Goal: Task Accomplishment & Management: Use online tool/utility

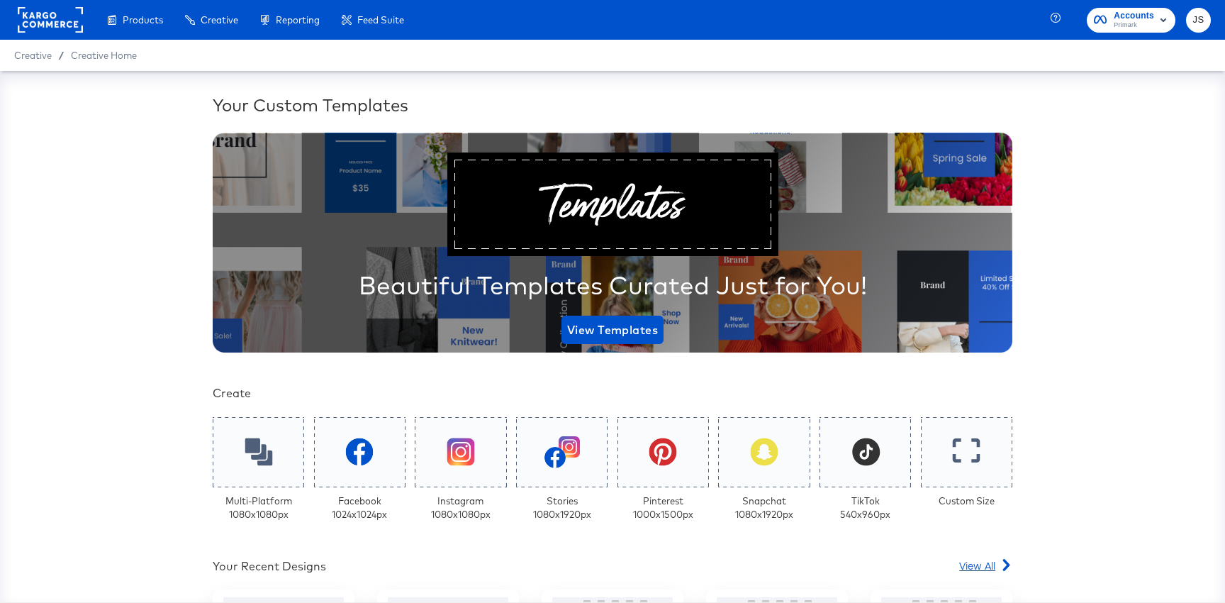
click at [991, 570] on span "View All" at bounding box center [977, 565] width 36 height 14
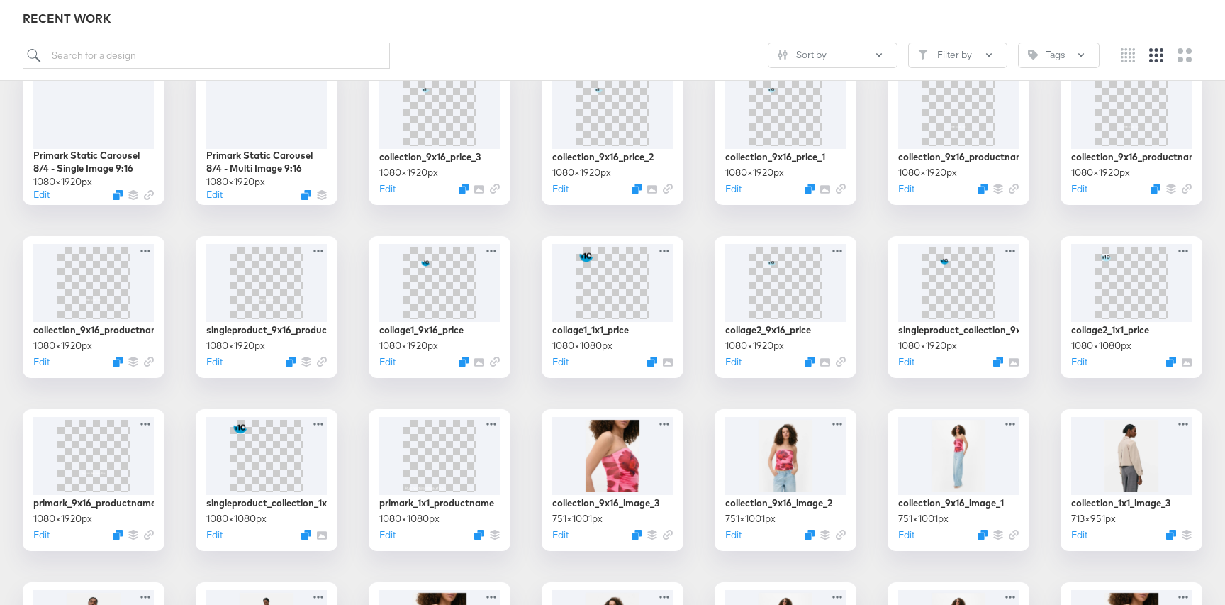
scroll to position [252, 0]
click at [650, 287] on img at bounding box center [612, 280] width 76 height 76
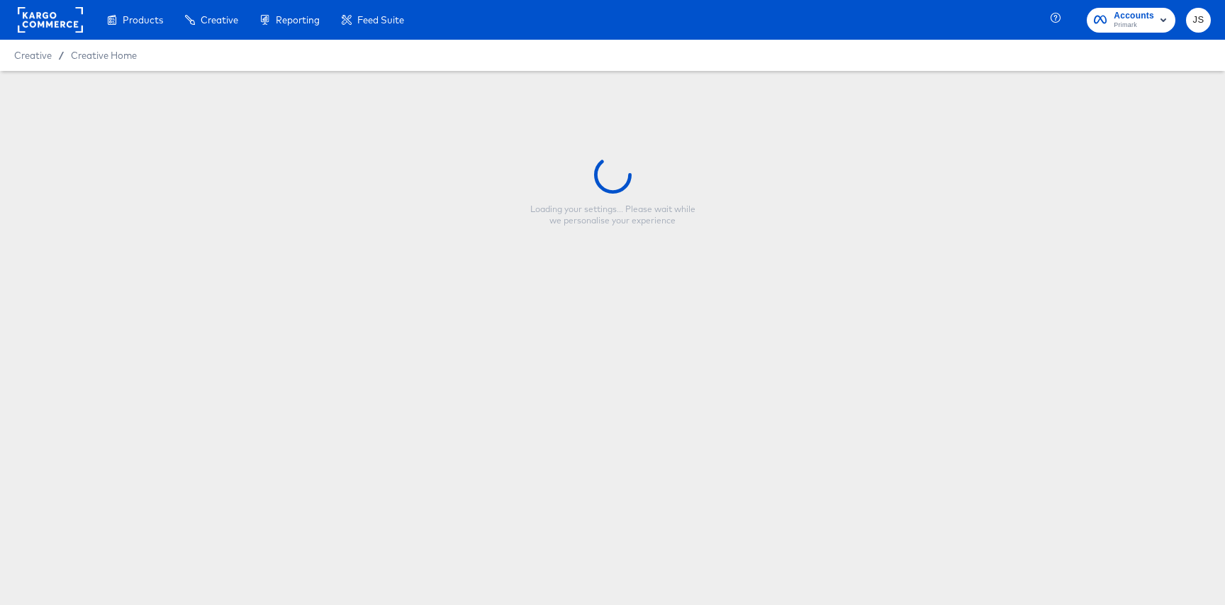
type input "collage1_1x1_price"
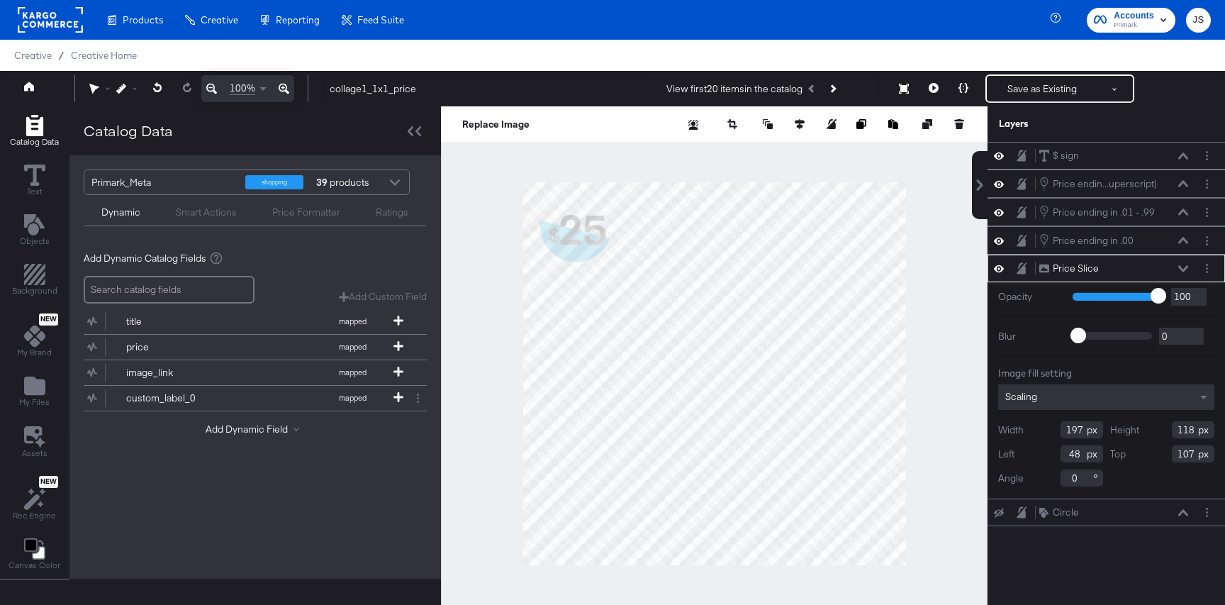
click at [1183, 274] on div "Price Slice Price Slice" at bounding box center [1114, 268] width 150 height 15
click at [1183, 268] on icon at bounding box center [1183, 268] width 10 height 7
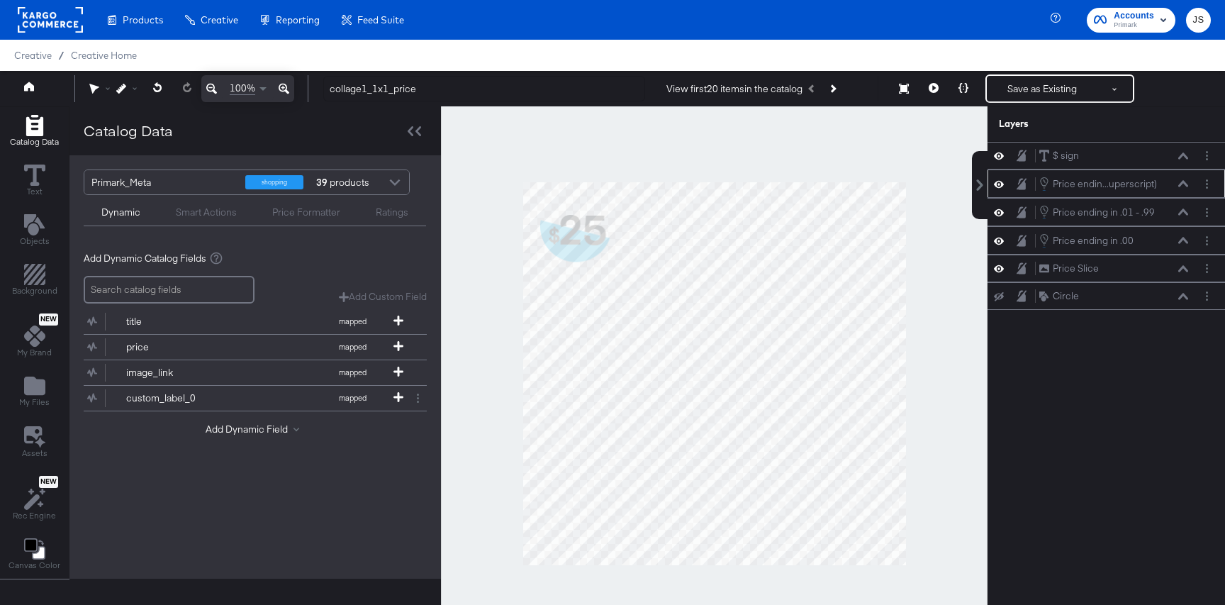
click at [1002, 182] on icon at bounding box center [999, 183] width 10 height 7
click at [1000, 182] on icon at bounding box center [999, 183] width 10 height 9
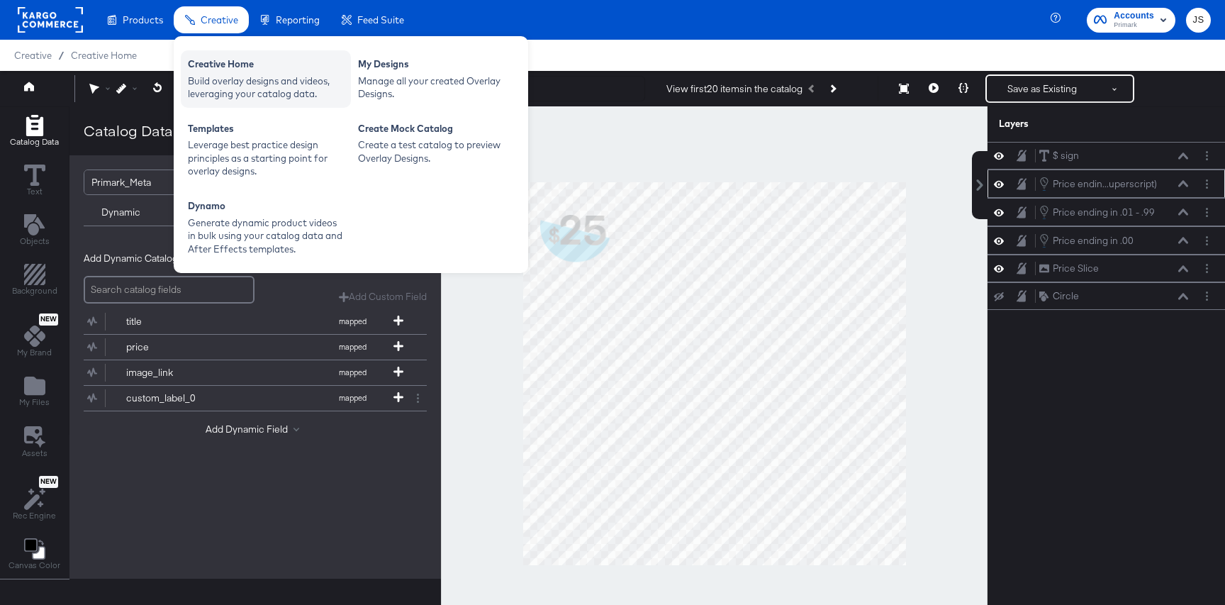
click at [222, 82] on div "Build overlay designs and videos, leveraging your catalog data." at bounding box center [266, 87] width 156 height 26
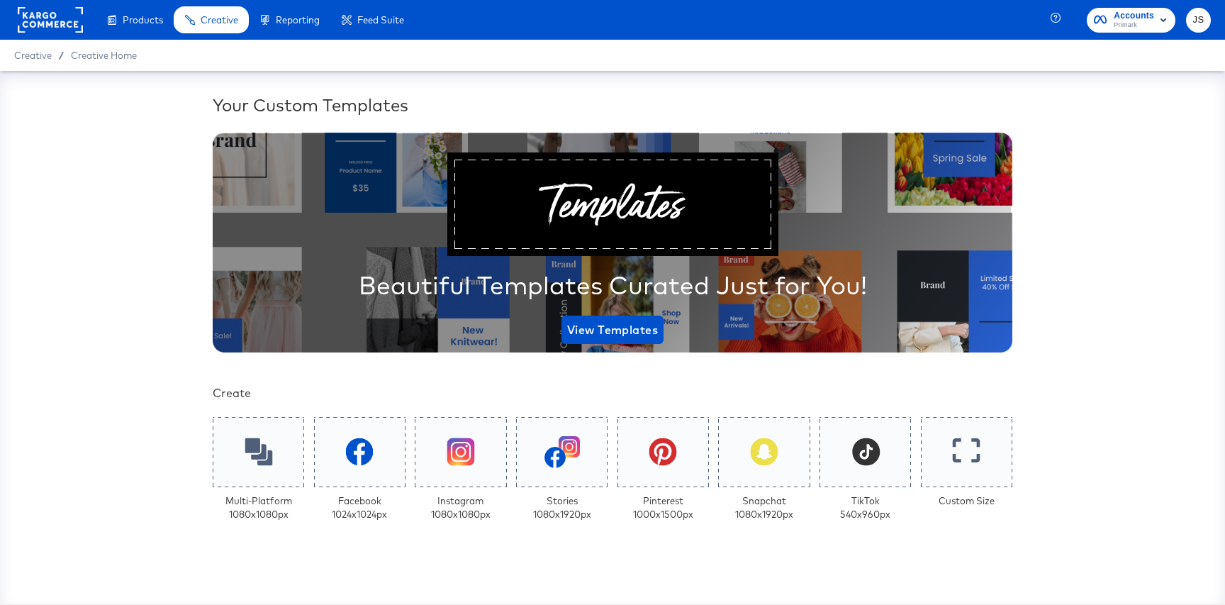
scroll to position [281, 0]
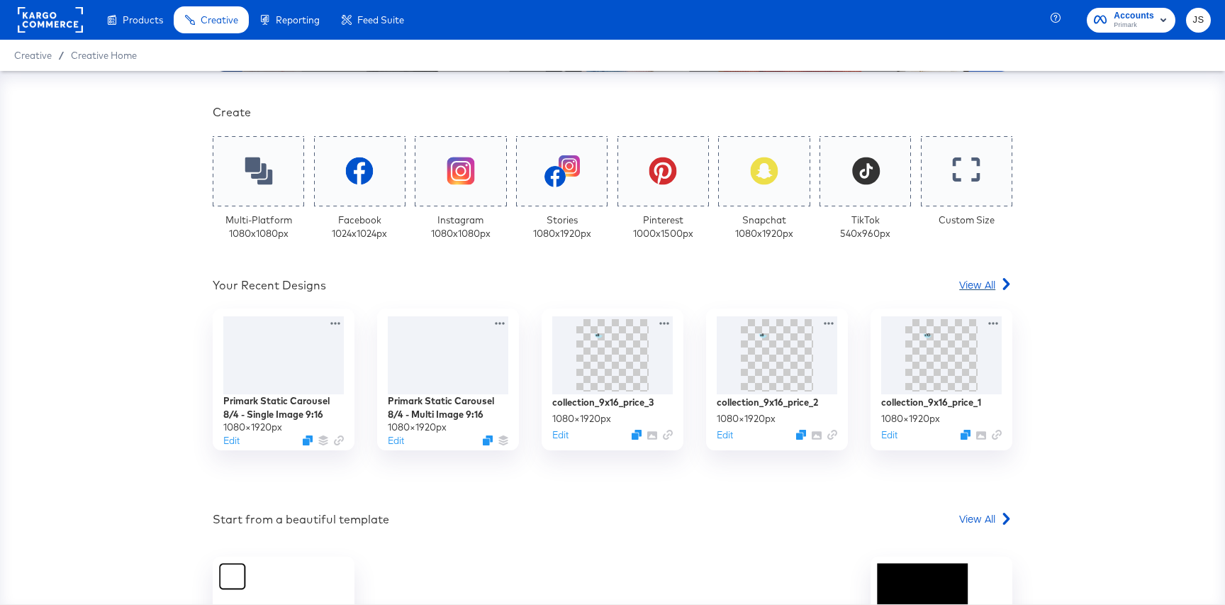
click at [969, 284] on span "View All" at bounding box center [977, 284] width 36 height 14
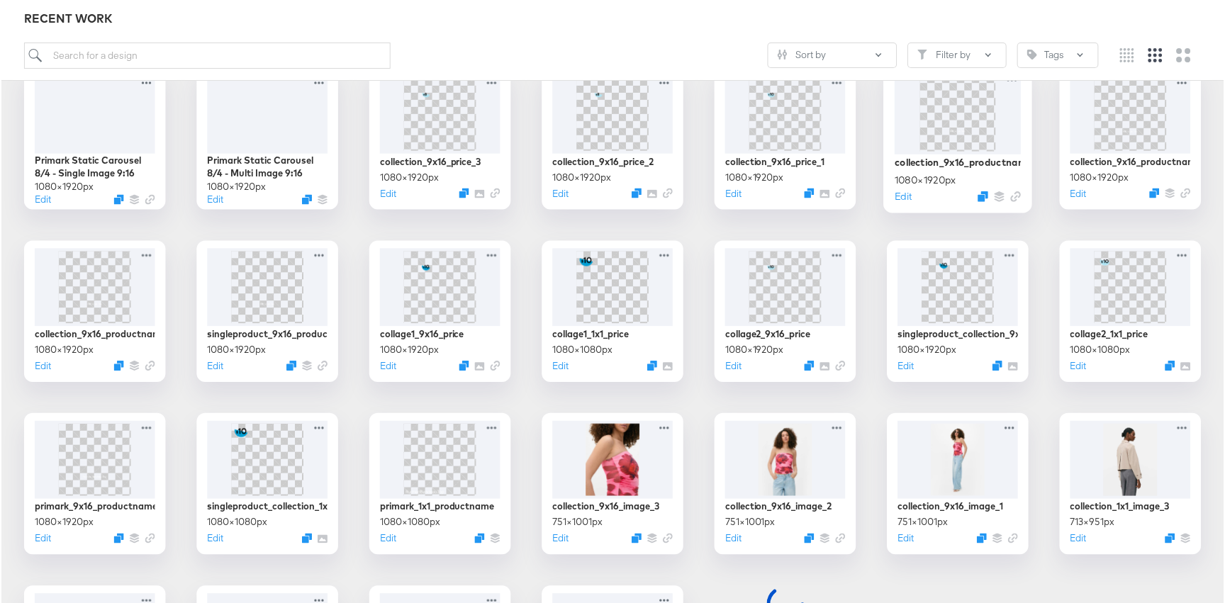
scroll to position [250, 0]
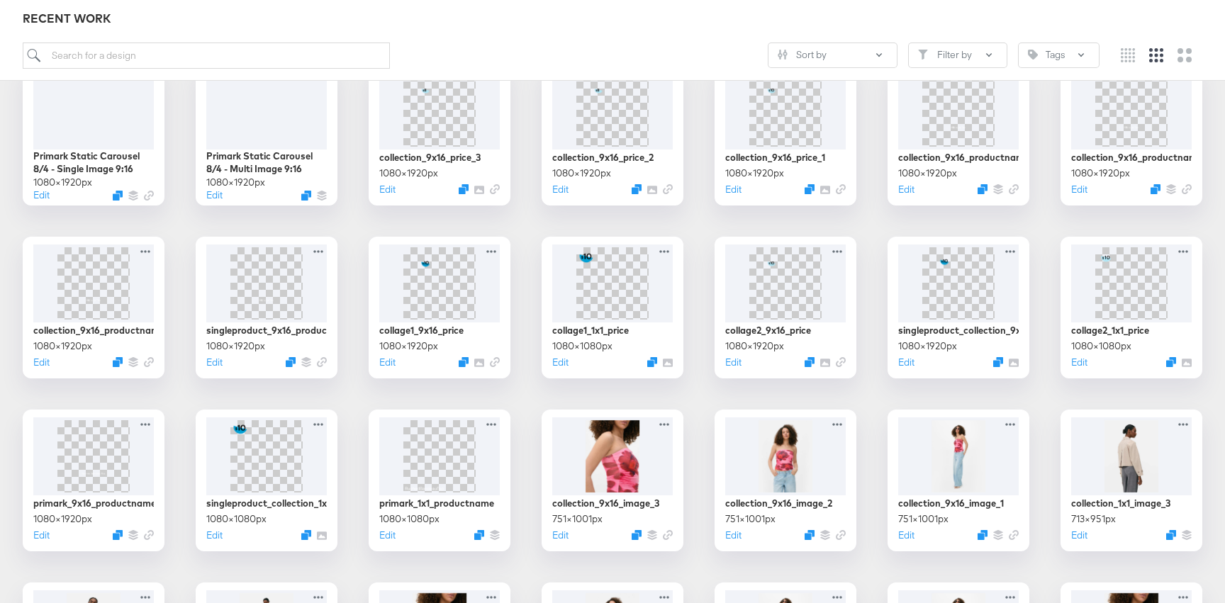
click at [710, 403] on div "Primark Static Carousel 8/4 - Single Image 9:16 1080 × 1920 px Edit Primark Sta…" at bounding box center [612, 567] width 1197 height 1007
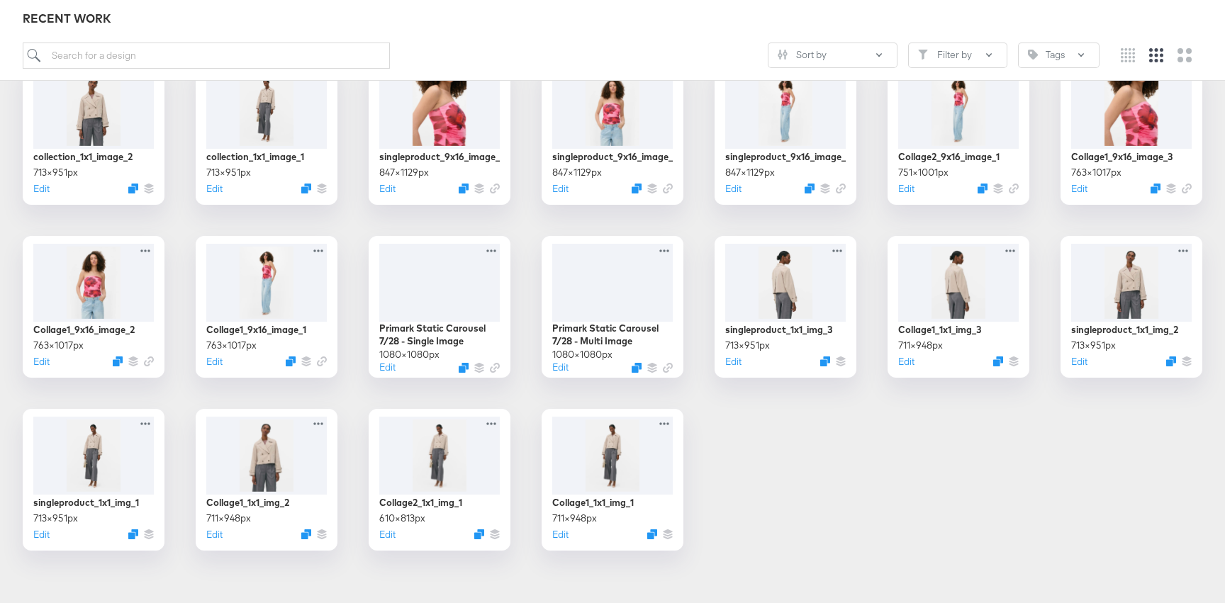
scroll to position [784, 0]
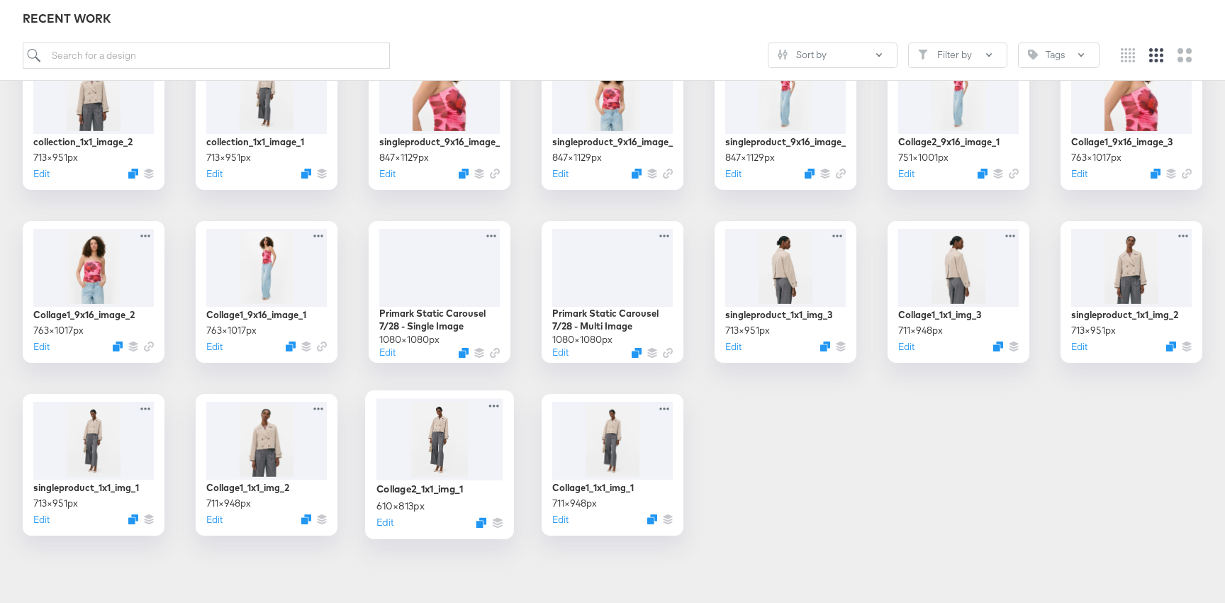
click at [444, 435] on div at bounding box center [439, 439] width 127 height 82
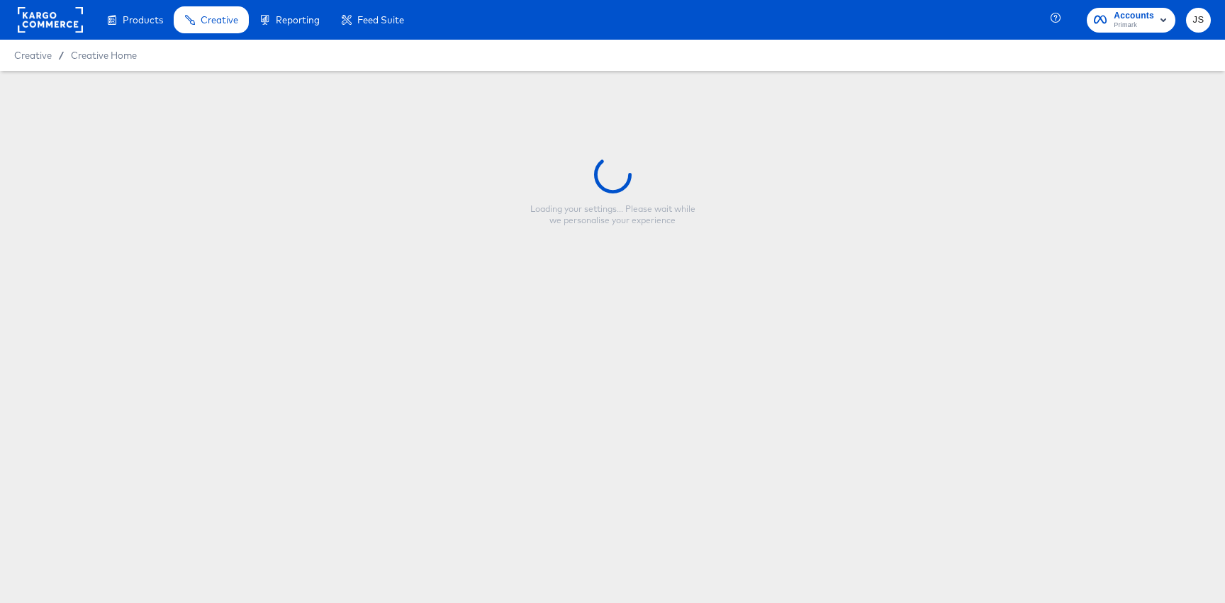
type input "Collage2_1x1_img_1"
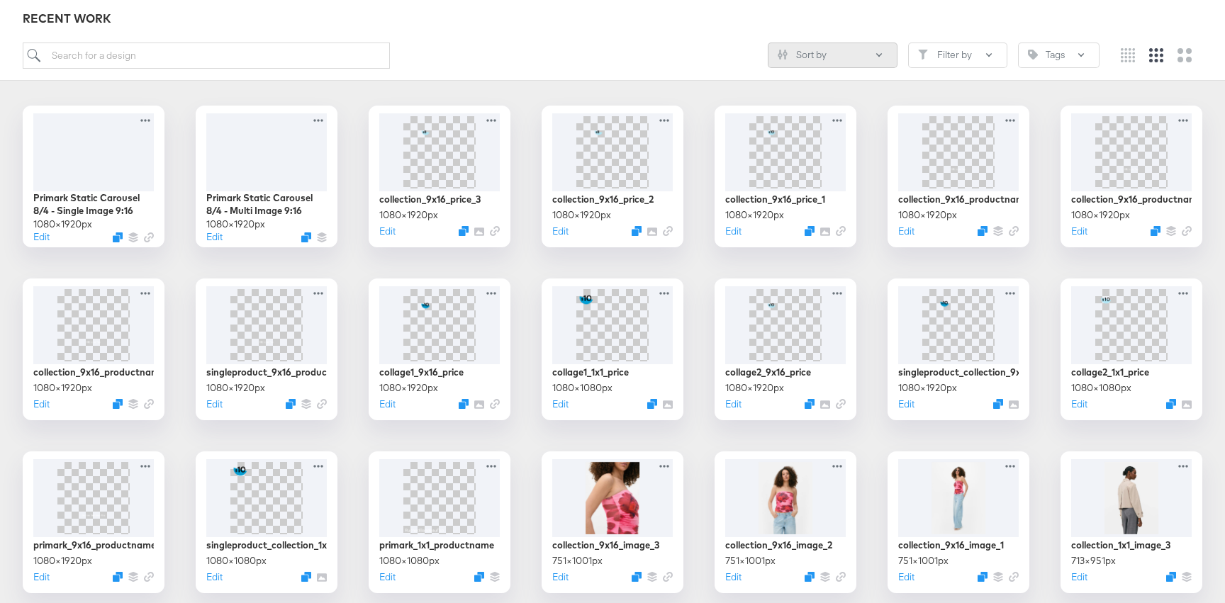
scroll to position [205, 0]
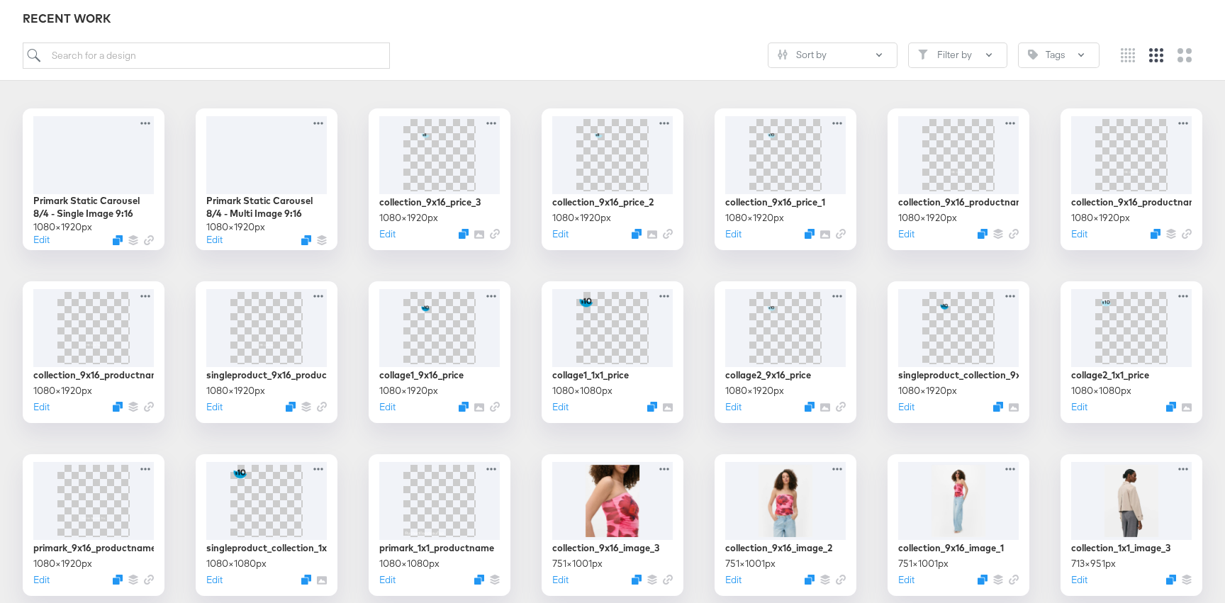
click at [696, 70] on div "Sort by Filter by Tags" at bounding box center [613, 62] width 1180 height 38
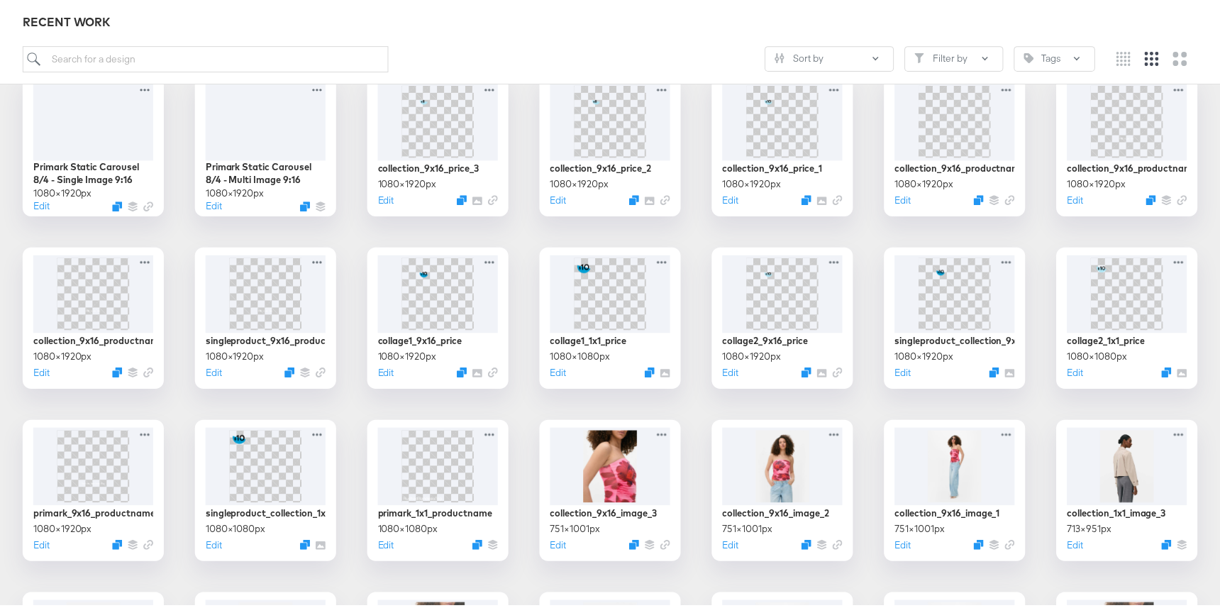
scroll to position [242, 0]
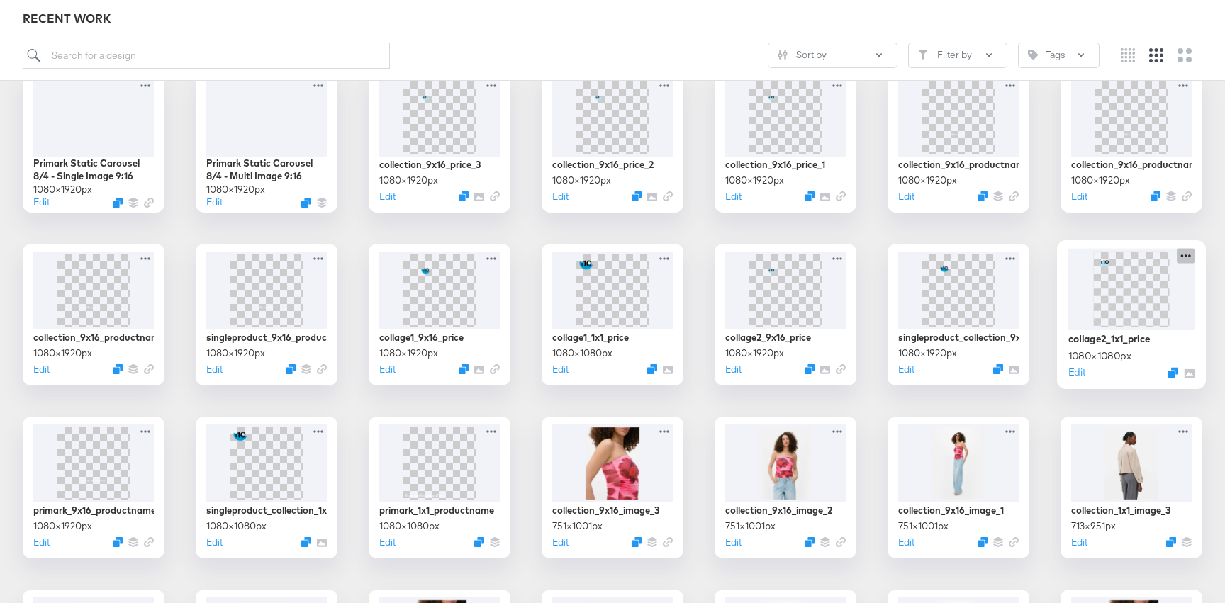
click at [1186, 254] on icon at bounding box center [1186, 255] width 18 height 15
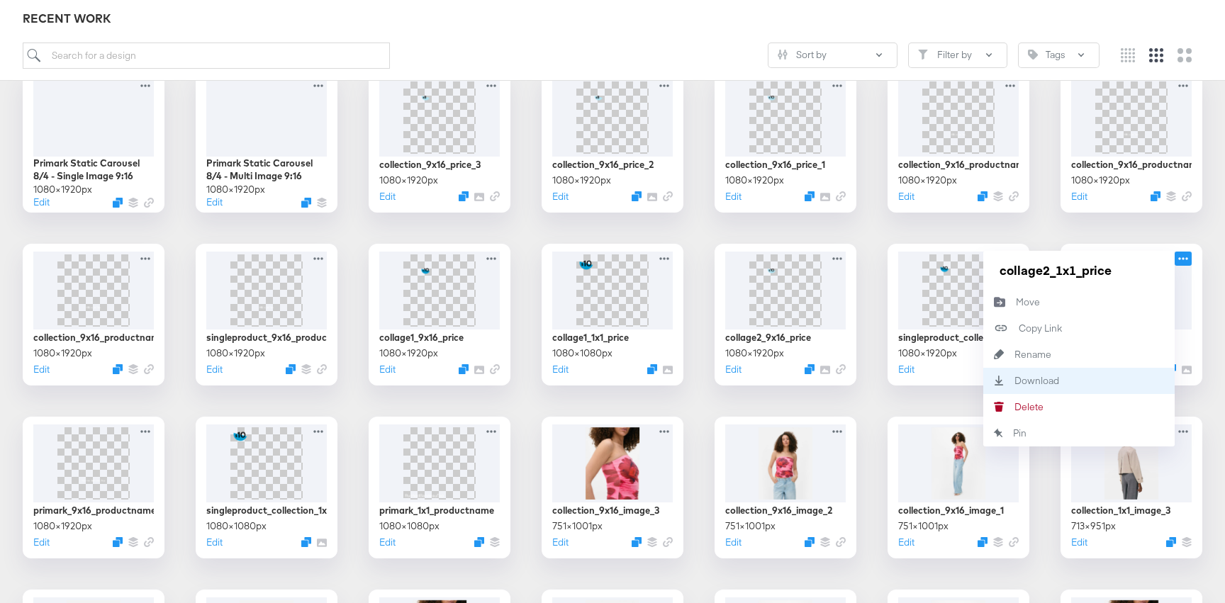
click at [1060, 387] on div "Download Download" at bounding box center [1078, 381] width 191 height 26
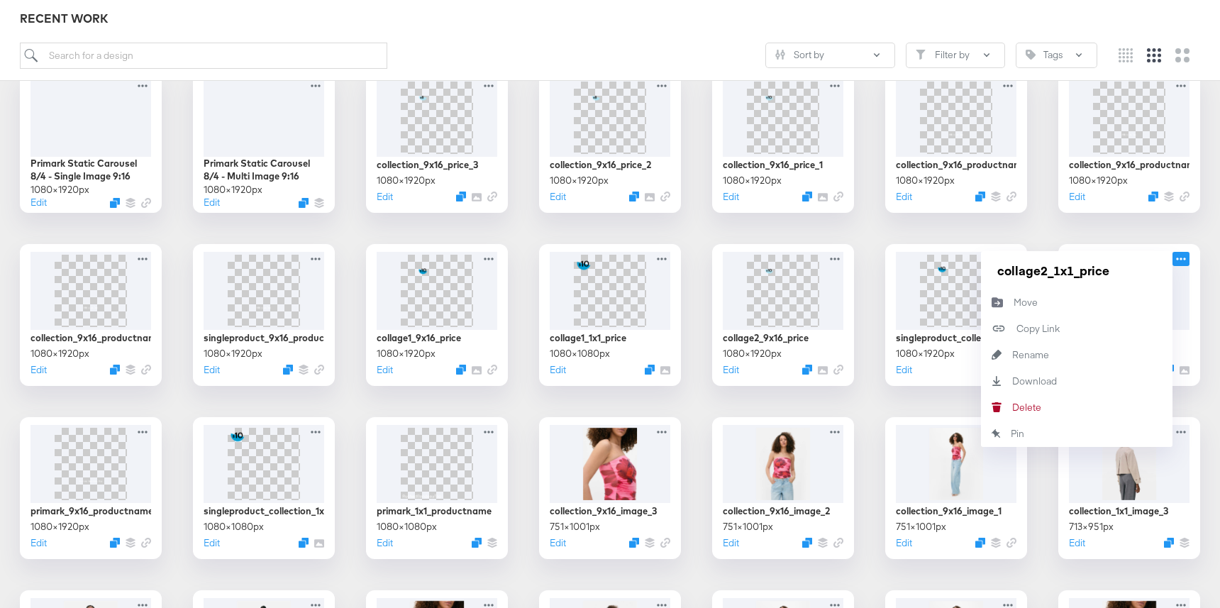
click at [1045, 216] on div "Primark Static Carousel 8/4 - Single Image 9:16 1080 × 1920 px Edit Primark Sta…" at bounding box center [609, 574] width 1191 height 1007
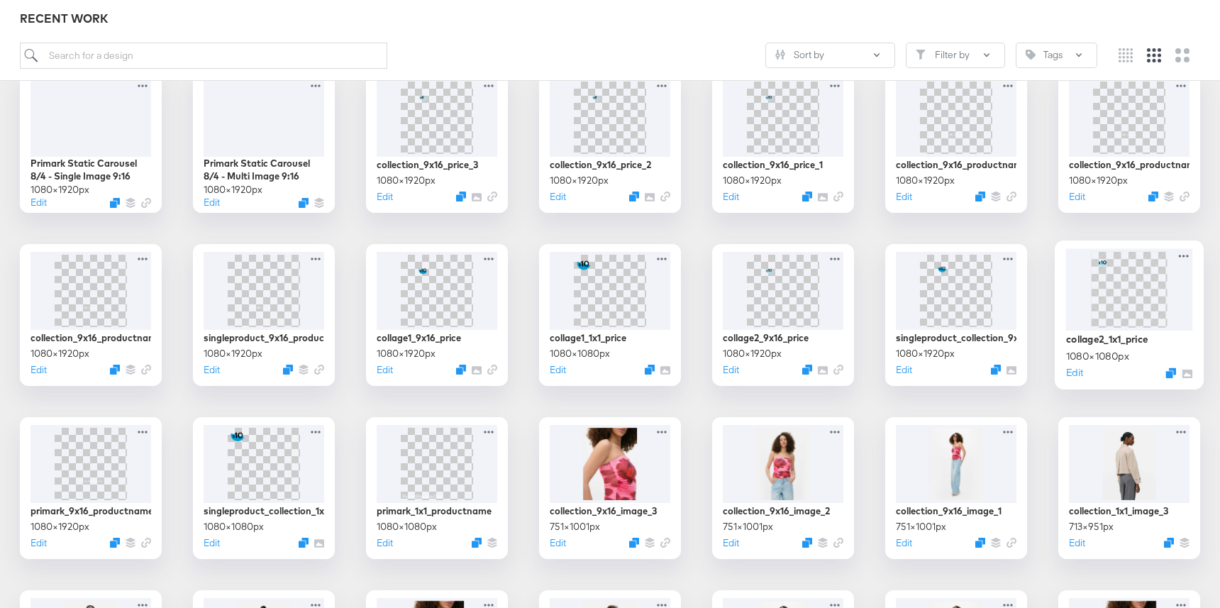
click at [1108, 304] on img at bounding box center [1128, 289] width 76 height 76
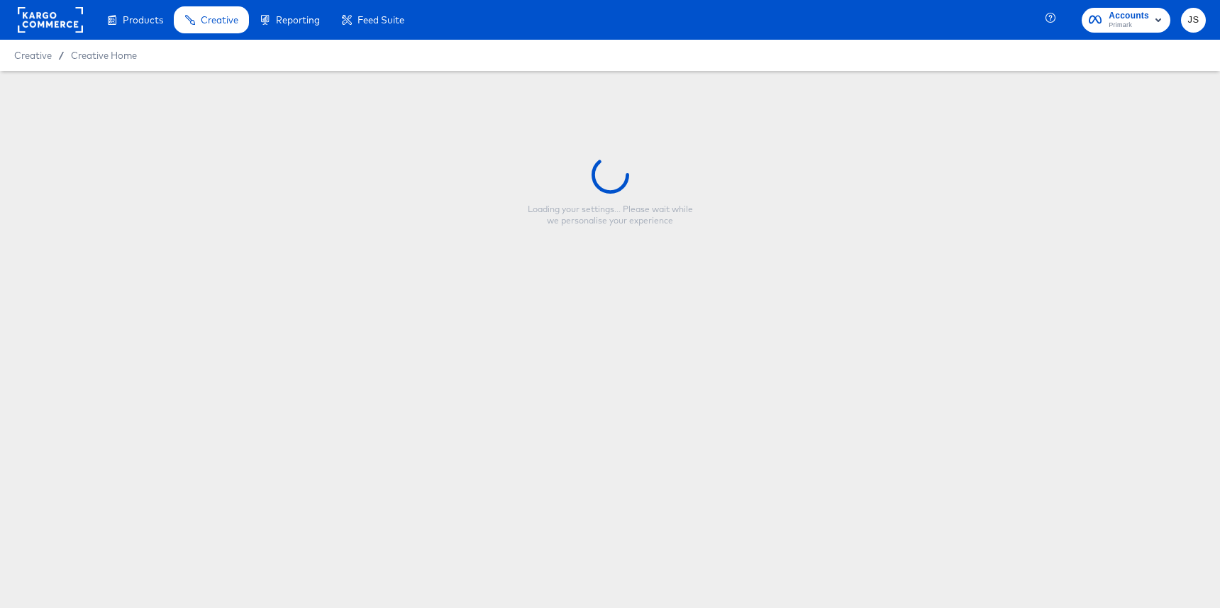
type input "collage2_1x1_price"
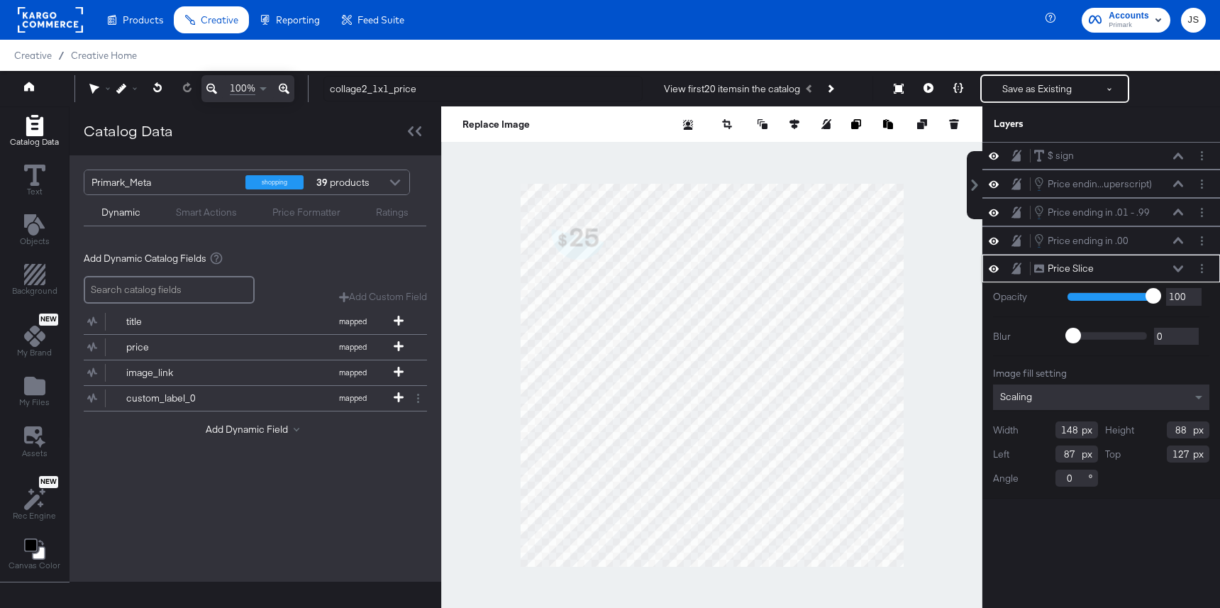
click at [1176, 270] on icon at bounding box center [1178, 268] width 10 height 7
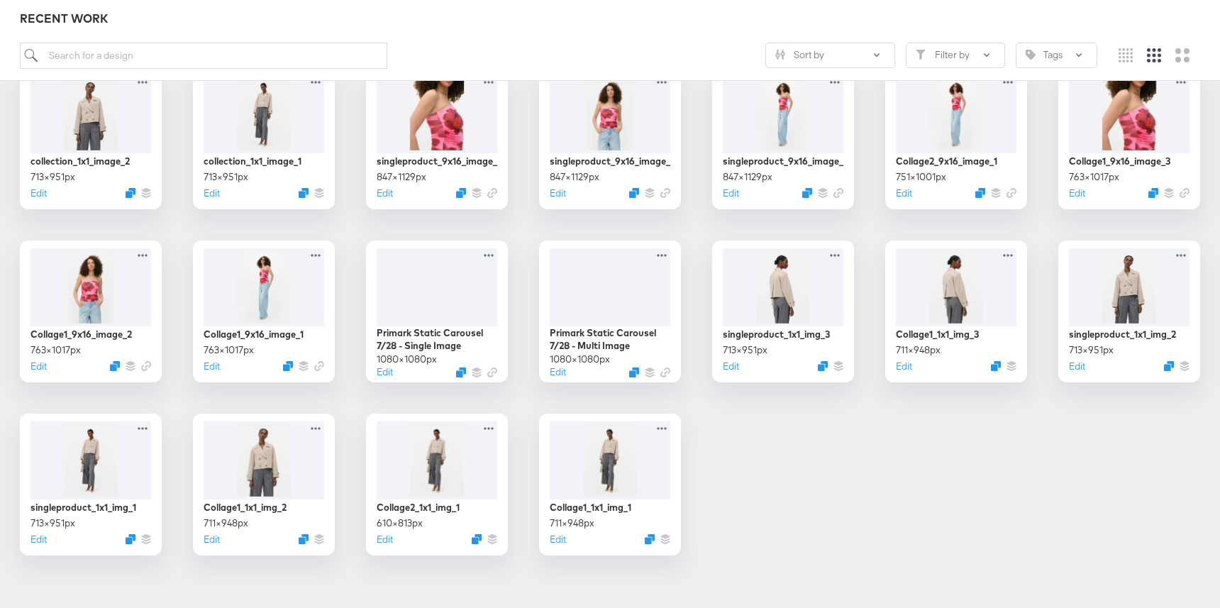
scroll to position [780, 0]
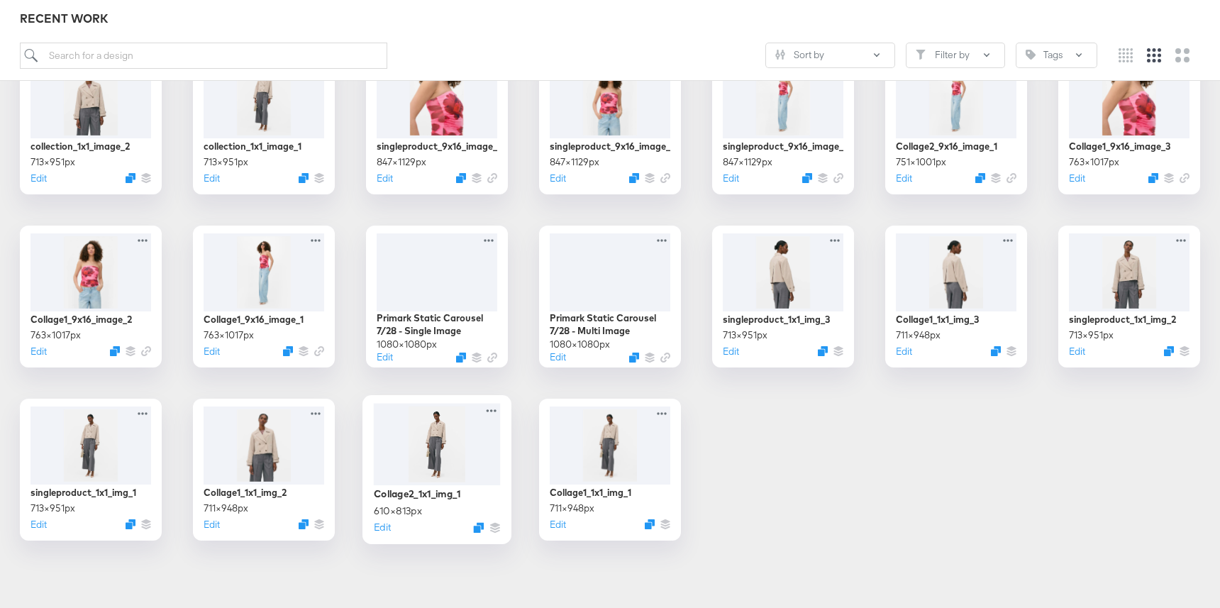
click at [386, 415] on div at bounding box center [437, 444] width 127 height 82
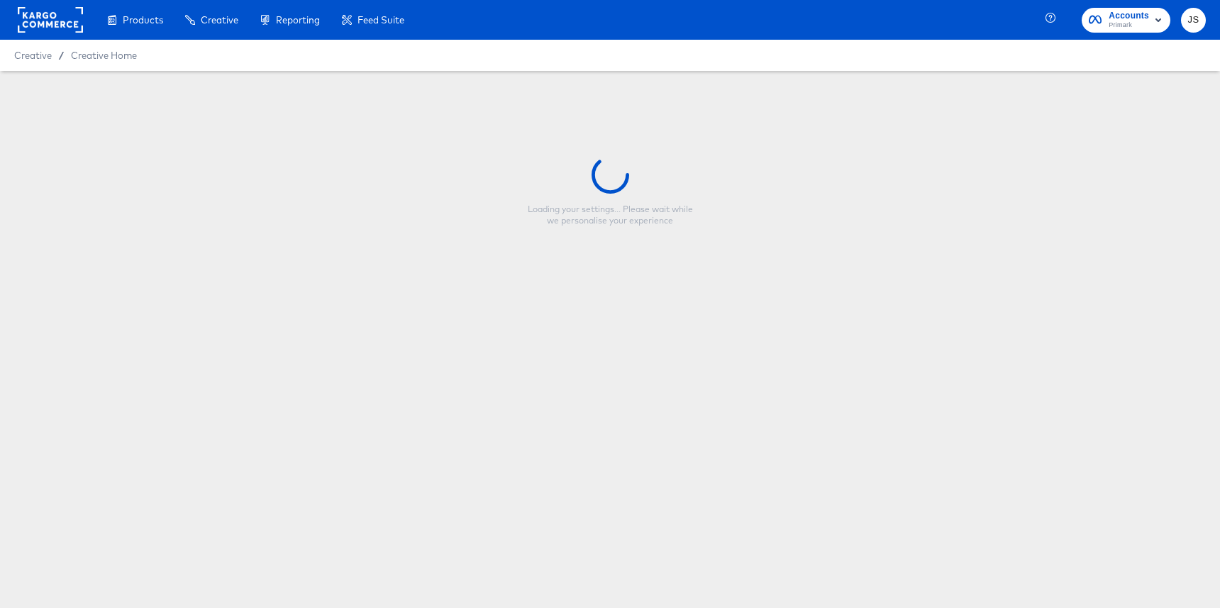
type input "Collage2_1x1_img_1"
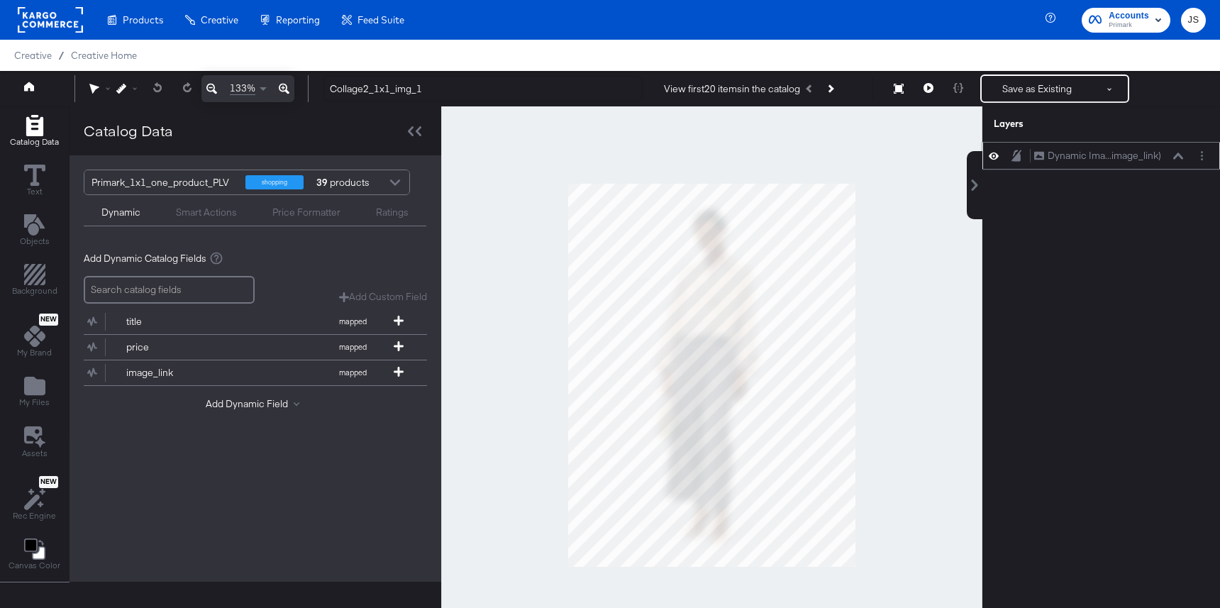
click at [1183, 157] on button at bounding box center [1177, 156] width 11 height 9
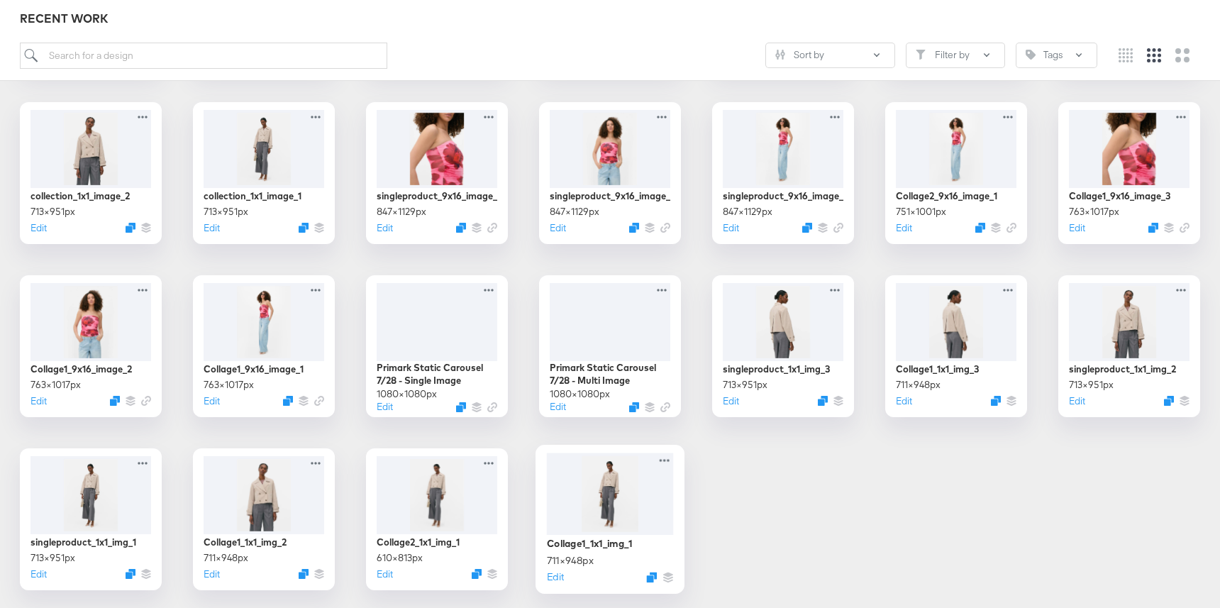
scroll to position [732, 0]
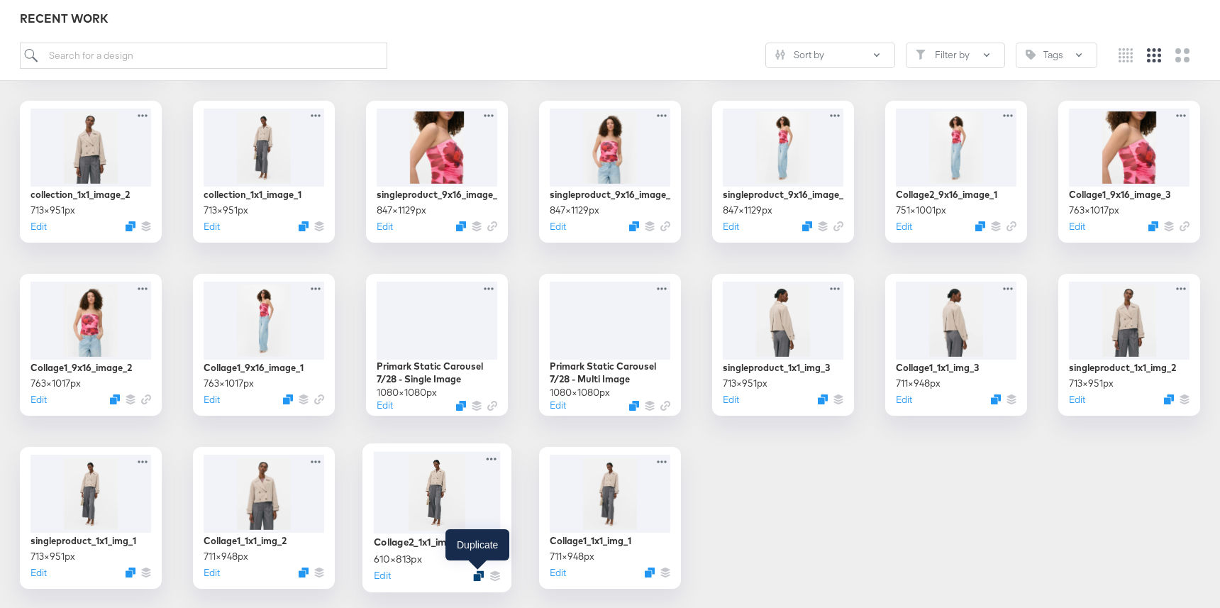
click at [477, 573] on icon "Duplicate" at bounding box center [478, 575] width 11 height 11
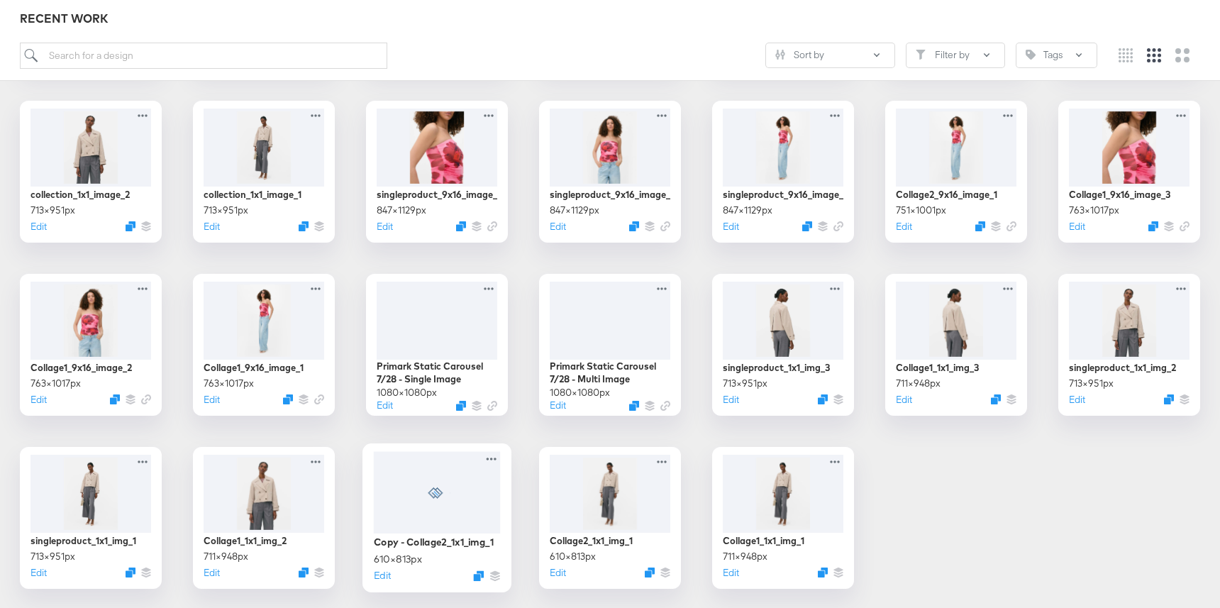
click at [462, 488] on div at bounding box center [437, 492] width 127 height 82
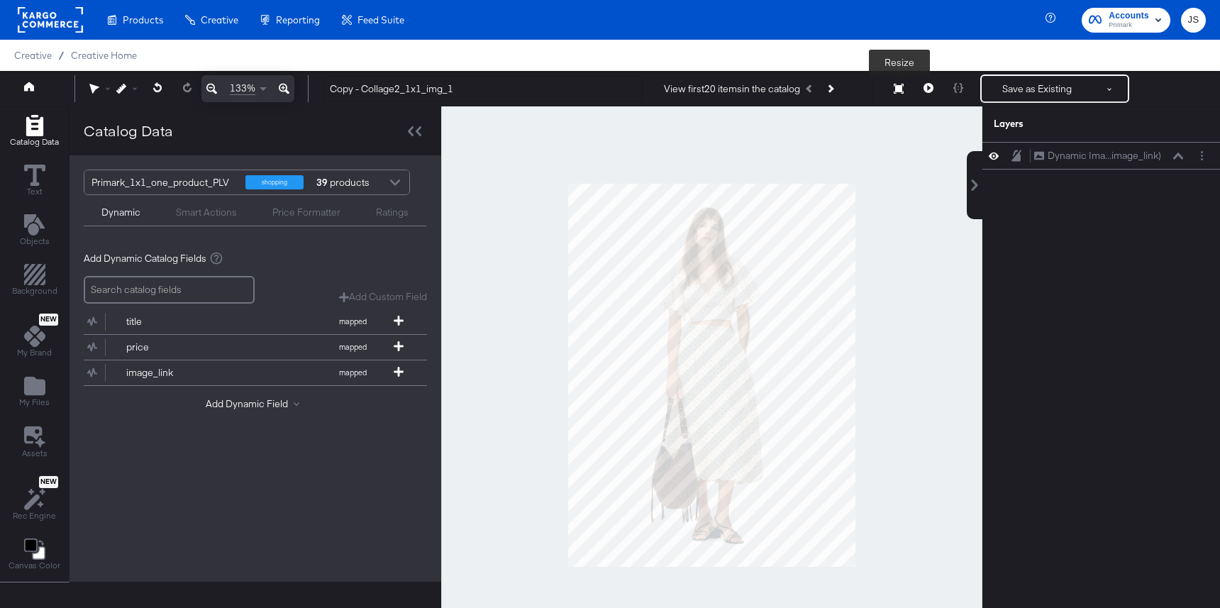
click at [896, 88] on icon at bounding box center [898, 89] width 10 height 10
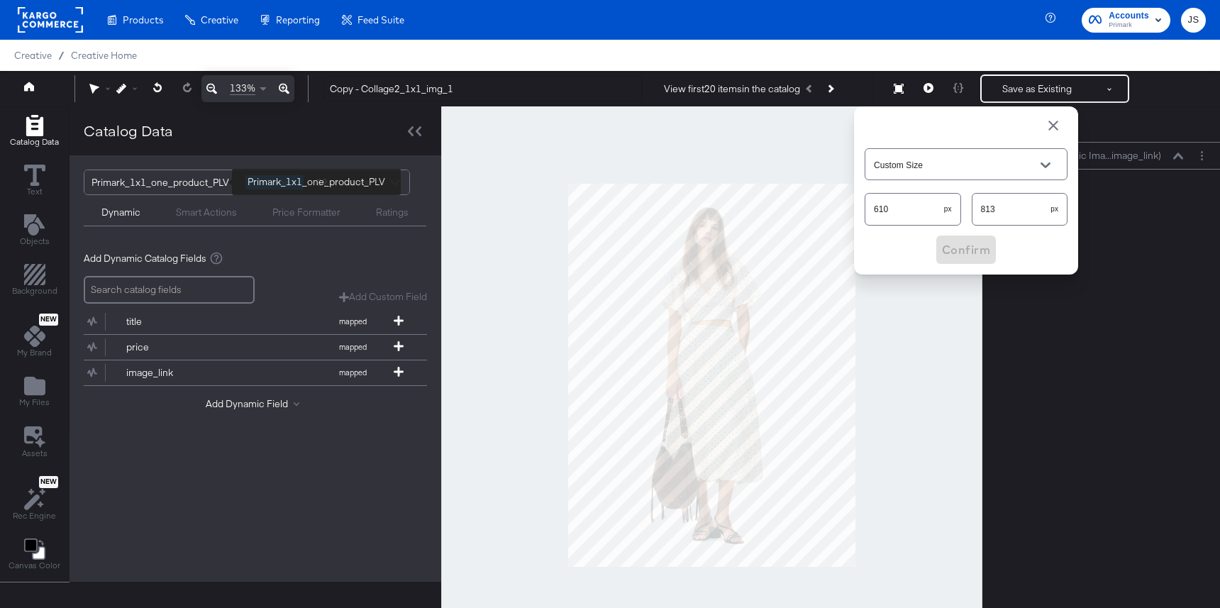
click at [152, 184] on div "Primark_1x1_one_product_PLV" at bounding box center [162, 182] width 143 height 24
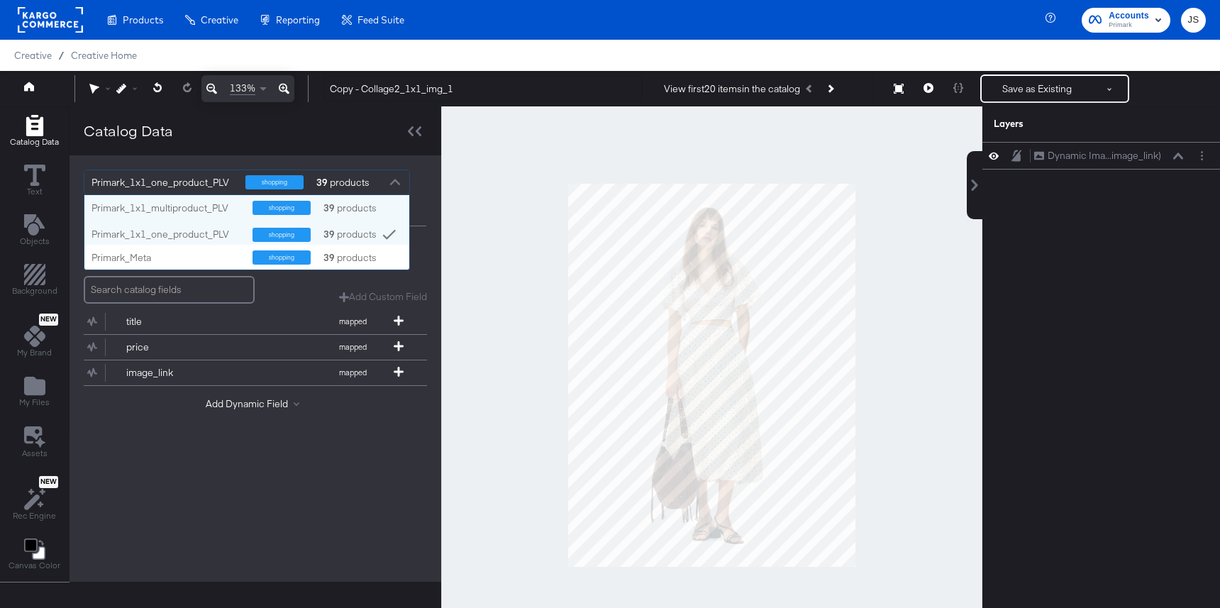
scroll to position [74, 325]
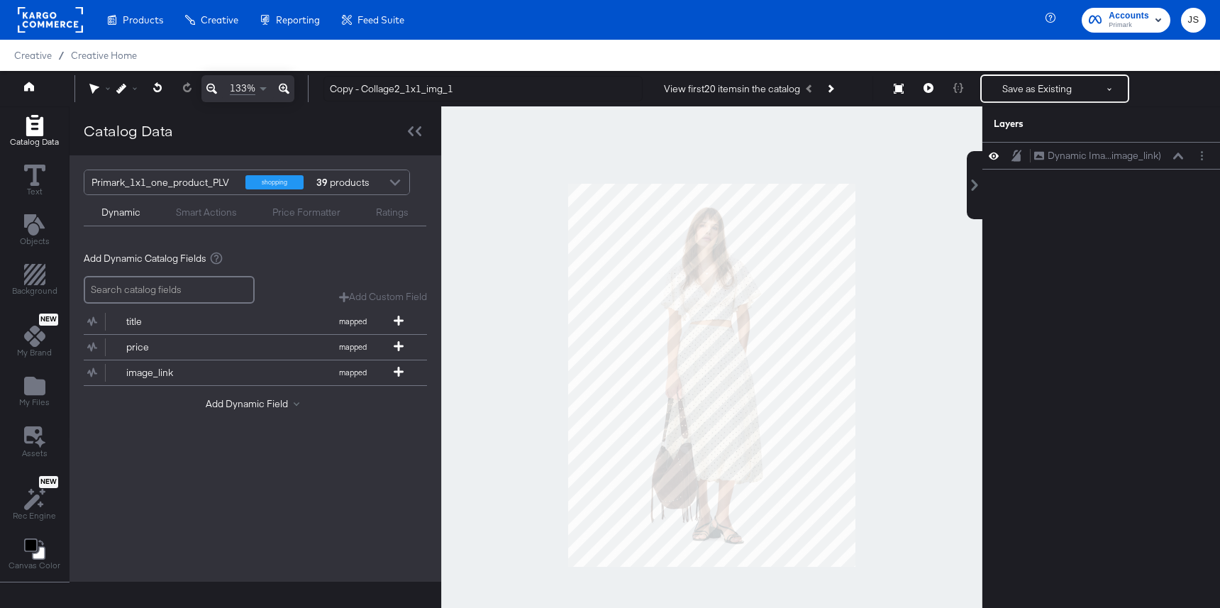
click at [118, 526] on div "Primark_1x1_one_product_PLV shopping 39 products Dynamic Smart Actions Price Fo…" at bounding box center [255, 368] width 372 height 426
drag, startPoint x: 361, startPoint y: 91, endPoint x: 296, endPoint y: 84, distance: 64.8
click at [296, 84] on div "133% Copy - Collage2_1x1_img_1 View first 20 items in the catalog Resize Save a…" at bounding box center [610, 88] width 1220 height 35
click at [454, 92] on input "nfl_collage2_1x1_img_1" at bounding box center [482, 89] width 319 height 26
type input "nfl_collage2_1x1_img_1"
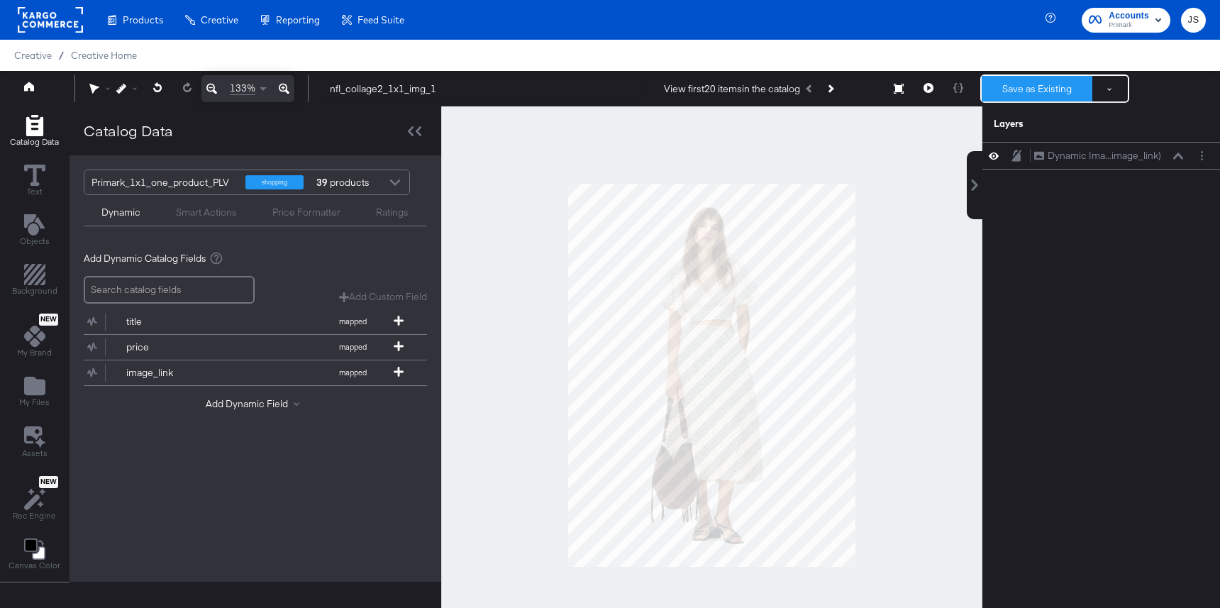
click at [1022, 86] on button "Save as Existing" at bounding box center [1036, 89] width 111 height 26
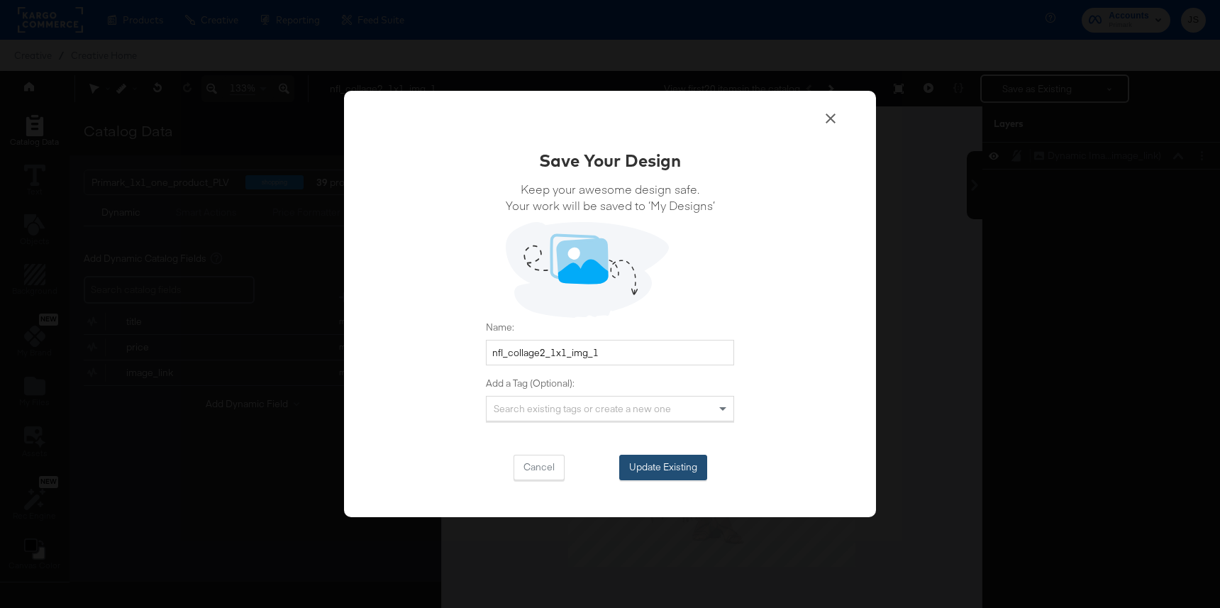
click at [685, 476] on button "Update Existing" at bounding box center [663, 467] width 88 height 26
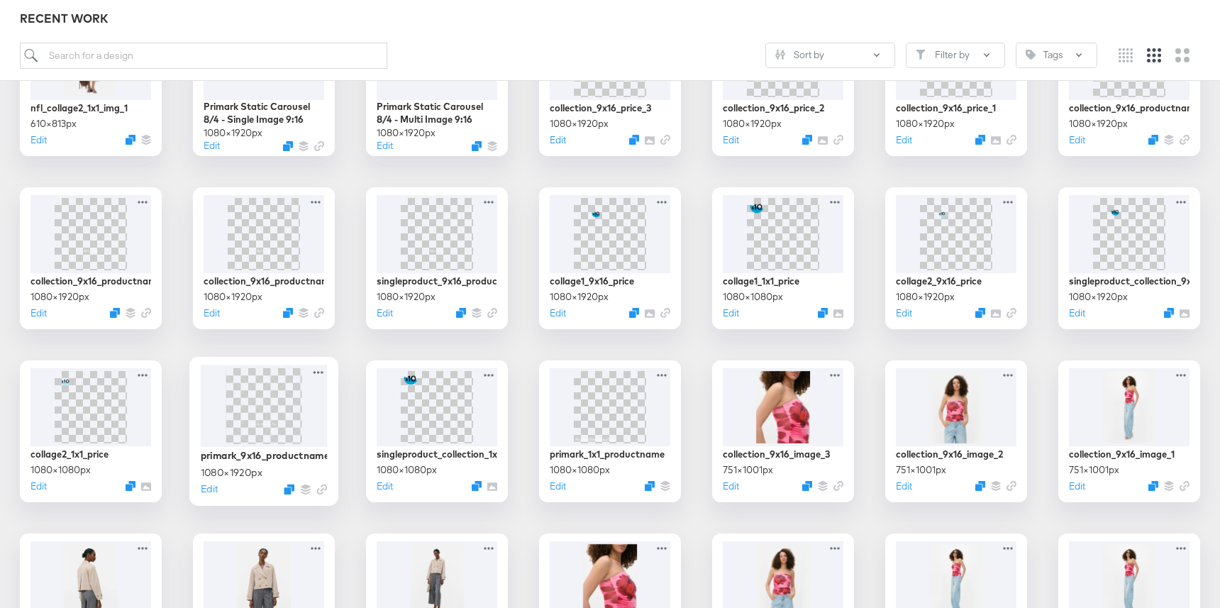
scroll to position [312, 0]
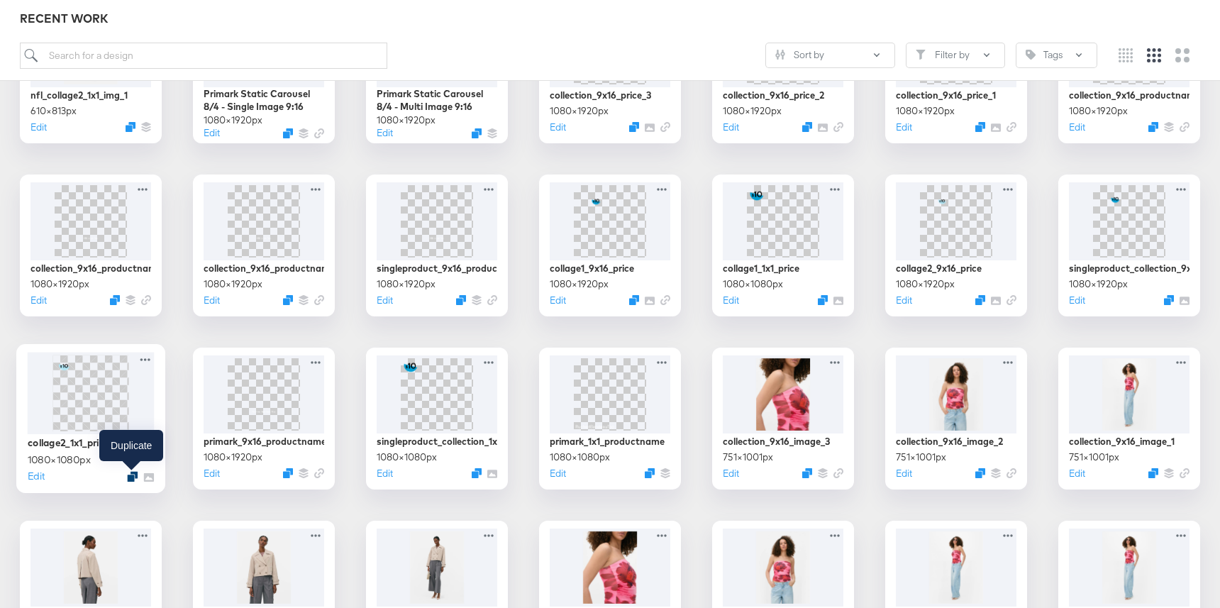
click at [129, 481] on icon "Duplicate" at bounding box center [132, 476] width 11 height 11
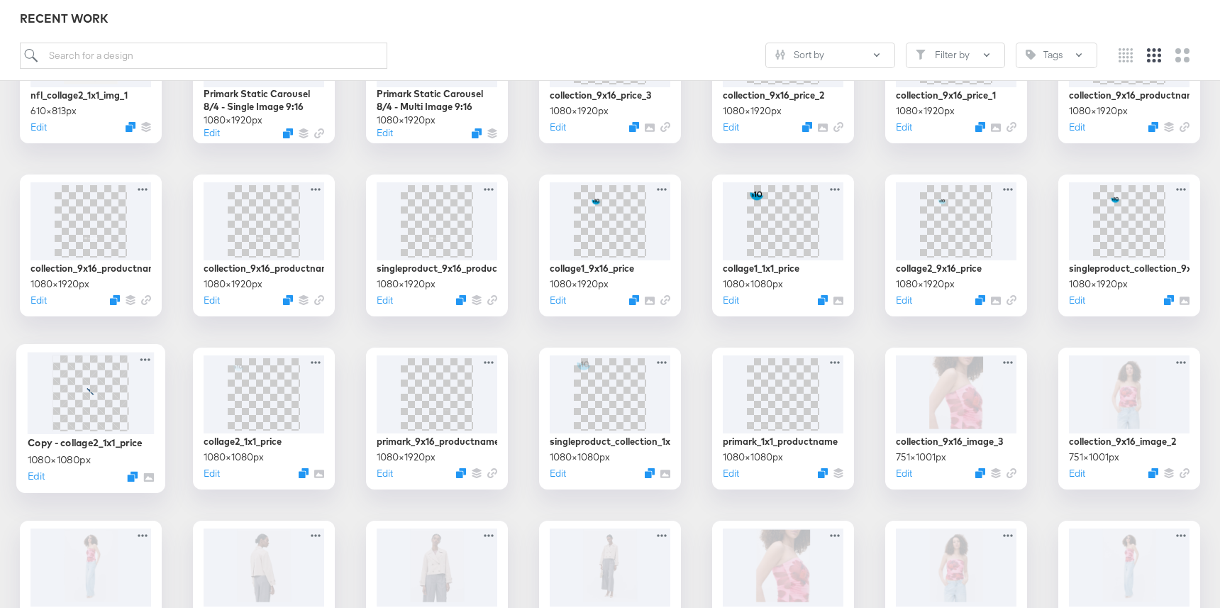
click at [113, 391] on span at bounding box center [90, 393] width 76 height 76
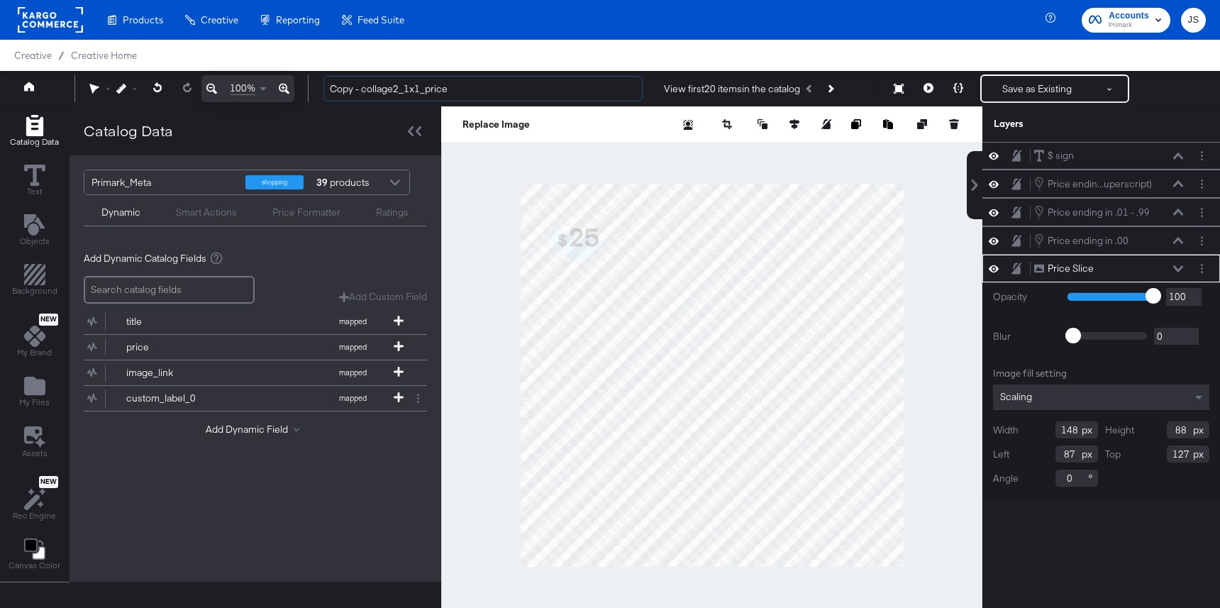
drag, startPoint x: 364, startPoint y: 88, endPoint x: 313, endPoint y: 88, distance: 50.3
click at [313, 88] on div "Copy - collage2_1x1_price View first 20 items in the catalog Save as Existing S…" at bounding box center [758, 88] width 893 height 28
click at [443, 82] on input "nfl_collage2_1x1_price" at bounding box center [482, 89] width 319 height 26
type input "nfl_collage2_1x1_price_image"
click at [482, 184] on div at bounding box center [711, 374] width 541 height 537
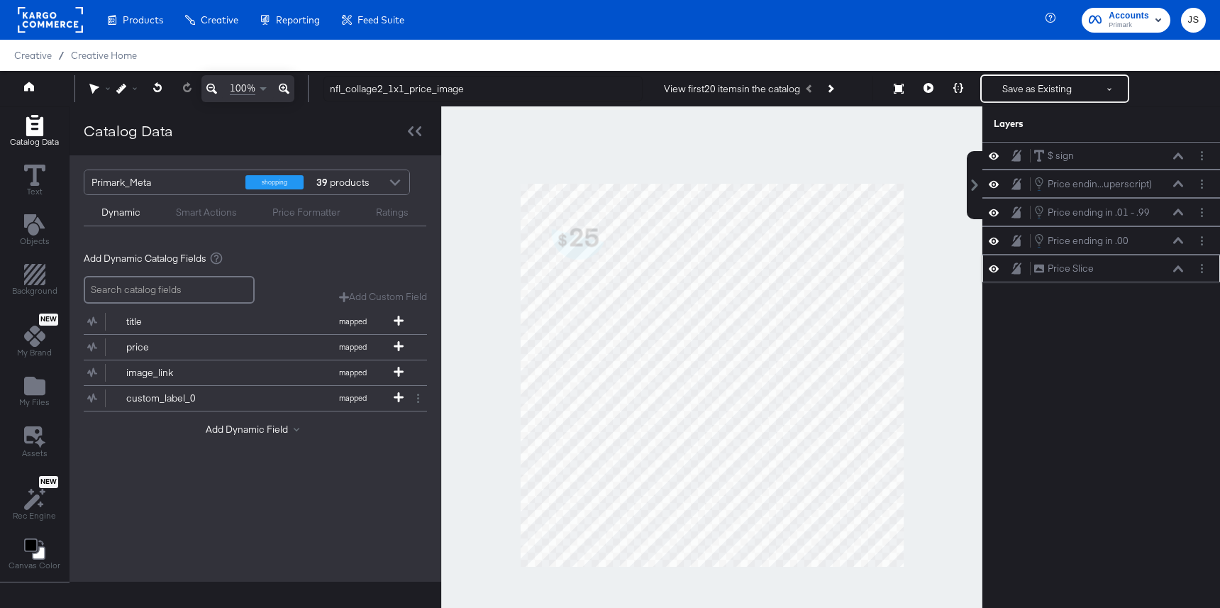
click at [998, 271] on button at bounding box center [993, 268] width 11 height 13
click at [998, 271] on button at bounding box center [993, 268] width 11 height 11
click at [998, 271] on button at bounding box center [993, 268] width 11 height 13
click at [1205, 264] on button "Layer Options" at bounding box center [1201, 268] width 15 height 15
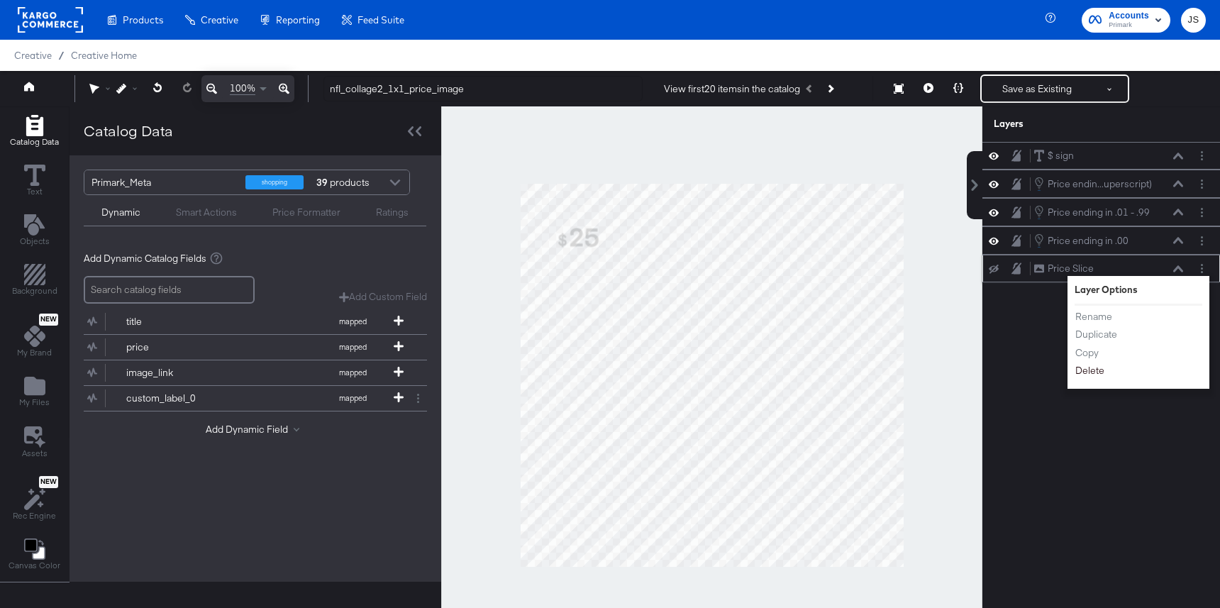
click at [1096, 376] on button "Delete" at bounding box center [1089, 370] width 30 height 15
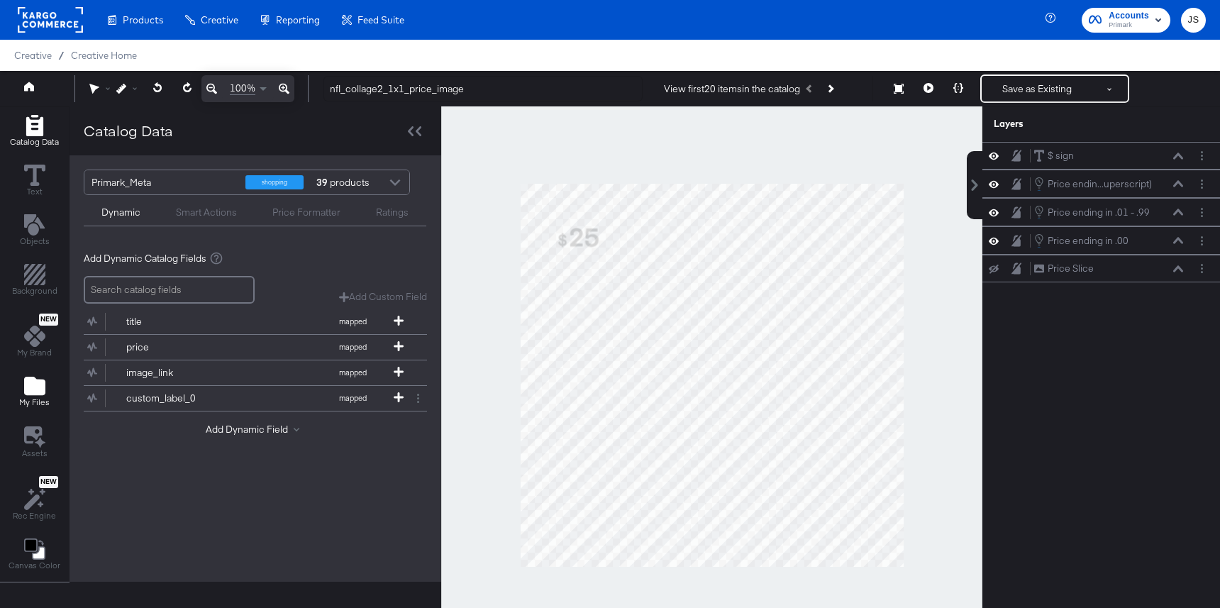
click at [28, 398] on span "My Files" at bounding box center [34, 401] width 30 height 11
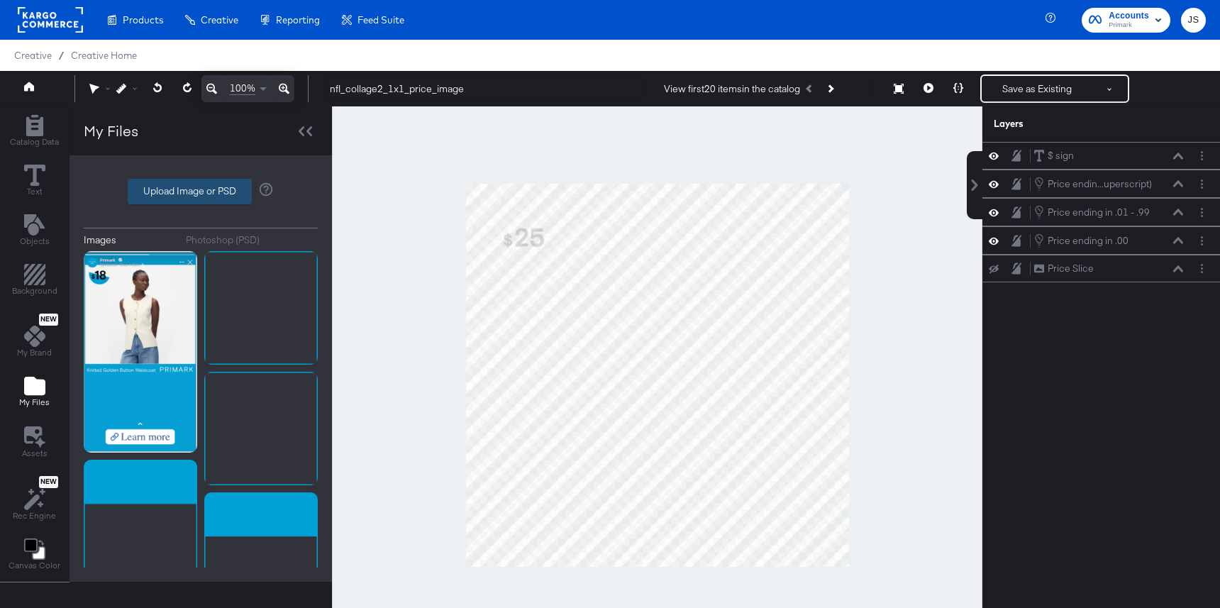
click at [195, 185] on label "Upload Image or PSD" at bounding box center [189, 191] width 123 height 24
click at [201, 191] on input "Upload Image or PSD" at bounding box center [201, 191] width 0 height 0
type input "C:\fakepath\Price Slice.png"
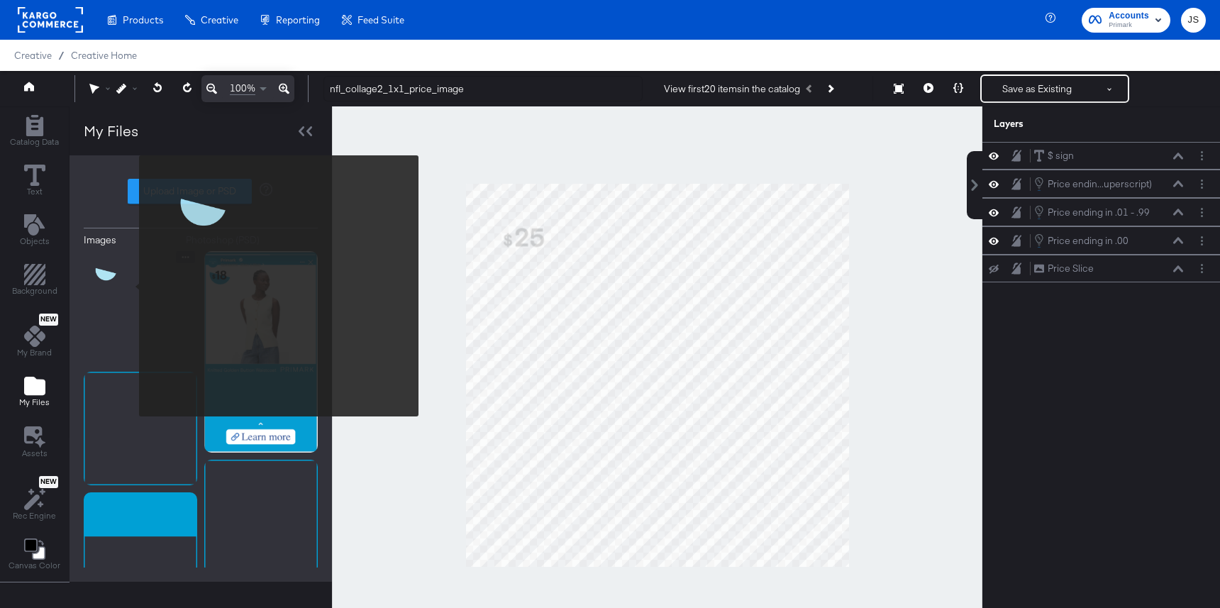
click at [130, 286] on img at bounding box center [140, 307] width 113 height 113
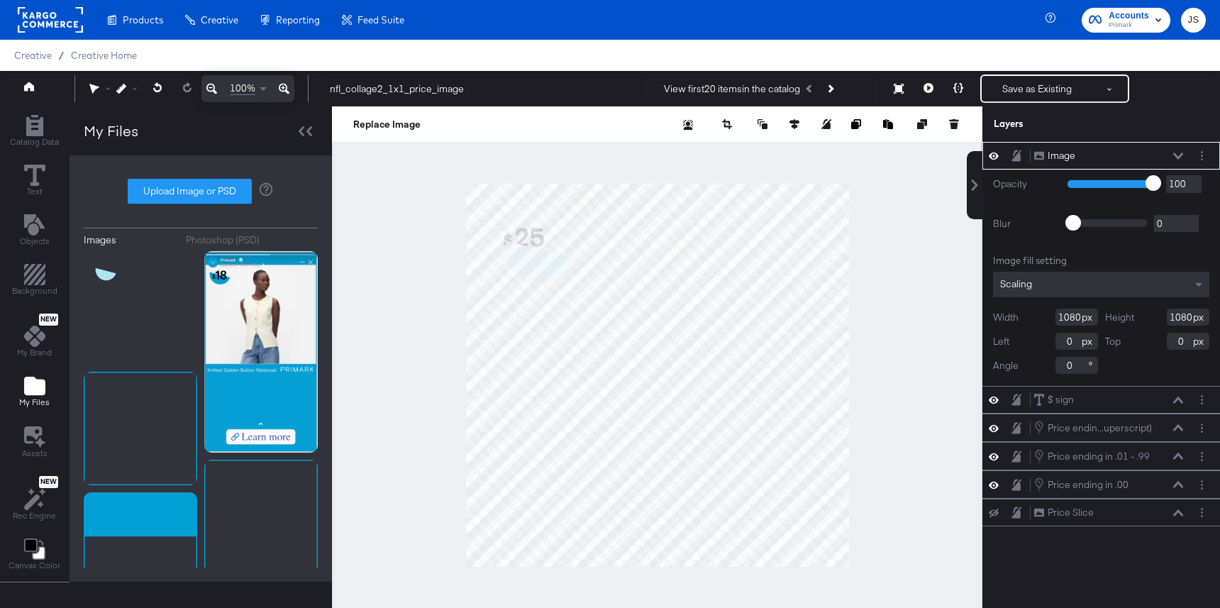
click at [1181, 156] on icon at bounding box center [1178, 155] width 10 height 7
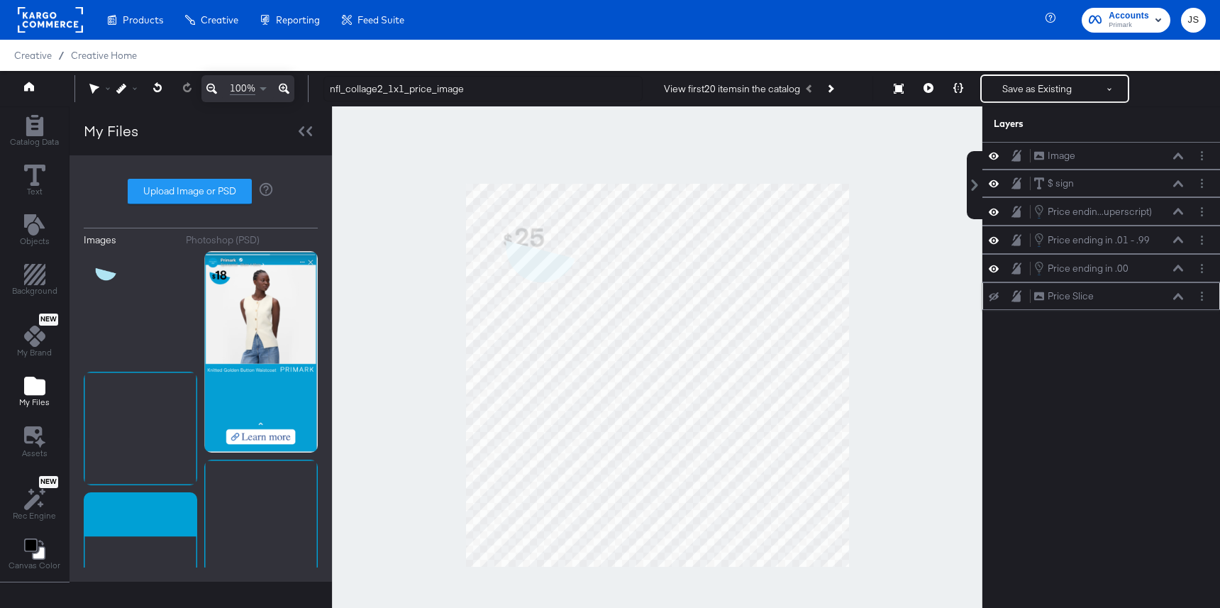
click at [1175, 293] on icon at bounding box center [1178, 296] width 10 height 7
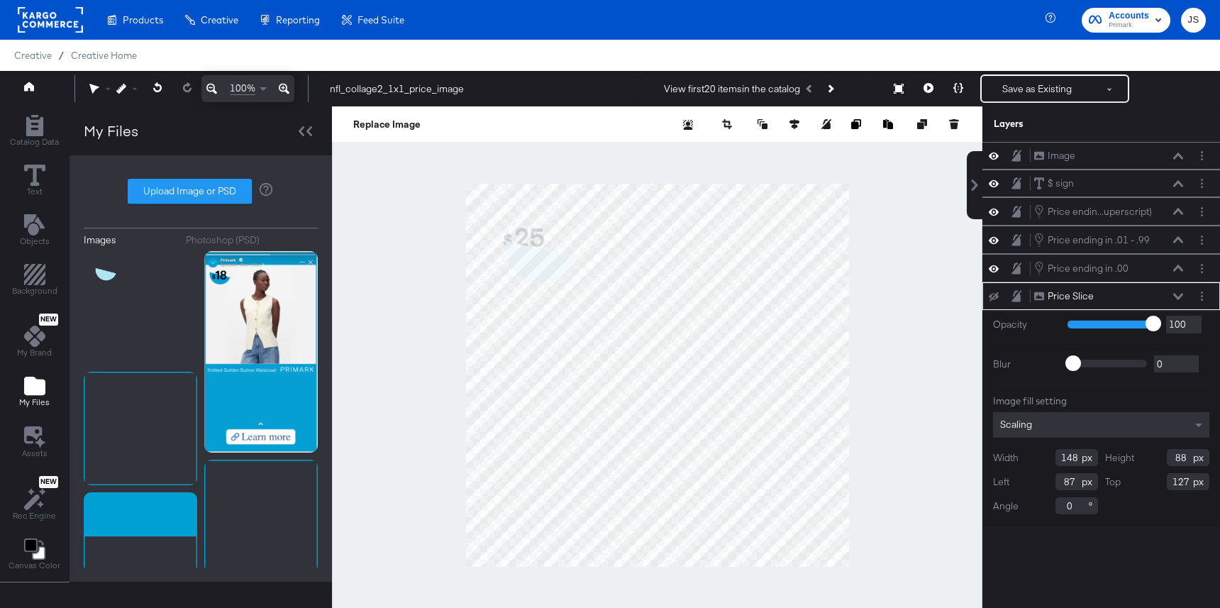
click at [1175, 293] on icon at bounding box center [1178, 296] width 10 height 7
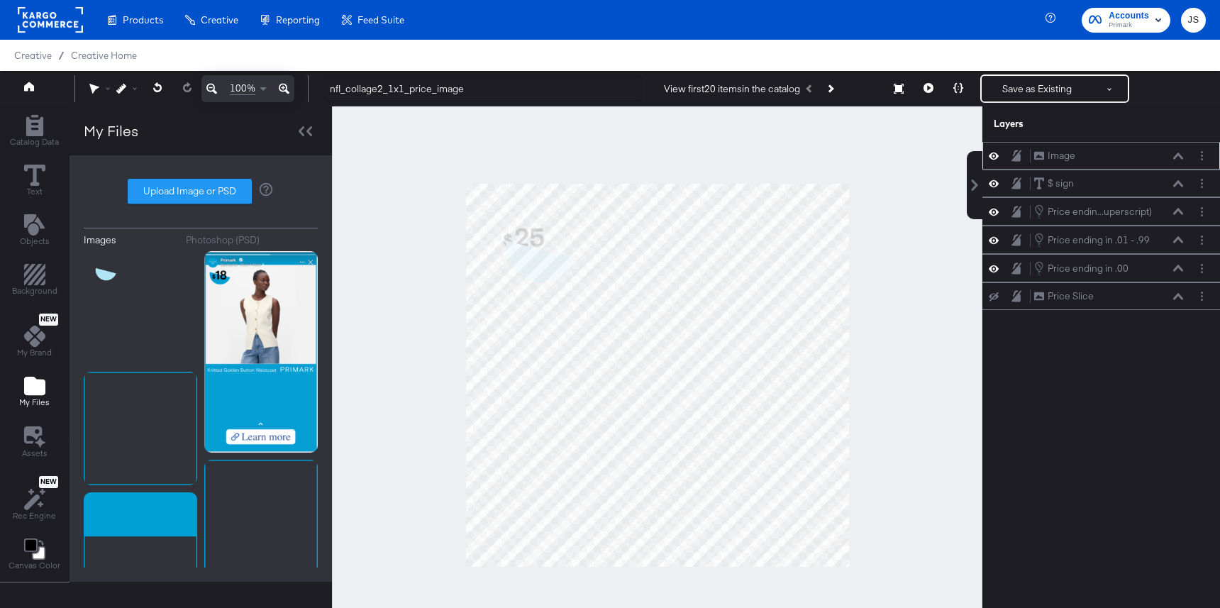
click at [1173, 162] on div "Image Image" at bounding box center [1108, 155] width 150 height 15
click at [1176, 157] on icon at bounding box center [1178, 155] width 10 height 7
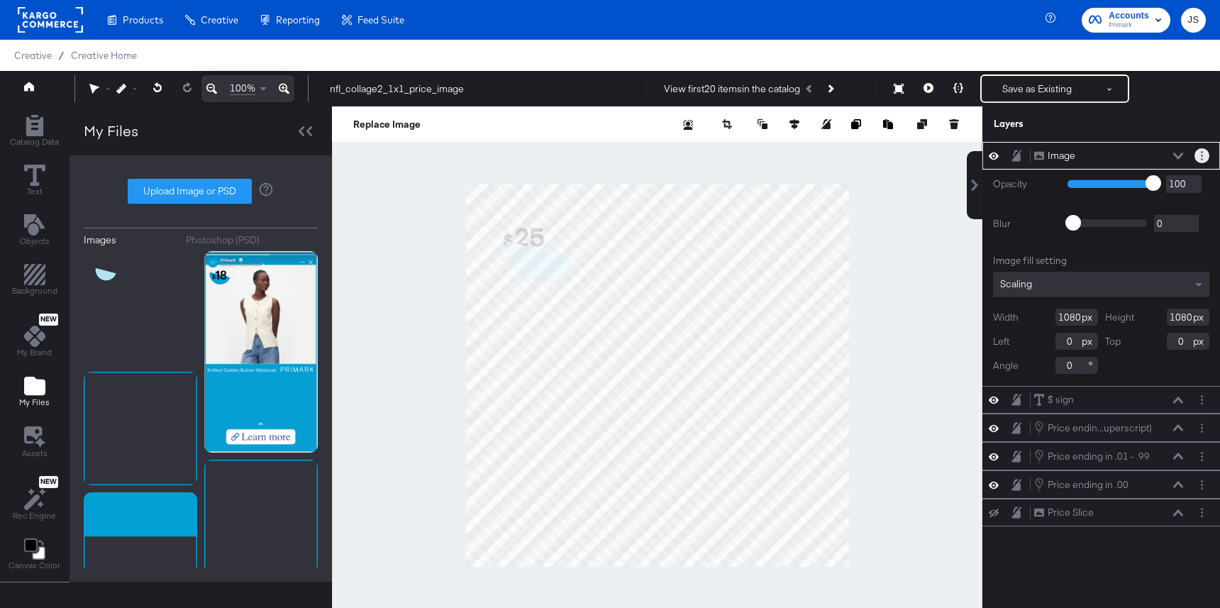
click at [1197, 156] on button "Layer Options" at bounding box center [1201, 155] width 15 height 15
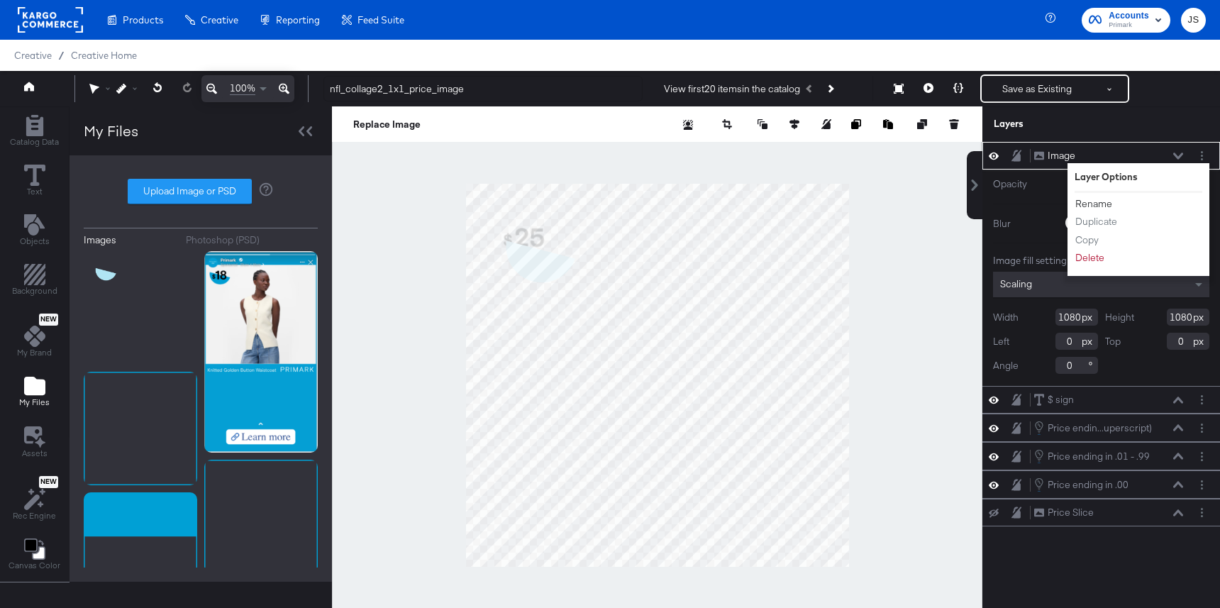
click at [1095, 200] on button "Rename" at bounding box center [1093, 203] width 38 height 15
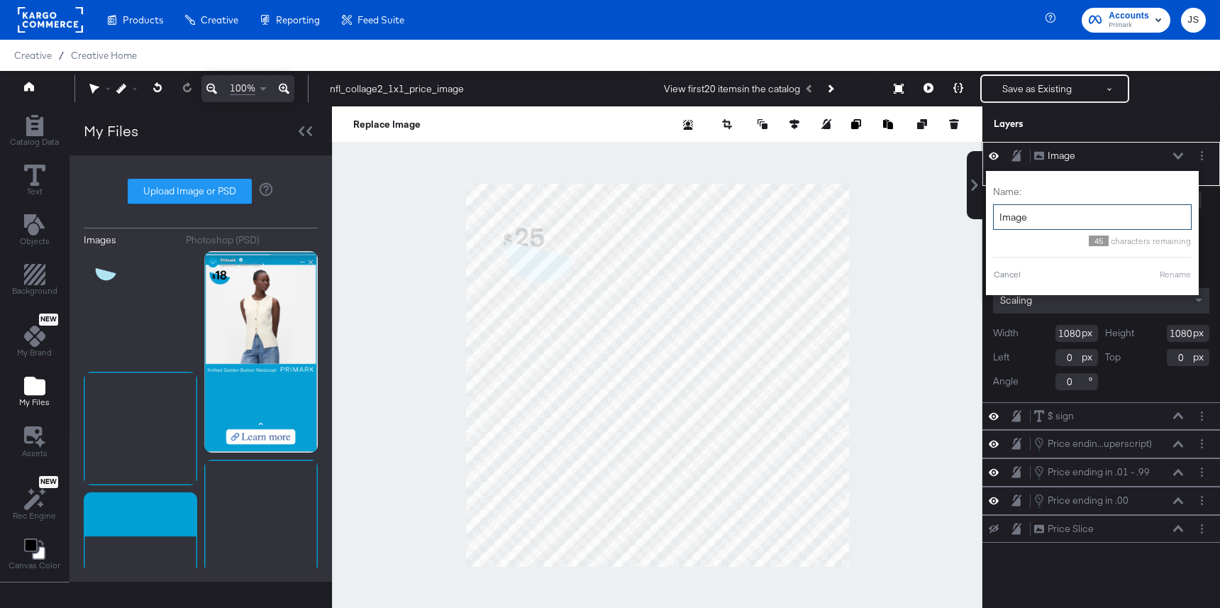
click at [1049, 221] on input "Image" at bounding box center [1092, 217] width 199 height 26
type input "Price Slice"
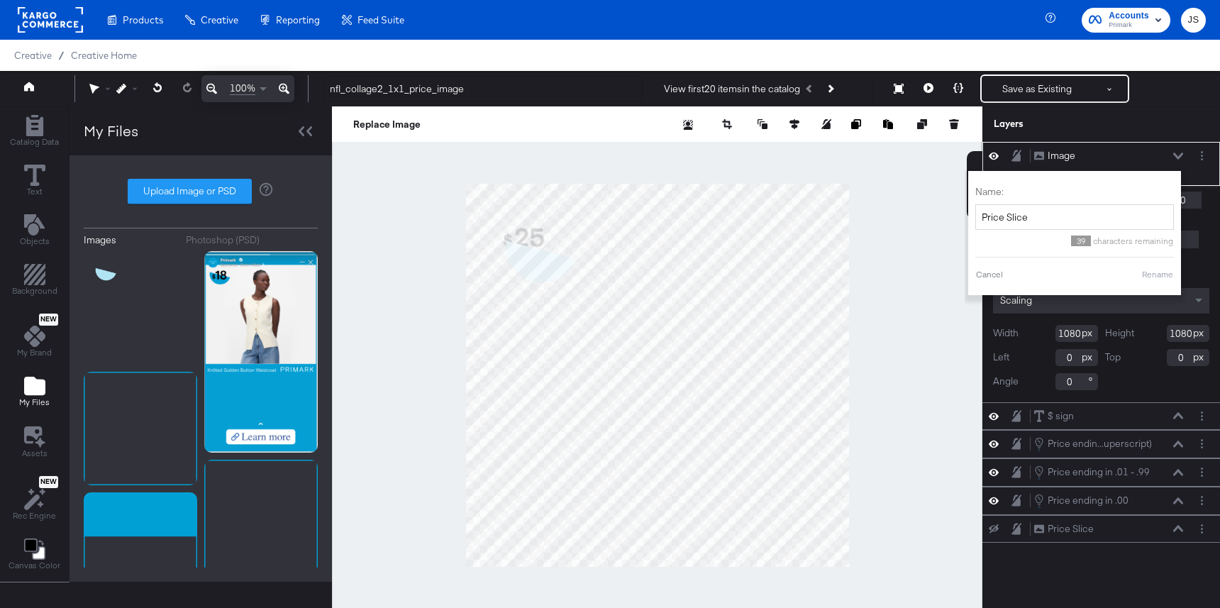
click at [1149, 279] on button "Rename" at bounding box center [1157, 274] width 33 height 13
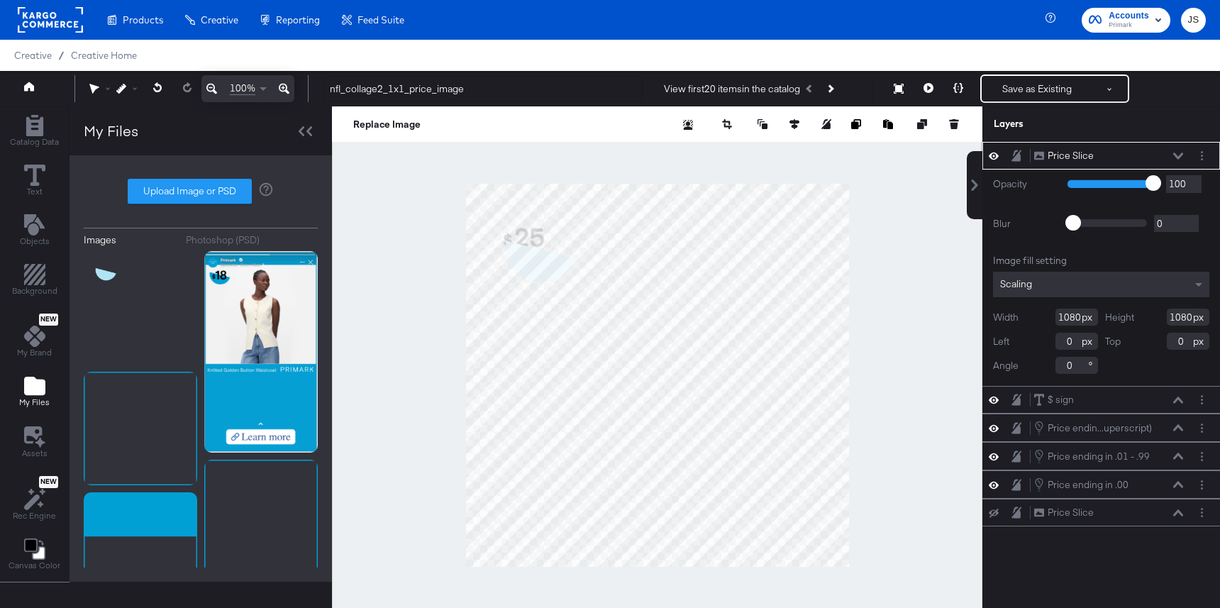
click at [1171, 150] on div "Price Slice Price Slice" at bounding box center [1108, 155] width 150 height 15
click at [1176, 152] on icon at bounding box center [1178, 155] width 10 height 7
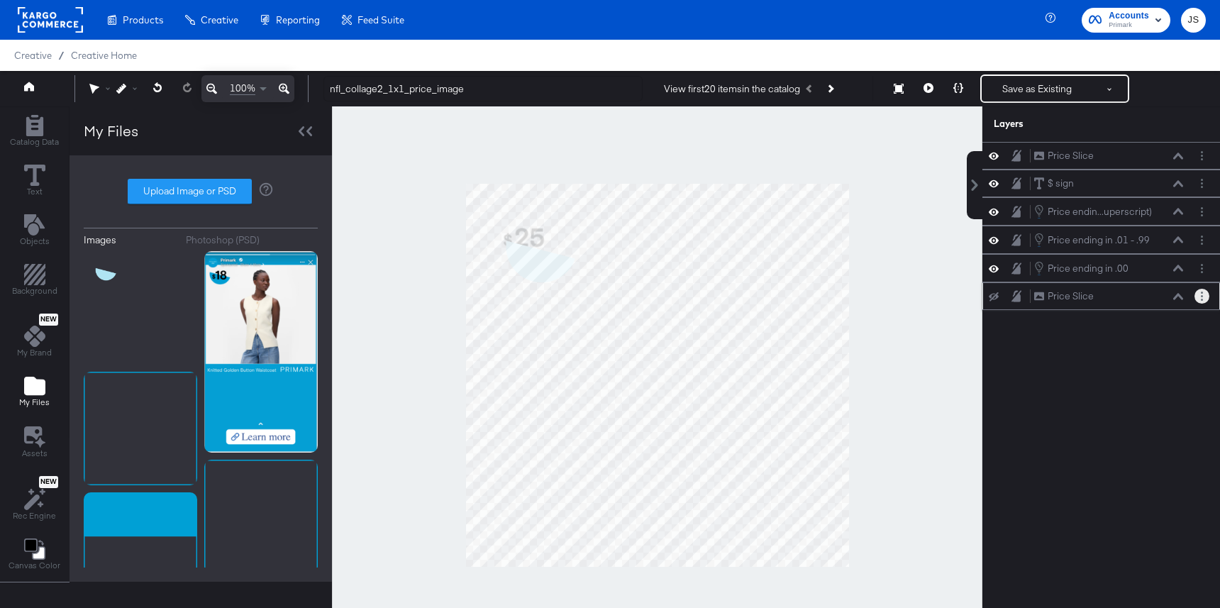
click at [1203, 297] on button "Layer Options" at bounding box center [1201, 296] width 15 height 15
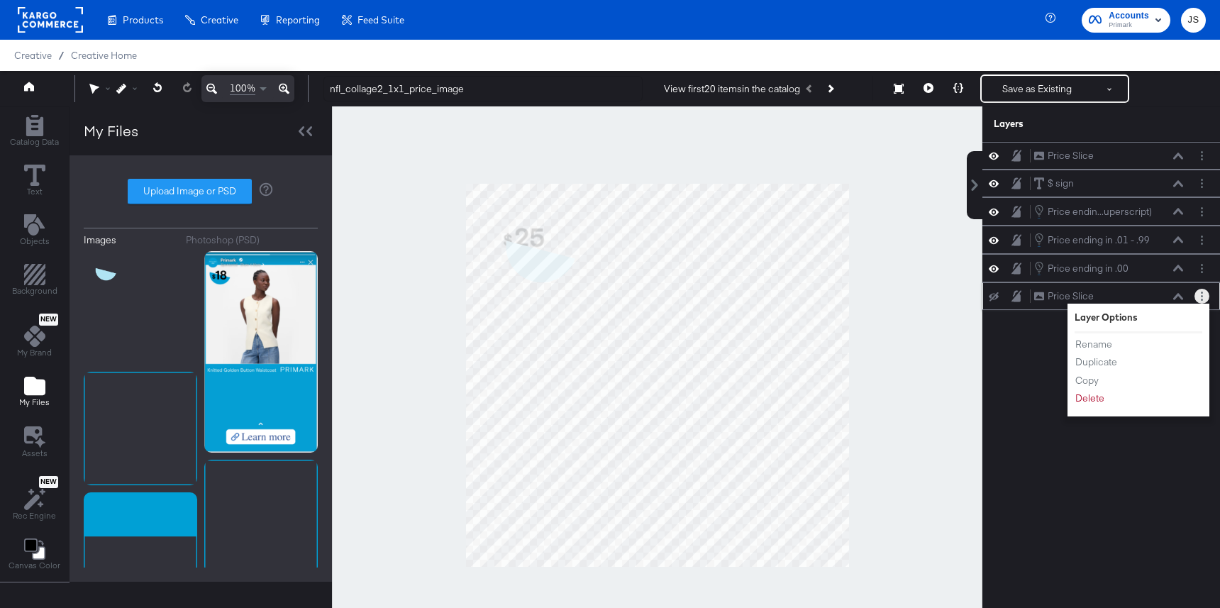
click at [1090, 406] on div "Rename Duplicate Copy Delete" at bounding box center [1113, 371] width 78 height 76
click at [1093, 395] on button "Delete" at bounding box center [1089, 398] width 30 height 15
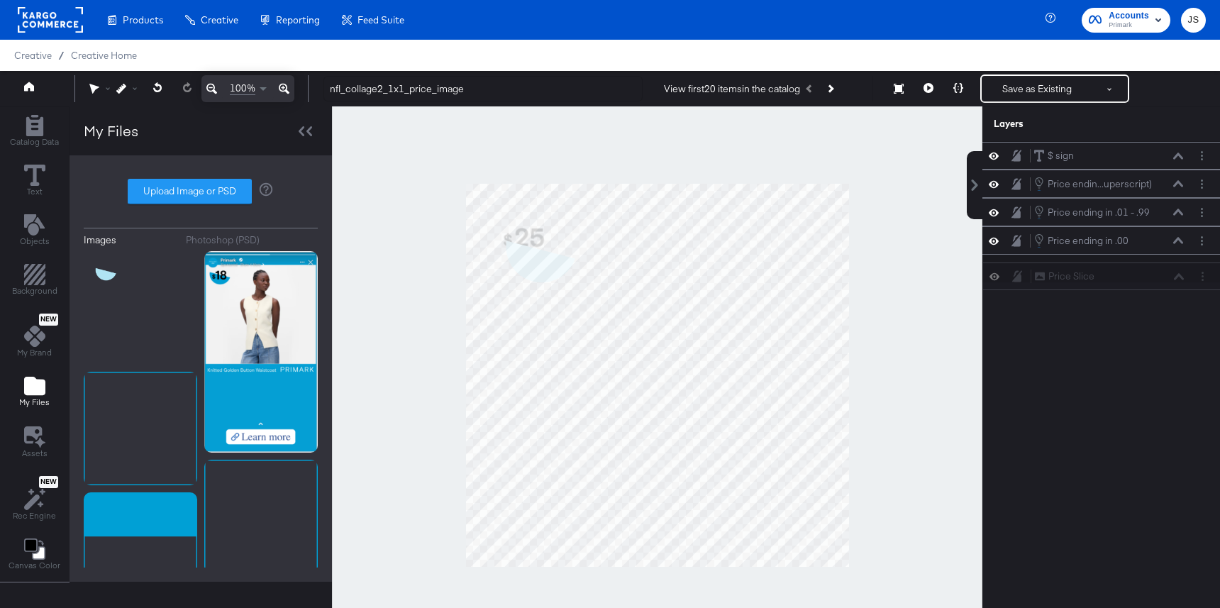
drag, startPoint x: 1100, startPoint y: 158, endPoint x: 1101, endPoint y: 288, distance: 129.8
click at [1101, 288] on div "Price Slice Price Slice $ sign $ sign Price endin...uperscript) Price ending in…" at bounding box center [1091, 382] width 255 height 480
click at [995, 242] on icon at bounding box center [993, 241] width 10 height 12
click at [995, 242] on icon at bounding box center [993, 240] width 10 height 9
click at [994, 213] on icon at bounding box center [993, 212] width 10 height 12
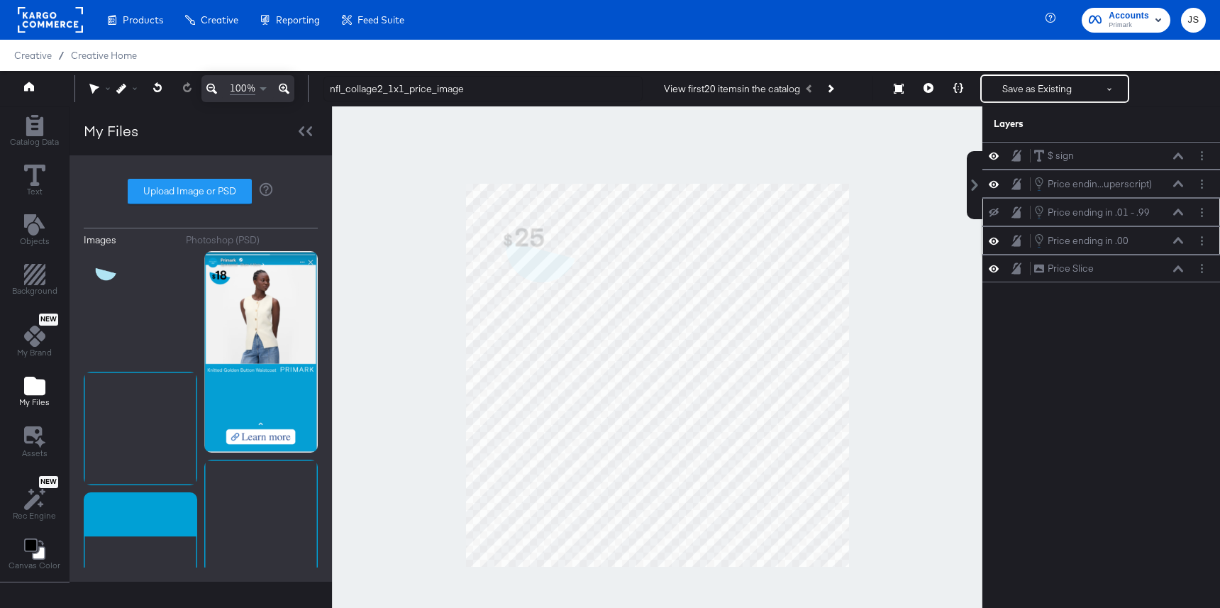
click at [994, 210] on icon at bounding box center [993, 212] width 10 height 9
click at [994, 183] on icon at bounding box center [993, 184] width 10 height 12
click at [994, 183] on icon at bounding box center [993, 183] width 10 height 9
click at [993, 151] on icon at bounding box center [993, 156] width 10 height 12
click at [993, 151] on button at bounding box center [993, 155] width 11 height 11
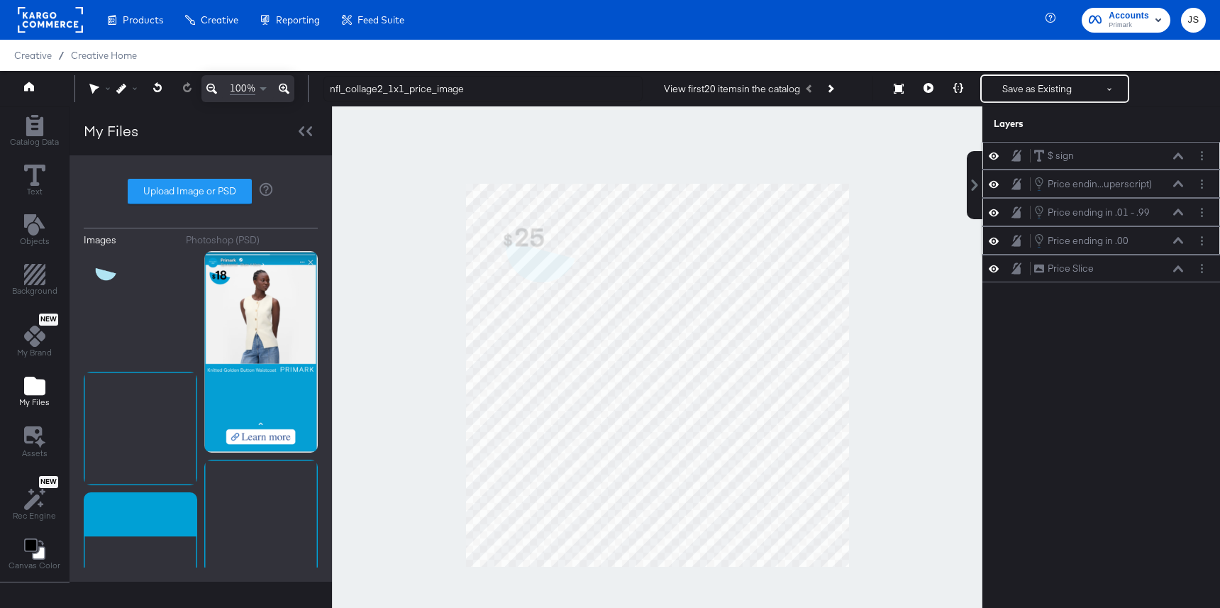
click at [1180, 157] on icon at bounding box center [1178, 155] width 10 height 7
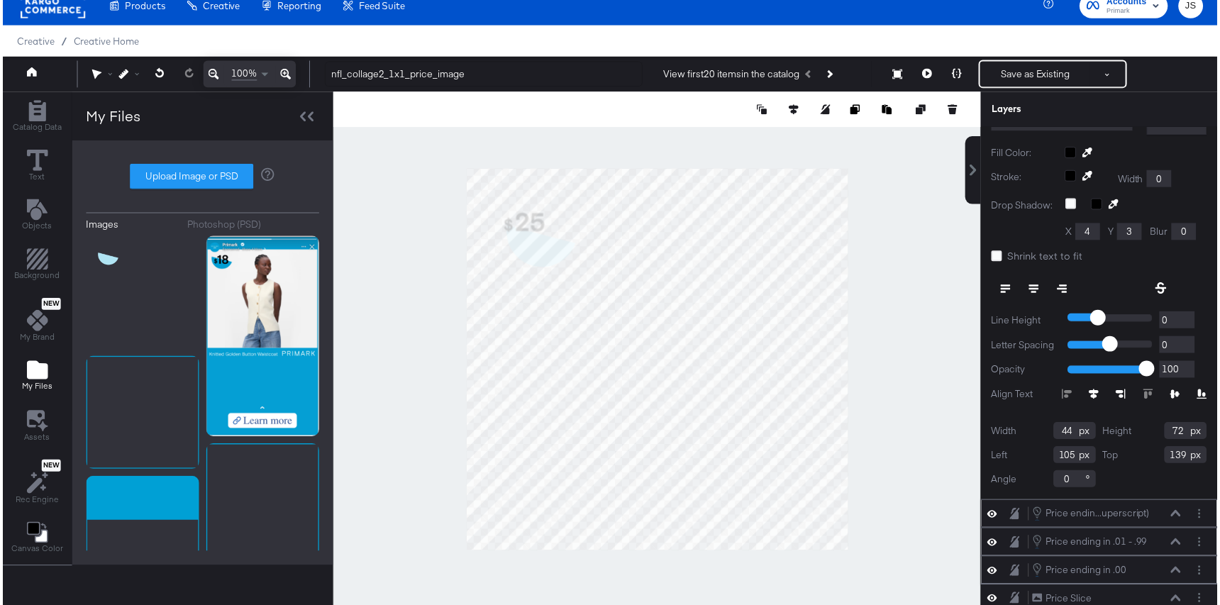
scroll to position [208, 0]
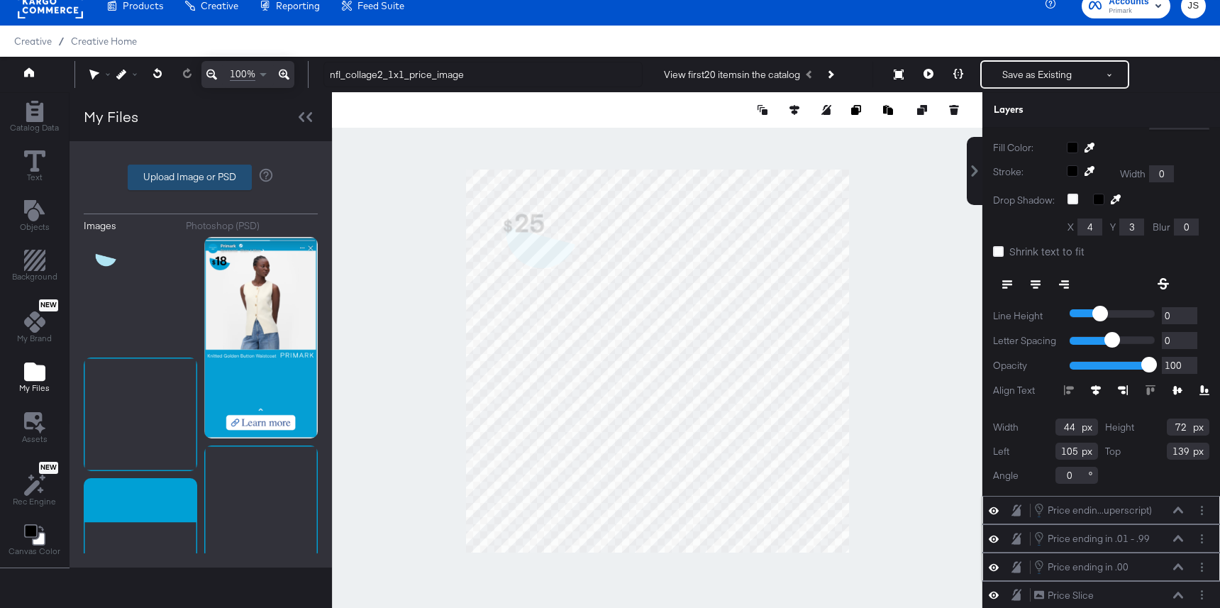
click at [206, 184] on label "Upload Image or PSD" at bounding box center [189, 177] width 123 height 24
click at [201, 177] on input "Upload Image or PSD" at bounding box center [201, 177] width 0 height 0
type input "C:\fakepath\NFL 1x1.png"
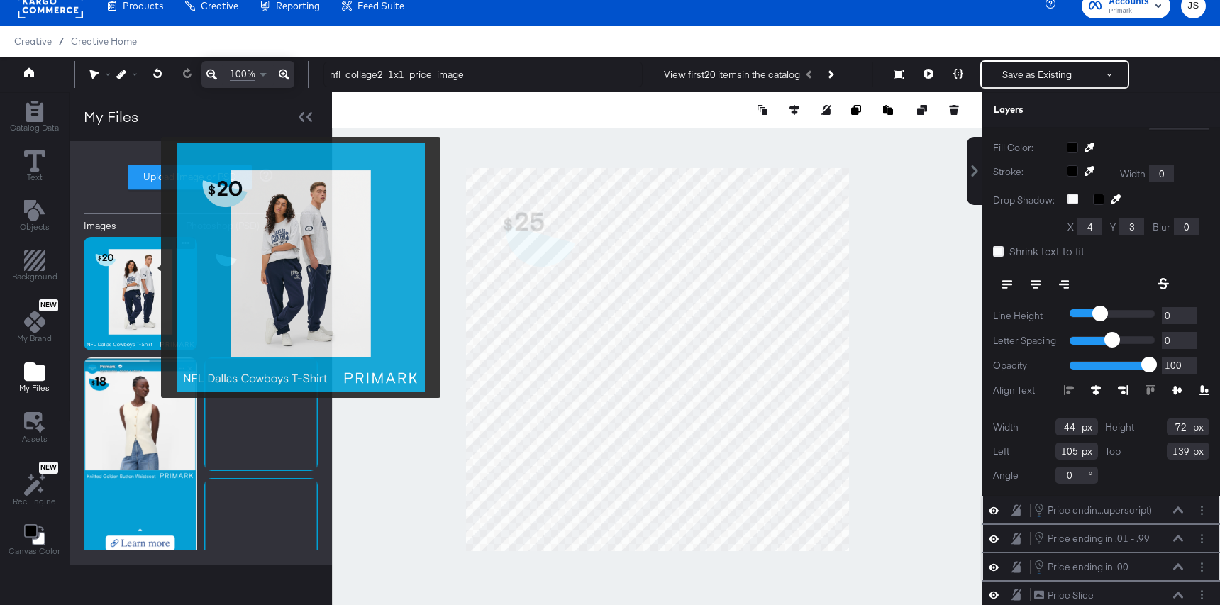
click at [152, 267] on img at bounding box center [140, 293] width 113 height 113
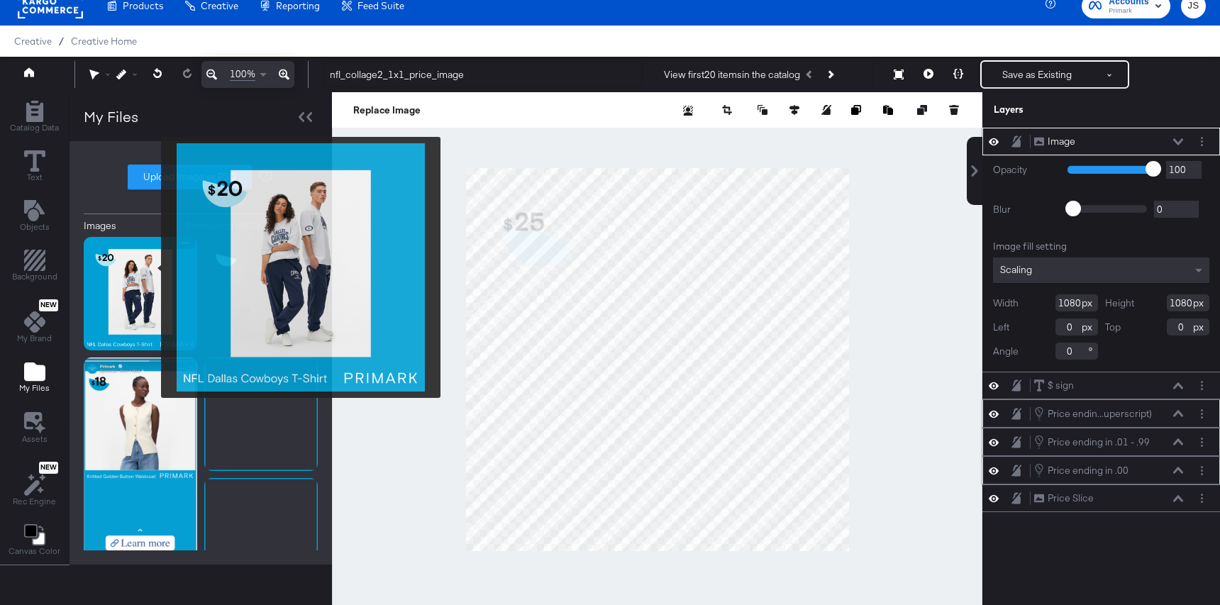
scroll to position [0, 0]
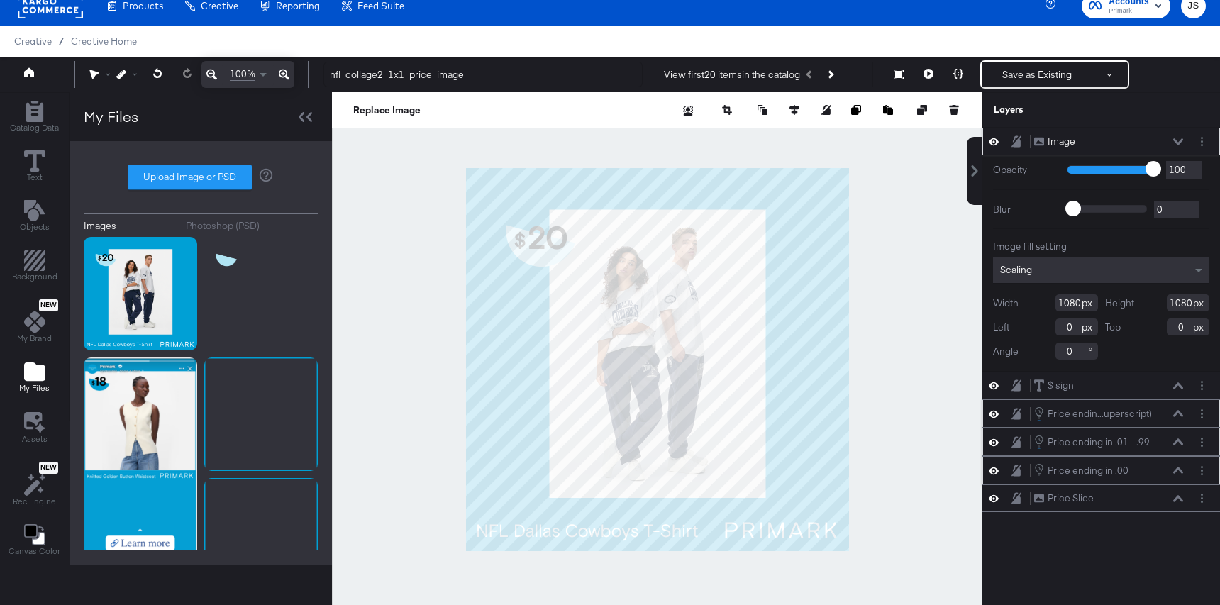
click at [1179, 138] on icon at bounding box center [1178, 141] width 10 height 7
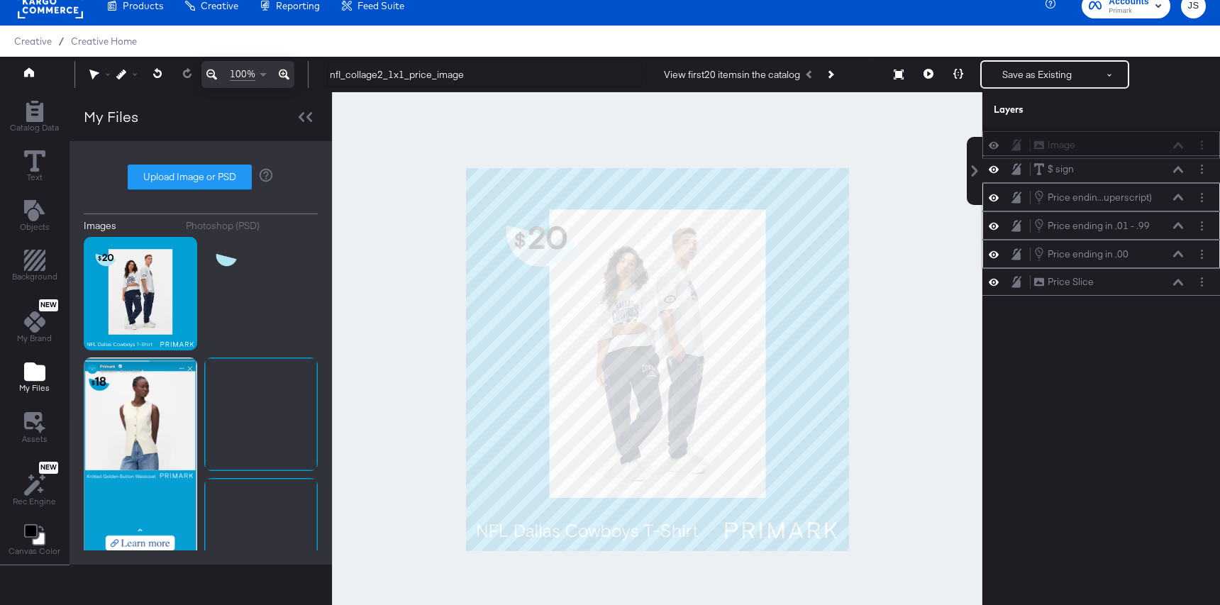
scroll to position [9, 0]
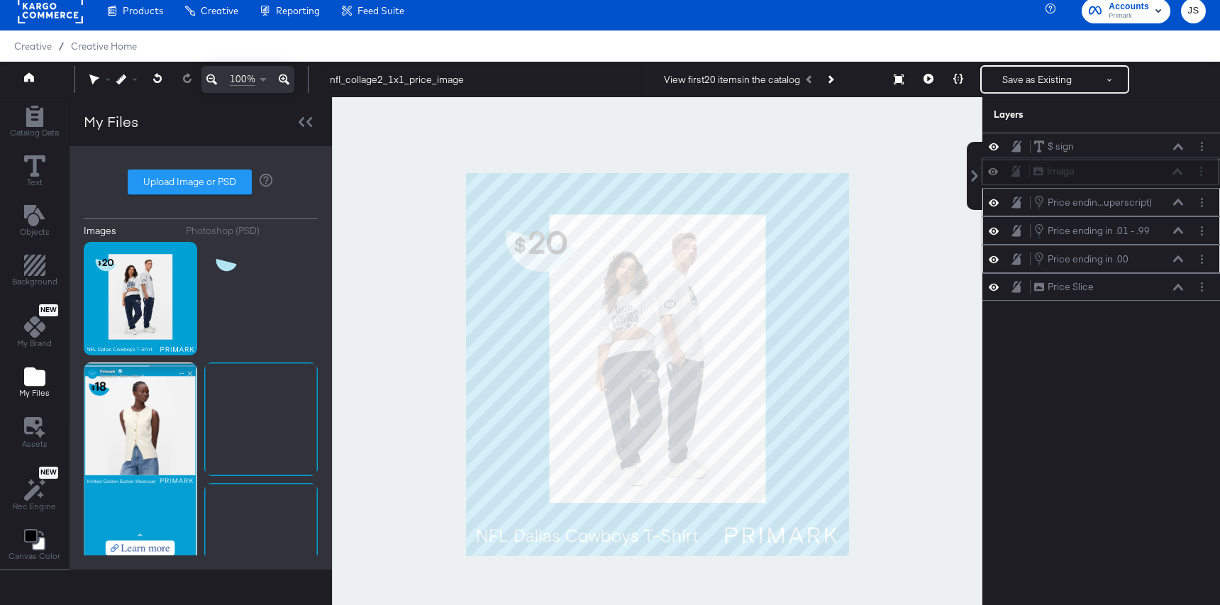
drag, startPoint x: 1159, startPoint y: 138, endPoint x: 1158, endPoint y: 177, distance: 38.3
click at [1158, 177] on div "Image Image" at bounding box center [1107, 171] width 150 height 15
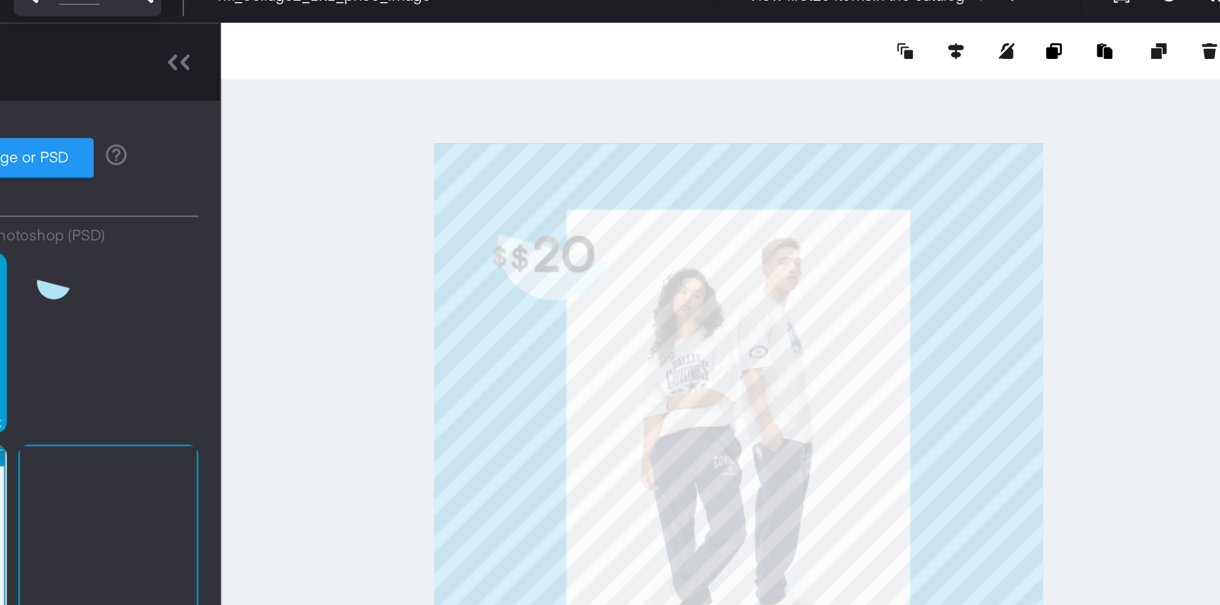
type input "103"
type input "181"
click at [420, 255] on div at bounding box center [657, 359] width 650 height 535
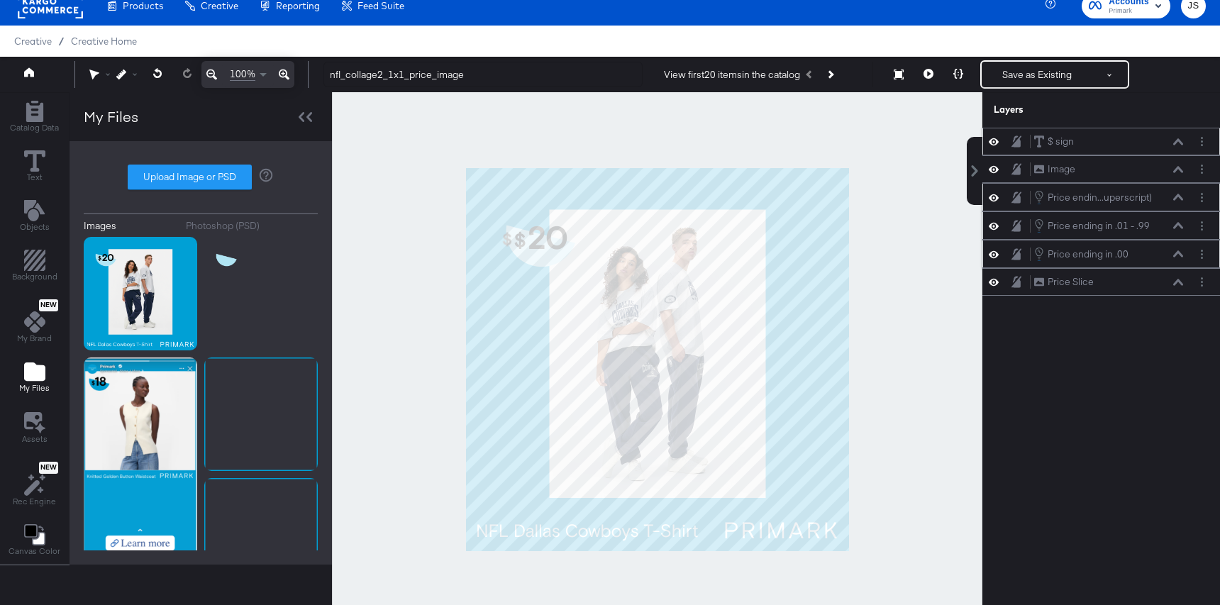
click at [993, 142] on icon at bounding box center [993, 141] width 10 height 7
click at [993, 142] on icon at bounding box center [993, 142] width 10 height 9
click at [1173, 145] on div "$ sign $ sign" at bounding box center [1108, 141] width 150 height 15
click at [1176, 140] on icon at bounding box center [1178, 141] width 10 height 6
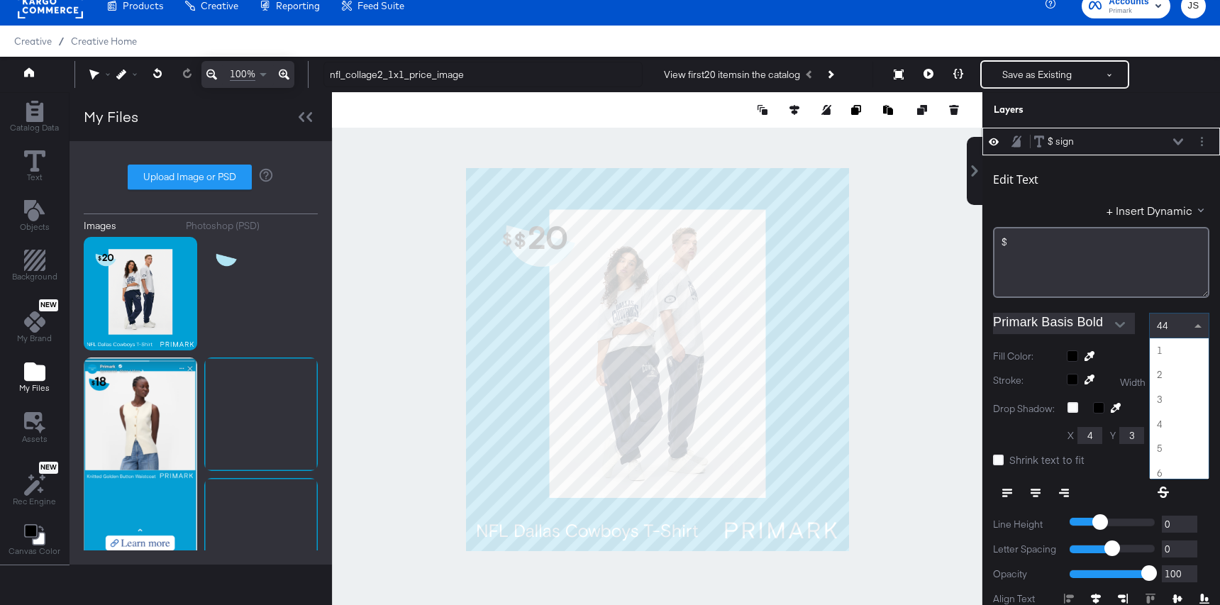
click at [1166, 318] on div "44" at bounding box center [1178, 325] width 59 height 24
type input "50"
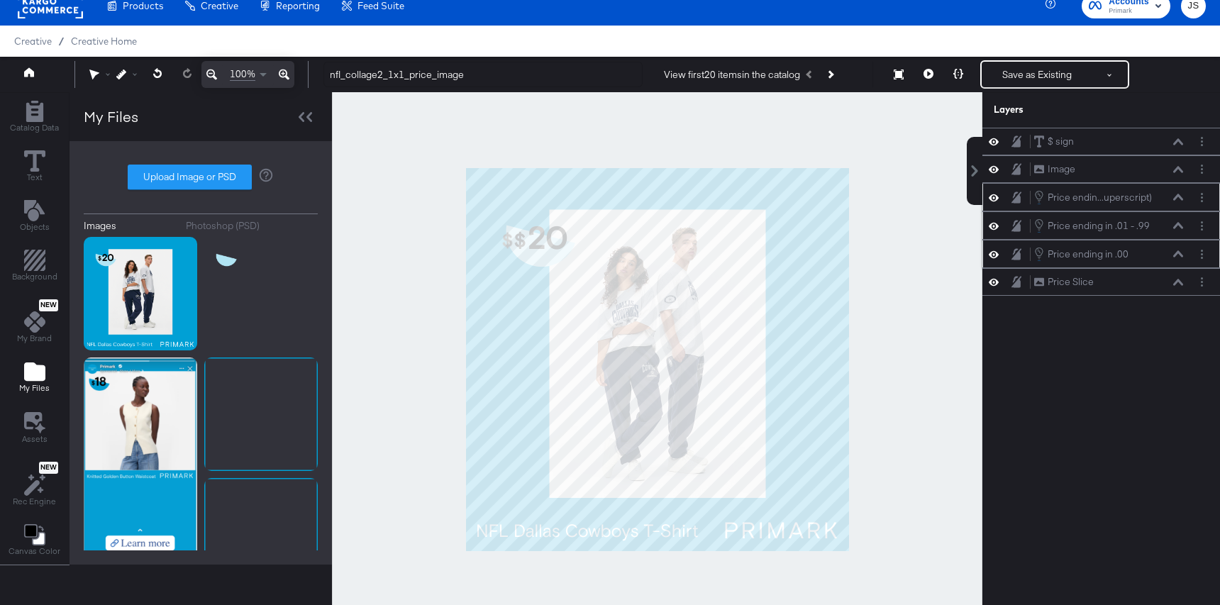
click at [614, 129] on div at bounding box center [657, 359] width 650 height 535
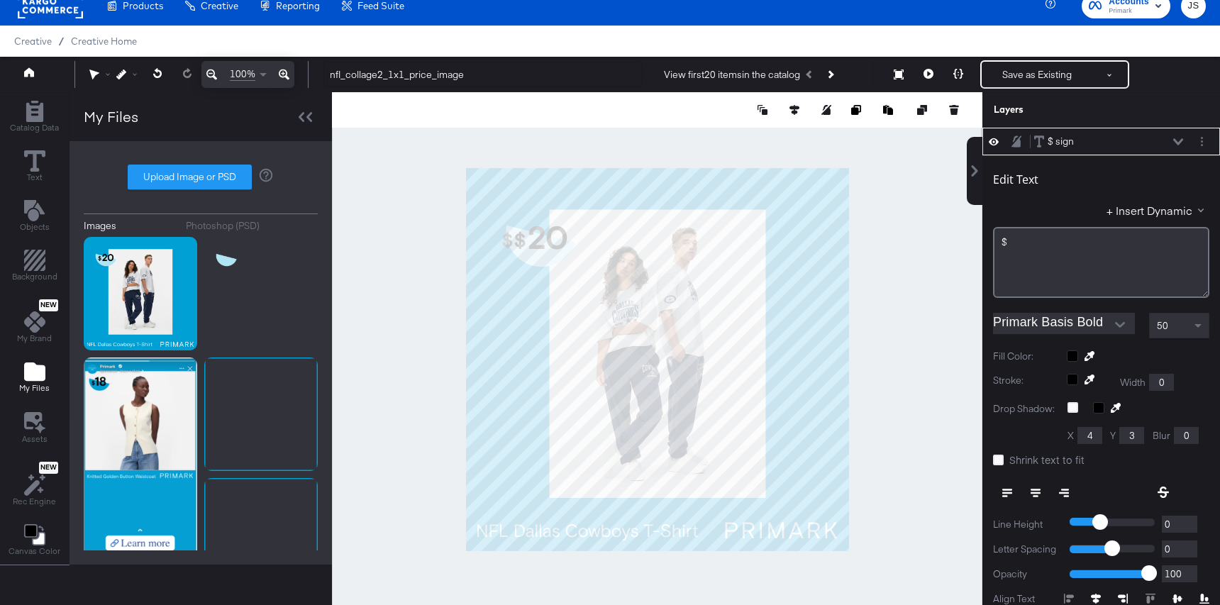
click at [1173, 136] on div "$ sign $ sign" at bounding box center [1108, 141] width 150 height 15
click at [1173, 138] on button at bounding box center [1177, 142] width 11 height 9
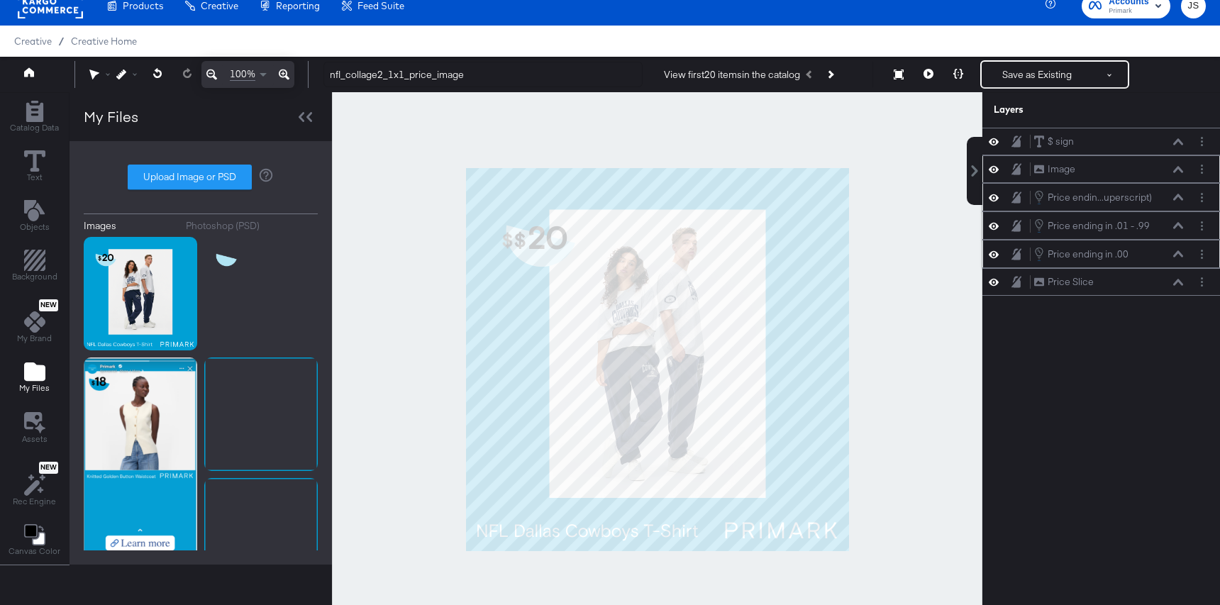
click at [1178, 172] on icon at bounding box center [1178, 169] width 10 height 7
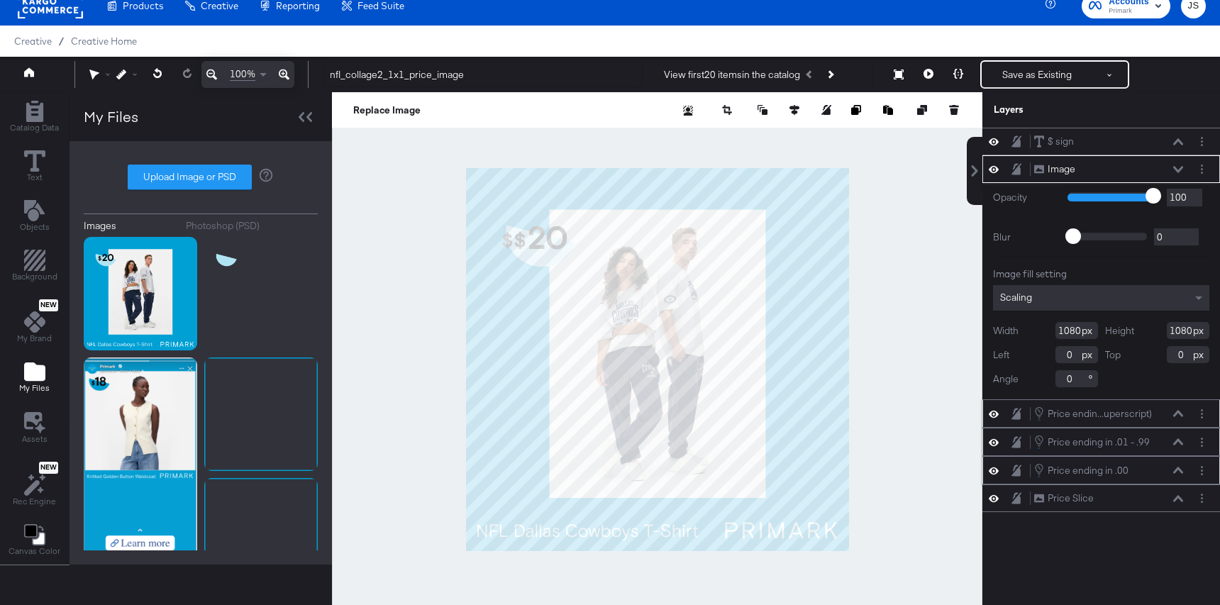
type input "93"
type input "92"
type input "91"
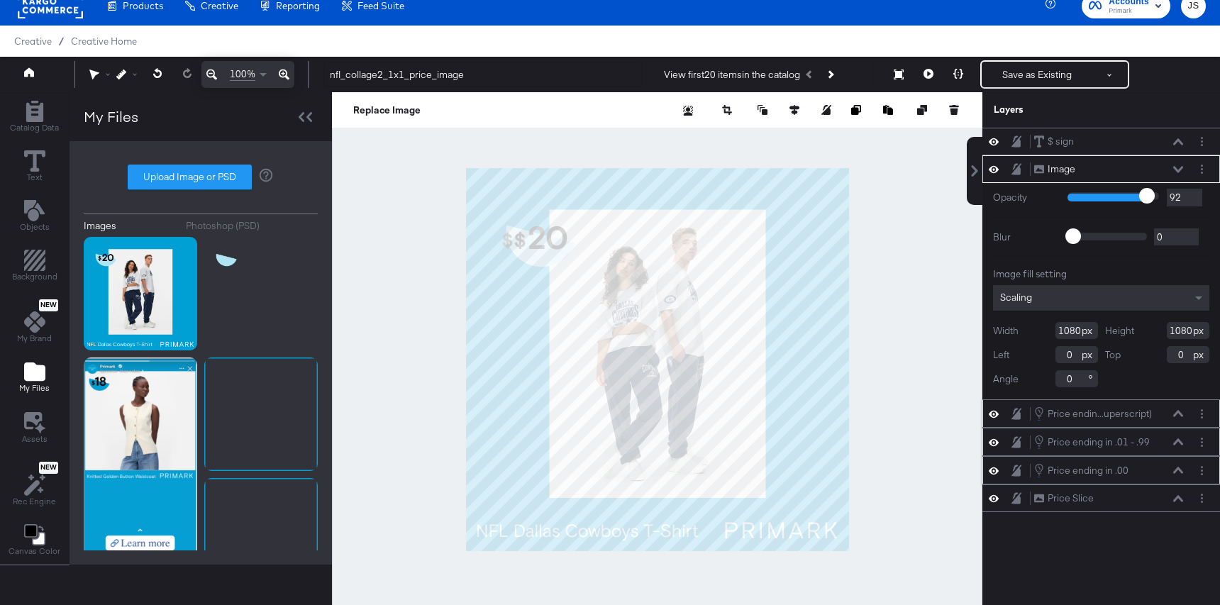
type input "91"
type input "89"
type input "87"
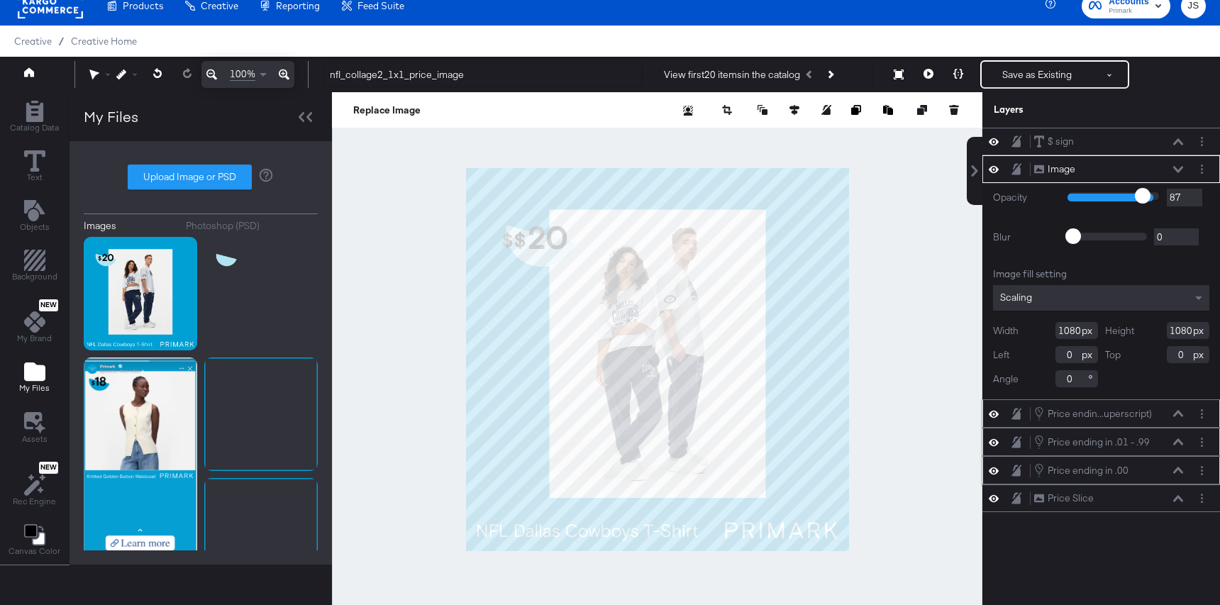
type input "86"
type input "83"
type input "81"
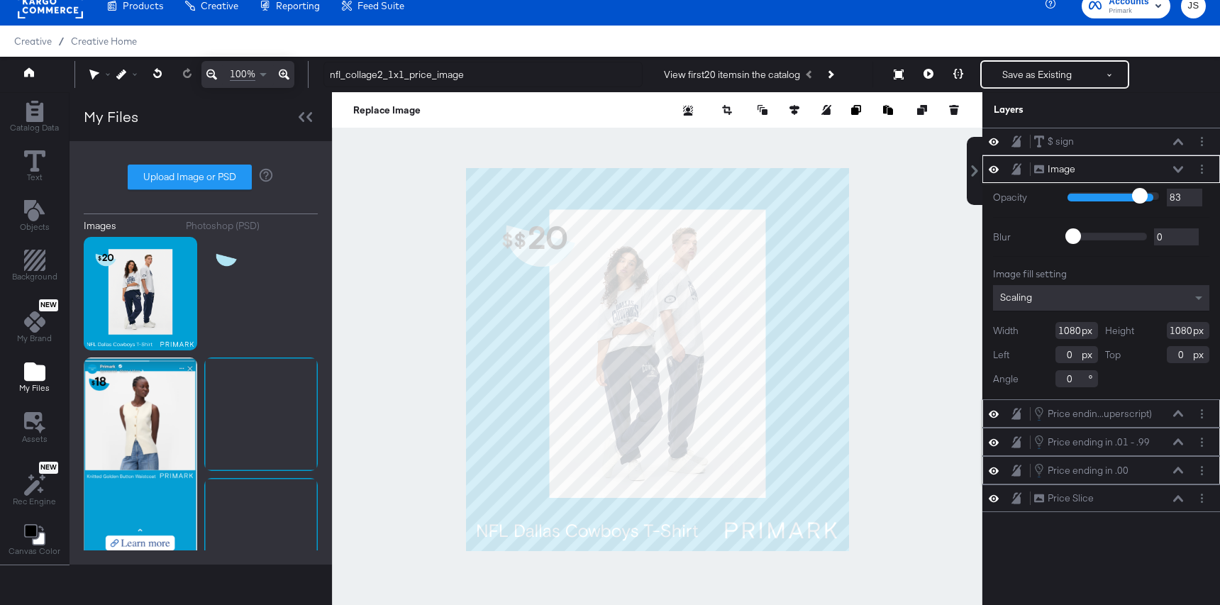
type input "81"
type input "80"
type input "78"
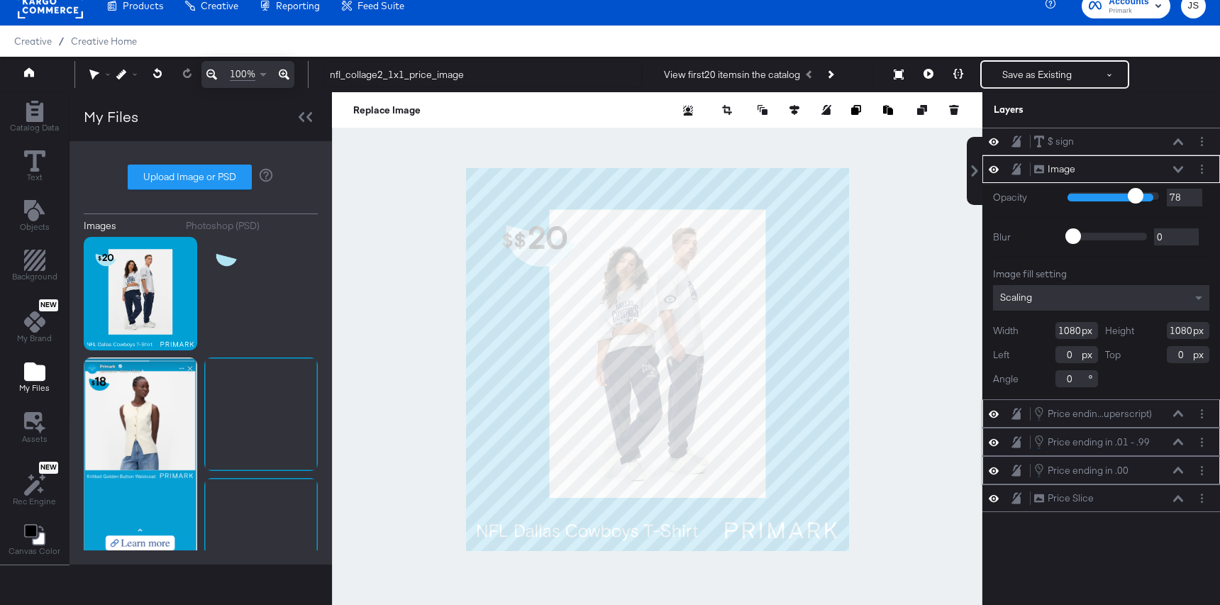
type input "76"
type input "74"
type input "73"
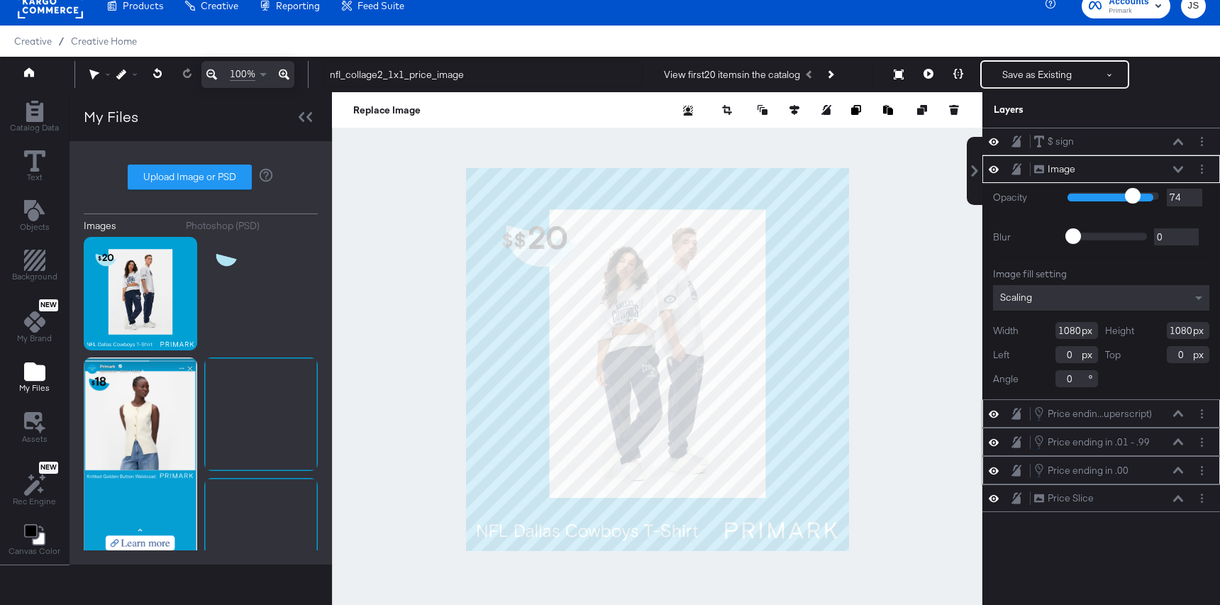
type input "73"
type input "69"
type input "67"
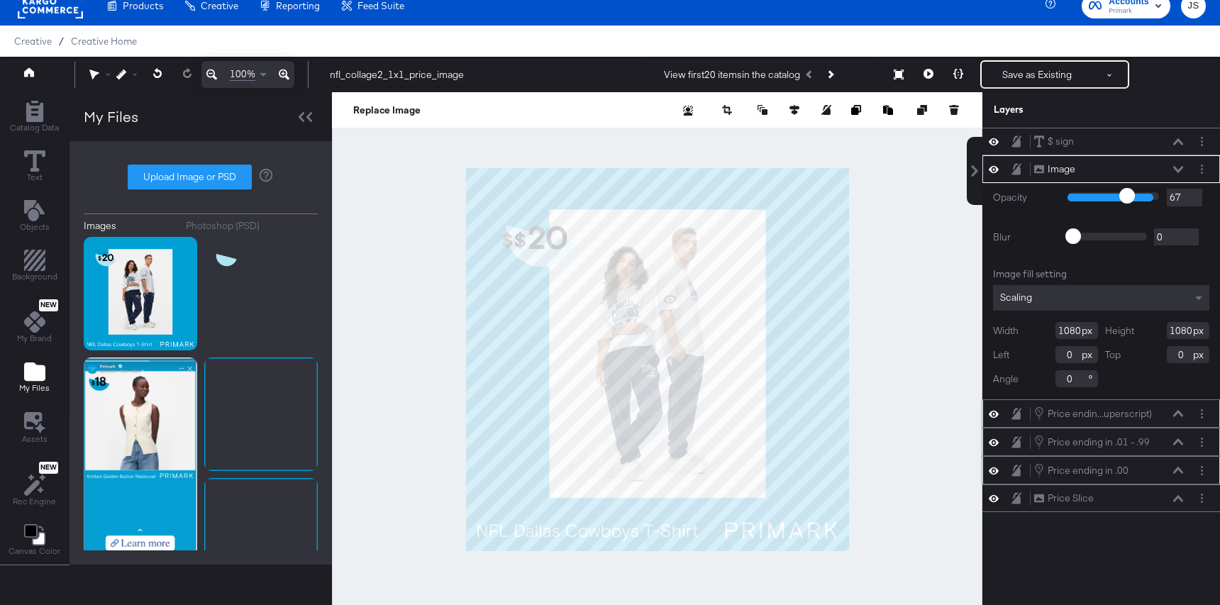
type input "65"
type input "63"
type input "61"
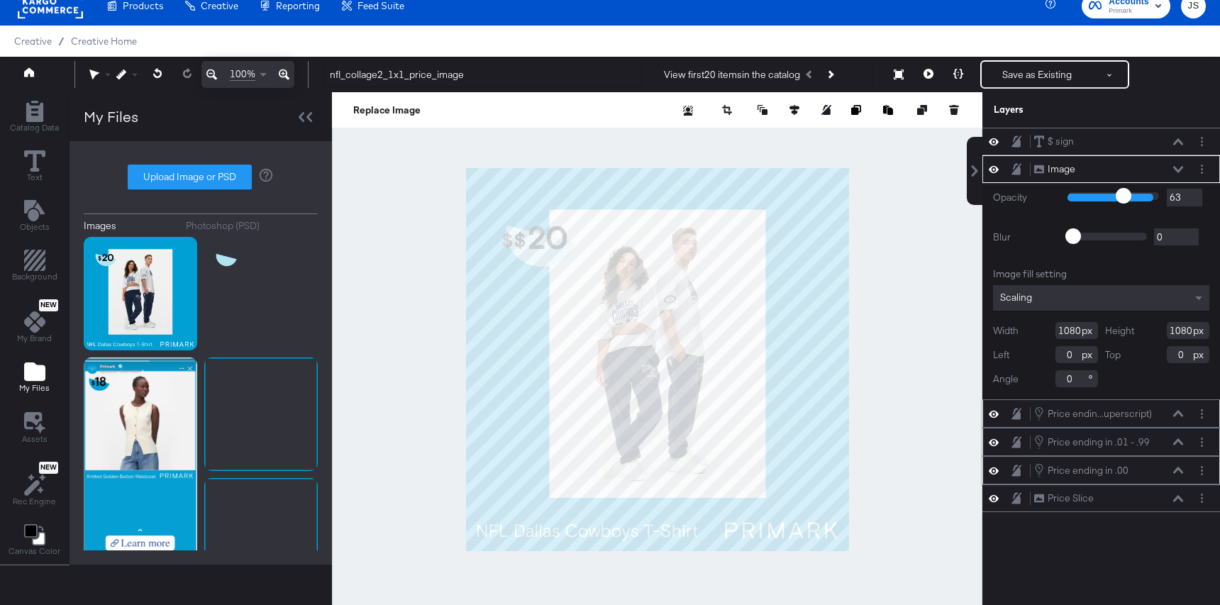
type input "61"
type input "59"
type input "57"
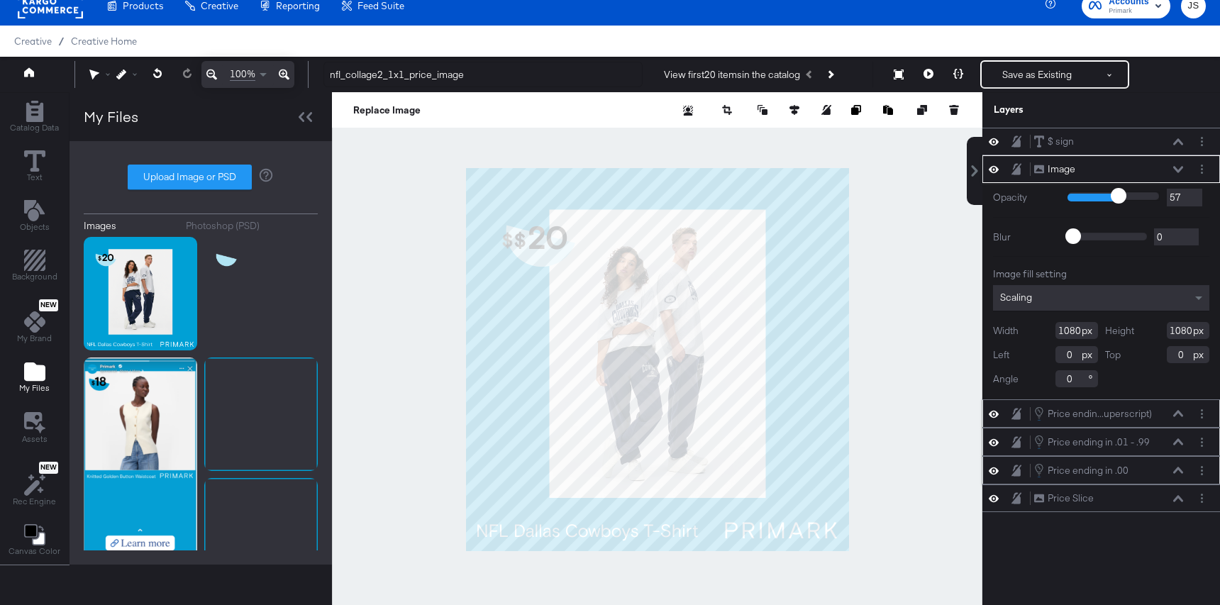
type input "55"
type input "53"
type input "50"
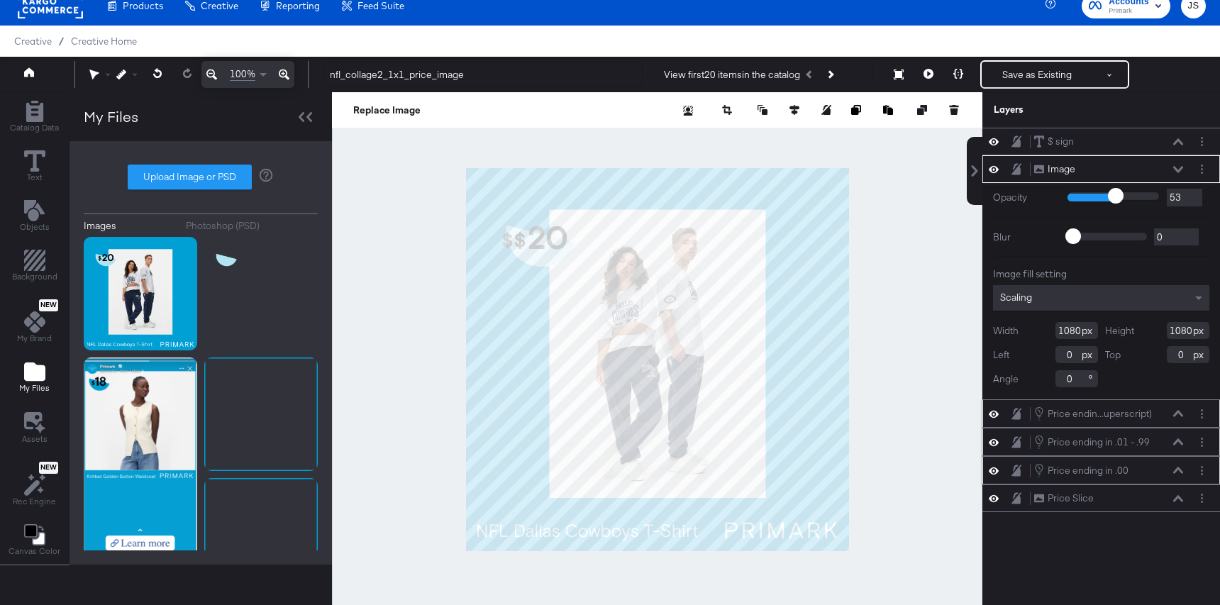
type input "50"
type input "49"
type input "47"
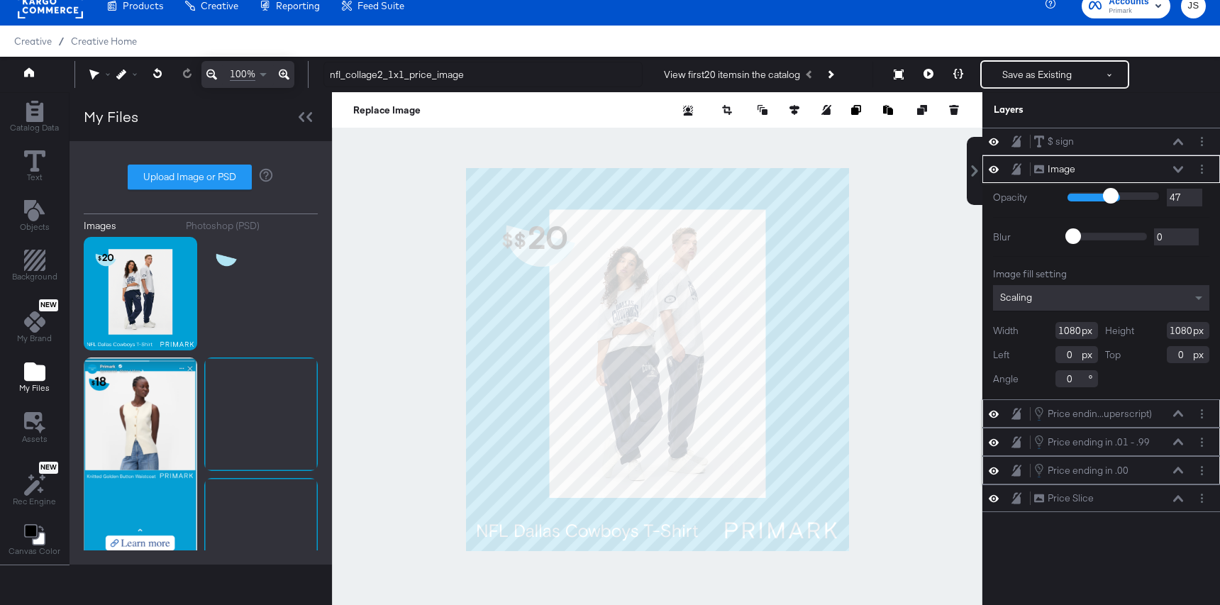
type input "46"
type input "45"
type input "43"
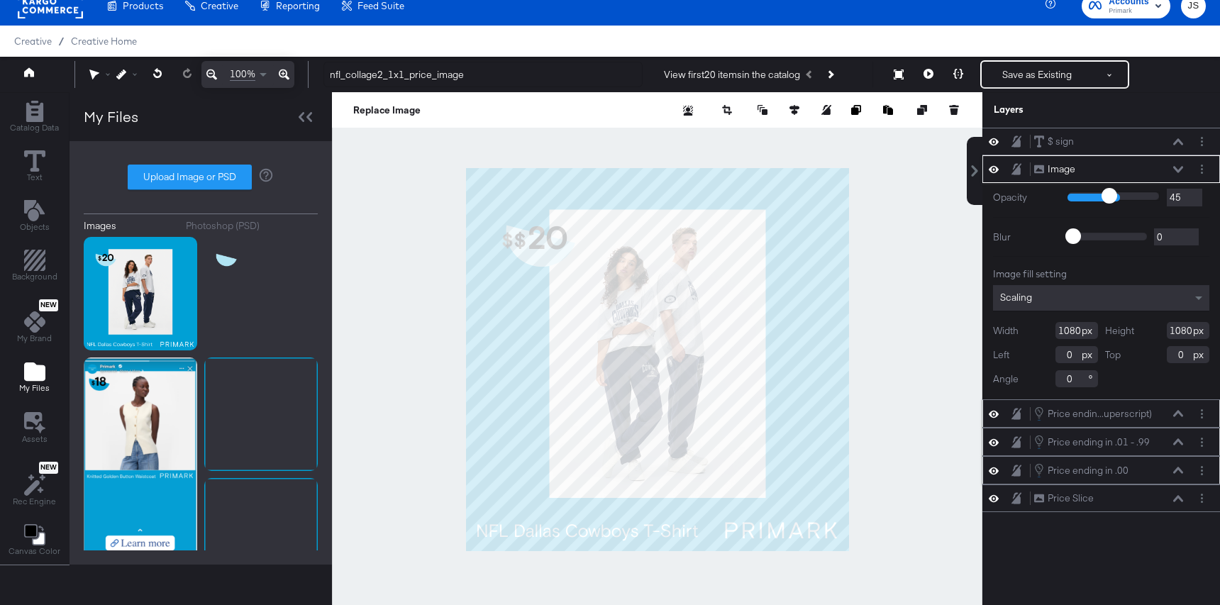
type input "43"
type input "42"
type input "41"
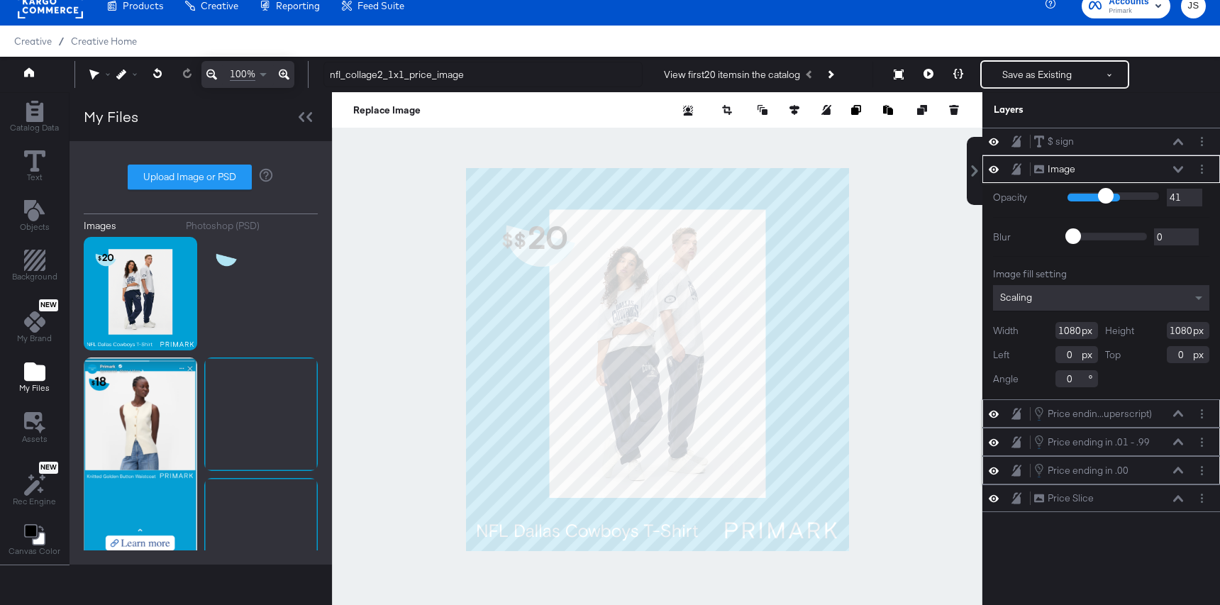
type input "40"
type input "39"
type input "38"
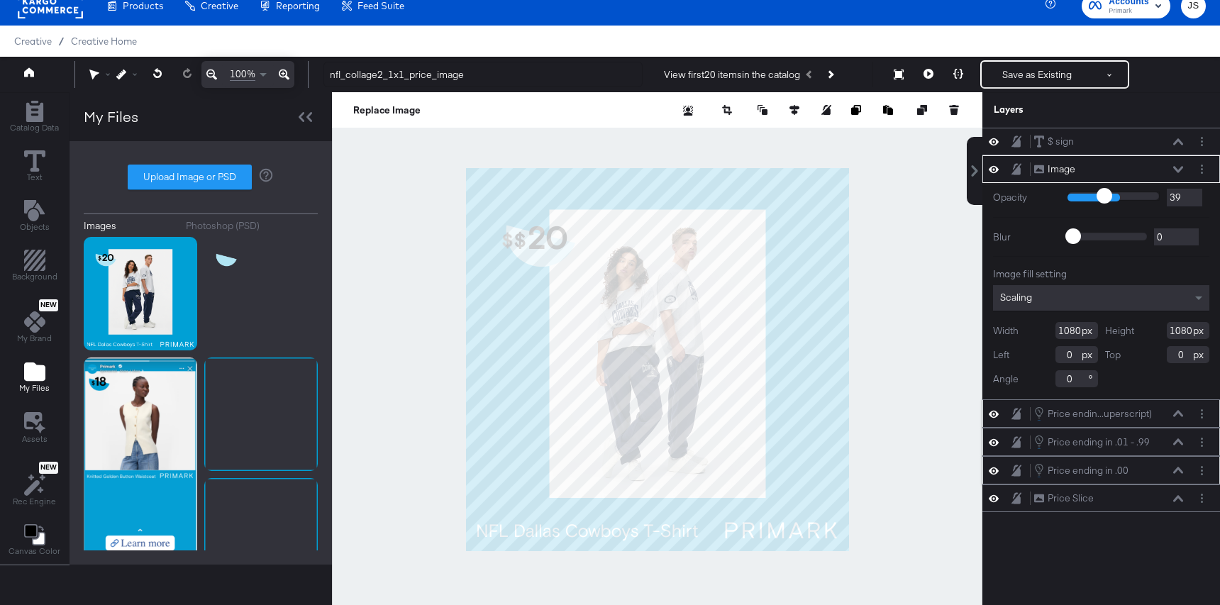
type input "38"
type input "37"
drag, startPoint x: 1146, startPoint y: 194, endPoint x: 1102, endPoint y: 194, distance: 44.7
type input "37"
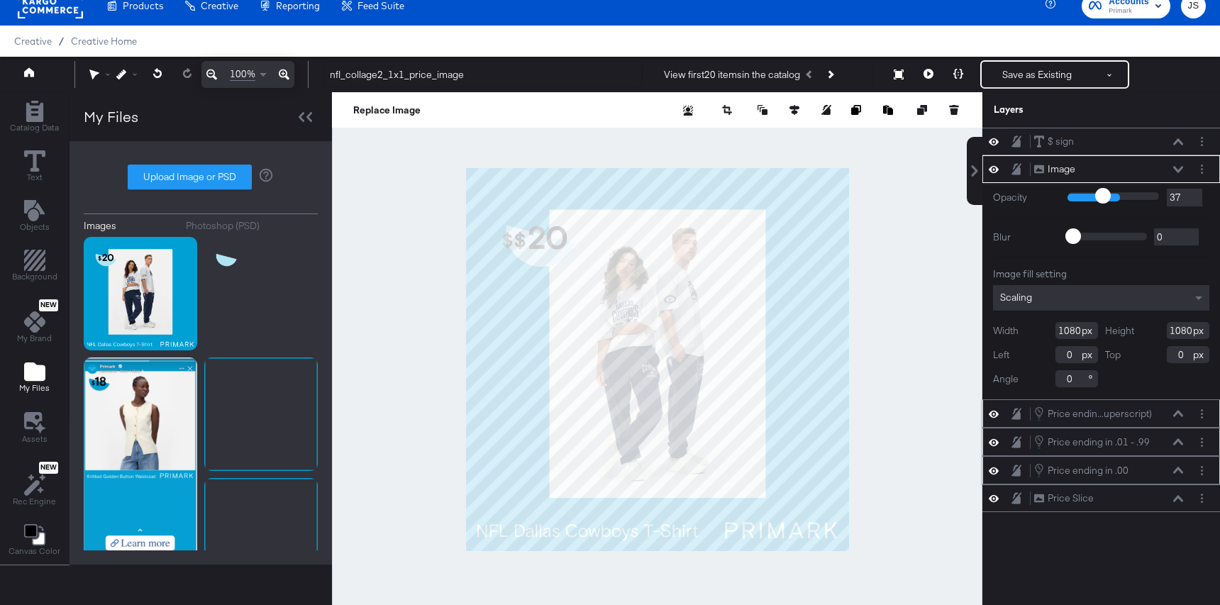
click at [1101, 194] on input "range" at bounding box center [1113, 195] width 92 height 9
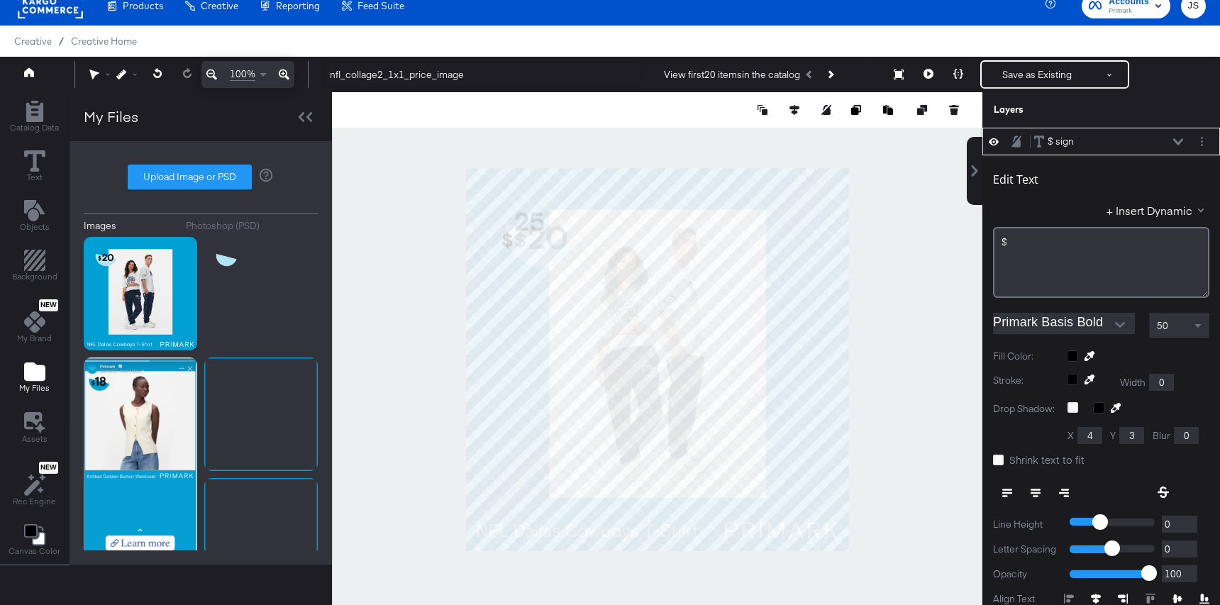
type input "104"
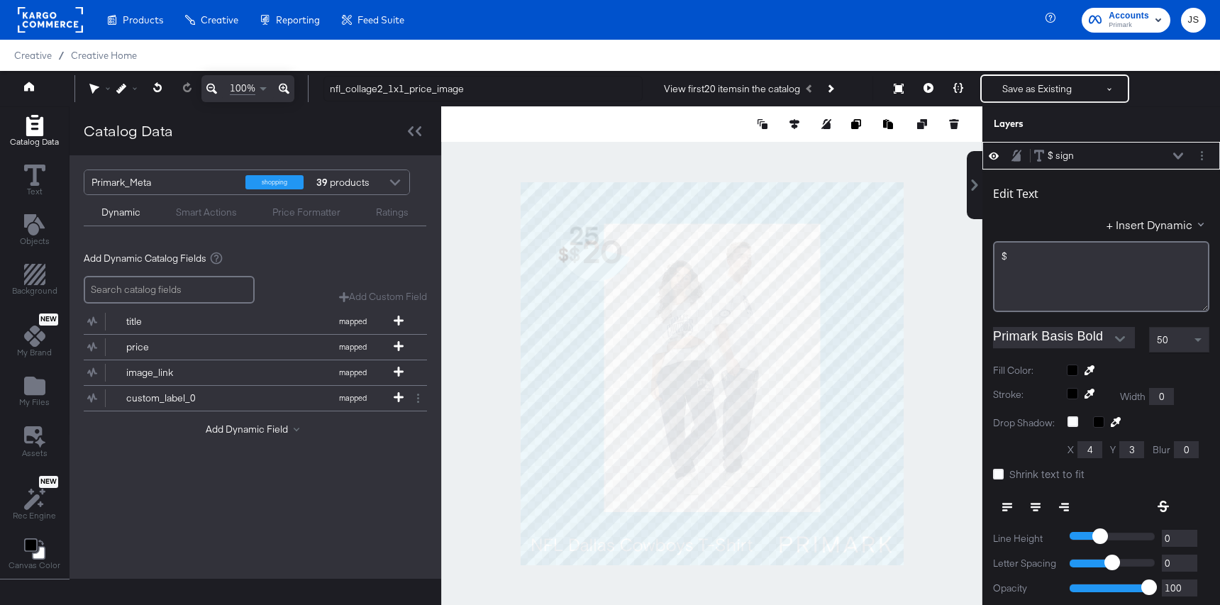
scroll to position [14, 0]
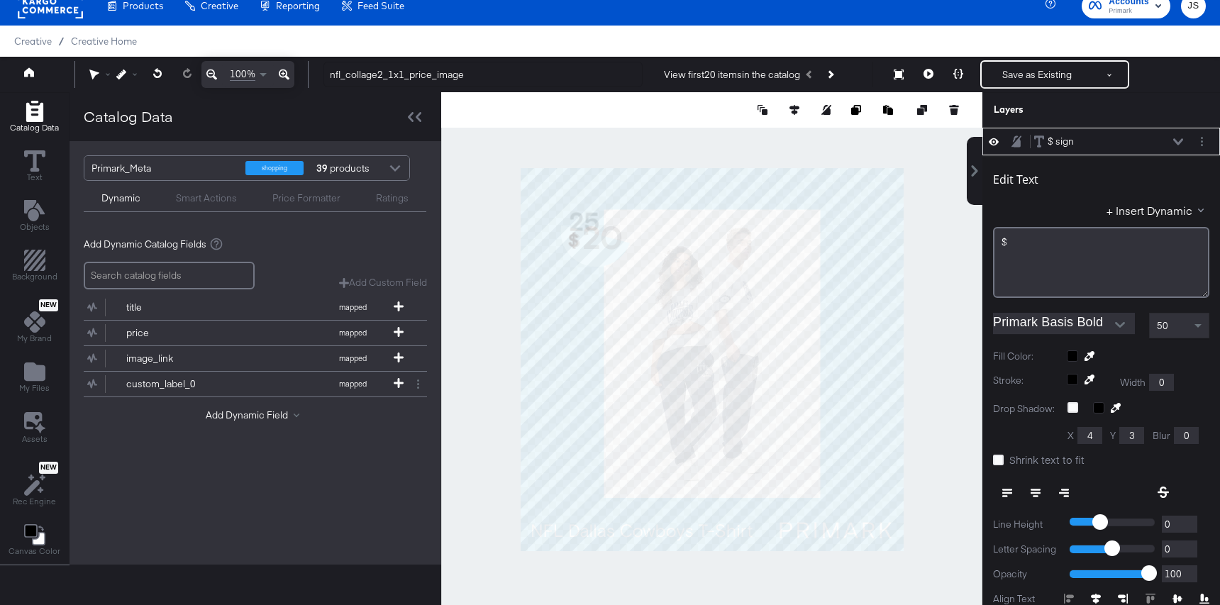
type input "136"
type input "182"
type input "138"
type input "181"
click at [1181, 140] on icon at bounding box center [1178, 141] width 10 height 6
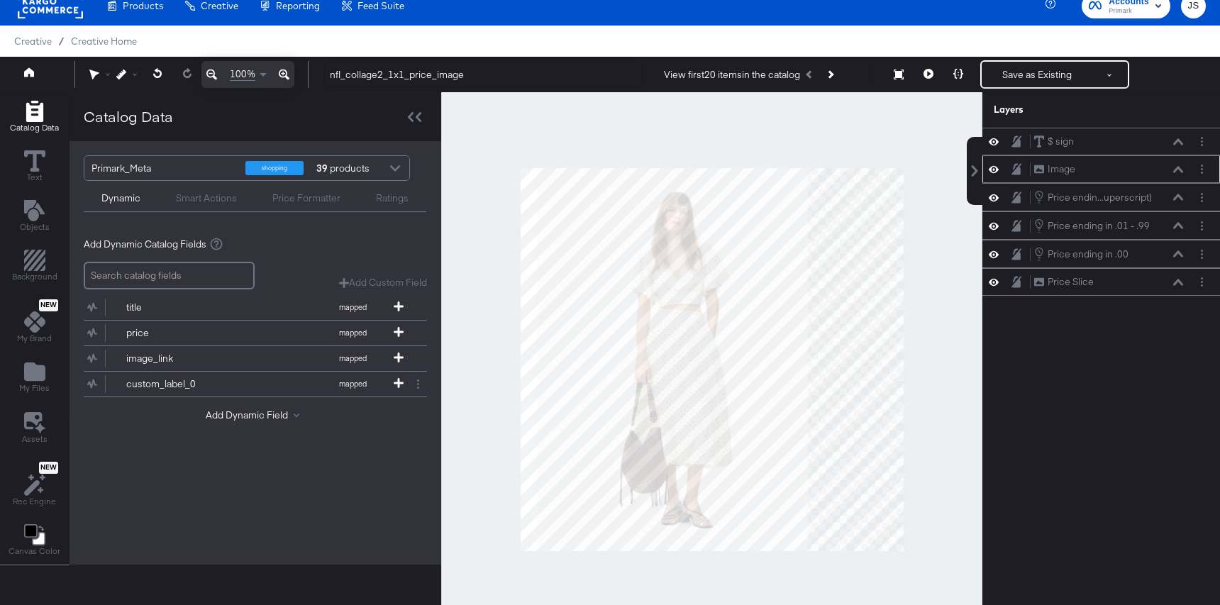
click at [996, 167] on icon at bounding box center [993, 169] width 10 height 7
click at [905, 201] on div at bounding box center [711, 359] width 541 height 535
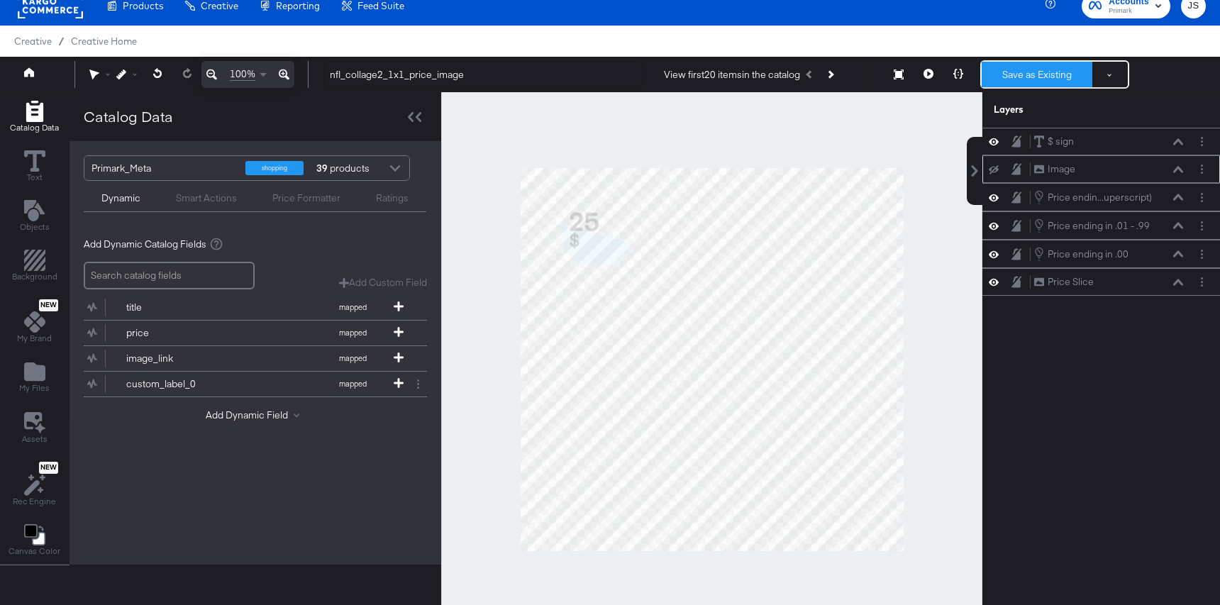
click at [1046, 74] on button "Save as Existing" at bounding box center [1036, 75] width 111 height 26
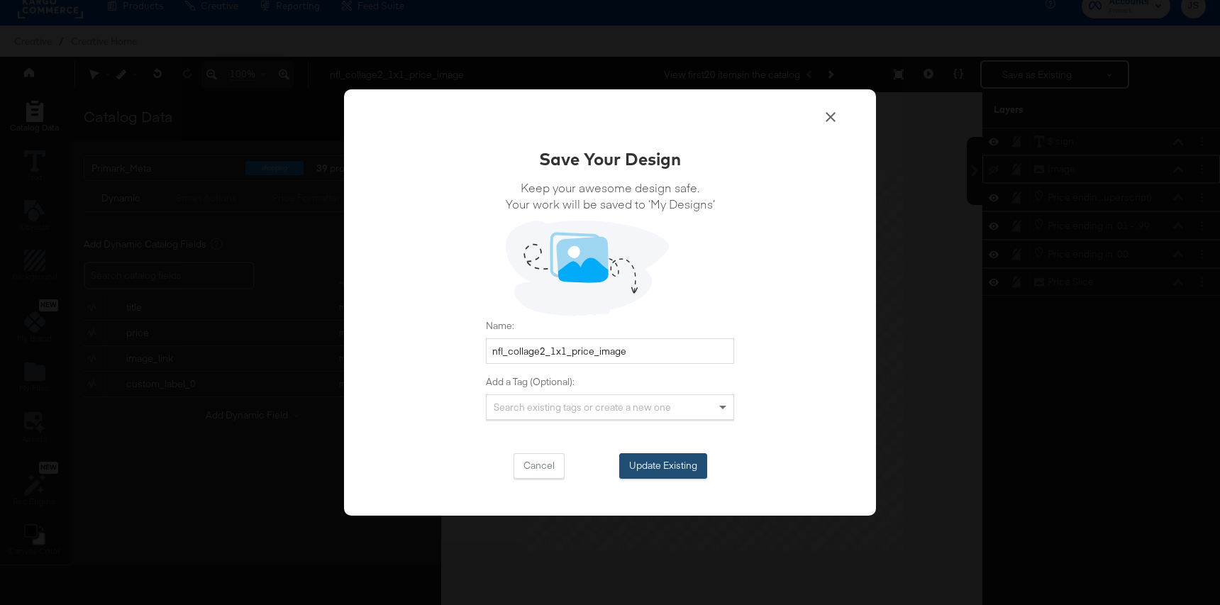
click at [674, 459] on button "Update Existing" at bounding box center [663, 466] width 88 height 26
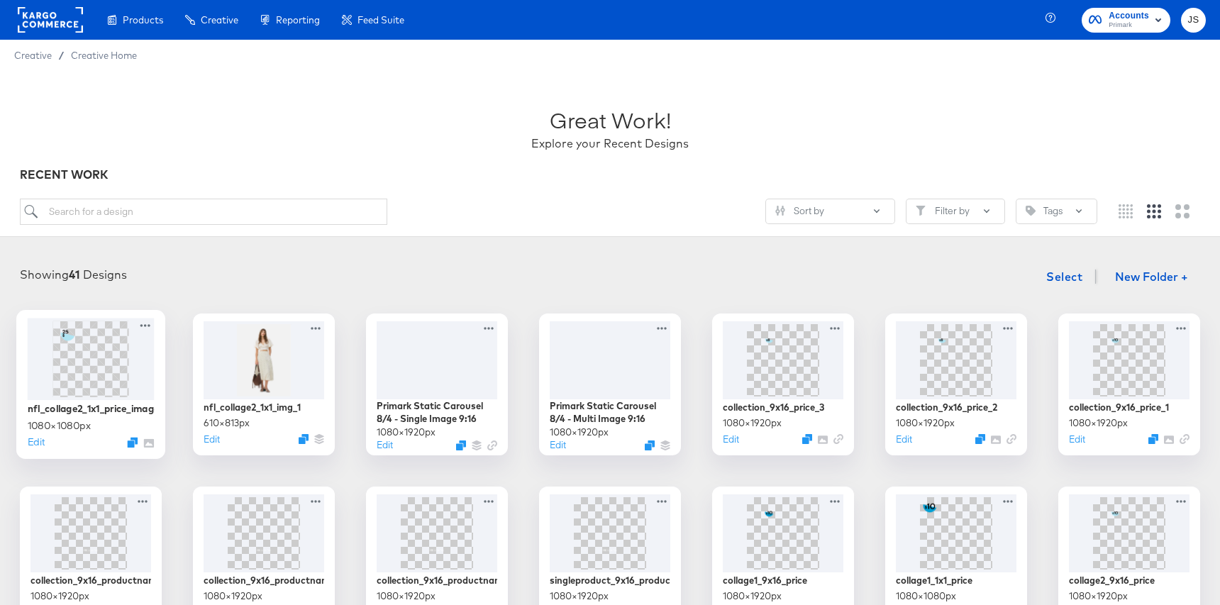
click at [76, 350] on img at bounding box center [90, 358] width 76 height 76
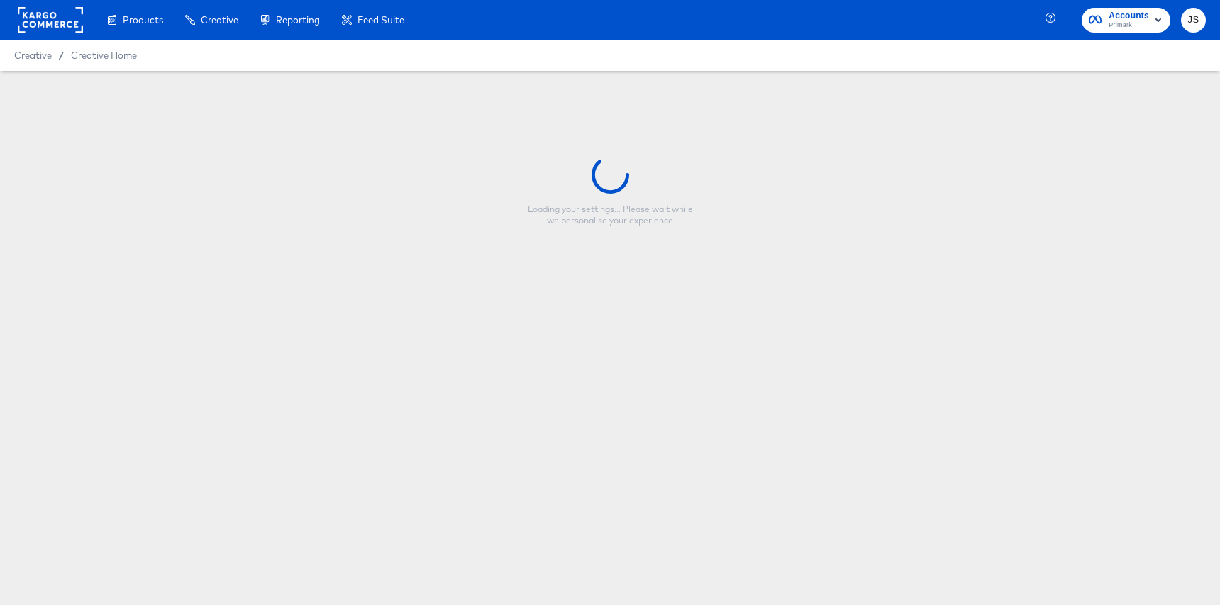
type input "nfl_collage2_1x1_price_image"
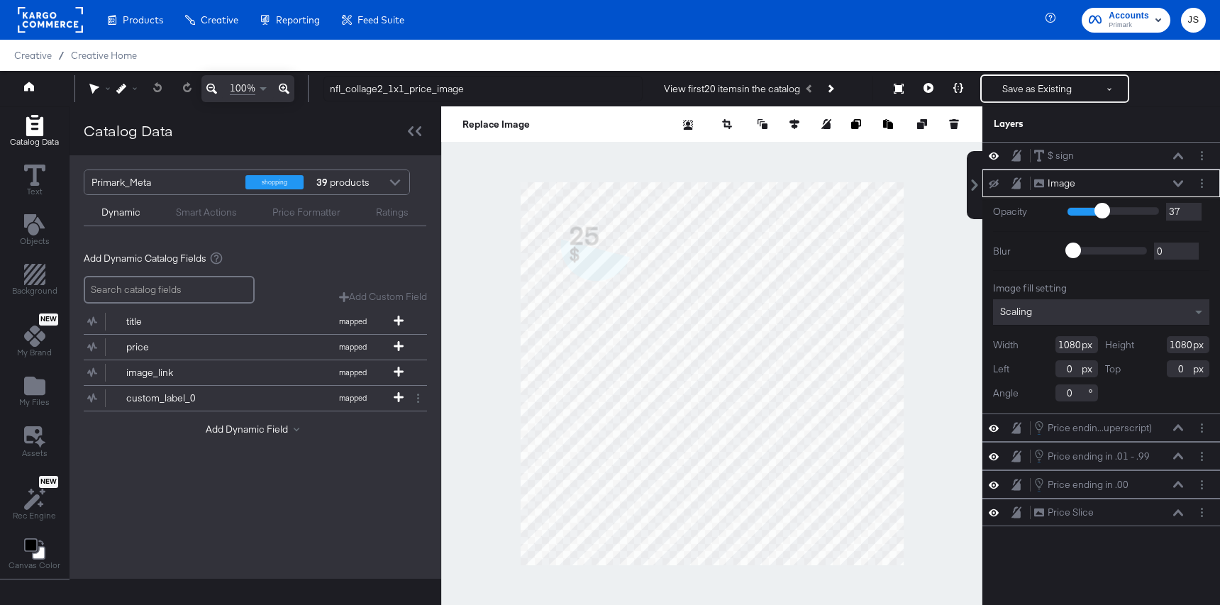
click at [1178, 179] on div "Image Image" at bounding box center [1108, 183] width 150 height 15
click at [1176, 184] on icon at bounding box center [1178, 183] width 10 height 6
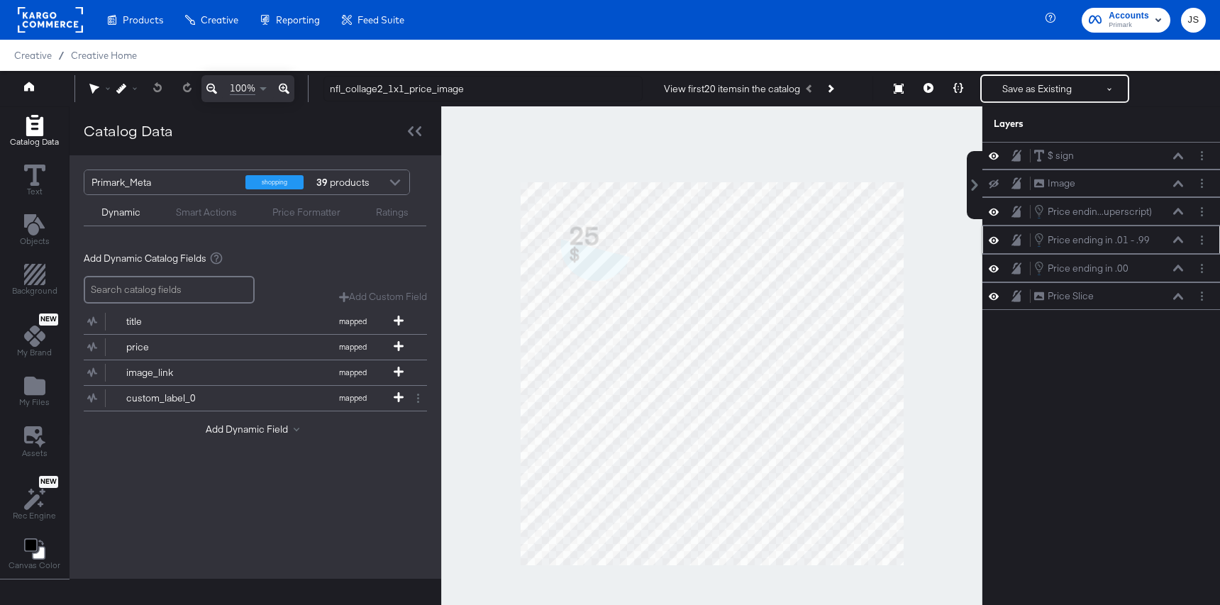
click at [1181, 242] on icon at bounding box center [1178, 239] width 10 height 7
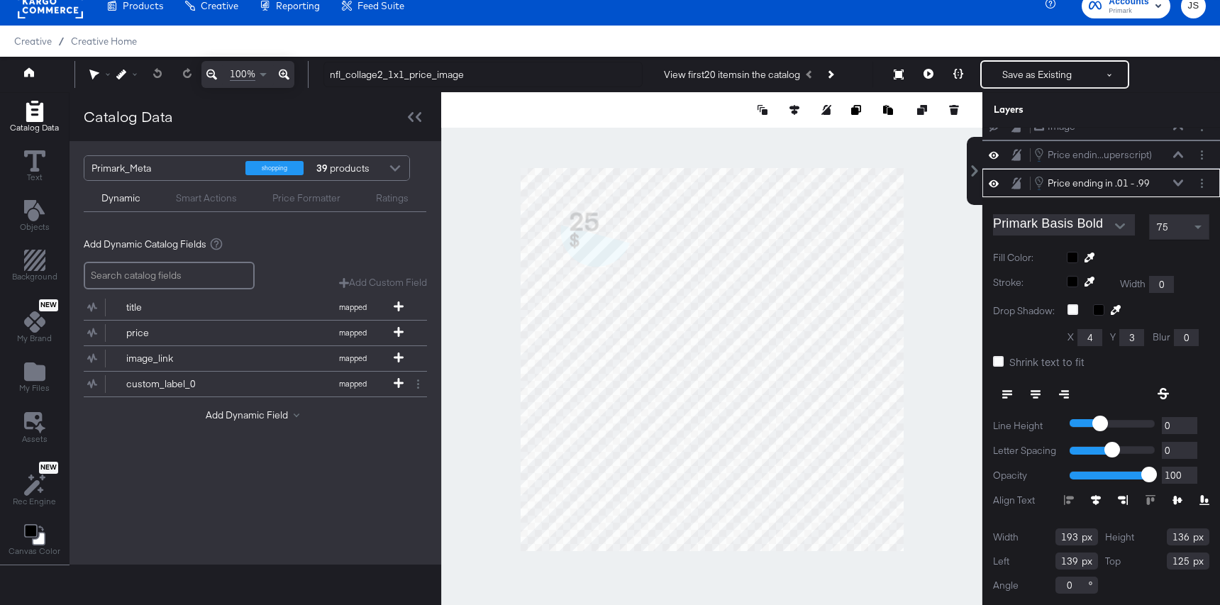
click at [1171, 180] on div "Price ending in .01 - .99 Price ending in .01 - .99" at bounding box center [1108, 183] width 150 height 16
click at [1176, 179] on icon at bounding box center [1178, 182] width 10 height 7
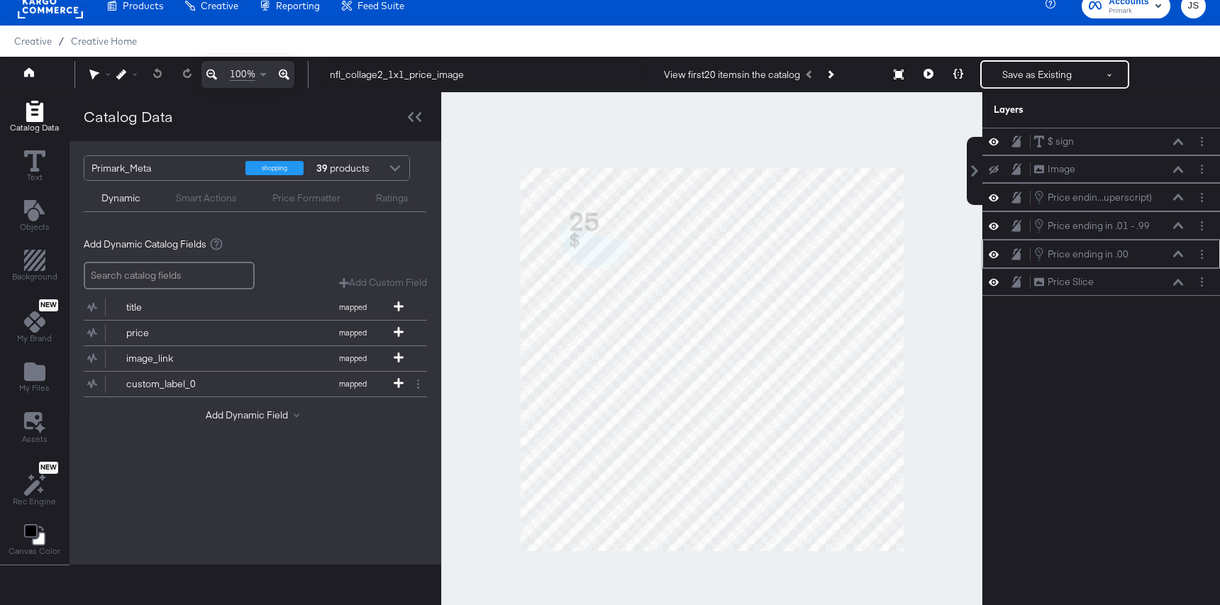
click at [993, 250] on icon at bounding box center [993, 254] width 10 height 12
click at [993, 250] on icon at bounding box center [993, 254] width 10 height 9
click at [1178, 253] on icon at bounding box center [1178, 253] width 10 height 6
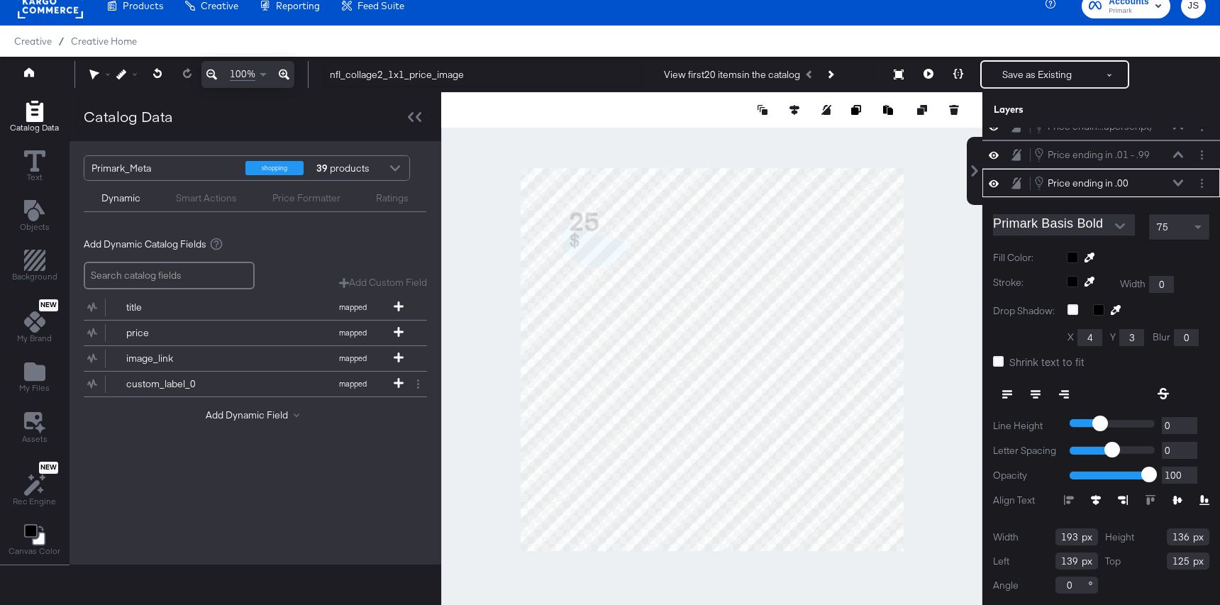
click at [1181, 185] on icon at bounding box center [1178, 182] width 10 height 7
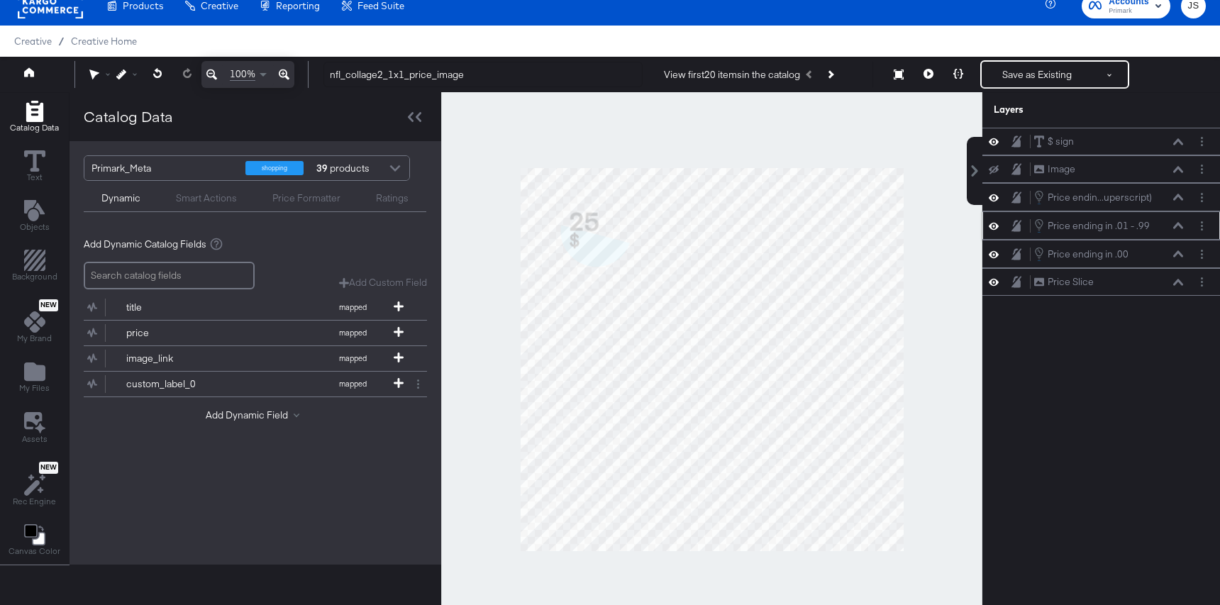
click at [1175, 228] on icon at bounding box center [1178, 225] width 10 height 7
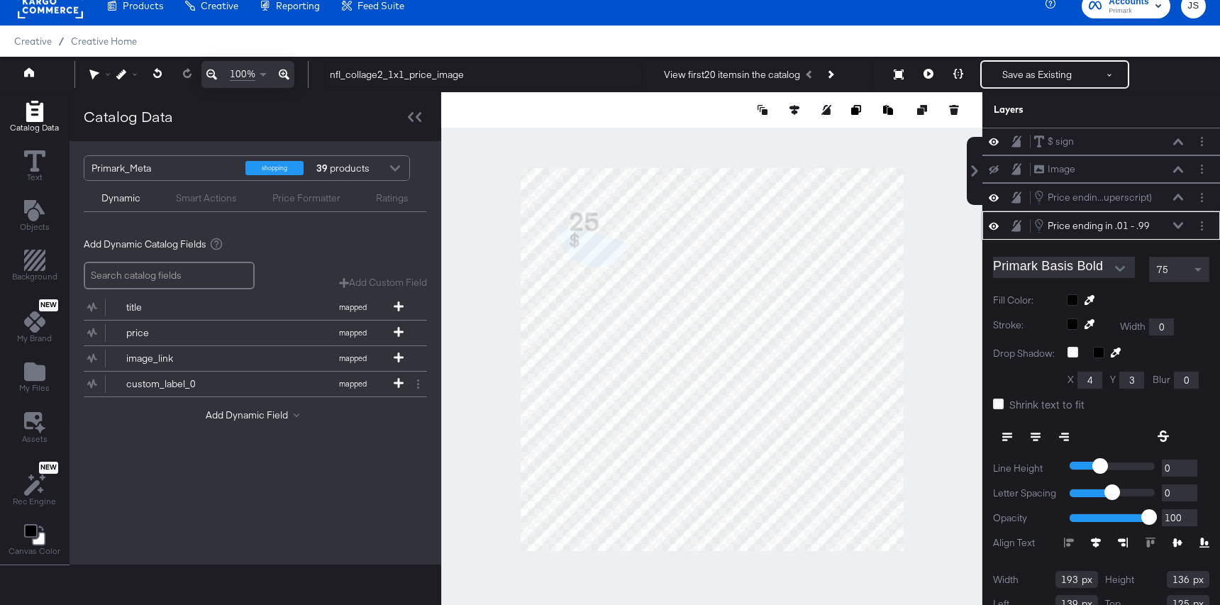
scroll to position [43, 0]
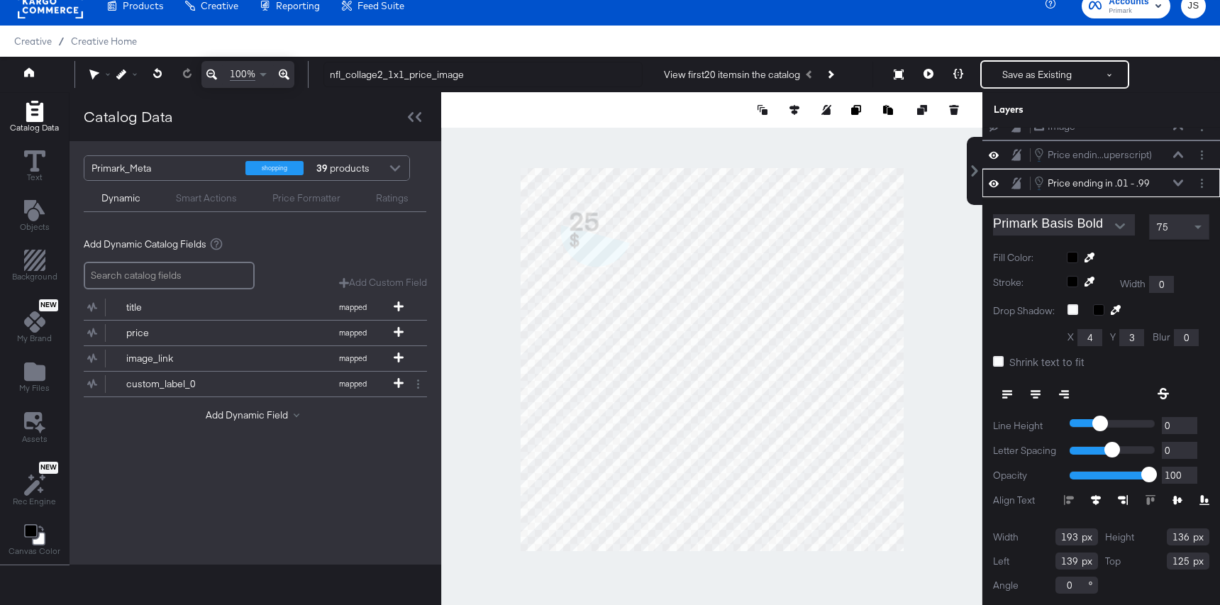
click at [1176, 181] on icon at bounding box center [1178, 182] width 10 height 7
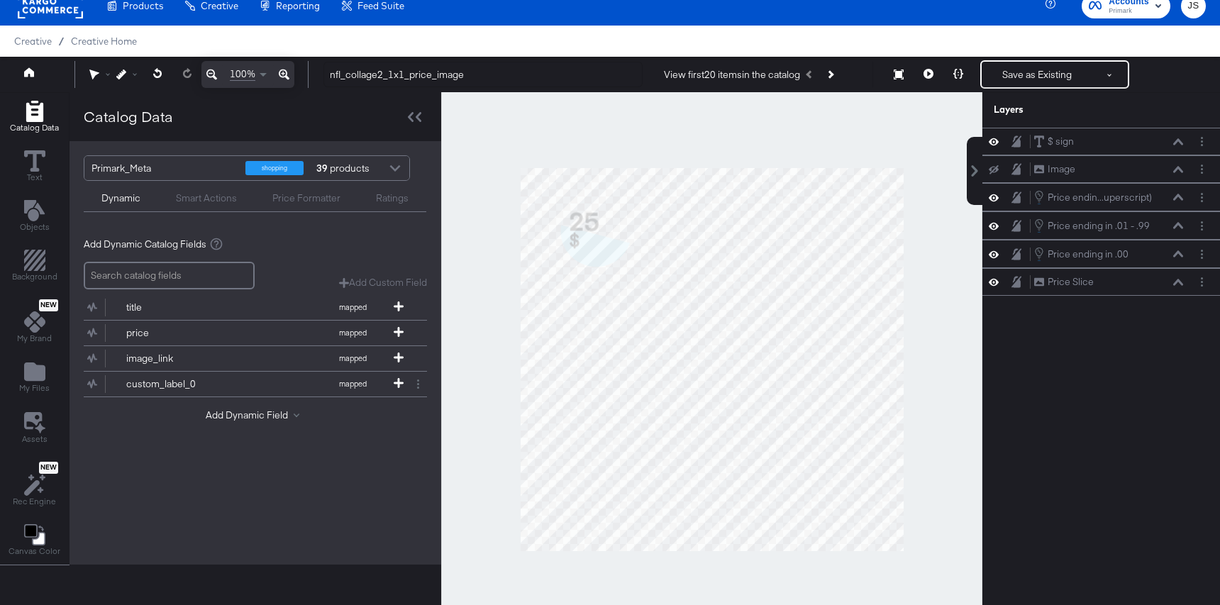
click at [993, 253] on icon at bounding box center [993, 254] width 10 height 12
click at [993, 253] on icon at bounding box center [993, 254] width 10 height 9
click at [991, 254] on icon at bounding box center [993, 254] width 10 height 12
click at [991, 254] on icon at bounding box center [993, 254] width 10 height 9
click at [1180, 257] on icon at bounding box center [1178, 253] width 10 height 7
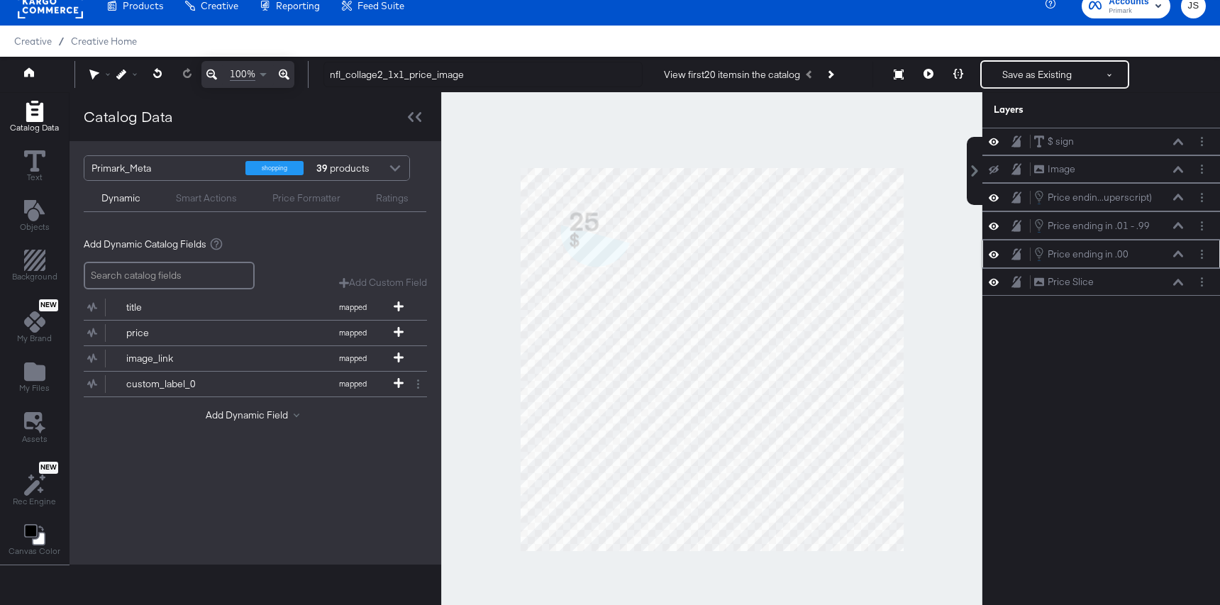
scroll to position [71, 0]
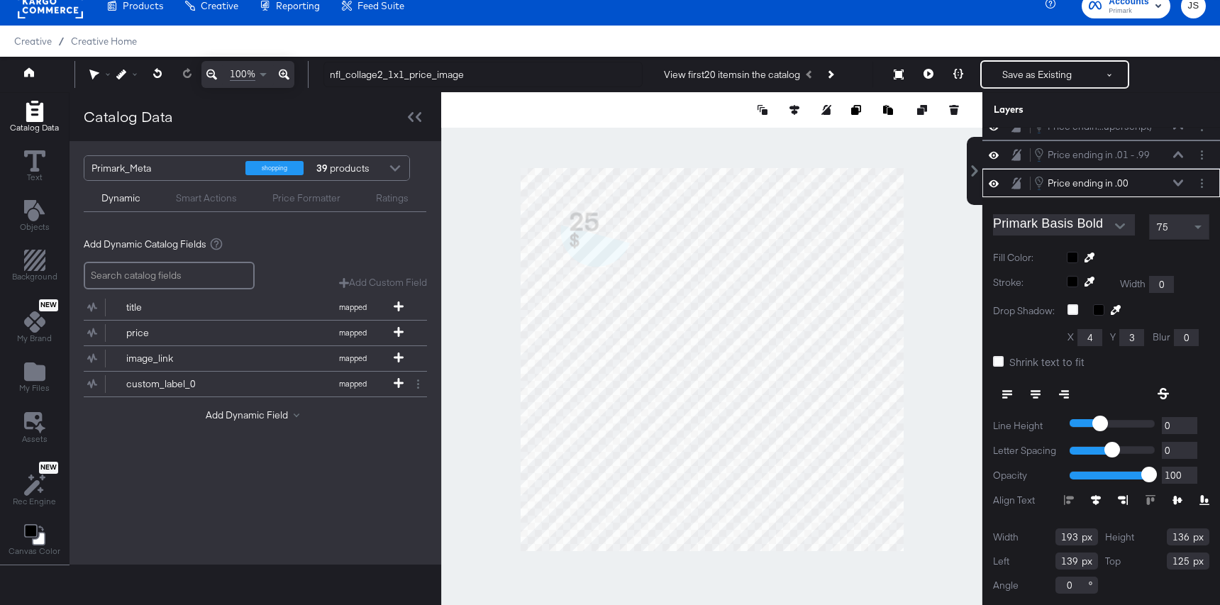
click at [1165, 234] on div "75" at bounding box center [1178, 227] width 59 height 24
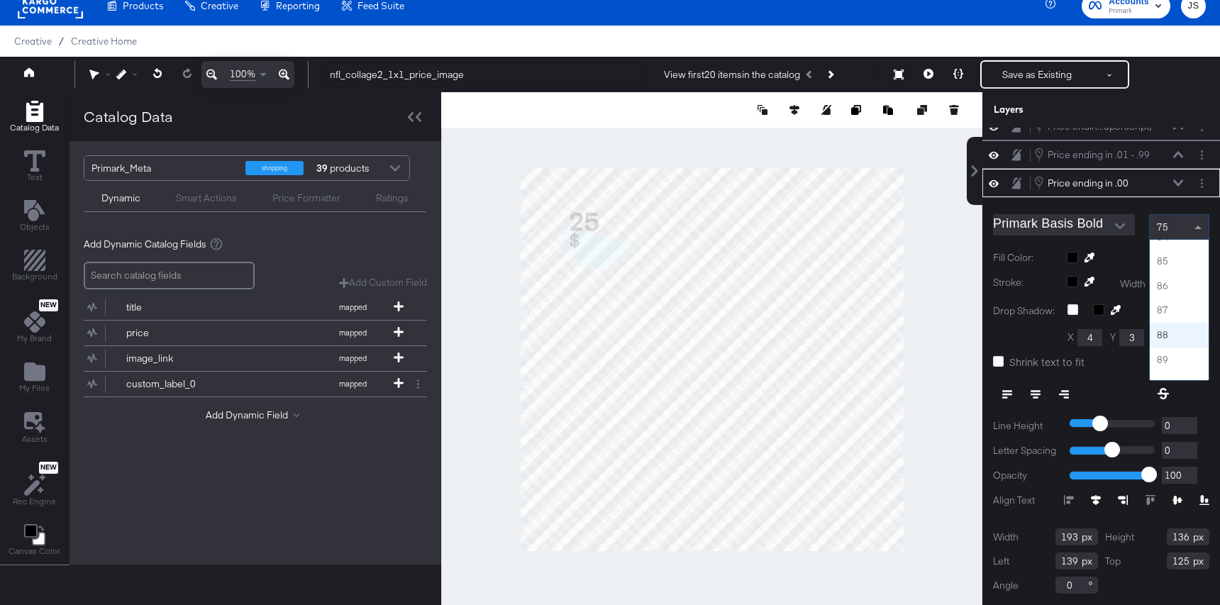
scroll to position [2061, 0]
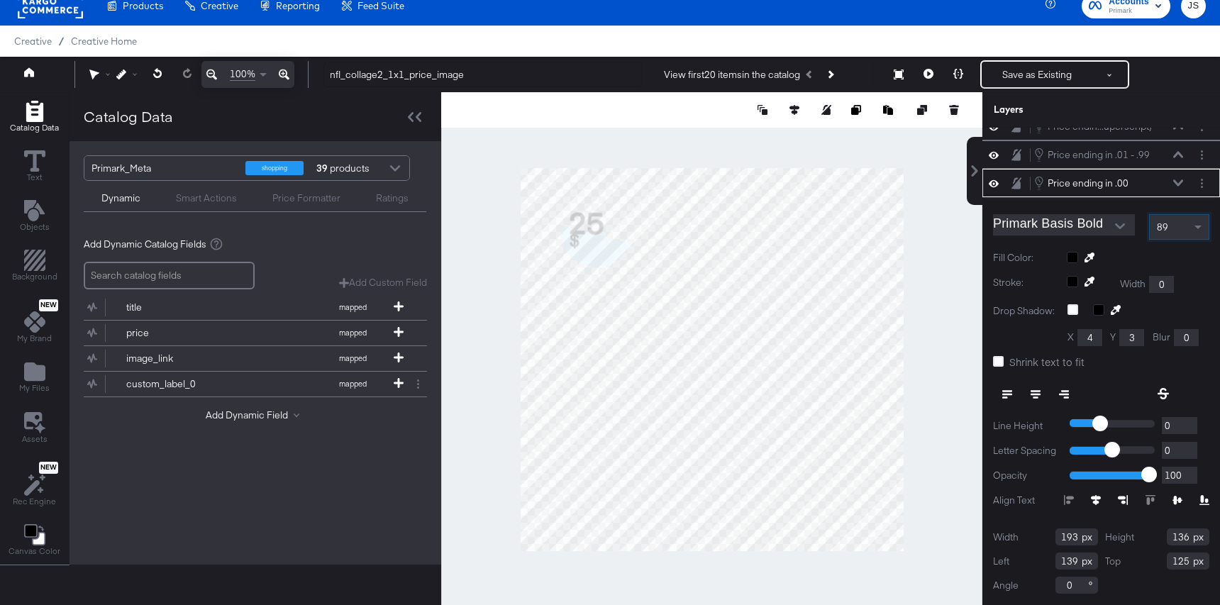
click at [1182, 183] on icon at bounding box center [1178, 182] width 10 height 7
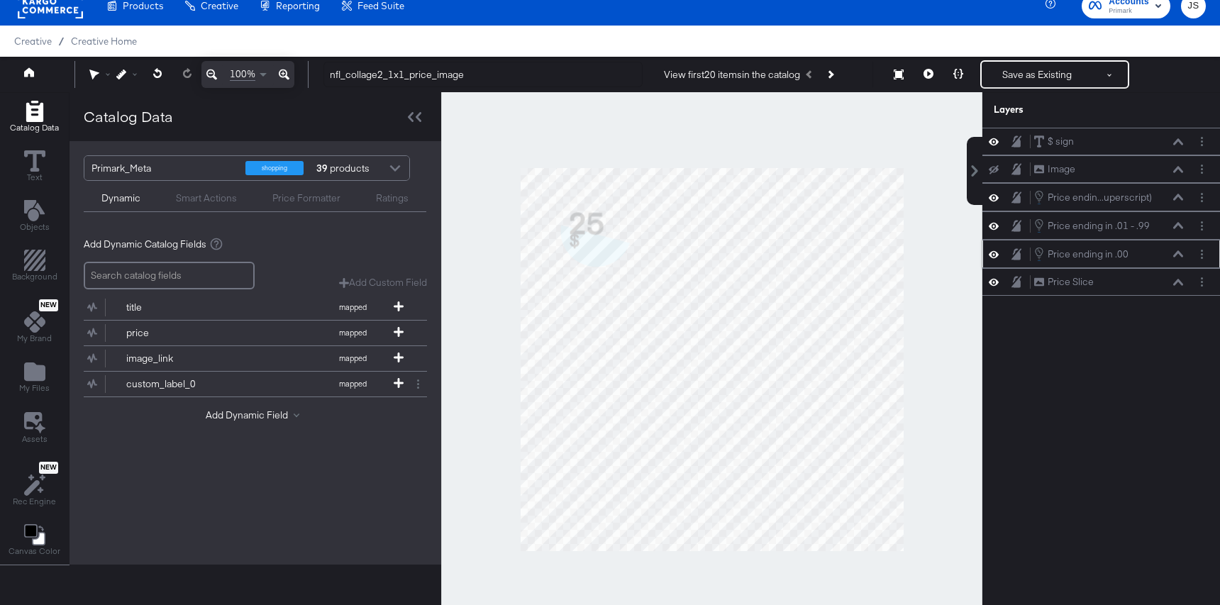
scroll to position [0, 0]
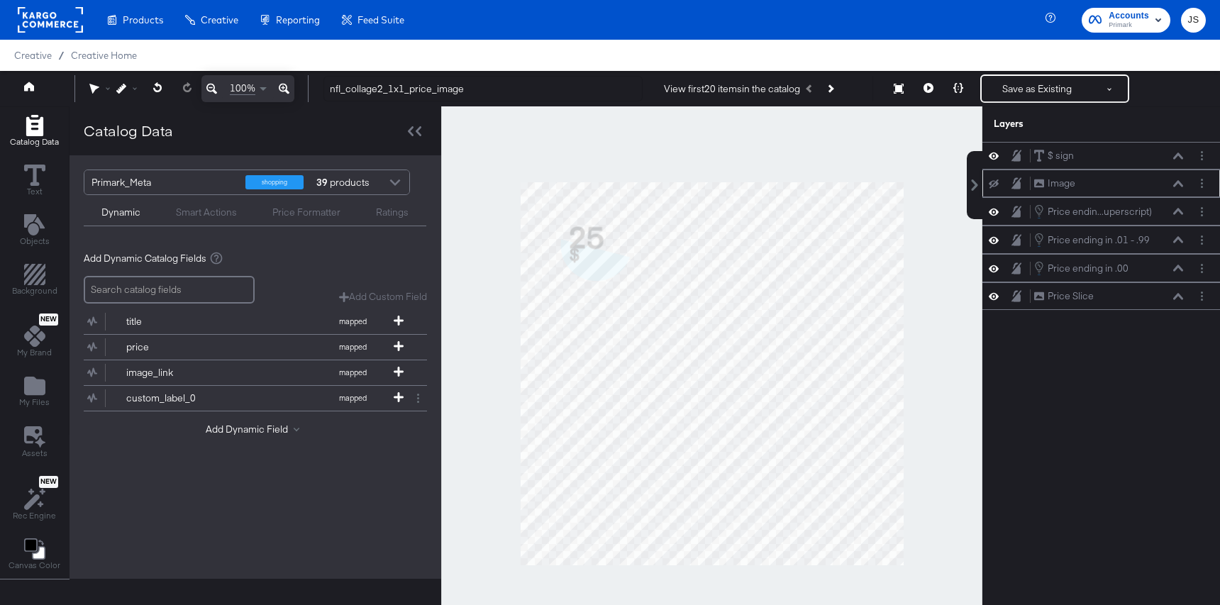
click at [997, 181] on icon at bounding box center [993, 183] width 10 height 9
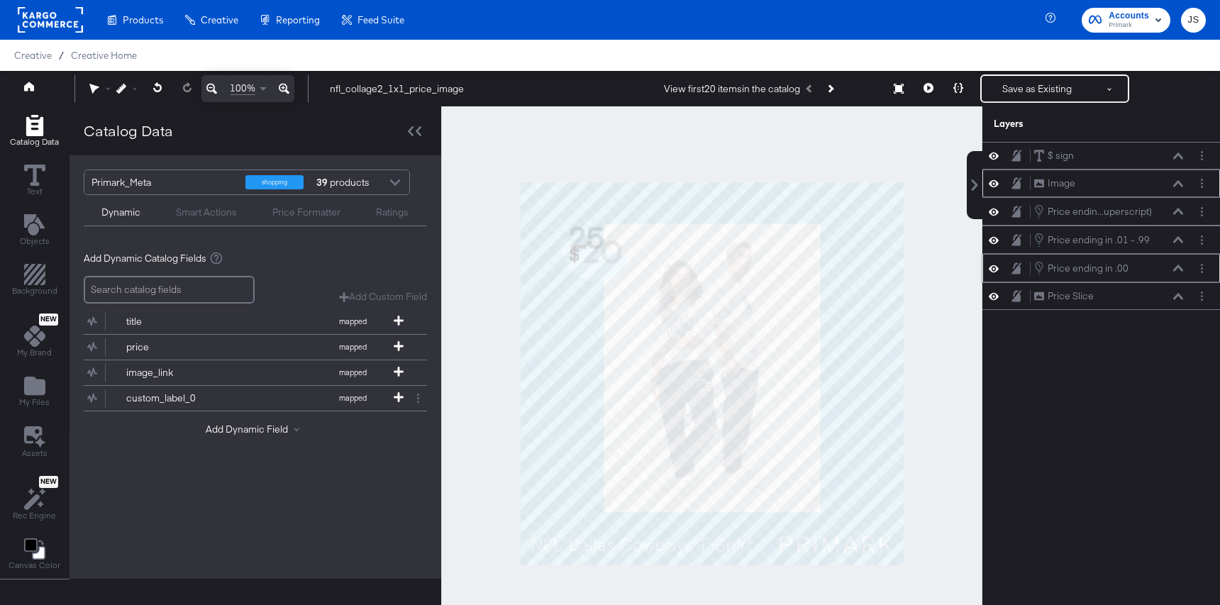
click at [1178, 266] on icon at bounding box center [1178, 267] width 10 height 6
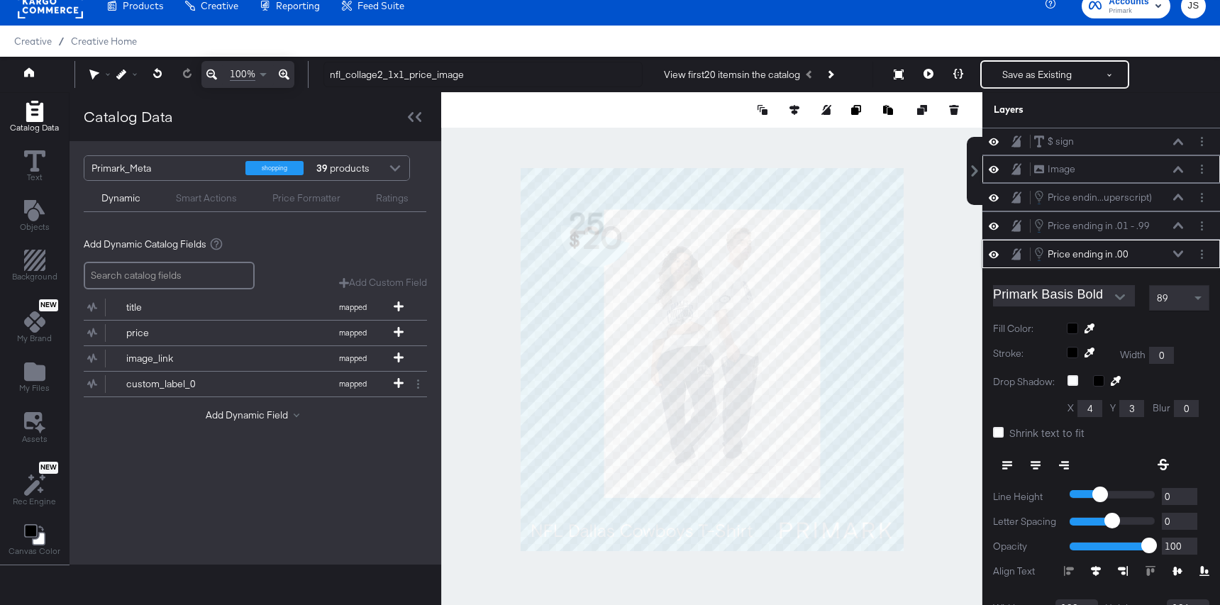
scroll to position [71, 0]
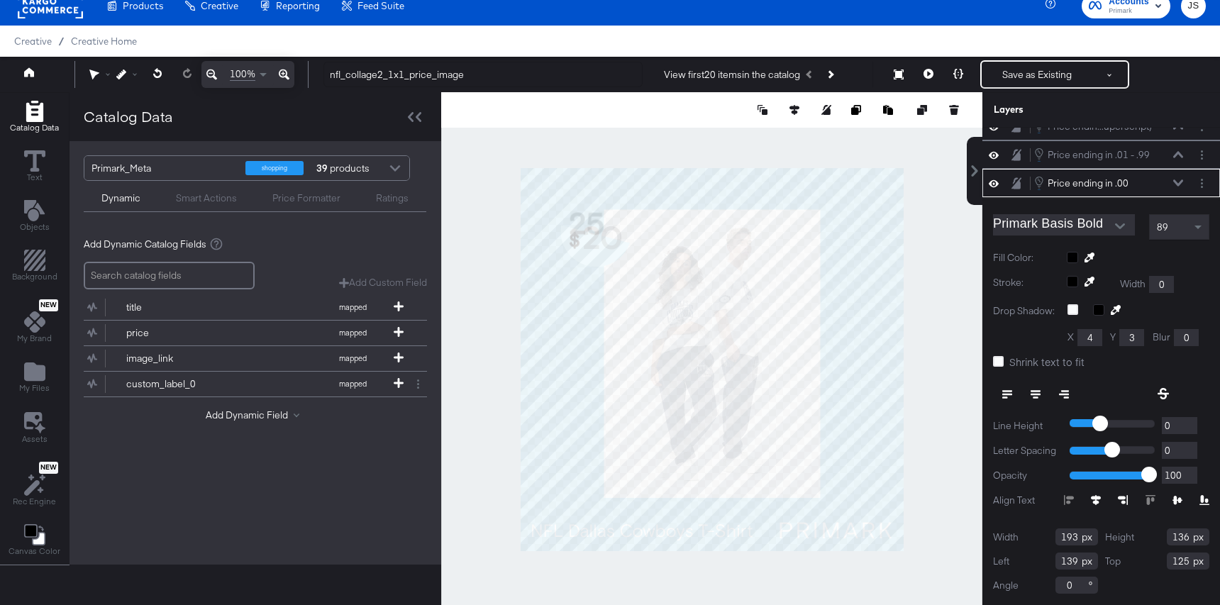
click at [1178, 184] on icon at bounding box center [1178, 182] width 10 height 6
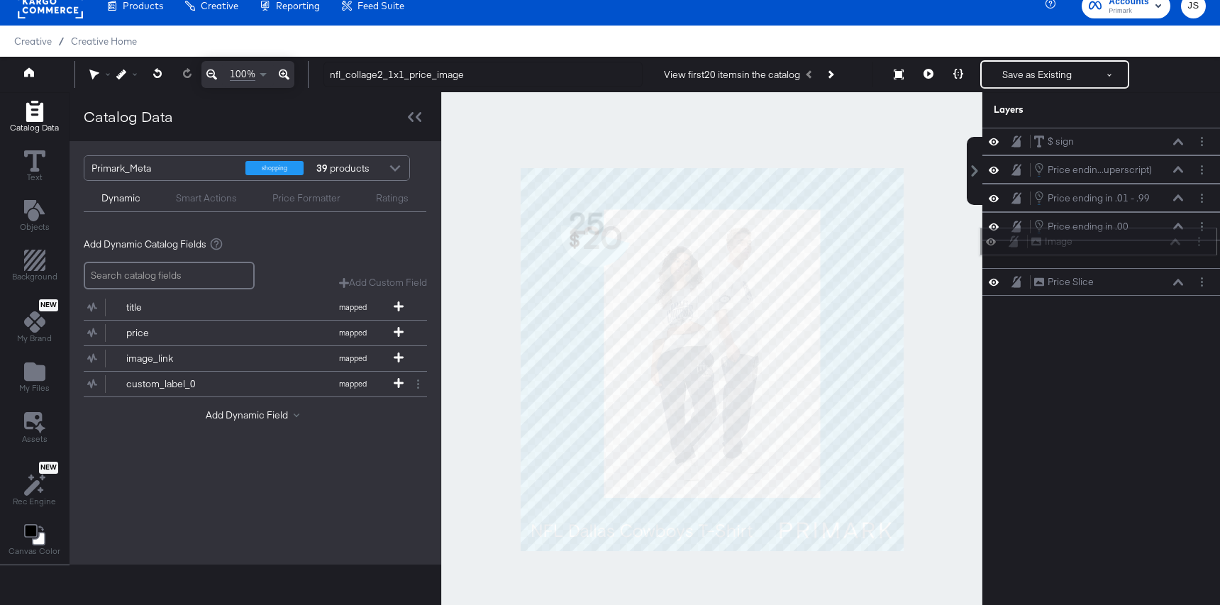
drag, startPoint x: 1150, startPoint y: 174, endPoint x: 1147, endPoint y: 252, distance: 78.0
click at [1147, 252] on div "$ sign $ sign Image Image Price endin...uperscript) Price ending in .01 - .99 (…" at bounding box center [1101, 212] width 238 height 168
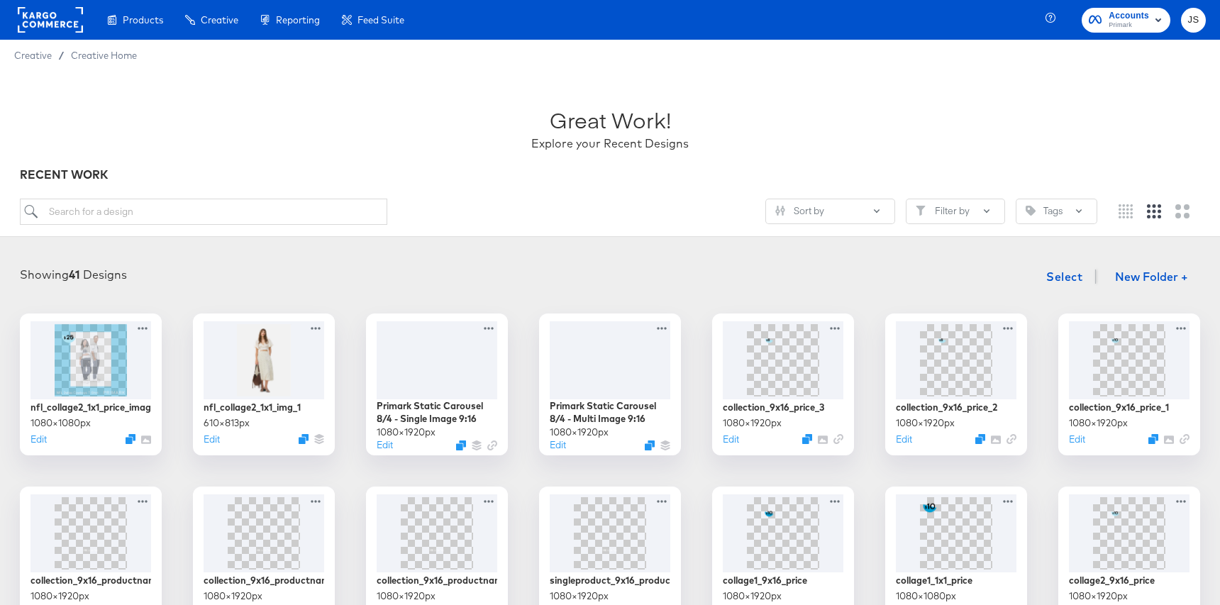
scroll to position [325, 0]
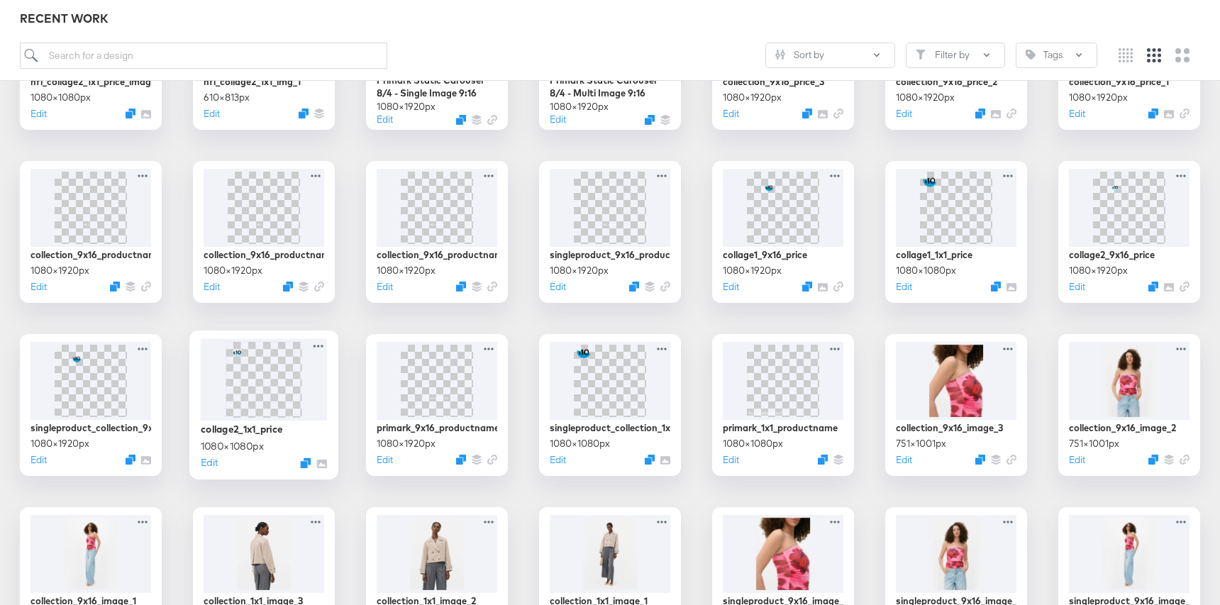
click at [273, 395] on img at bounding box center [263, 379] width 76 height 76
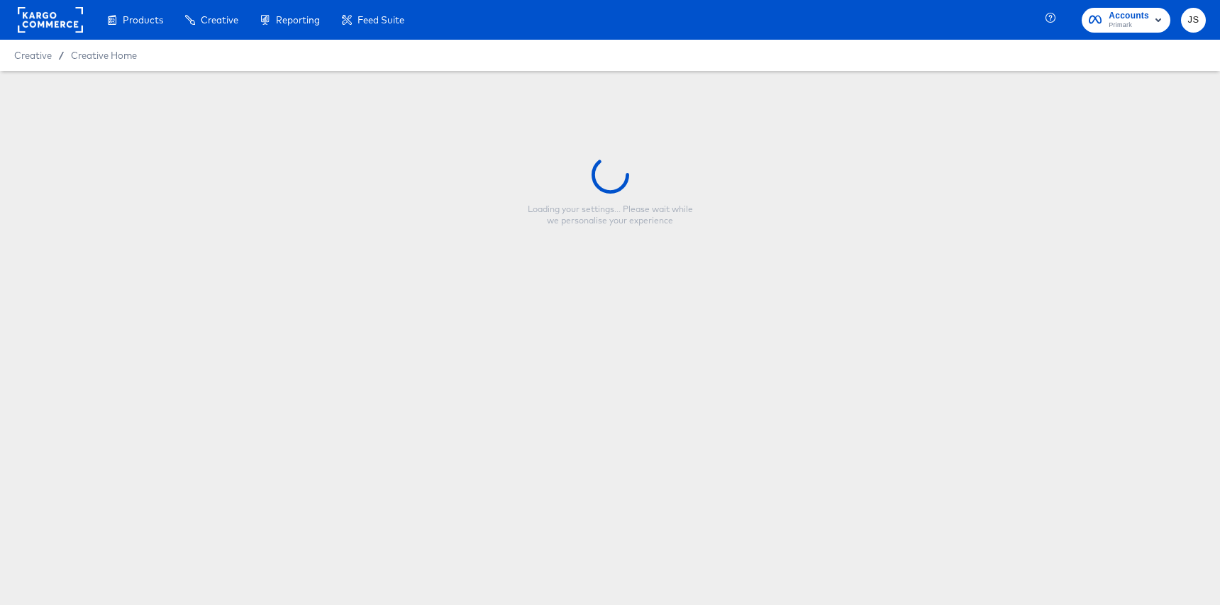
type input "collage2_1x1_price"
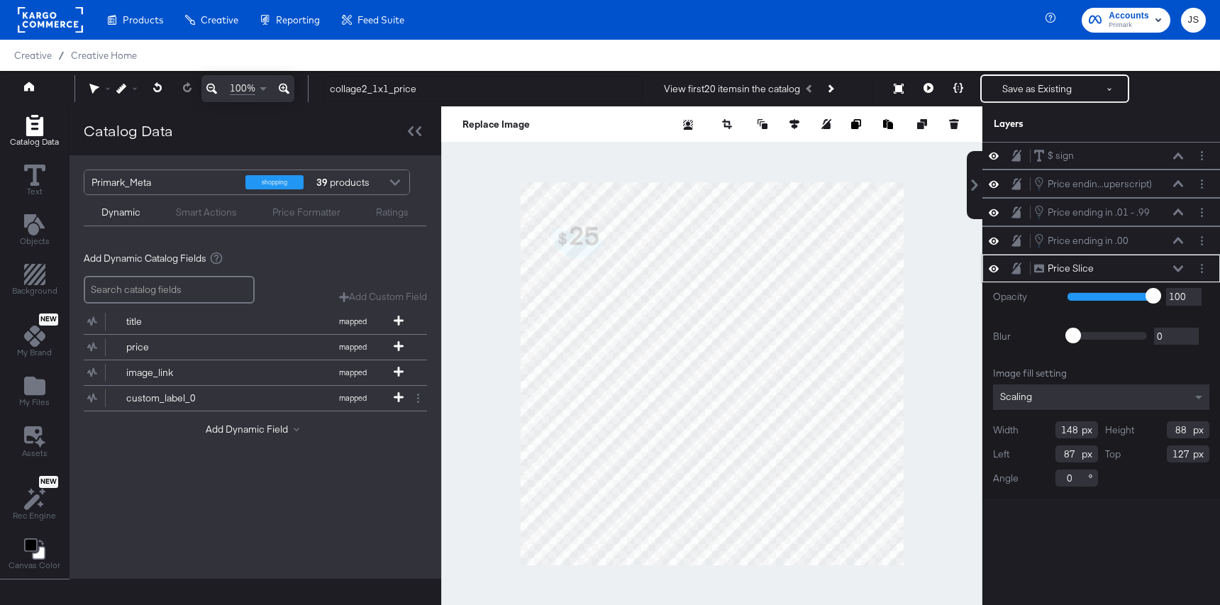
click at [1176, 267] on icon at bounding box center [1178, 268] width 10 height 6
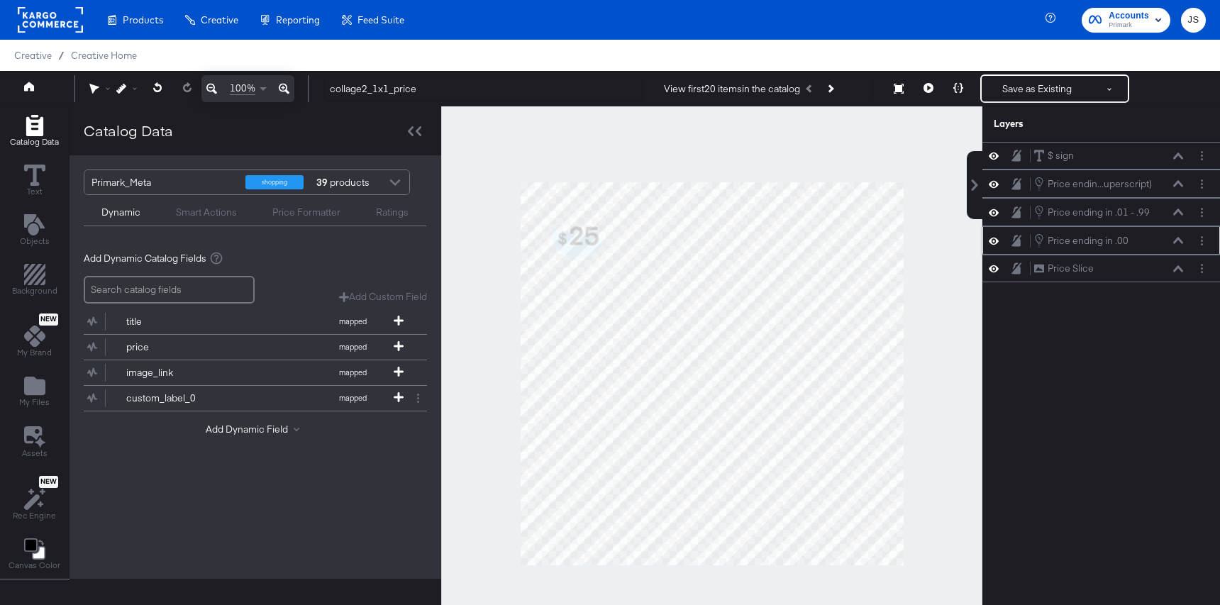
click at [1178, 240] on icon at bounding box center [1178, 240] width 10 height 6
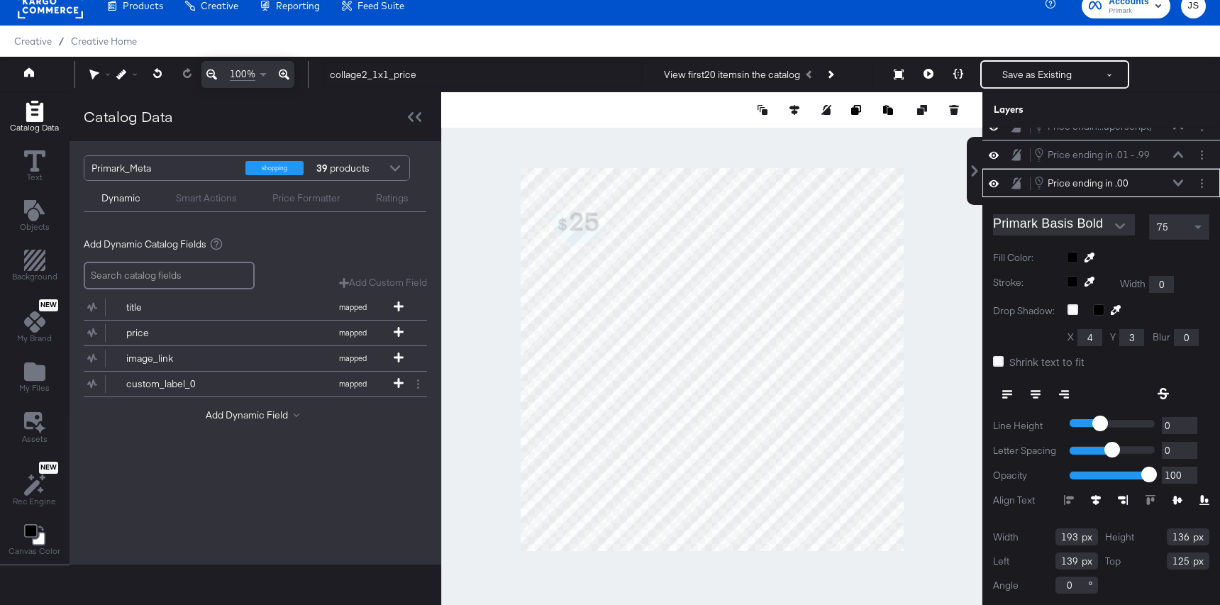
click at [1177, 179] on icon at bounding box center [1178, 182] width 10 height 7
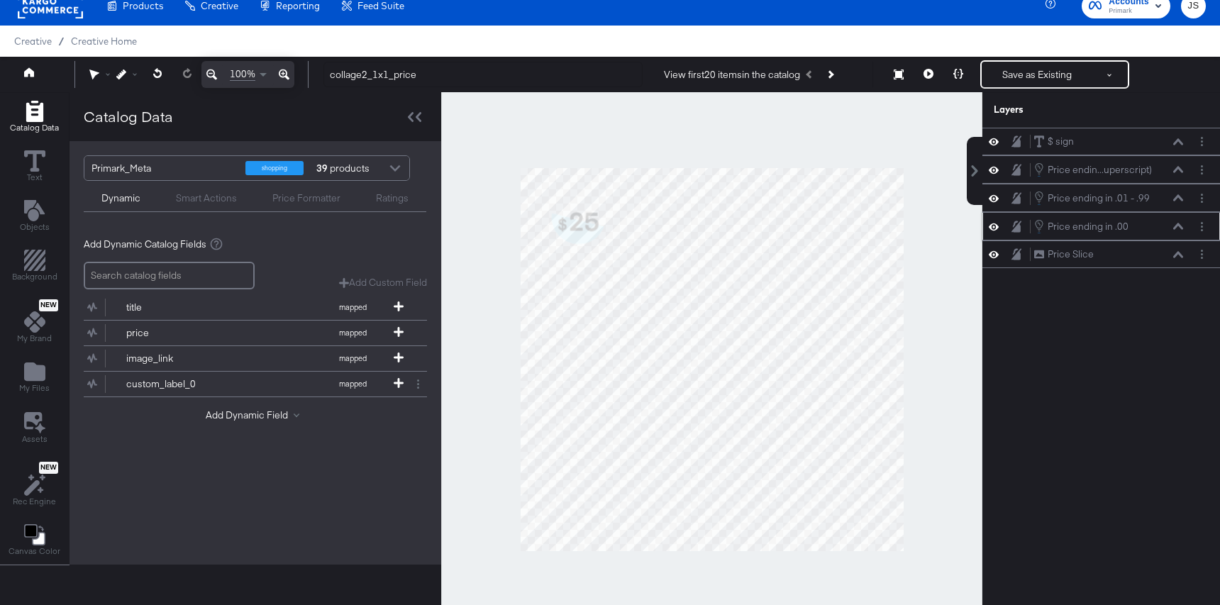
click at [1178, 227] on icon at bounding box center [1178, 226] width 10 height 7
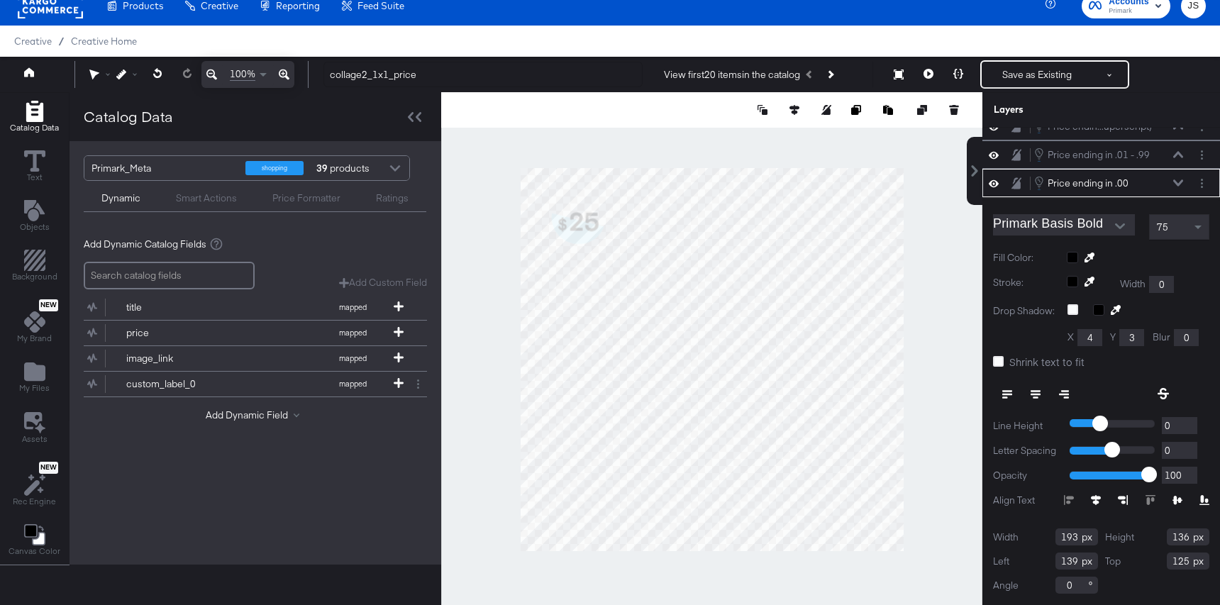
click at [1176, 182] on icon at bounding box center [1178, 182] width 10 height 6
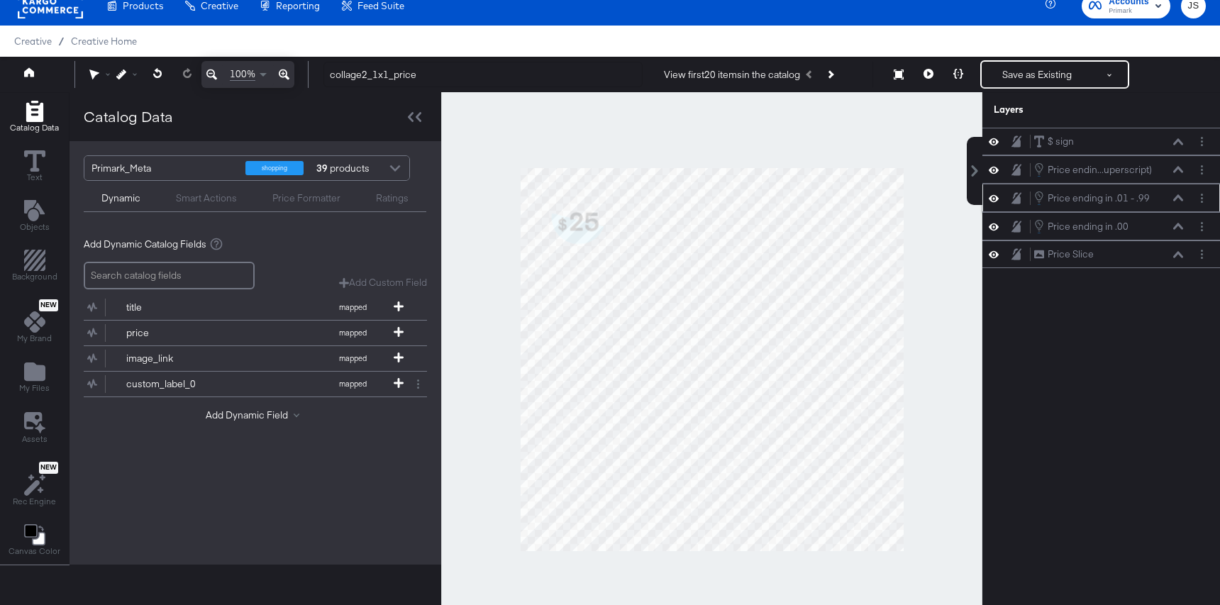
click at [1179, 194] on button at bounding box center [1177, 198] width 11 height 9
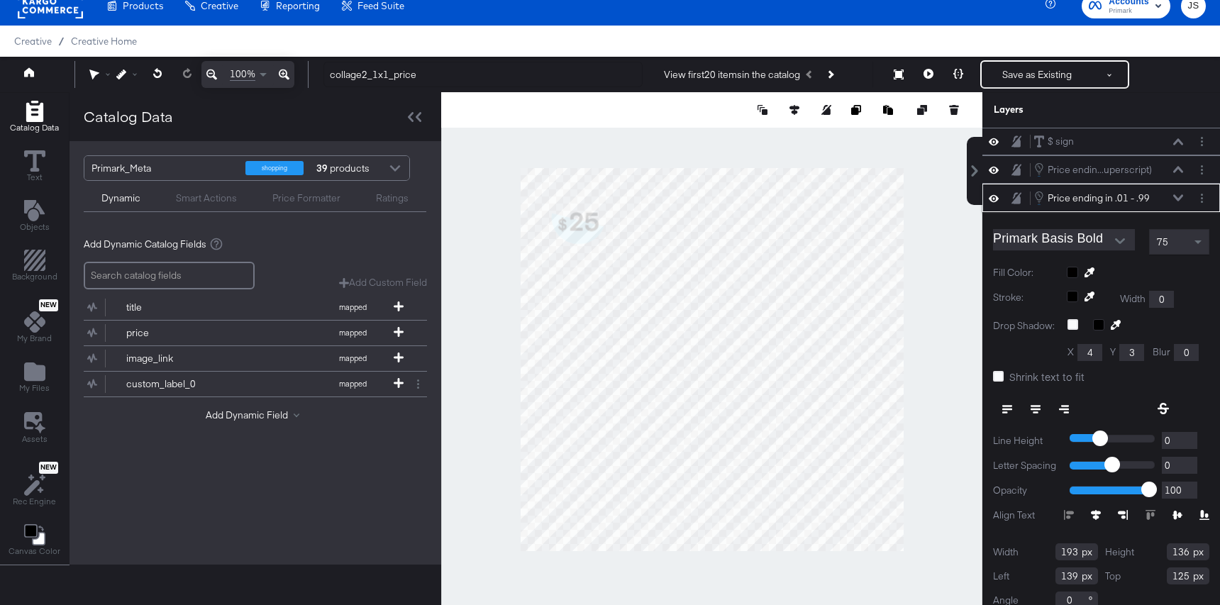
scroll to position [15, 0]
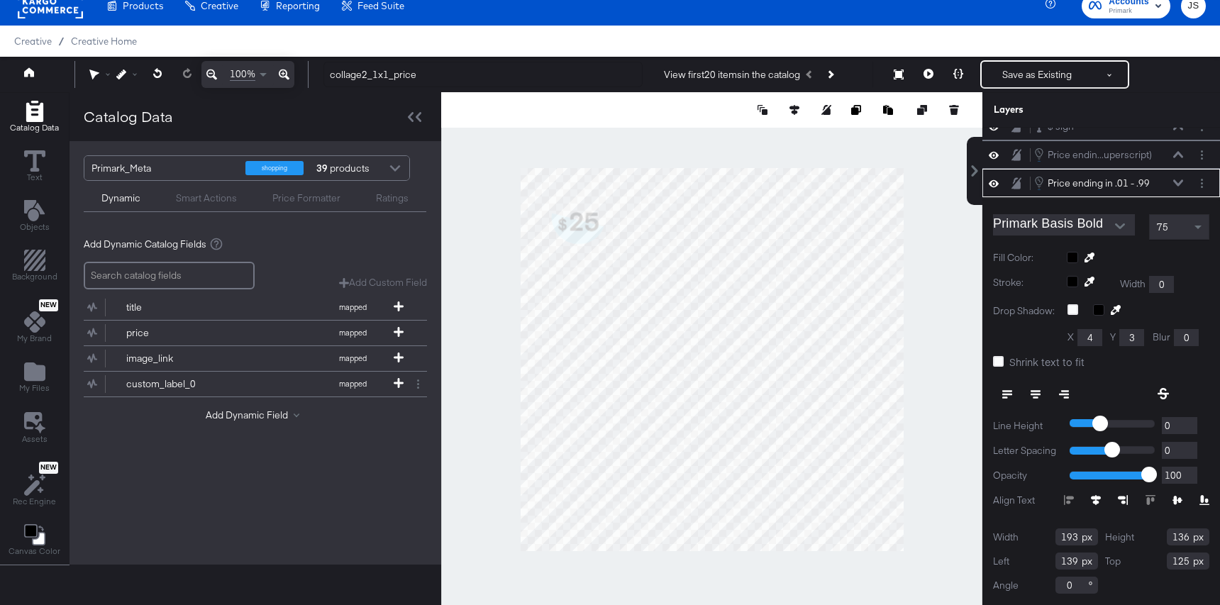
click at [1175, 182] on icon at bounding box center [1178, 182] width 10 height 6
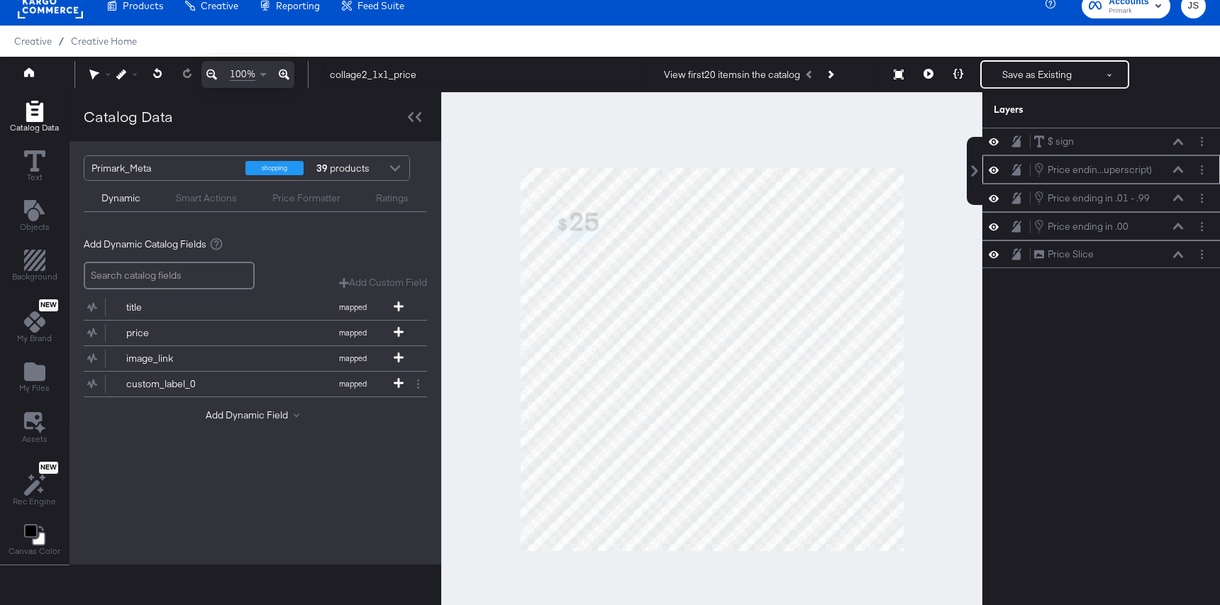
click at [1178, 169] on icon at bounding box center [1178, 169] width 10 height 6
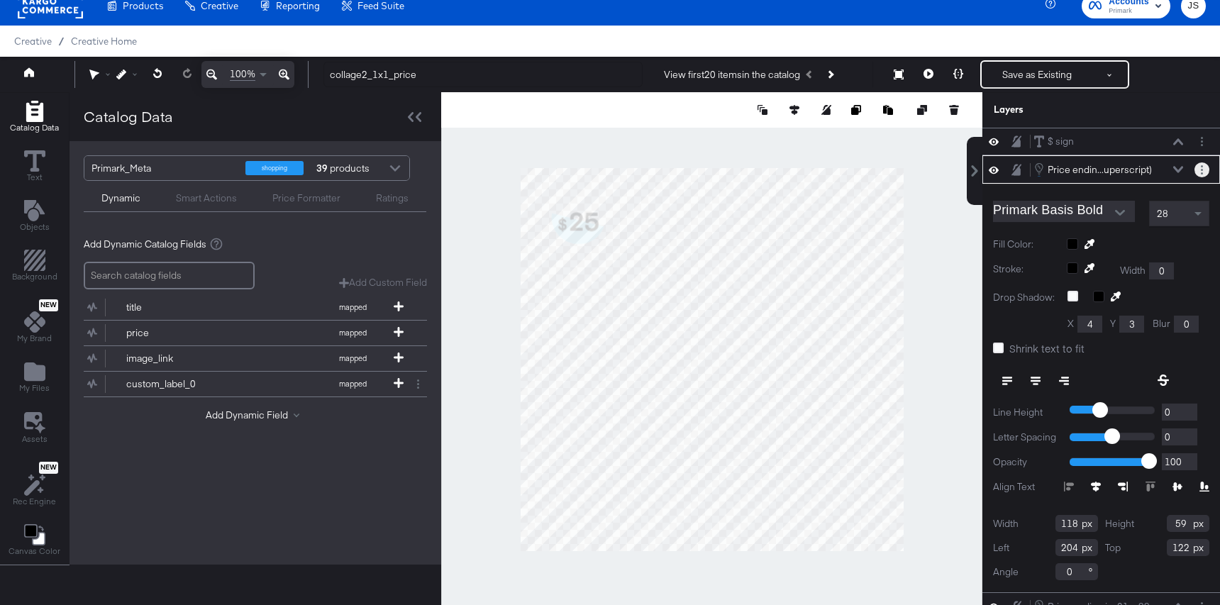
click at [1206, 172] on button "Layer Options" at bounding box center [1201, 169] width 15 height 15
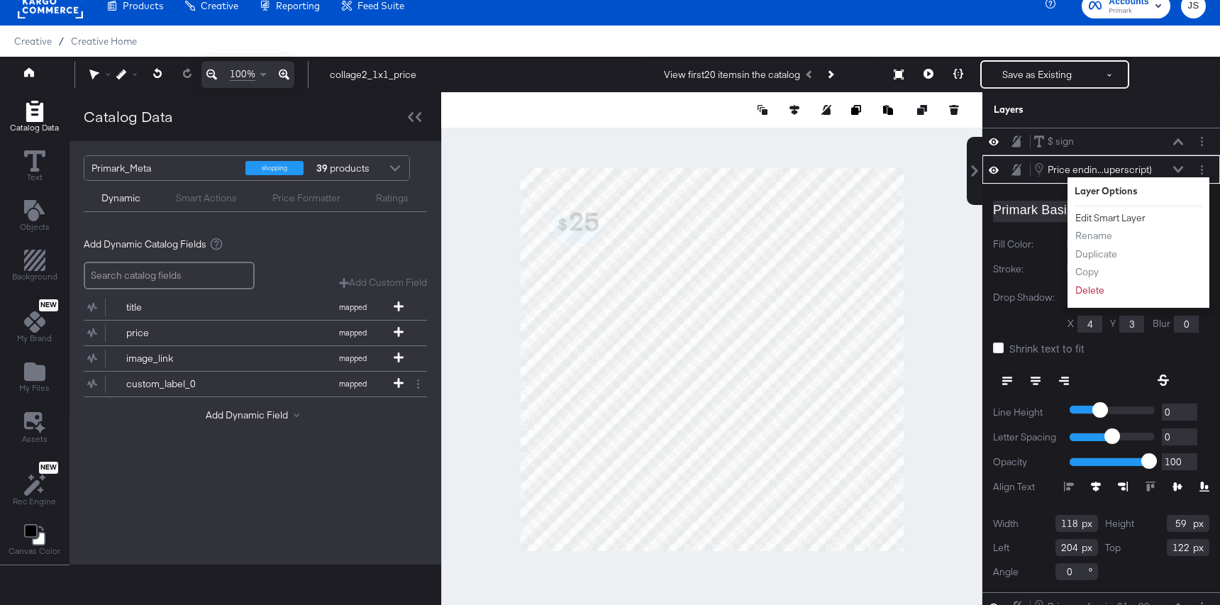
click at [1127, 219] on button "Edit Smart Layer" at bounding box center [1110, 218] width 72 height 15
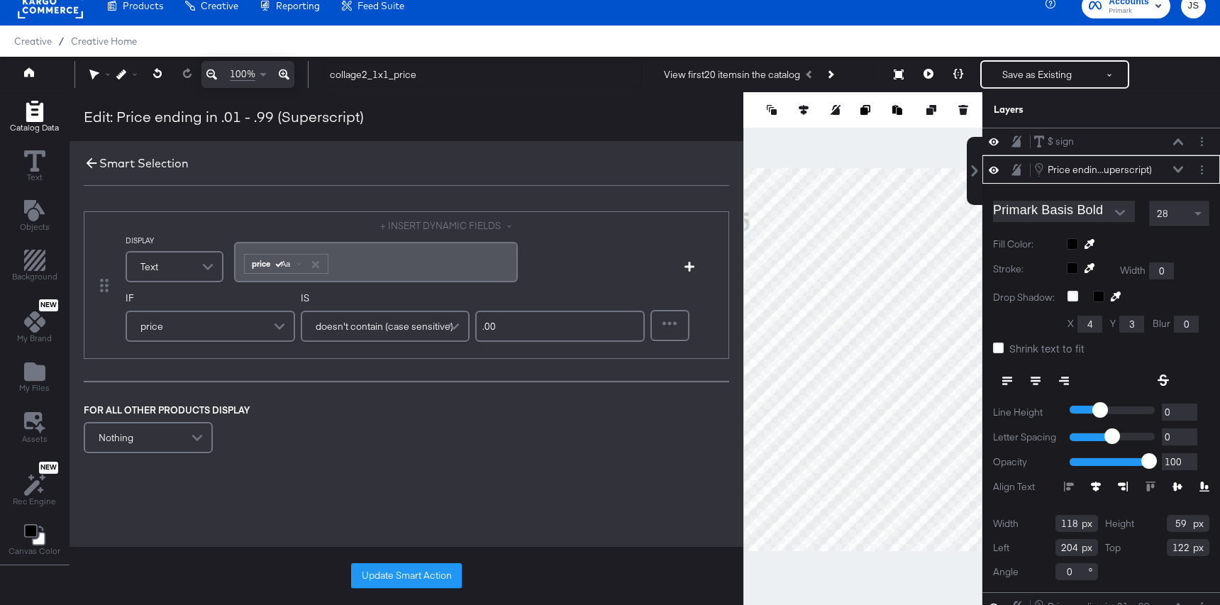
click at [87, 159] on icon at bounding box center [92, 163] width 16 height 16
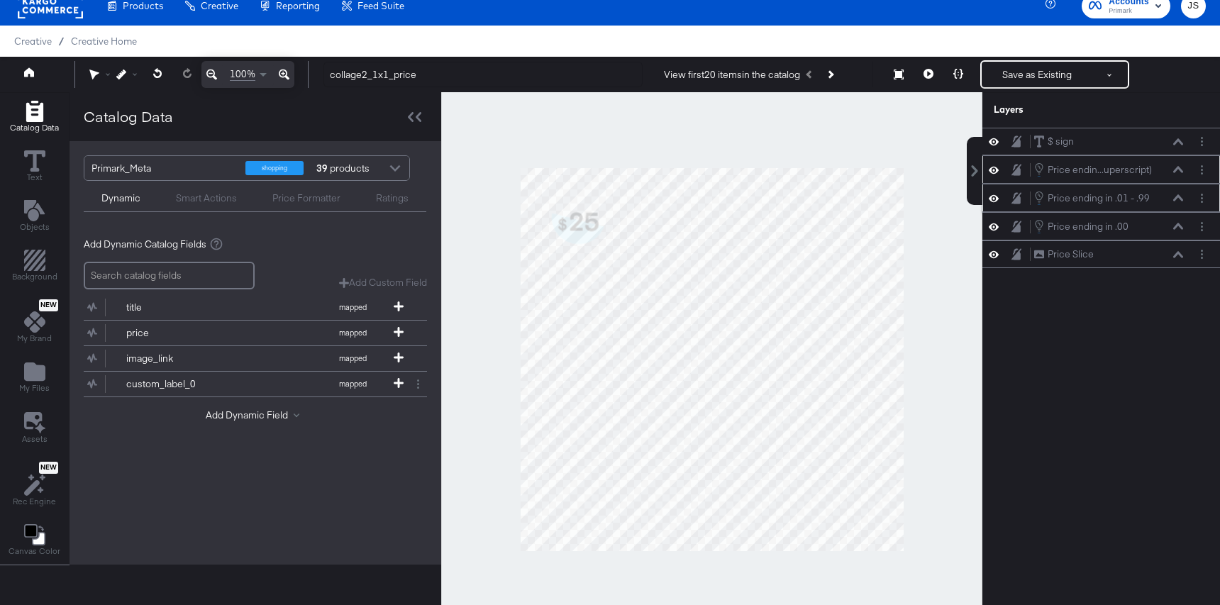
click at [1177, 199] on icon at bounding box center [1178, 197] width 10 height 7
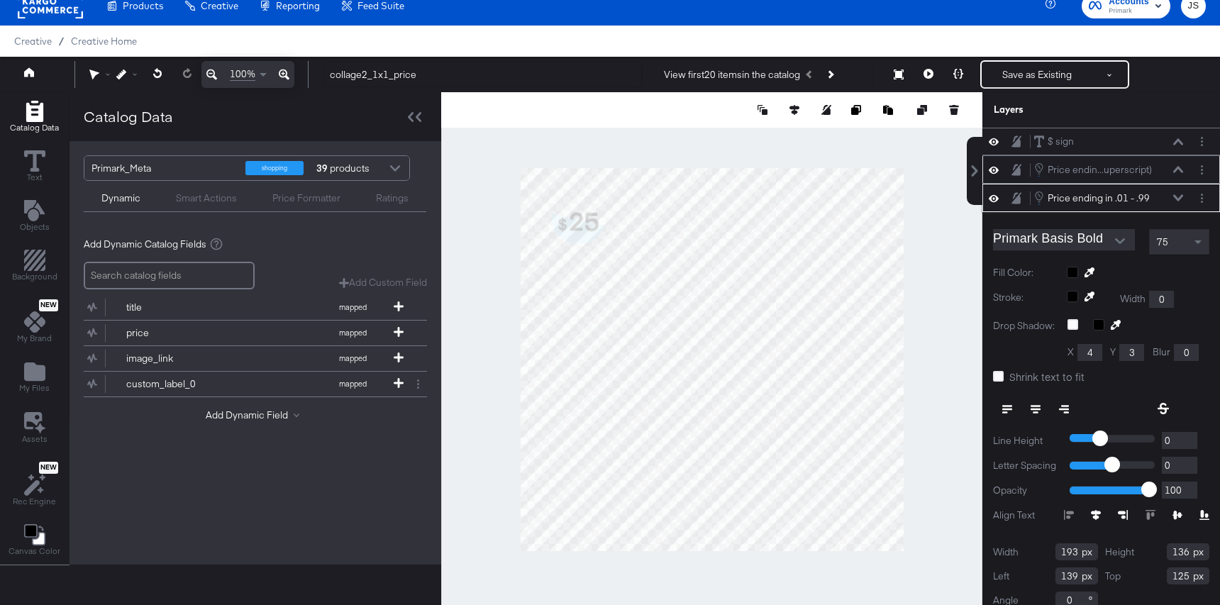
scroll to position [15, 0]
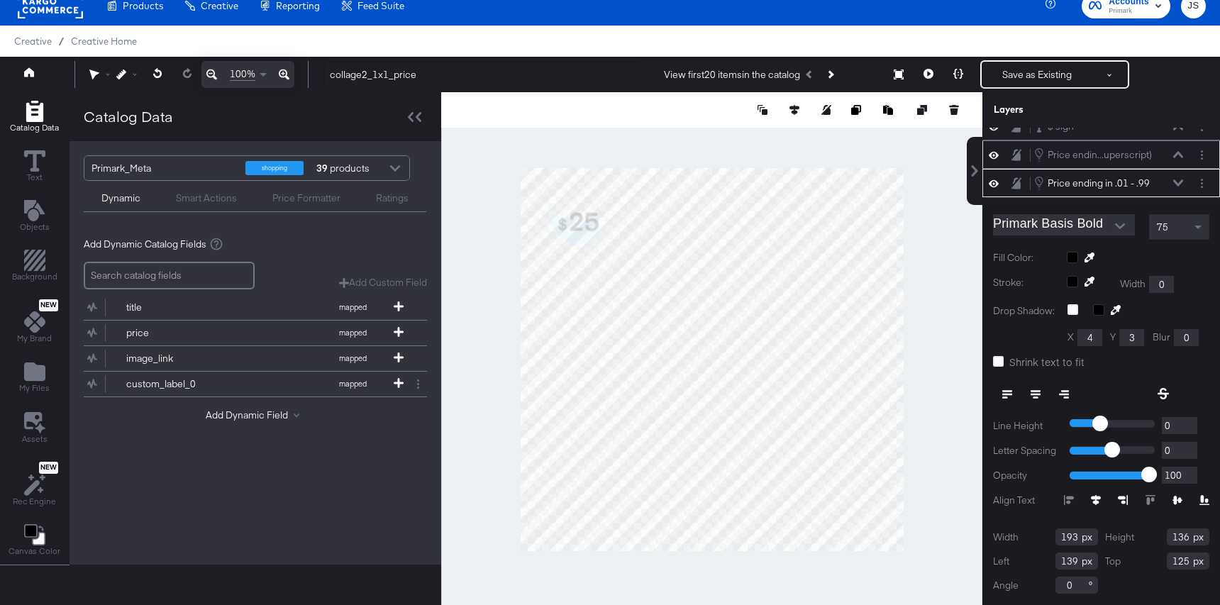
click at [1176, 182] on icon at bounding box center [1178, 182] width 10 height 7
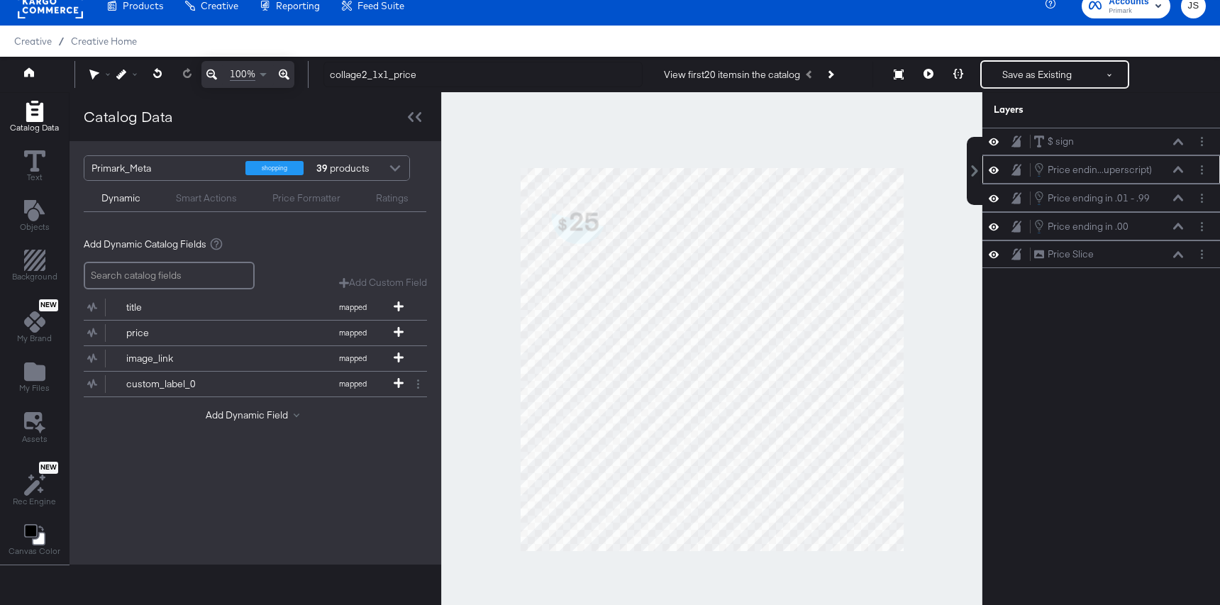
click at [1180, 169] on icon at bounding box center [1178, 169] width 10 height 6
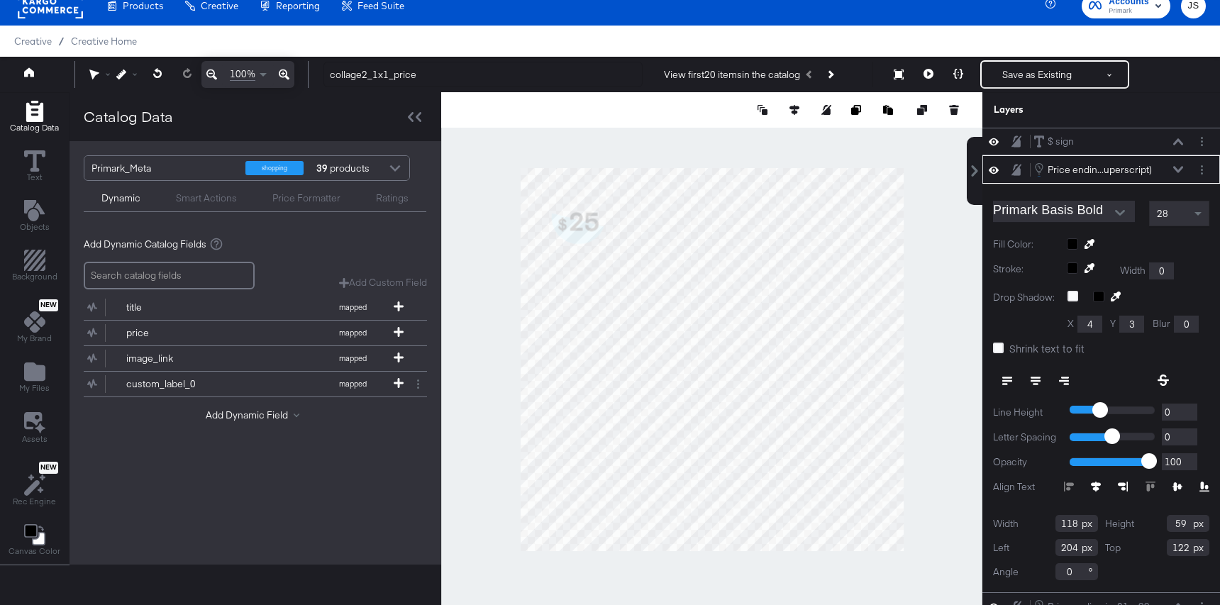
click at [1180, 169] on icon at bounding box center [1178, 169] width 10 height 6
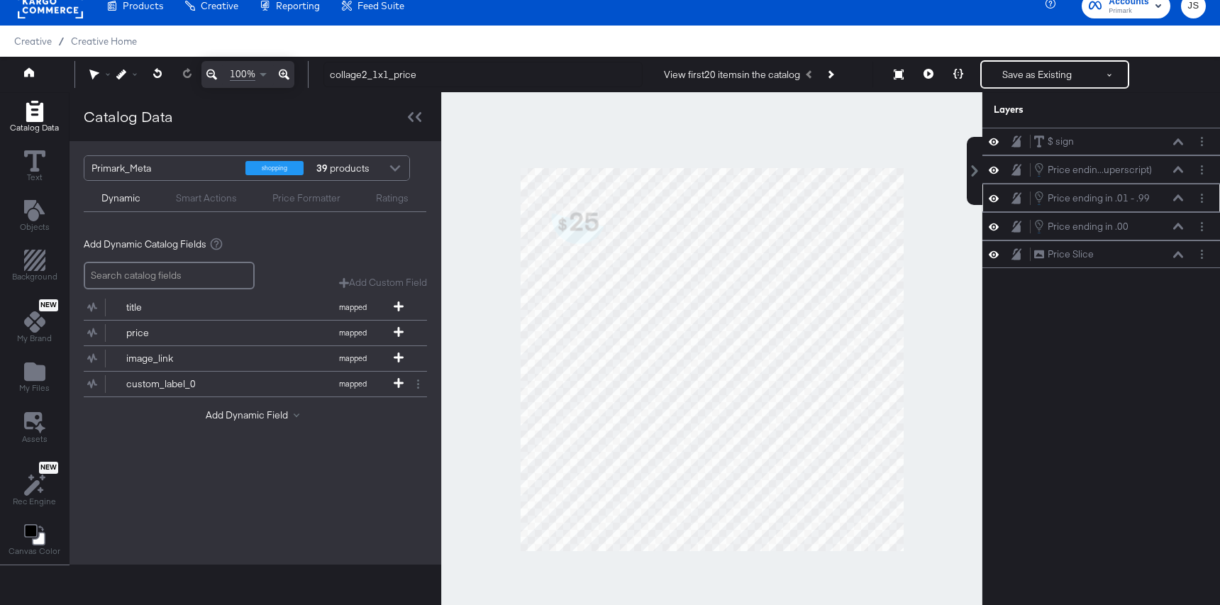
click at [1180, 191] on div "Price ending in .01 - .99 Price ending in .01 - .99" at bounding box center [1108, 198] width 150 height 16
click at [1180, 194] on button at bounding box center [1177, 198] width 11 height 9
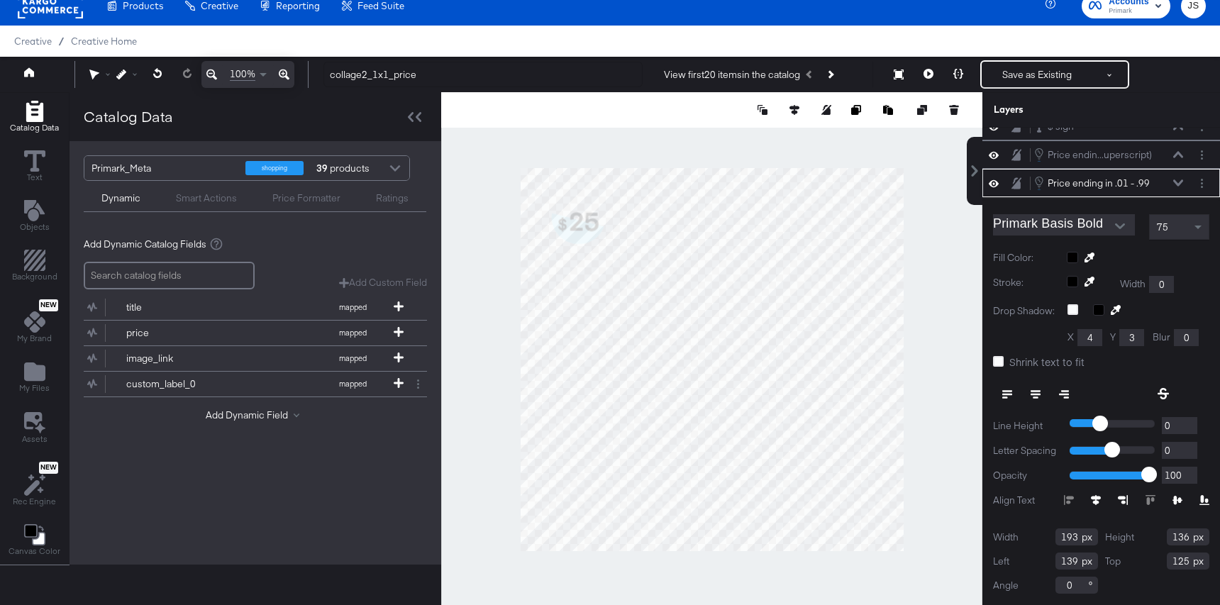
click at [1181, 179] on icon at bounding box center [1178, 182] width 10 height 7
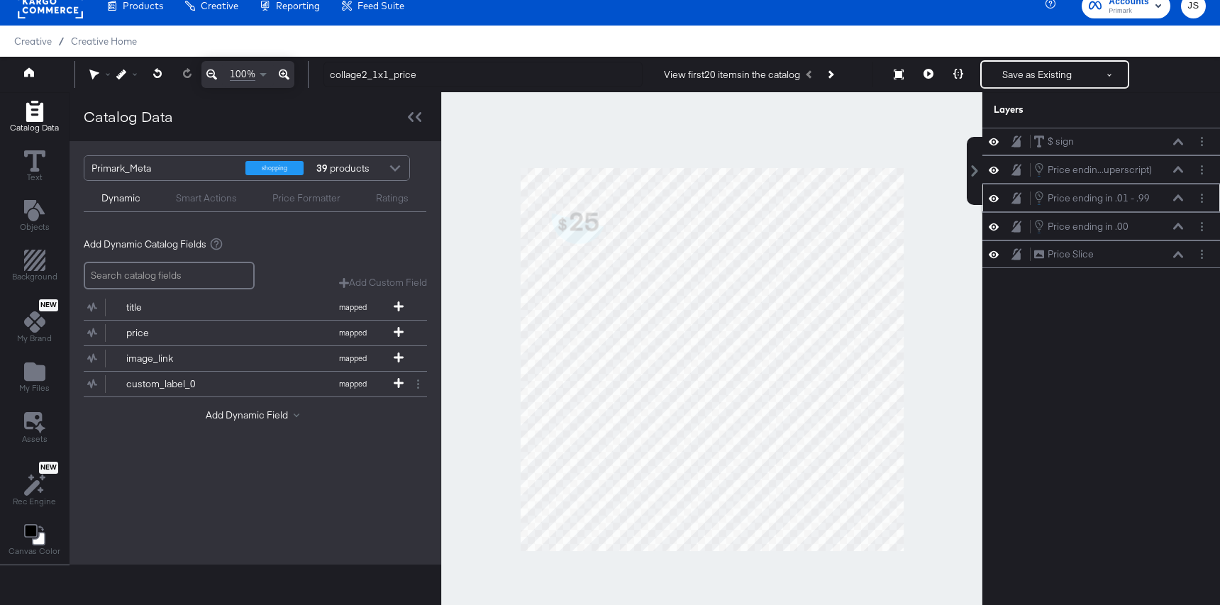
scroll to position [0, 0]
click at [845, 77] on div "View first 20 items in the catalog Next Product" at bounding box center [763, 75] width 221 height 26
click at [833, 74] on icon "Next Product" at bounding box center [829, 74] width 8 height 8
click at [930, 77] on icon at bounding box center [928, 74] width 10 height 10
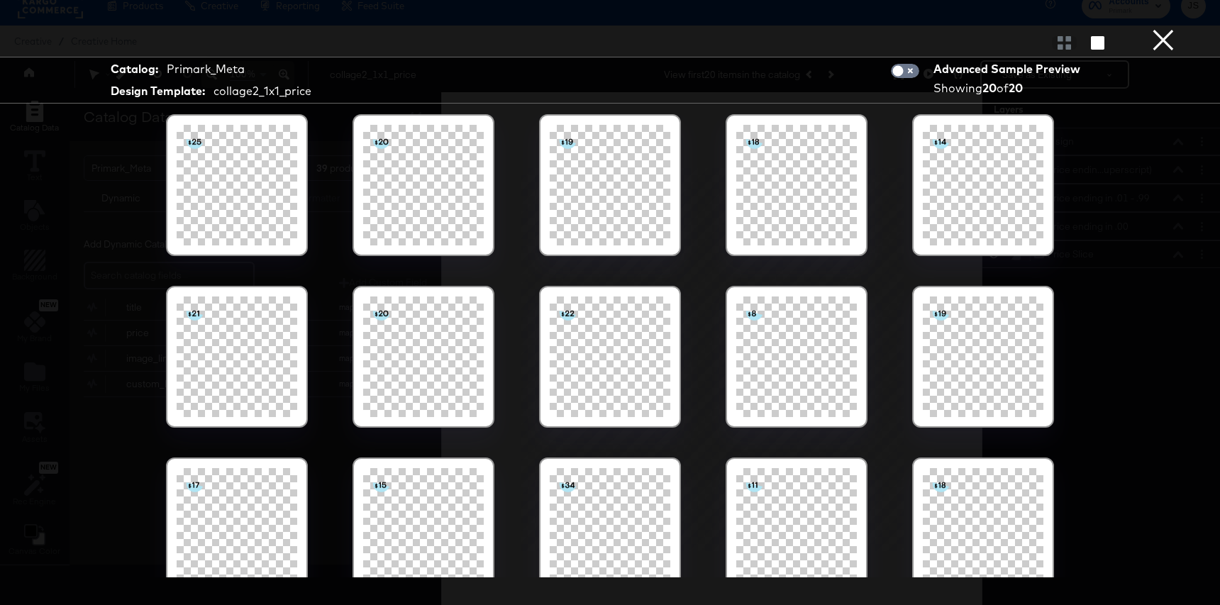
click at [1158, 28] on button "×" at bounding box center [1163, 14] width 28 height 28
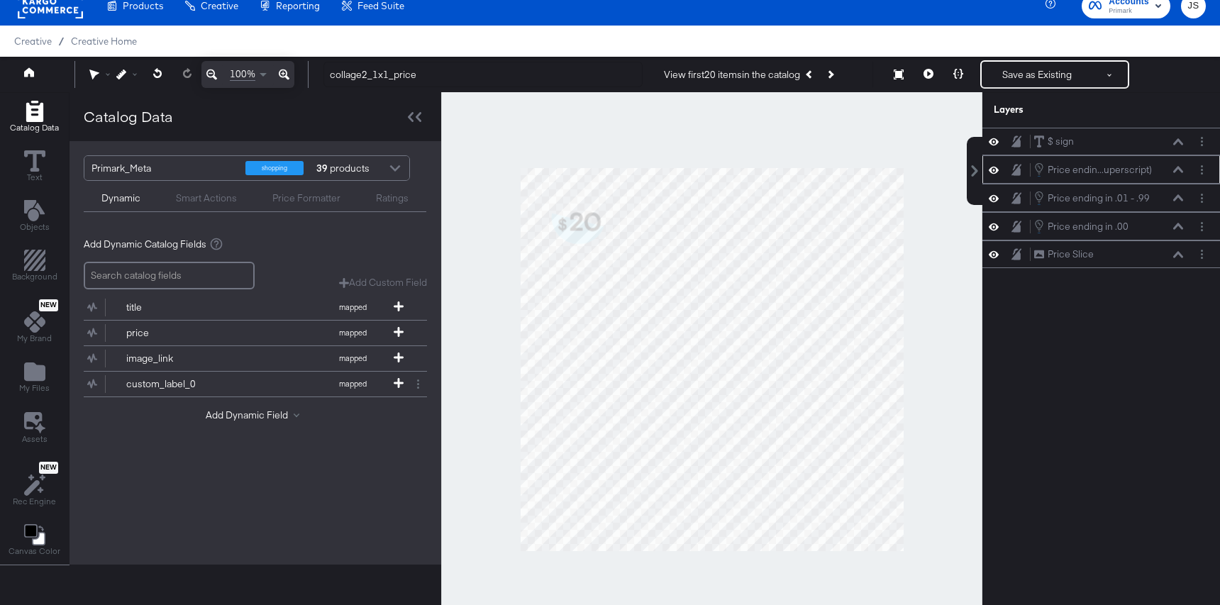
click at [1173, 166] on icon at bounding box center [1178, 169] width 10 height 7
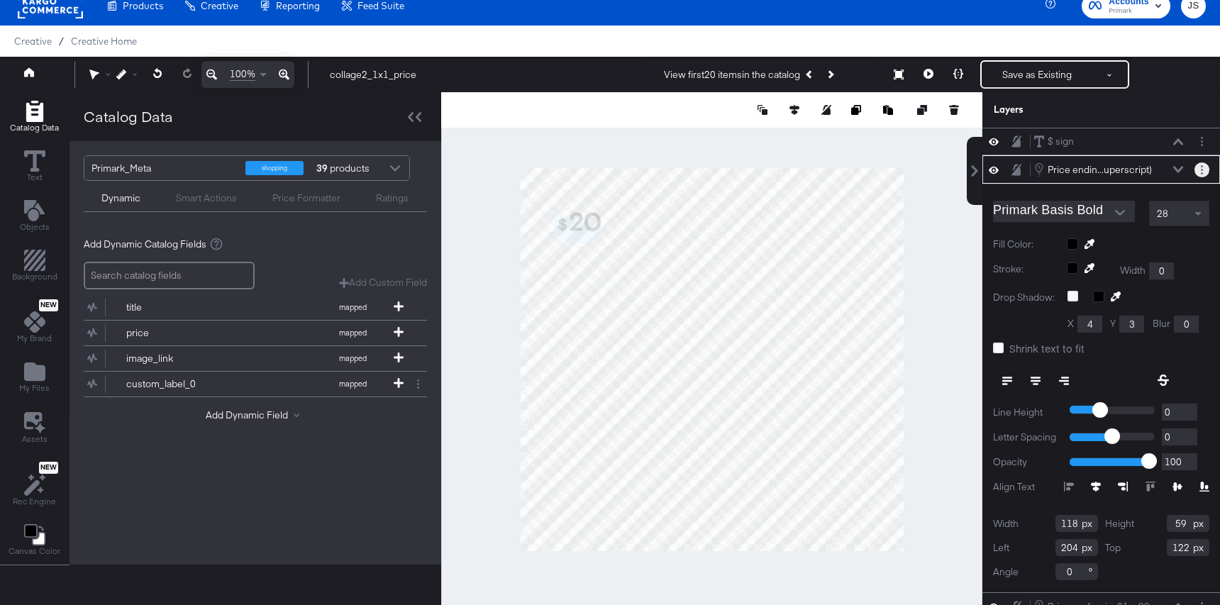
click at [1197, 167] on button "Layer Options" at bounding box center [1201, 169] width 15 height 15
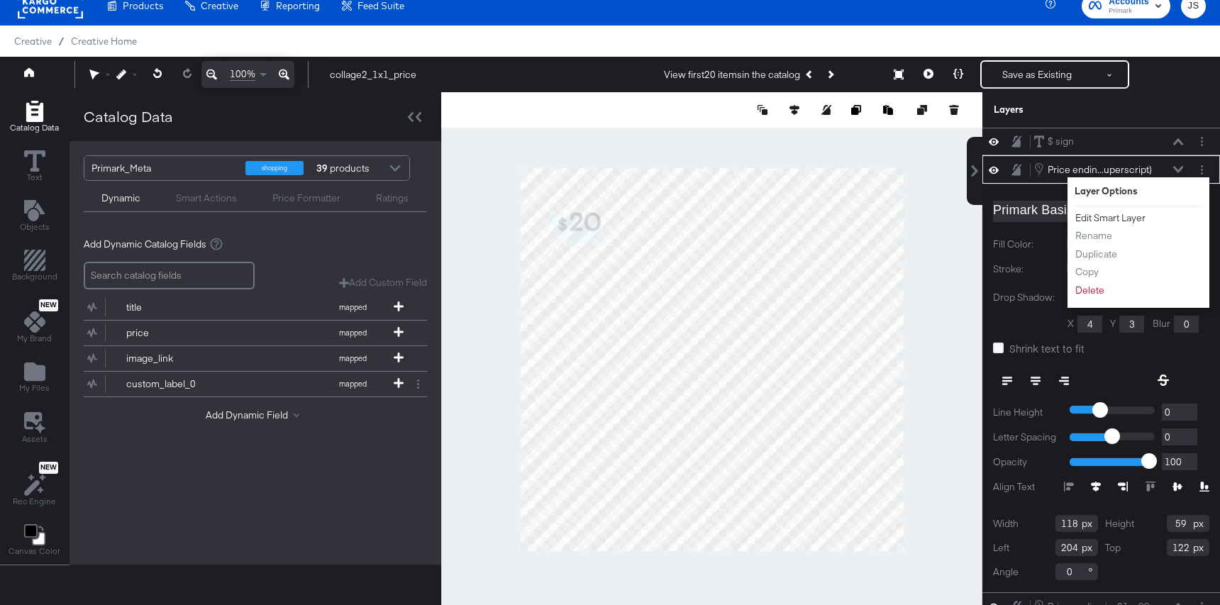
click at [1134, 216] on button "Edit Smart Layer" at bounding box center [1110, 218] width 72 height 15
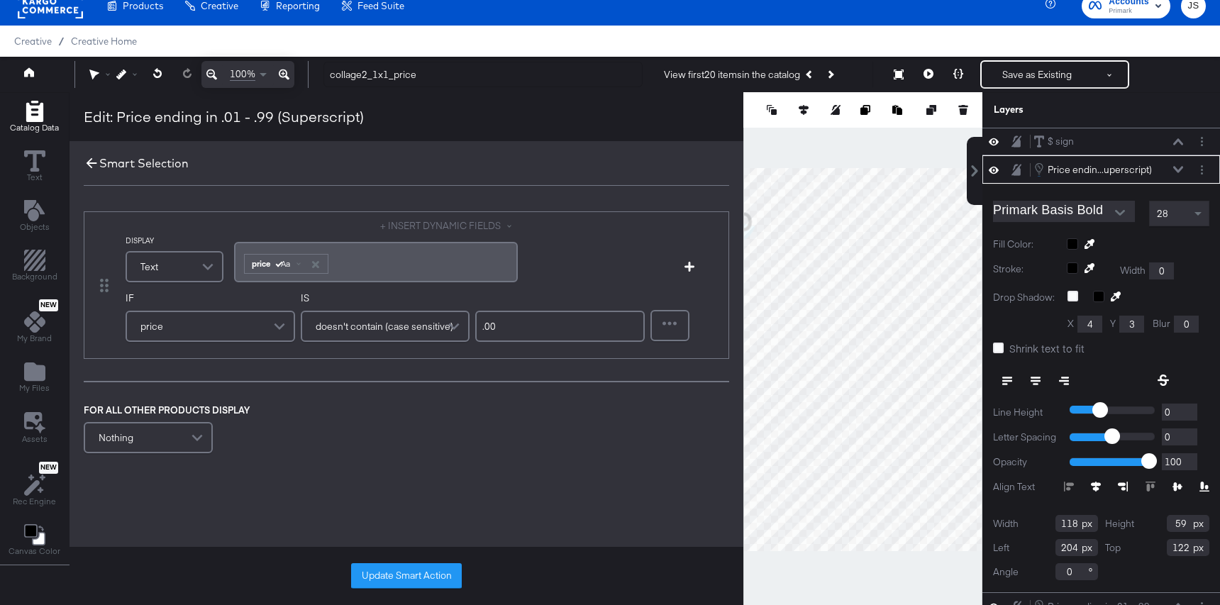
click at [89, 161] on icon at bounding box center [92, 163] width 16 height 16
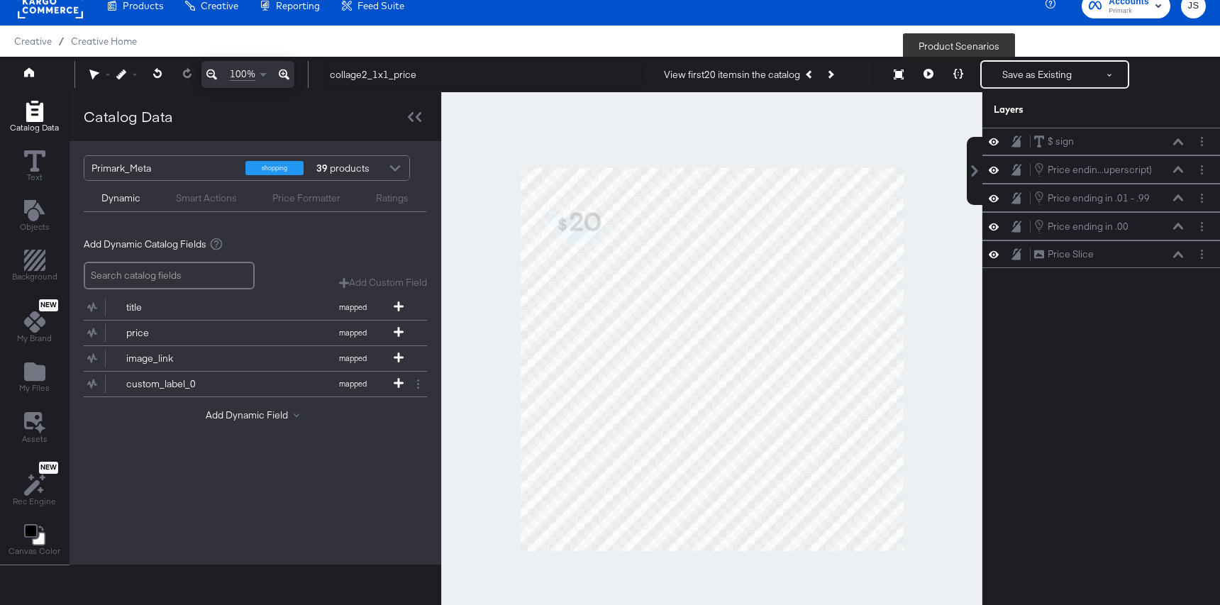
click at [952, 79] on button at bounding box center [958, 74] width 30 height 28
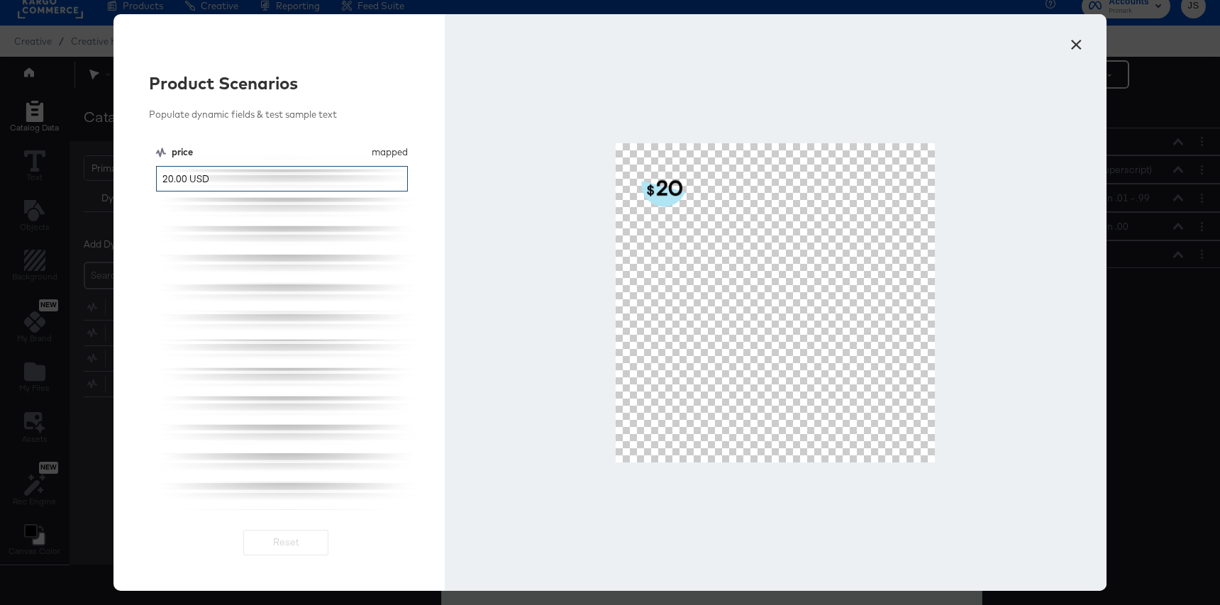
click at [289, 181] on input "20.00 USD" at bounding box center [282, 179] width 252 height 26
drag, startPoint x: 173, startPoint y: 180, endPoint x: 129, endPoint y: 180, distance: 44.0
click at [129, 180] on div "Product Scenarios Populate dynamic fields & test sample text price mapped price…" at bounding box center [278, 302] width 331 height 576
type input ".00 USD"
click at [1078, 42] on button "×" at bounding box center [1076, 41] width 26 height 26
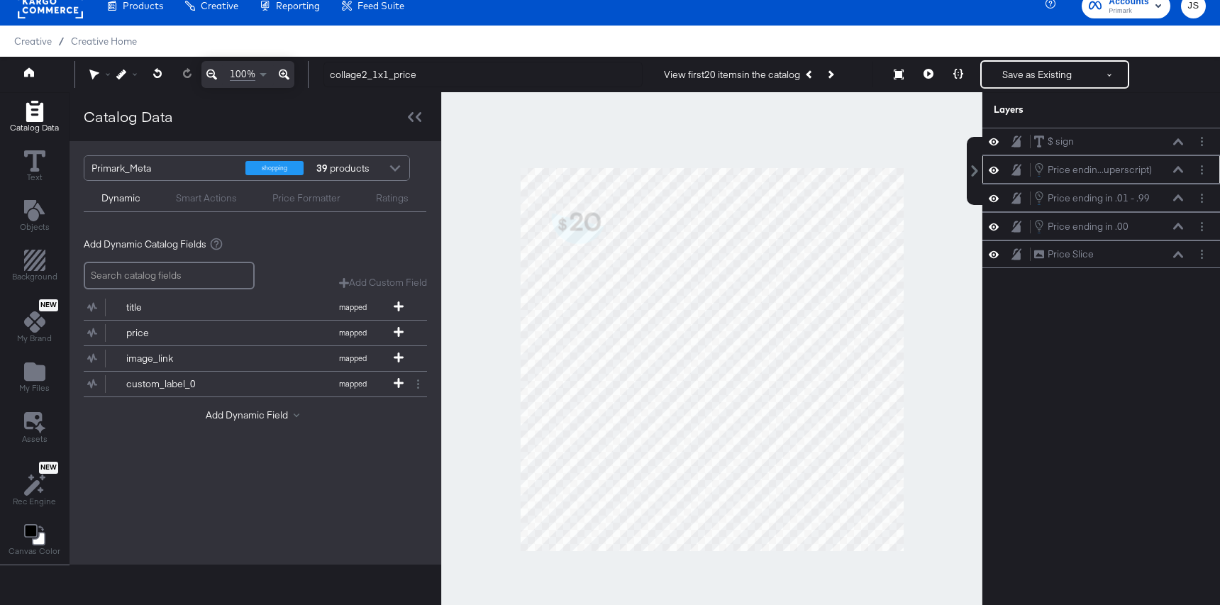
click at [1183, 166] on button at bounding box center [1177, 169] width 11 height 9
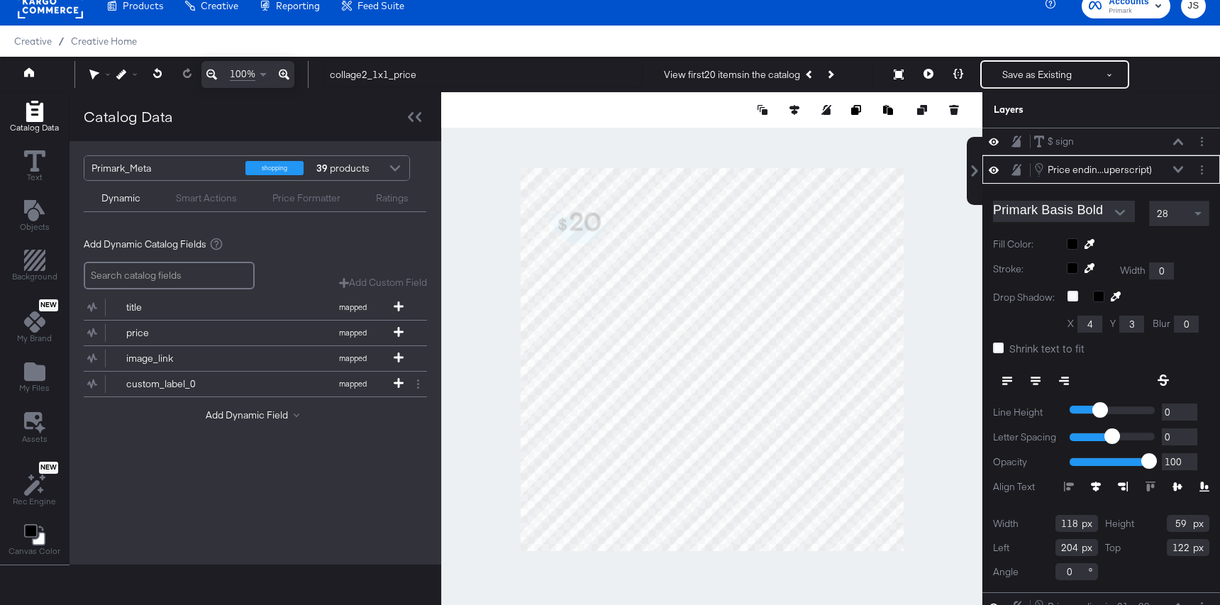
click at [1183, 166] on button at bounding box center [1177, 169] width 11 height 9
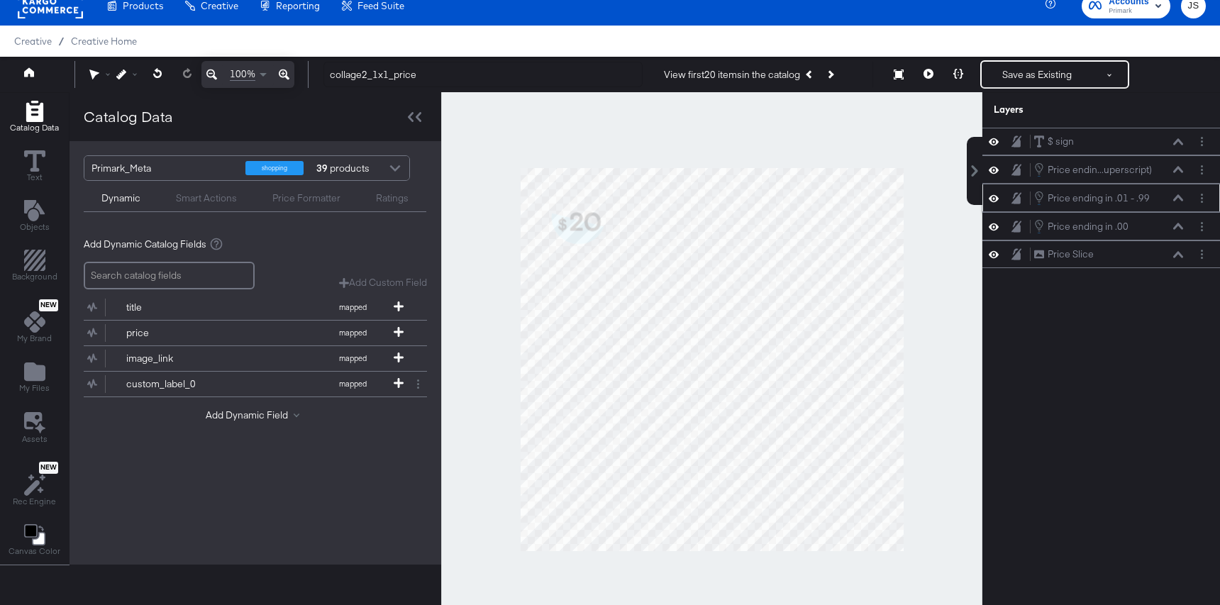
click at [1176, 199] on icon at bounding box center [1178, 197] width 10 height 6
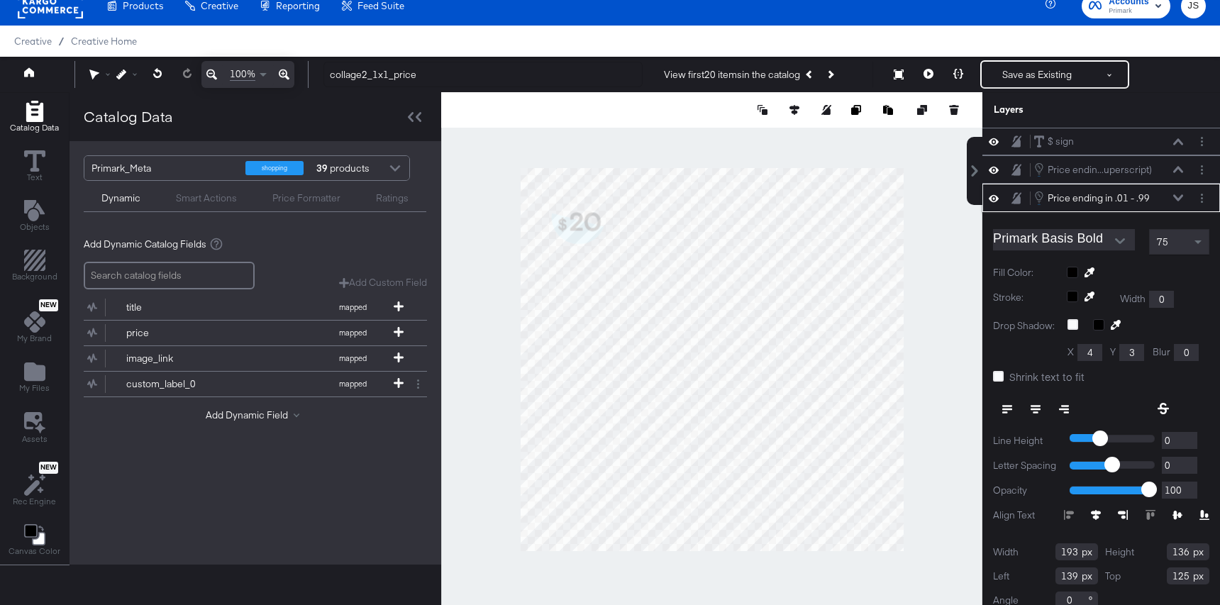
scroll to position [15, 0]
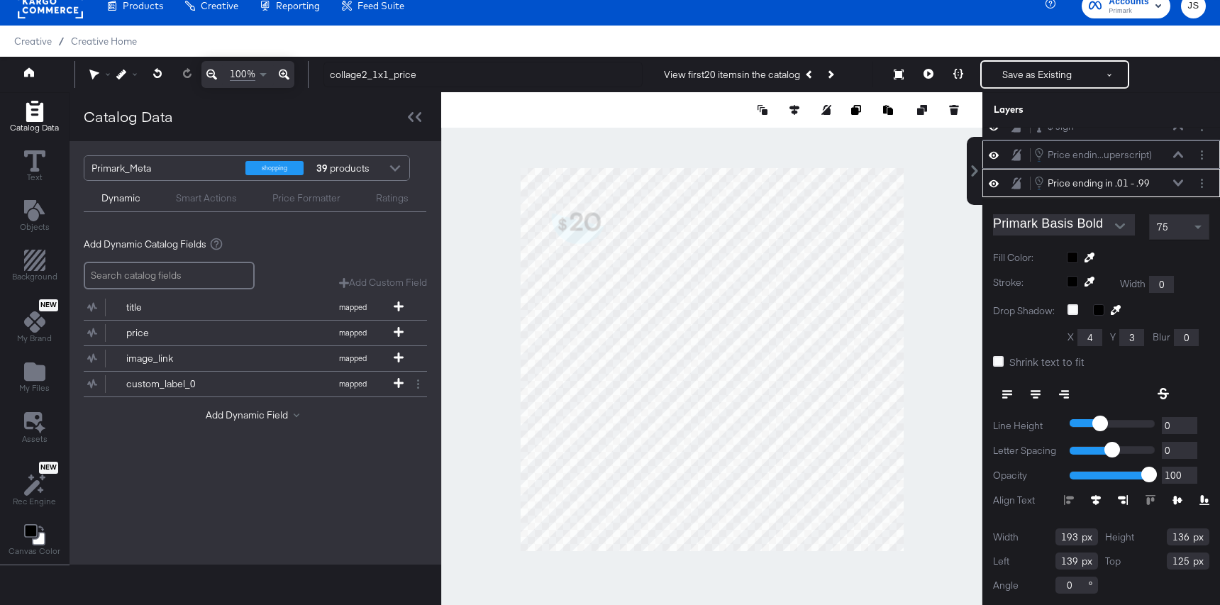
click at [1177, 151] on icon at bounding box center [1178, 154] width 10 height 7
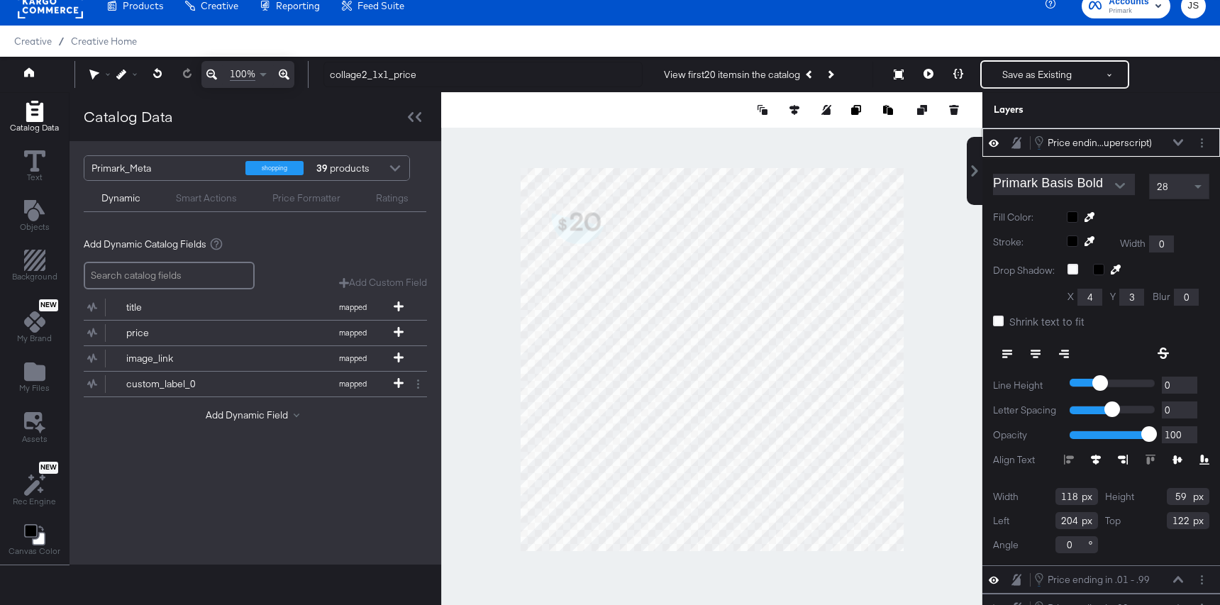
scroll to position [0, 0]
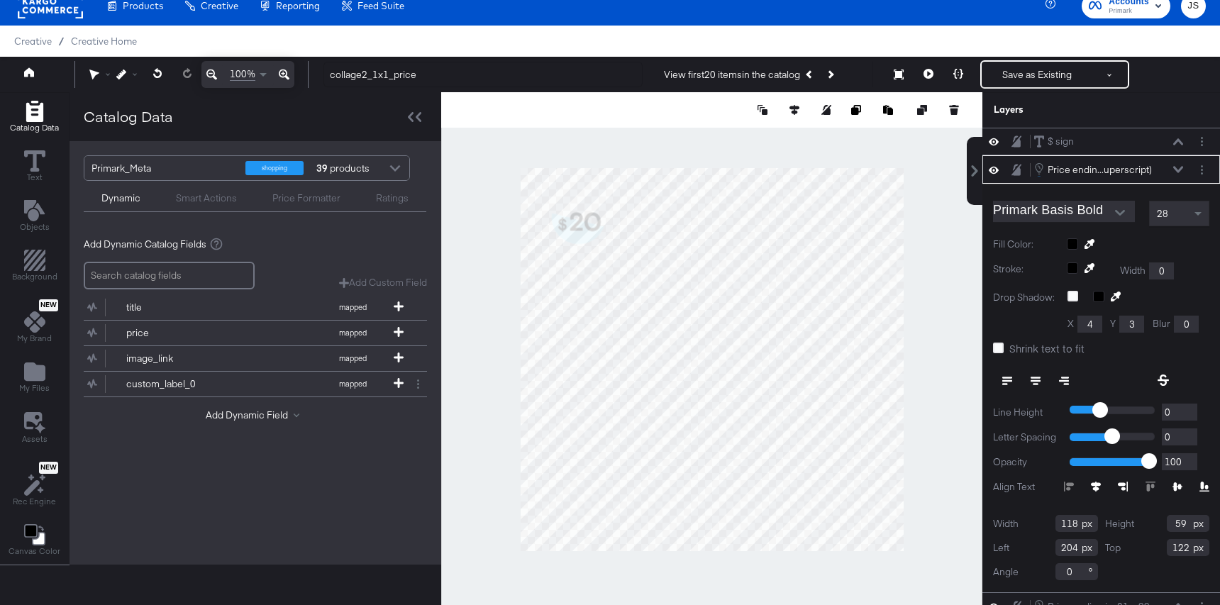
click at [1178, 169] on icon at bounding box center [1178, 169] width 10 height 7
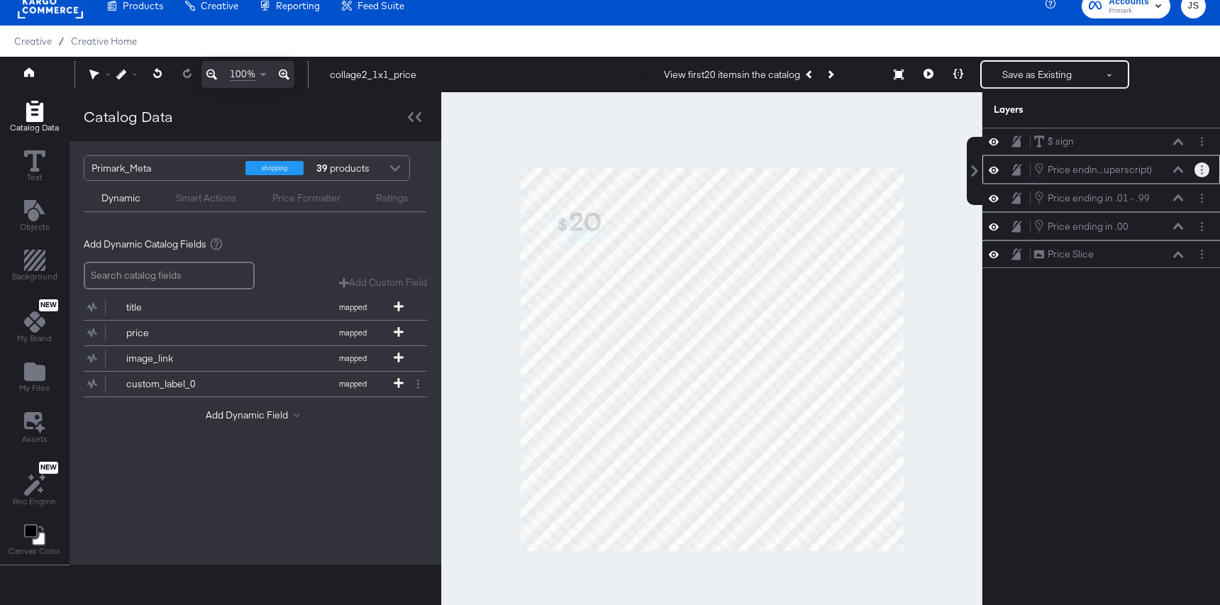
click at [1198, 174] on button "Layer Options" at bounding box center [1201, 169] width 15 height 15
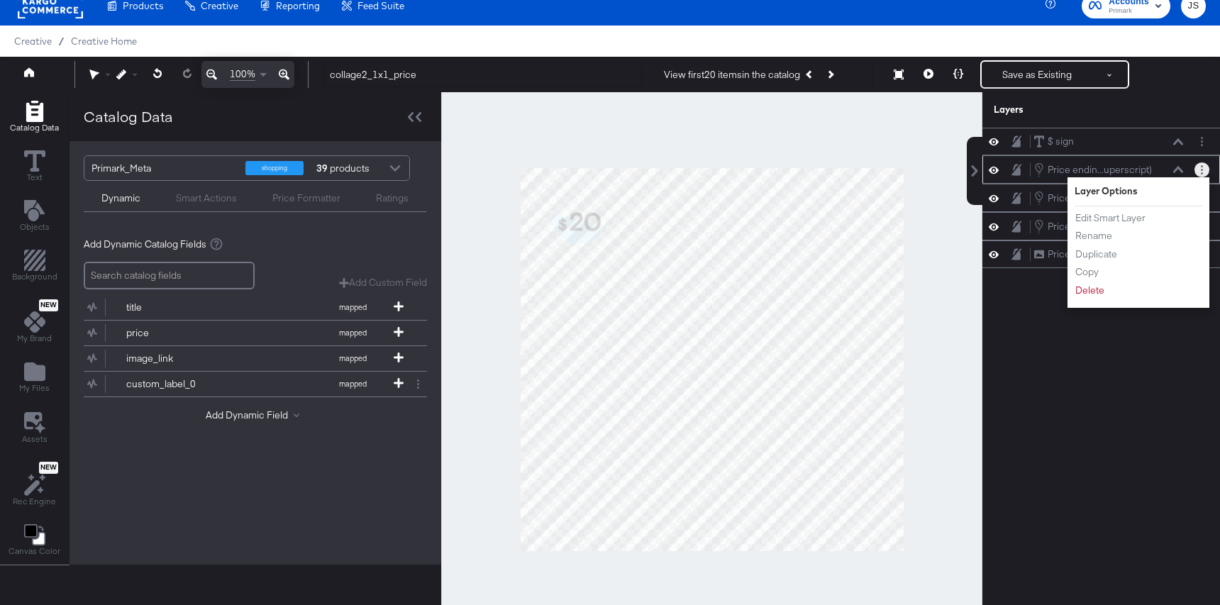
click at [1182, 169] on icon at bounding box center [1178, 169] width 10 height 7
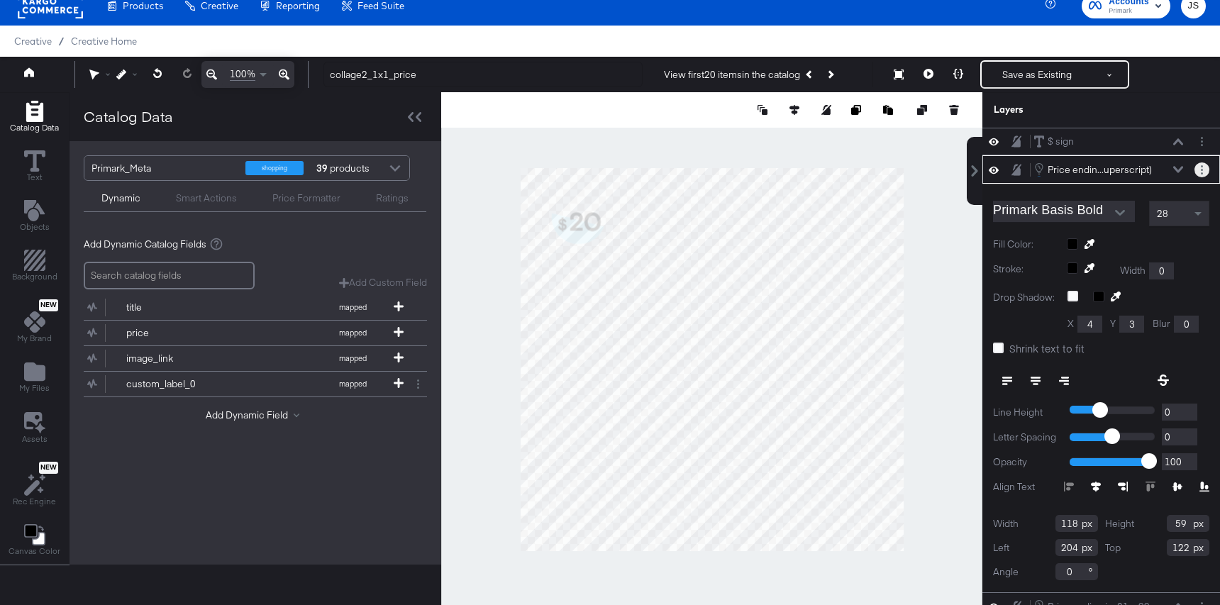
click at [1199, 168] on button "Layer Options" at bounding box center [1201, 169] width 15 height 15
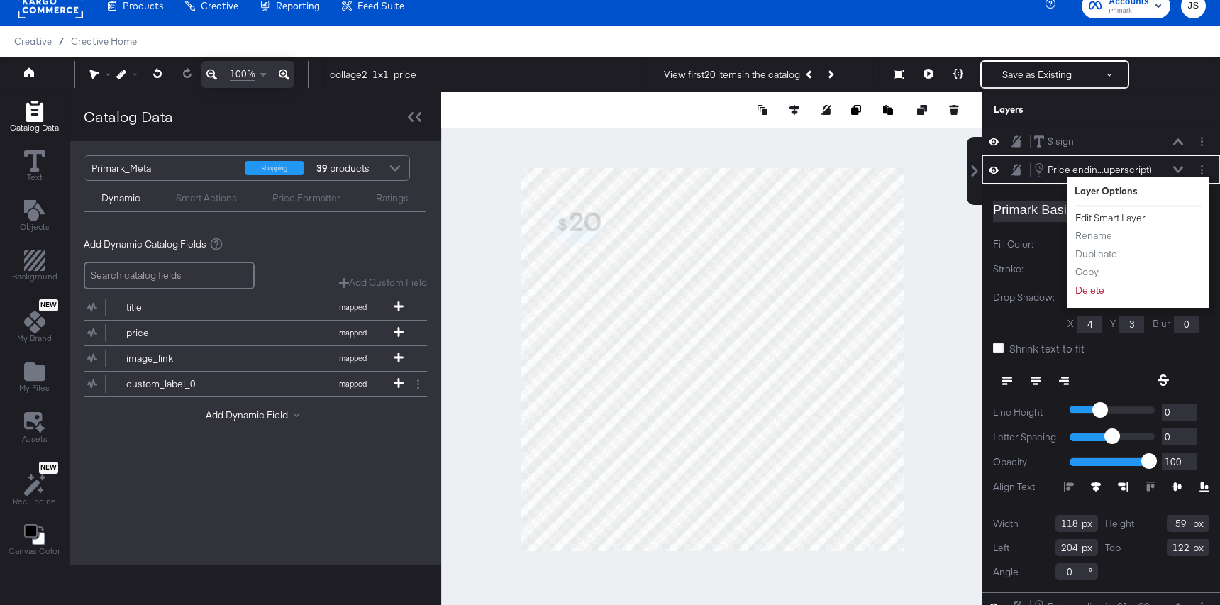
click at [1091, 211] on li "Edit Smart Layer" at bounding box center [1113, 218] width 78 height 15
click at [1091, 212] on button "Edit Smart Layer" at bounding box center [1110, 218] width 72 height 15
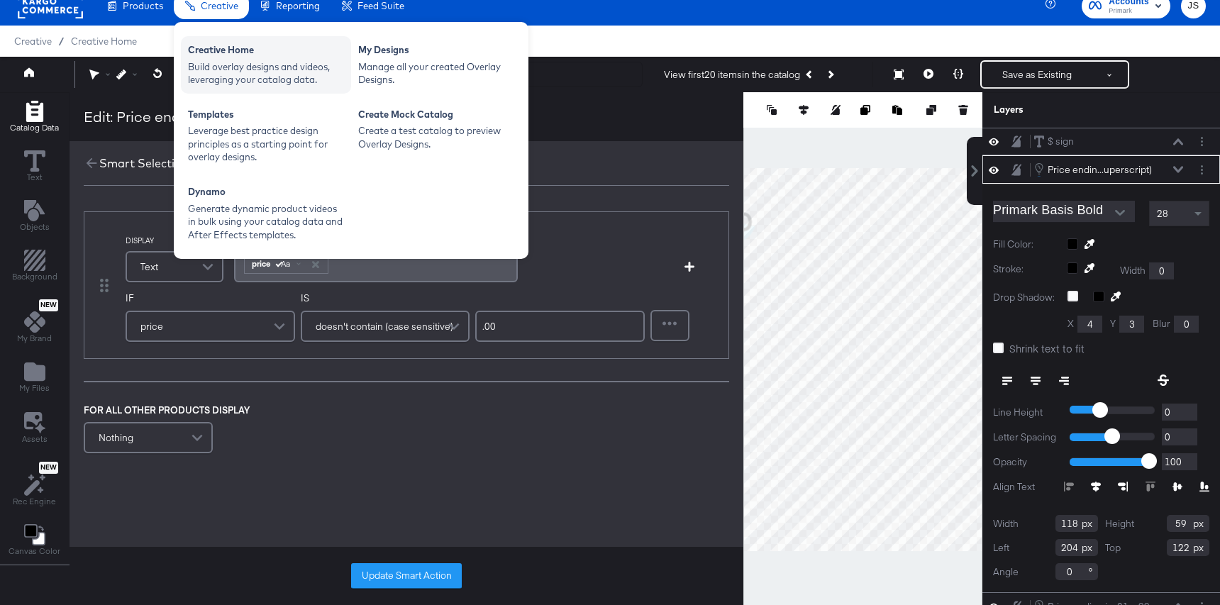
click at [201, 62] on div "Build overlay designs and videos, leveraging your catalog data." at bounding box center [266, 73] width 156 height 26
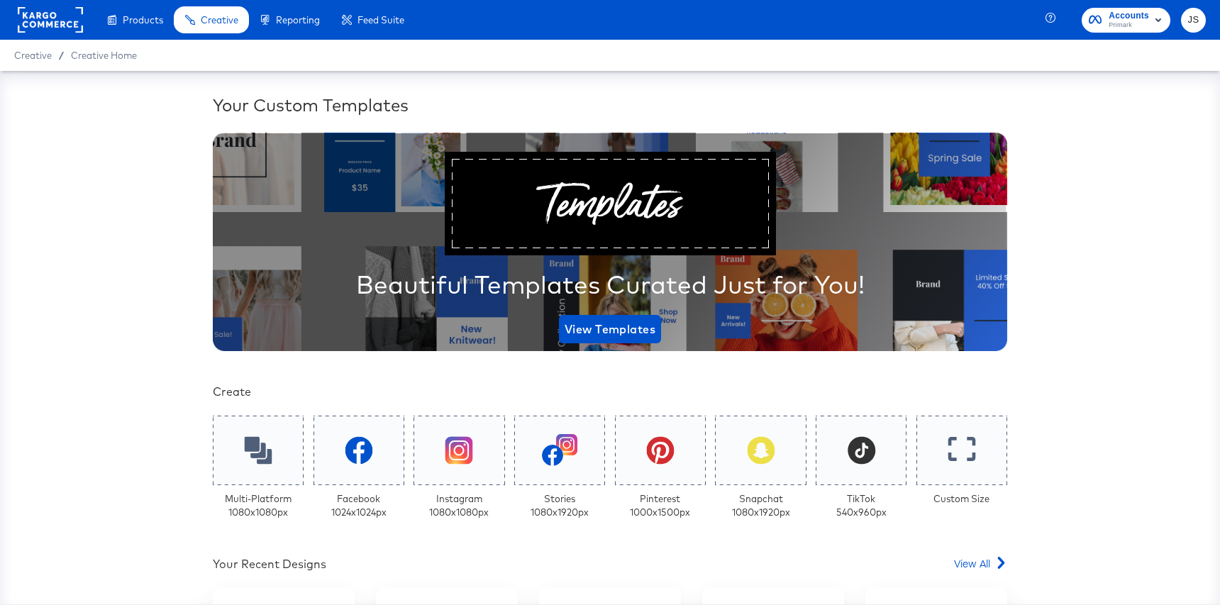
scroll to position [279, 0]
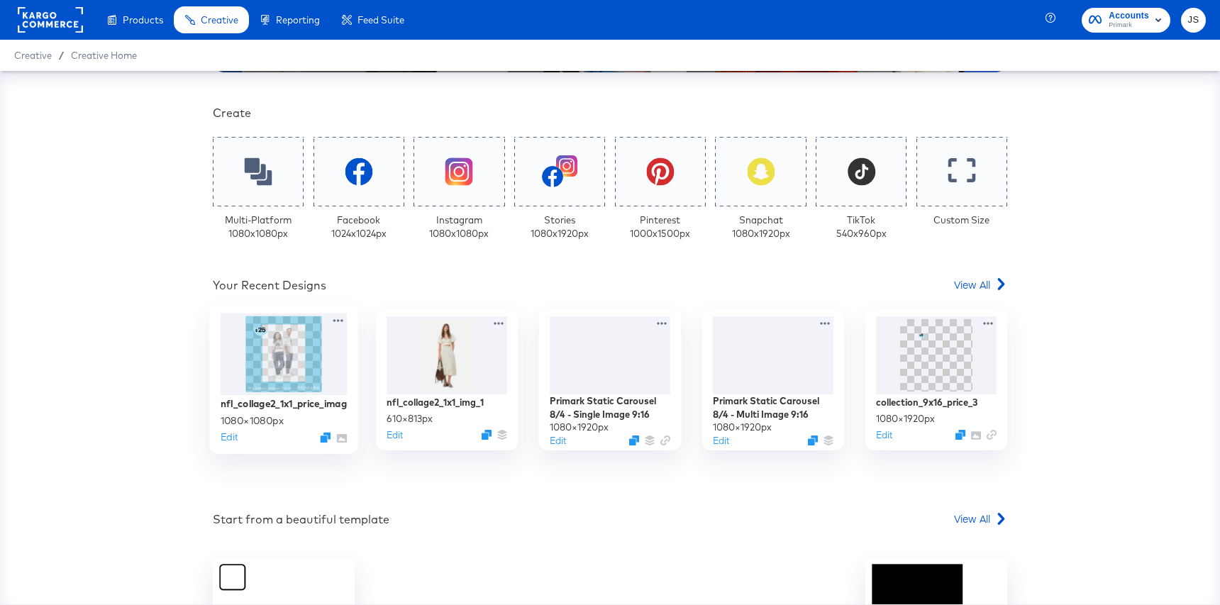
click at [295, 352] on img at bounding box center [283, 354] width 76 height 76
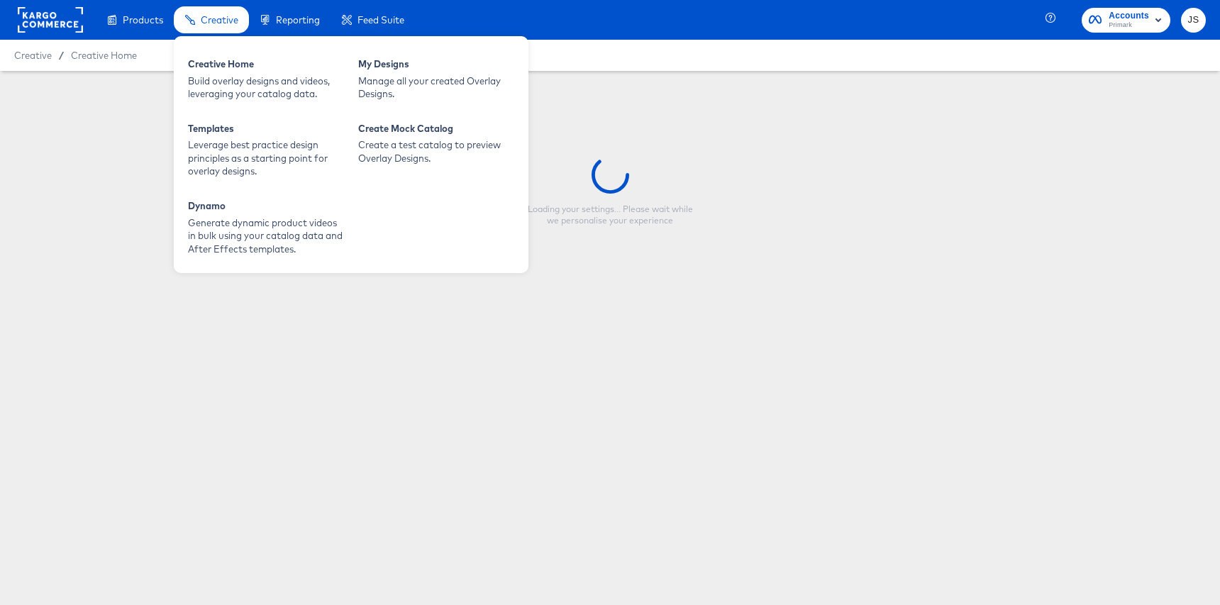
type input "nfl_collage2_1x1_price_image"
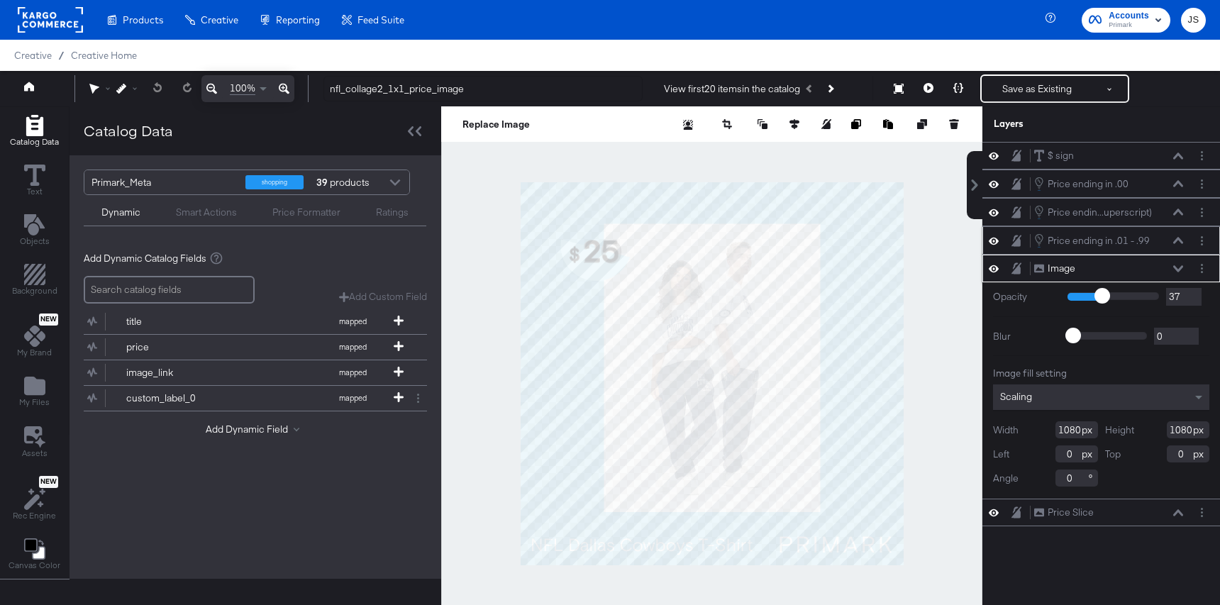
click at [1176, 241] on icon at bounding box center [1178, 240] width 10 height 6
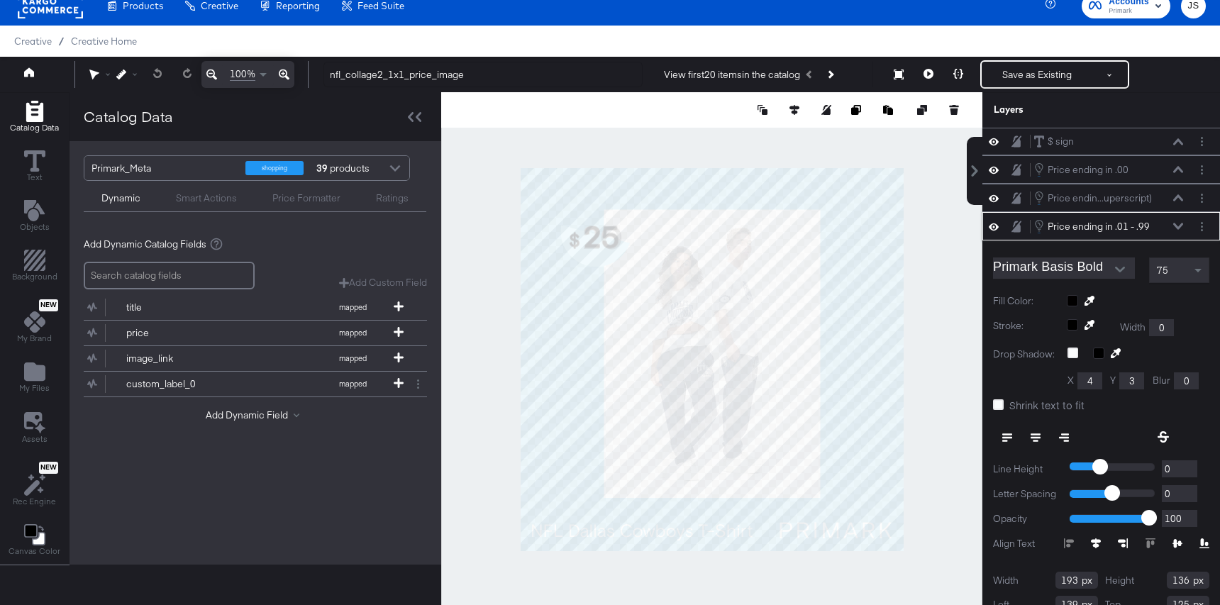
scroll to position [43, 0]
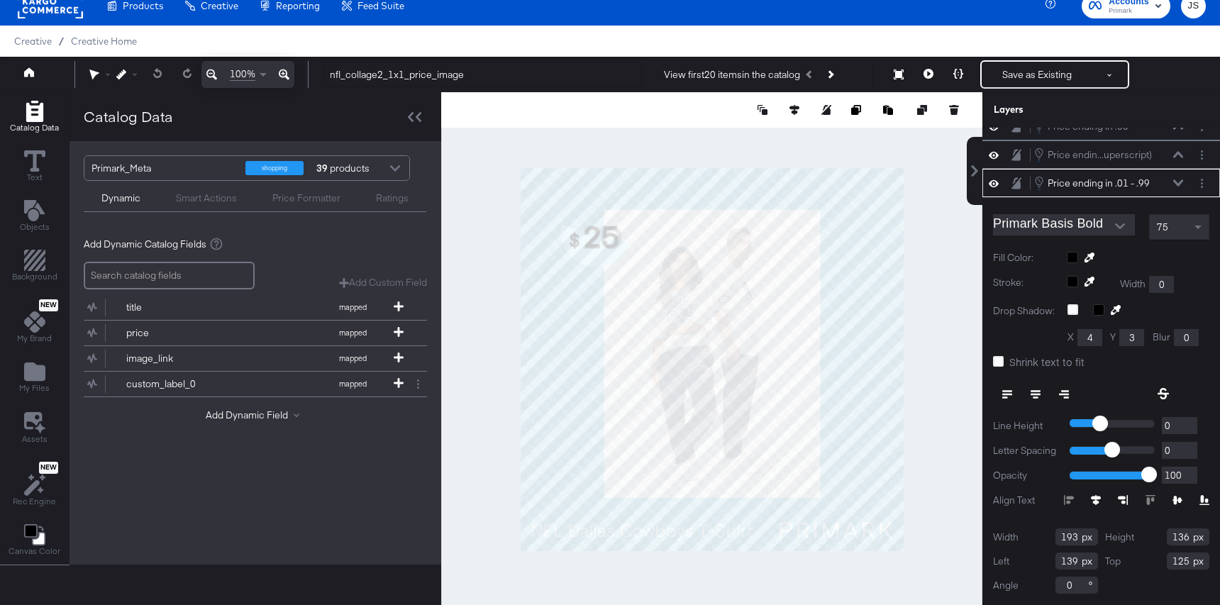
click at [1180, 184] on icon at bounding box center [1178, 182] width 10 height 7
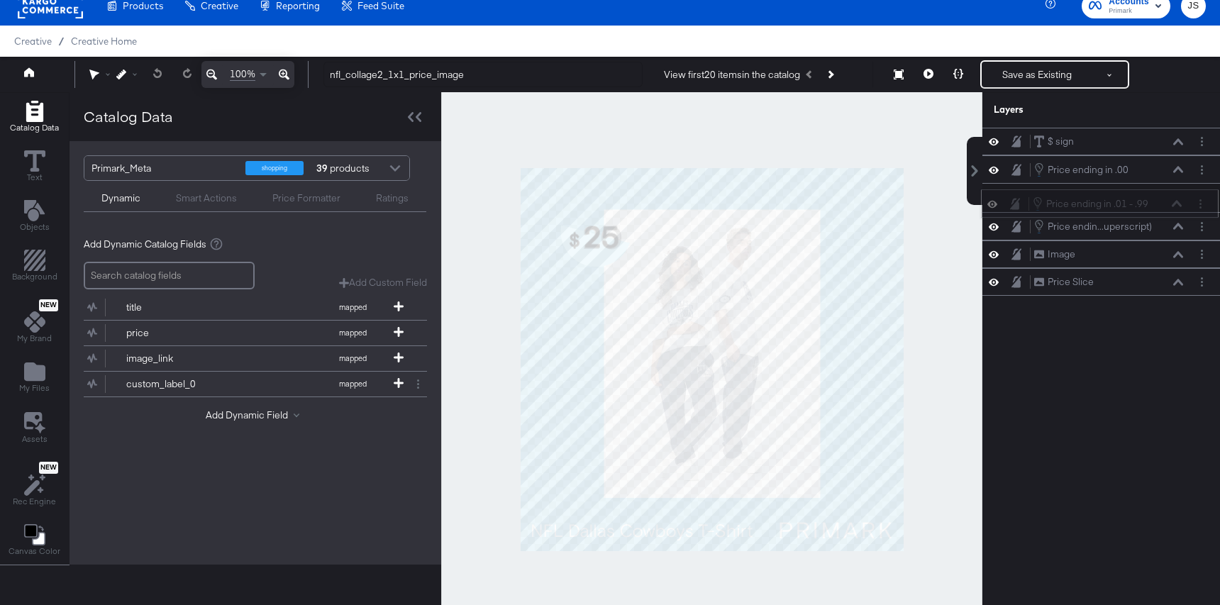
drag, startPoint x: 1161, startPoint y: 225, endPoint x: 1159, endPoint y: 196, distance: 29.1
click at [1159, 196] on div "Price ending in .01 - .99 Price ending in .01 - .99" at bounding box center [1107, 204] width 150 height 16
click at [1179, 198] on icon at bounding box center [1178, 197] width 10 height 6
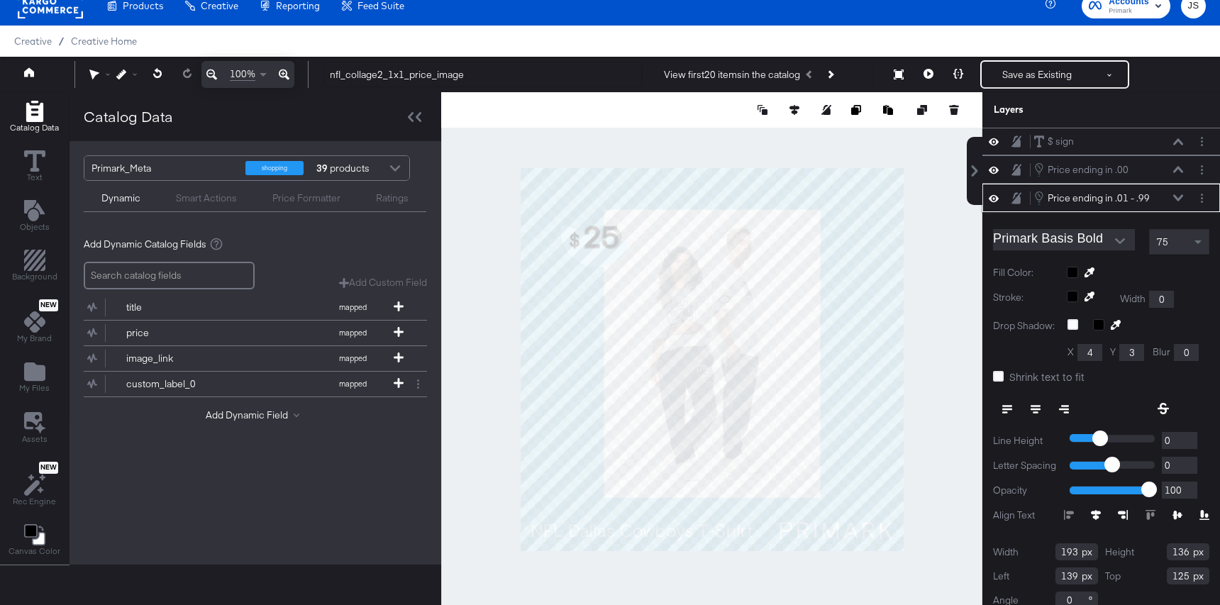
scroll to position [15, 0]
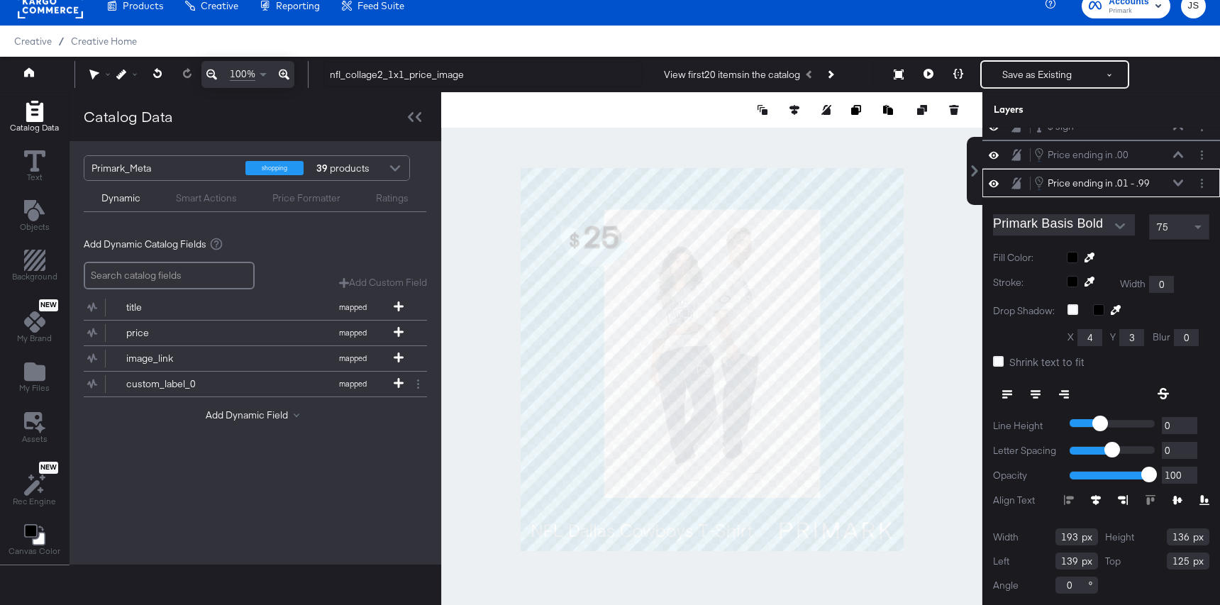
click at [1179, 198] on div "Primark Basis Bold 75 Fill Color: Stroke: Width 0 Drop Shadow: X 4 Y 3 Blur 0 S…" at bounding box center [1101, 401] width 238 height 408
click at [1178, 180] on icon at bounding box center [1178, 182] width 10 height 7
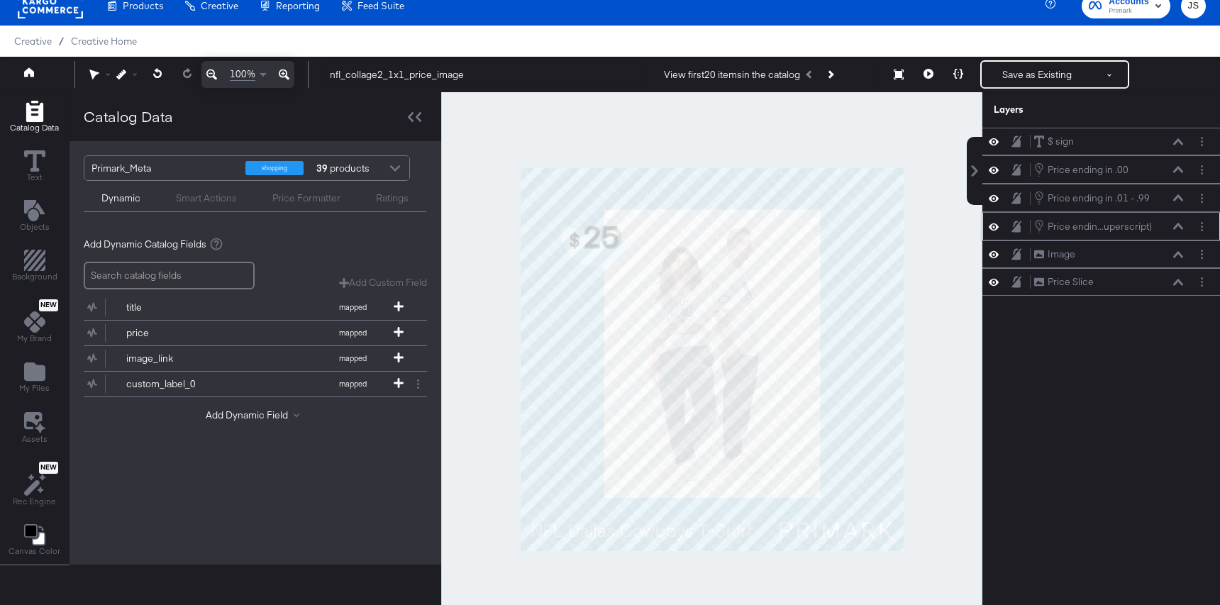
click at [991, 224] on icon at bounding box center [993, 226] width 10 height 7
click at [1178, 199] on icon at bounding box center [1178, 197] width 10 height 7
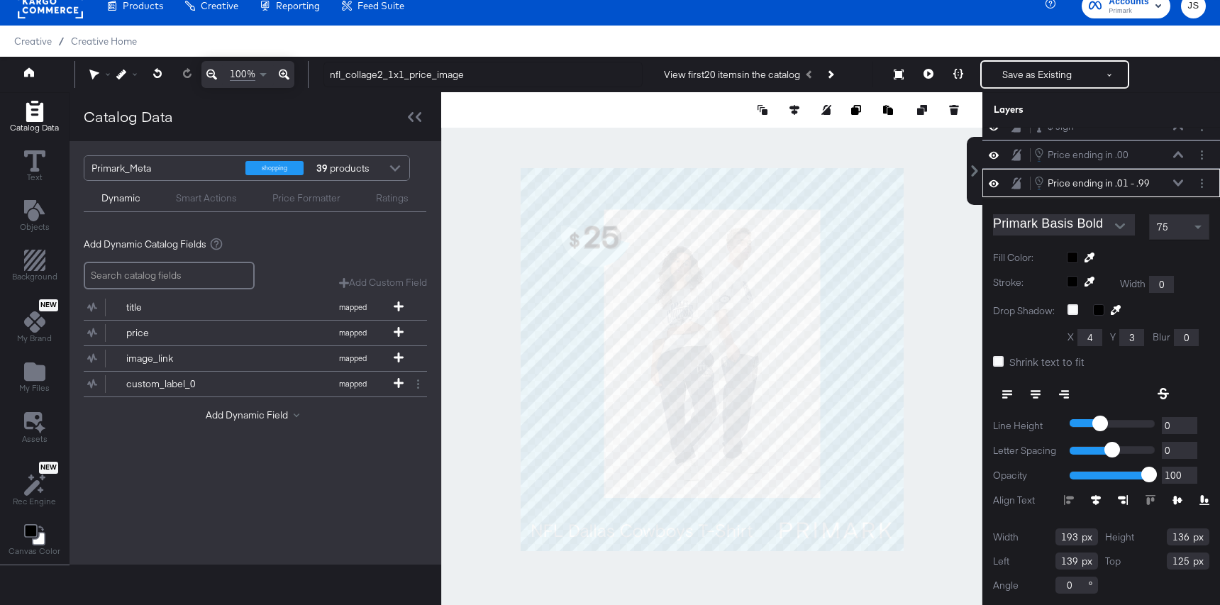
click at [1180, 187] on div "Price ending in .01 - .99 Price ending in .01 - .99" at bounding box center [1108, 183] width 150 height 16
click at [1178, 155] on icon at bounding box center [1178, 154] width 10 height 7
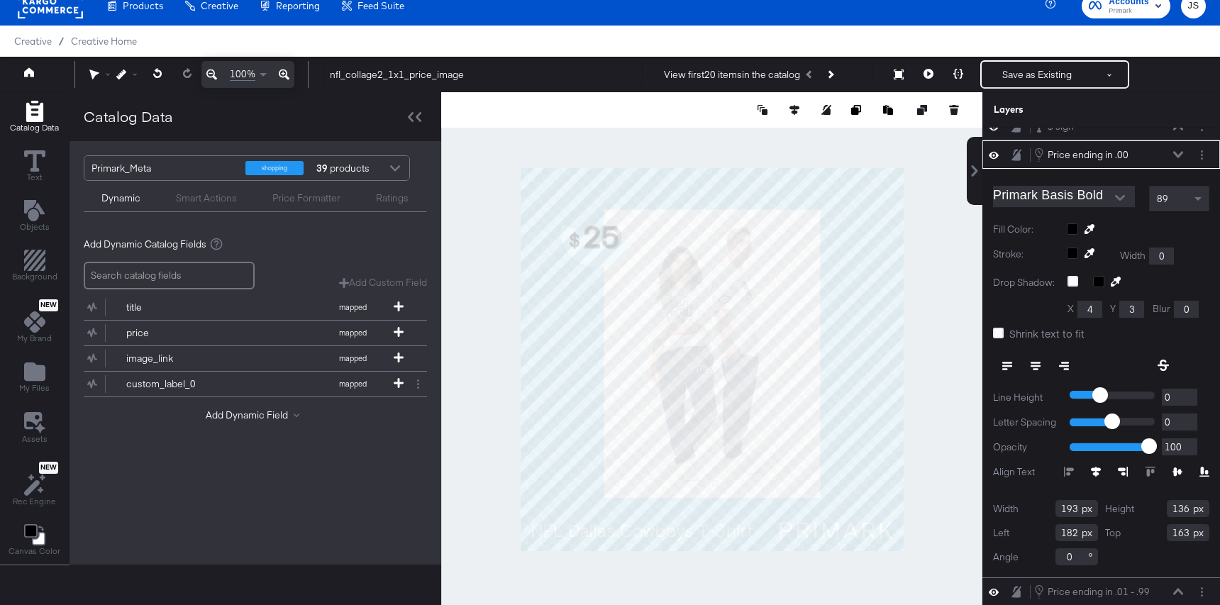
click at [994, 156] on icon at bounding box center [993, 155] width 10 height 12
click at [994, 156] on icon at bounding box center [993, 154] width 10 height 9
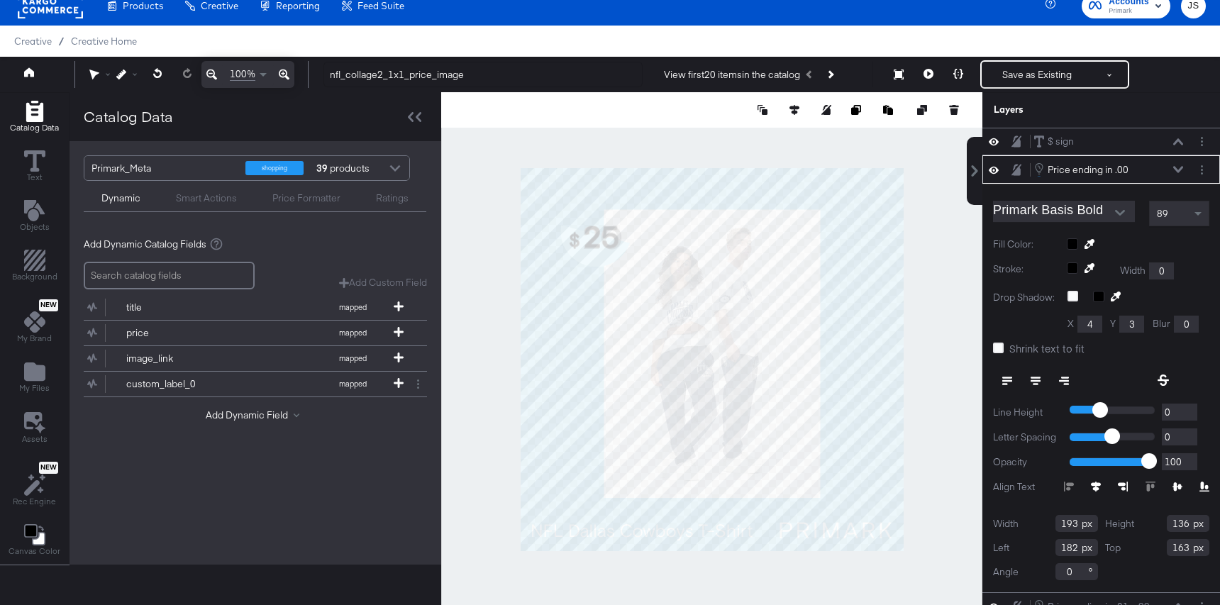
click at [1178, 169] on icon at bounding box center [1178, 169] width 10 height 7
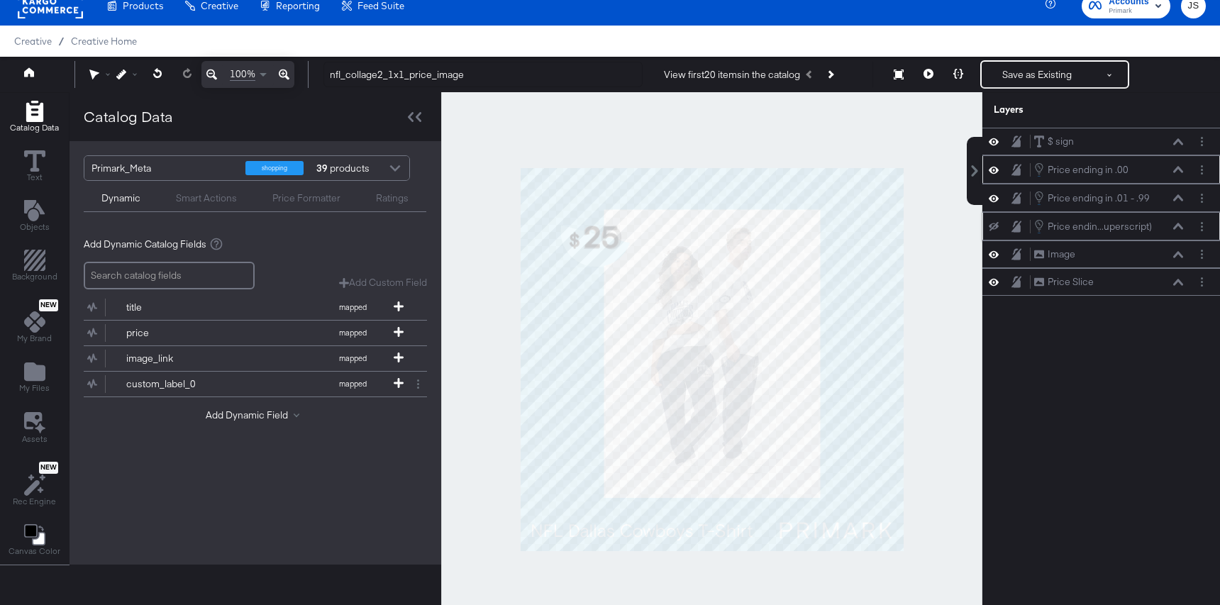
click at [1176, 173] on button at bounding box center [1177, 169] width 11 height 9
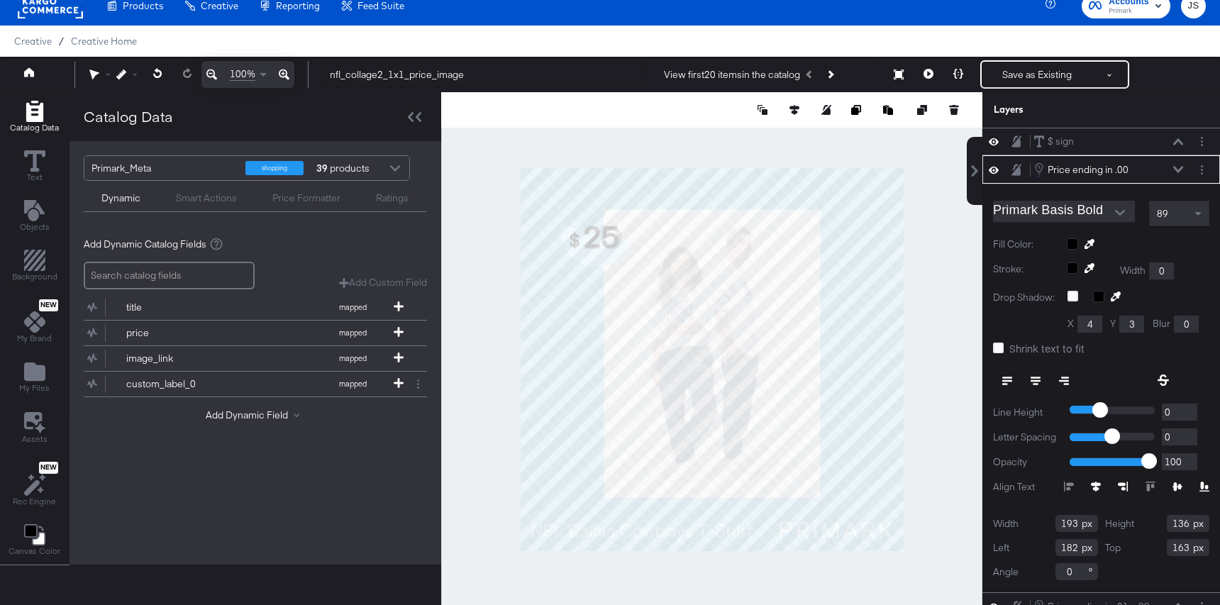
click at [1178, 172] on icon at bounding box center [1178, 169] width 10 height 7
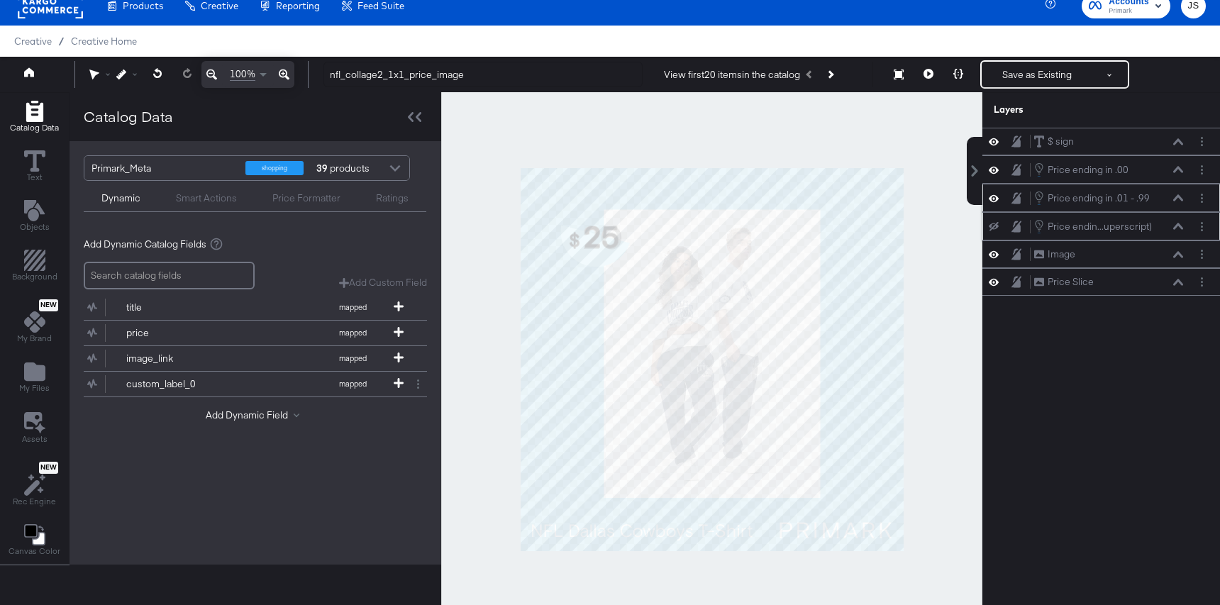
click at [1179, 195] on icon at bounding box center [1178, 197] width 10 height 7
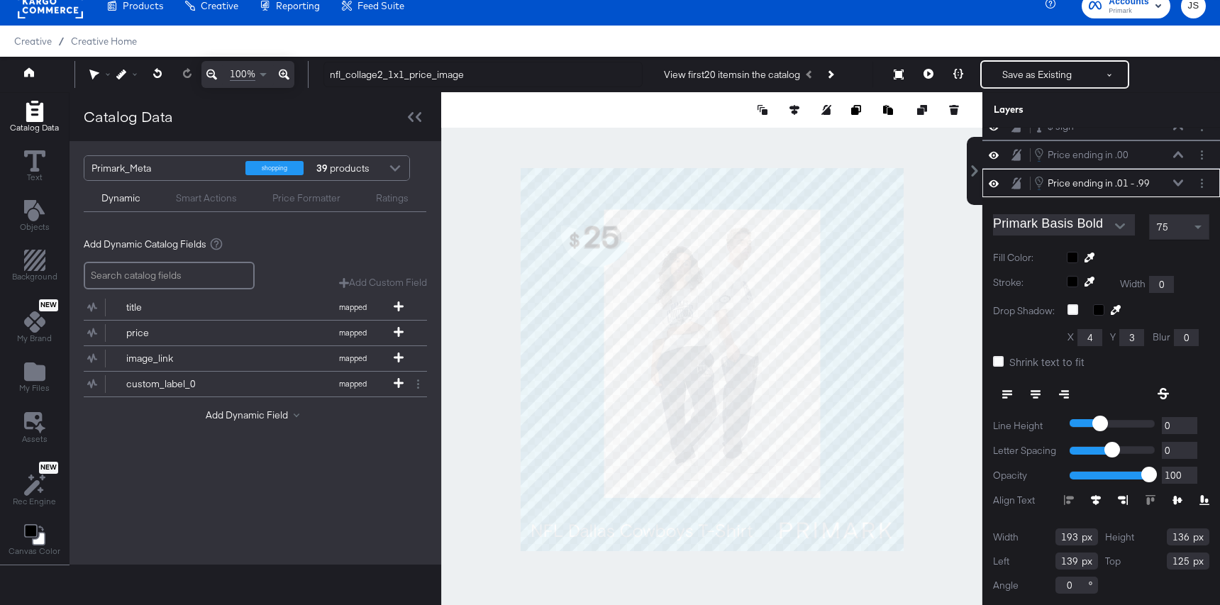
click at [1174, 224] on div "75" at bounding box center [1178, 227] width 59 height 24
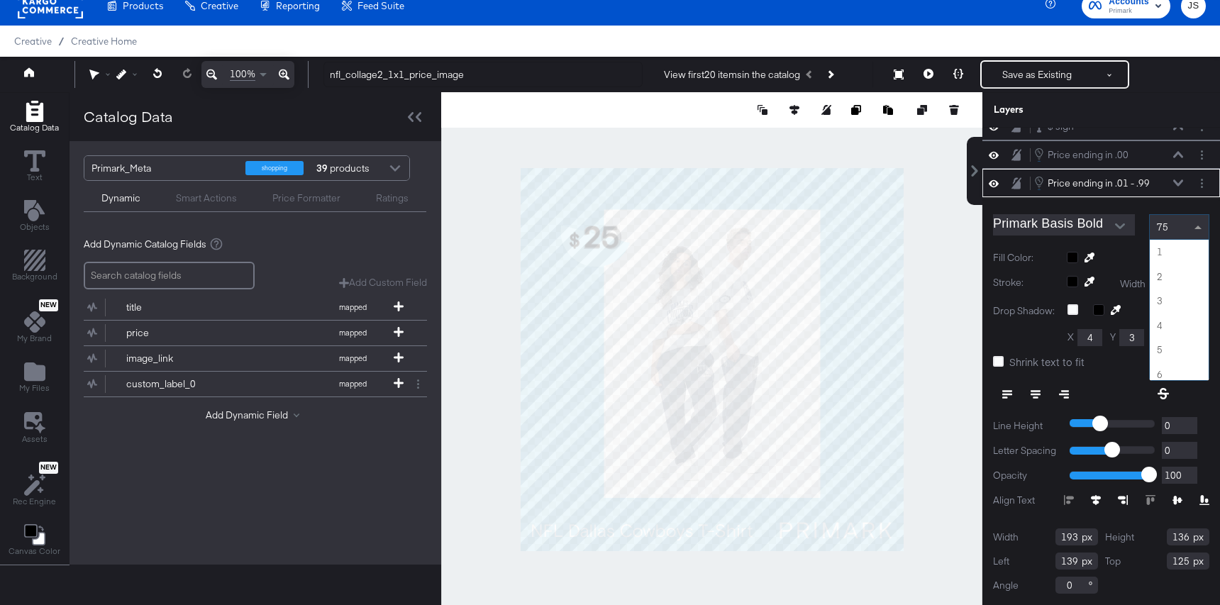
scroll to position [1814, 0]
type input "89"
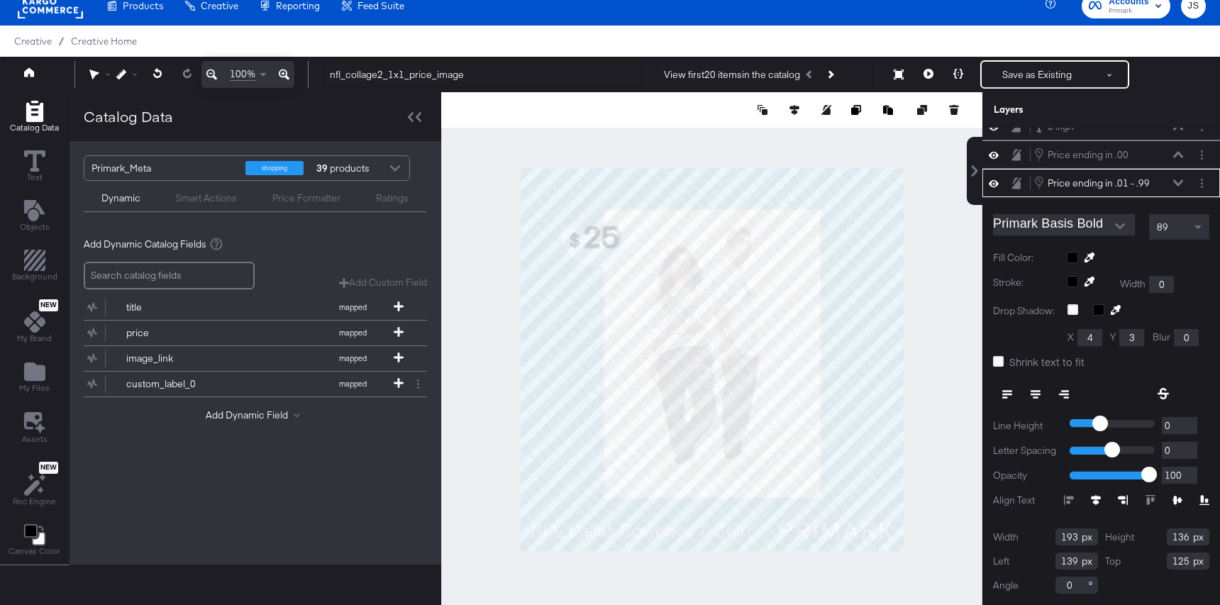
drag, startPoint x: 1076, startPoint y: 564, endPoint x: 1042, endPoint y: 564, distance: 33.3
click at [1042, 564] on div "Left 139" at bounding box center [1045, 560] width 105 height 17
type input "182"
drag, startPoint x: 1187, startPoint y: 562, endPoint x: 1147, endPoint y: 562, distance: 39.7
click at [1147, 562] on div "Top 125" at bounding box center [1157, 560] width 105 height 17
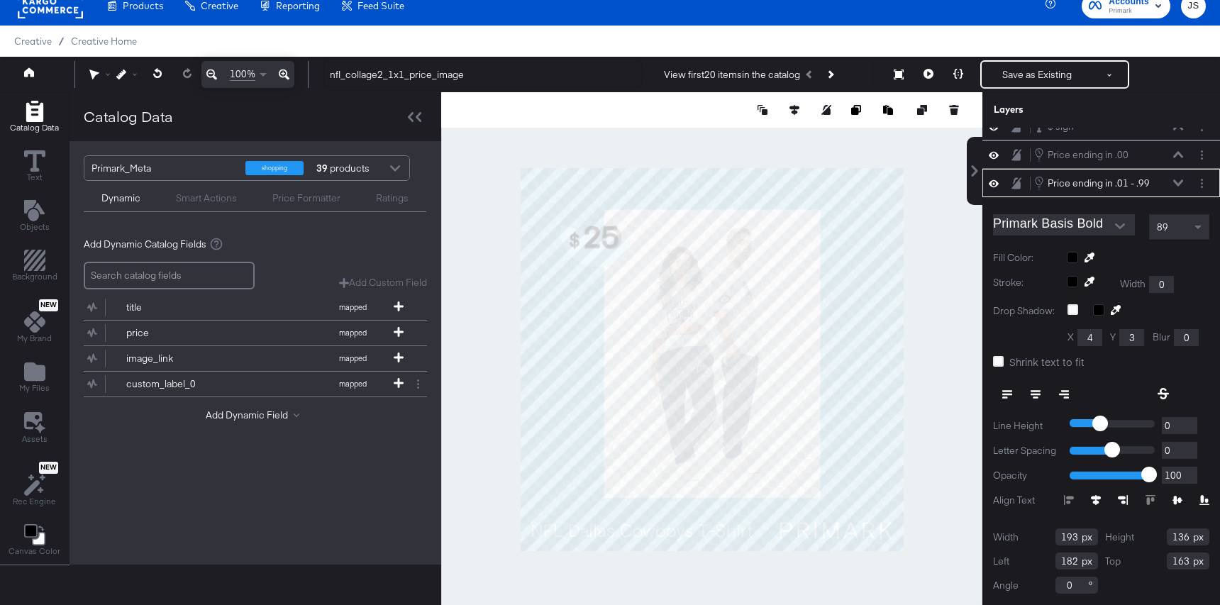
type input "163"
click at [1181, 182] on icon at bounding box center [1178, 182] width 10 height 6
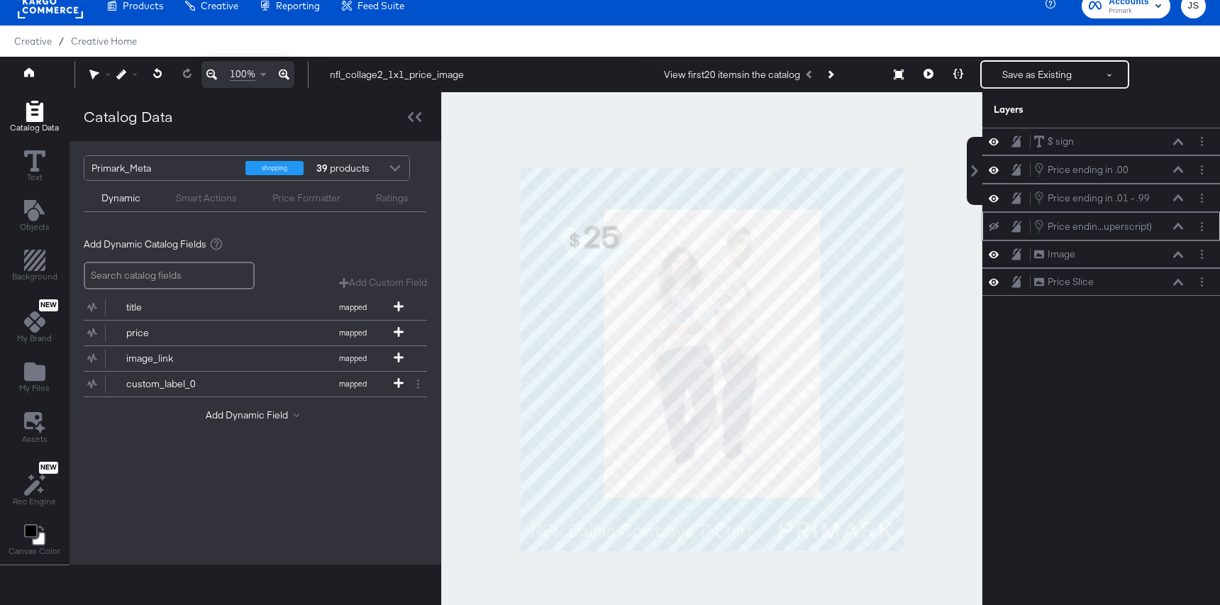
click at [1179, 228] on icon at bounding box center [1178, 226] width 10 height 7
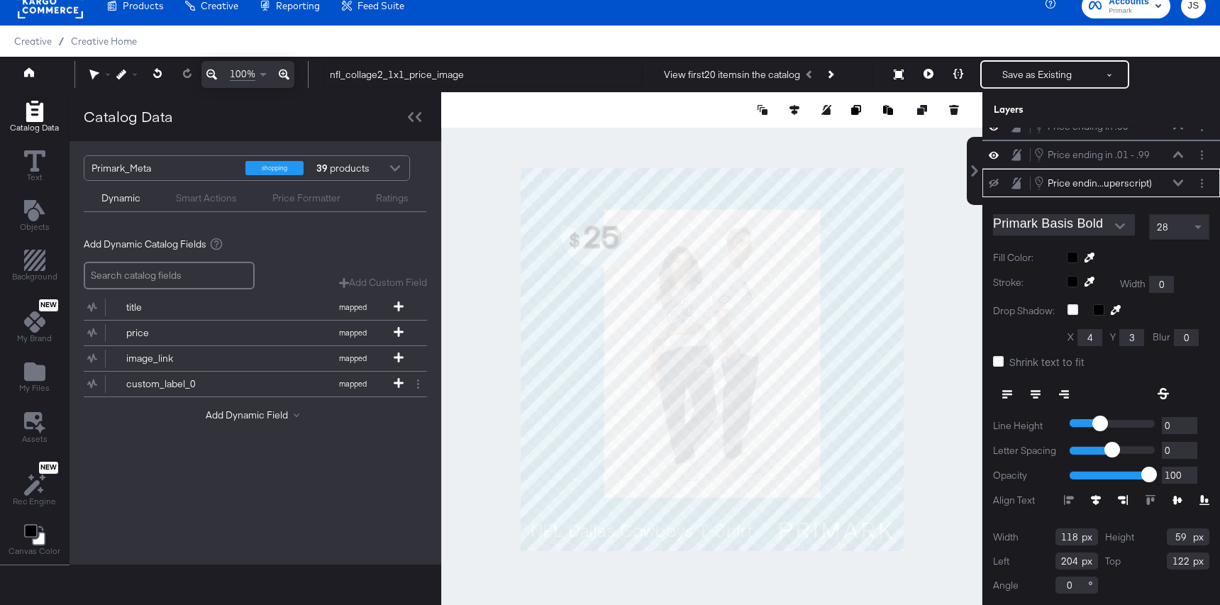
type input "41"
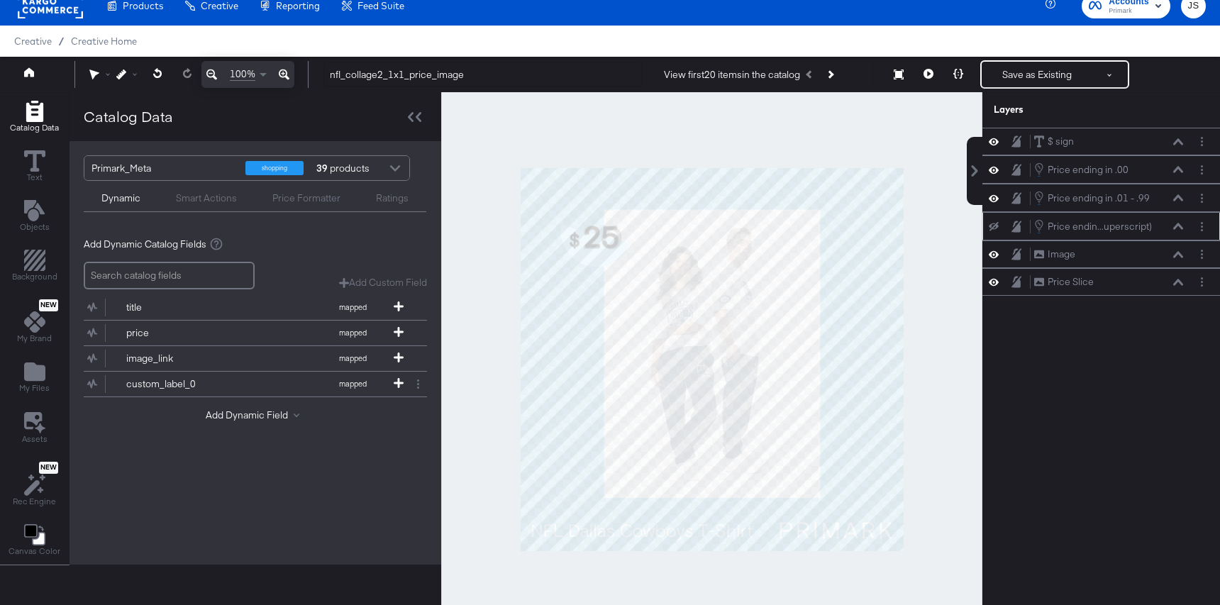
click at [1174, 227] on icon at bounding box center [1178, 226] width 10 height 7
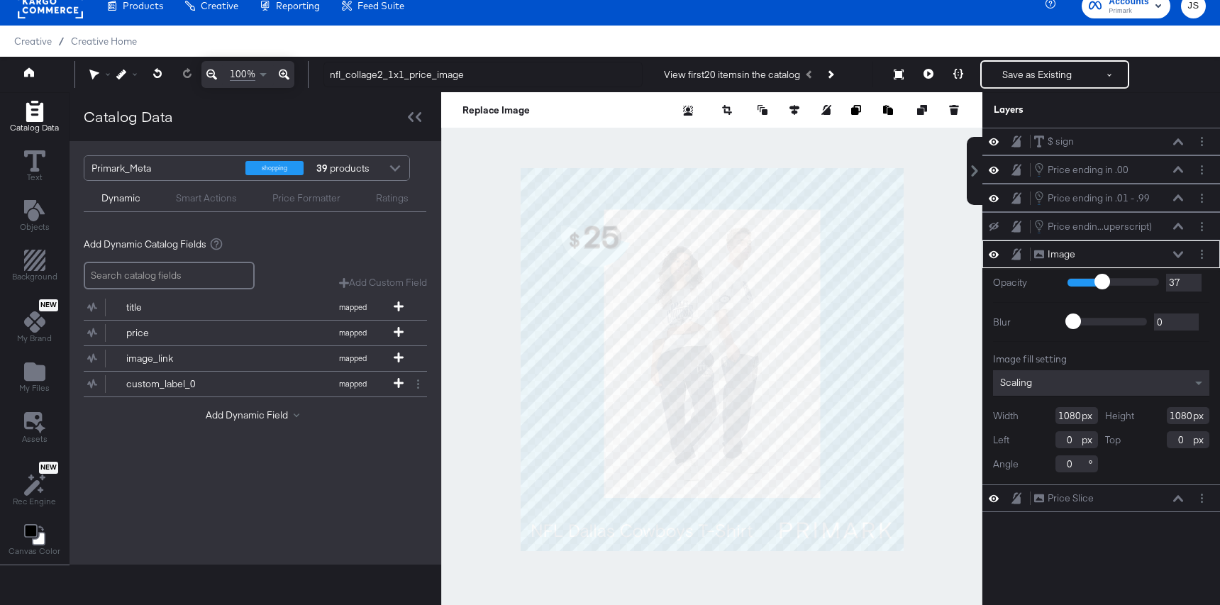
type input "42"
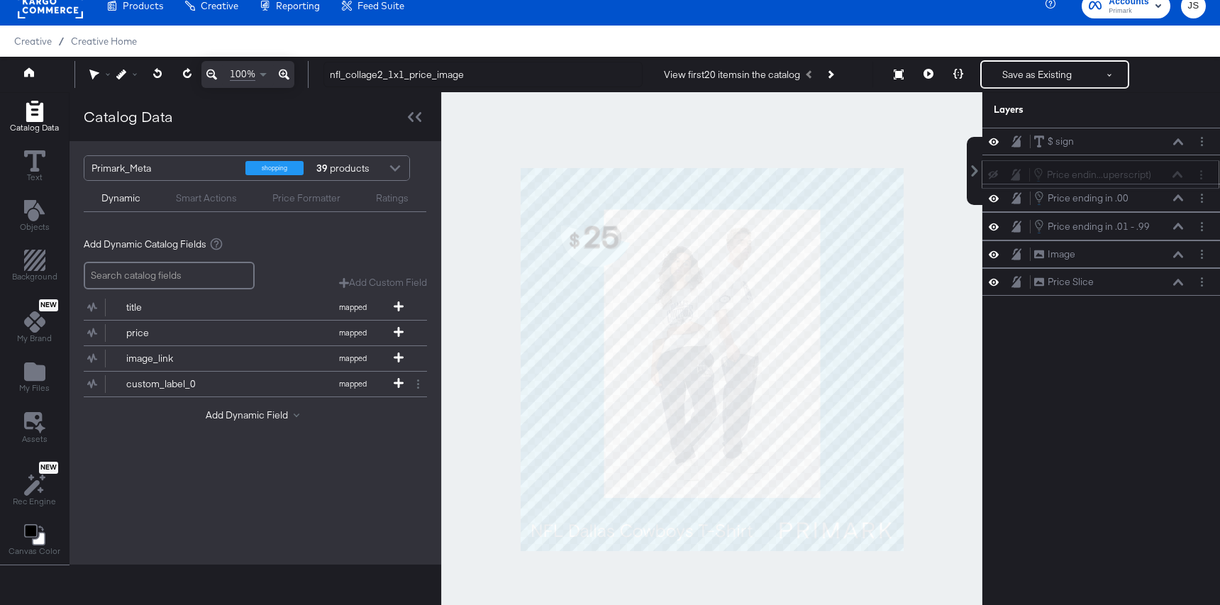
drag, startPoint x: 1160, startPoint y: 233, endPoint x: 1161, endPoint y: 177, distance: 56.7
click at [1161, 177] on div "Price endin...uperscript) Price ending in .01 - .99 (Superscript)" at bounding box center [1107, 175] width 150 height 16
click at [992, 172] on icon at bounding box center [993, 169] width 10 height 9
click at [1182, 173] on button at bounding box center [1177, 169] width 11 height 9
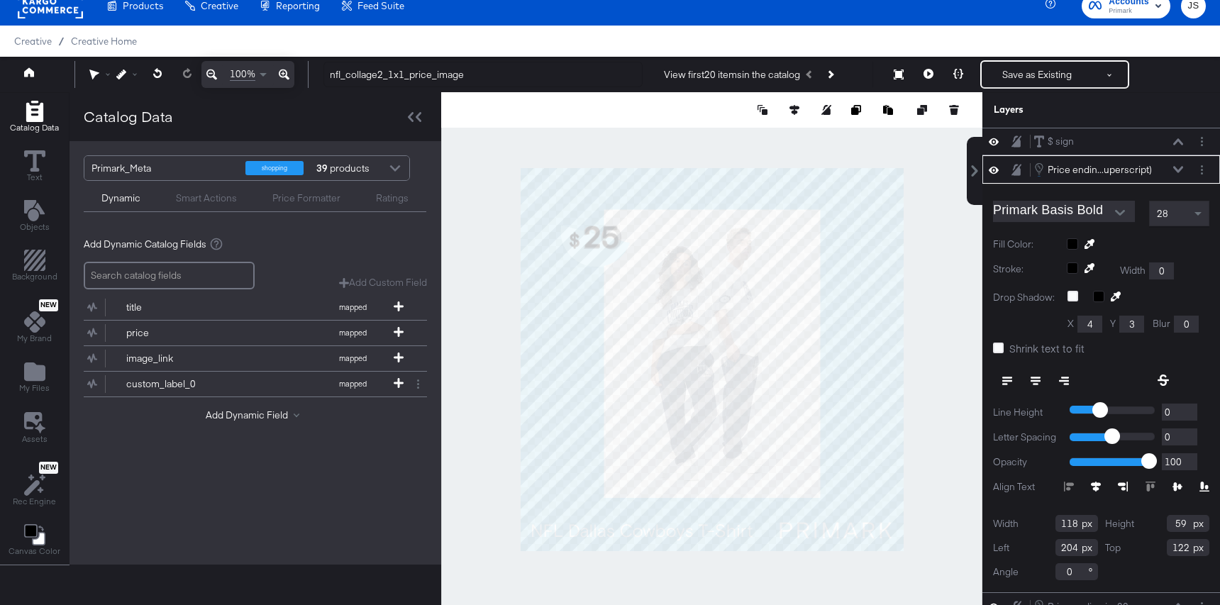
type input "286"
type input "163"
click at [1177, 170] on icon at bounding box center [1178, 169] width 10 height 6
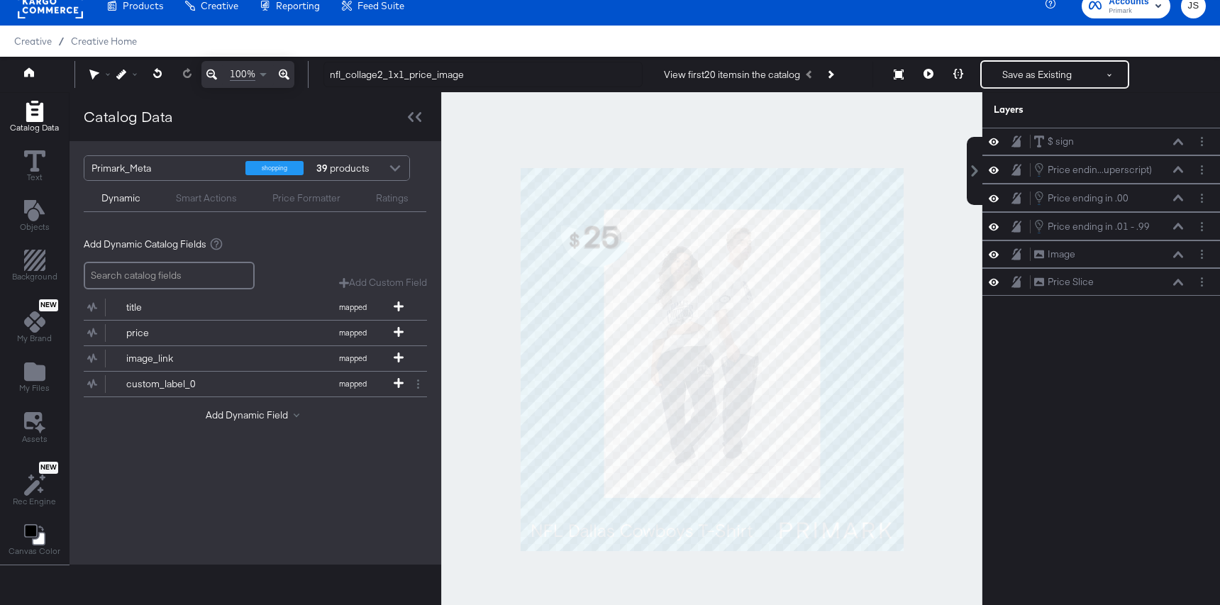
click at [995, 170] on icon at bounding box center [993, 170] width 10 height 12
click at [1201, 251] on circle "Layer Options" at bounding box center [1201, 251] width 2 height 2
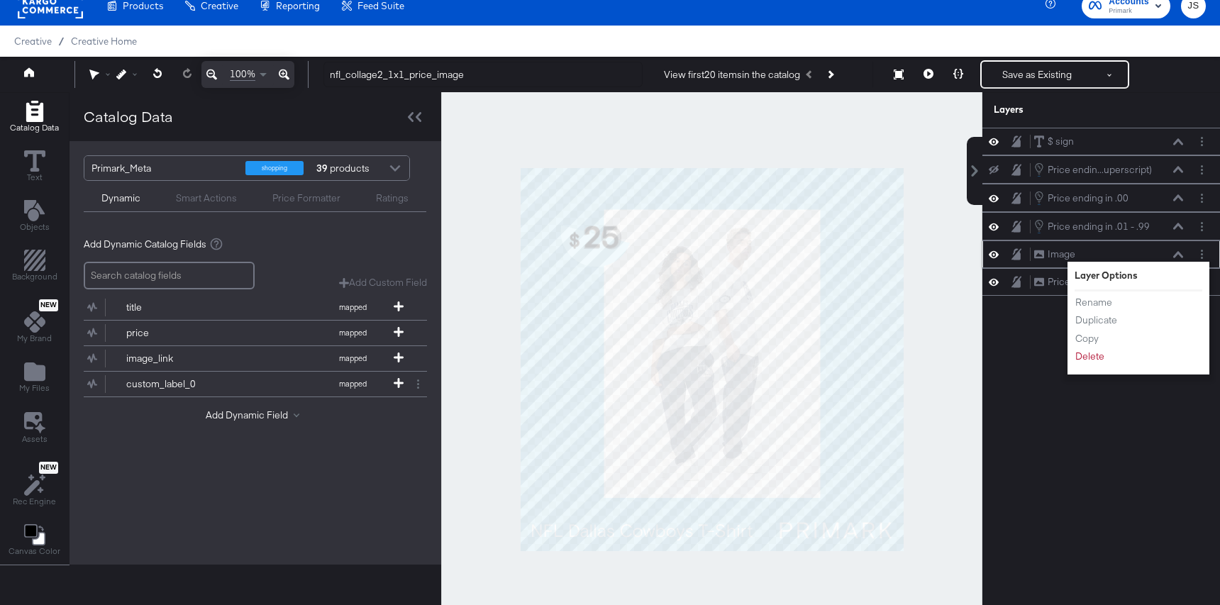
click at [1088, 364] on div "Rename Duplicate Copy Delete" at bounding box center [1113, 329] width 78 height 76
click at [1088, 359] on button "Delete" at bounding box center [1089, 356] width 30 height 15
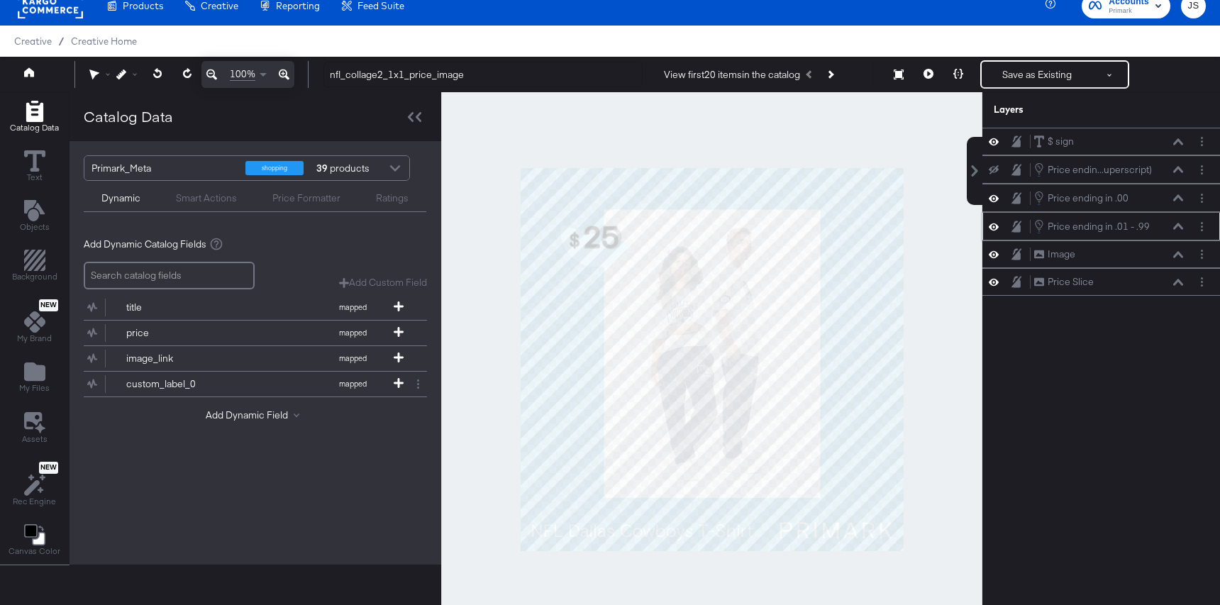
click at [1179, 225] on icon at bounding box center [1178, 226] width 10 height 6
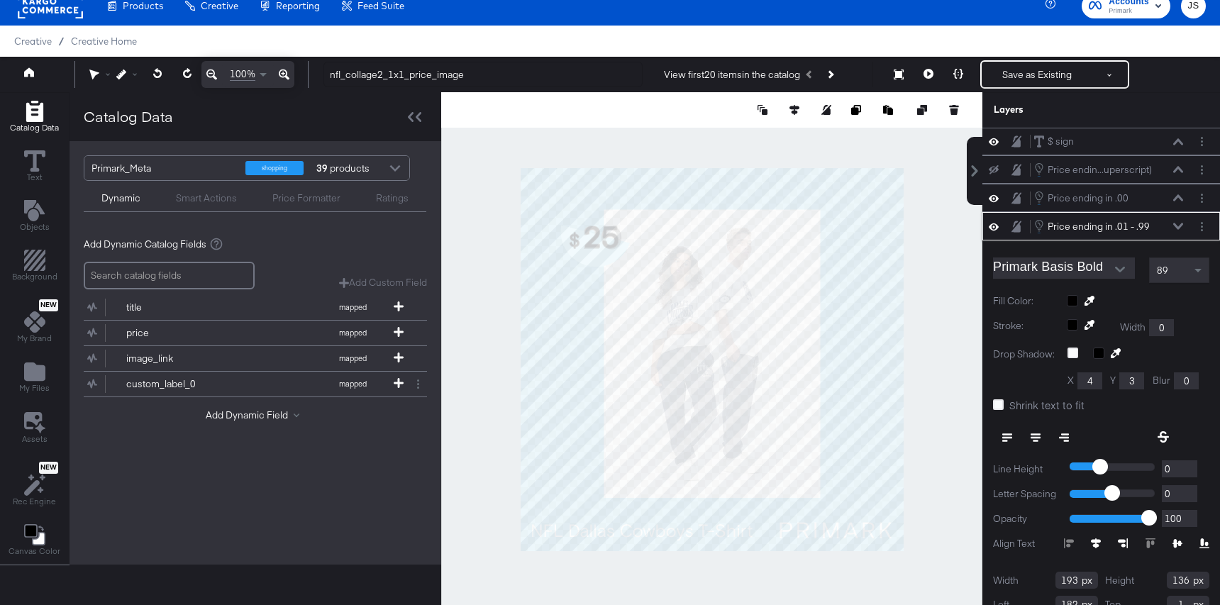
click at [995, 225] on icon at bounding box center [993, 227] width 10 height 12
click at [995, 225] on icon at bounding box center [993, 226] width 10 height 9
click at [995, 225] on icon at bounding box center [993, 227] width 10 height 12
click at [996, 227] on icon at bounding box center [993, 226] width 10 height 9
click at [1176, 225] on icon at bounding box center [1178, 226] width 10 height 6
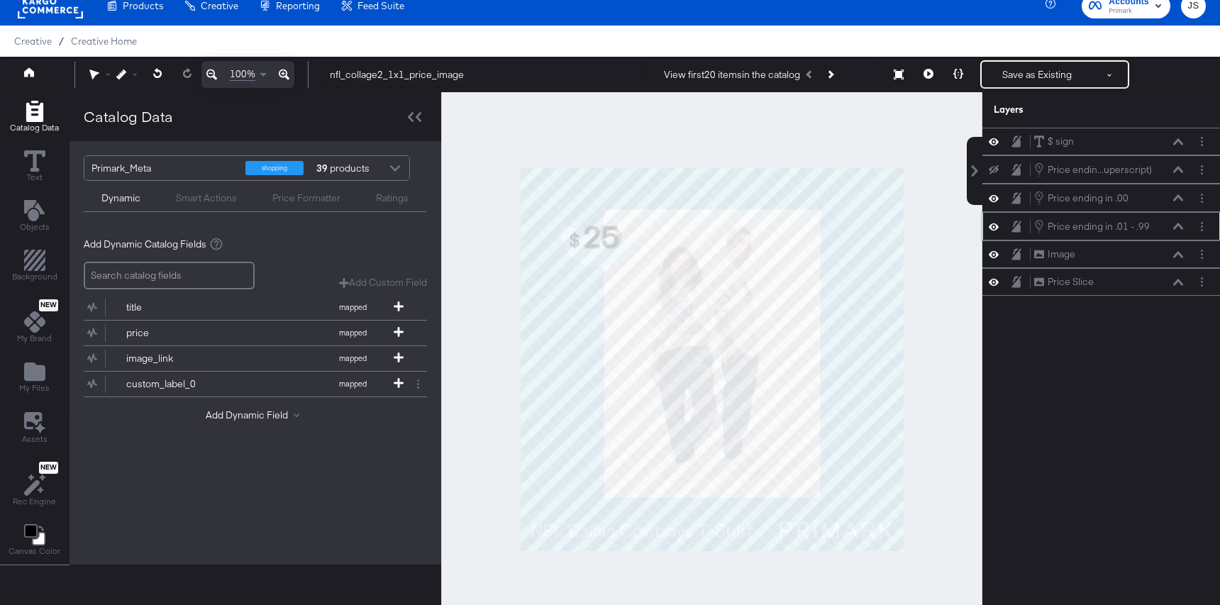
click at [1176, 225] on icon at bounding box center [1178, 226] width 10 height 7
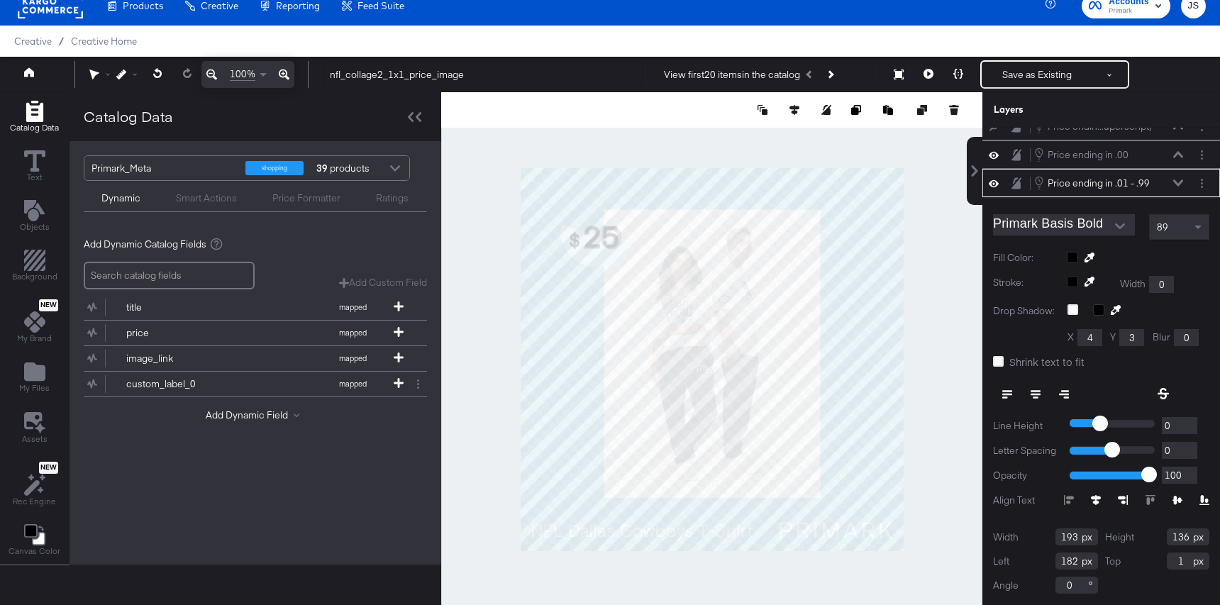
click at [1185, 559] on input "1" at bounding box center [1187, 560] width 43 height 17
type input "163"
click at [1178, 175] on div "Price ending in .01 - .99 Price ending in .01 - .99" at bounding box center [1108, 183] width 150 height 16
click at [1178, 181] on icon at bounding box center [1178, 182] width 10 height 7
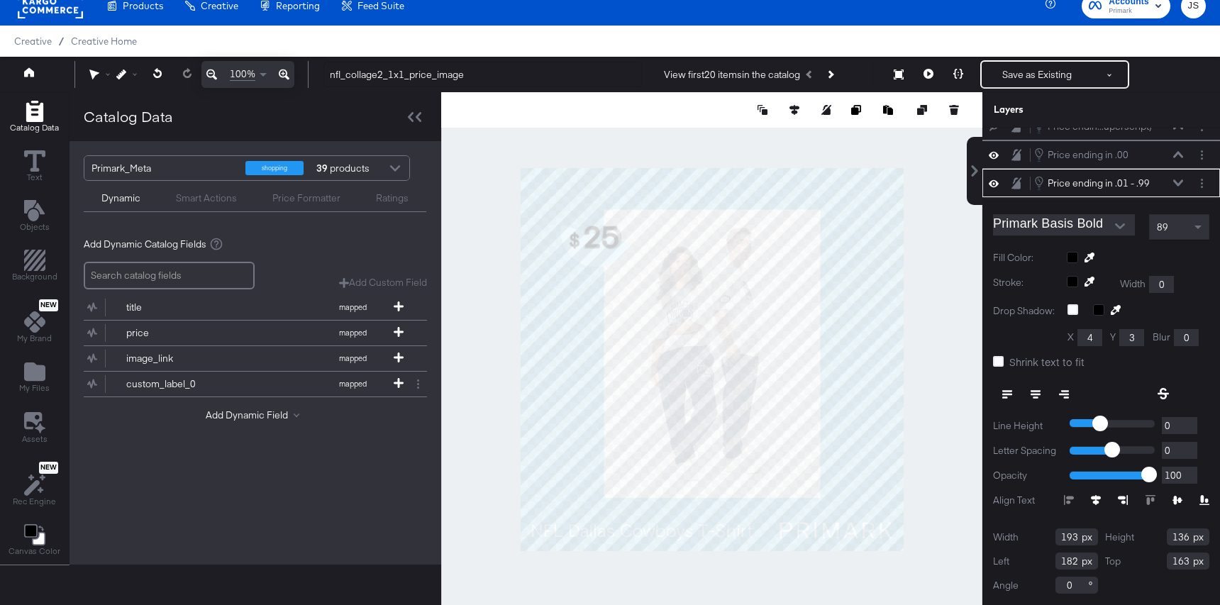
scroll to position [0, 0]
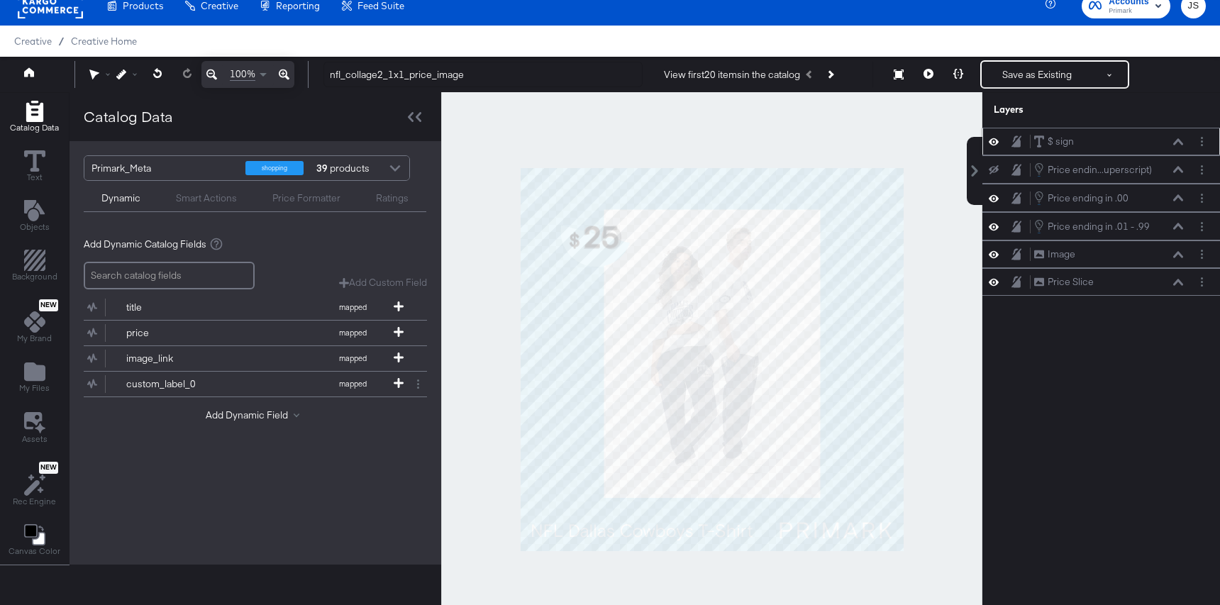
click at [1180, 147] on div "$ sign $ sign" at bounding box center [1108, 141] width 150 height 15
click at [1177, 194] on div "Price ending in .00 Price ending in .00" at bounding box center [1108, 198] width 150 height 16
click at [1176, 191] on div "Price ending in .00 Price ending in .00" at bounding box center [1108, 198] width 150 height 16
click at [1178, 197] on icon at bounding box center [1178, 197] width 10 height 6
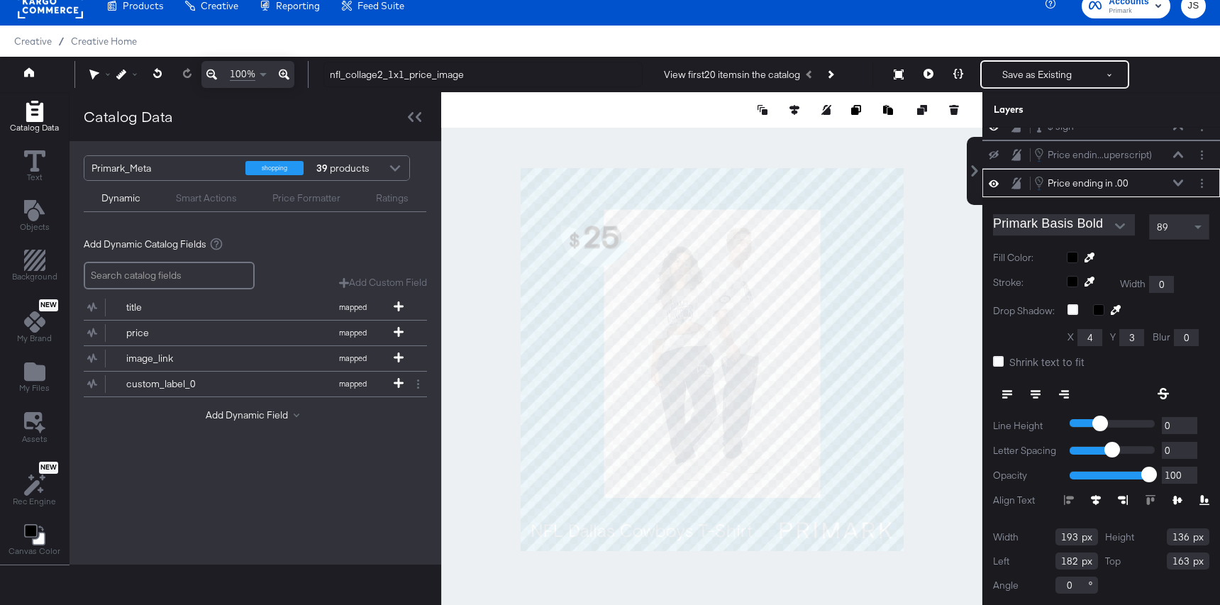
click at [993, 184] on icon at bounding box center [993, 182] width 10 height 7
click at [993, 184] on icon at bounding box center [993, 183] width 10 height 9
click at [484, 219] on div at bounding box center [711, 359] width 541 height 535
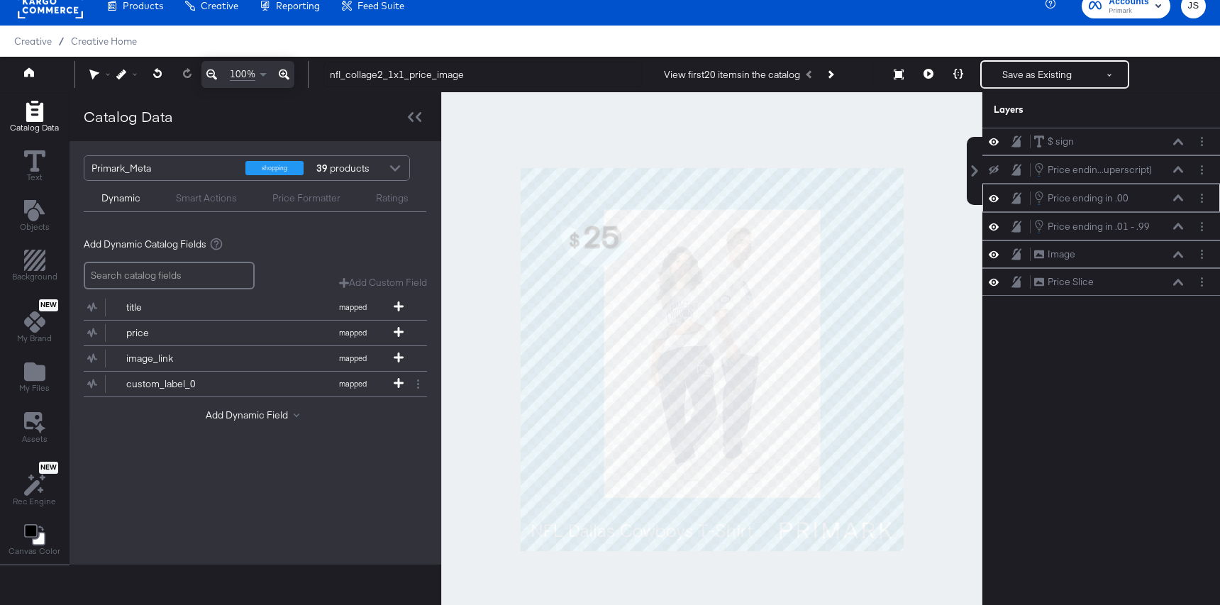
scroll to position [0, 0]
click at [1183, 205] on div "Price ending in .00 Price ending in .00" at bounding box center [1112, 198] width 158 height 16
click at [1182, 202] on div "Price ending in .00 Price ending in .00" at bounding box center [1108, 198] width 150 height 16
click at [1175, 196] on icon at bounding box center [1178, 197] width 10 height 7
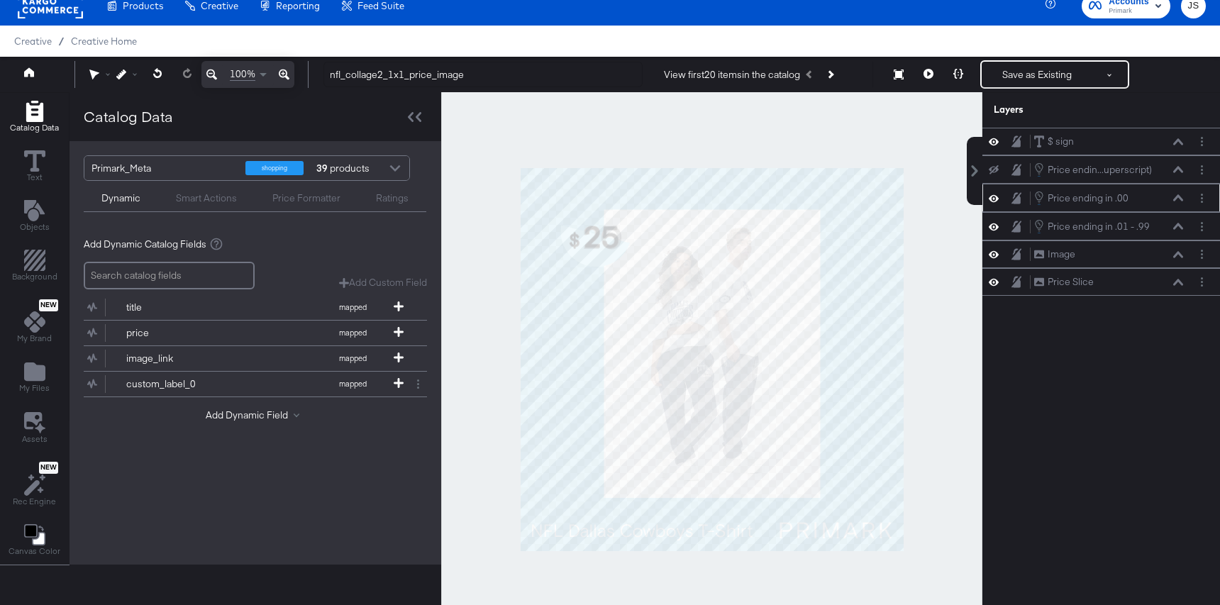
scroll to position [15, 0]
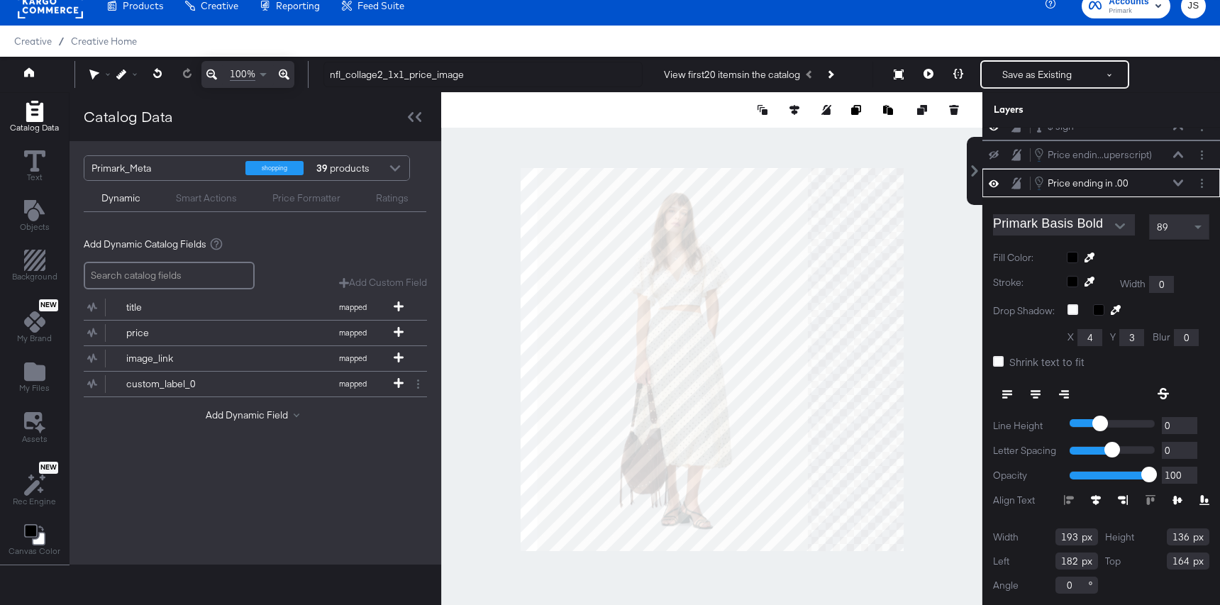
type input "165"
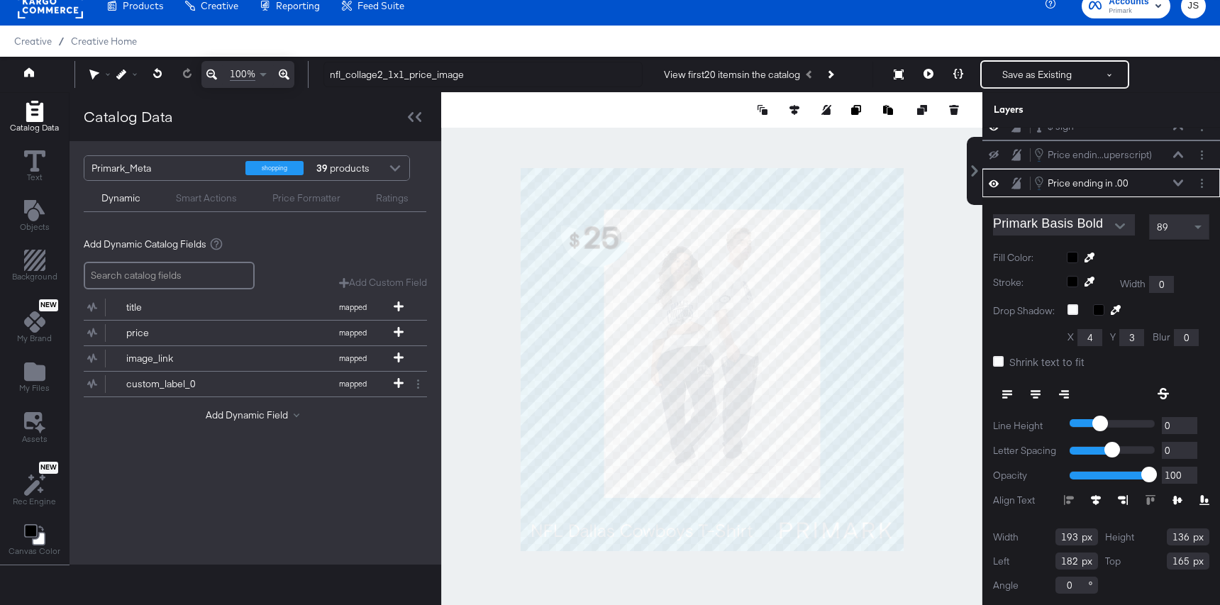
type input "181"
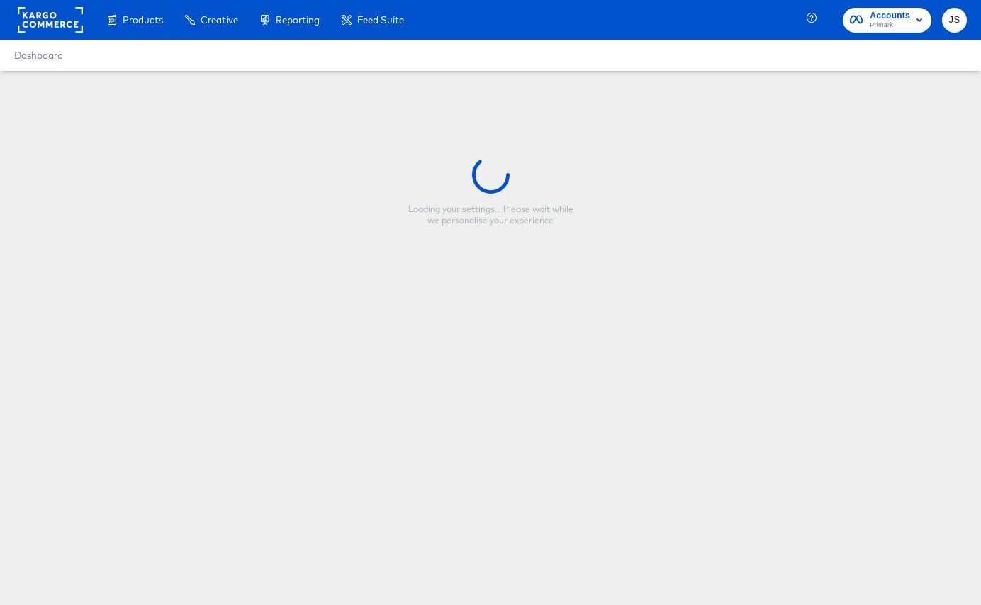
type input "nfl_collage2_1x1_price_image"
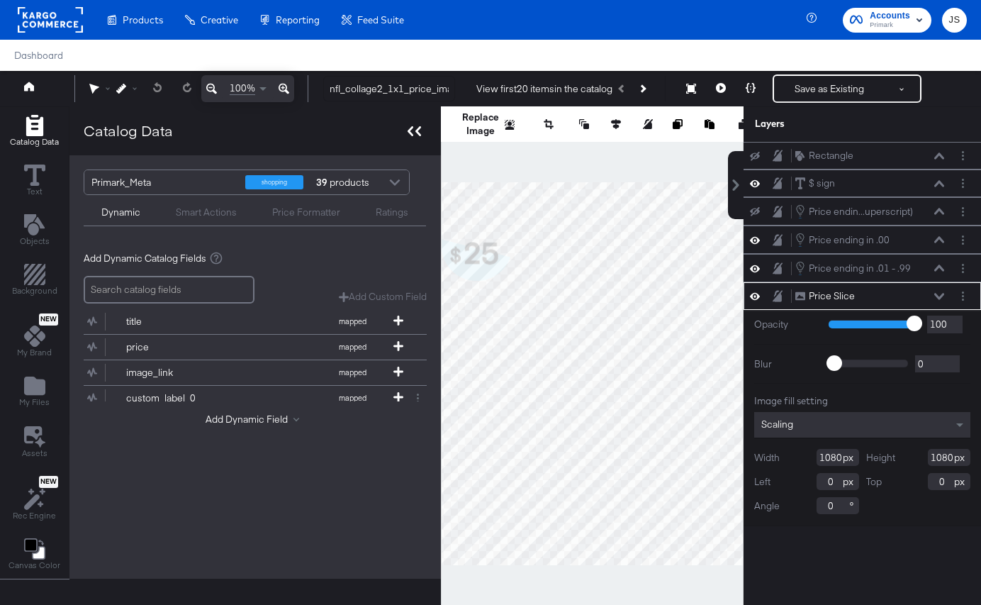
click at [413, 123] on div at bounding box center [414, 131] width 25 height 21
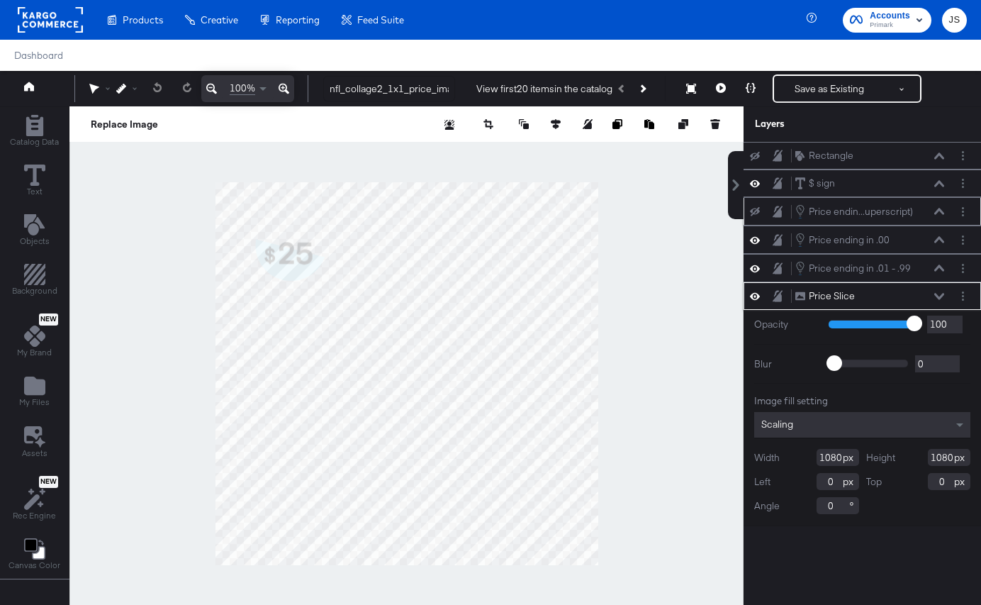
click at [944, 208] on icon at bounding box center [939, 211] width 10 height 7
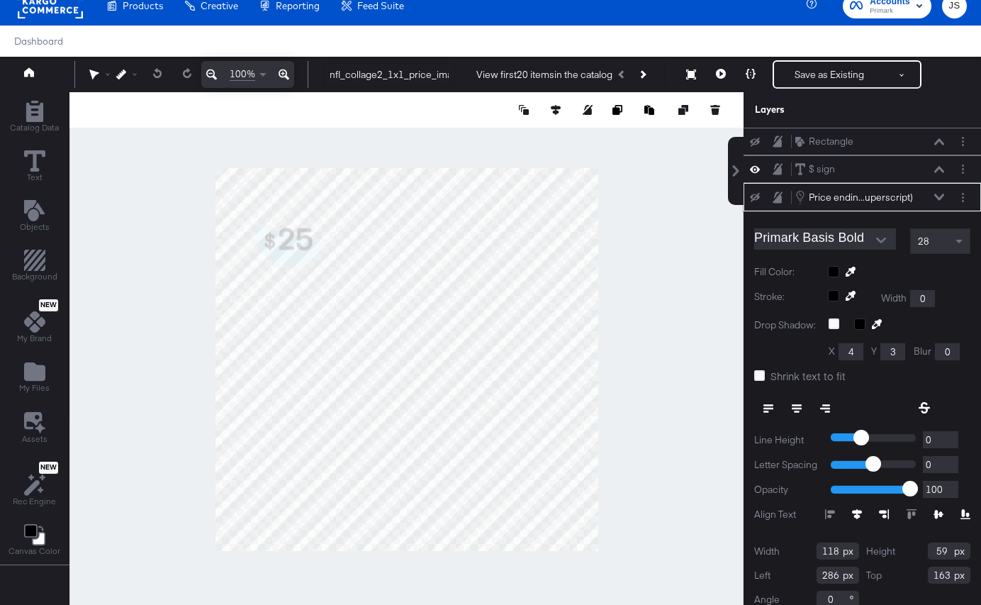
scroll to position [14, 0]
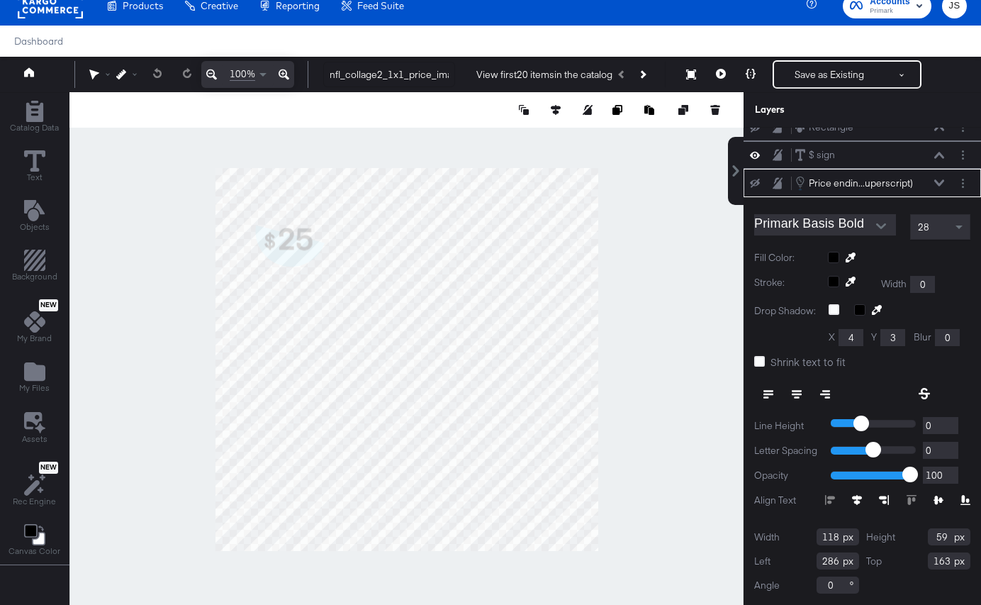
click at [936, 188] on div "Price endin...uperscript) Price ending in .01 - .99 (Superscript)" at bounding box center [870, 183] width 150 height 16
click at [936, 182] on icon at bounding box center [939, 182] width 10 height 6
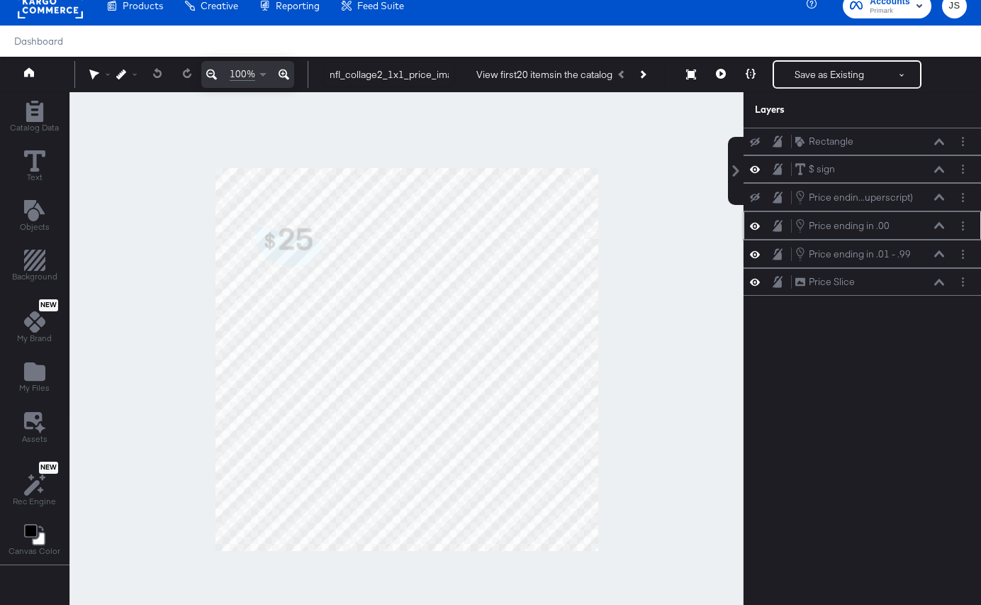
click at [940, 228] on icon at bounding box center [939, 225] width 10 height 7
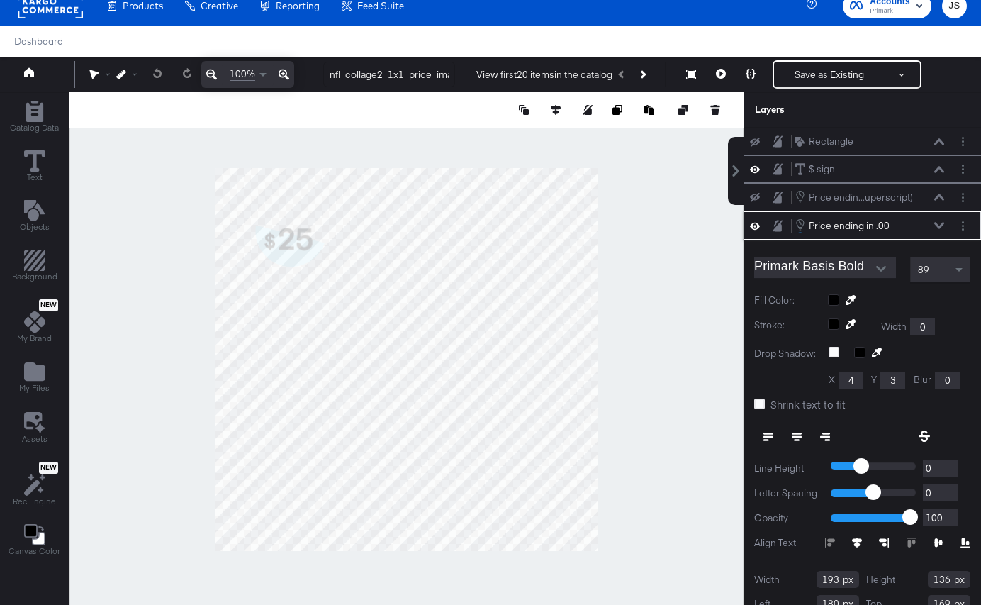
scroll to position [43, 0]
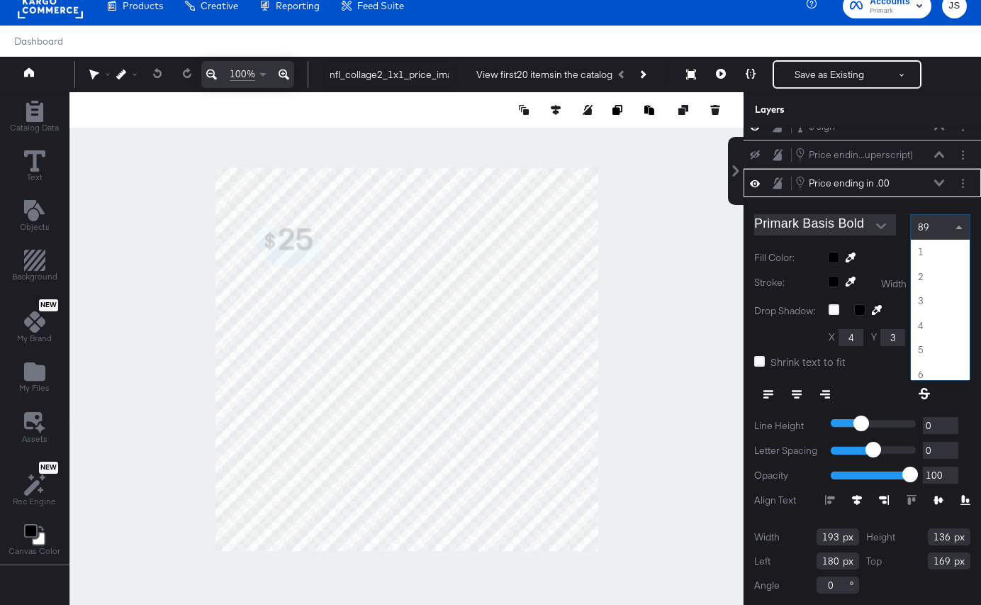
click at [940, 228] on div "89" at bounding box center [940, 227] width 59 height 24
type input "91"
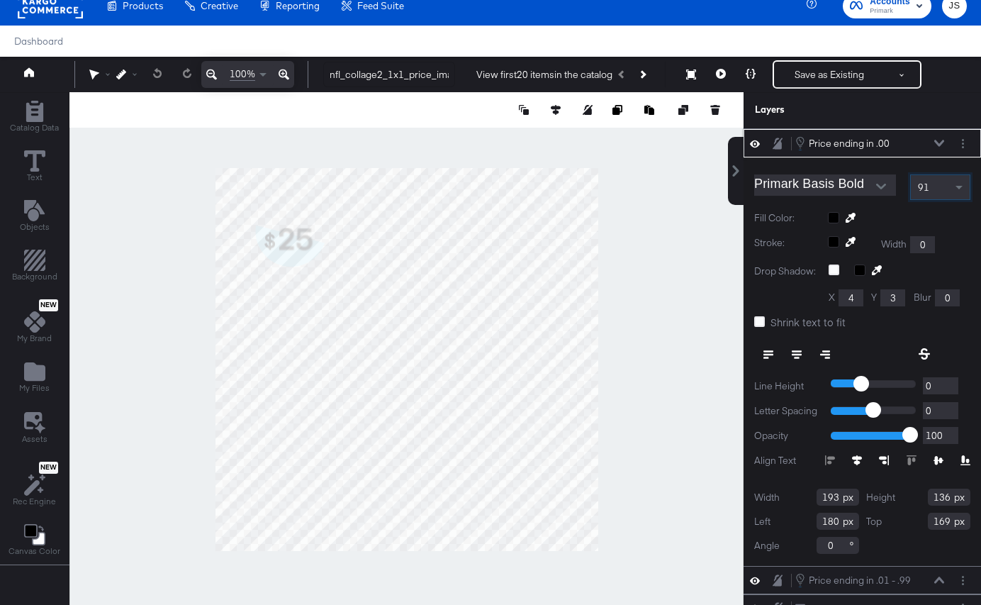
scroll to position [99, 0]
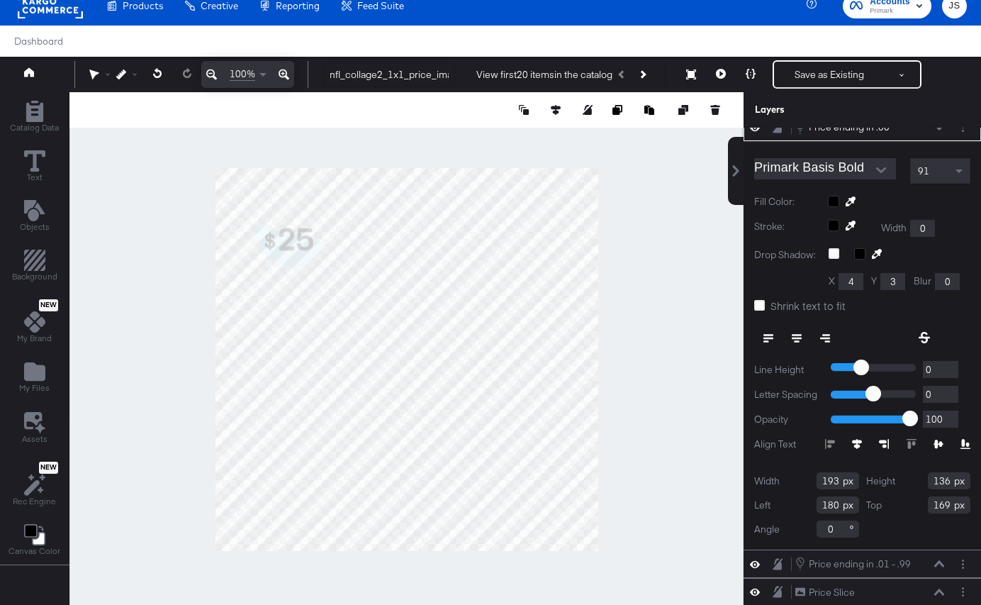
drag, startPoint x: 951, startPoint y: 481, endPoint x: 917, endPoint y: 481, distance: 33.3
click at [917, 481] on div "Height 136" at bounding box center [918, 480] width 105 height 17
type input "136"
drag, startPoint x: 837, startPoint y: 504, endPoint x: 806, endPoint y: 504, distance: 31.2
click at [806, 504] on div "Left 180" at bounding box center [806, 504] width 105 height 17
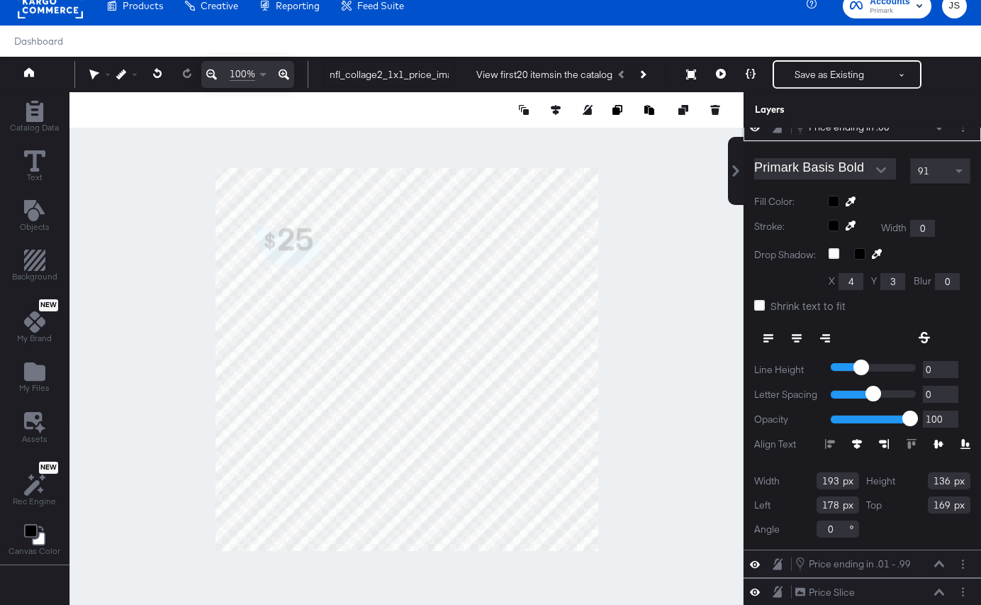
type input "178"
drag, startPoint x: 949, startPoint y: 503, endPoint x: 908, endPoint y: 503, distance: 41.1
click at [908, 503] on div "Top 169" at bounding box center [918, 504] width 105 height 17
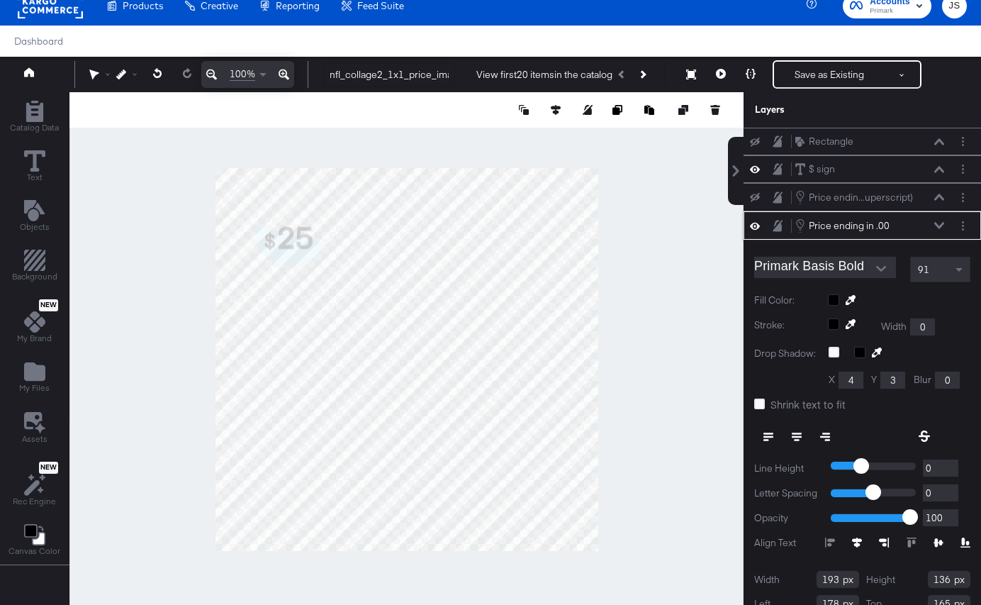
type input "165"
click at [938, 228] on icon at bounding box center [939, 225] width 10 height 6
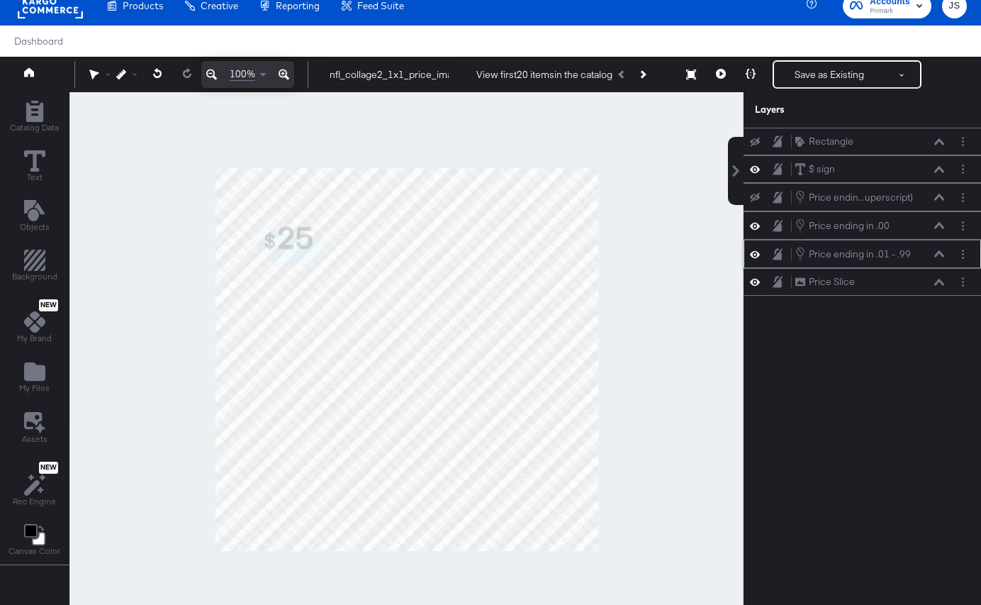
click at [938, 251] on icon at bounding box center [939, 253] width 10 height 7
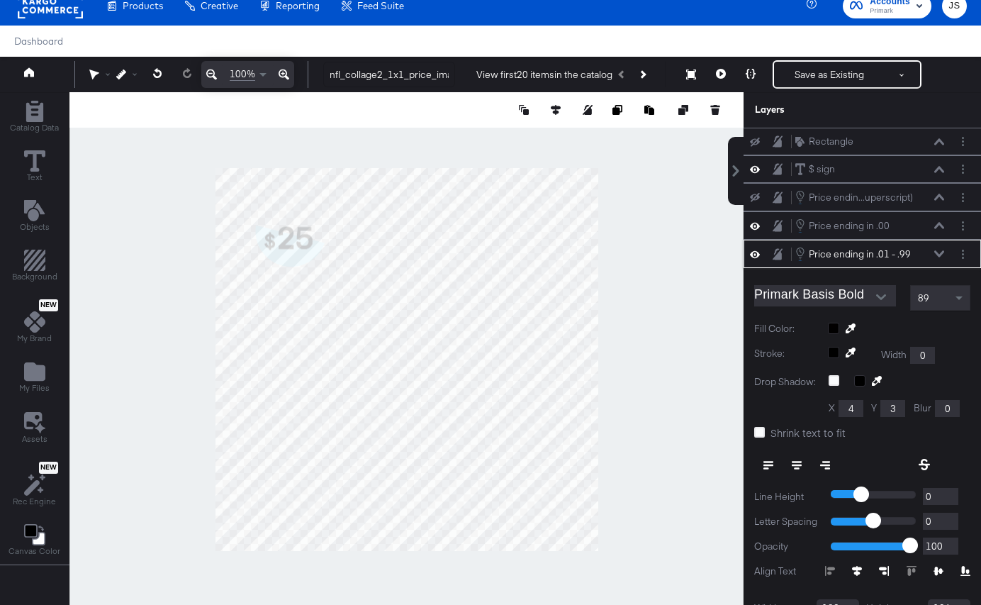
scroll to position [71, 0]
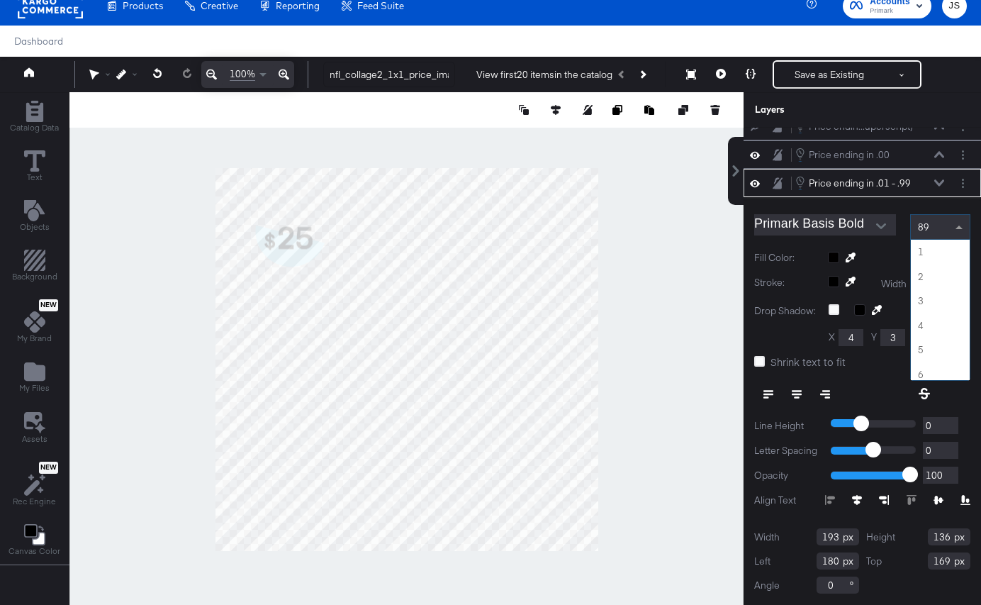
click at [956, 224] on span at bounding box center [961, 227] width 18 height 24
type input "8"
type input "91"
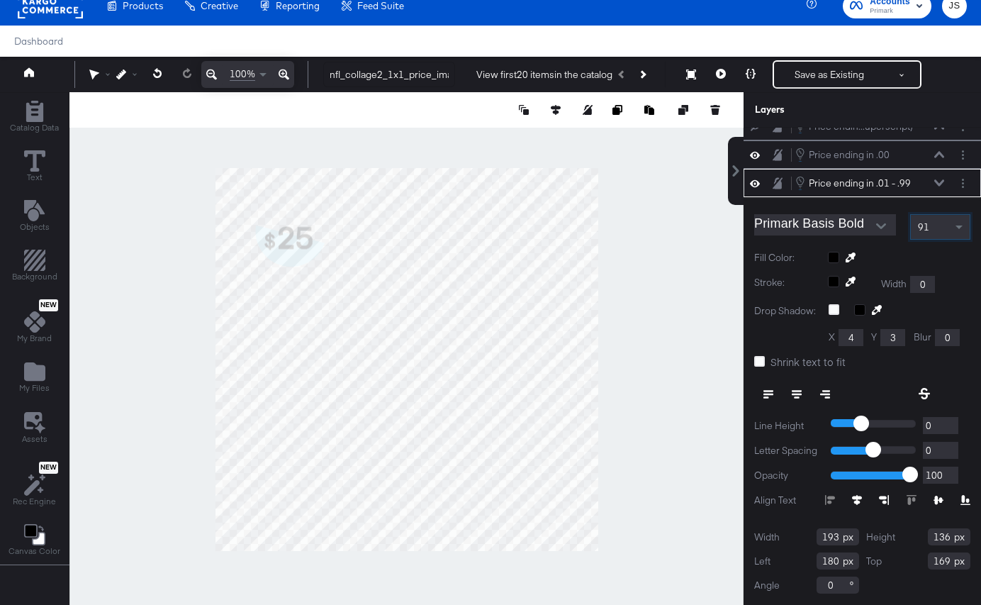
scroll to position [99, 0]
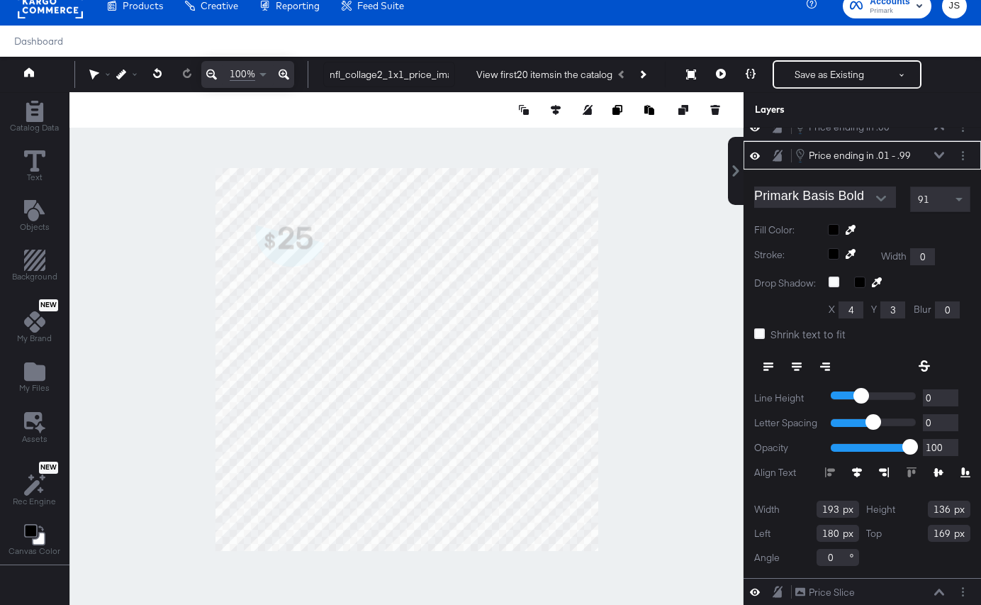
drag, startPoint x: 836, startPoint y: 532, endPoint x: 805, endPoint y: 532, distance: 31.2
click at [805, 532] on div "Left 180" at bounding box center [806, 533] width 105 height 17
drag, startPoint x: 839, startPoint y: 527, endPoint x: 821, endPoint y: 527, distance: 17.7
click at [821, 527] on input "180" at bounding box center [838, 533] width 43 height 17
type input "178"
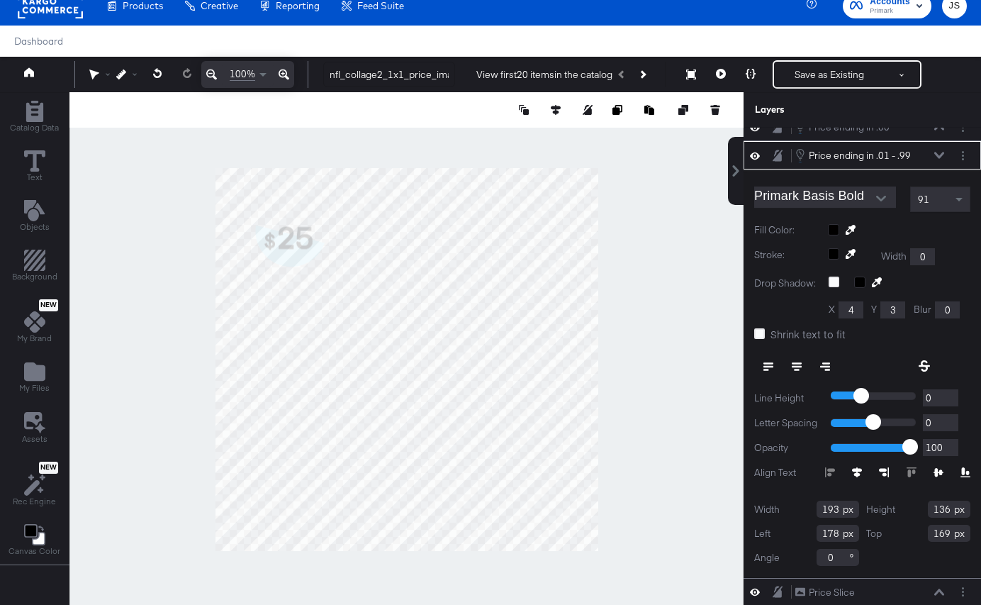
drag, startPoint x: 952, startPoint y: 534, endPoint x: 922, endPoint y: 534, distance: 30.5
click at [922, 534] on div "Top 169" at bounding box center [918, 533] width 105 height 17
type input "165"
click at [939, 155] on icon at bounding box center [939, 155] width 10 height 7
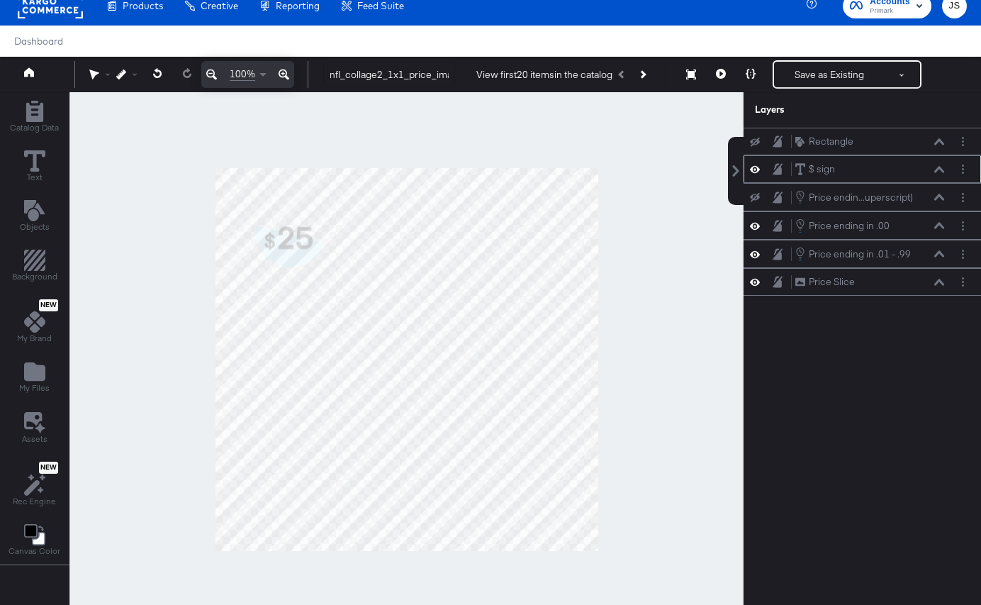
click at [937, 170] on icon at bounding box center [939, 169] width 10 height 6
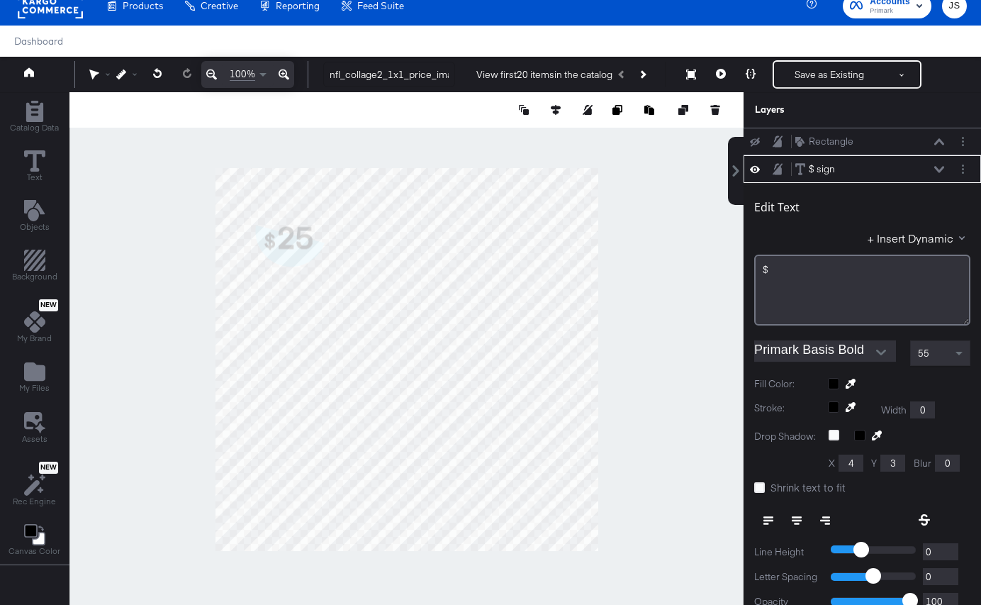
scroll to position [28, 0]
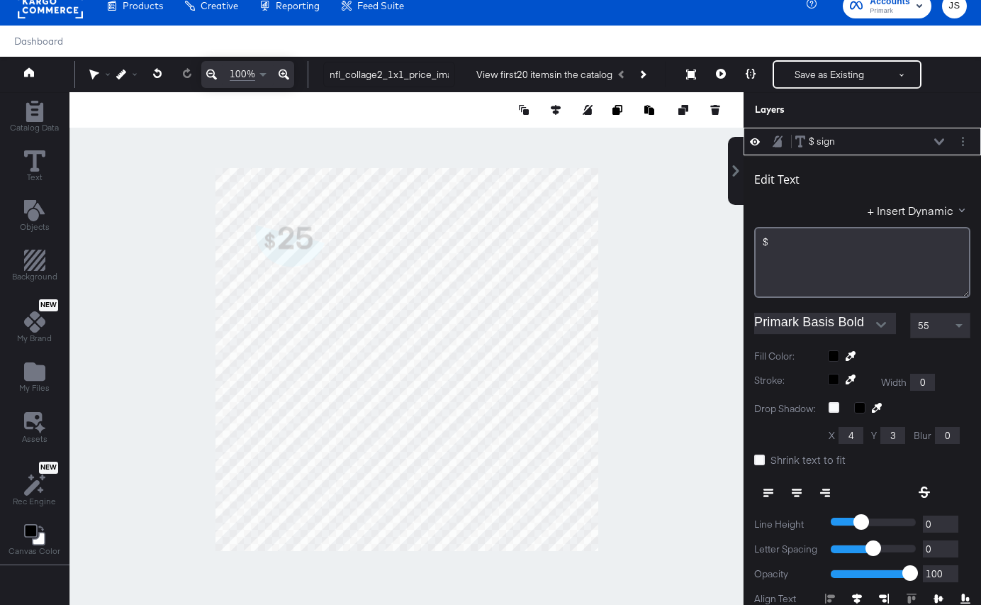
click at [282, 74] on icon at bounding box center [284, 74] width 11 height 11
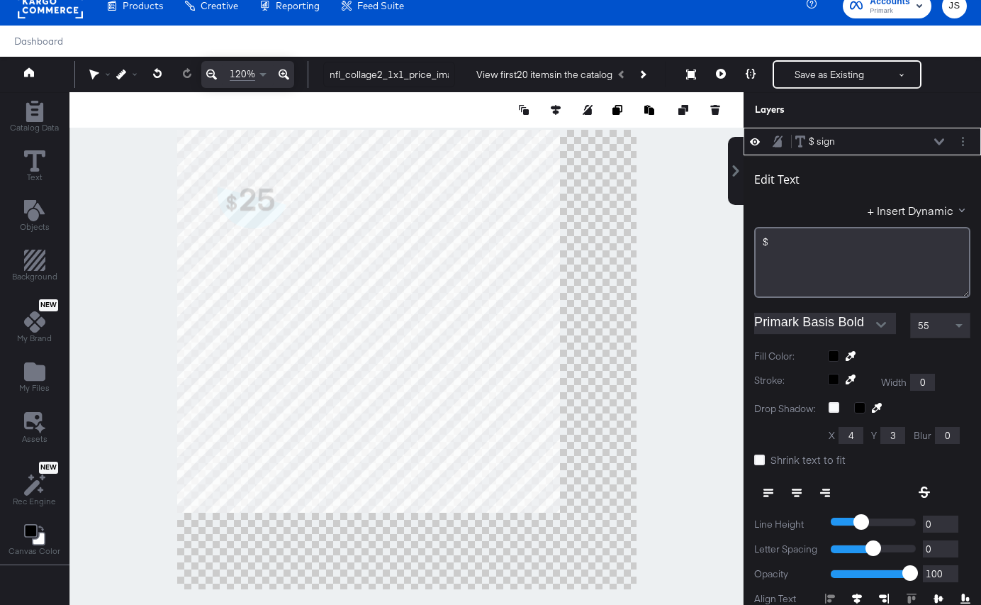
click at [282, 74] on icon at bounding box center [284, 74] width 11 height 11
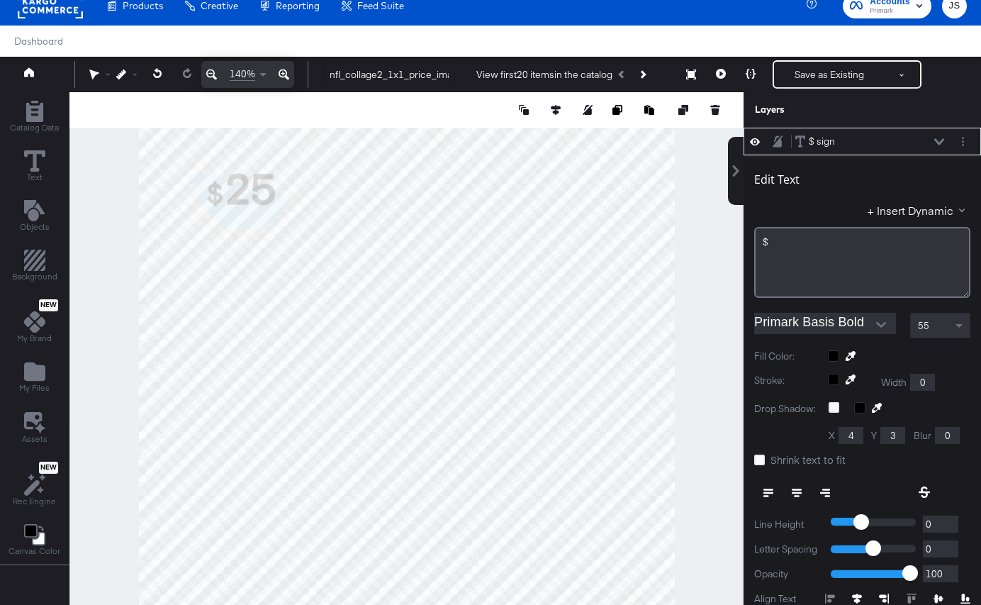
click at [282, 74] on icon at bounding box center [284, 74] width 11 height 11
type input "178"
click at [82, 228] on div at bounding box center [406, 359] width 674 height 535
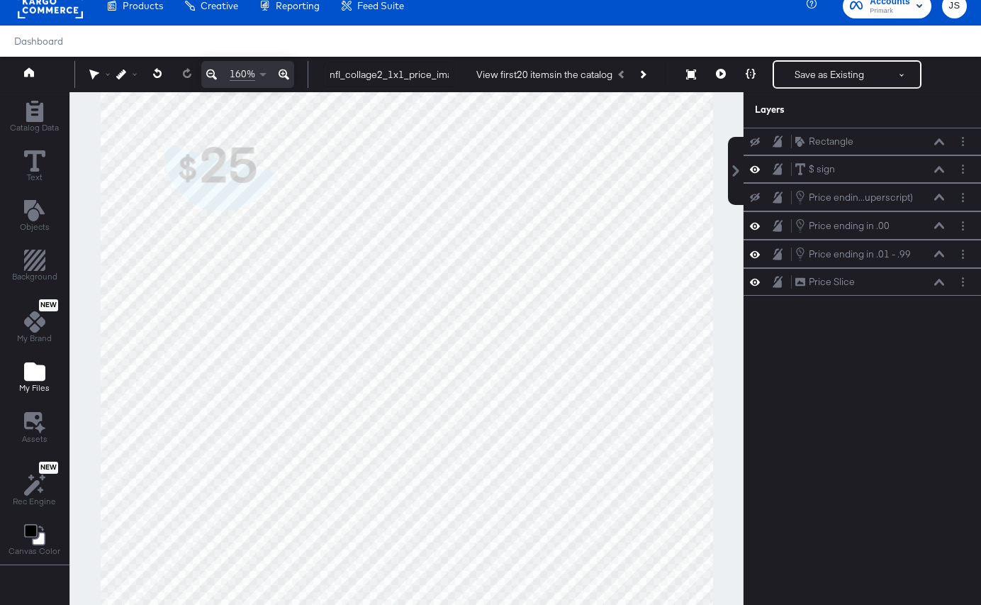
click at [38, 380] on icon "Add Files" at bounding box center [34, 371] width 21 height 18
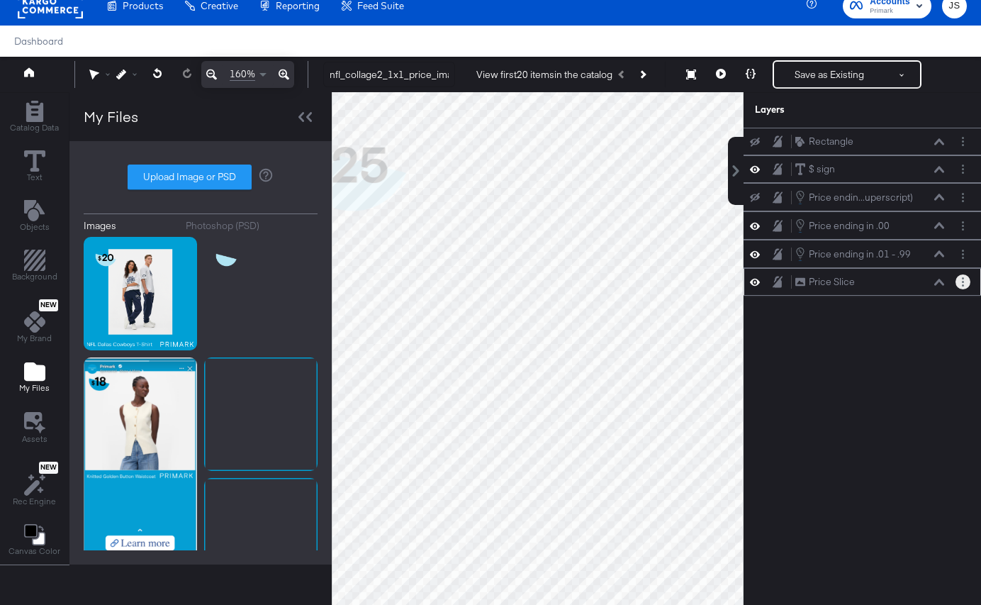
click at [962, 279] on icon "Layer Options" at bounding box center [963, 281] width 2 height 9
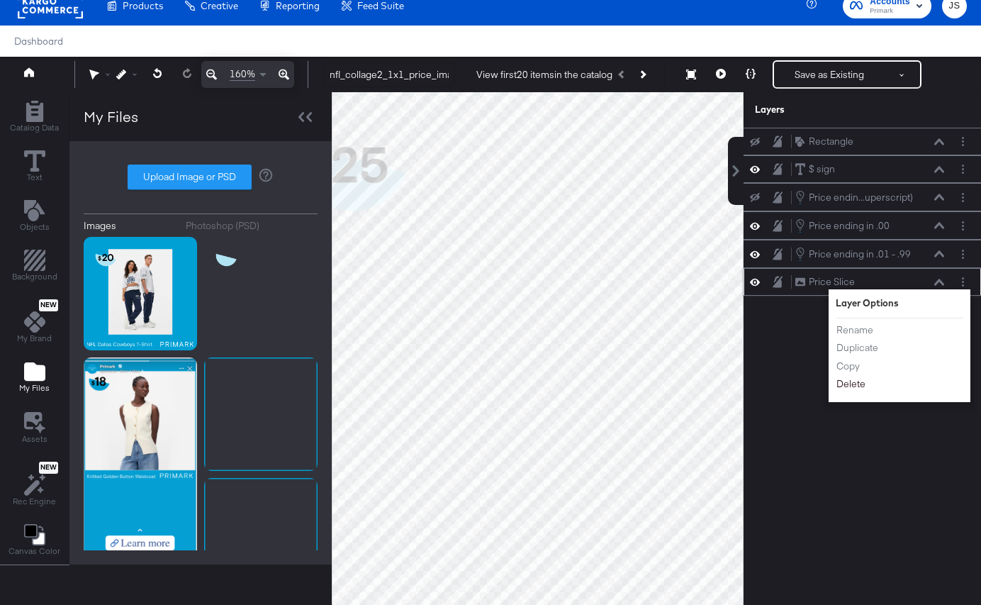
click at [857, 381] on button "Delete" at bounding box center [851, 383] width 30 height 15
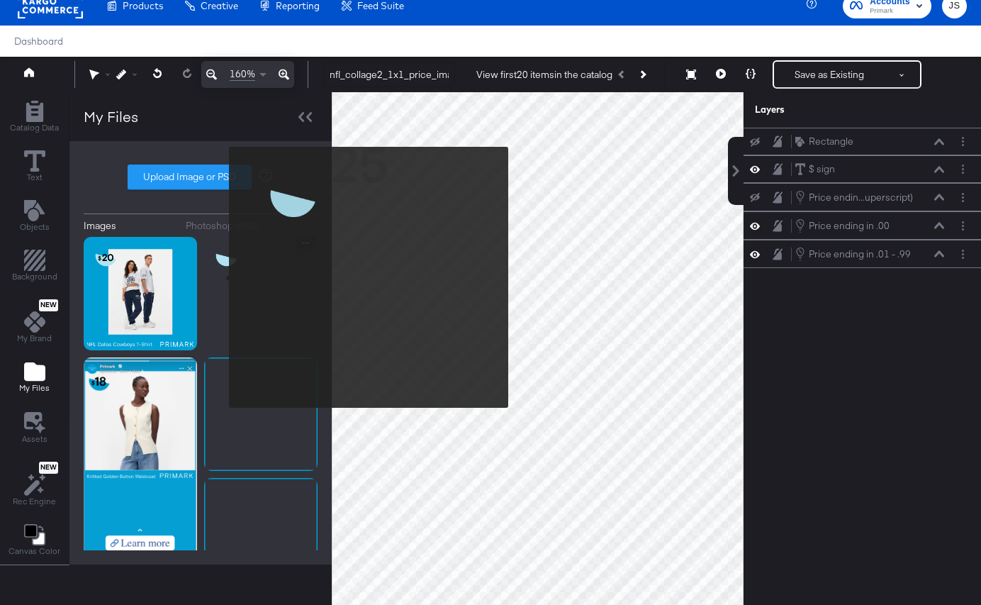
click at [219, 277] on img at bounding box center [260, 293] width 113 height 113
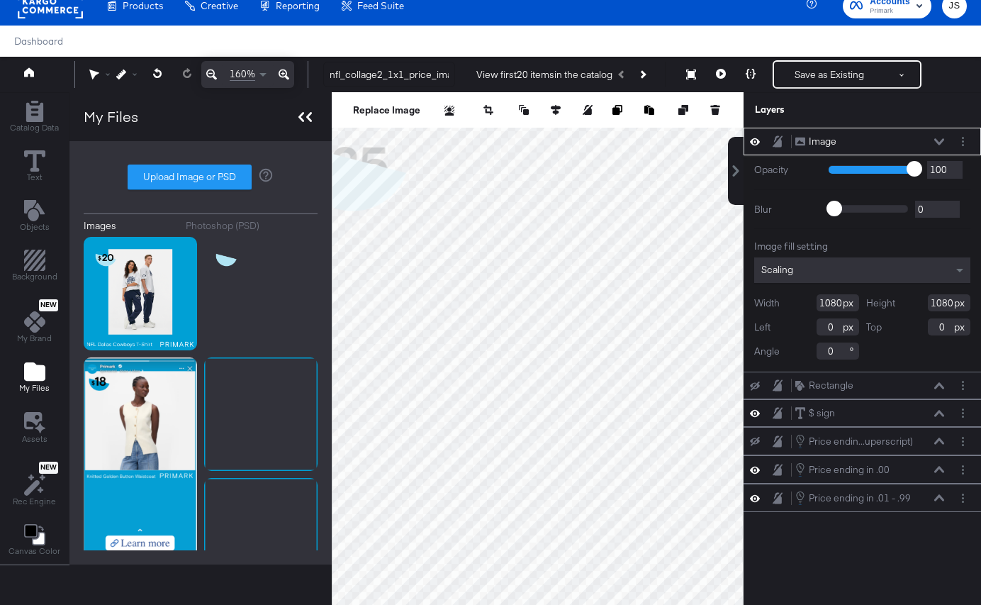
click at [299, 118] on icon at bounding box center [302, 117] width 6 height 10
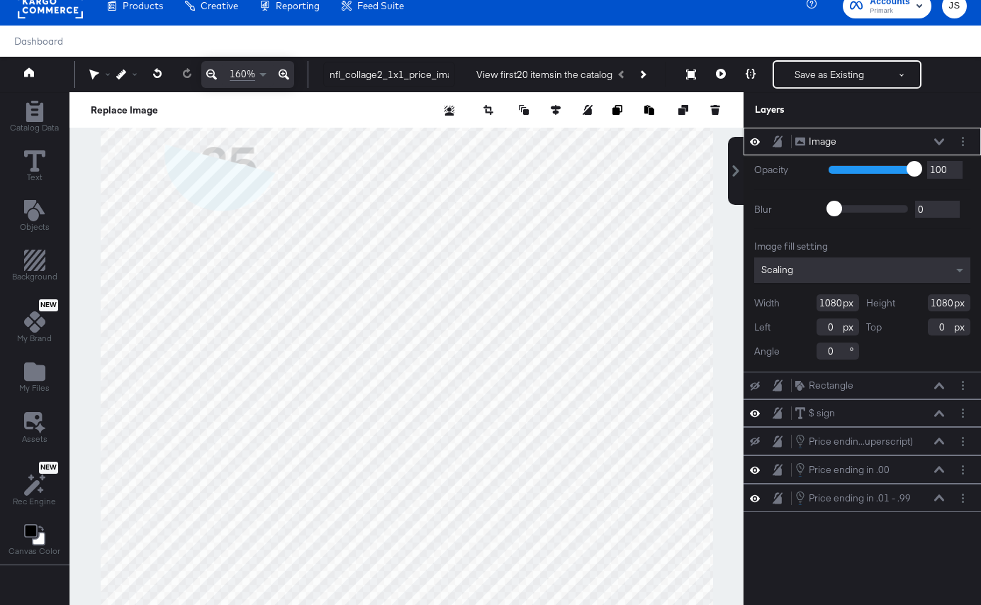
click at [938, 138] on icon at bounding box center [939, 141] width 10 height 7
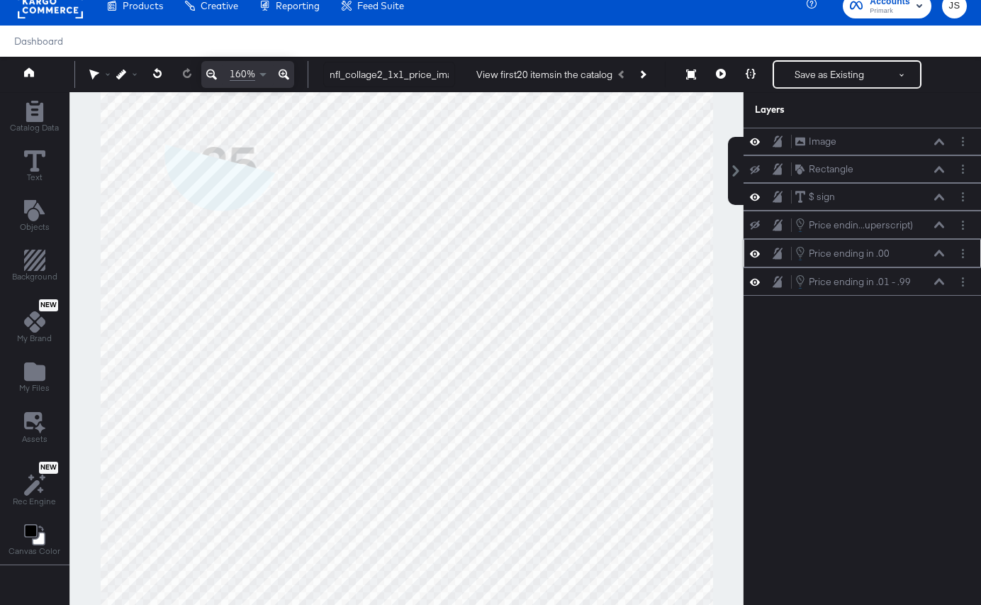
scroll to position [11, 0]
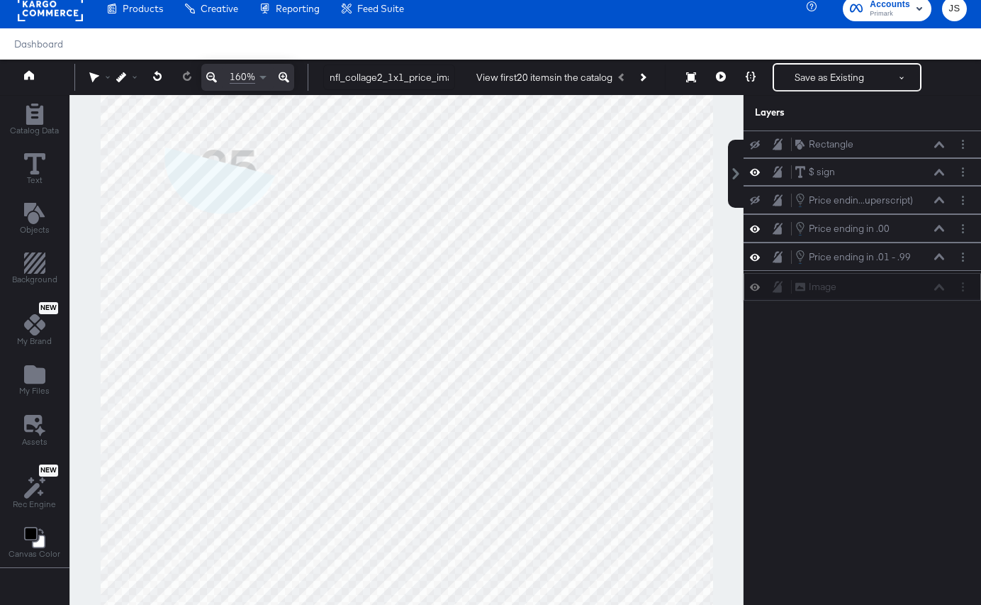
drag, startPoint x: 922, startPoint y: 138, endPoint x: 922, endPoint y: 297, distance: 159.5
click at [922, 294] on div "Image Image" at bounding box center [870, 286] width 150 height 15
click at [211, 78] on icon at bounding box center [211, 77] width 11 height 17
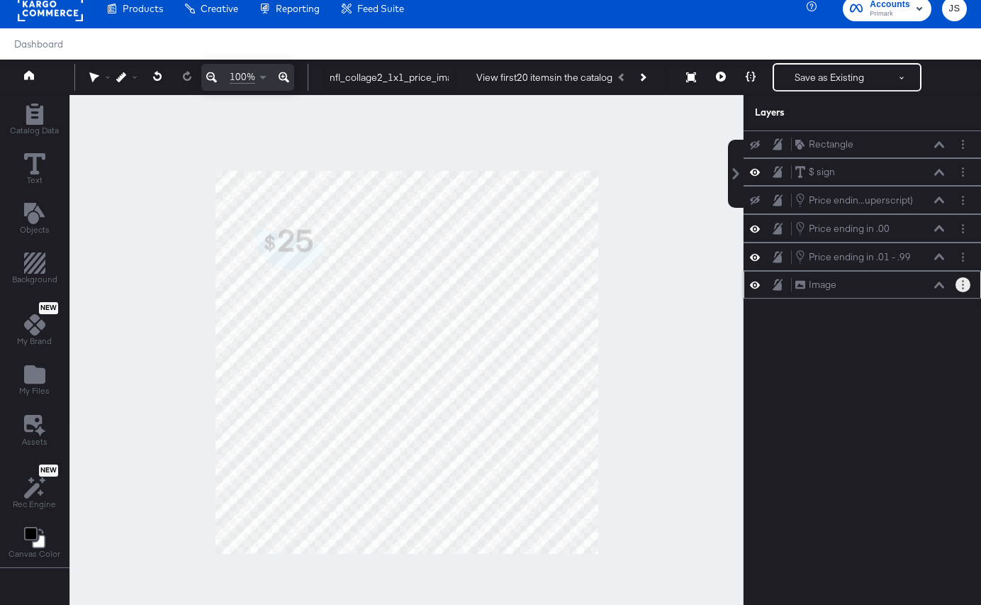
click at [963, 286] on icon "Layer Options" at bounding box center [963, 284] width 2 height 9
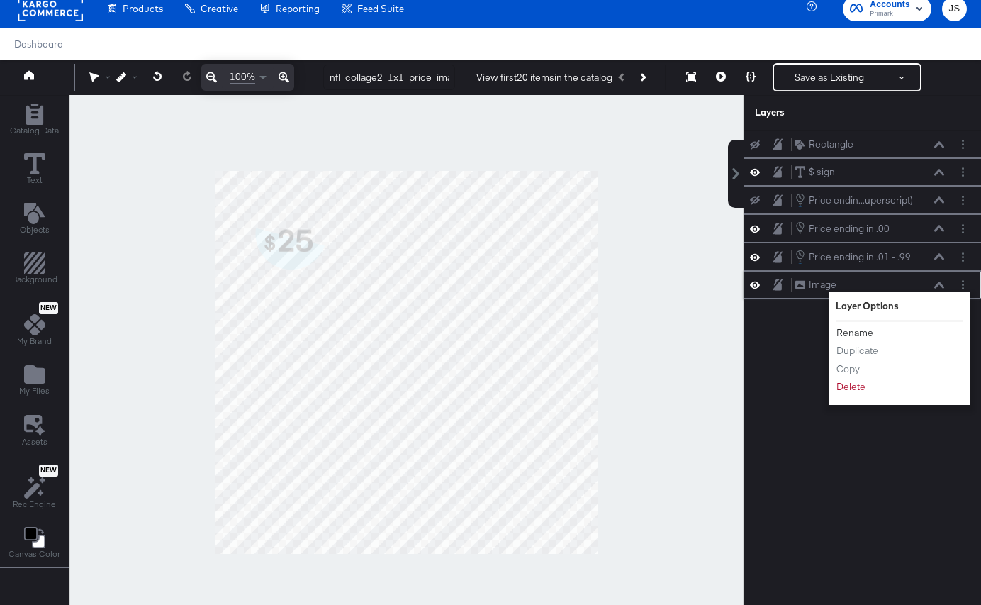
click at [864, 339] on button "Rename" at bounding box center [855, 332] width 38 height 15
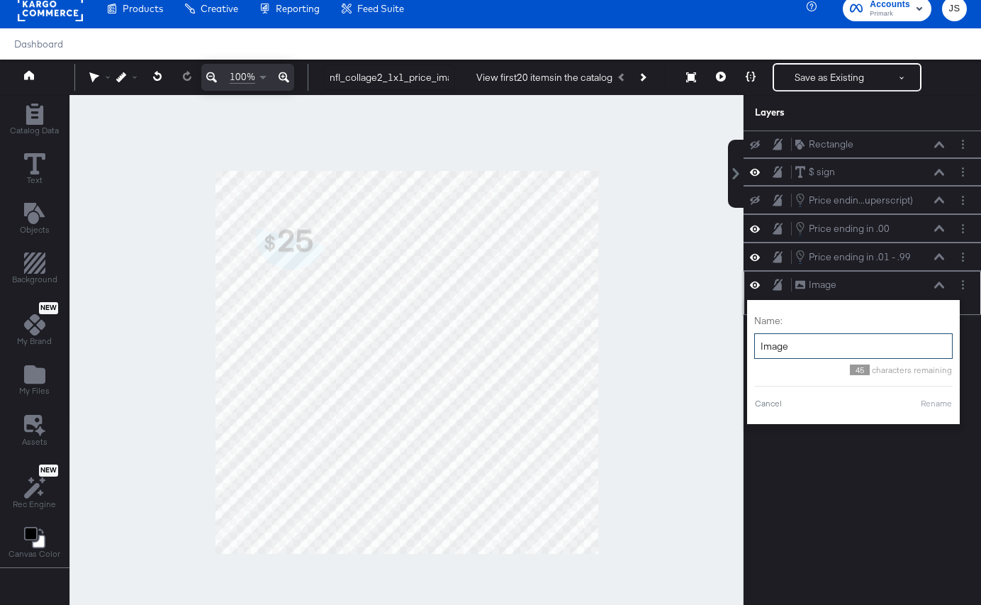
click at [840, 337] on input "Image" at bounding box center [853, 346] width 199 height 26
type input "Price Slice"
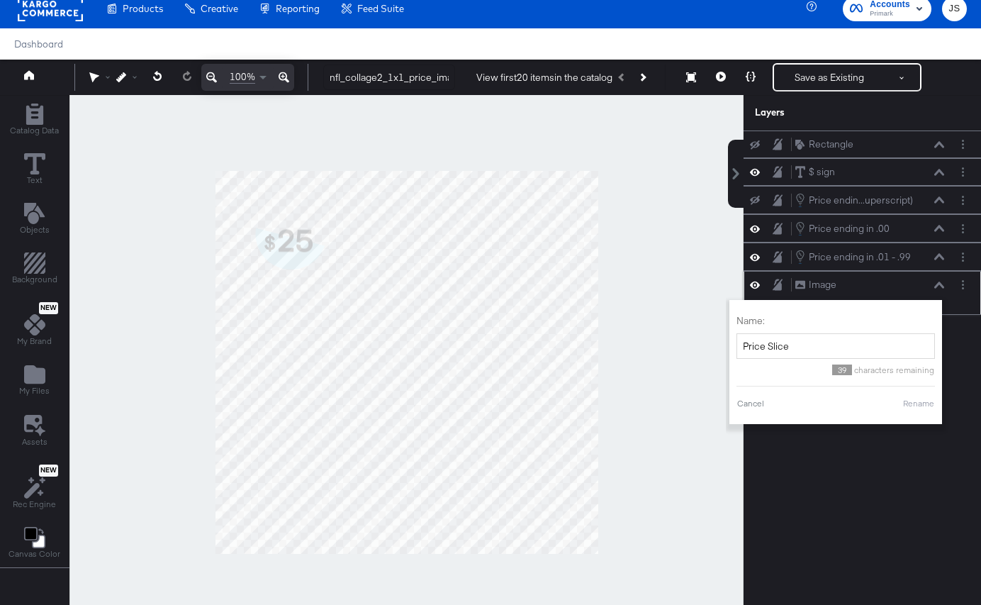
click at [915, 397] on div "Cancel Rename" at bounding box center [836, 403] width 199 height 13
click at [926, 411] on div "Name: Price Slice 39 characters remaining Cancel Rename" at bounding box center [836, 362] width 199 height 110
click at [920, 402] on button "Rename" at bounding box center [919, 403] width 33 height 13
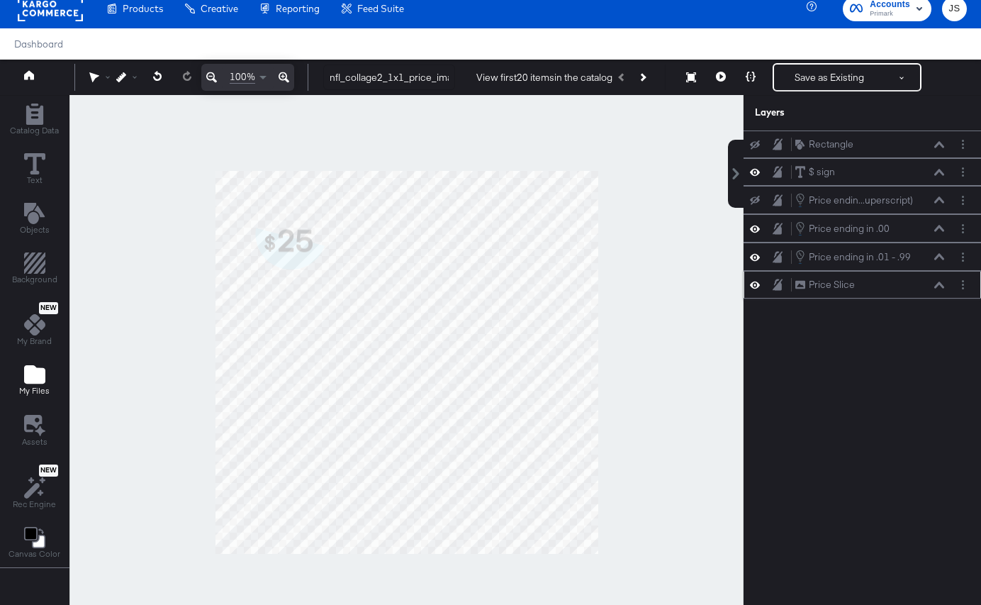
click at [40, 375] on icon "Add Files" at bounding box center [34, 374] width 21 height 18
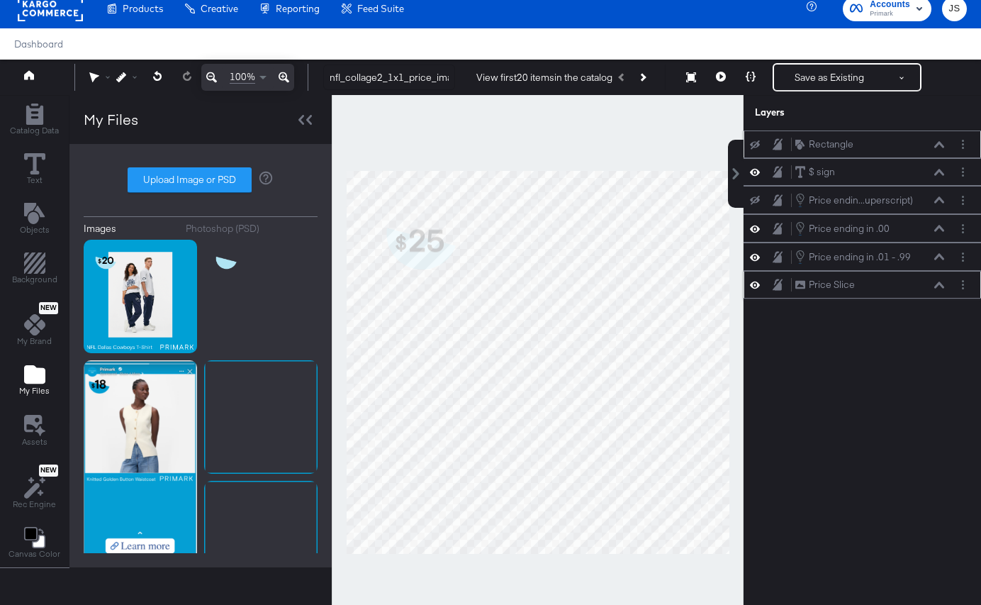
click at [756, 151] on div "Rectangle Rectangle" at bounding box center [862, 144] width 226 height 15
click at [755, 144] on icon at bounding box center [755, 144] width 10 height 9
click at [307, 113] on div at bounding box center [305, 119] width 25 height 21
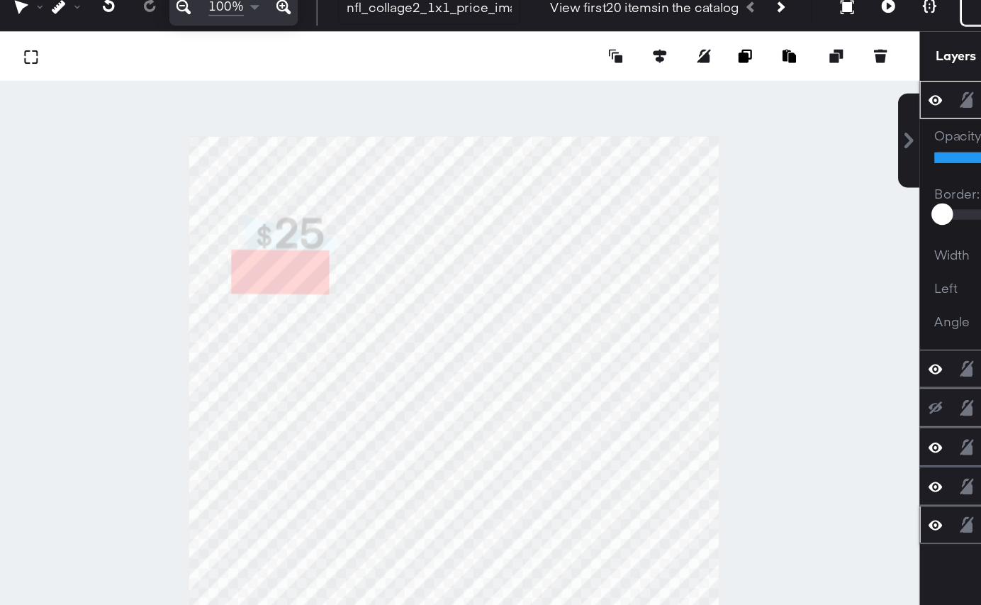
type input "228"
click at [199, 264] on div at bounding box center [406, 362] width 674 height 535
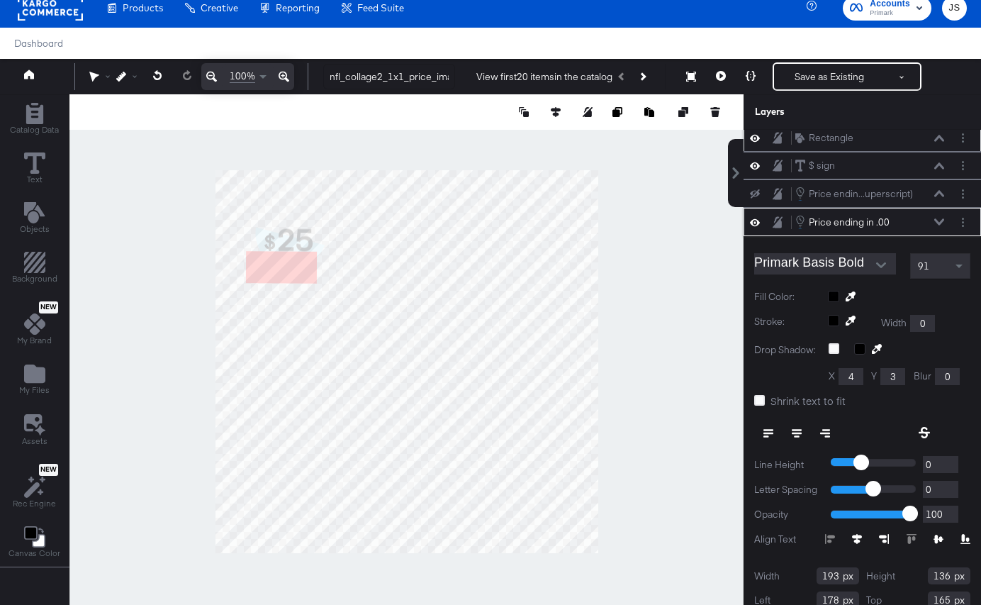
scroll to position [0, 0]
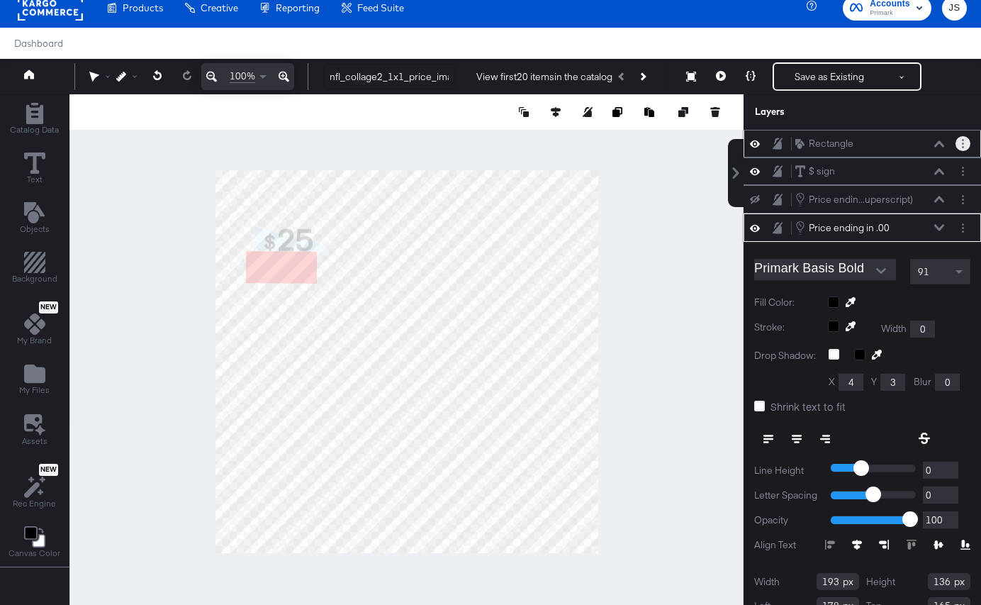
click at [961, 143] on button "Layer Options" at bounding box center [963, 143] width 15 height 15
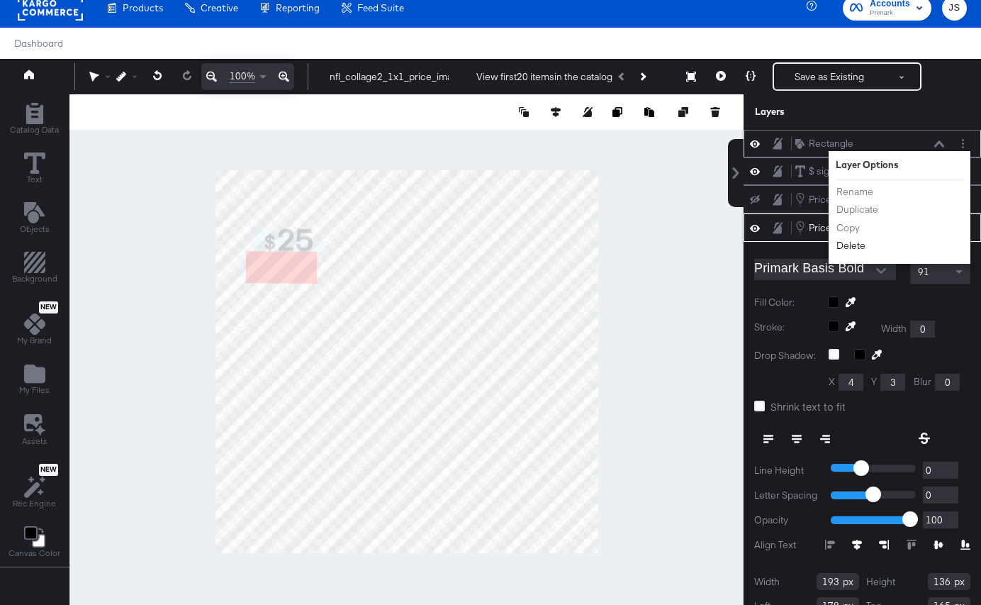
click at [858, 246] on button "Delete" at bounding box center [851, 245] width 30 height 15
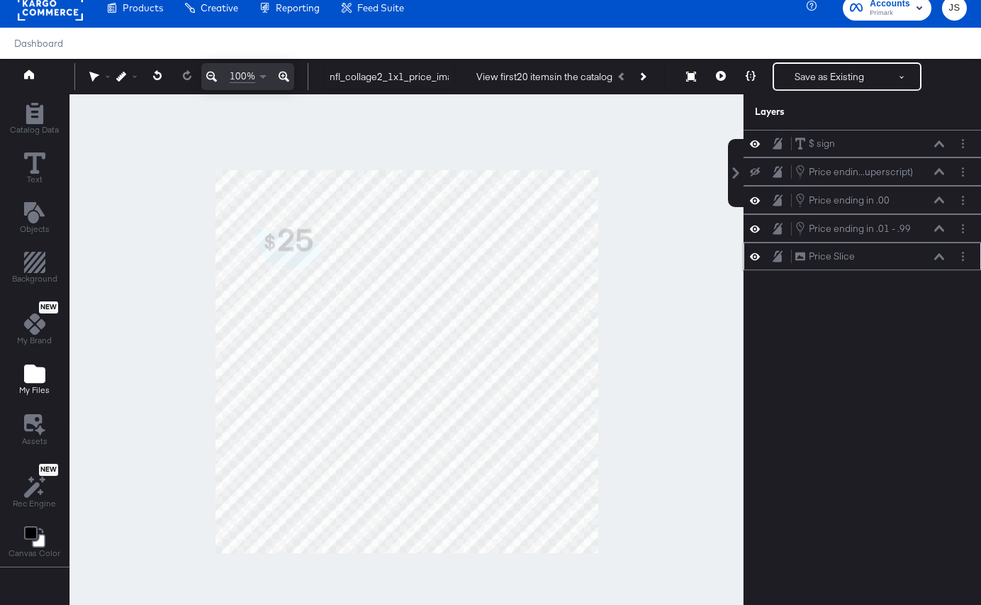
click at [52, 373] on button "My Files" at bounding box center [35, 380] width 48 height 40
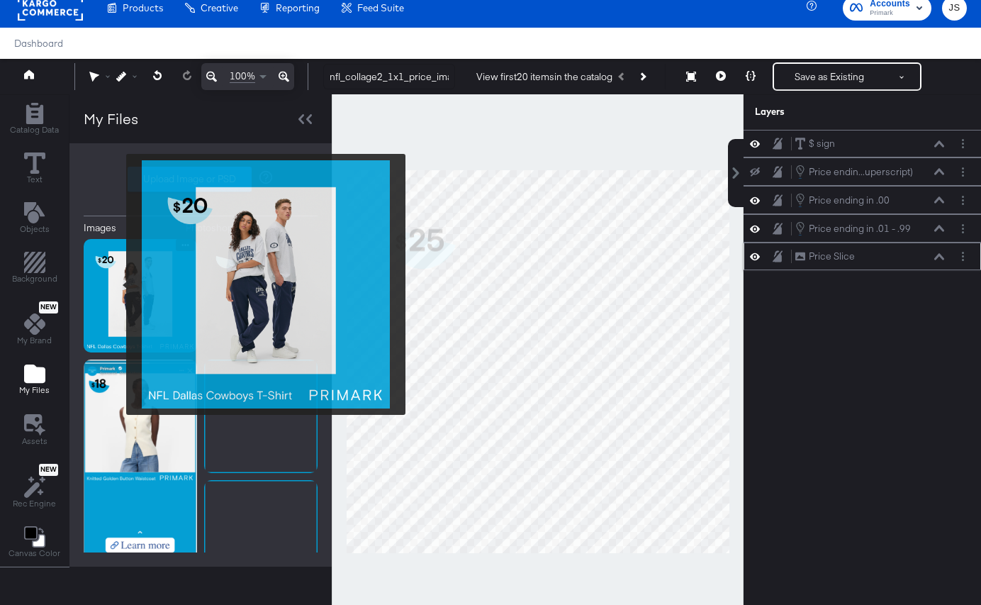
click at [117, 284] on img at bounding box center [140, 295] width 113 height 113
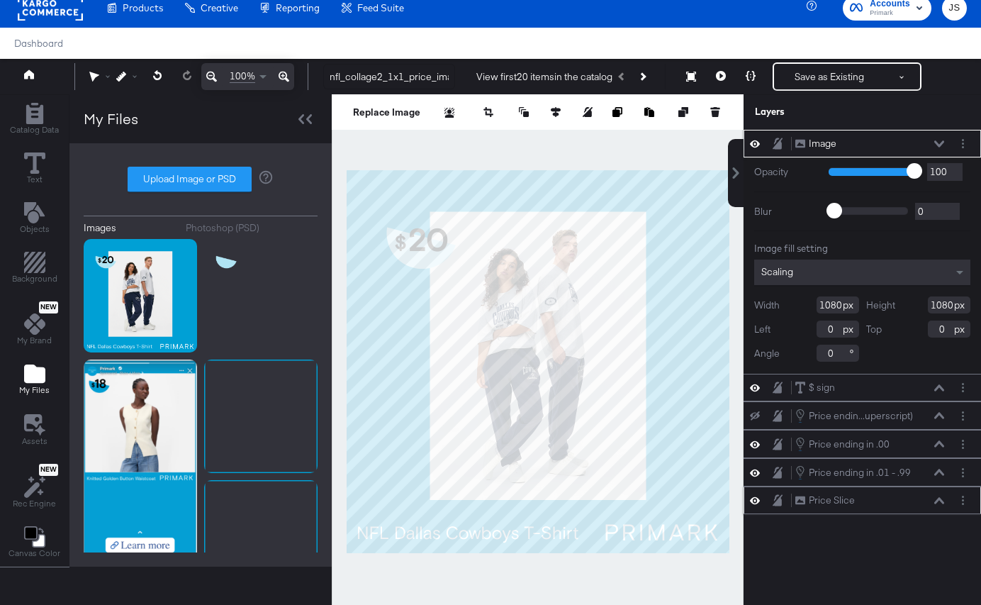
click at [936, 140] on icon at bounding box center [939, 143] width 10 height 7
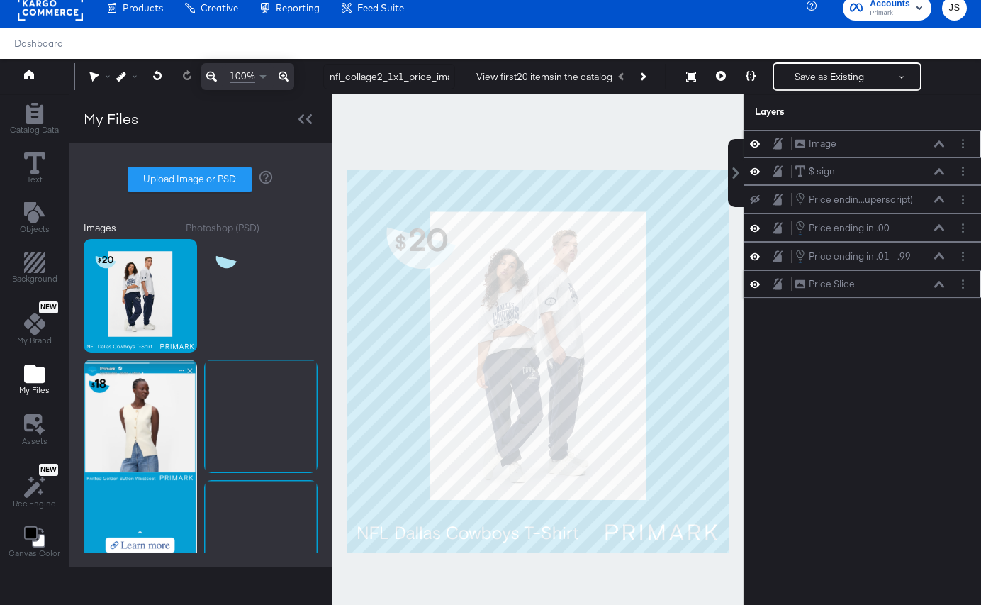
click at [936, 140] on icon at bounding box center [939, 143] width 10 height 7
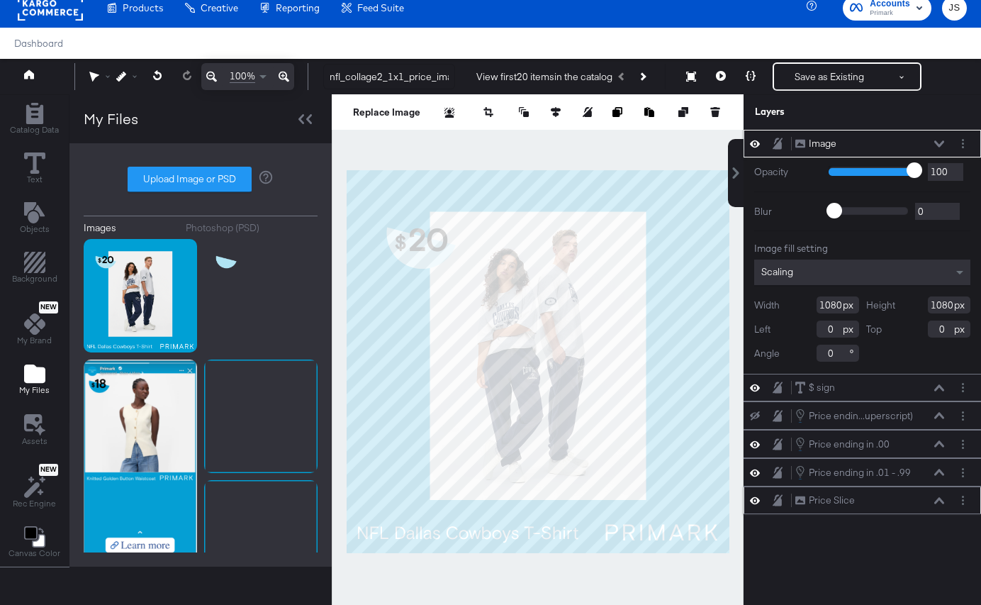
type input "99"
type input "97"
type input "96"
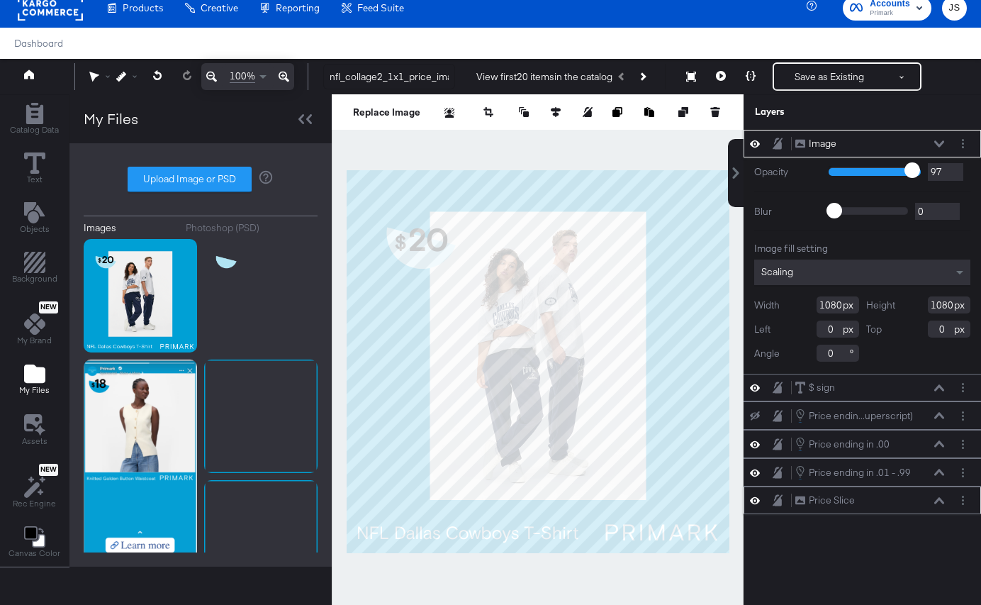
type input "96"
type input "95"
type input "93"
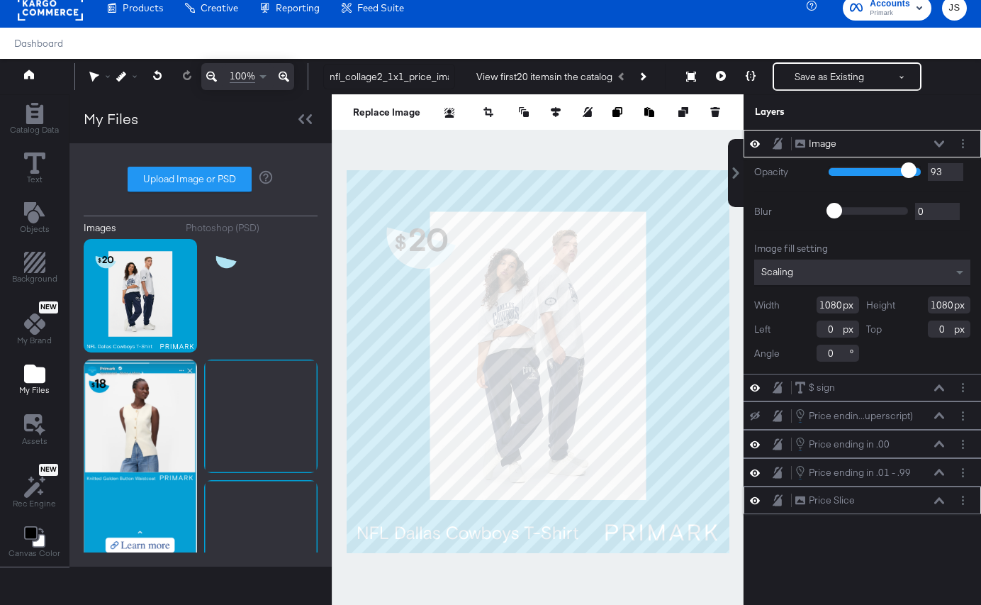
type input "92"
type input "90"
type input "88"
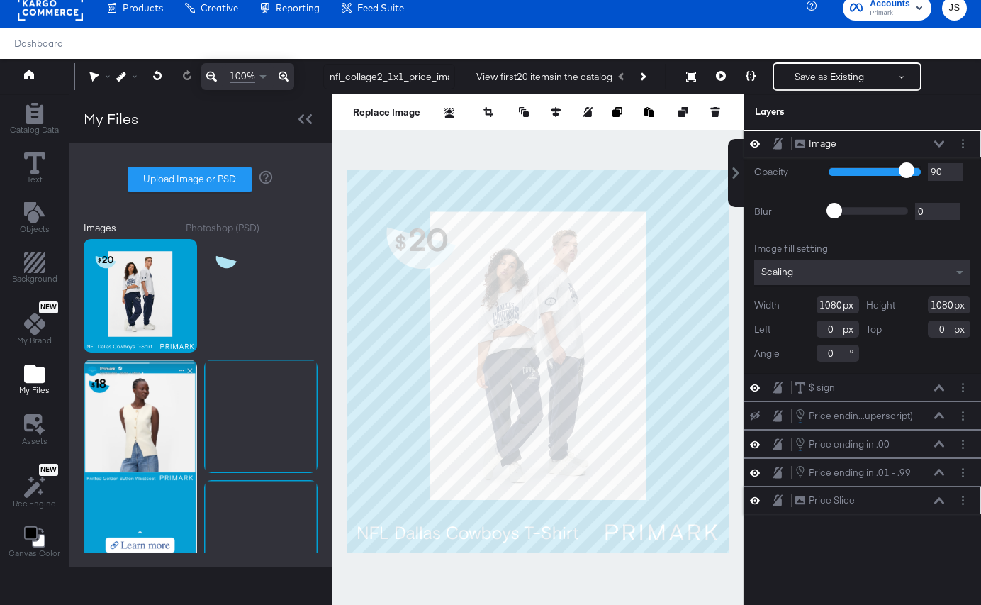
type input "88"
type input "86"
type input "85"
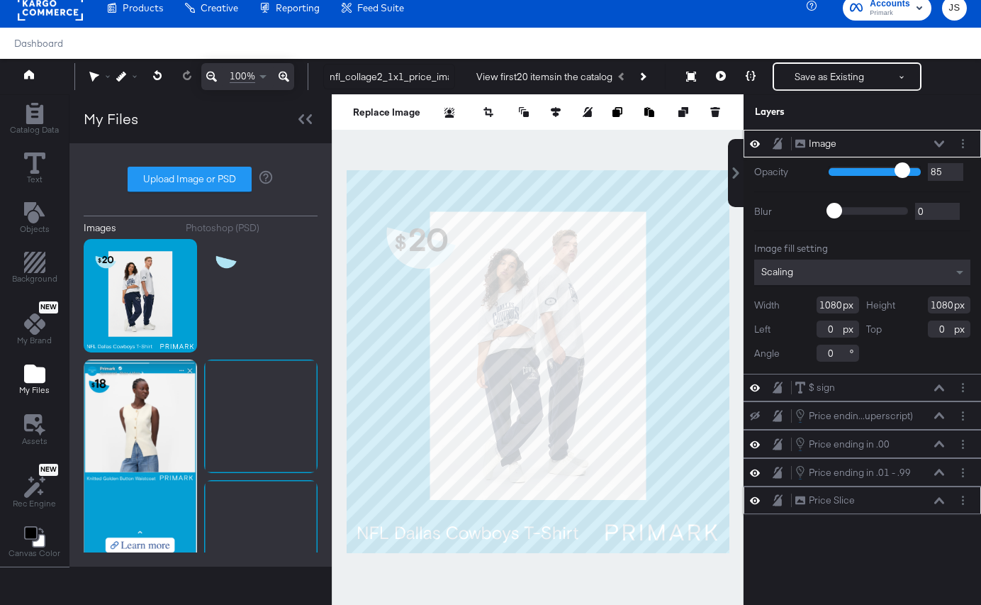
type input "84"
type input "82"
type input "81"
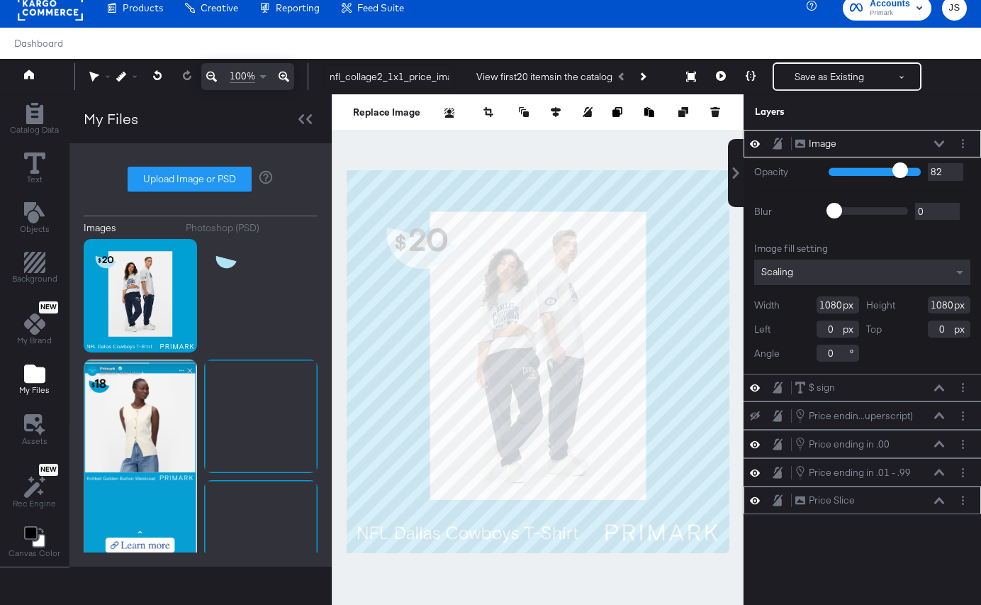
type input "81"
type input "80"
type input "78"
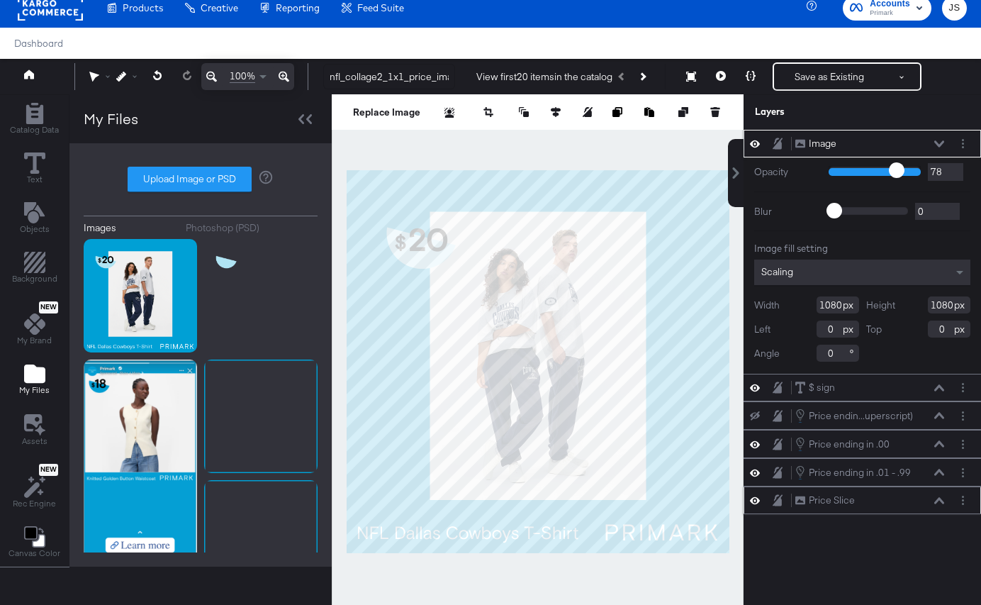
type input "77"
type input "75"
type input "74"
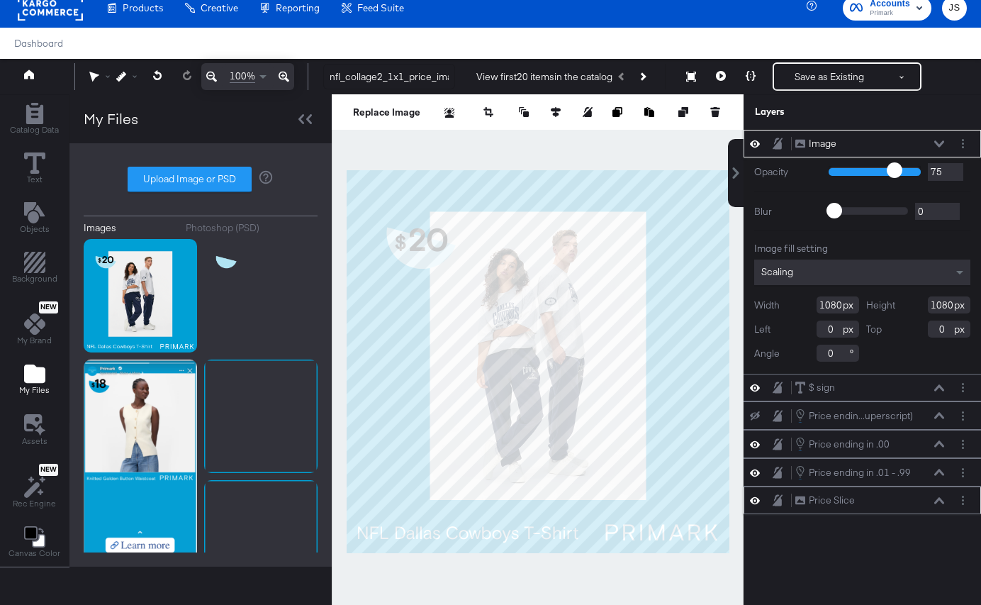
type input "74"
type input "73"
type input "72"
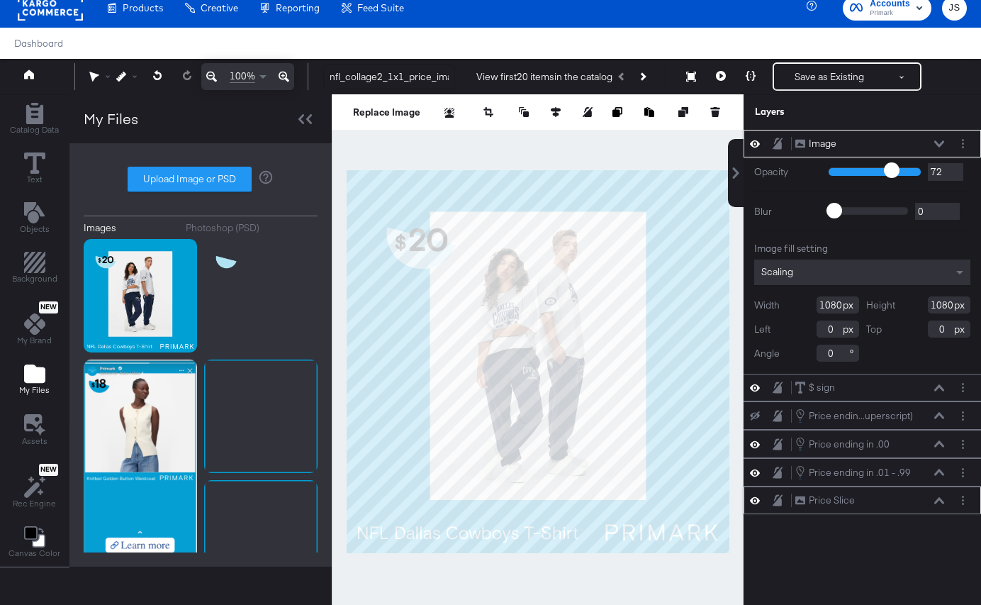
type input "71"
type input "70"
type input "69"
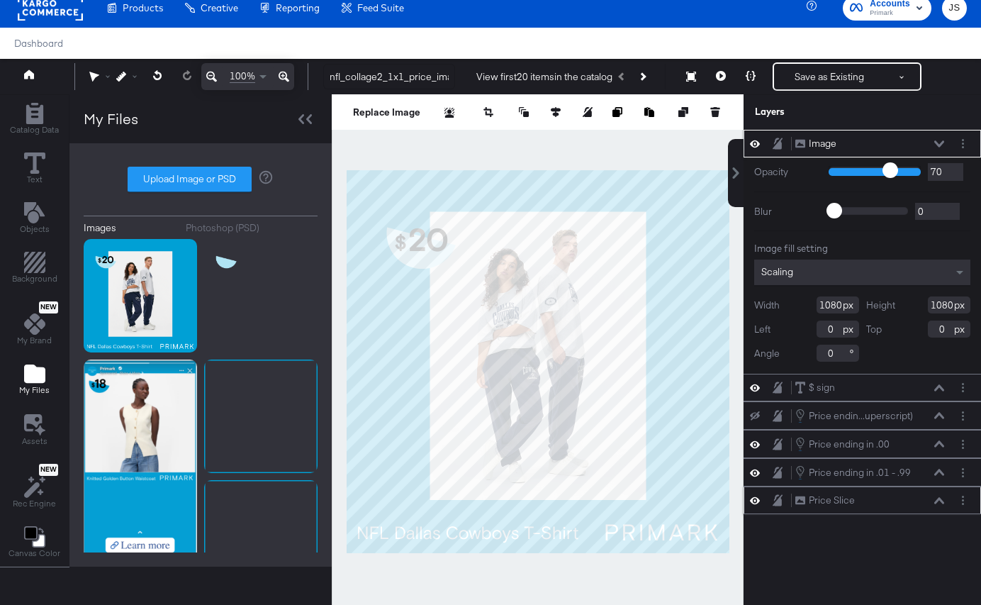
type input "69"
type input "68"
type input "67"
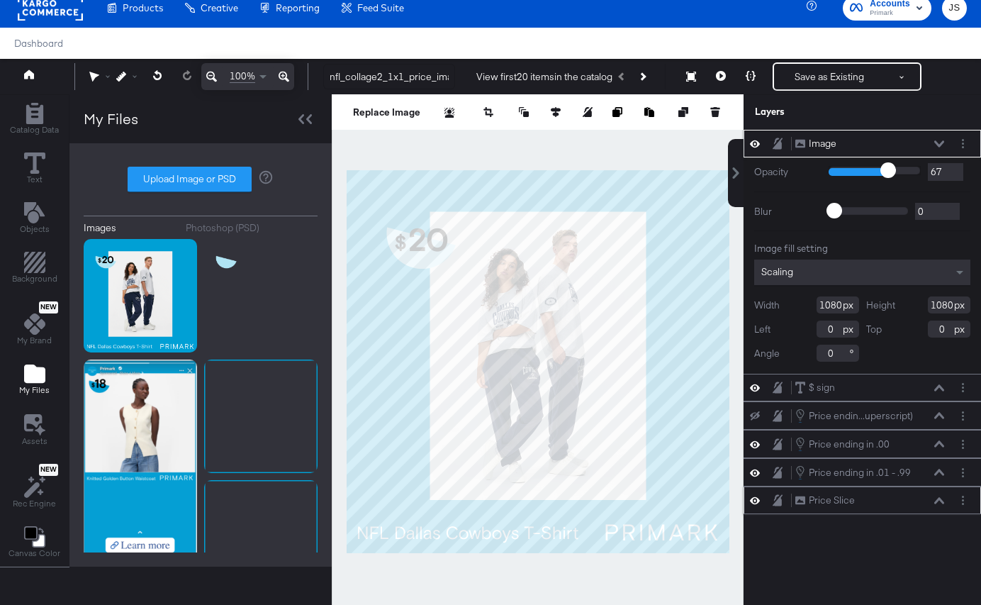
type input "66"
type input "64"
type input "63"
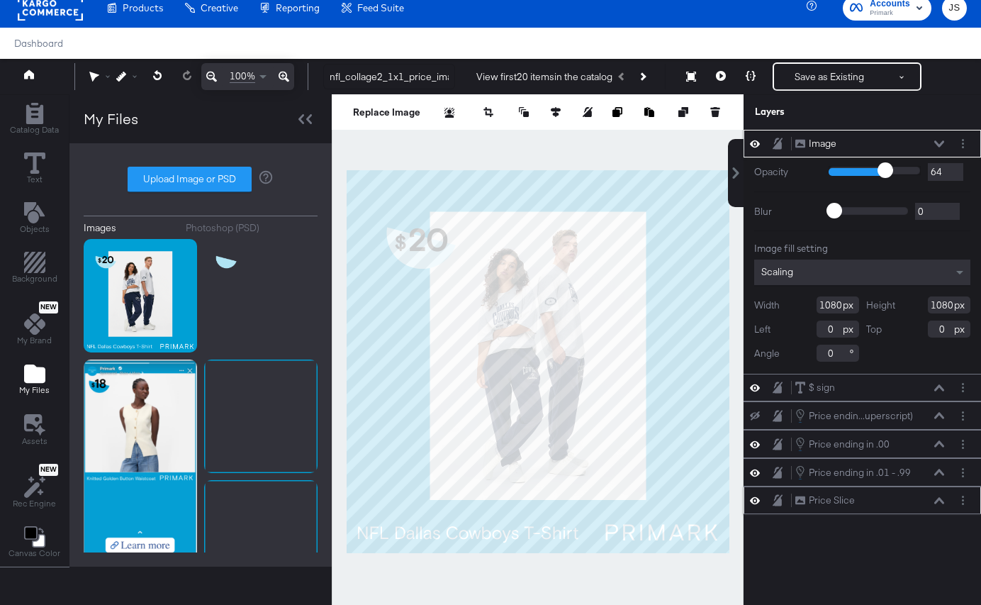
type input "63"
type input "62"
type input "60"
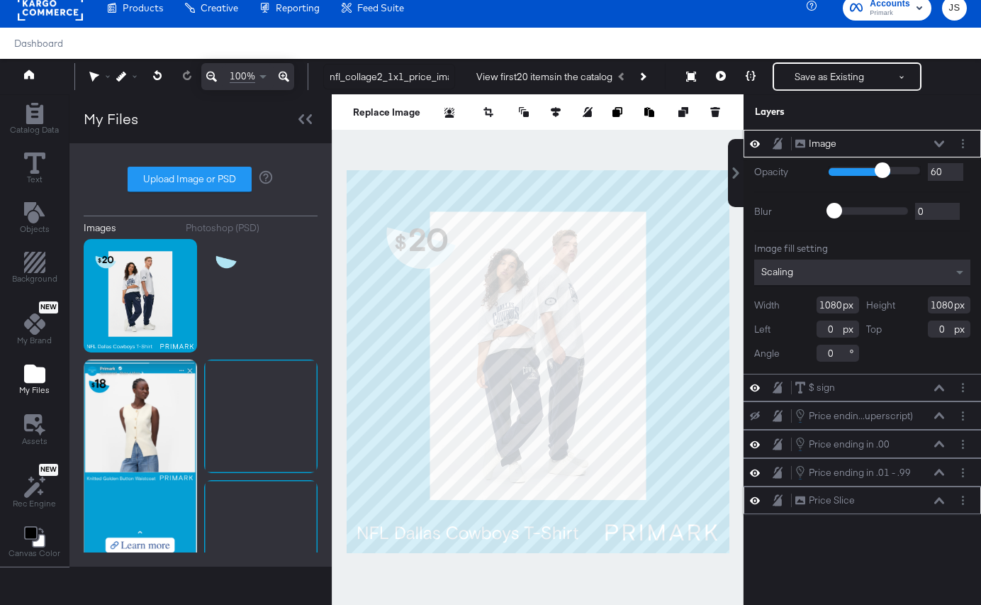
type input "59"
type input "58"
type input "57"
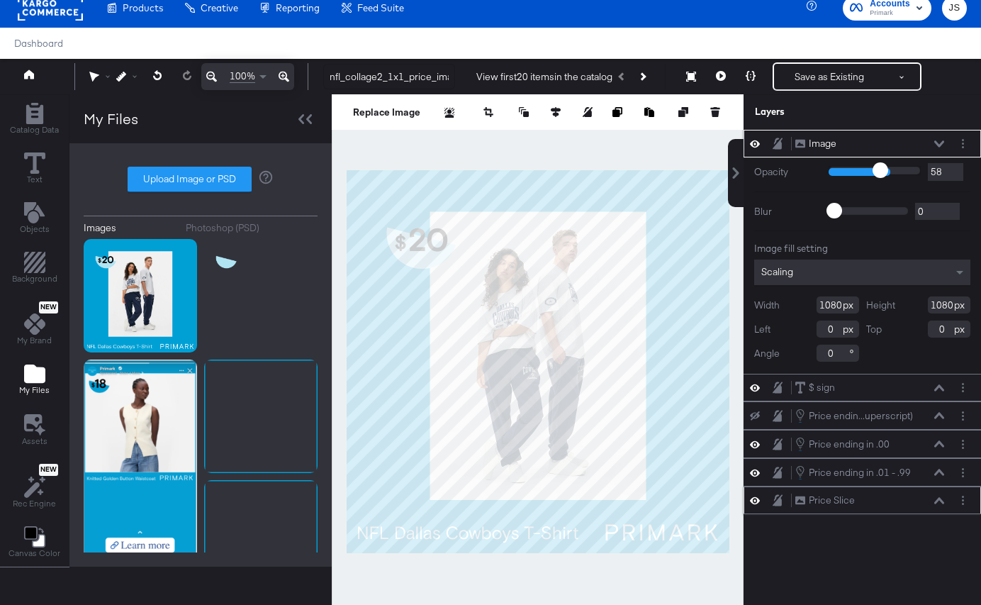
type input "57"
type input "55"
type input "54"
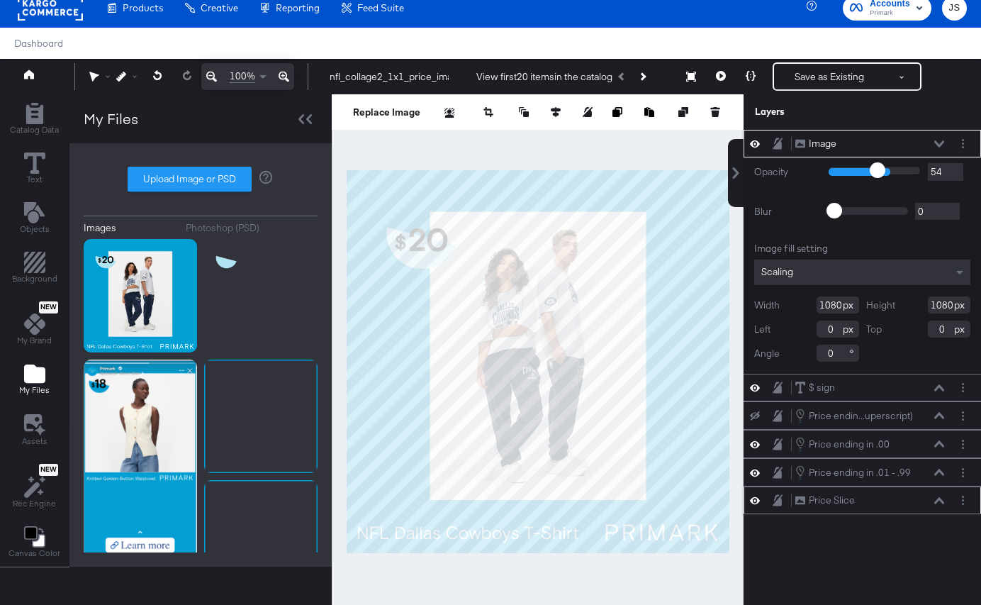
type input "53"
type input "52"
type input "51"
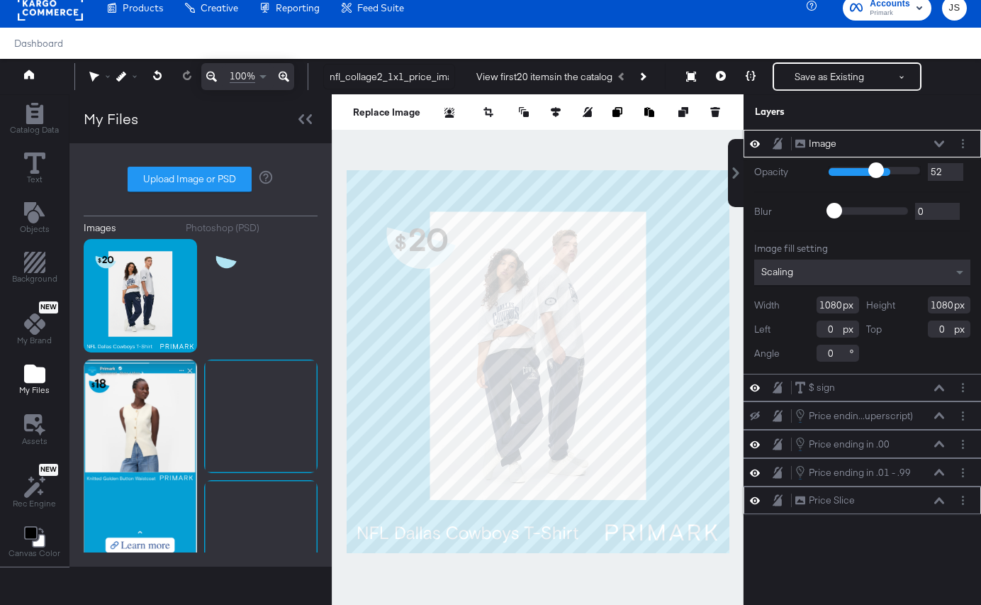
type input "51"
type input "49"
type input "47"
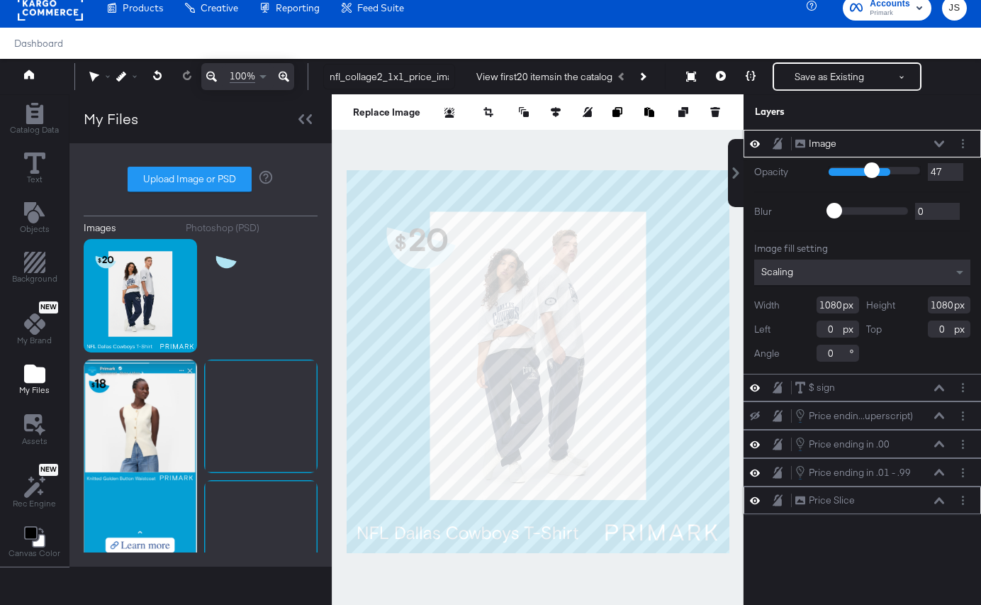
type input "46"
type input "45"
drag, startPoint x: 918, startPoint y: 168, endPoint x: 870, endPoint y: 172, distance: 48.4
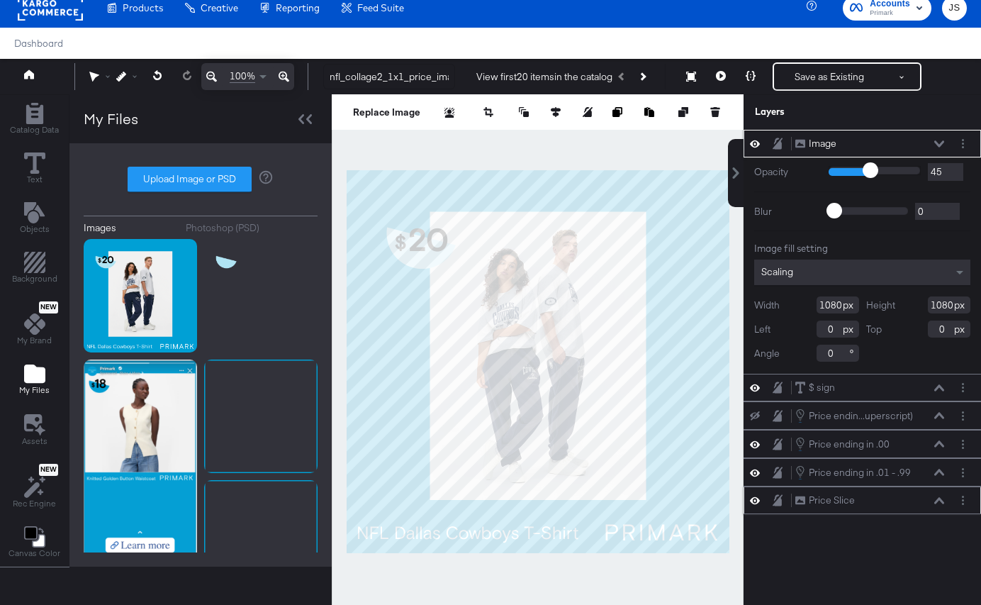
click at [870, 172] on input "range" at bounding box center [875, 170] width 92 height 9
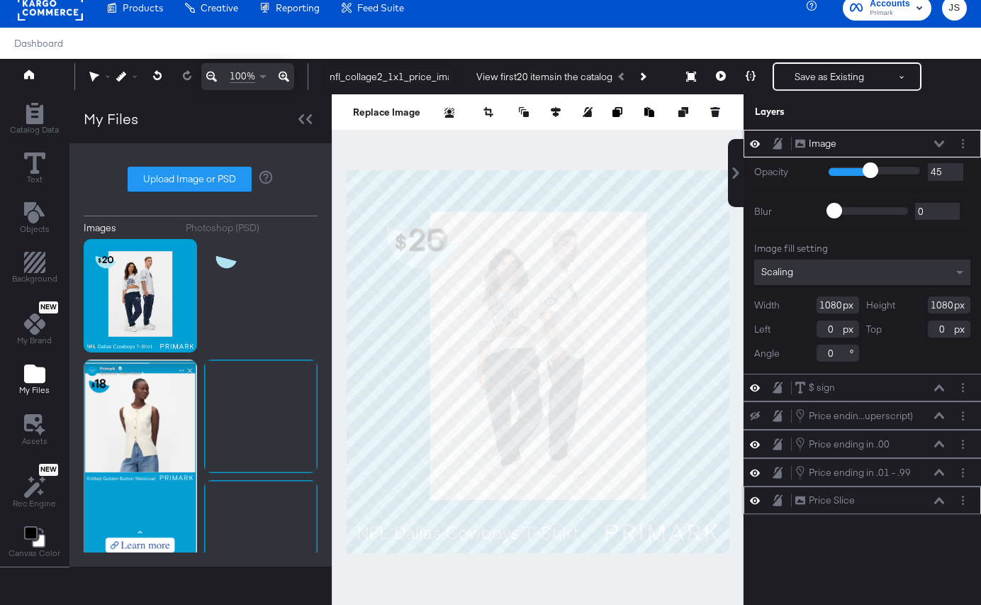
type input "46"
type input "47"
type input "50"
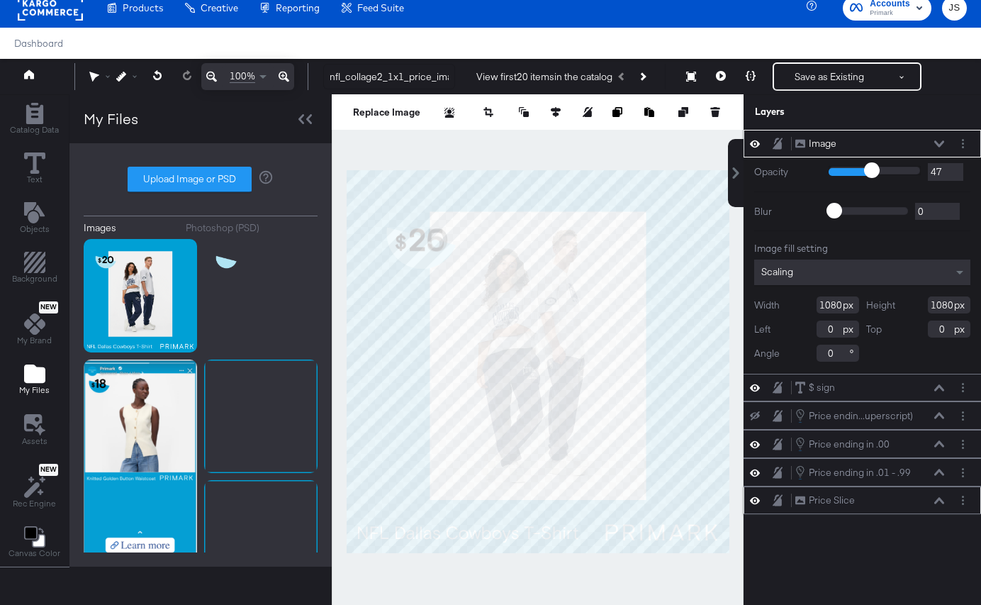
type input "50"
type input "54"
type input "57"
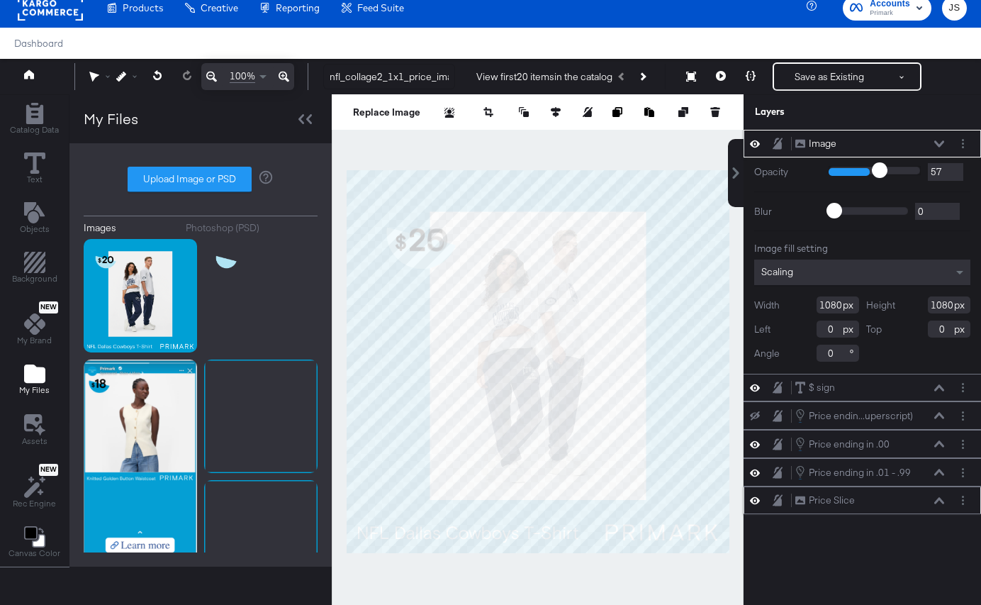
type input "61"
type input "63"
type input "65"
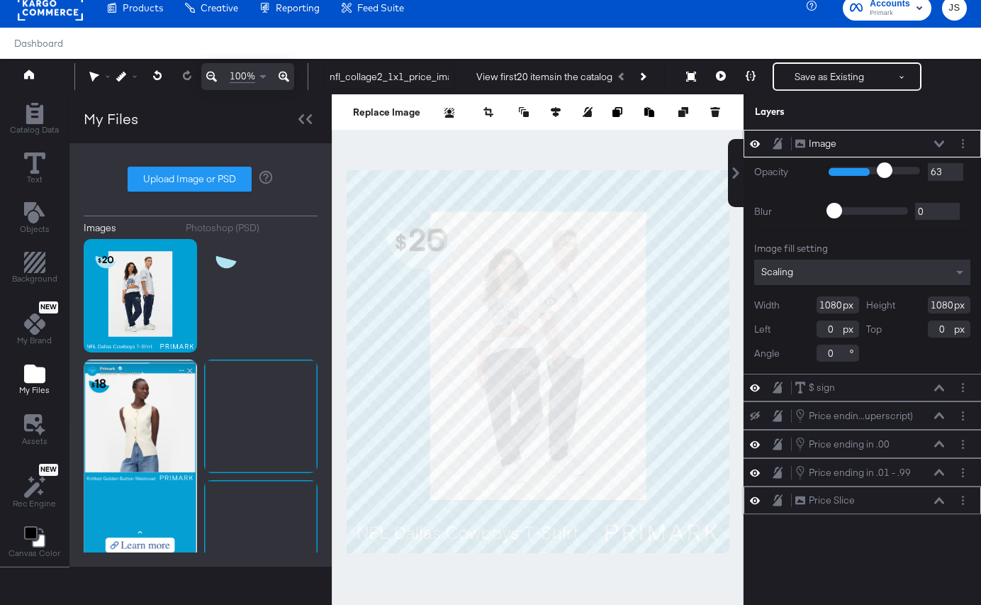
type input "65"
type input "68"
type input "70"
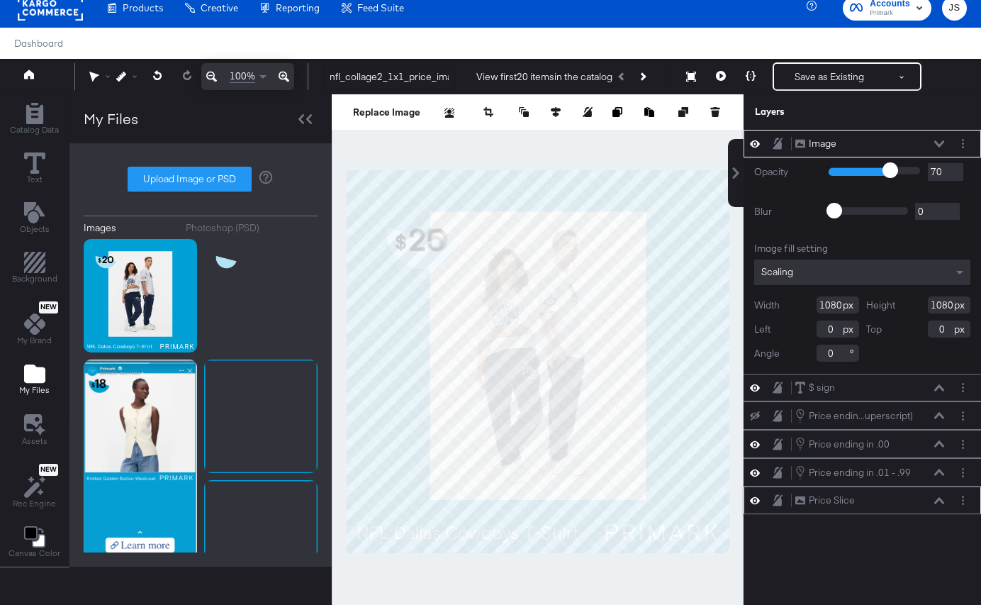
type input "74"
type input "75"
type input "77"
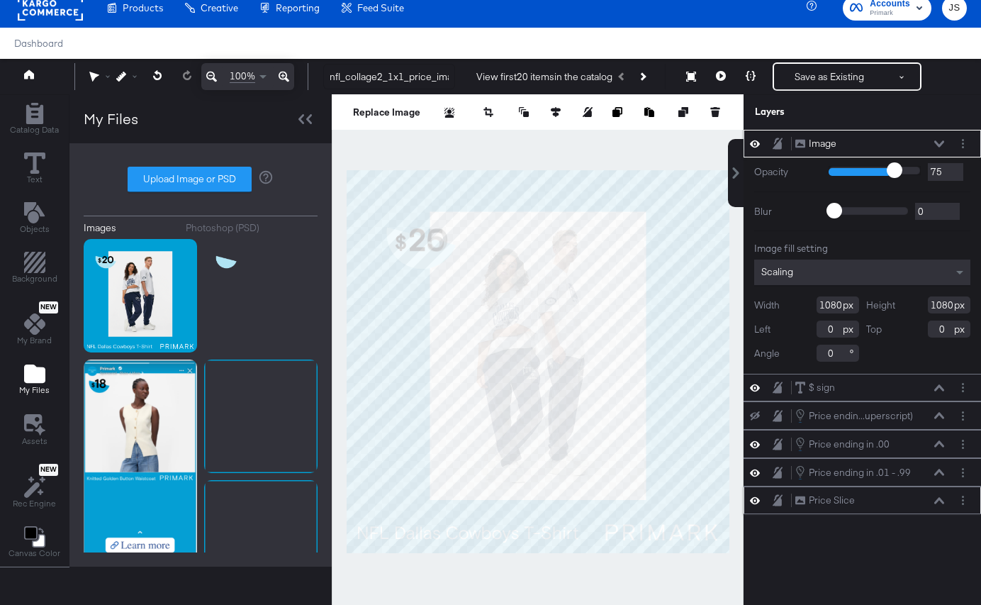
type input "77"
type input "78"
drag, startPoint x: 870, startPoint y: 172, endPoint x: 896, endPoint y: 172, distance: 26.2
click at [896, 172] on input "range" at bounding box center [875, 170] width 92 height 9
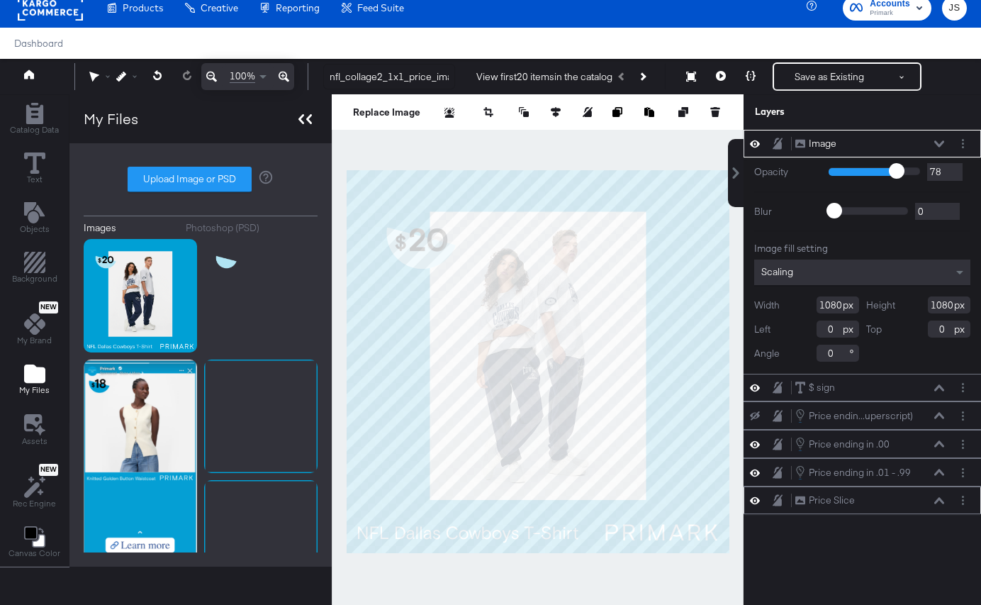
click at [308, 121] on icon at bounding box center [309, 119] width 6 height 10
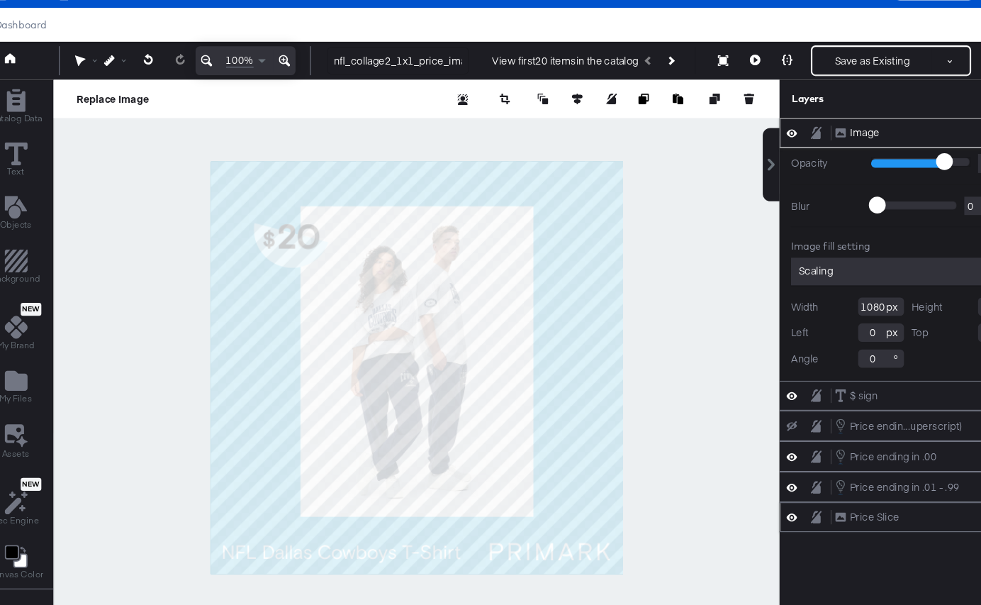
type input "82"
type input "83"
type input "85"
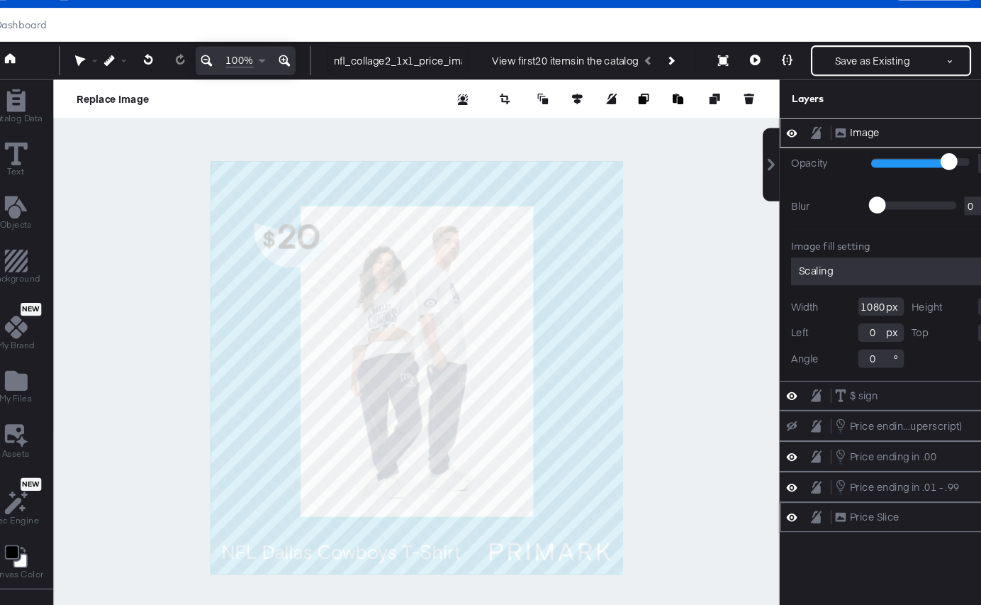
type input "85"
type input "86"
type input "87"
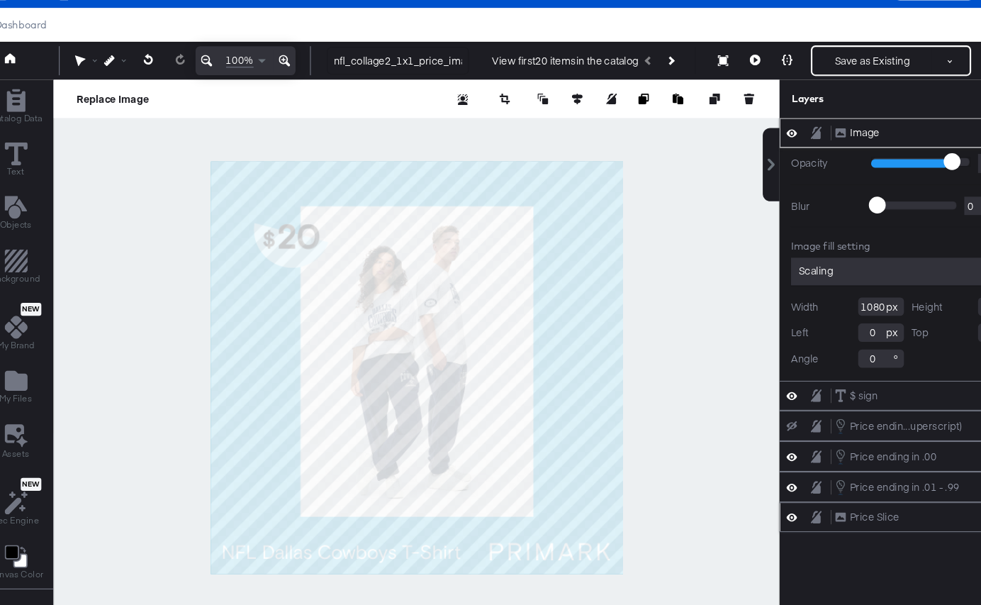
type input "88"
type input "89"
type input "90"
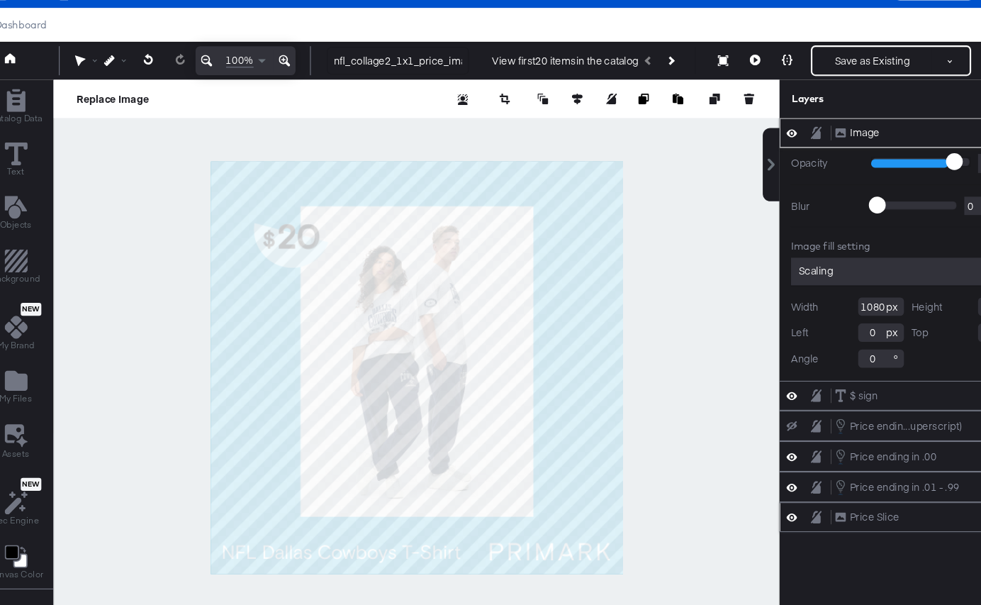
type input "90"
type input "91"
type input "90"
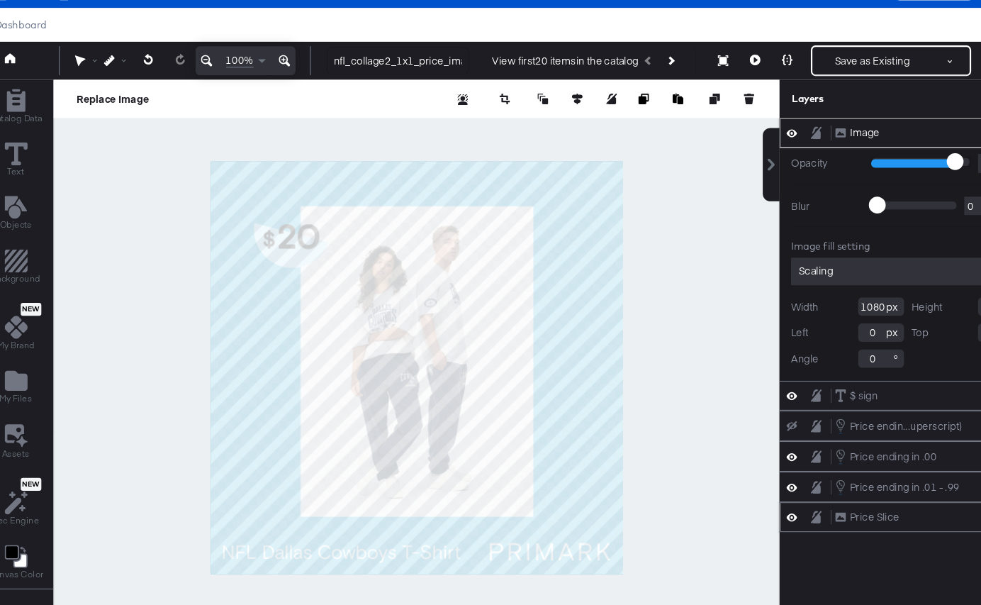
type input "89"
type input "88"
type input "87"
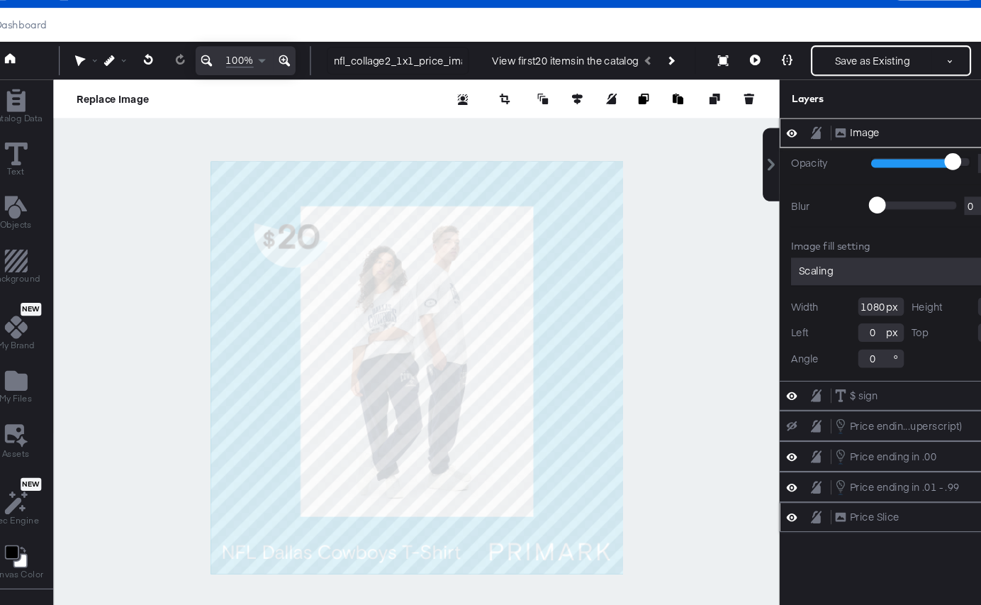
type input "87"
type input "85"
type input "84"
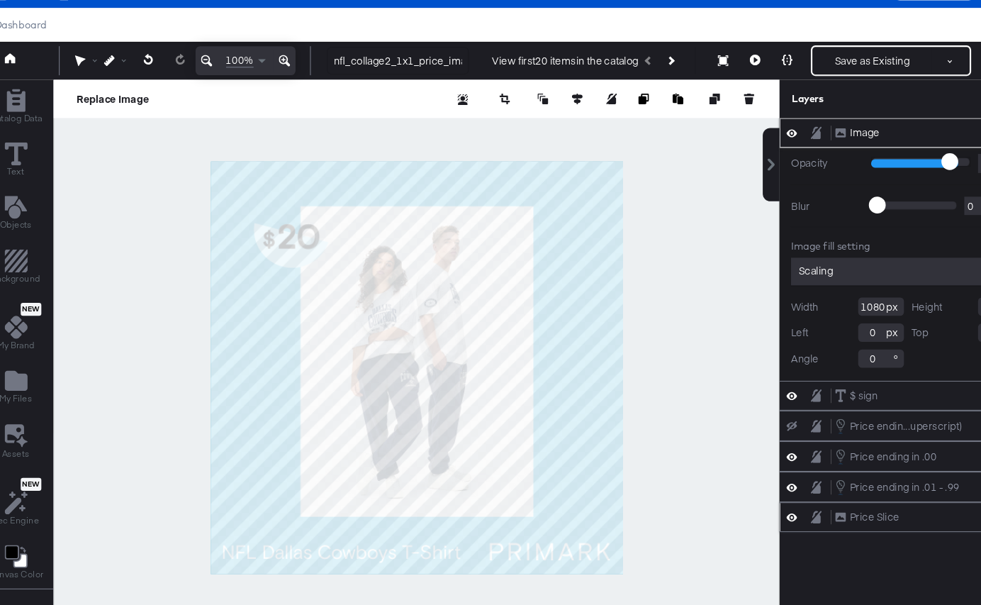
type input "82"
type input "81"
type input "80"
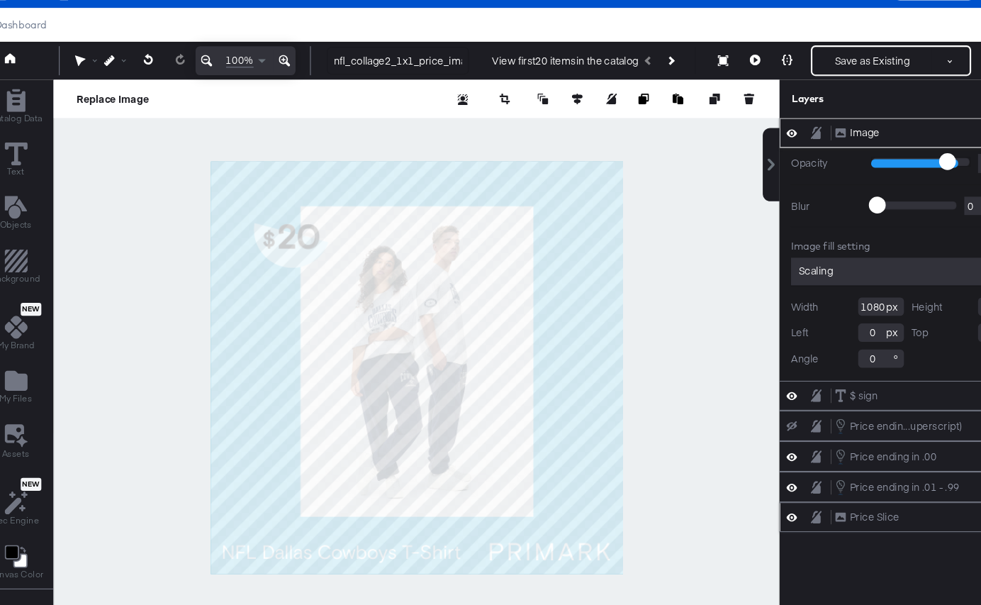
type input "80"
click at [898, 172] on input "range" at bounding box center [875, 170] width 92 height 9
type input "79"
type input "78"
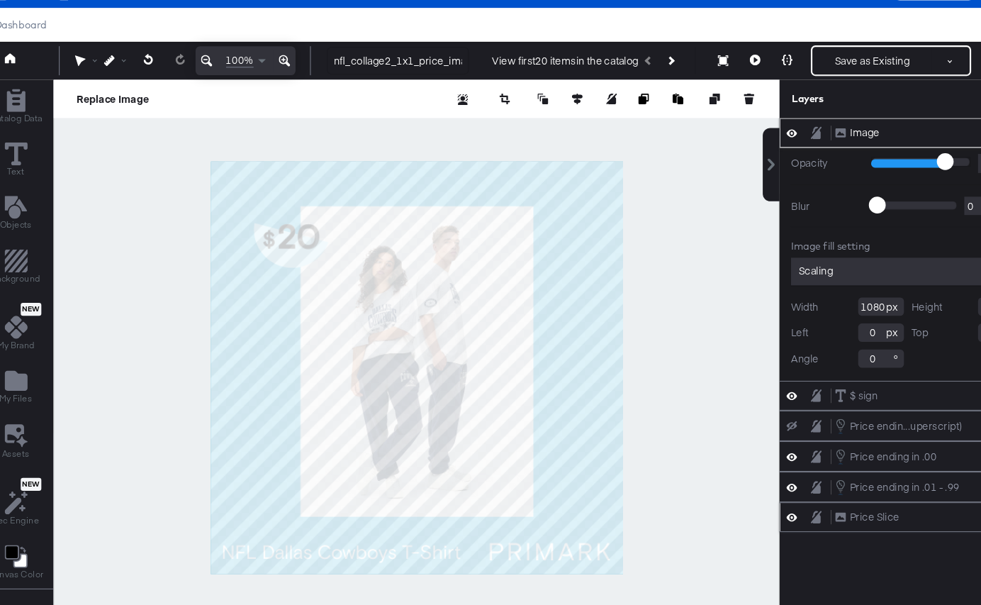
type input "78"
type input "76"
type input "74"
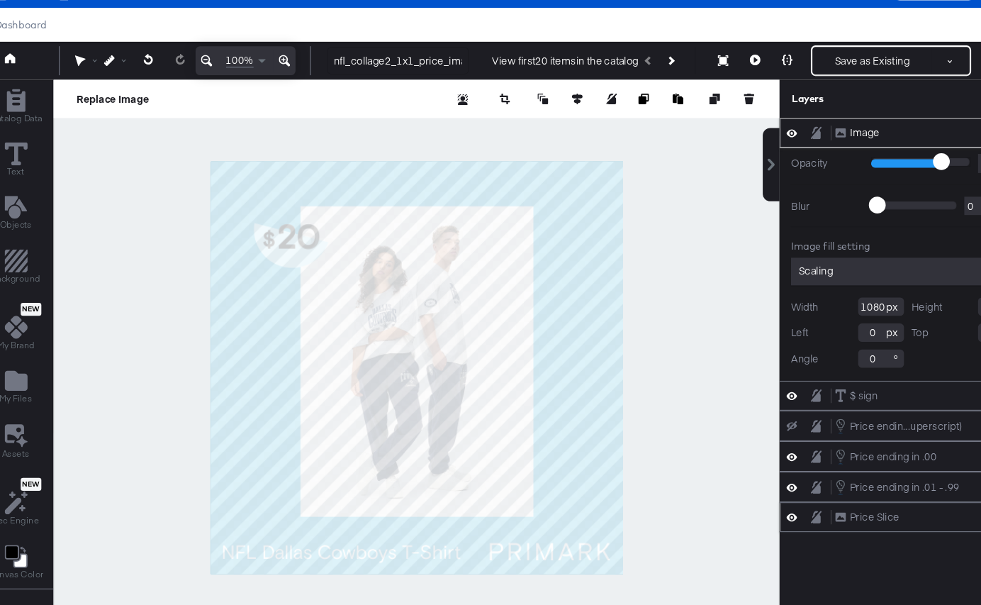
type input "64"
type input "60"
type input "57"
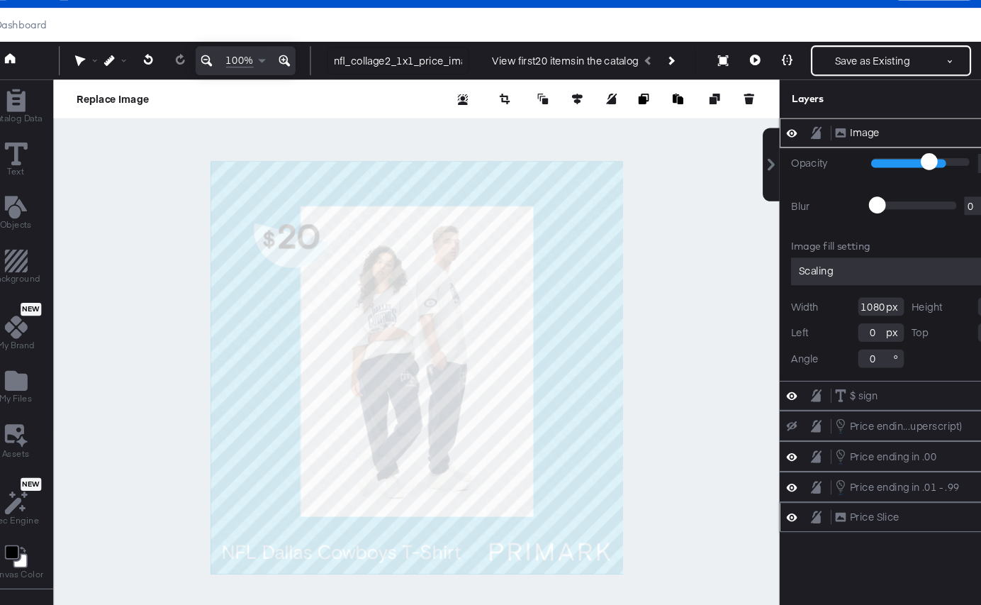
type input "57"
type input "54"
type input "51"
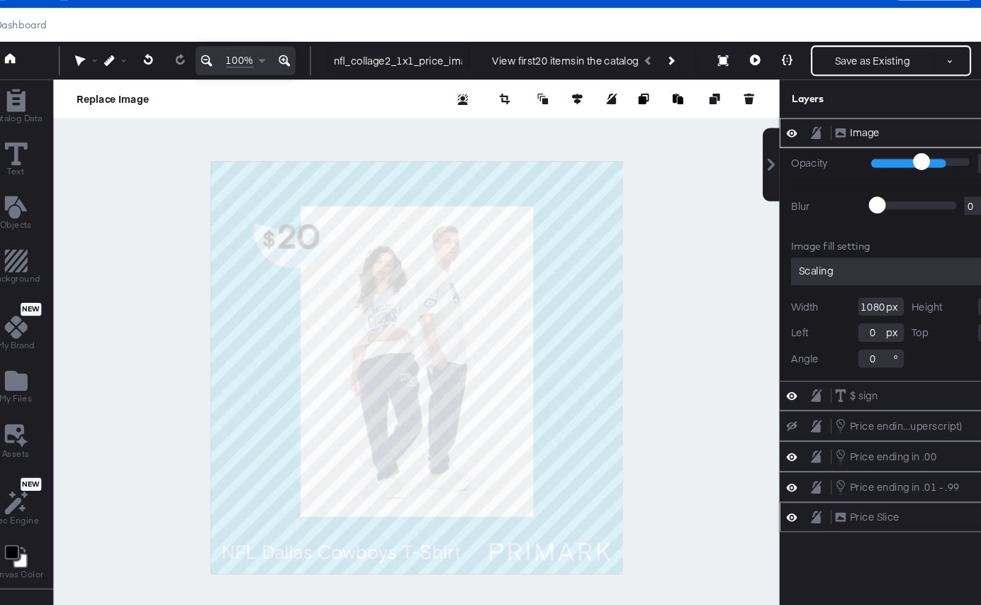
type input "46"
type input "44"
type input "43"
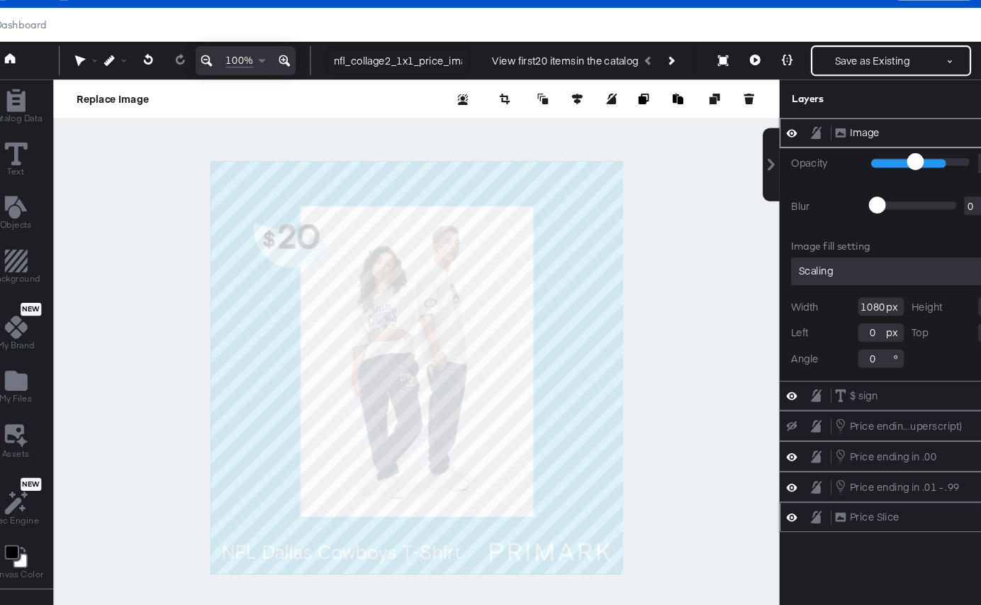
type input "43"
type input "41"
type input "39"
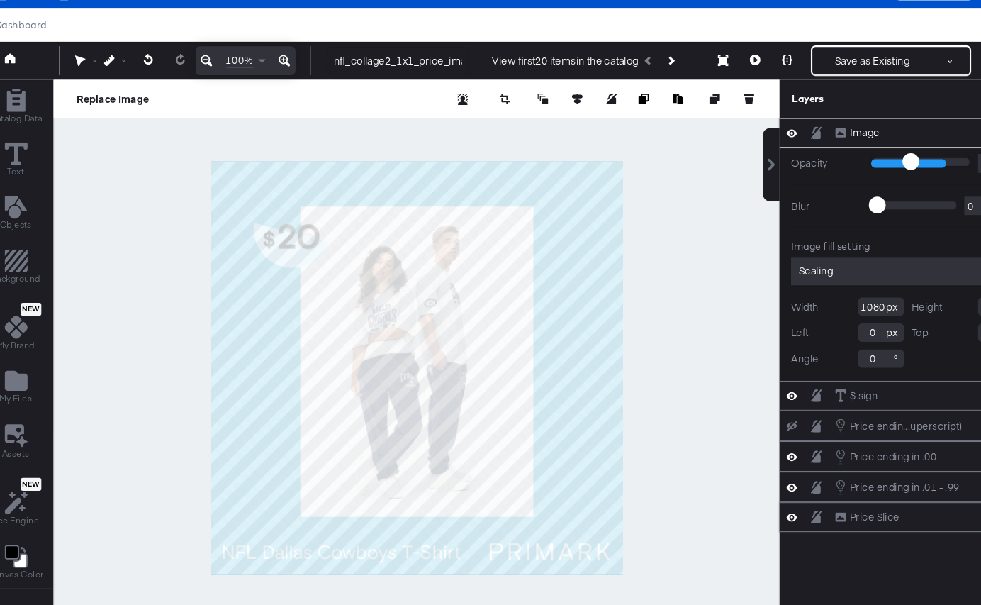
type input "38"
type input "37"
type input "36"
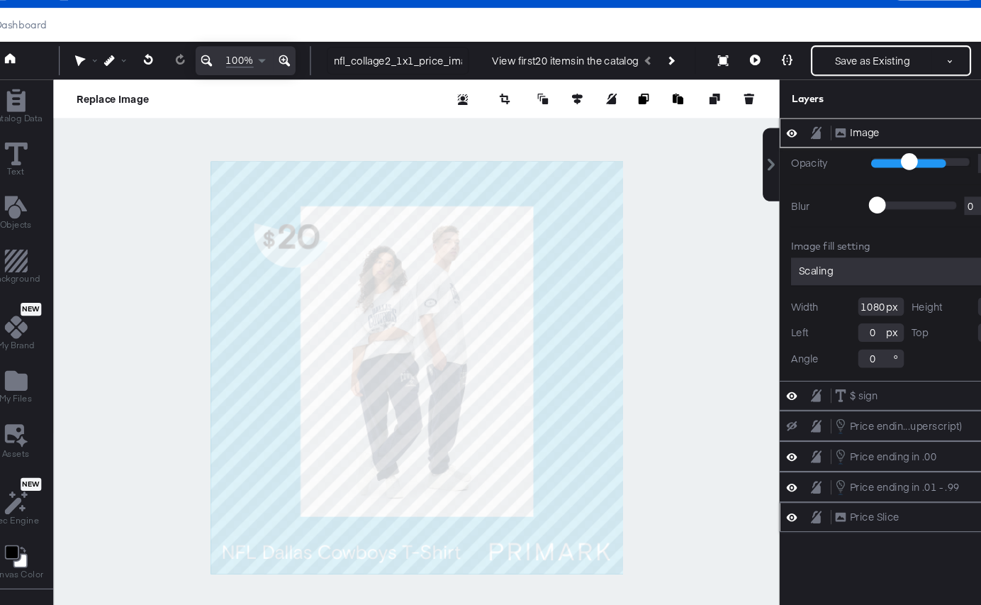
type input "36"
type input "35"
drag, startPoint x: 897, startPoint y: 172, endPoint x: 861, endPoint y: 172, distance: 35.5
type input "35"
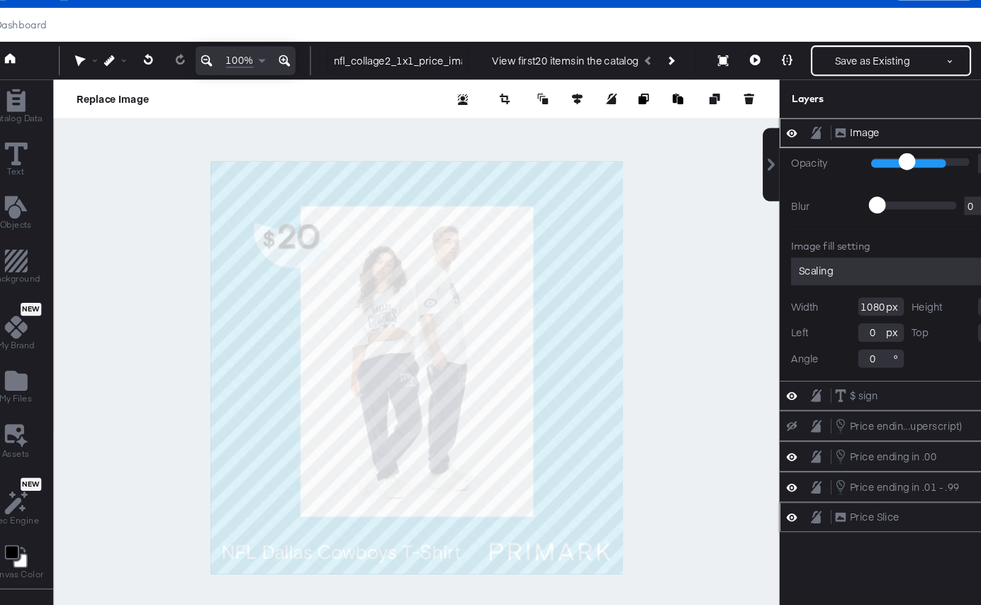
click at [861, 172] on input "range" at bounding box center [875, 170] width 92 height 9
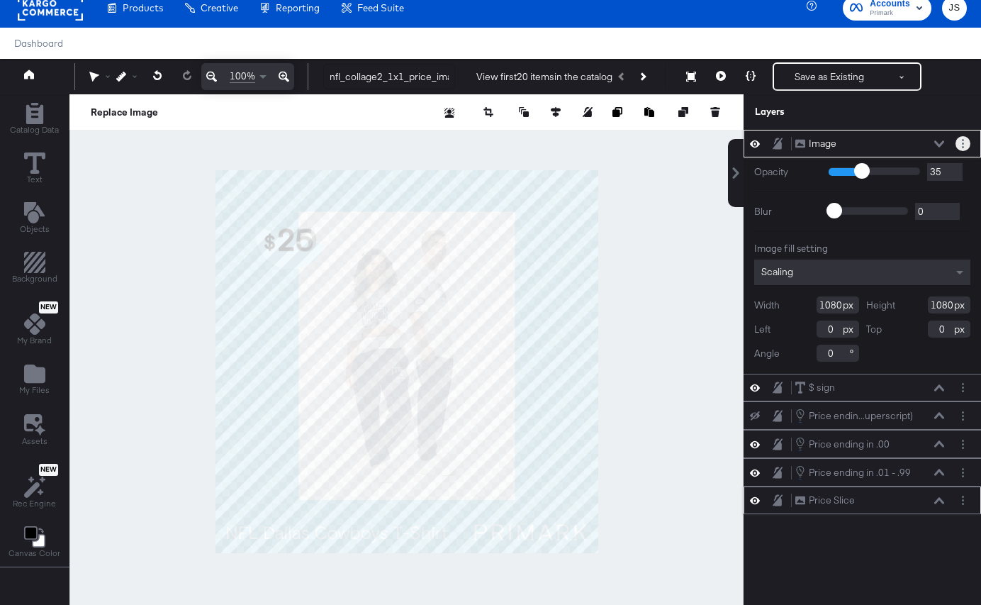
click at [966, 143] on button "Layer Options" at bounding box center [963, 143] width 15 height 15
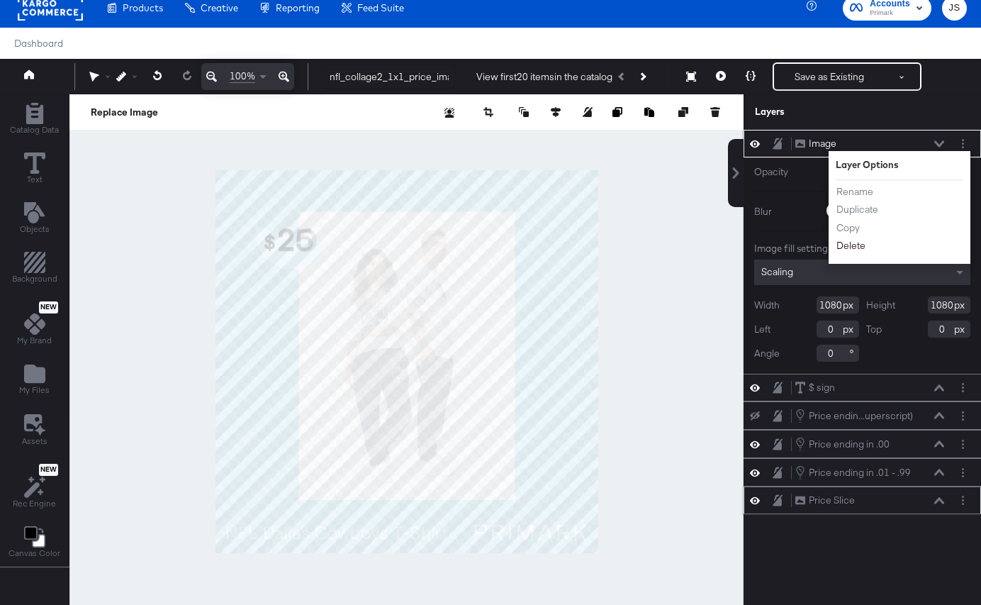
click at [855, 249] on button "Delete" at bounding box center [851, 245] width 30 height 15
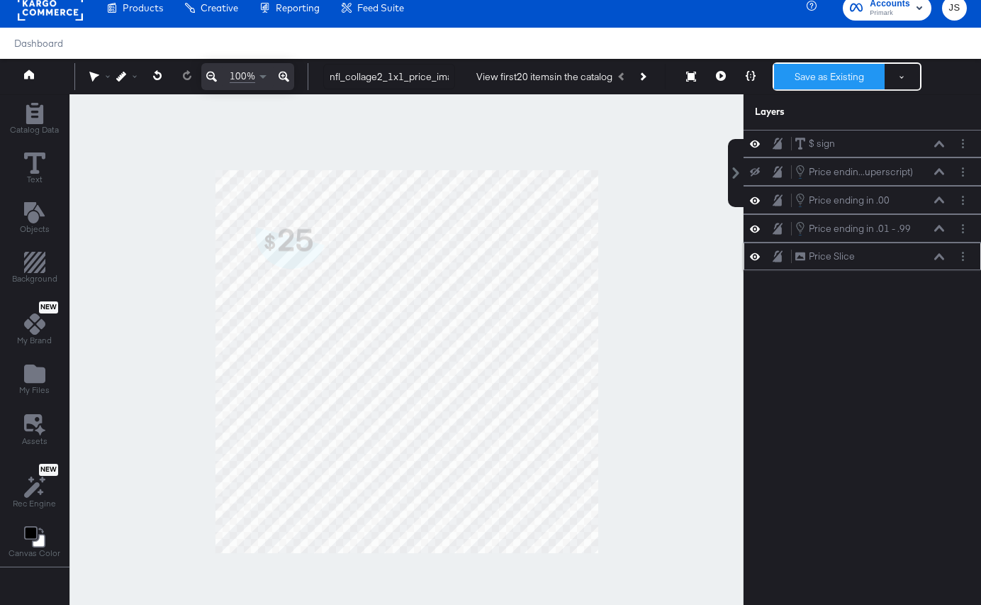
click at [866, 78] on button "Save as Existing" at bounding box center [829, 77] width 111 height 26
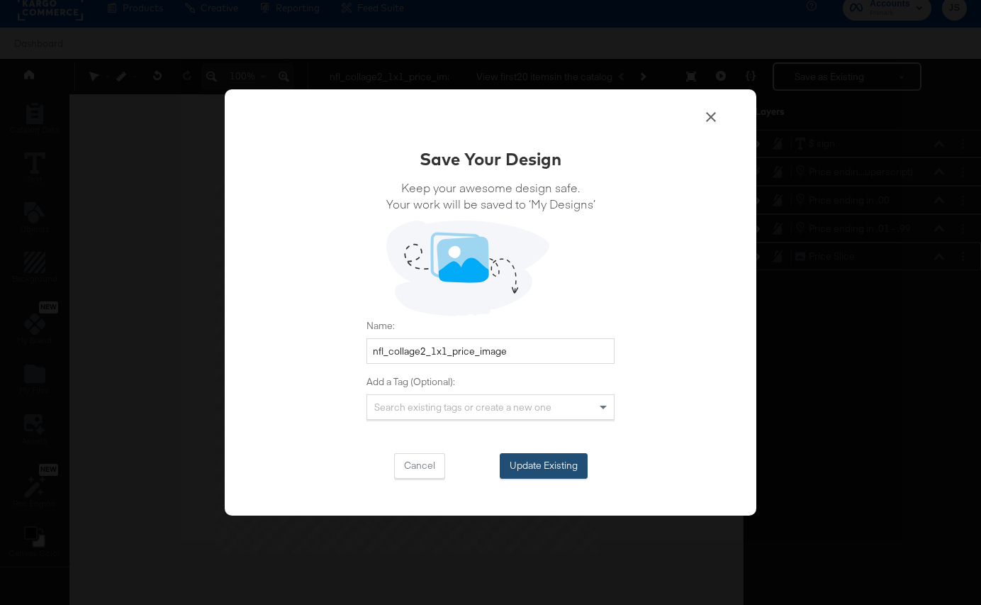
click at [554, 463] on button "Update Existing" at bounding box center [544, 466] width 88 height 26
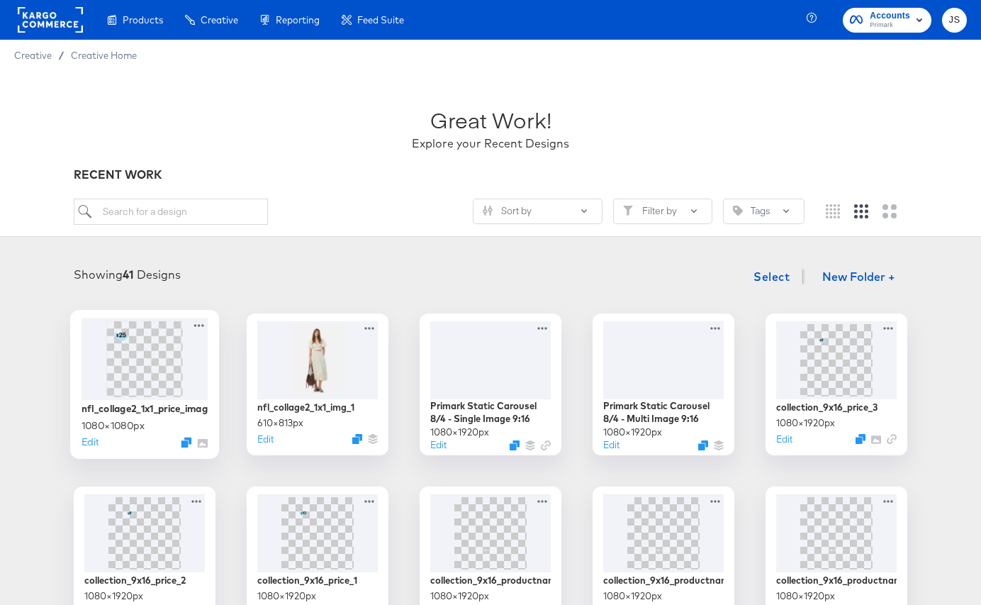
click at [162, 363] on img at bounding box center [144, 358] width 76 height 76
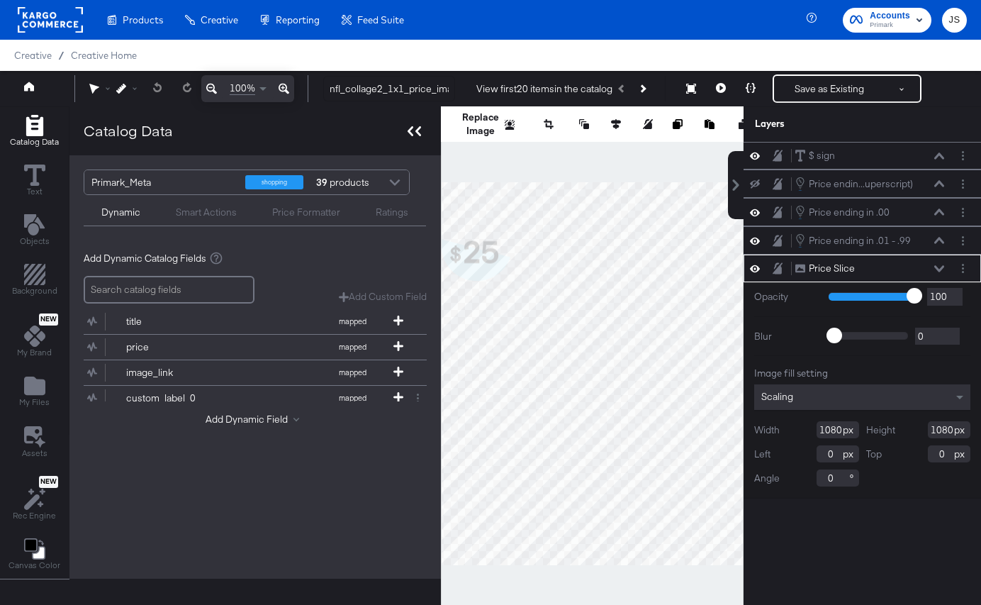
click at [410, 135] on icon at bounding box center [411, 131] width 6 height 10
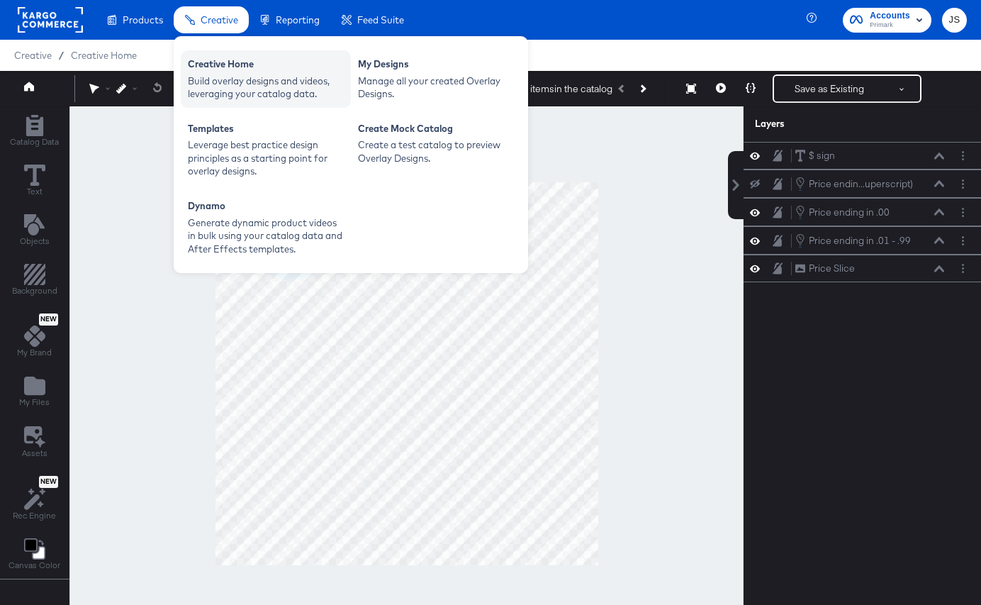
click at [221, 64] on div "Creative Home" at bounding box center [266, 65] width 156 height 17
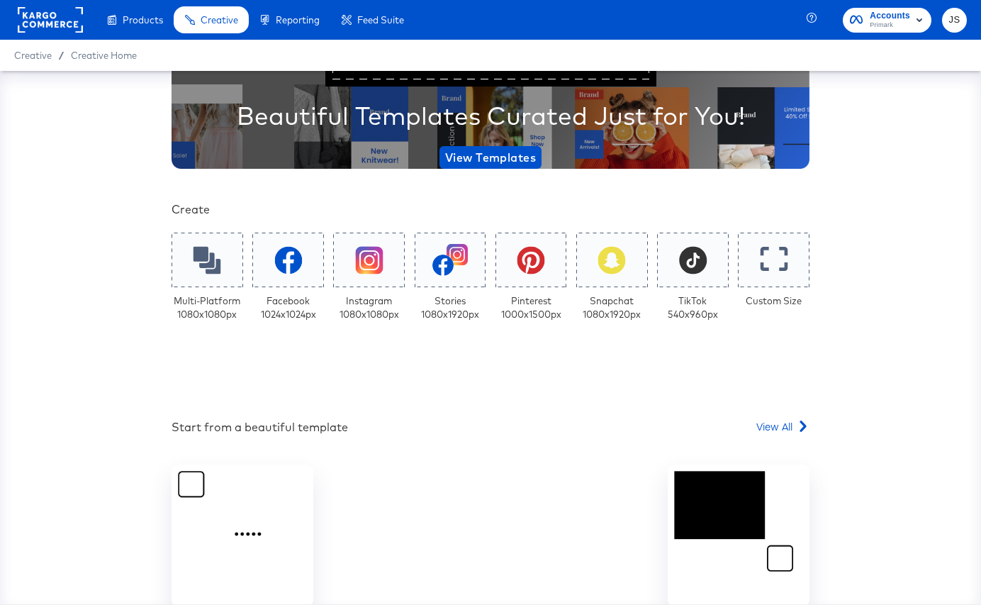
scroll to position [177, 0]
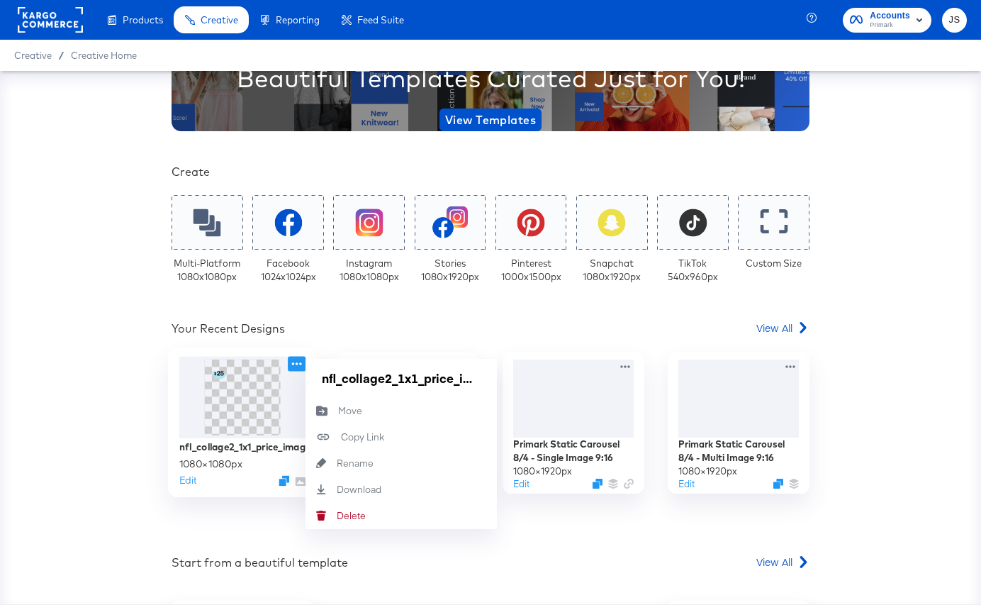
click at [298, 365] on icon at bounding box center [297, 364] width 18 height 15
click at [337, 489] on div "Download Download" at bounding box center [337, 489] width 0 height 0
click at [330, 316] on div "Your Custom Templates Beautiful Templates Curated Just for You! View Templates …" at bounding box center [491, 368] width 638 height 905
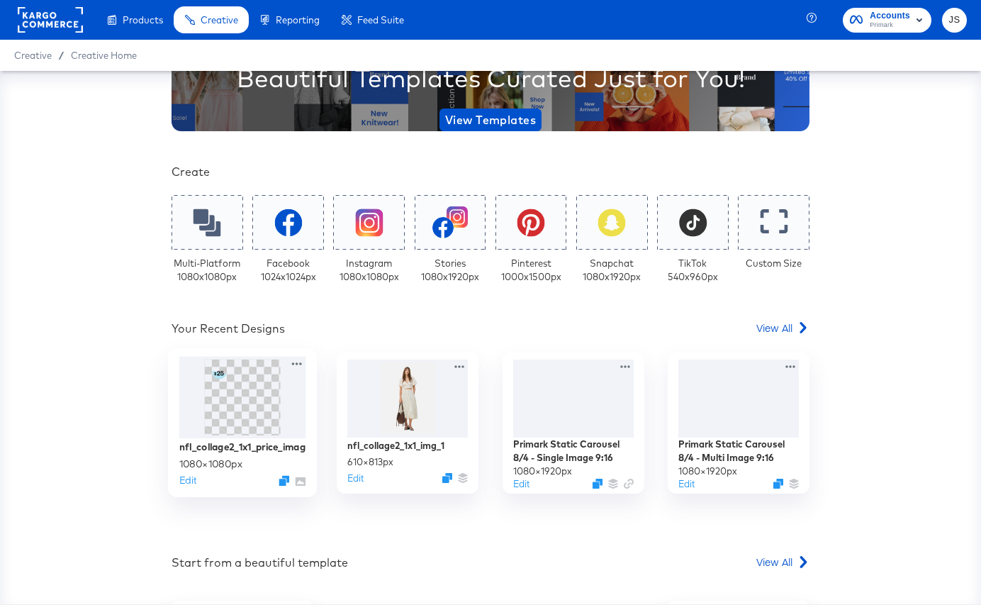
click at [246, 408] on img at bounding box center [242, 397] width 76 height 76
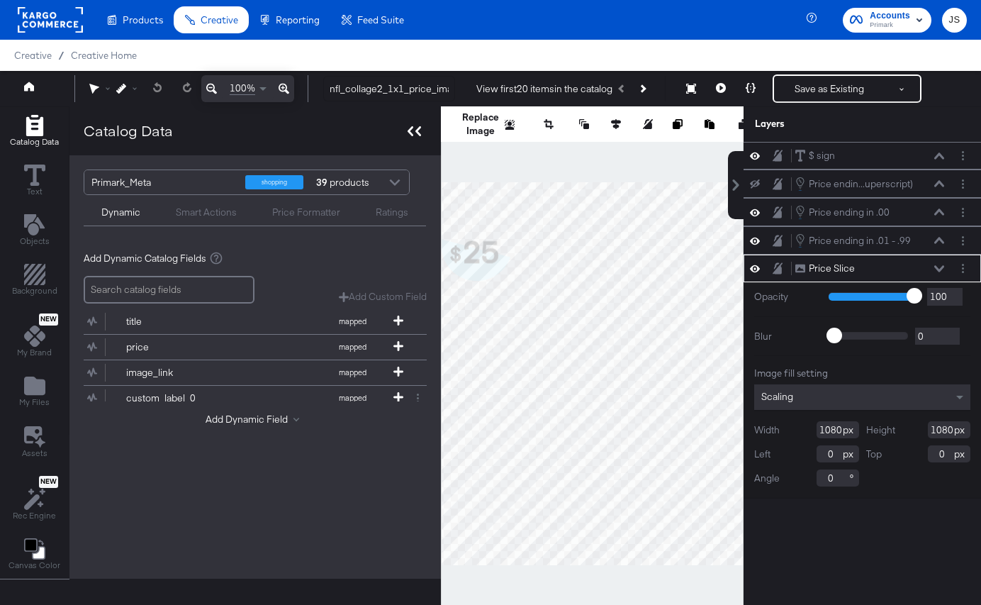
click at [416, 135] on icon at bounding box center [414, 131] width 13 height 10
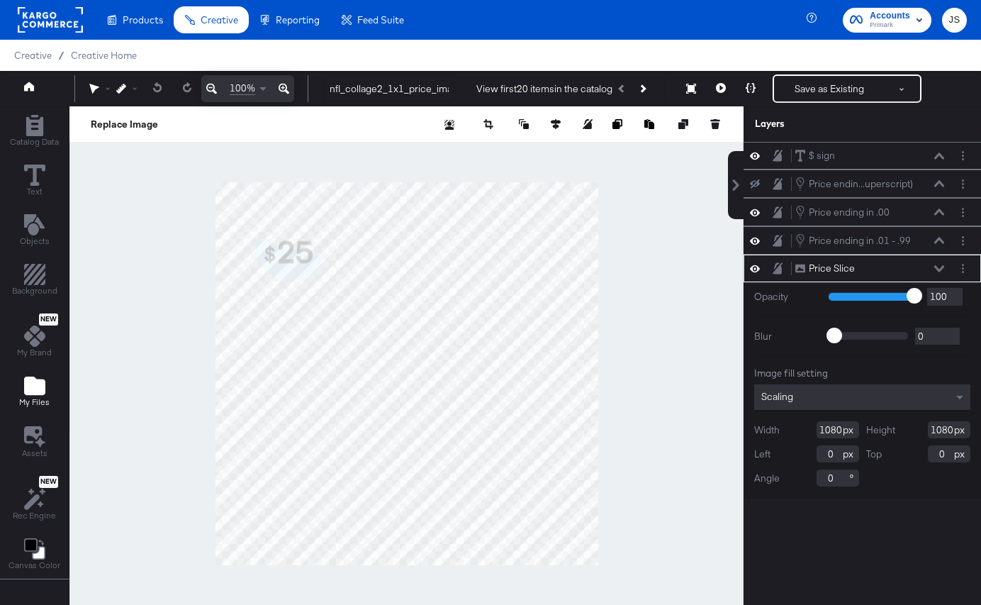
click at [43, 387] on icon "Add Files" at bounding box center [34, 385] width 21 height 18
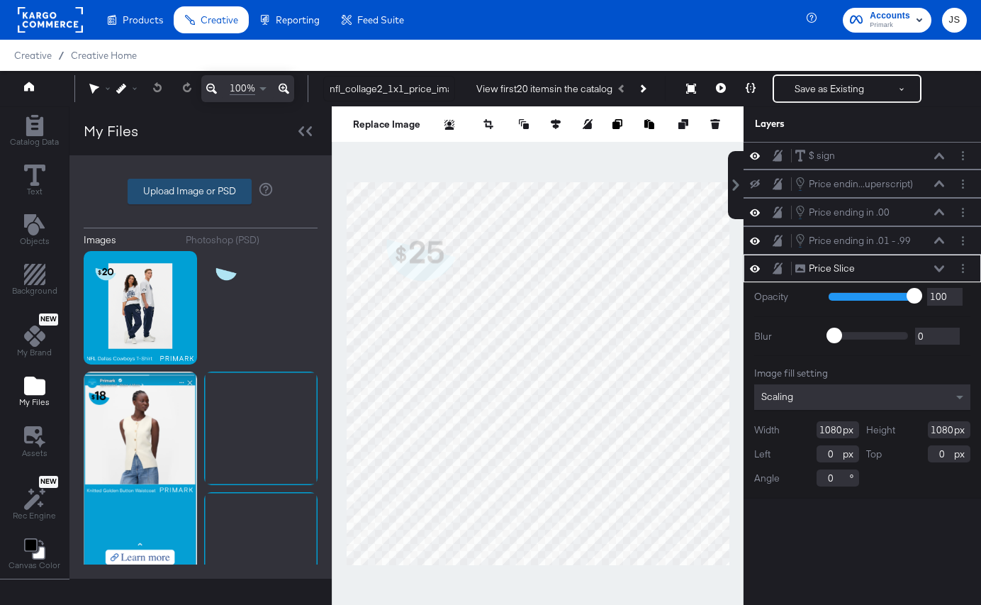
click at [198, 185] on label "Upload Image or PSD" at bounding box center [189, 191] width 123 height 24
click at [201, 191] on input "Upload Image or PSD" at bounding box center [201, 191] width 0 height 0
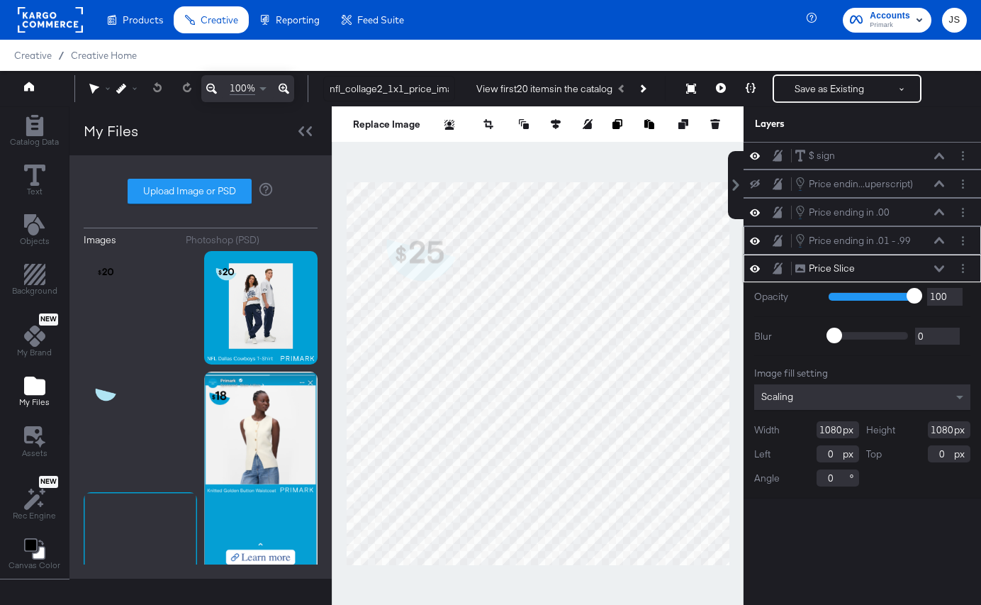
click at [936, 235] on div "Price ending in .01 - .99 Price ending in .01 - .99" at bounding box center [870, 241] width 150 height 16
click at [934, 245] on div "Price ending in .01 - .99 Price ending in .01 - .99" at bounding box center [870, 241] width 150 height 16
click at [937, 242] on icon at bounding box center [939, 240] width 10 height 7
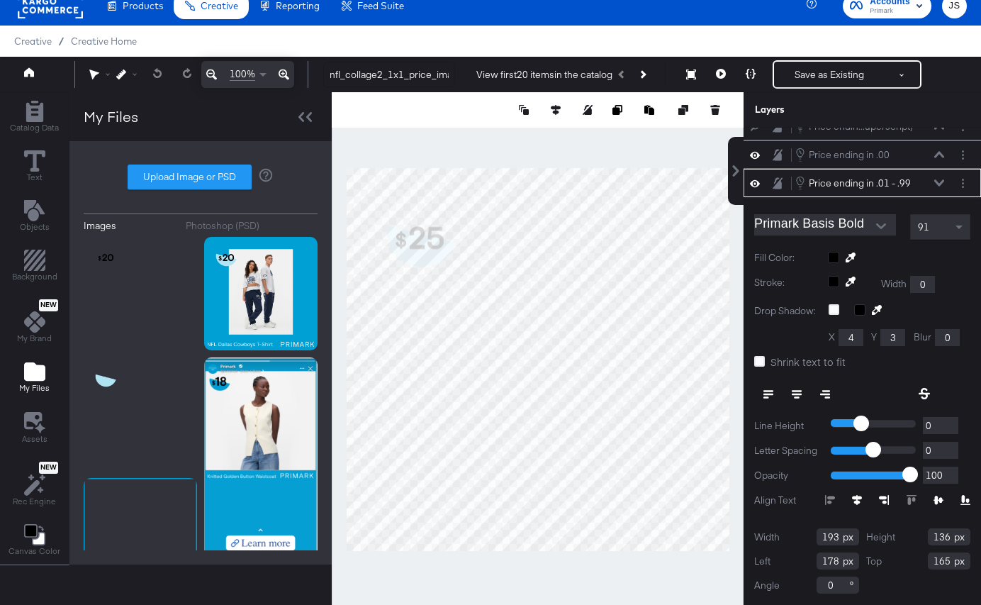
click at [832, 256] on div at bounding box center [899, 257] width 143 height 11
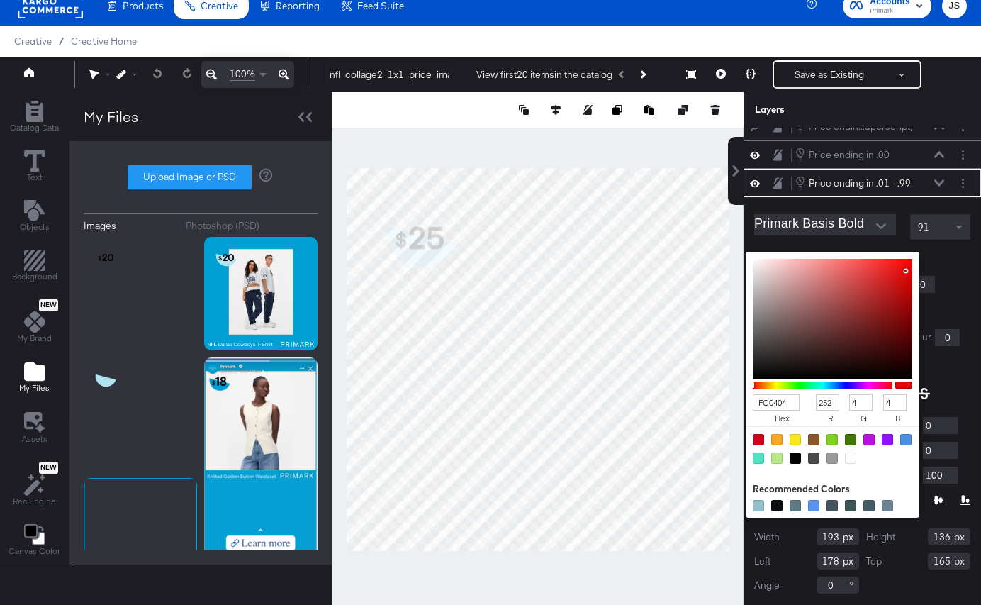
drag, startPoint x: 859, startPoint y: 286, endPoint x: 910, endPoint y: 260, distance: 57.1
click at [910, 260] on div at bounding box center [833, 319] width 160 height 120
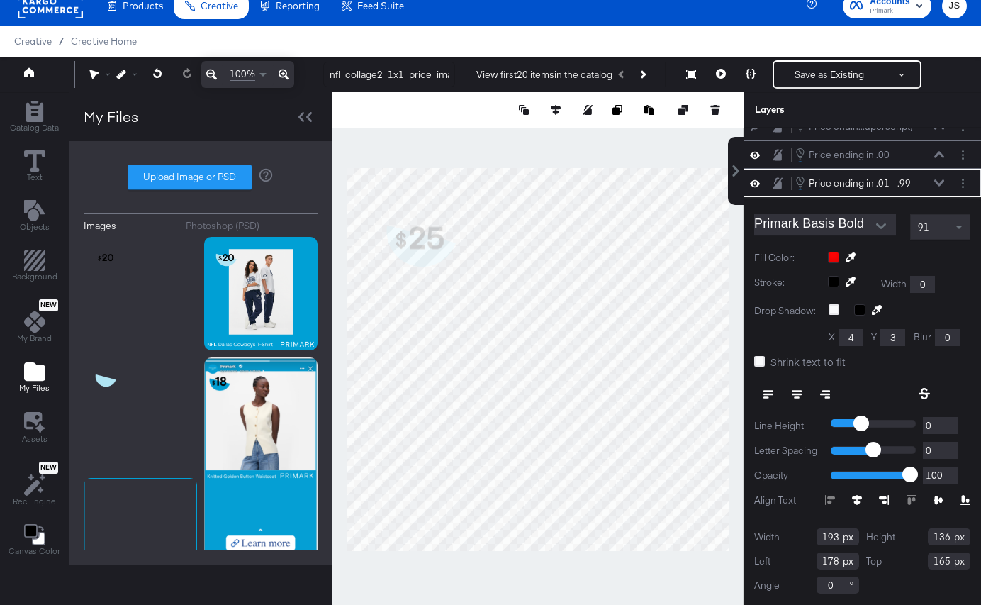
click at [948, 265] on div "Primark Basis Bold 91 Fill Color: Stroke: Width 0 Drop Shadow: X 4 Y 3 Blur 0 S…" at bounding box center [863, 401] width 238 height 408
click at [939, 183] on icon at bounding box center [939, 182] width 10 height 7
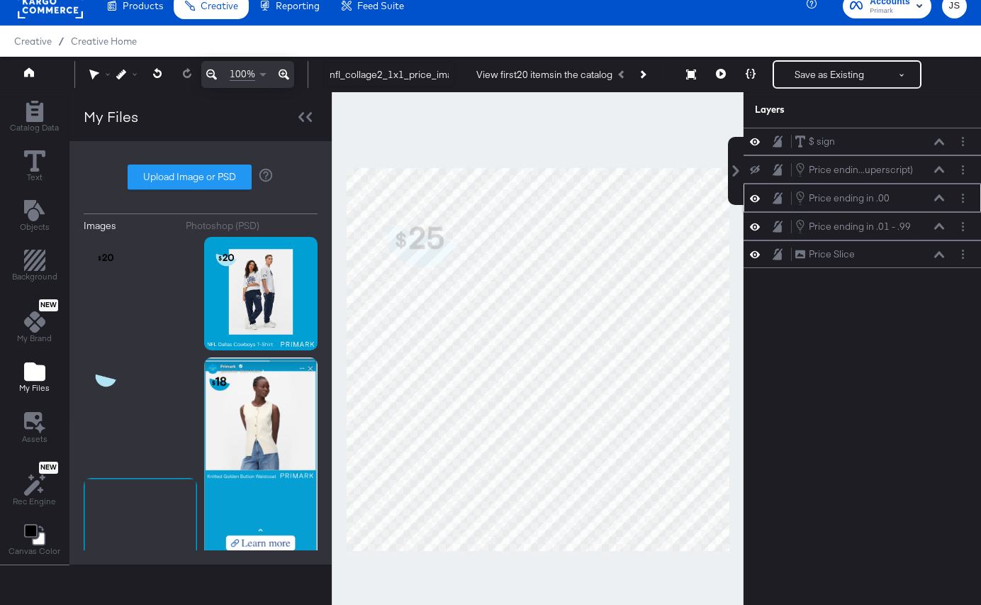
click at [940, 198] on icon at bounding box center [939, 197] width 10 height 6
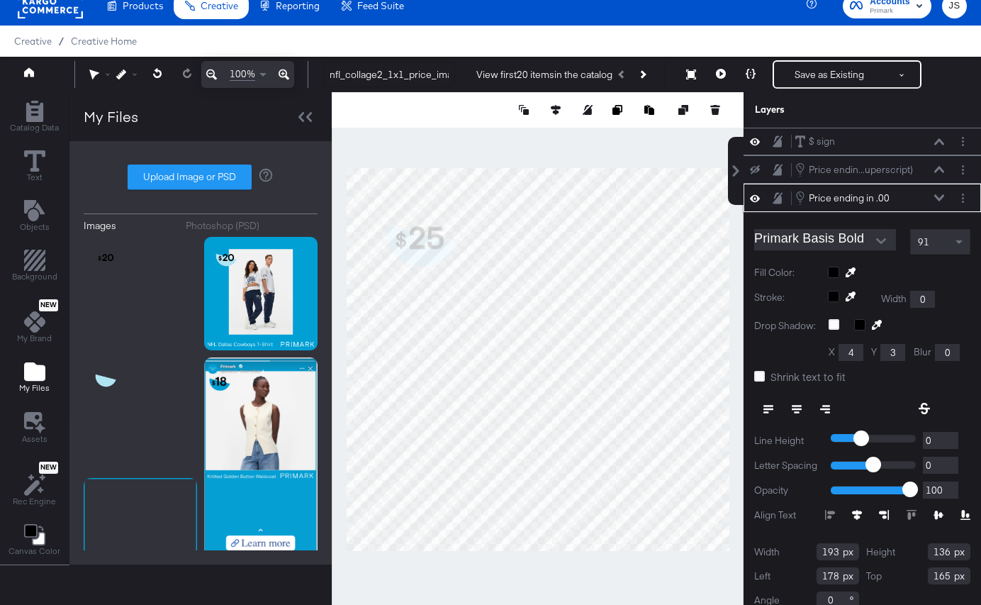
scroll to position [15, 0]
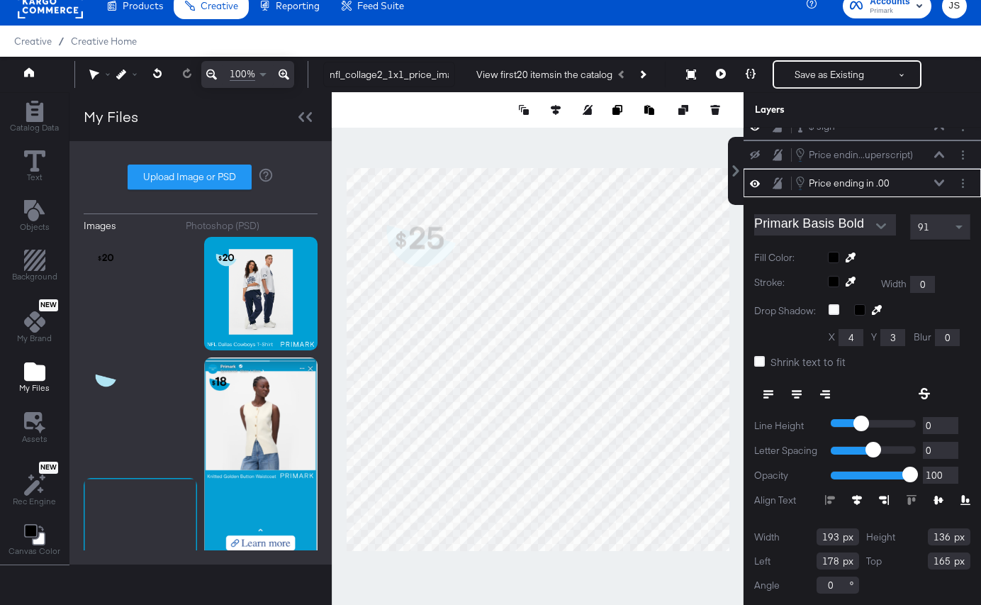
click at [835, 256] on div at bounding box center [899, 257] width 143 height 11
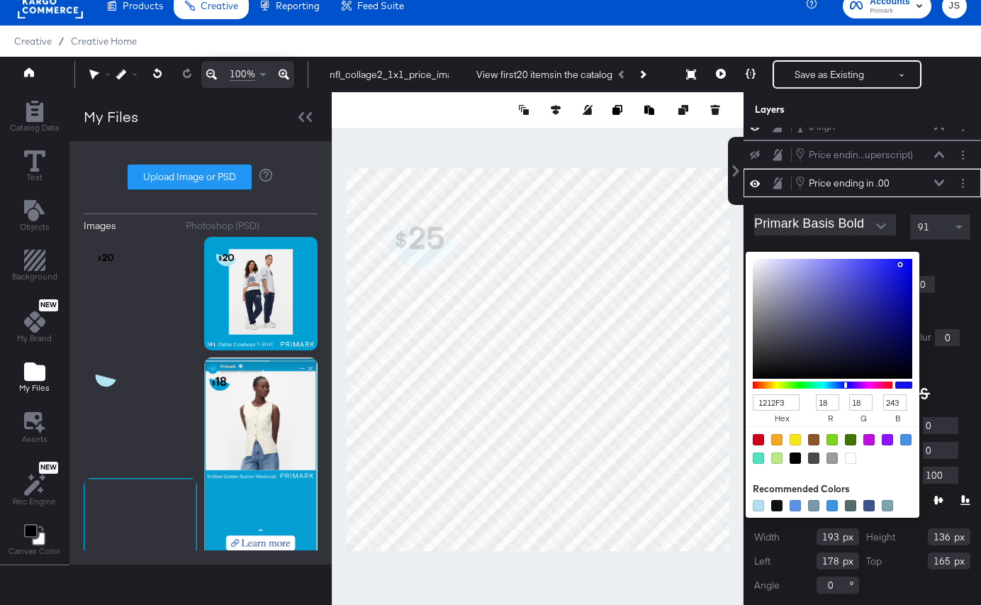
drag, startPoint x: 832, startPoint y: 291, endPoint x: 901, endPoint y: 264, distance: 74.1
click at [901, 264] on div at bounding box center [833, 319] width 160 height 120
click at [759, 439] on div at bounding box center [758, 439] width 11 height 11
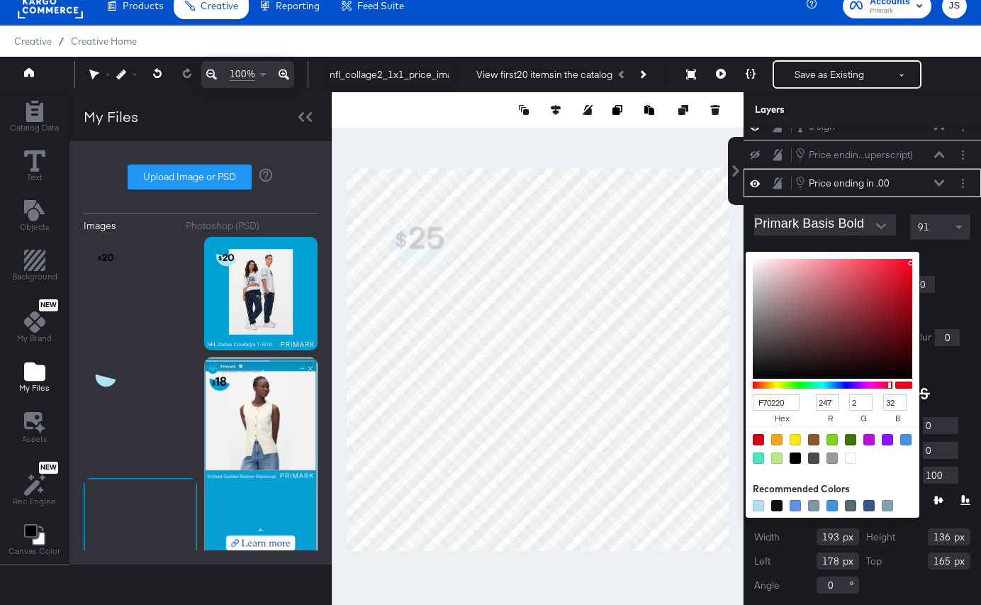
drag, startPoint x: 893, startPoint y: 285, endPoint x: 911, endPoint y: 262, distance: 29.2
click at [911, 262] on div at bounding box center [833, 319] width 160 height 120
click at [949, 262] on div "F70220 hex 247 r 2 g 32 b 100 a Recommended Colors" at bounding box center [899, 257] width 143 height 11
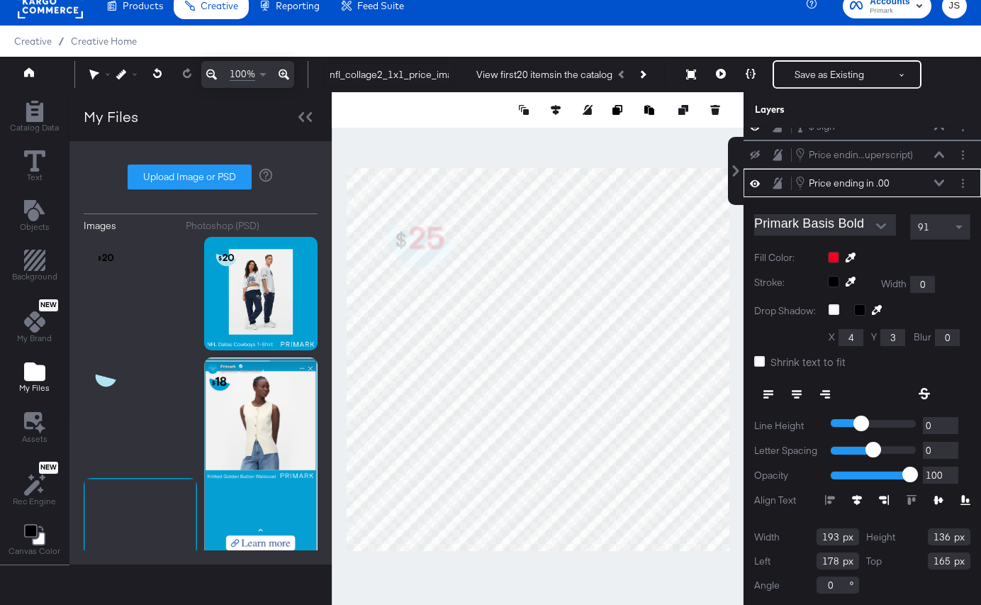
click at [939, 184] on icon at bounding box center [939, 182] width 10 height 6
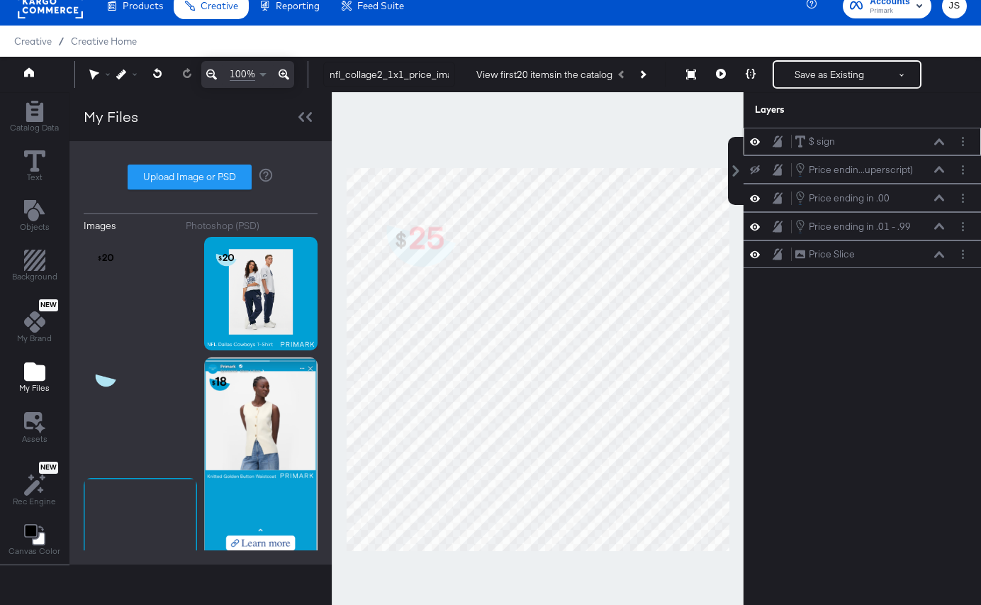
click at [938, 142] on icon at bounding box center [939, 141] width 10 height 7
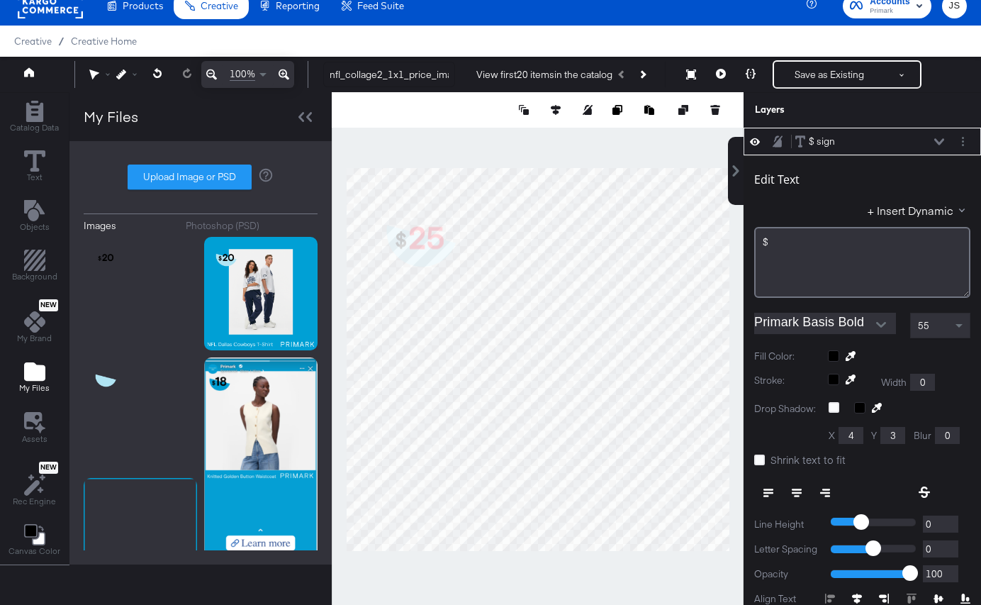
click at [837, 352] on div at bounding box center [899, 355] width 143 height 11
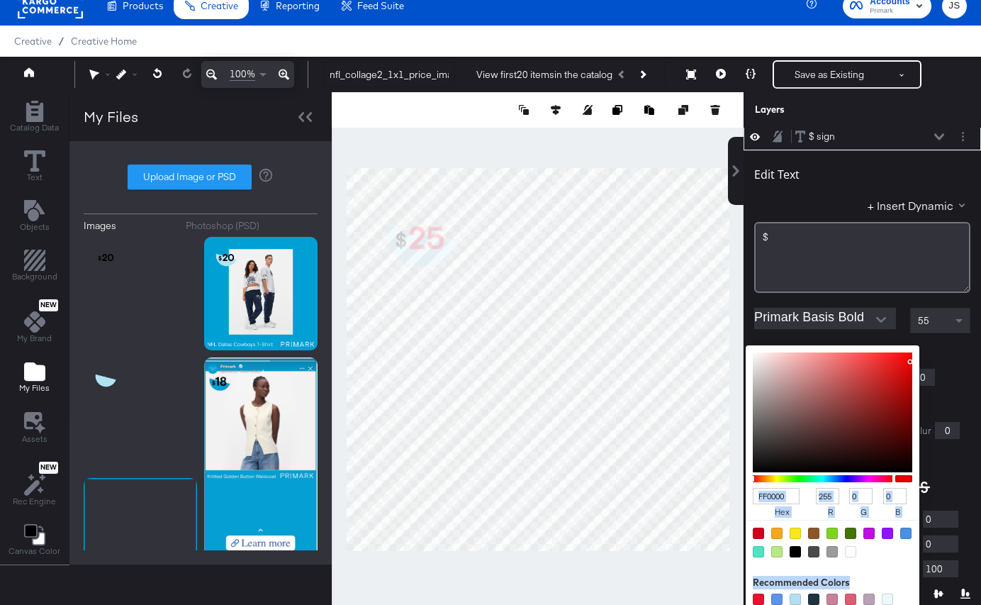
drag, startPoint x: 835, startPoint y: 378, endPoint x: 910, endPoint y: 342, distance: 83.4
click at [913, 342] on div "Edit Text + Insert Dynamic $﻿ Primark Basis Bold 55 Fill Color: FF0000 hex 255 …" at bounding box center [863, 424] width 238 height 549
click at [938, 138] on icon at bounding box center [939, 136] width 10 height 6
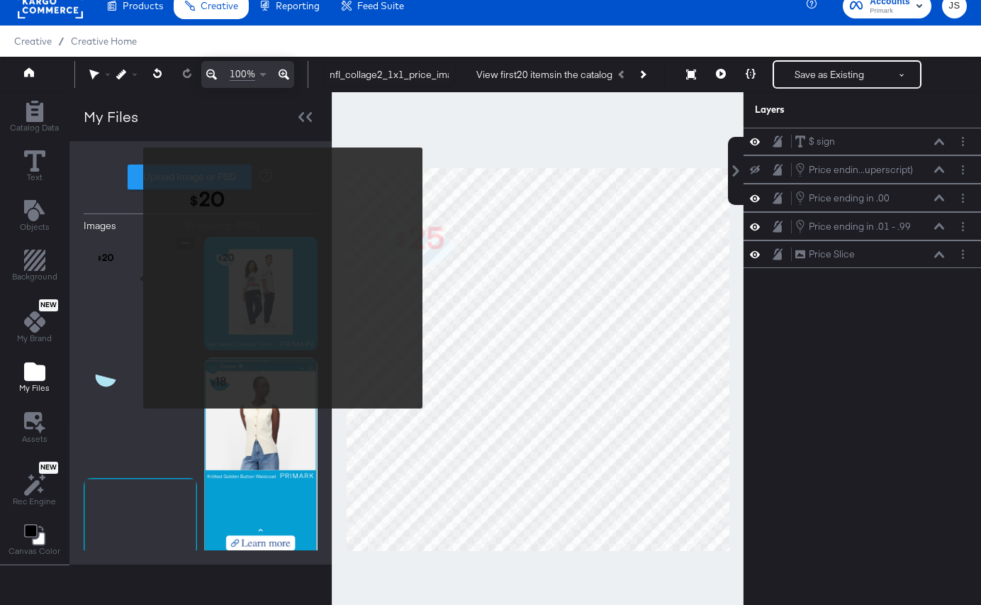
click at [135, 278] on img at bounding box center [140, 293] width 113 height 113
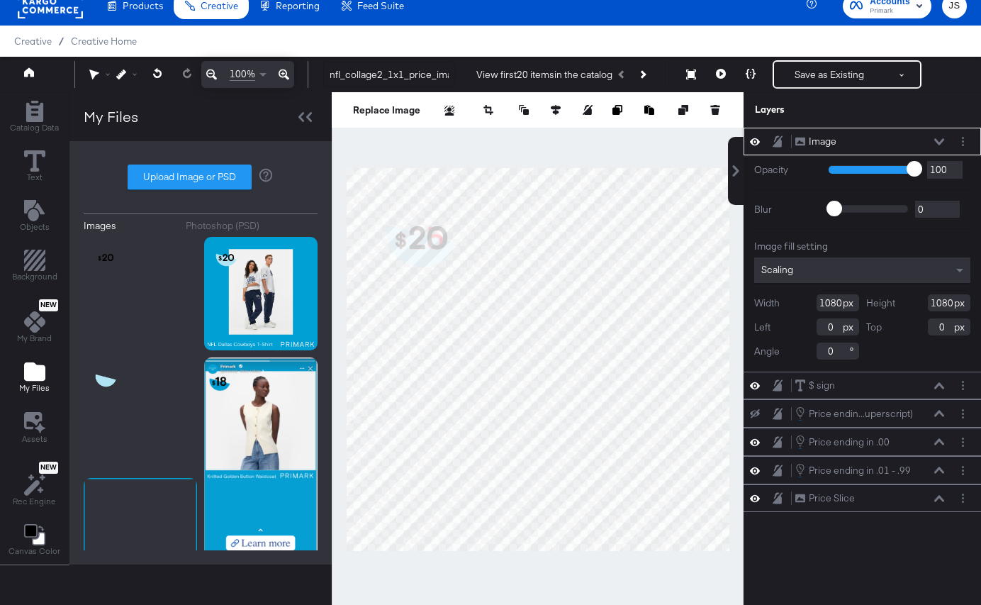
click at [937, 143] on icon at bounding box center [939, 141] width 10 height 7
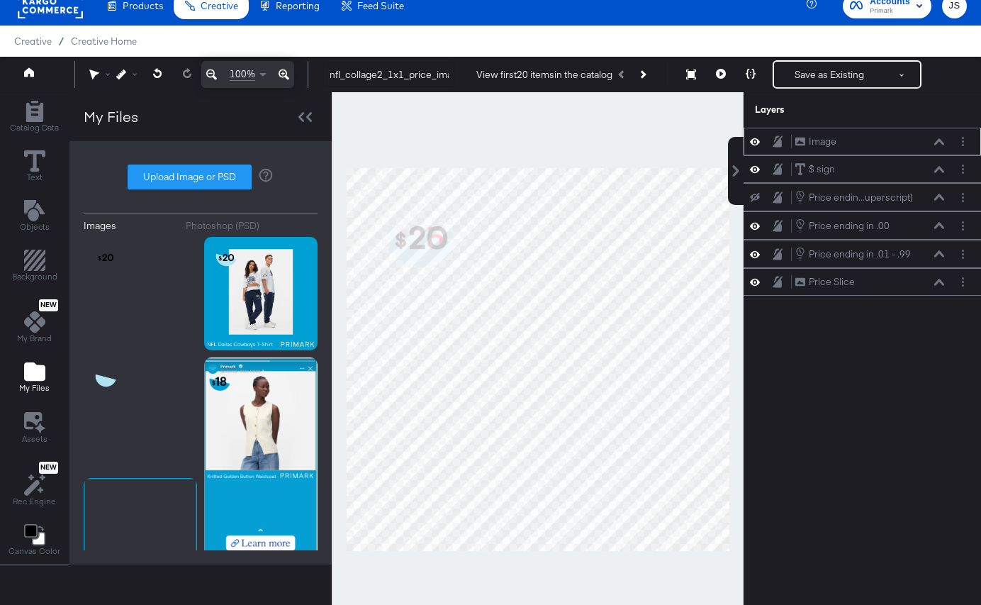
scroll to position [11, 0]
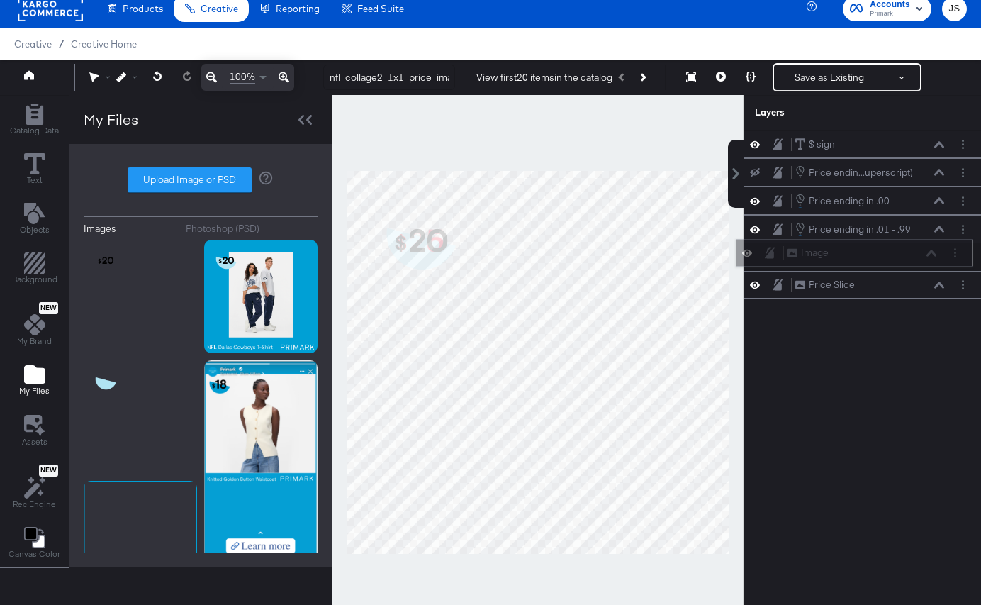
drag, startPoint x: 910, startPoint y: 140, endPoint x: 903, endPoint y: 255, distance: 115.1
click at [903, 255] on div "Image Image" at bounding box center [862, 252] width 150 height 15
click at [937, 143] on icon at bounding box center [939, 144] width 10 height 7
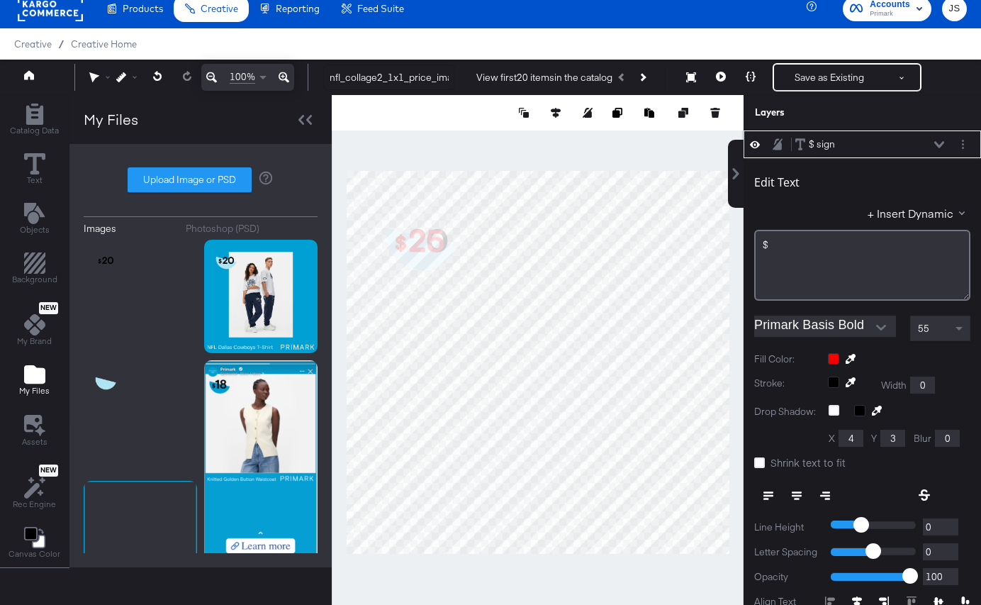
scroll to position [14, 0]
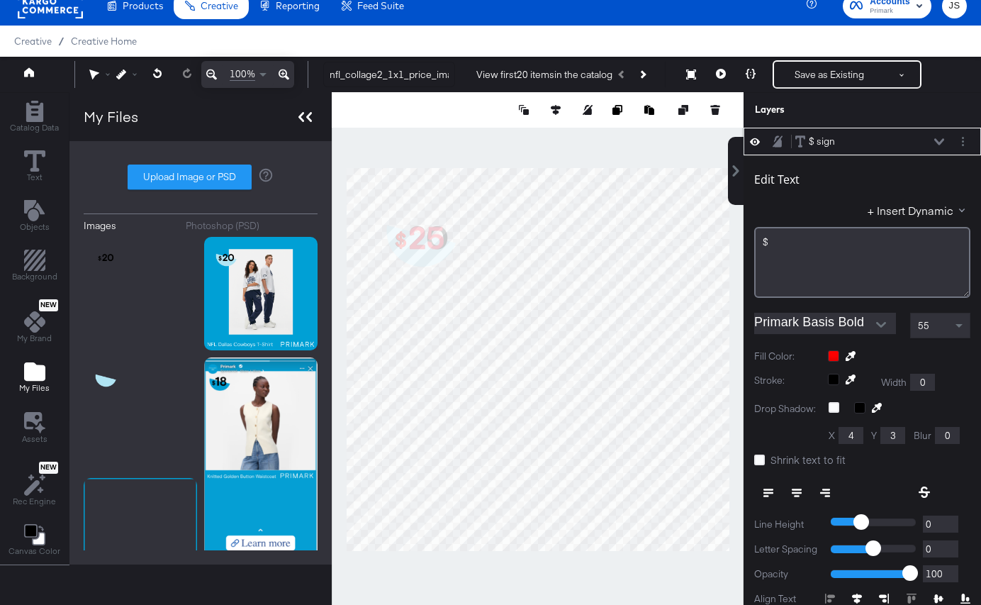
click at [301, 121] on icon at bounding box center [302, 117] width 6 height 10
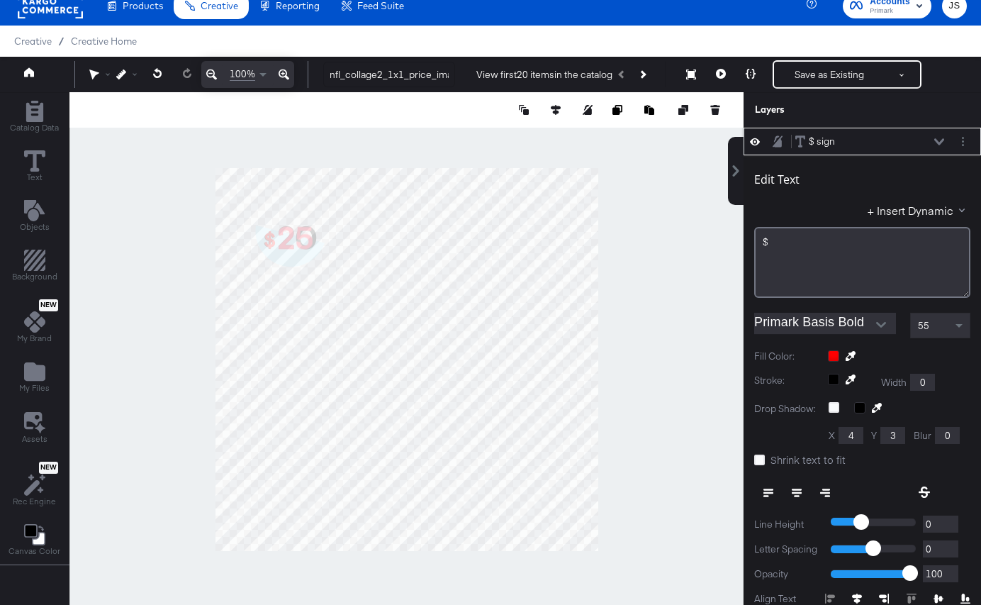
click at [287, 74] on icon at bounding box center [284, 74] width 11 height 17
click at [278, 69] on button at bounding box center [284, 74] width 21 height 27
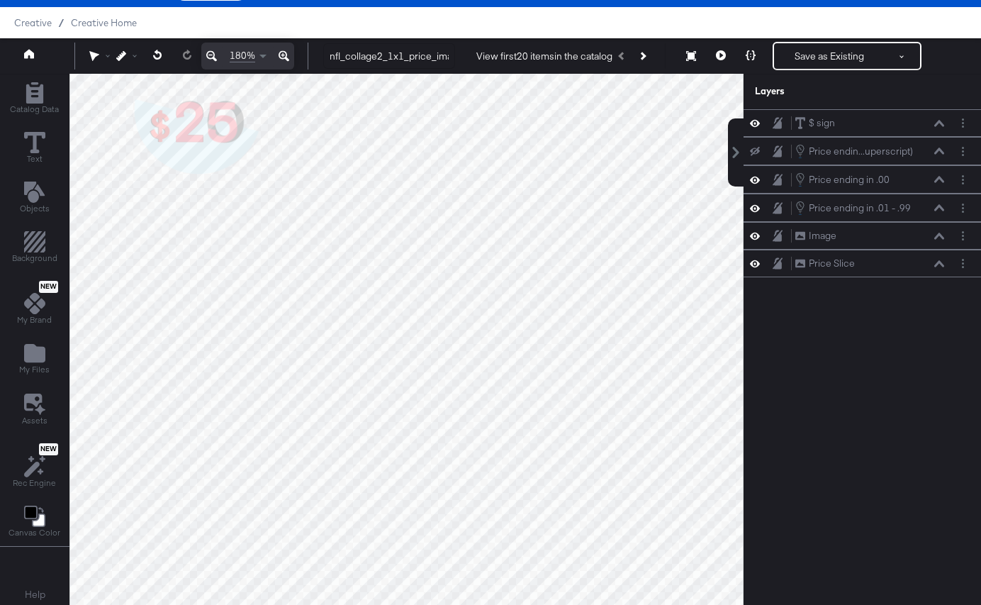
scroll to position [36, 0]
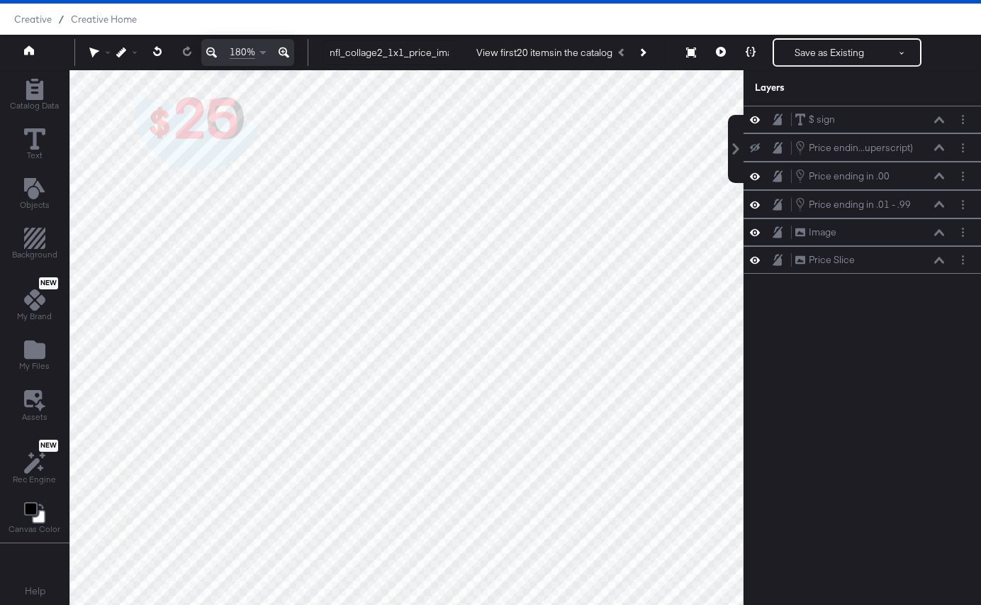
click at [338, 339] on div at bounding box center [406, 337] width 674 height 535
click at [207, 60] on icon at bounding box center [211, 52] width 11 height 17
click at [933, 126] on div "$ sign $ sign" at bounding box center [870, 119] width 150 height 15
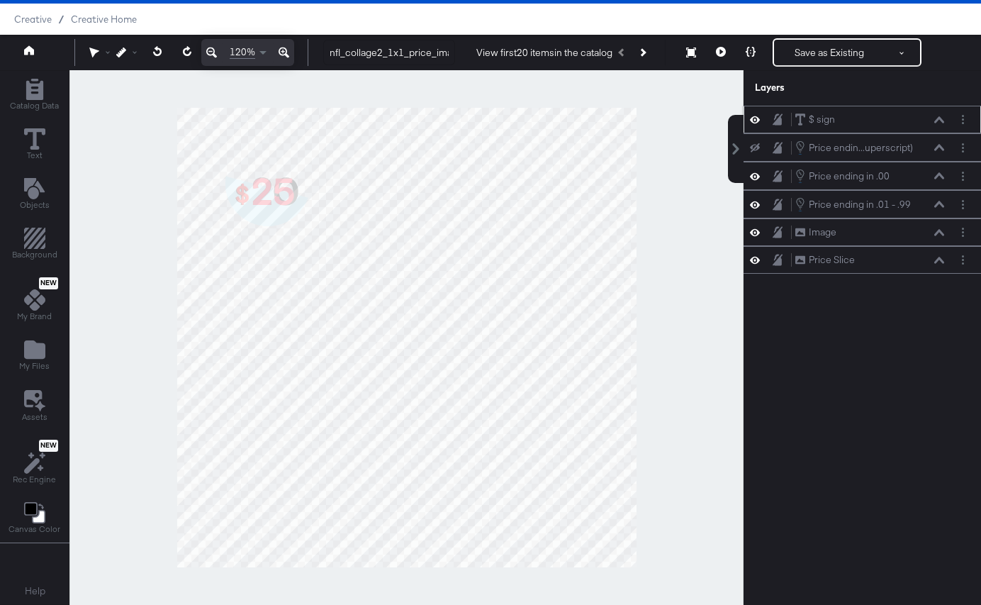
click at [936, 124] on div "$ sign $ sign" at bounding box center [870, 119] width 150 height 15
click at [937, 114] on div "$ sign $ sign" at bounding box center [870, 119] width 150 height 15
click at [944, 126] on div "$ sign $ sign" at bounding box center [870, 119] width 150 height 15
click at [941, 121] on icon at bounding box center [939, 119] width 10 height 7
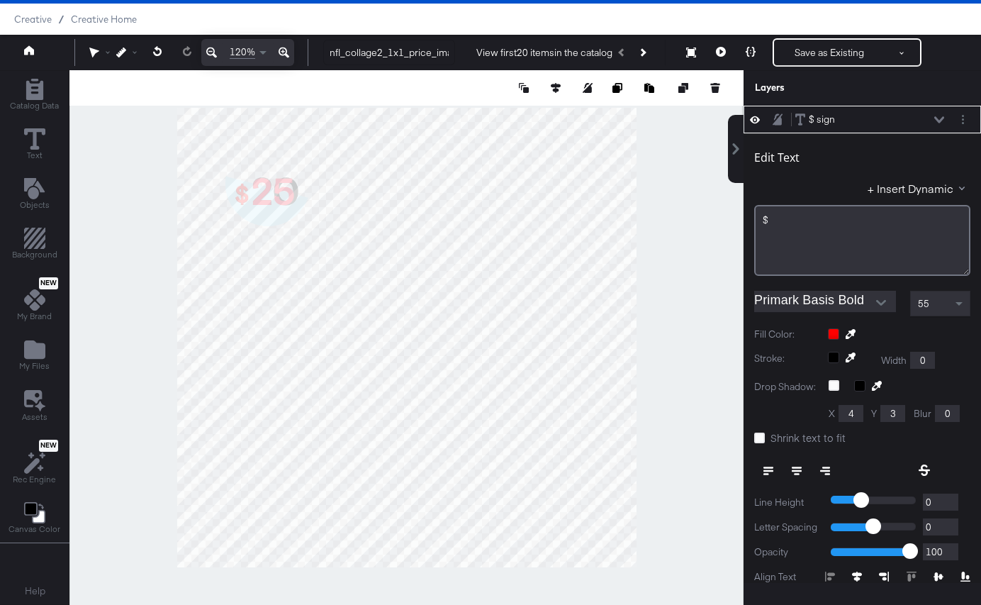
click at [99, 300] on div at bounding box center [406, 337] width 674 height 535
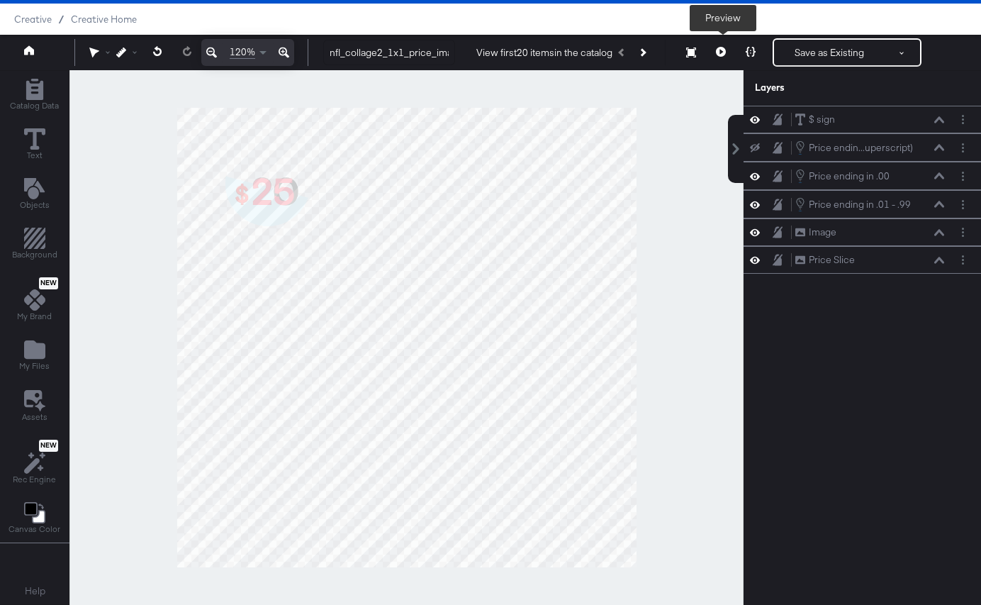
click at [725, 54] on icon at bounding box center [721, 52] width 10 height 10
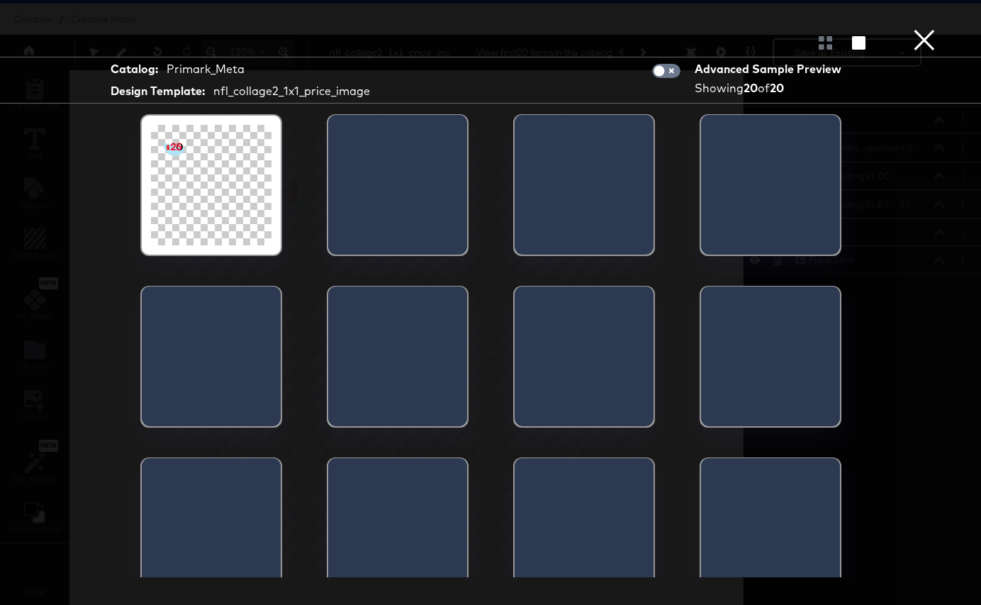
click at [254, 200] on div at bounding box center [211, 185] width 121 height 121
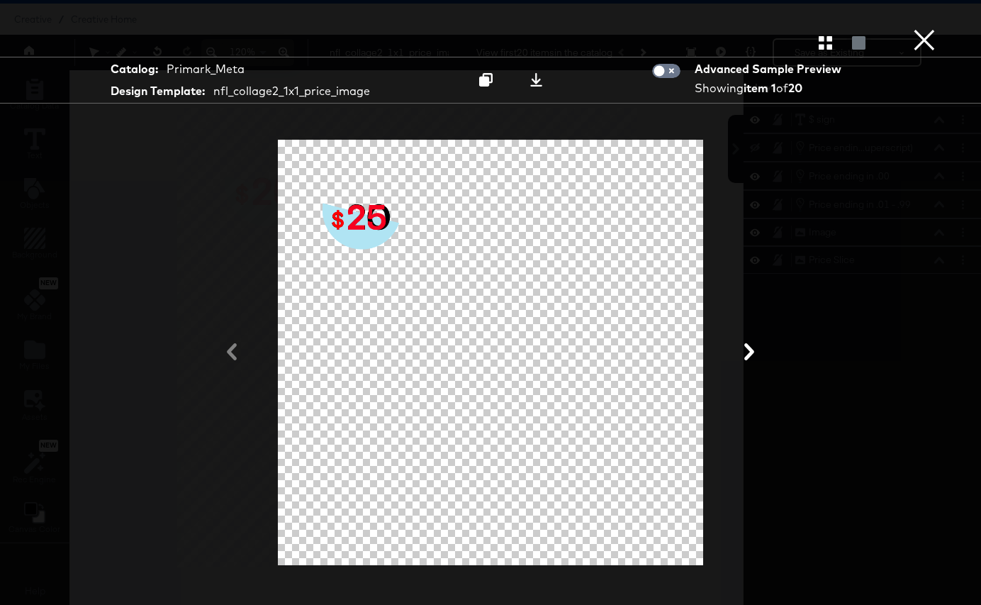
click at [922, 18] on button "×" at bounding box center [924, 14] width 28 height 28
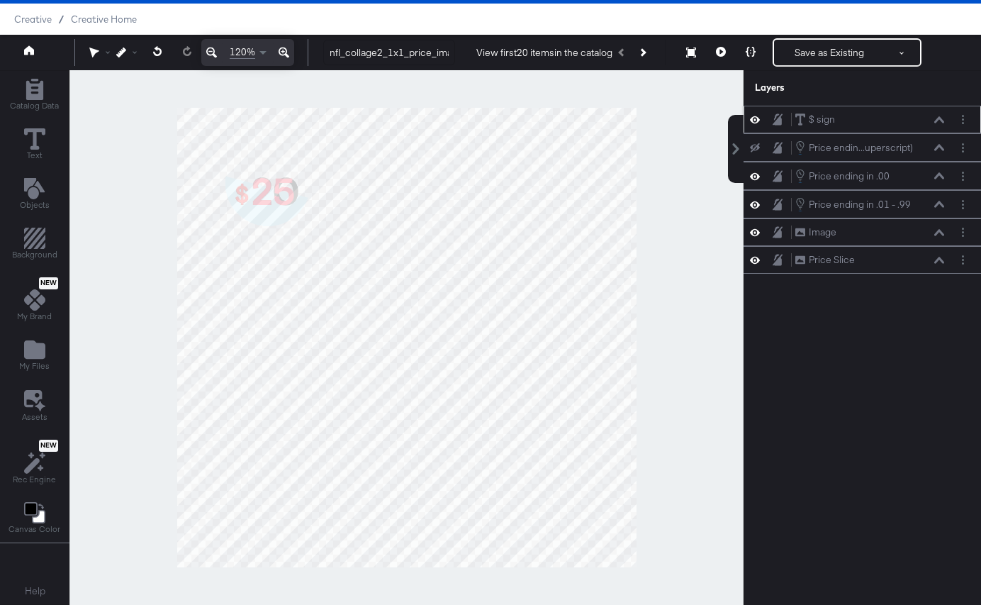
click at [943, 121] on icon at bounding box center [939, 119] width 10 height 6
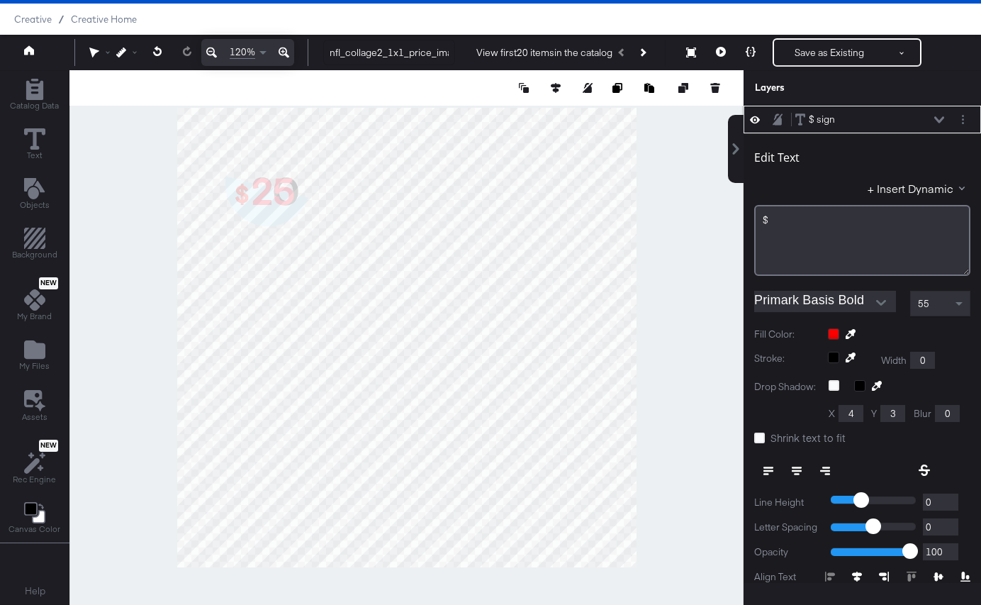
click at [728, 242] on div at bounding box center [406, 337] width 674 height 535
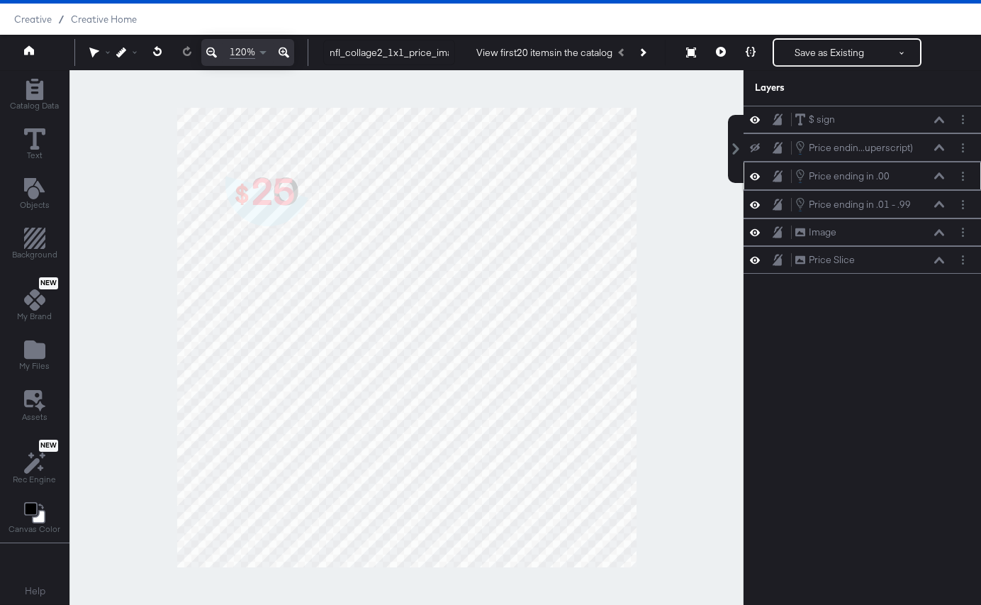
click at [757, 177] on icon at bounding box center [755, 176] width 10 height 12
click at [757, 177] on icon at bounding box center [755, 176] width 10 height 9
click at [939, 173] on icon at bounding box center [939, 175] width 10 height 7
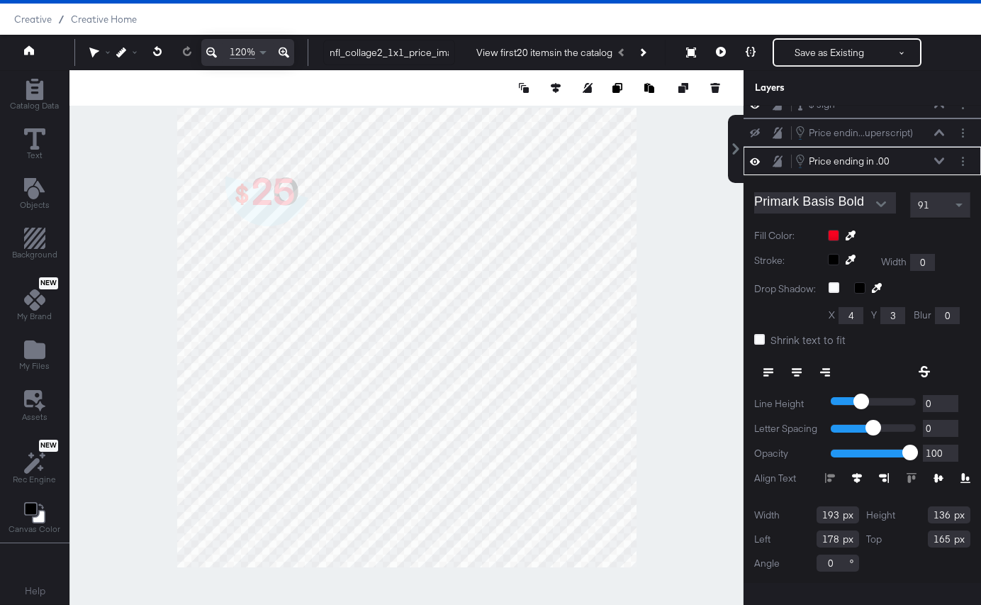
click at [939, 200] on div "91" at bounding box center [940, 205] width 59 height 24
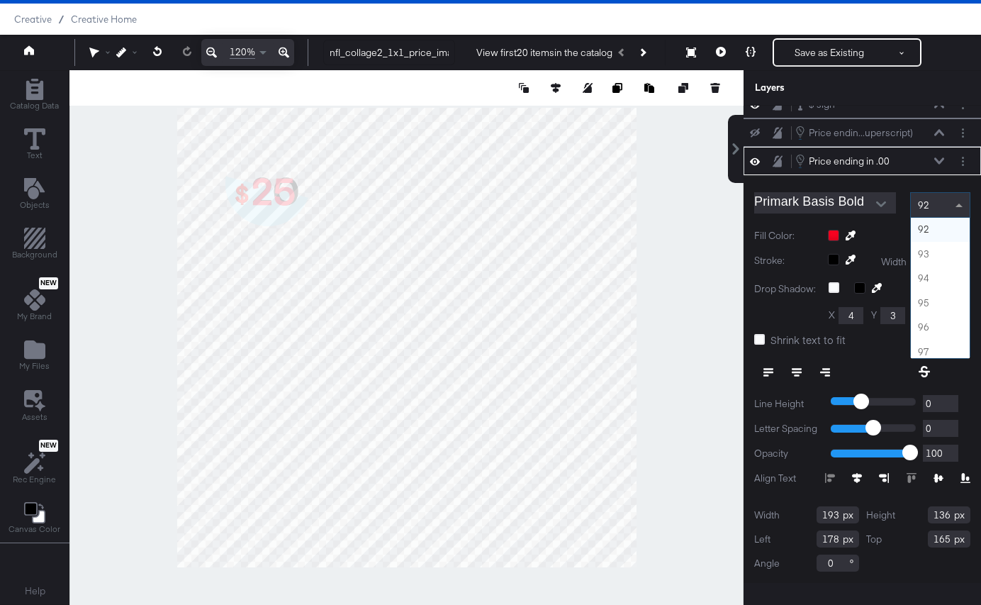
scroll to position [2206, 0]
click at [894, 225] on div "Primark Basis Bold 92 1 2 3 4 5 6 7 8 9 10 11 12 13 14 15 16 17 18 19 20 21 22 …" at bounding box center [863, 379] width 238 height 408
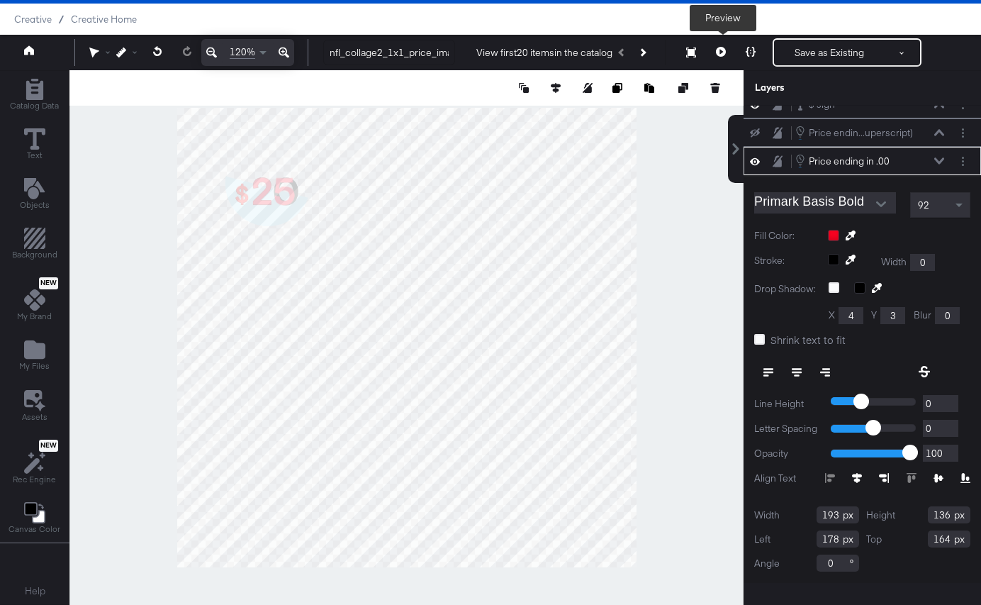
click at [733, 54] on button at bounding box center [721, 52] width 30 height 28
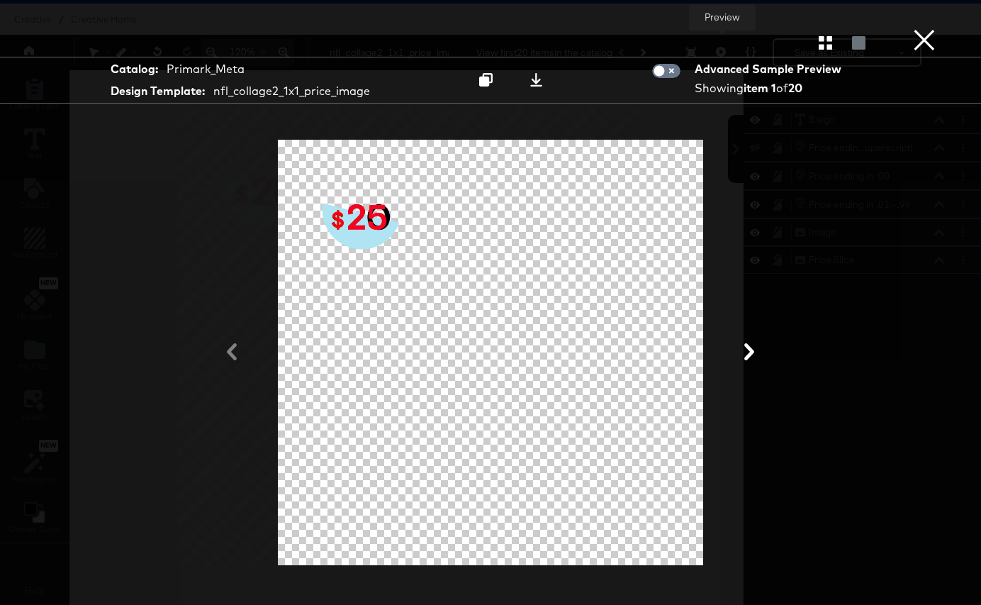
click at [925, 28] on button "×" at bounding box center [924, 14] width 28 height 28
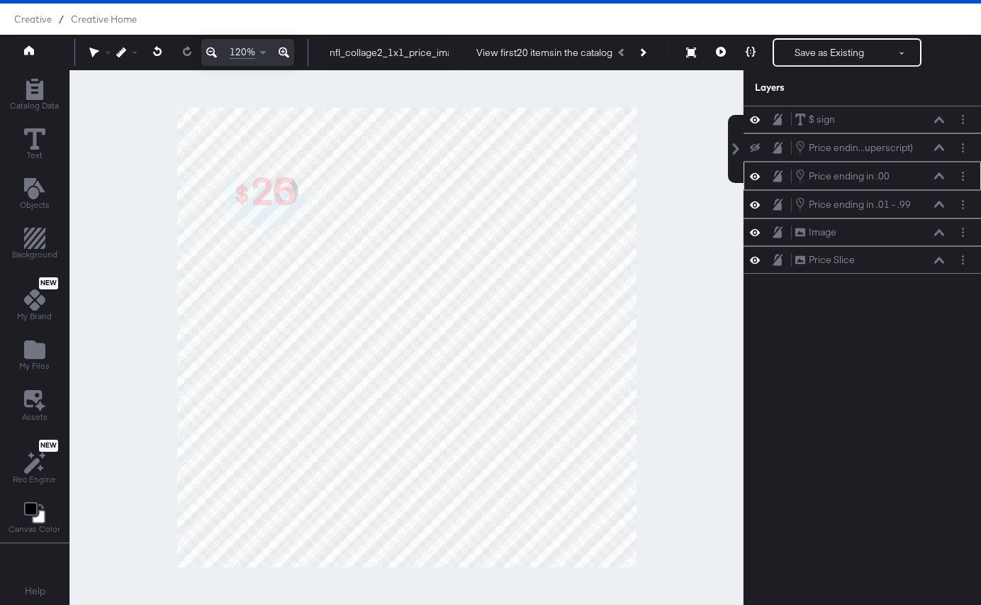
click at [938, 175] on icon at bounding box center [939, 175] width 10 height 6
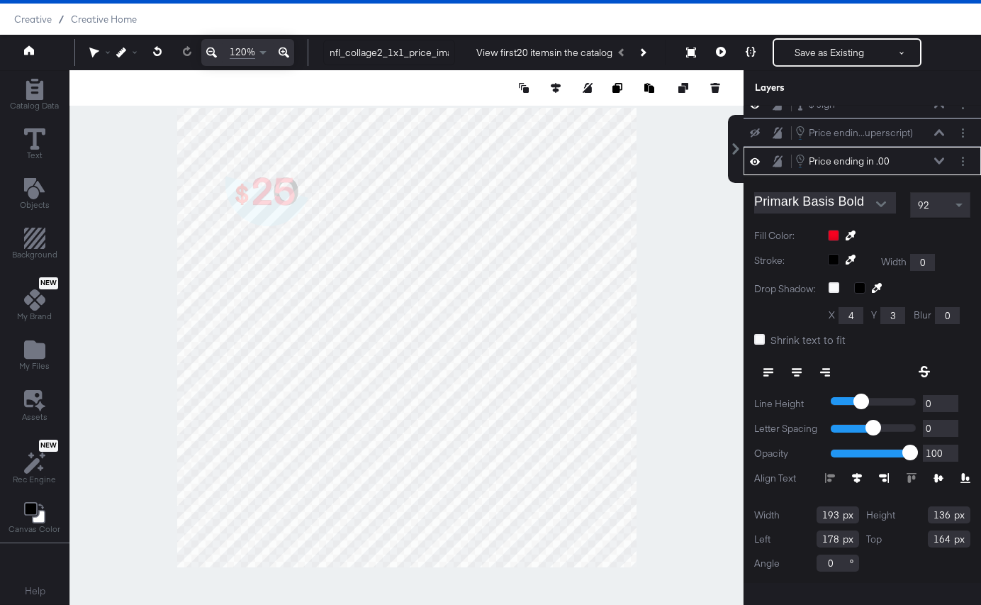
click at [938, 162] on icon at bounding box center [939, 160] width 10 height 6
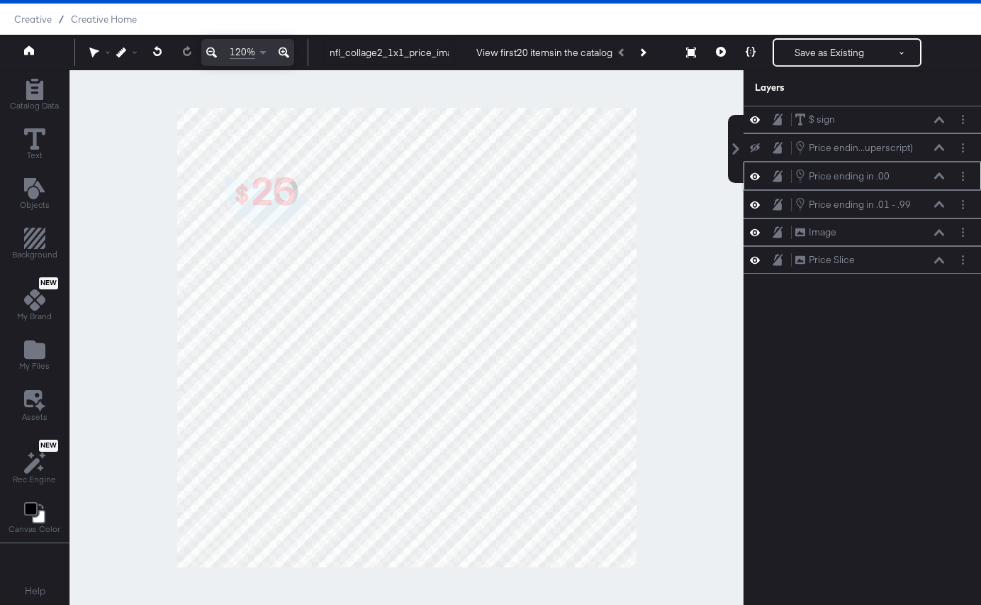
scroll to position [0, 0]
click at [939, 160] on div "Price endin...uperscript) Price ending in .01 - .99 (Superscript)" at bounding box center [863, 147] width 238 height 28
click at [941, 183] on div "Price ending in .00 Price ending in .00" at bounding box center [870, 176] width 150 height 16
click at [941, 179] on button at bounding box center [939, 176] width 11 height 9
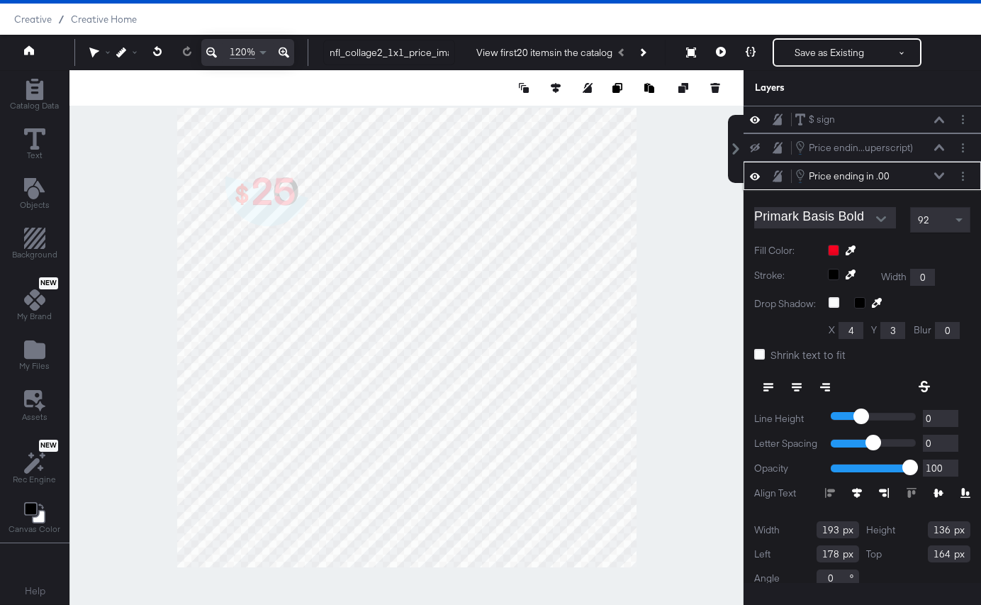
scroll to position [15, 0]
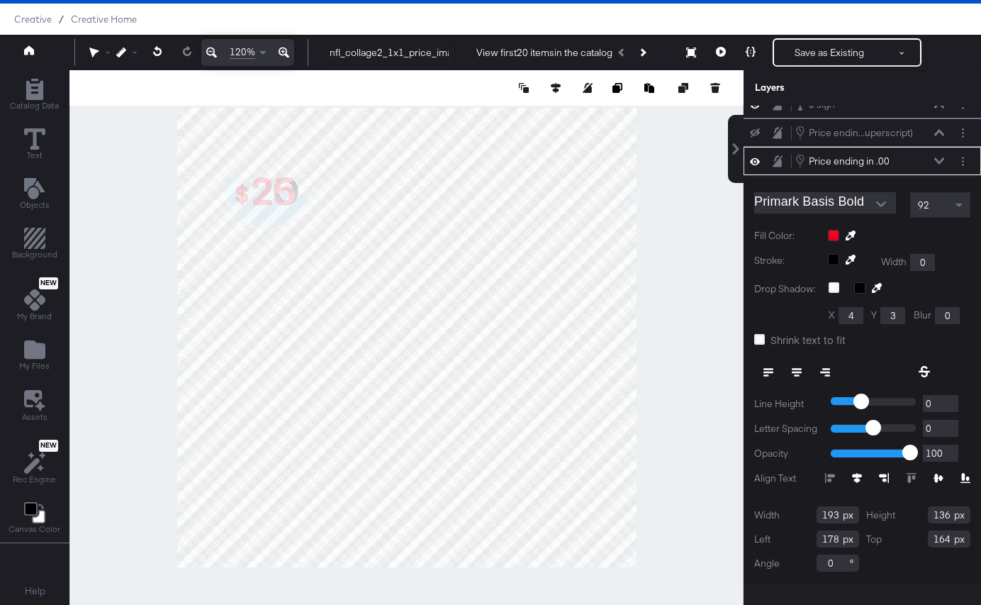
click at [940, 162] on icon at bounding box center [939, 160] width 10 height 6
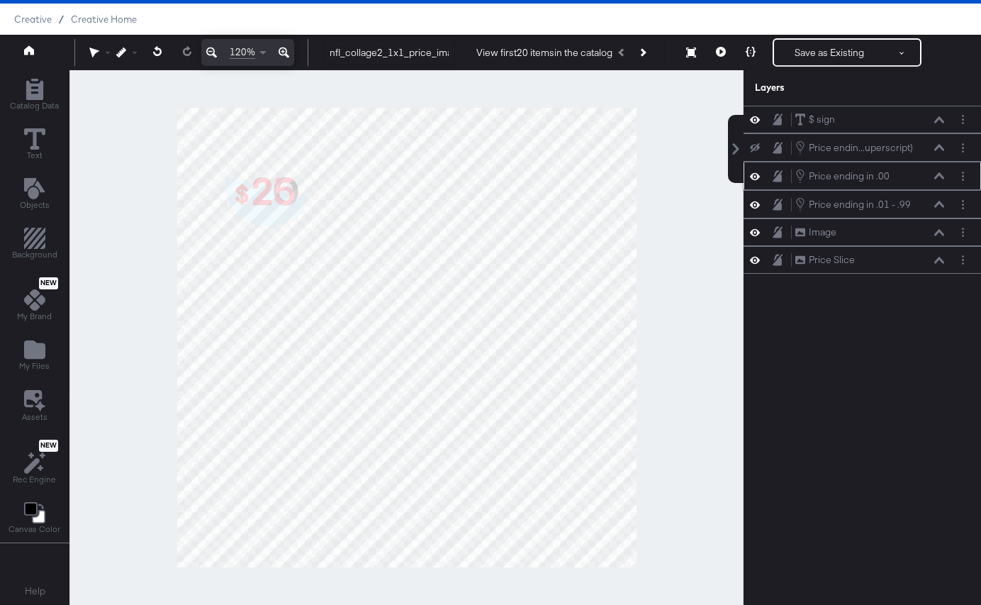
scroll to position [0, 0]
click at [941, 203] on icon at bounding box center [939, 204] width 10 height 6
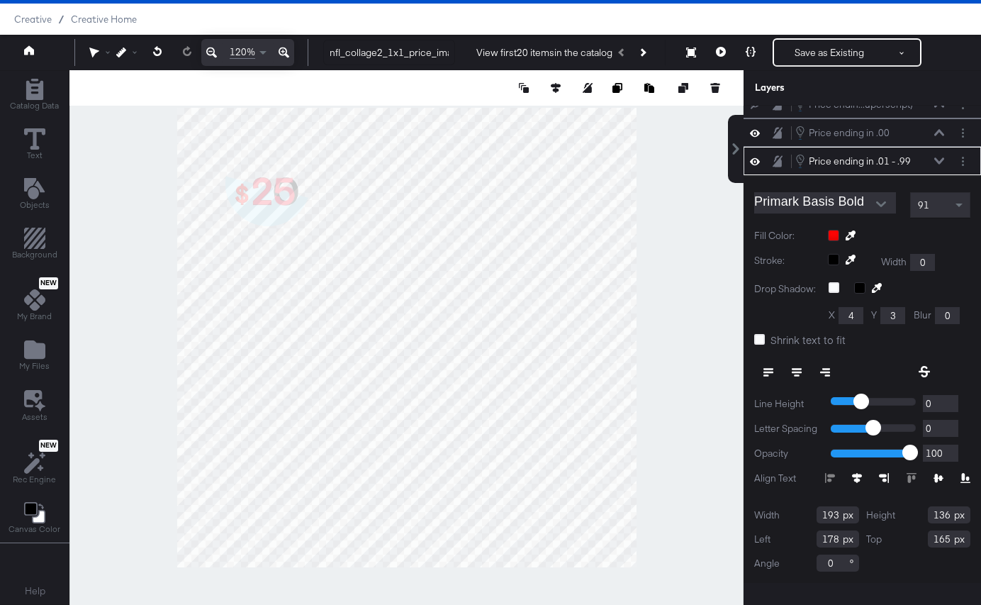
click at [832, 236] on div at bounding box center [899, 235] width 143 height 11
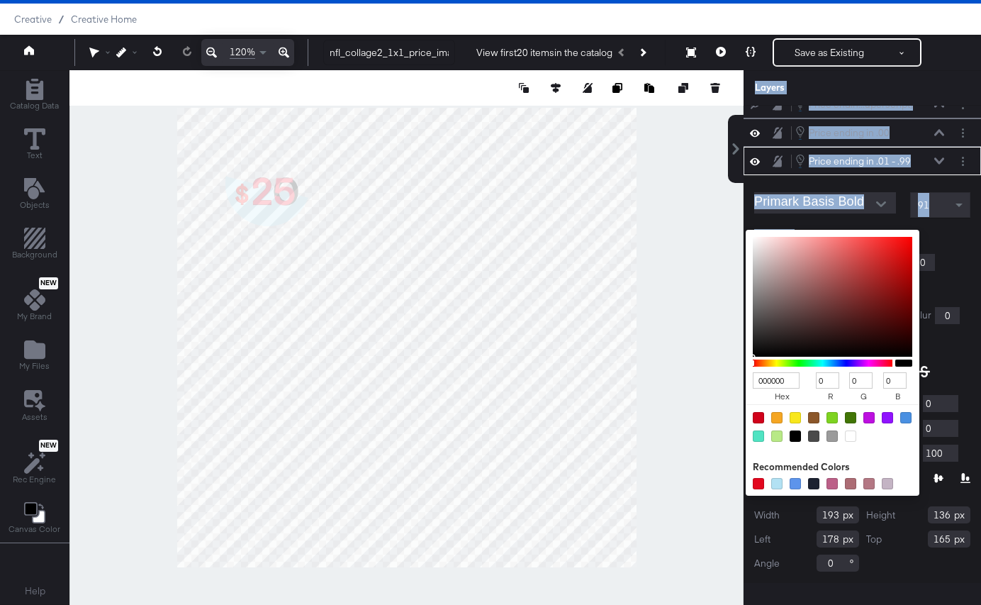
drag, startPoint x: 815, startPoint y: 286, endPoint x: 708, endPoint y: 374, distance: 139.1
click at [708, 106] on div "Catalog Data Text Objects Background New My Brand My Files Assets New Rec Engin…" at bounding box center [490, 87] width 981 height 35
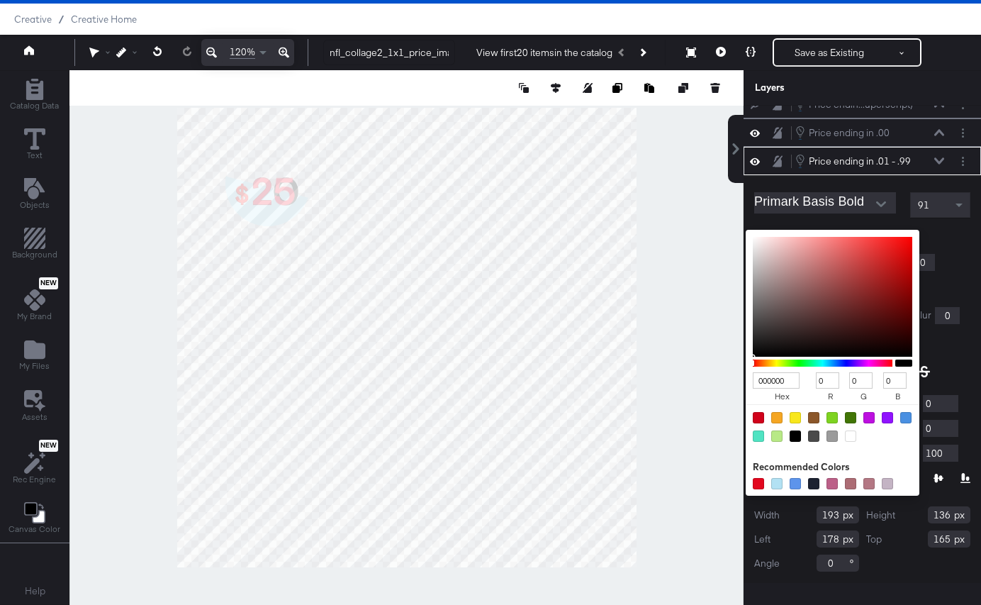
click at [939, 230] on div "000000 hex 0 r 0 g 0 b 100 a Recommended Colors" at bounding box center [899, 235] width 143 height 11
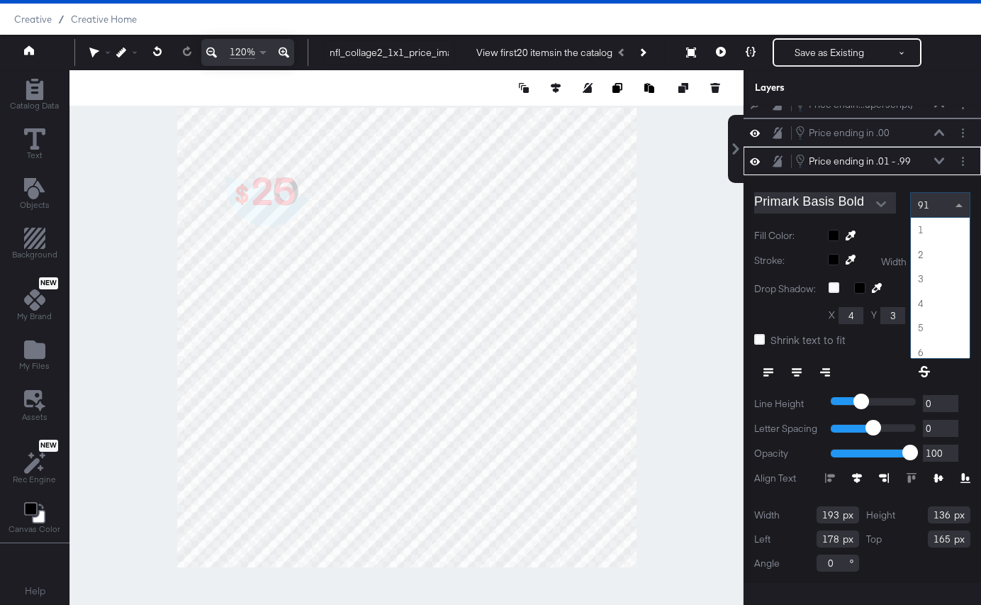
click at [917, 214] on div "91" at bounding box center [940, 205] width 59 height 24
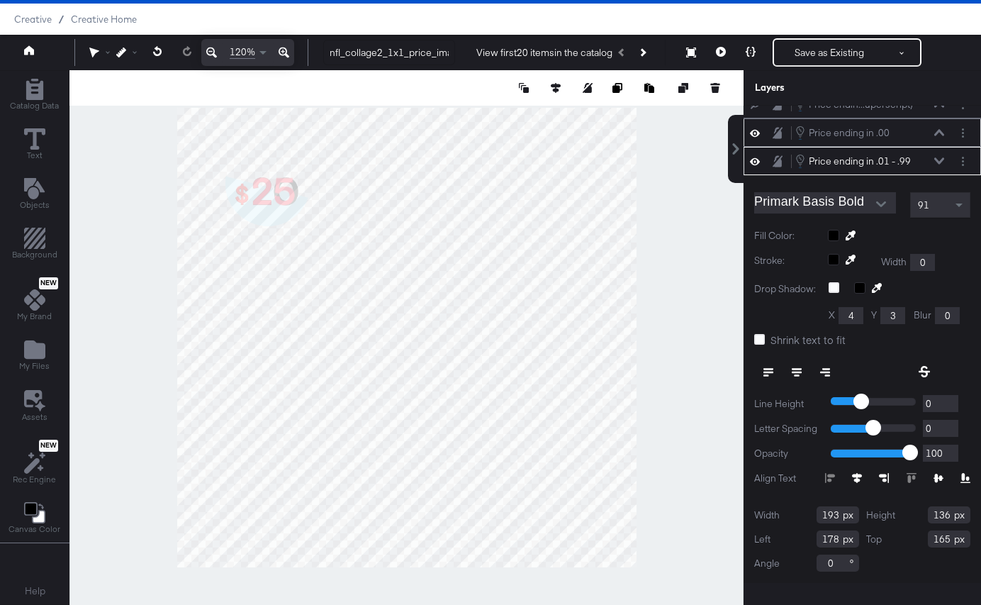
click at [935, 128] on div "Price ending in .00 Price ending in .00" at bounding box center [870, 133] width 150 height 16
click at [936, 131] on icon at bounding box center [939, 132] width 10 height 7
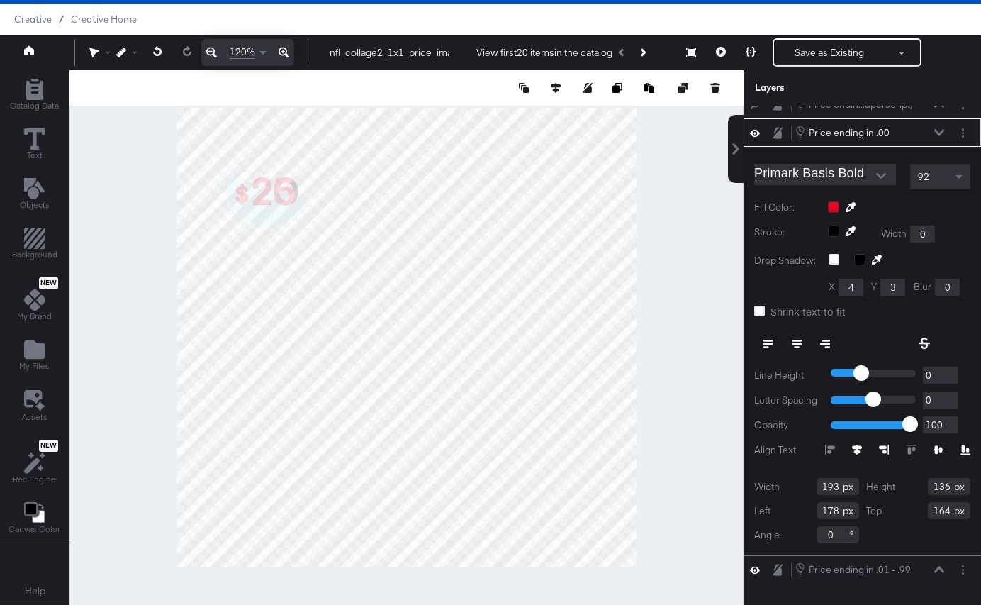
click at [936, 131] on icon at bounding box center [939, 132] width 10 height 6
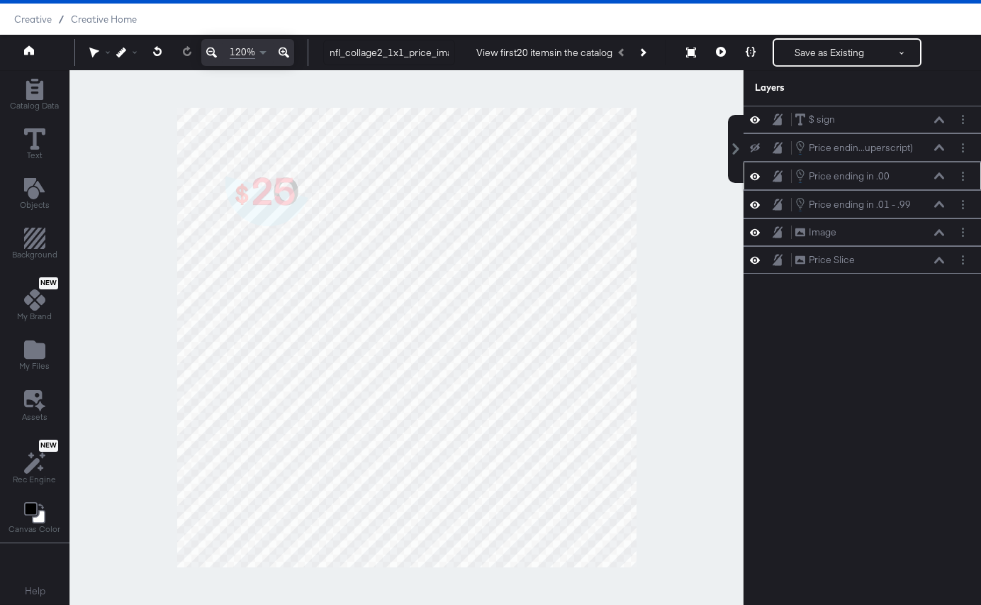
scroll to position [0, 0]
click at [939, 203] on icon at bounding box center [939, 204] width 10 height 6
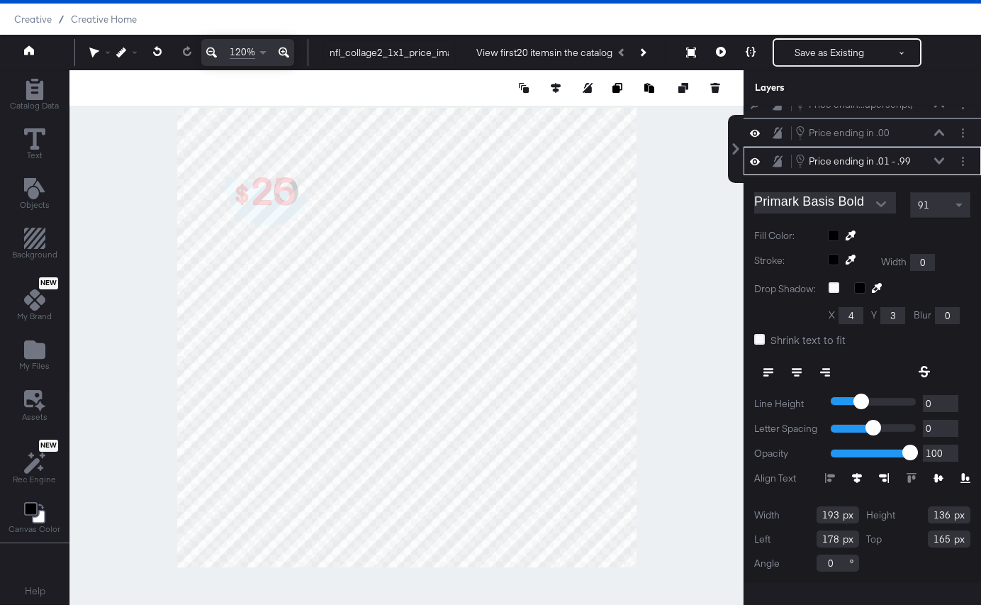
click at [933, 208] on div "91" at bounding box center [940, 205] width 59 height 24
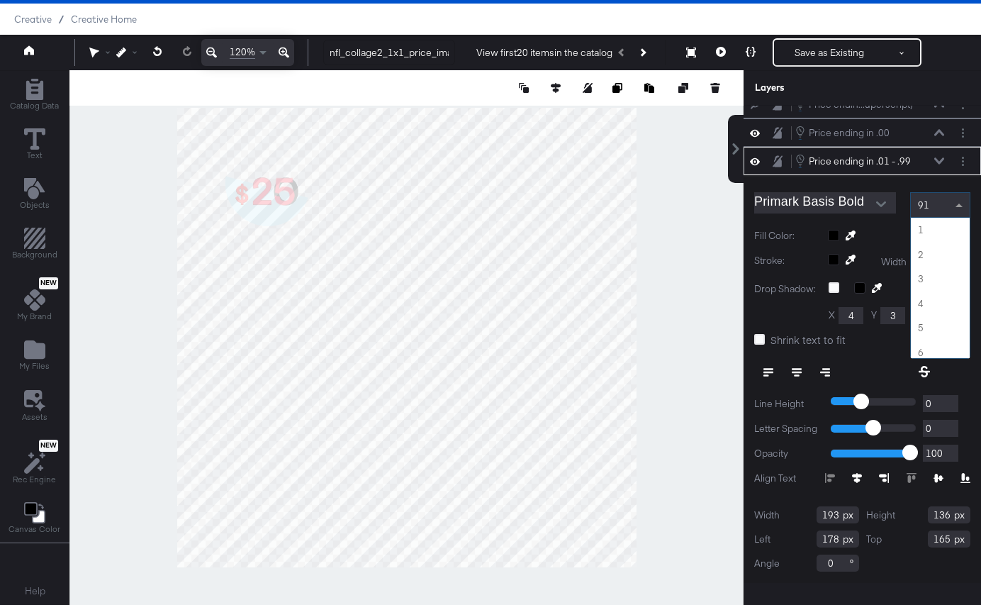
scroll to position [2206, 0]
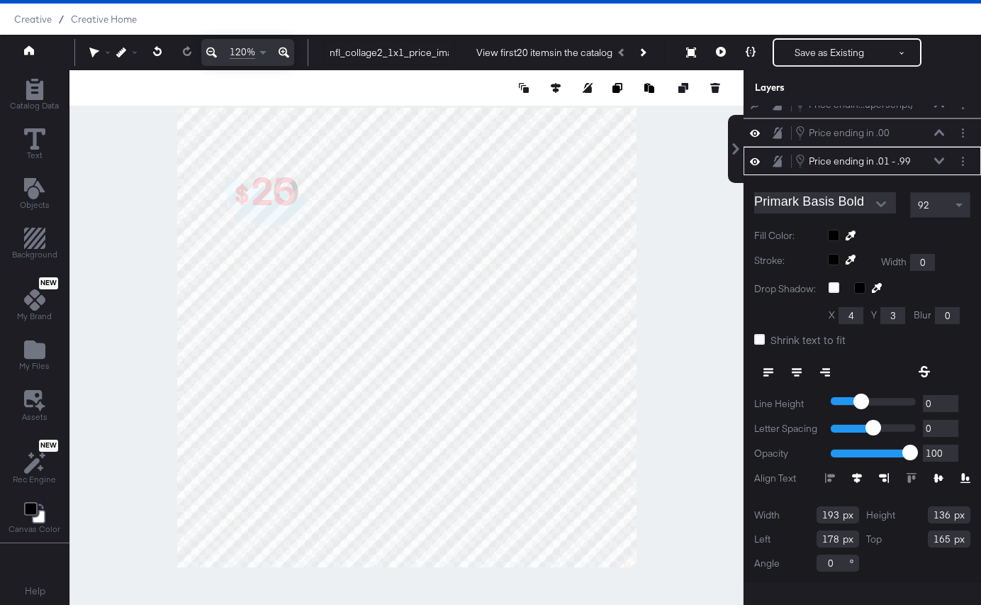
click at [950, 539] on input "165" at bounding box center [949, 538] width 43 height 17
click at [905, 557] on div "Width 193 Height 136 Left 178 Top 164 Angle 0" at bounding box center [862, 538] width 216 height 65
click at [942, 163] on icon at bounding box center [939, 160] width 10 height 7
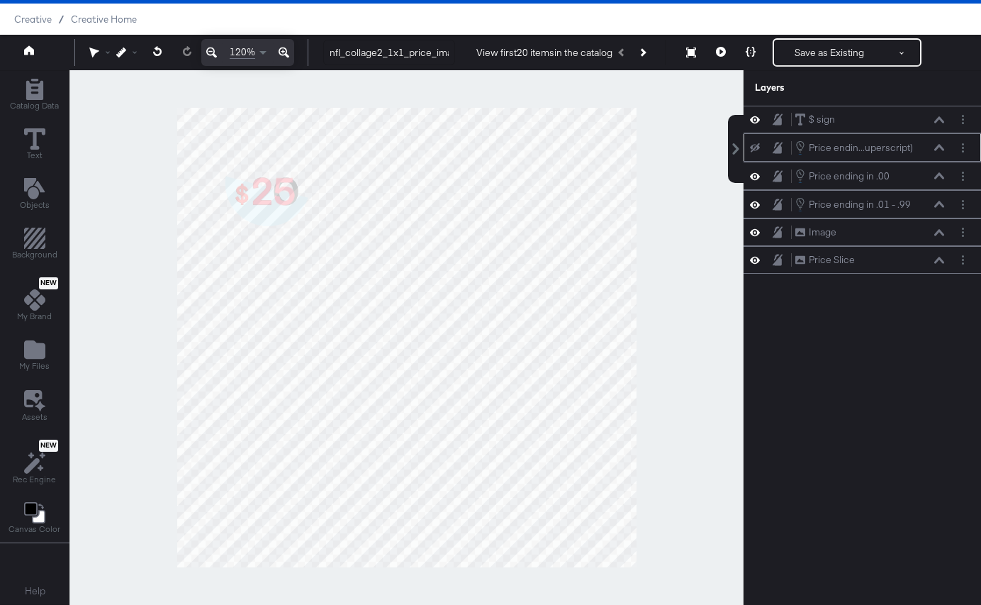
click at [752, 147] on icon at bounding box center [755, 147] width 10 height 9
click at [753, 147] on icon at bounding box center [755, 148] width 10 height 12
click at [963, 234] on icon "Layer Options" at bounding box center [963, 232] width 2 height 9
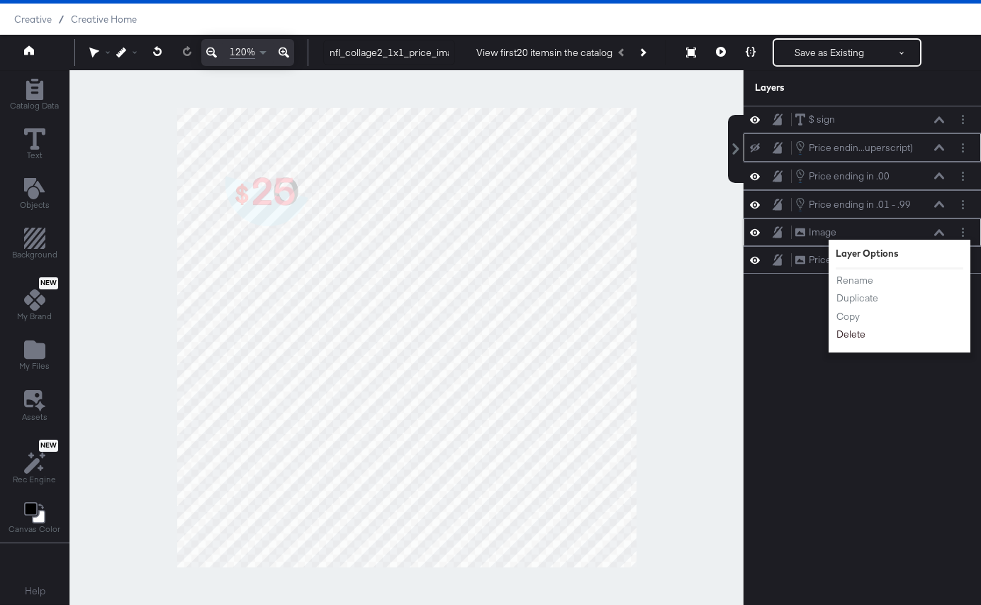
click at [848, 340] on button "Delete" at bounding box center [851, 334] width 30 height 15
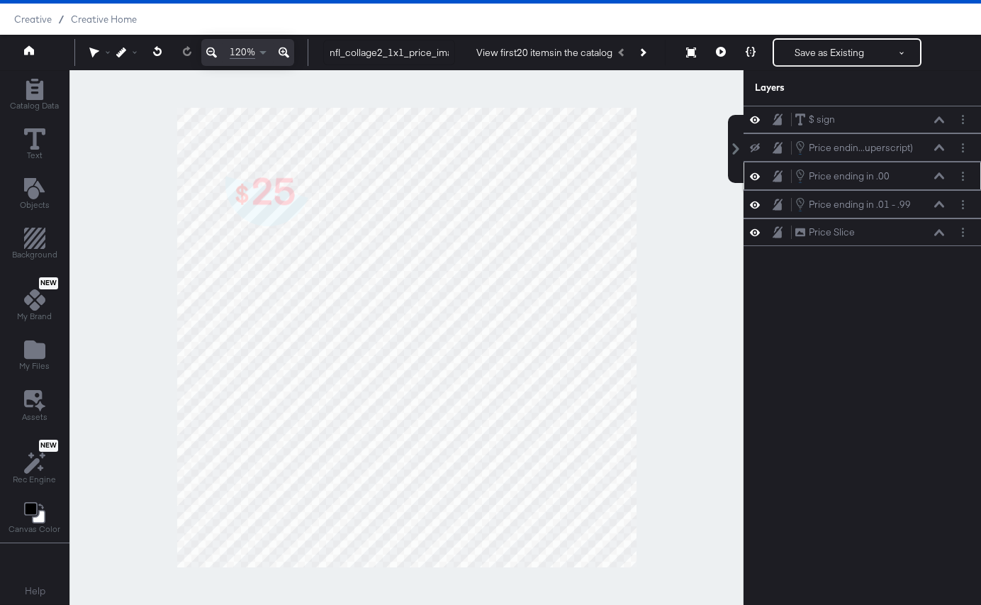
click at [942, 175] on icon at bounding box center [939, 175] width 10 height 6
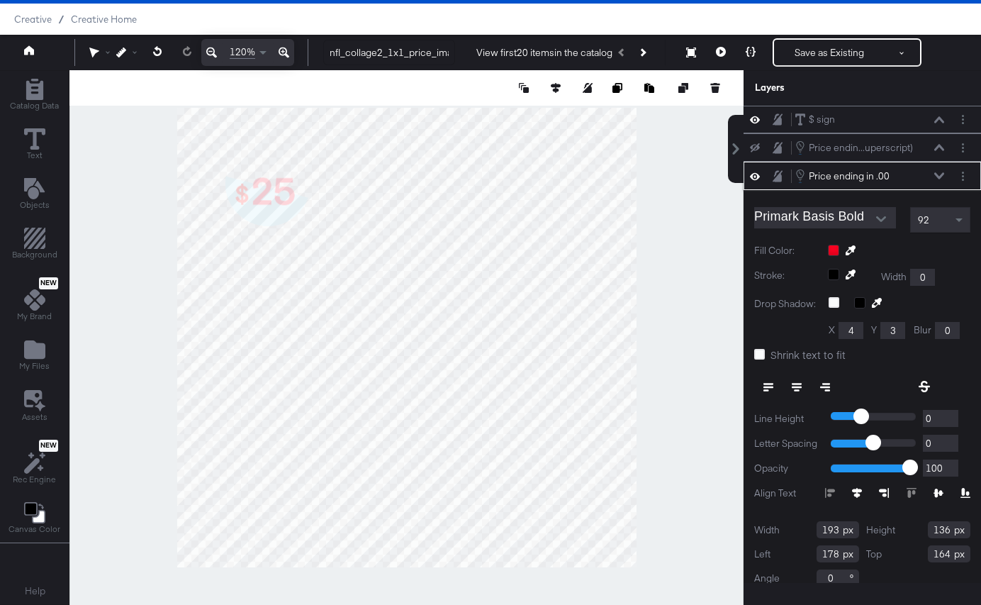
scroll to position [15, 0]
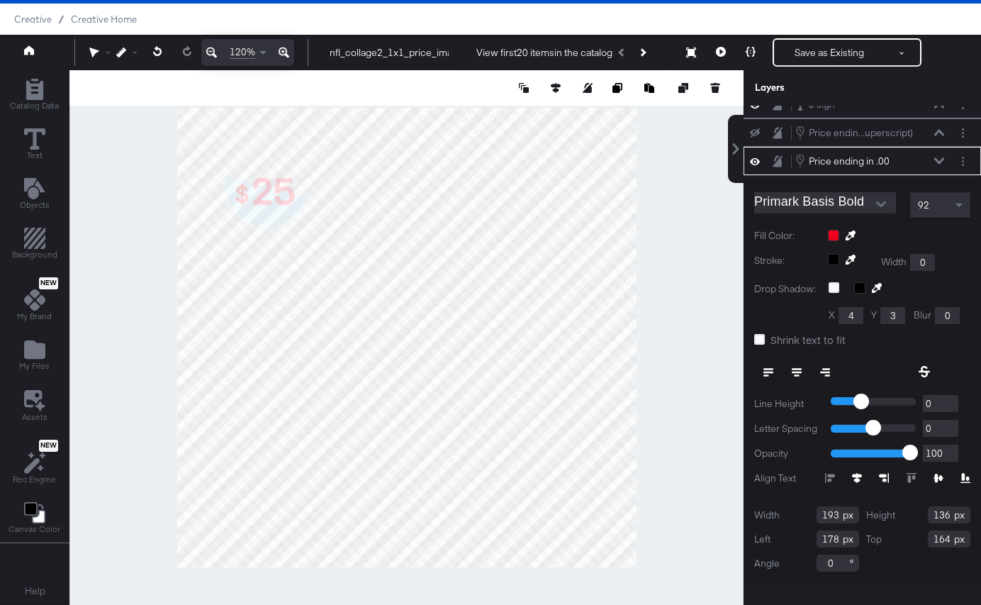
click at [832, 235] on div at bounding box center [899, 235] width 143 height 11
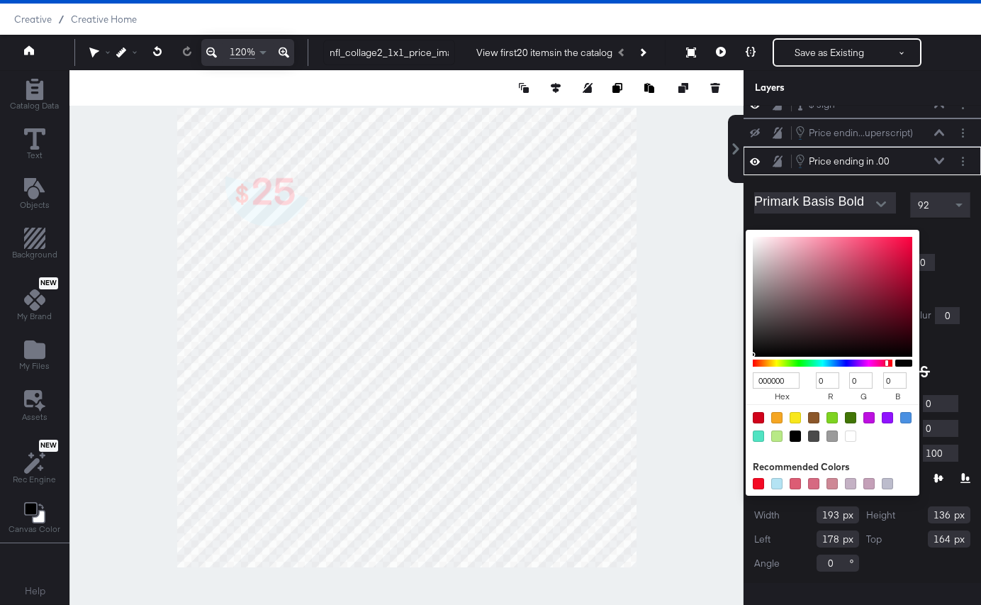
drag, startPoint x: 814, startPoint y: 275, endPoint x: 747, endPoint y: 358, distance: 106.4
click at [747, 358] on div "000000 hex 0 r 0 g 0 b 100 a" at bounding box center [833, 363] width 174 height 266
click at [928, 231] on div "000000 hex 0 r 0 g 0 b 100 a Recommended Colors" at bounding box center [899, 235] width 143 height 11
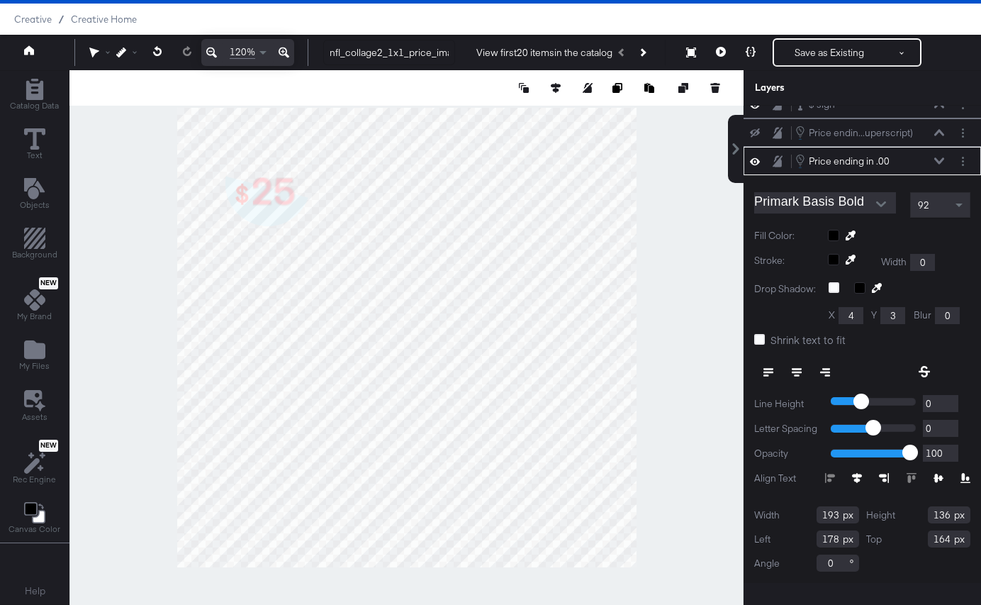
click at [937, 160] on icon at bounding box center [939, 160] width 10 height 6
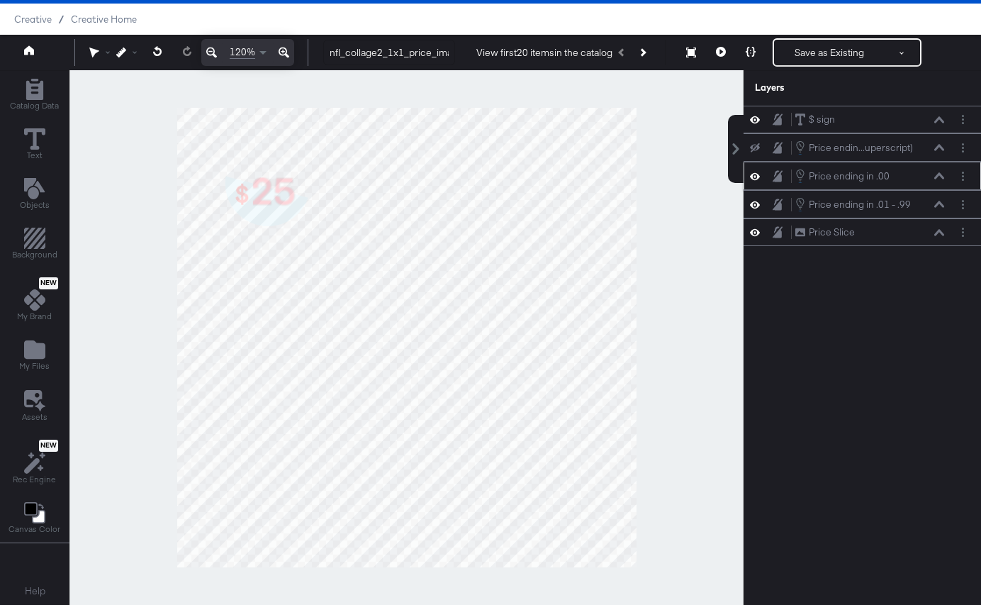
scroll to position [0, 0]
click at [935, 121] on icon at bounding box center [939, 119] width 10 height 6
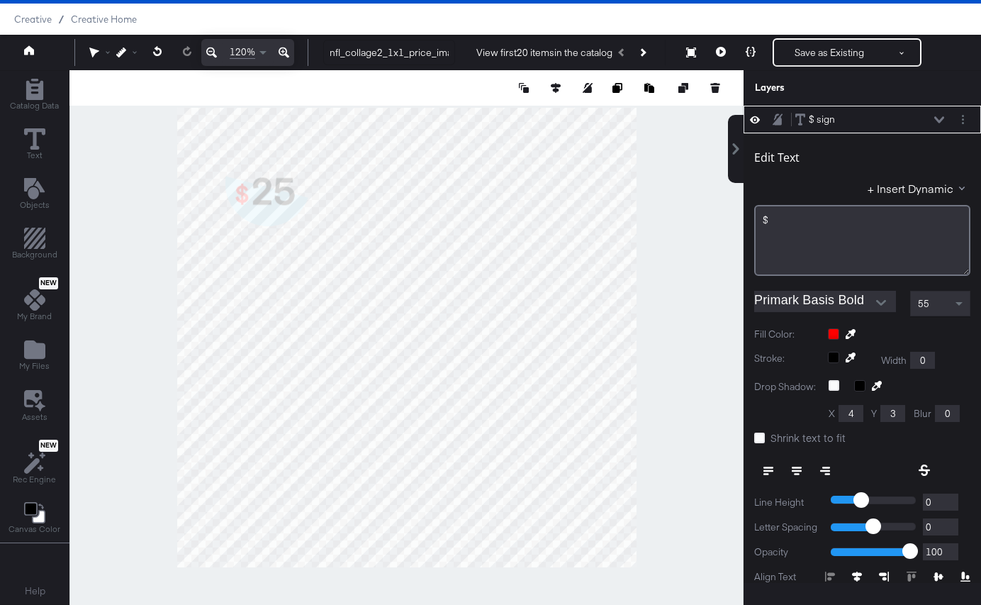
click at [833, 332] on div at bounding box center [899, 333] width 143 height 11
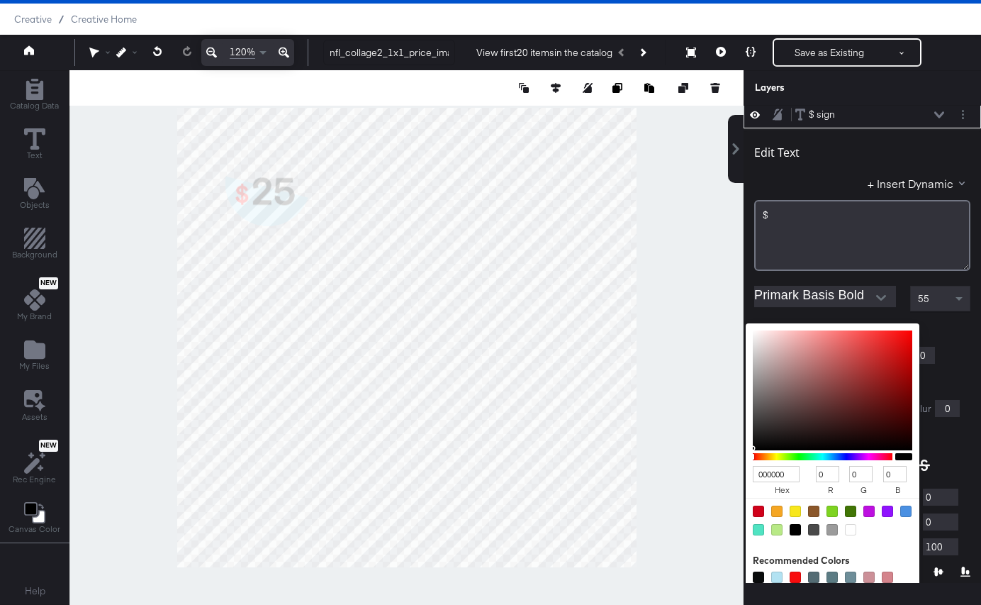
drag, startPoint x: 810, startPoint y: 371, endPoint x: 744, endPoint y: 450, distance: 102.8
click at [744, 450] on div "Edit Text + Insert Dynamic $﻿ Primark Basis Bold 55 Fill Color: 000000 hex 0 r …" at bounding box center [863, 402] width 238 height 549
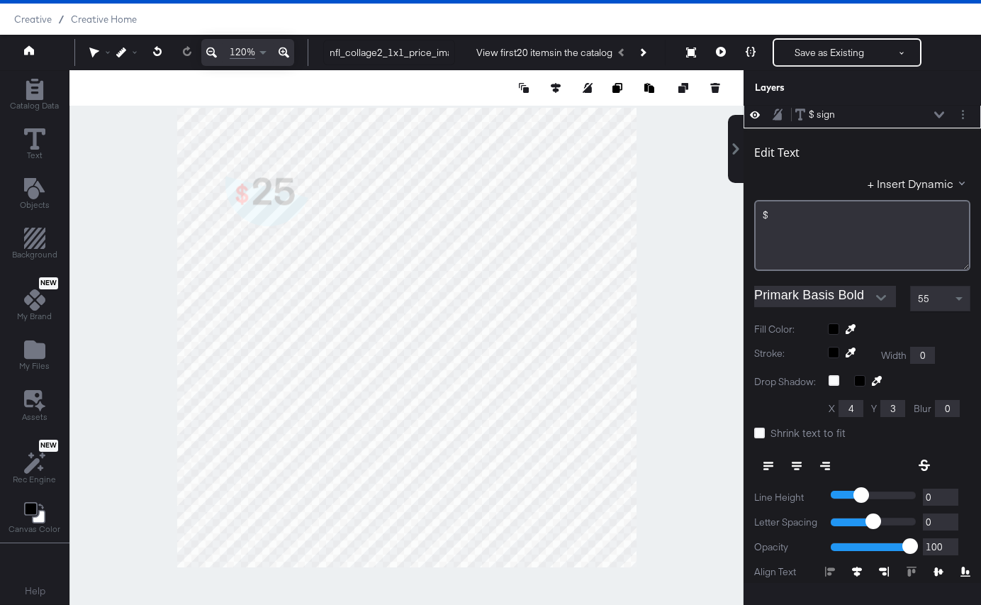
click at [934, 313] on div "Edit Text + Insert Dynamic $﻿ Primark Basis Bold 55 Fill Color: Stroke: Width 0…" at bounding box center [863, 402] width 238 height 549
click at [938, 116] on icon at bounding box center [939, 114] width 10 height 6
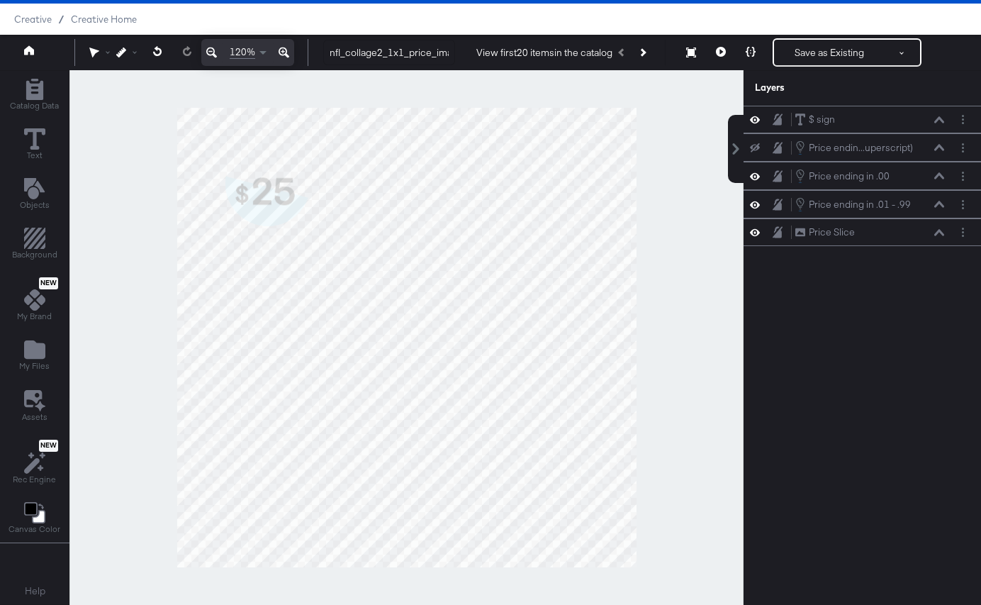
click at [706, 360] on div at bounding box center [406, 337] width 674 height 535
click at [722, 56] on icon at bounding box center [721, 52] width 10 height 10
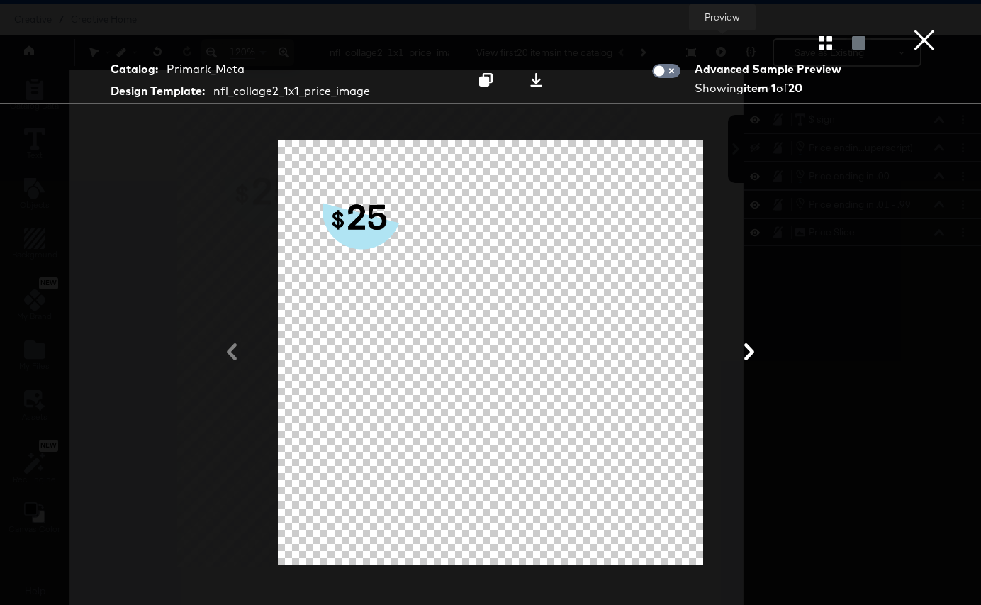
click at [922, 28] on button "×" at bounding box center [924, 14] width 28 height 28
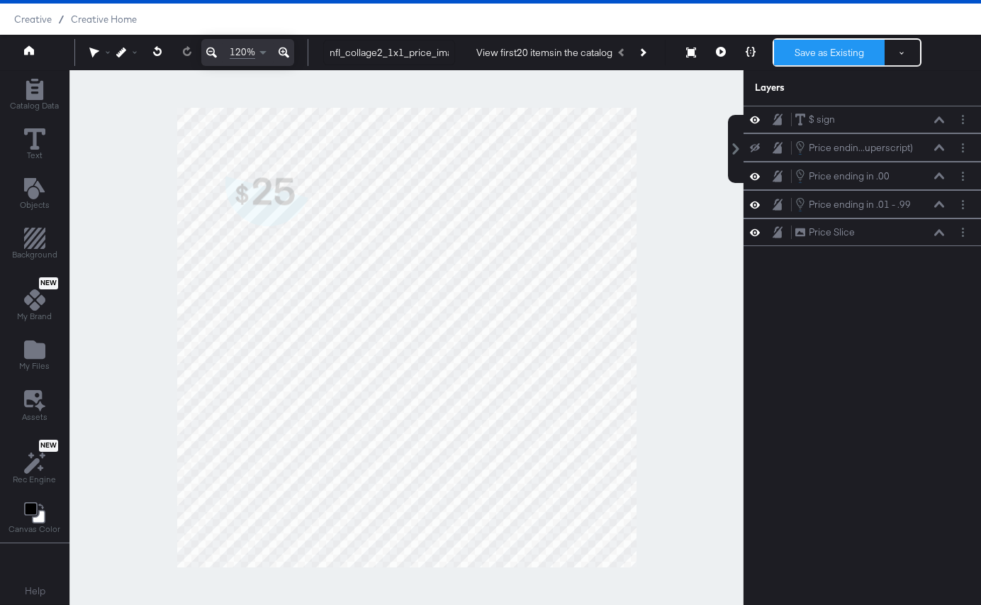
click at [828, 65] on button "Save as Existing" at bounding box center [829, 53] width 111 height 26
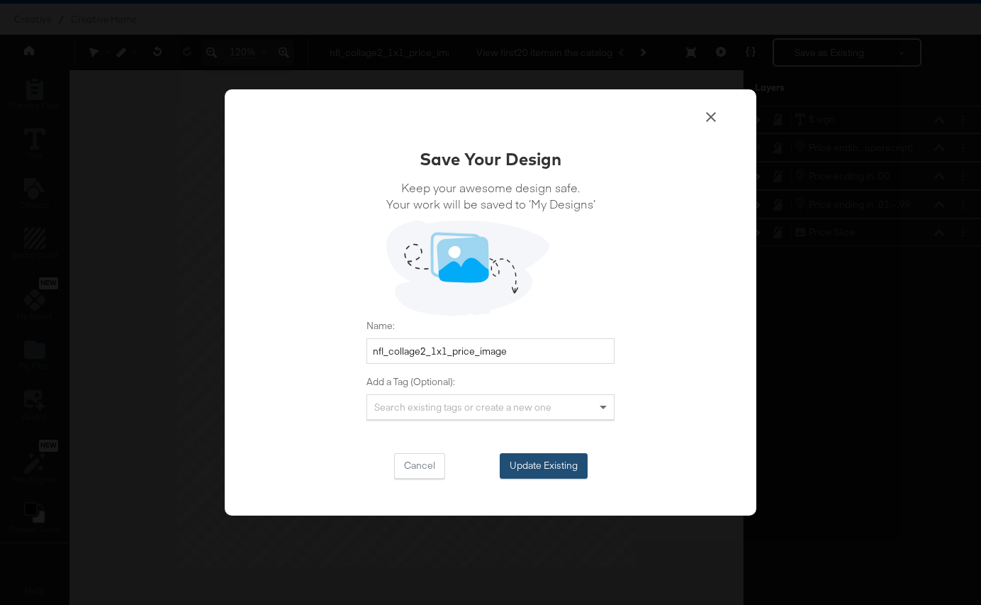
click at [525, 454] on button "Update Existing" at bounding box center [544, 466] width 88 height 26
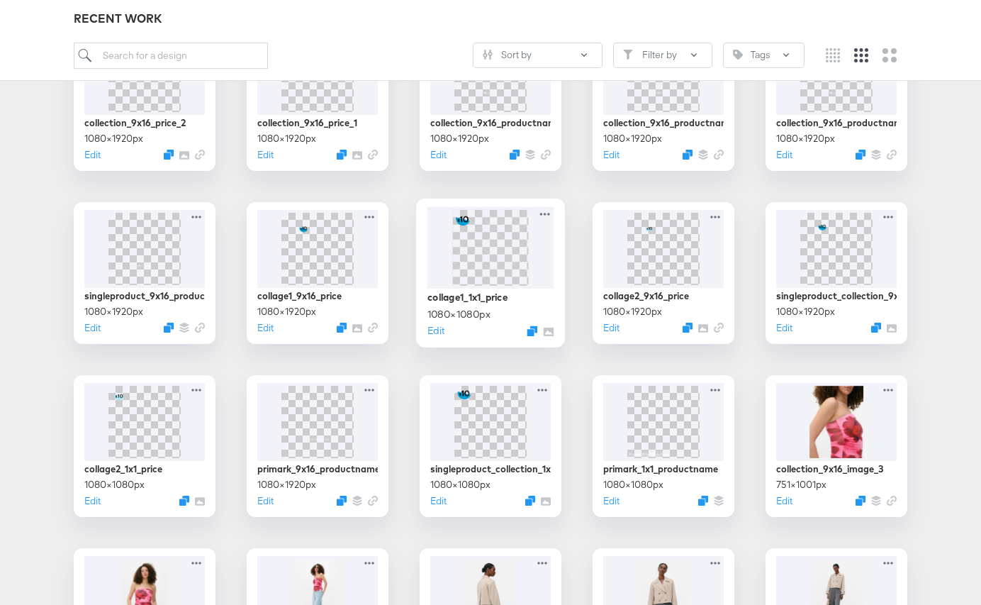
scroll to position [459, 0]
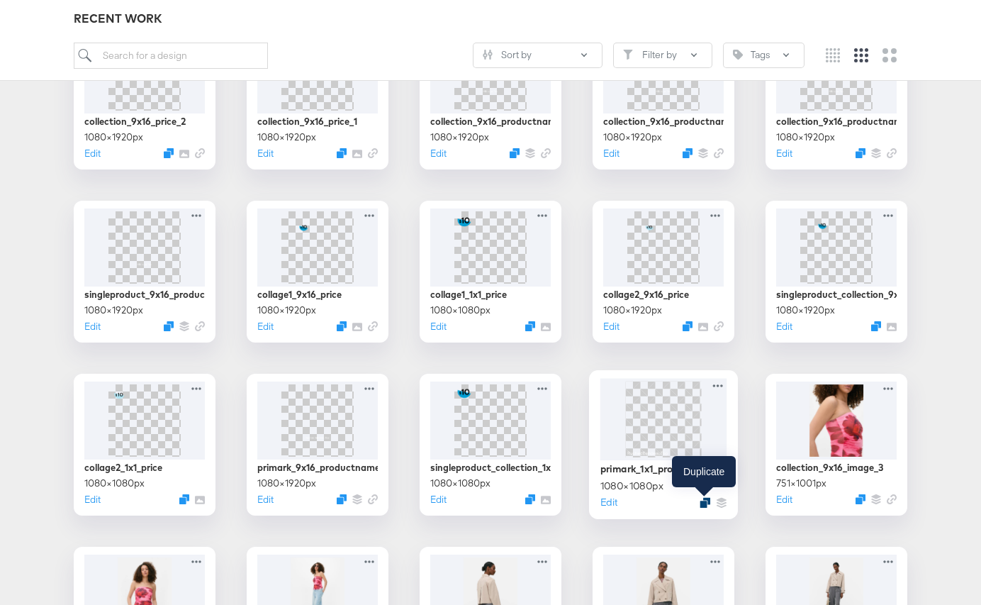
click at [704, 501] on icon "Duplicate" at bounding box center [705, 502] width 11 height 11
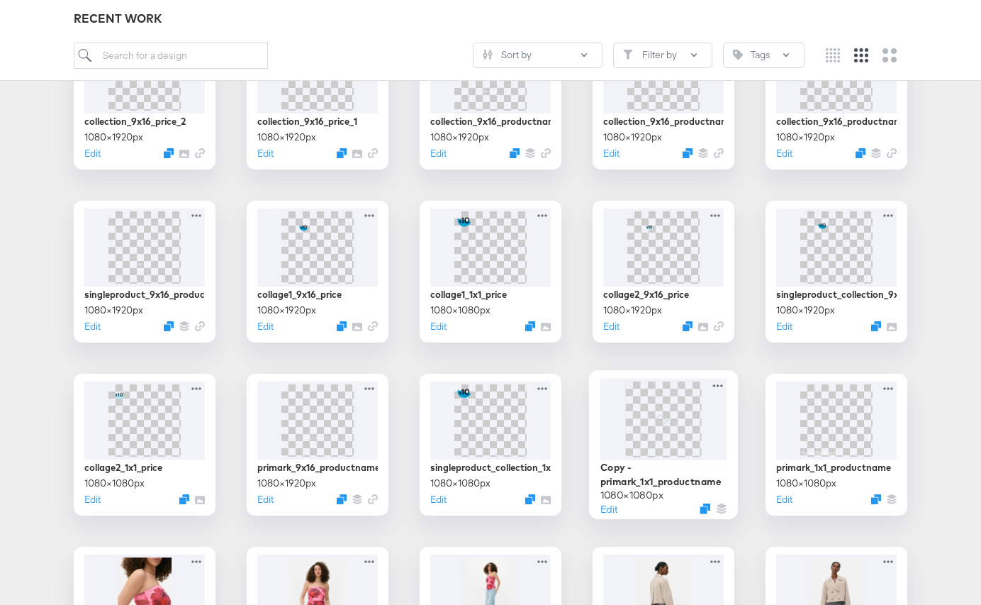
click at [664, 398] on span at bounding box center [663, 419] width 76 height 76
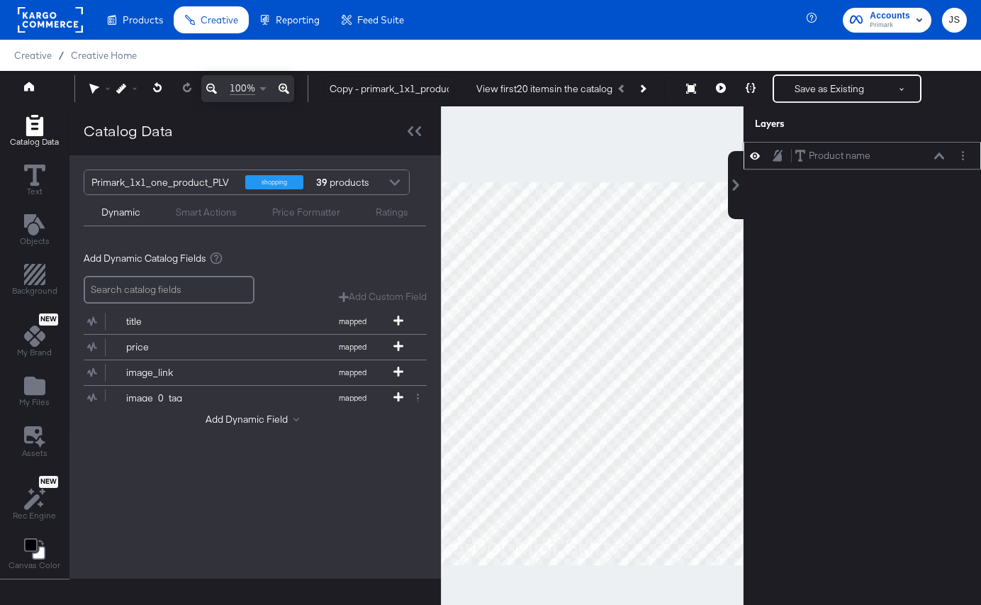
click at [934, 160] on div "Product name Product name" at bounding box center [870, 155] width 150 height 15
click at [933, 156] on div "Product name Product name" at bounding box center [870, 155] width 150 height 15
click at [935, 156] on icon at bounding box center [939, 155] width 10 height 7
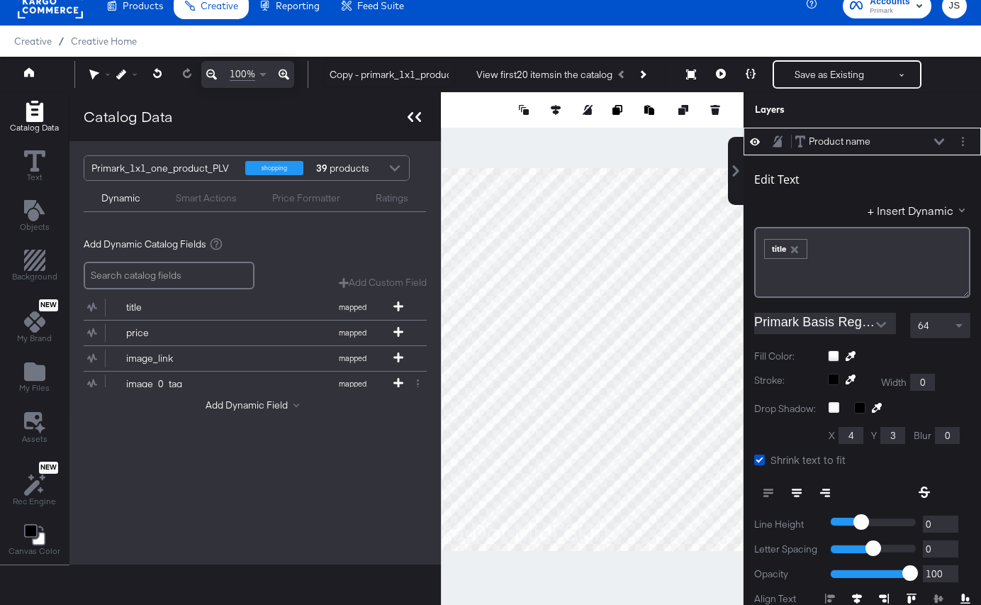
click at [420, 121] on div at bounding box center [414, 116] width 25 height 21
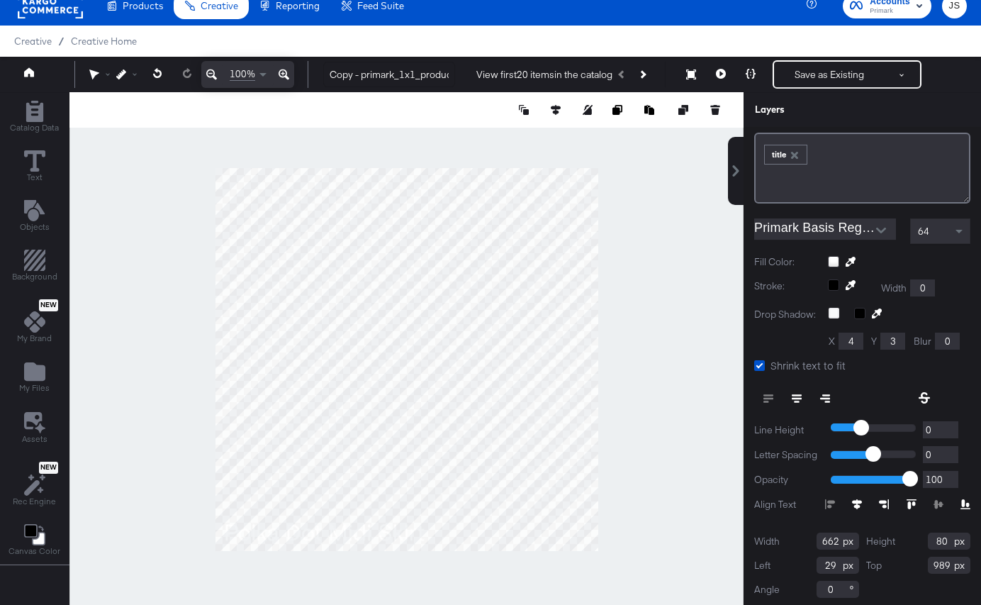
scroll to position [99, 0]
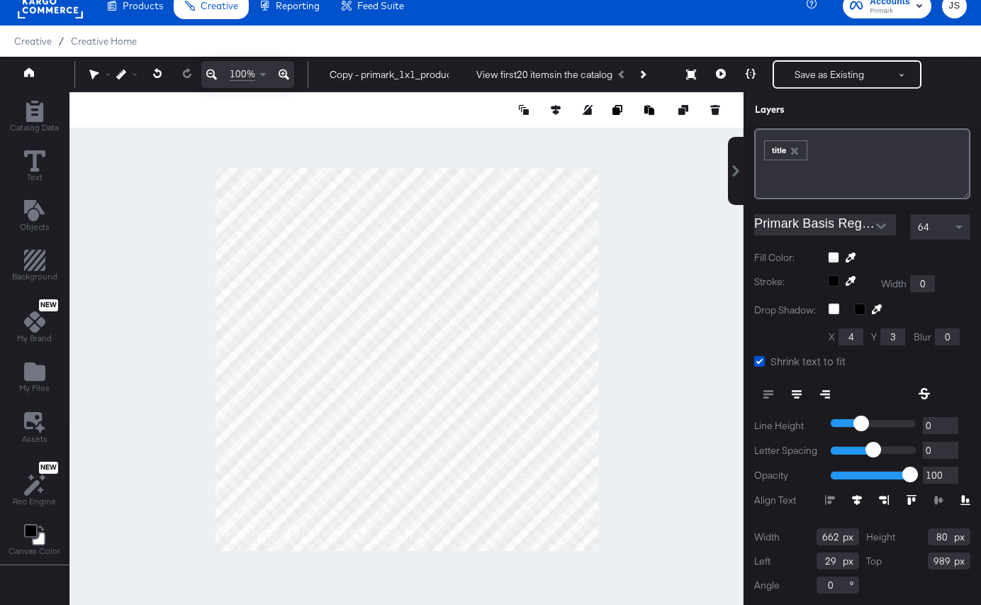
click at [951, 227] on div "64" at bounding box center [940, 227] width 59 height 24
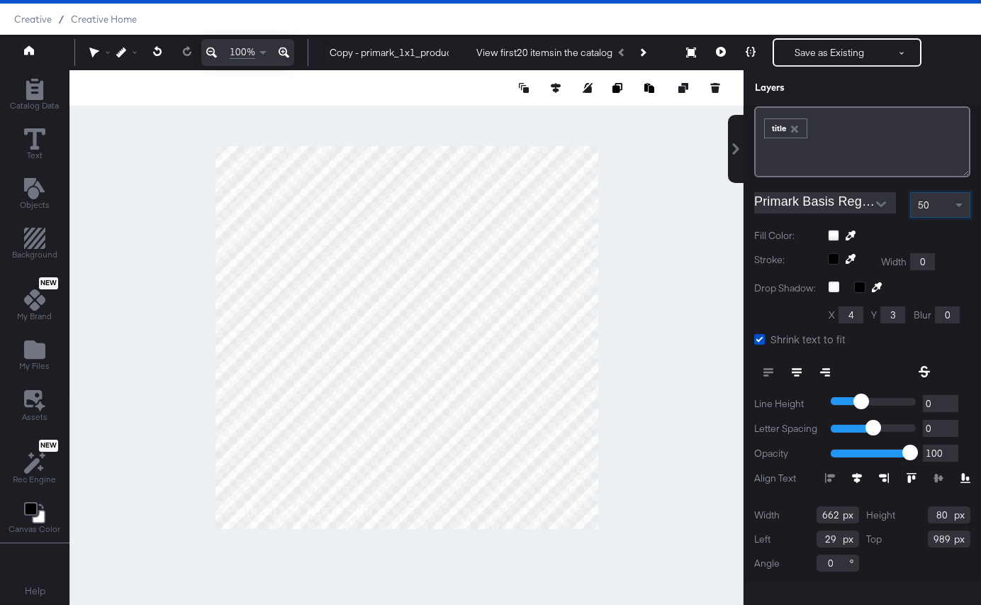
scroll to position [35, 0]
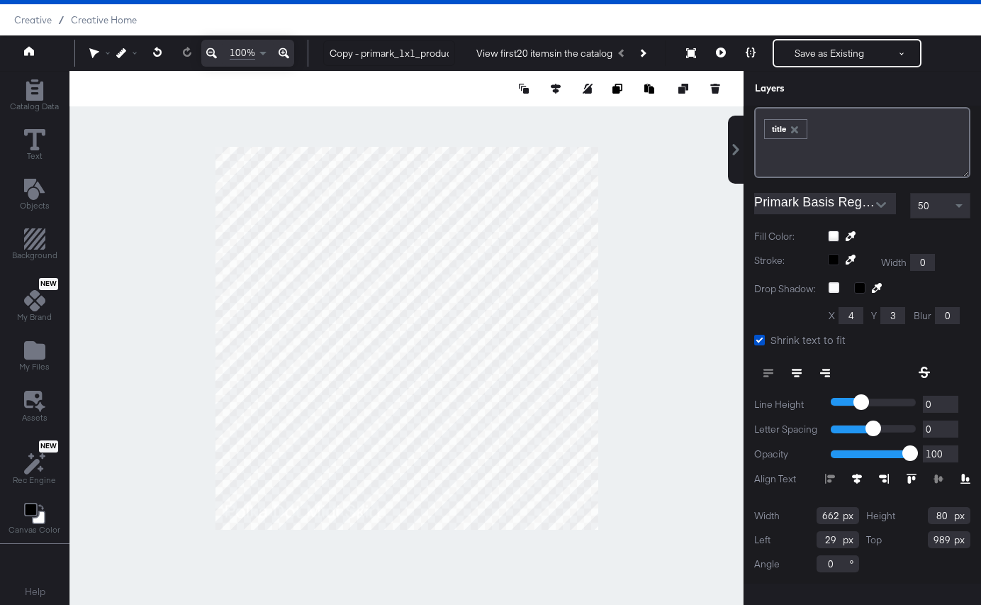
drag, startPoint x: 837, startPoint y: 515, endPoint x: 788, endPoint y: 515, distance: 48.9
click at [788, 515] on div "Width 662" at bounding box center [806, 515] width 105 height 17
drag, startPoint x: 945, startPoint y: 508, endPoint x: 925, endPoint y: 509, distance: 20.6
click at [925, 509] on div "Height 80" at bounding box center [918, 515] width 105 height 17
click at [832, 539] on input "29" at bounding box center [838, 539] width 43 height 17
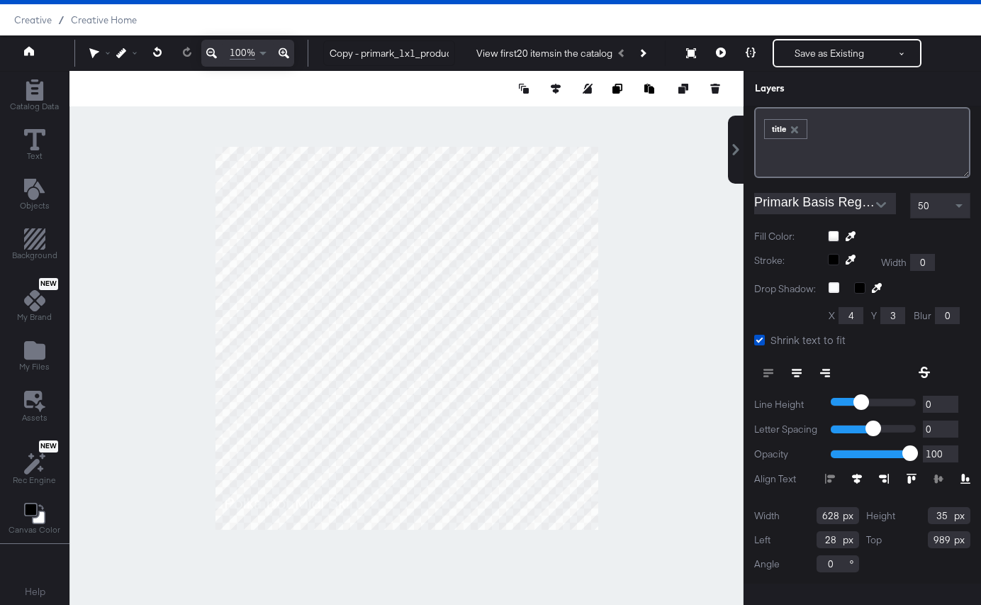
drag, startPoint x: 950, startPoint y: 540, endPoint x: 921, endPoint y: 540, distance: 29.1
click at [921, 540] on div "Top 989" at bounding box center [918, 539] width 105 height 17
click at [625, 552] on div at bounding box center [406, 338] width 674 height 535
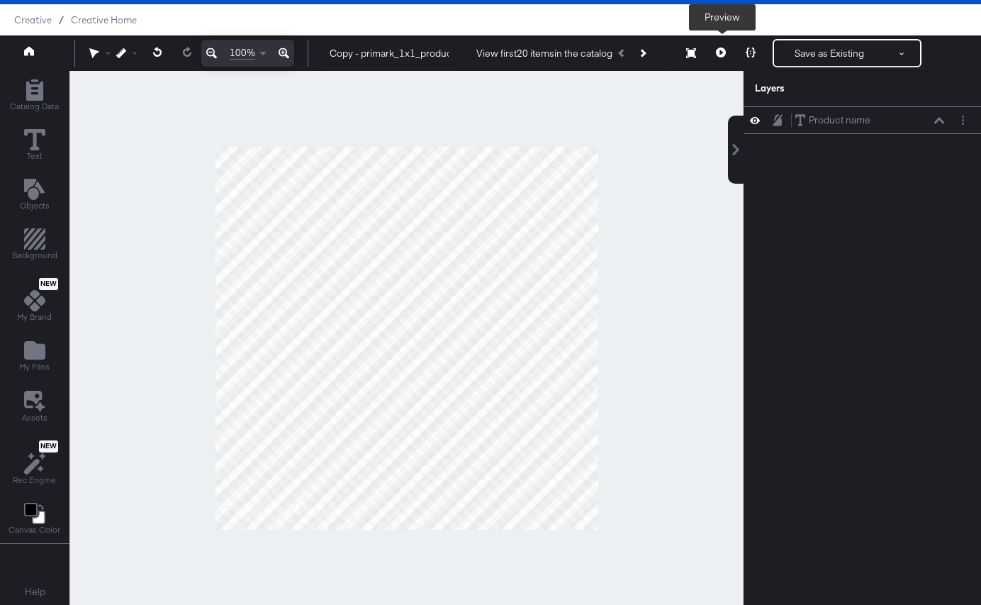
click at [712, 55] on button at bounding box center [721, 53] width 30 height 28
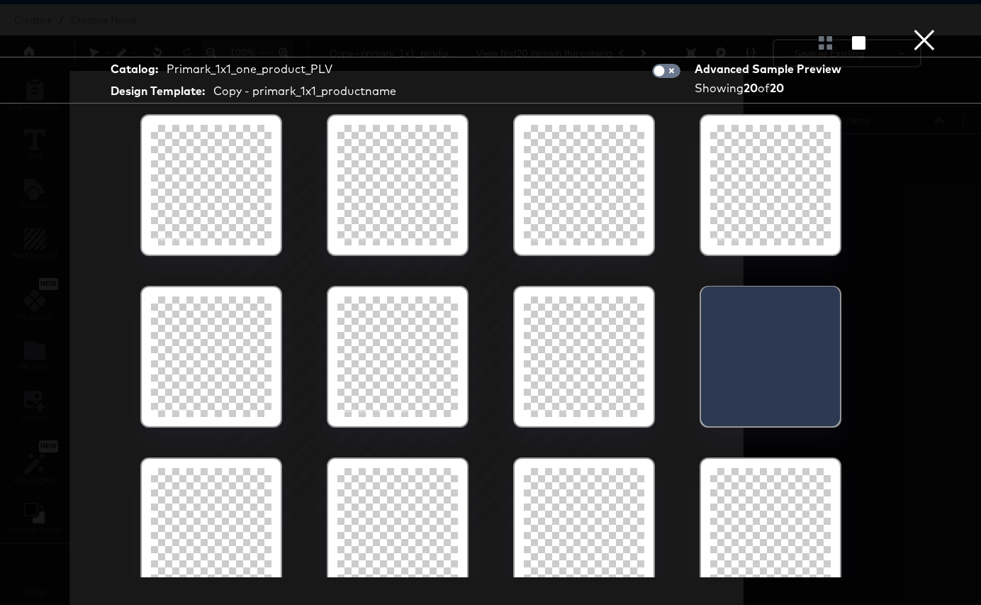
click at [179, 165] on div at bounding box center [211, 185] width 121 height 121
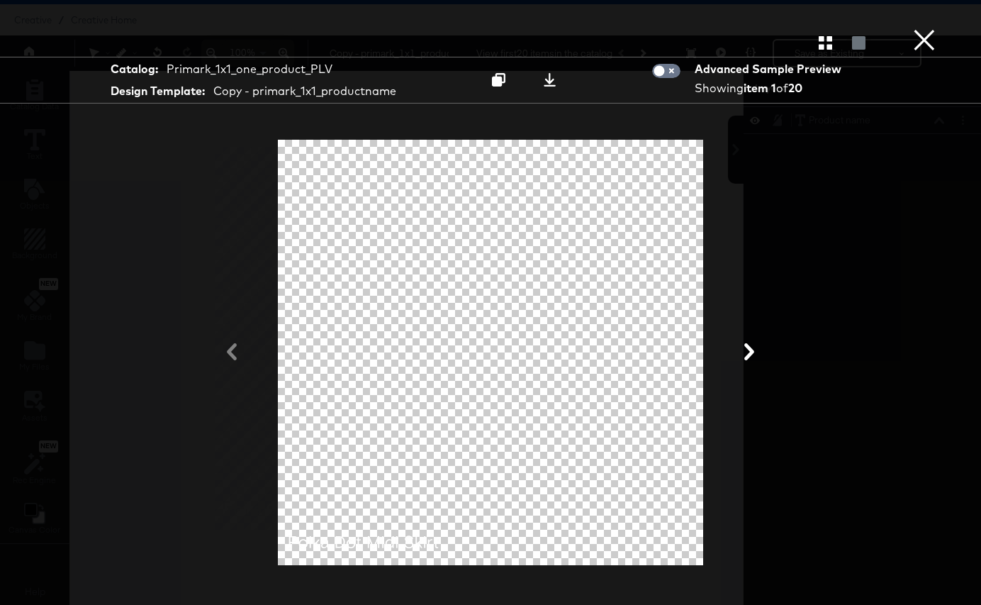
click at [918, 28] on button "×" at bounding box center [924, 14] width 28 height 28
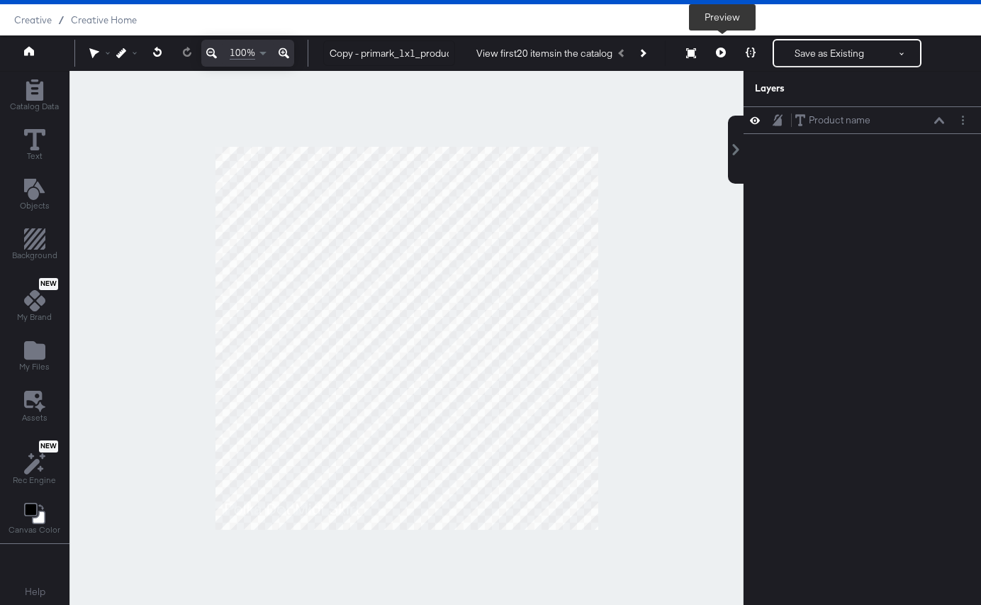
click at [725, 58] on button at bounding box center [721, 53] width 30 height 28
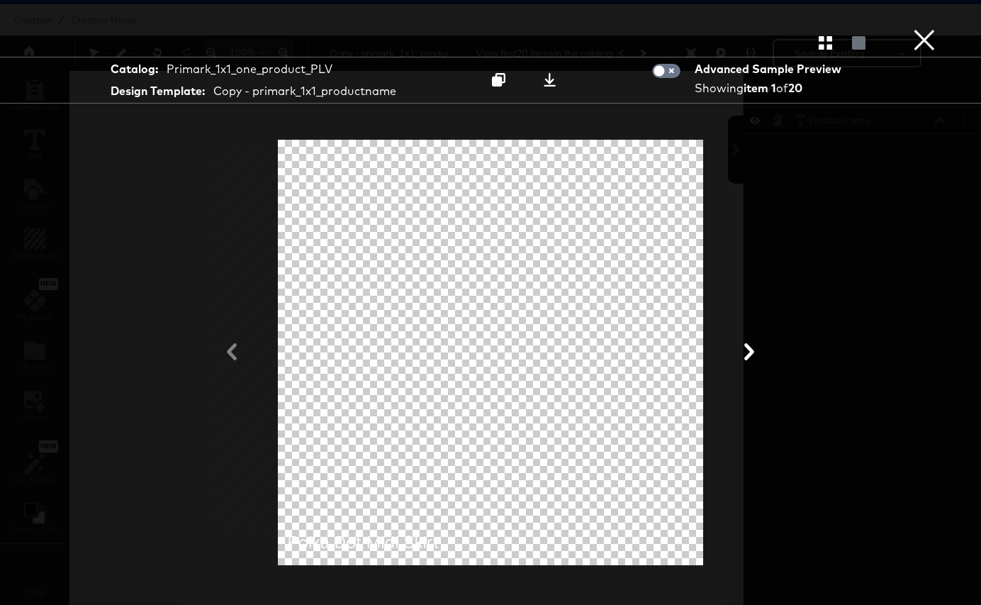
click at [751, 363] on button at bounding box center [749, 353] width 37 height 26
click at [922, 28] on button "×" at bounding box center [924, 14] width 28 height 28
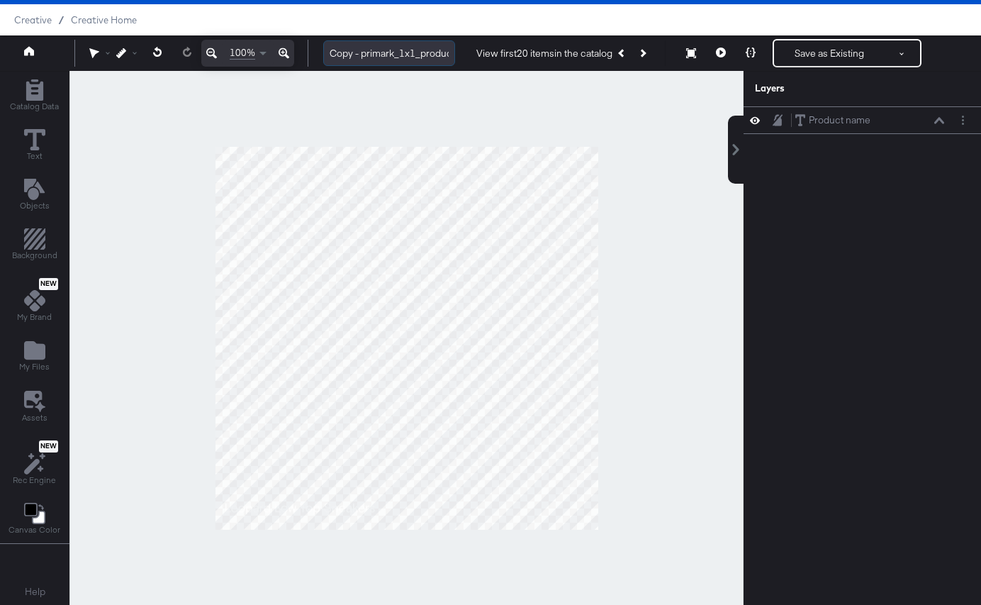
drag, startPoint x: 394, startPoint y: 52, endPoint x: 330, endPoint y: 50, distance: 63.8
click at [330, 50] on input "Copy - primark_1x1_productname" at bounding box center [389, 53] width 132 height 26
click at [408, 80] on div at bounding box center [406, 338] width 674 height 535
click at [725, 51] on icon at bounding box center [721, 53] width 10 height 10
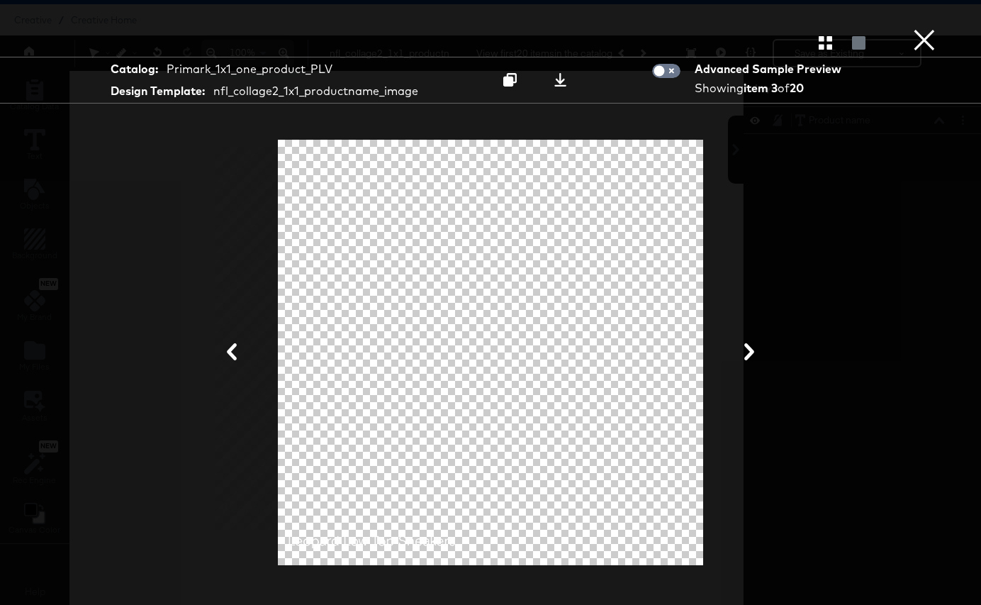
click at [831, 46] on icon "button" at bounding box center [825, 42] width 13 height 13
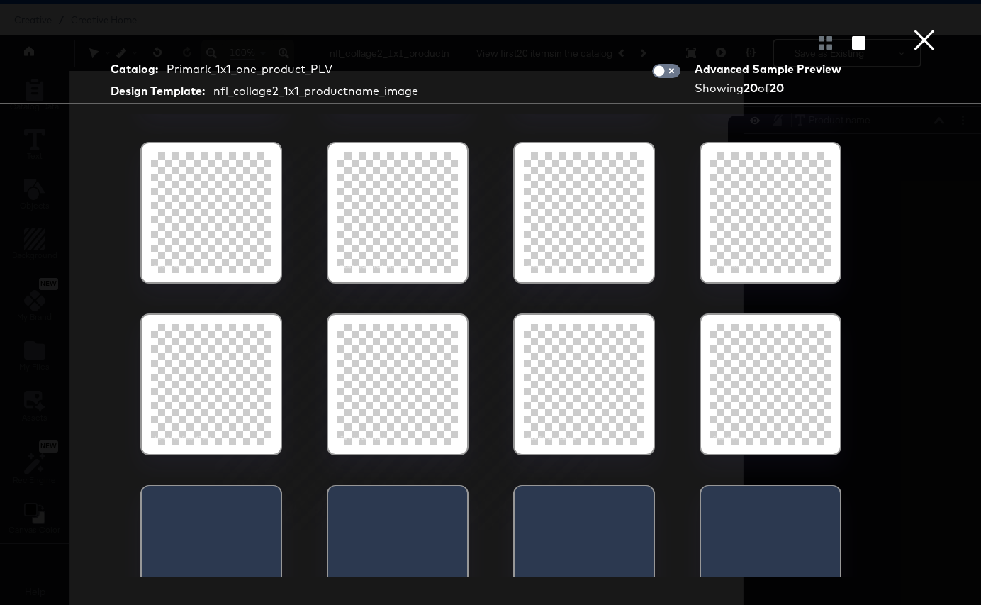
scroll to position [365, 0]
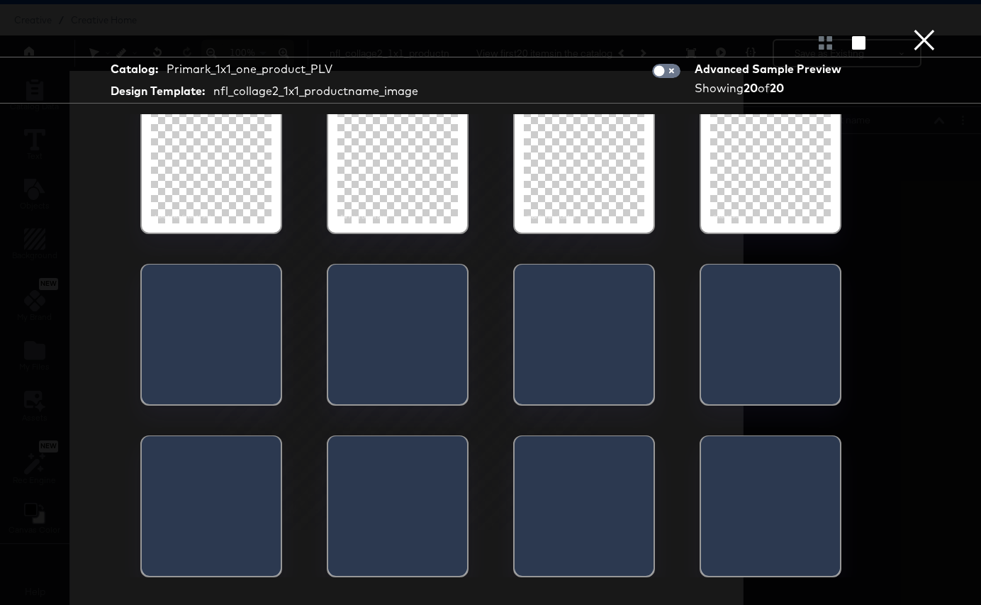
click at [588, 208] on div at bounding box center [584, 163] width 121 height 121
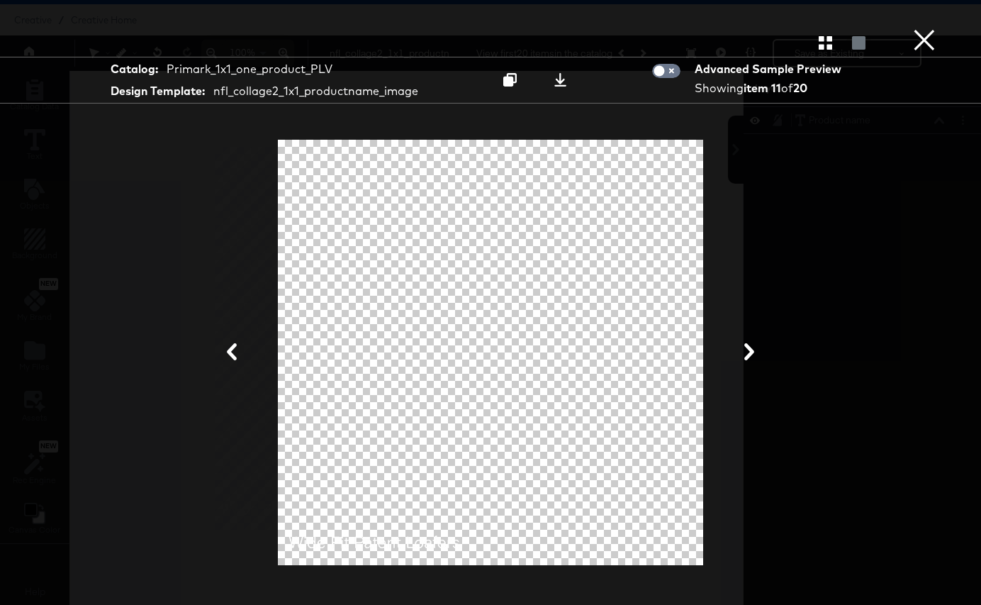
click at [925, 28] on button "×" at bounding box center [924, 14] width 28 height 28
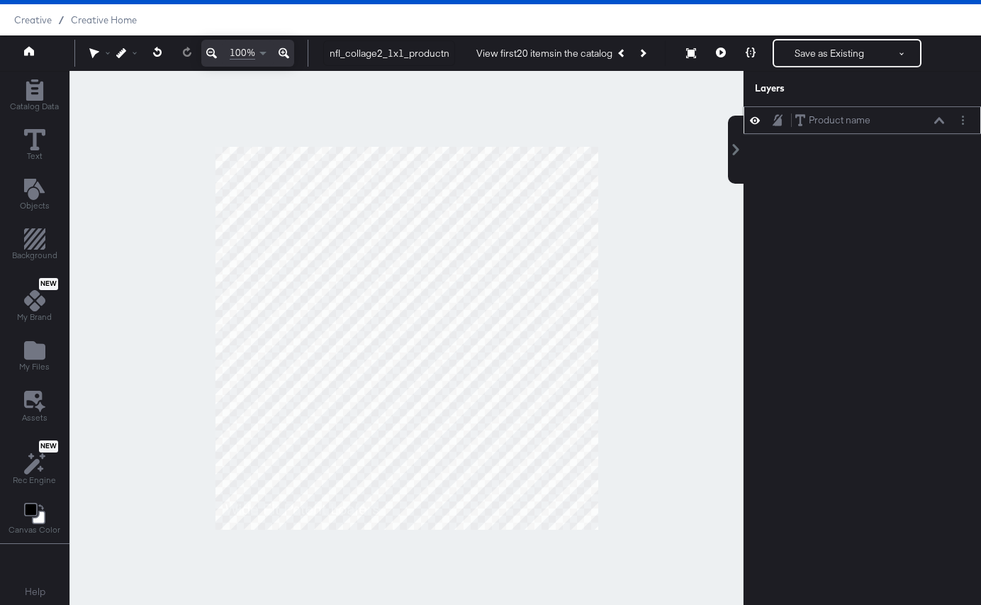
click at [942, 123] on button at bounding box center [939, 120] width 11 height 9
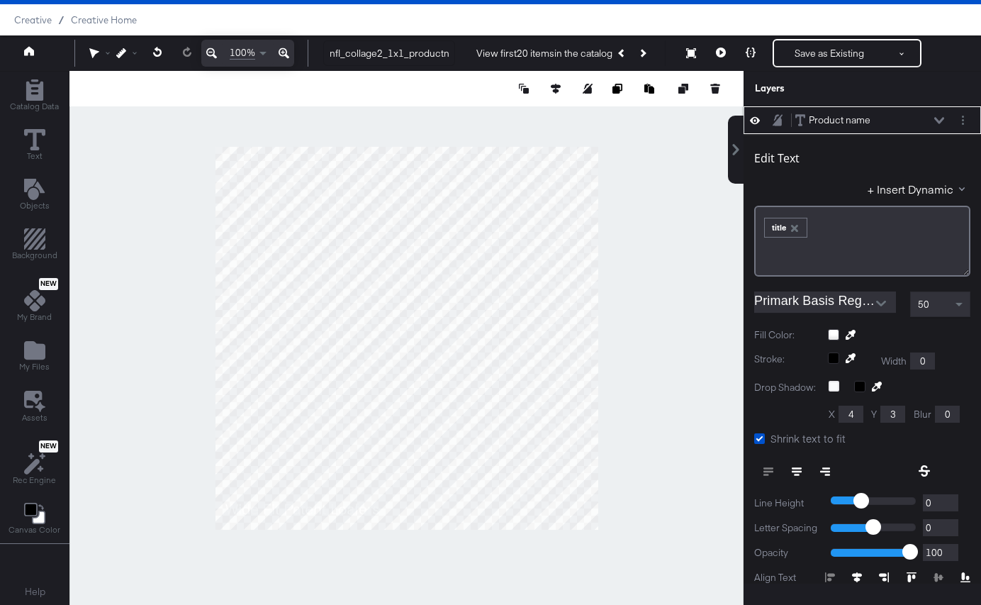
click at [942, 123] on button at bounding box center [939, 120] width 11 height 9
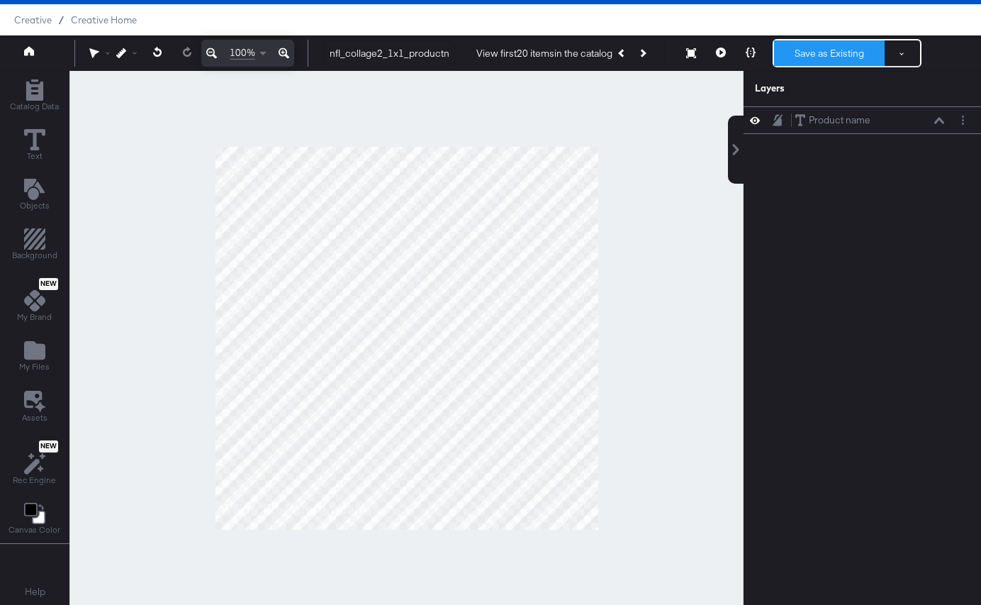
click at [827, 59] on button "Save as Existing" at bounding box center [829, 53] width 111 height 26
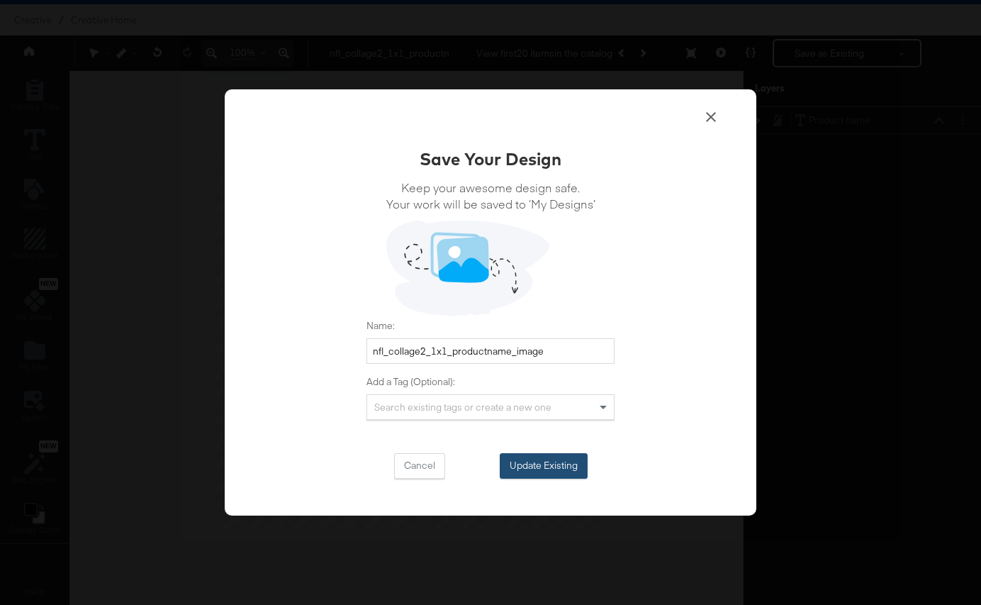
click at [542, 464] on button "Update Existing" at bounding box center [544, 466] width 88 height 26
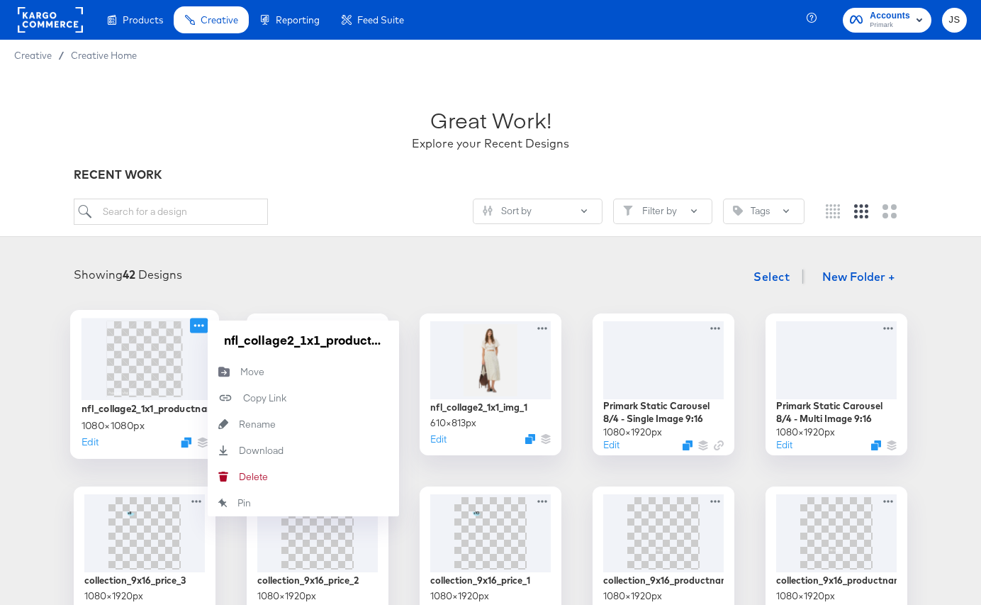
click at [200, 322] on icon at bounding box center [199, 325] width 18 height 15
click at [284, 447] on div "Download Download" at bounding box center [303, 450] width 191 height 26
click at [333, 286] on div "Showing 42 Designs Select New Folder +" at bounding box center [490, 276] width 953 height 29
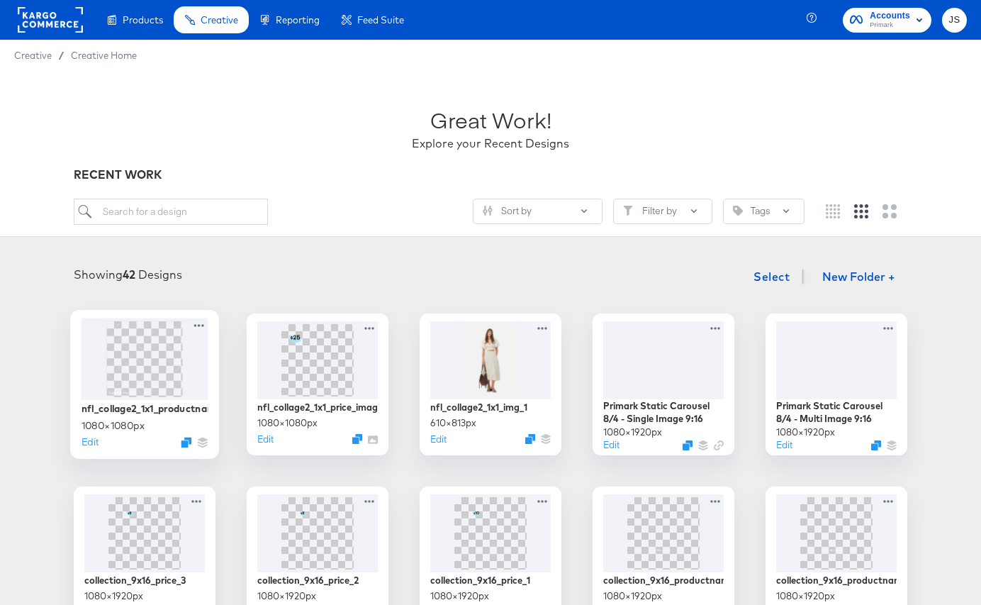
click at [155, 341] on img at bounding box center [144, 358] width 76 height 76
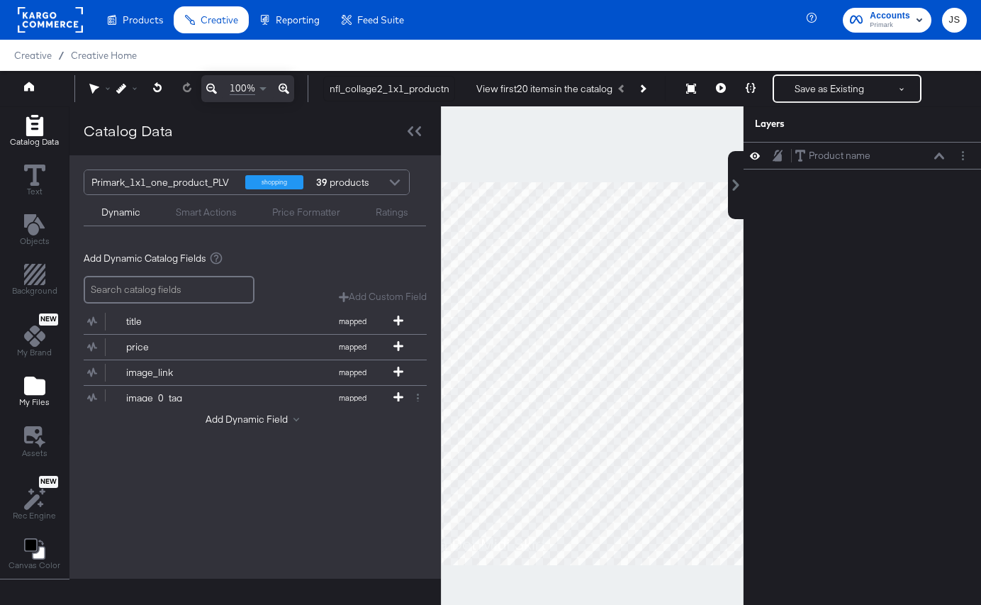
click at [46, 381] on div "My Files" at bounding box center [34, 391] width 30 height 33
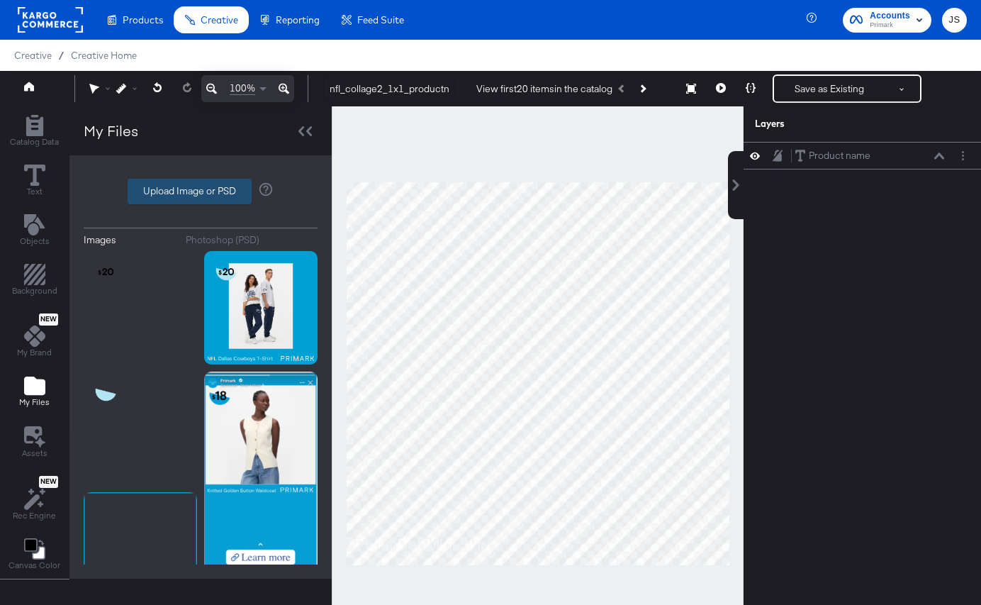
click at [183, 198] on label "Upload Image or PSD" at bounding box center [189, 191] width 123 height 24
click at [201, 191] on input "Upload Image or PSD" at bounding box center [201, 191] width 0 height 0
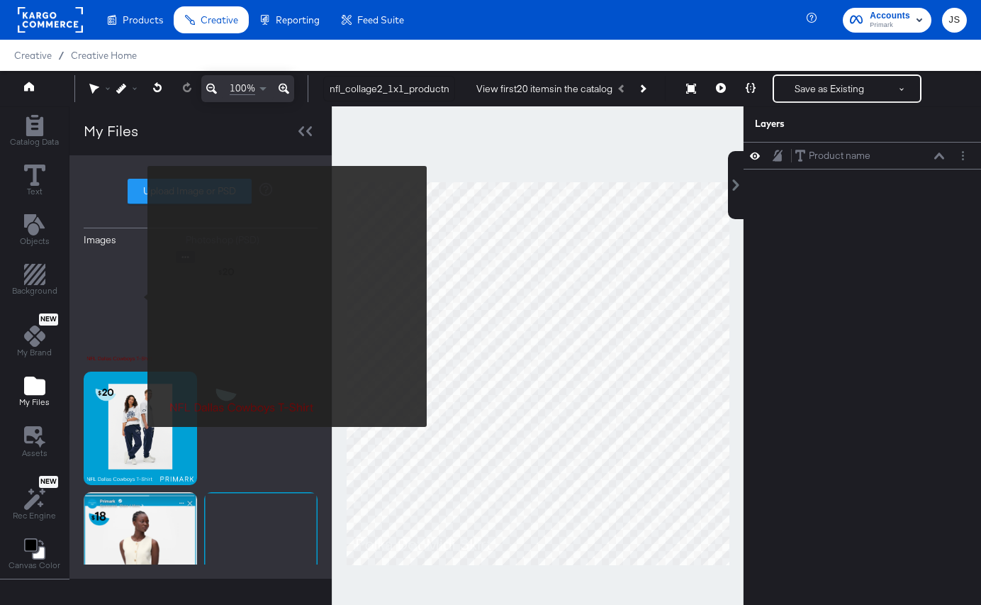
click at [138, 296] on img at bounding box center [140, 307] width 113 height 113
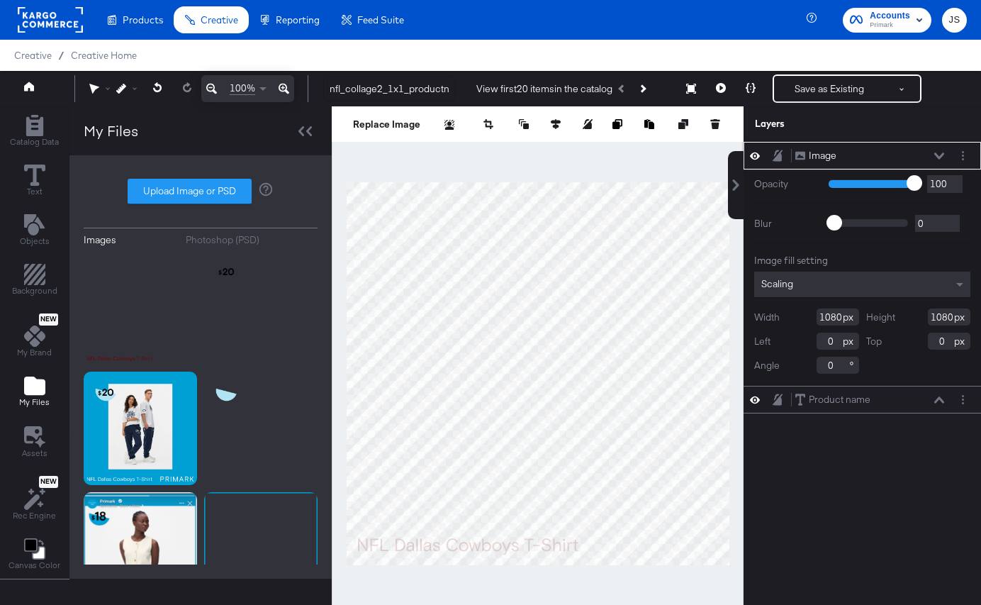
click at [939, 157] on icon at bounding box center [939, 155] width 10 height 6
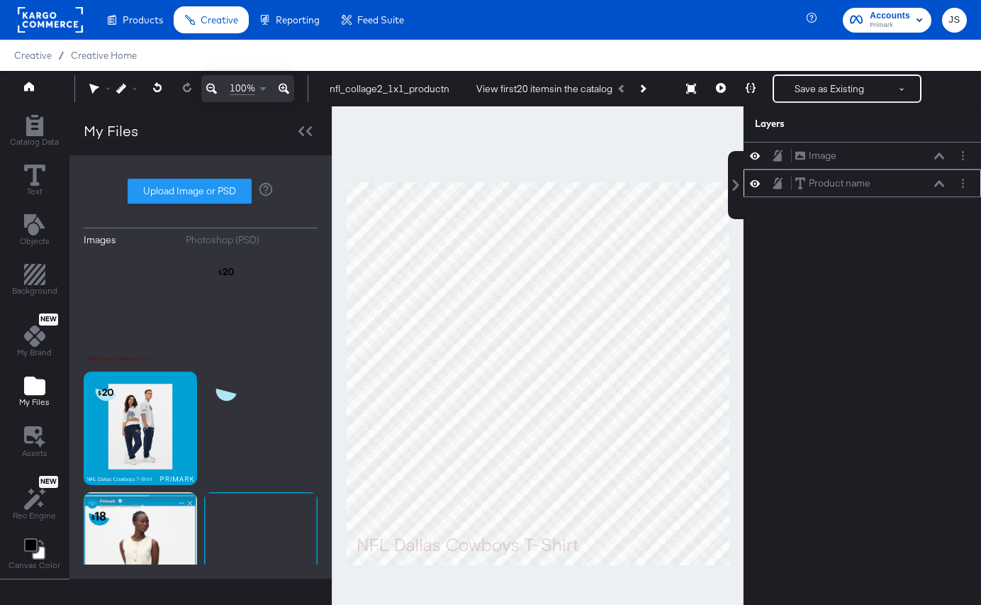
click at [904, 186] on div "Product name Product name" at bounding box center [870, 183] width 150 height 15
drag, startPoint x: 903, startPoint y: 188, endPoint x: 903, endPoint y: 164, distance: 23.4
click at [903, 164] on div "Product name Product name" at bounding box center [870, 162] width 150 height 15
click at [941, 158] on icon at bounding box center [939, 155] width 10 height 7
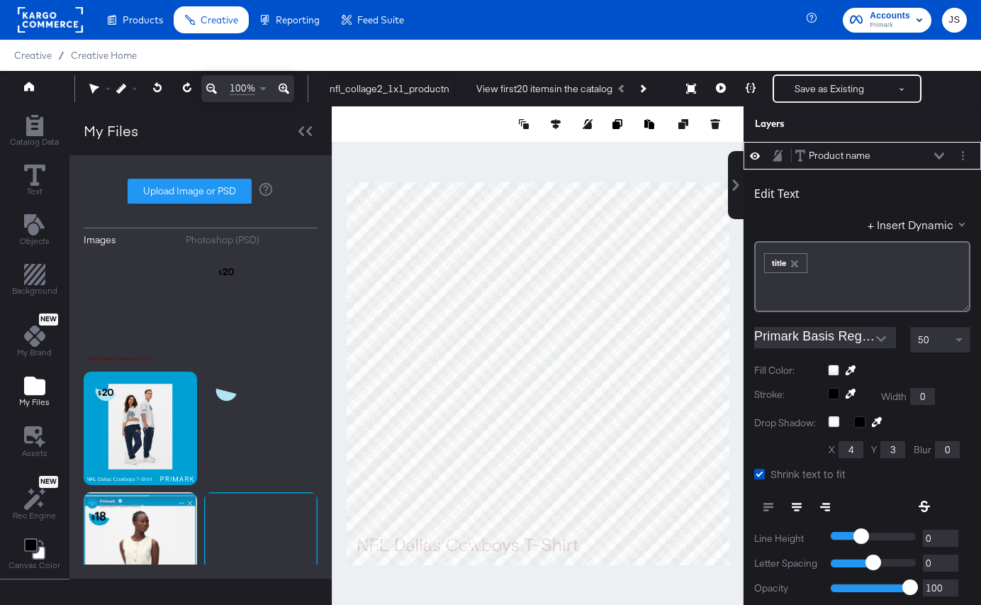
scroll to position [14, 0]
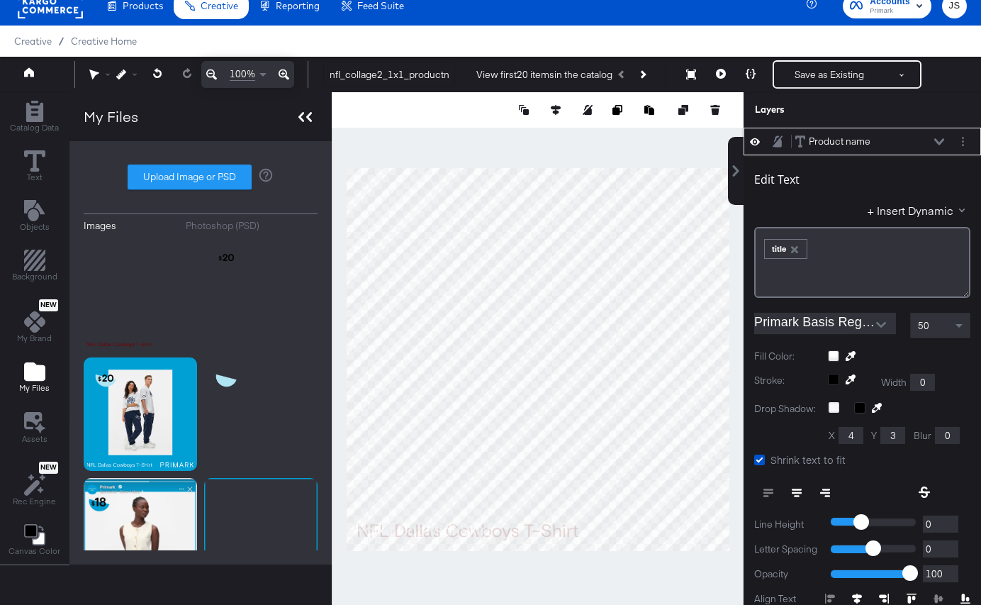
click at [311, 118] on div at bounding box center [305, 116] width 25 height 21
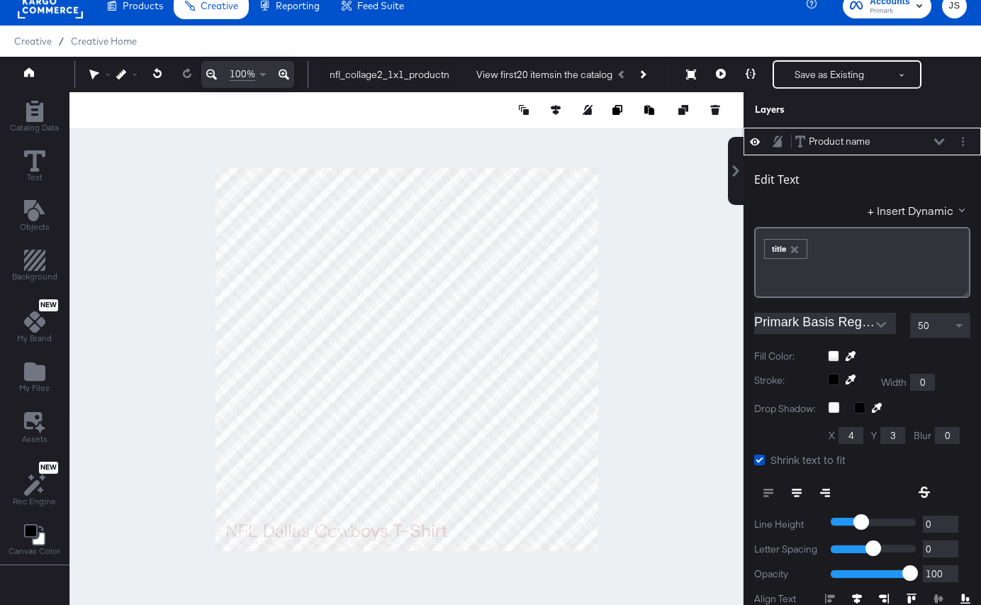
click at [286, 77] on icon at bounding box center [284, 74] width 11 height 11
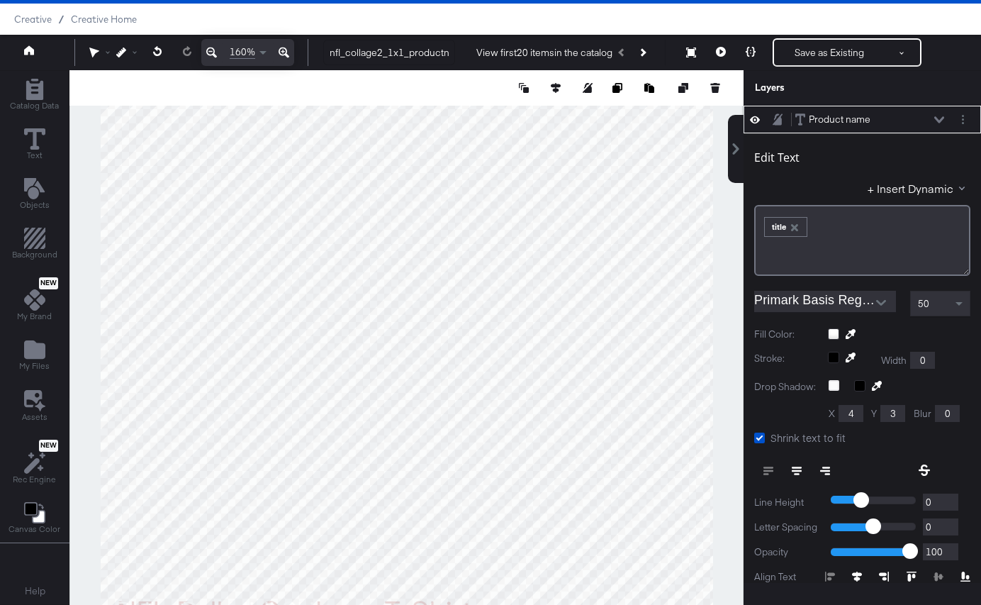
click at [217, 52] on button at bounding box center [211, 52] width 21 height 27
click at [949, 308] on div "50" at bounding box center [940, 303] width 59 height 24
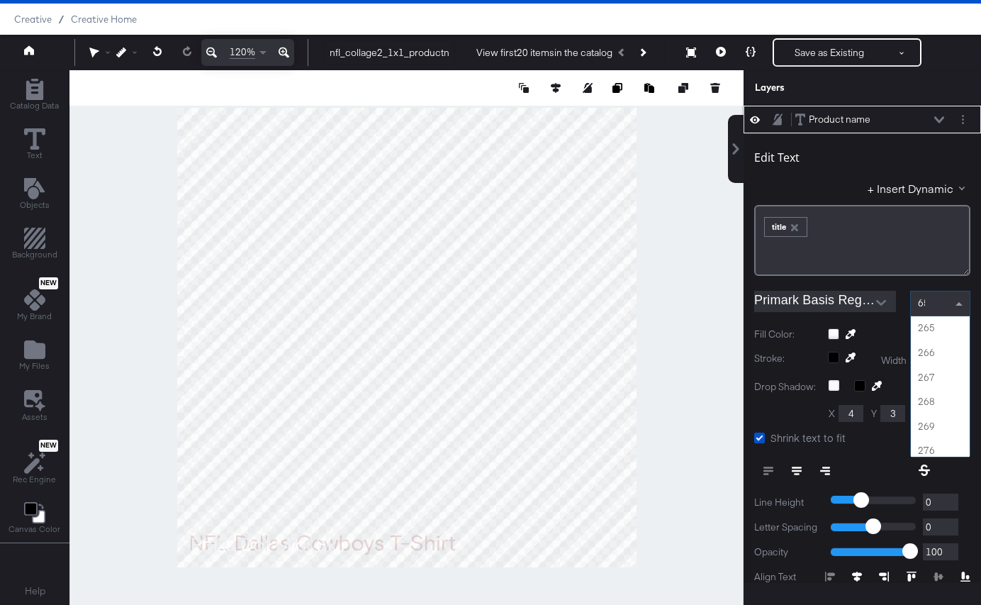
scroll to position [0, 0]
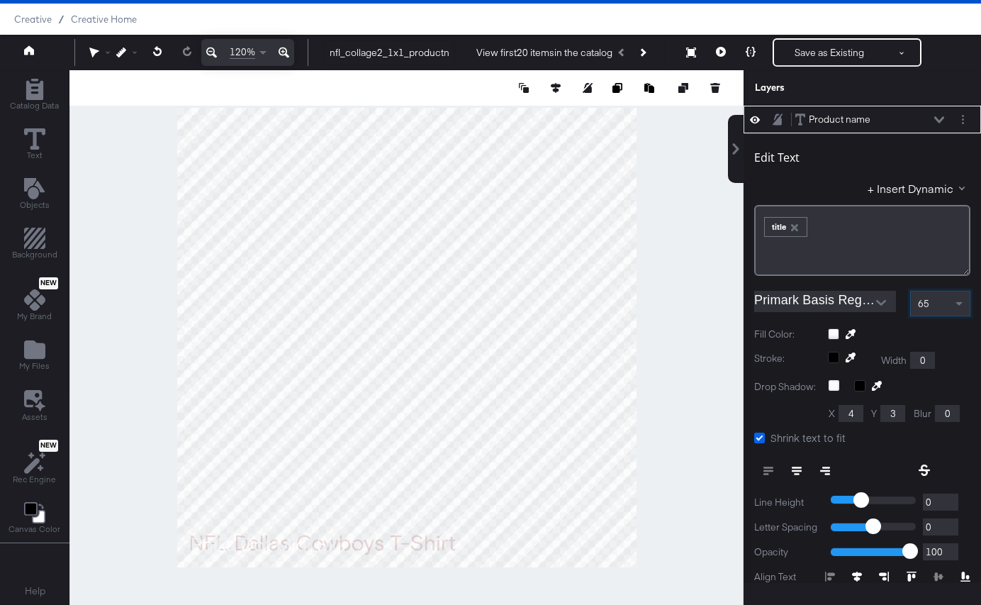
click at [760, 438] on icon at bounding box center [759, 438] width 11 height 11
click at [0, 0] on input "Shrink text to fit" at bounding box center [0, 0] width 0 height 0
click at [760, 438] on icon at bounding box center [759, 438] width 11 height 11
click at [0, 0] on input "Shrink text to fit" at bounding box center [0, 0] width 0 height 0
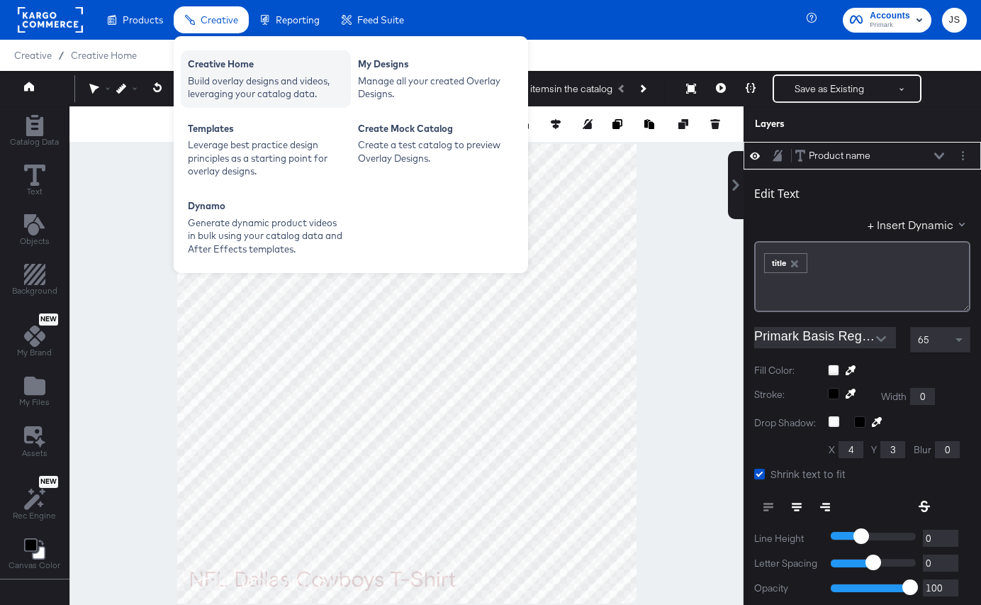
click at [217, 82] on div "Build overlay designs and videos, leveraging your catalog data." at bounding box center [266, 87] width 156 height 26
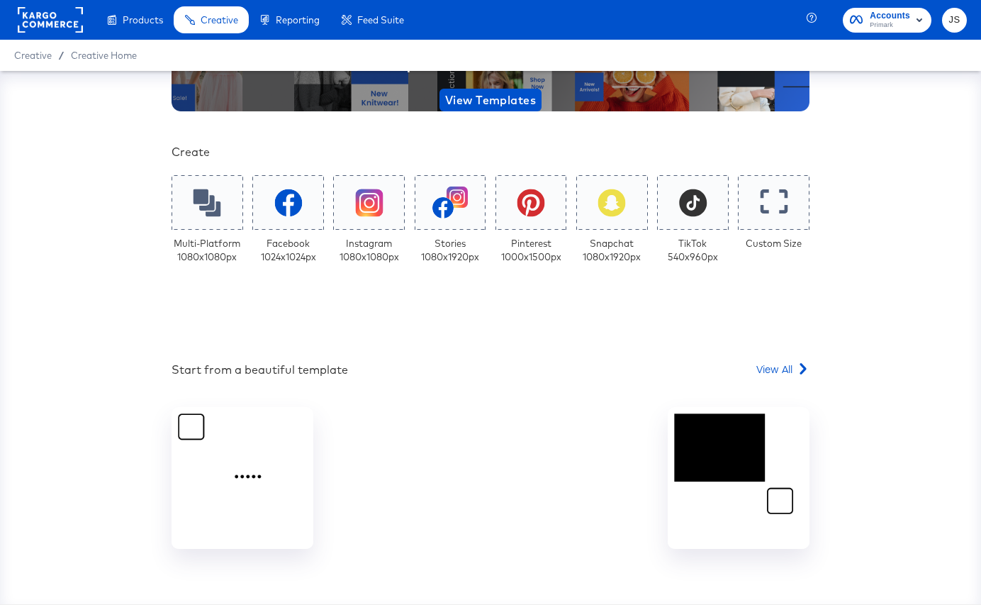
scroll to position [200, 0]
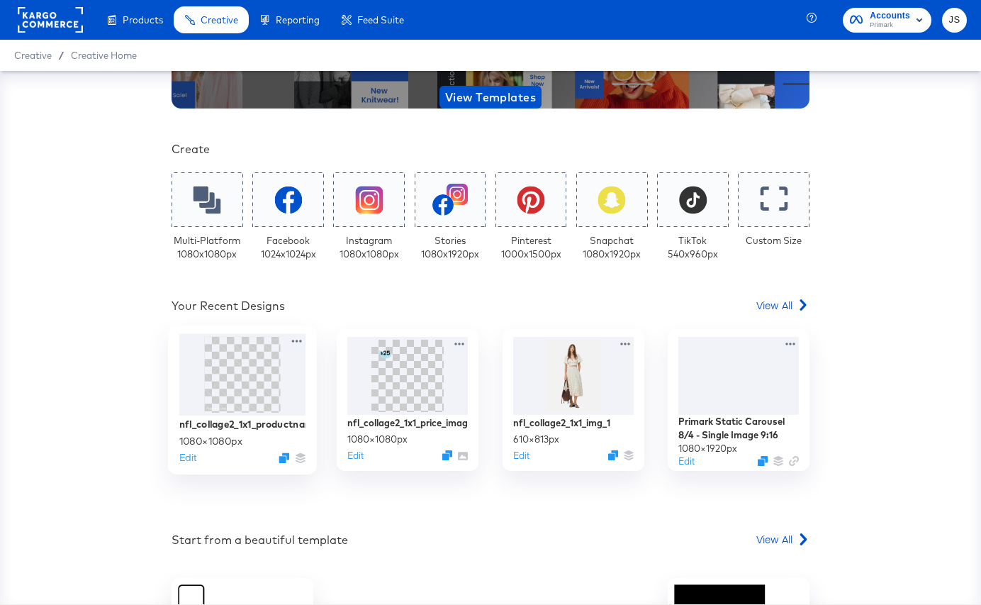
click at [297, 349] on div at bounding box center [296, 343] width 18 height 18
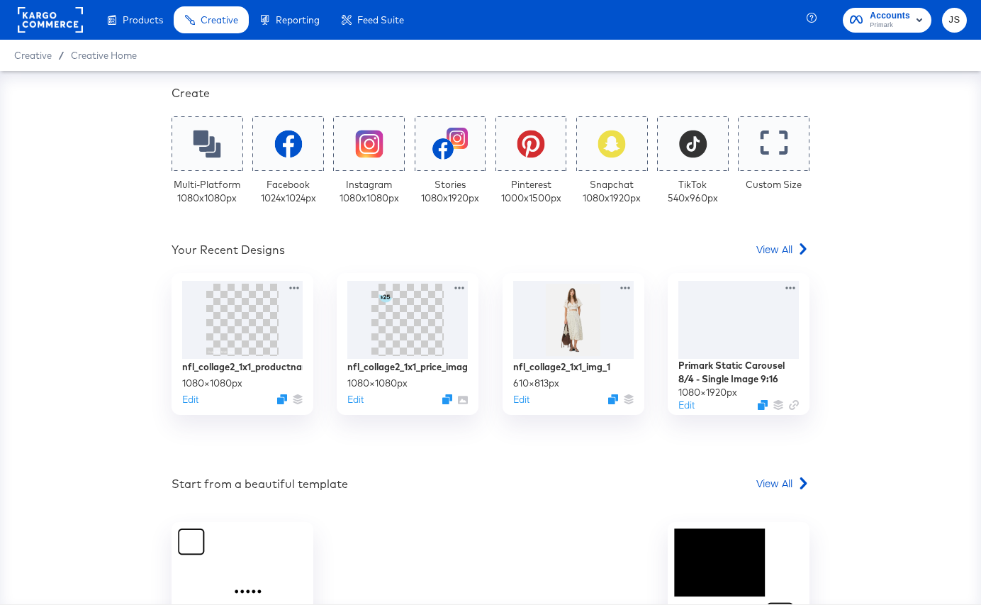
scroll to position [277, 0]
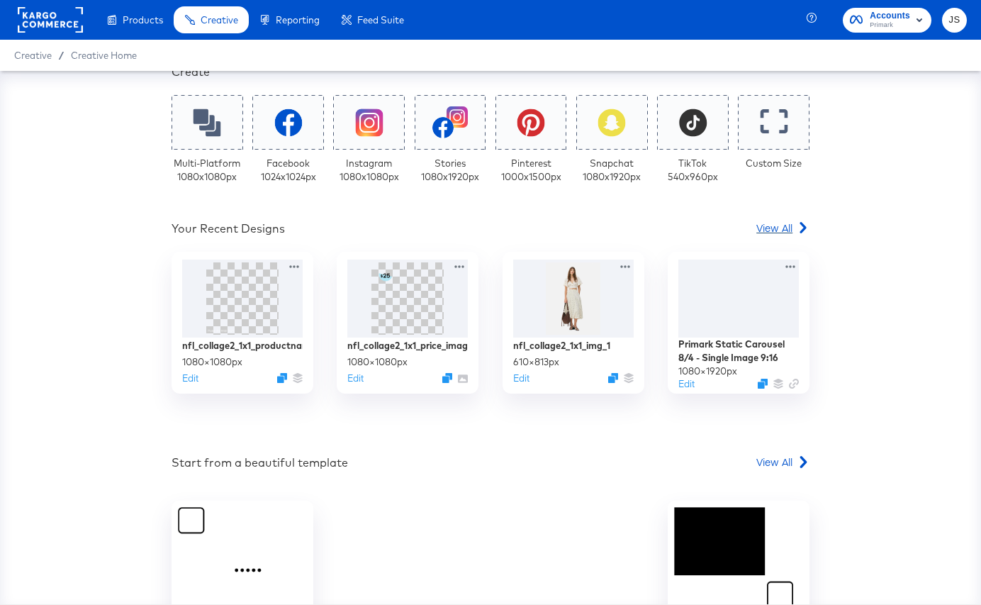
click at [783, 233] on span "View All" at bounding box center [775, 228] width 36 height 14
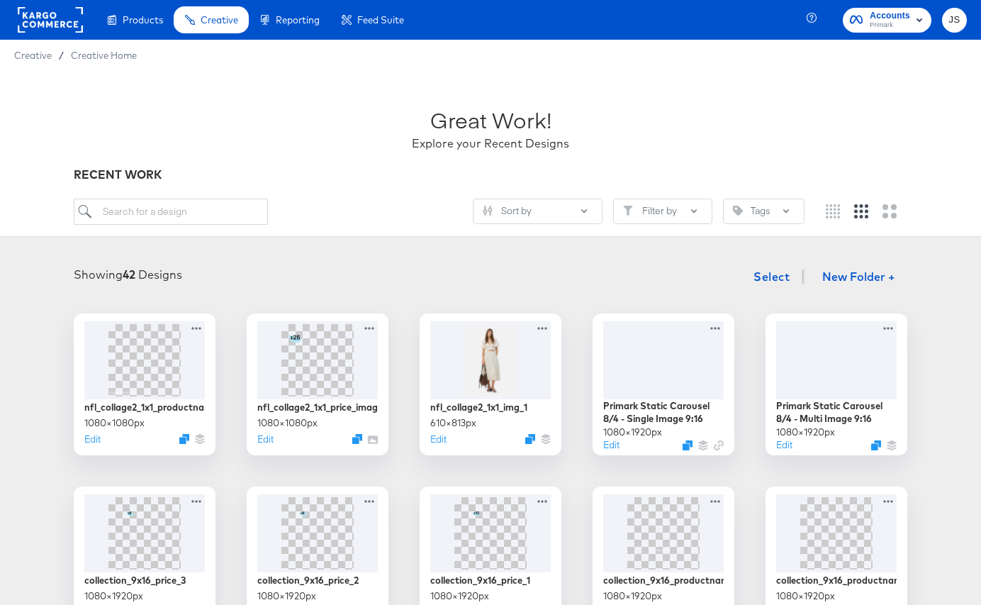
scroll to position [29, 0]
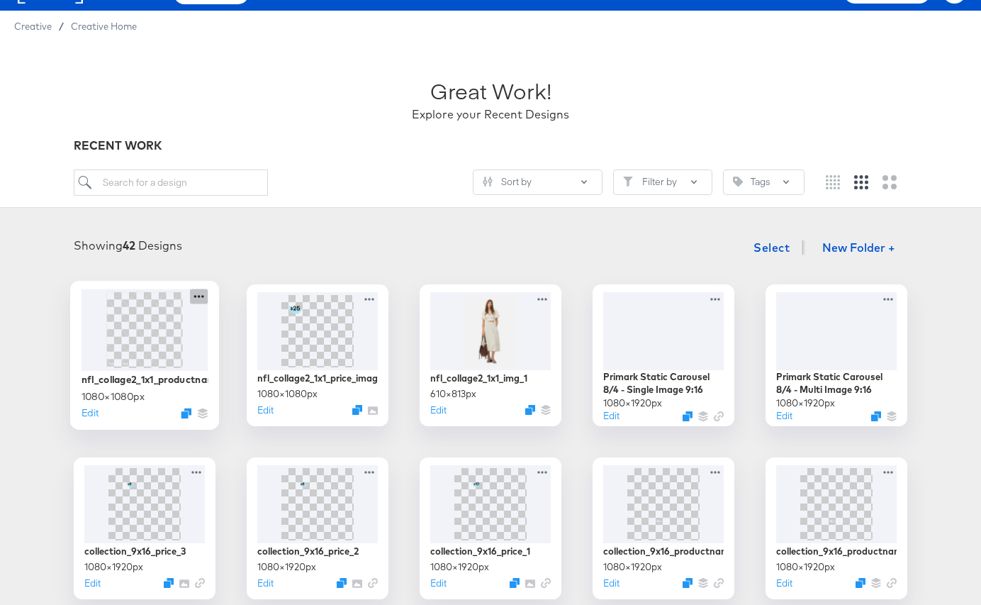
click at [197, 297] on icon at bounding box center [199, 296] width 18 height 15
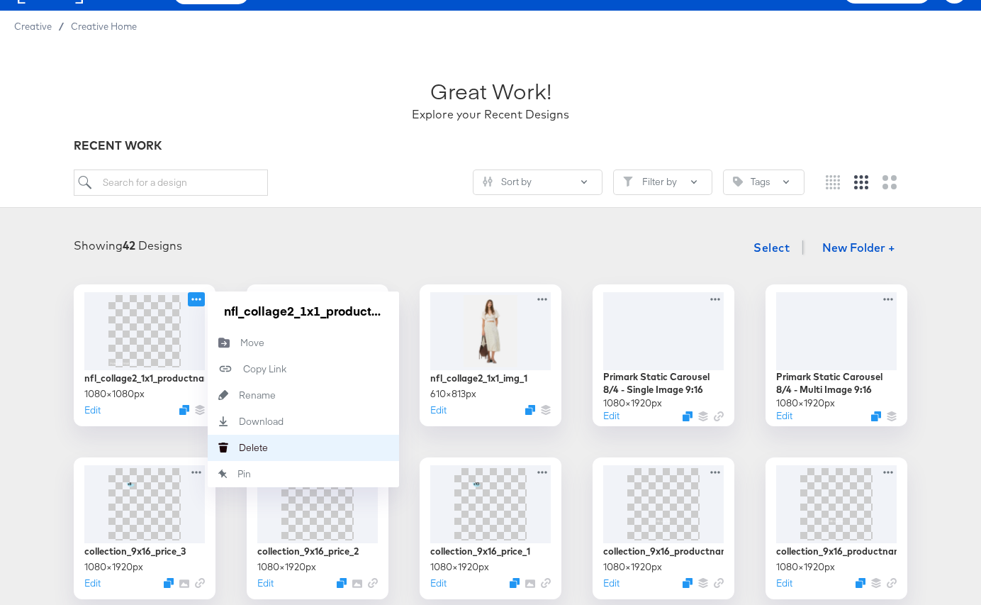
click at [239, 447] on div "Delete Delete" at bounding box center [239, 447] width 0 height 0
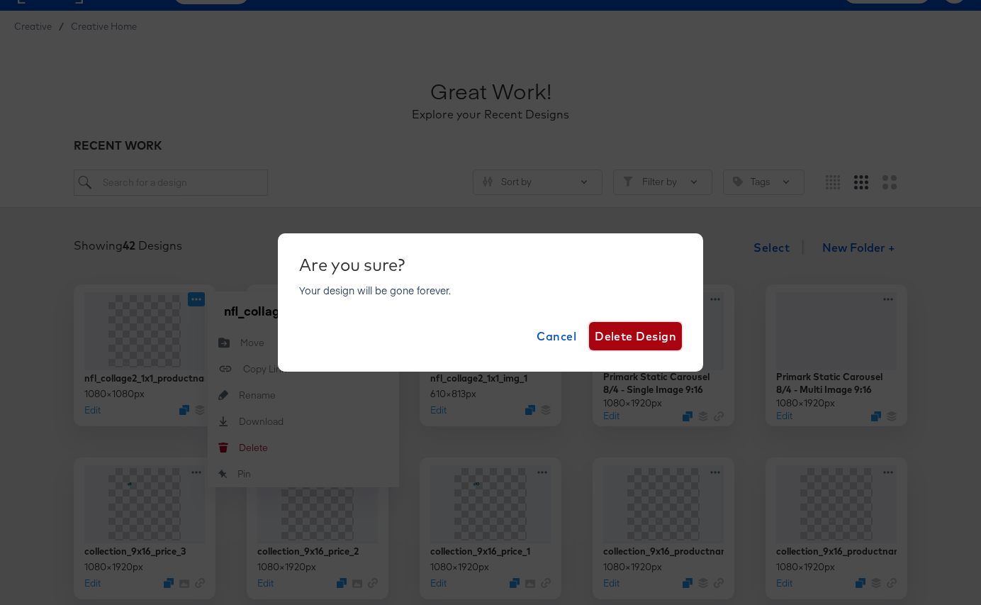
click at [632, 333] on span "Delete Design" at bounding box center [636, 336] width 82 height 20
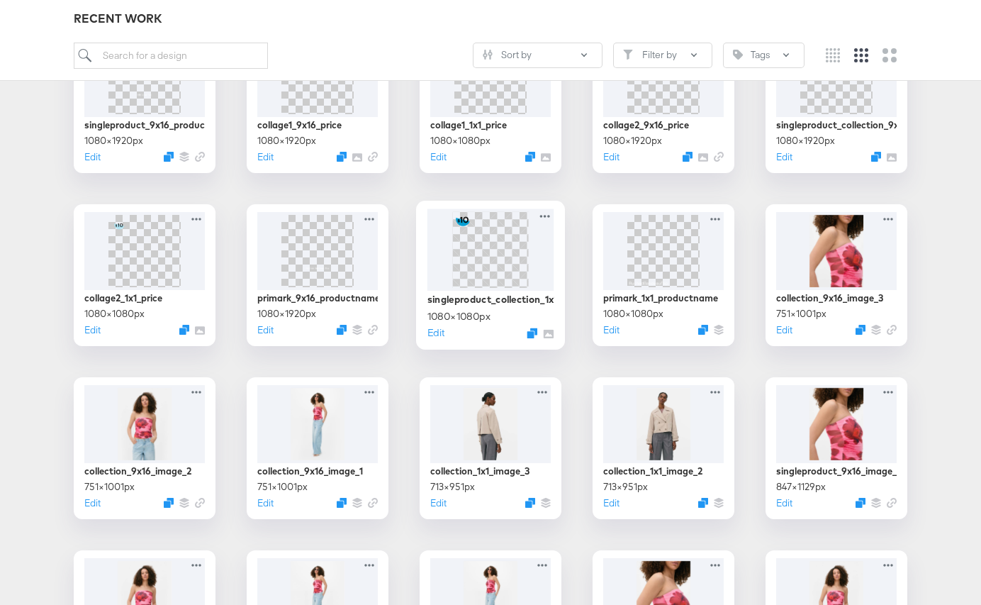
scroll to position [631, 0]
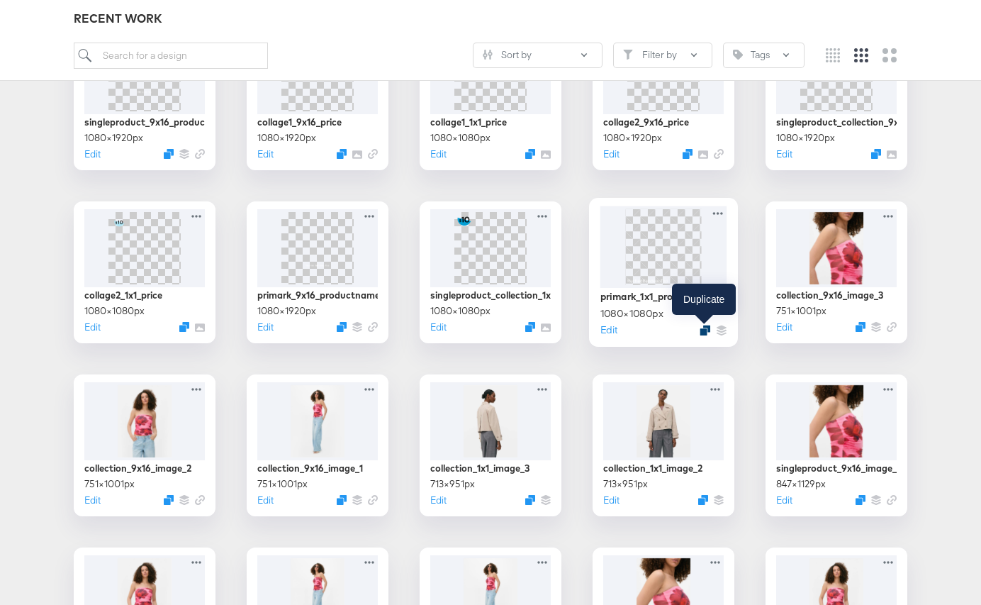
click at [705, 328] on icon "Duplicate" at bounding box center [705, 330] width 11 height 11
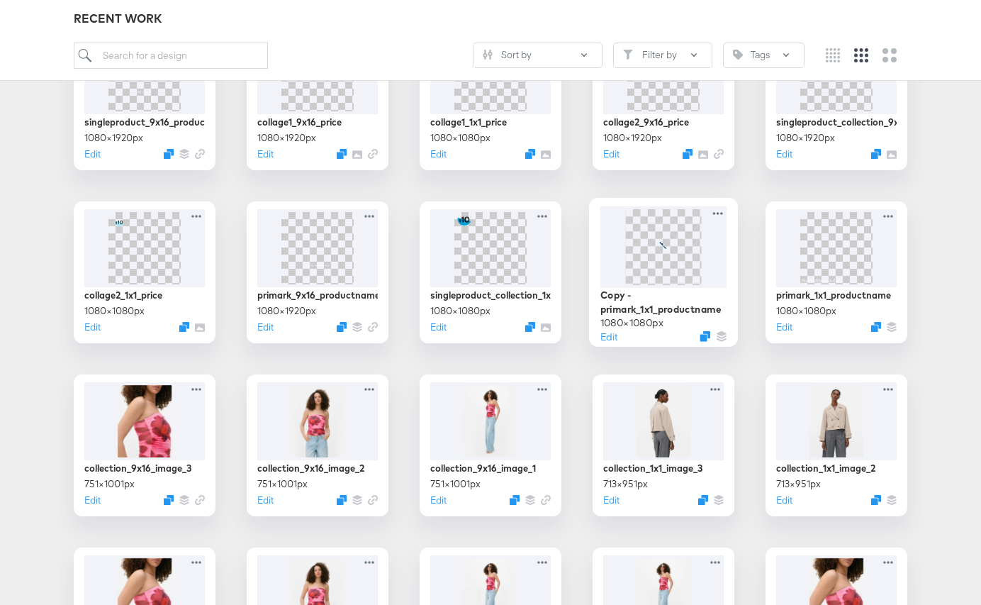
click at [635, 267] on span at bounding box center [663, 246] width 76 height 76
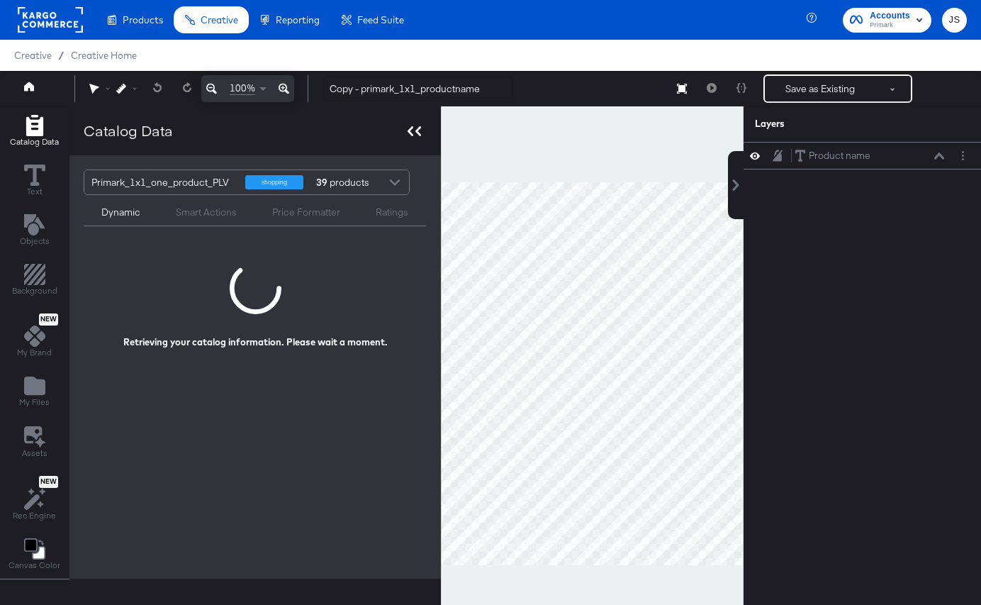
click at [418, 121] on div at bounding box center [414, 131] width 25 height 21
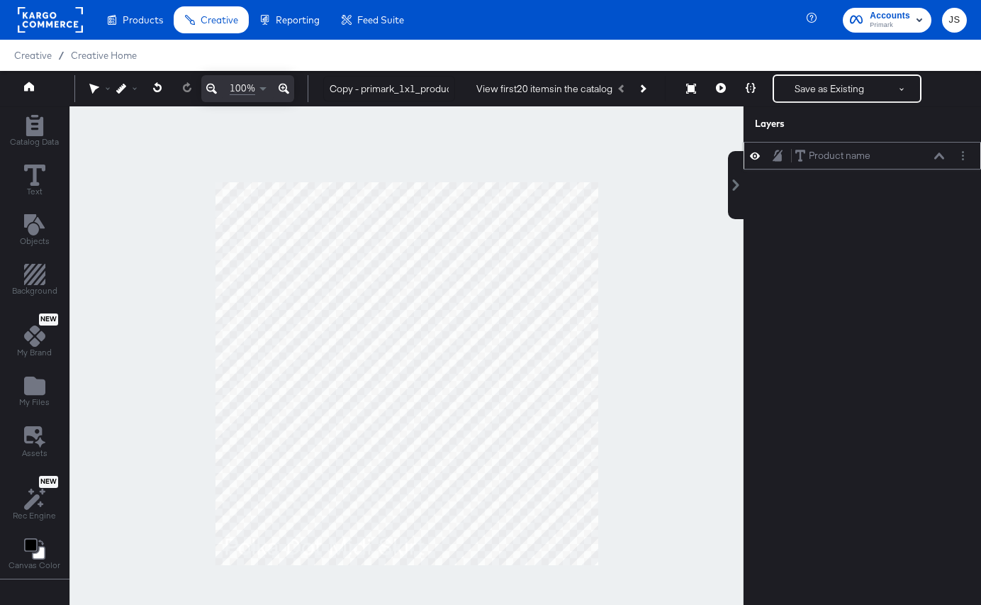
click at [938, 151] on div "Product name Product name" at bounding box center [870, 155] width 150 height 15
click at [932, 150] on div "Product name Product name" at bounding box center [870, 155] width 150 height 15
click at [938, 159] on button at bounding box center [939, 156] width 11 height 9
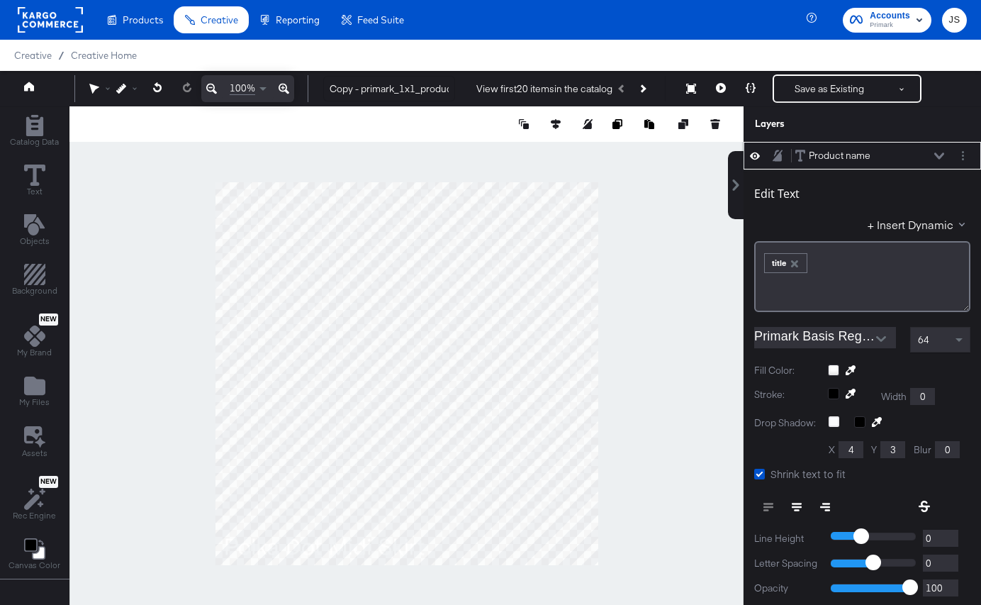
scroll to position [14, 0]
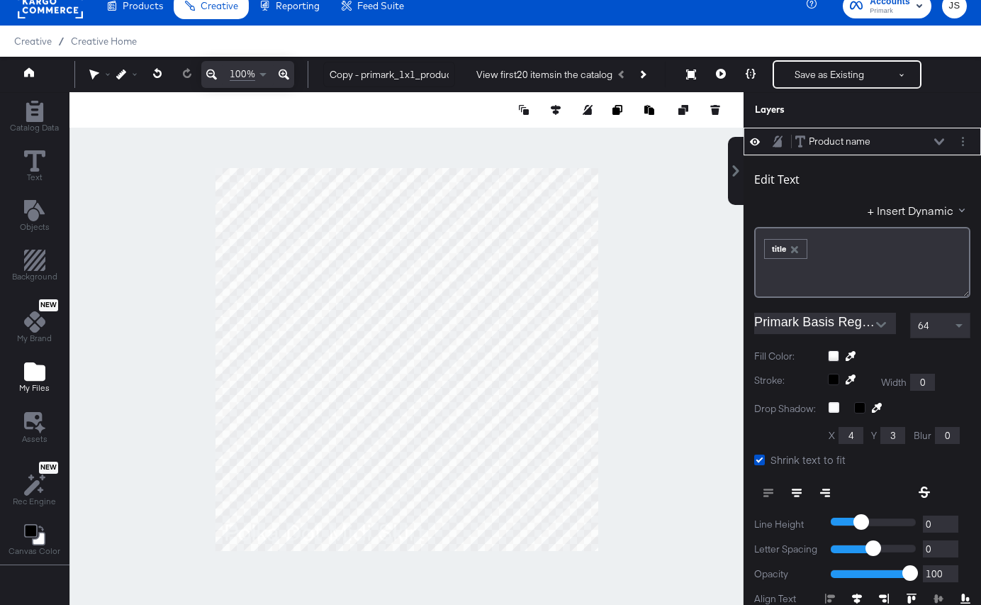
click at [20, 376] on div "My Files" at bounding box center [34, 377] width 30 height 33
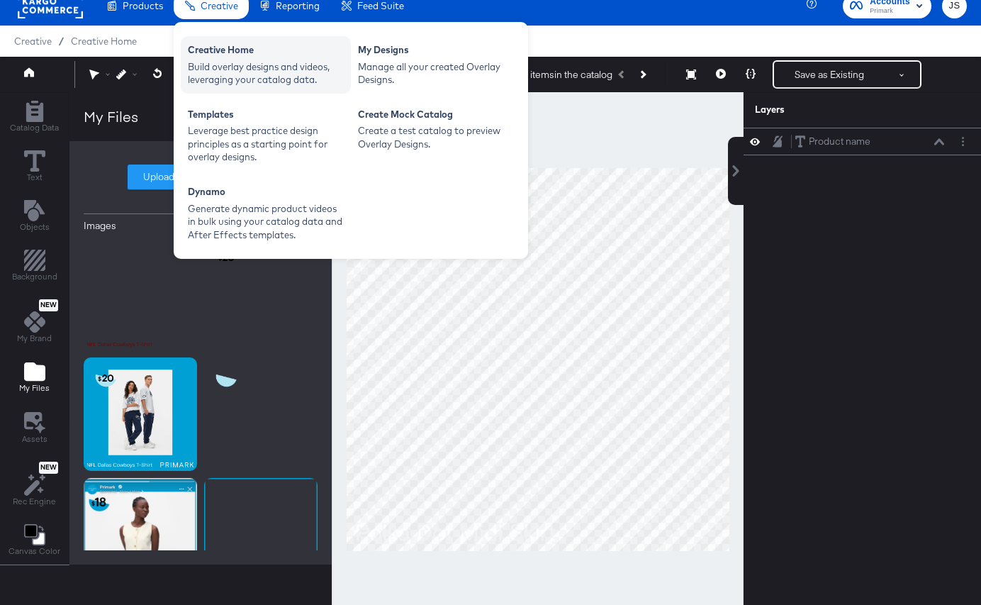
click at [216, 74] on div "Build overlay designs and videos, leveraging your catalog data." at bounding box center [266, 73] width 156 height 26
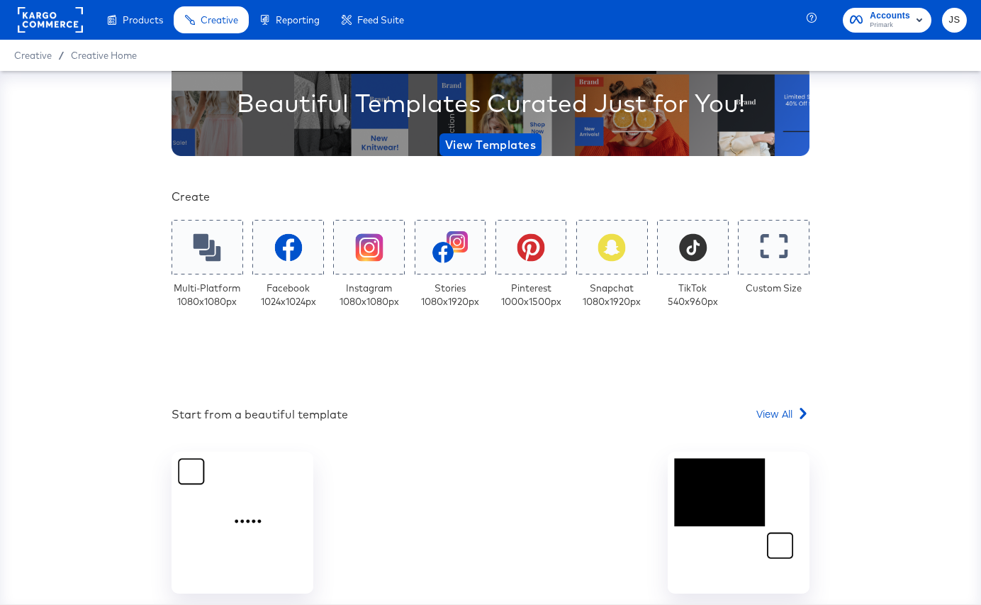
scroll to position [221, 0]
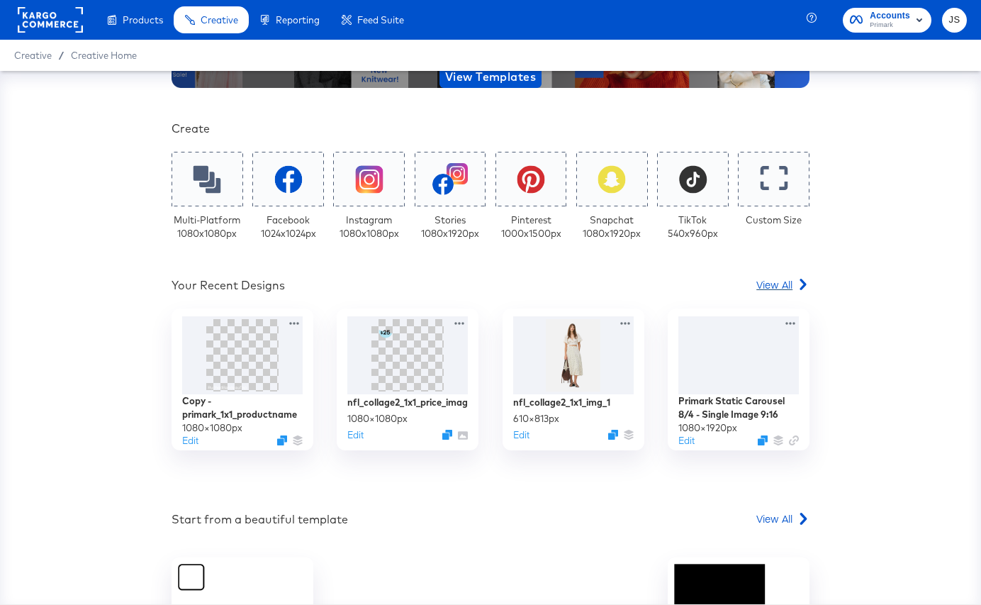
click at [776, 286] on span "View All" at bounding box center [775, 284] width 36 height 14
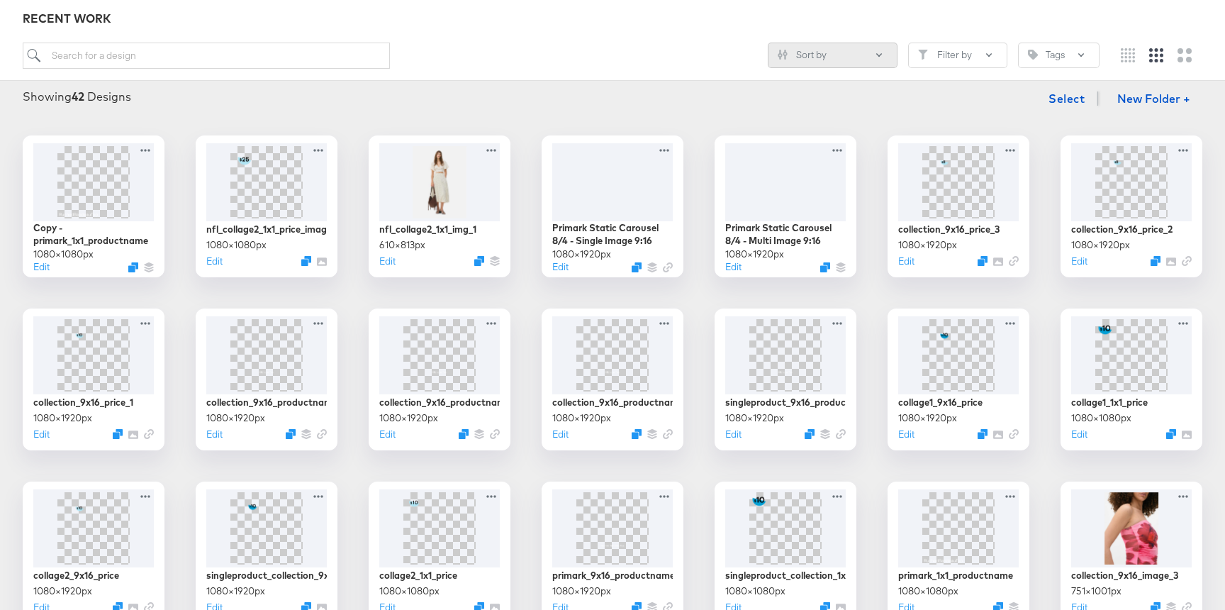
scroll to position [179, 0]
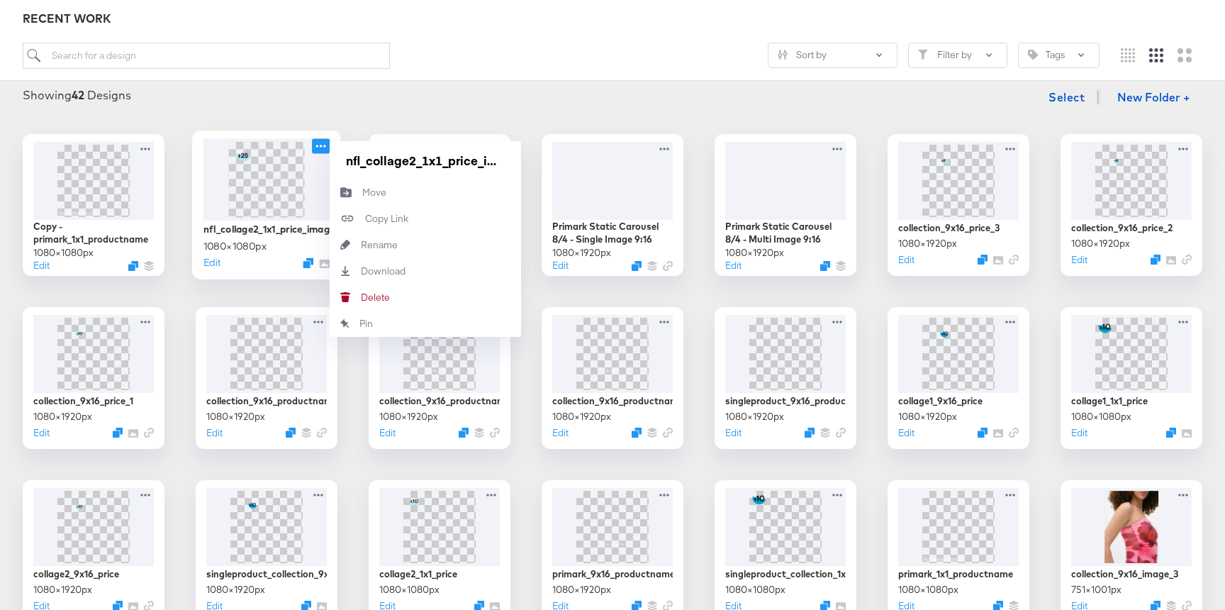
click at [324, 147] on icon at bounding box center [321, 145] width 18 height 15
click at [404, 108] on div "Showing 42 Designs Select New Folder +" at bounding box center [612, 97] width 1197 height 29
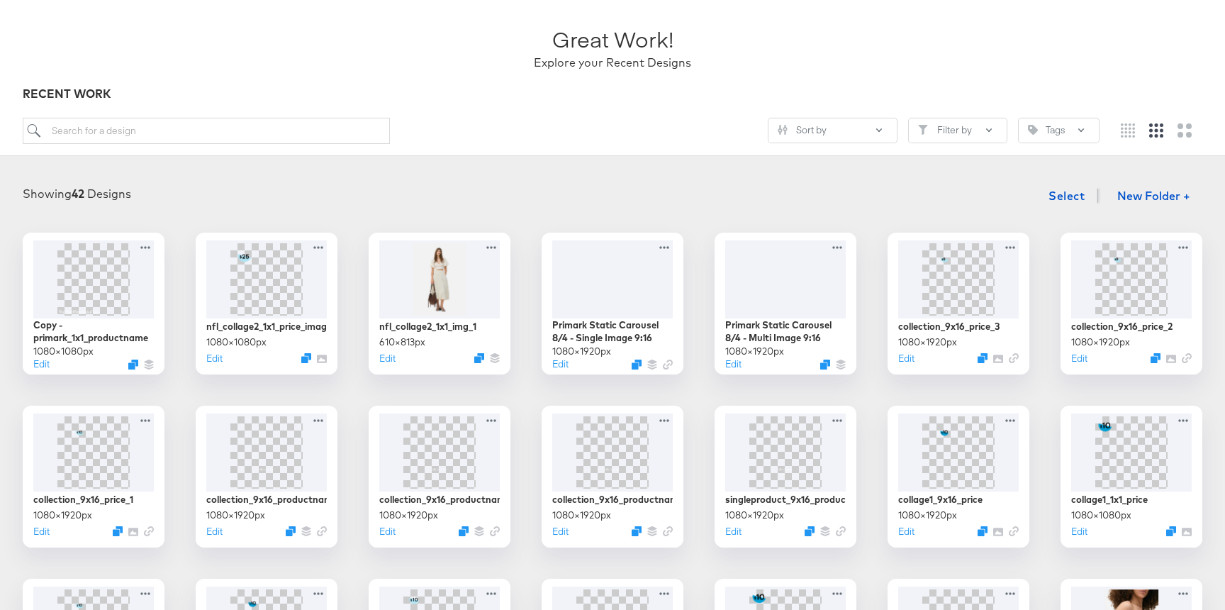
scroll to position [0, 0]
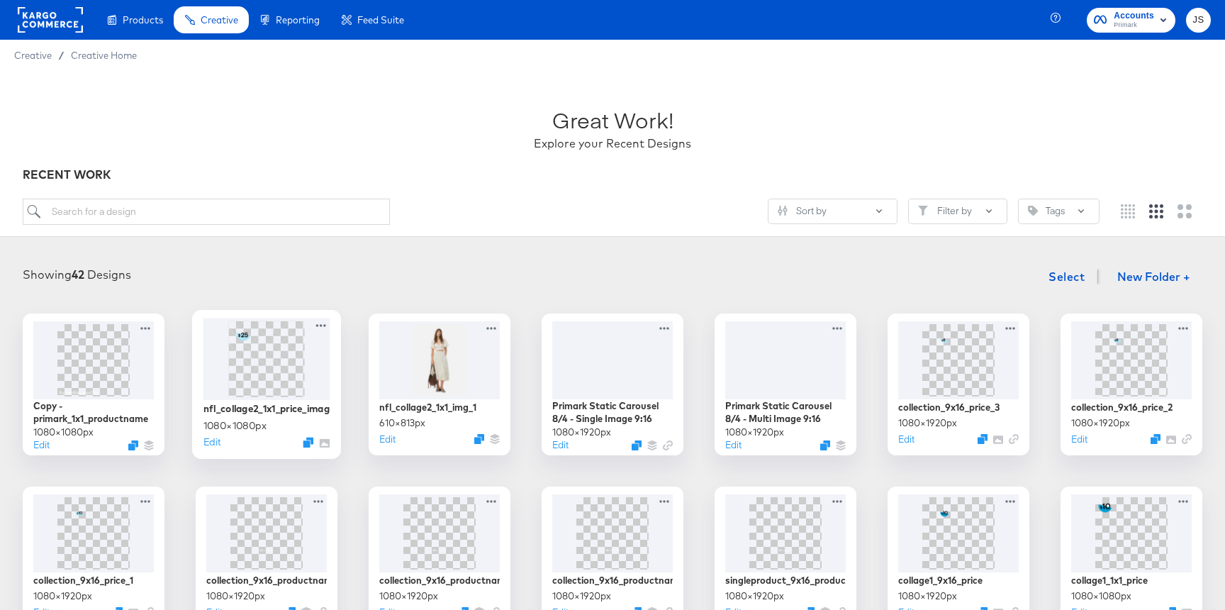
click at [297, 344] on img at bounding box center [266, 358] width 76 height 76
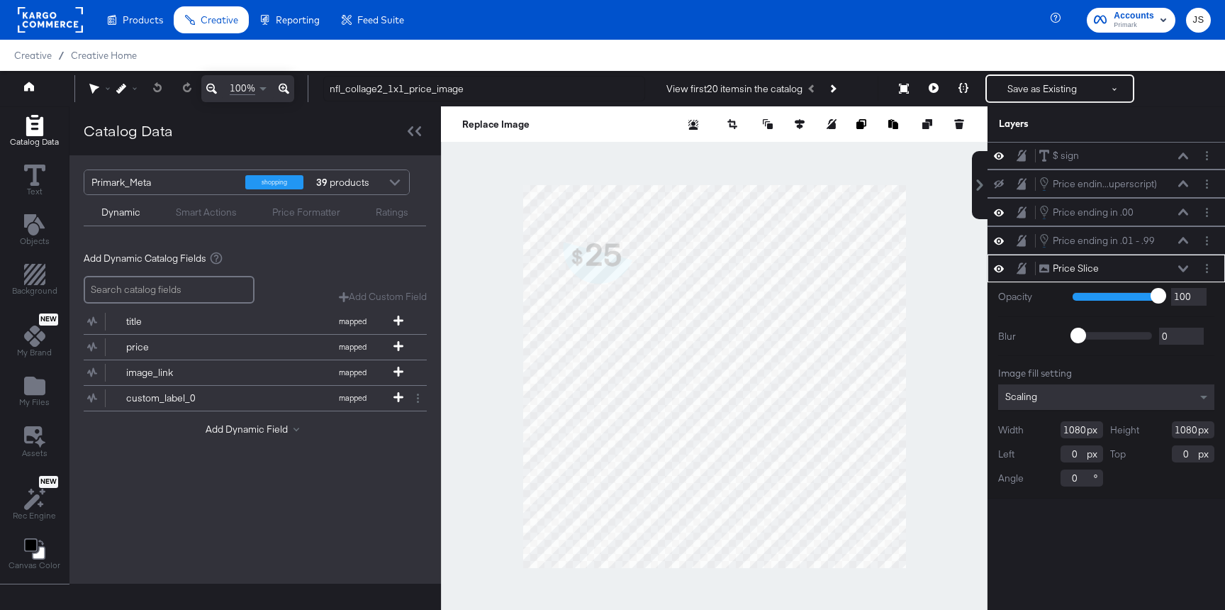
click at [981, 275] on div "Price Slice Price Slice" at bounding box center [1114, 268] width 150 height 15
click at [981, 267] on icon at bounding box center [1183, 268] width 10 height 7
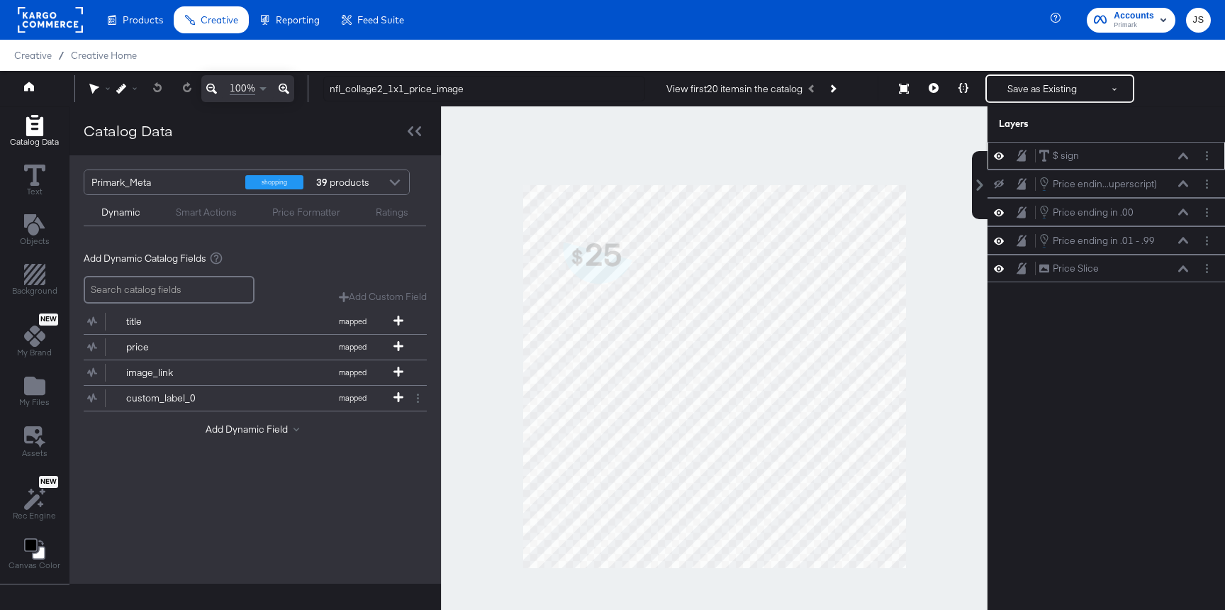
click at [981, 155] on icon at bounding box center [1183, 155] width 10 height 7
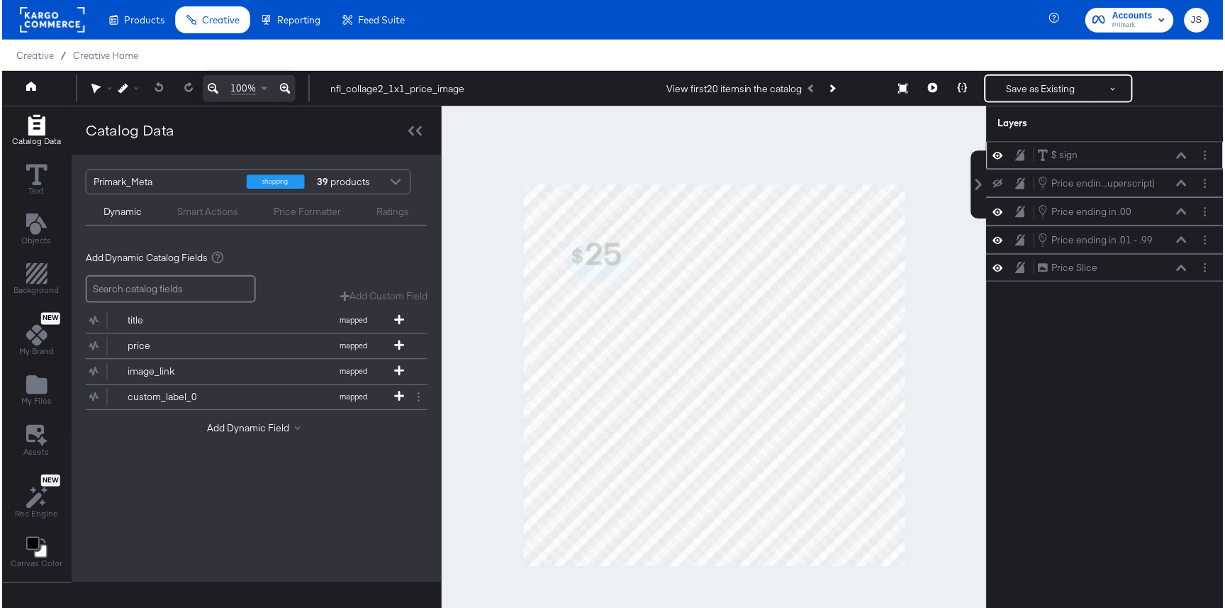
scroll to position [14, 0]
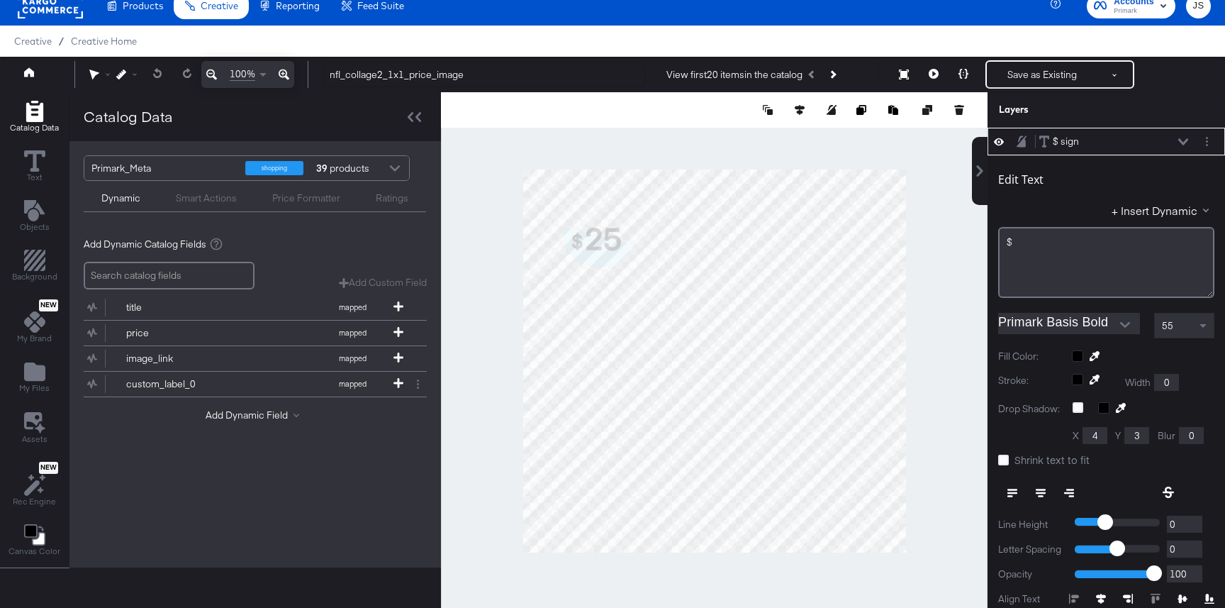
click at [493, 224] on div at bounding box center [714, 360] width 547 height 537
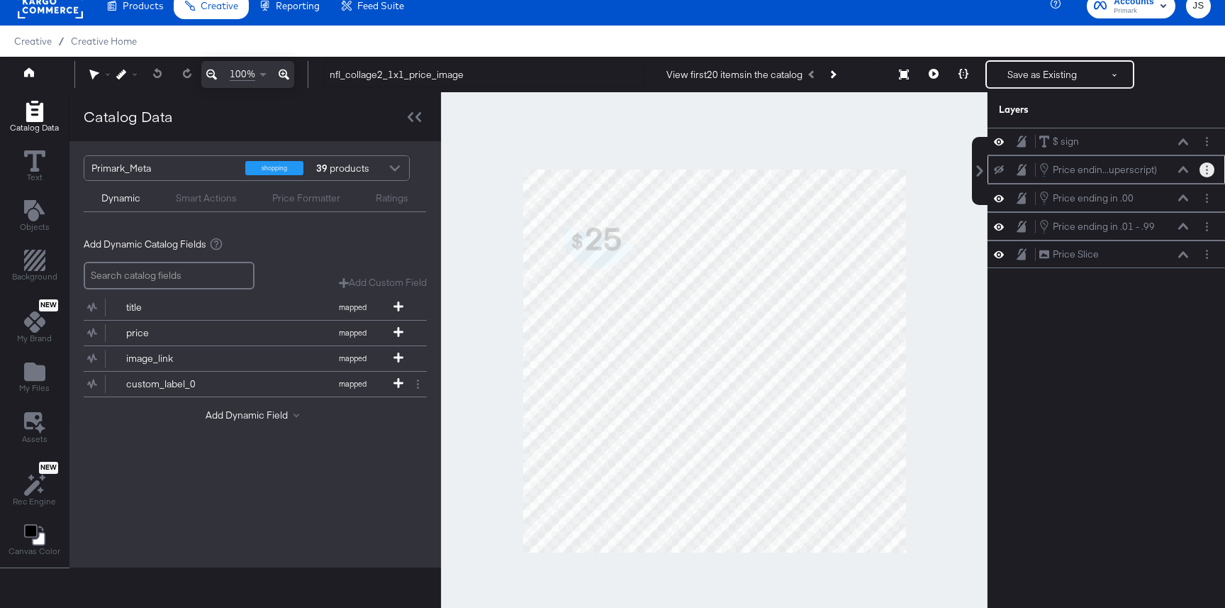
click at [981, 172] on circle "Layer Options" at bounding box center [1207, 173] width 2 height 2
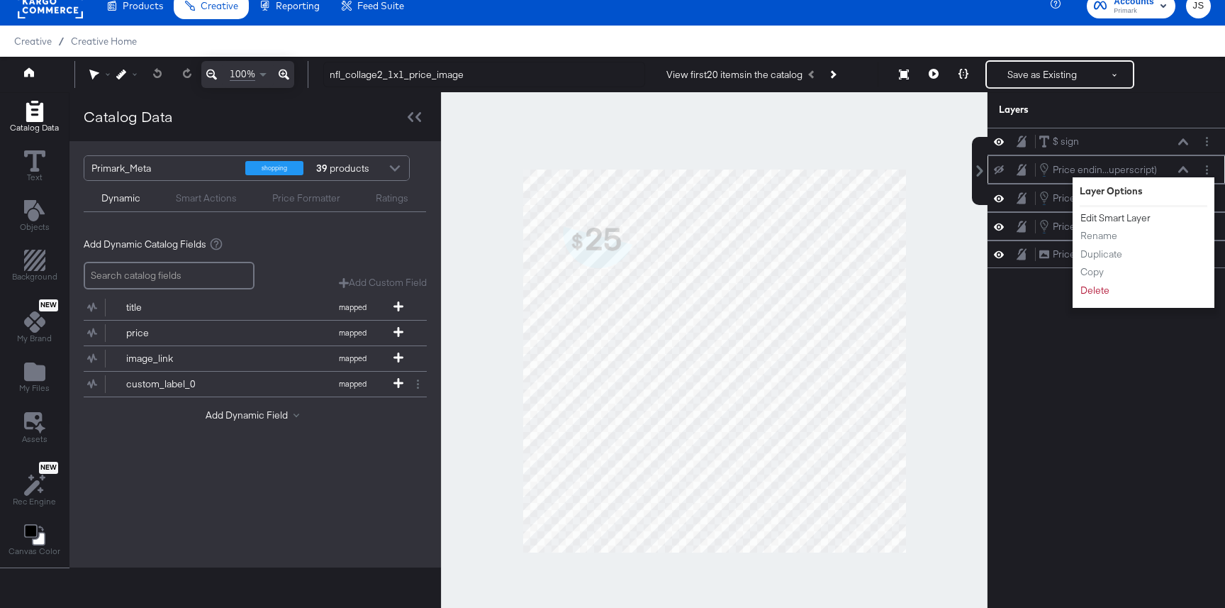
click at [981, 217] on button "Edit Smart Layer" at bounding box center [1116, 218] width 72 height 15
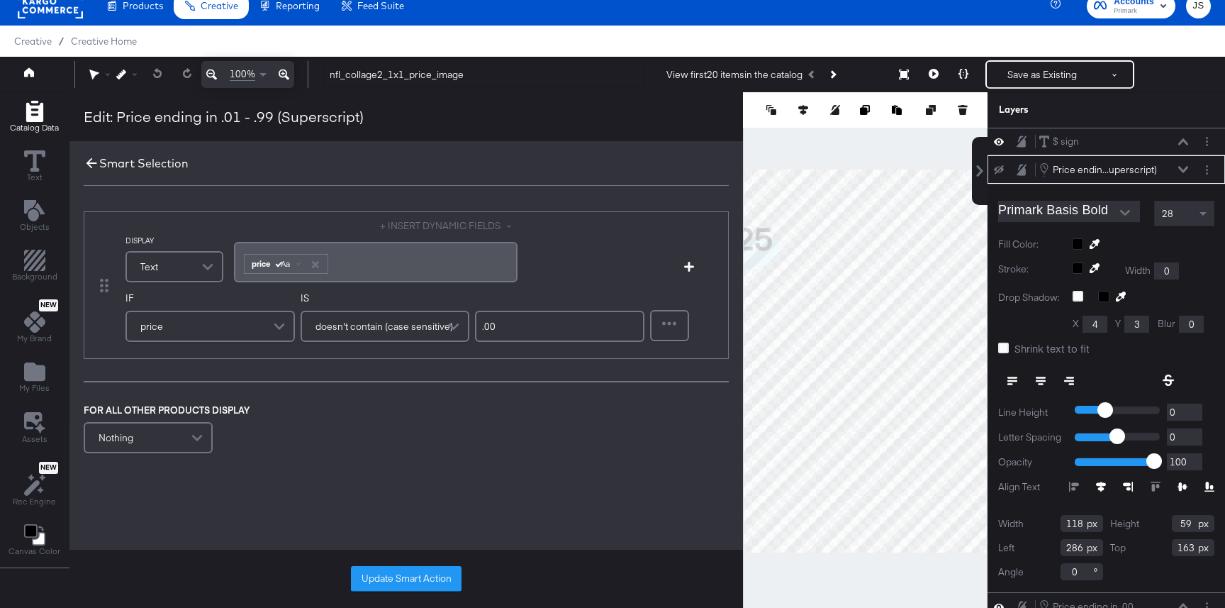
click at [87, 165] on icon at bounding box center [92, 163] width 11 height 11
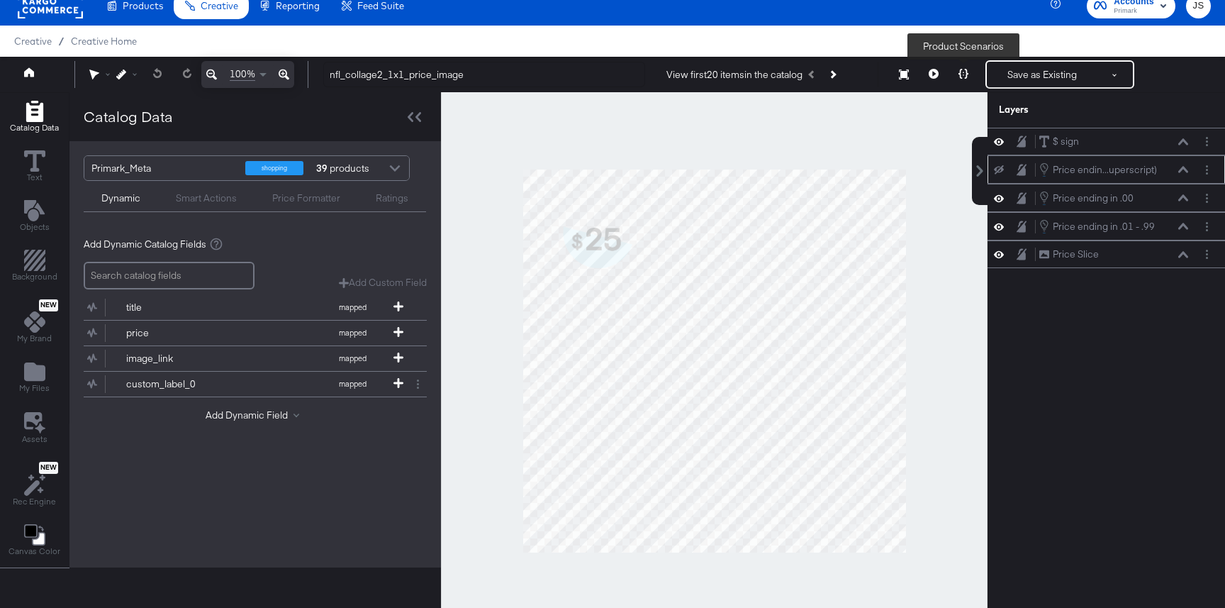
click at [966, 69] on icon at bounding box center [964, 74] width 10 height 10
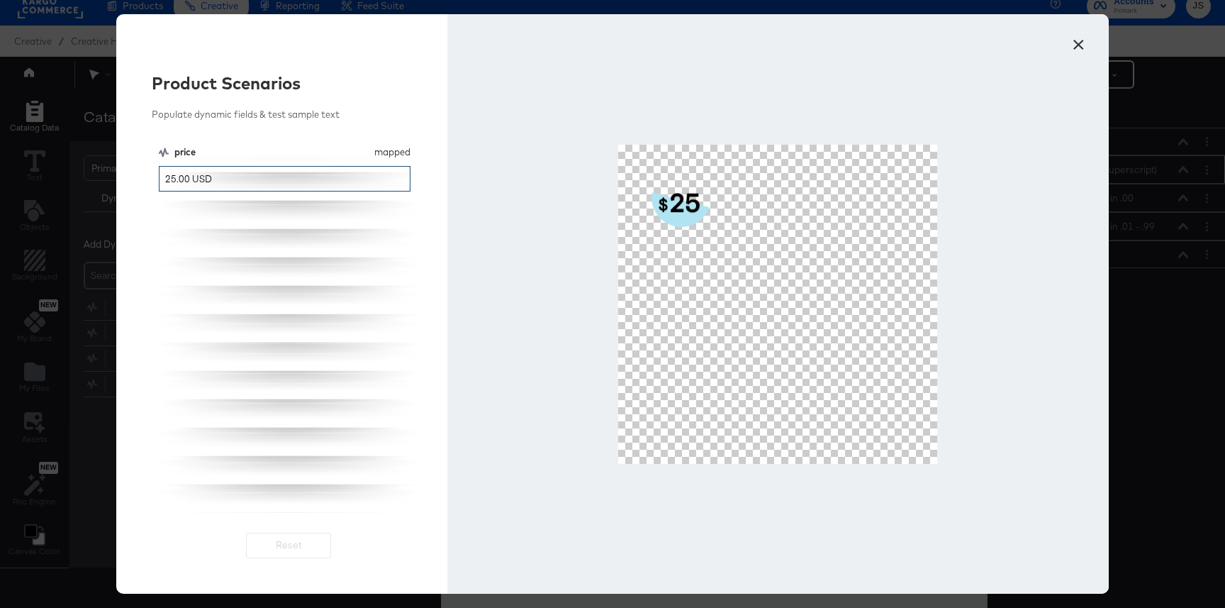
drag, startPoint x: 280, startPoint y: 185, endPoint x: 150, endPoint y: 184, distance: 129.8
click at [150, 184] on div "Product Scenarios Populate dynamic fields & test sample text price mapped price…" at bounding box center [281, 303] width 331 height 579
click at [981, 41] on button "×" at bounding box center [1079, 41] width 26 height 26
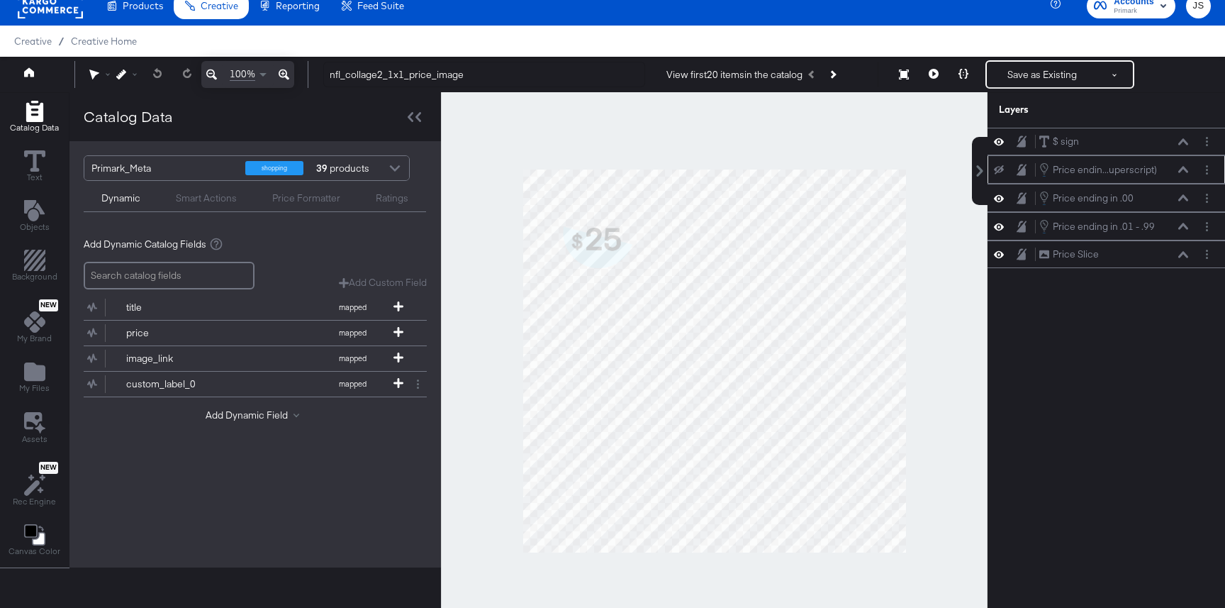
click at [981, 172] on icon at bounding box center [999, 169] width 10 height 9
click at [967, 90] on div "100% nfl_collage2_1x1_price_image View first 20 items in the catalog Resize Sav…" at bounding box center [612, 74] width 1225 height 35
click at [964, 74] on icon at bounding box center [964, 74] width 10 height 10
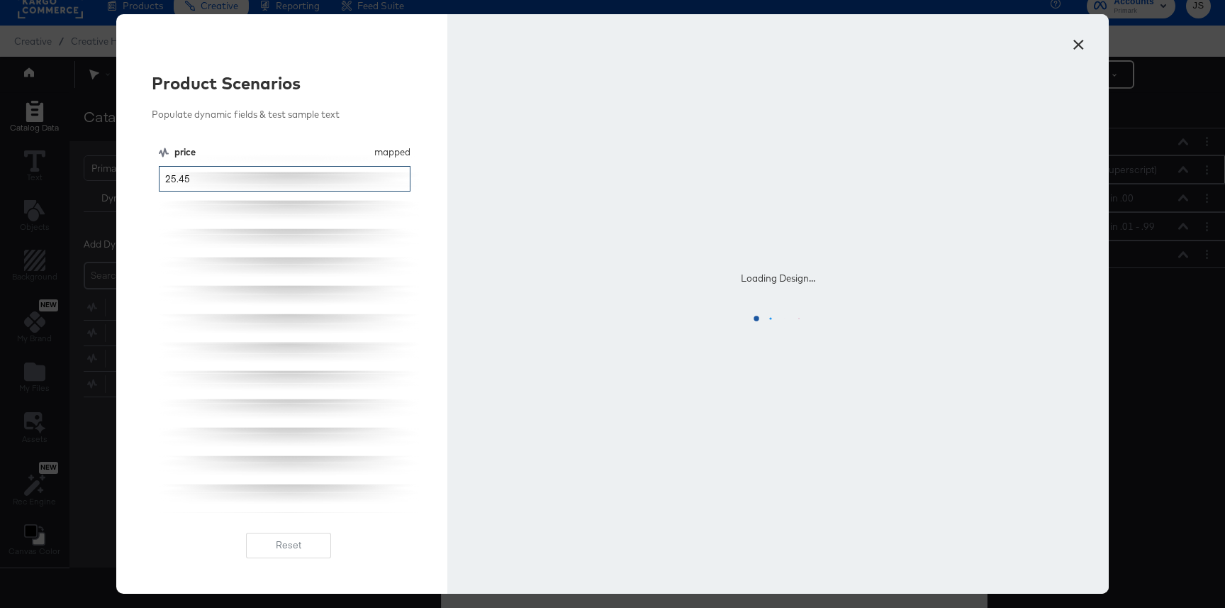
click at [384, 174] on input "25.45" at bounding box center [285, 179] width 252 height 26
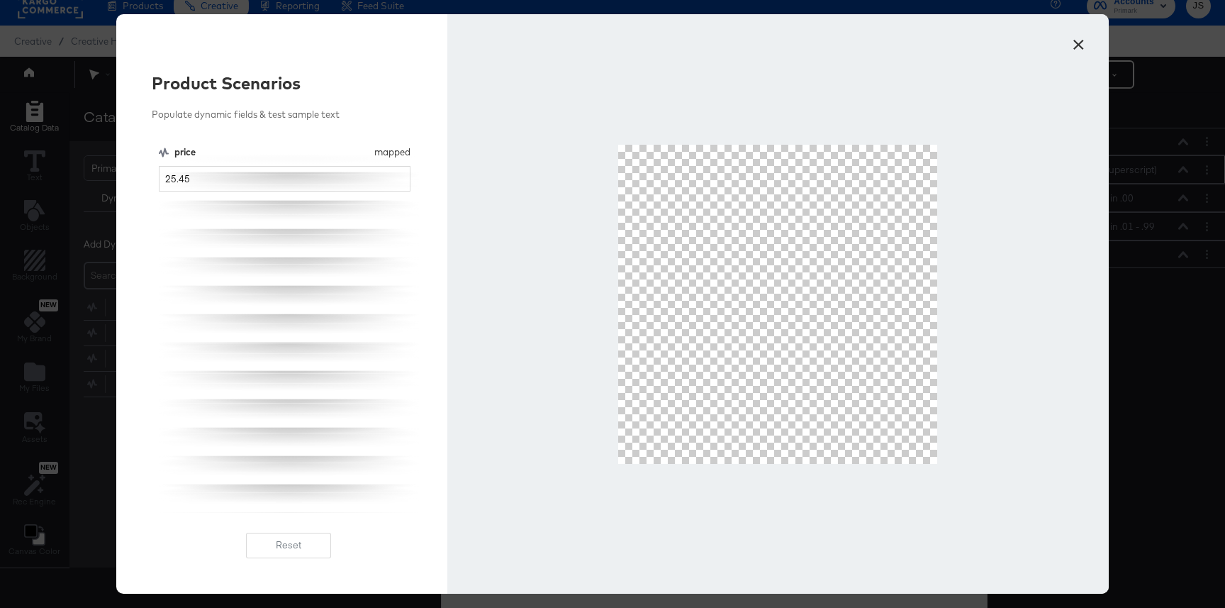
click at [981, 39] on button "×" at bounding box center [1079, 41] width 26 height 26
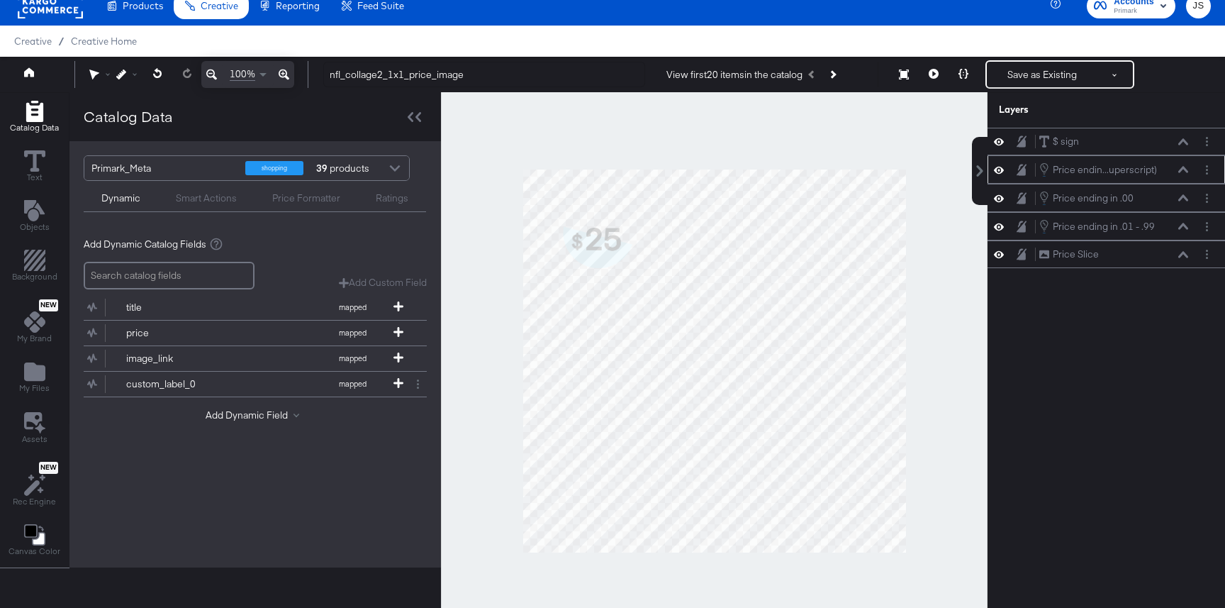
click at [981, 169] on icon at bounding box center [1183, 169] width 10 height 7
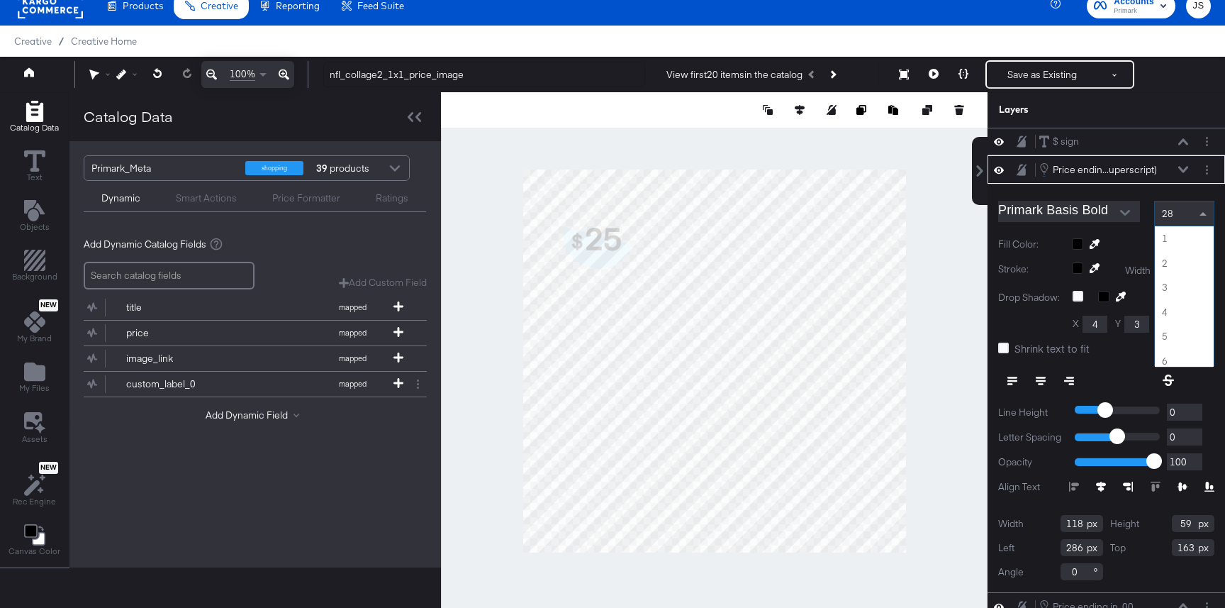
click at [981, 216] on div "28" at bounding box center [1184, 213] width 59 height 24
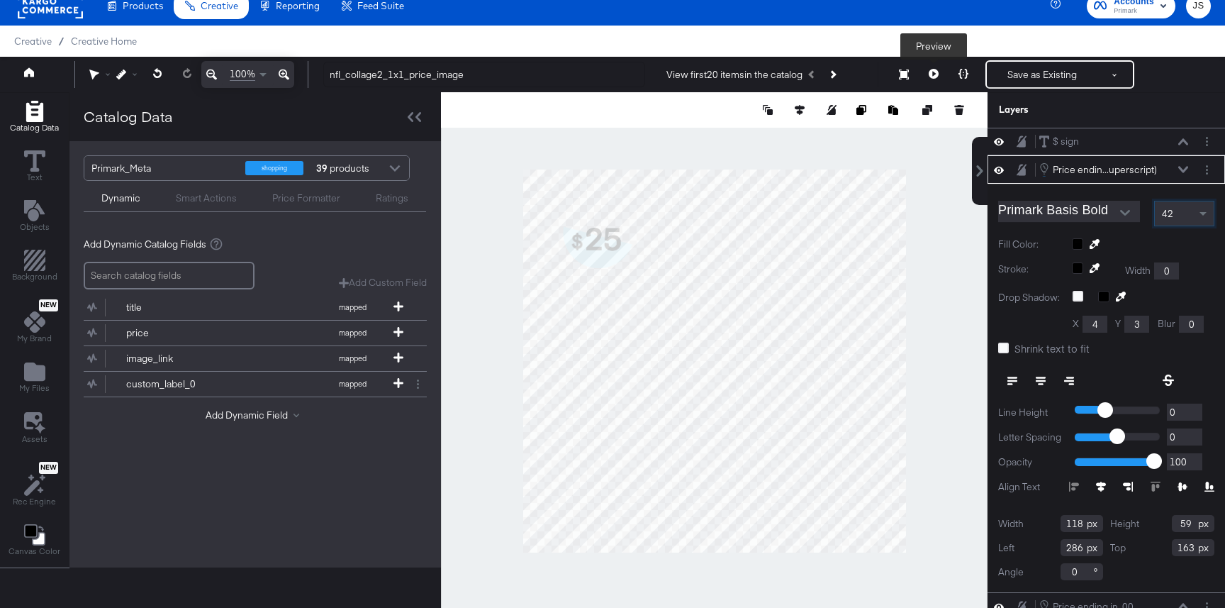
click at [934, 72] on icon at bounding box center [934, 74] width 10 height 10
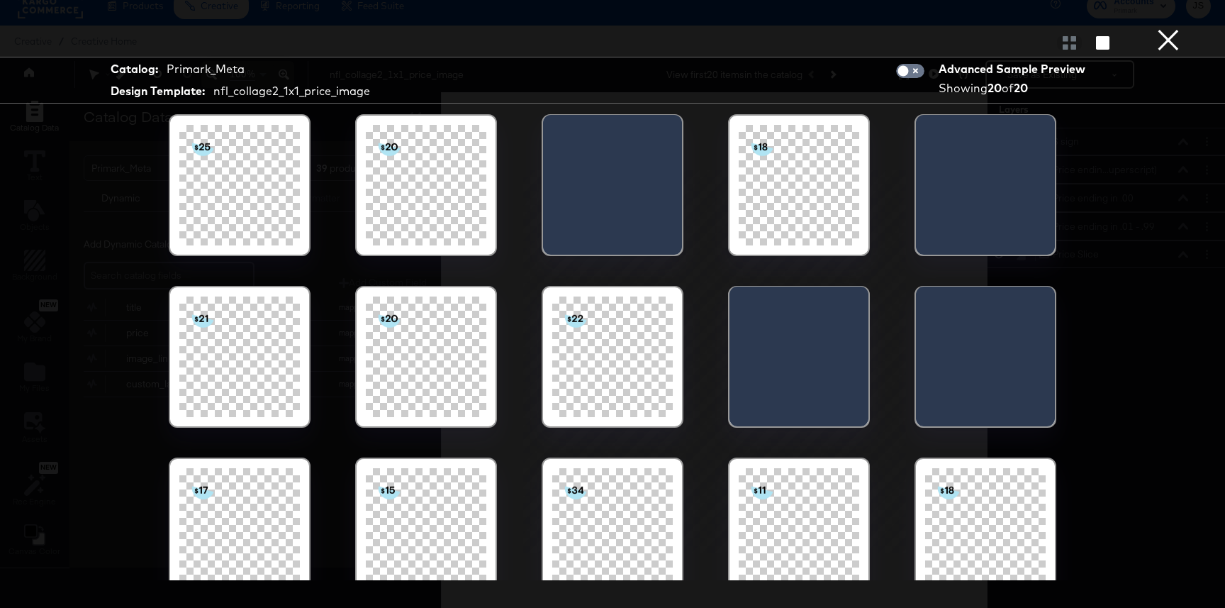
scroll to position [191, 0]
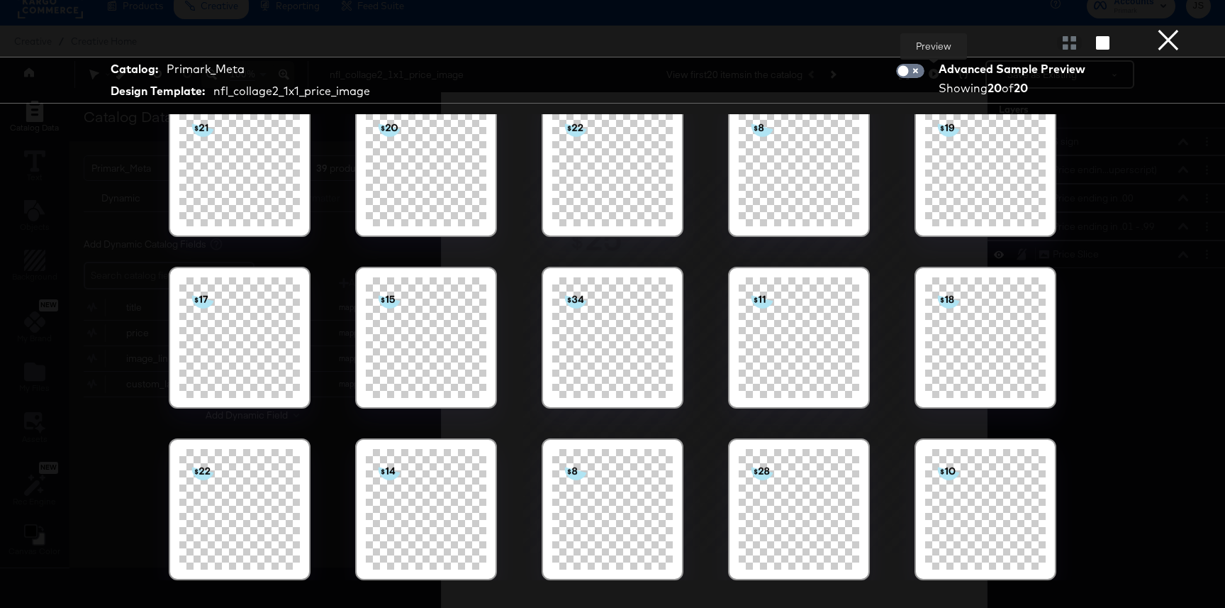
click at [981, 28] on button "×" at bounding box center [1168, 14] width 28 height 28
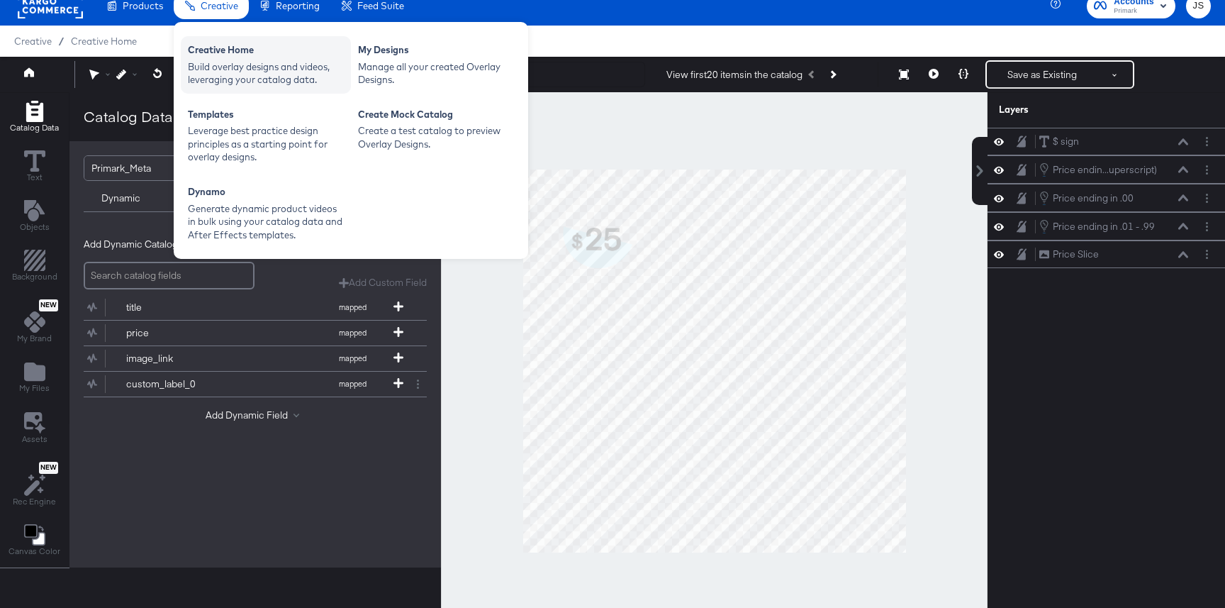
click at [239, 77] on div "Build overlay designs and videos, leveraging your catalog data." at bounding box center [266, 73] width 156 height 26
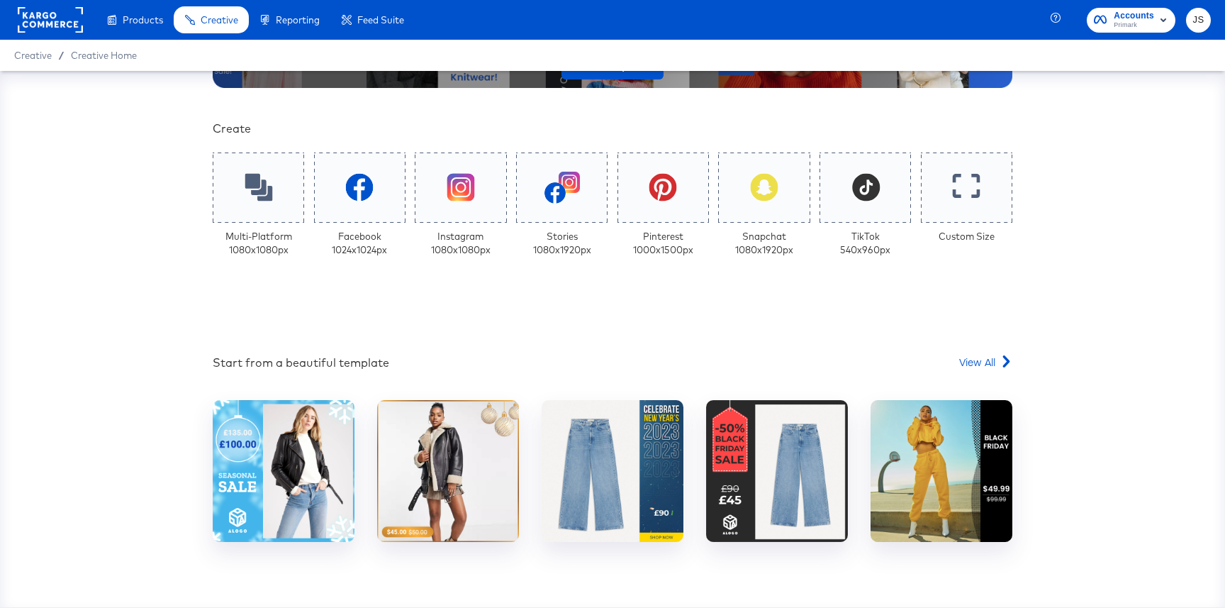
scroll to position [269, 0]
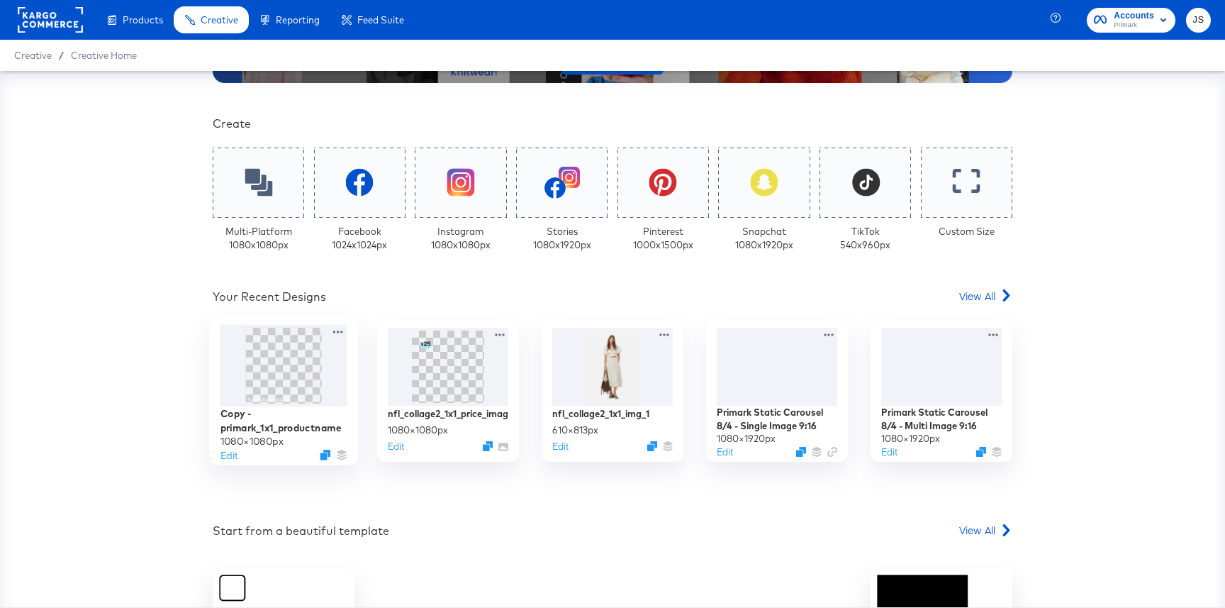
click at [313, 359] on img at bounding box center [283, 366] width 76 height 76
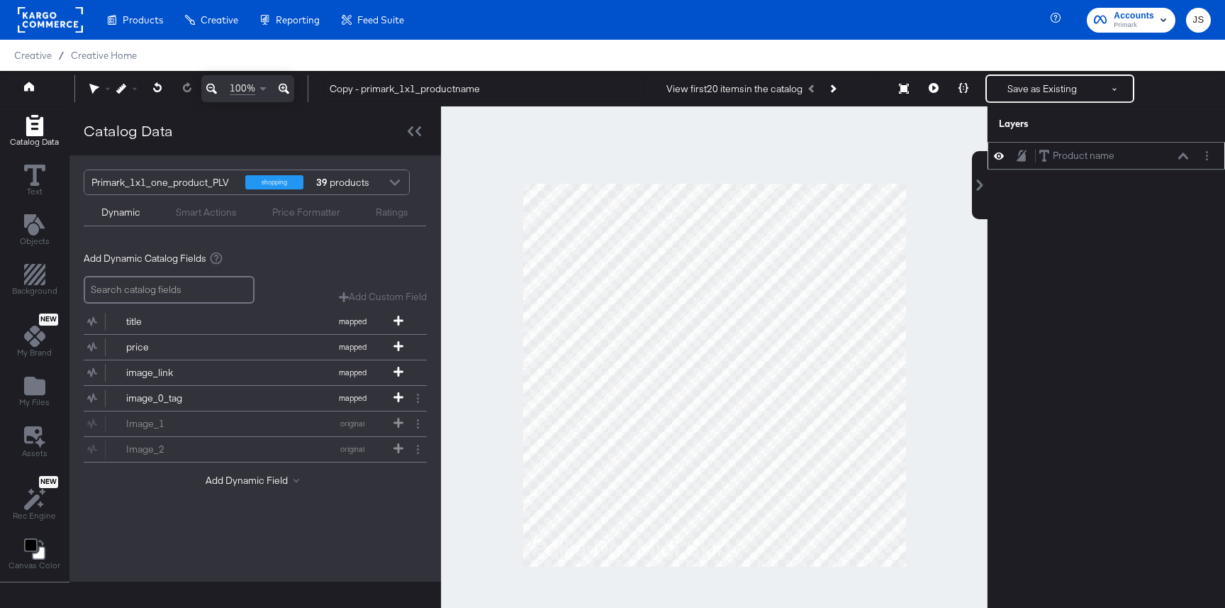
click at [1183, 160] on div "Product name Product name" at bounding box center [1114, 155] width 150 height 15
click at [1185, 161] on div "Product name Product name" at bounding box center [1114, 155] width 150 height 15
click at [1184, 160] on div "Product name Product name" at bounding box center [1114, 155] width 150 height 15
click at [1173, 154] on div "Product name Product name" at bounding box center [1114, 155] width 150 height 15
click at [1185, 156] on icon at bounding box center [1183, 155] width 10 height 6
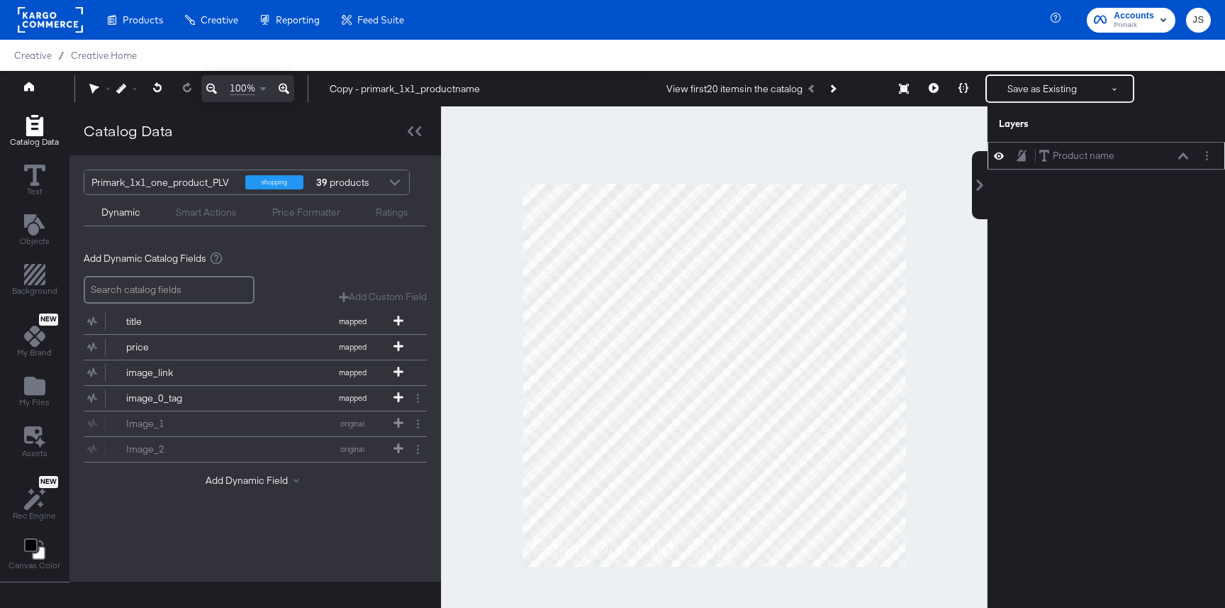
scroll to position [14, 0]
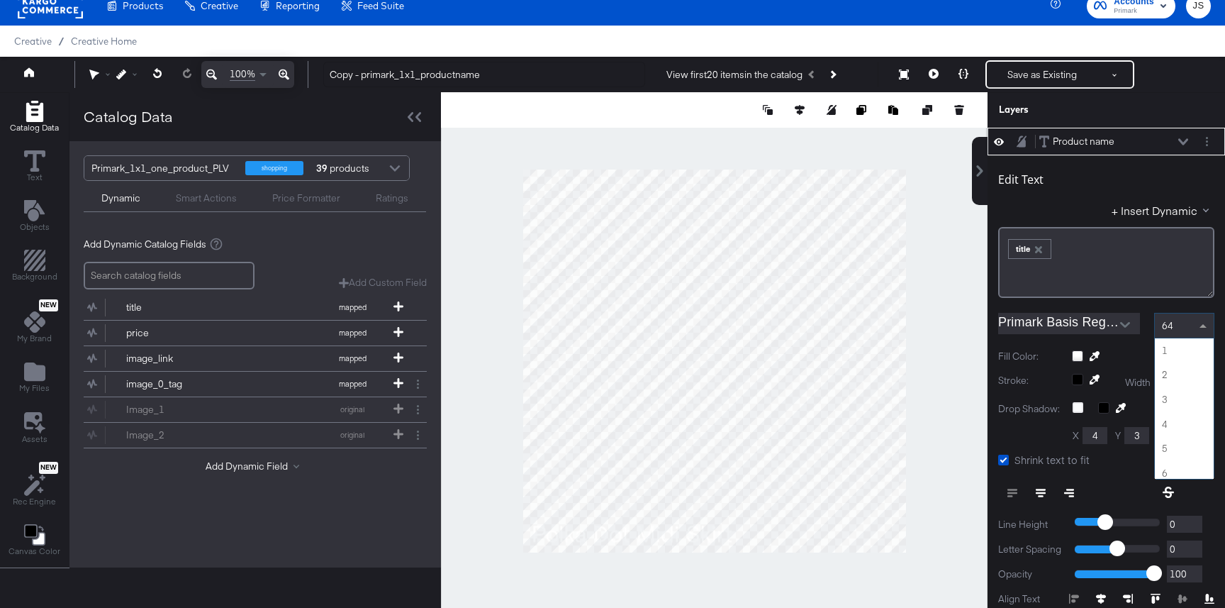
click at [1190, 321] on div "64" at bounding box center [1184, 325] width 59 height 24
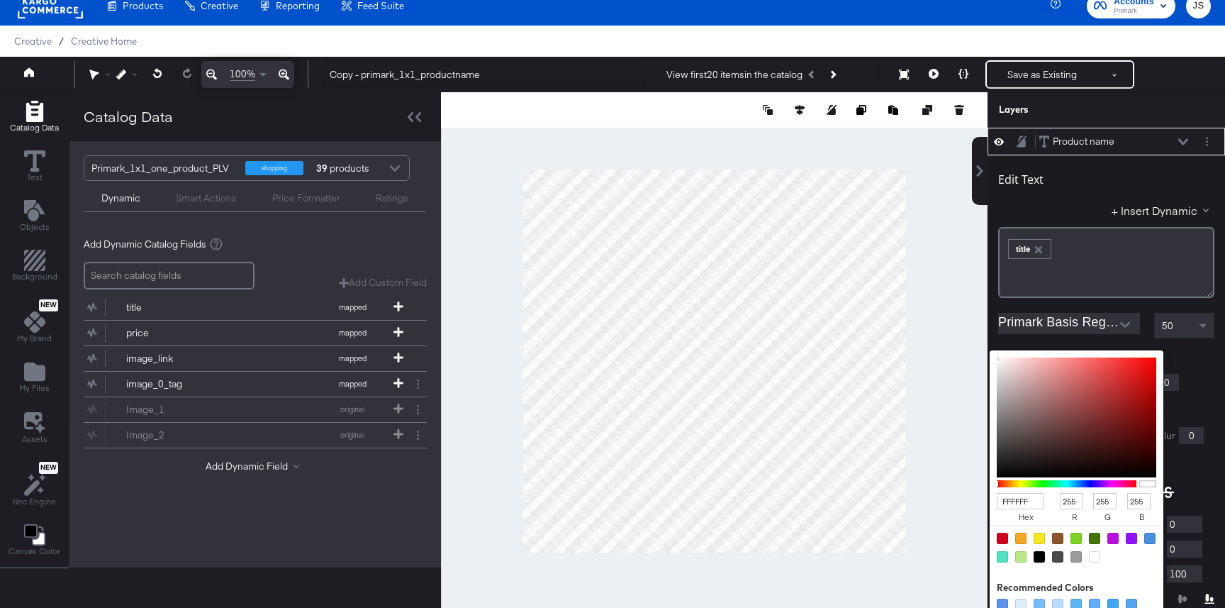
click at [1078, 354] on div "FFFFFF hex 255 r 255 g 255 b 100 a Recommended Colors" at bounding box center [1143, 355] width 143 height 11
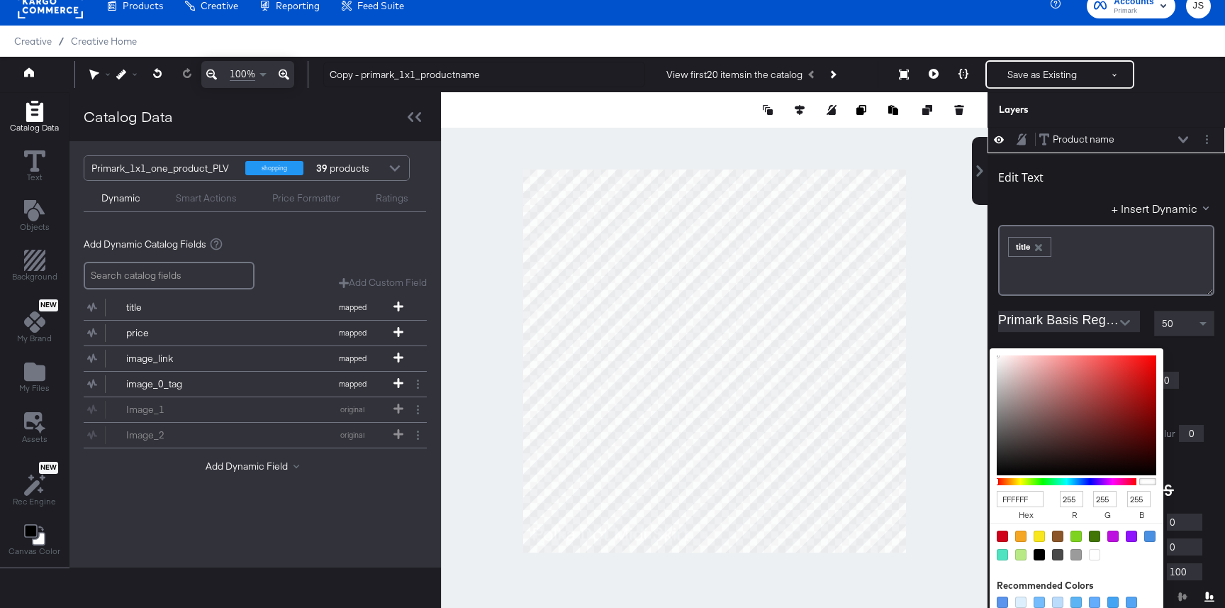
type input "D63A3A"
type input "214"
type input "58"
type input "D62B2B"
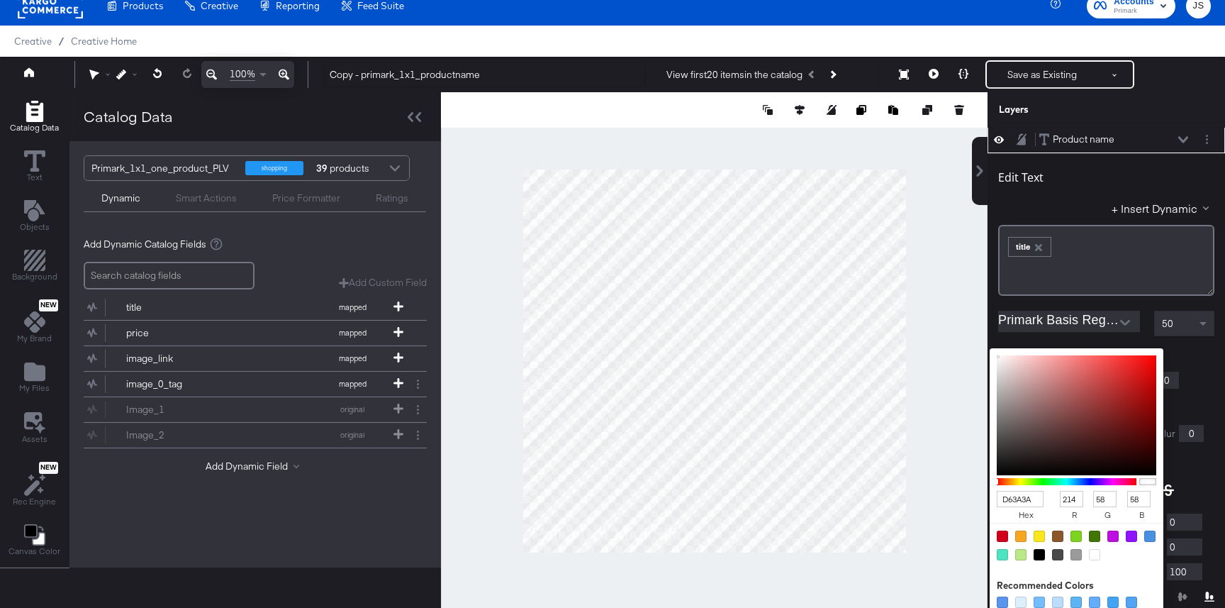
type input "43"
type input "D61515"
type input "21"
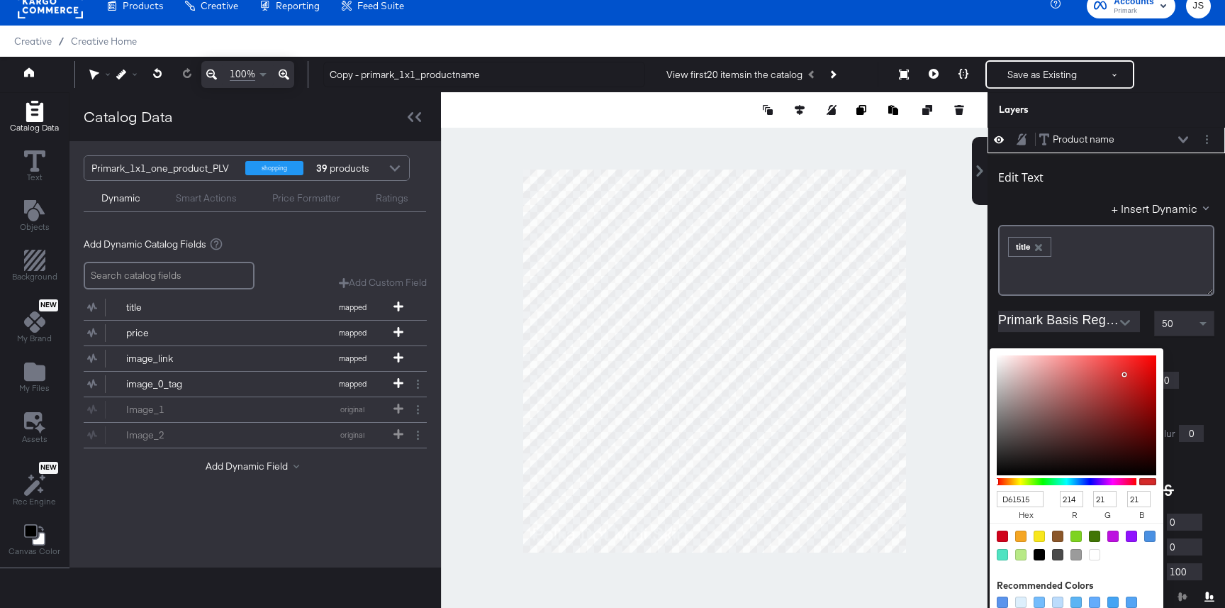
type input "D61010"
type input "16"
type input "D60F0F"
type input "15"
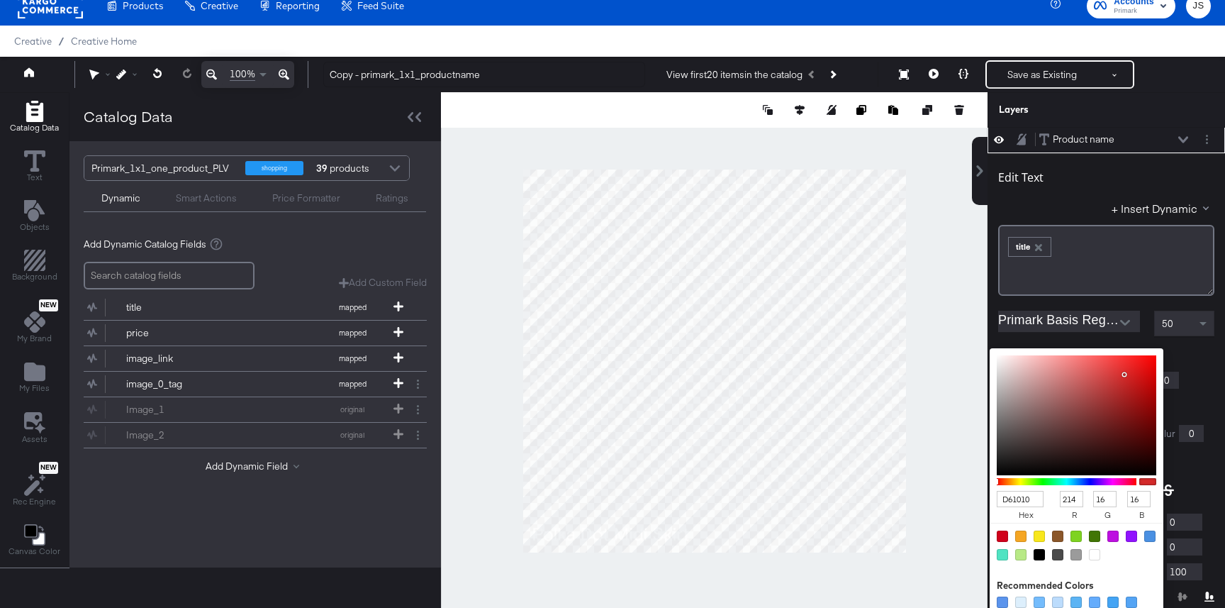
type input "15"
type input "DF0A0A"
type input "223"
type input "10"
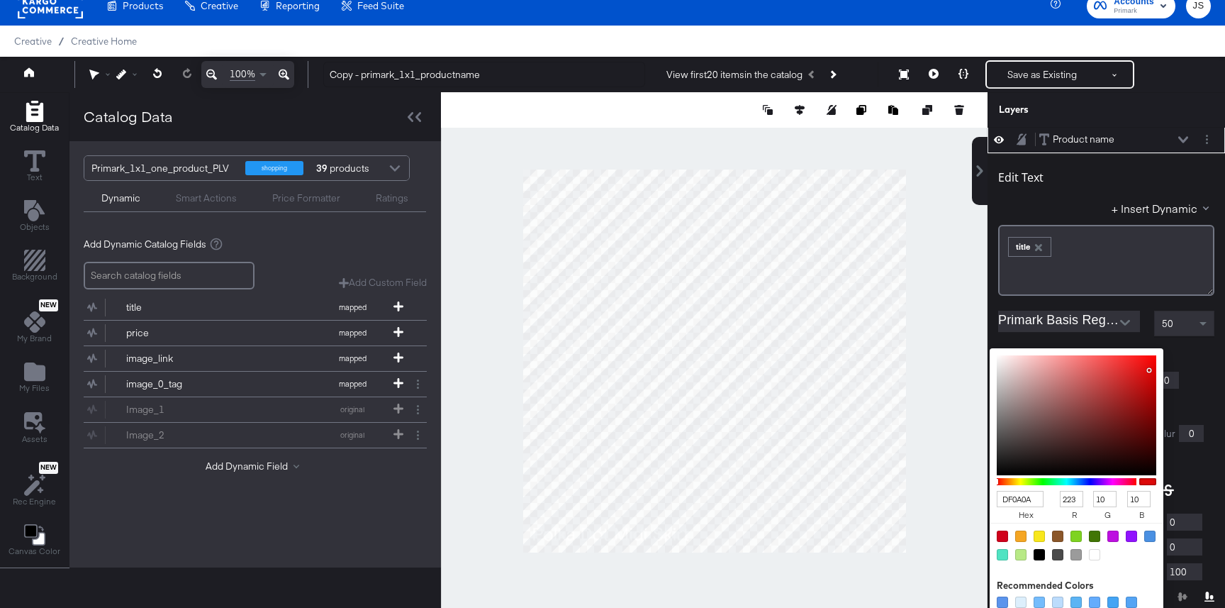
type input "E50707"
type input "229"
type input "7"
type input "E60707"
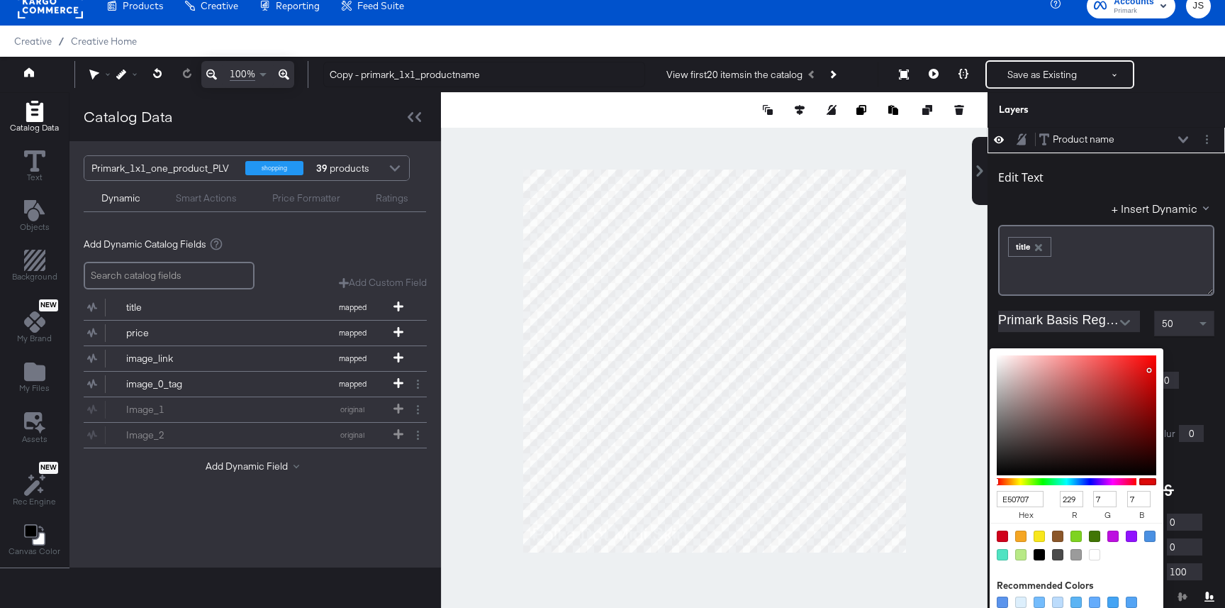
type input "230"
drag, startPoint x: 1113, startPoint y: 374, endPoint x: 1151, endPoint y: 367, distance: 39.1
click at [1151, 367] on div at bounding box center [1077, 415] width 160 height 120
click at [1206, 311] on span at bounding box center [1205, 323] width 18 height 24
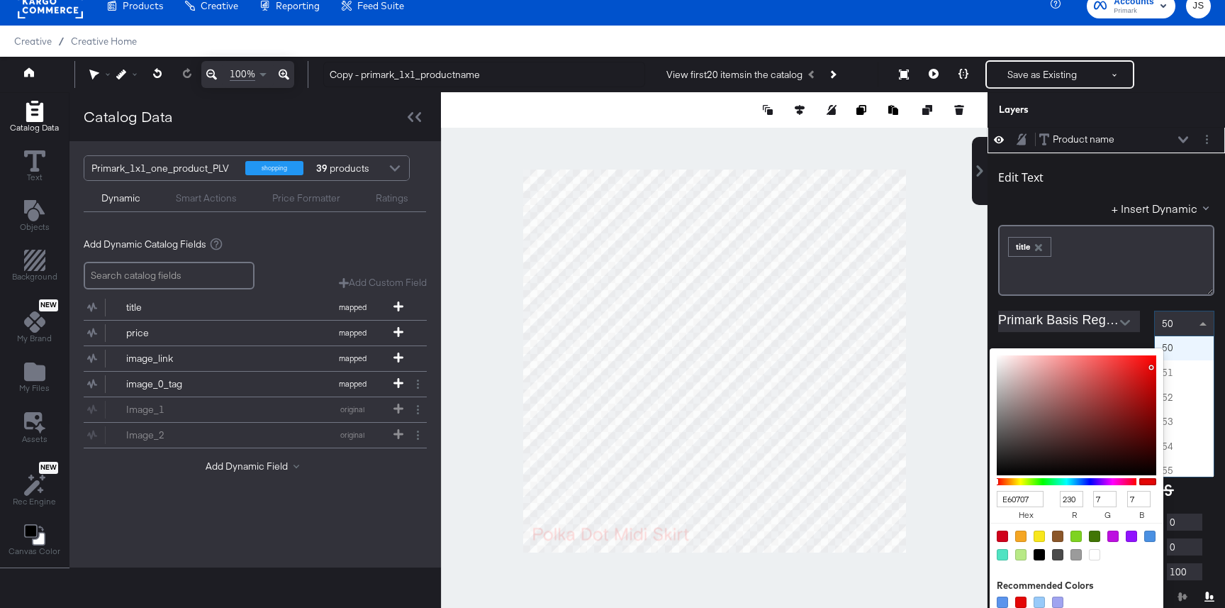
scroll to position [0, 0]
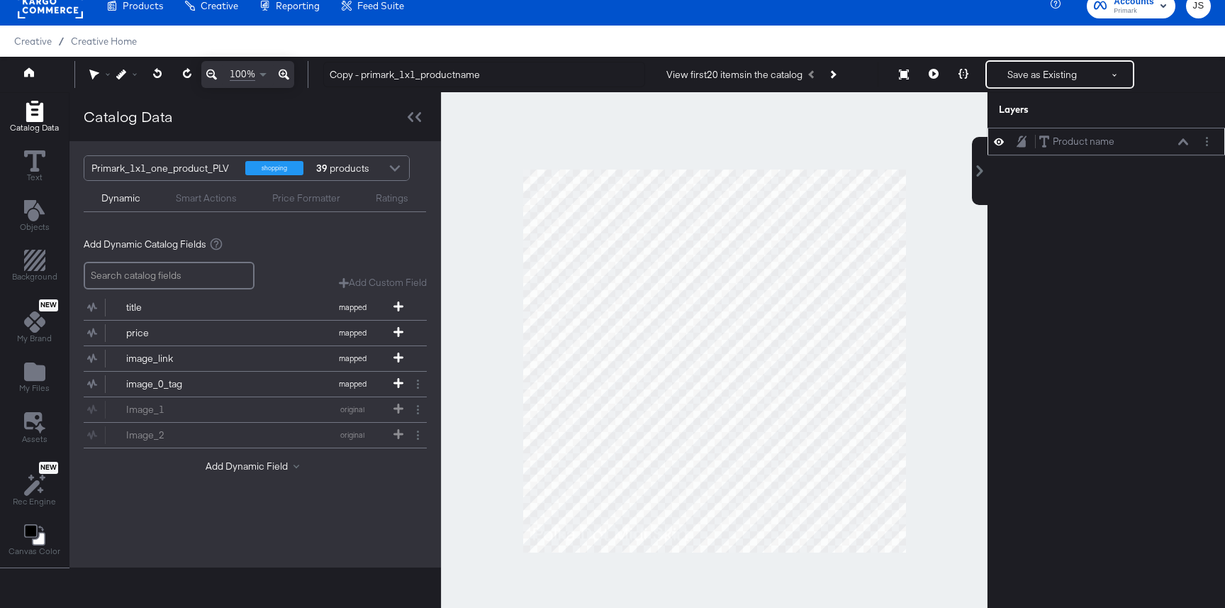
click at [1178, 136] on div "Product name Product name" at bounding box center [1114, 141] width 150 height 15
click at [1185, 142] on icon at bounding box center [1183, 141] width 10 height 6
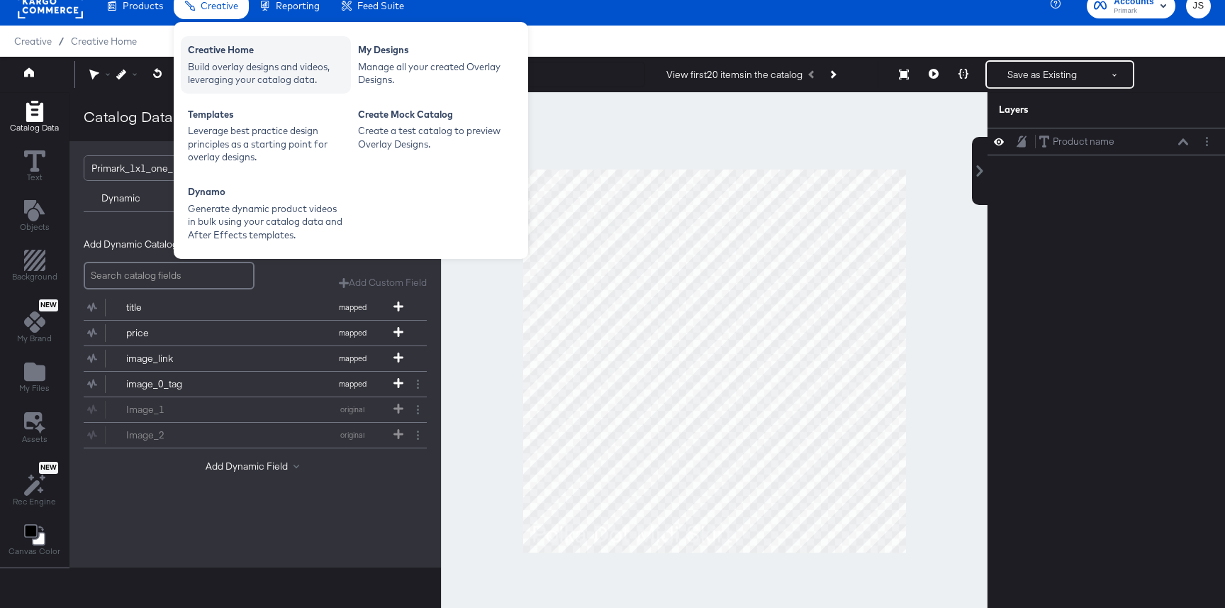
click at [248, 58] on div "Creative Home" at bounding box center [266, 51] width 156 height 17
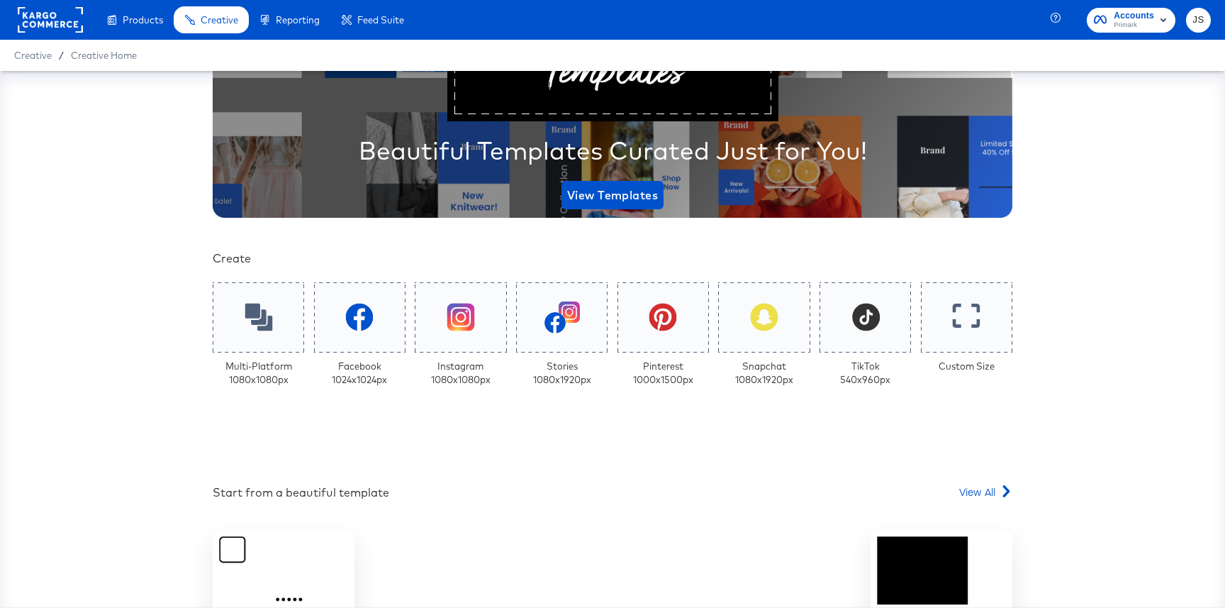
scroll to position [145, 0]
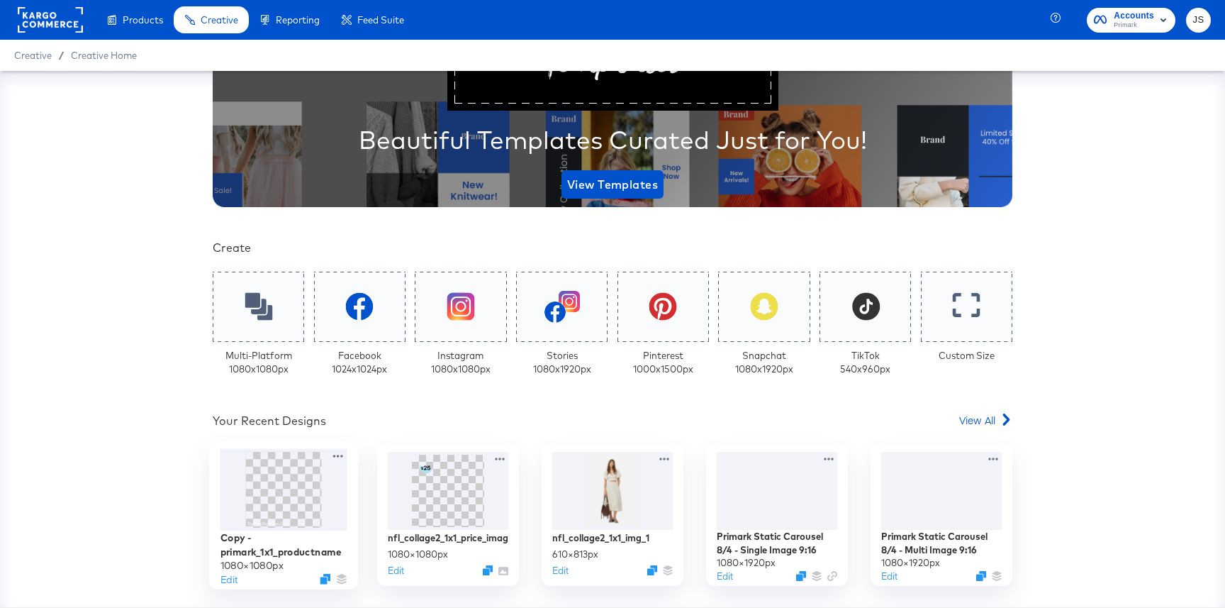
click at [311, 475] on img at bounding box center [283, 490] width 76 height 76
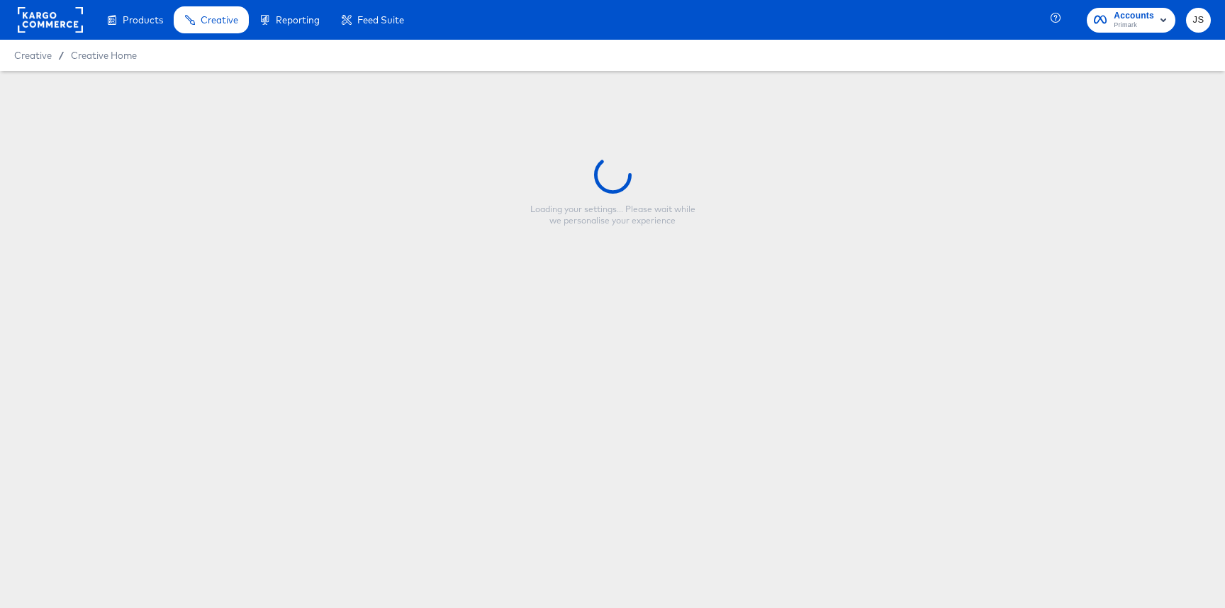
type input "Copy - primark_1x1_productname"
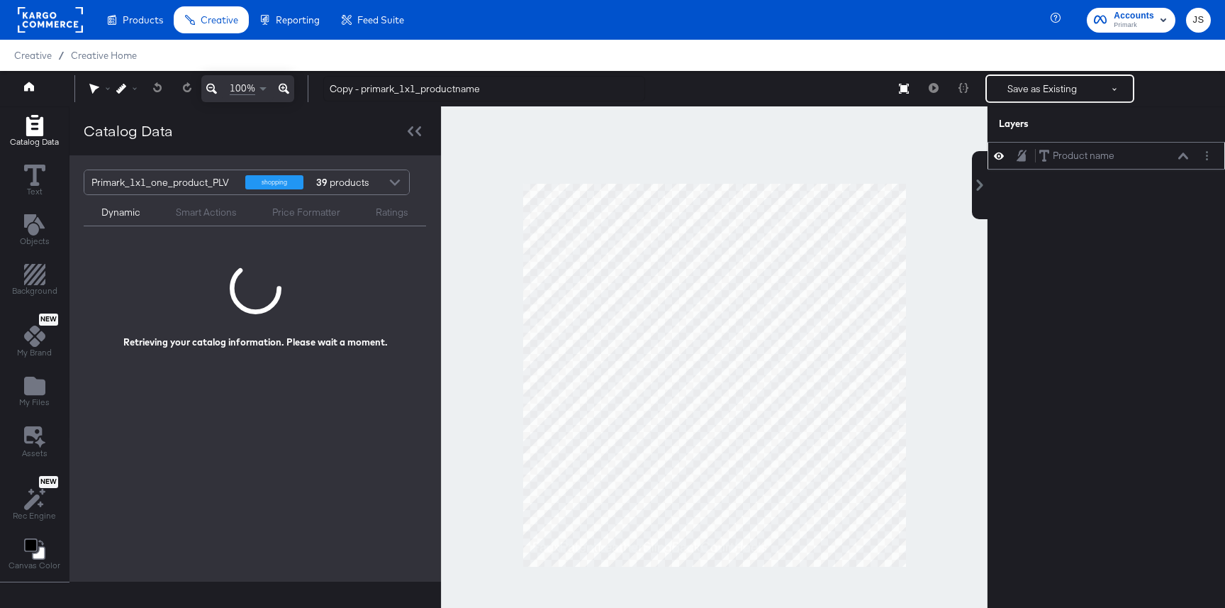
click at [1178, 158] on button at bounding box center [1183, 156] width 11 height 9
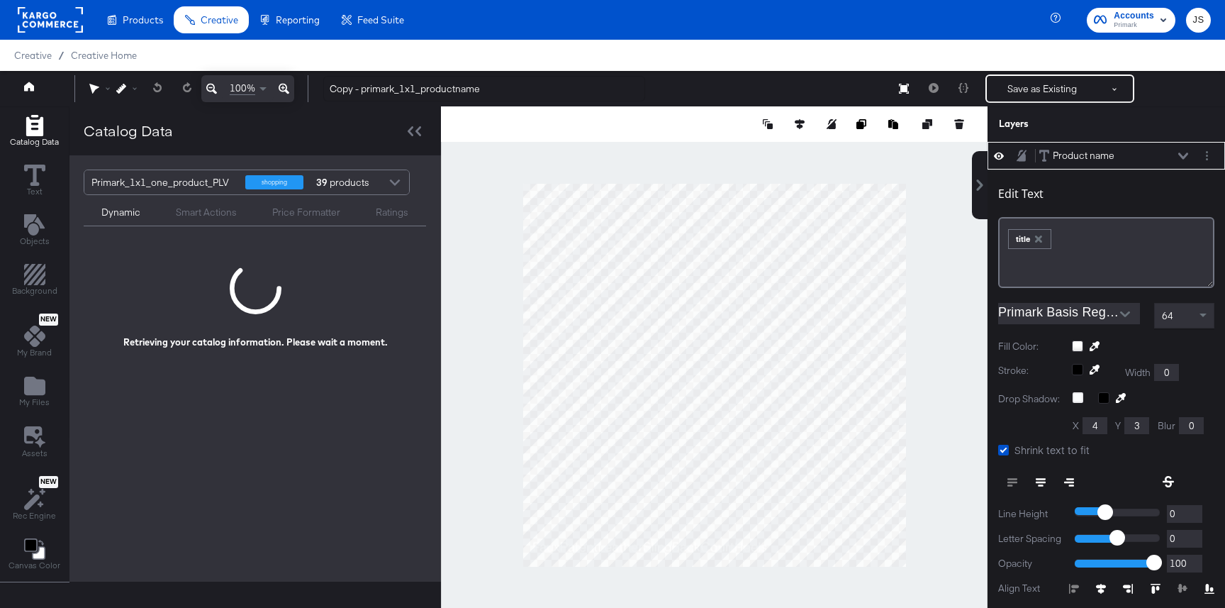
scroll to position [14, 0]
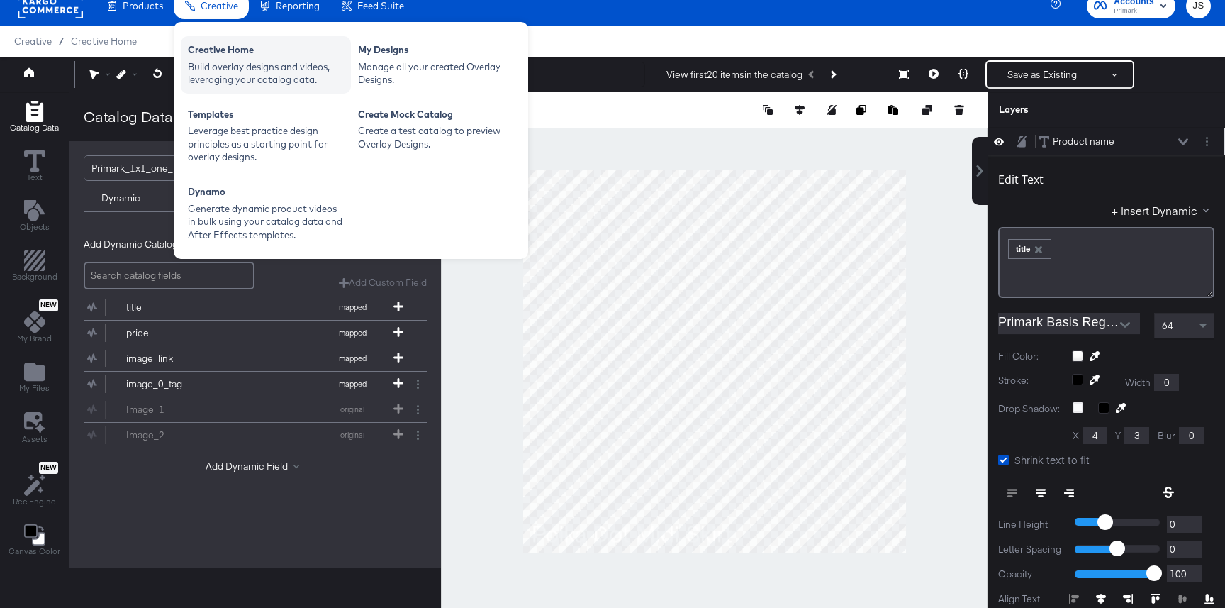
click at [242, 64] on div "Build overlay designs and videos, leveraging your catalog data." at bounding box center [266, 73] width 156 height 26
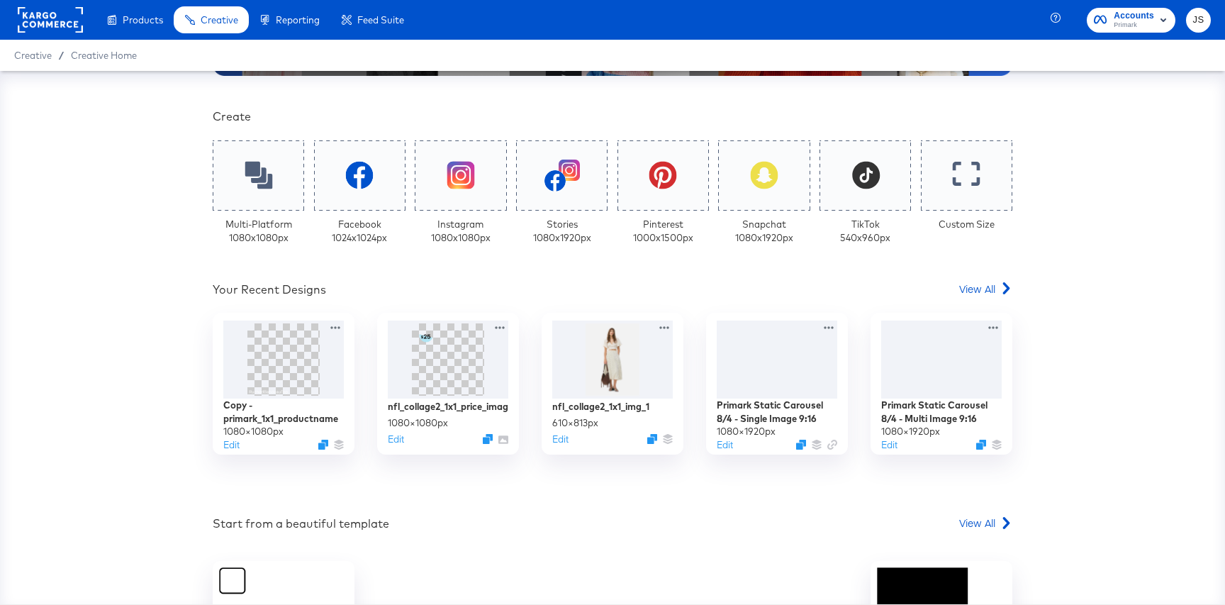
scroll to position [283, 0]
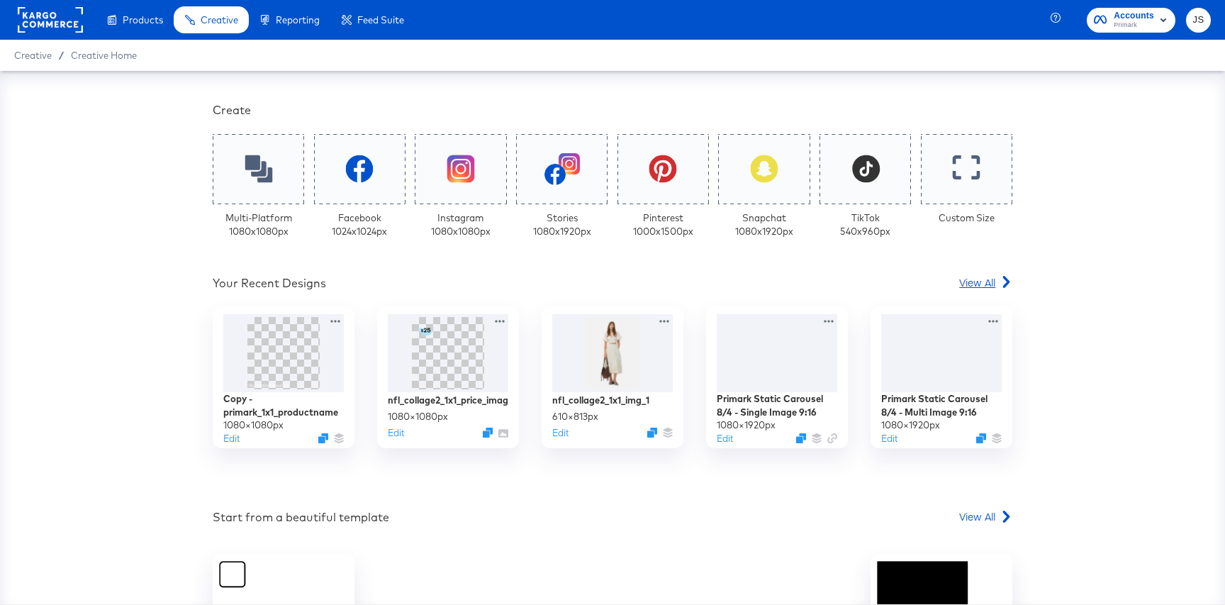
click at [983, 279] on span "View All" at bounding box center [977, 282] width 36 height 14
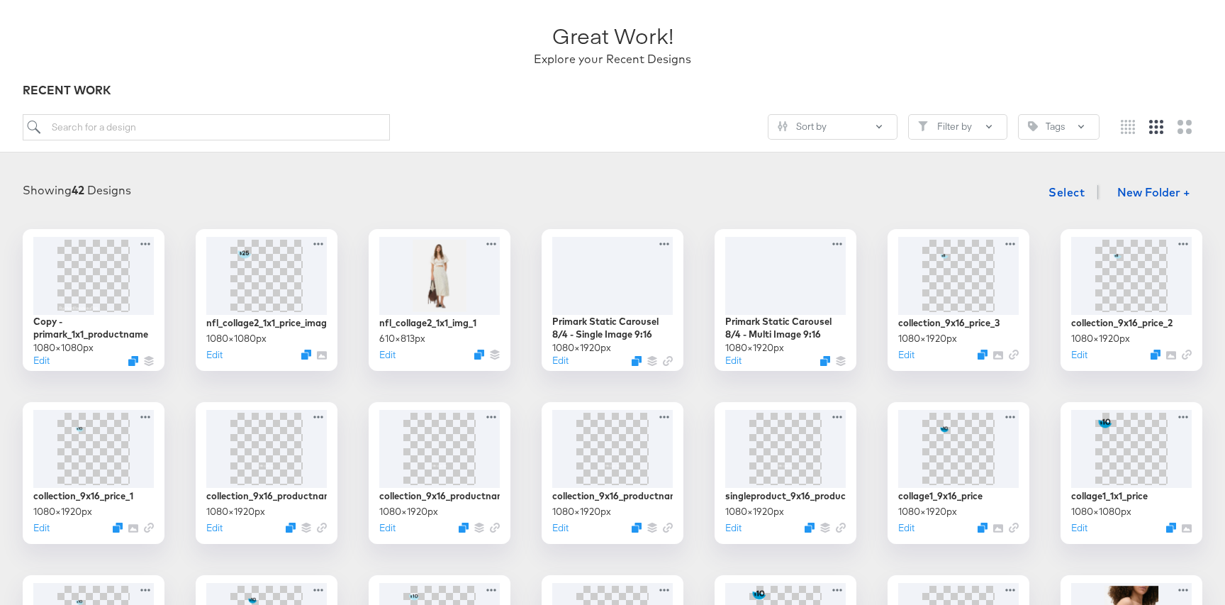
scroll to position [85, 0]
click at [147, 239] on icon at bounding box center [148, 240] width 18 height 15
click at [242, 186] on div "Showing 42 Designs Select New Folder +" at bounding box center [612, 191] width 1197 height 29
click at [373, 204] on div "Showing 42 Designs Select New Folder +" at bounding box center [612, 191] width 1197 height 29
click at [87, 303] on img at bounding box center [93, 273] width 76 height 76
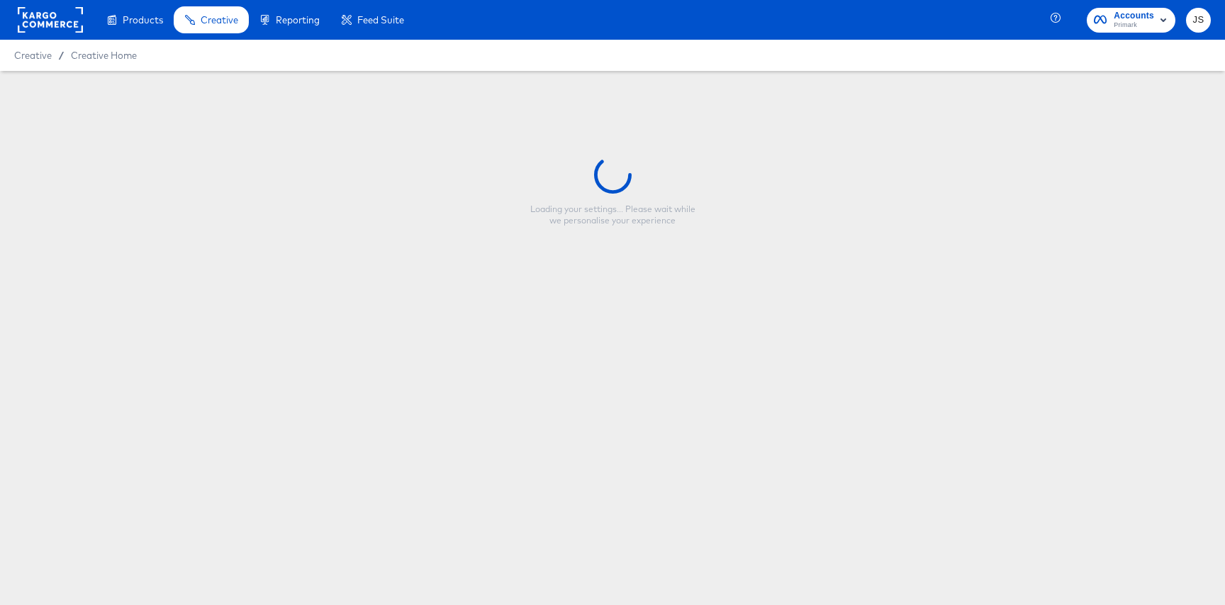
type input "Copy - primark_1x1_productname"
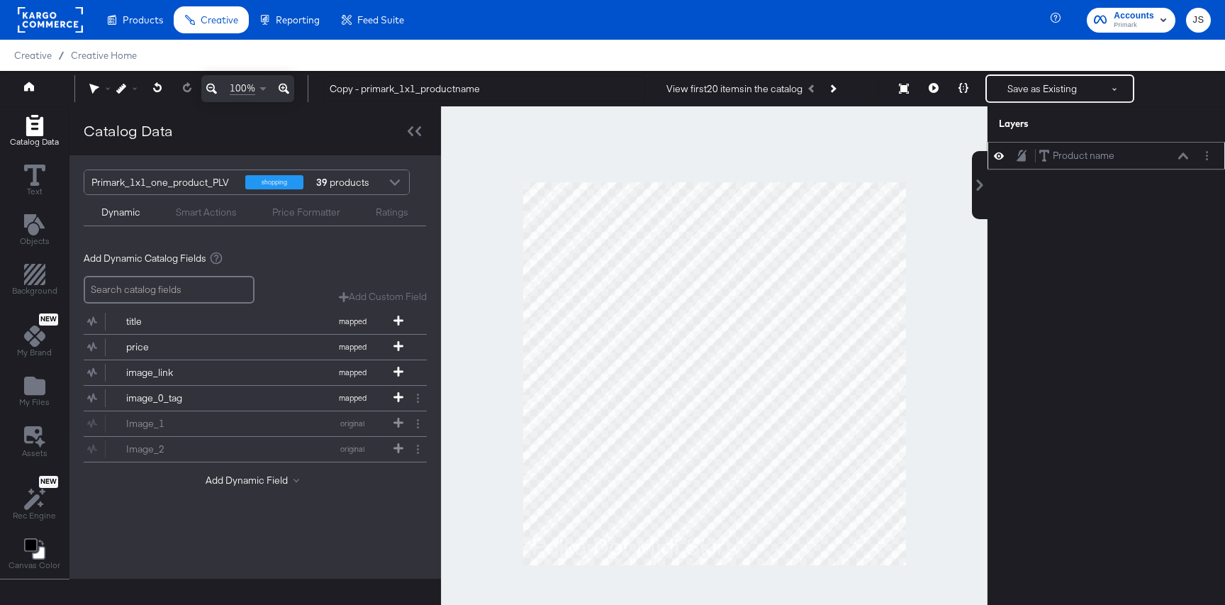
click at [1188, 153] on button at bounding box center [1183, 156] width 11 height 9
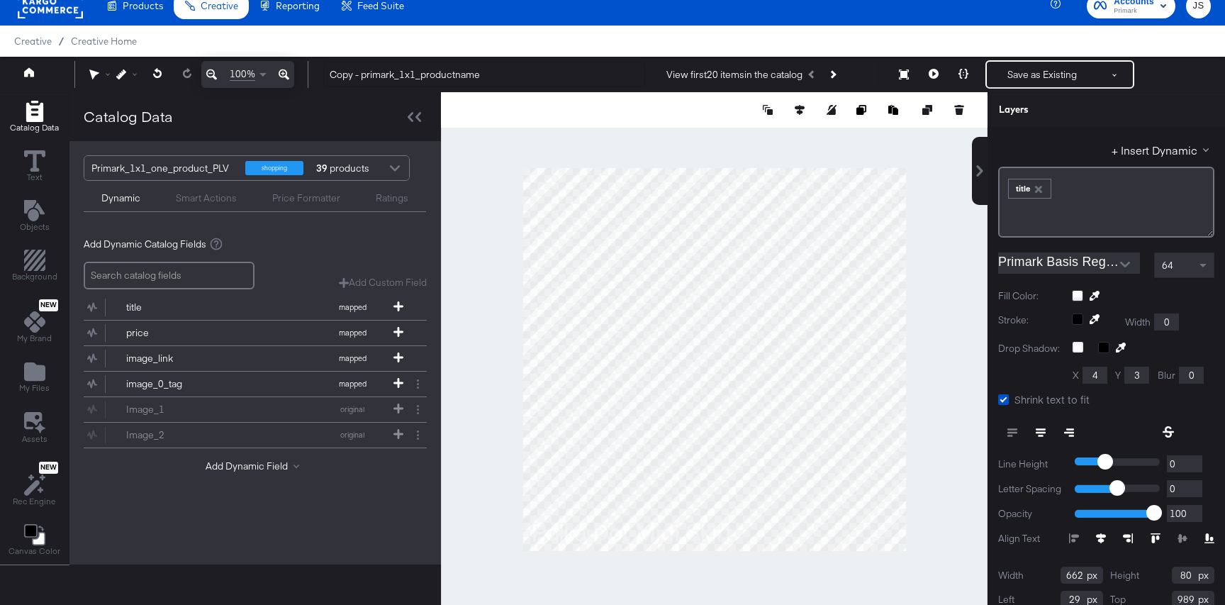
scroll to position [99, 0]
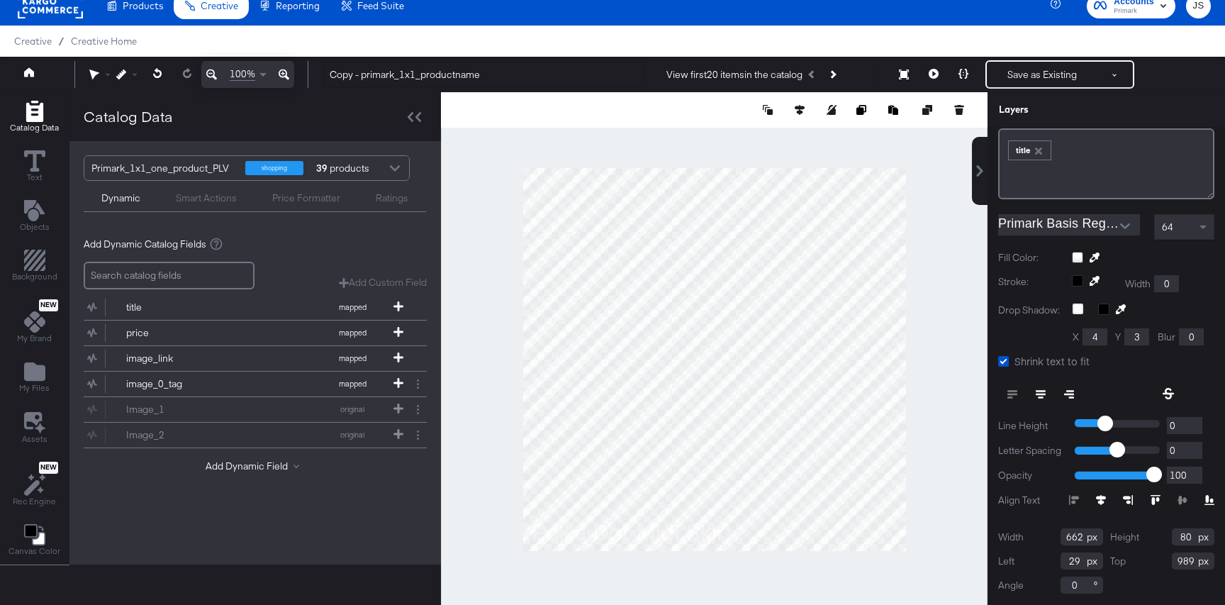
click at [1190, 531] on input "80" at bounding box center [1193, 536] width 43 height 17
drag, startPoint x: 1190, startPoint y: 531, endPoint x: 1174, endPoint y: 532, distance: 16.3
click at [1174, 532] on input "80" at bounding box center [1193, 536] width 43 height 17
type input "35"
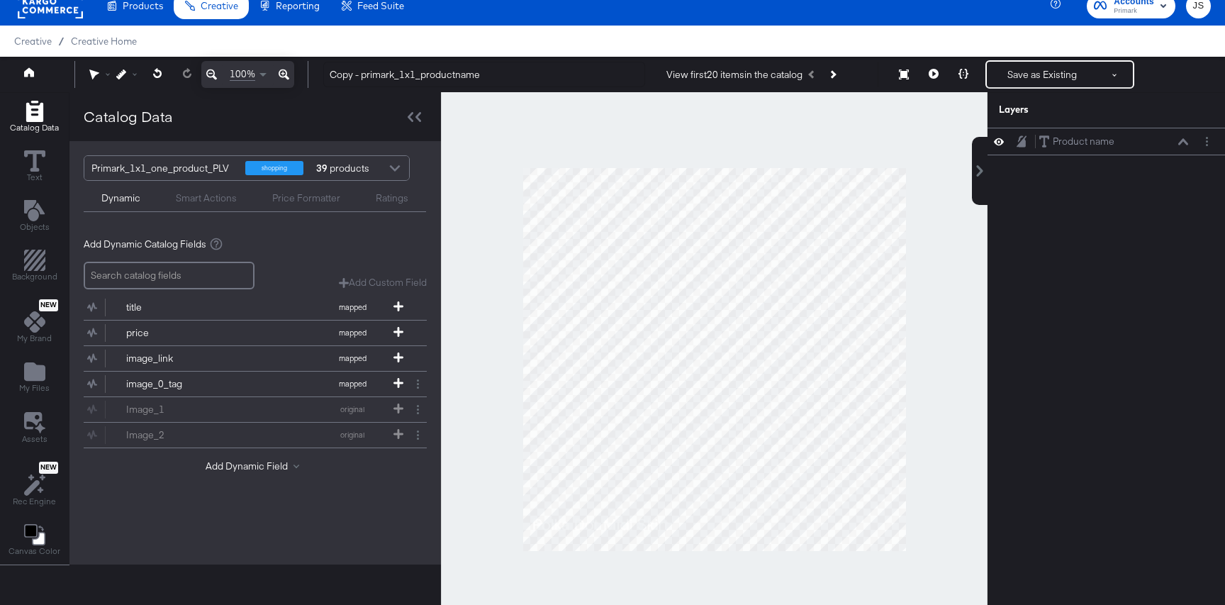
click at [941, 491] on div at bounding box center [714, 359] width 547 height 535
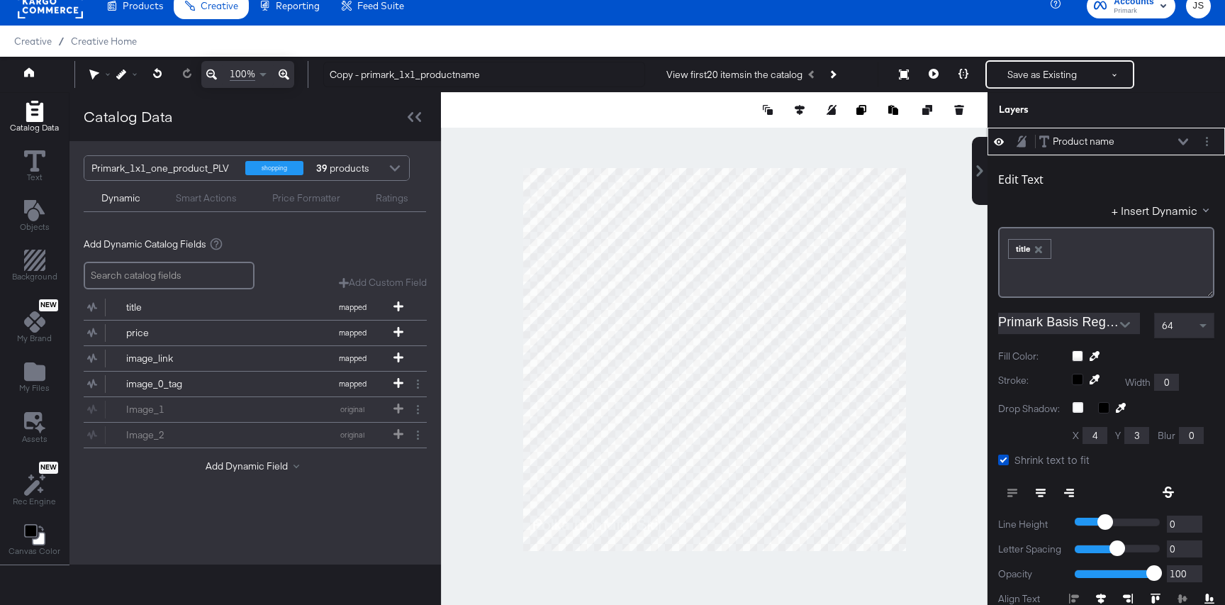
click at [956, 350] on div at bounding box center [714, 359] width 547 height 535
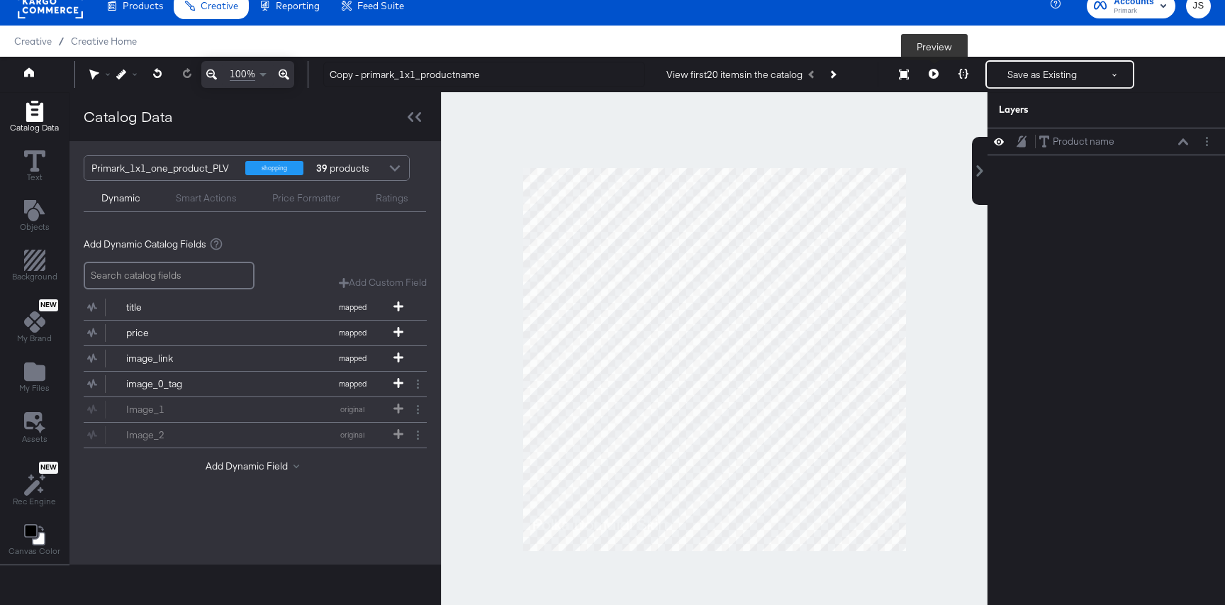
click at [930, 77] on icon at bounding box center [934, 74] width 10 height 10
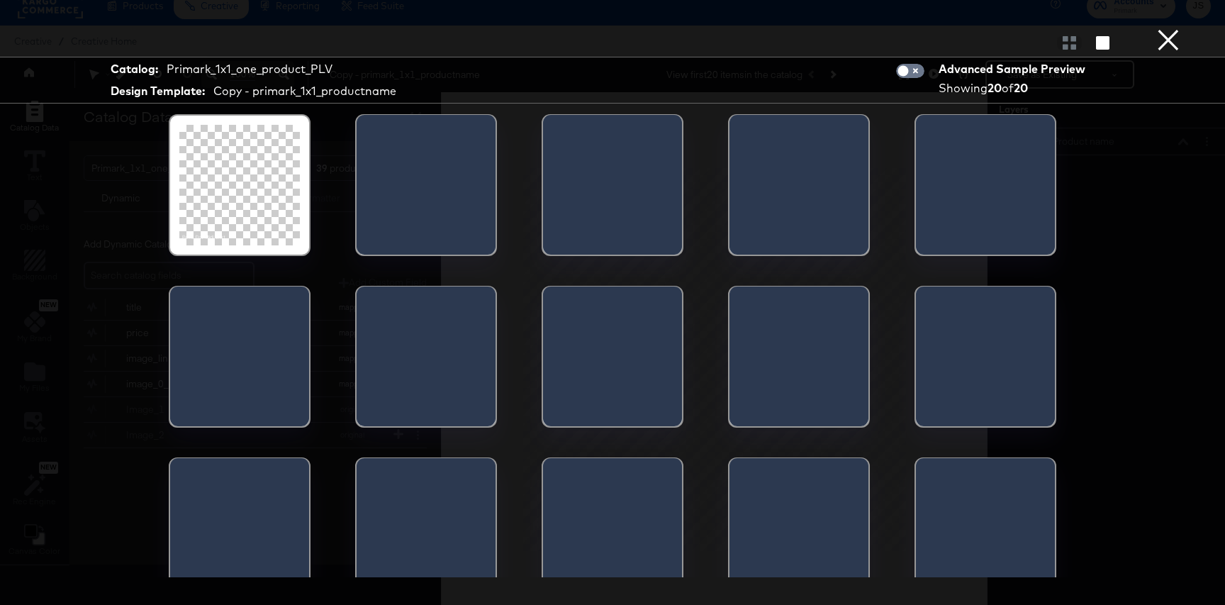
click at [1206, 241] on div "Catalog: Primark_1x1_one_product_PLV Design Template: Copy - primark_1x1_produc…" at bounding box center [612, 302] width 1225 height 548
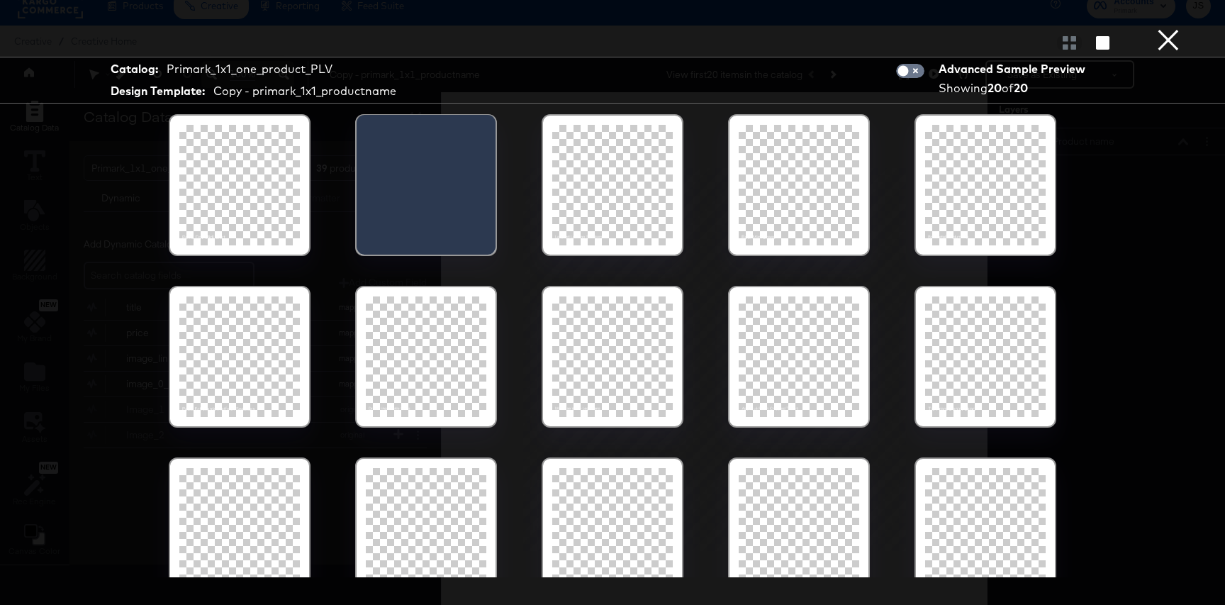
click at [601, 219] on div at bounding box center [612, 185] width 121 height 121
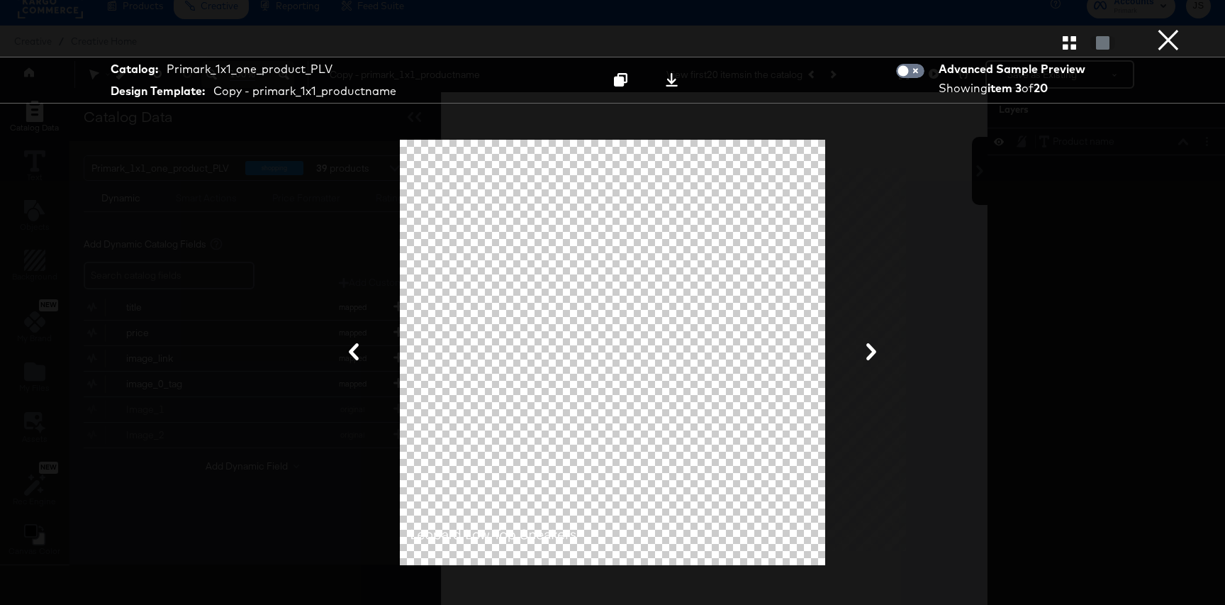
click at [1181, 28] on button "×" at bounding box center [1168, 14] width 28 height 28
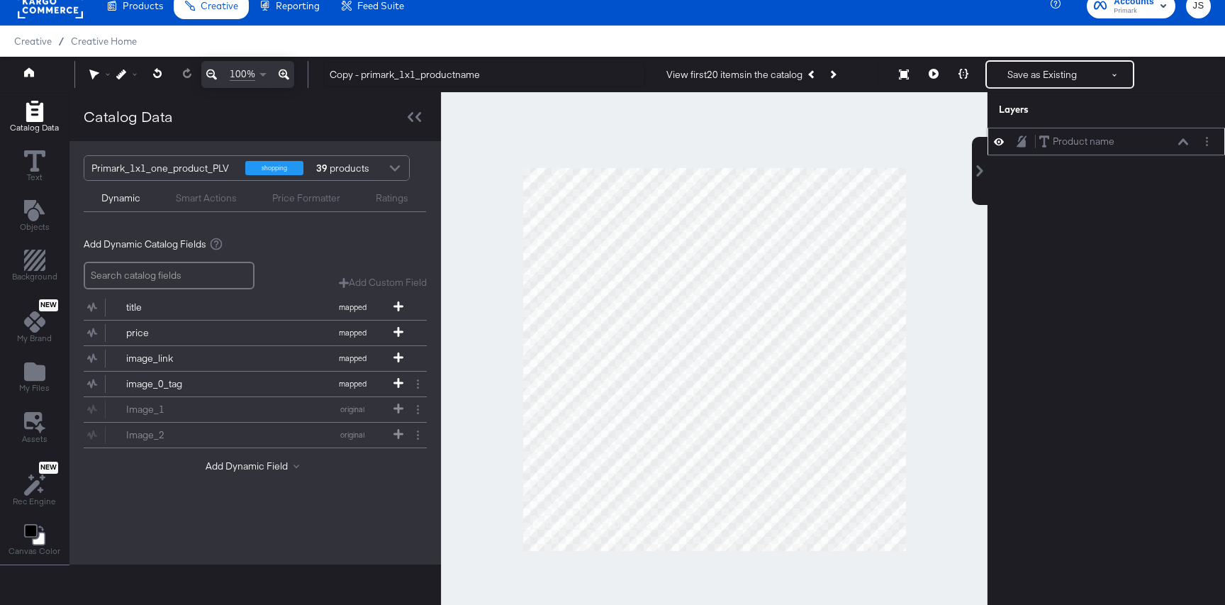
click at [1186, 144] on icon at bounding box center [1183, 141] width 10 height 6
click at [1181, 148] on div "Product name Product name" at bounding box center [1114, 141] width 150 height 15
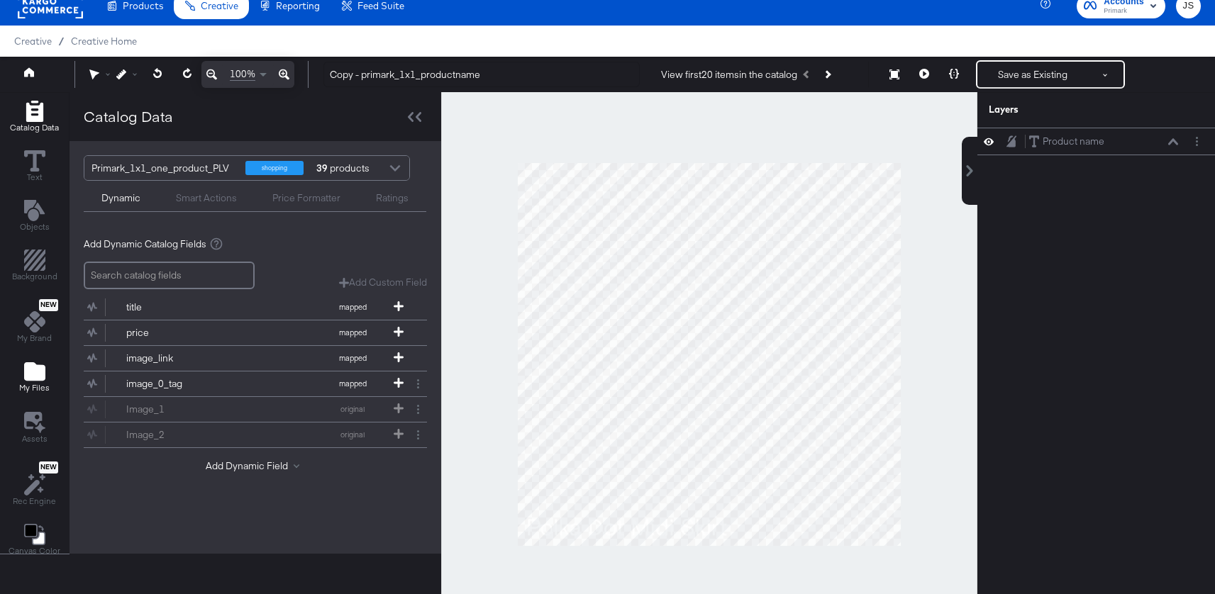
click at [42, 389] on span "My Files" at bounding box center [34, 387] width 30 height 11
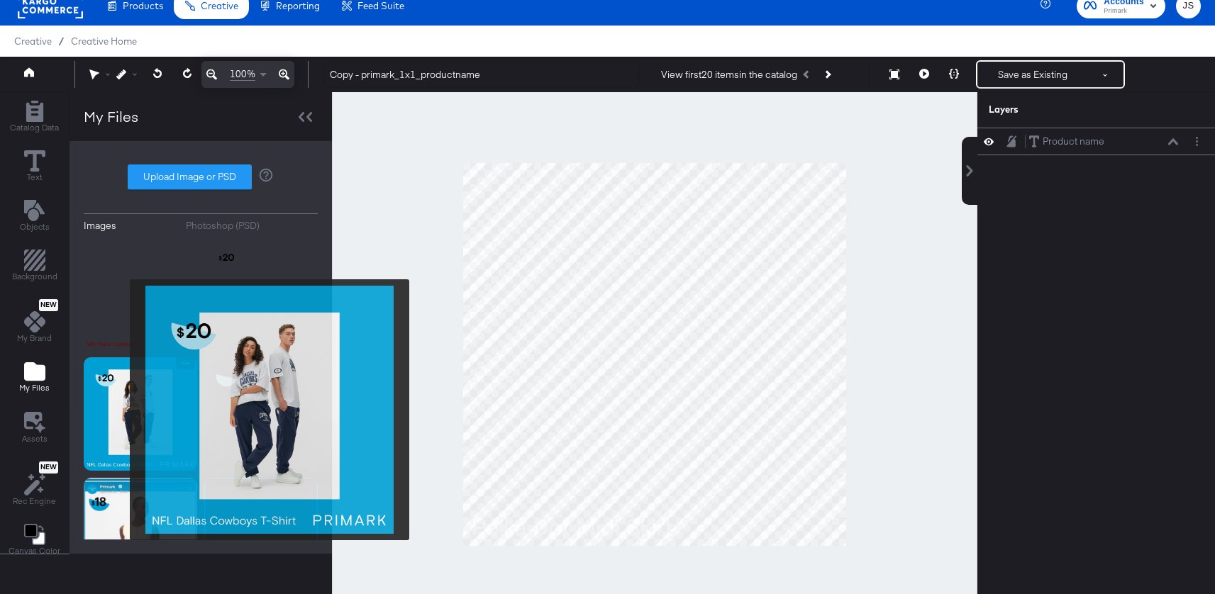
click at [121, 410] on img at bounding box center [140, 413] width 113 height 113
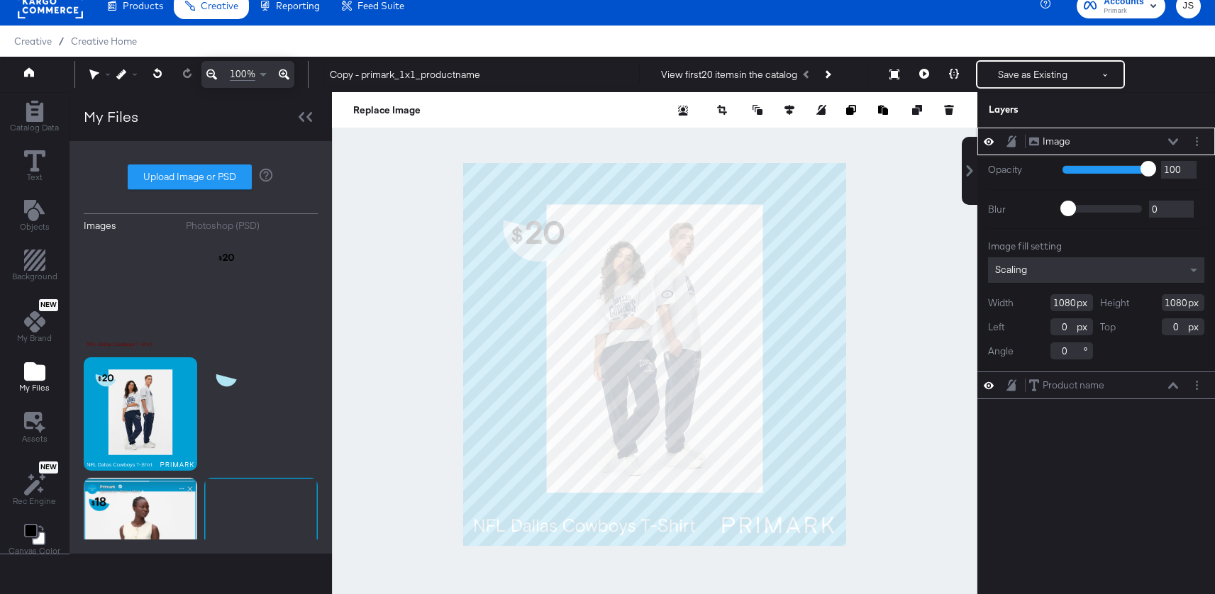
click at [1173, 137] on div "Image Image" at bounding box center [1103, 141] width 150 height 15
click at [1169, 140] on icon at bounding box center [1173, 141] width 10 height 6
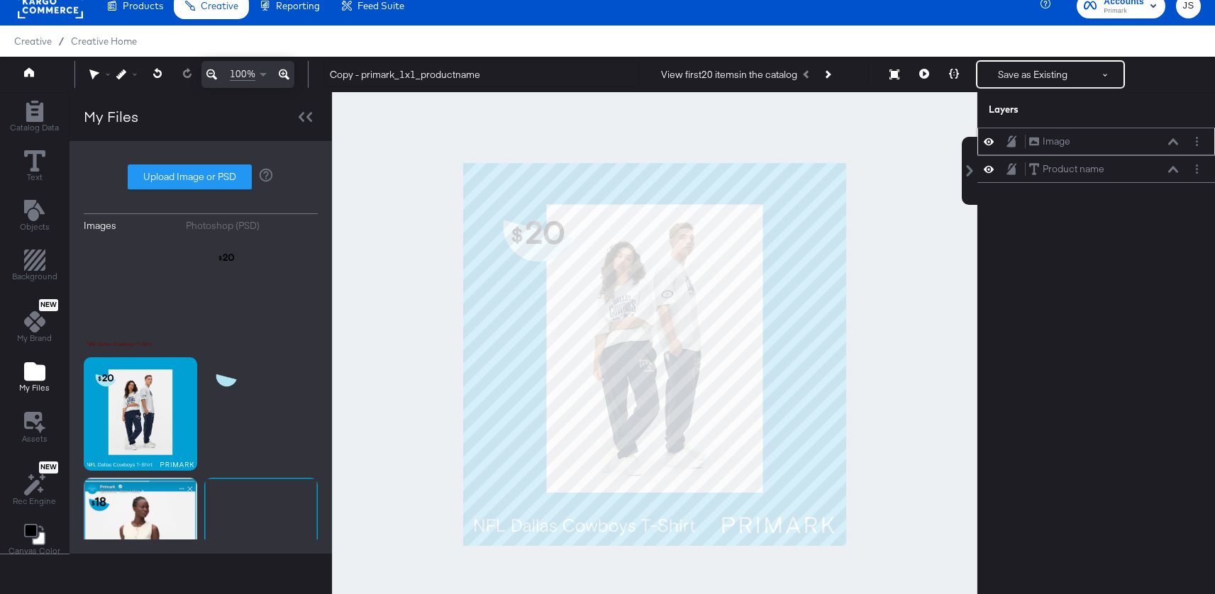
scroll to position [11, 0]
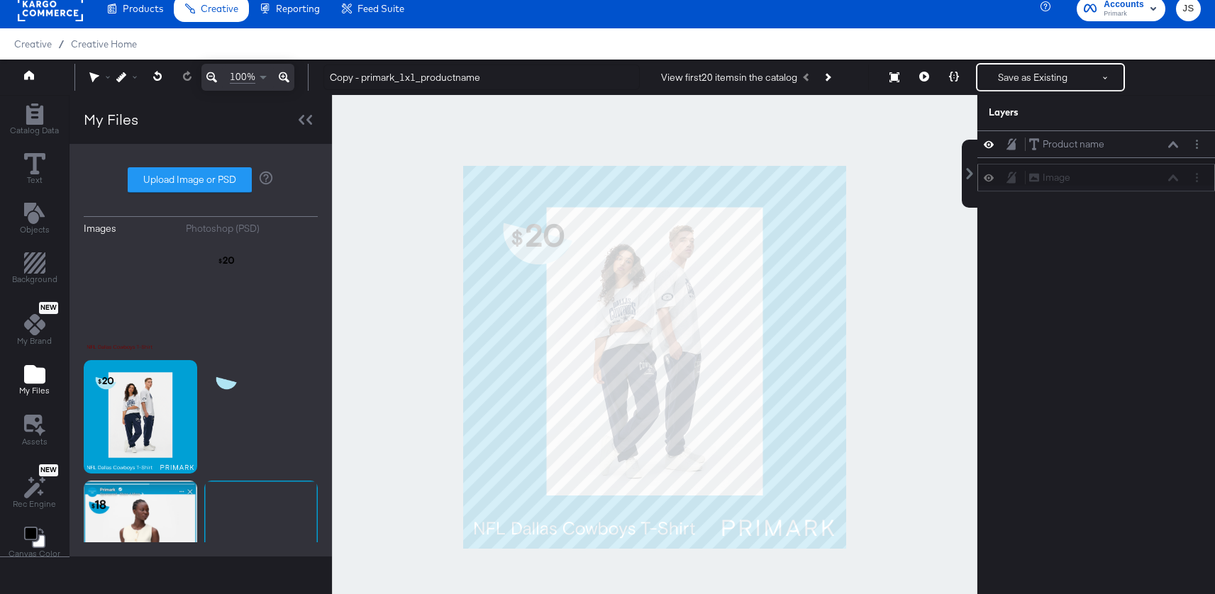
drag, startPoint x: 1149, startPoint y: 139, endPoint x: 1149, endPoint y: 182, distance: 43.3
click at [1149, 182] on div "Image Image" at bounding box center [1103, 177] width 150 height 15
click at [1117, 138] on div "Product name Product name" at bounding box center [1103, 144] width 150 height 15
click at [1166, 150] on div "Product name Product name" at bounding box center [1103, 144] width 150 height 15
click at [1171, 150] on div "Product name Product name" at bounding box center [1103, 144] width 150 height 15
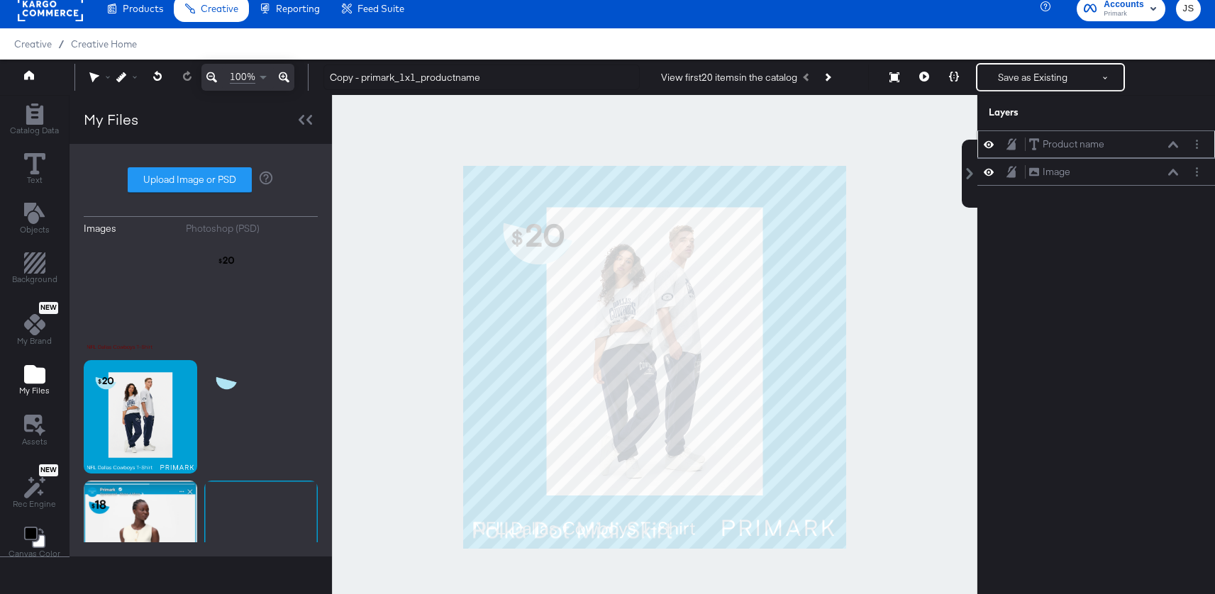
click at [1171, 143] on icon at bounding box center [1173, 144] width 10 height 6
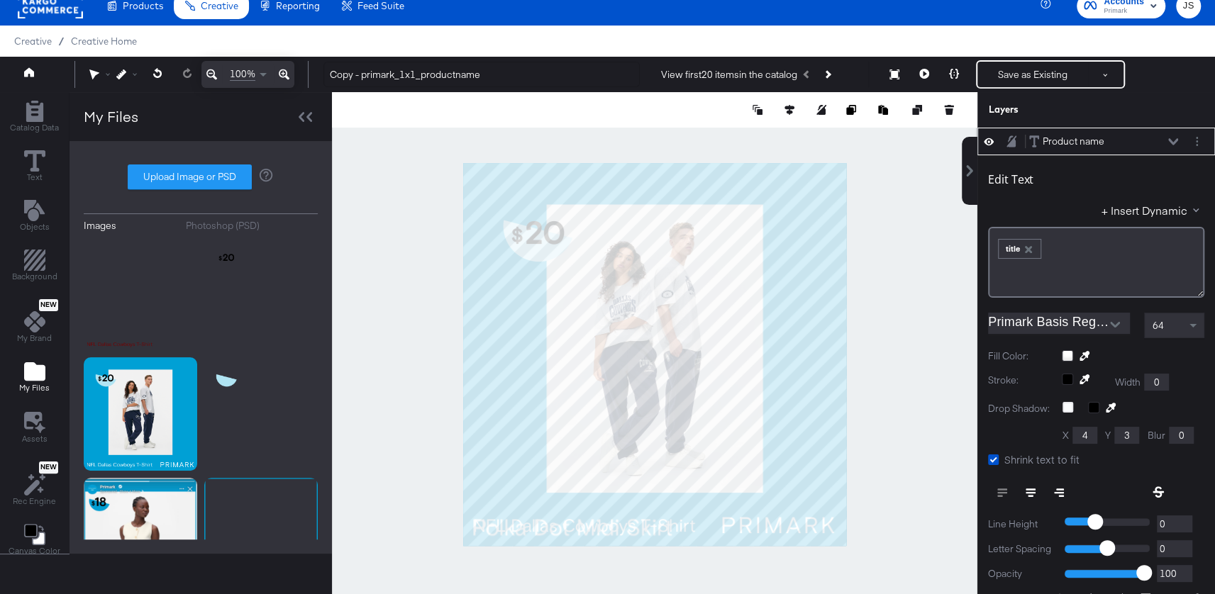
scroll to position [13, 0]
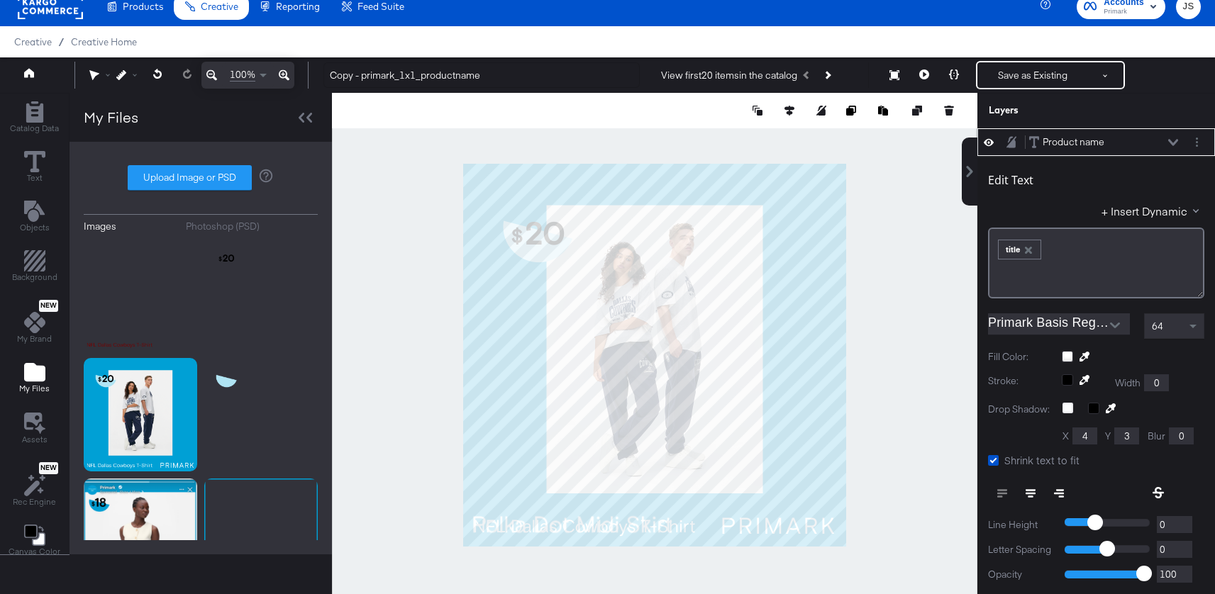
type input "979"
click at [1066, 355] on div at bounding box center [1132, 356] width 143 height 11
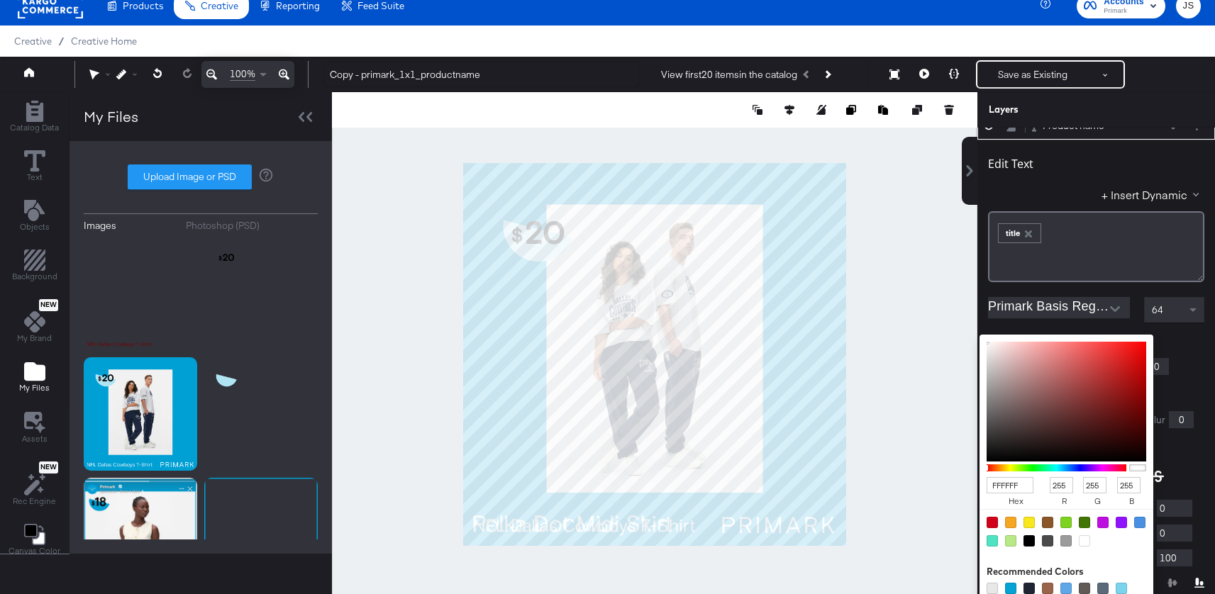
type input "EF1F1F"
type input "239"
type input "31"
type input "EF1010"
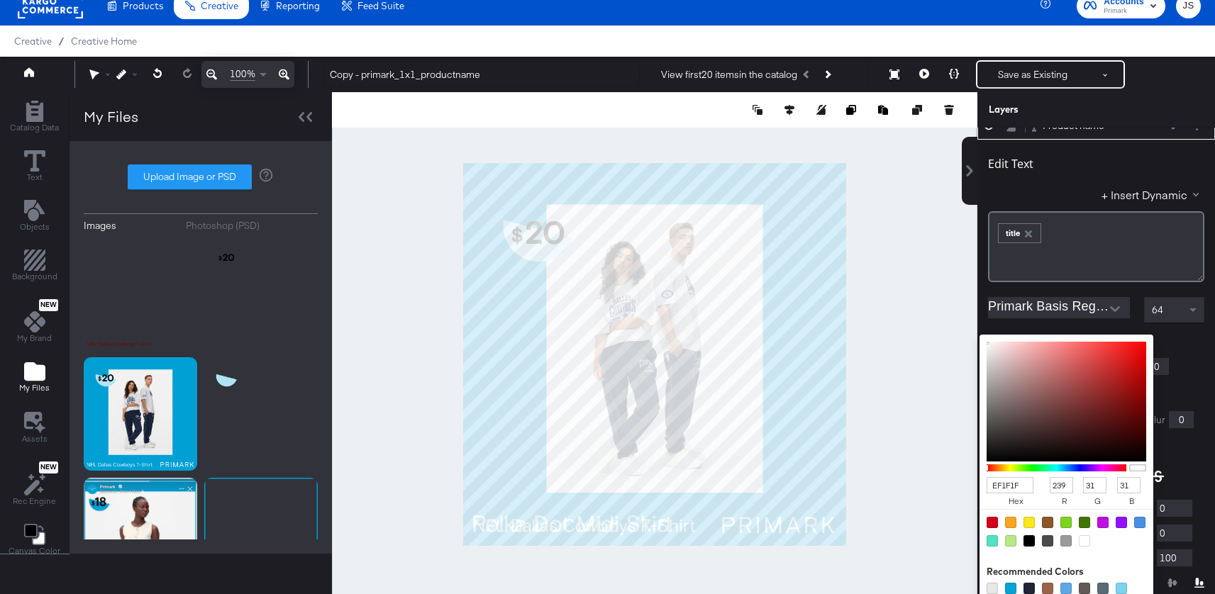
type input "16"
type input "EF0000"
type input "0"
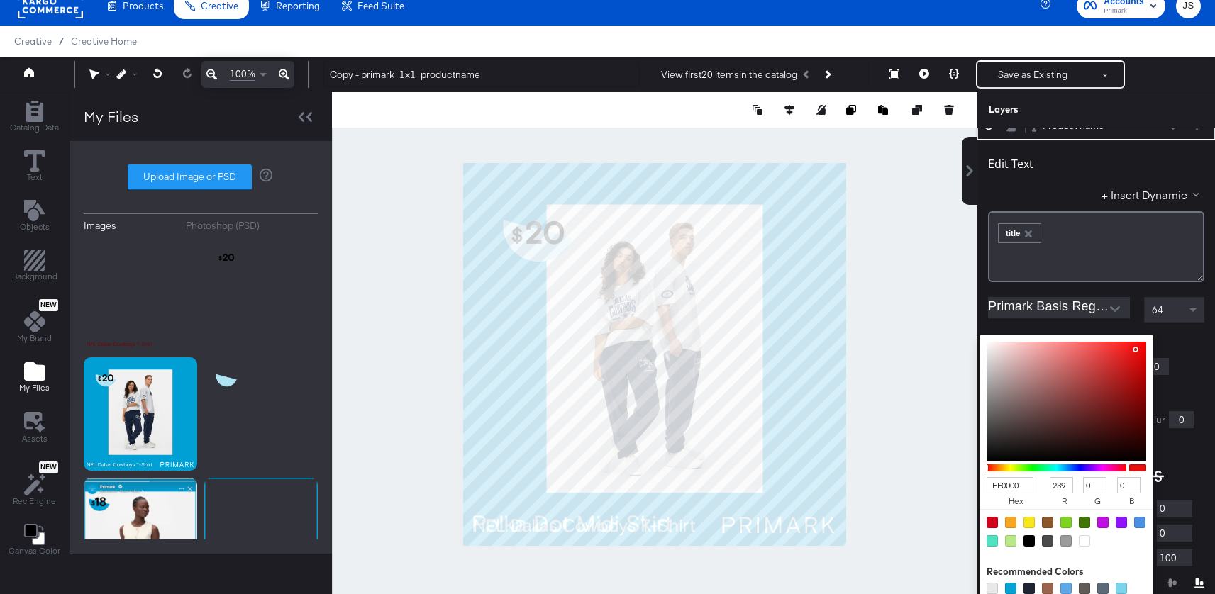
drag, startPoint x: 1125, startPoint y: 349, endPoint x: 1151, endPoint y: 349, distance: 25.5
click at [1151, 349] on div "EF0000 hex 239 r 0 g 0 b 100 a" at bounding box center [1066, 468] width 174 height 266
click at [1176, 339] on div "EF0000 hex 239 r 0 g 0 b 100 a Recommended Colors" at bounding box center [1132, 340] width 143 height 11
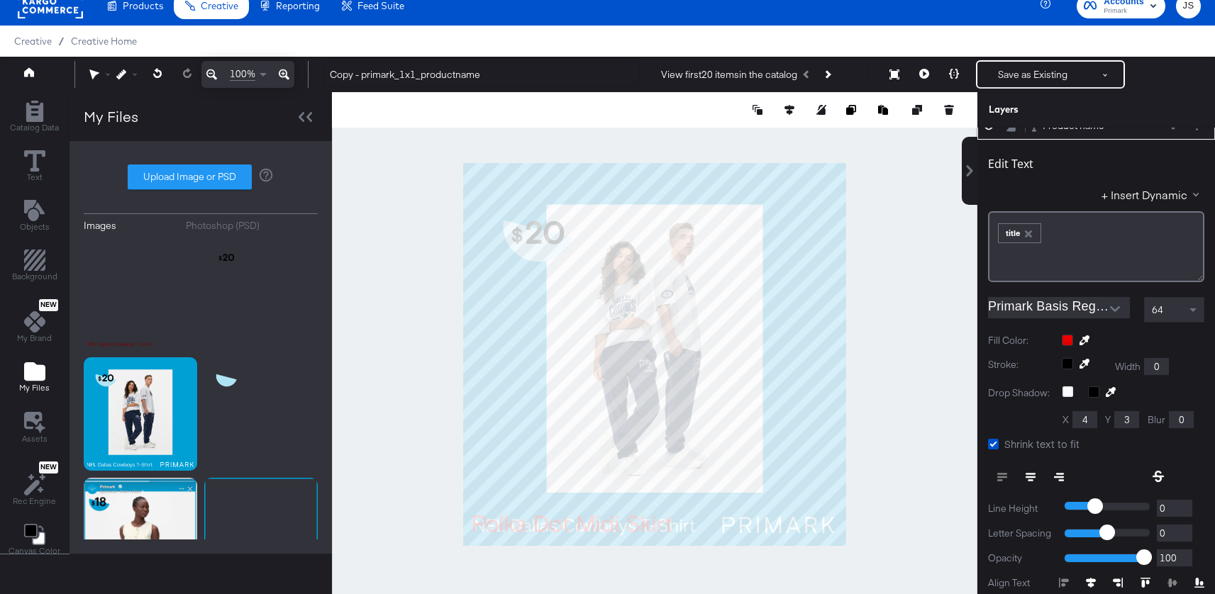
click at [281, 78] on icon at bounding box center [284, 74] width 11 height 17
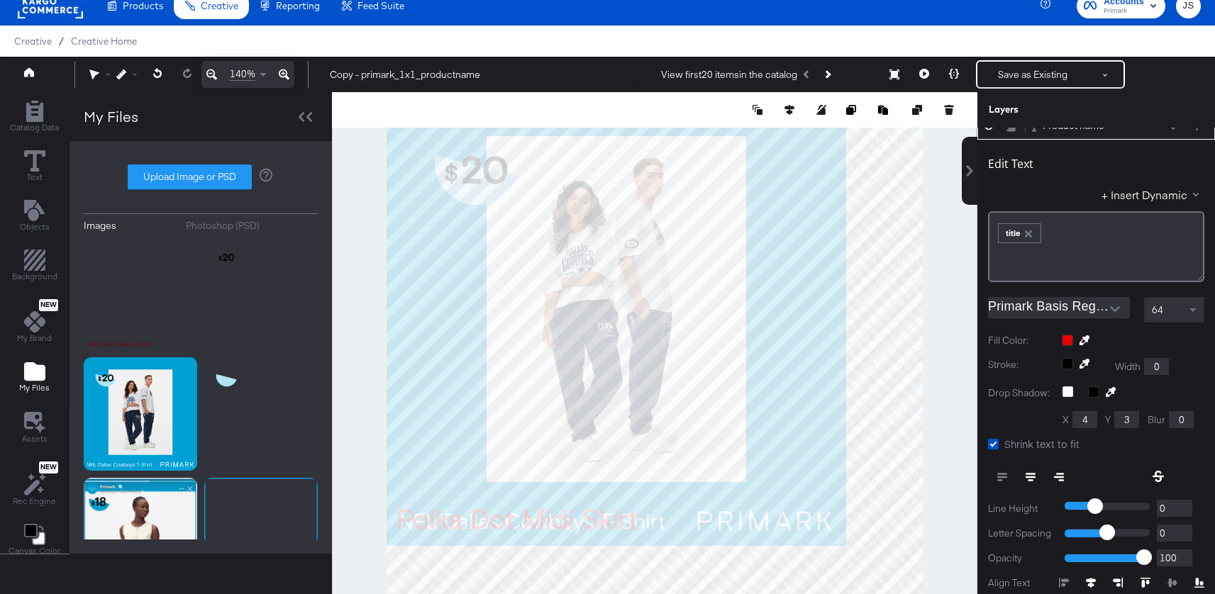
click at [281, 78] on icon at bounding box center [284, 74] width 11 height 17
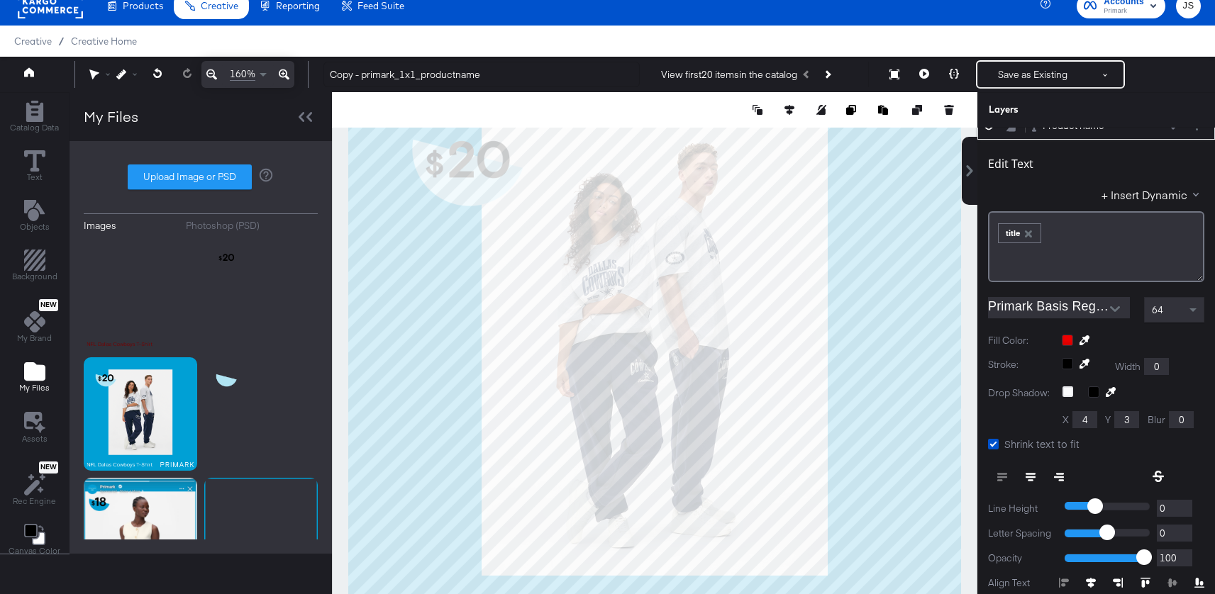
scroll to position [36, 0]
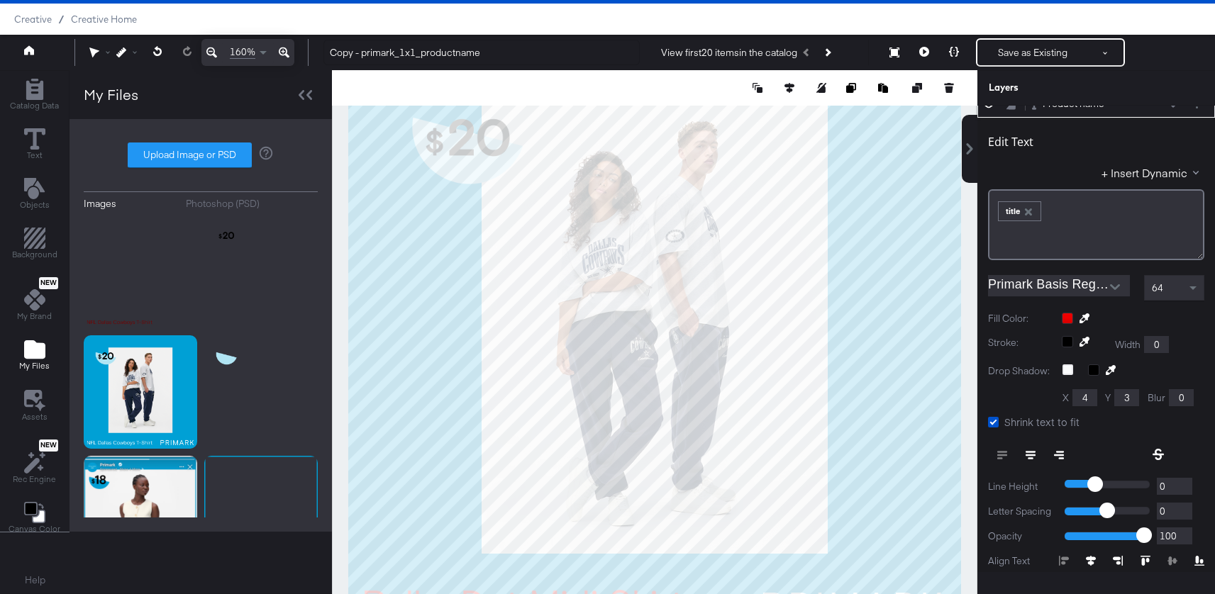
click at [211, 55] on icon at bounding box center [211, 52] width 11 height 17
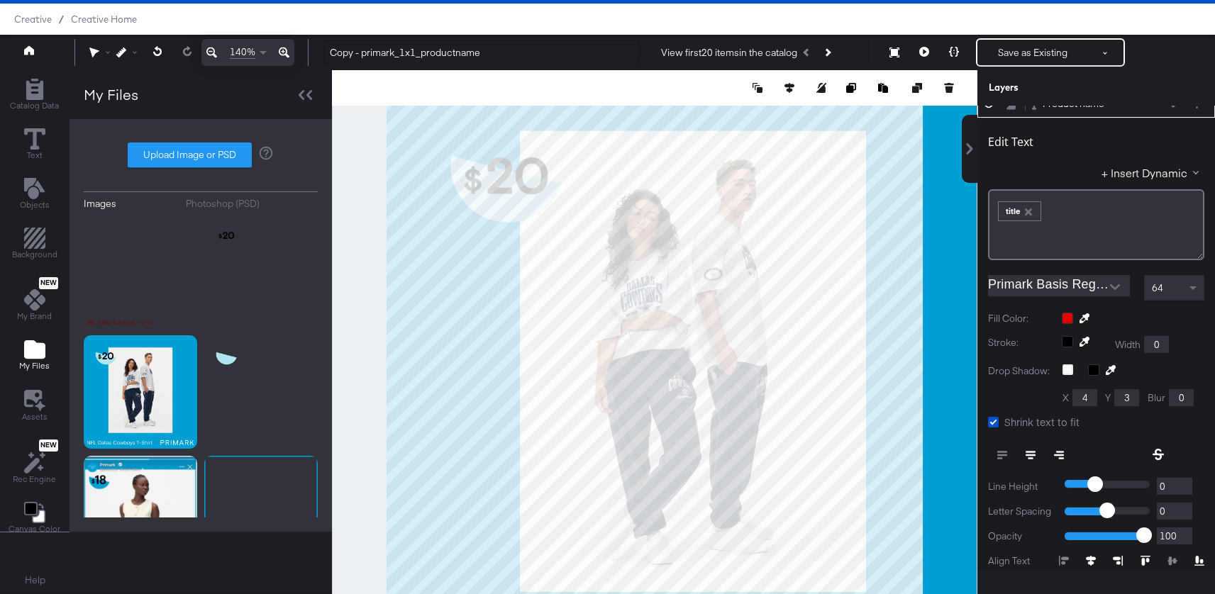
click at [211, 55] on icon at bounding box center [211, 52] width 11 height 17
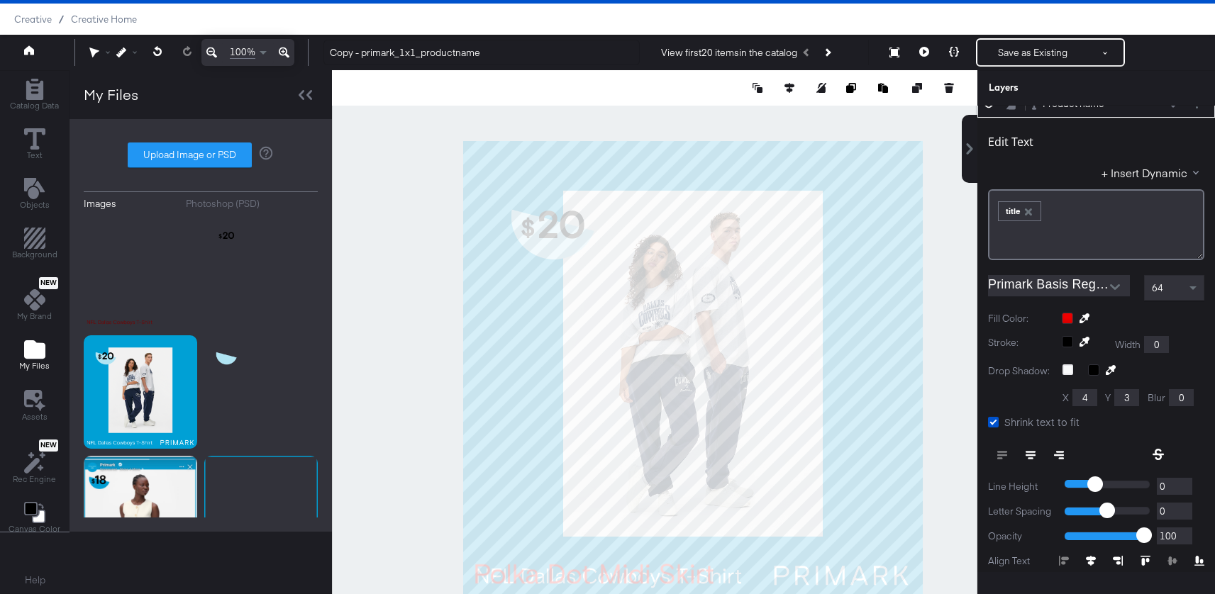
click at [211, 55] on icon at bounding box center [211, 52] width 11 height 17
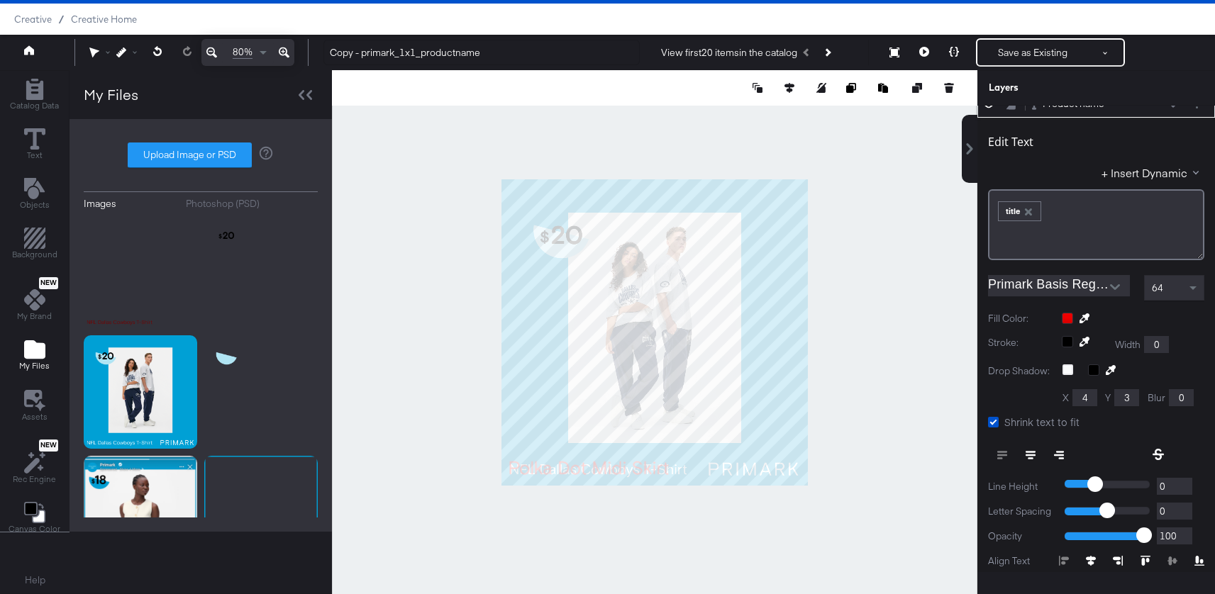
scroll to position [0, 0]
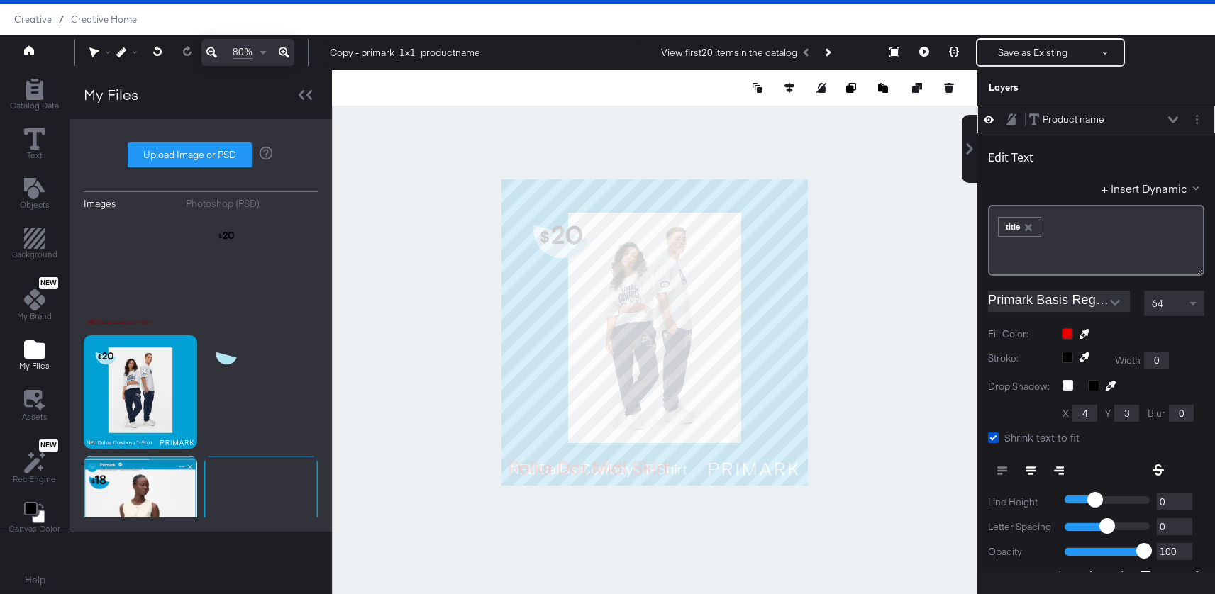
click at [844, 299] on div at bounding box center [654, 332] width 645 height 524
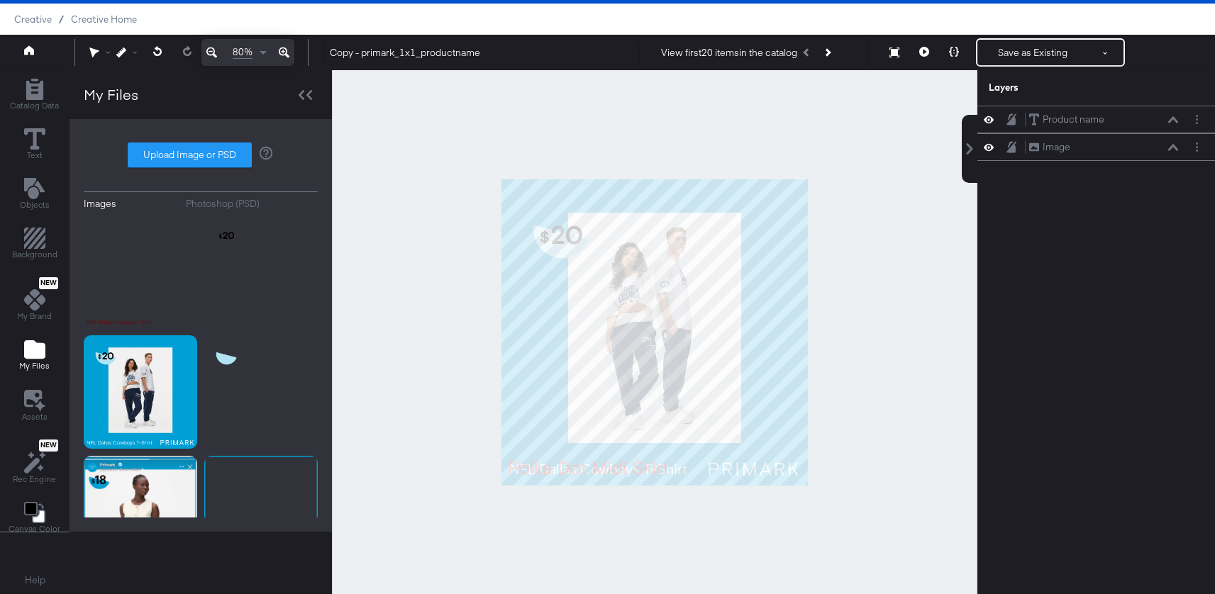
click at [216, 50] on icon at bounding box center [211, 52] width 11 height 17
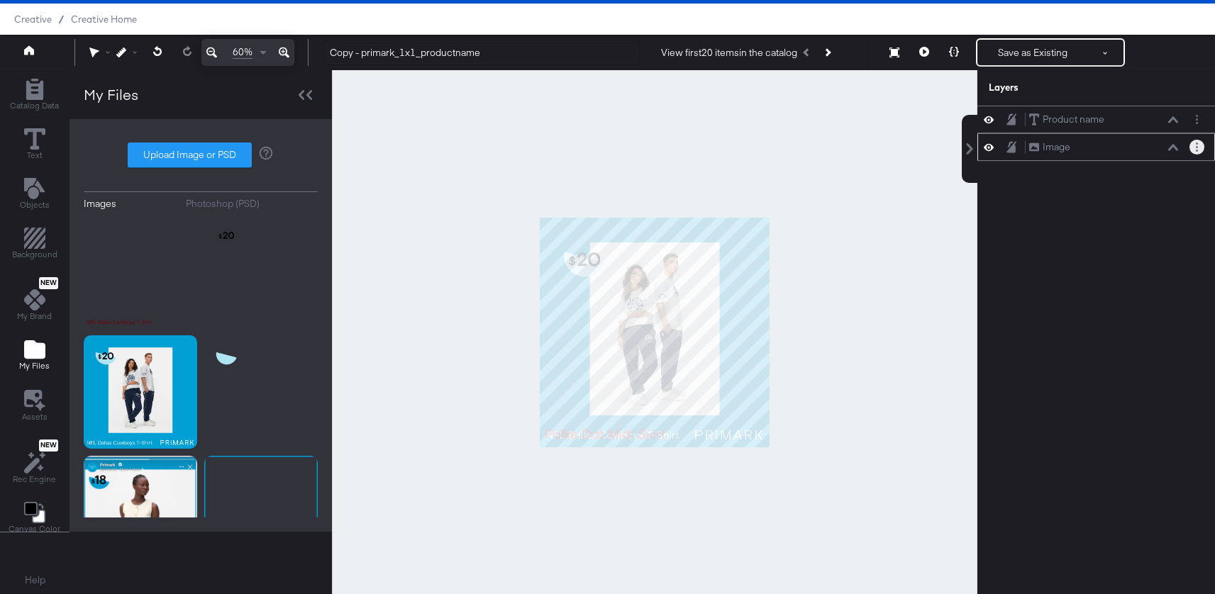
click at [1196, 147] on circle "Layer Options" at bounding box center [1196, 147] width 2 height 2
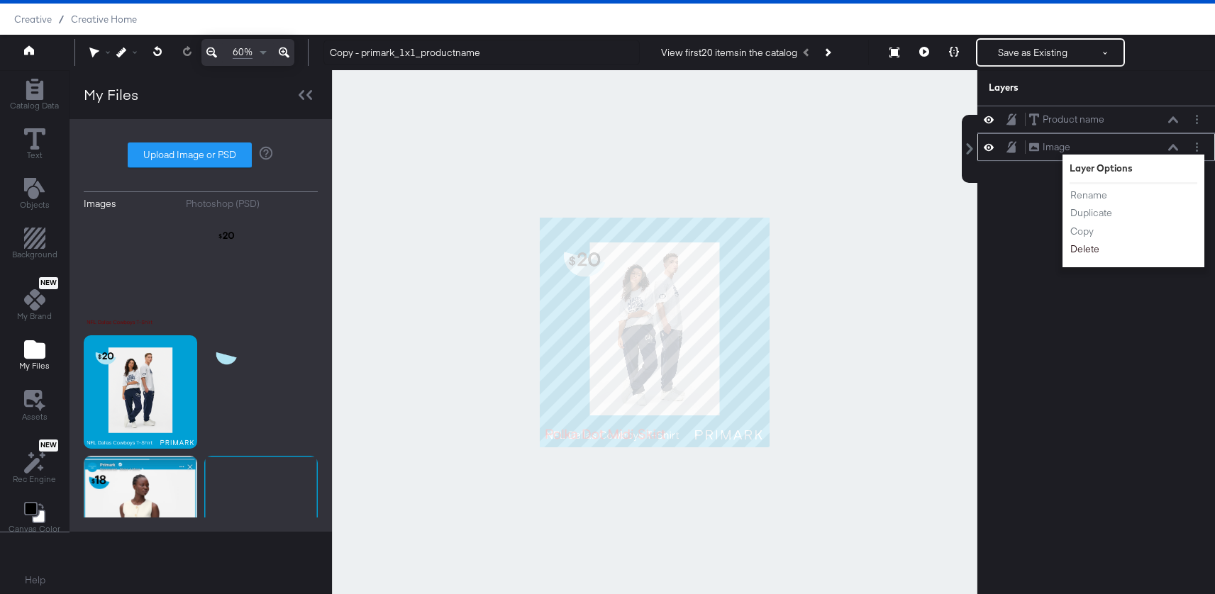
click at [1090, 252] on button "Delete" at bounding box center [1084, 249] width 30 height 15
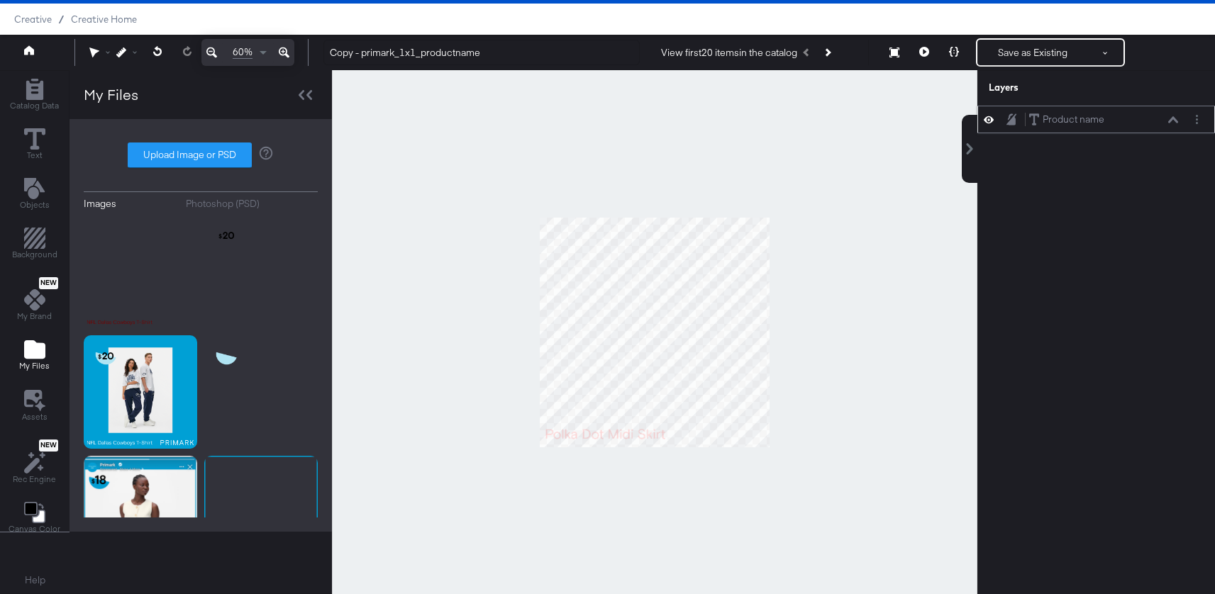
click at [1173, 123] on button at bounding box center [1172, 120] width 11 height 9
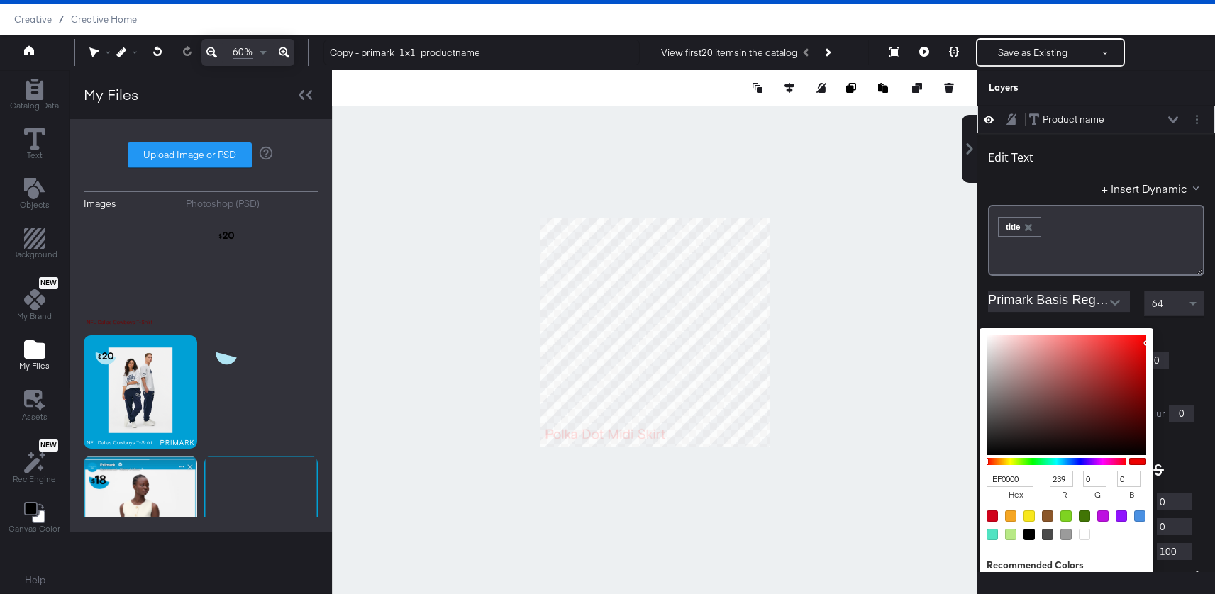
click at [1065, 334] on div "EF0000 hex 239 r 0 g 0 b 100 a Recommended Colors" at bounding box center [1132, 333] width 143 height 11
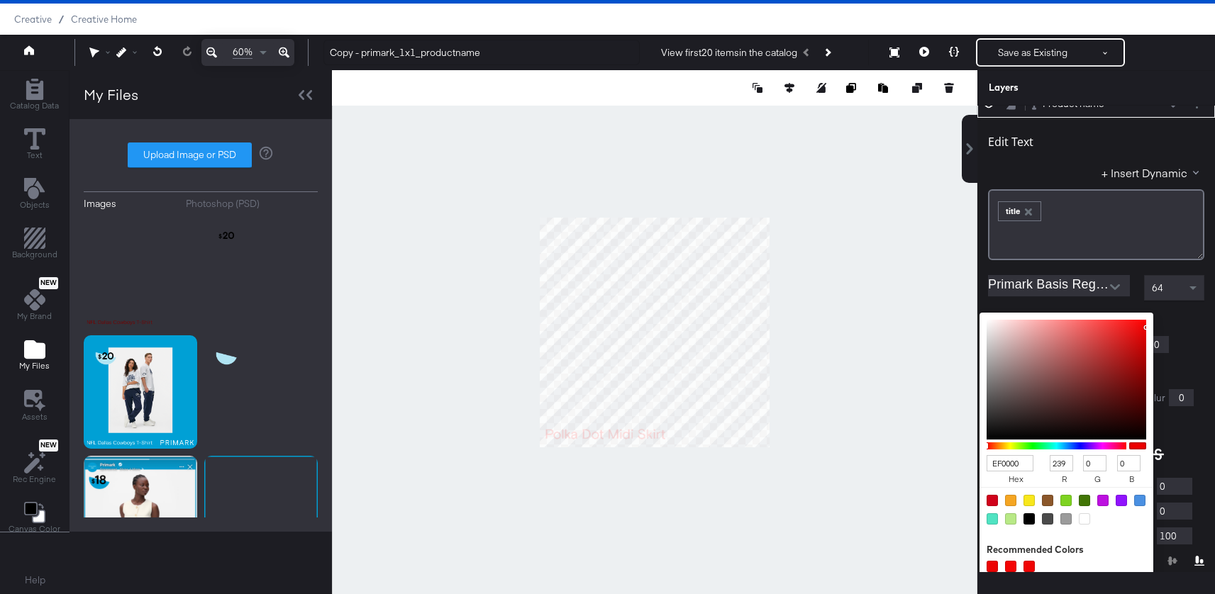
type input "BE6464"
type input "190"
type input "100"
type input "BC6363"
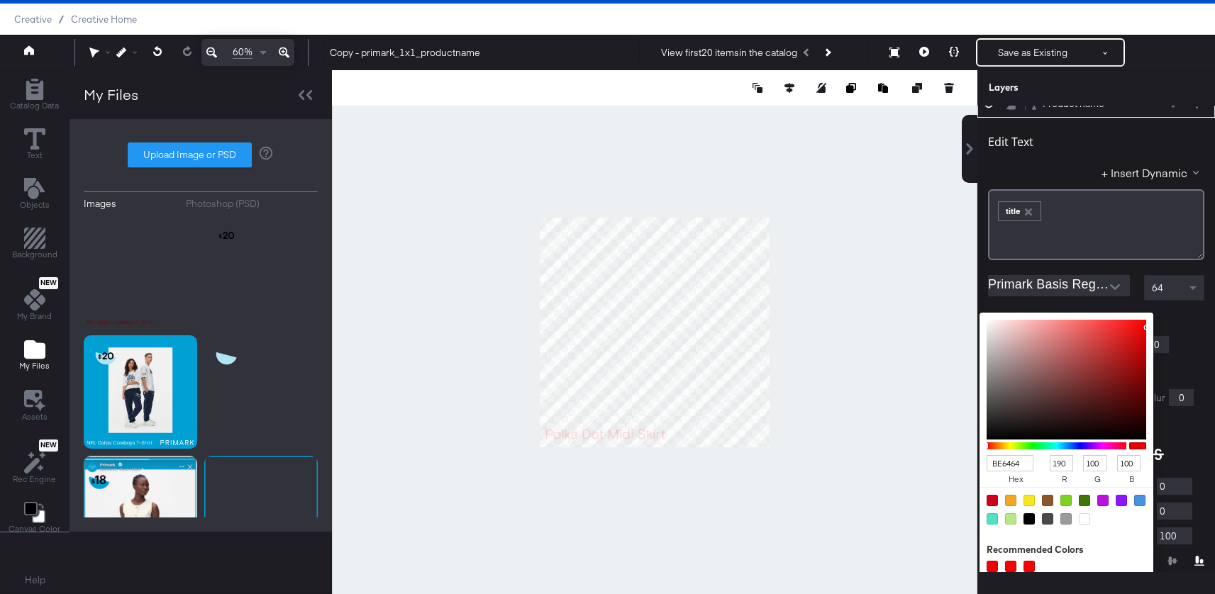
type input "188"
type input "99"
type input "D45656"
type input "212"
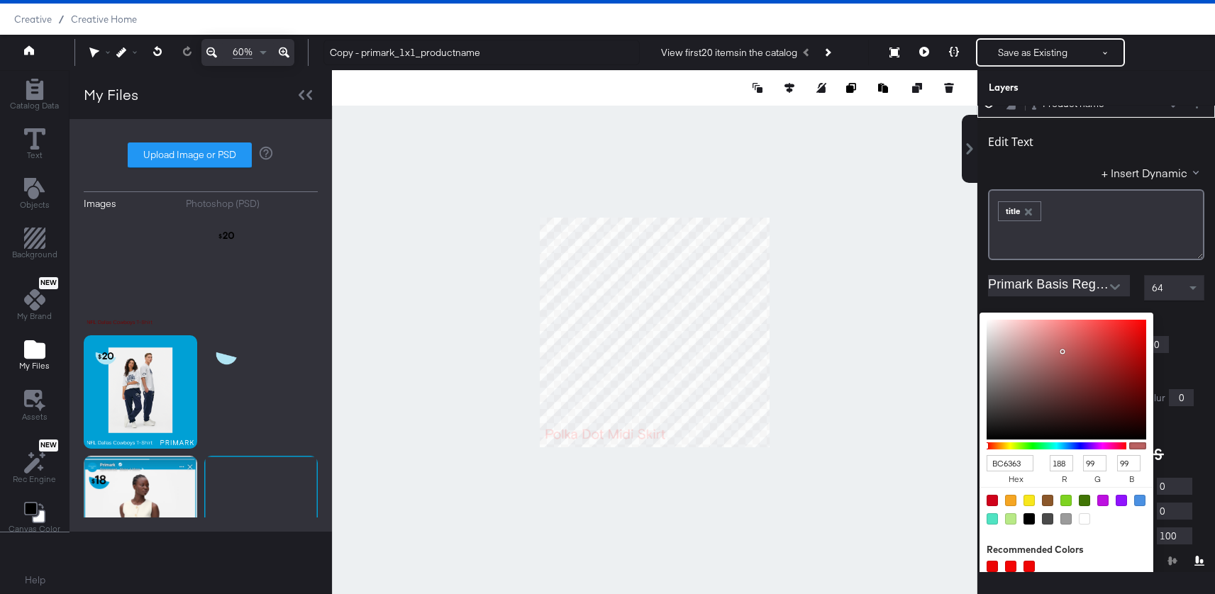
type input "86"
type input "E34444"
type input "227"
type input "68"
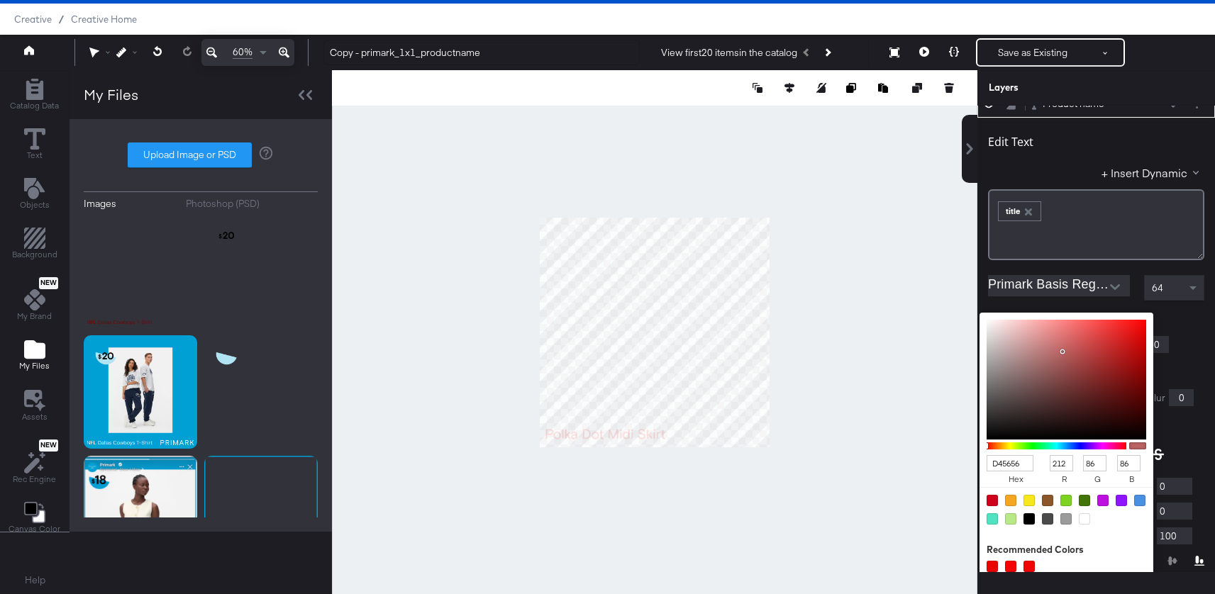
type input "68"
type input "EC2B2B"
type input "236"
type input "43"
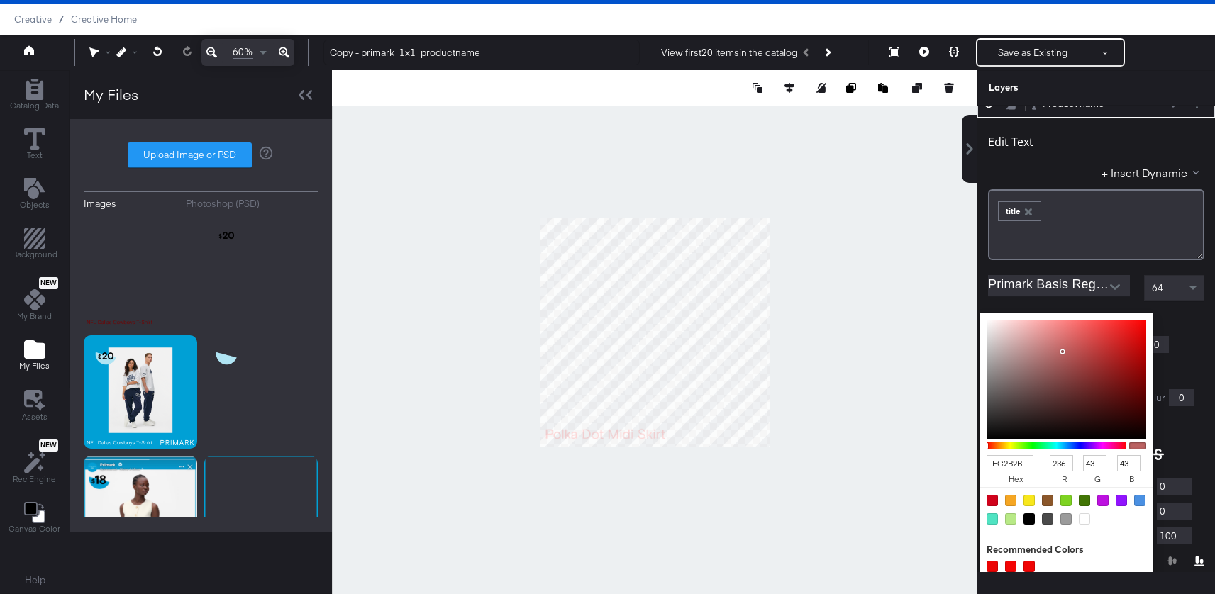
type input "F21E1E"
type input "242"
type input "30"
type input "F41D1D"
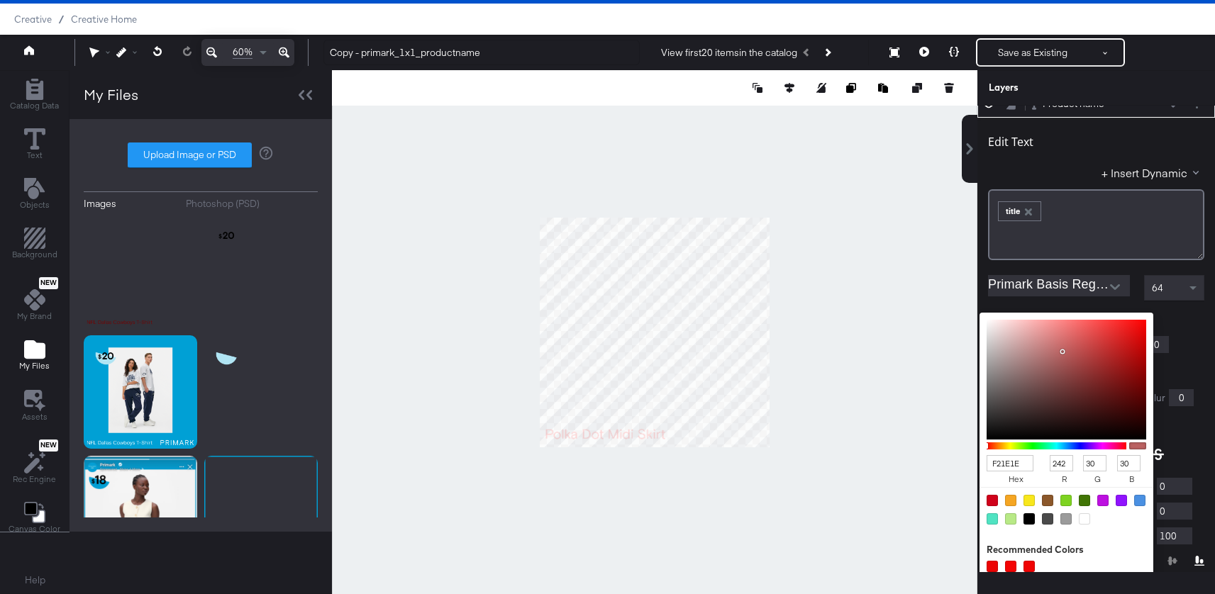
type input "244"
type input "29"
type input "F45050"
type input "80"
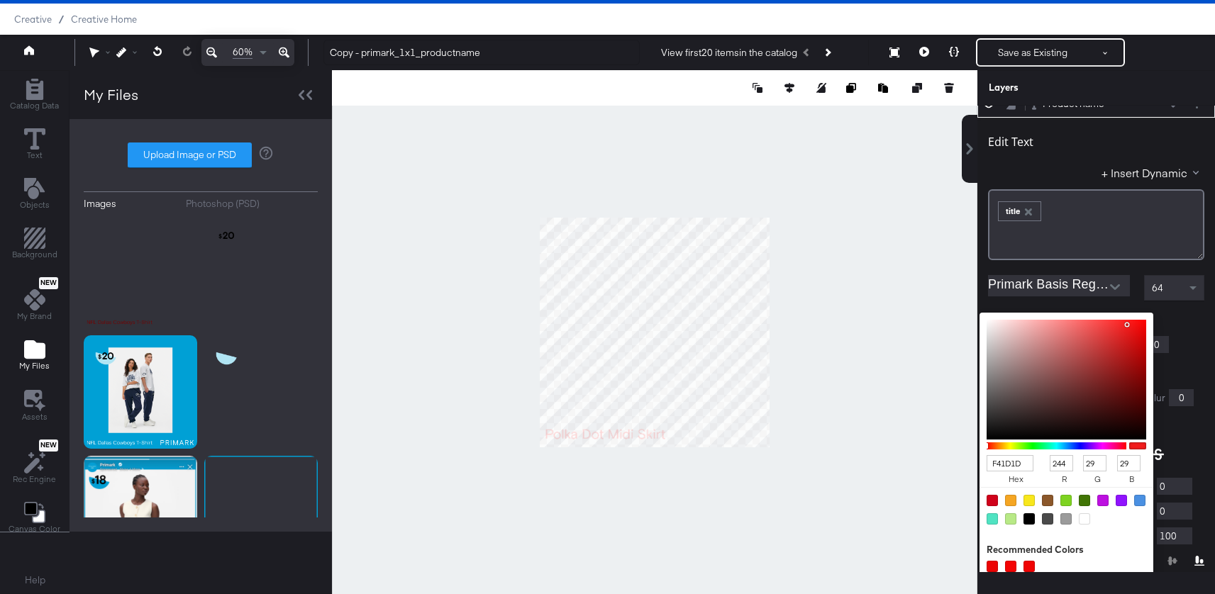
type input "80"
type input "ECB1B1"
type input "236"
type input "177"
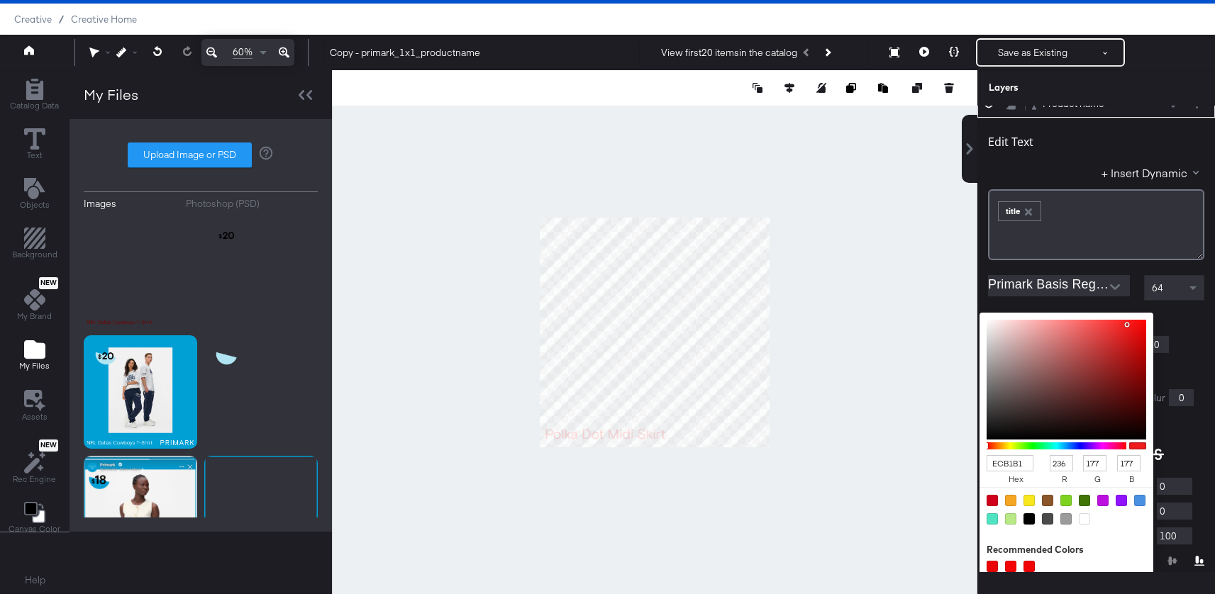
type input "F7F7F7"
type input "247"
type input "FFFFFF"
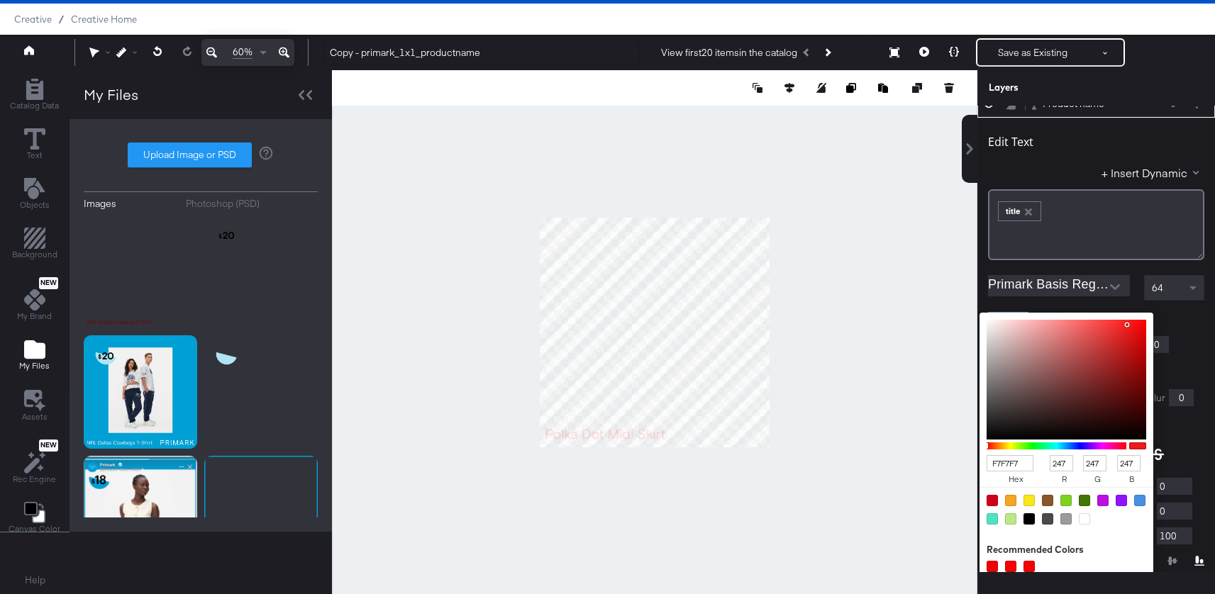
type input "255"
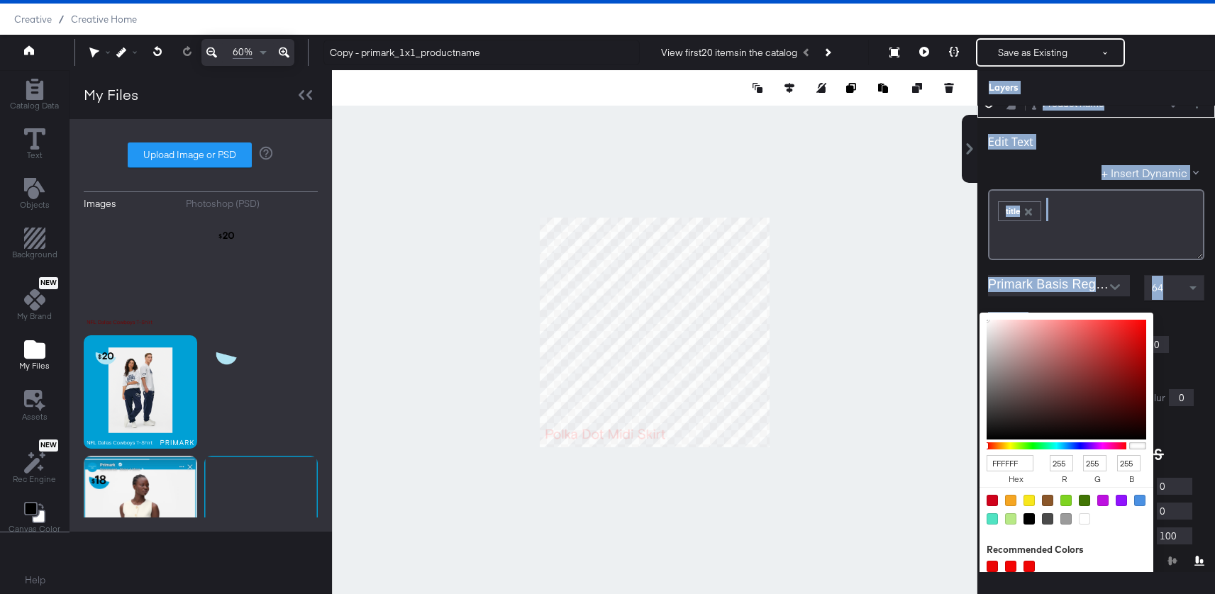
drag, startPoint x: 1061, startPoint y: 350, endPoint x: 945, endPoint y: 301, distance: 126.4
click at [945, 106] on div "Catalog Data Text Objects Background New My Brand My Files Assets New Rec Engin…" at bounding box center [607, 87] width 1215 height 35
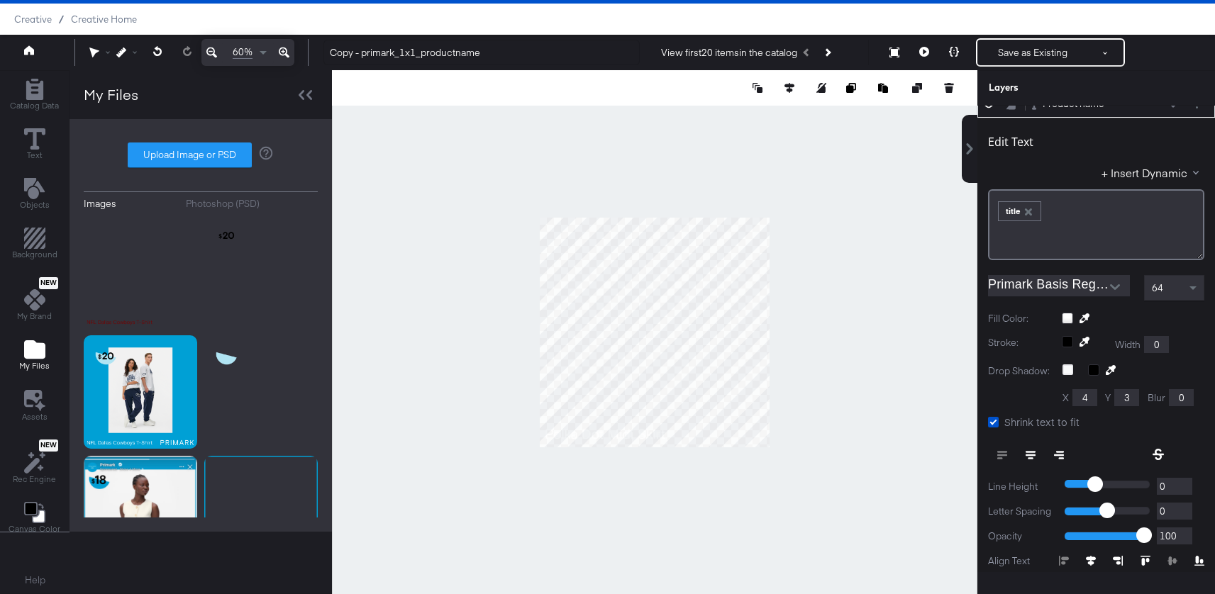
click at [1170, 308] on div "Edit Text + Insert Dynamic ﻿ ﻿ title ﻿ Primark Basis Regular 64 Fill Color: Str…" at bounding box center [1096, 392] width 238 height 549
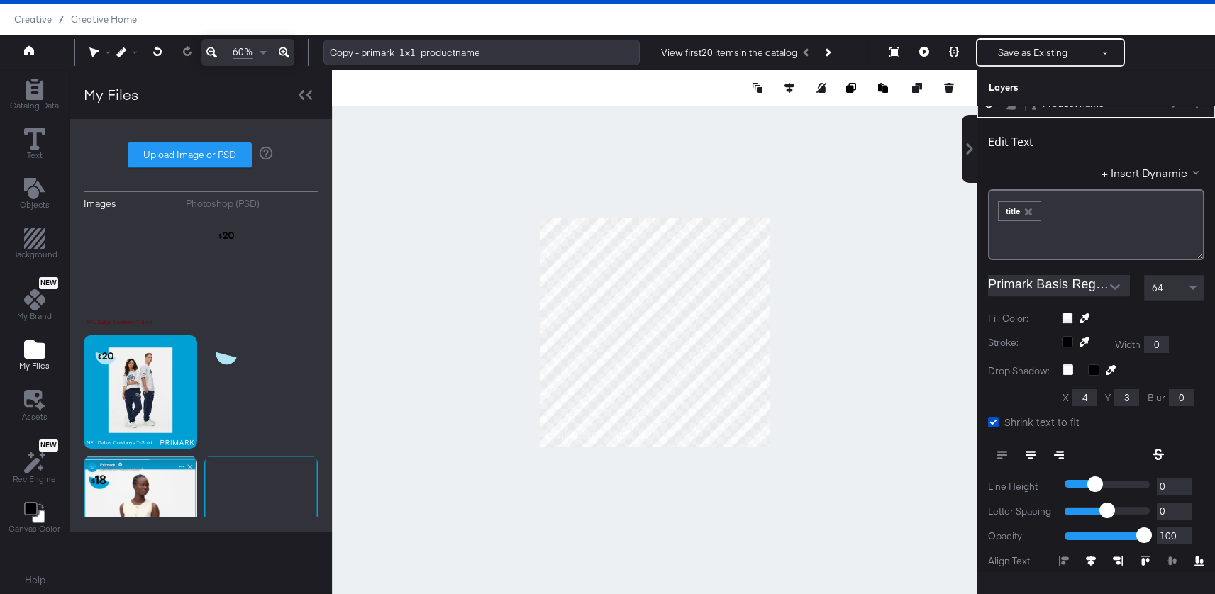
drag, startPoint x: 391, startPoint y: 55, endPoint x: 328, endPoint y: 53, distance: 63.1
click at [328, 53] on input "Copy - primark_1x1_productname" at bounding box center [481, 53] width 316 height 26
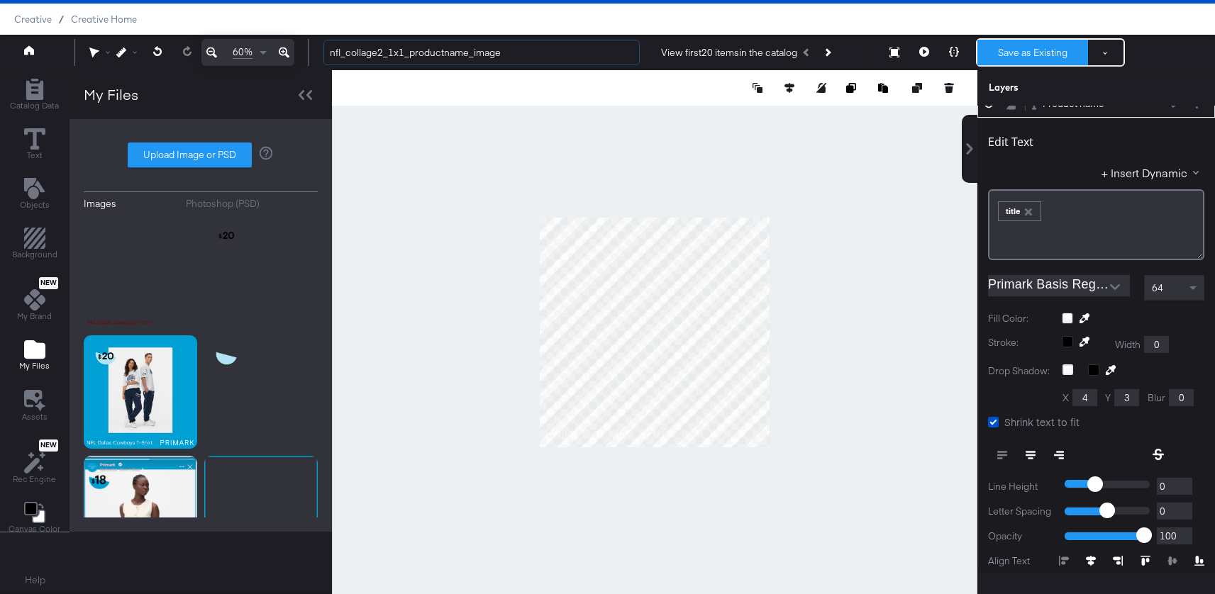
type input "nfl_collage2_1x1_productname_image"
click at [1024, 52] on button "Save as Existing" at bounding box center [1032, 53] width 111 height 26
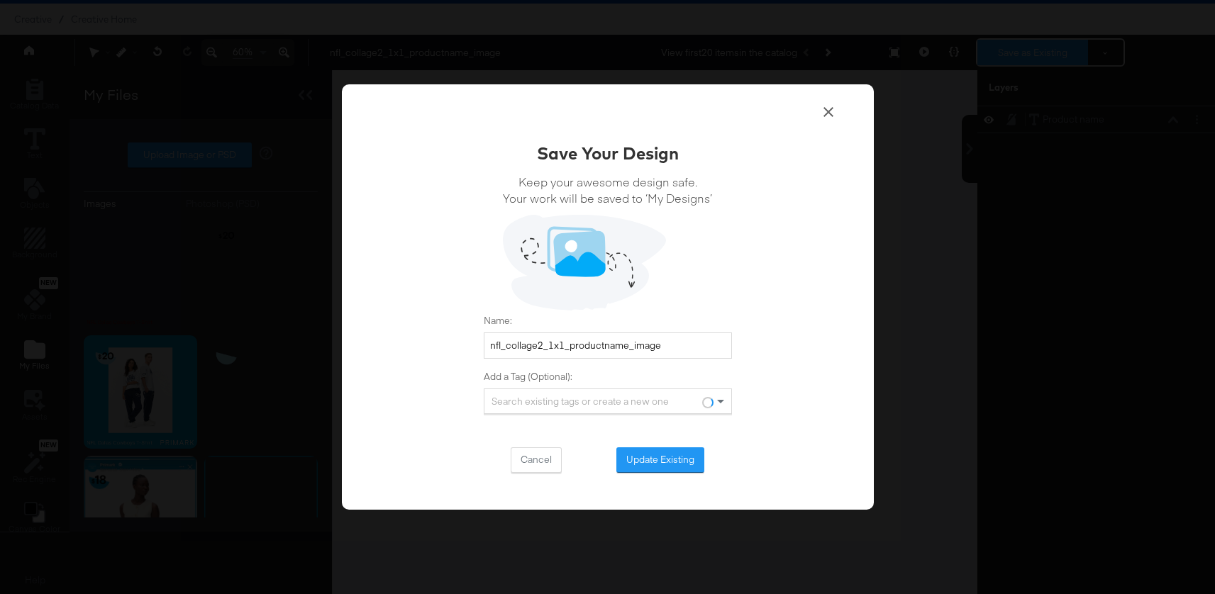
scroll to position [0, 0]
click at [662, 452] on button "Update Existing" at bounding box center [660, 460] width 88 height 26
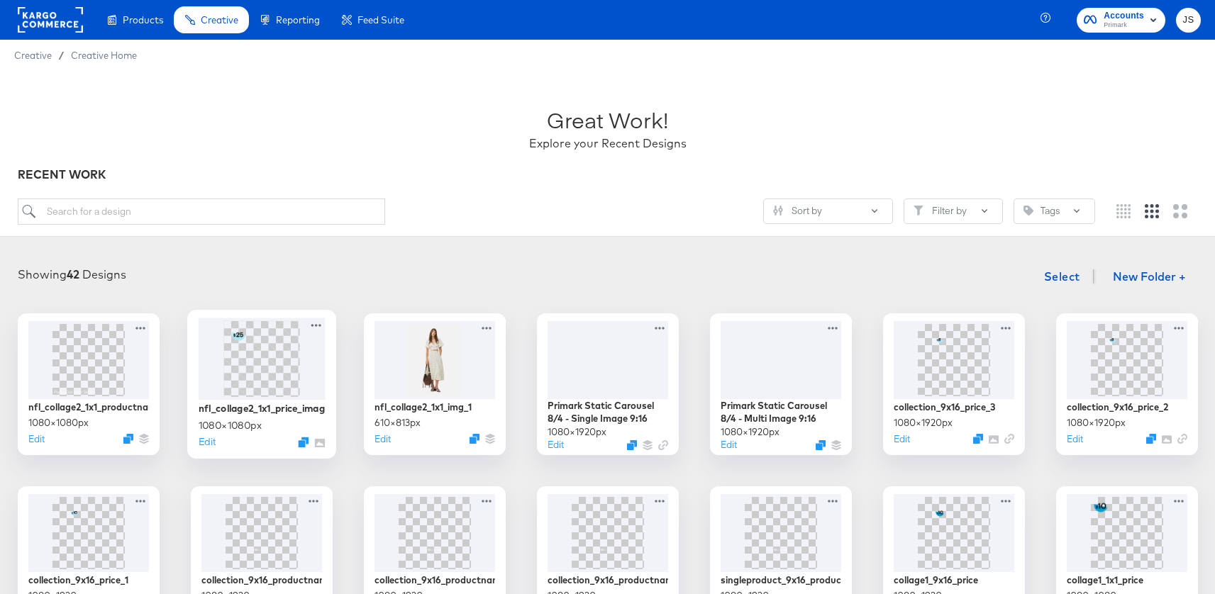
click at [305, 372] on div at bounding box center [261, 359] width 127 height 82
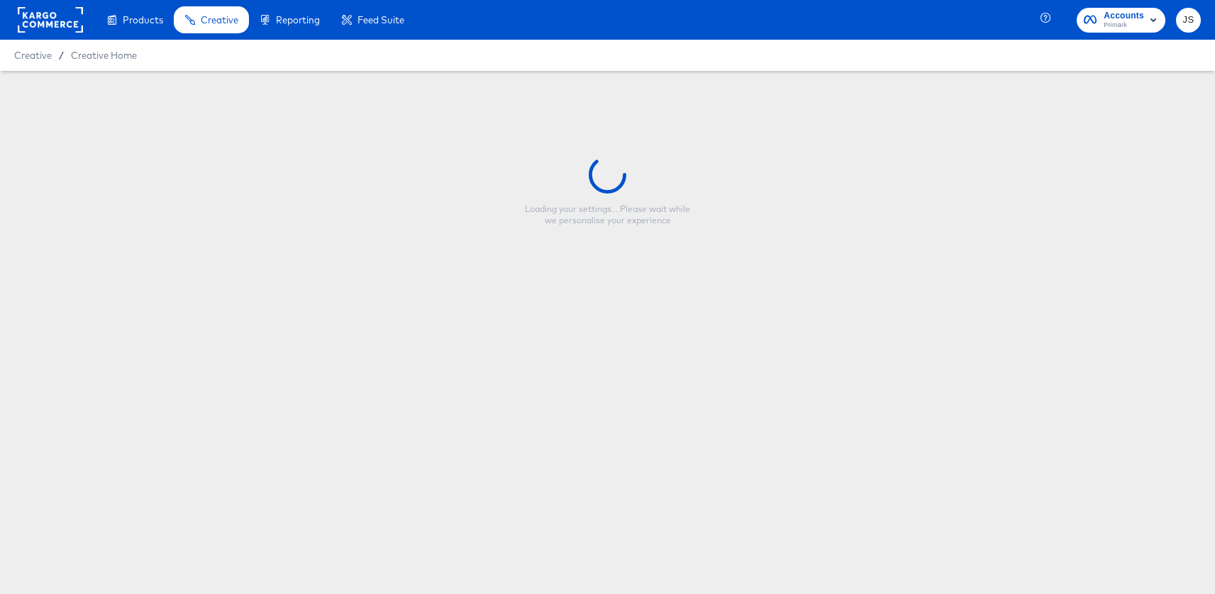
type input "nfl_collage2_1x1_price_image"
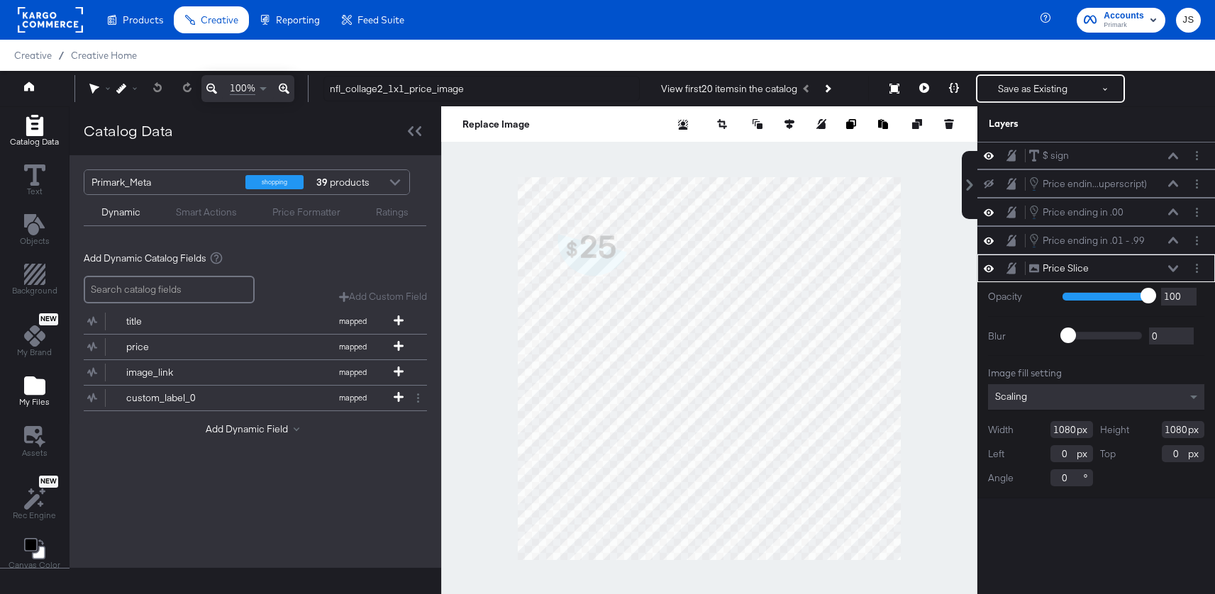
click at [32, 389] on icon "Add Files" at bounding box center [34, 385] width 21 height 18
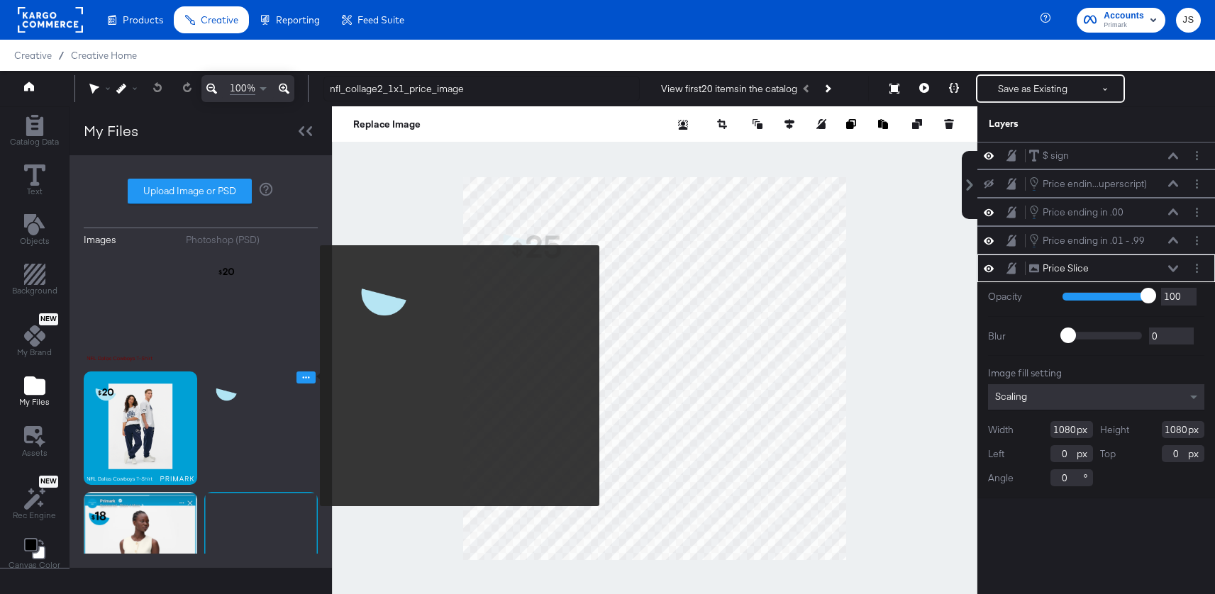
click at [311, 376] on button "Image Options" at bounding box center [305, 378] width 19 height 12
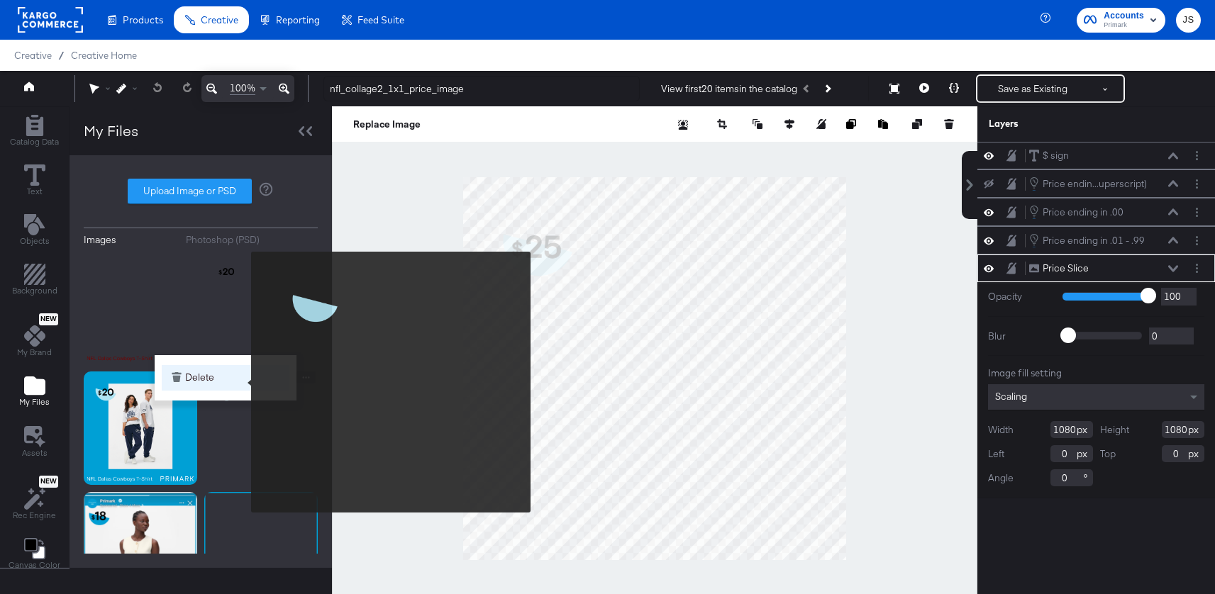
click at [242, 382] on button "Delete" at bounding box center [226, 378] width 128 height 26
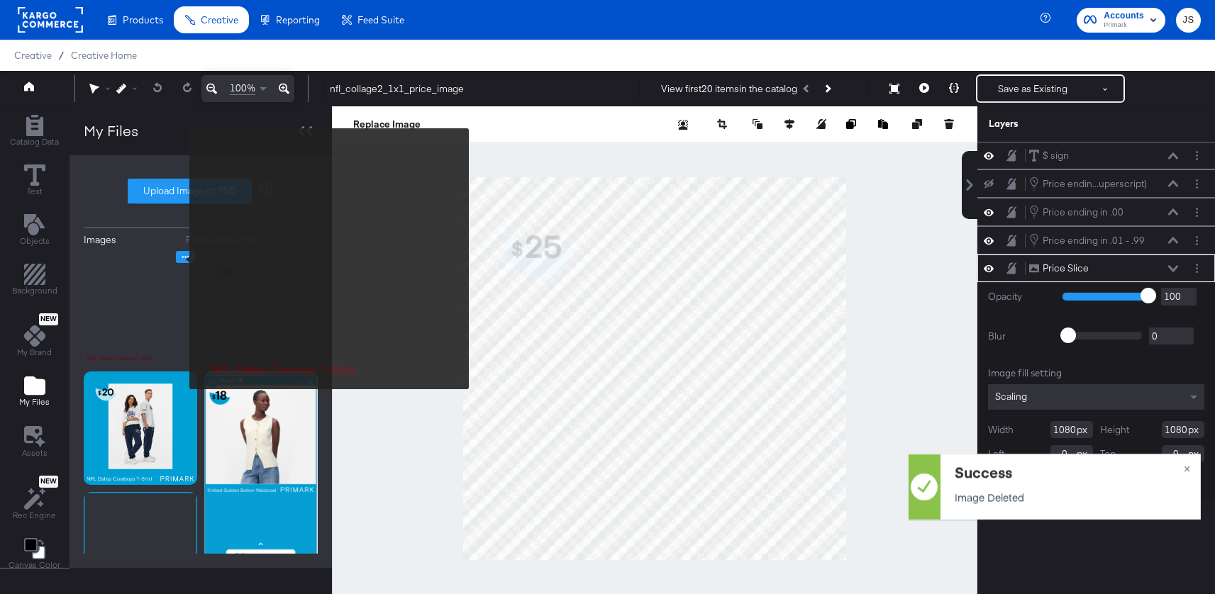
click at [180, 259] on icon "Image Options" at bounding box center [185, 257] width 11 height 11
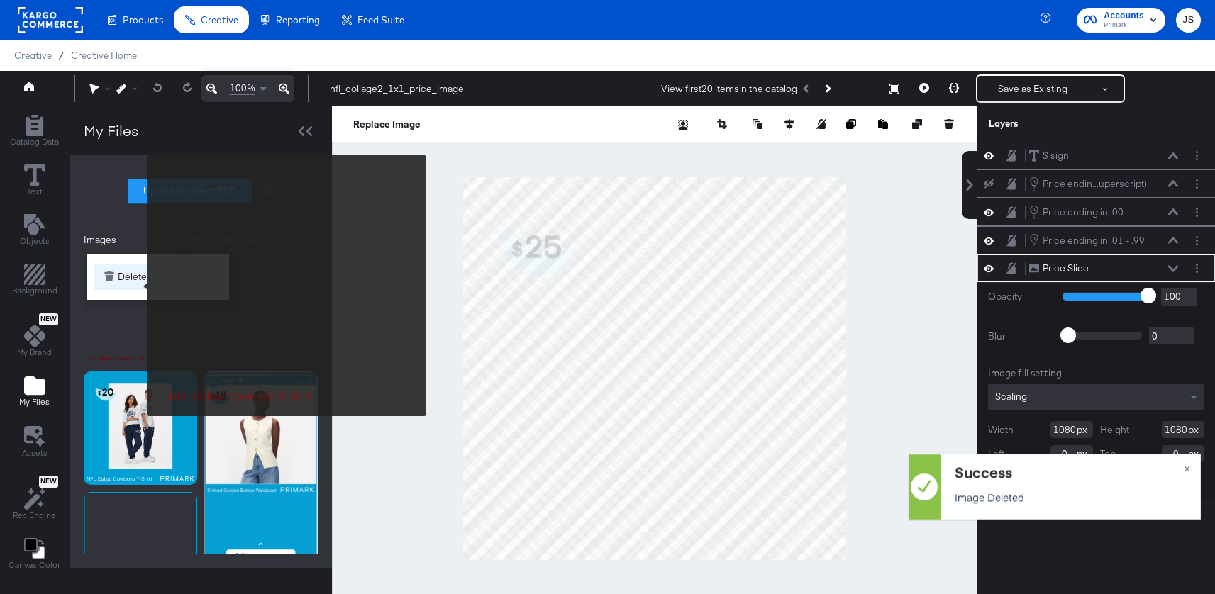
click at [136, 273] on button "Delete" at bounding box center [158, 277] width 128 height 26
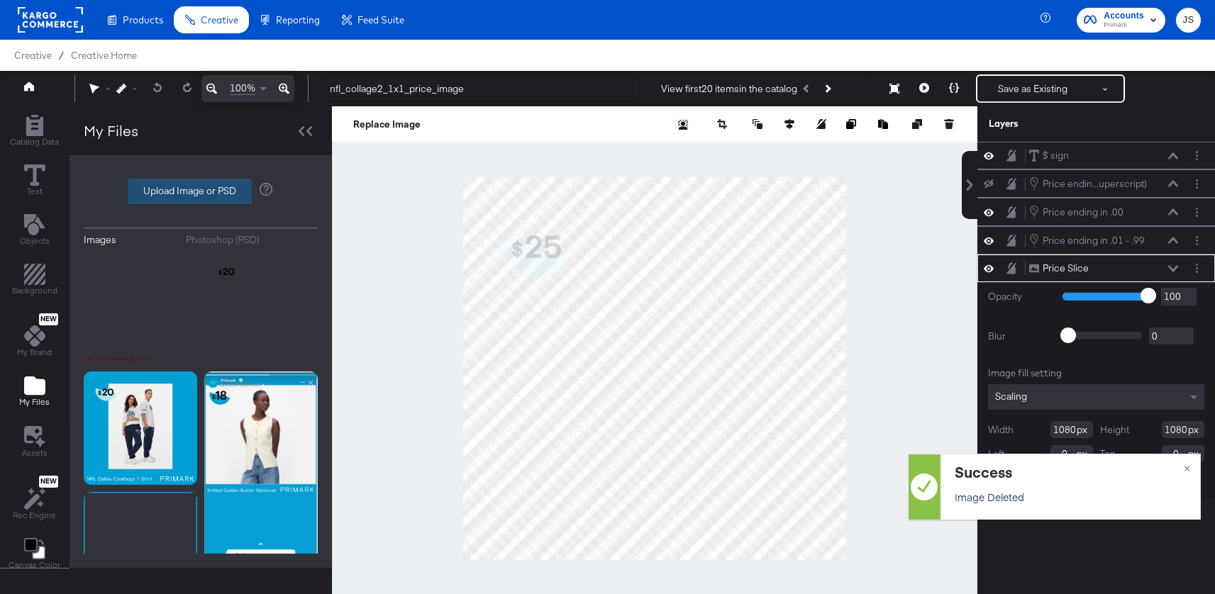
click at [214, 190] on label "Upload Image or PSD" at bounding box center [189, 191] width 123 height 24
click at [201, 191] on input "Upload Image or PSD" at bounding box center [201, 191] width 0 height 0
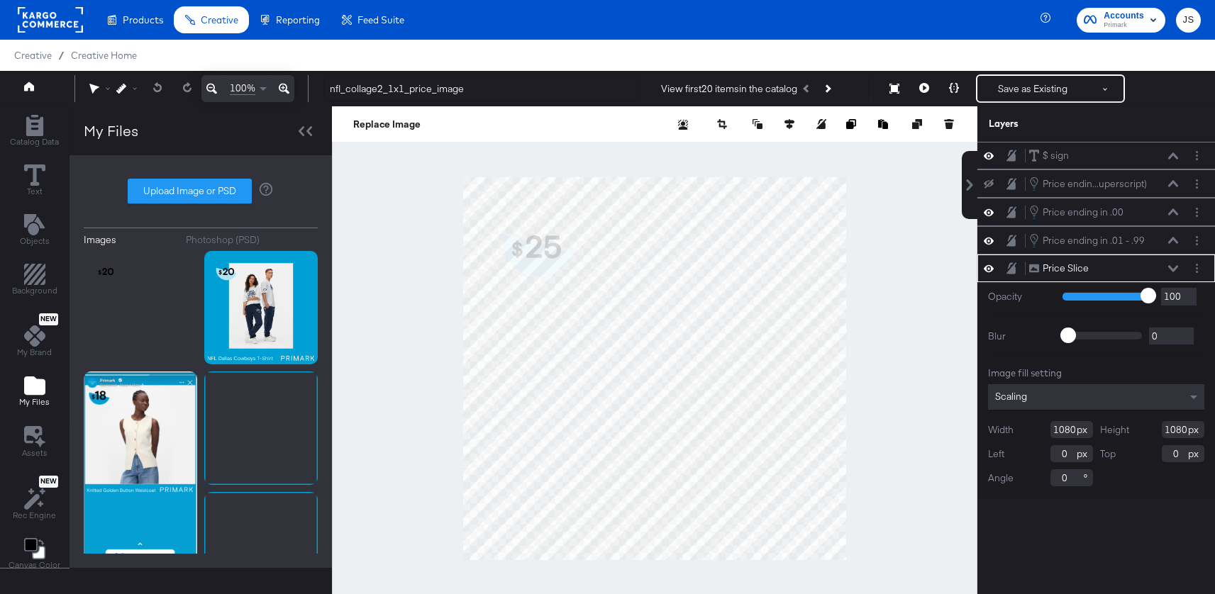
type input "C:\fakepath\Price Slice.png"
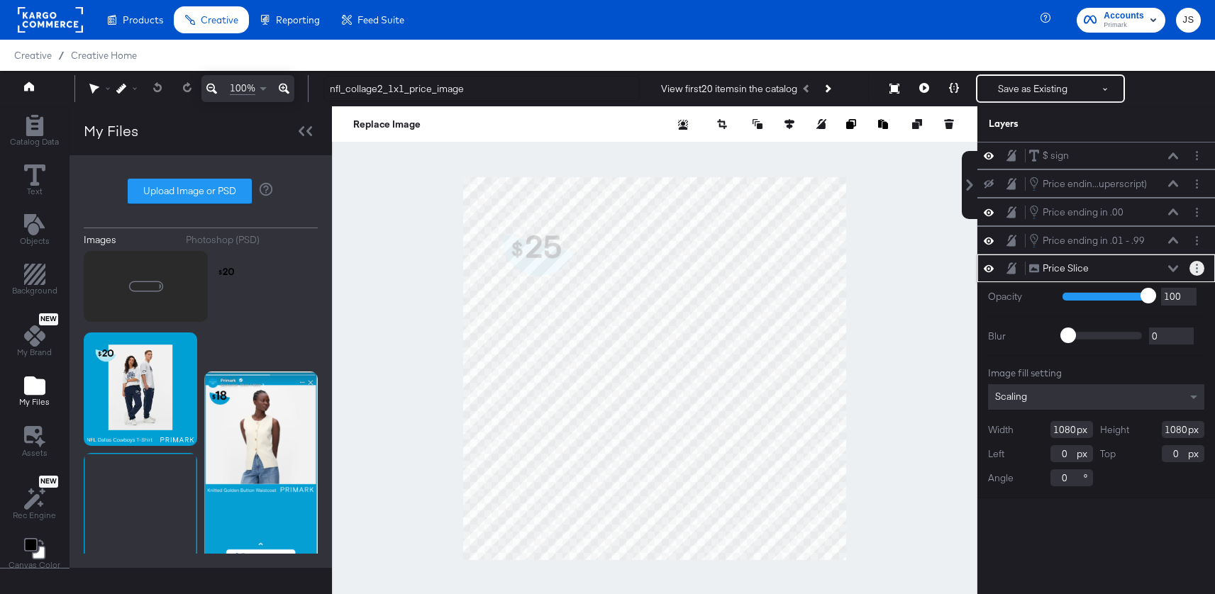
click at [1198, 269] on button "Layer Options" at bounding box center [1196, 268] width 15 height 15
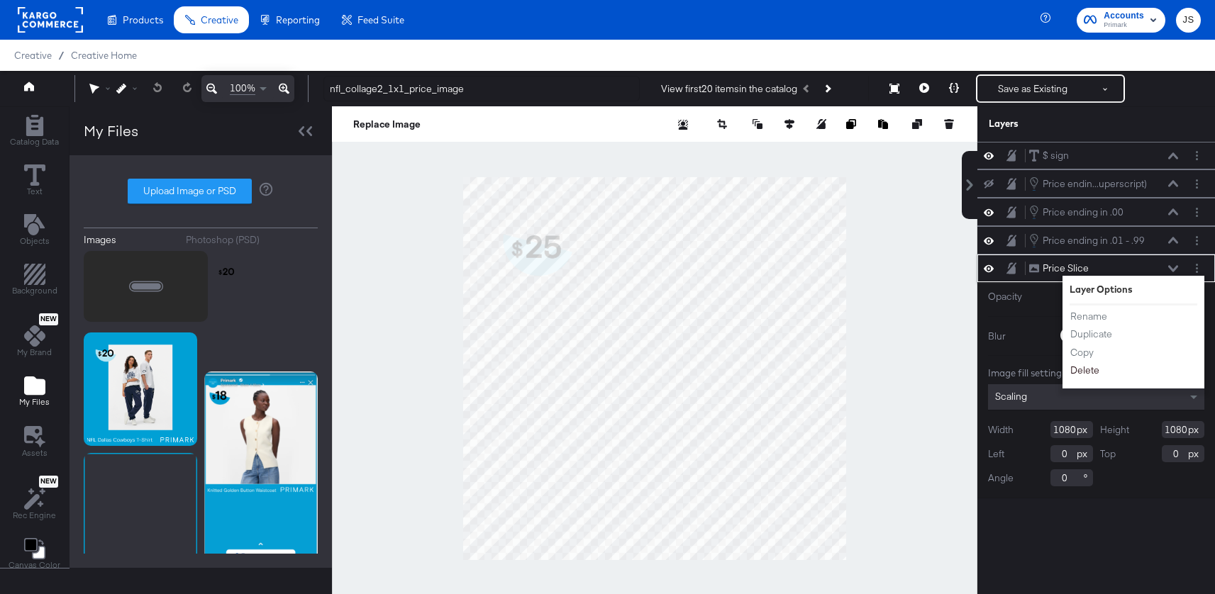
click at [1081, 368] on button "Delete" at bounding box center [1084, 370] width 30 height 15
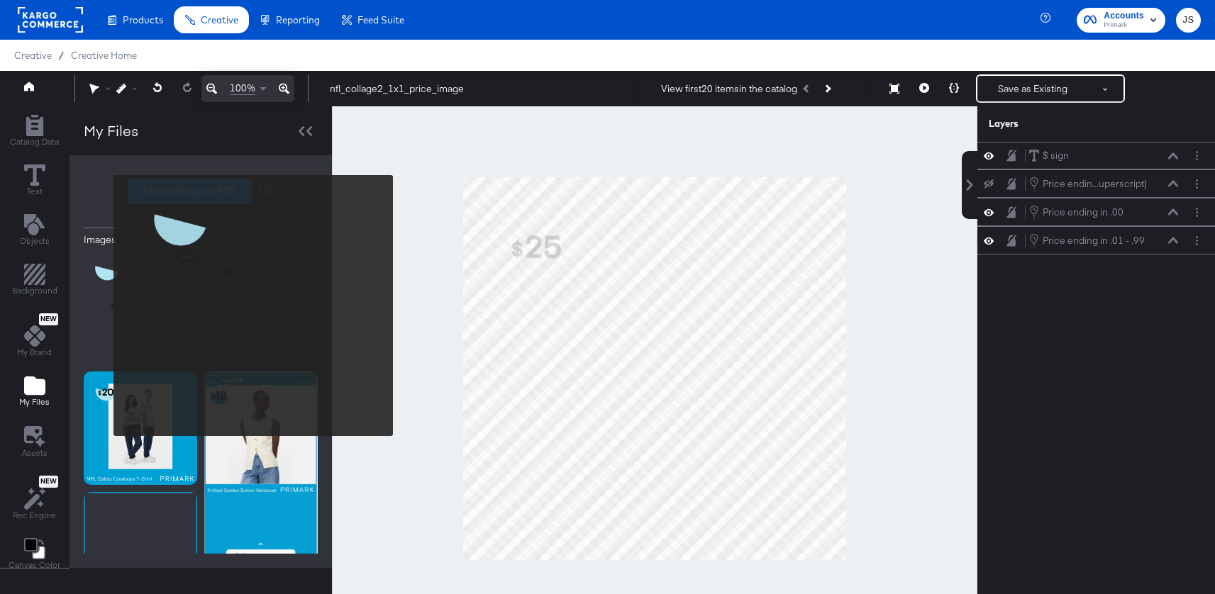
click at [104, 306] on img at bounding box center [140, 307] width 113 height 113
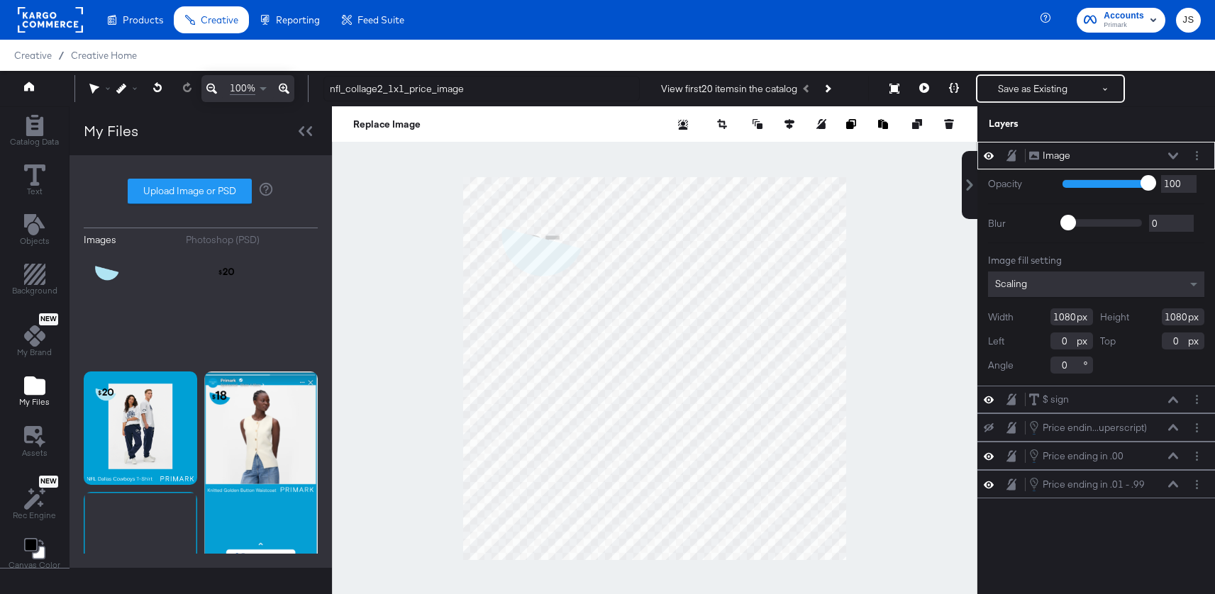
click at [1170, 153] on icon at bounding box center [1173, 155] width 10 height 6
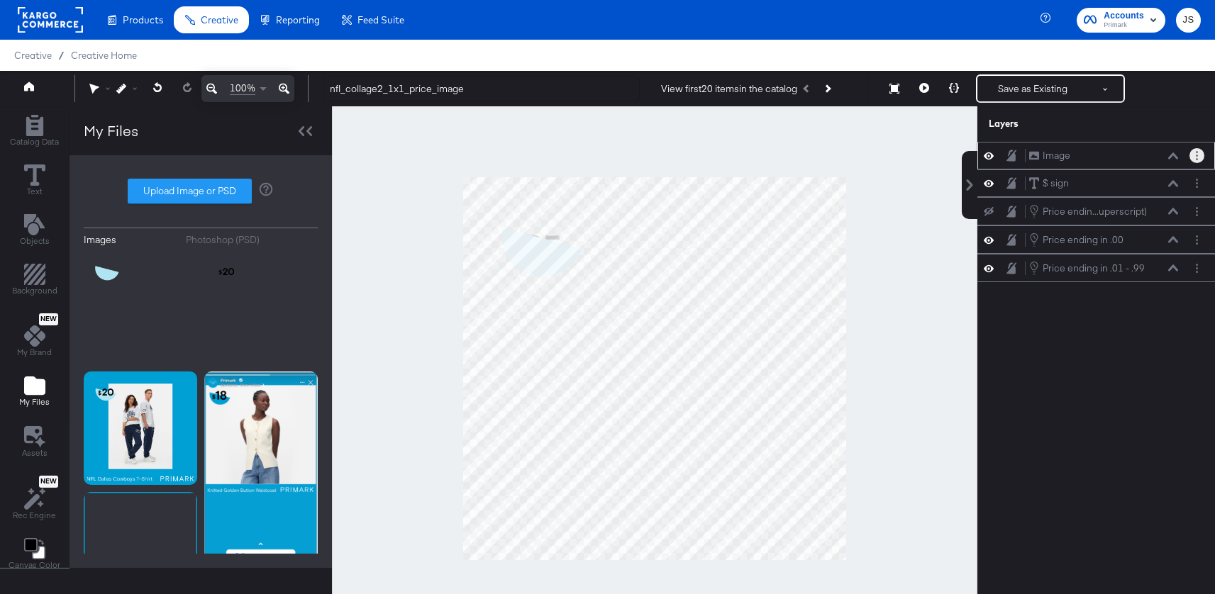
click at [1193, 154] on button "Layer Options" at bounding box center [1196, 155] width 15 height 15
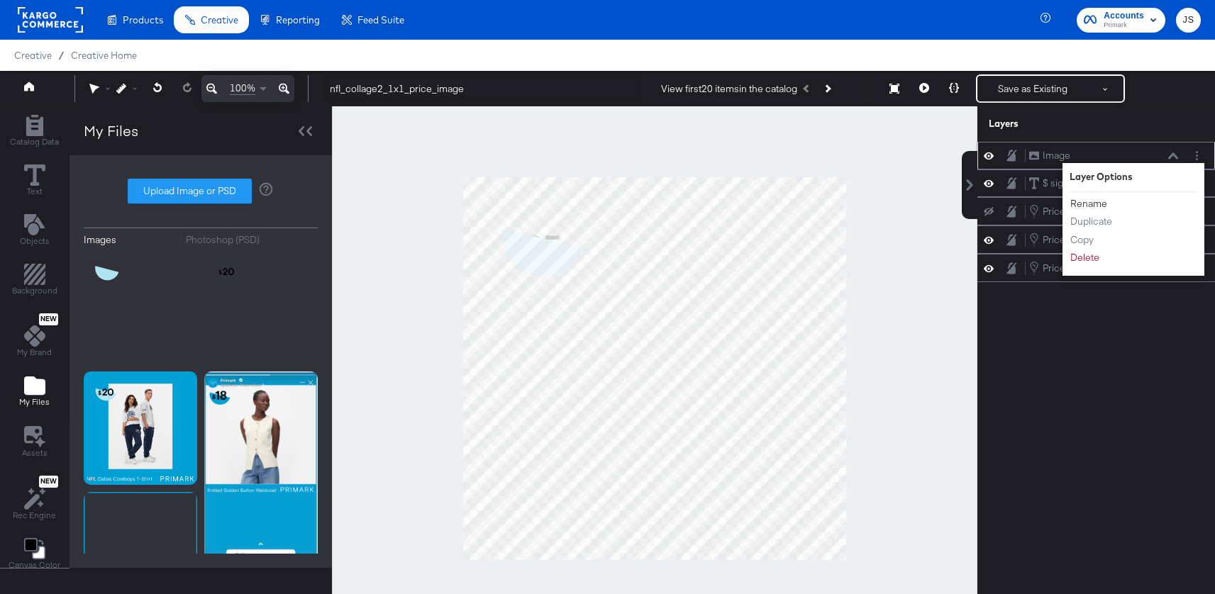
click at [1079, 206] on button "Rename" at bounding box center [1088, 203] width 38 height 15
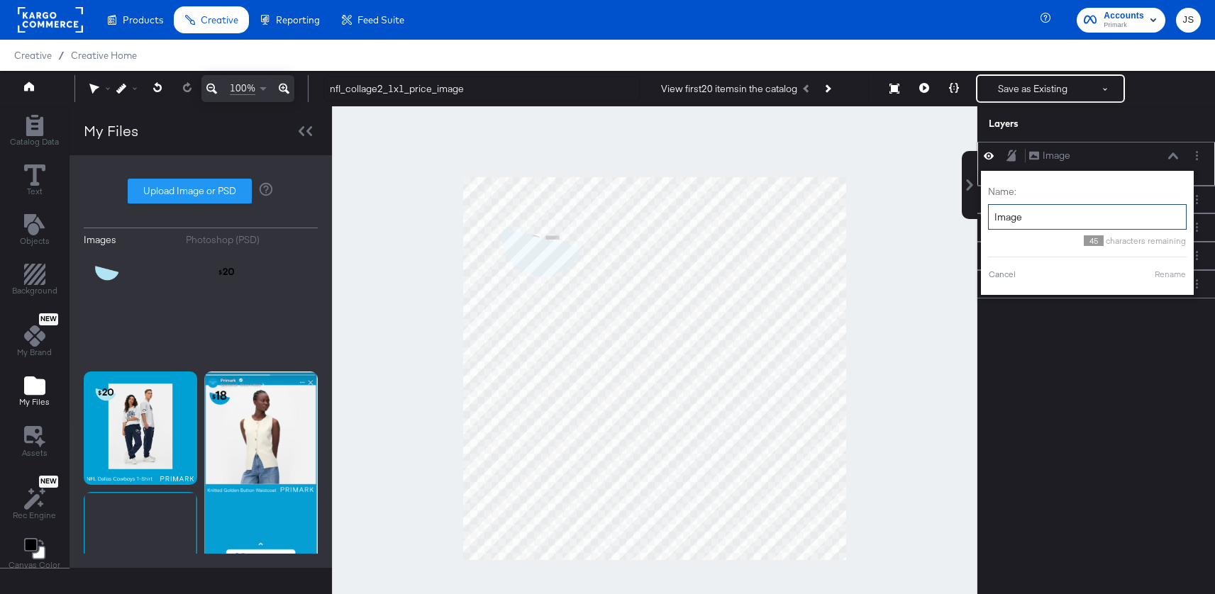
click at [1052, 216] on input "Image" at bounding box center [1087, 217] width 199 height 26
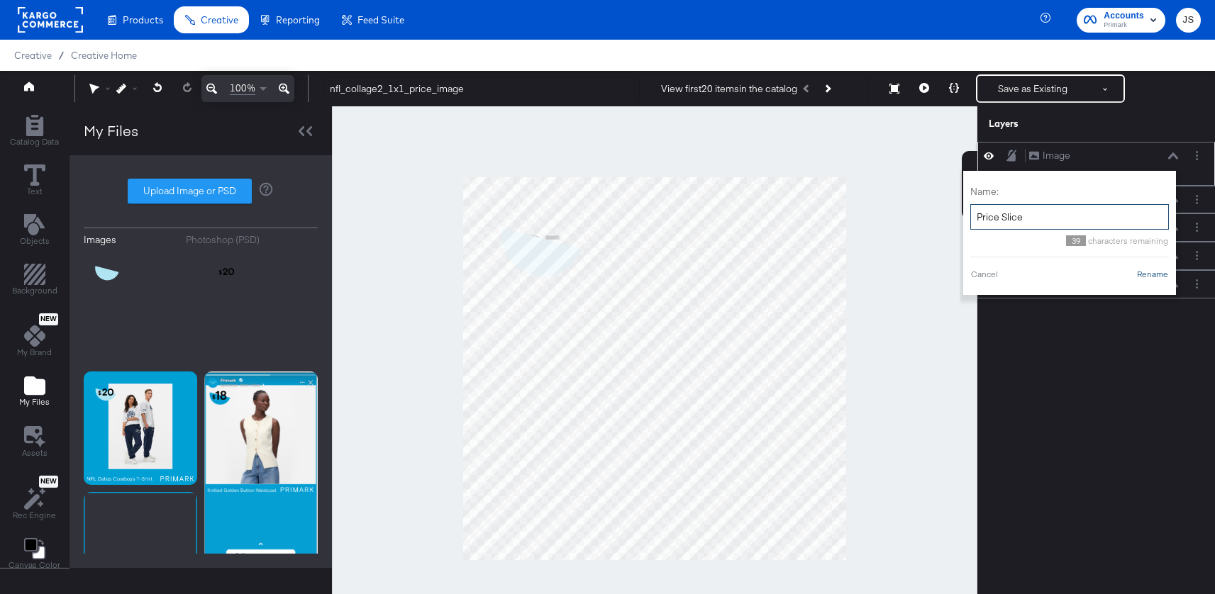
type input "Price Slice"
click at [1149, 274] on button "Rename" at bounding box center [1152, 274] width 33 height 13
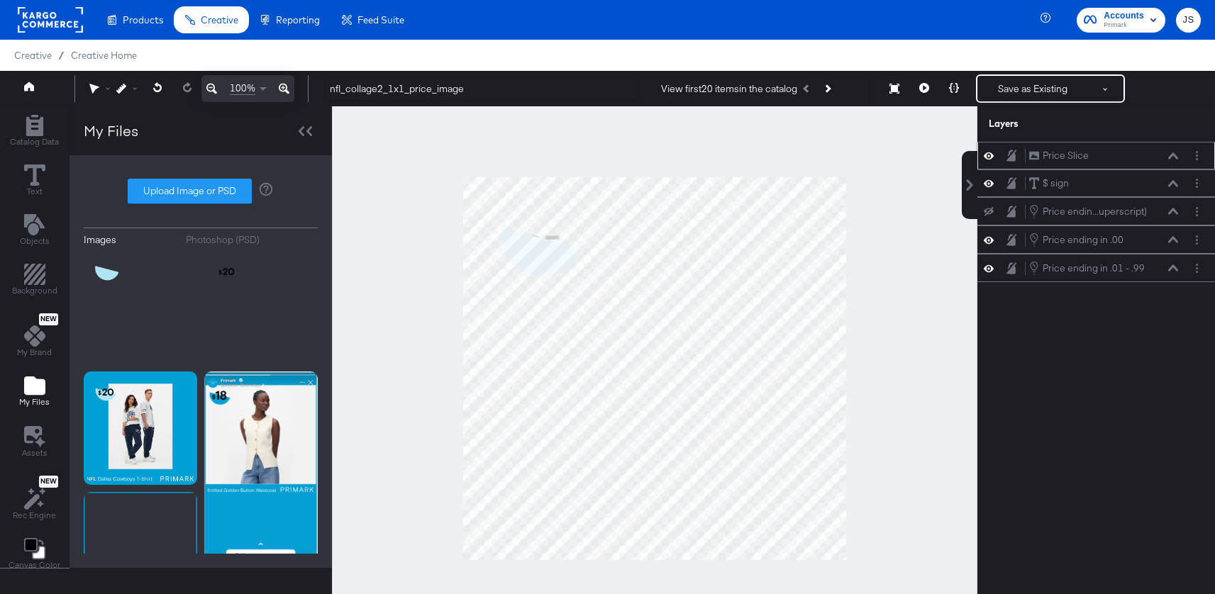
click at [1175, 159] on button at bounding box center [1172, 156] width 11 height 9
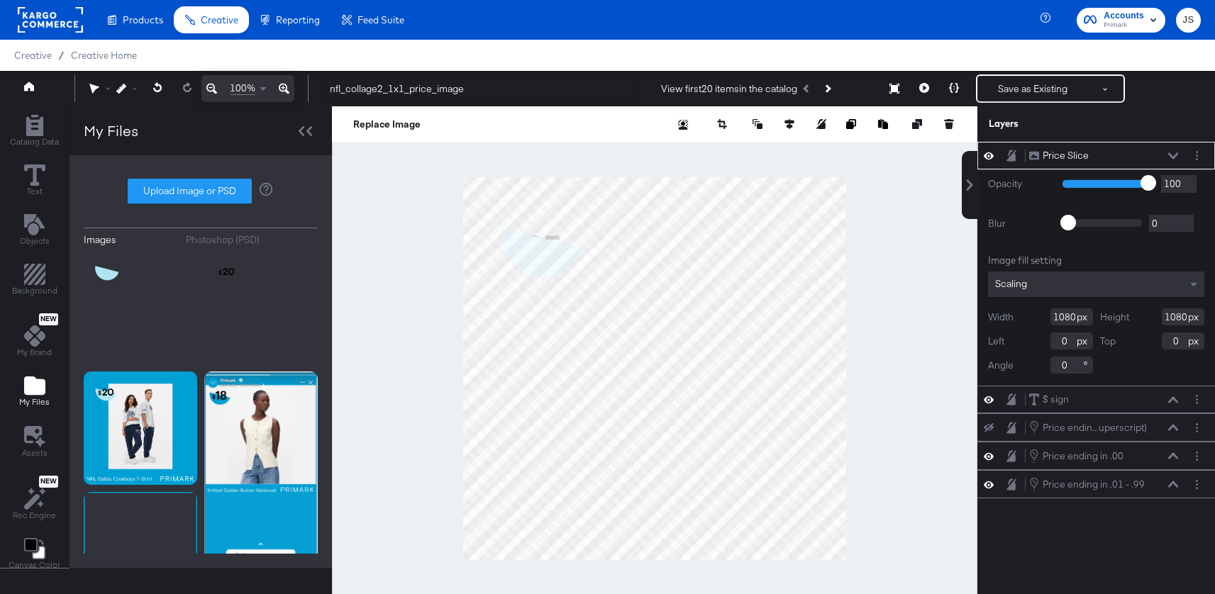
click at [1181, 151] on div "Price Slice Price Slice" at bounding box center [1107, 155] width 158 height 15
click at [1173, 150] on div "Price Slice Price Slice" at bounding box center [1103, 155] width 150 height 15
click at [1177, 153] on button at bounding box center [1172, 156] width 11 height 9
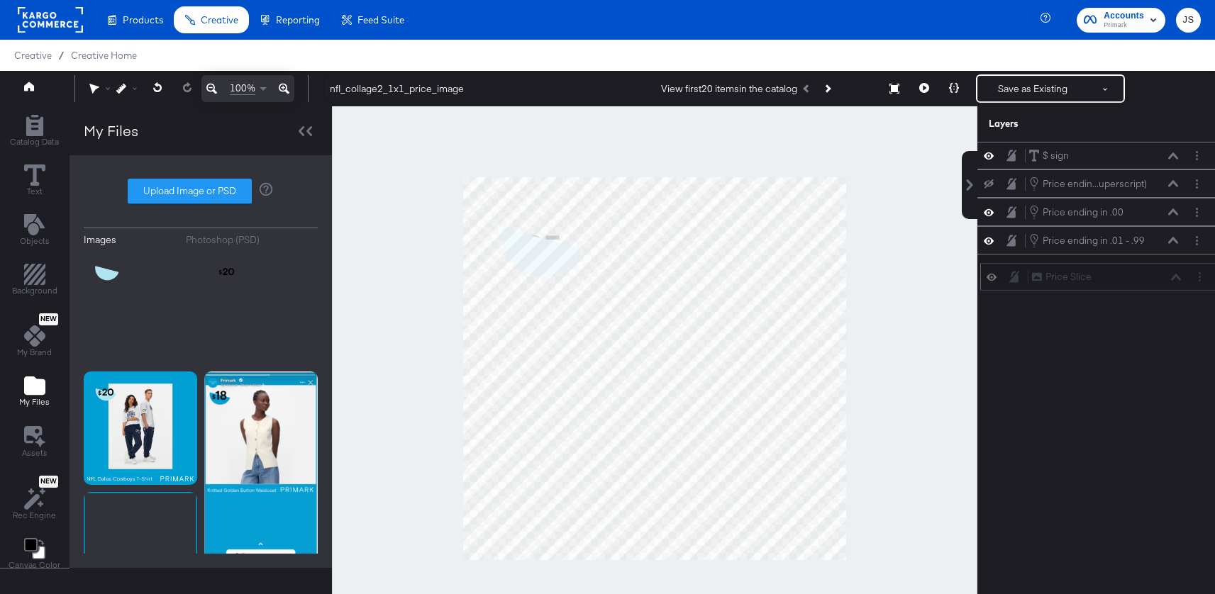
drag, startPoint x: 1151, startPoint y: 150, endPoint x: 1154, endPoint y: 281, distance: 131.2
click at [1154, 281] on div "Price Slice Price Slice" at bounding box center [1106, 276] width 150 height 15
click at [992, 187] on icon at bounding box center [988, 183] width 10 height 9
click at [1173, 178] on div "Price endin...uperscript) Price ending in .01 - .99 (Superscript)" at bounding box center [1103, 184] width 150 height 16
click at [1173, 184] on icon at bounding box center [1173, 183] width 10 height 7
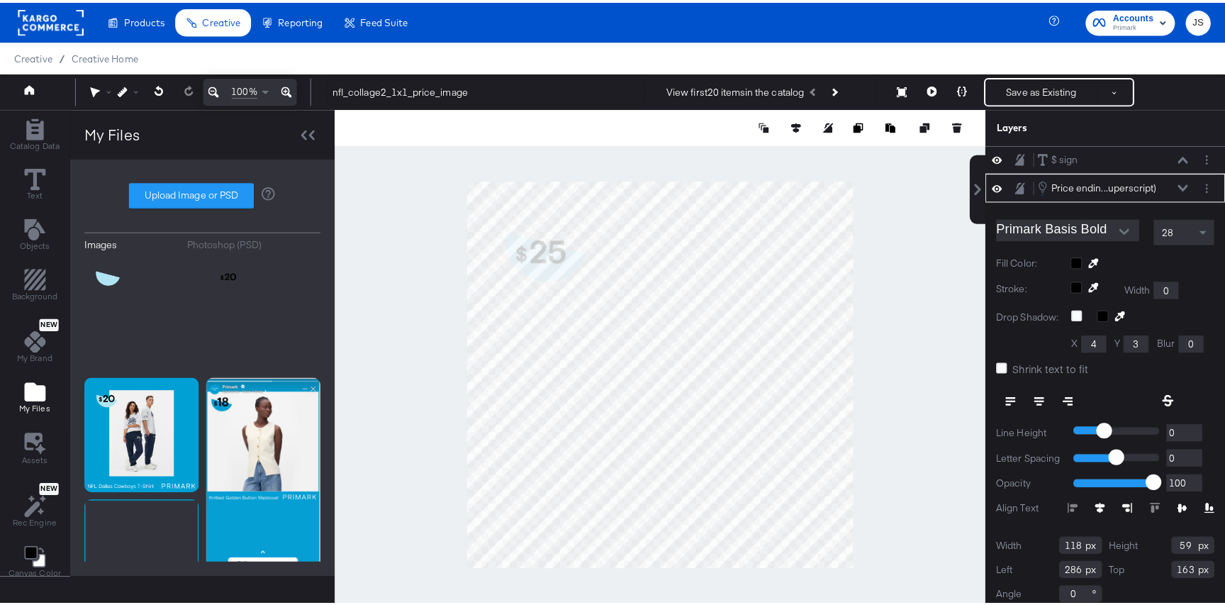
scroll to position [11, 0]
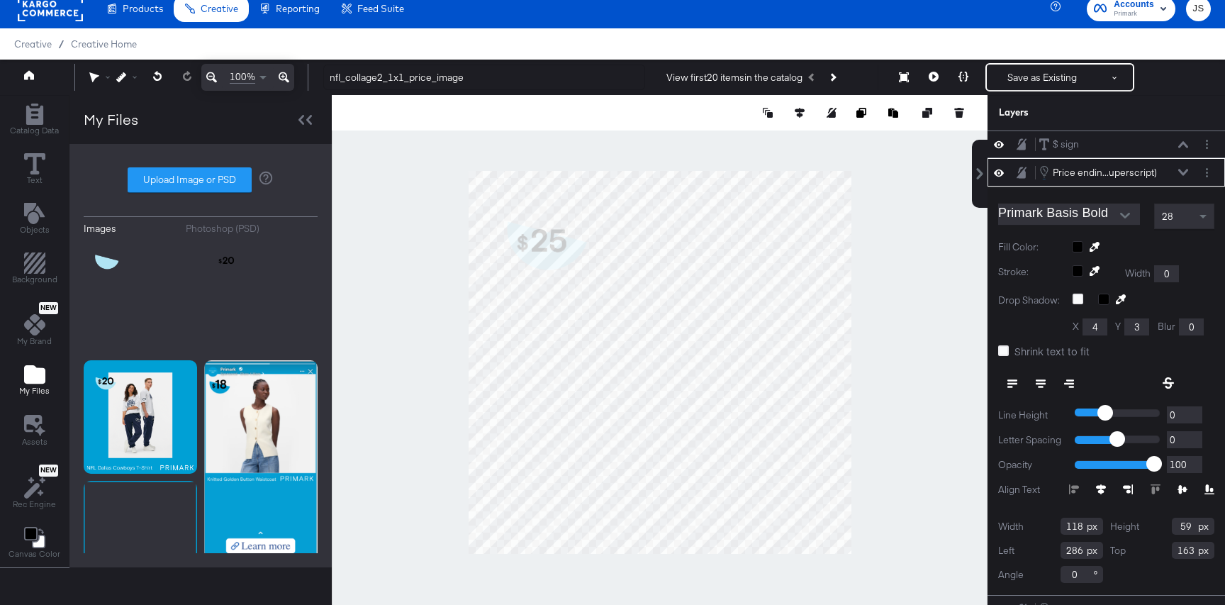
click at [1190, 211] on div "28" at bounding box center [1184, 216] width 59 height 24
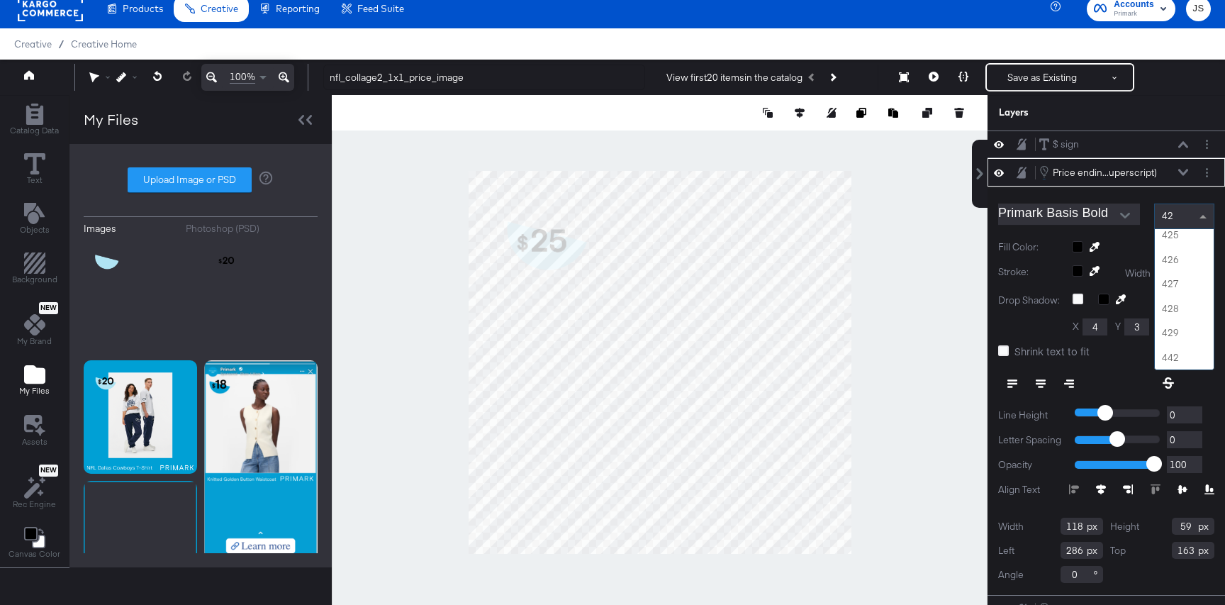
scroll to position [227, 0]
type input "42"
click at [1197, 210] on span at bounding box center [1205, 216] width 18 height 24
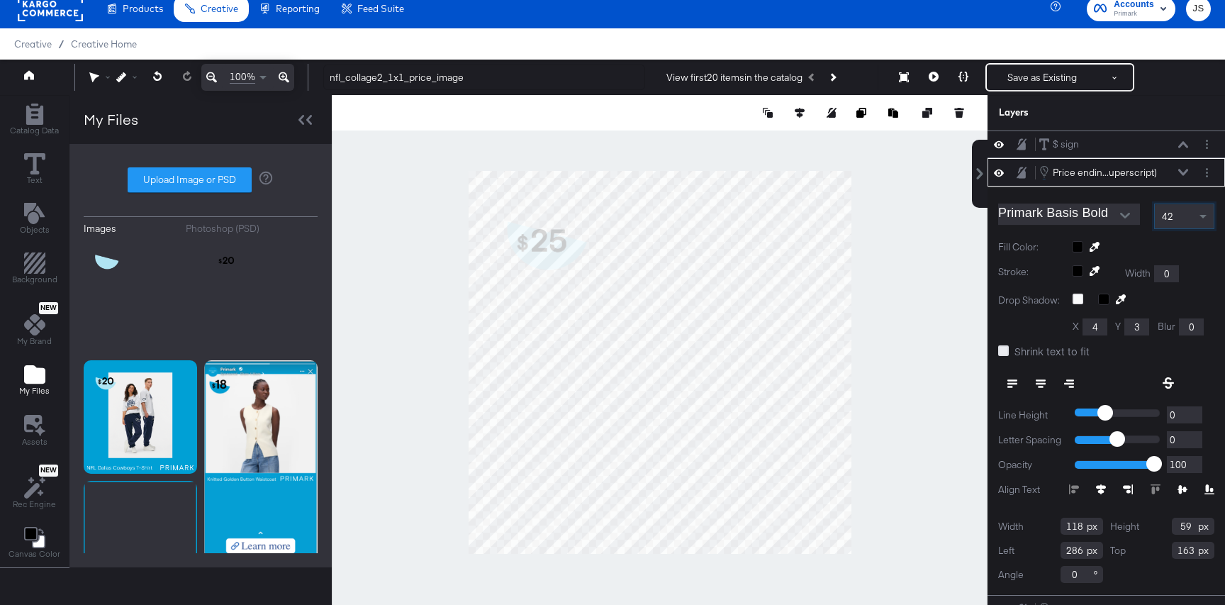
click at [1007, 349] on icon at bounding box center [1003, 350] width 11 height 11
click at [0, 0] on input "Shrink text to fit" at bounding box center [0, 0] width 0 height 0
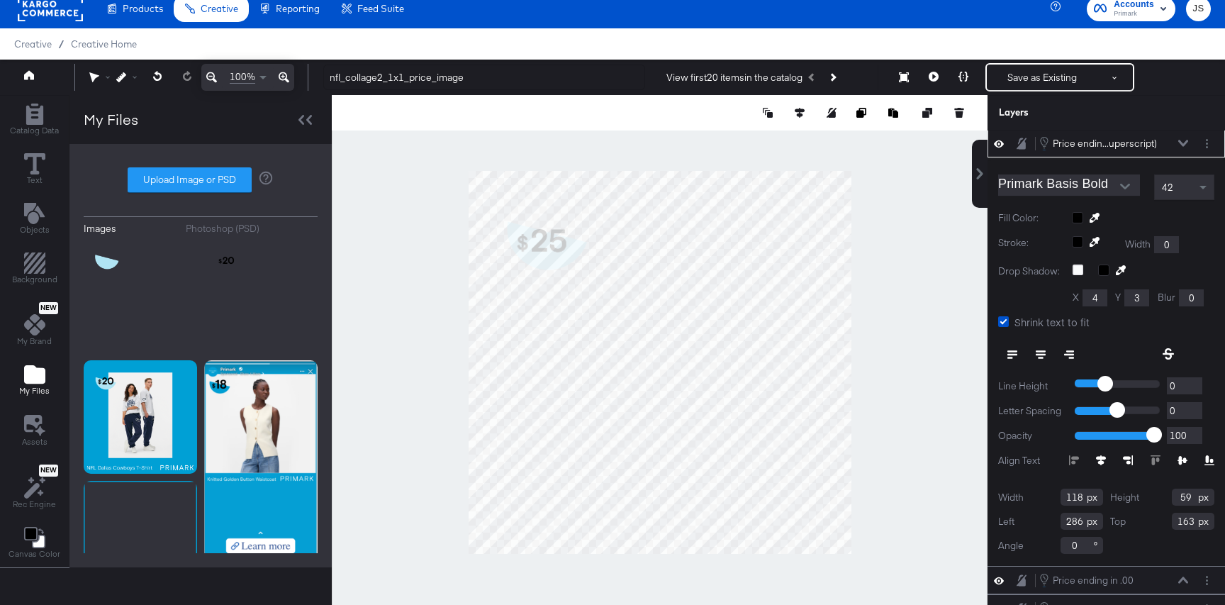
scroll to position [33, 0]
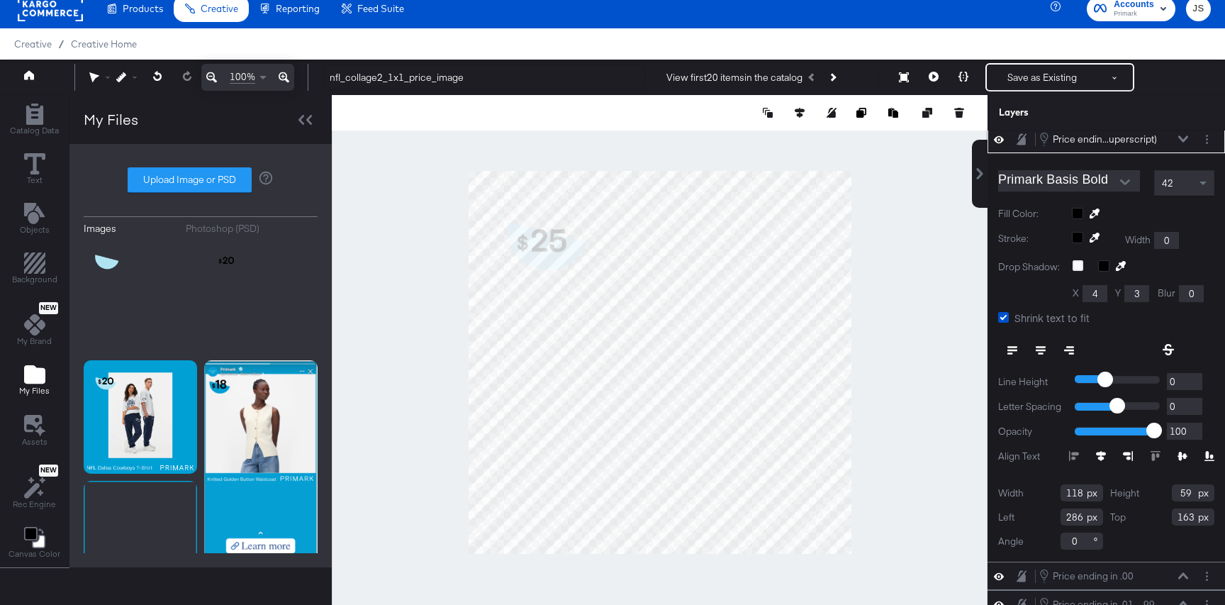
drag, startPoint x: 1080, startPoint y: 492, endPoint x: 1043, endPoint y: 492, distance: 36.9
click at [1043, 492] on div "Width 118" at bounding box center [1050, 492] width 105 height 17
type input "282"
drag, startPoint x: 1193, startPoint y: 499, endPoint x: 1160, endPoint y: 499, distance: 33.3
click at [1160, 499] on div "Height 59" at bounding box center [1162, 492] width 105 height 17
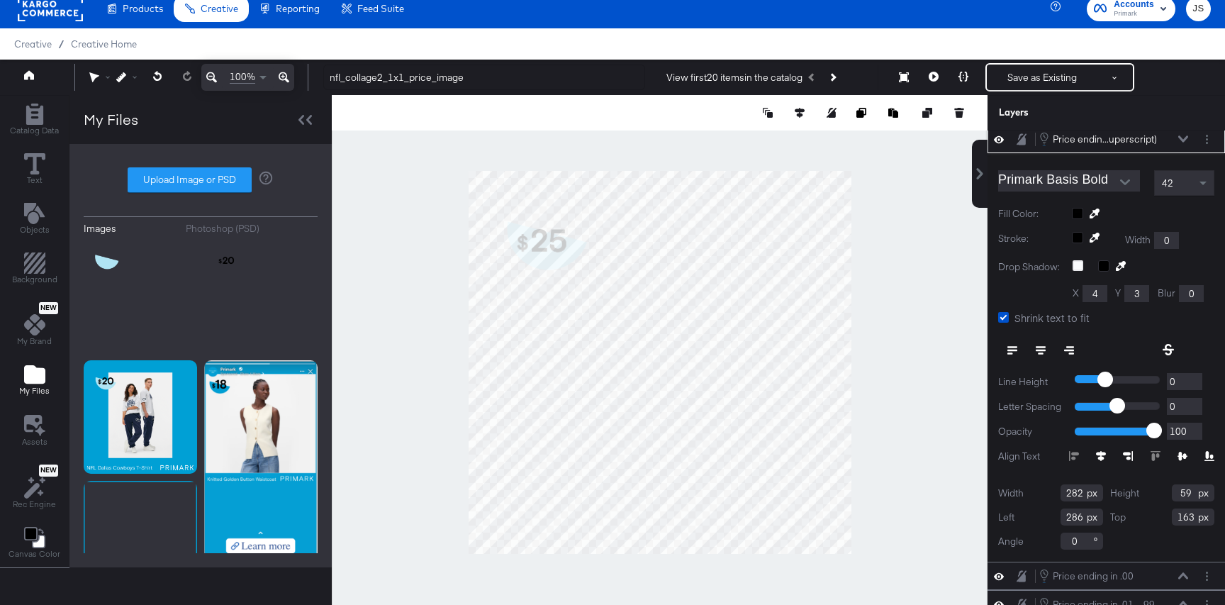
type input "5"
type input "155"
drag, startPoint x: 1083, startPoint y: 513, endPoint x: 1041, endPoint y: 513, distance: 41.8
click at [1041, 513] on div "Left 286" at bounding box center [1050, 516] width 105 height 17
type input "54"
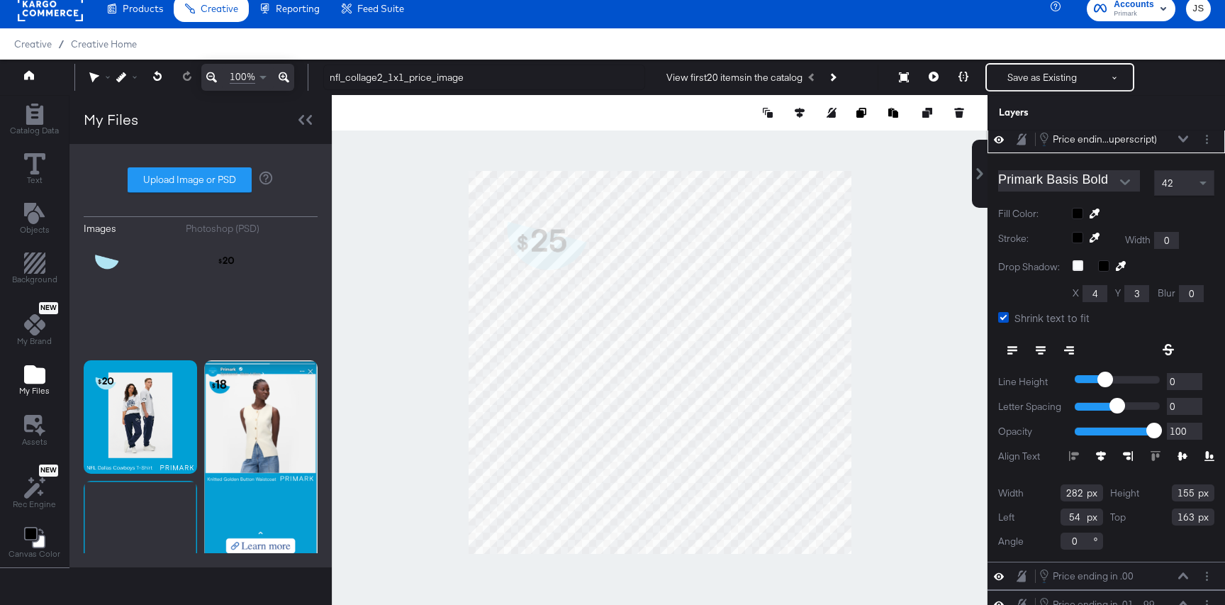
drag, startPoint x: 1193, startPoint y: 515, endPoint x: 1161, endPoint y: 515, distance: 32.6
click at [1161, 515] on div "Top 163" at bounding box center [1162, 516] width 105 height 17
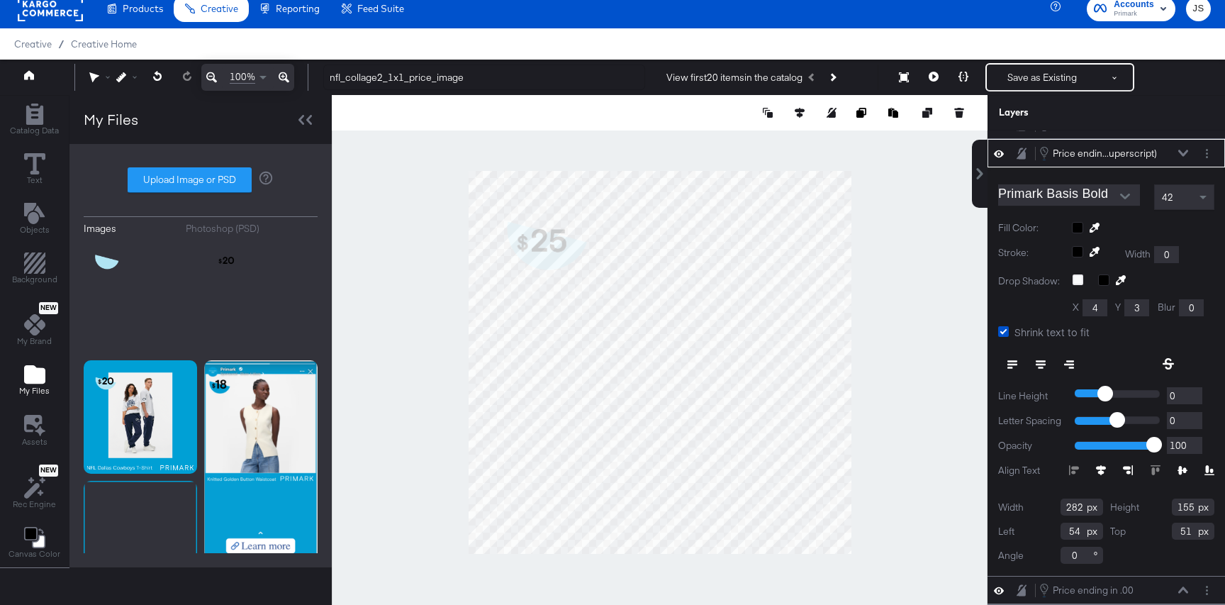
scroll to position [12, 0]
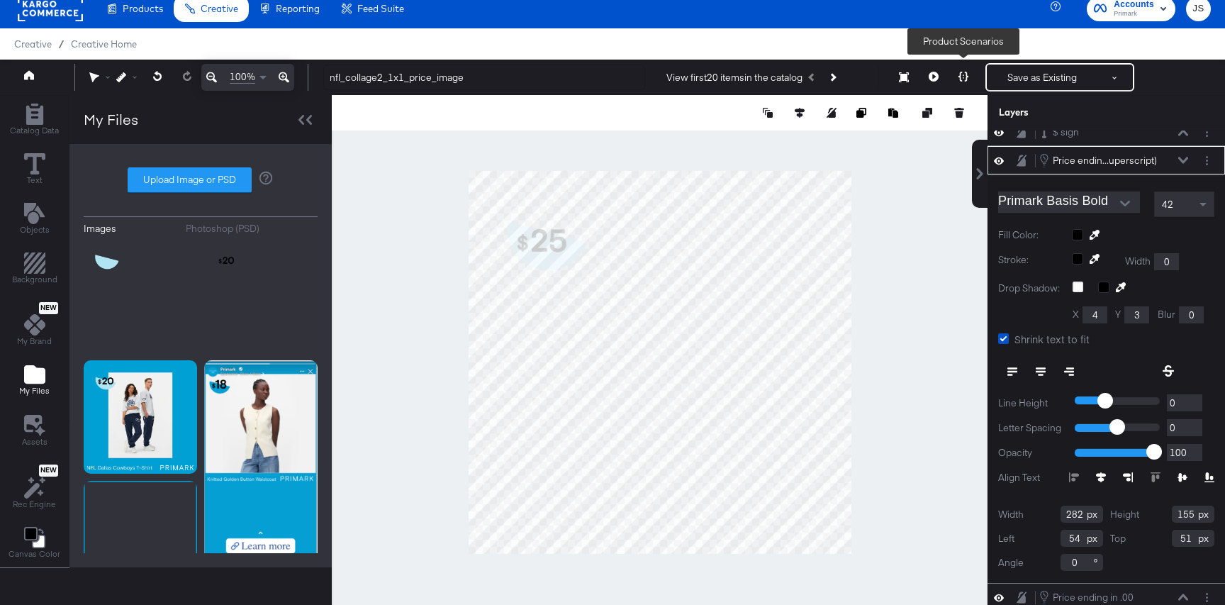
type input "51"
click at [961, 87] on button at bounding box center [964, 77] width 30 height 28
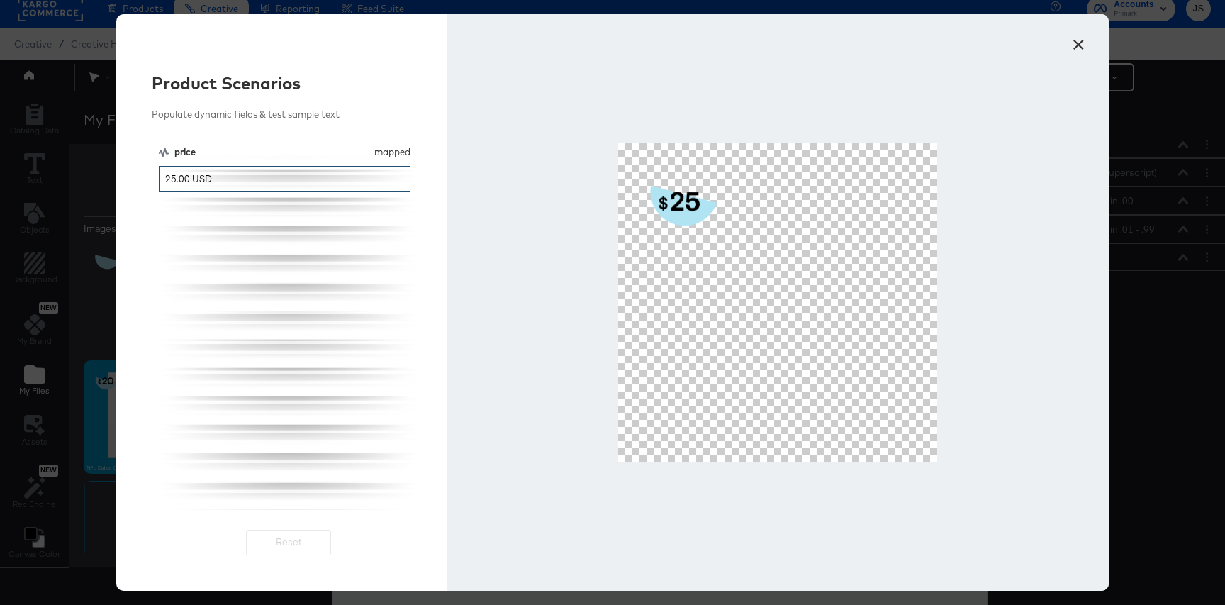
click at [379, 186] on input "25.00 USD" at bounding box center [285, 179] width 252 height 26
type input "25.45"
click at [1085, 44] on button "×" at bounding box center [1079, 41] width 26 height 26
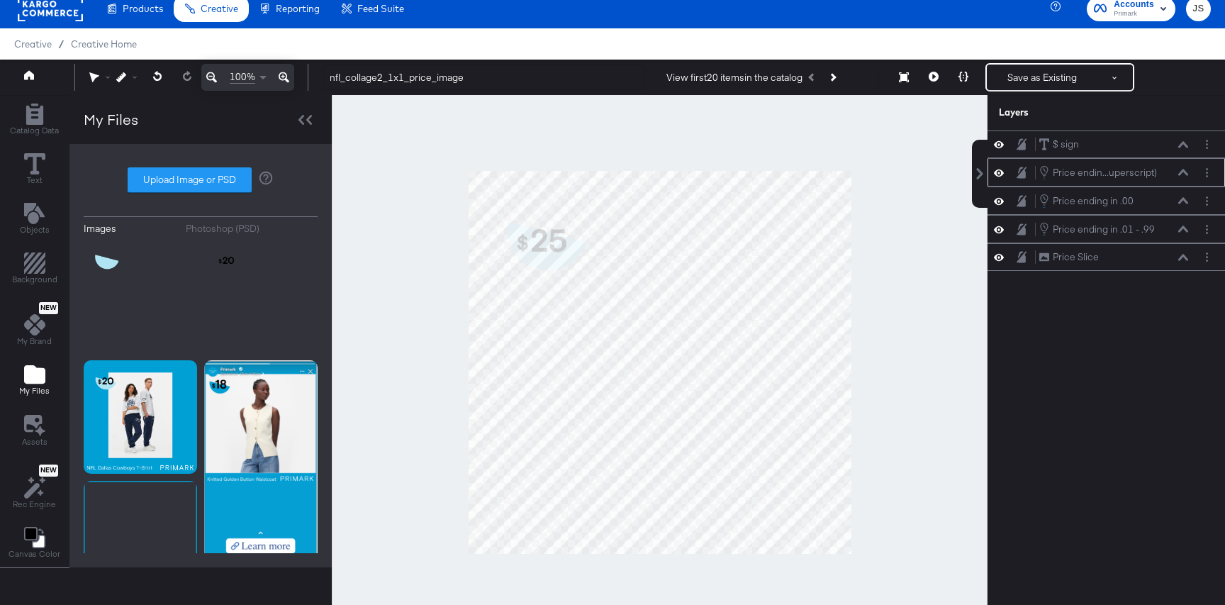
click at [1182, 172] on icon at bounding box center [1183, 172] width 10 height 6
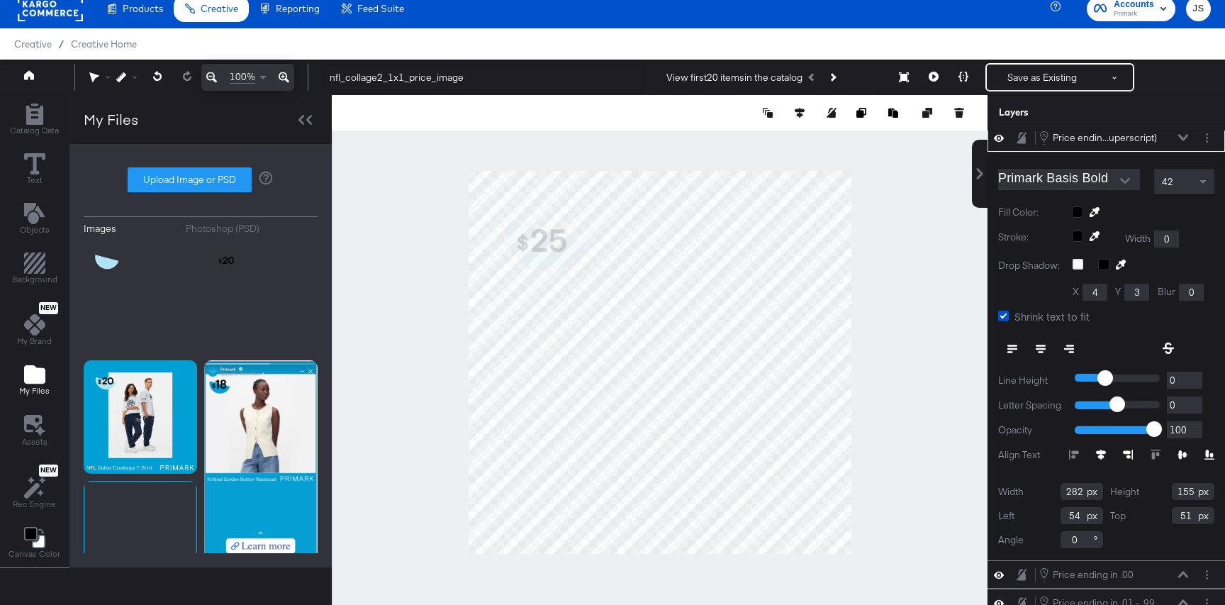
scroll to position [43, 0]
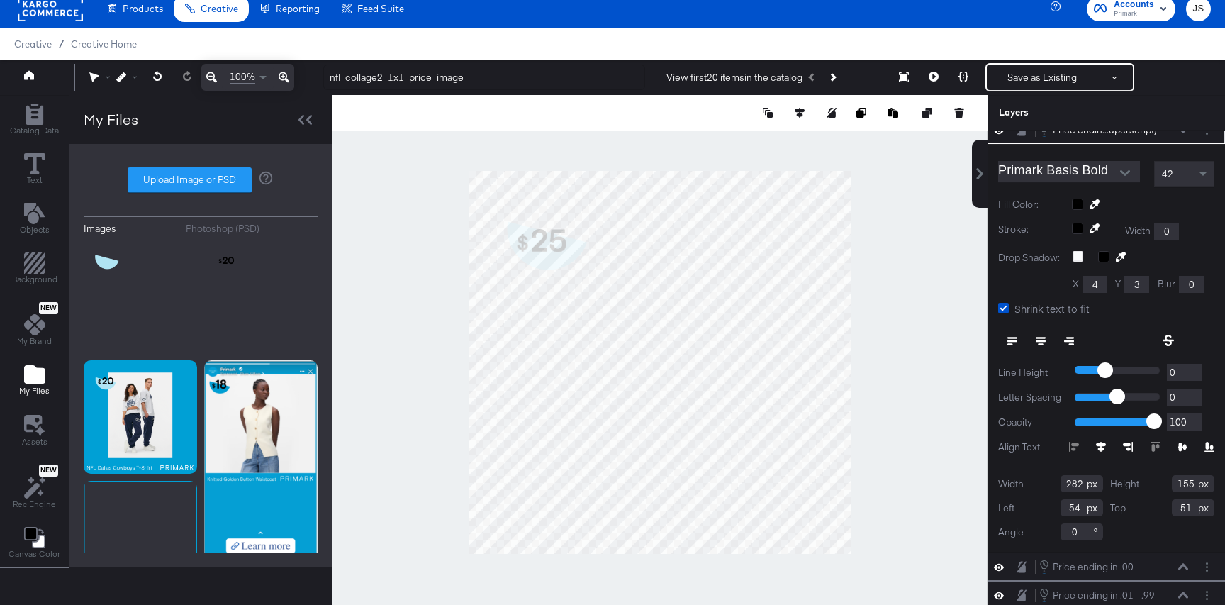
type input "304"
type input "164"
click at [937, 82] on button at bounding box center [934, 77] width 30 height 28
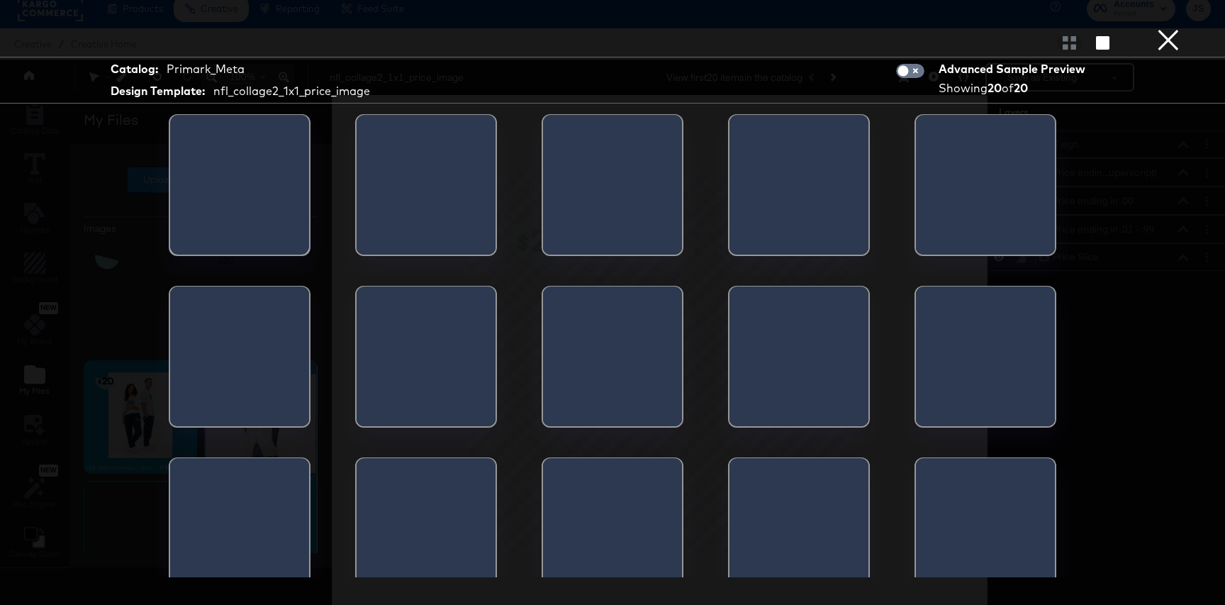
scroll to position [0, 0]
click at [1173, 28] on button "×" at bounding box center [1168, 14] width 28 height 28
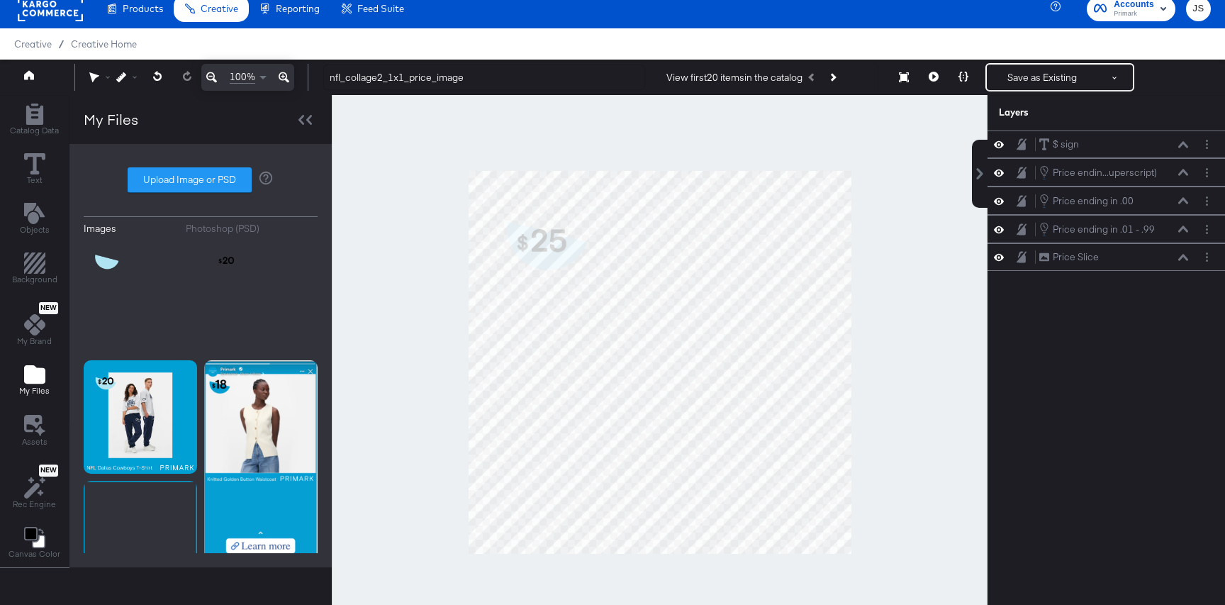
click at [976, 72] on button at bounding box center [964, 77] width 30 height 28
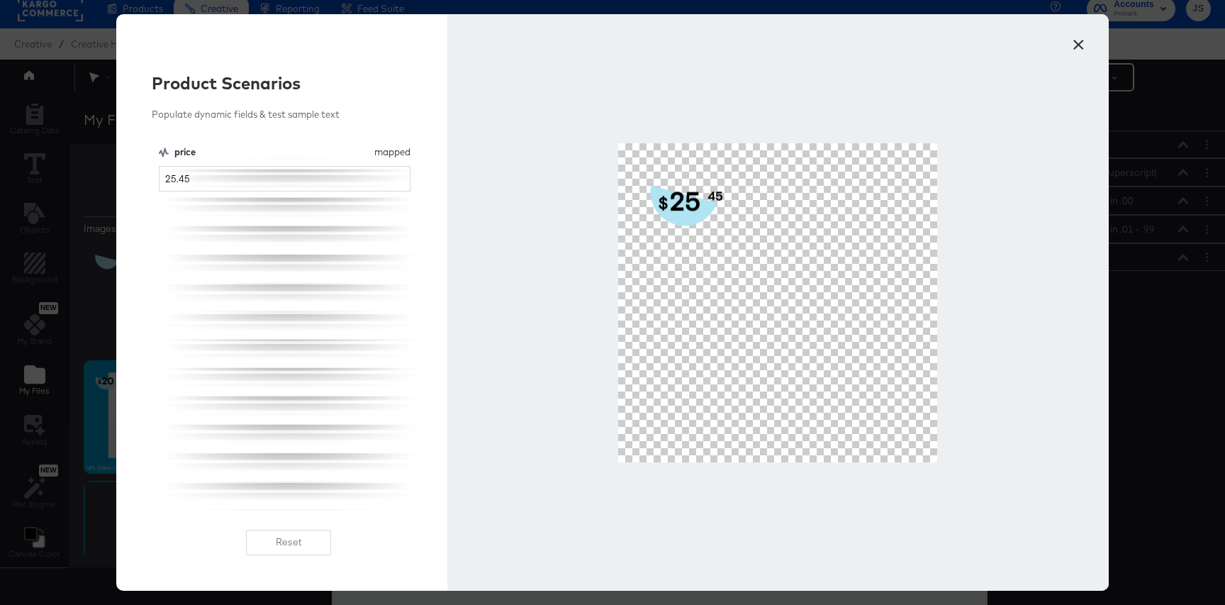
click at [1077, 44] on button "×" at bounding box center [1079, 41] width 26 height 26
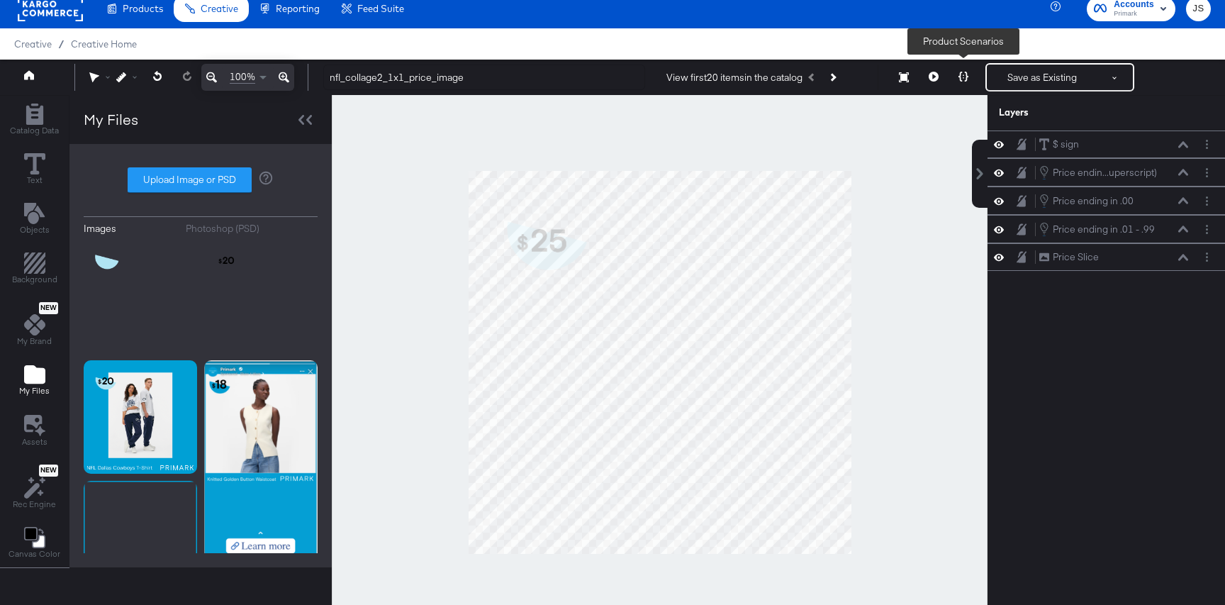
click at [976, 77] on button at bounding box center [964, 77] width 30 height 28
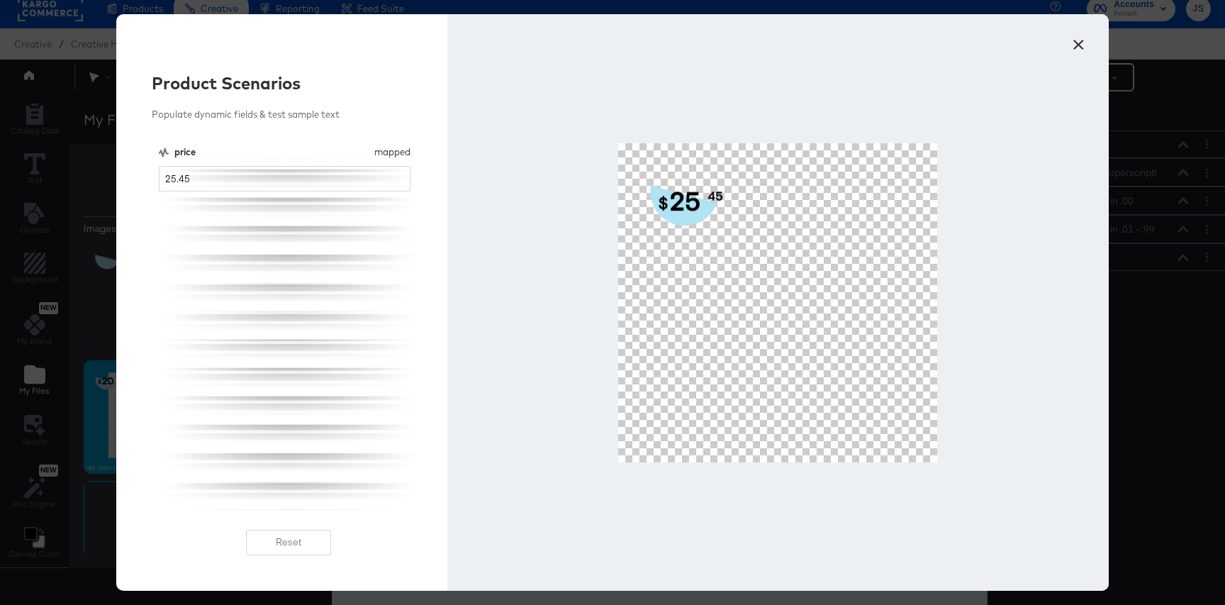
click at [1074, 43] on button "×" at bounding box center [1079, 41] width 26 height 26
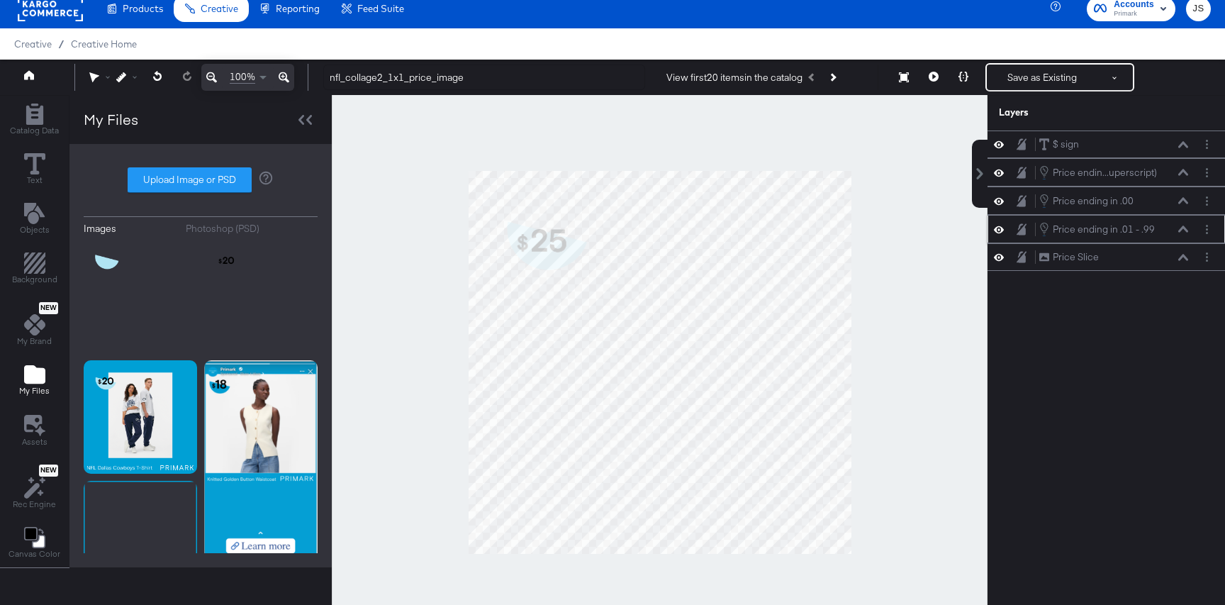
click at [1183, 224] on div "Price ending in .01 - .99 Price ending in .01 - .99" at bounding box center [1114, 229] width 150 height 16
click at [1179, 171] on icon at bounding box center [1183, 172] width 10 height 7
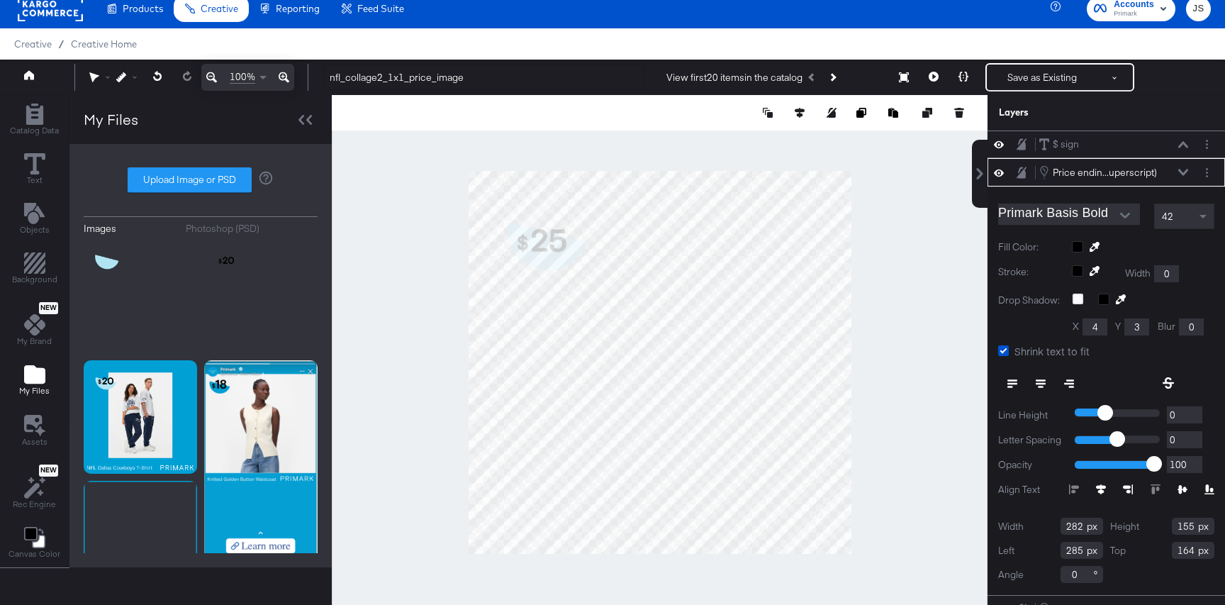
type input "284"
click at [905, 198] on div at bounding box center [660, 362] width 656 height 535
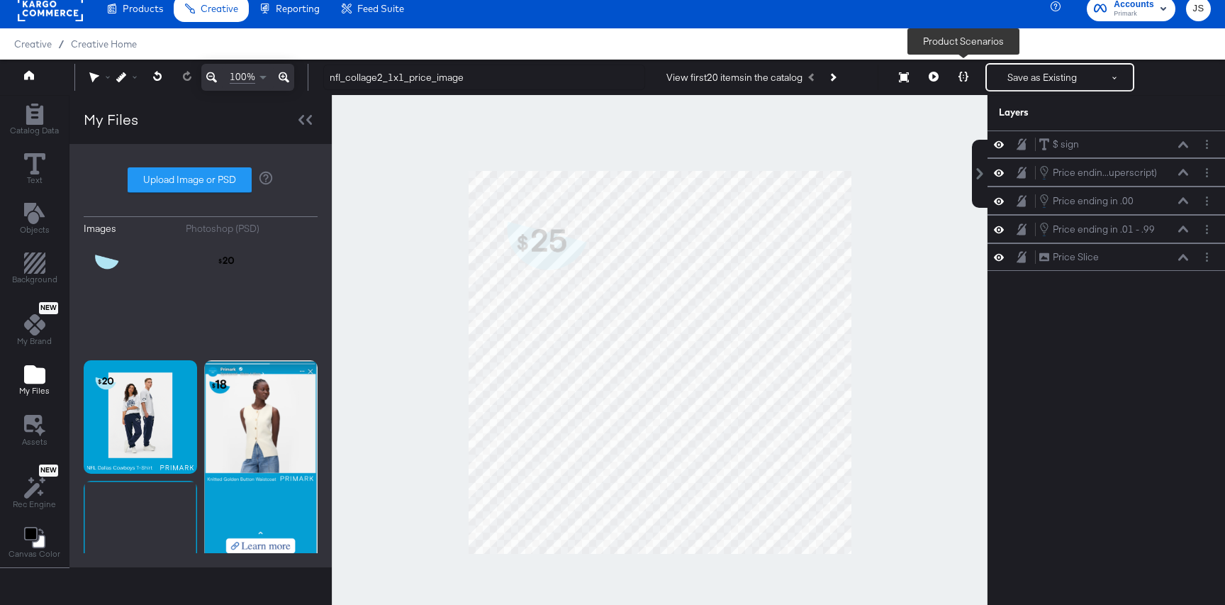
click at [959, 79] on icon at bounding box center [964, 77] width 10 height 10
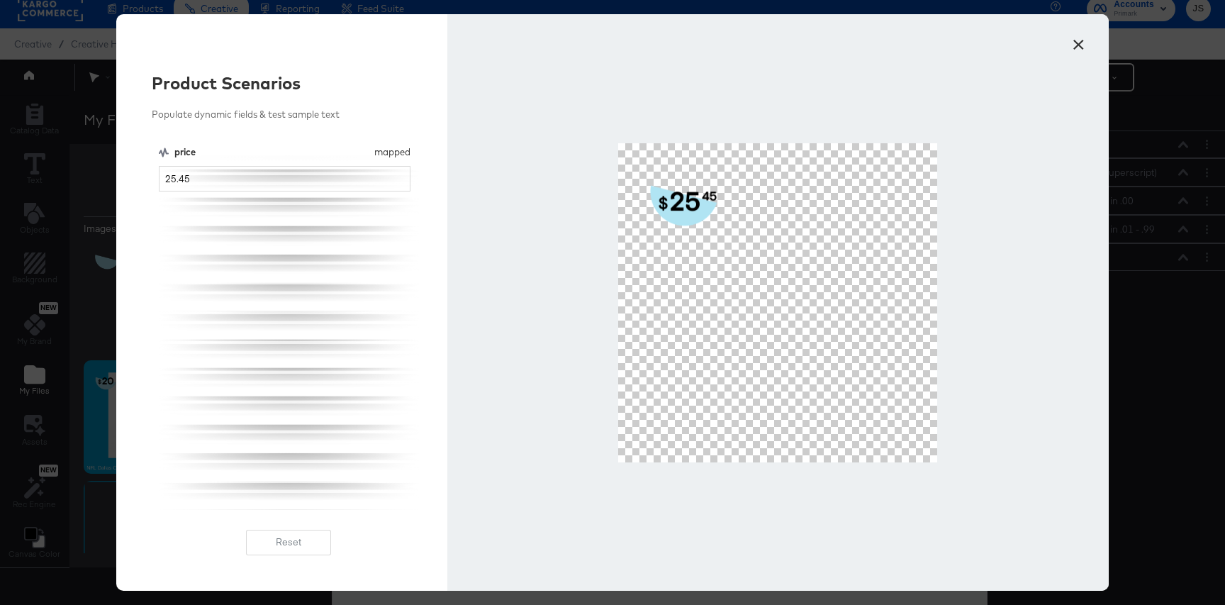
click at [1086, 43] on button "×" at bounding box center [1079, 41] width 26 height 26
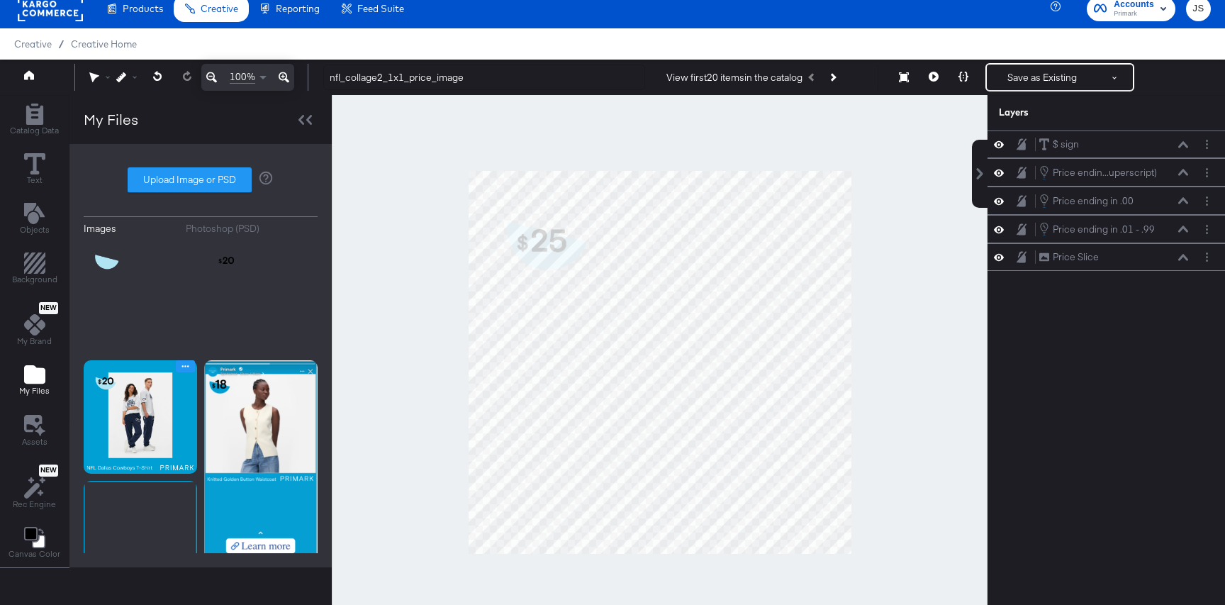
click at [186, 366] on icon "Image Options" at bounding box center [185, 366] width 7 height 2
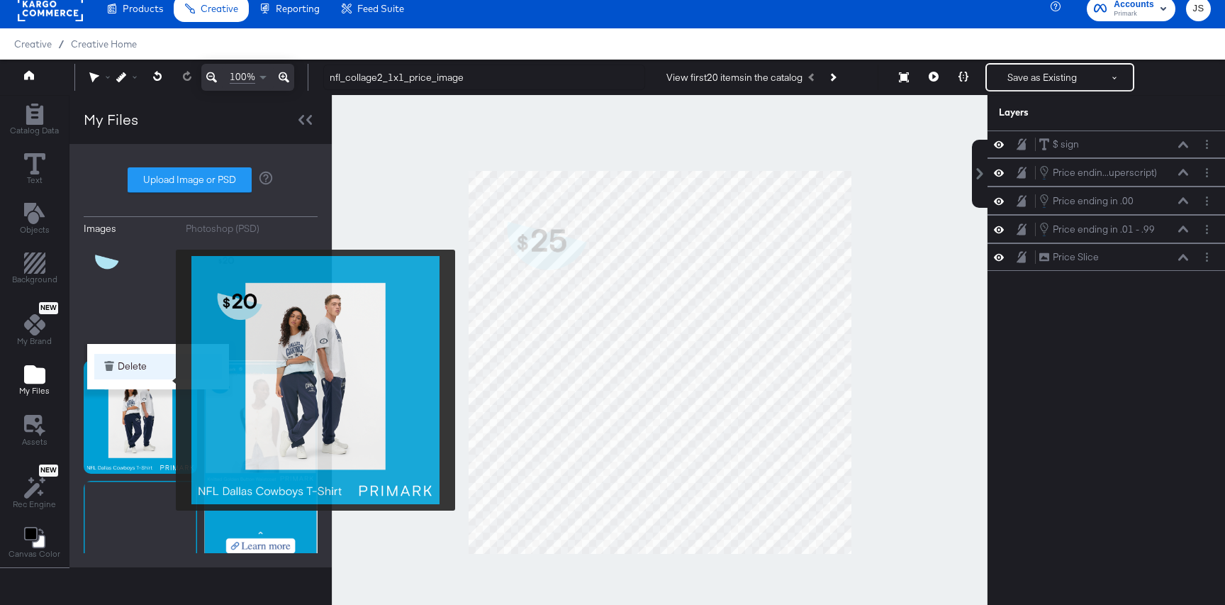
click at [162, 374] on button "Delete" at bounding box center [158, 367] width 128 height 26
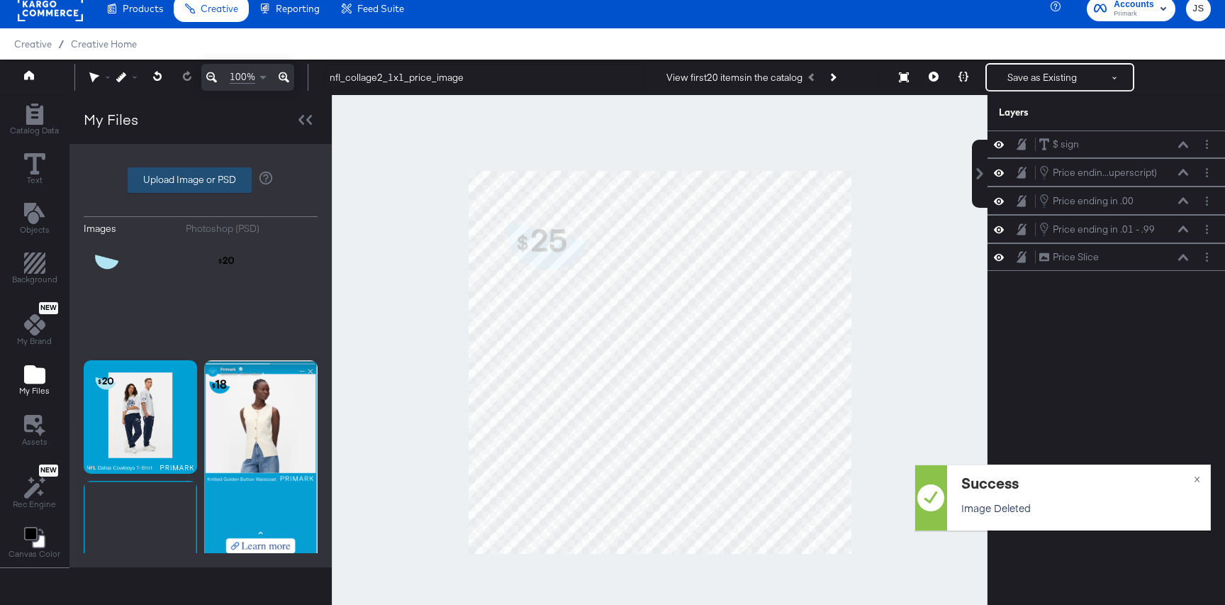
click at [227, 174] on label "Upload Image or PSD" at bounding box center [189, 180] width 123 height 24
click at [201, 180] on input "Upload Image or PSD" at bounding box center [201, 180] width 0 height 0
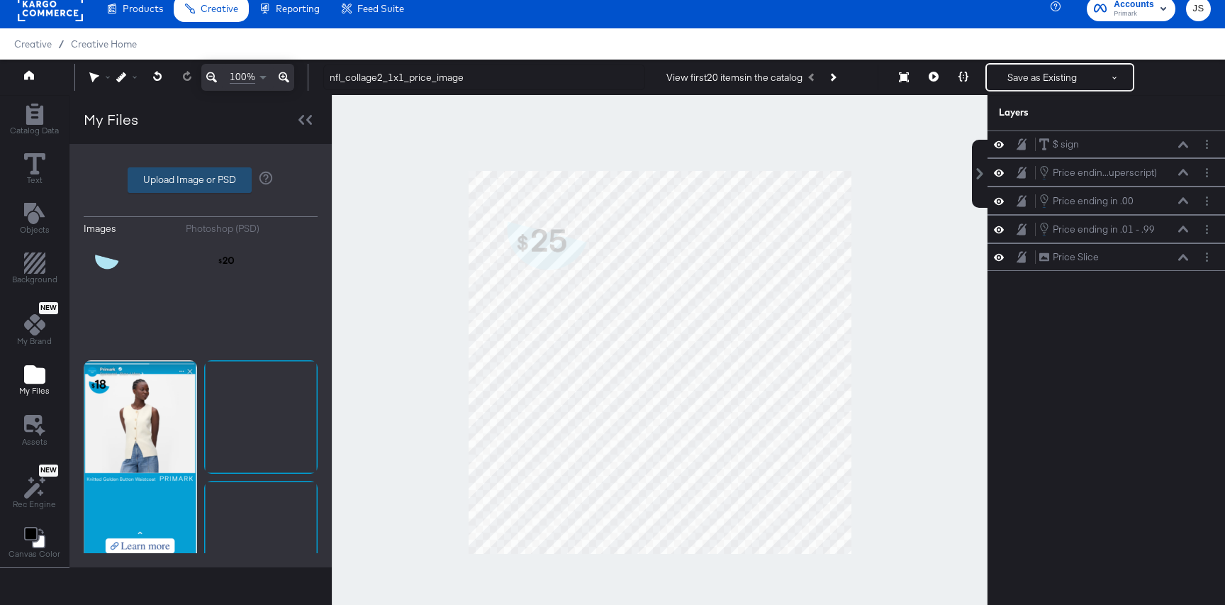
type input "C:\fakepath\NFL 1x1.png"
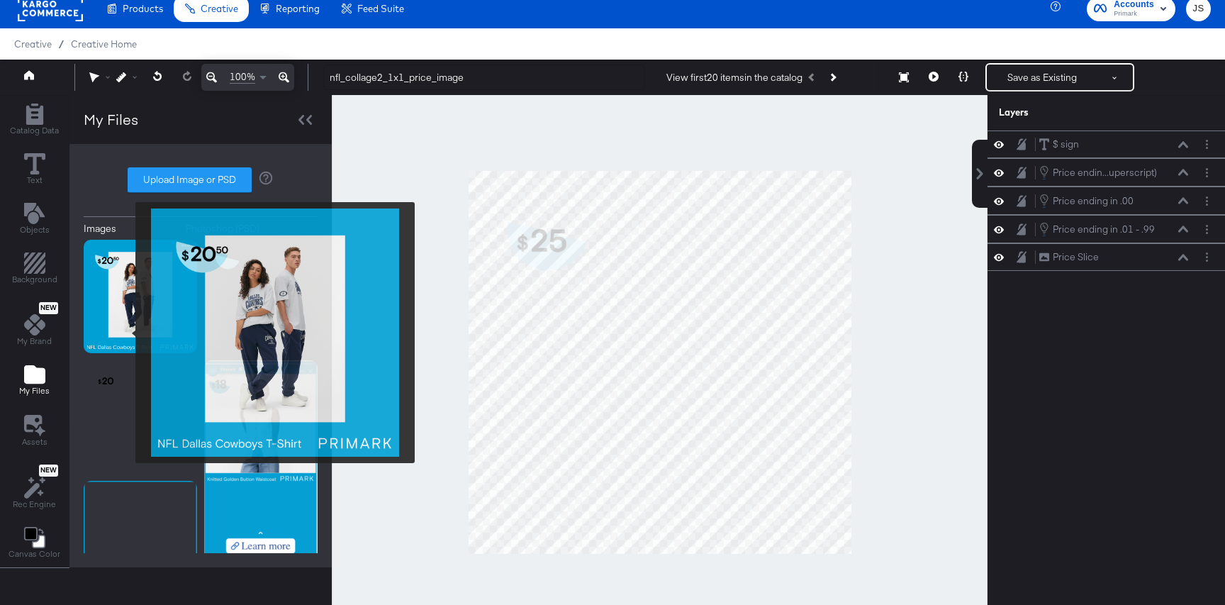
click at [126, 333] on img at bounding box center [140, 296] width 113 height 113
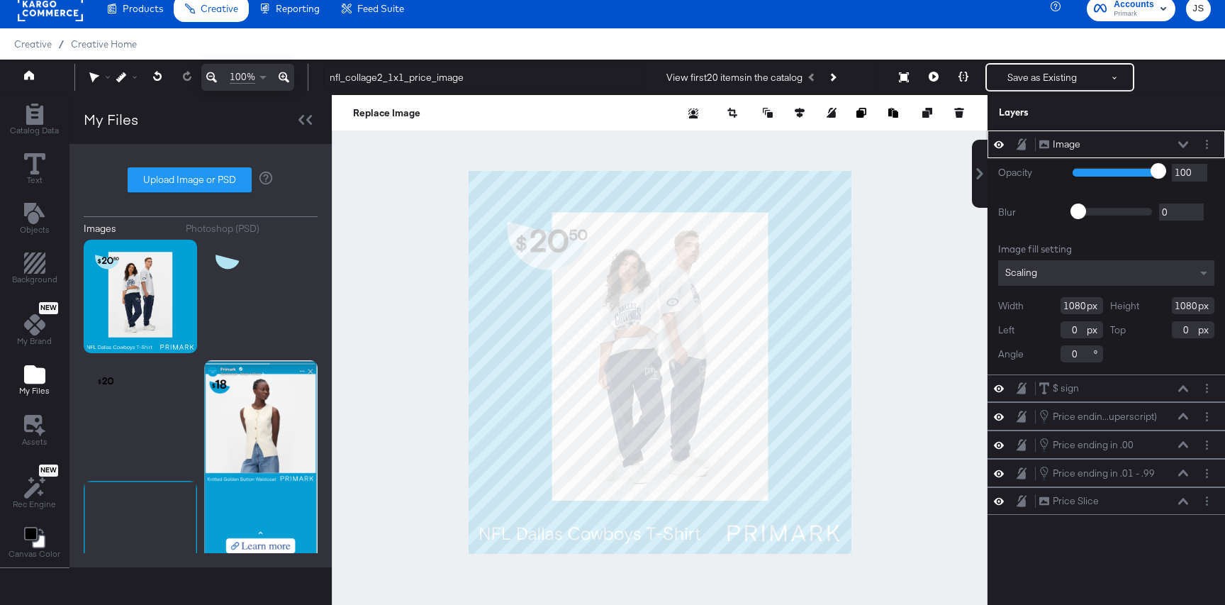
type input "98"
type input "96"
type input "93"
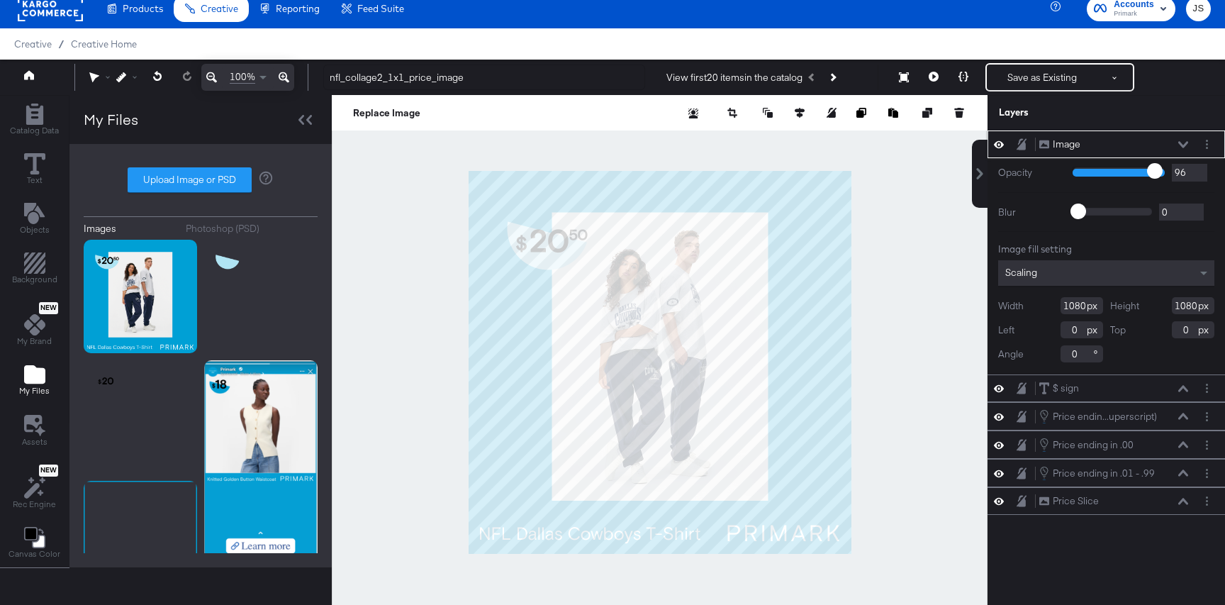
type input "93"
type input "91"
type input "88"
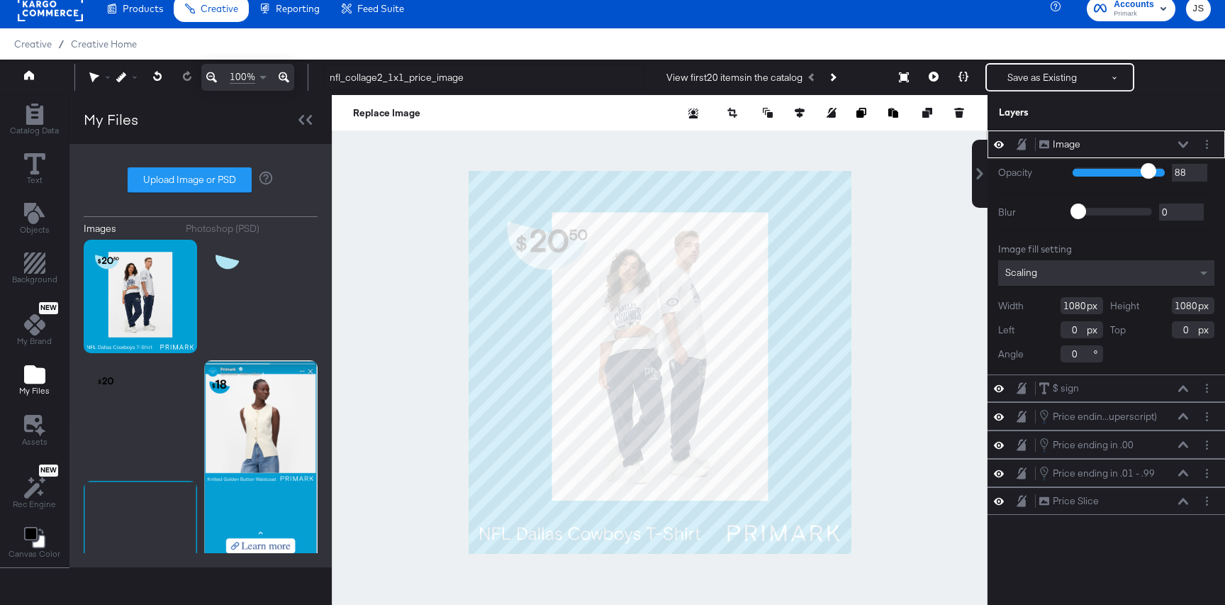
type input "85"
type input "83"
type input "81"
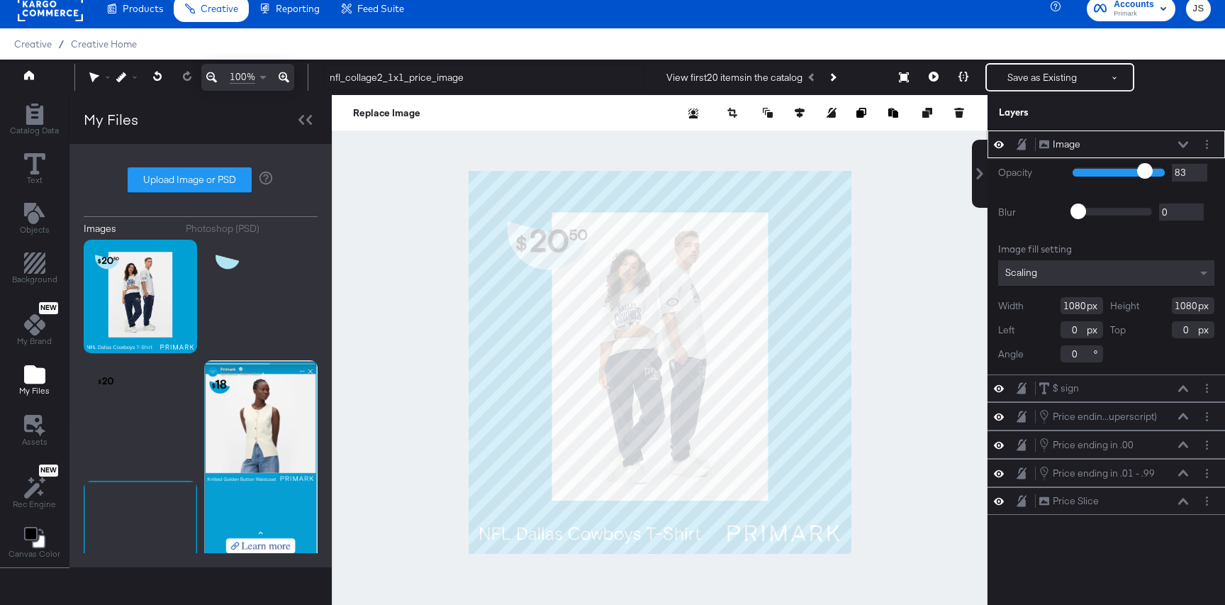
type input "81"
type input "78"
type input "74"
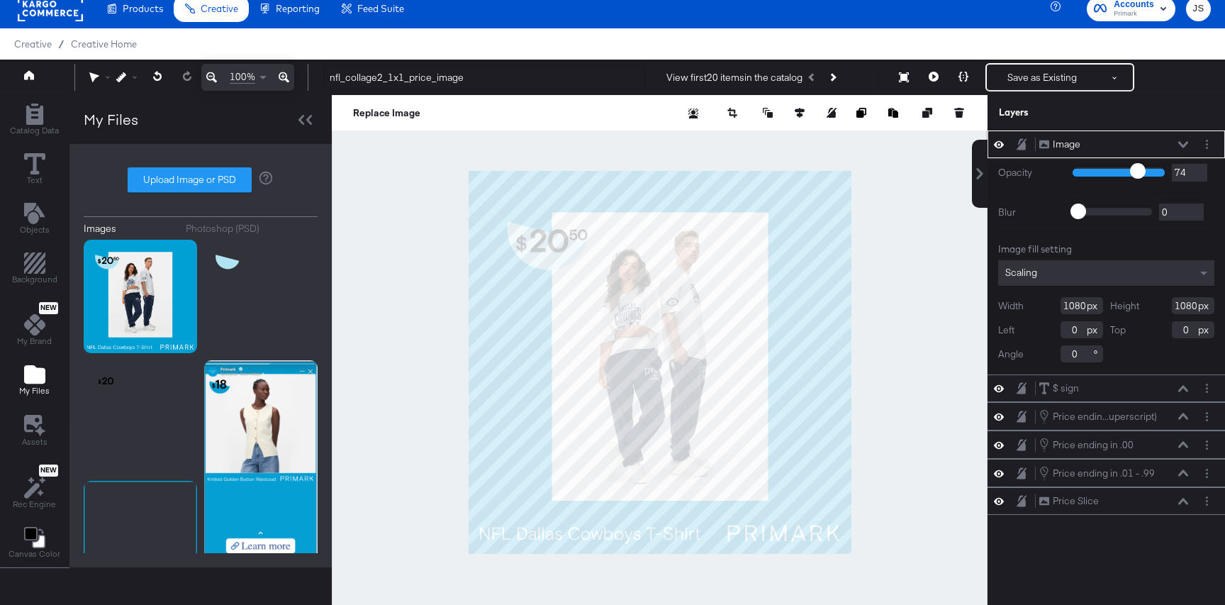
type input "72"
type input "69"
type input "68"
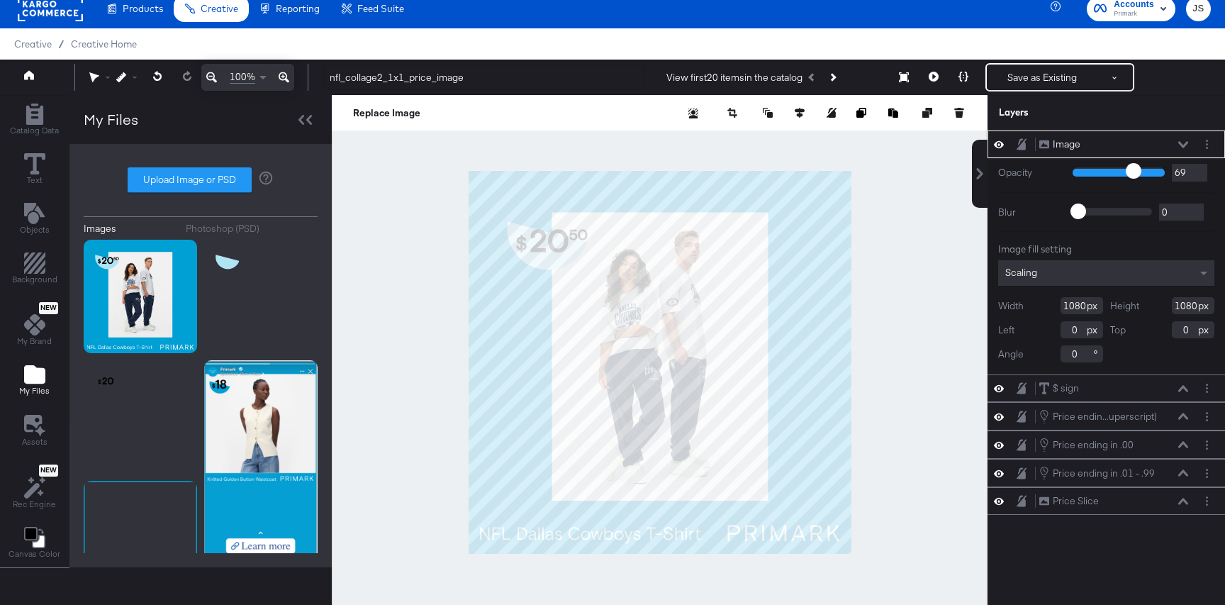
type input "68"
type input "67"
type input "66"
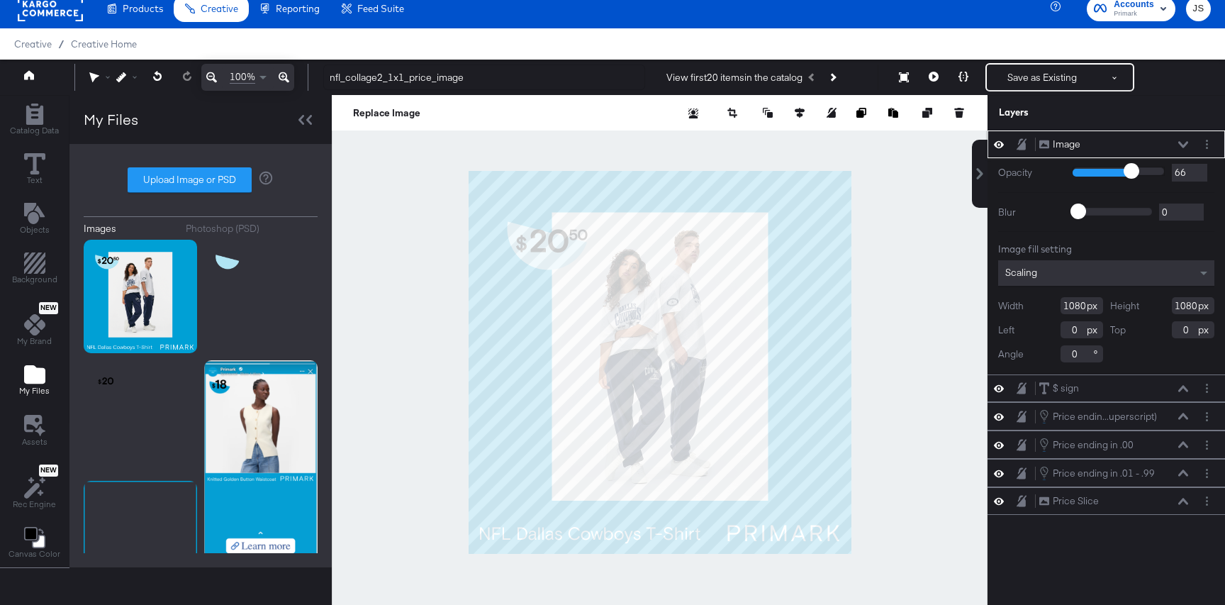
type input "65"
type input "64"
type input "63"
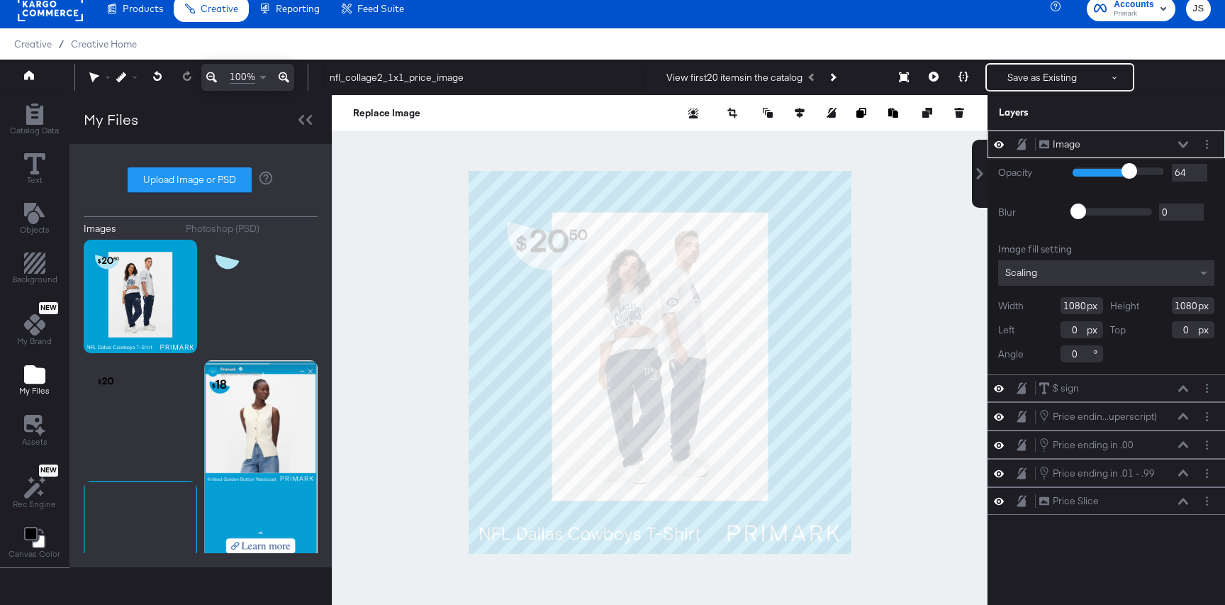
type input "63"
type input "61"
type input "59"
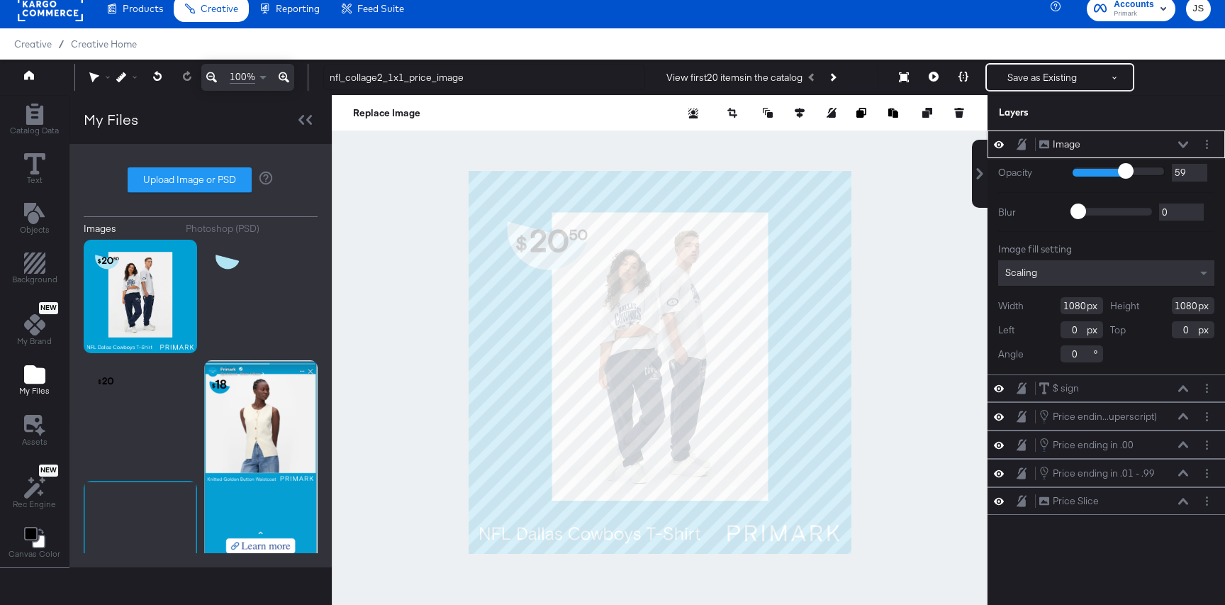
type input "58"
type input "57"
type input "56"
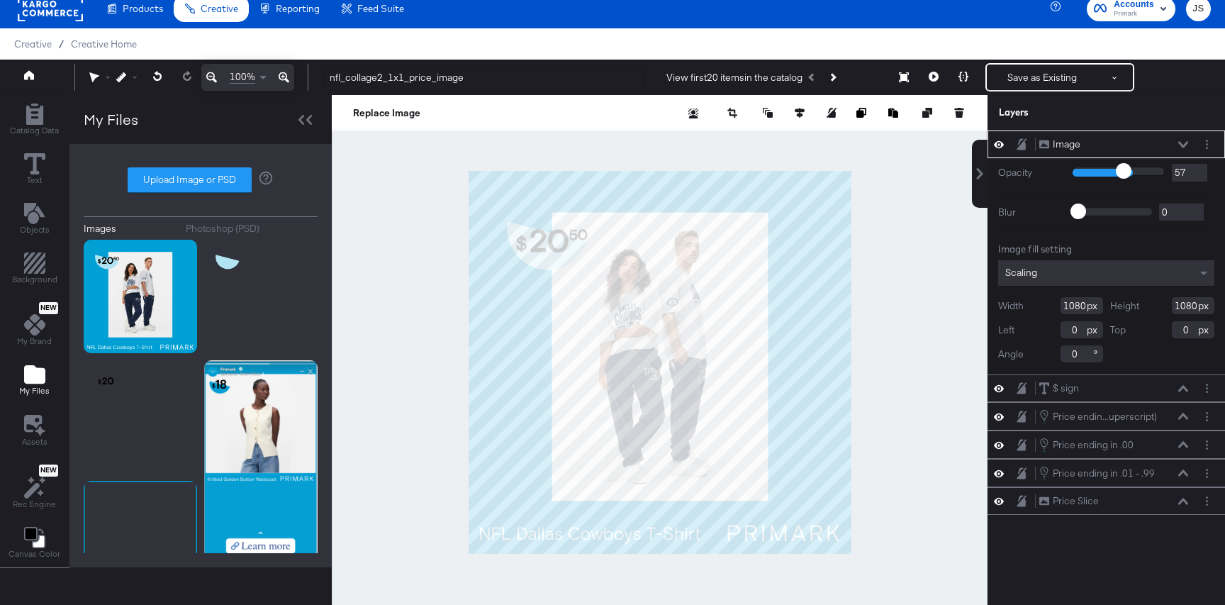
type input "56"
drag, startPoint x: 1163, startPoint y: 172, endPoint x: 1122, endPoint y: 173, distance: 40.4
click at [1122, 173] on input "range" at bounding box center [1119, 171] width 92 height 9
type input "57"
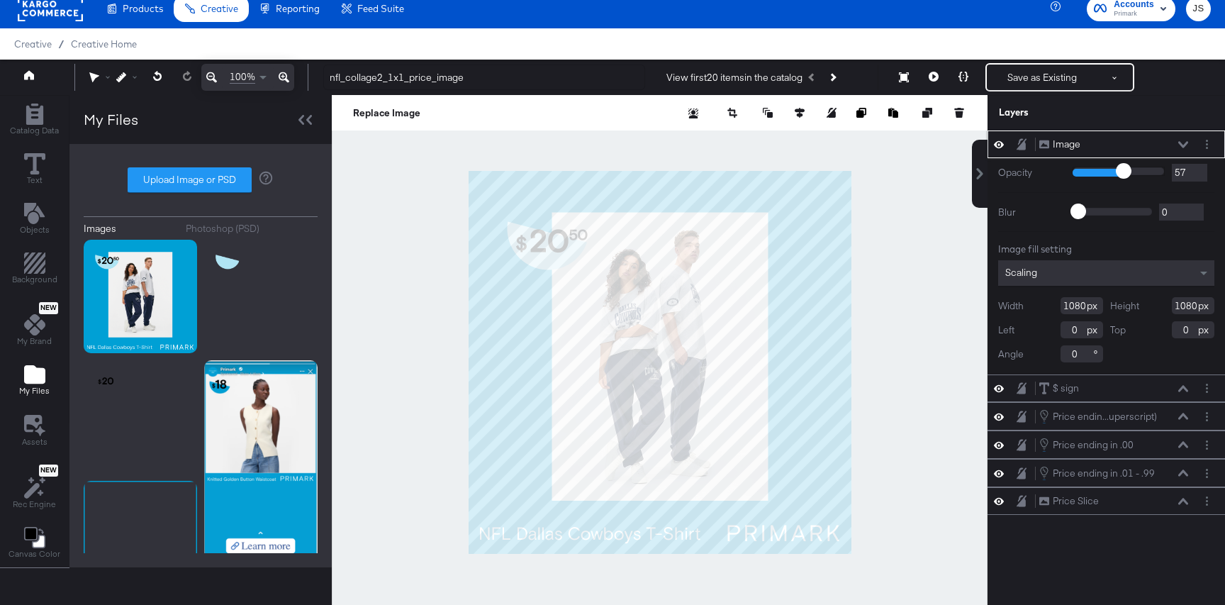
type input "56"
type input "54"
type input "52"
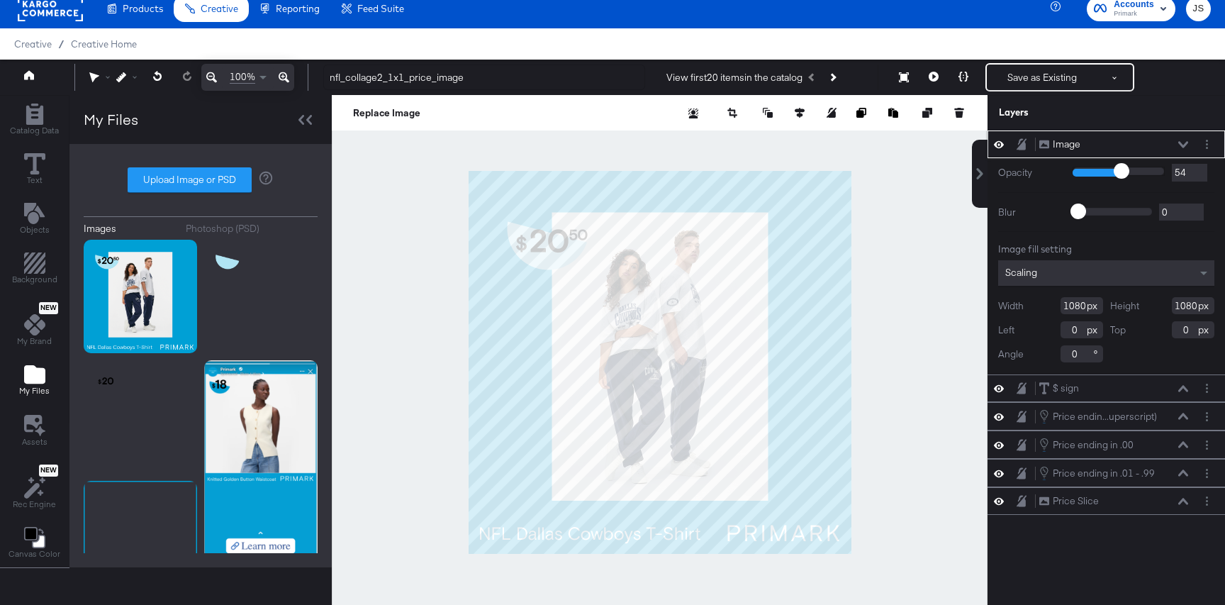
type input "52"
type input "49"
type input "46"
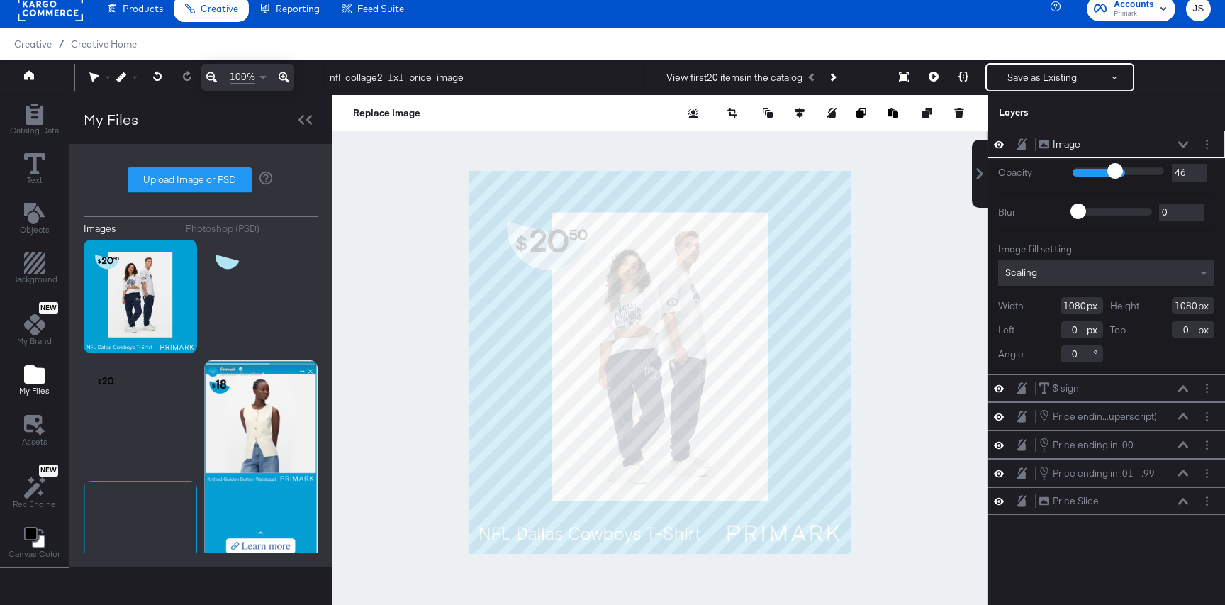
type input "44"
type input "40"
type input "37"
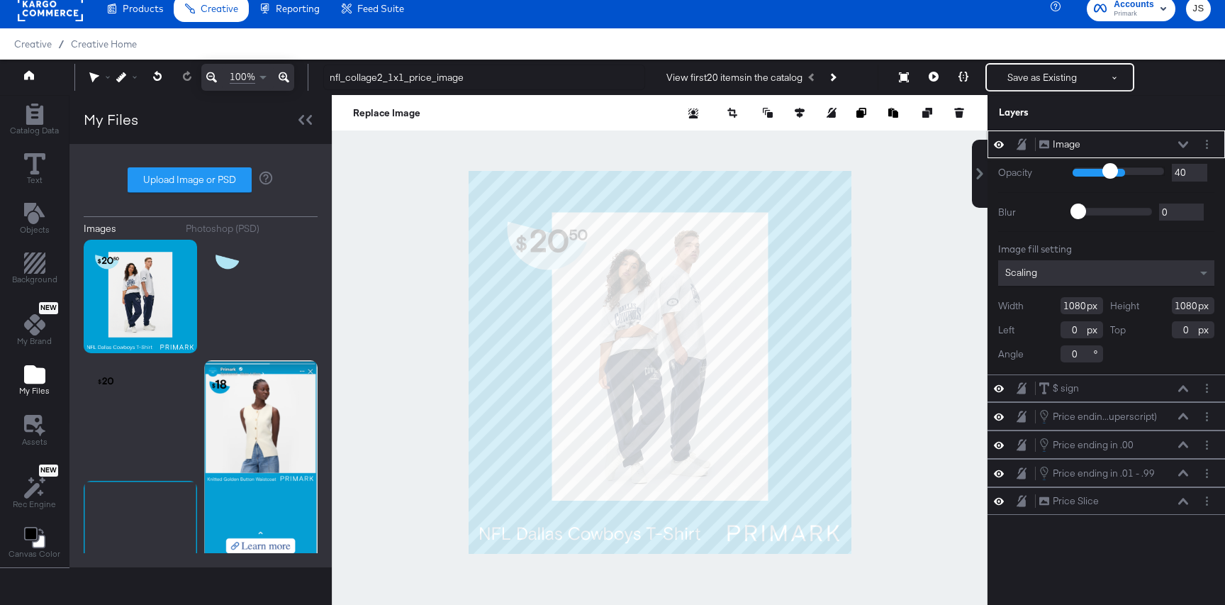
type input "37"
type input "35"
type input "33"
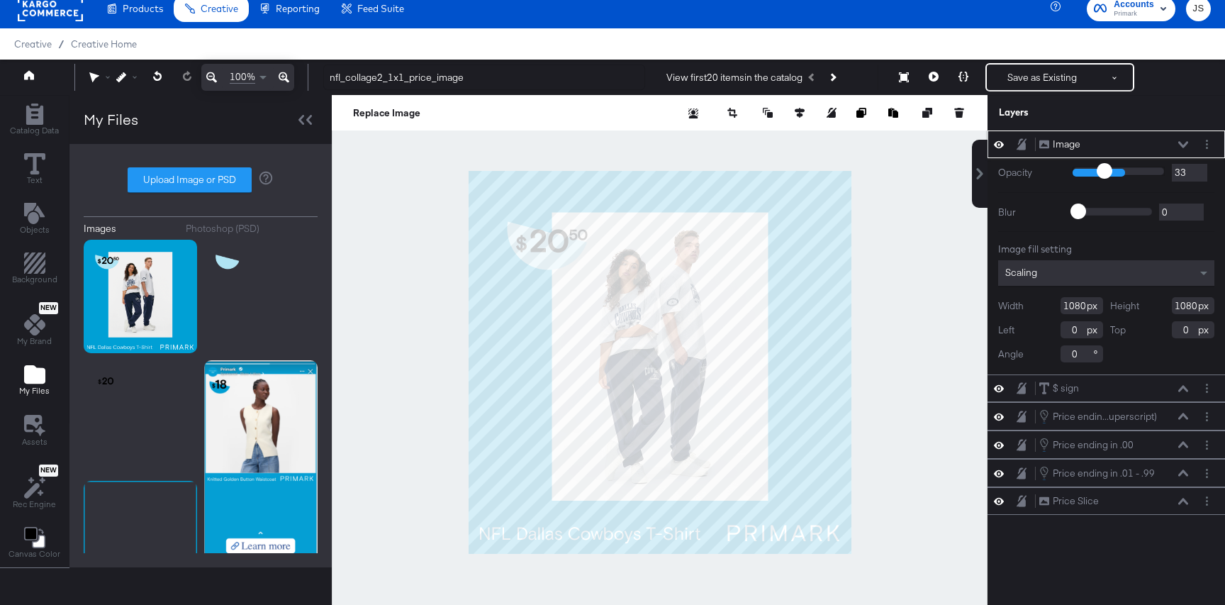
type input "32"
type input "29"
type input "28"
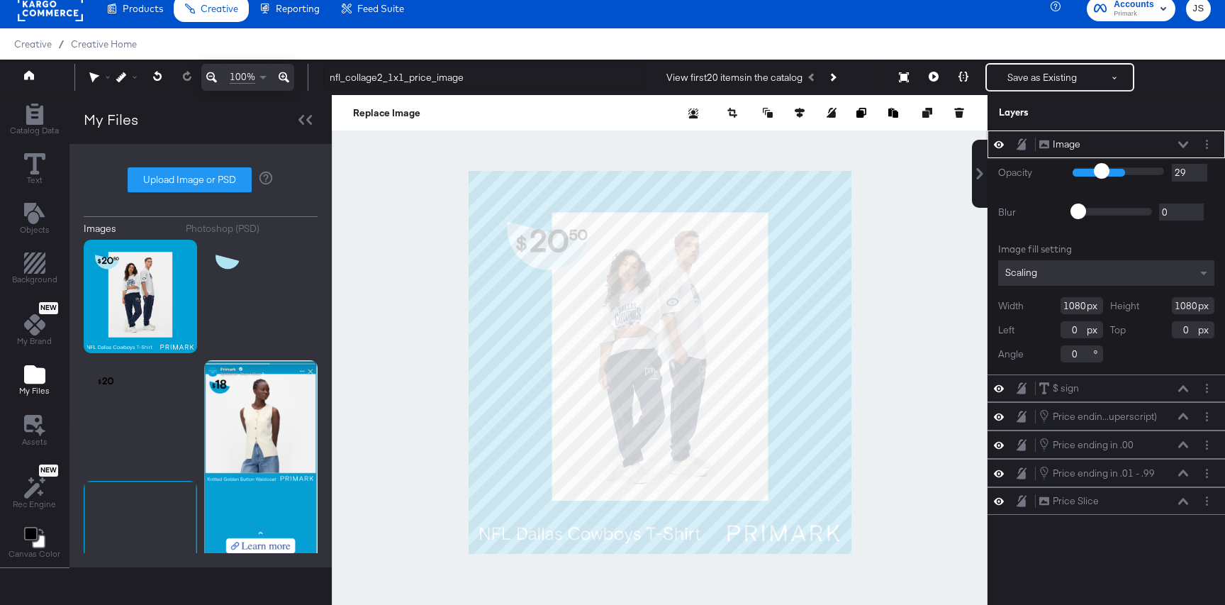
type input "28"
type input "27"
type input "26"
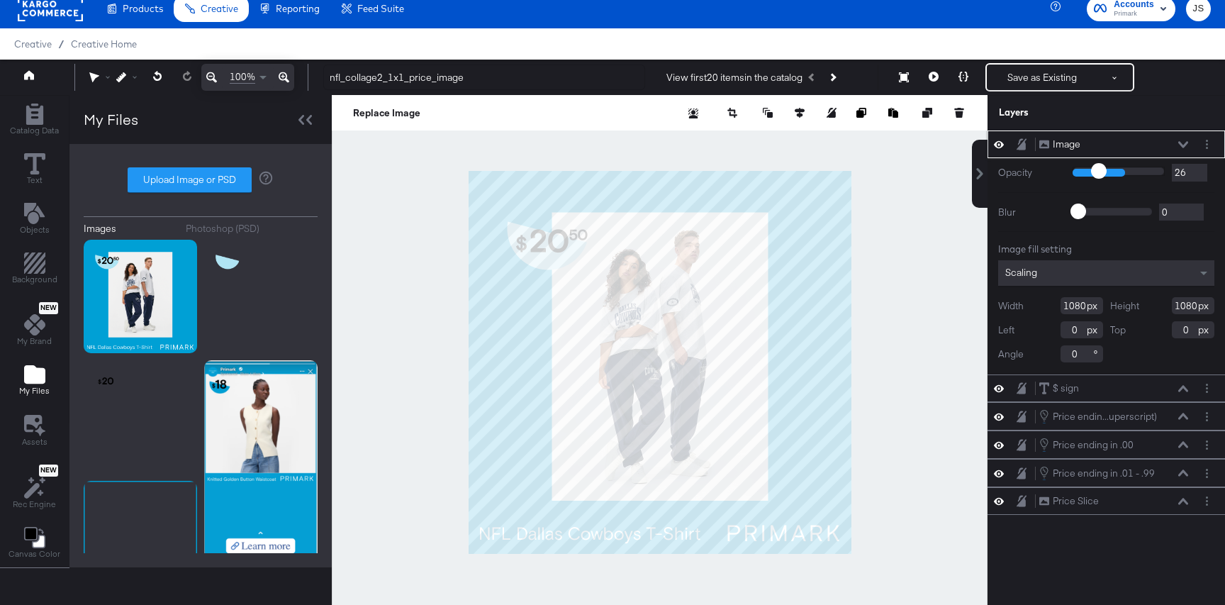
type input "25"
type input "24"
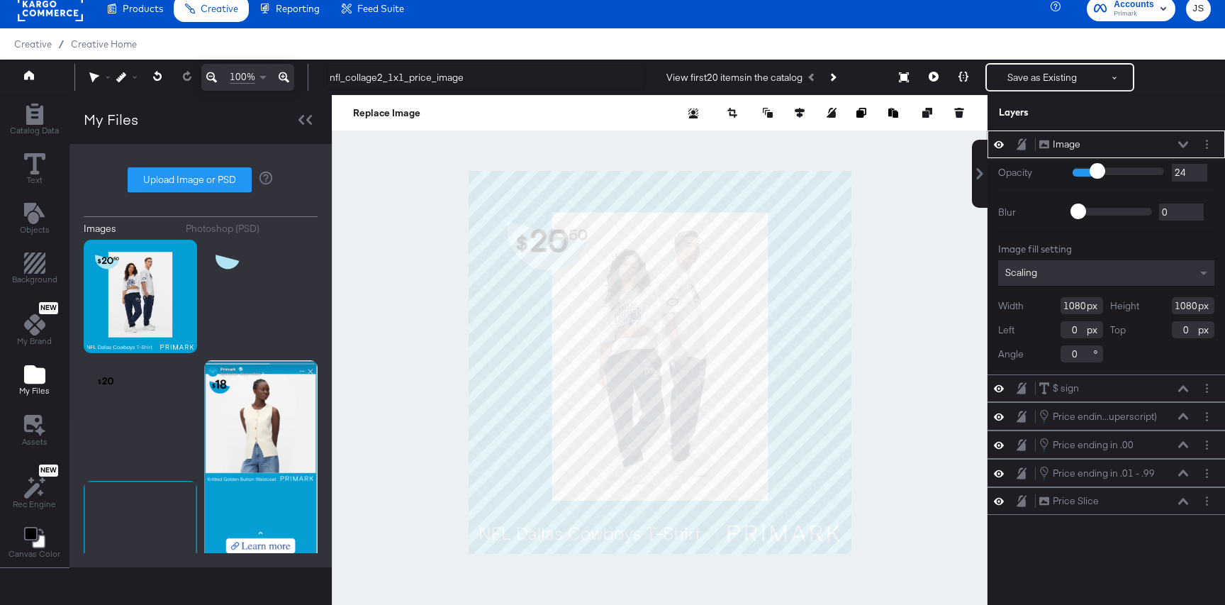
type input "25"
drag, startPoint x: 1123, startPoint y: 173, endPoint x: 1097, endPoint y: 173, distance: 26.2
type input "25"
click at [1097, 173] on input "range" at bounding box center [1119, 171] width 92 height 9
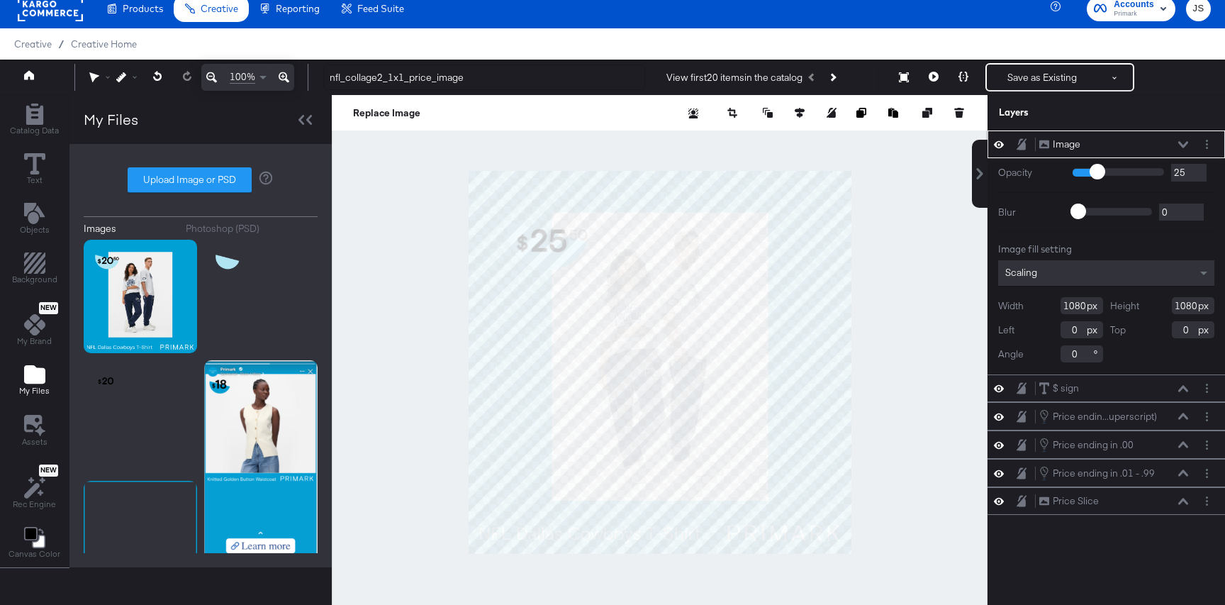
click at [1185, 141] on icon at bounding box center [1183, 144] width 10 height 7
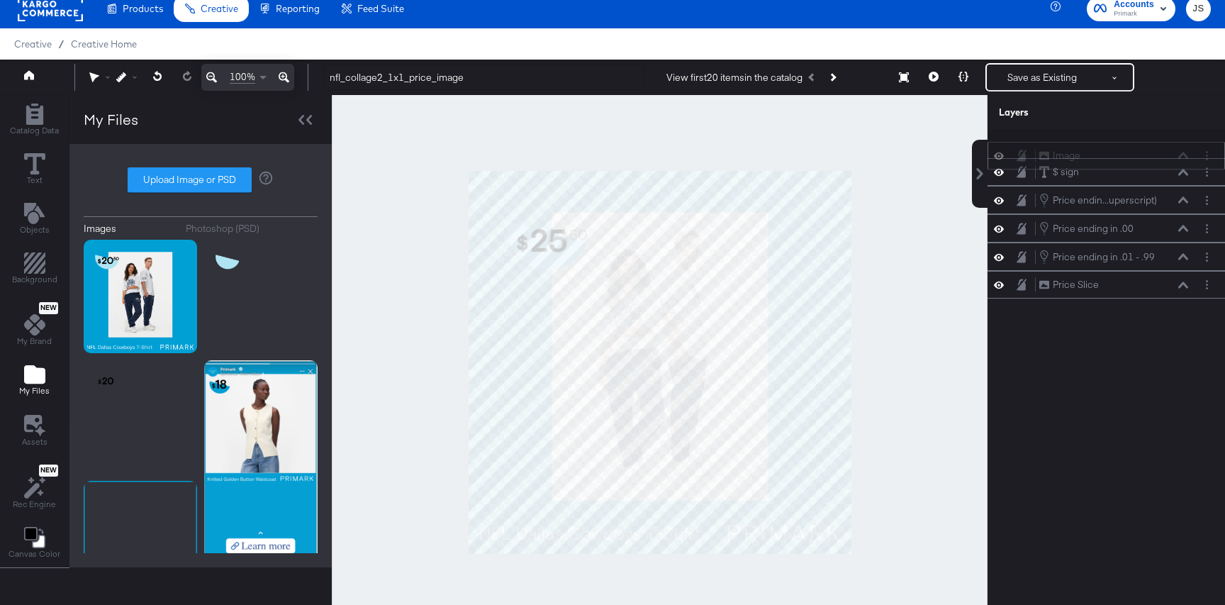
scroll to position [9, 0]
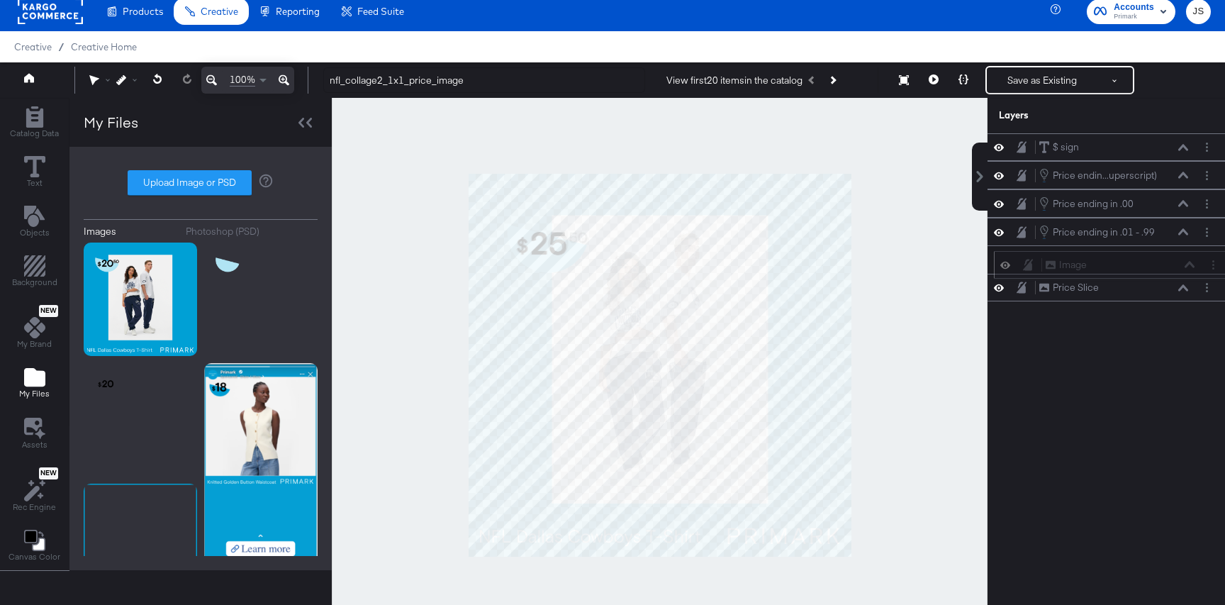
drag, startPoint x: 1164, startPoint y: 138, endPoint x: 1171, endPoint y: 263, distance: 125.0
click at [1171, 263] on div "Image Image" at bounding box center [1120, 264] width 150 height 15
click at [964, 74] on icon at bounding box center [964, 79] width 10 height 10
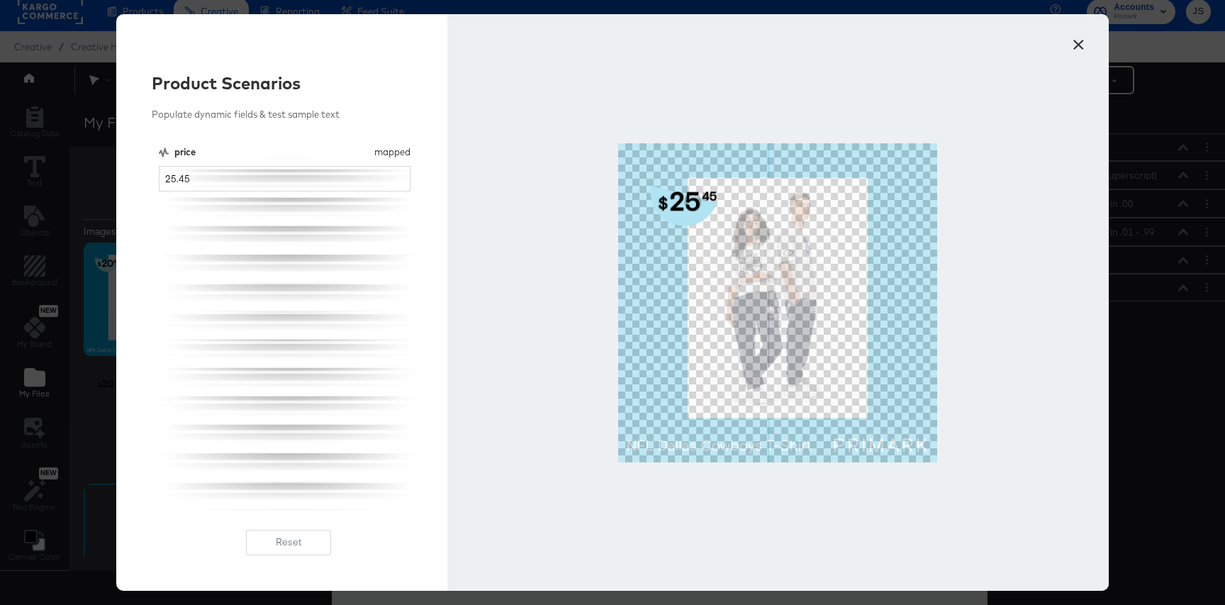
click at [1077, 46] on button "×" at bounding box center [1079, 41] width 26 height 26
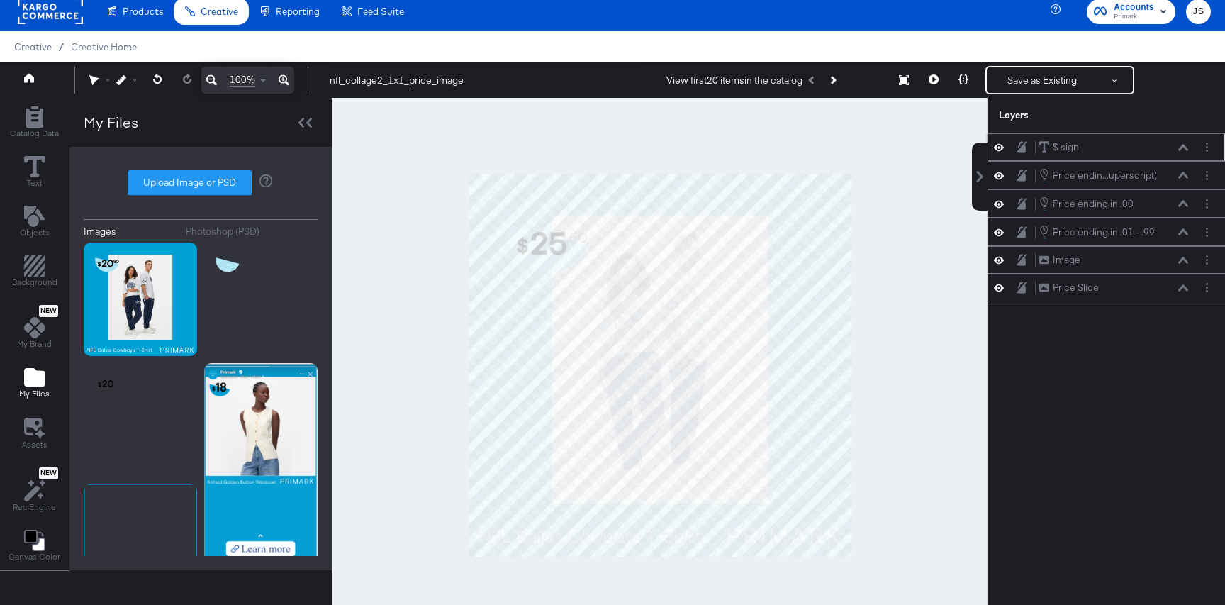
click at [1181, 148] on icon at bounding box center [1183, 147] width 10 height 7
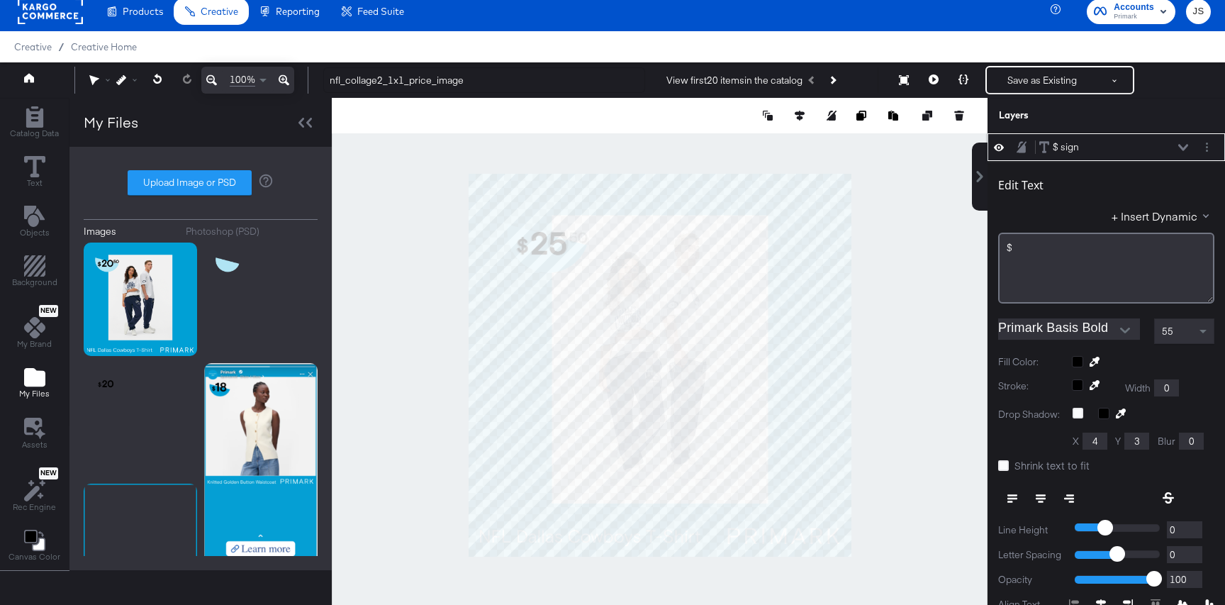
scroll to position [14, 0]
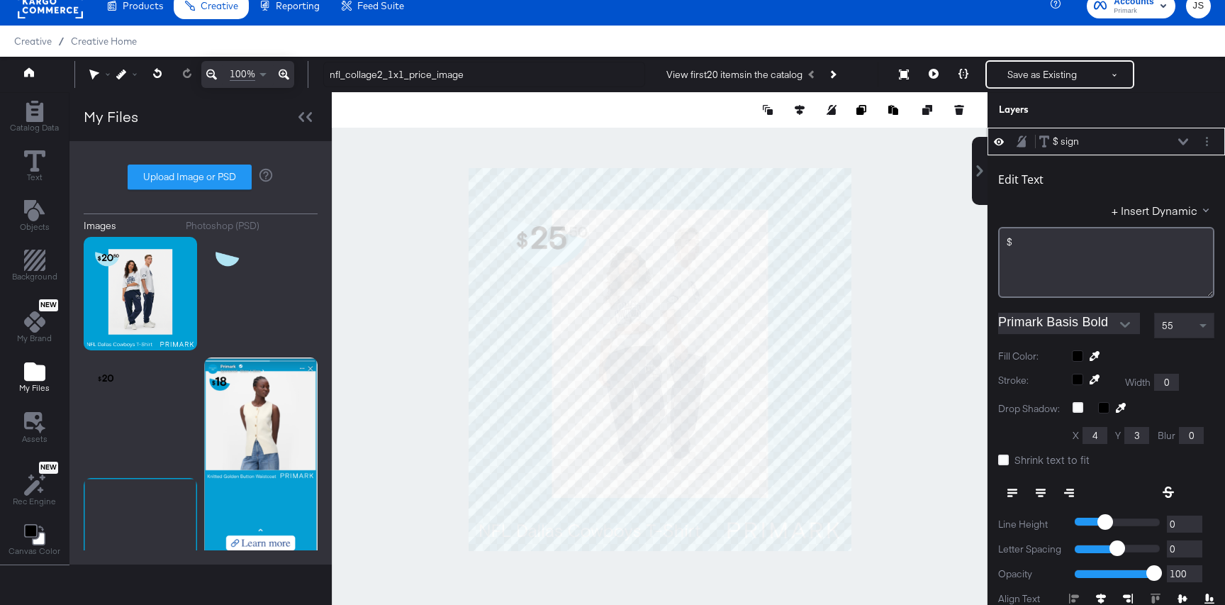
type input "135"
click at [944, 180] on div at bounding box center [660, 359] width 656 height 535
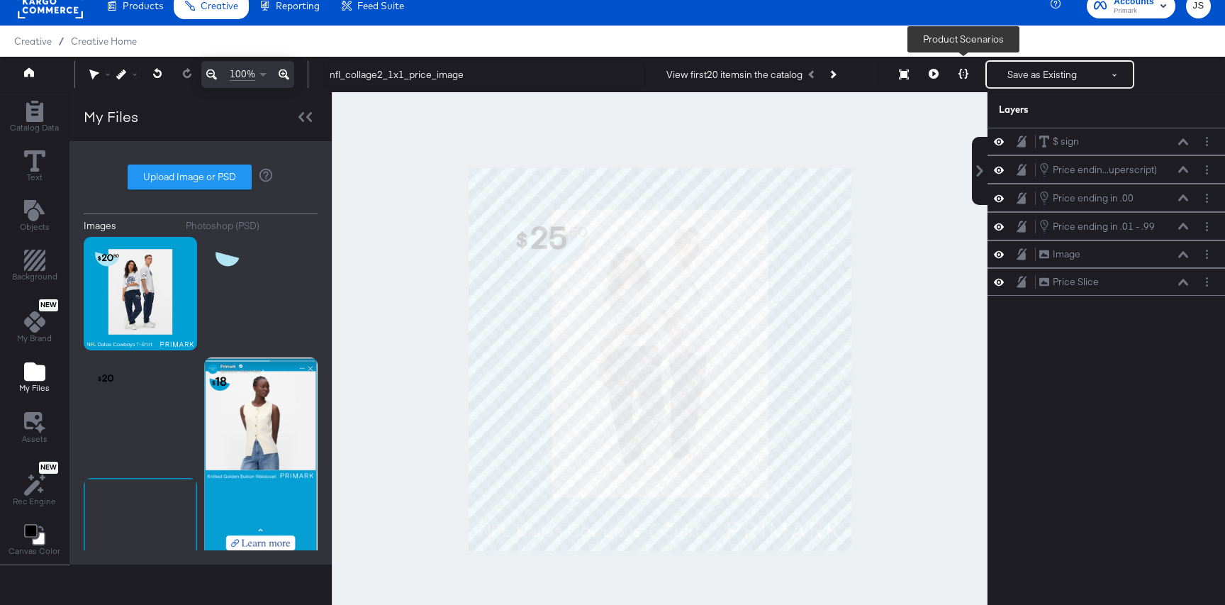
click at [969, 67] on button at bounding box center [964, 74] width 30 height 28
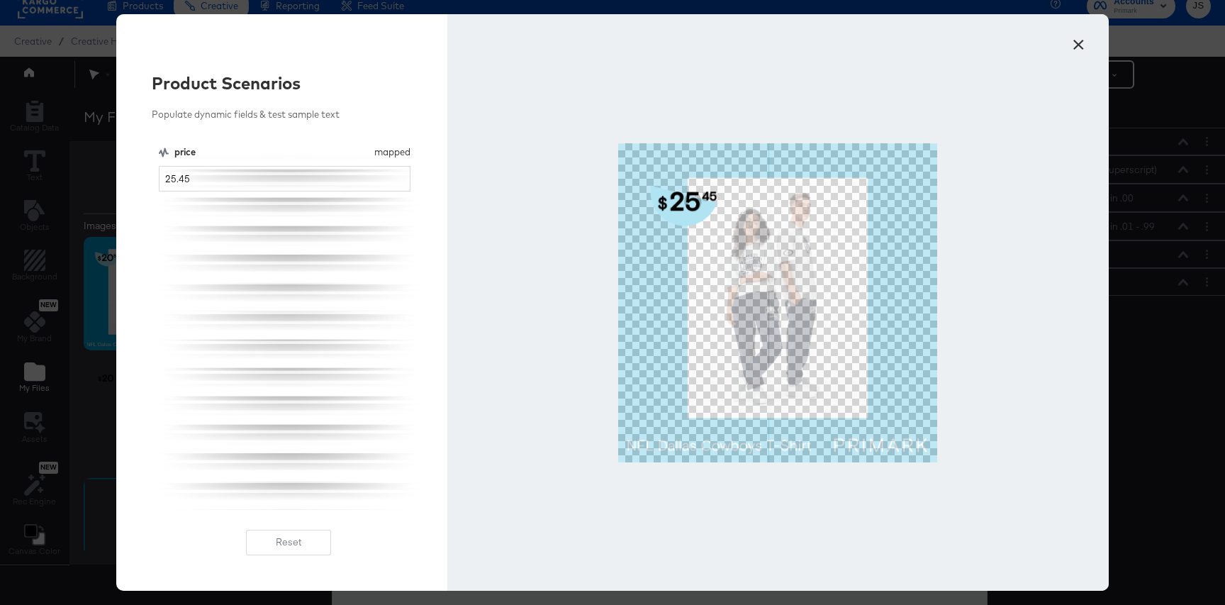
click at [1085, 38] on button "×" at bounding box center [1079, 41] width 26 height 26
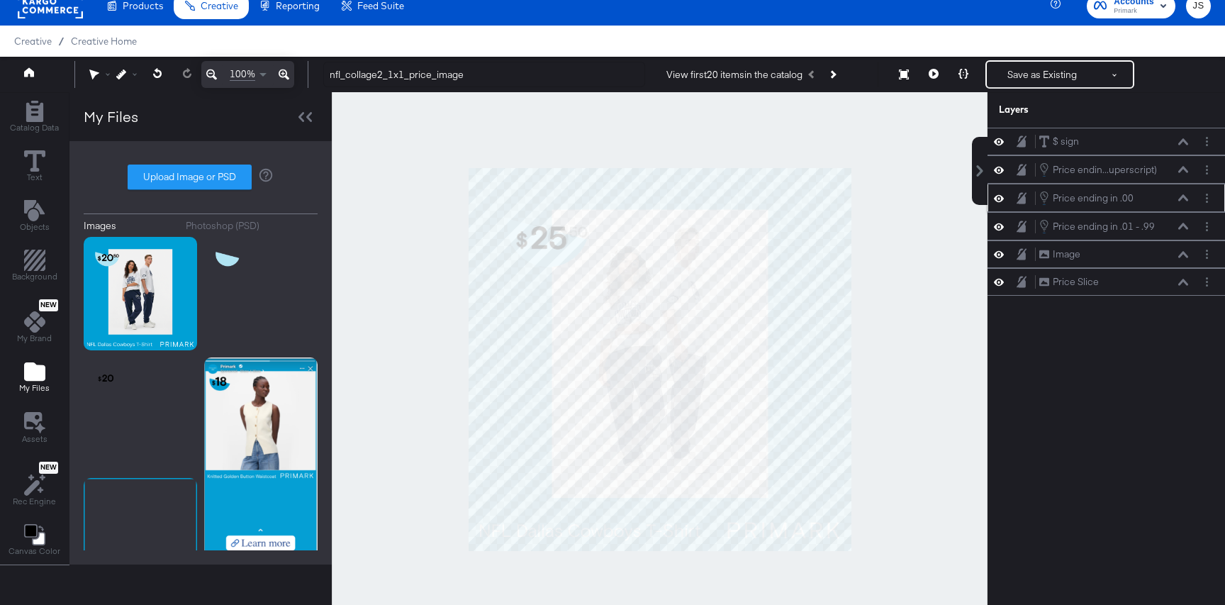
click at [1183, 199] on icon at bounding box center [1183, 197] width 10 height 7
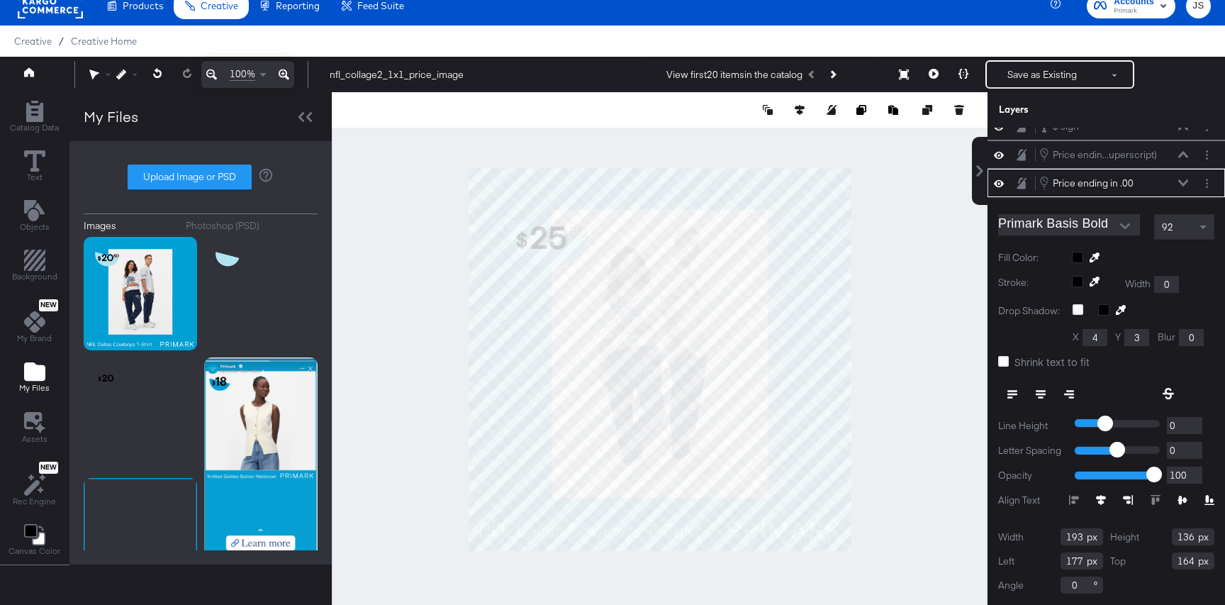
type input "176"
click at [1185, 189] on div "Price ending in .00 Price ending in .00" at bounding box center [1114, 183] width 150 height 16
click at [1183, 185] on icon at bounding box center [1183, 182] width 10 height 6
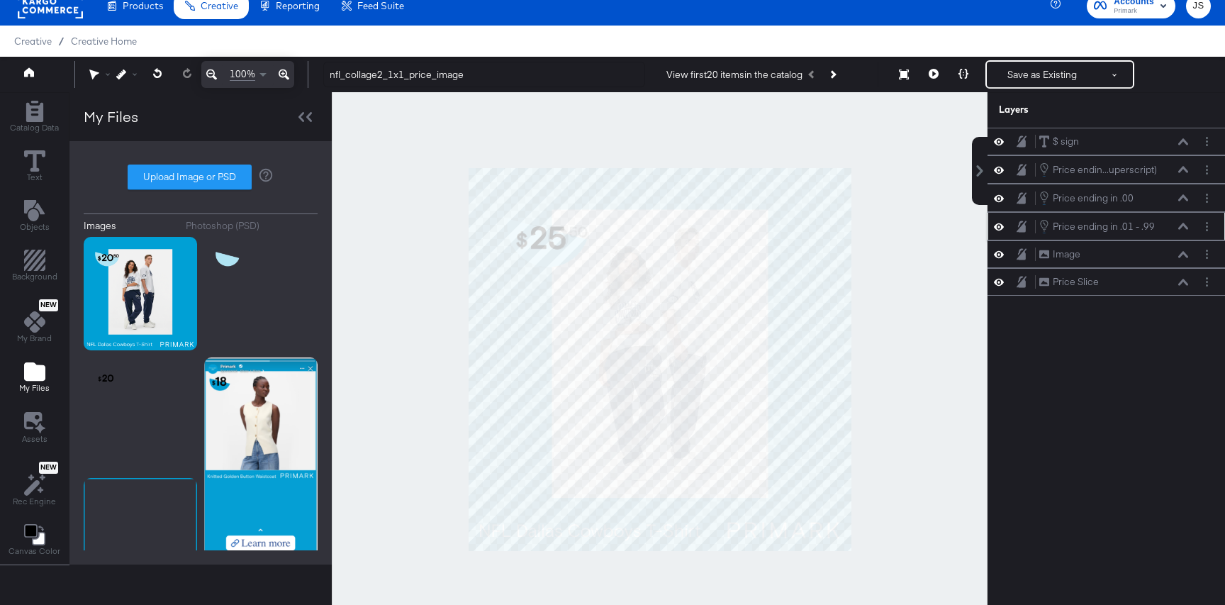
click at [1185, 219] on div "Price ending in .01 - .99 Price ending in .01 - .99" at bounding box center [1114, 226] width 150 height 16
click at [1185, 228] on icon at bounding box center [1183, 226] width 10 height 7
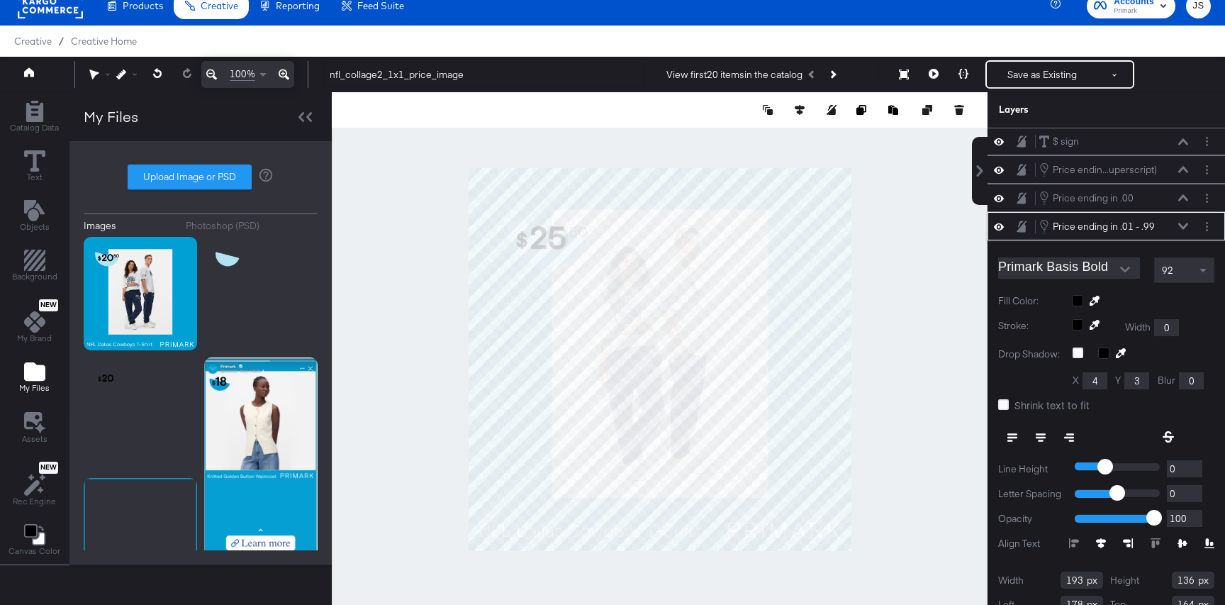
scroll to position [43, 0]
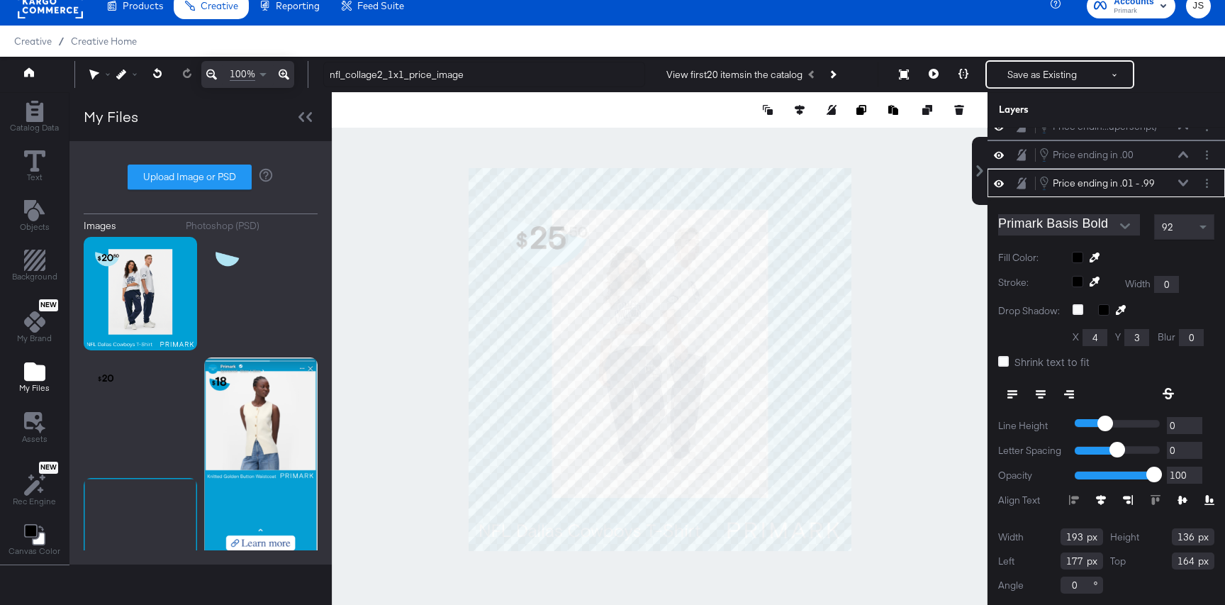
type input "176"
click at [938, 59] on div "100% nfl_collage2_1x1_price_image View first 20 items in the catalog Save as Ex…" at bounding box center [612, 74] width 1225 height 35
click at [938, 67] on button at bounding box center [934, 74] width 30 height 28
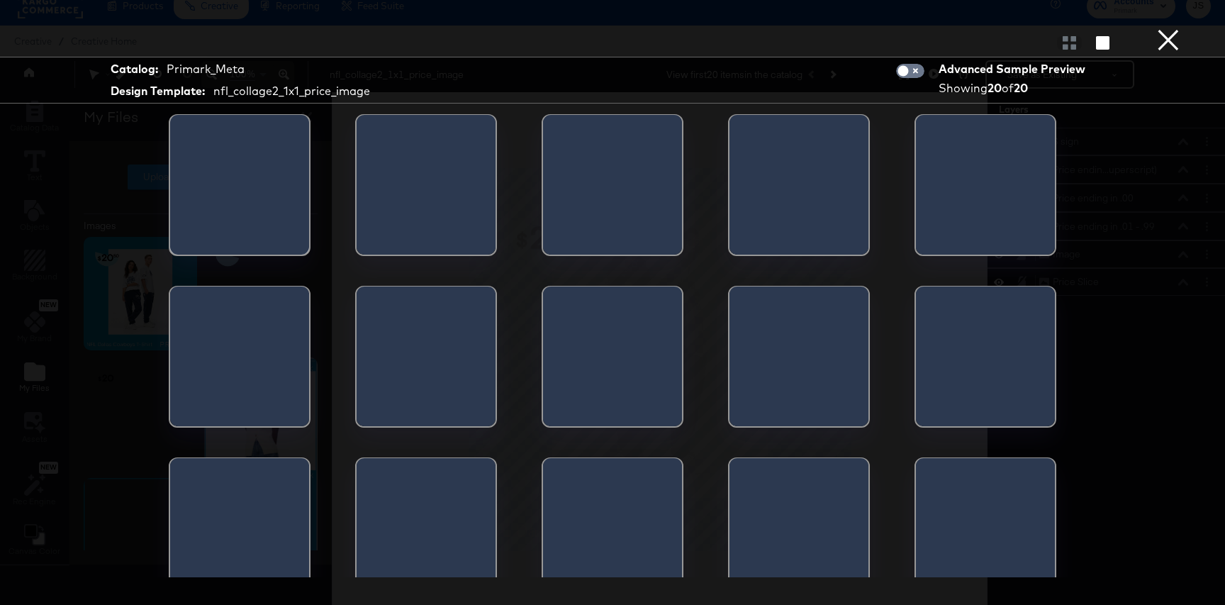
scroll to position [0, 0]
click at [1171, 28] on button "×" at bounding box center [1168, 14] width 28 height 28
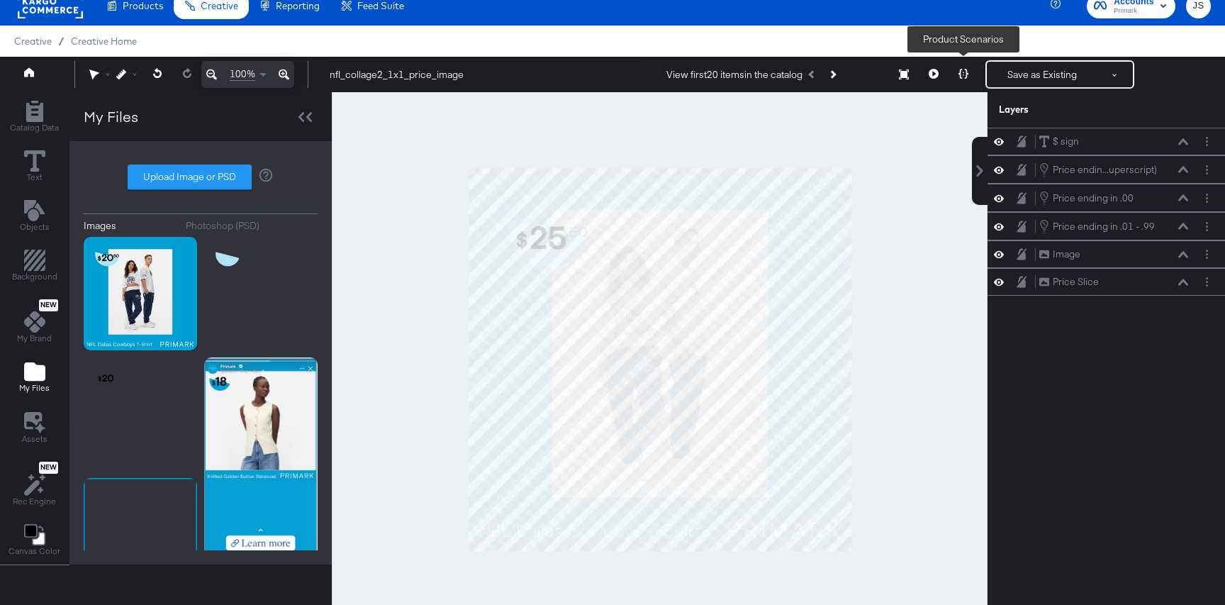
click at [964, 71] on icon at bounding box center [964, 74] width 10 height 10
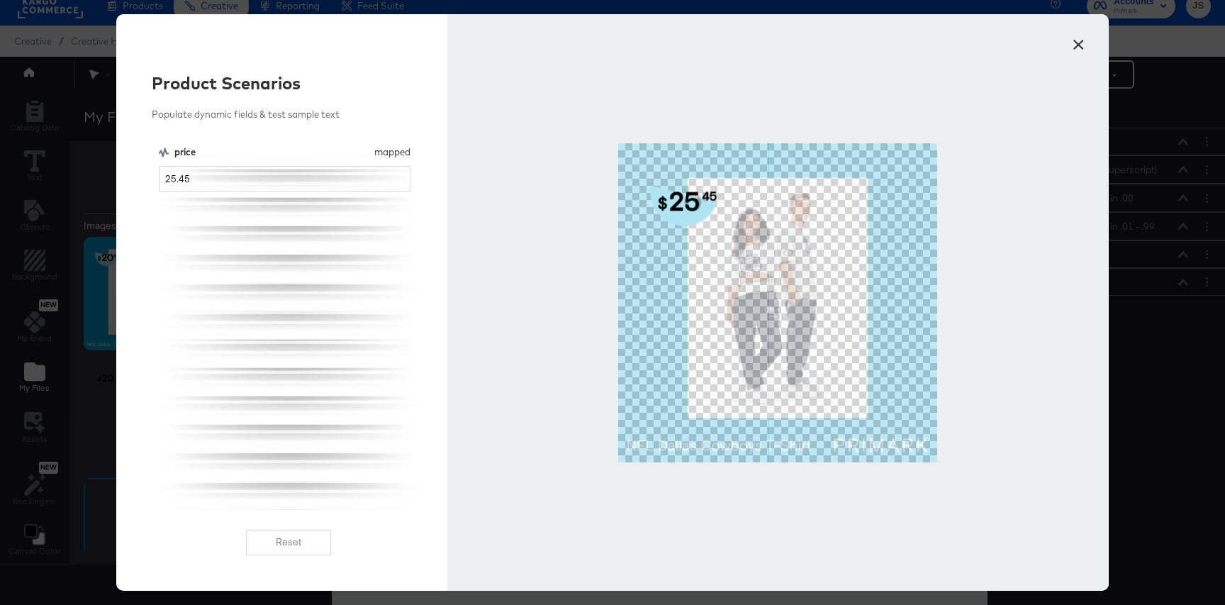
click at [1081, 43] on button "×" at bounding box center [1079, 41] width 26 height 26
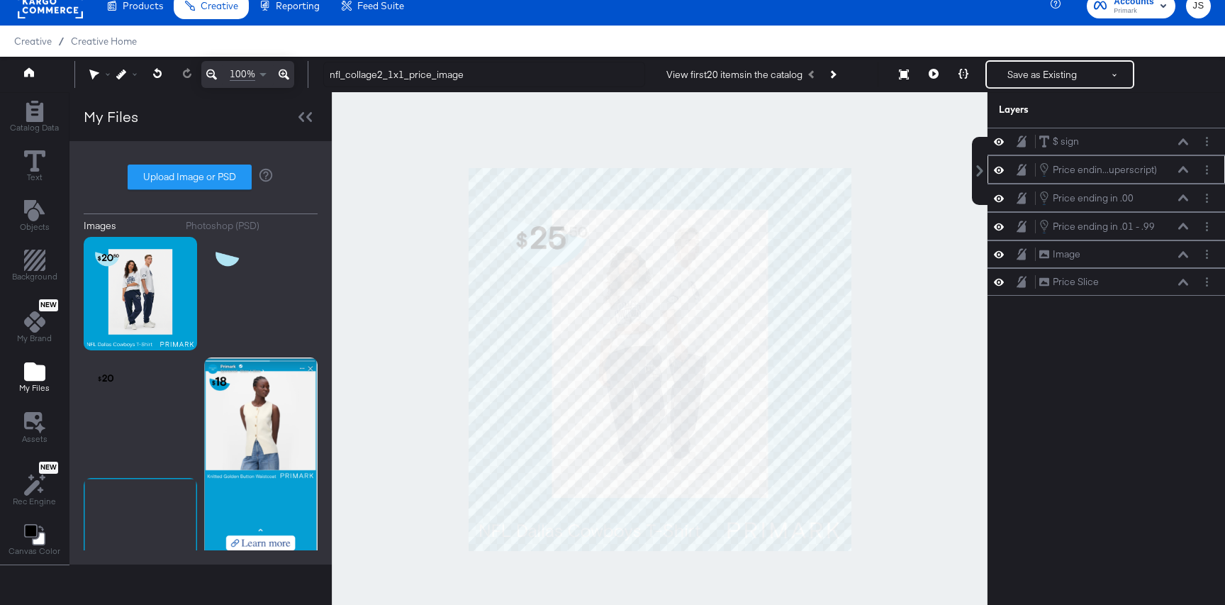
click at [1183, 171] on icon at bounding box center [1183, 169] width 10 height 7
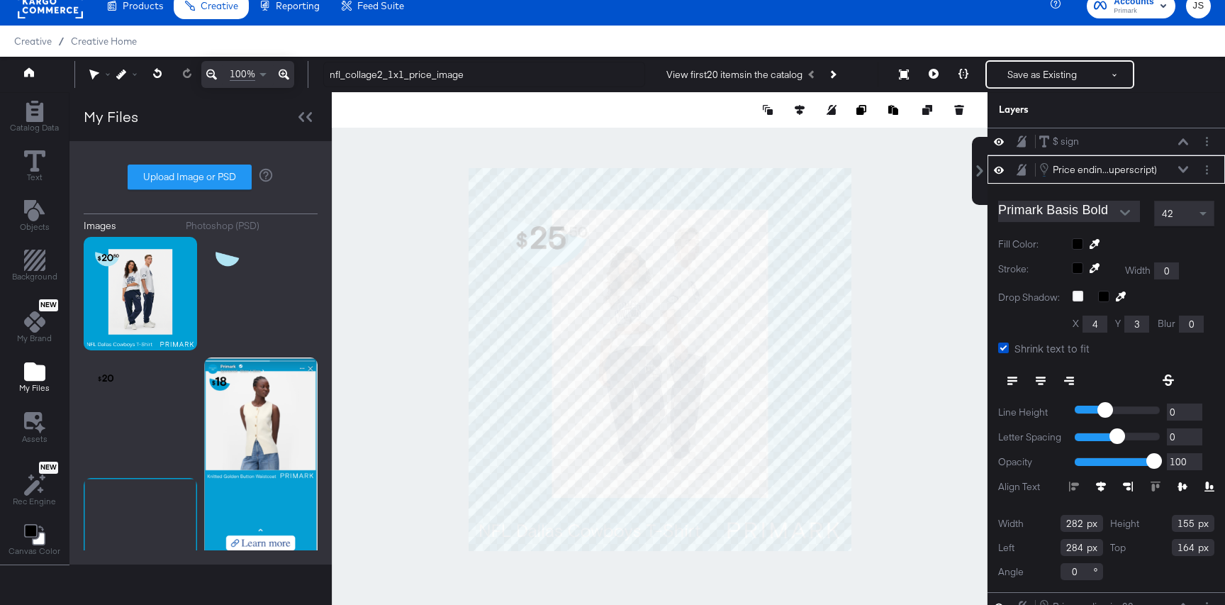
type input "283"
click at [1187, 167] on icon at bounding box center [1183, 169] width 10 height 7
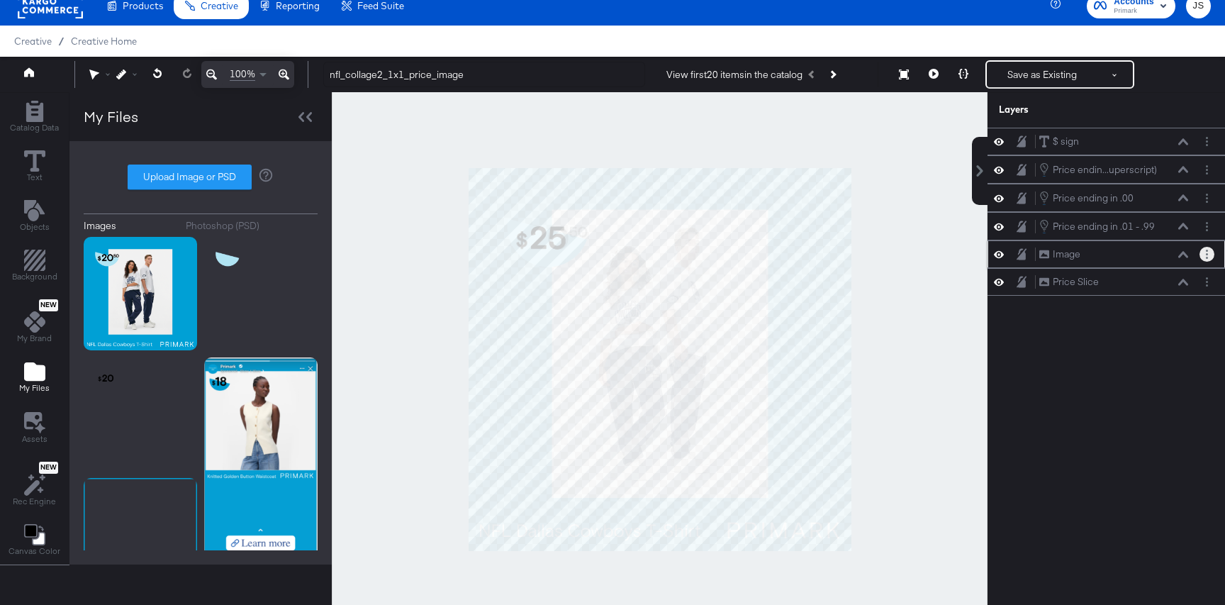
click at [1210, 260] on button "Layer Options" at bounding box center [1207, 254] width 15 height 15
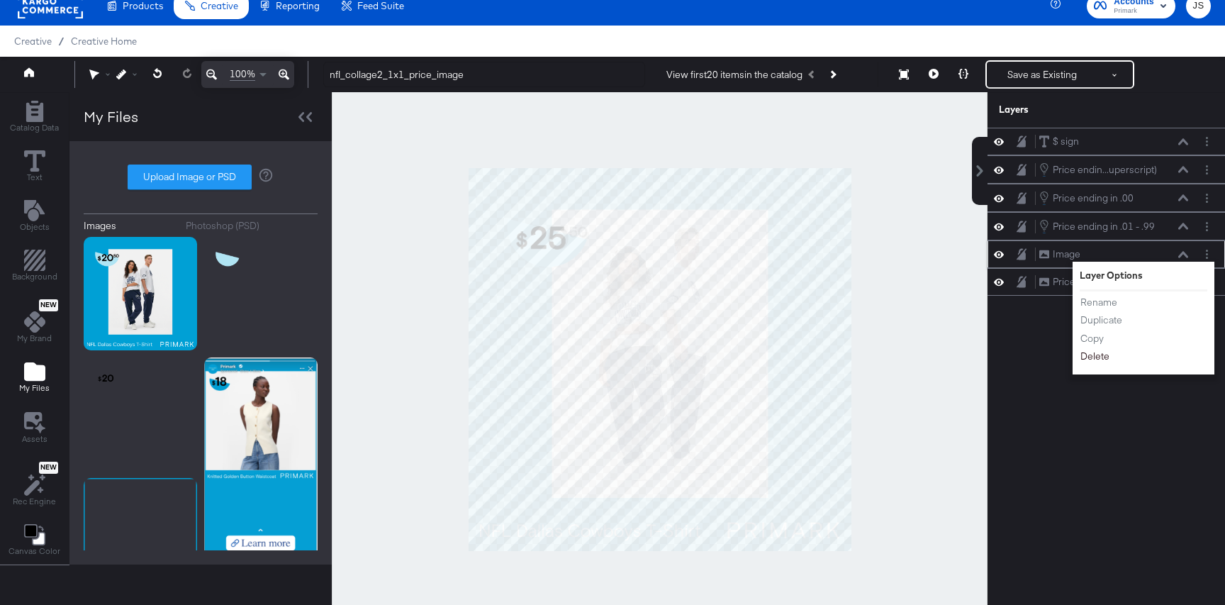
click at [1093, 361] on button "Delete" at bounding box center [1095, 356] width 30 height 15
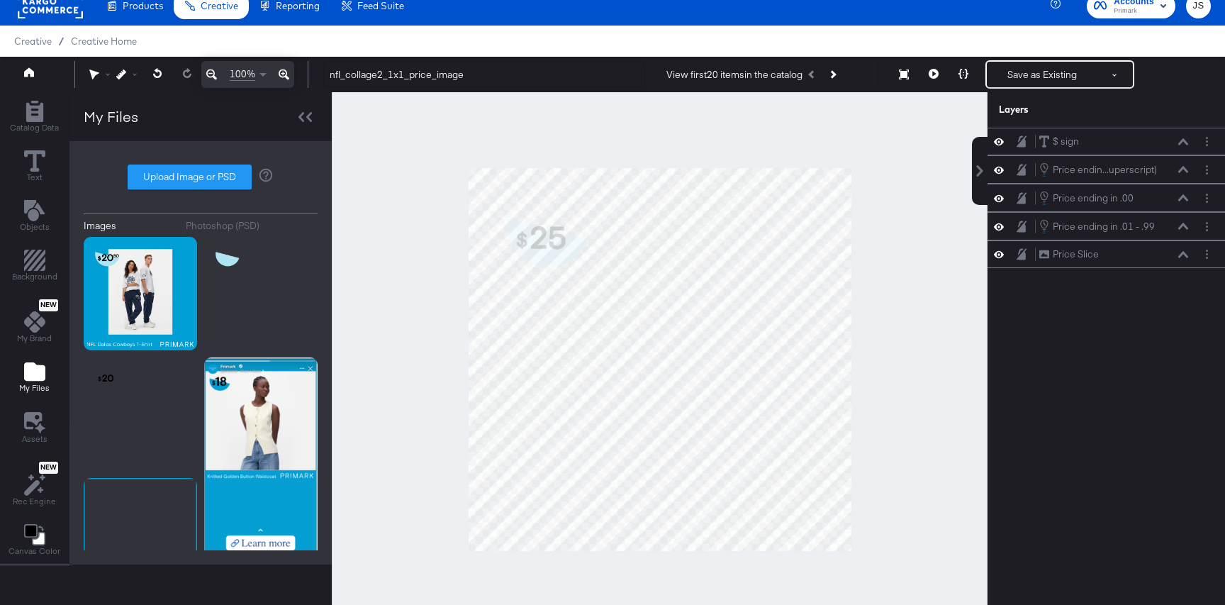
click at [1074, 57] on div "100% nfl_collage2_1x1_price_image View first 20 items in the catalog Save as Ex…" at bounding box center [612, 74] width 1225 height 35
click at [1061, 71] on button "Save as Existing" at bounding box center [1042, 75] width 111 height 26
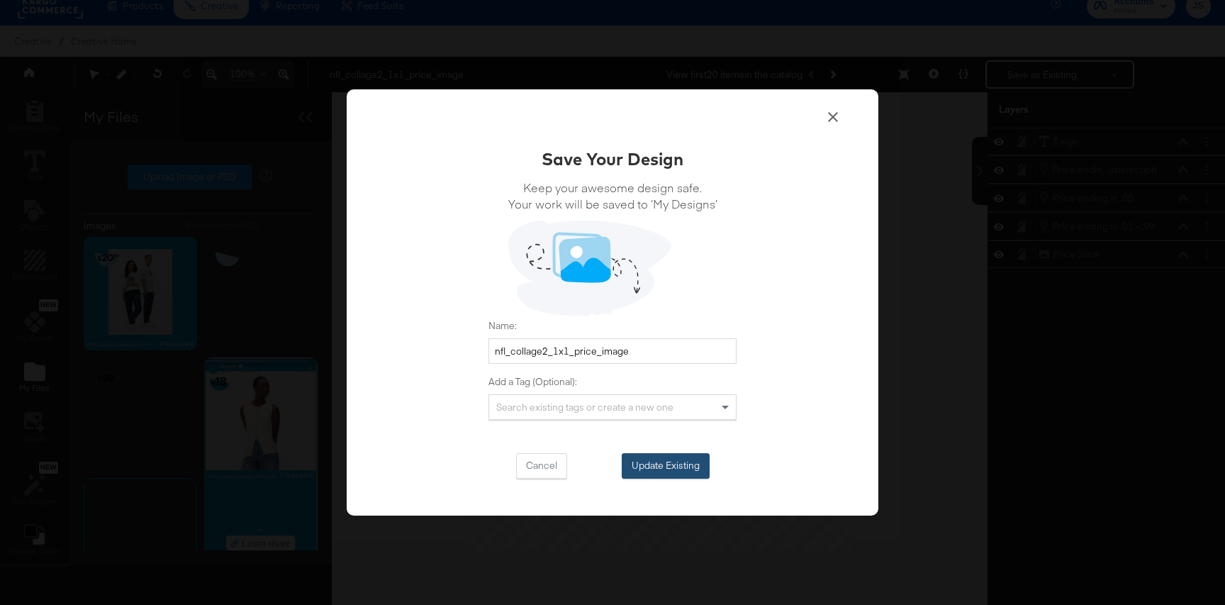
click at [662, 476] on button "Update Existing" at bounding box center [666, 466] width 88 height 26
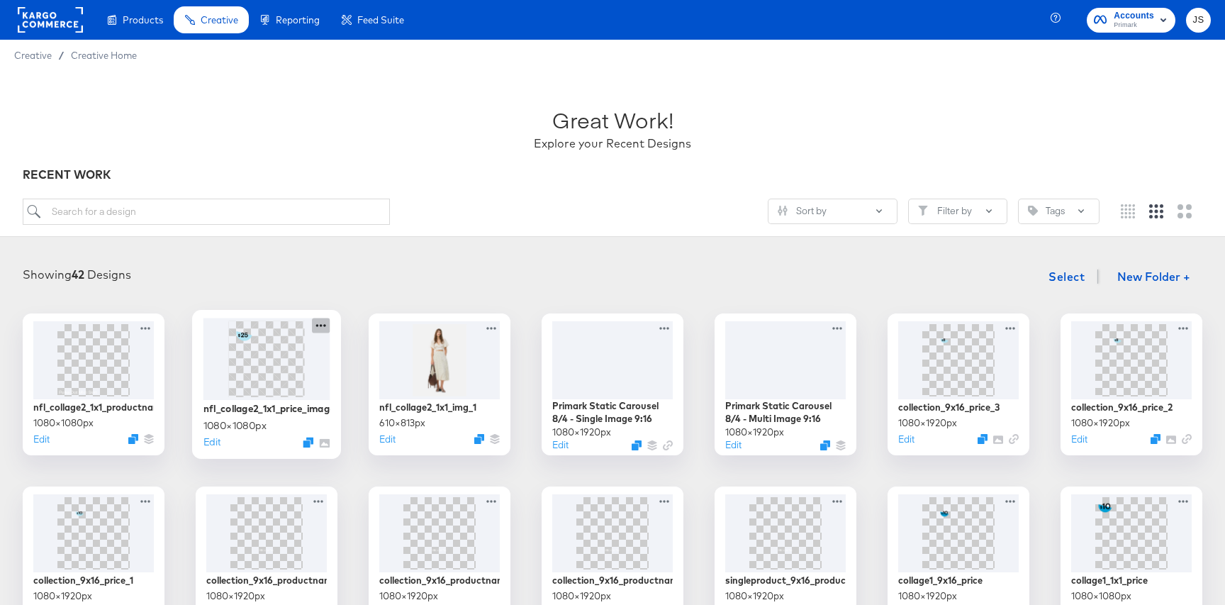
click at [316, 325] on icon at bounding box center [321, 325] width 18 height 15
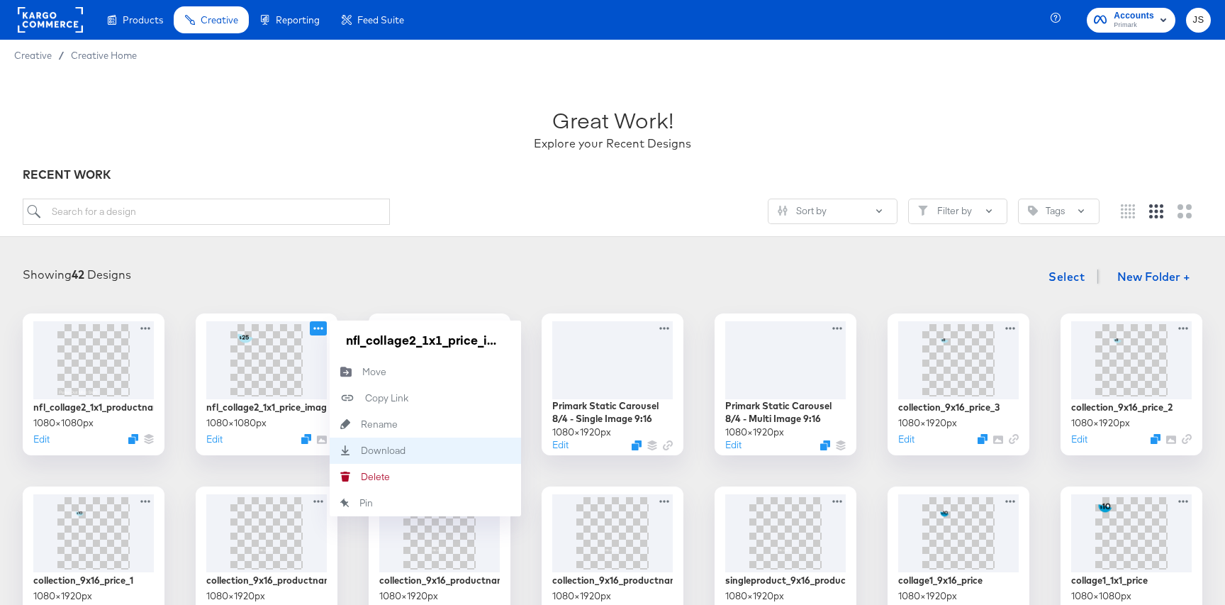
click at [410, 449] on div "Download Download" at bounding box center [425, 450] width 191 height 26
click at [544, 96] on div "Great Work! Explore your Recent Designs" at bounding box center [613, 122] width 1180 height 89
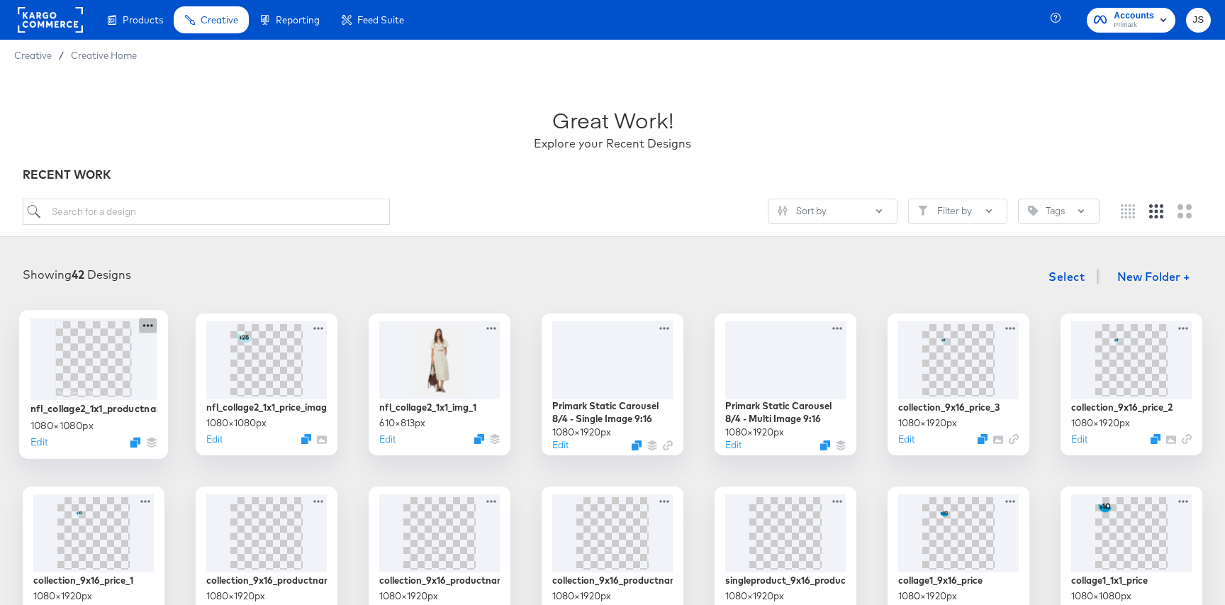
click at [151, 326] on icon at bounding box center [148, 325] width 18 height 15
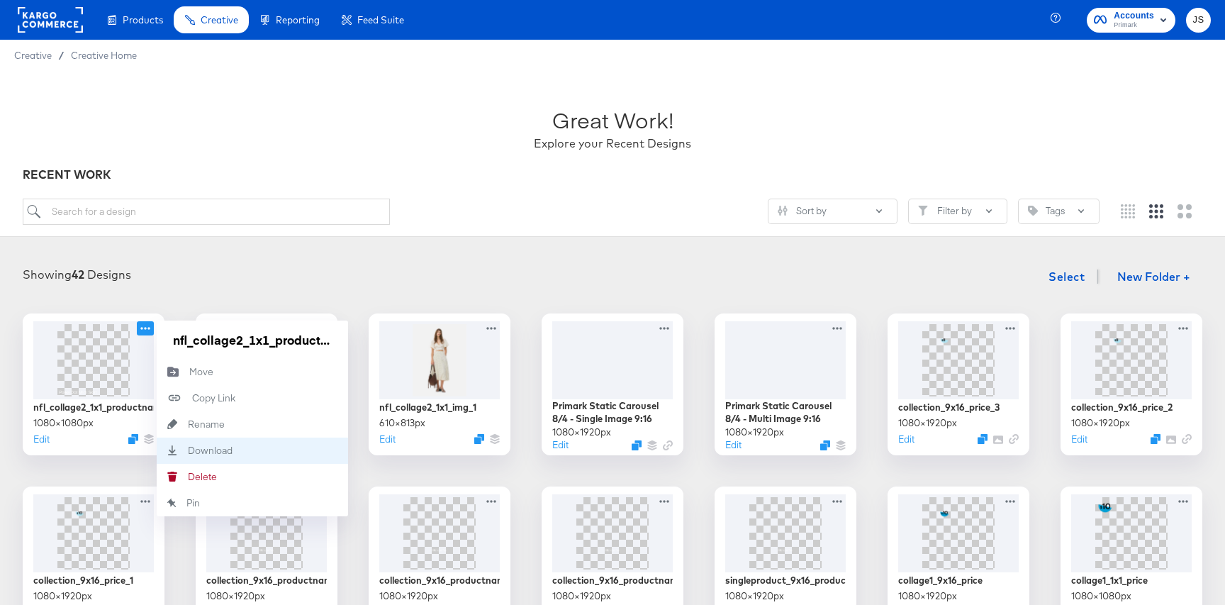
click at [188, 450] on div "Download Download" at bounding box center [188, 450] width 0 height 0
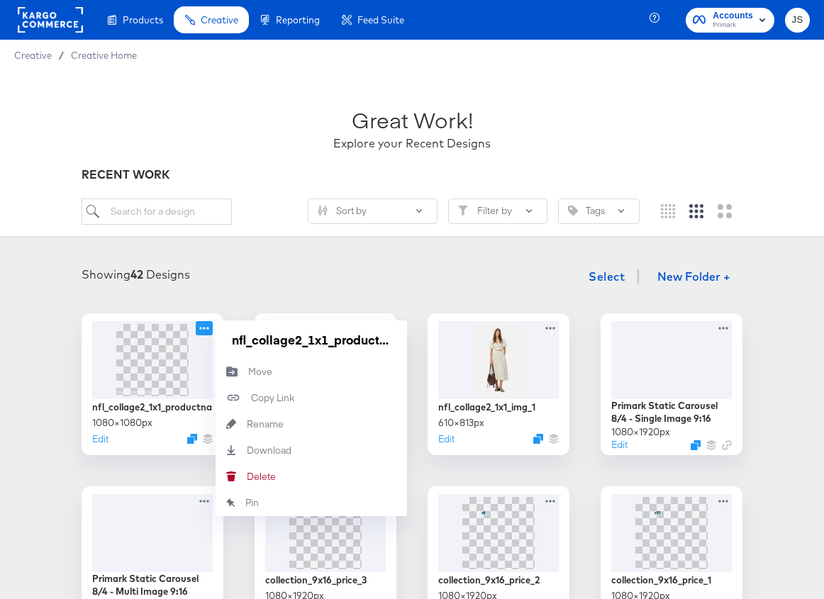
click at [296, 136] on div "Great Work! Explore your Recent Designs" at bounding box center [412, 122] width 661 height 89
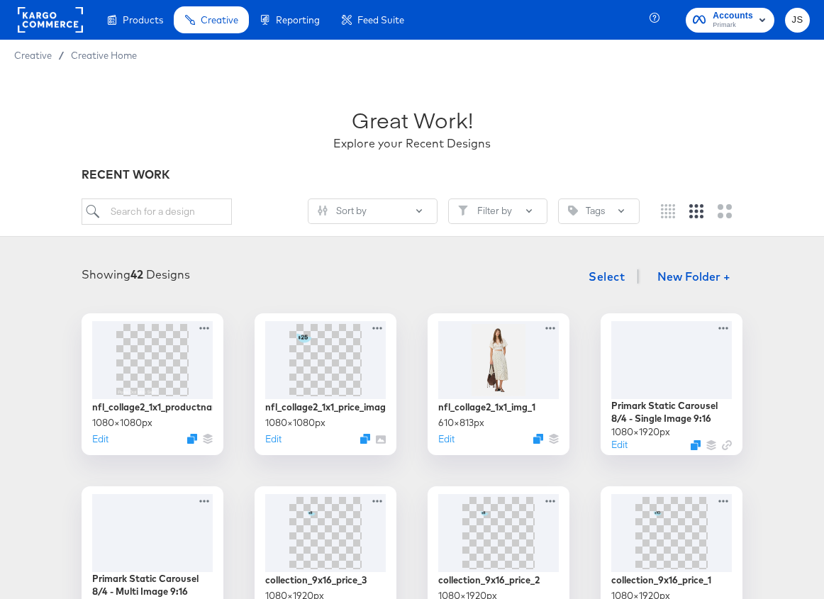
click at [258, 291] on div at bounding box center [412, 291] width 796 height 1
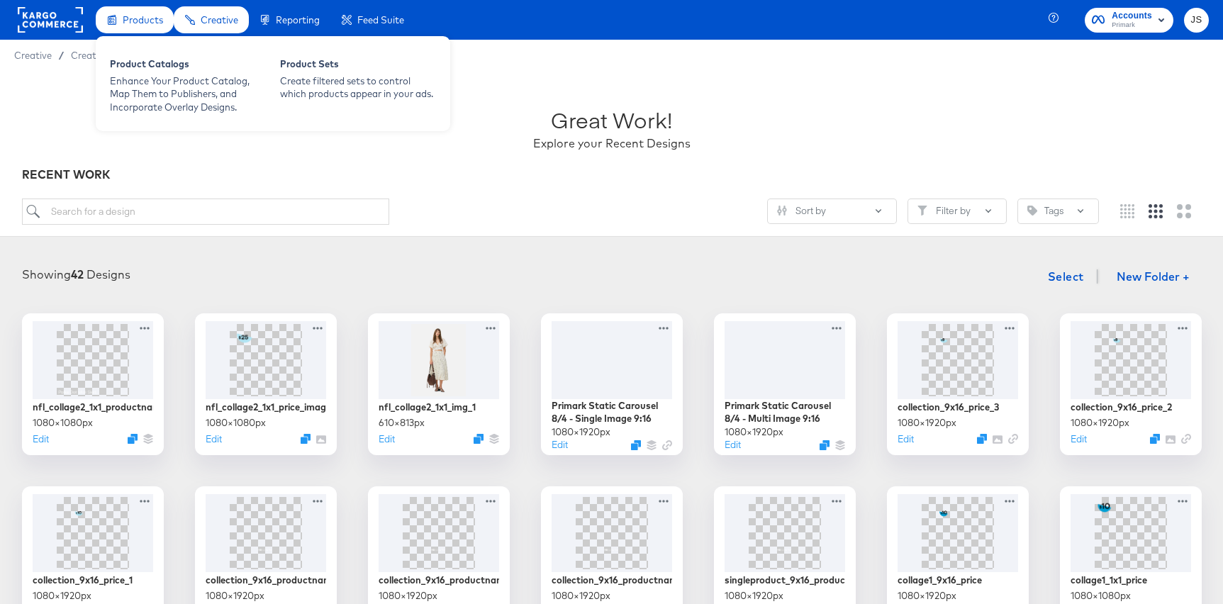
click at [128, 19] on span "Products" at bounding box center [143, 19] width 40 height 11
click at [134, 61] on div "Product Catalogs" at bounding box center [188, 65] width 156 height 17
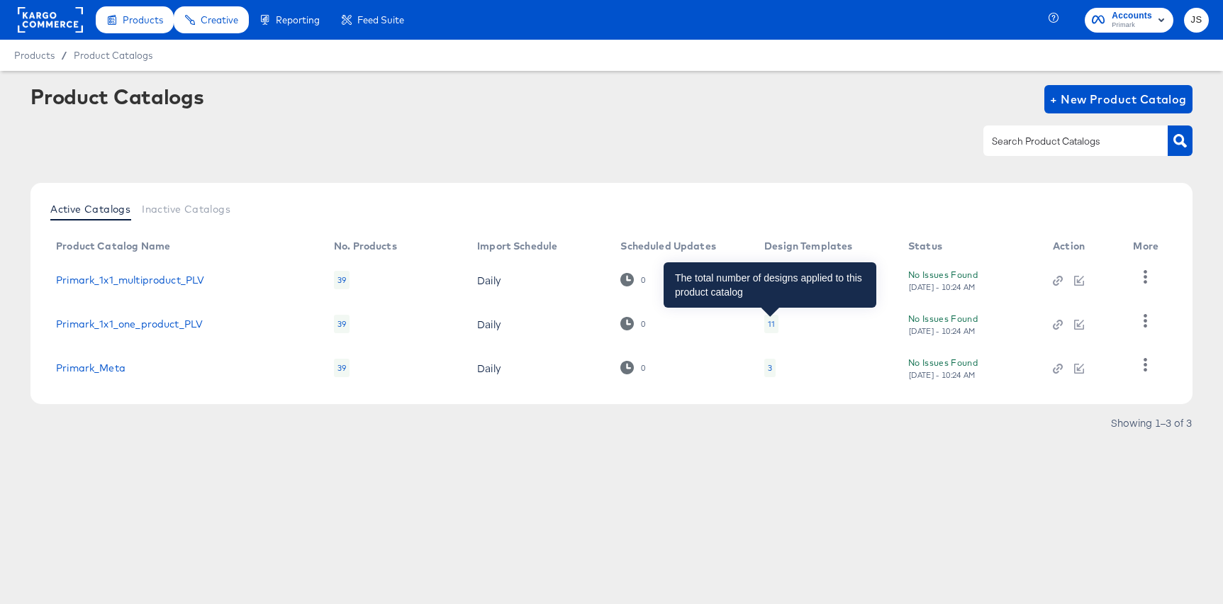
click at [769, 326] on div "11" at bounding box center [771, 323] width 7 height 11
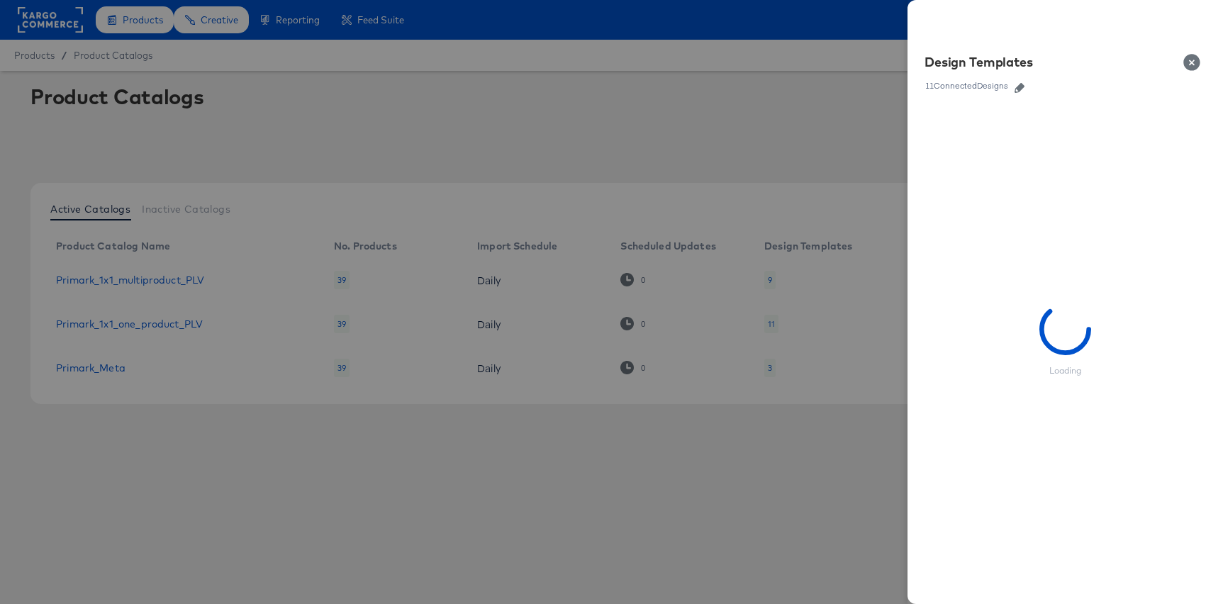
click at [1022, 89] on icon "button" at bounding box center [1020, 88] width 10 height 10
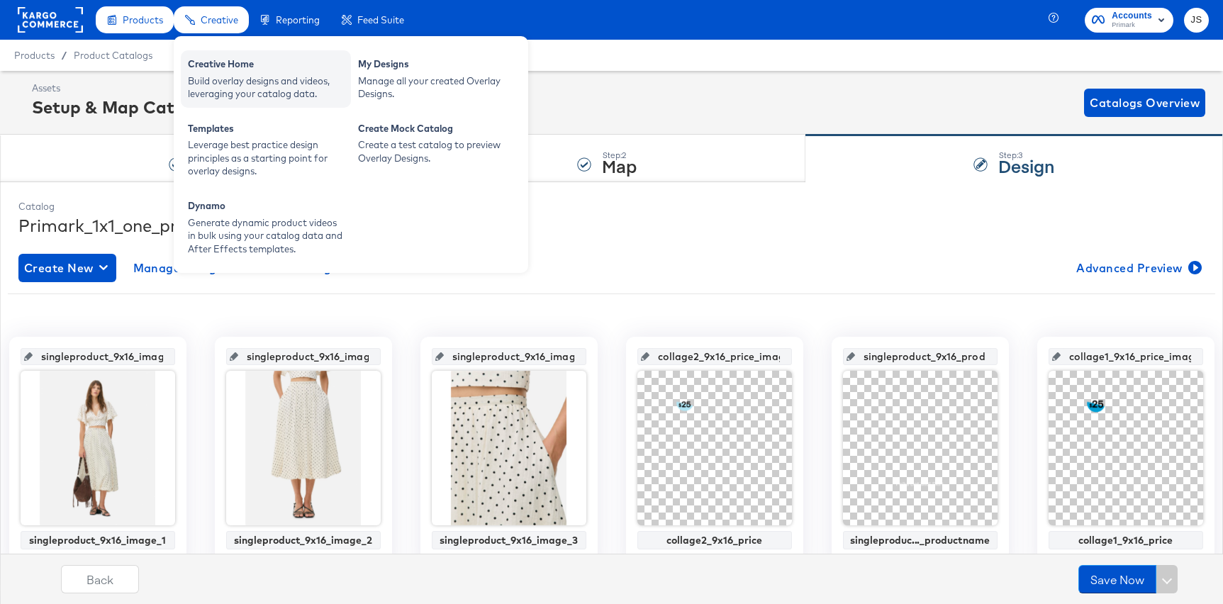
click at [213, 74] on div "Build overlay designs and videos, leveraging your catalog data." at bounding box center [266, 87] width 156 height 26
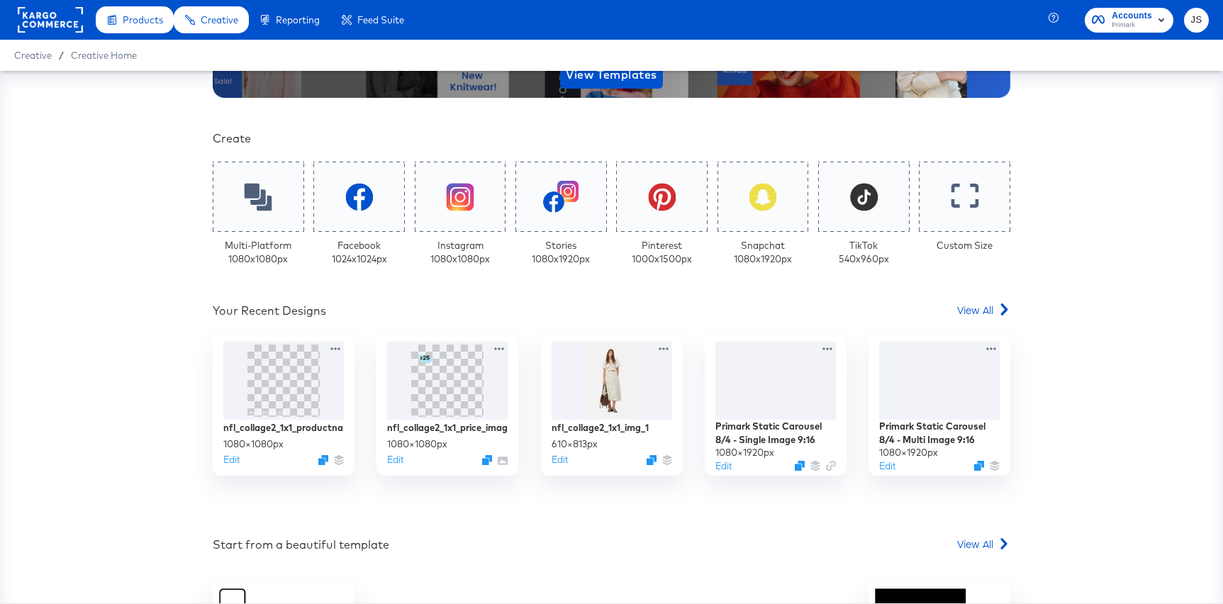
scroll to position [257, 0]
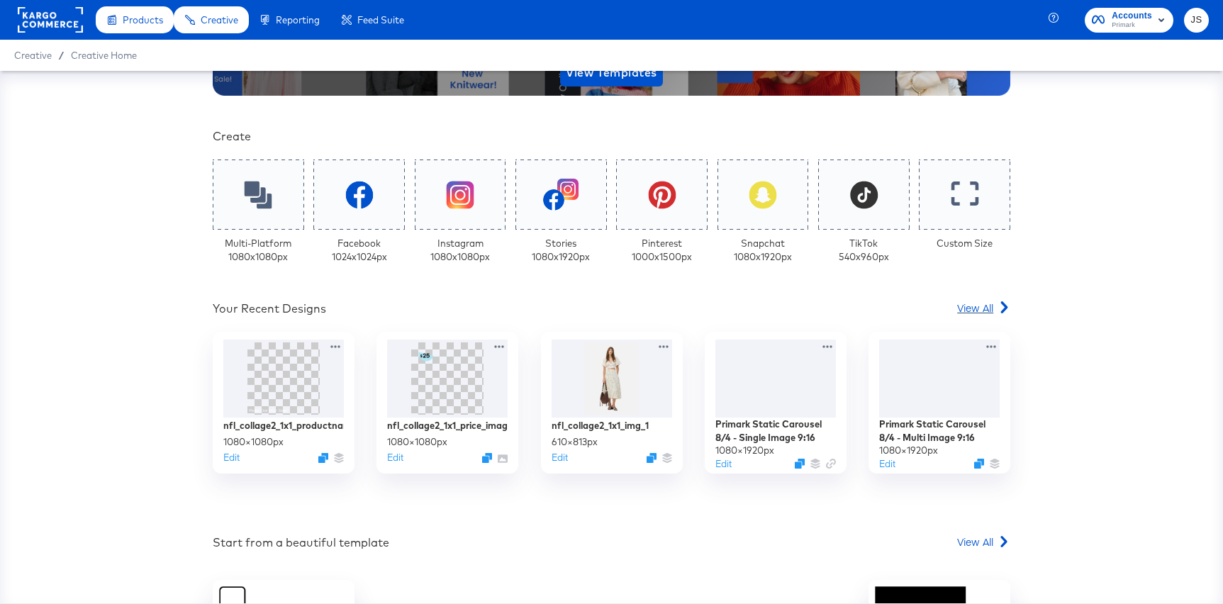
click at [969, 309] on span "View All" at bounding box center [975, 308] width 36 height 14
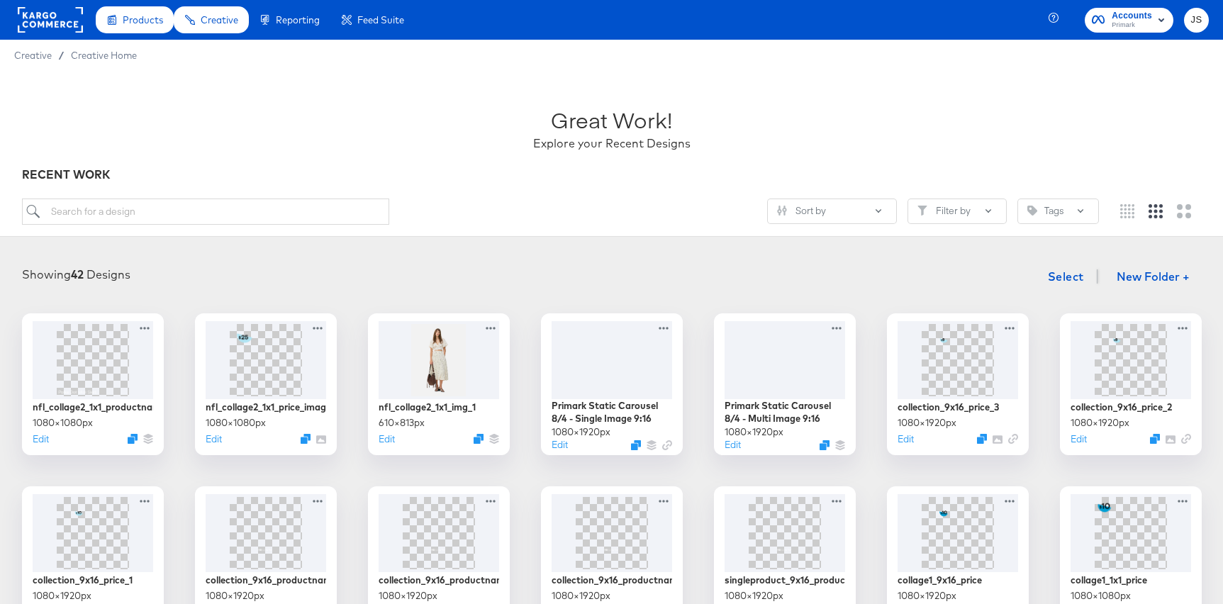
scroll to position [35, 0]
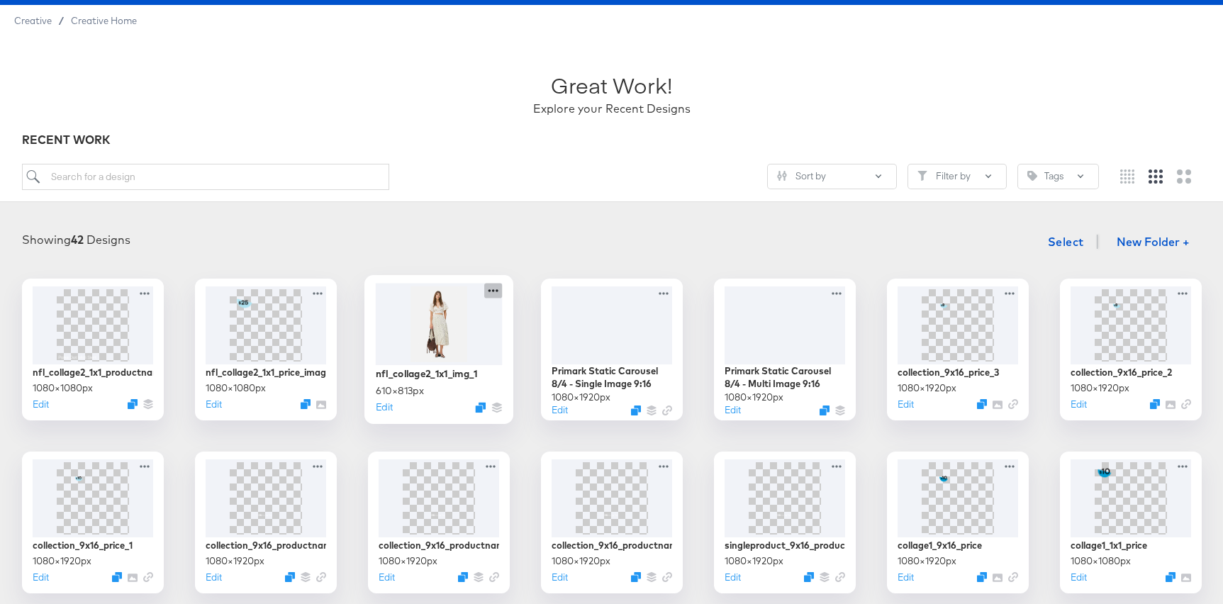
click at [498, 294] on icon at bounding box center [493, 290] width 18 height 15
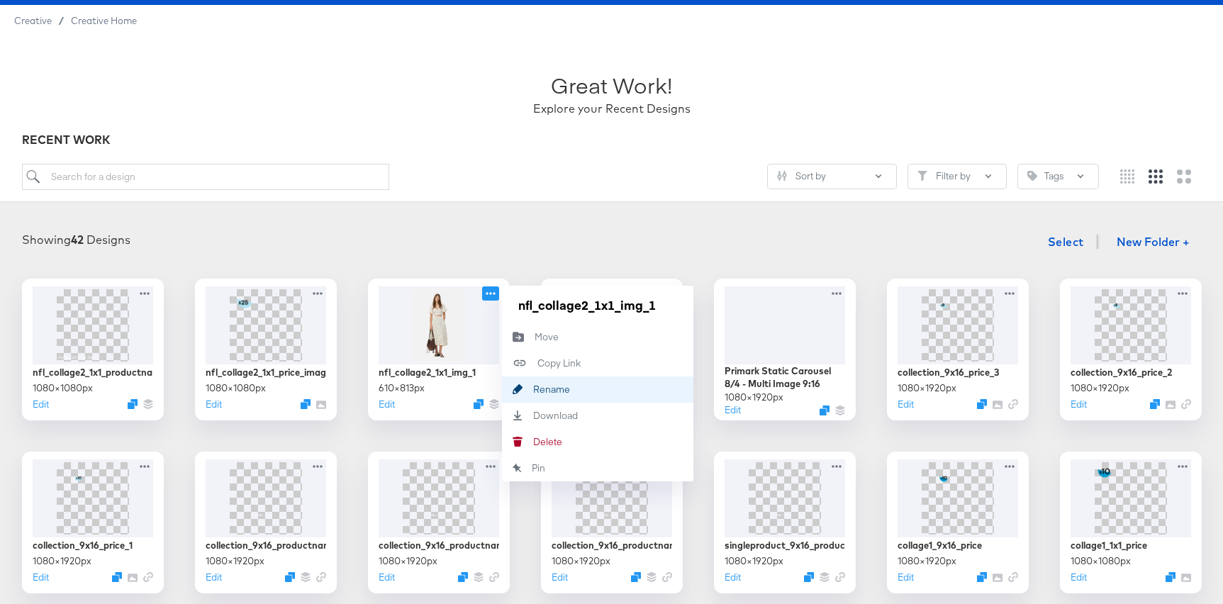
click at [533, 389] on div "Rename Rename" at bounding box center [533, 389] width 0 height 0
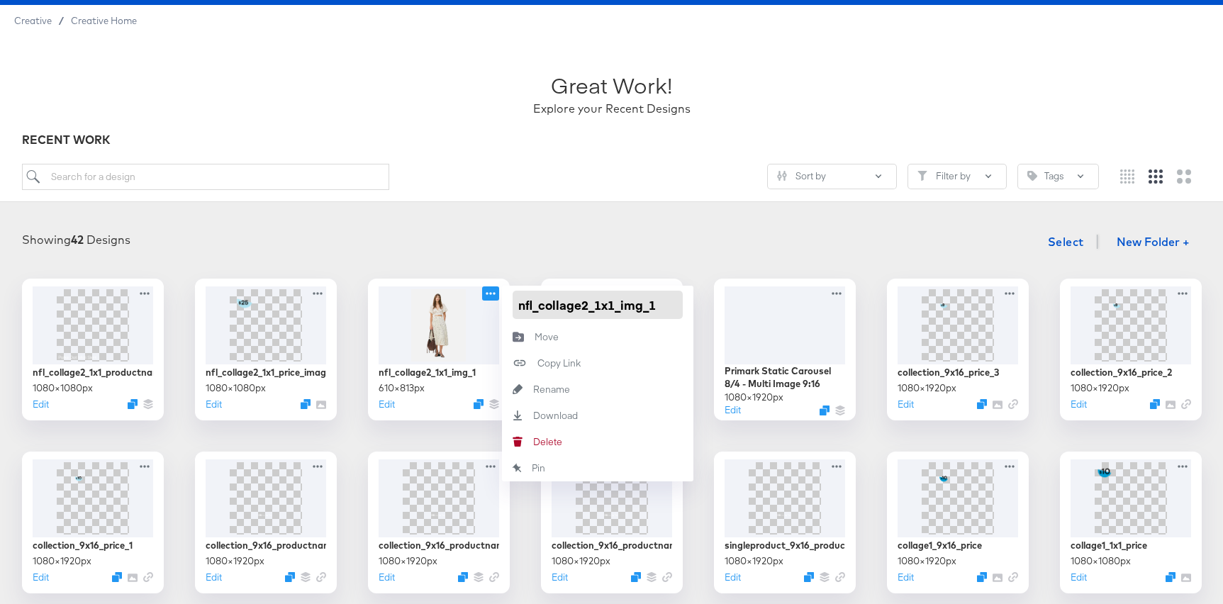
click at [639, 306] on input "nfl_collage2_1x1_img_1" at bounding box center [598, 305] width 170 height 28
type input "nfl_collage2_1x1_image_1"
click at [634, 169] on div "Sort by Filter by Tags" at bounding box center [560, 177] width 1077 height 26
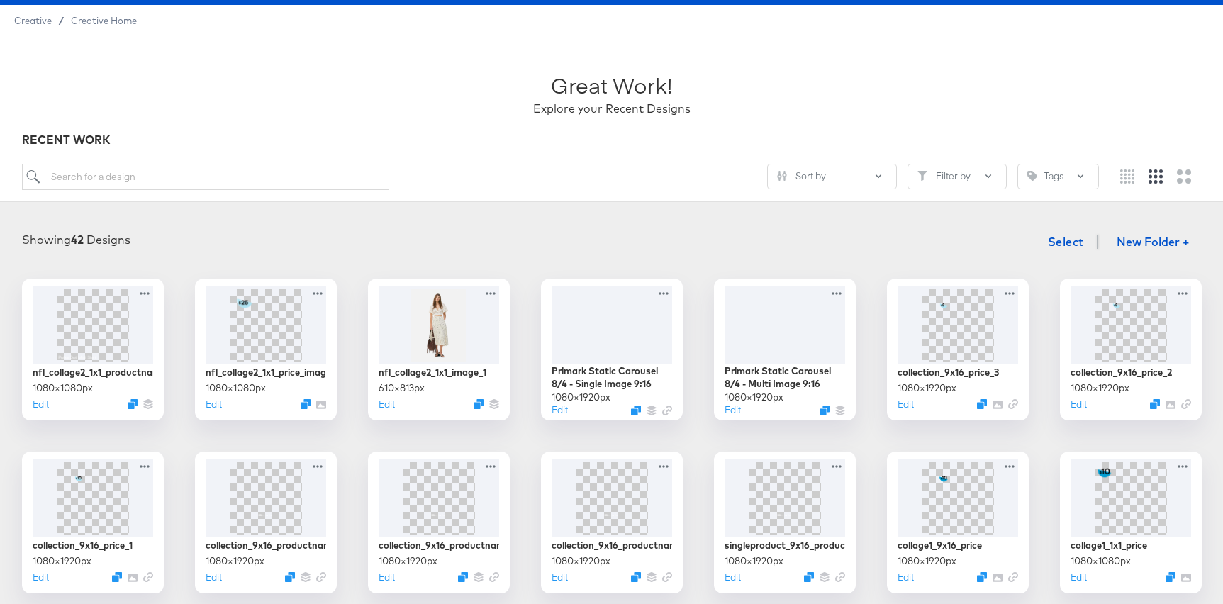
click at [479, 264] on div "Showing 42 Designs Select New Folder + nfl_collage2_1x1_productname_image 1080 …" at bounding box center [611, 584] width 1195 height 712
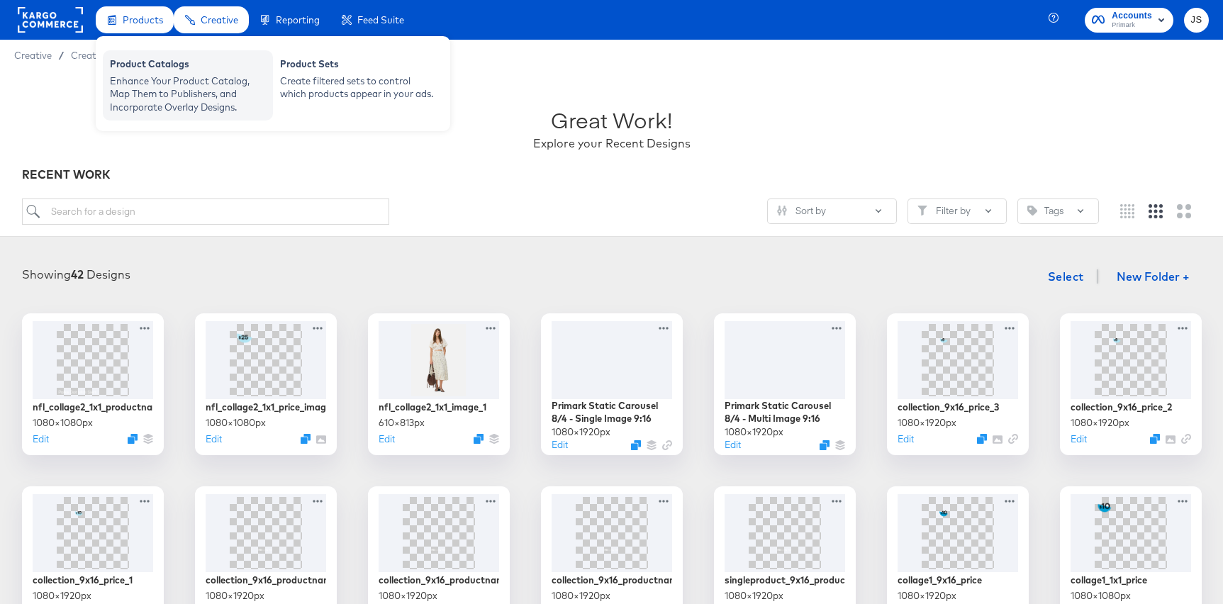
click at [164, 79] on div "Enhance Your Product Catalog, Map Them to Publishers, and Incorporate Overlay D…" at bounding box center [188, 94] width 156 height 40
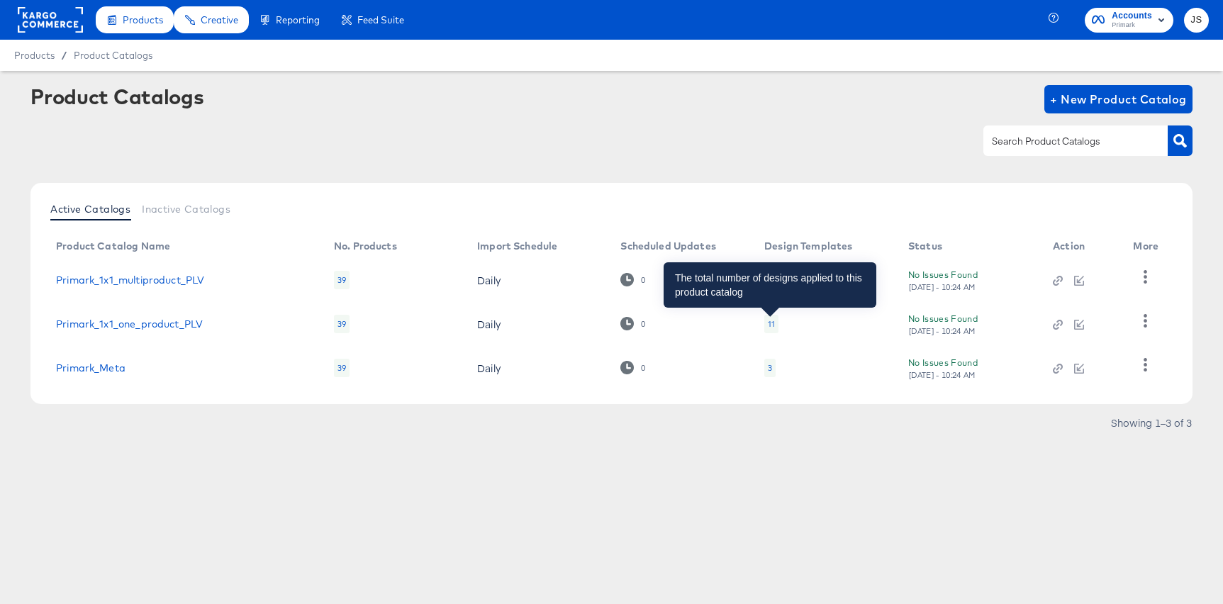
click at [773, 320] on div "11" at bounding box center [771, 323] width 7 height 11
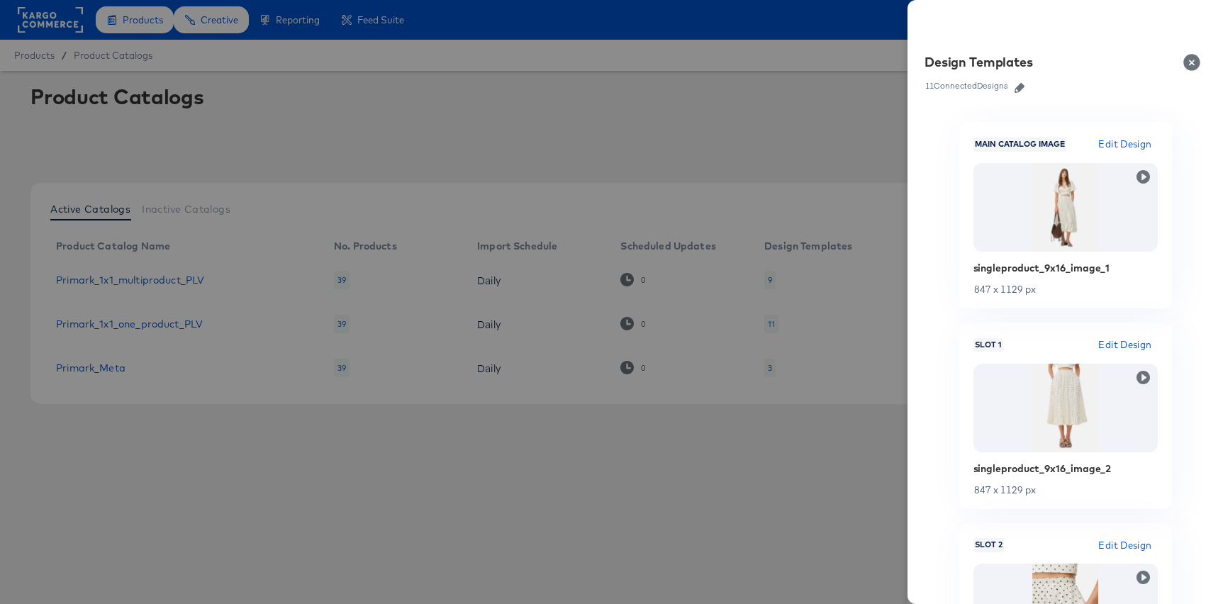
click at [1017, 81] on link at bounding box center [1019, 86] width 21 height 16
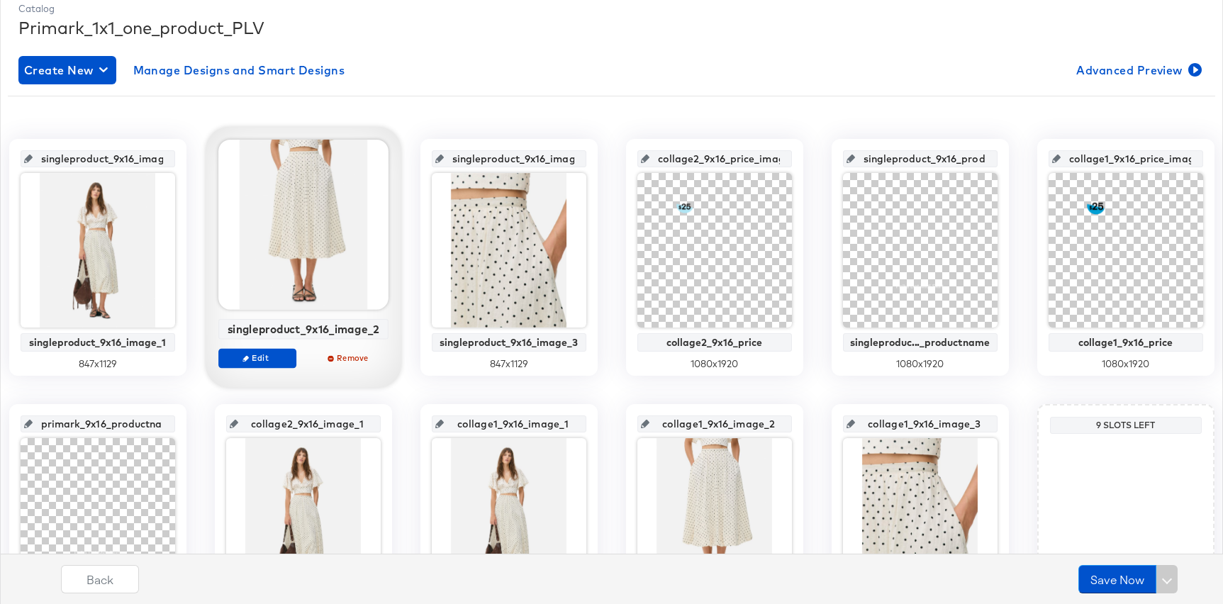
scroll to position [337, 0]
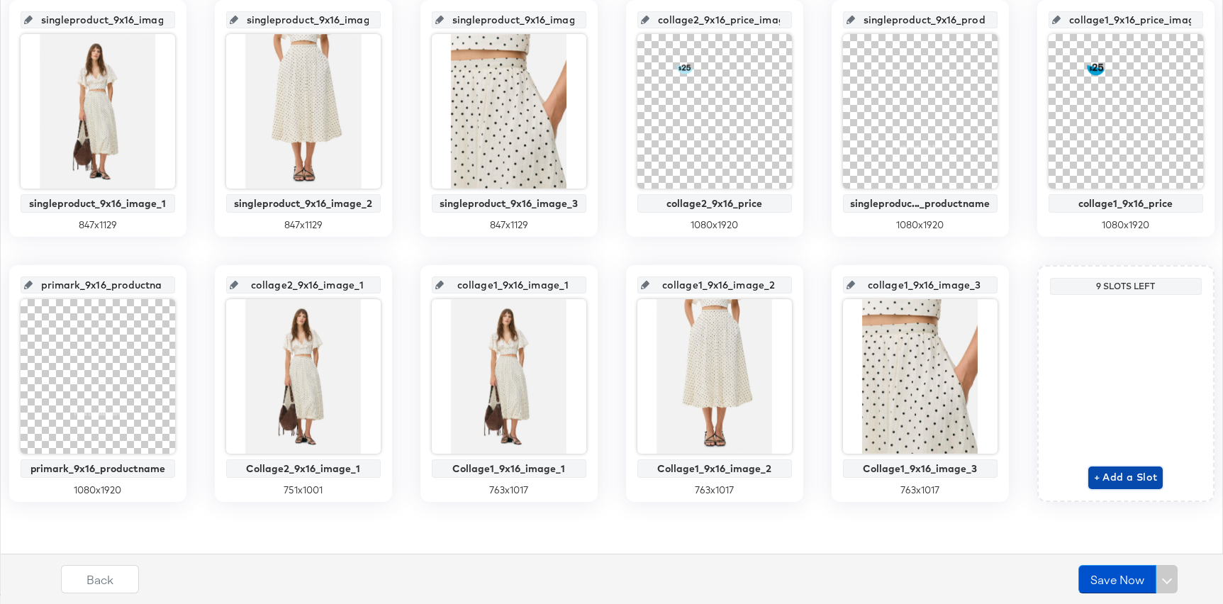
click at [1135, 479] on span "+ Add a Slot" at bounding box center [1126, 478] width 64 height 18
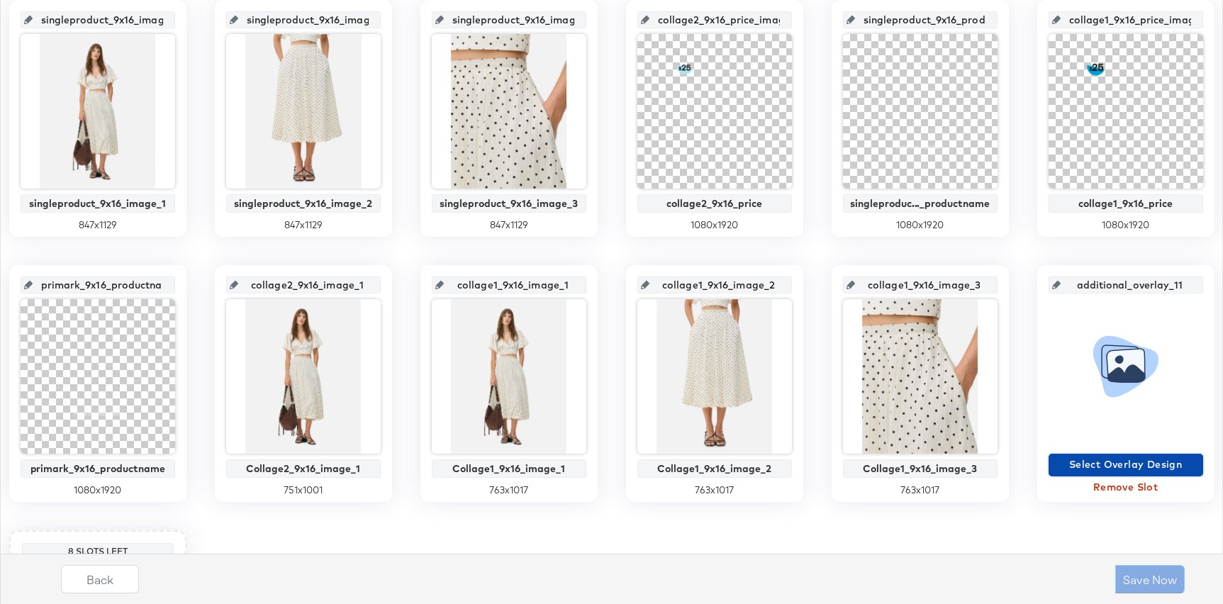
click at [1129, 464] on span "Select Overlay Design" at bounding box center [1125, 465] width 143 height 18
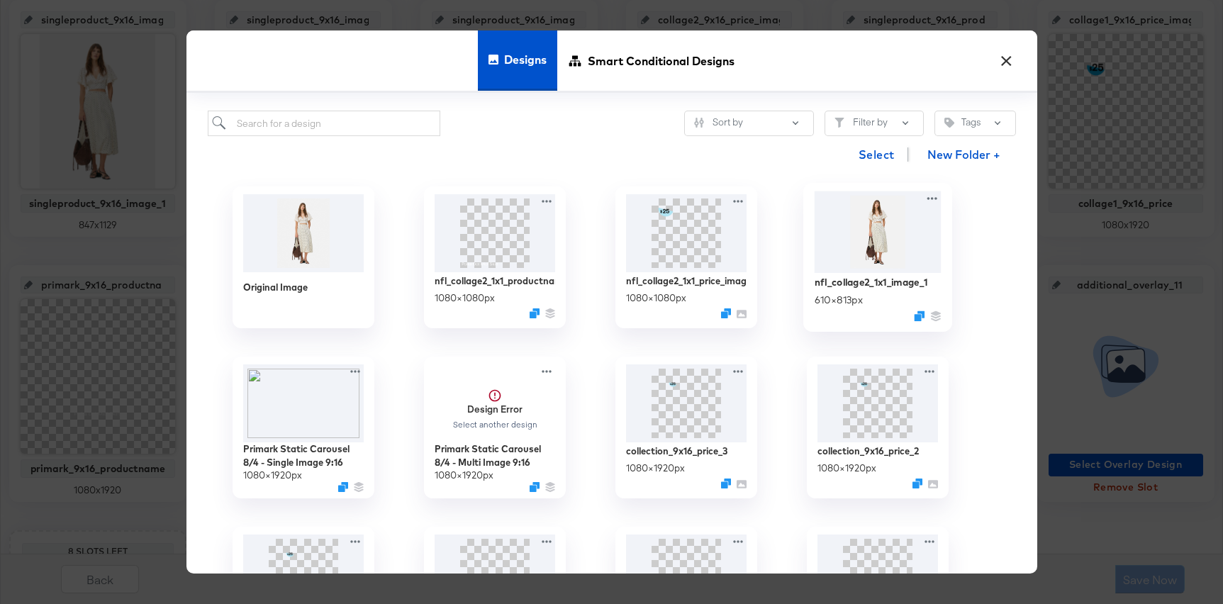
click at [919, 238] on img at bounding box center [877, 232] width 127 height 82
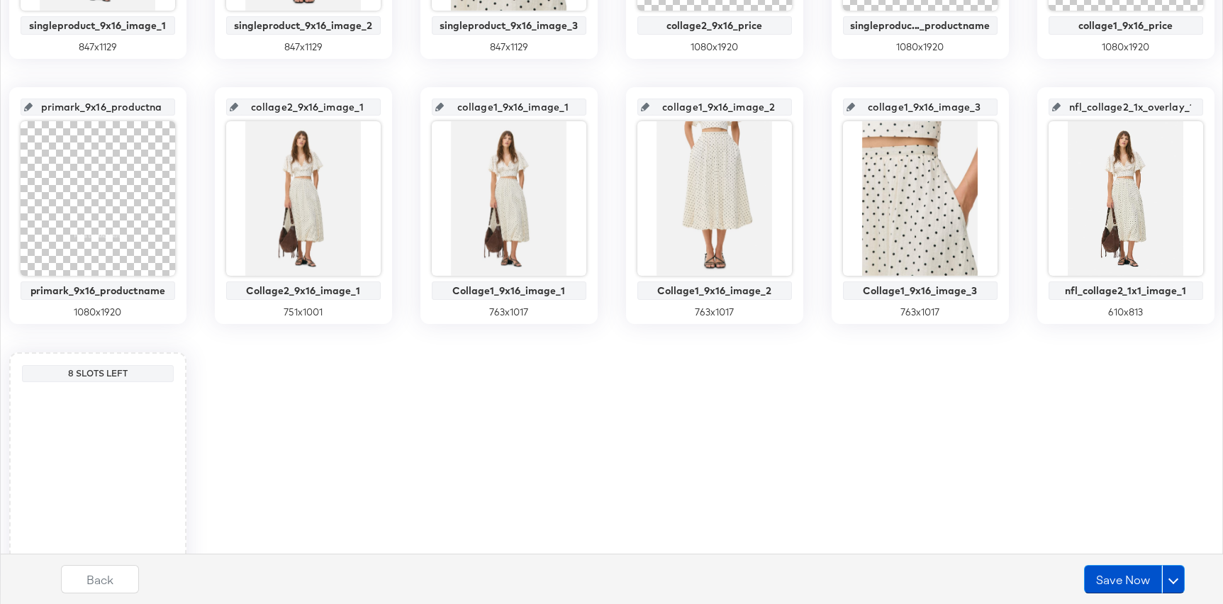
scroll to position [513, 0]
click at [1096, 106] on input "nfl_collage2_1x_overlay_11" at bounding box center [1130, 103] width 139 height 38
click at [1155, 112] on input "nfl_collage2_1x_overlay_11" at bounding box center [1130, 103] width 139 height 38
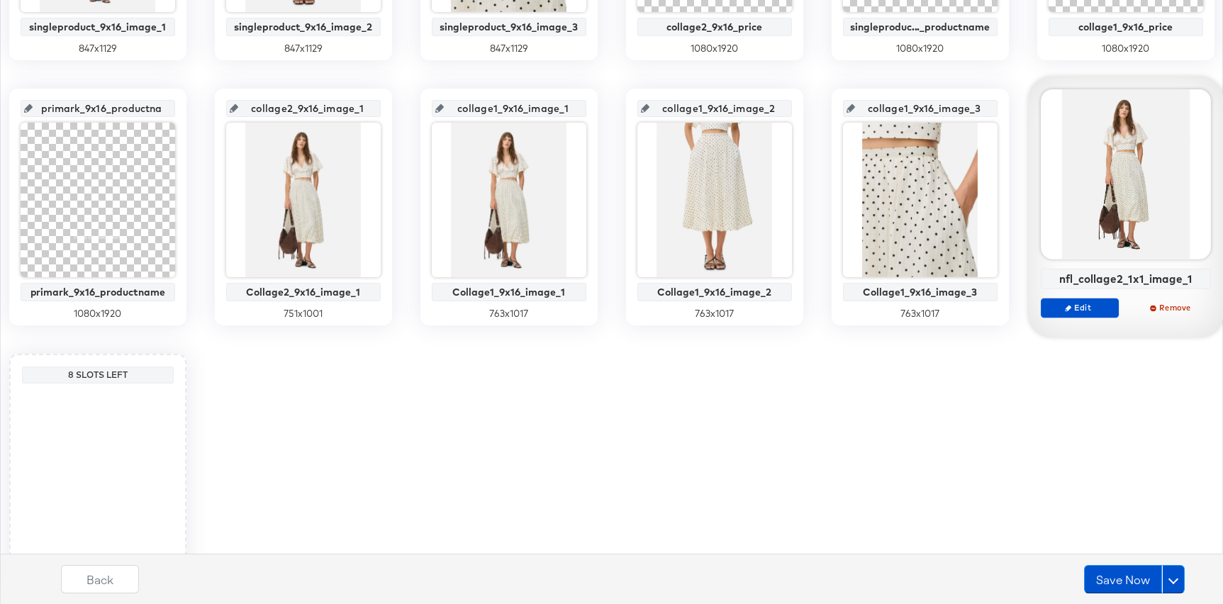
click at [1111, 281] on div "nfl_collage2_1x1_image_1" at bounding box center [1125, 278] width 162 height 13
copy div "nfl_collage2_1x1_image_1 Edit Remove"
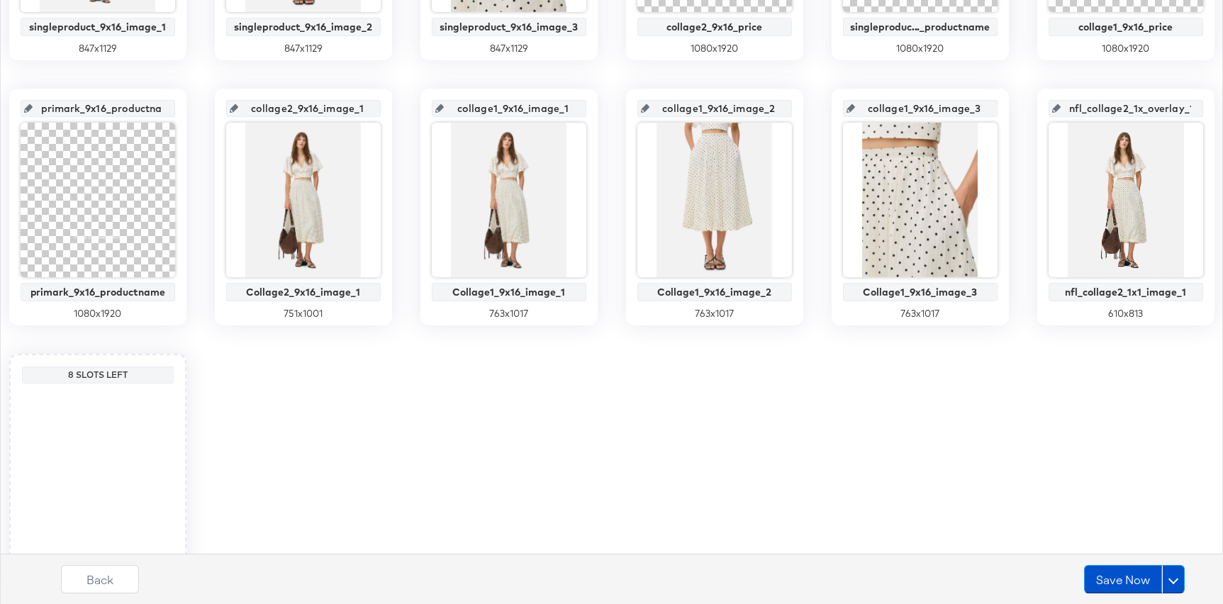
click at [1127, 108] on input "nfl_collage2_1x_overlay_11" at bounding box center [1130, 103] width 139 height 38
paste input "1_image_"
type input "nfl_collage2_1x1_image_1"
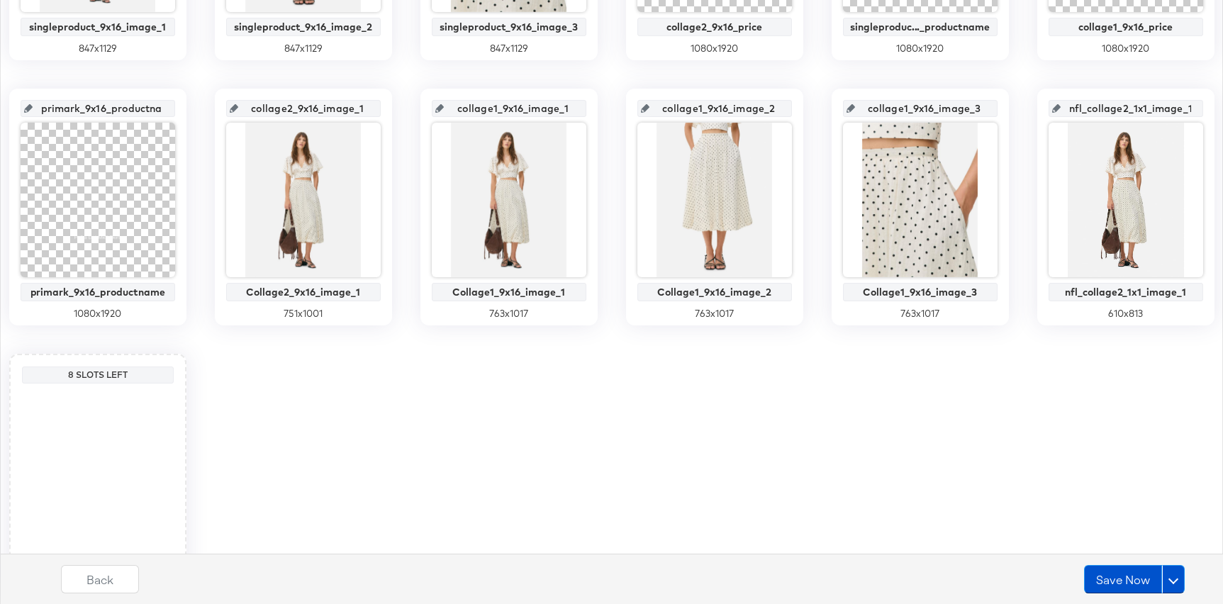
scroll to position [0, 9]
click at [1064, 476] on div "singleproduct_9x16_image_1 singleproduct_9x16_image_1 847 x 1129 singleproduct_…" at bounding box center [611, 206] width 1207 height 767
click at [1151, 107] on input "nfl_collage2_1x1_image_1" at bounding box center [1130, 103] width 139 height 38
click at [1032, 469] on div "singleproduct_9x16_image_1 singleproduct_9x16_image_1 847 x 1129 singleproduct_…" at bounding box center [611, 206] width 1207 height 767
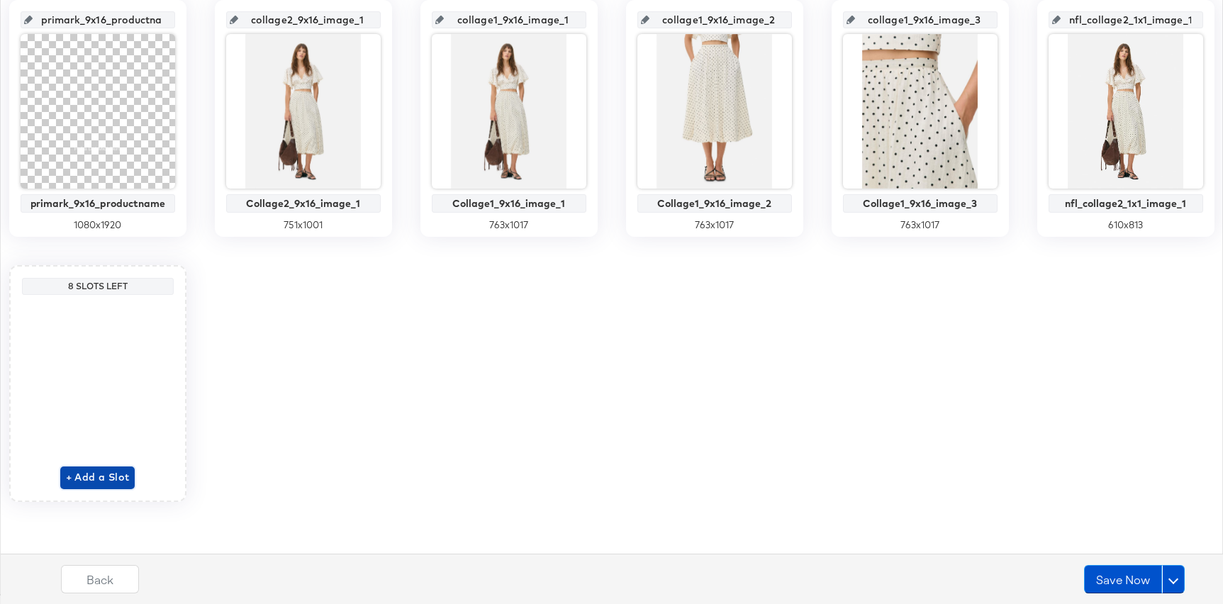
click at [91, 475] on span "+ Add a Slot" at bounding box center [98, 478] width 64 height 18
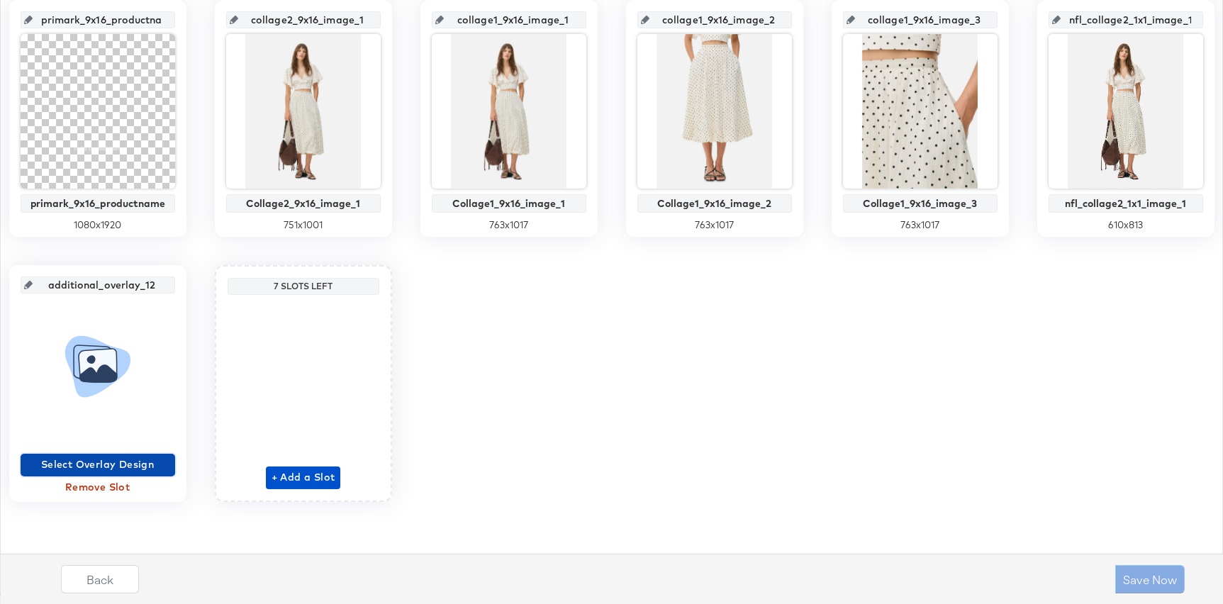
click at [114, 461] on span "Select Overlay Design" at bounding box center [97, 465] width 143 height 18
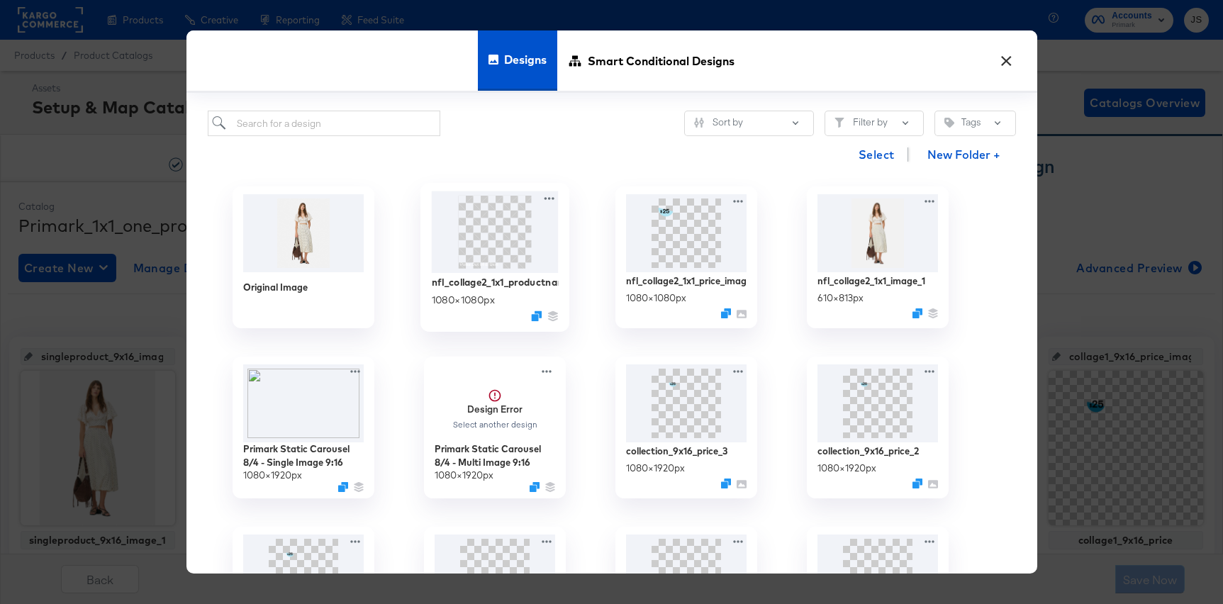
scroll to position [602, 0]
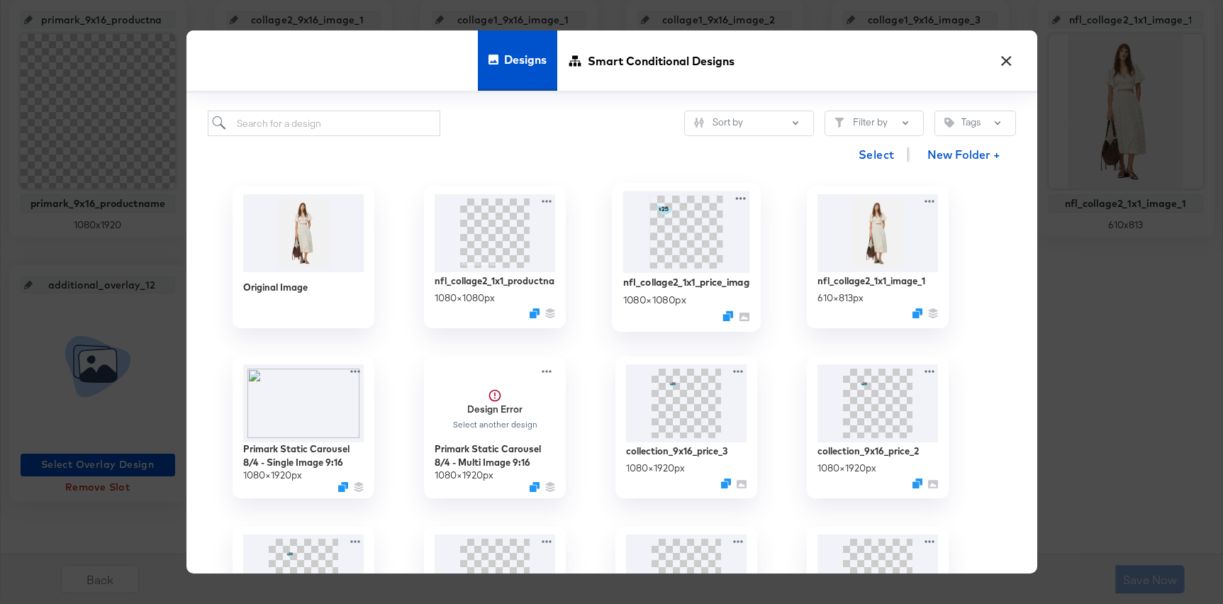
click at [672, 259] on img at bounding box center [686, 232] width 127 height 82
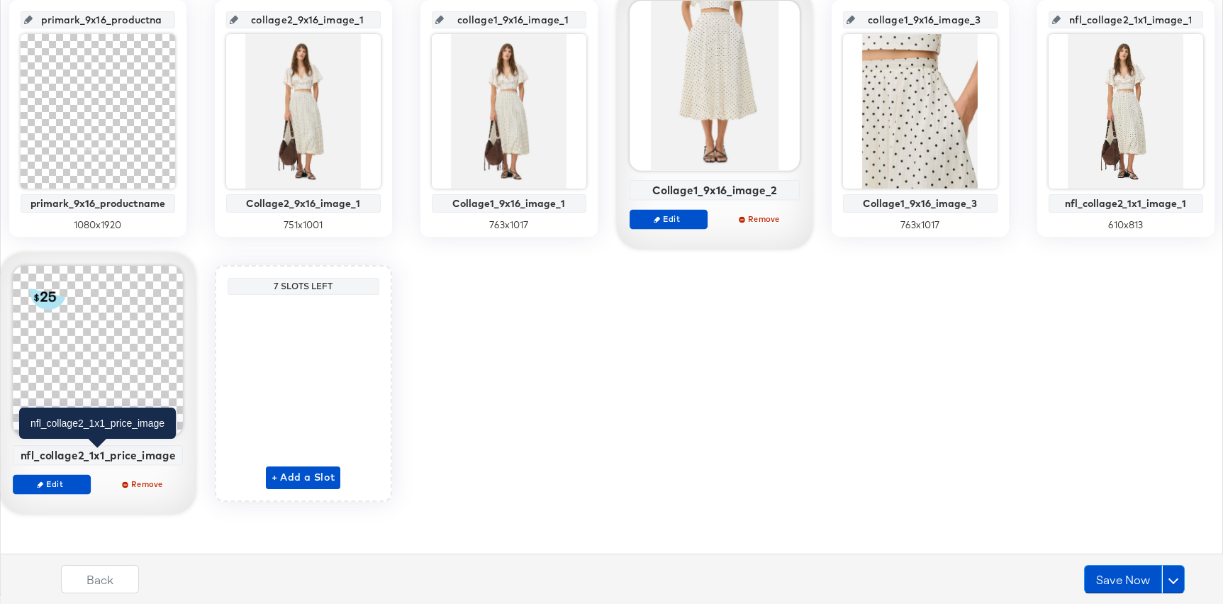
click at [128, 455] on div "nfl_collage2_1x1_price_image" at bounding box center [97, 455] width 162 height 13
copy div "nfl_collage2_1x1_price_image Edit Remove"
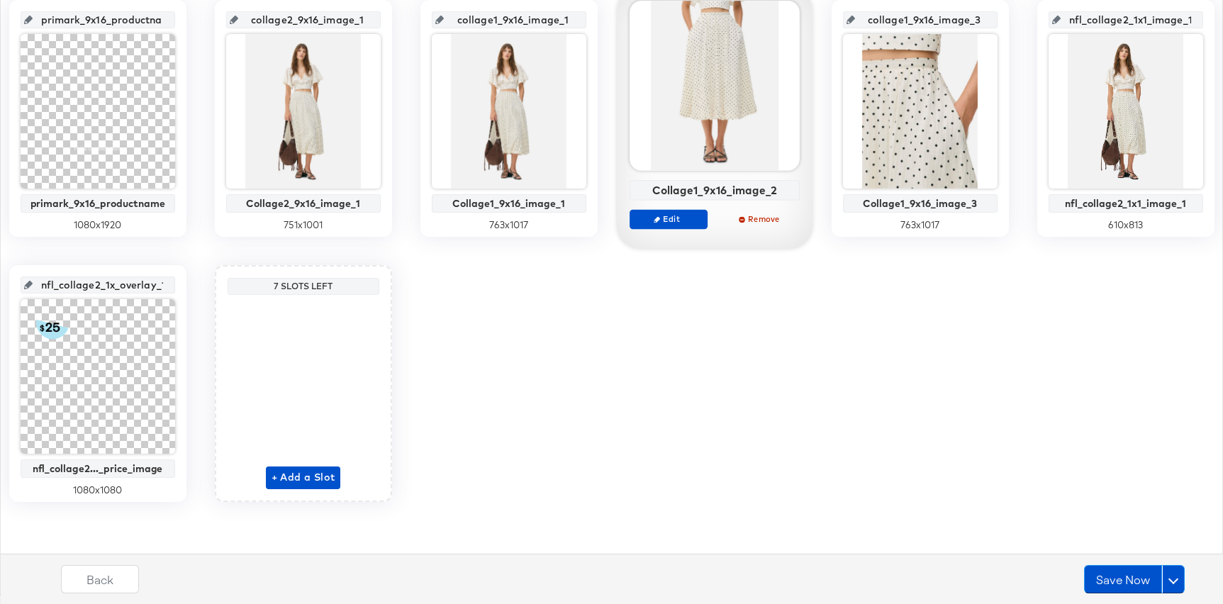
click at [117, 289] on input "nfl_collage2_1x_overlay_12" at bounding box center [102, 279] width 139 height 38
paste input "1_price_image"
type input "nfl_collage2_1x1_price_image"
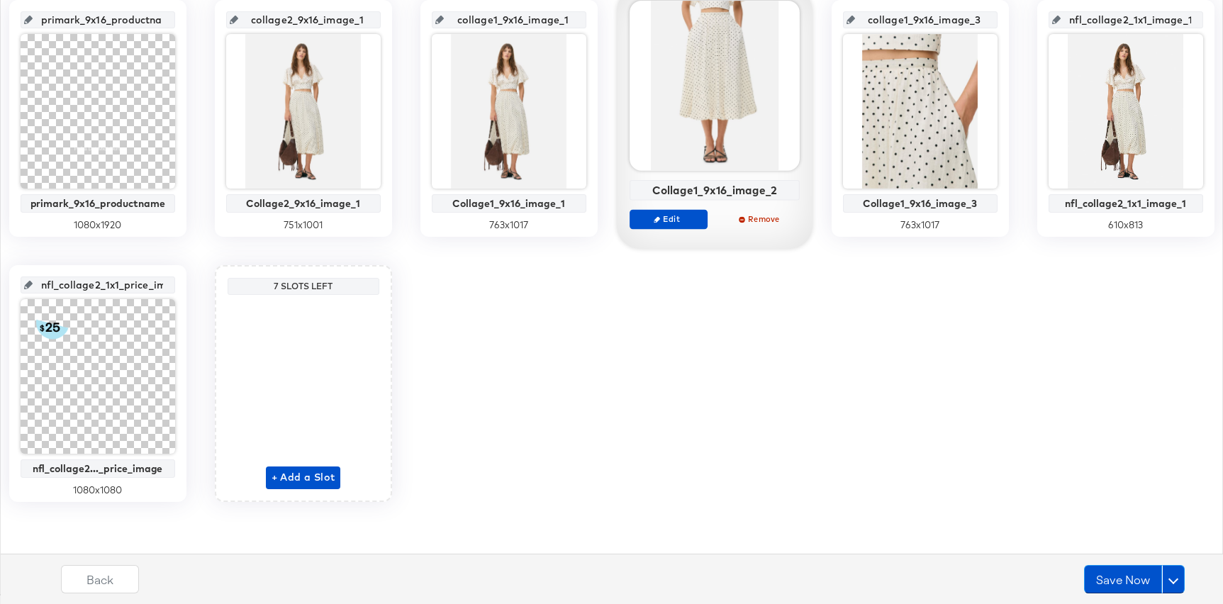
scroll to position [0, 29]
click at [144, 271] on input "nfl_collage2_1x1_price_image" at bounding box center [102, 279] width 139 height 38
click at [146, 251] on div "singleproduct_9x16_image_1 singleproduct_9x16_image_1 847 x 1129 singleproduct_…" at bounding box center [611, 118] width 1207 height 767
click at [125, 285] on input "nfl_collage2_1x1_price_image" at bounding box center [102, 279] width 139 height 38
click at [291, 471] on span "+ Add a Slot" at bounding box center [304, 478] width 64 height 18
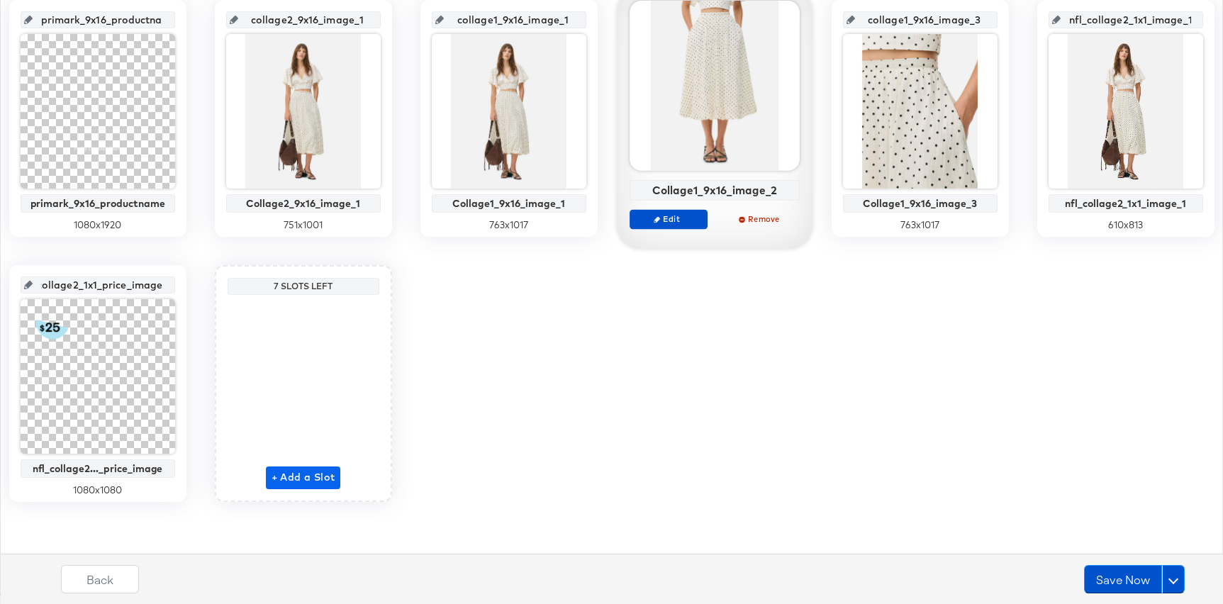
scroll to position [0, 0]
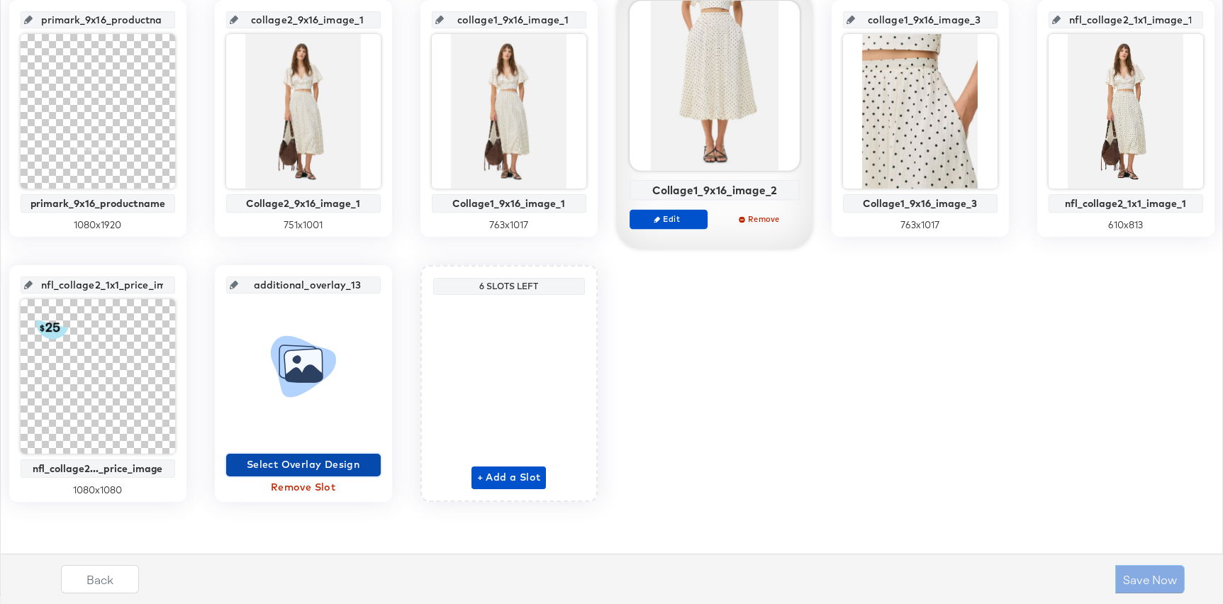
click at [290, 463] on span "Select Overlay Design" at bounding box center [303, 465] width 143 height 18
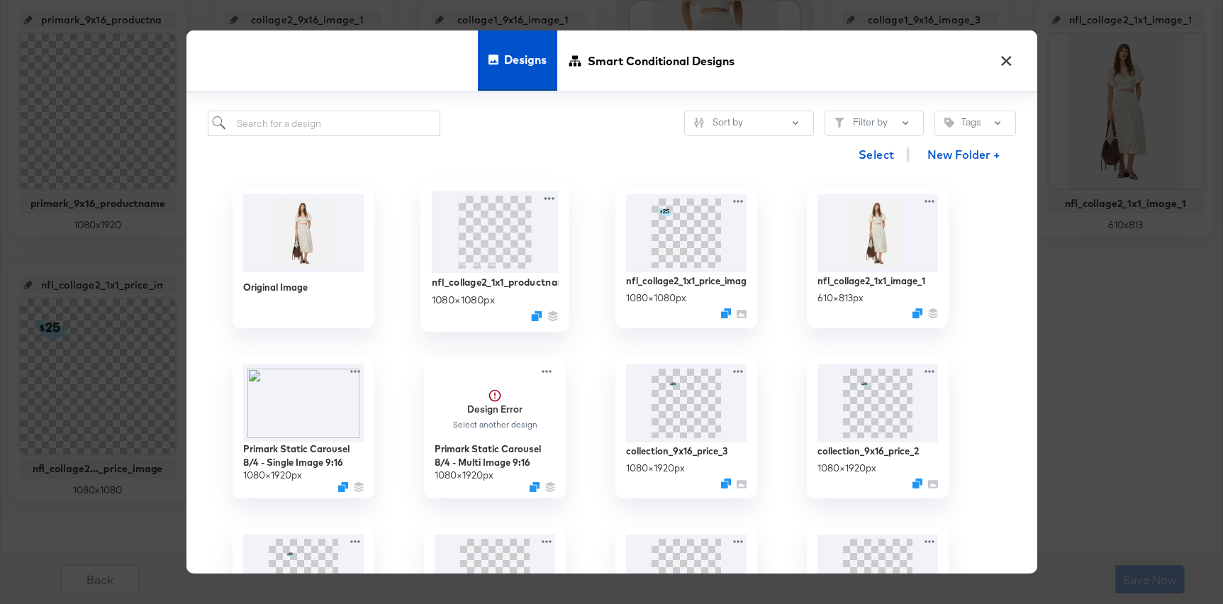
click at [506, 237] on img at bounding box center [494, 232] width 127 height 82
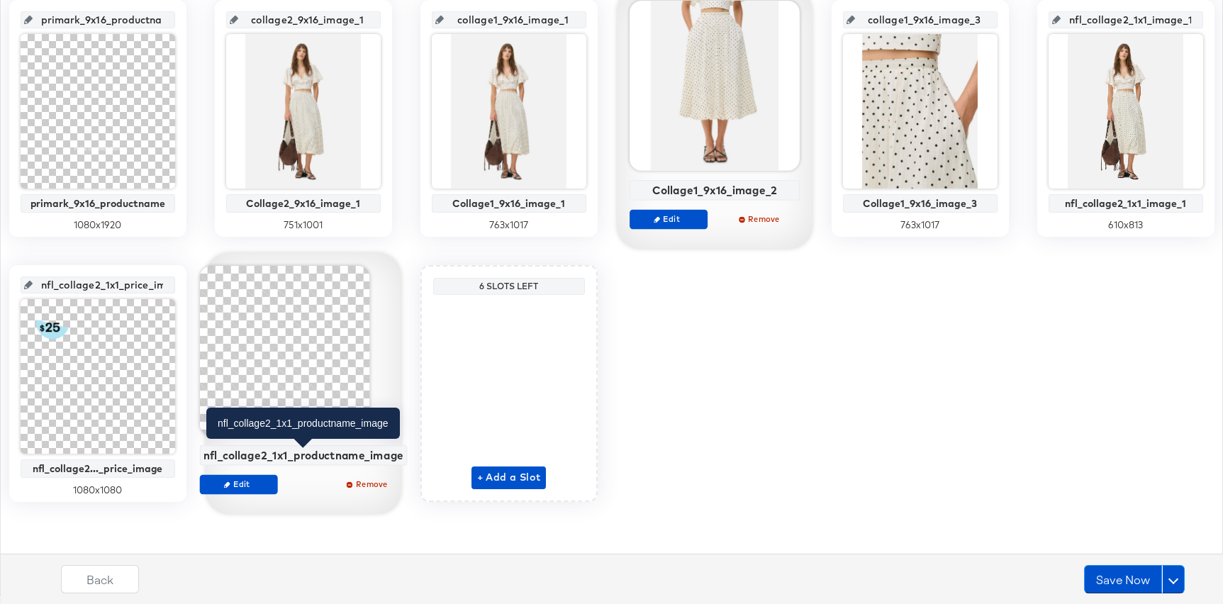
click at [301, 450] on div "nfl_collage2_1x1_productname_image" at bounding box center [303, 455] width 200 height 13
copy div "nfl_collage2_1x1_productname_image Edit Remove"
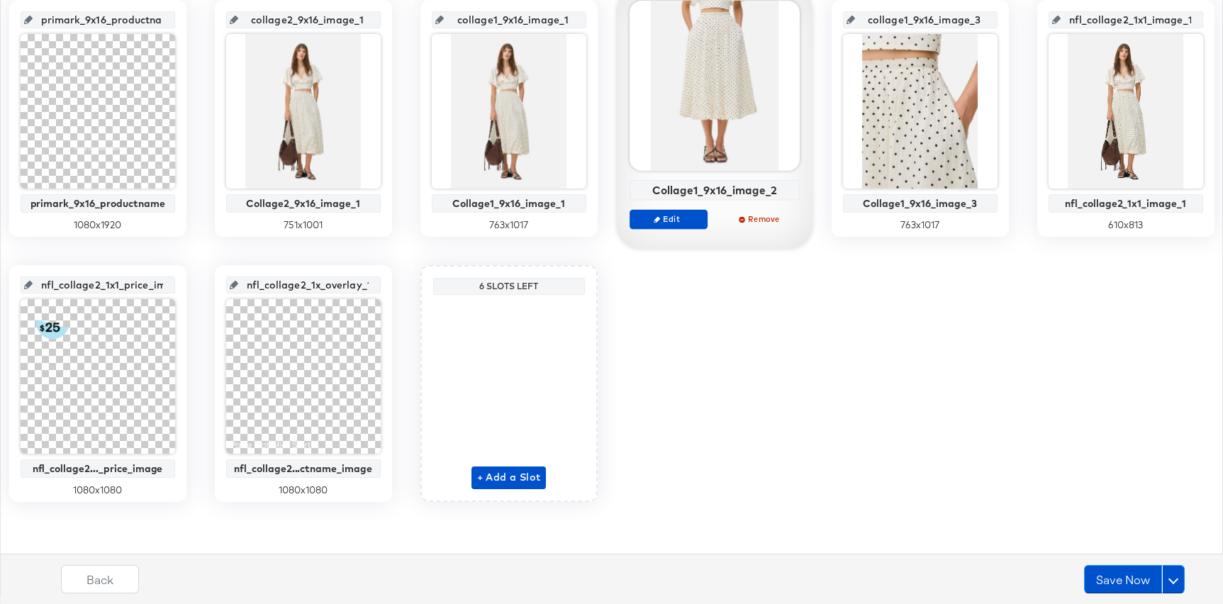
click at [316, 288] on input "nfl_collage2_1x_overlay_13" at bounding box center [307, 279] width 139 height 38
paste input "1_productname_image"
type input "nfl_collage2_1x1_productname_image"
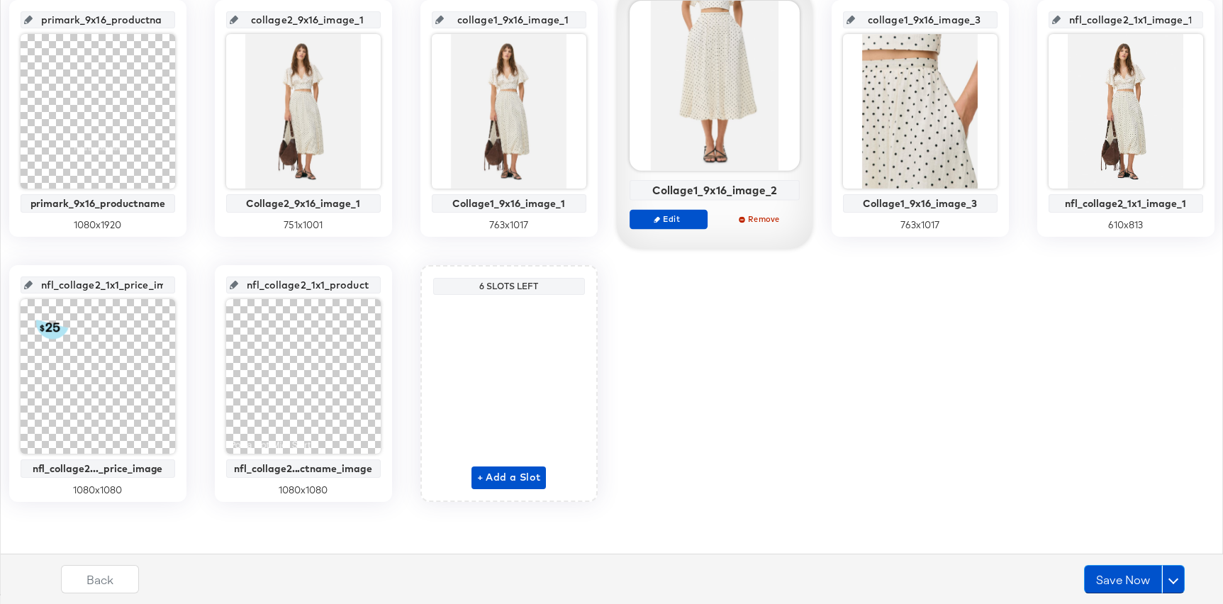
scroll to position [0, 71]
click at [713, 365] on div "singleproduct_9x16_image_1 singleproduct_9x16_image_1 847 x 1129 singleproduct_…" at bounding box center [611, 118] width 1207 height 767
click at [331, 284] on input "nfl_collage2_1x1_productname_image" at bounding box center [307, 279] width 139 height 38
click at [1132, 581] on button "Save Now" at bounding box center [1123, 579] width 78 height 28
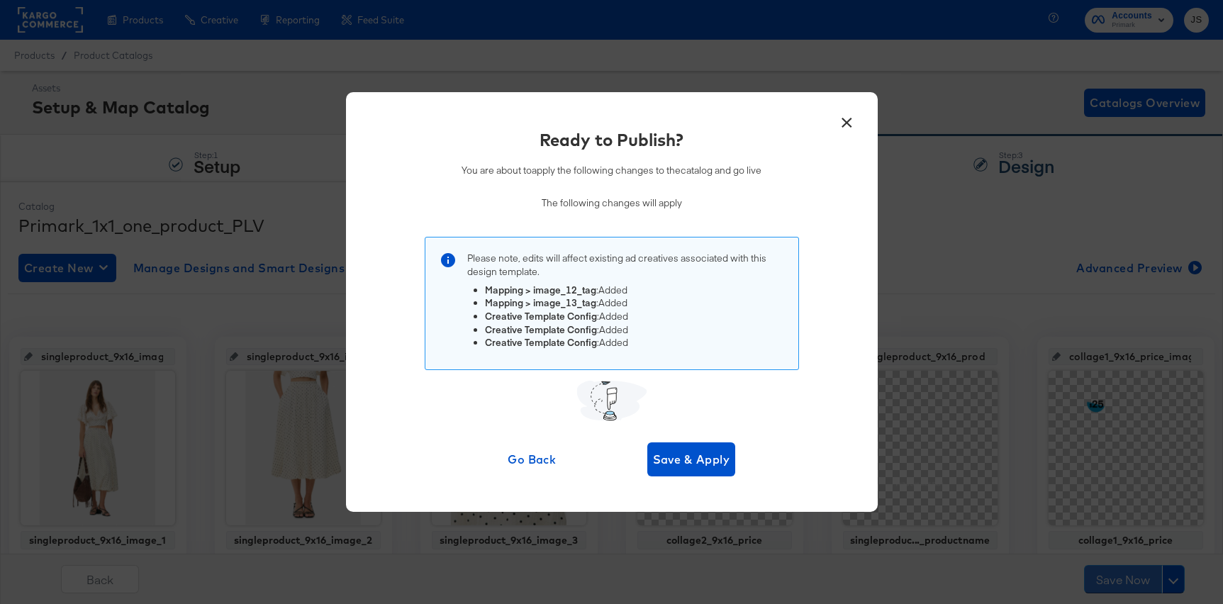
scroll to position [0, 0]
click at [679, 457] on span "Save & Apply" at bounding box center [691, 460] width 77 height 20
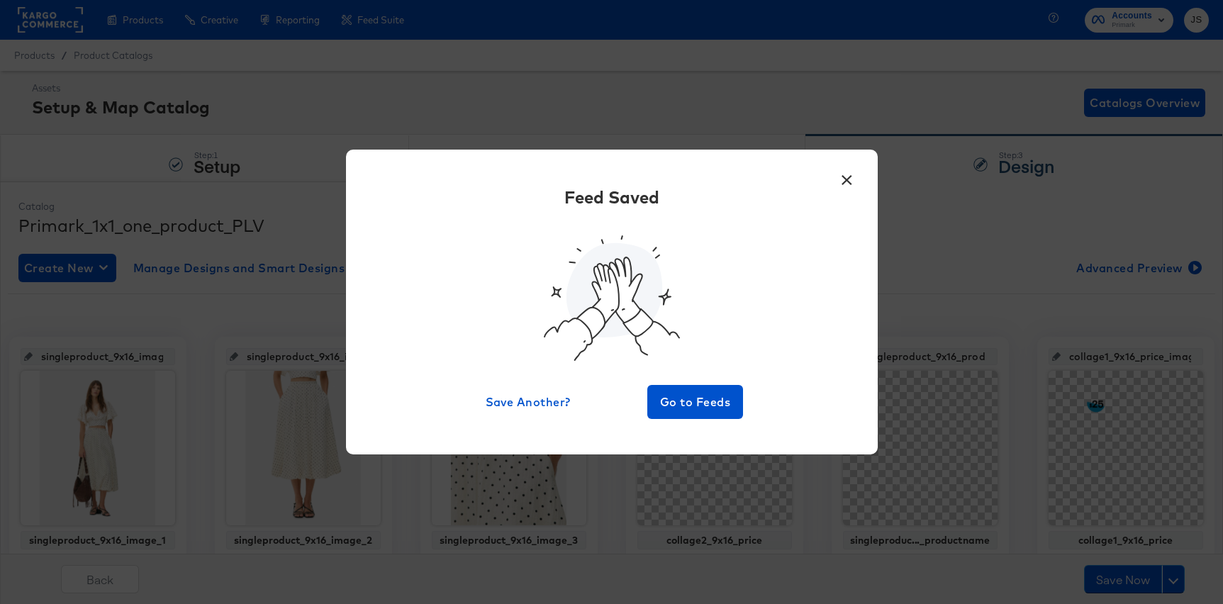
click at [842, 171] on button "×" at bounding box center [848, 177] width 26 height 26
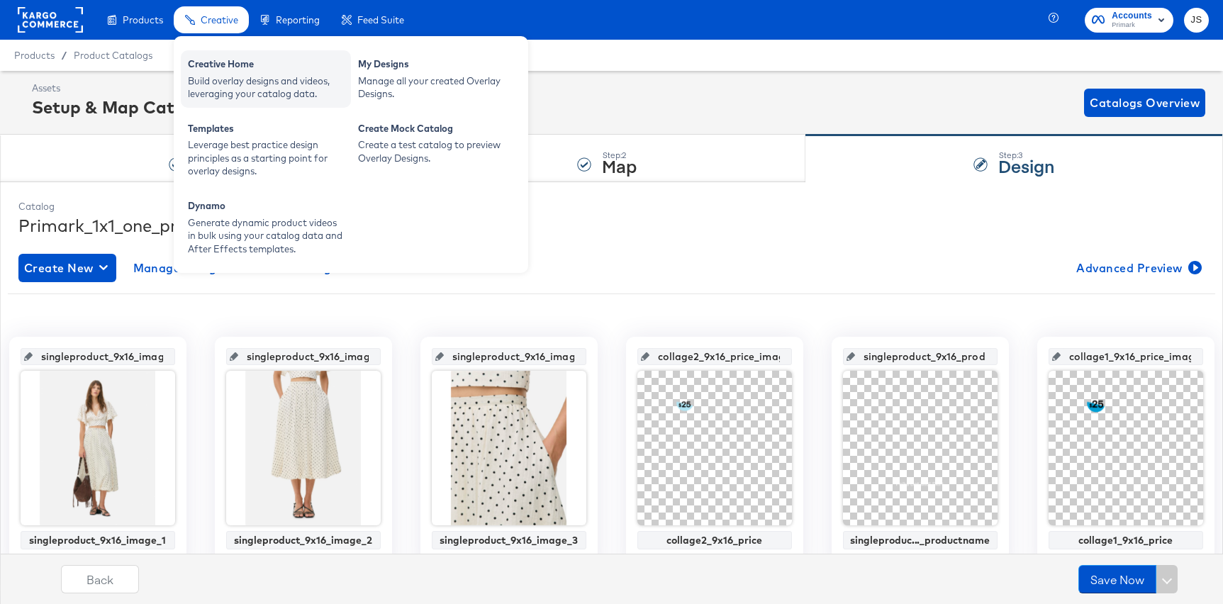
click at [219, 77] on div "Build overlay designs and videos, leveraging your catalog data." at bounding box center [266, 87] width 156 height 26
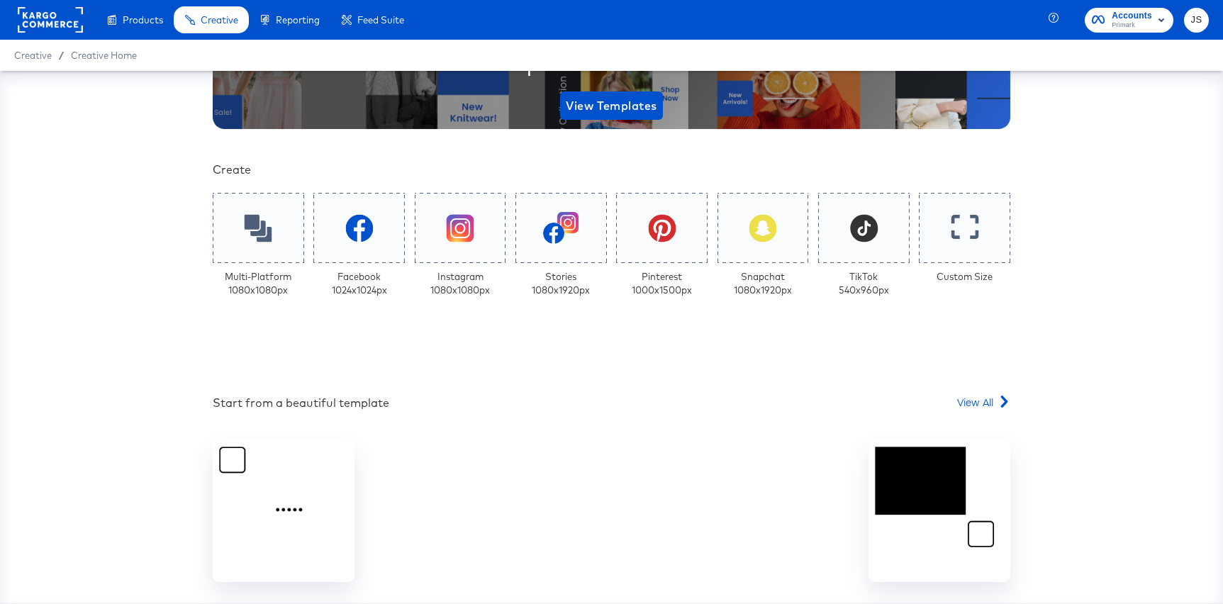
scroll to position [231, 0]
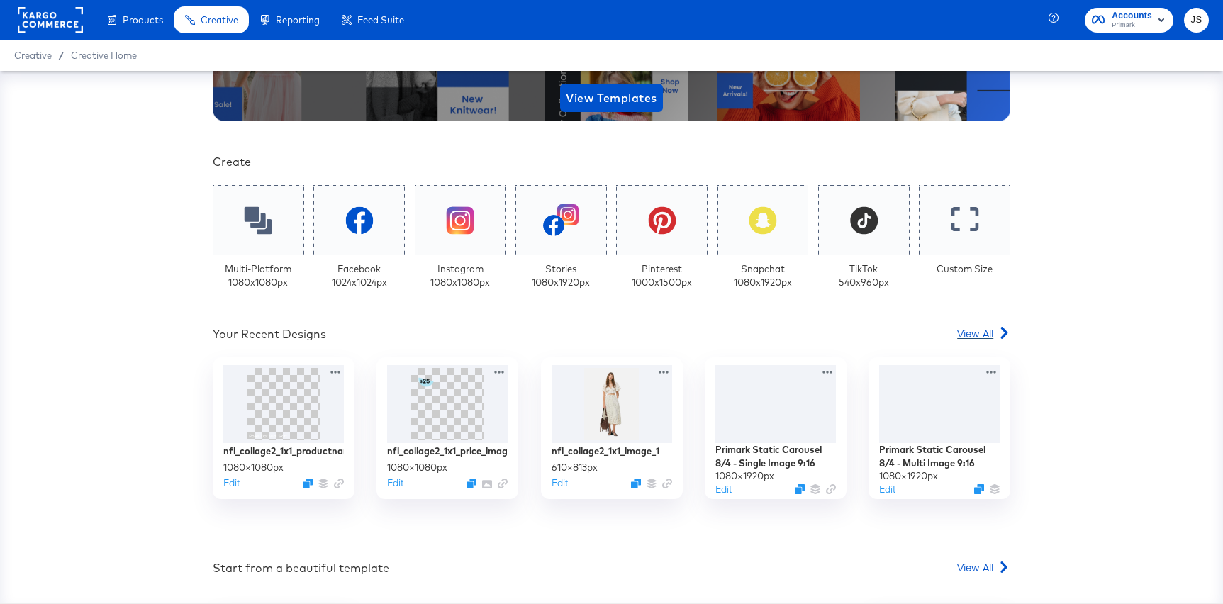
click at [961, 335] on span "View All" at bounding box center [975, 333] width 36 height 14
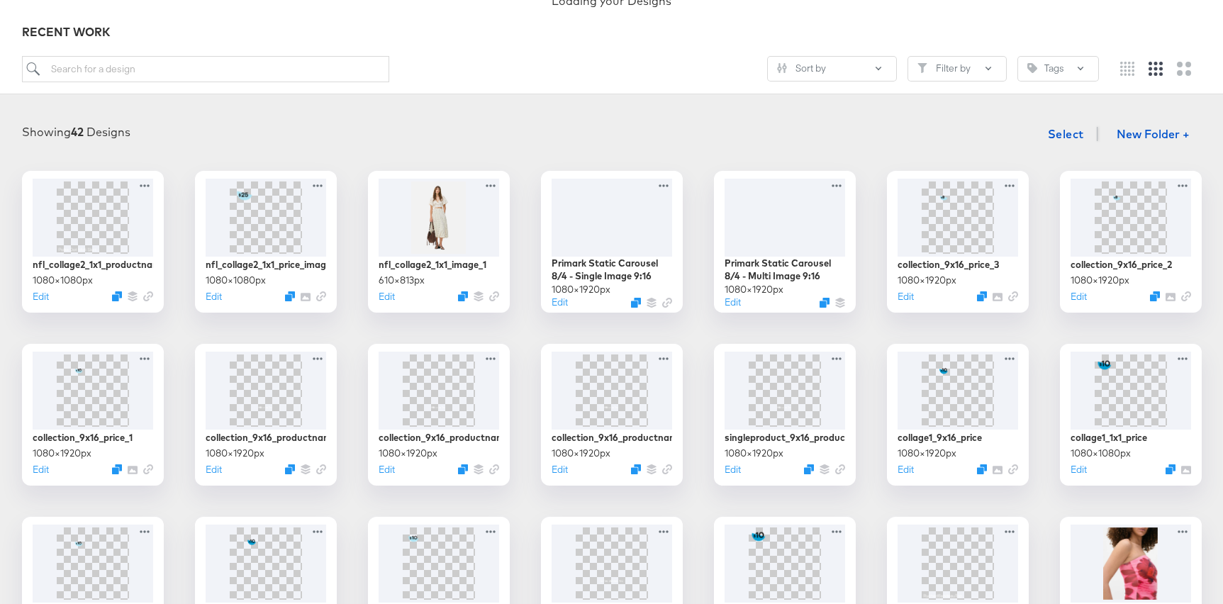
scroll to position [106, 0]
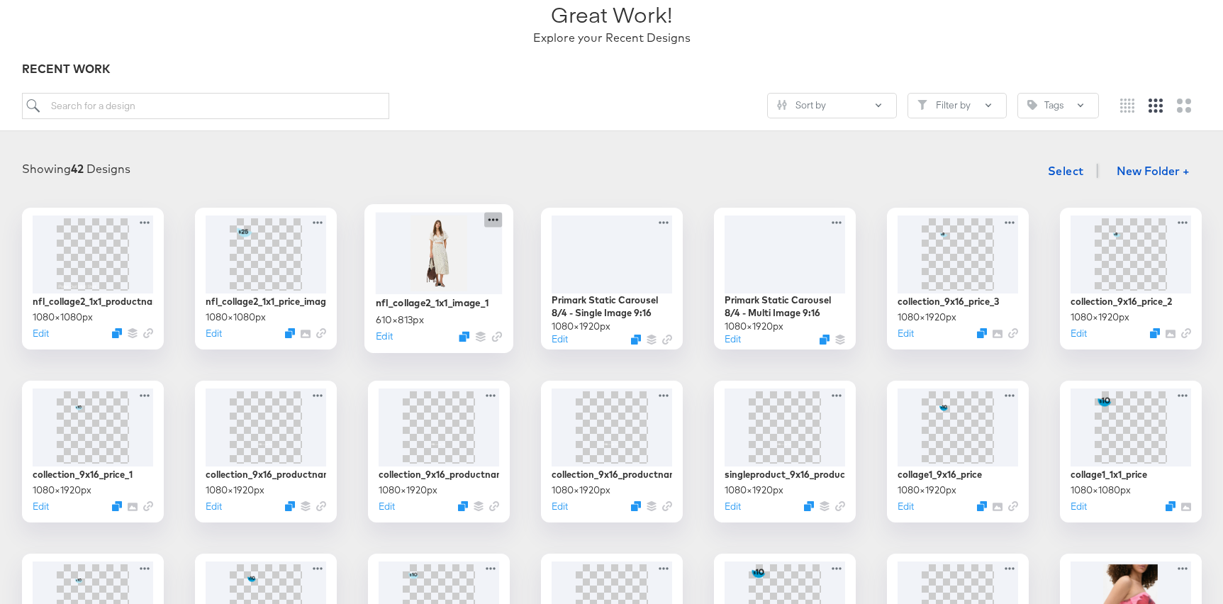
click at [488, 222] on icon at bounding box center [493, 219] width 18 height 15
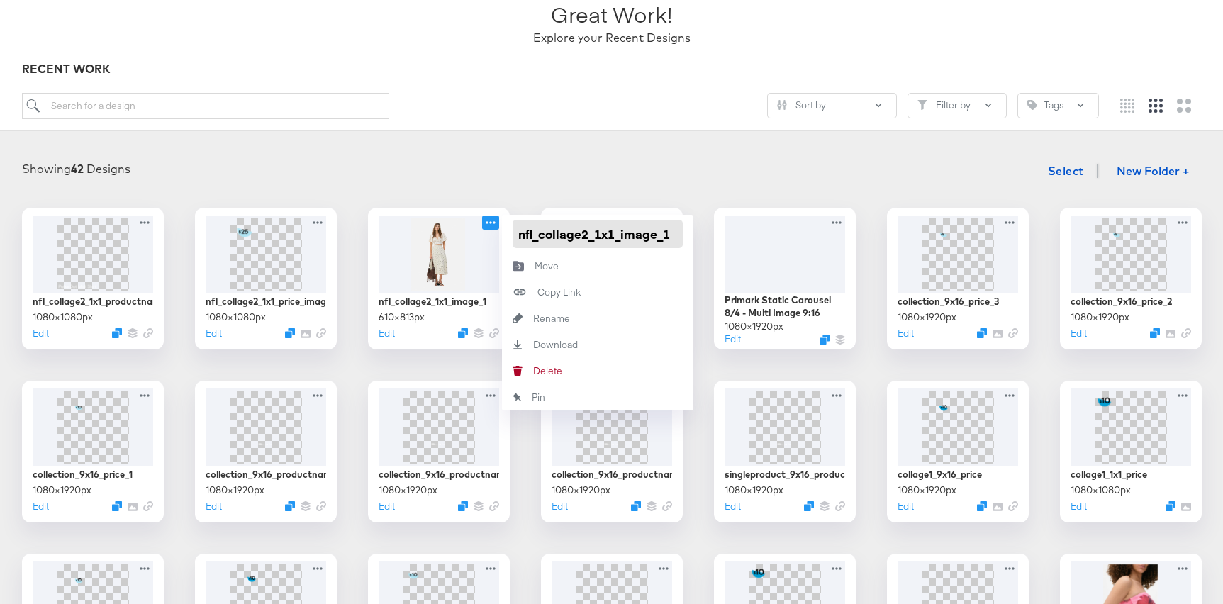
click at [522, 233] on input "nfl_collage2_1x1_image_1" at bounding box center [598, 234] width 170 height 28
click at [318, 223] on icon at bounding box center [320, 219] width 18 height 15
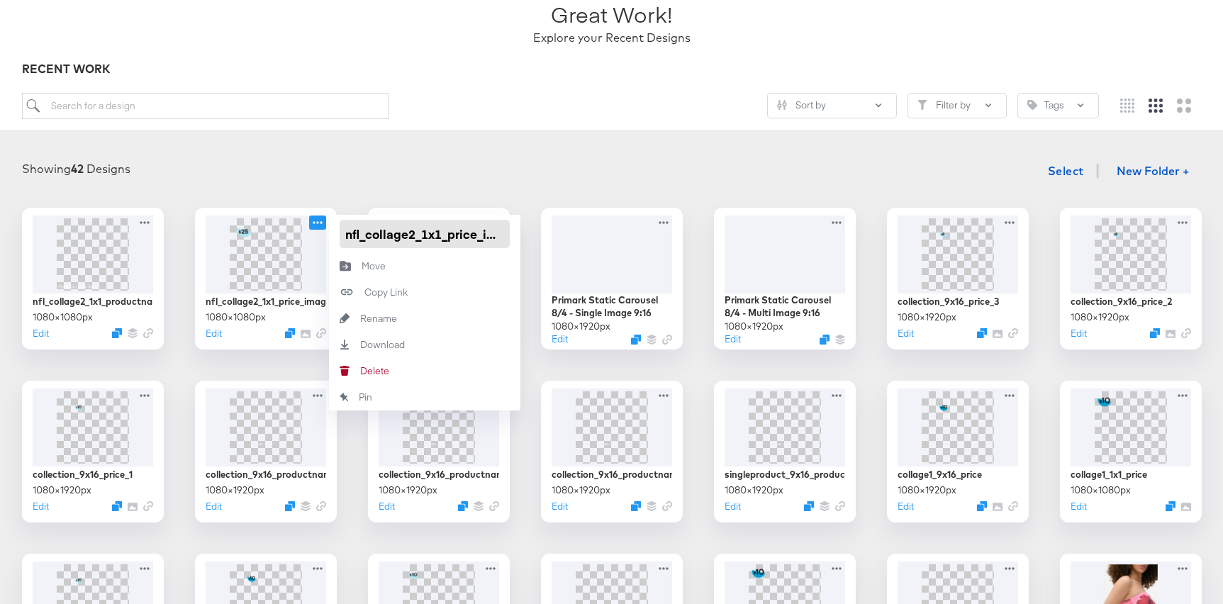
click at [370, 232] on input "nfl_collage2_1x1_price_image" at bounding box center [425, 234] width 170 height 28
click at [150, 218] on icon at bounding box center [147, 219] width 18 height 15
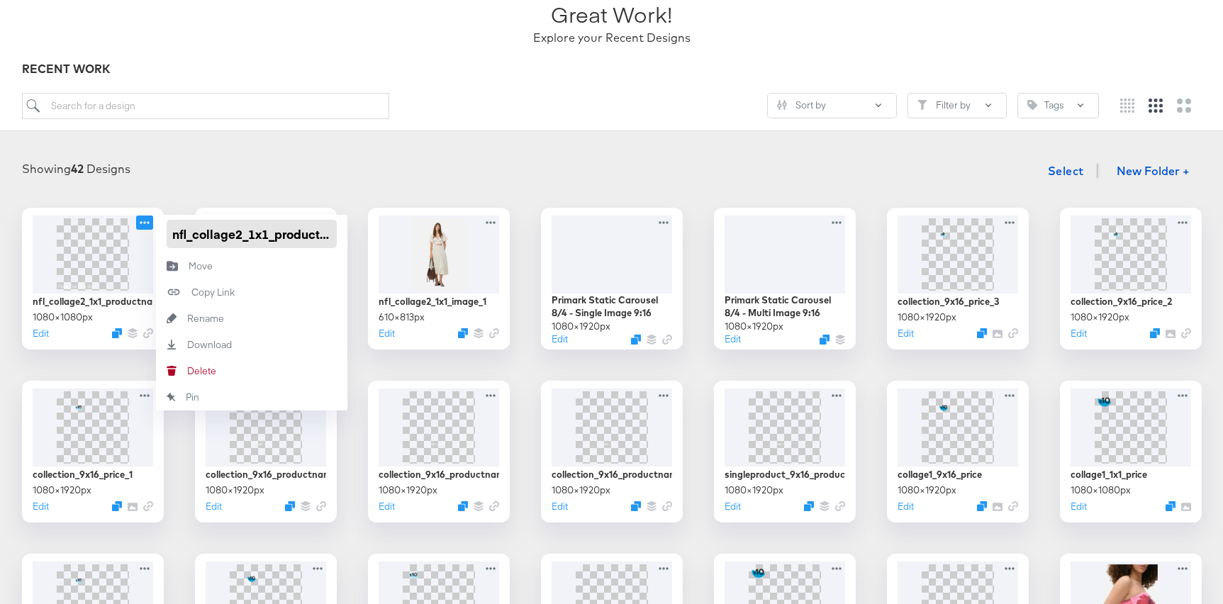
click at [206, 236] on input "nfl_collage2_1x1_productname_image" at bounding box center [252, 234] width 170 height 28
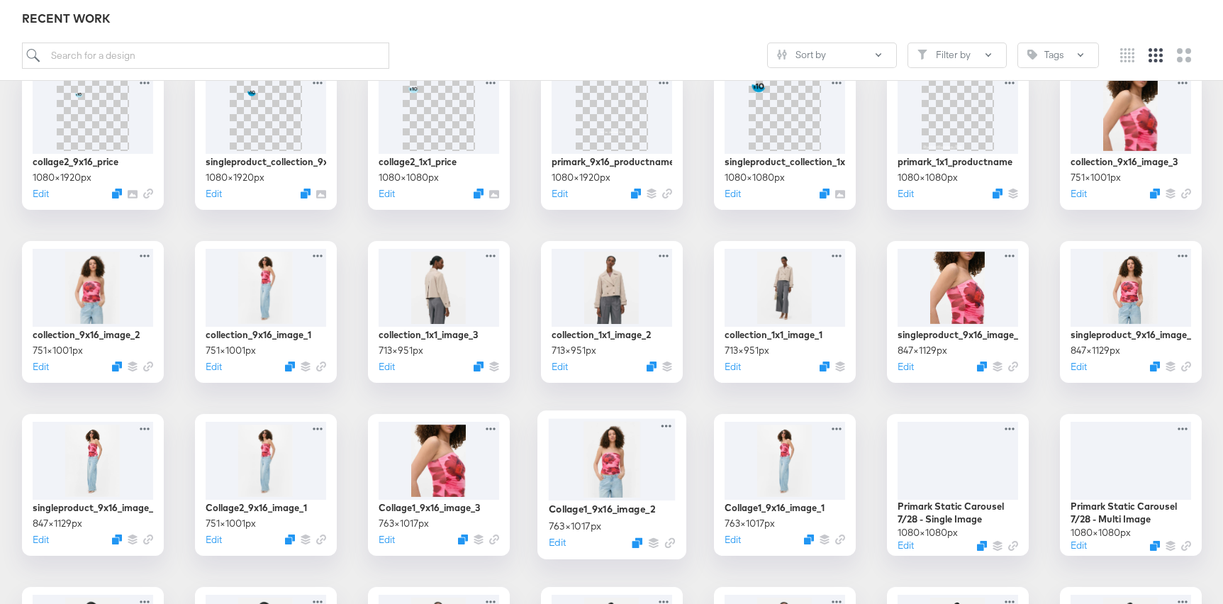
scroll to position [589, 0]
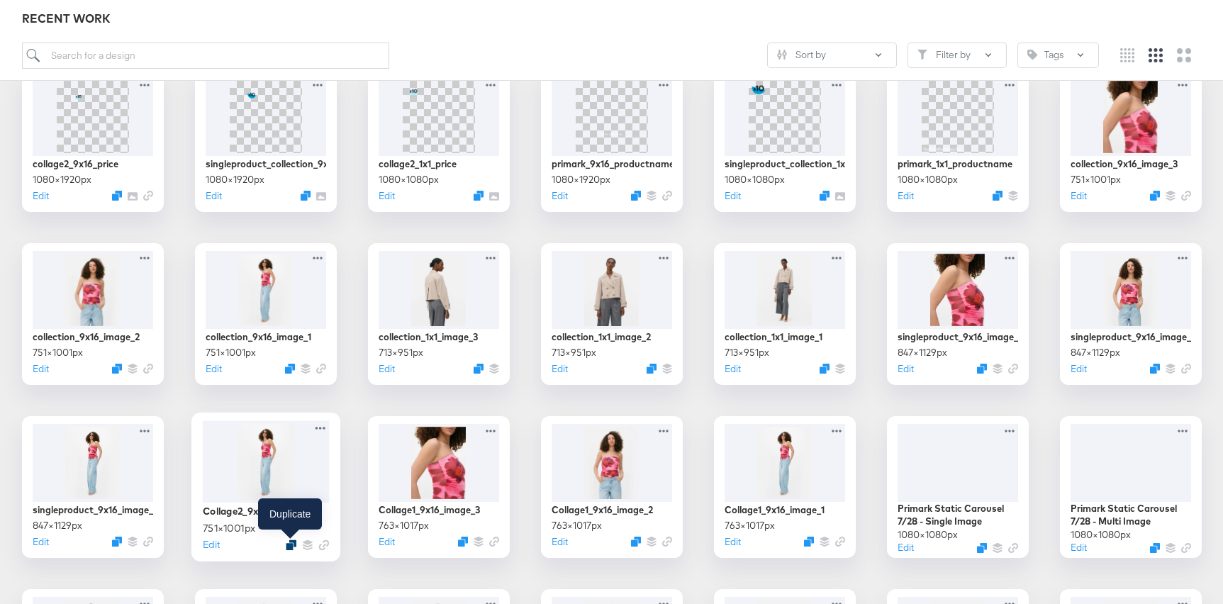
click at [291, 546] on icon "Duplicate" at bounding box center [291, 545] width 11 height 11
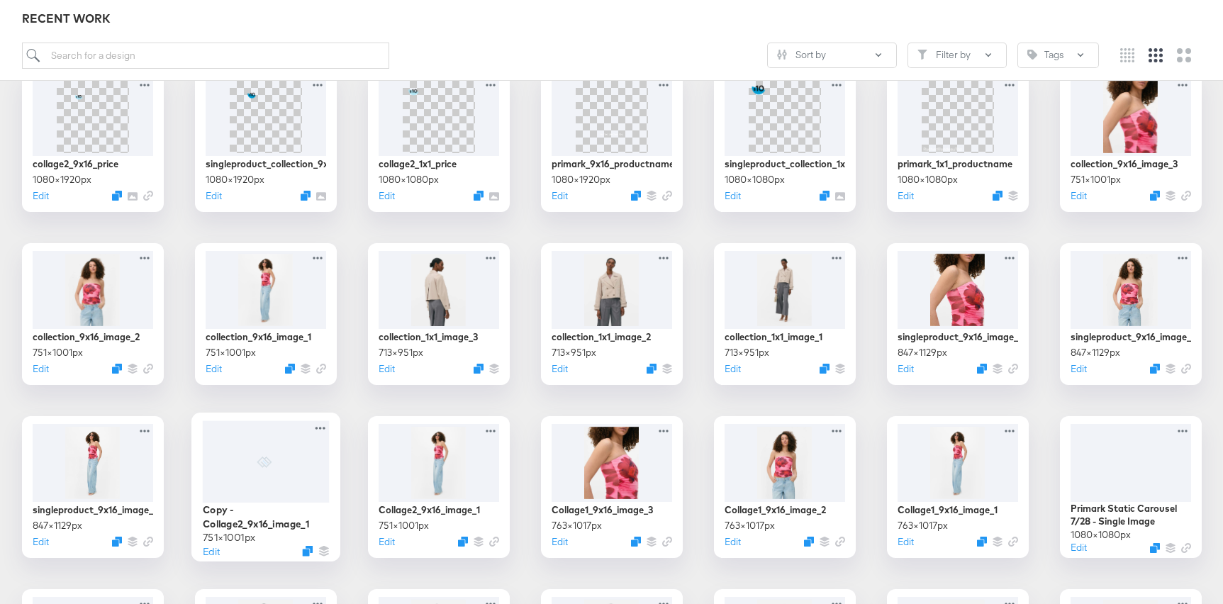
click at [259, 476] on div at bounding box center [265, 461] width 127 height 82
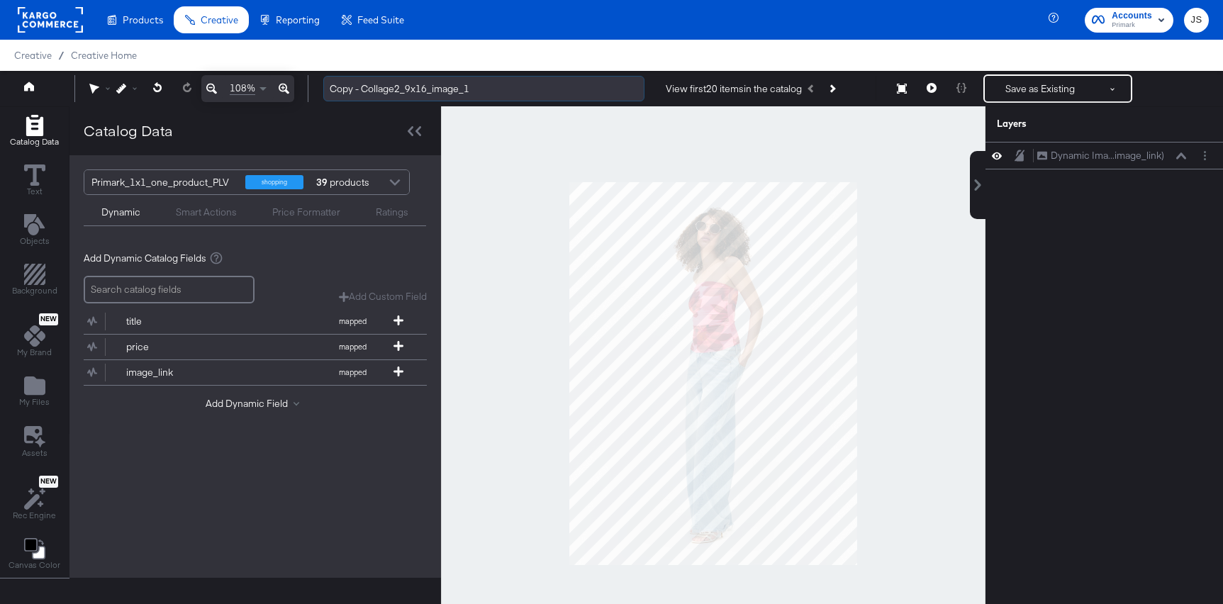
click at [491, 94] on input "Copy - Collage2_9x16_image_1" at bounding box center [483, 89] width 321 height 26
click at [530, 89] on input "Copy - Collage2_9x16_image_1" at bounding box center [483, 89] width 321 height 26
type input "nfl_collage2_9x16_image_1"
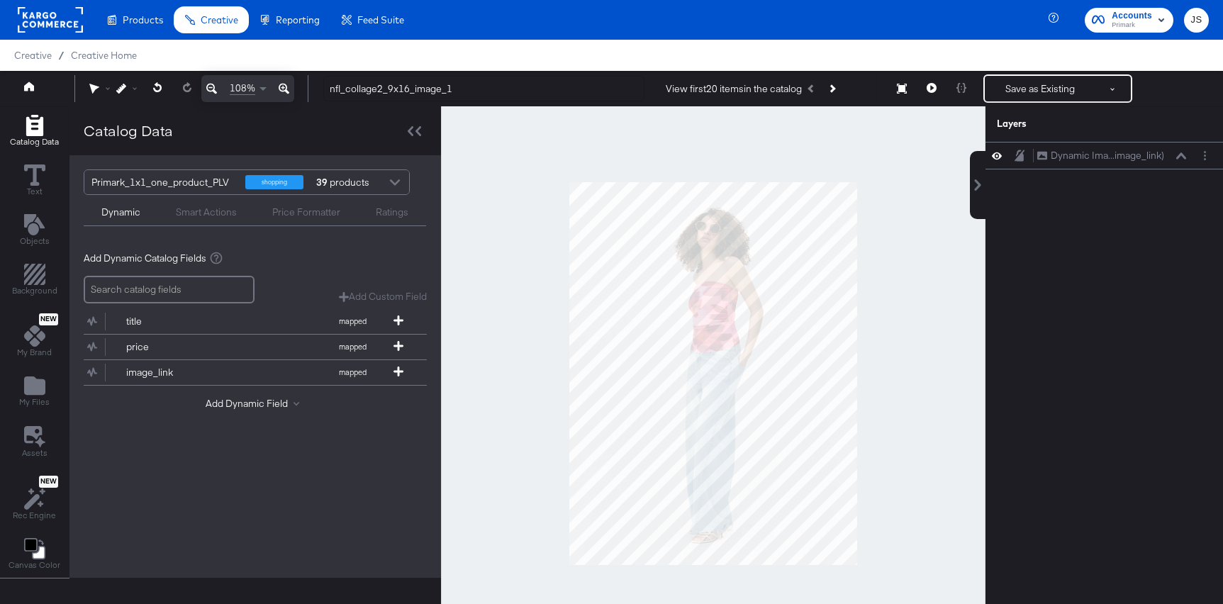
click at [540, 190] on div at bounding box center [713, 373] width 545 height 534
click at [1183, 154] on icon at bounding box center [1181, 155] width 10 height 6
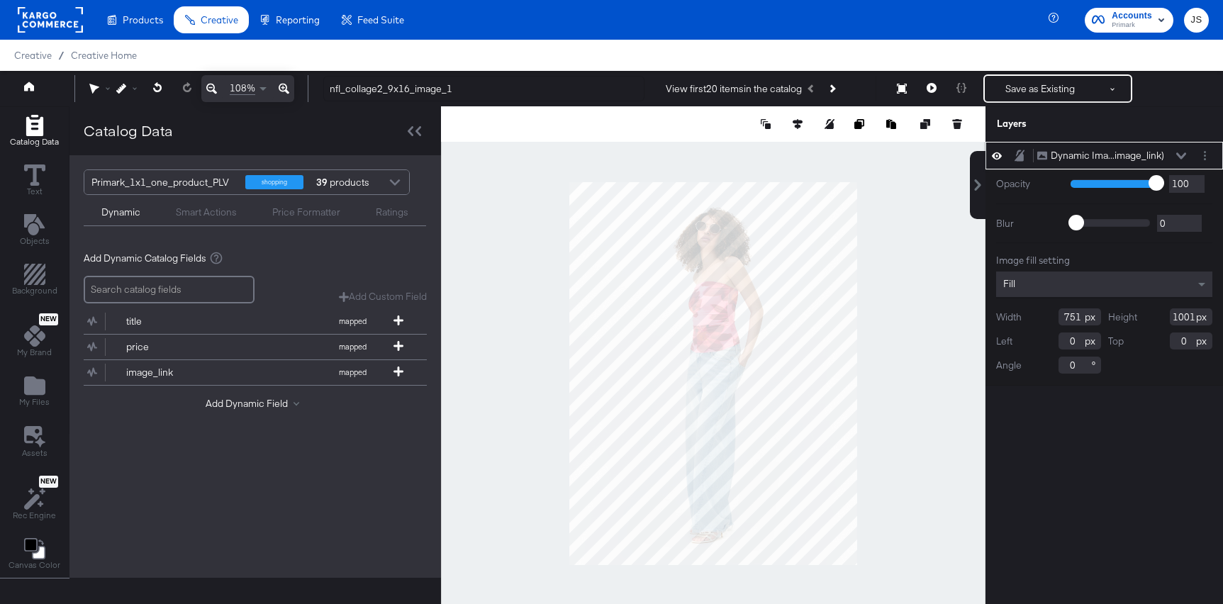
drag, startPoint x: 1078, startPoint y: 316, endPoint x: 1027, endPoint y: 316, distance: 51.0
click at [1027, 316] on div "Width 751" at bounding box center [1048, 316] width 105 height 17
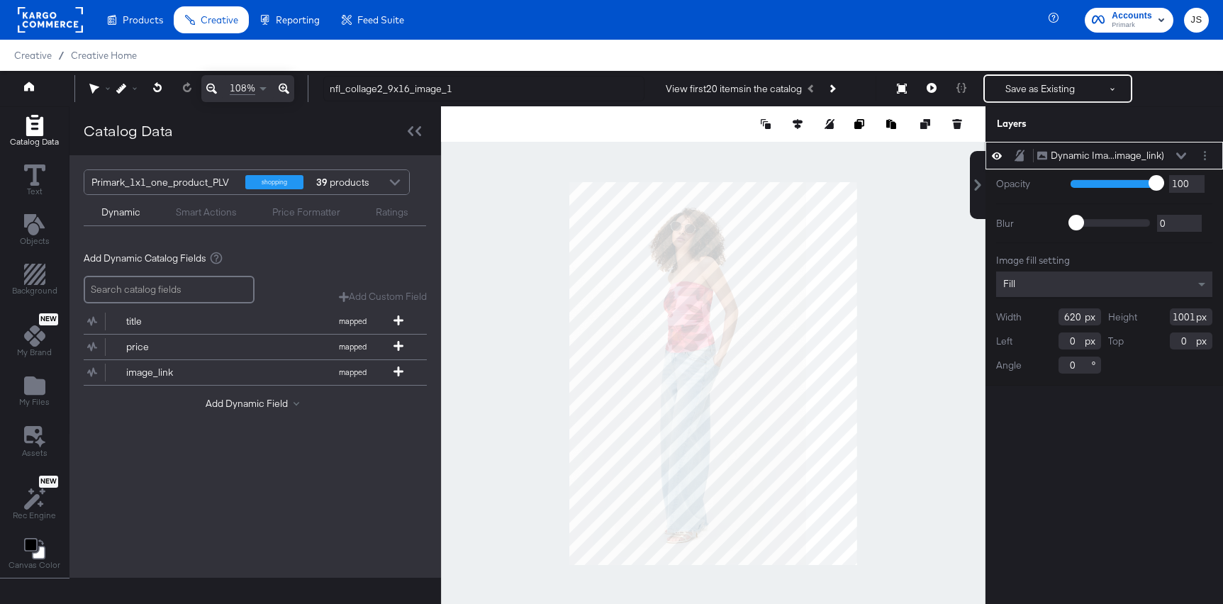
type input "620"
click at [1193, 316] on input "1001" at bounding box center [1191, 316] width 43 height 17
type input "1008"
click at [898, 90] on icon at bounding box center [902, 89] width 10 height 10
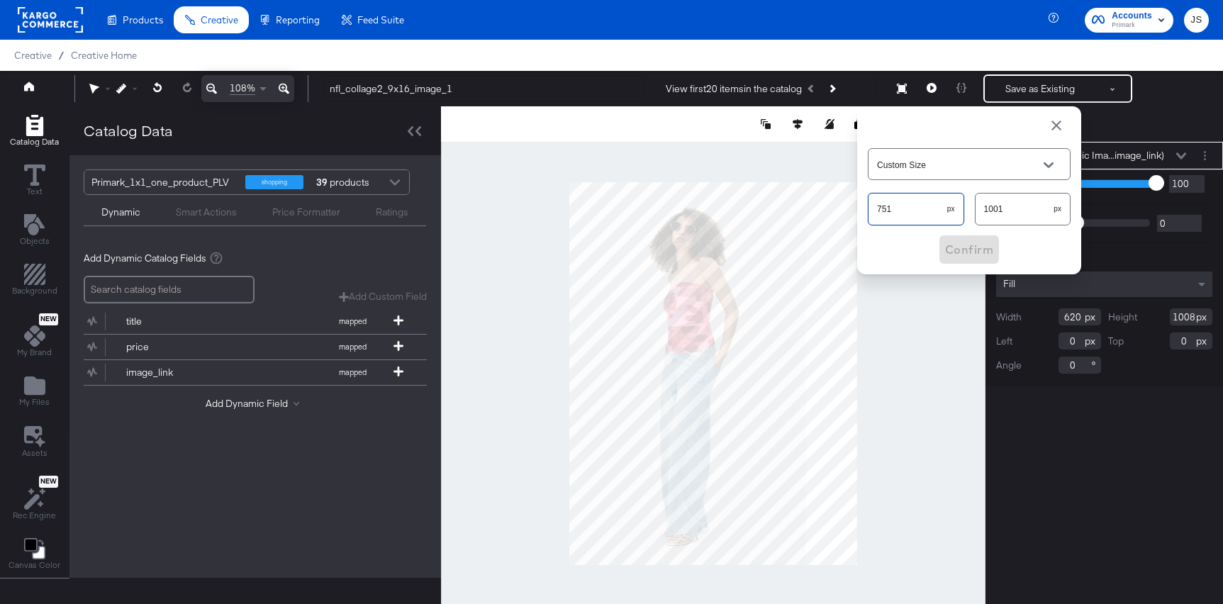
click at [830, 106] on div "Home 108% nfl_collage2_9x16_image_1 View first 20 items in the catalog Resize C…" at bounding box center [611, 88] width 1223 height 35
type input "620"
drag, startPoint x: 1022, startPoint y: 211, endPoint x: 961, endPoint y: 211, distance: 61.0
click at [961, 211] on div "620 px 1001 px" at bounding box center [969, 209] width 203 height 38
type input "1008"
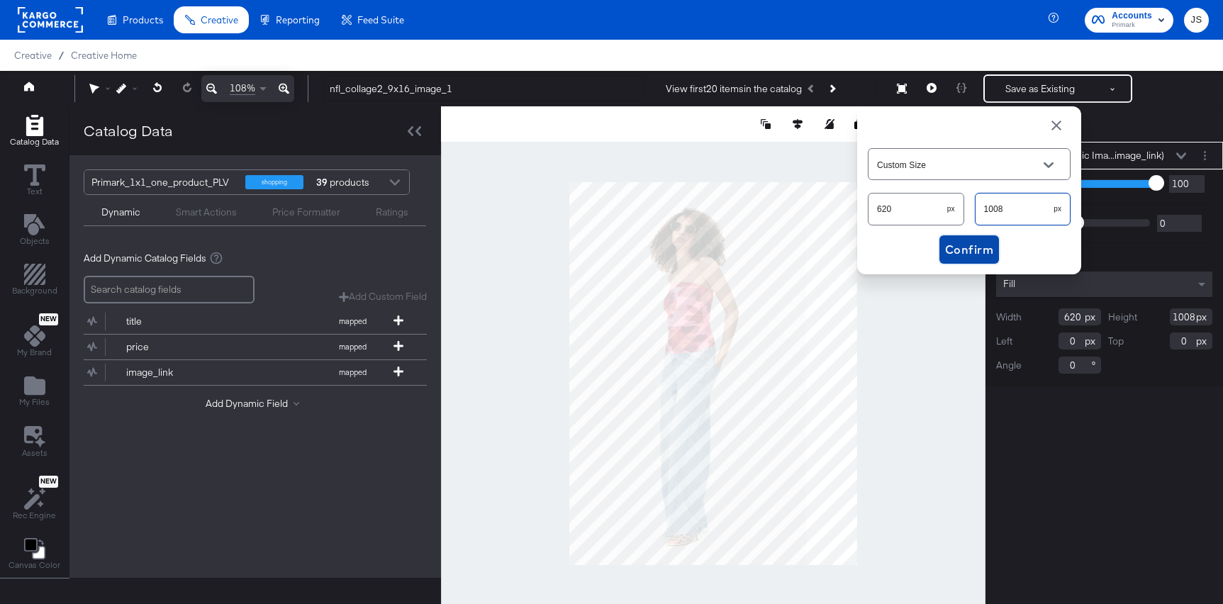
click at [956, 246] on span "Confirm" at bounding box center [969, 250] width 48 height 20
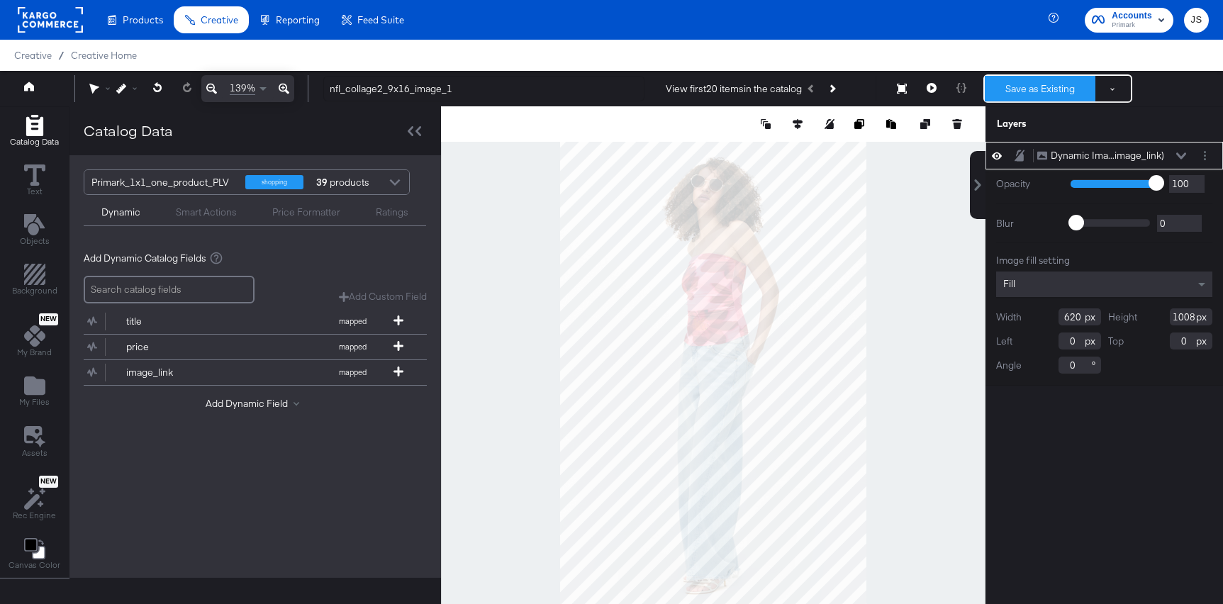
click at [1032, 90] on button "Save as Existing" at bounding box center [1040, 89] width 111 height 26
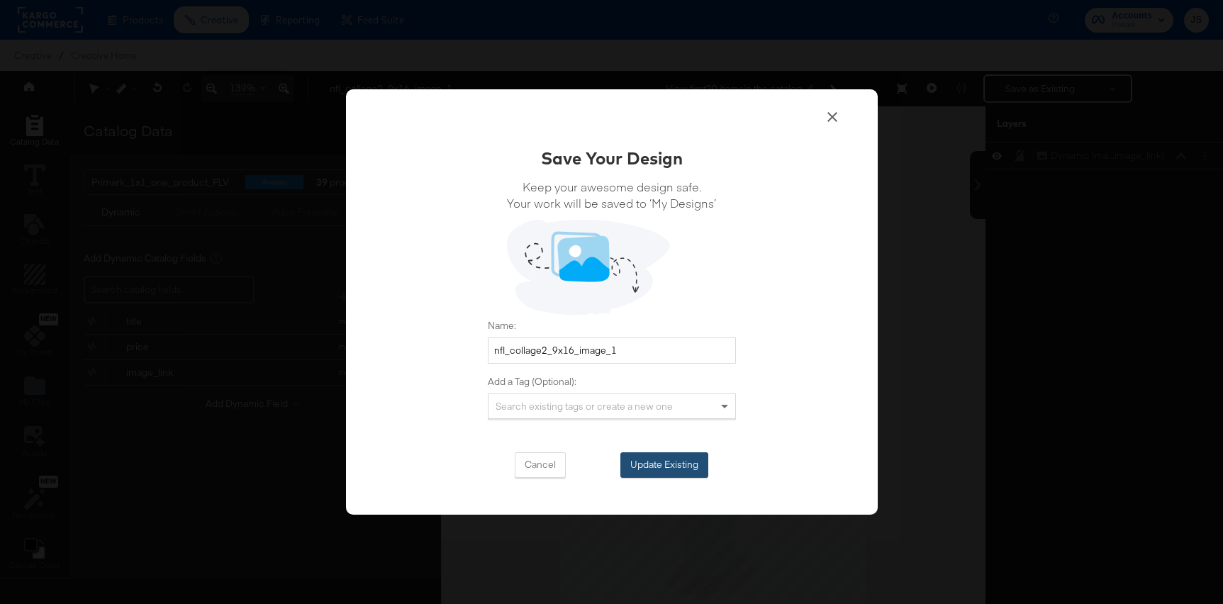
click at [685, 465] on button "Update Existing" at bounding box center [664, 465] width 88 height 26
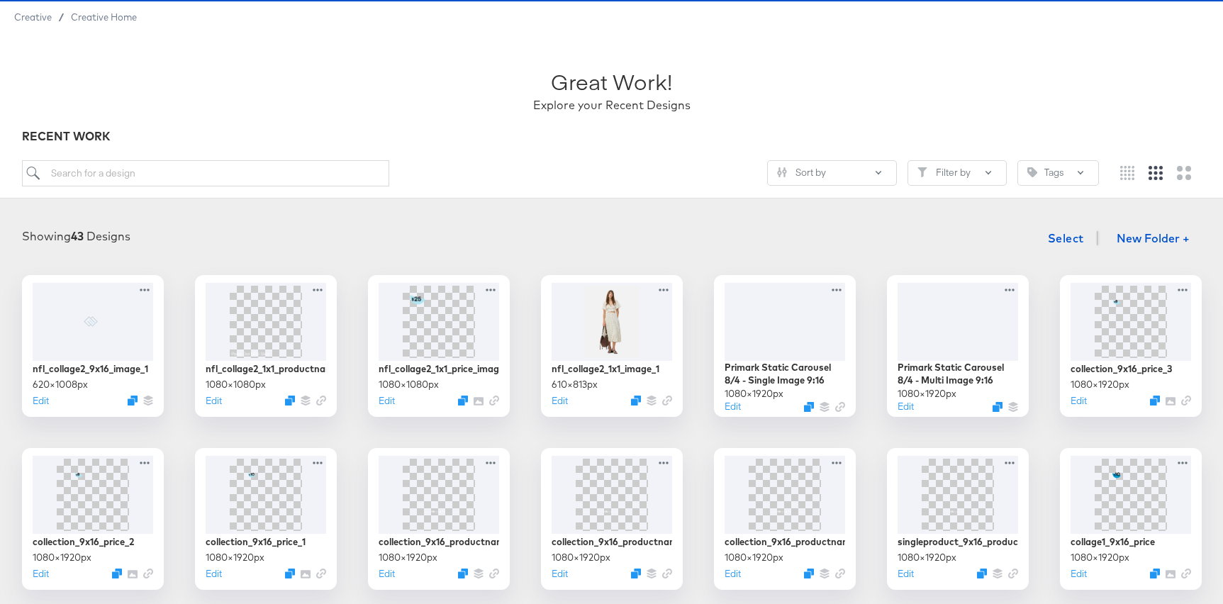
scroll to position [50, 0]
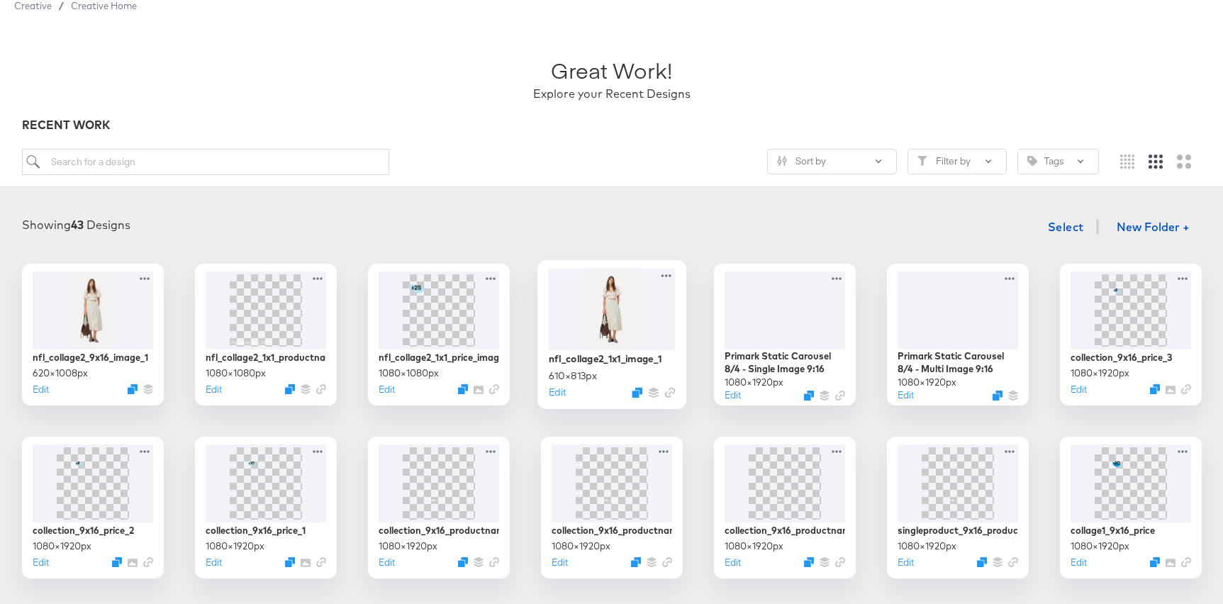
click at [613, 295] on div at bounding box center [611, 309] width 127 height 82
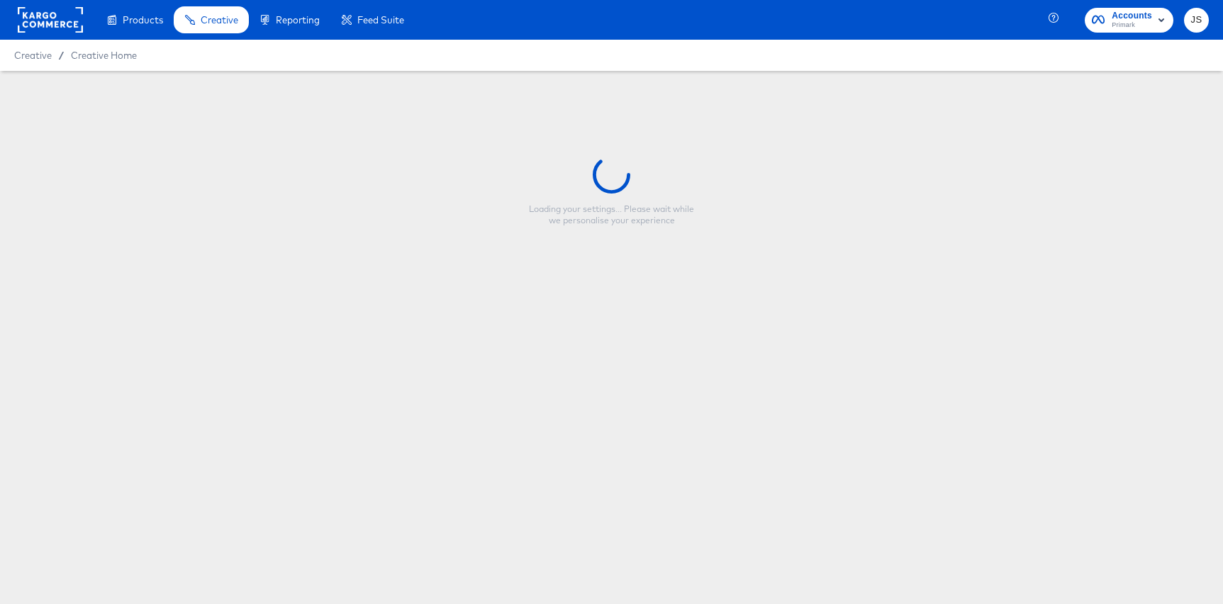
type input "nfl_collage2_1x1_image_1"
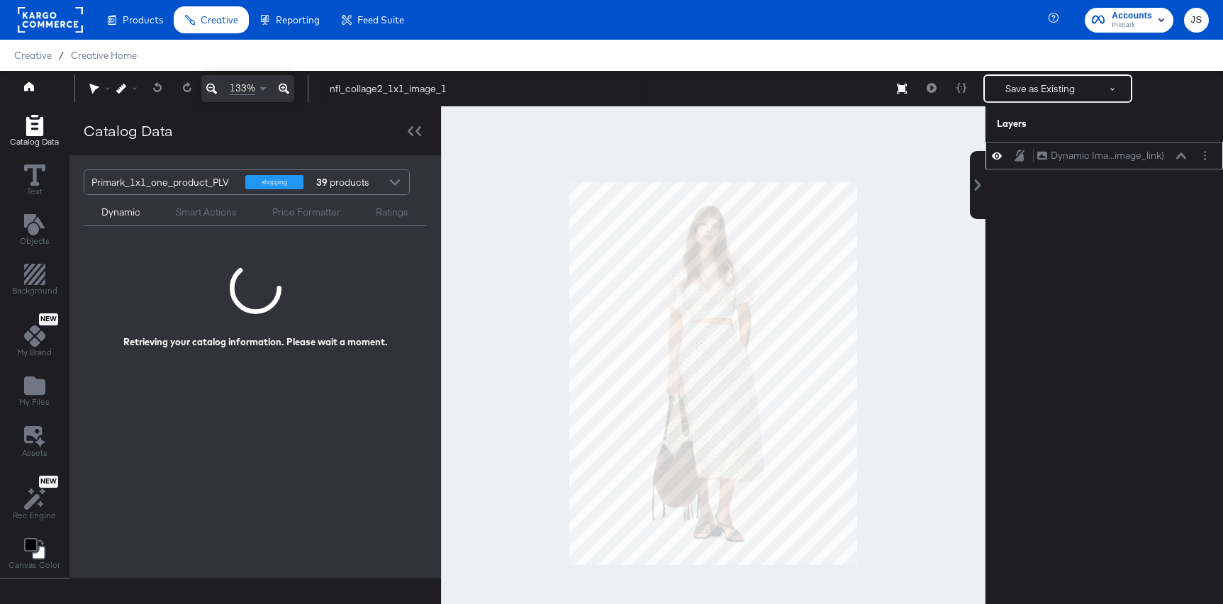
click at [1176, 157] on button at bounding box center [1181, 156] width 11 height 9
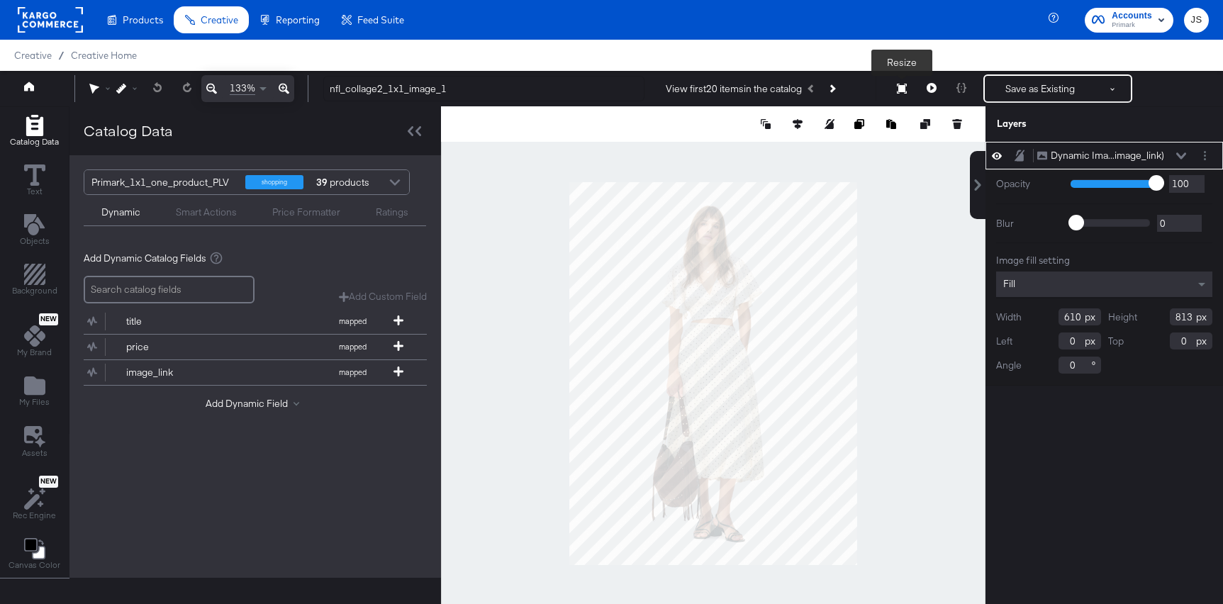
click at [900, 91] on icon at bounding box center [902, 89] width 10 height 10
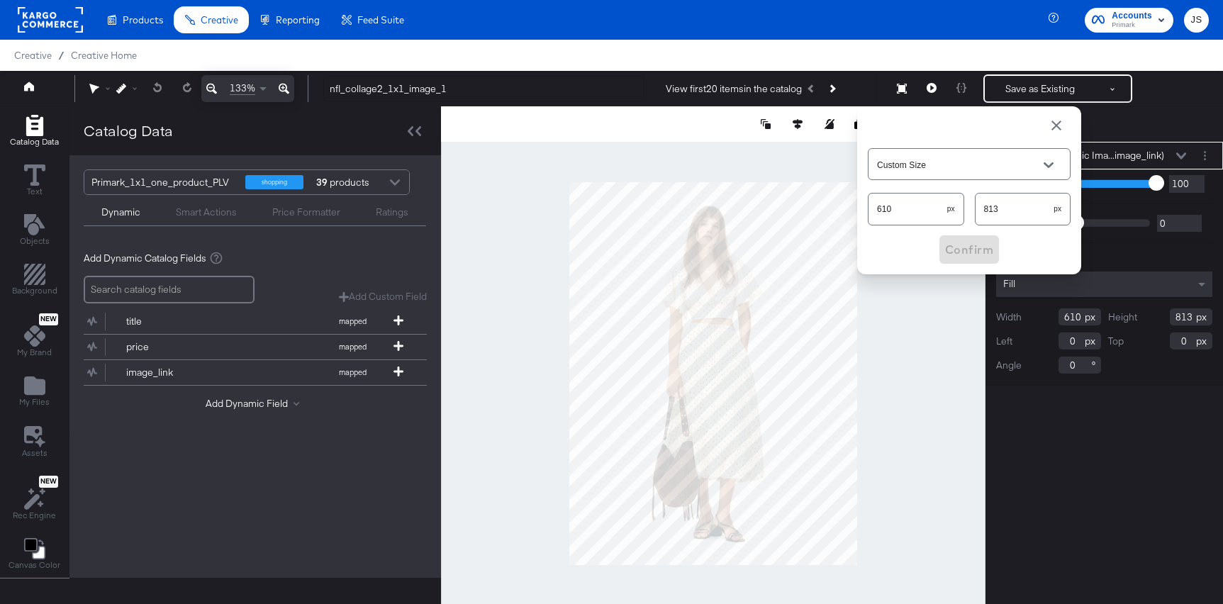
click at [1064, 128] on span "button" at bounding box center [1056, 125] width 17 height 17
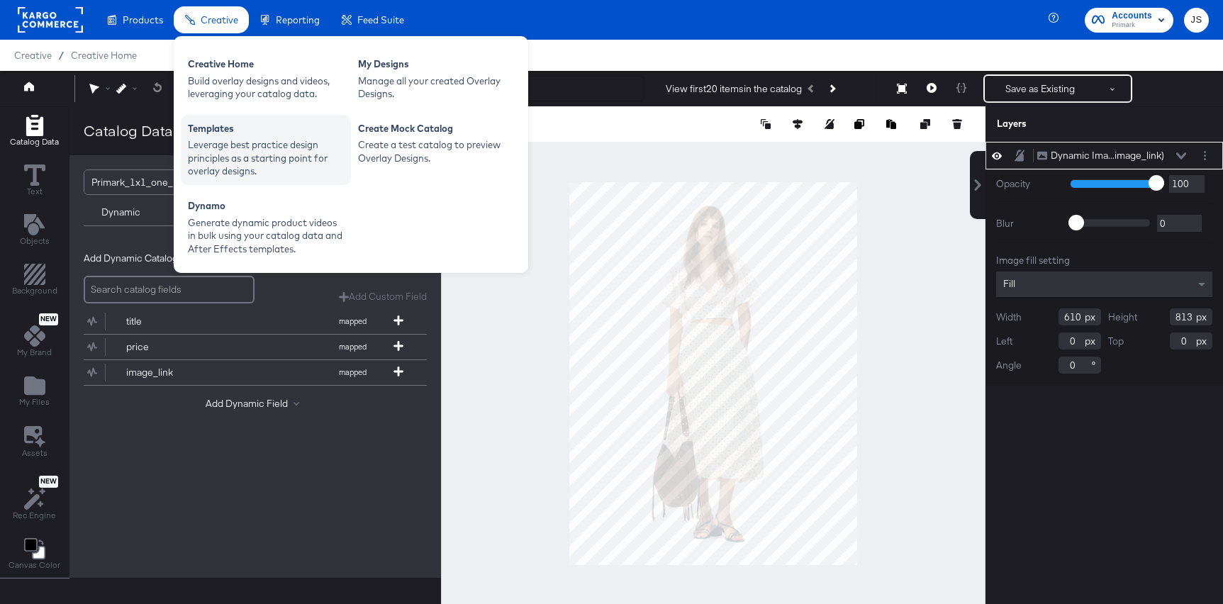
click at [267, 124] on div "Templates" at bounding box center [266, 130] width 156 height 17
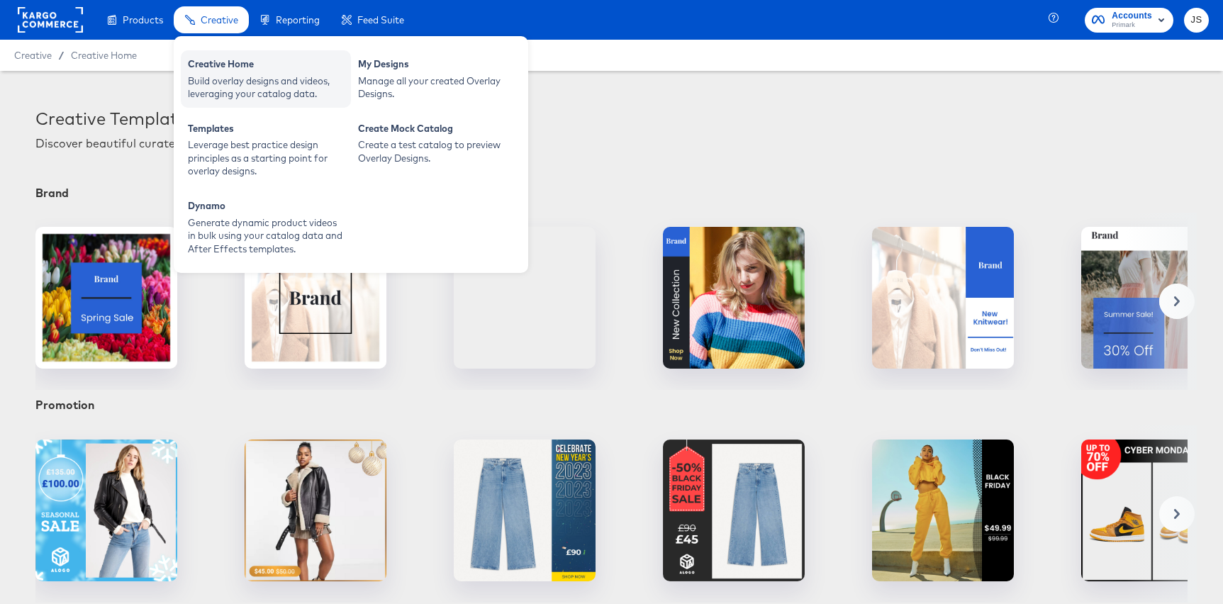
click at [239, 82] on div "Build overlay designs and videos, leveraging your catalog data." at bounding box center [266, 87] width 156 height 26
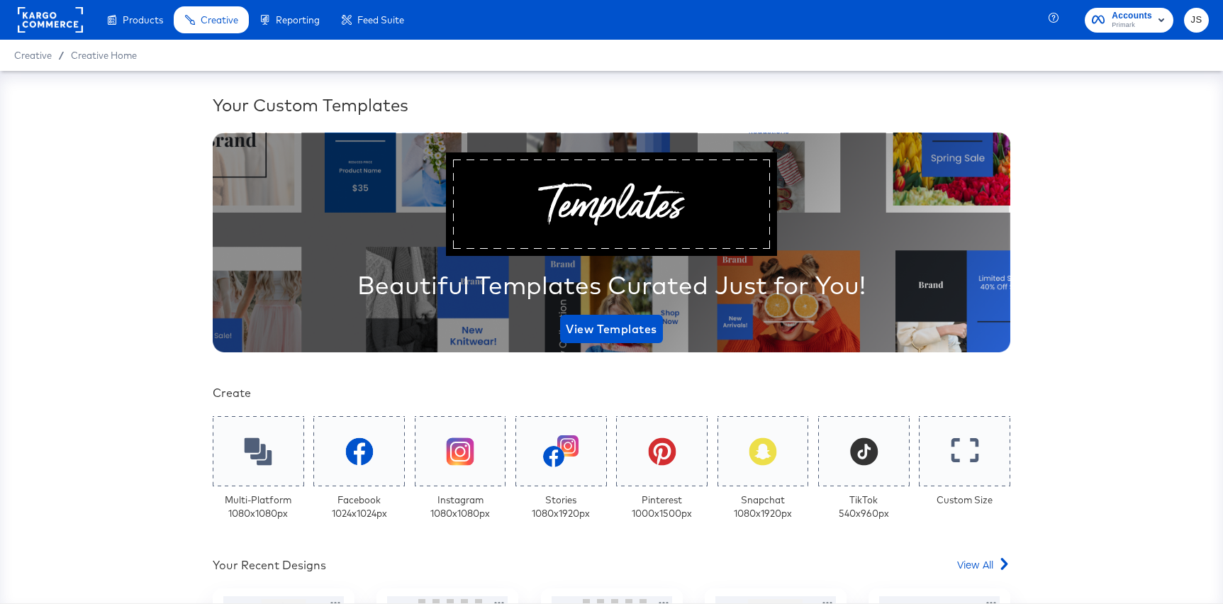
click at [160, 402] on div "Your Custom Templates Beautiful Templates Curated Just for You! View Templates …" at bounding box center [611, 337] width 1223 height 532
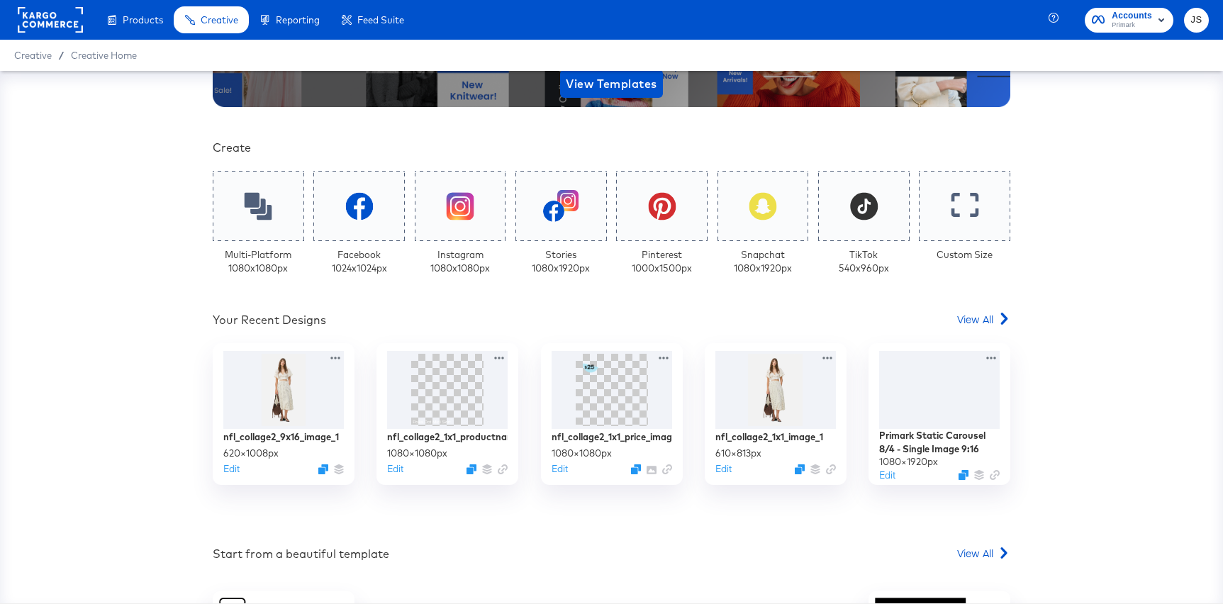
scroll to position [252, 0]
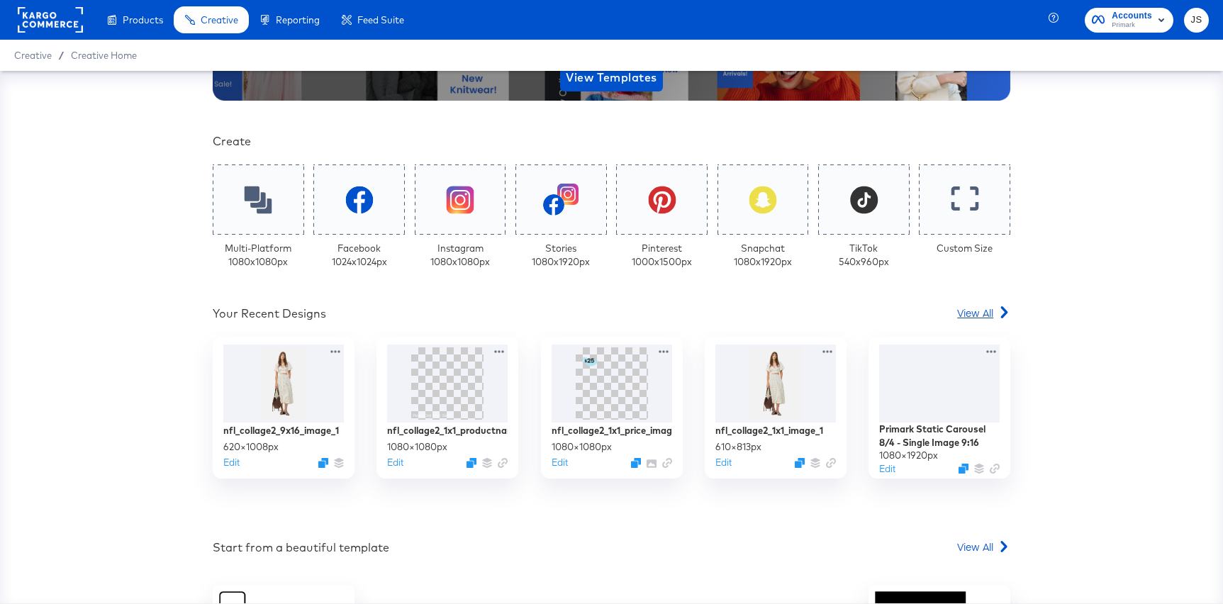
click at [988, 318] on span "View All" at bounding box center [975, 313] width 36 height 14
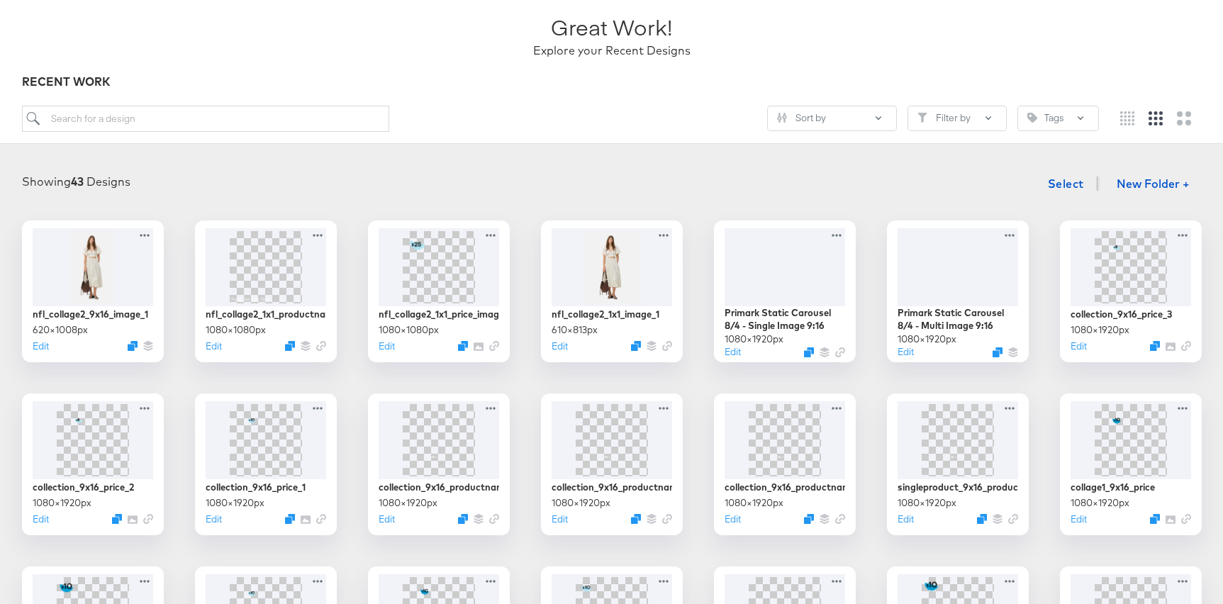
scroll to position [253, 0]
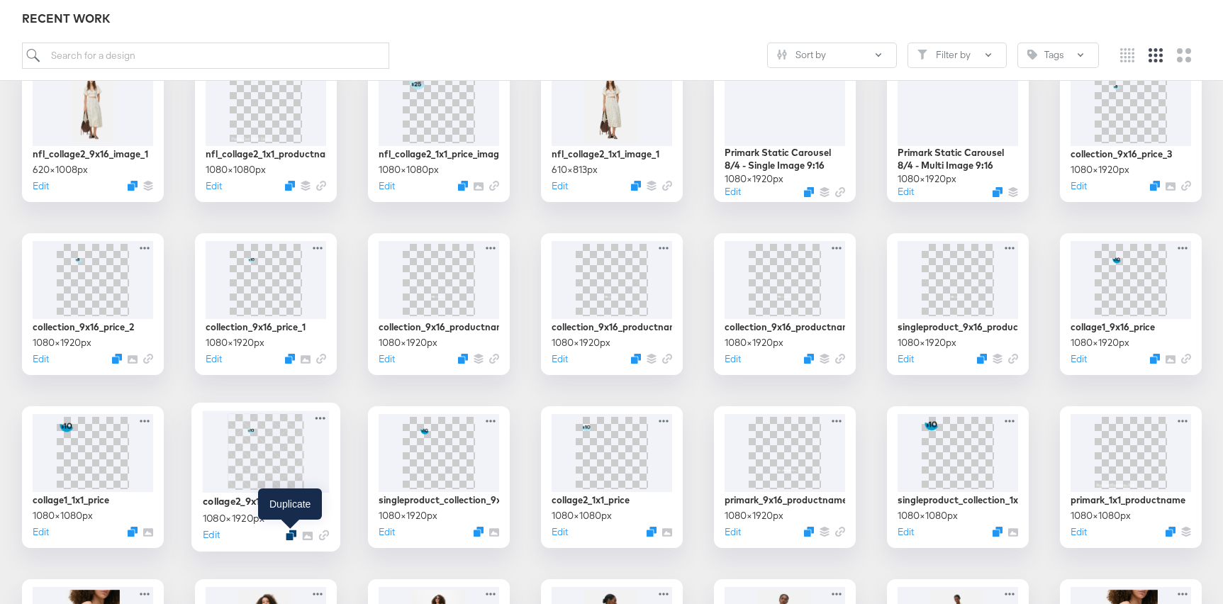
click at [291, 535] on icon "Duplicate" at bounding box center [291, 535] width 11 height 11
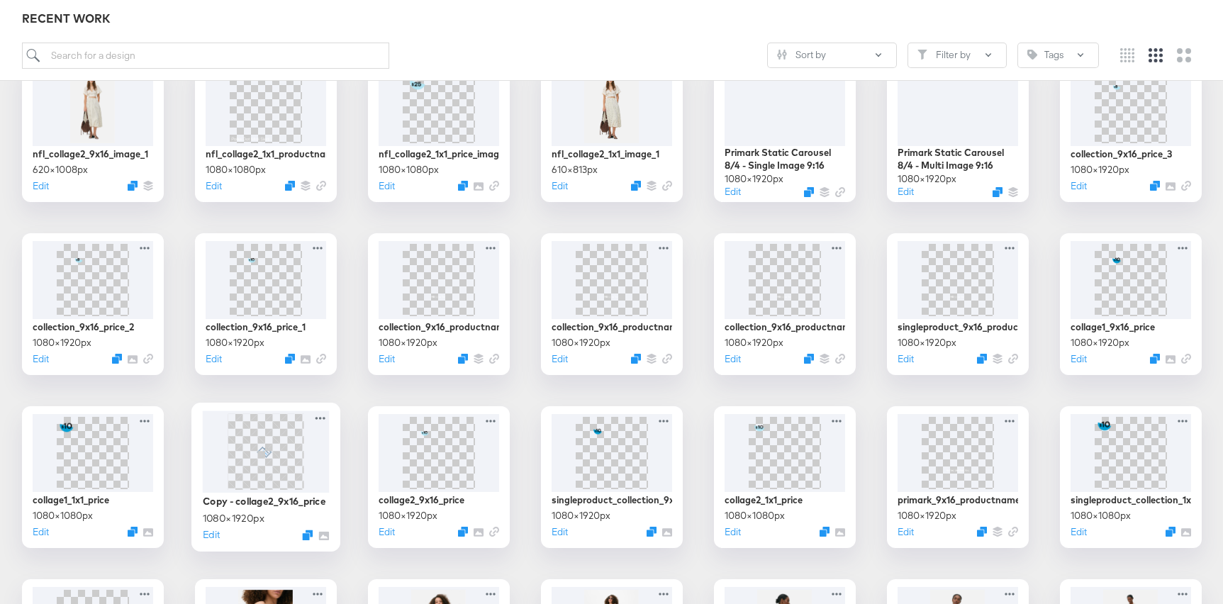
click at [286, 475] on span at bounding box center [266, 451] width 76 height 76
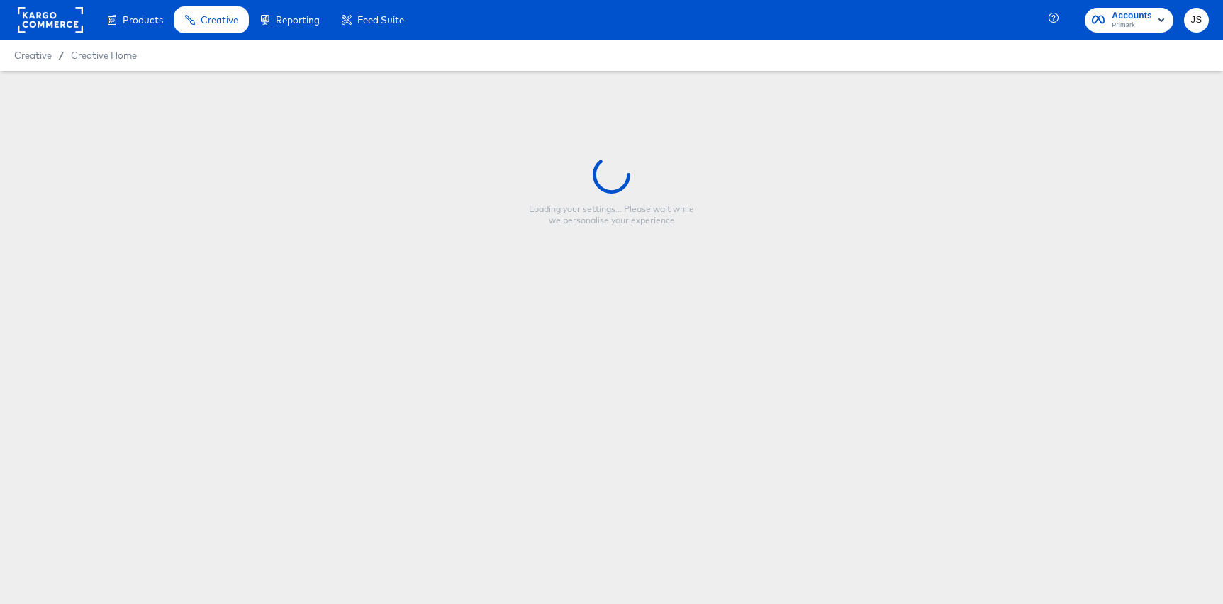
type input "Copy - collage2_9x16_price"
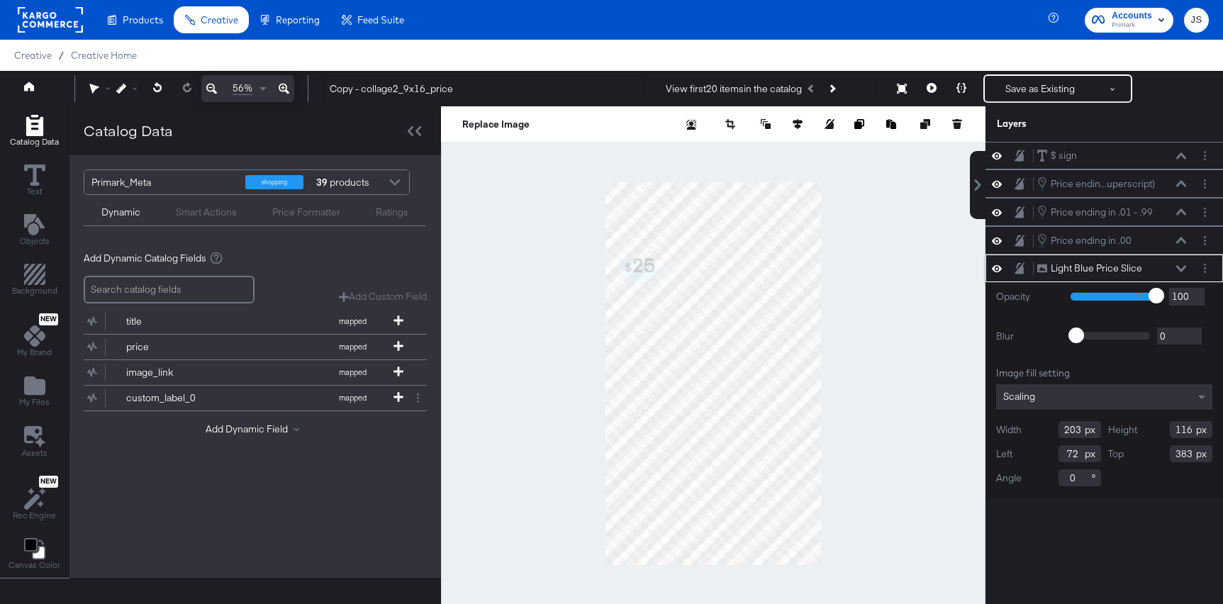
click at [1182, 266] on icon at bounding box center [1181, 268] width 10 height 7
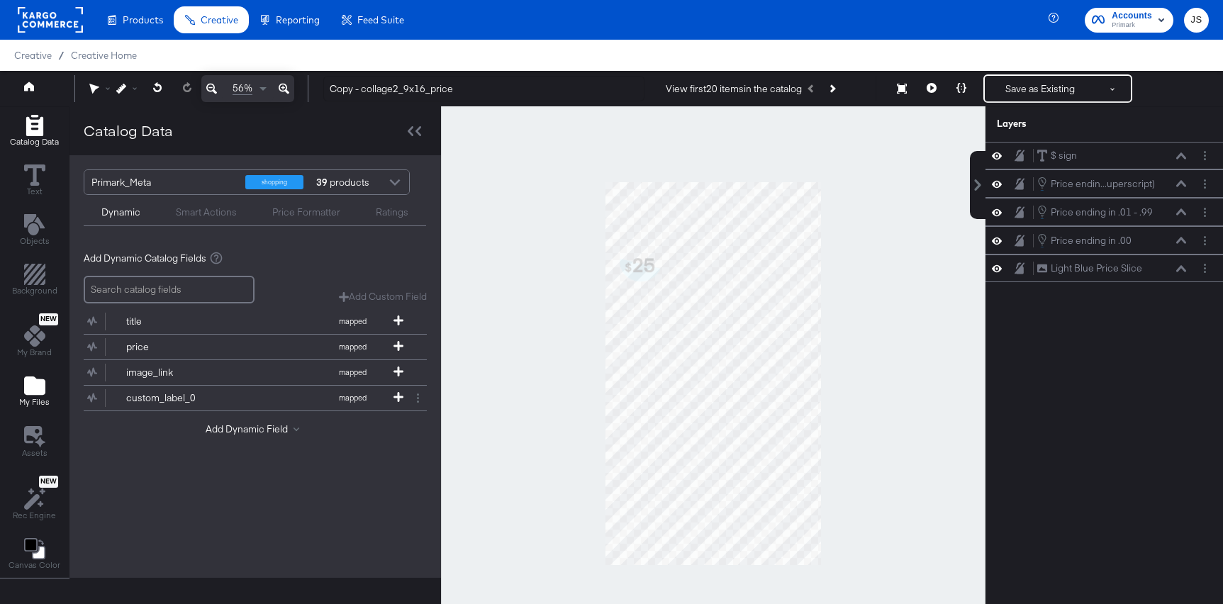
click at [30, 381] on icon "Add Files" at bounding box center [34, 385] width 21 height 18
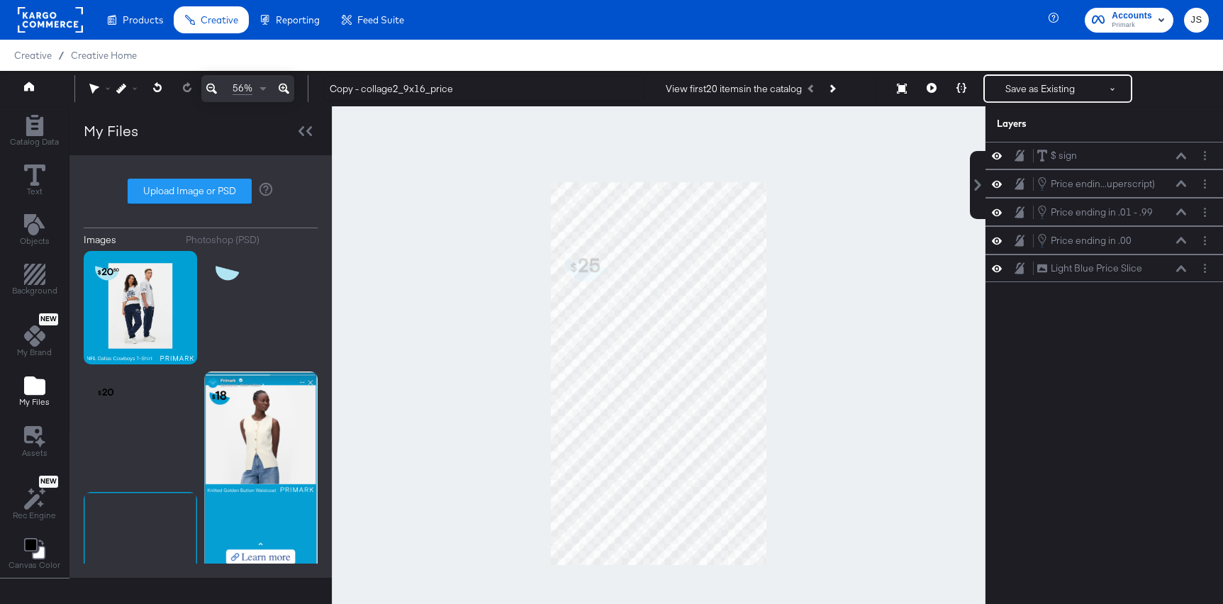
click at [203, 196] on label "Upload Image or PSD" at bounding box center [189, 191] width 123 height 24
click at [201, 191] on input "Upload Image or PSD" at bounding box center [201, 191] width 0 height 0
type input "C:\fakepath\Price Slice.png"
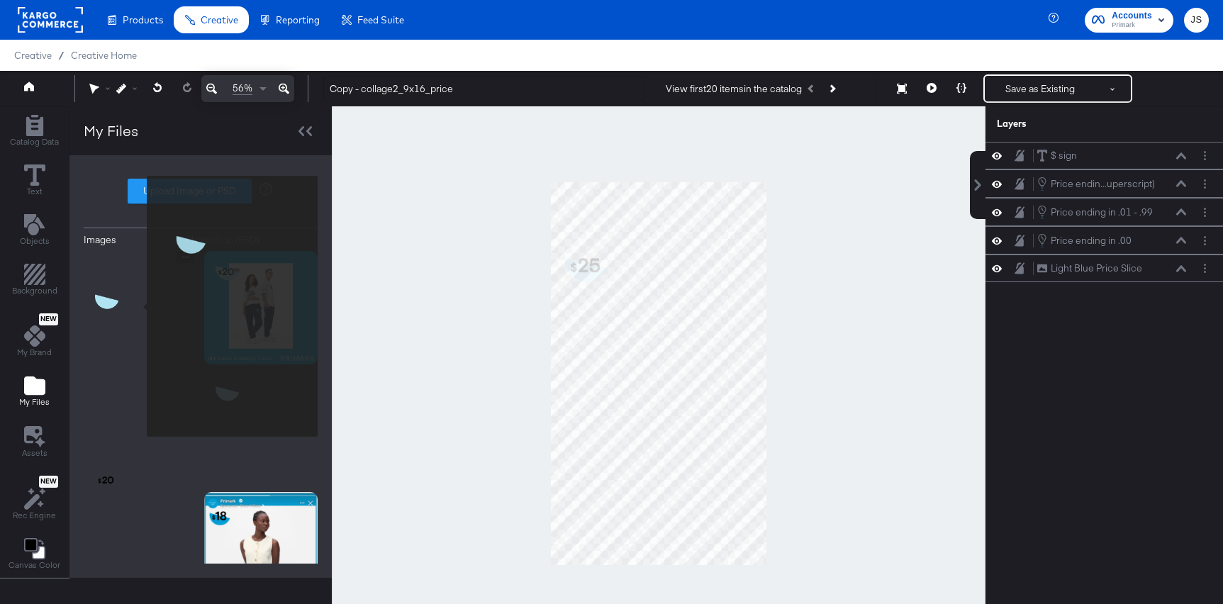
click at [138, 306] on img at bounding box center [140, 351] width 113 height 201
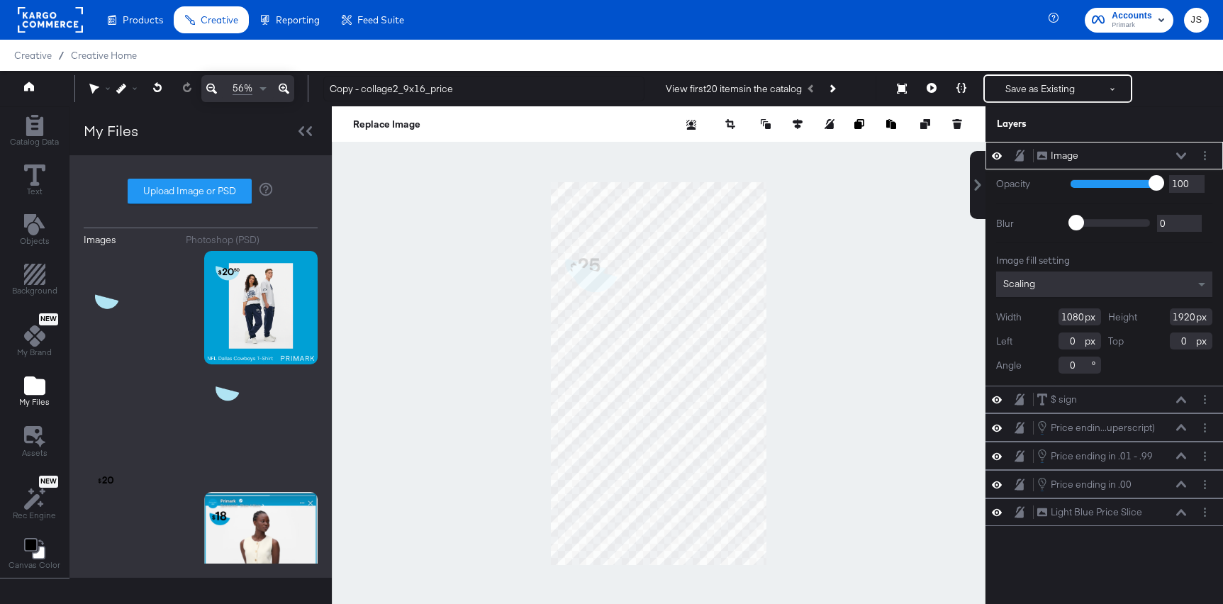
click at [1198, 148] on div at bounding box center [1205, 155] width 15 height 15
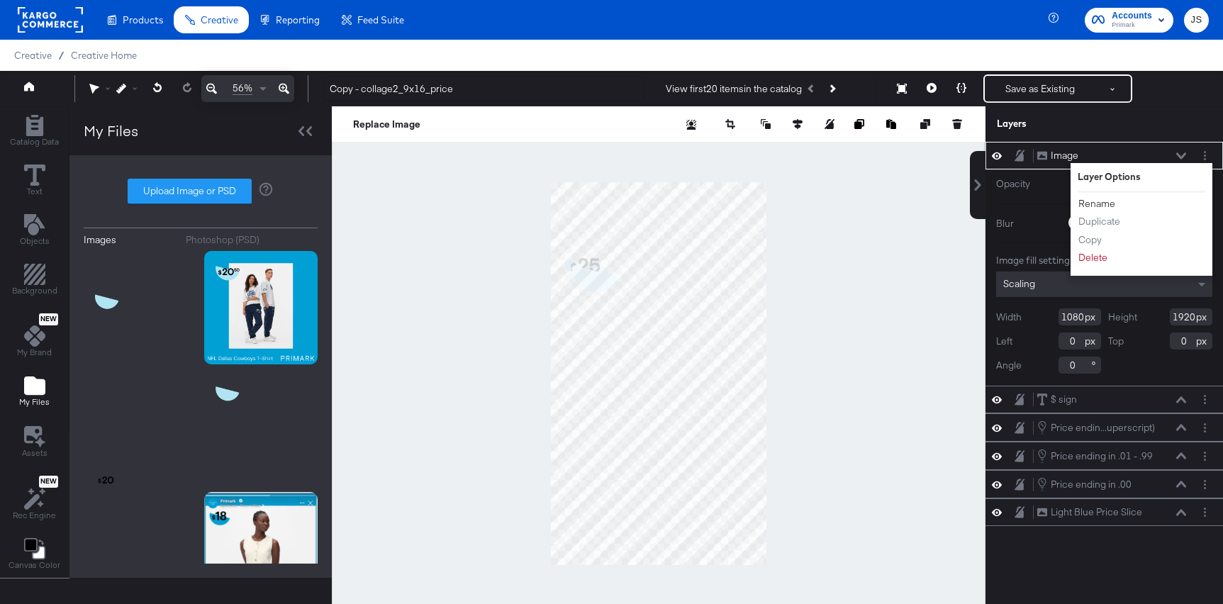
click at [1098, 203] on button "Rename" at bounding box center [1097, 203] width 38 height 15
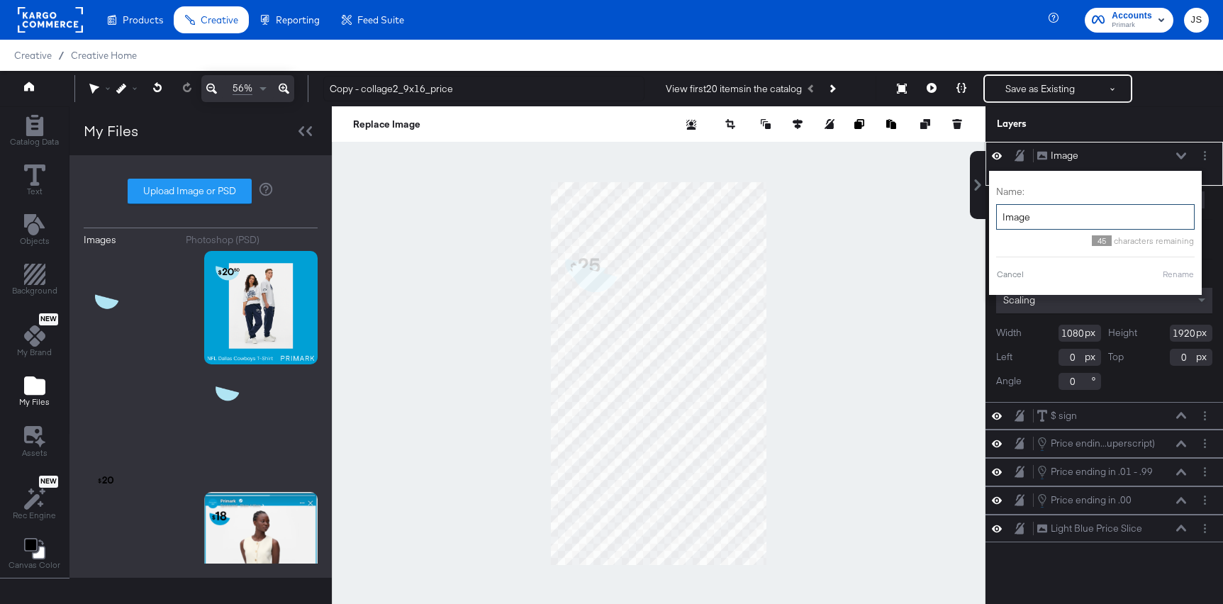
click at [1062, 219] on input "Image" at bounding box center [1095, 217] width 199 height 26
type input "Price Slice"
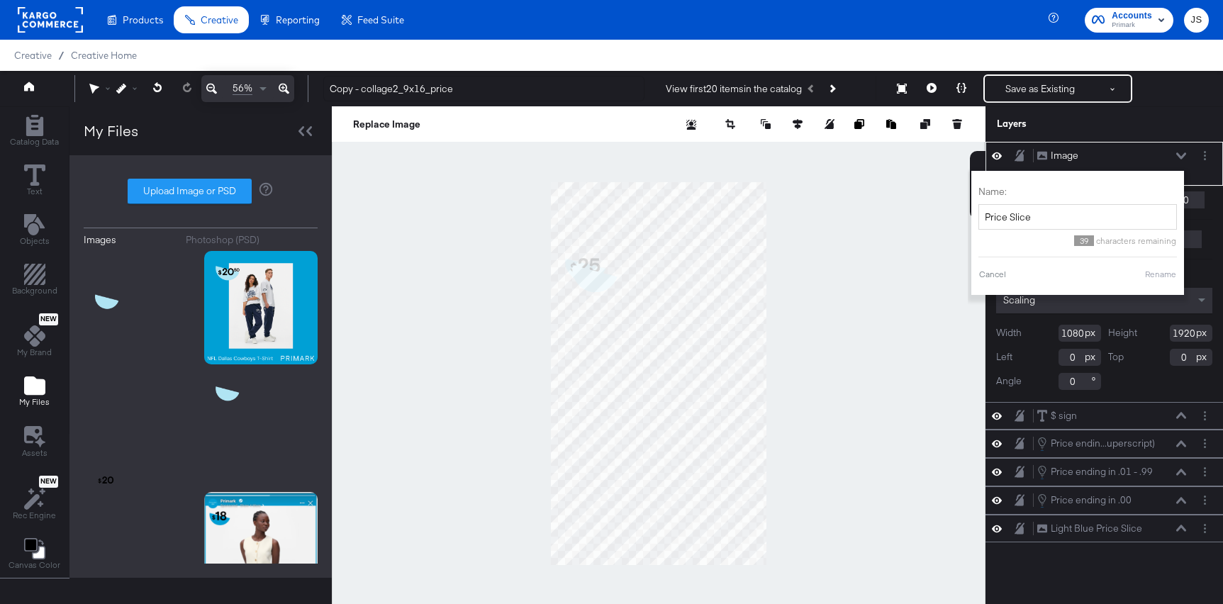
click at [1158, 273] on button "Rename" at bounding box center [1160, 274] width 33 height 13
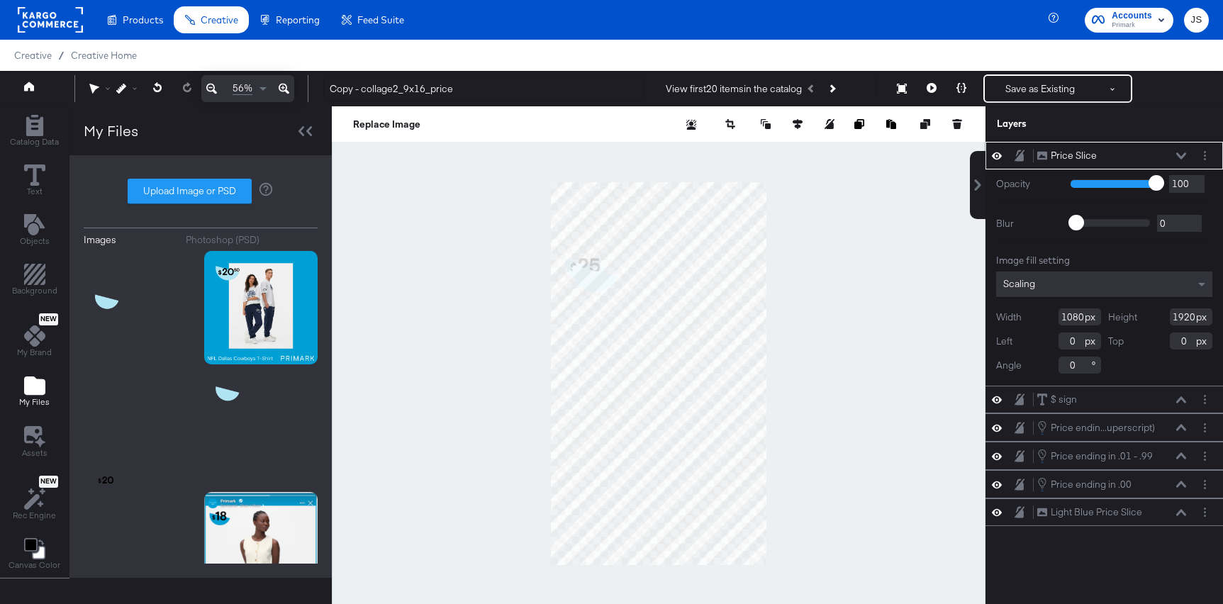
click at [1135, 149] on div "Price Slice Price Slice" at bounding box center [1112, 155] width 150 height 15
click at [1183, 152] on icon at bounding box center [1181, 155] width 10 height 7
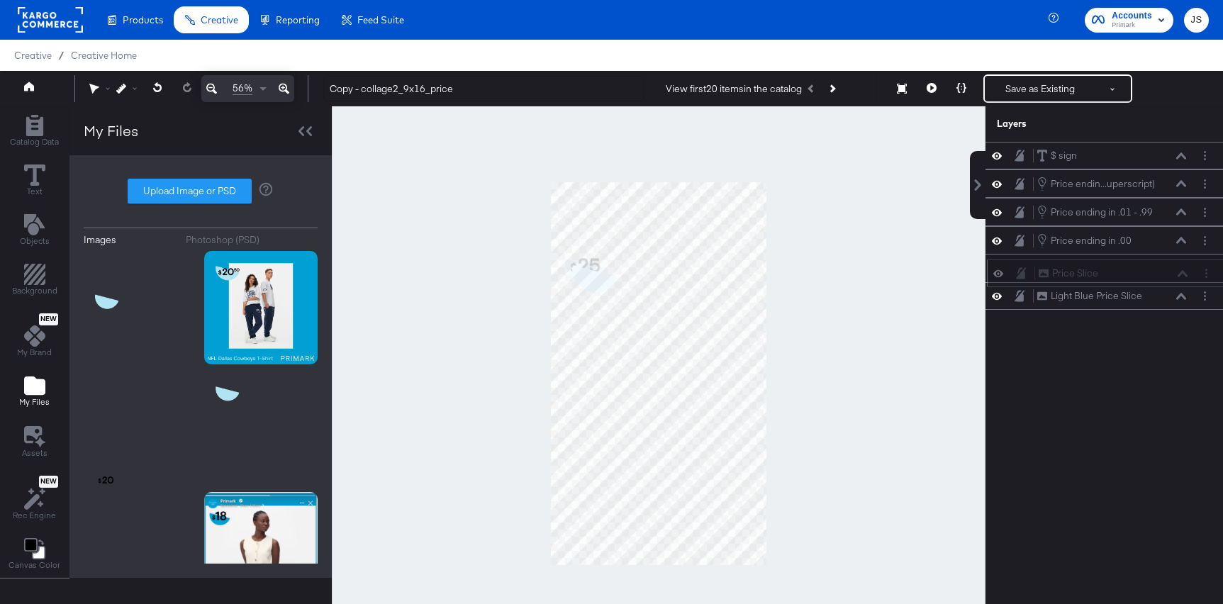
drag, startPoint x: 1155, startPoint y: 151, endPoint x: 1156, endPoint y: 274, distance: 122.7
click at [1156, 274] on div "Price Slice Price Slice" at bounding box center [1113, 273] width 150 height 15
click at [1204, 295] on icon "Layer Options" at bounding box center [1205, 295] width 2 height 9
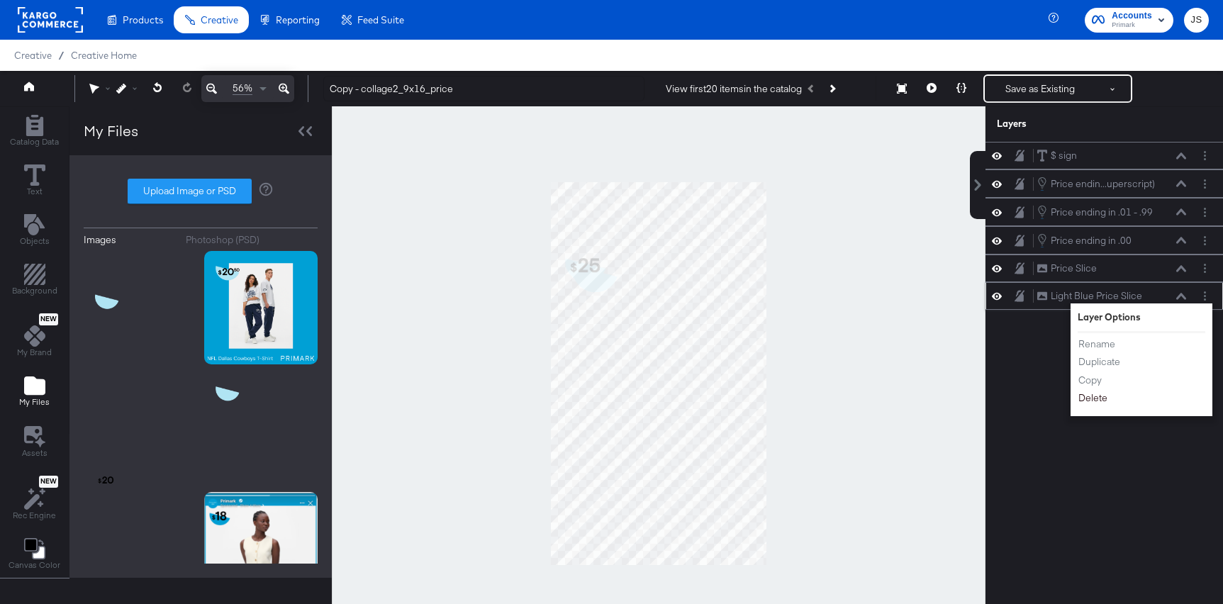
click at [1102, 400] on button "Delete" at bounding box center [1093, 398] width 30 height 15
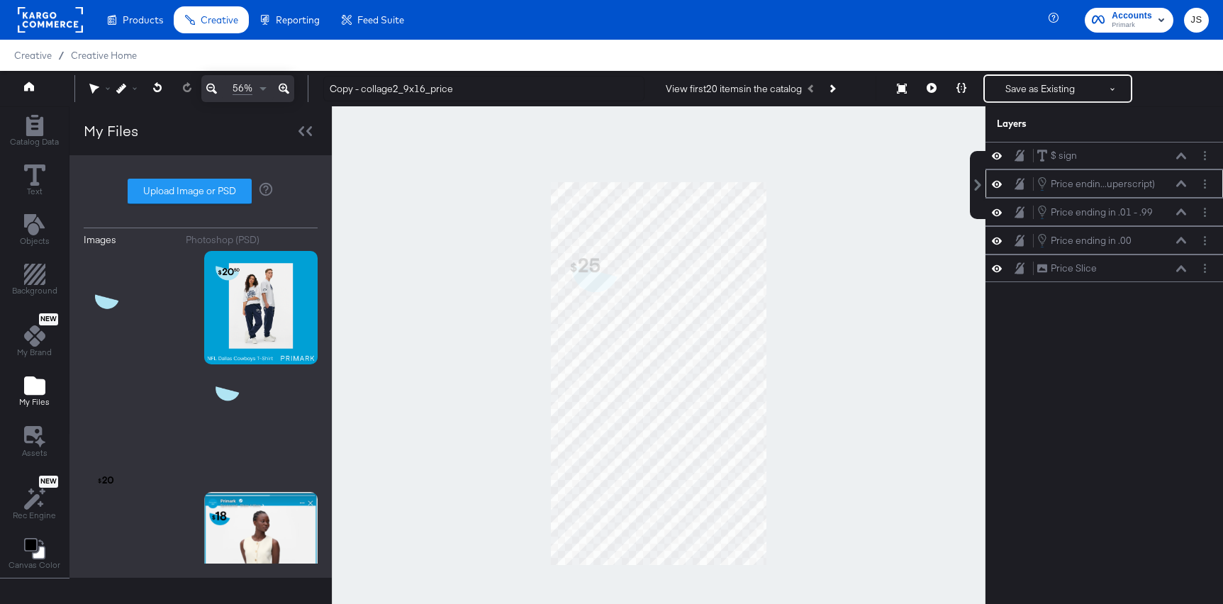
click at [1181, 185] on icon at bounding box center [1181, 183] width 10 height 7
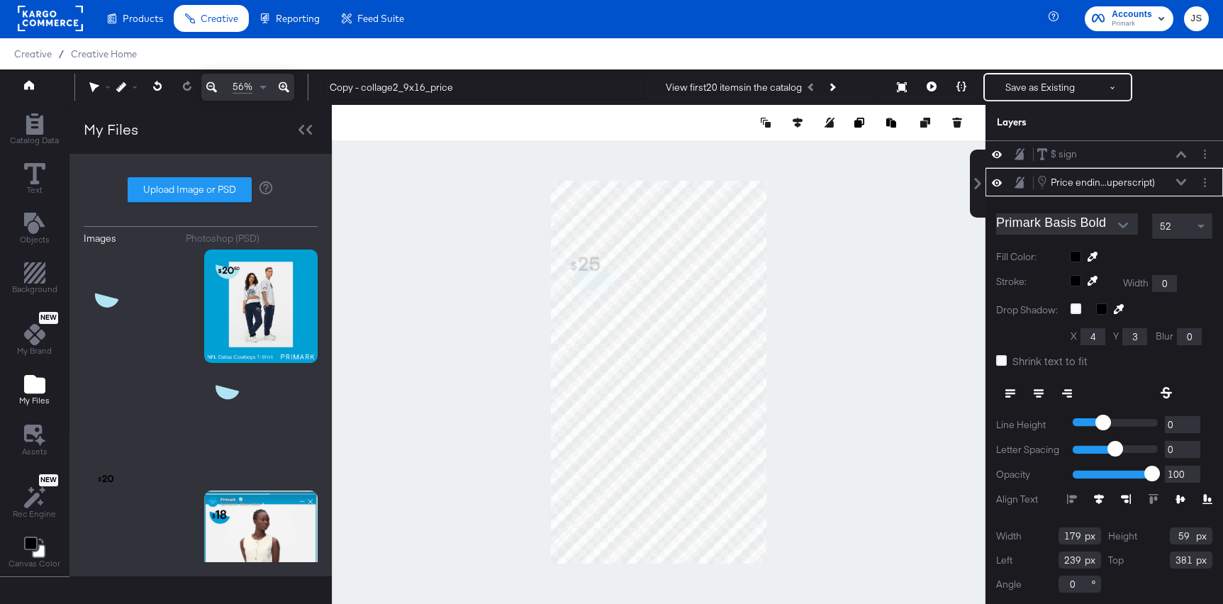
click at [1173, 228] on div "52" at bounding box center [1182, 226] width 59 height 24
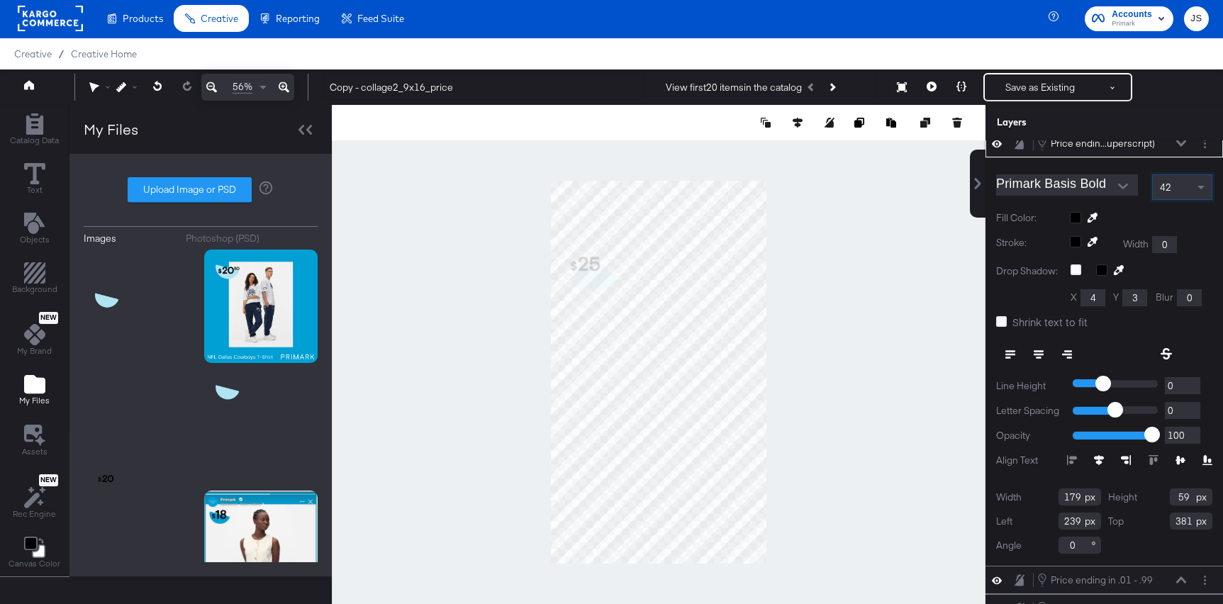
scroll to position [72, 0]
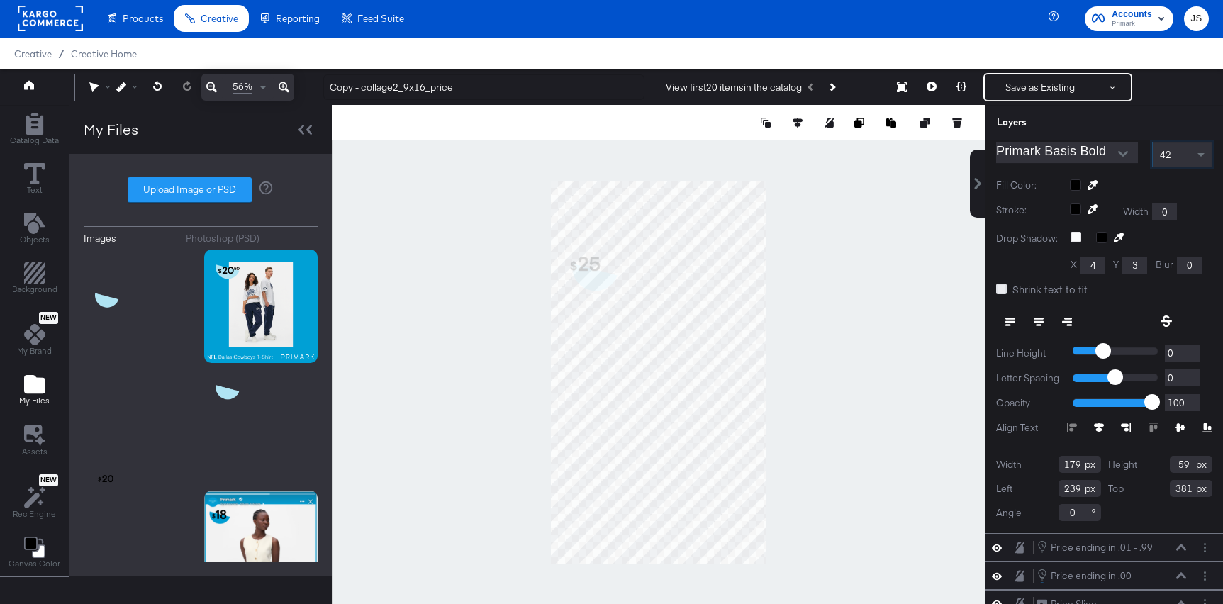
click at [1001, 286] on icon at bounding box center [1001, 289] width 11 height 11
click at [0, 0] on input "Shrink text to fit" at bounding box center [0, 0] width 0 height 0
drag, startPoint x: 1080, startPoint y: 469, endPoint x: 1045, endPoint y: 469, distance: 34.7
click at [1045, 469] on div "Width 179" at bounding box center [1048, 464] width 105 height 17
drag, startPoint x: 1068, startPoint y: 466, endPoint x: 1054, endPoint y: 466, distance: 14.2
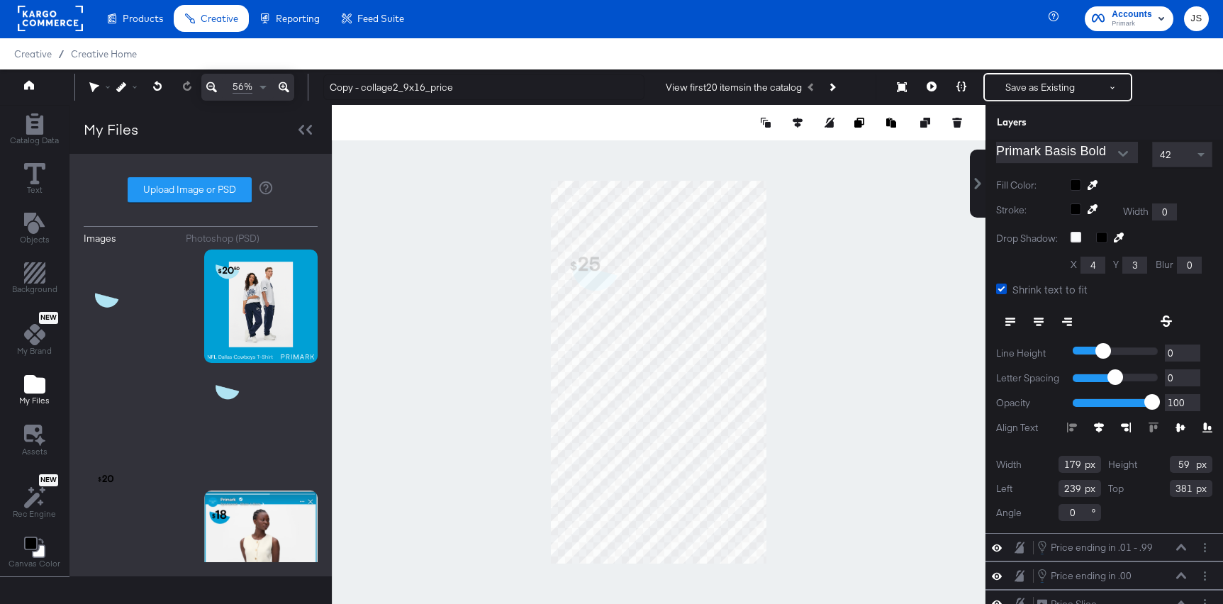
click at [1054, 466] on div "Width 179" at bounding box center [1048, 464] width 105 height 17
type input "54"
drag, startPoint x: 1189, startPoint y: 462, endPoint x: 1164, endPoint y: 462, distance: 24.8
click at [1164, 462] on div "Height 59" at bounding box center [1160, 464] width 105 height 17
type input "51"
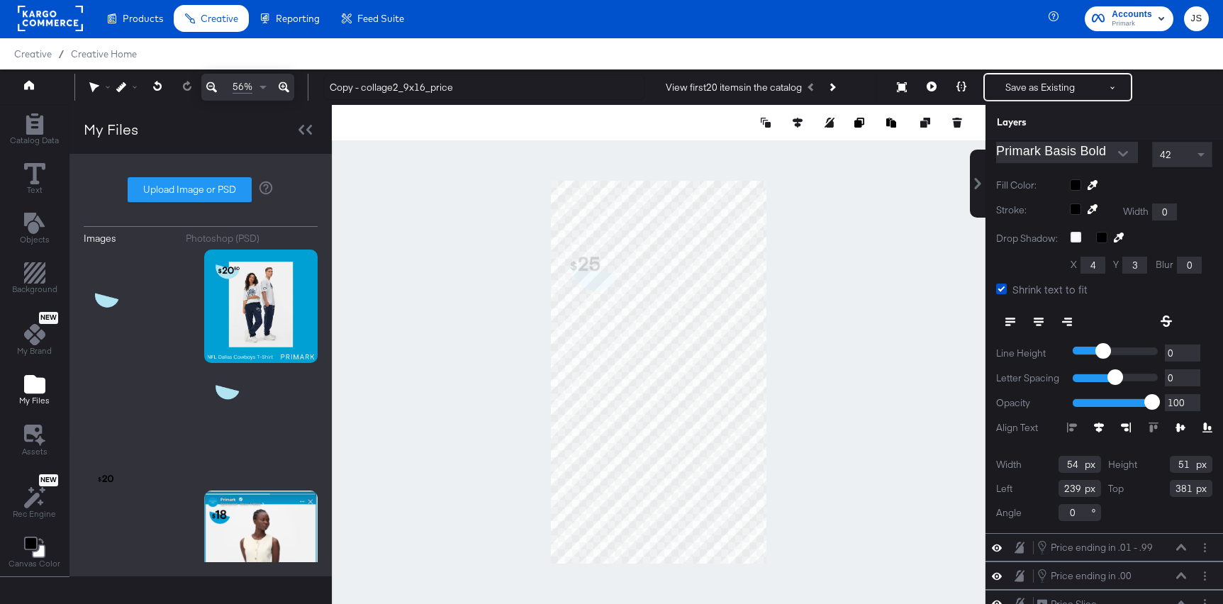
click at [800, 331] on div at bounding box center [659, 372] width 654 height 534
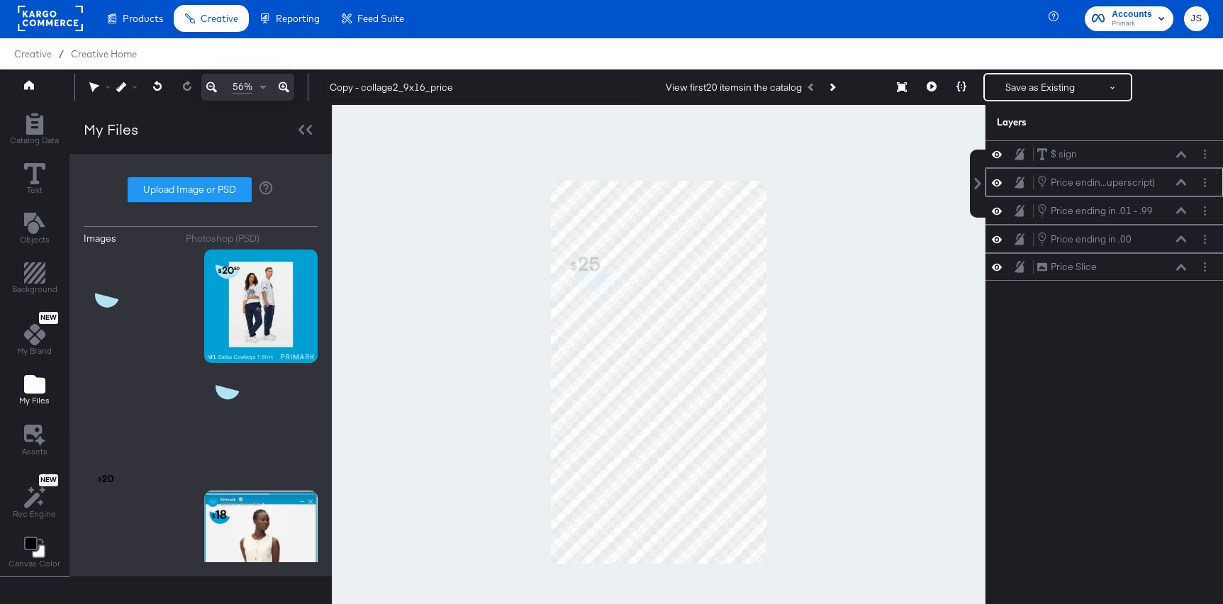
click at [1181, 184] on icon at bounding box center [1181, 182] width 10 height 7
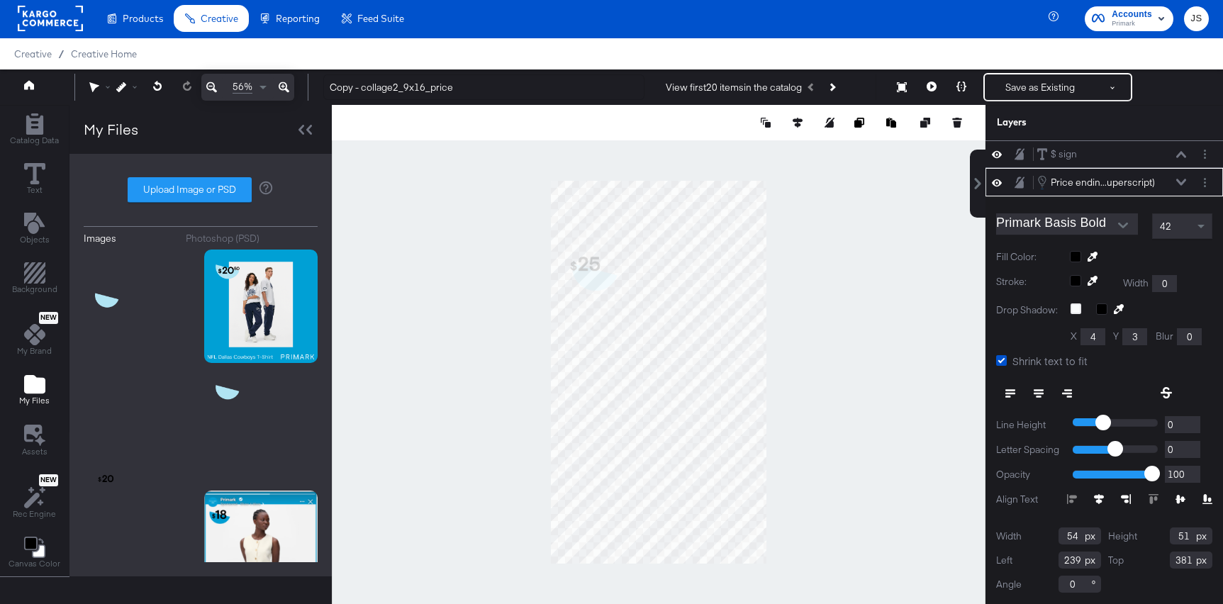
drag, startPoint x: 1082, startPoint y: 558, endPoint x: 983, endPoint y: 558, distance: 98.6
click at [983, 558] on div "$ sign $ sign Price endin...uperscript) Price ending in .01 - .99 (Superscript)…" at bounding box center [1095, 378] width 255 height 476
type input "281"
drag, startPoint x: 1193, startPoint y: 560, endPoint x: 1144, endPoint y: 561, distance: 48.9
click at [1144, 561] on div "Top 381" at bounding box center [1160, 560] width 105 height 17
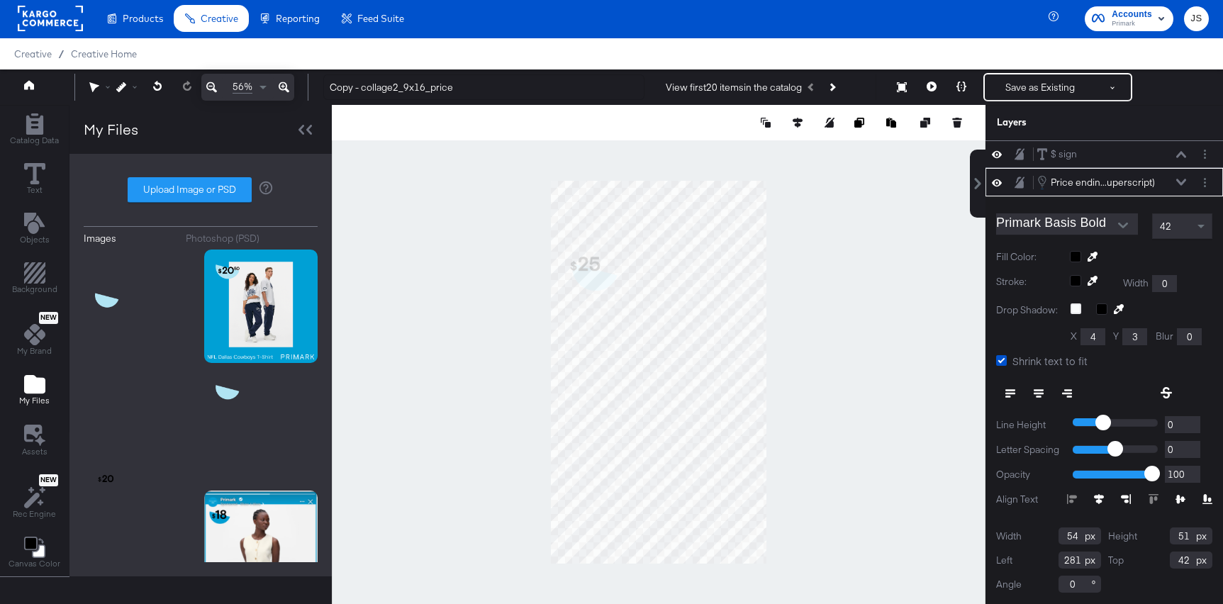
type input "428"
click at [915, 453] on div at bounding box center [659, 372] width 654 height 534
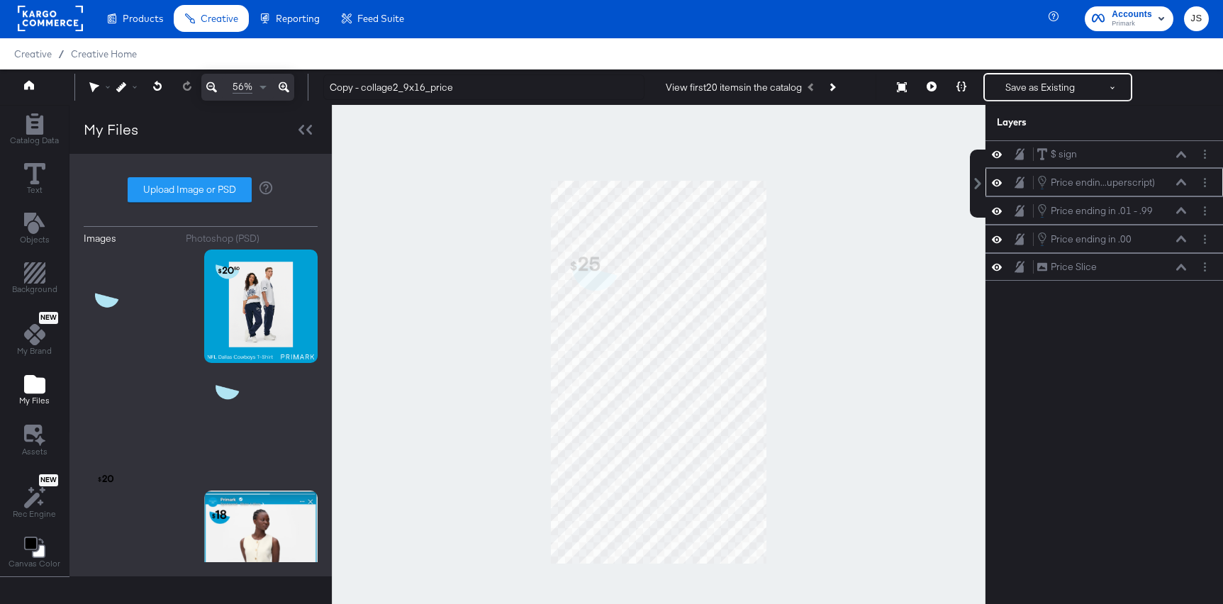
click at [998, 180] on icon at bounding box center [997, 183] width 10 height 12
click at [1182, 208] on icon at bounding box center [1181, 210] width 10 height 6
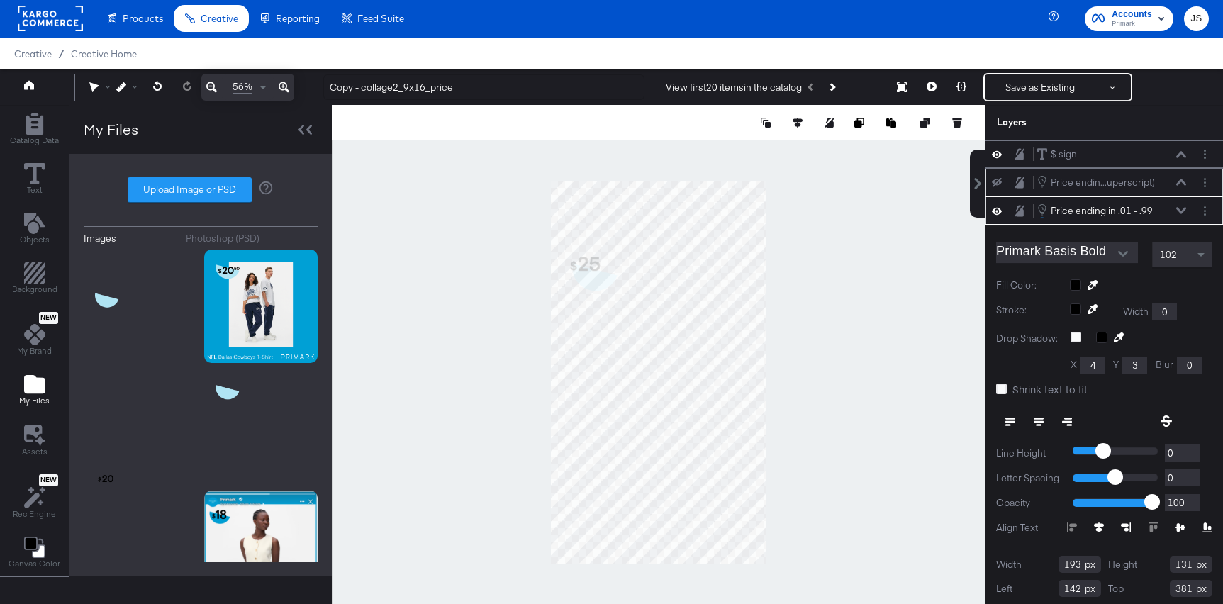
scroll to position [16, 0]
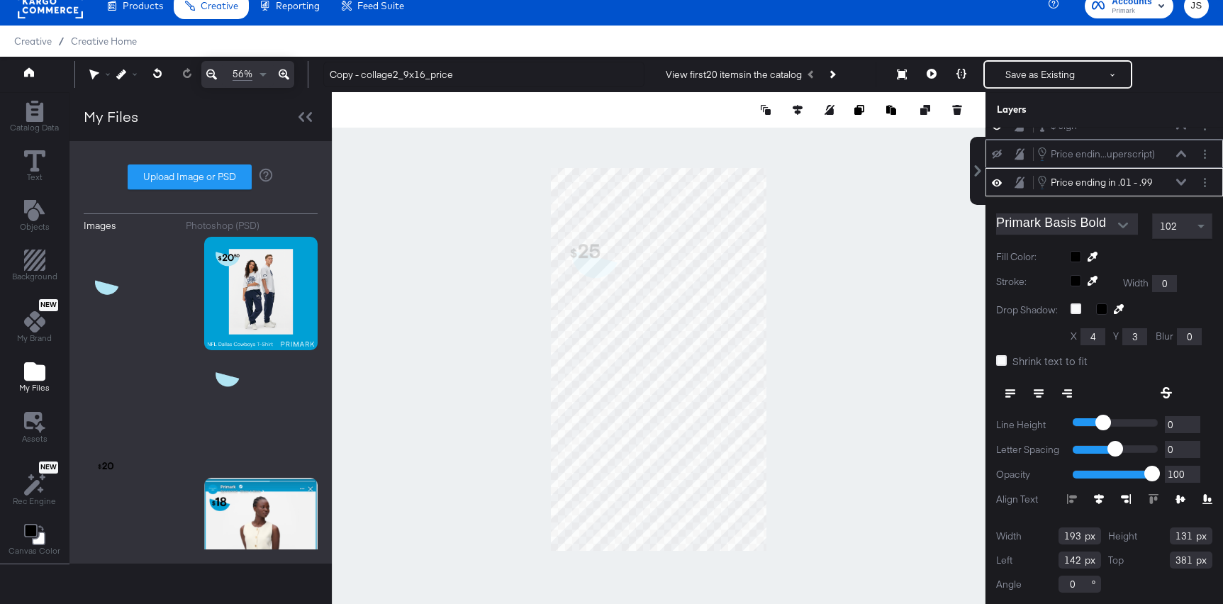
click at [1178, 185] on icon at bounding box center [1181, 182] width 10 height 7
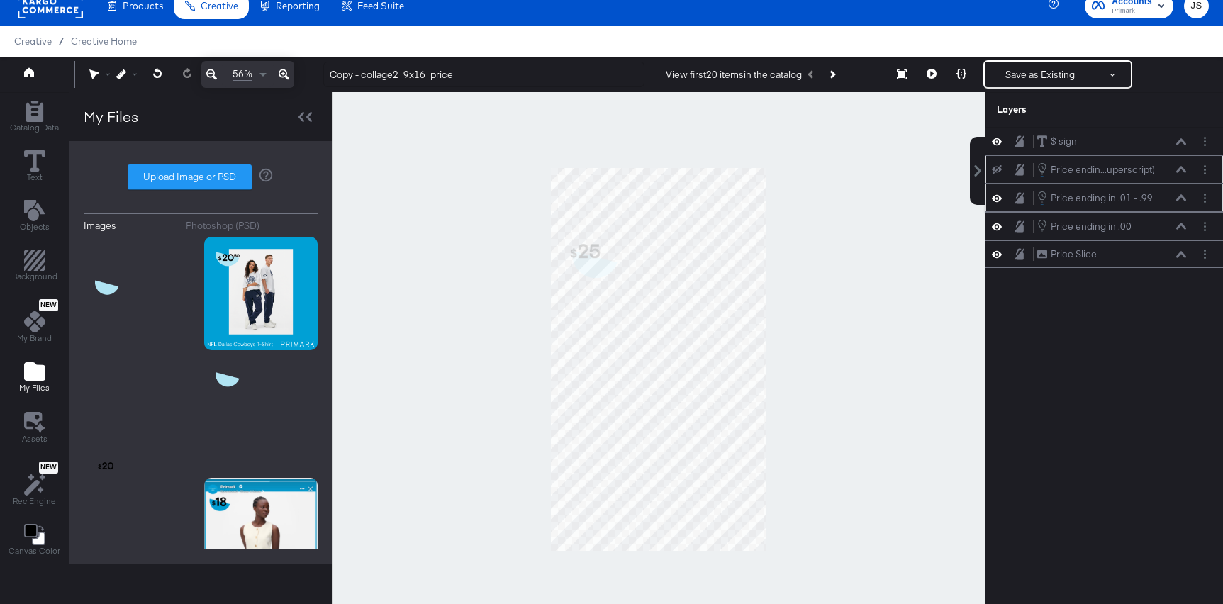
scroll to position [0, 0]
click at [995, 199] on icon at bounding box center [997, 198] width 10 height 12
click at [995, 199] on icon at bounding box center [997, 198] width 10 height 9
click at [997, 198] on icon at bounding box center [997, 197] width 10 height 7
click at [997, 198] on icon at bounding box center [997, 198] width 10 height 9
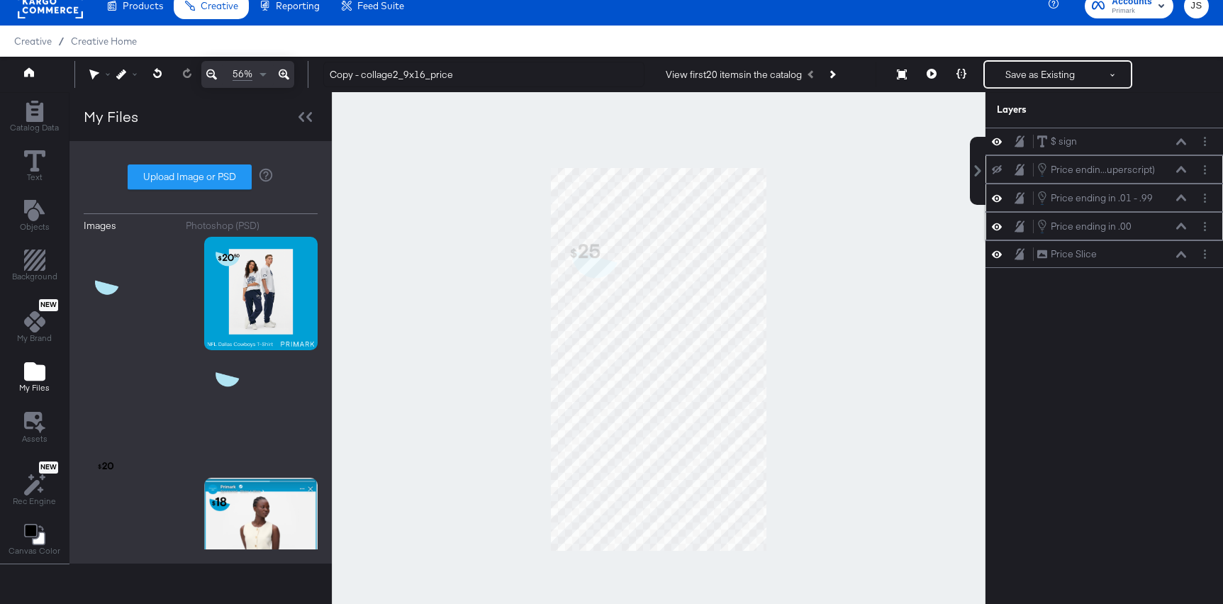
click at [998, 226] on icon at bounding box center [997, 227] width 10 height 12
click at [998, 226] on icon at bounding box center [997, 226] width 10 height 9
click at [164, 174] on label "Upload Image or PSD" at bounding box center [189, 177] width 123 height 24
click at [201, 177] on input "Upload Image or PSD" at bounding box center [201, 177] width 0 height 0
type input "C:\fakepath\9x16 frame.png"
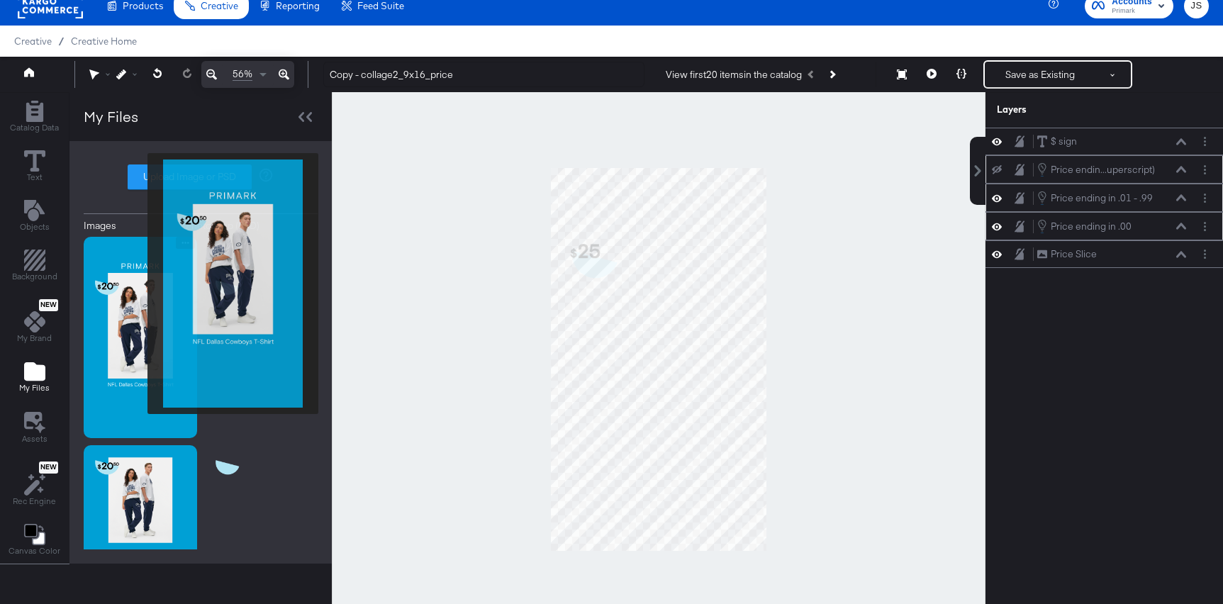
click at [138, 284] on img at bounding box center [140, 337] width 113 height 201
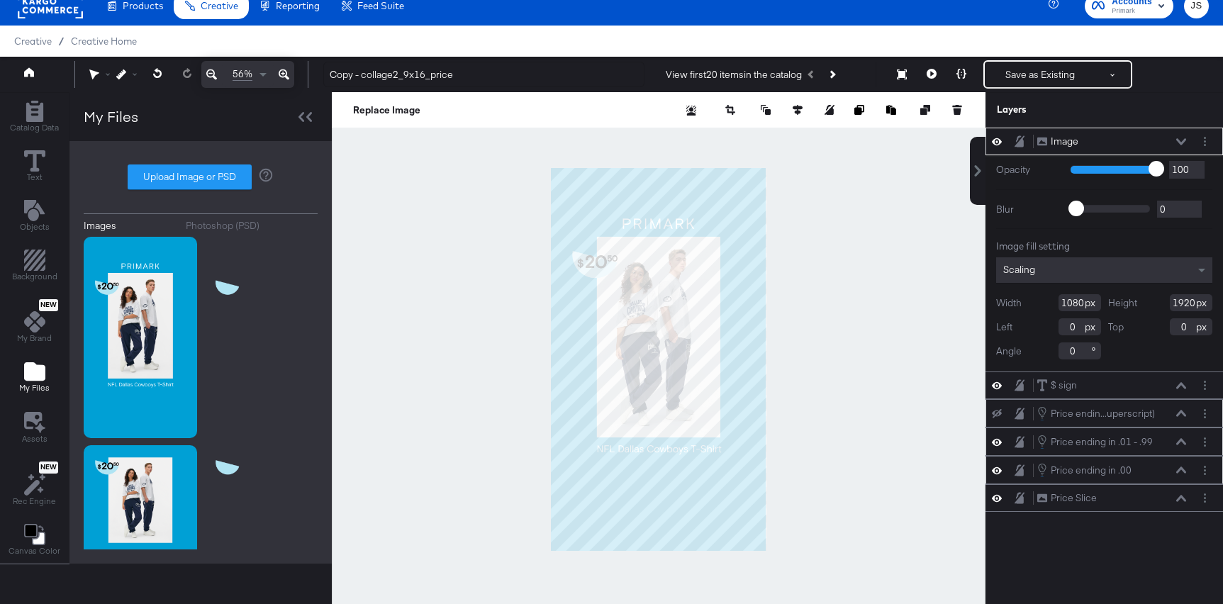
click at [1187, 140] on div "Image Image" at bounding box center [1116, 141] width 158 height 15
click at [1186, 141] on button at bounding box center [1181, 142] width 11 height 9
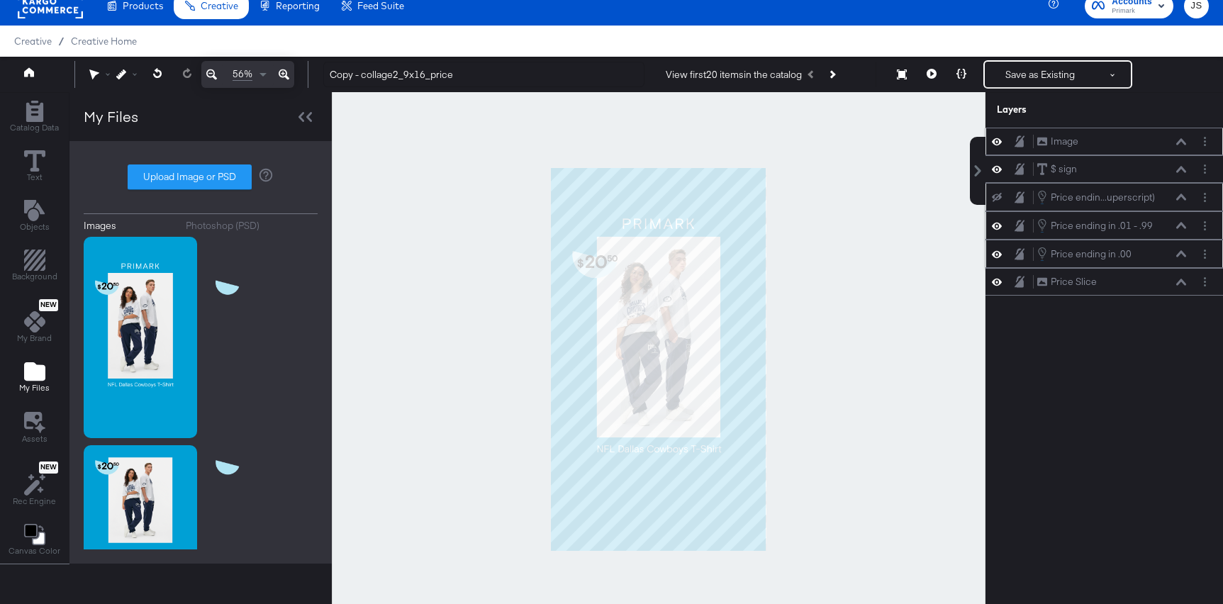
scroll to position [9, 0]
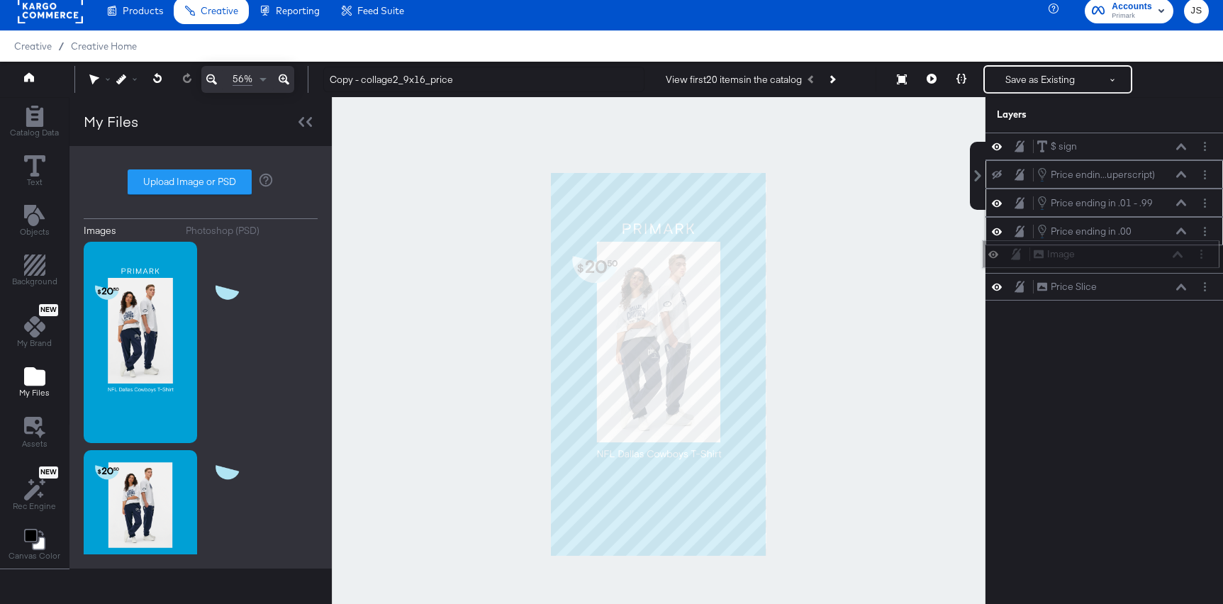
drag, startPoint x: 1167, startPoint y: 139, endPoint x: 1164, endPoint y: 256, distance: 117.0
click at [1164, 256] on div "Image Image" at bounding box center [1108, 254] width 150 height 15
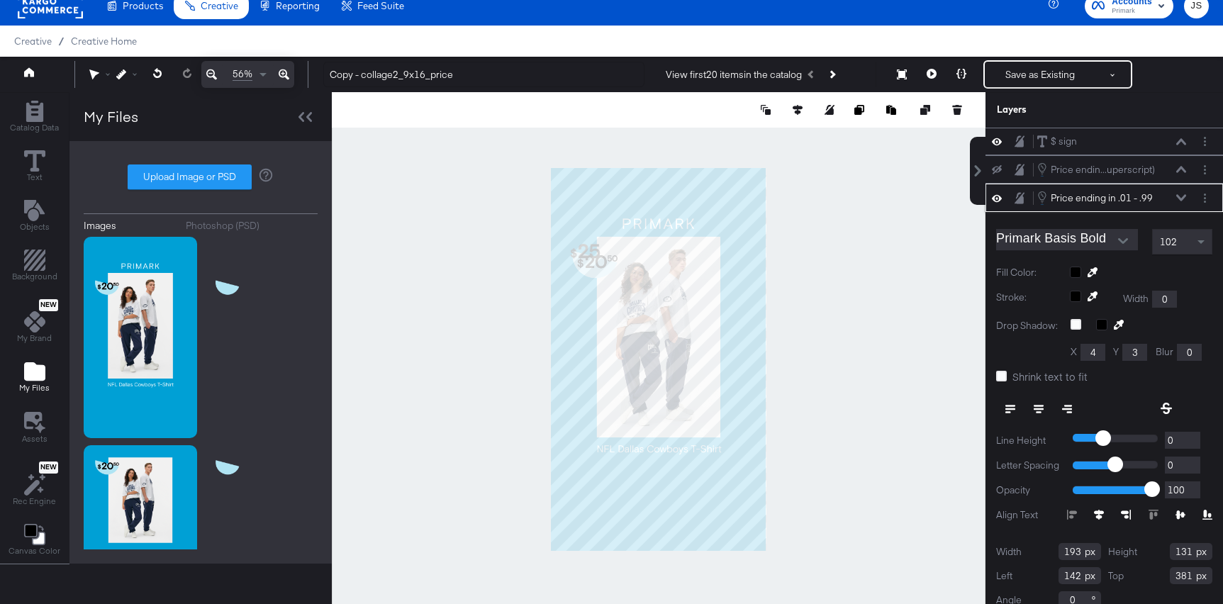
scroll to position [16, 0]
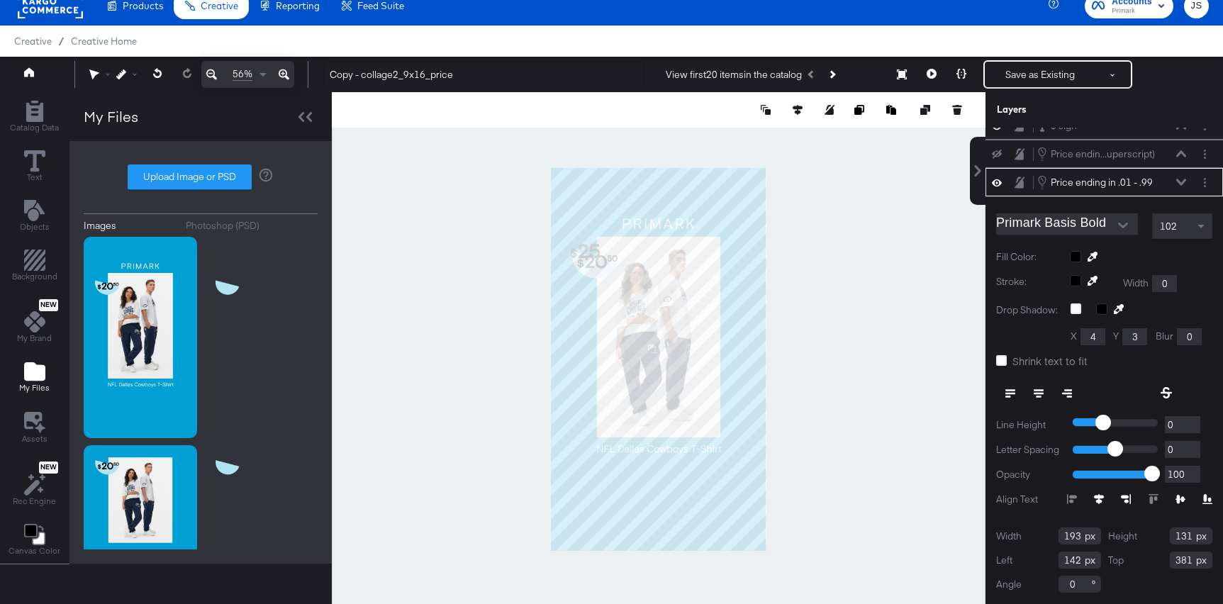
type input "281"
type input "388"
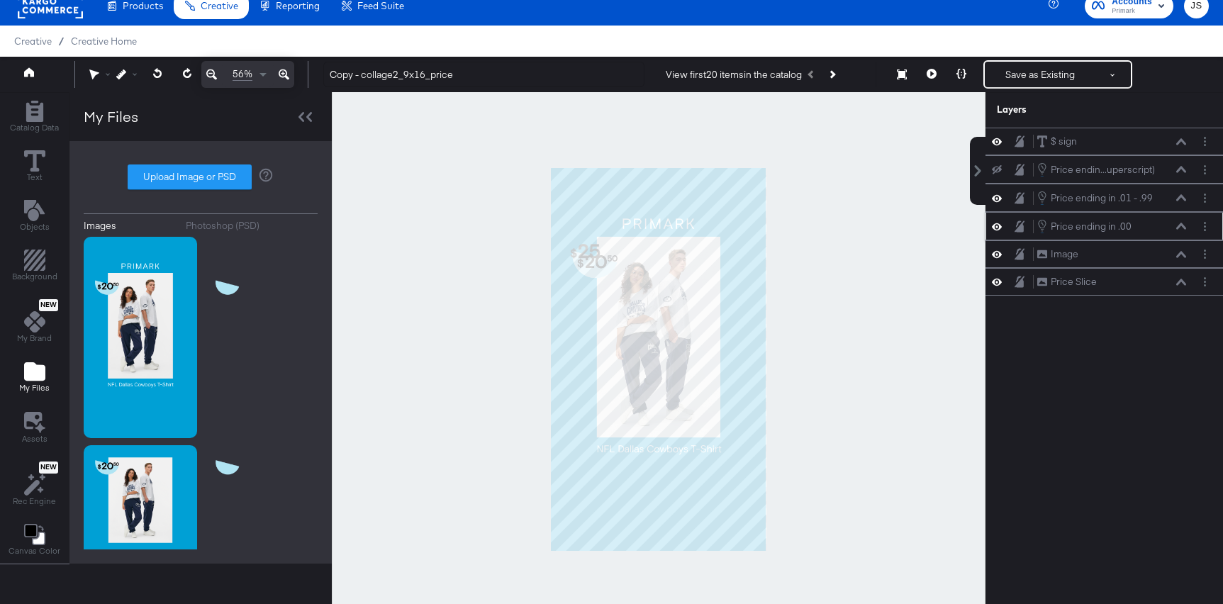
click at [1137, 238] on div "Price ending in .00 Price ending in .00" at bounding box center [1105, 226] width 238 height 28
click at [1156, 199] on div "Price ending in .01 - .99 Price ending in .01 - .99" at bounding box center [1112, 198] width 150 height 16
click at [1158, 218] on div "Price ending in .00 Price ending in .00" at bounding box center [1105, 226] width 238 height 28
click at [1143, 366] on div "$ sign $ sign Price endin...uperscript) Price ending in .01 - .99 (Superscript)…" at bounding box center [1105, 366] width 238 height 476
drag, startPoint x: 1143, startPoint y: 236, endPoint x: 1142, endPoint y: 169, distance: 66.7
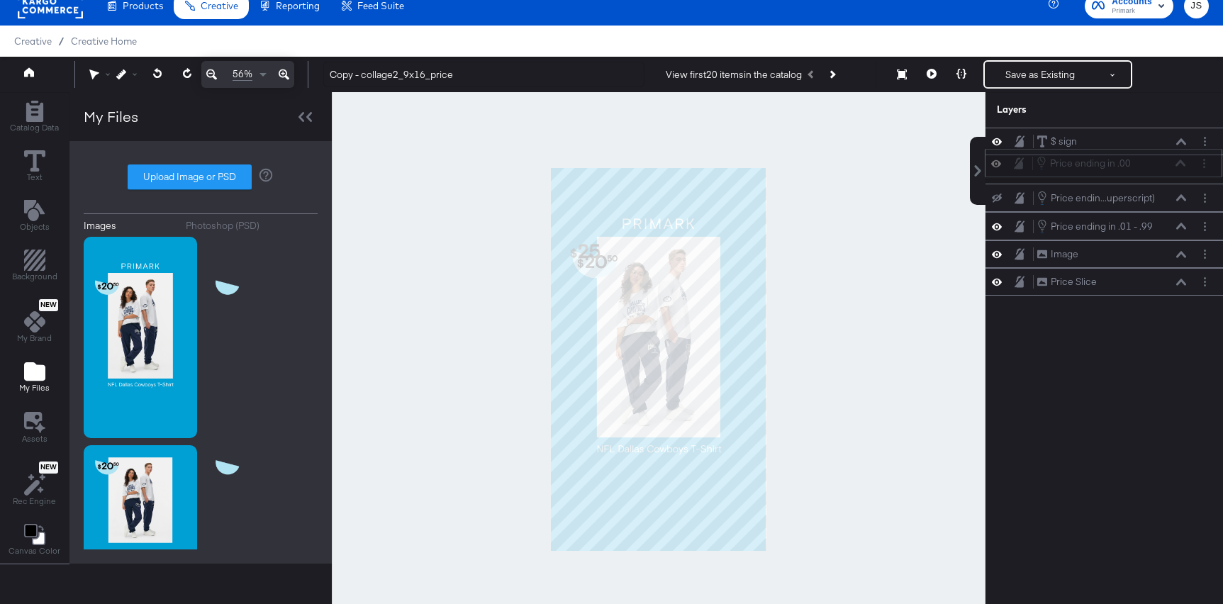
click at [1142, 169] on div "Price ending in .00 Price ending in .00" at bounding box center [1104, 163] width 238 height 28
drag, startPoint x: 1156, startPoint y: 229, endPoint x: 1156, endPoint y: 164, distance: 64.5
click at [1156, 164] on div "Price ending in .01 - .99 Price ending in .01 - .99" at bounding box center [1113, 166] width 150 height 16
click at [1140, 145] on div "$ sign $ sign" at bounding box center [1112, 141] width 150 height 15
click at [1184, 141] on icon at bounding box center [1181, 141] width 10 height 6
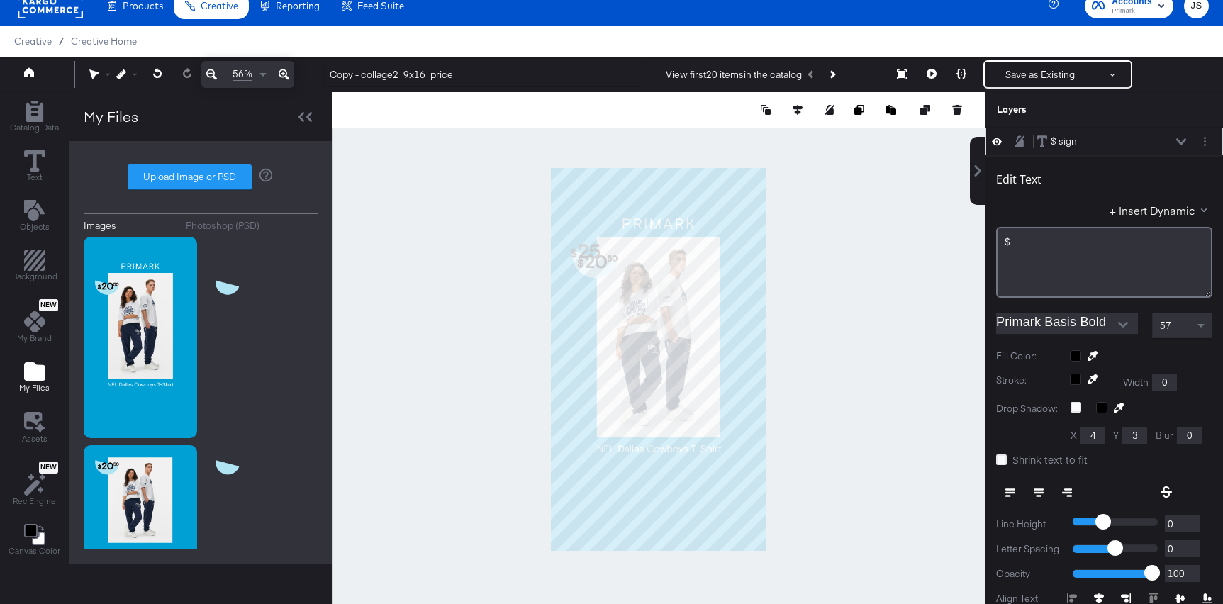
click at [1184, 141] on icon at bounding box center [1181, 141] width 10 height 7
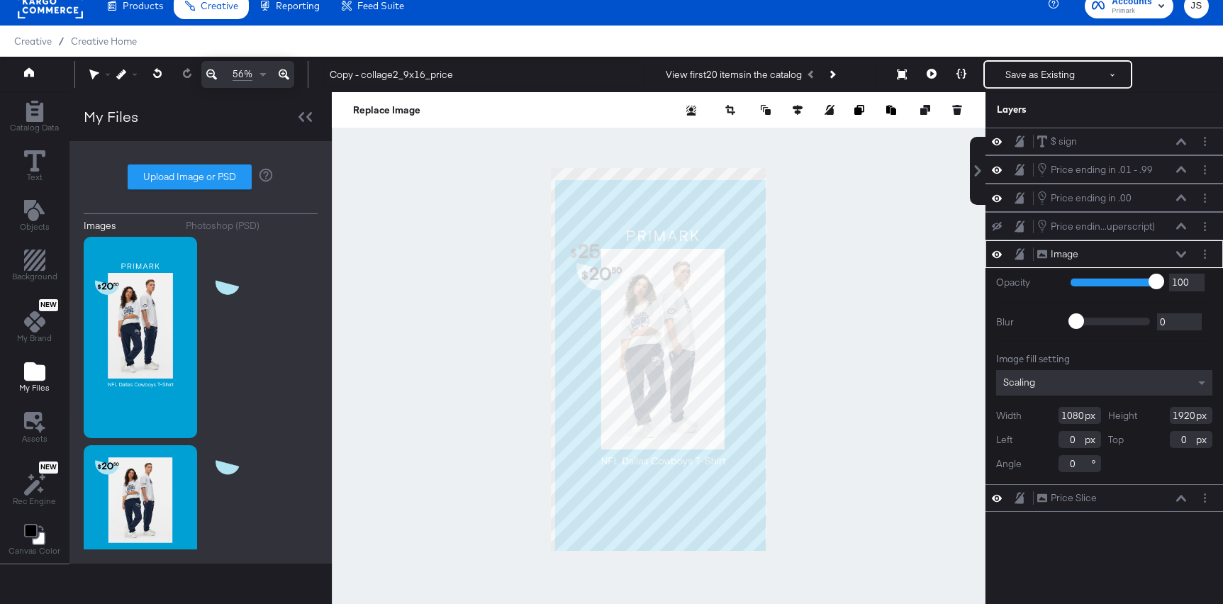
type input "21"
type input "60"
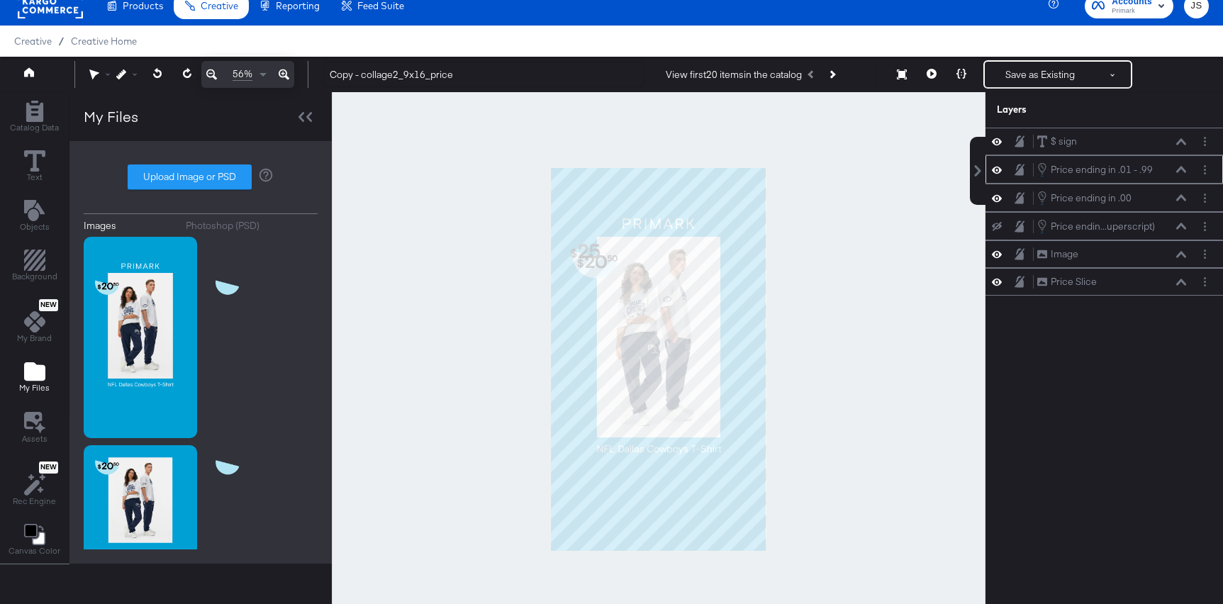
click at [995, 170] on icon at bounding box center [997, 169] width 10 height 7
click at [996, 195] on icon at bounding box center [997, 197] width 10 height 7
click at [1183, 143] on icon at bounding box center [1181, 141] width 10 height 7
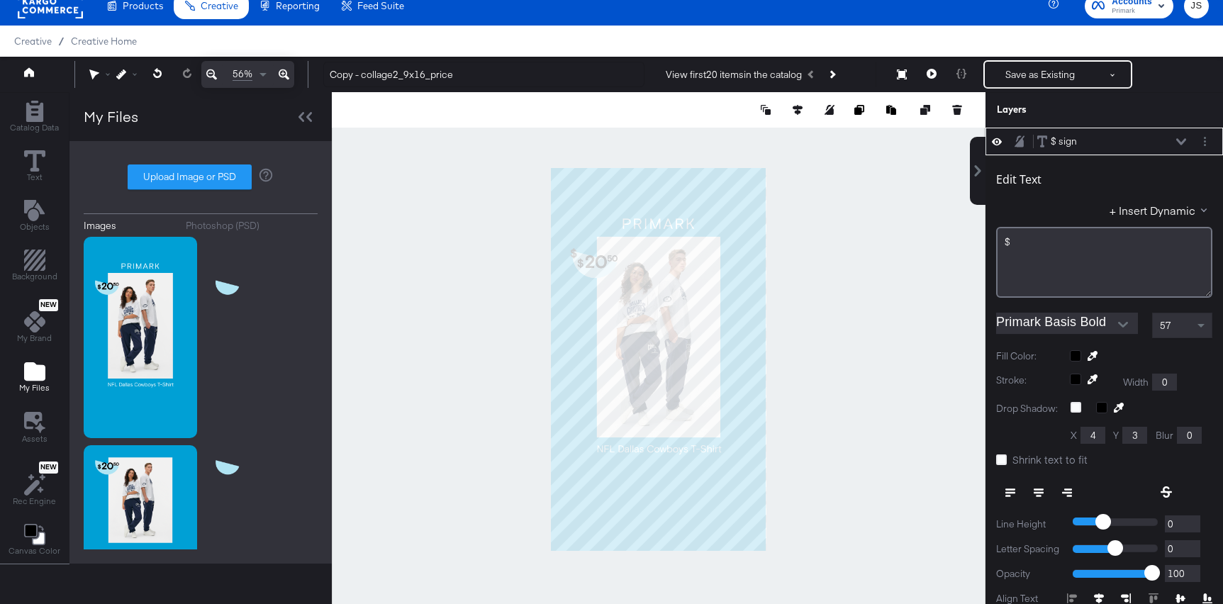
click at [1183, 143] on icon at bounding box center [1181, 141] width 10 height 6
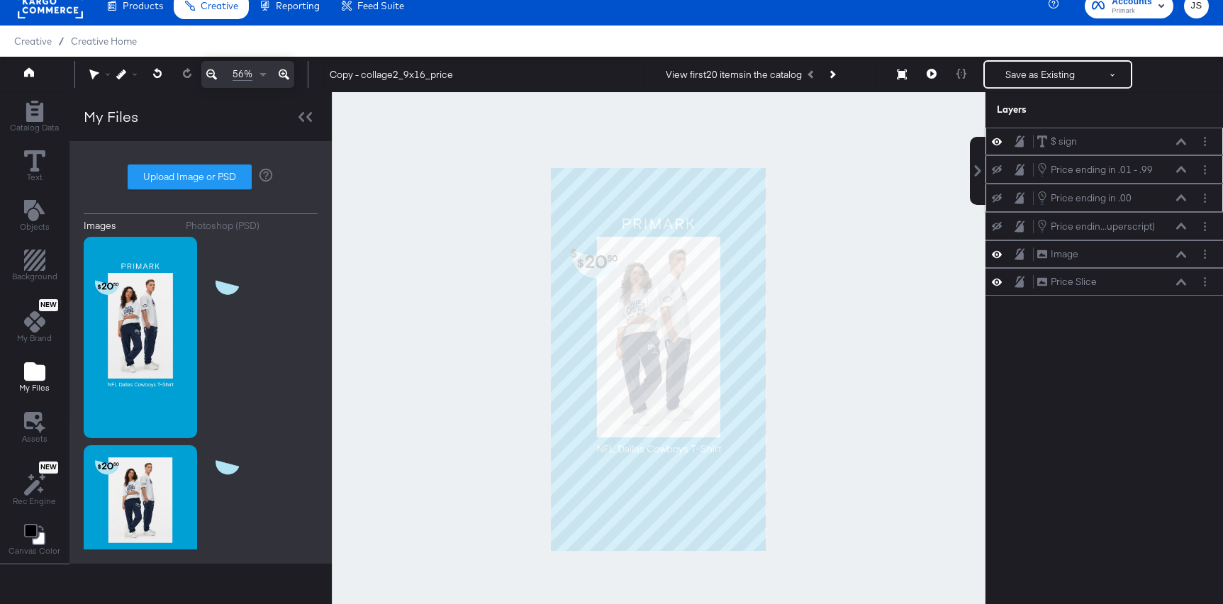
click at [1153, 143] on div "$ sign $ sign" at bounding box center [1112, 141] width 150 height 15
click at [1184, 144] on icon at bounding box center [1181, 141] width 10 height 6
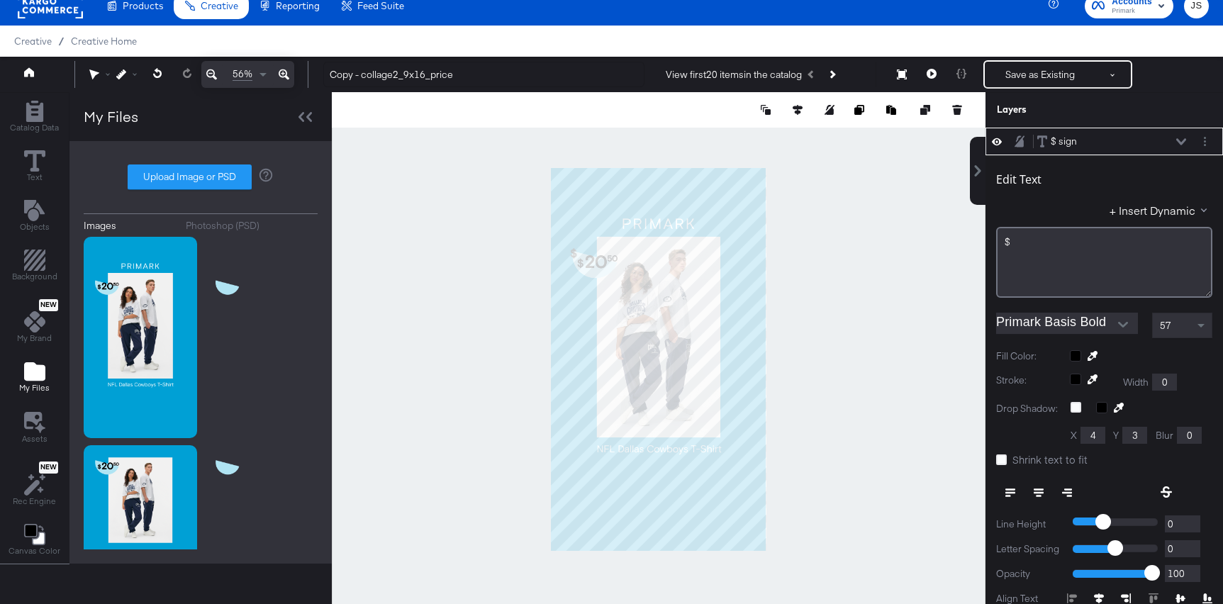
click at [1078, 357] on div at bounding box center [1141, 355] width 143 height 11
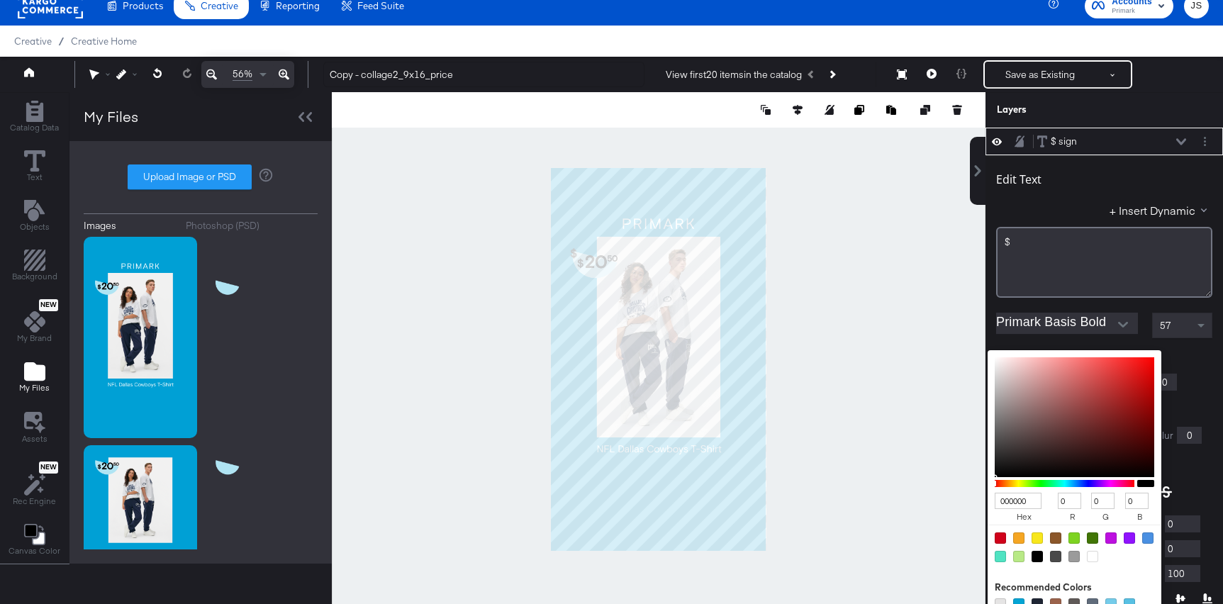
scroll to position [6, 0]
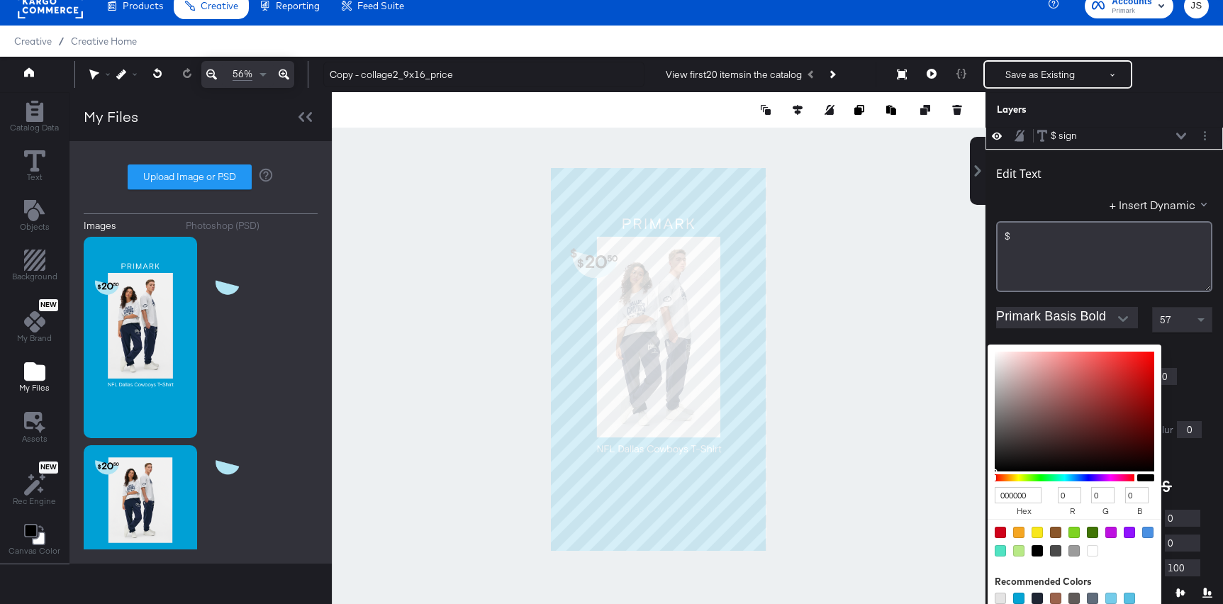
type input "C77777"
type input "199"
type input "119"
type input "C77070"
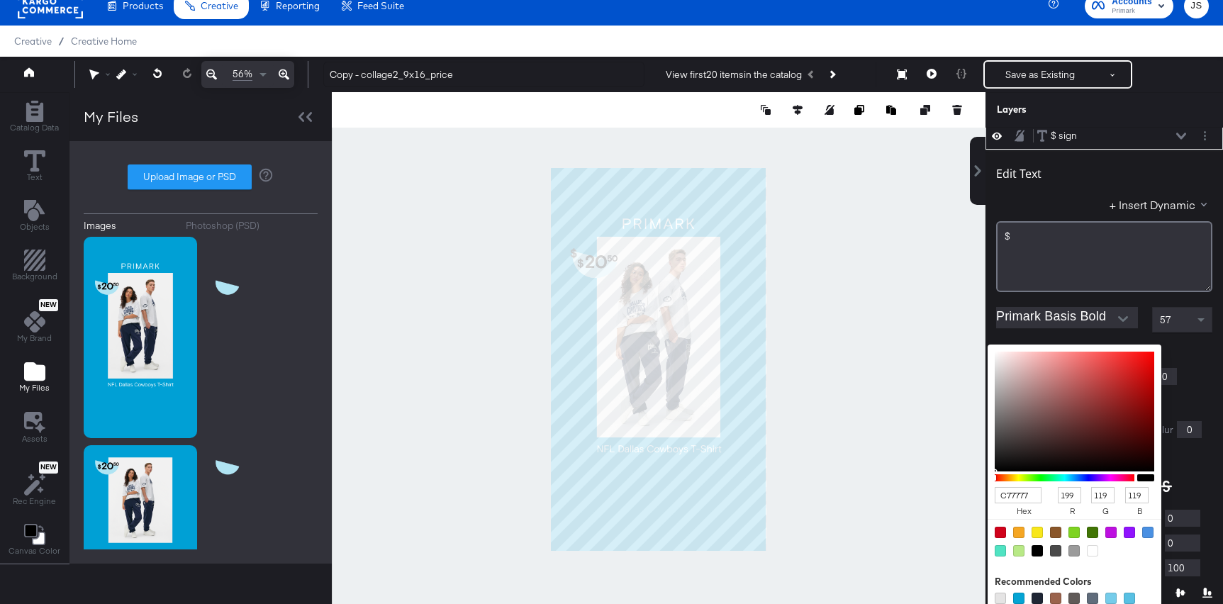
type input "112"
type input "DA4F4F"
type input "218"
type input "79"
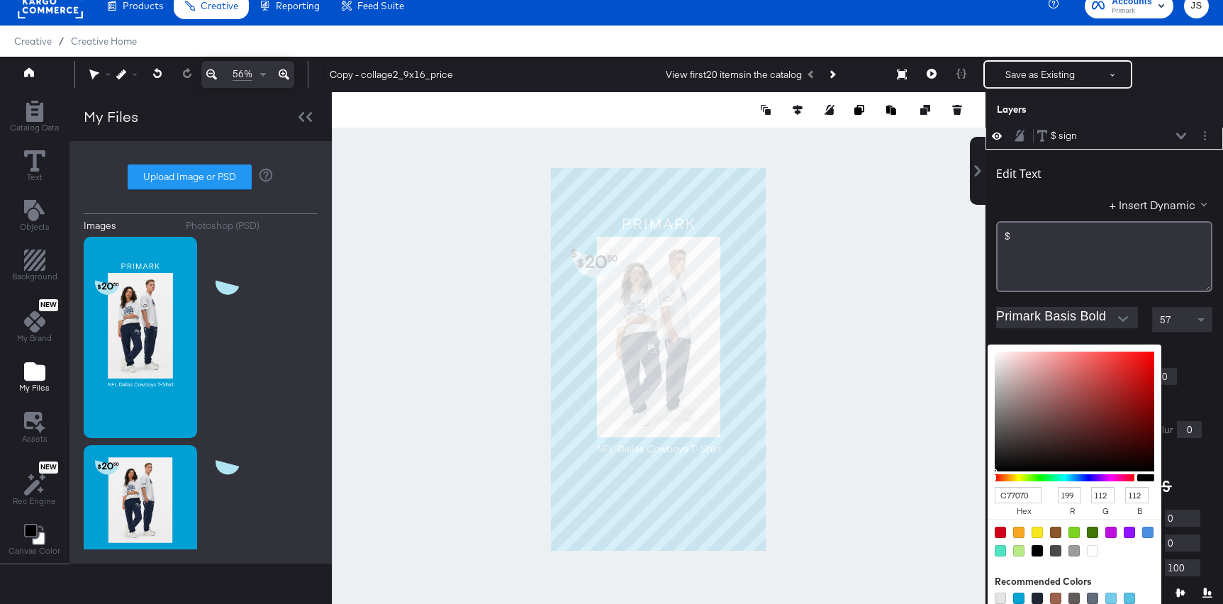
type input "79"
type input "E23B3B"
type input "226"
type input "59"
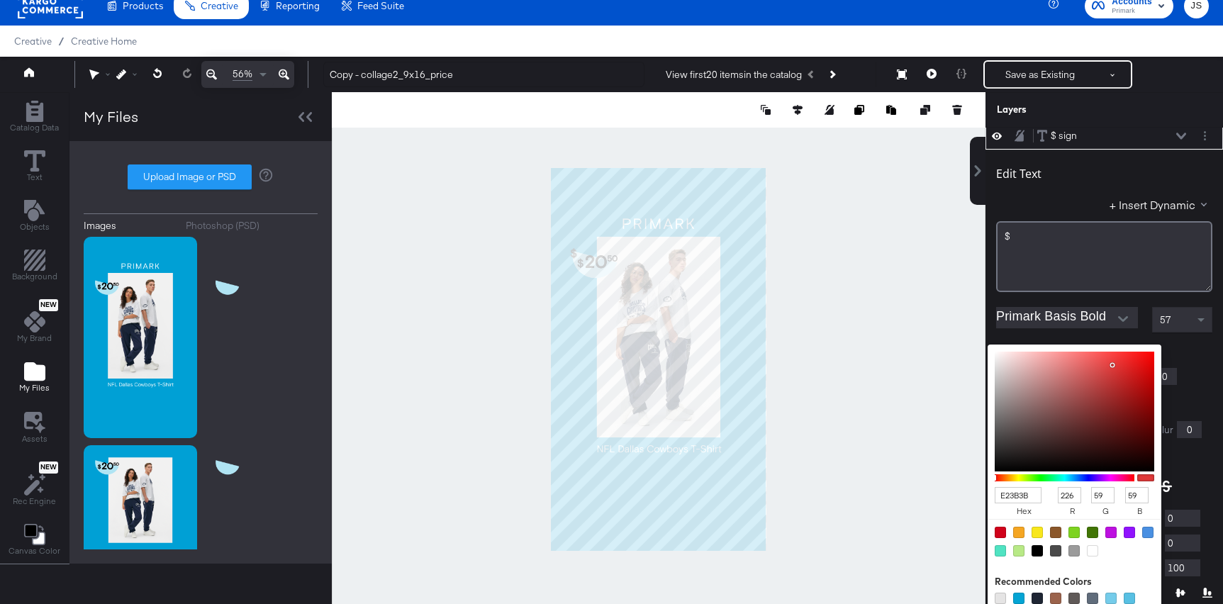
type input "E22C2C"
type input "44"
type input "E21D1D"
type input "29"
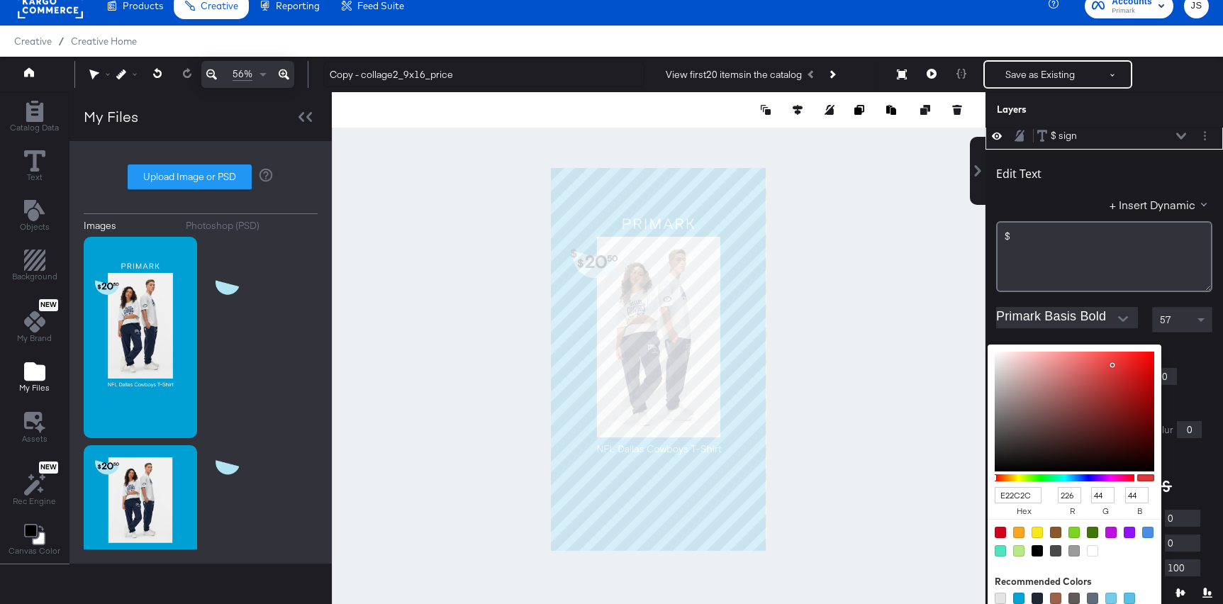
type input "29"
type input "E30F0F"
type input "227"
type input "15"
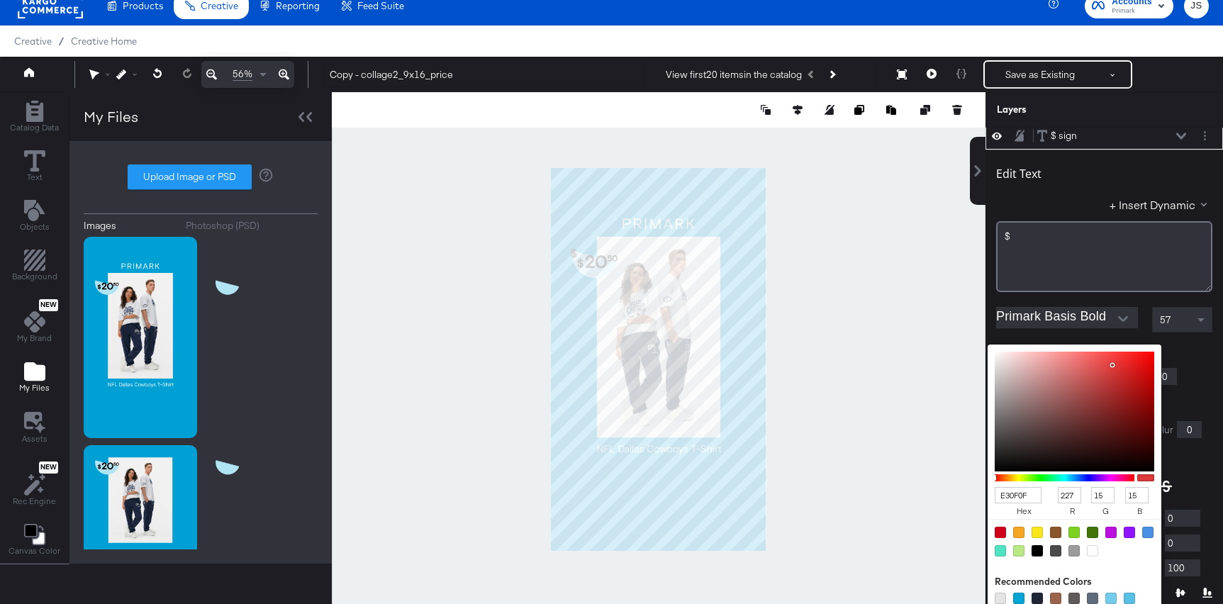
type input "E90707"
type input "233"
type input "7"
type input "EB0404"
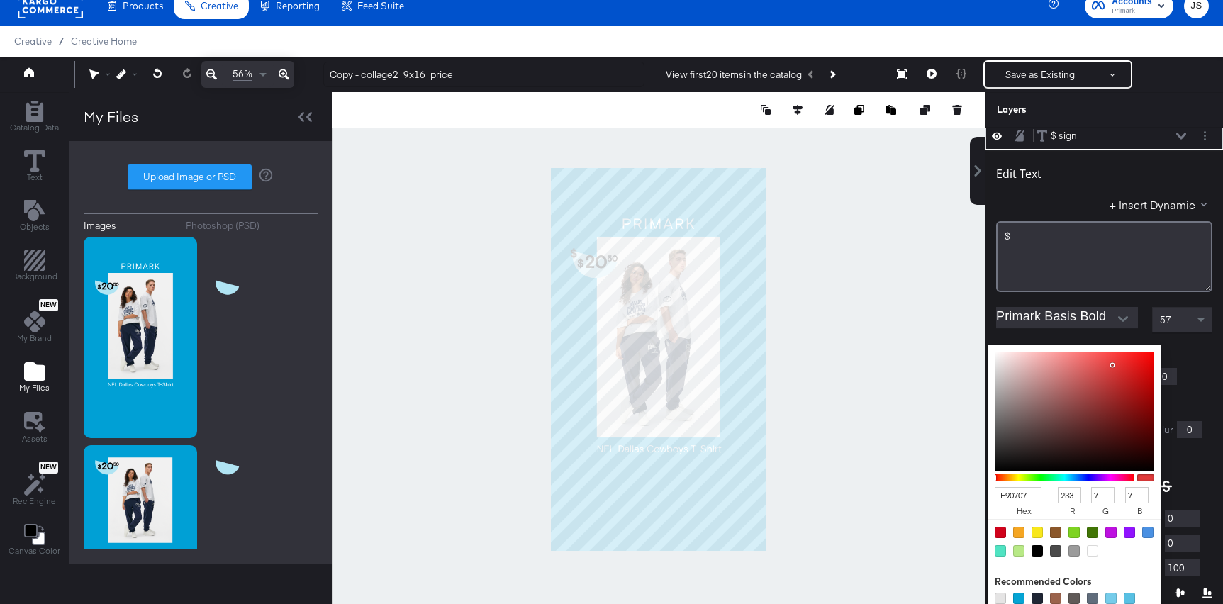
type input "235"
type input "4"
drag, startPoint x: 1059, startPoint y: 378, endPoint x: 1151, endPoint y: 360, distance: 94.6
click at [1151, 360] on div at bounding box center [1075, 412] width 160 height 120
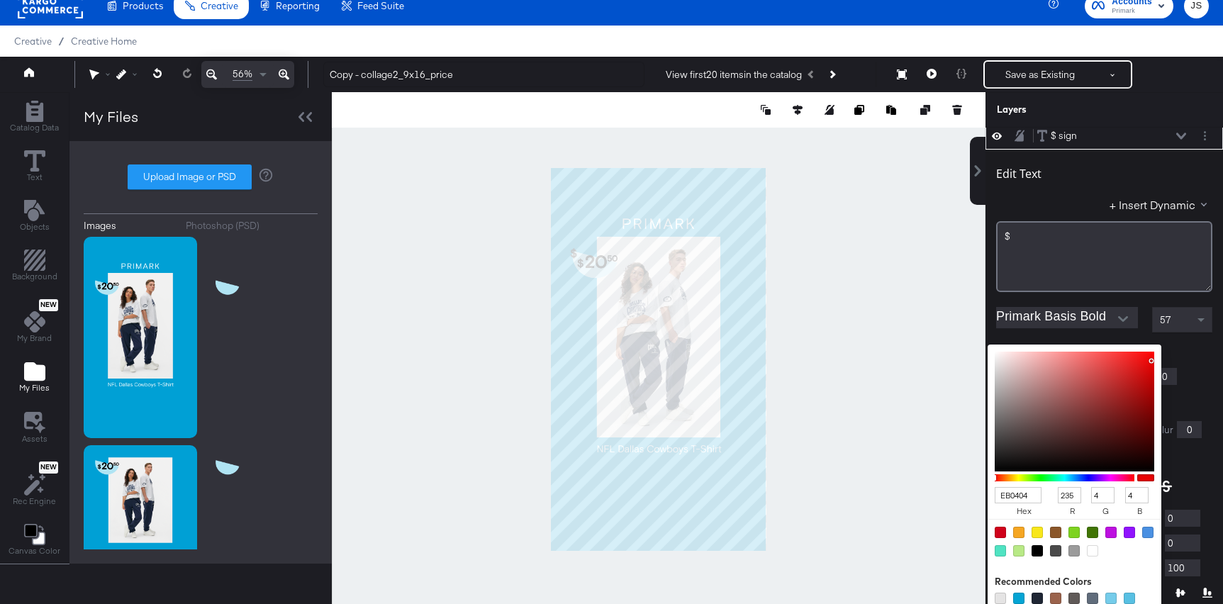
type input "EC0404"
type input "236"
click at [1186, 344] on div "Fill Color: EC0404 hex 236 r 4 g 4 b 100 a Recommended Colors" at bounding box center [1104, 350] width 216 height 13
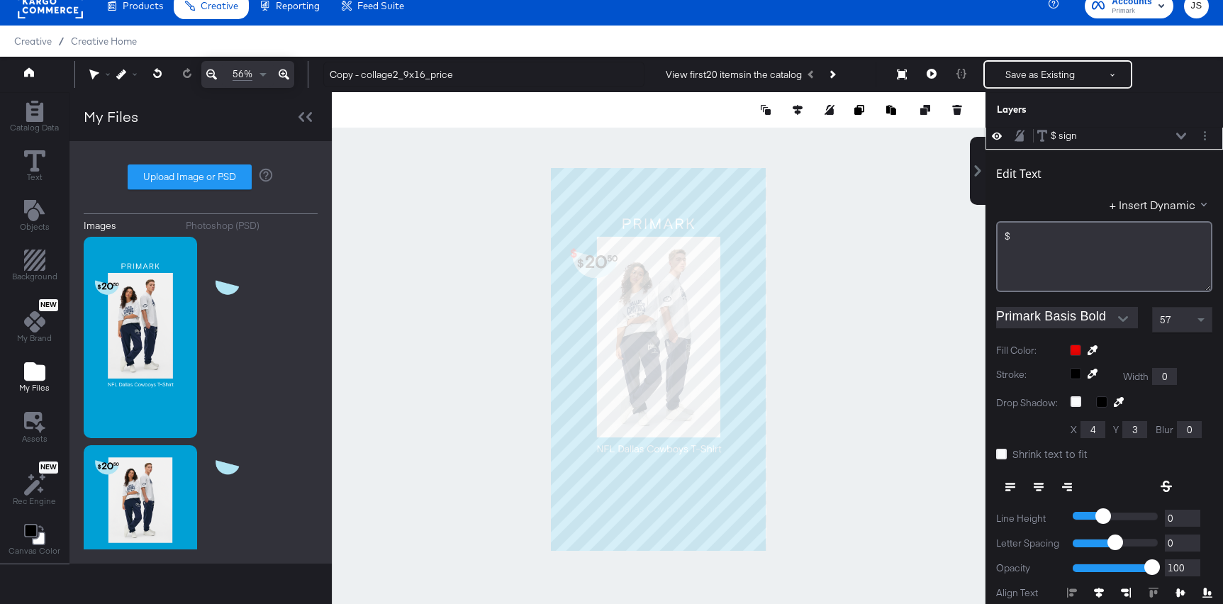
click at [1180, 135] on icon at bounding box center [1181, 136] width 10 height 6
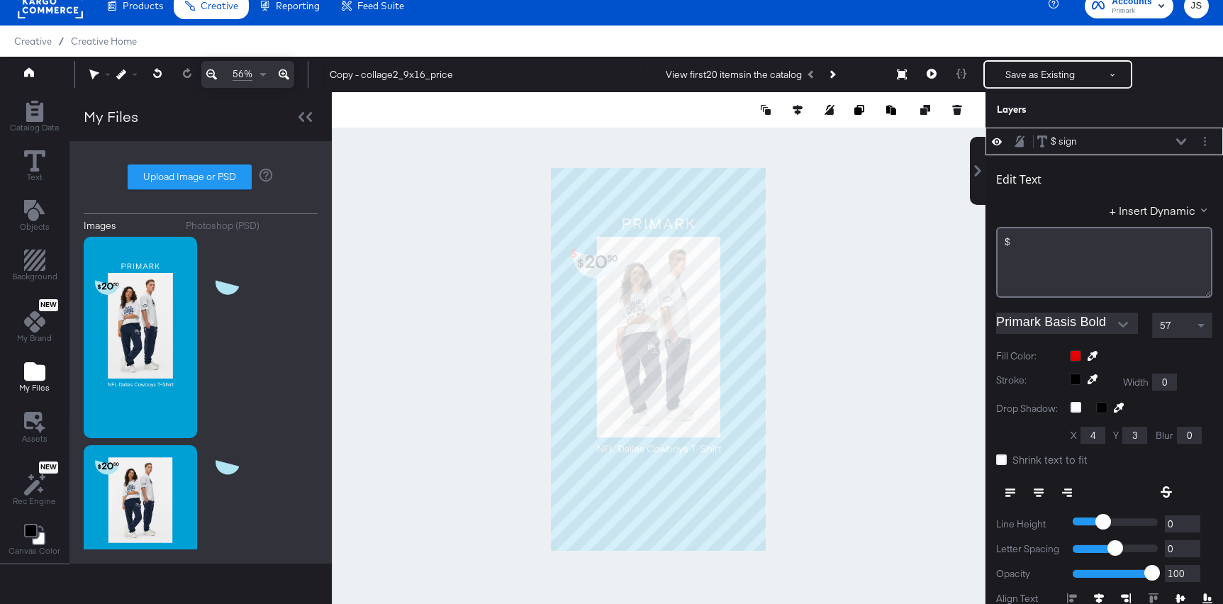
type input "404"
click at [278, 74] on button at bounding box center [284, 74] width 21 height 27
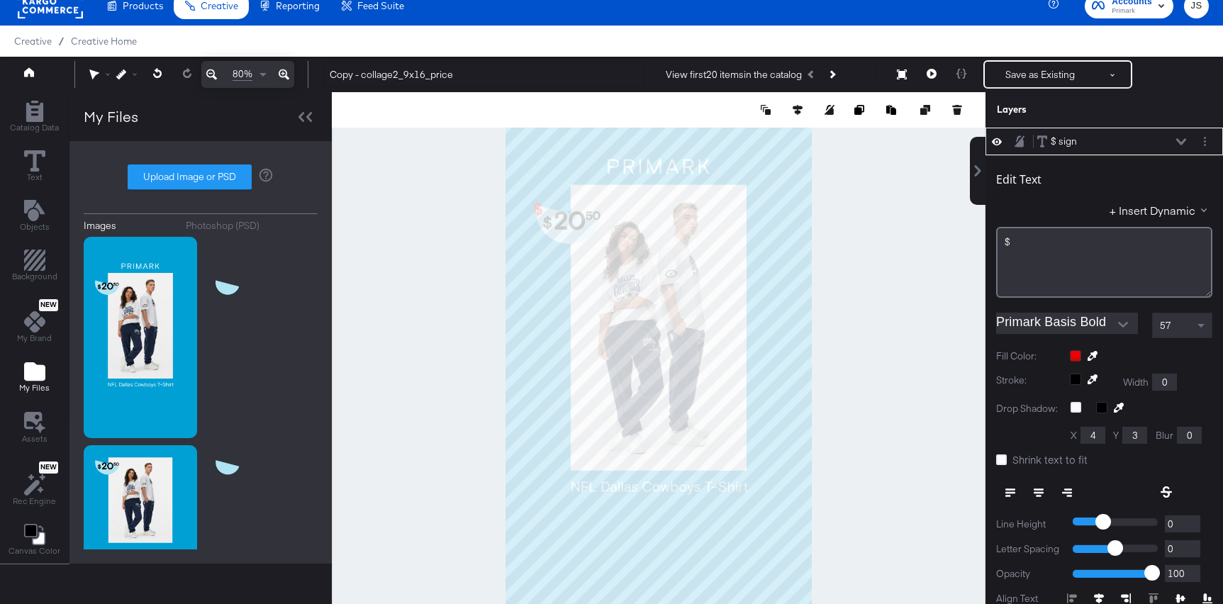
click at [280, 74] on icon at bounding box center [284, 74] width 11 height 17
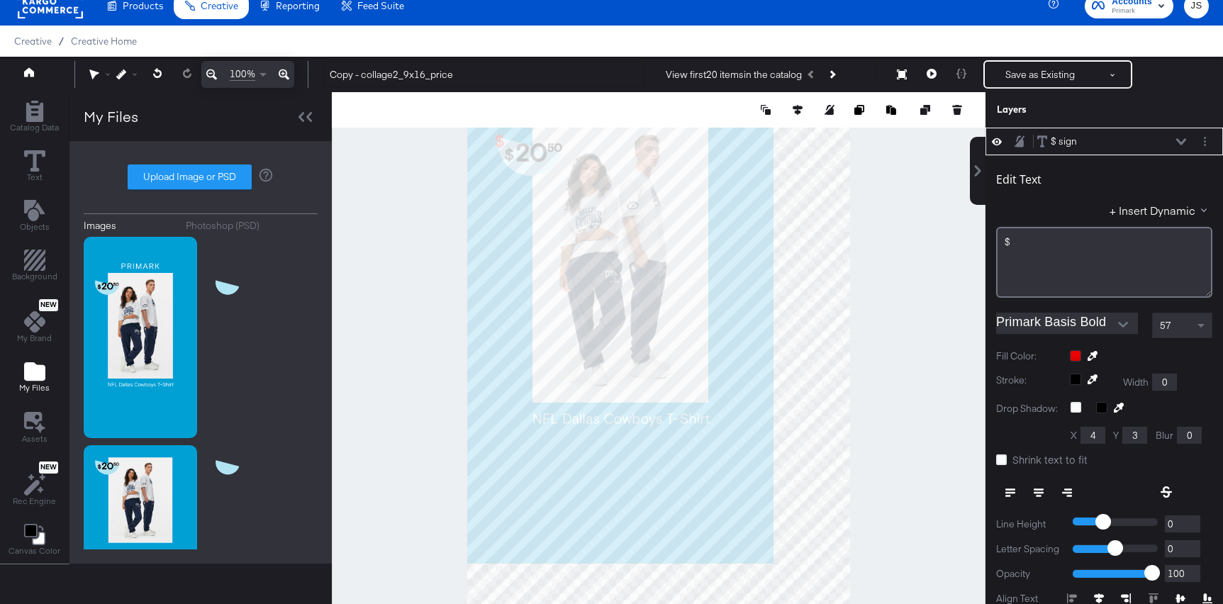
click at [280, 74] on icon at bounding box center [284, 74] width 11 height 17
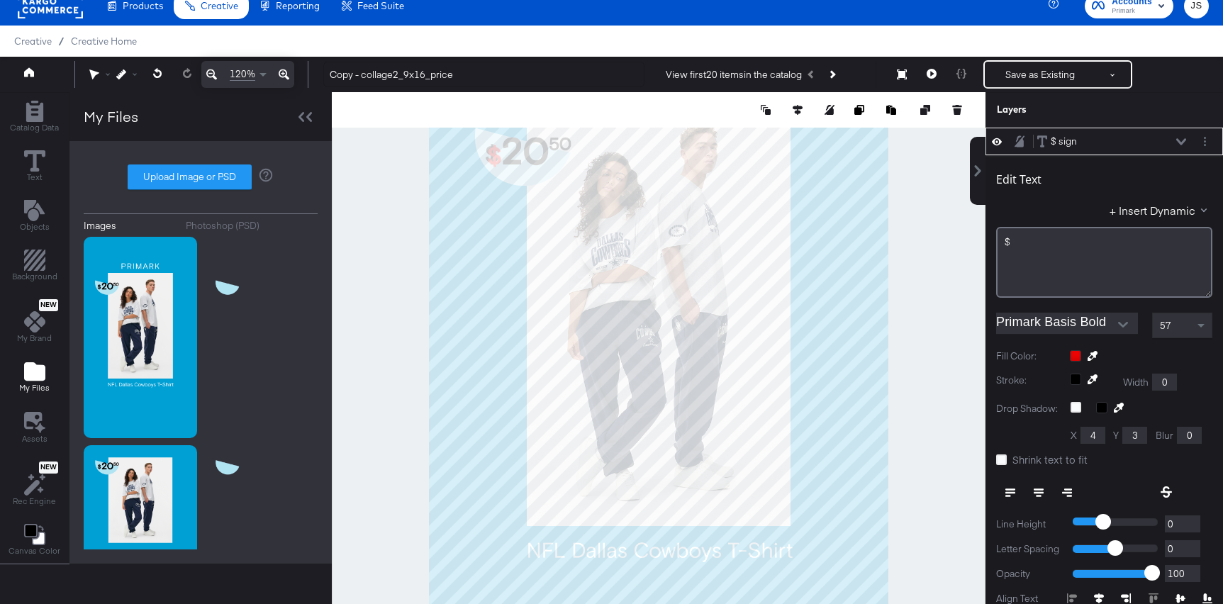
type input "142"
type input "444"
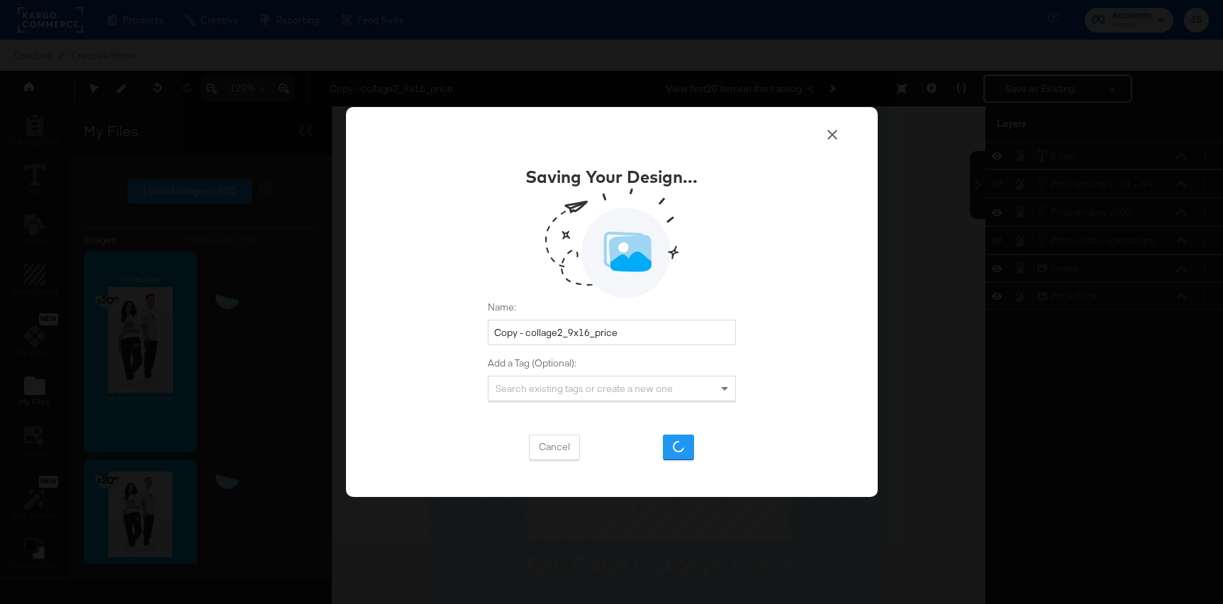
scroll to position [14, 0]
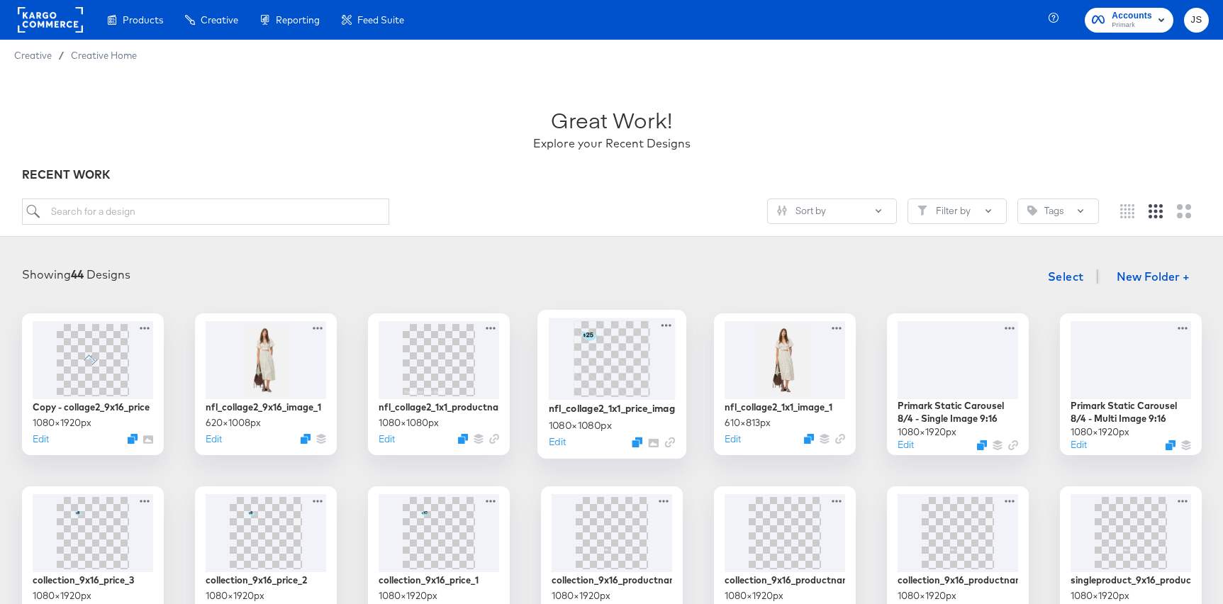
click at [600, 372] on img at bounding box center [612, 358] width 76 height 76
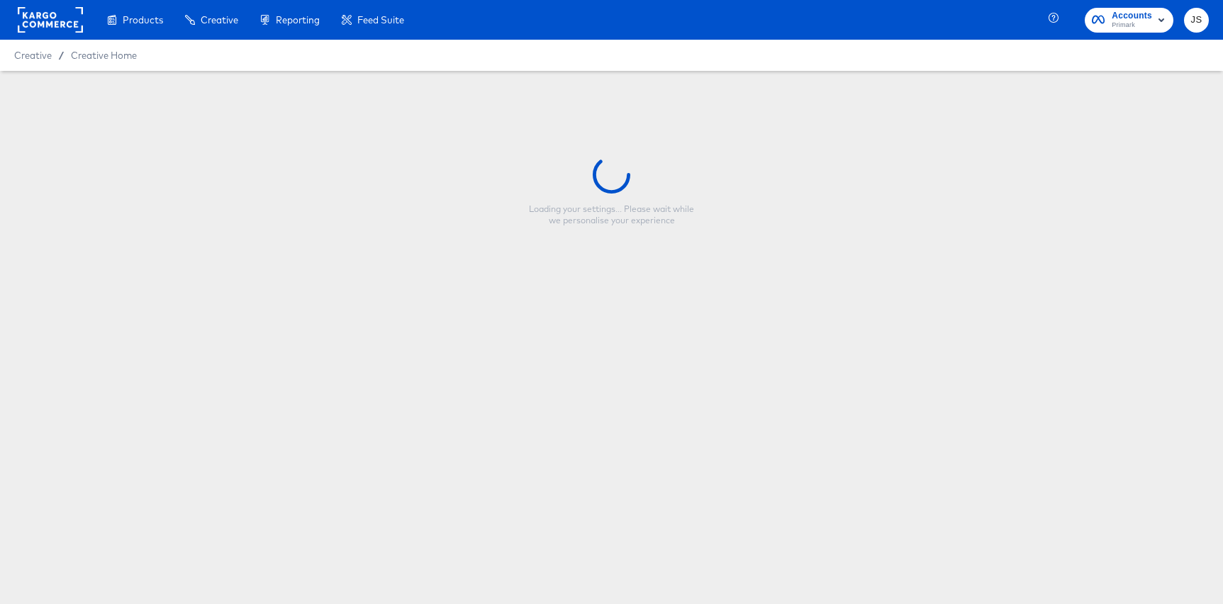
type input "nfl_collage2_1x1_price_image"
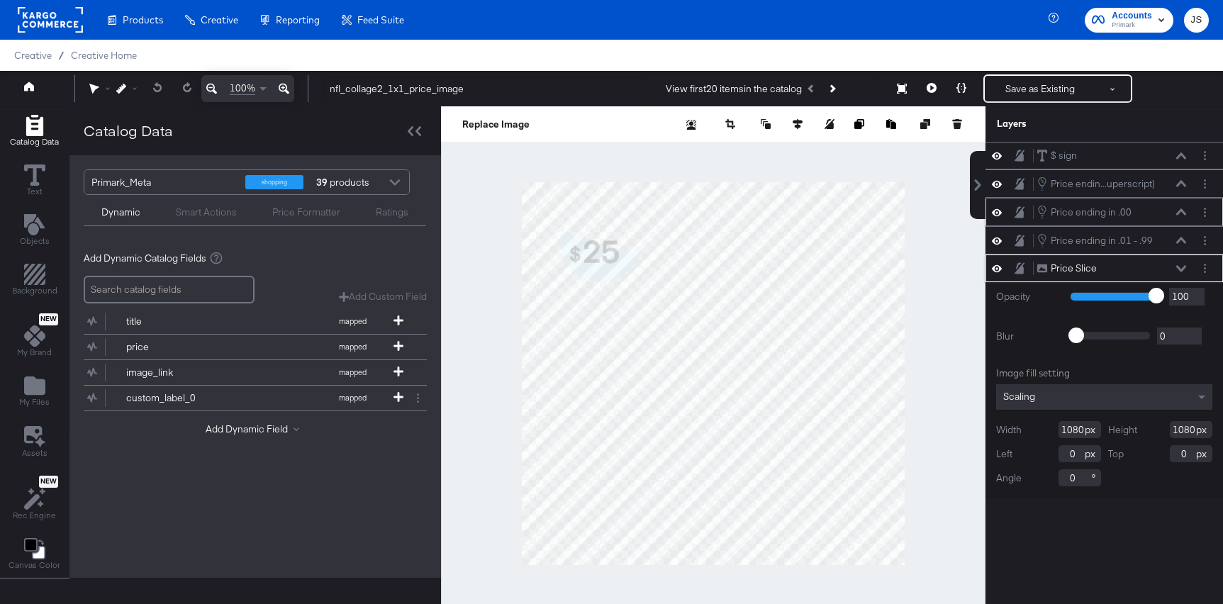
click at [1179, 211] on icon at bounding box center [1181, 211] width 10 height 7
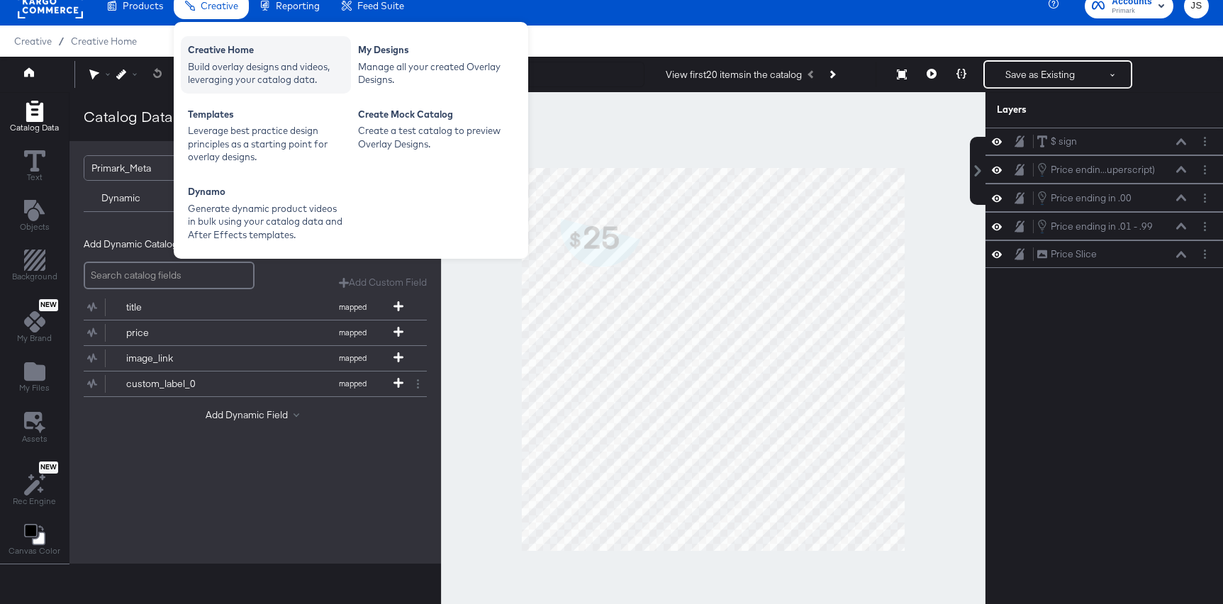
click at [254, 53] on div "Creative Home" at bounding box center [266, 51] width 156 height 17
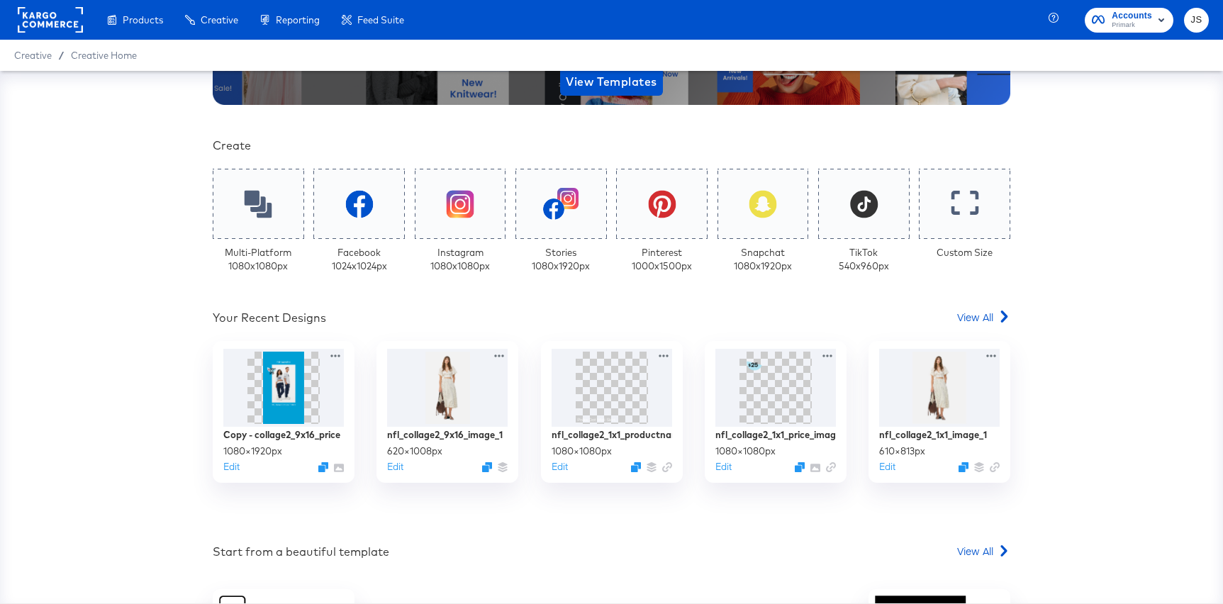
scroll to position [274, 0]
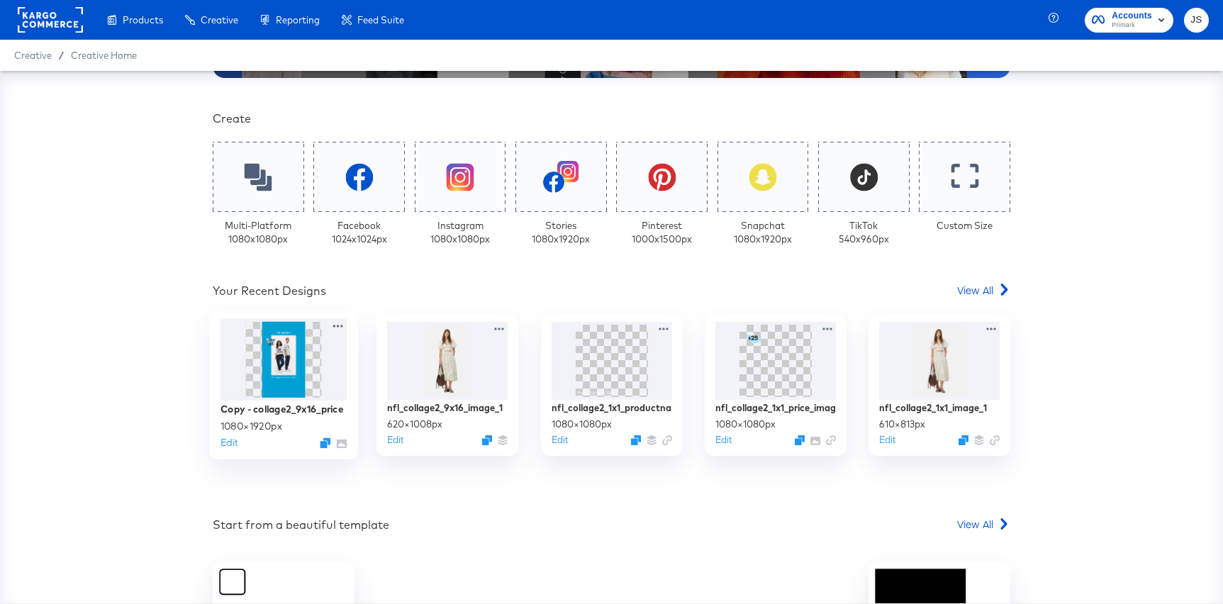
click at [272, 350] on img at bounding box center [283, 360] width 43 height 76
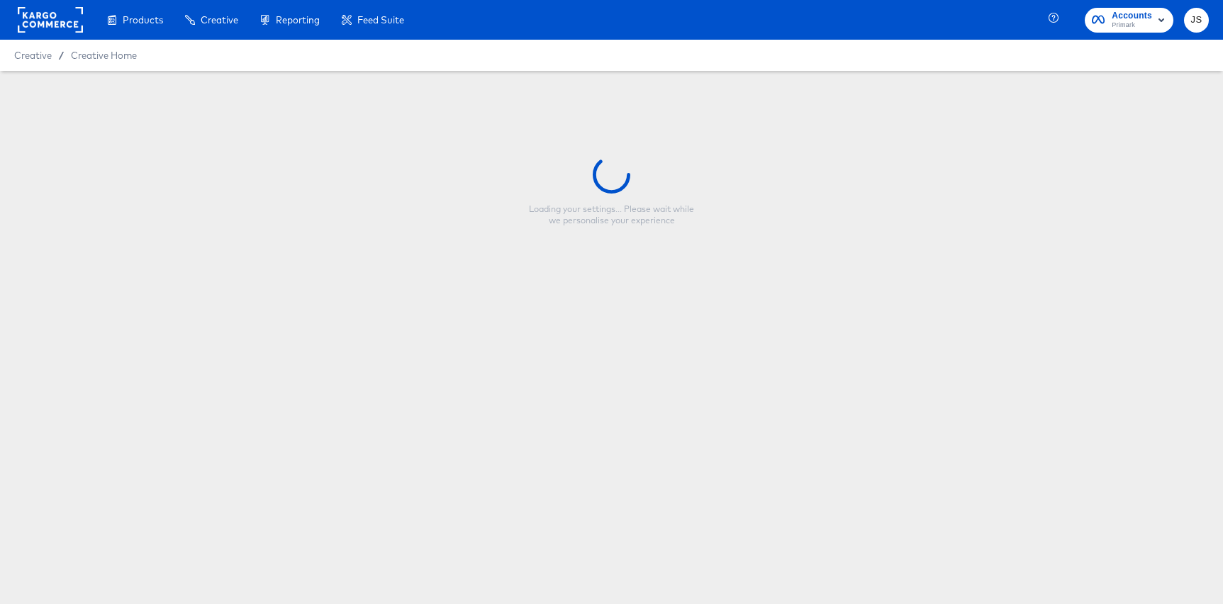
type input "Copy - collage2_9x16_price"
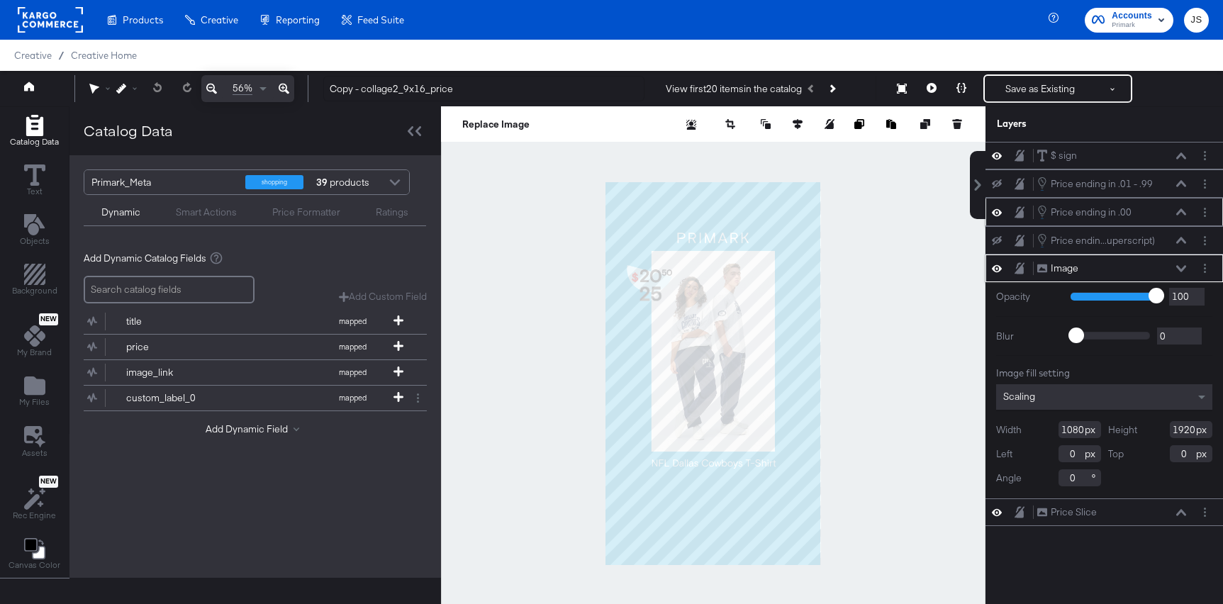
click at [997, 213] on icon at bounding box center [997, 211] width 10 height 7
click at [997, 213] on icon at bounding box center [997, 212] width 10 height 9
click at [1181, 269] on icon at bounding box center [1181, 268] width 10 height 7
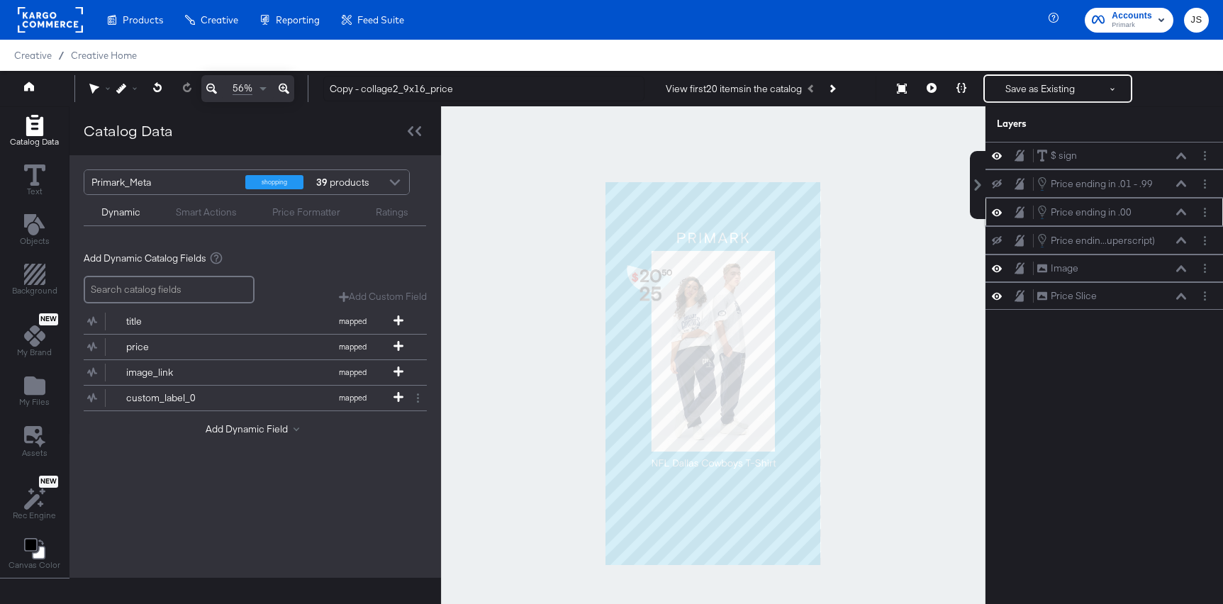
click at [996, 223] on div "Price ending in .00 Price ending in .00" at bounding box center [1105, 212] width 238 height 28
click at [993, 218] on icon at bounding box center [997, 212] width 10 height 12
click at [993, 218] on div "Price ending in .00 Price ending in .00" at bounding box center [1104, 212] width 226 height 16
click at [997, 216] on icon at bounding box center [997, 212] width 10 height 9
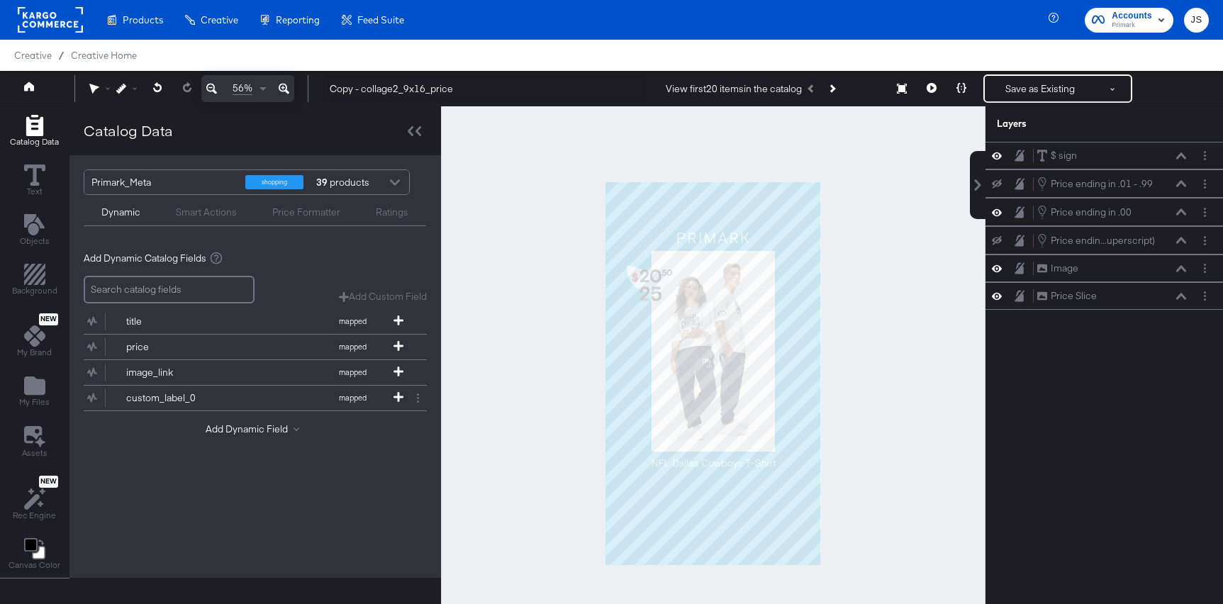
click at [1182, 216] on div "Price ending in .00 Price ending in .00" at bounding box center [1112, 212] width 150 height 16
click at [1178, 219] on div "Price ending in .00 Price ending in .00" at bounding box center [1112, 212] width 150 height 16
click at [1178, 216] on div "Price ending in .00 Price ending in .00" at bounding box center [1112, 212] width 150 height 16
click at [1181, 208] on button at bounding box center [1181, 212] width 11 height 9
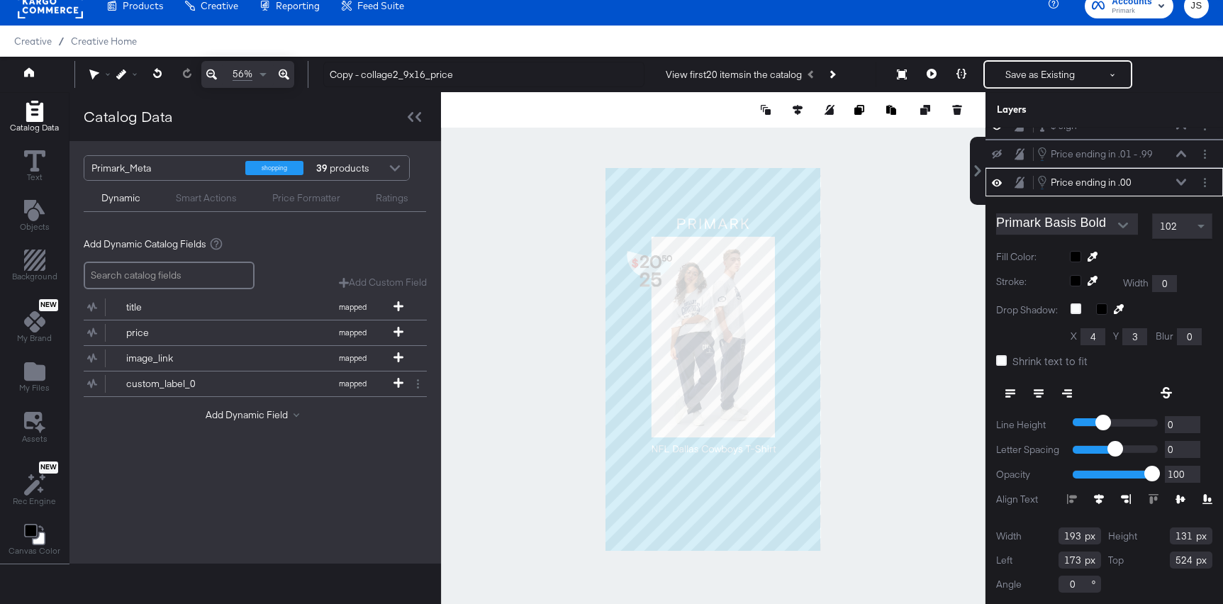
click at [1183, 233] on div "102" at bounding box center [1182, 226] width 59 height 24
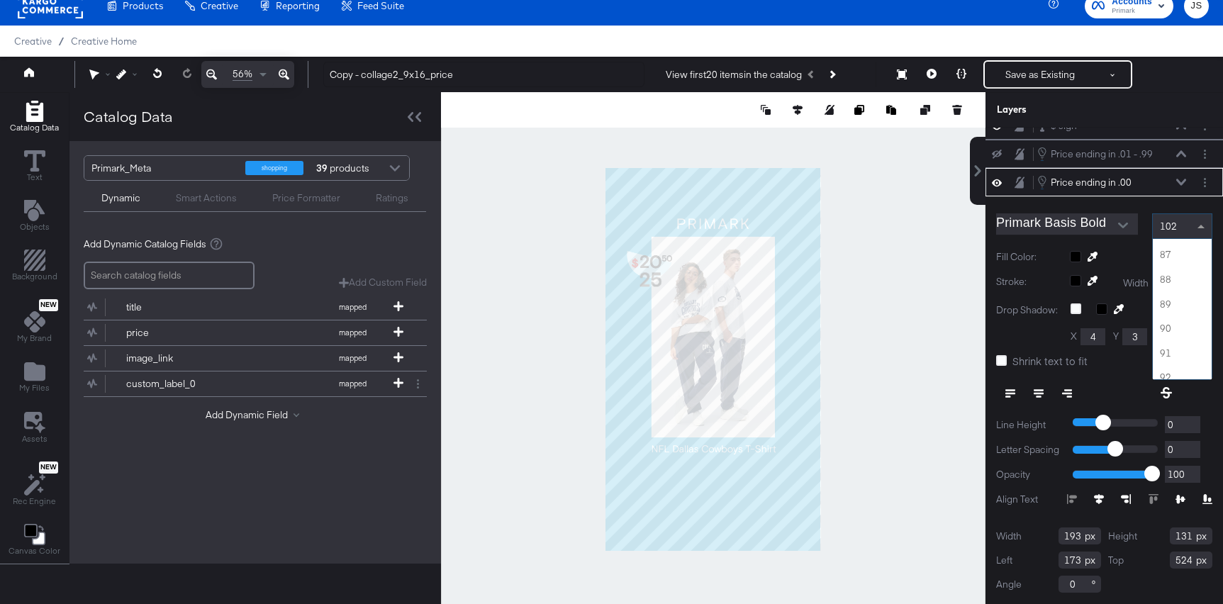
scroll to position [2108, 0]
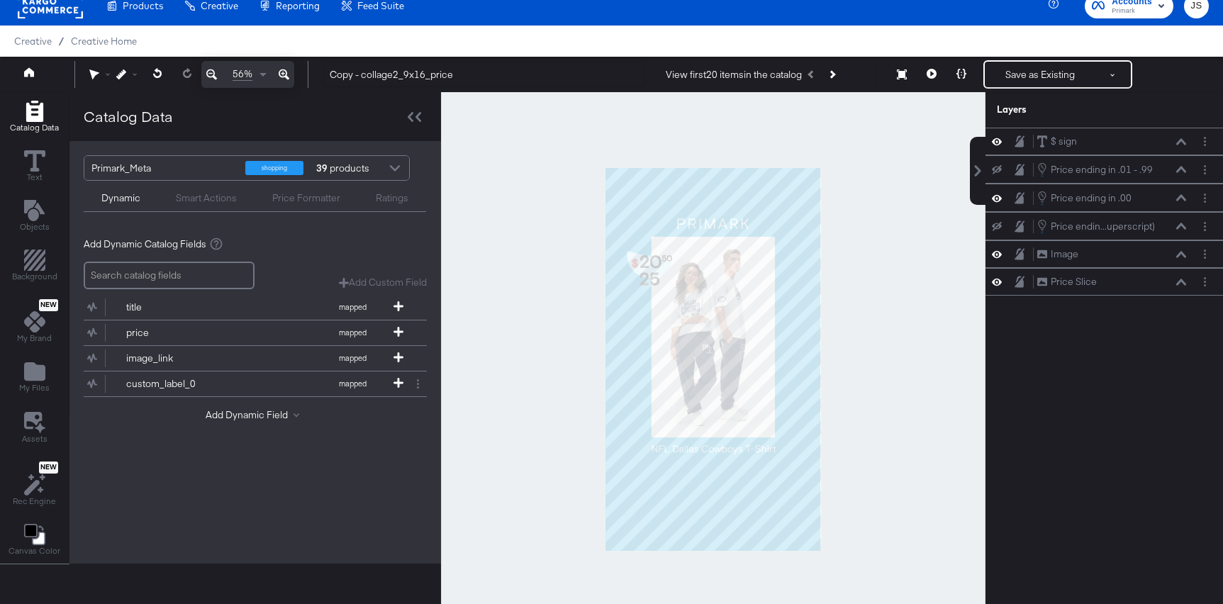
click at [518, 266] on div at bounding box center [713, 359] width 545 height 534
click at [279, 74] on icon at bounding box center [284, 74] width 11 height 17
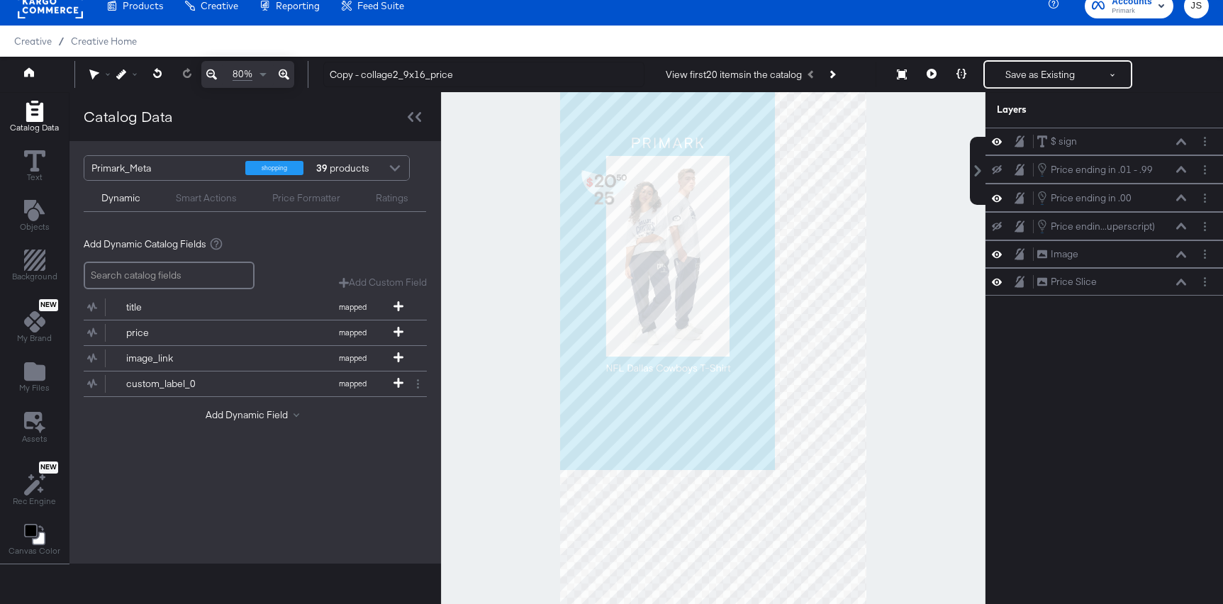
click at [279, 74] on icon at bounding box center [284, 74] width 11 height 17
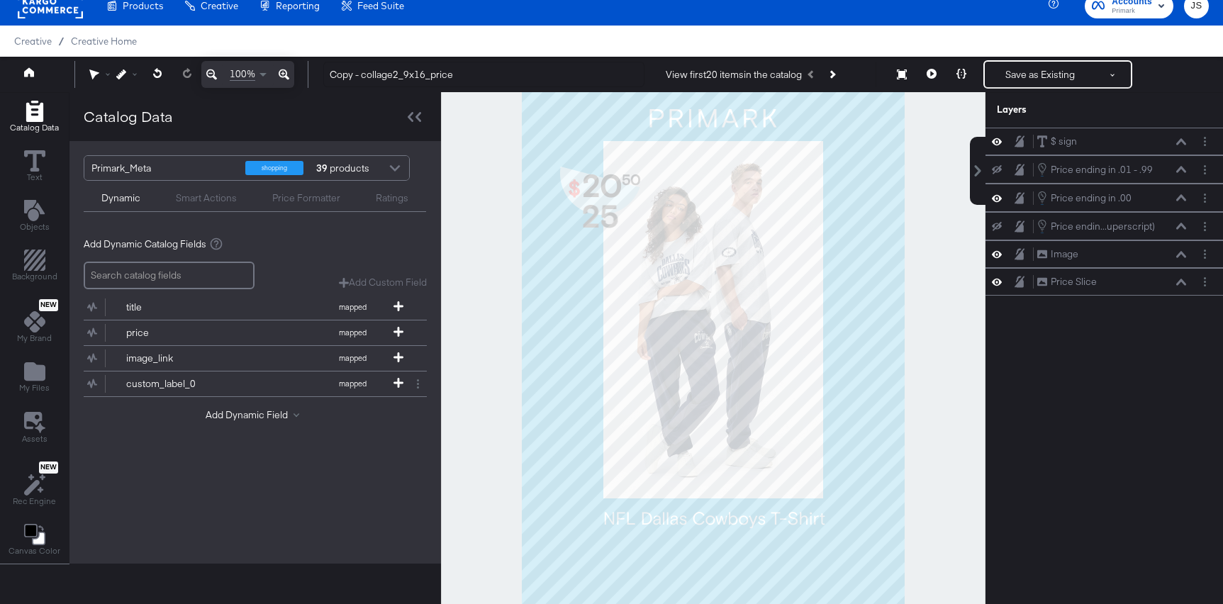
click at [279, 74] on icon at bounding box center [284, 74] width 11 height 17
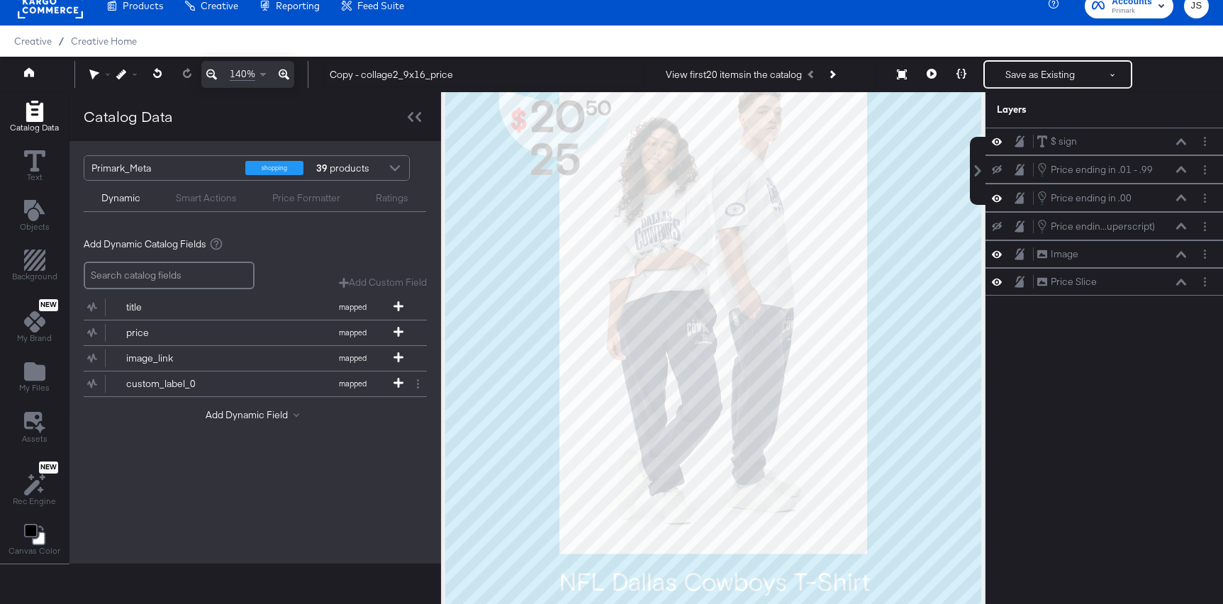
scroll to position [16, 0]
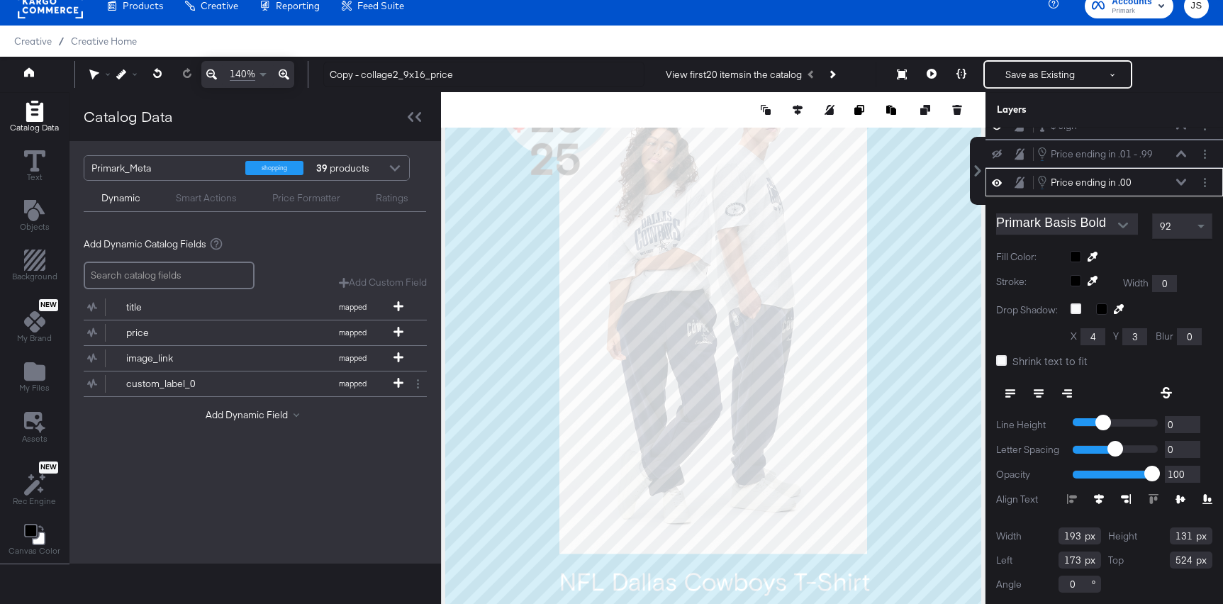
click at [562, 118] on div at bounding box center [713, 359] width 545 height 534
type input "176"
type input "437"
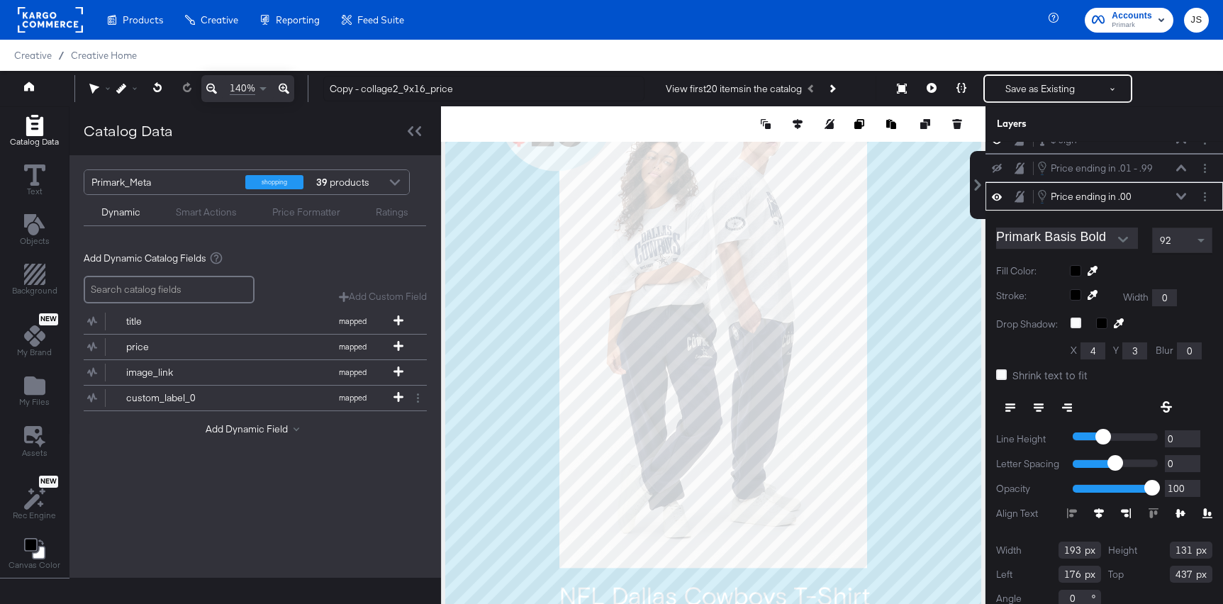
click at [213, 84] on icon at bounding box center [211, 88] width 11 height 17
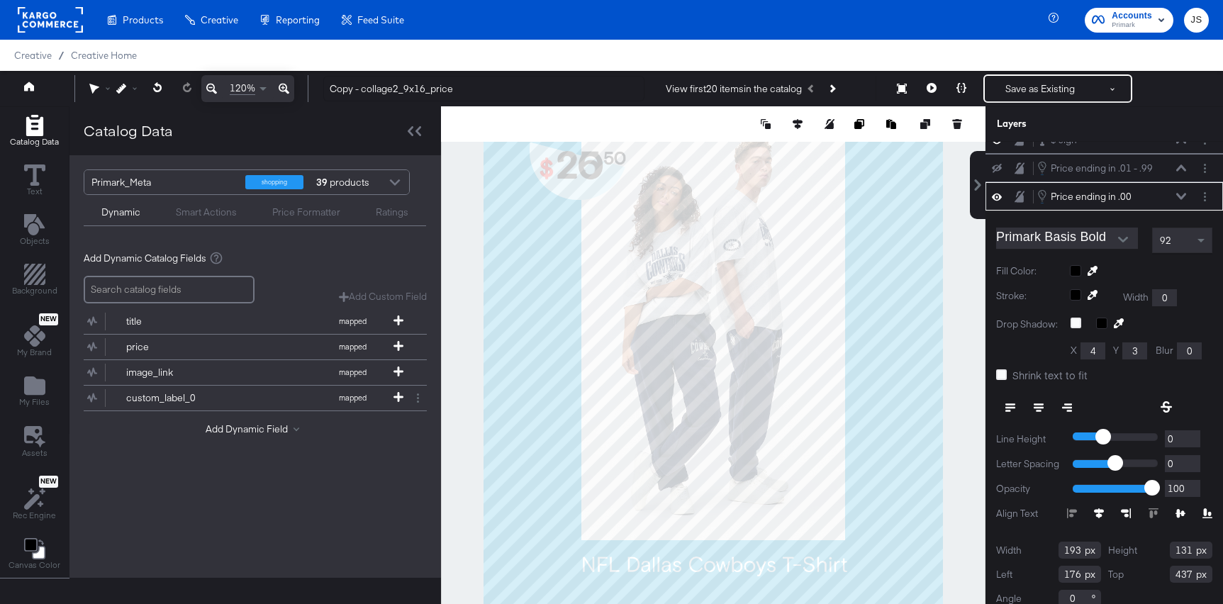
click at [1071, 273] on div at bounding box center [1141, 270] width 143 height 11
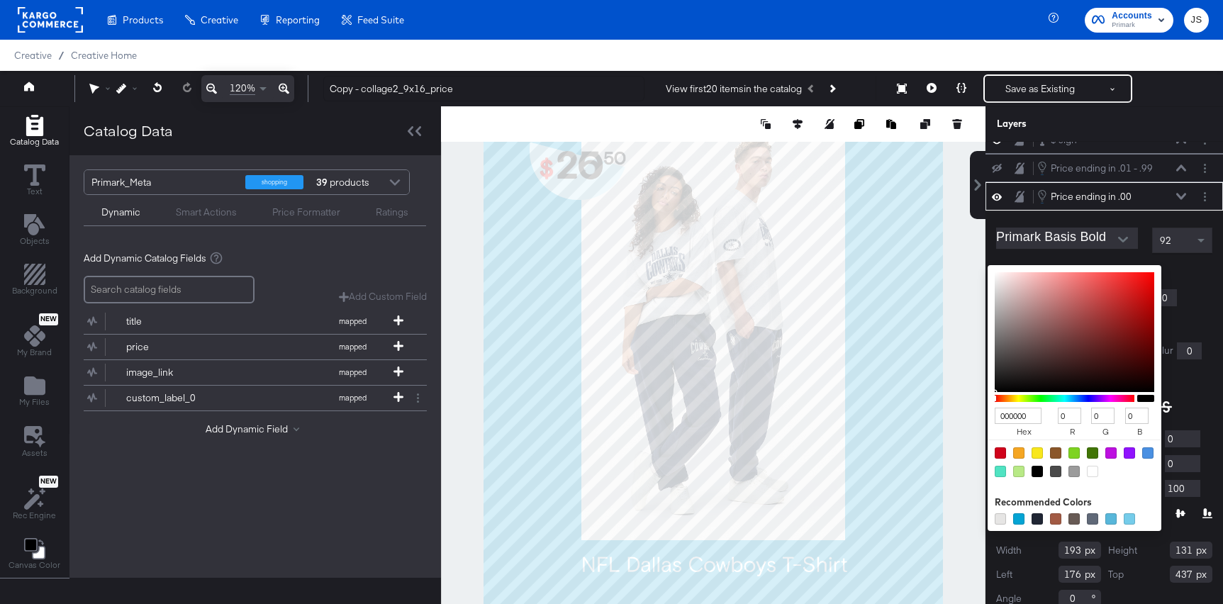
type input "985F5F"
type input "152"
type input "95"
type input "985E5E"
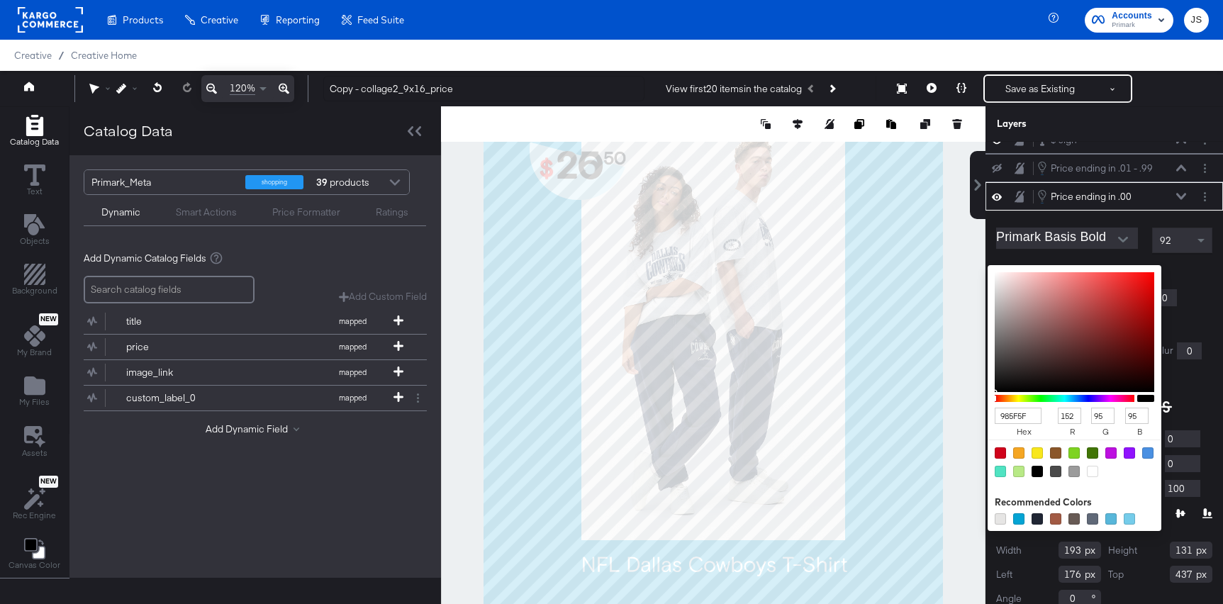
type input "94"
type input "C25050"
type input "194"
type input "80"
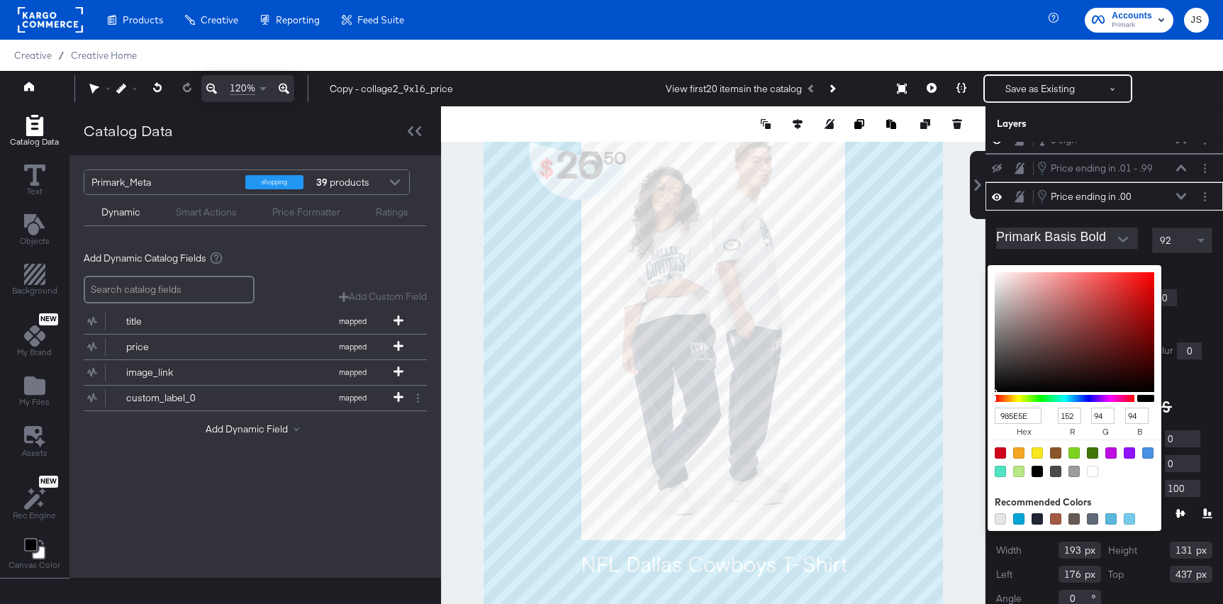
type input "80"
type input "DC3838"
type input "220"
type input "56"
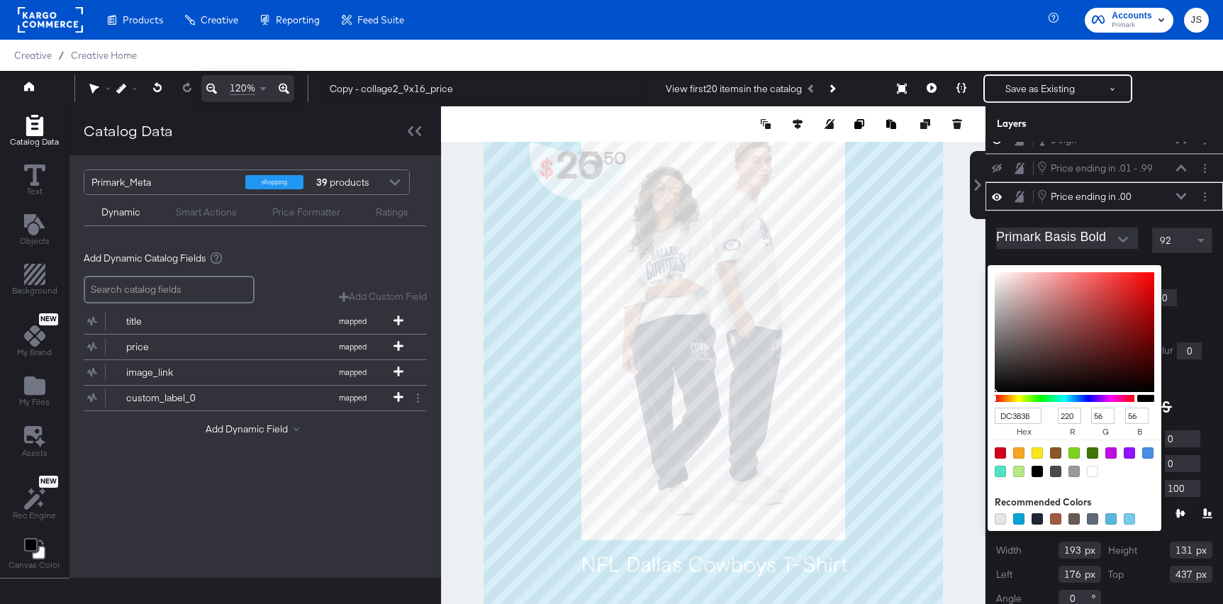
type input "DF2525"
type input "223"
type input "37"
type input "DF2020"
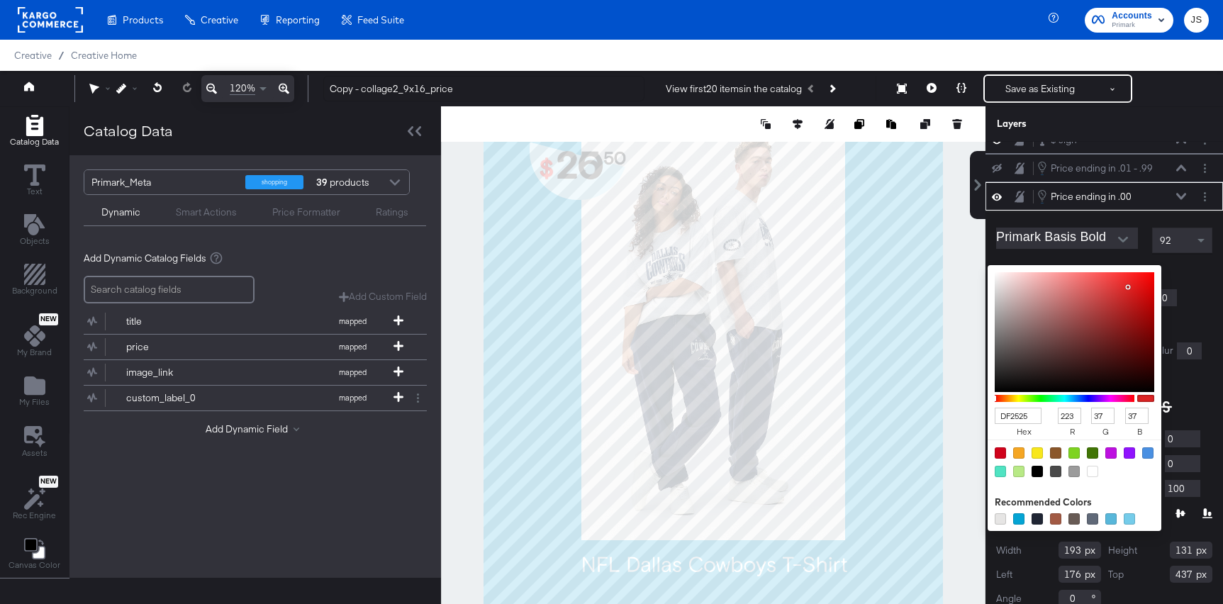
type input "32"
type input "E51717"
type input "229"
type input "23"
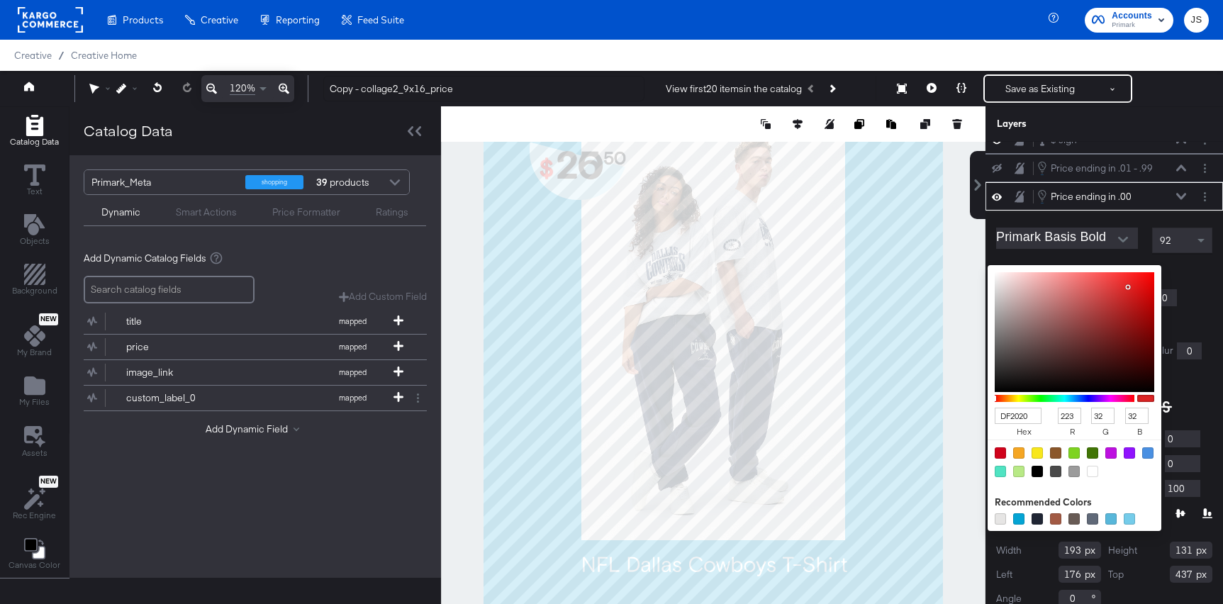
type input "23"
type input "EB0F0F"
type input "235"
type input "15"
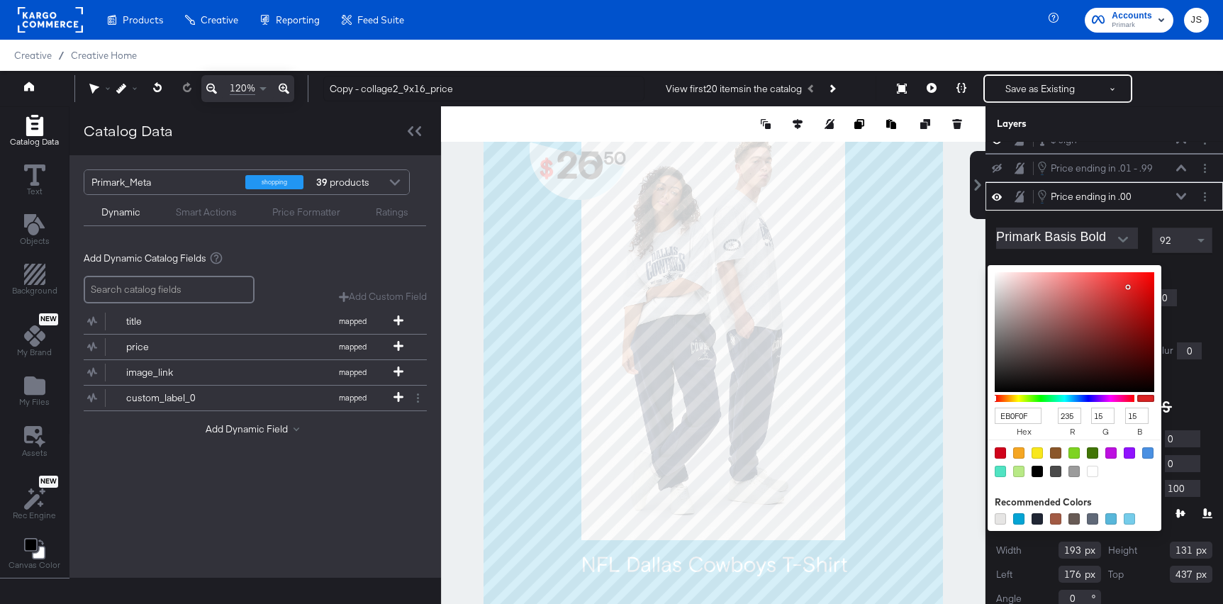
type input "F00B0B"
type input "240"
type input "11"
type input "F30808"
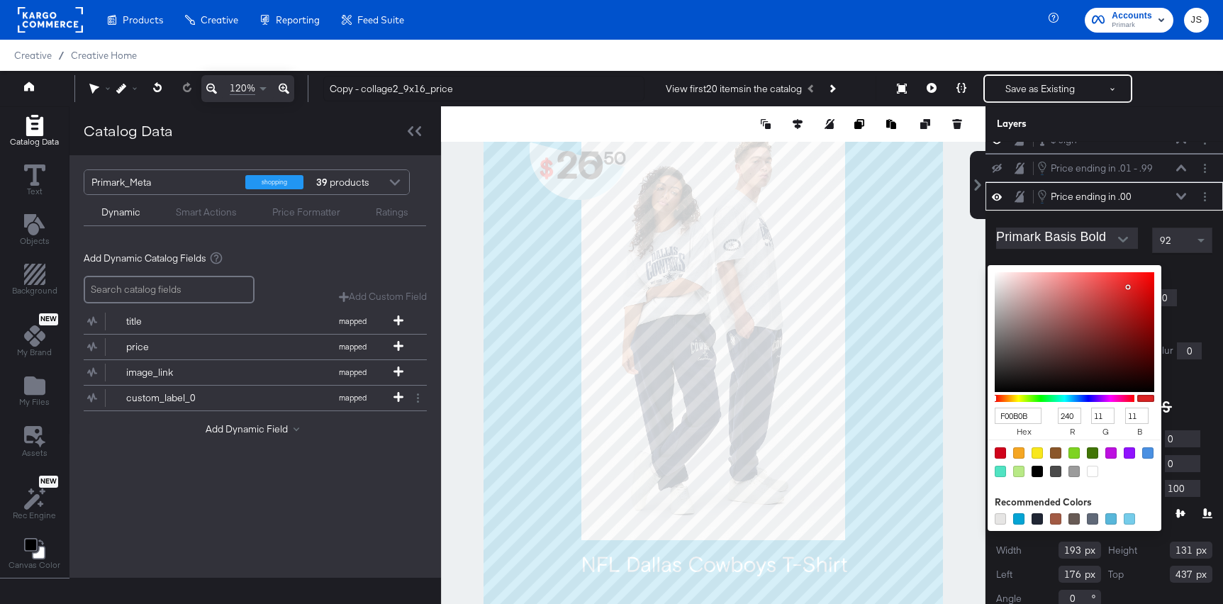
type input "243"
type input "8"
drag, startPoint x: 1088, startPoint y: 301, endPoint x: 1149, endPoint y: 278, distance: 65.1
click at [1149, 278] on div at bounding box center [1075, 332] width 160 height 120
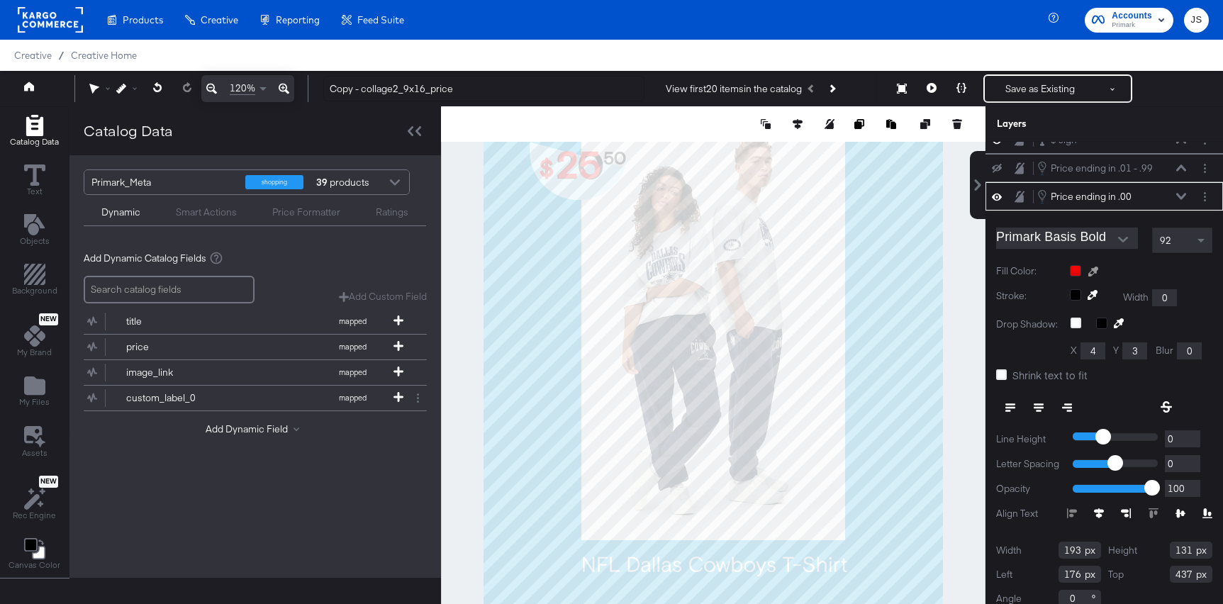
click at [1181, 267] on div at bounding box center [1141, 270] width 143 height 11
type input "438"
type input "174"
type input "438"
click at [1181, 196] on icon at bounding box center [1181, 196] width 10 height 7
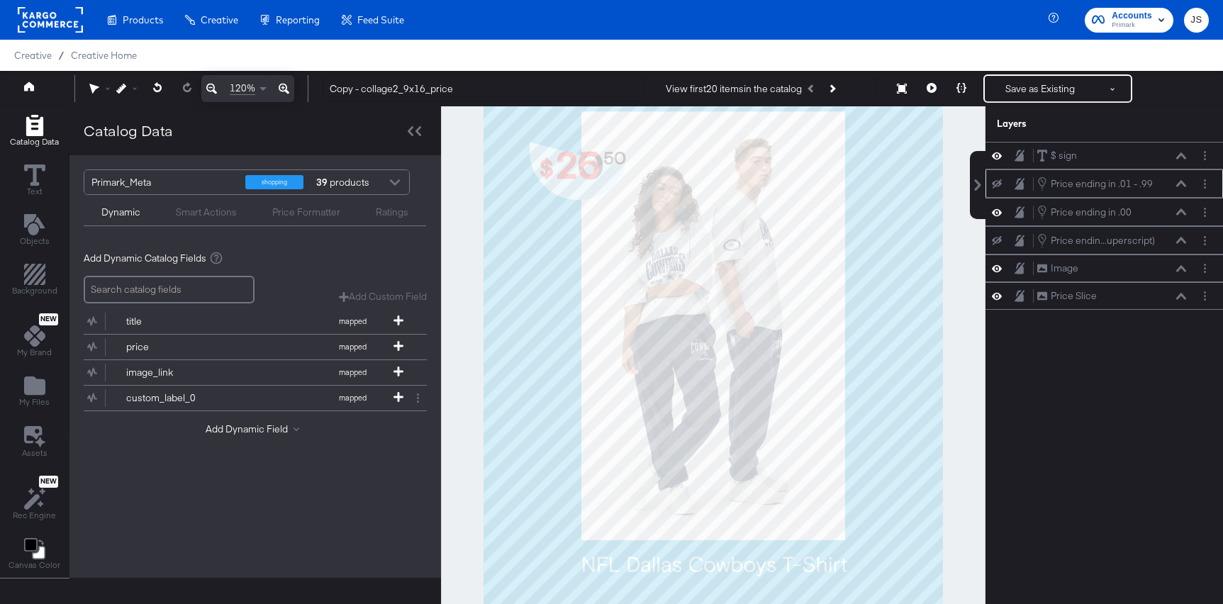
click at [1001, 182] on icon at bounding box center [997, 183] width 10 height 9
click at [1183, 186] on icon at bounding box center [1181, 183] width 10 height 7
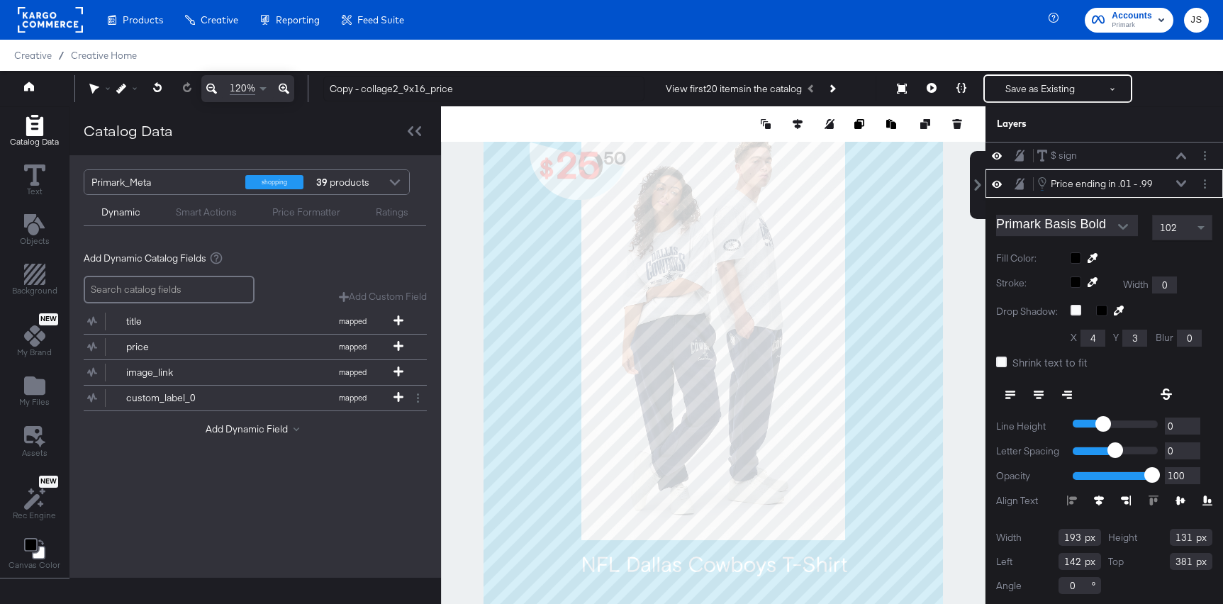
scroll to position [1, 0]
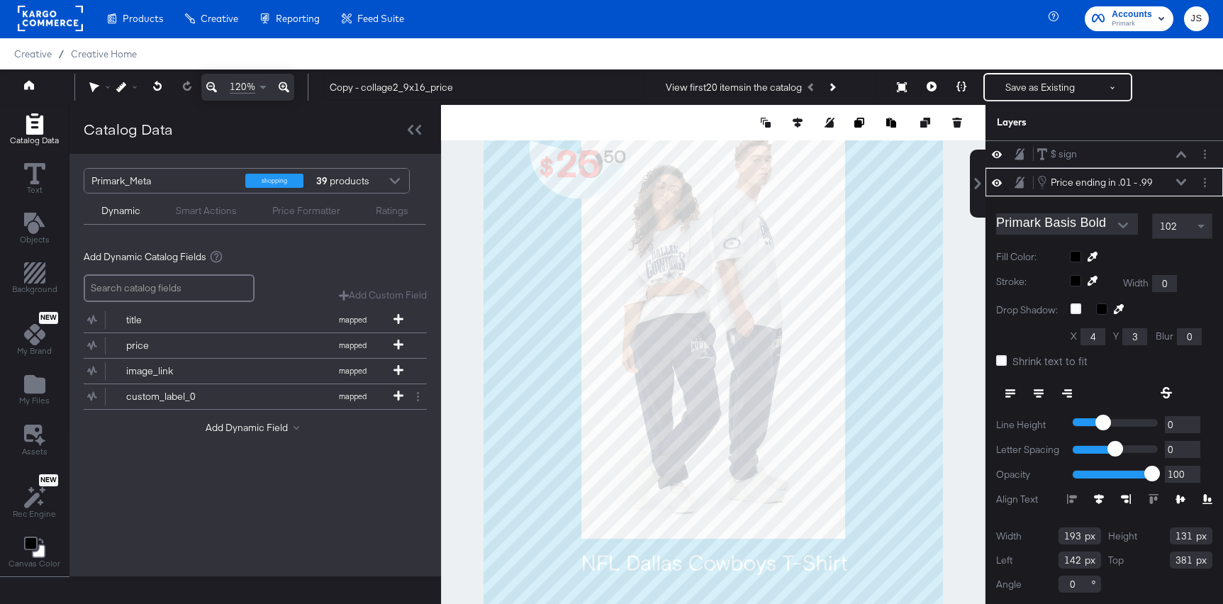
click at [1183, 234] on div "102" at bounding box center [1182, 226] width 59 height 24
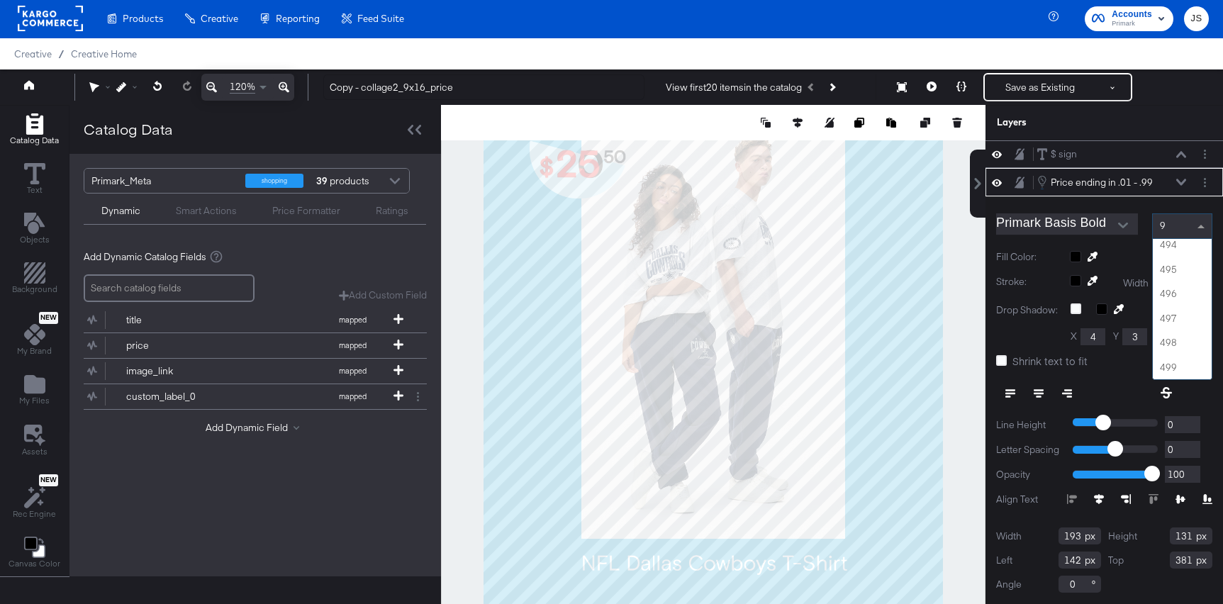
scroll to position [2188, 0]
type input "92"
click at [1202, 223] on span at bounding box center [1203, 226] width 18 height 24
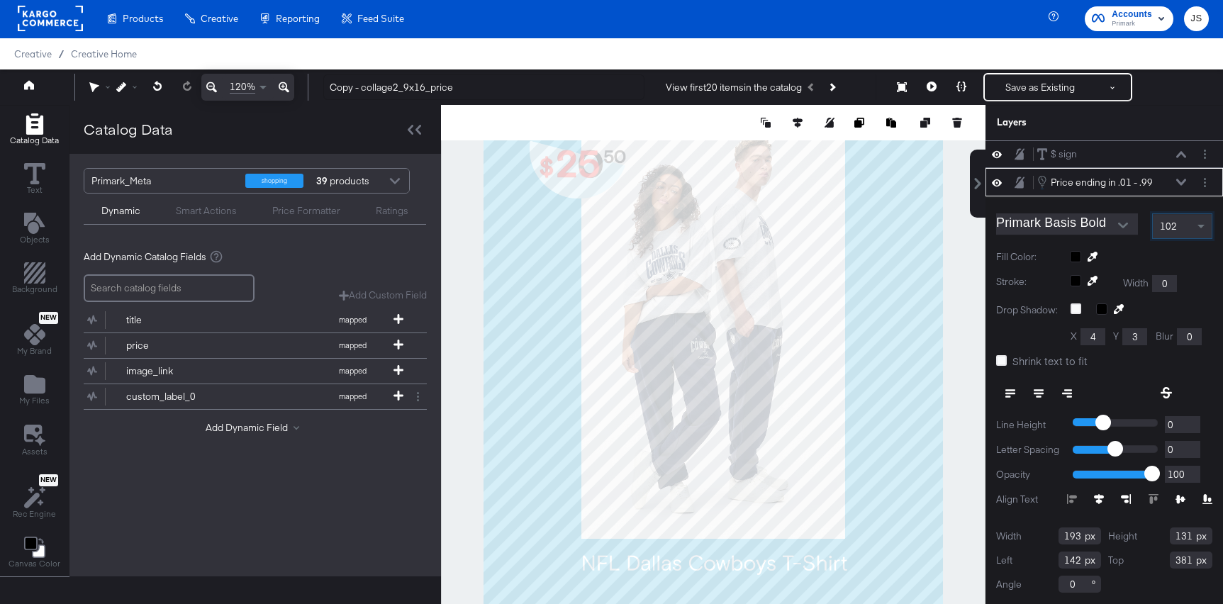
click at [1176, 177] on div "Price ending in .01 - .99 Price ending in .01 - .99" at bounding box center [1112, 182] width 150 height 16
click at [1178, 187] on div "Price ending in .01 - .99 Price ending in .01 - .99" at bounding box center [1112, 182] width 150 height 16
click at [1178, 179] on icon at bounding box center [1181, 182] width 10 height 7
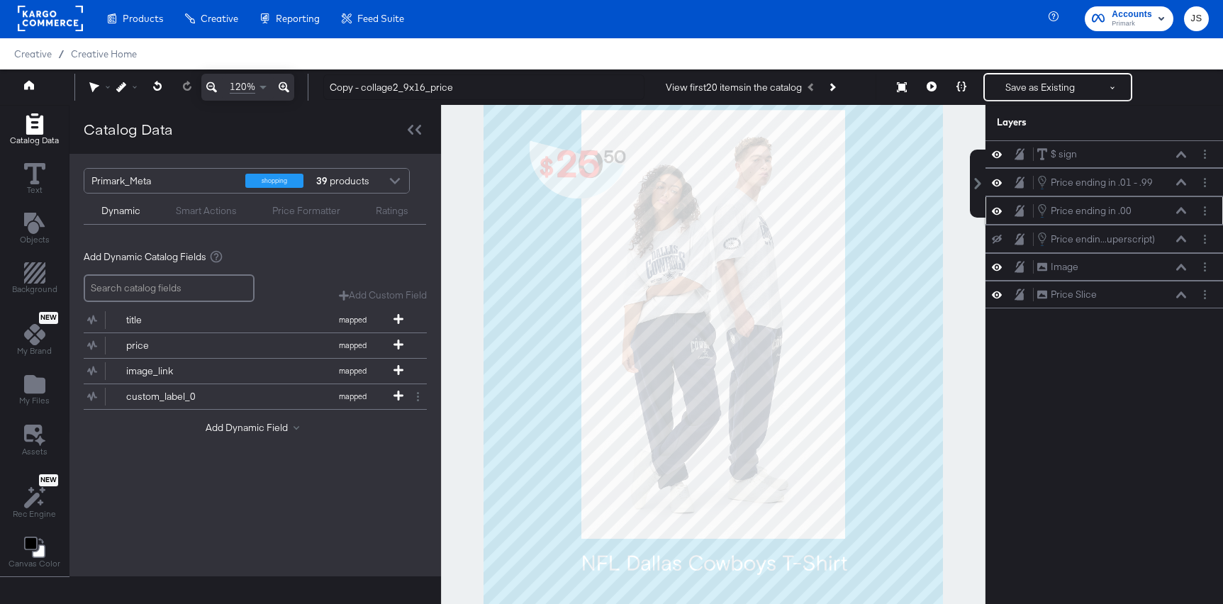
click at [1179, 211] on icon at bounding box center [1181, 210] width 10 height 6
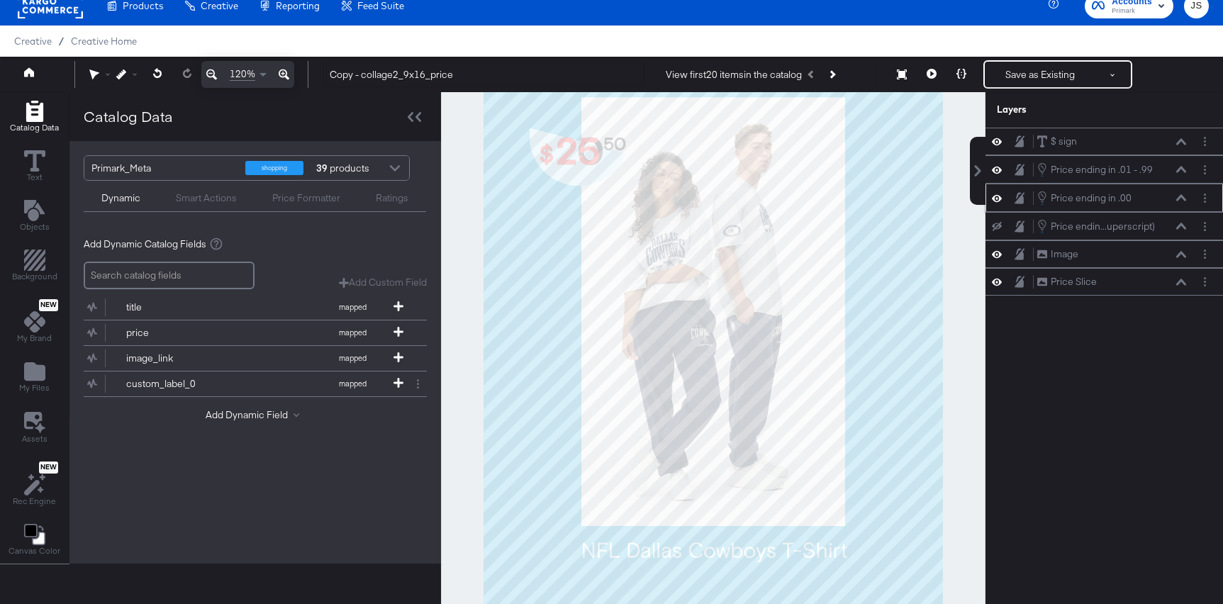
scroll to position [16, 0]
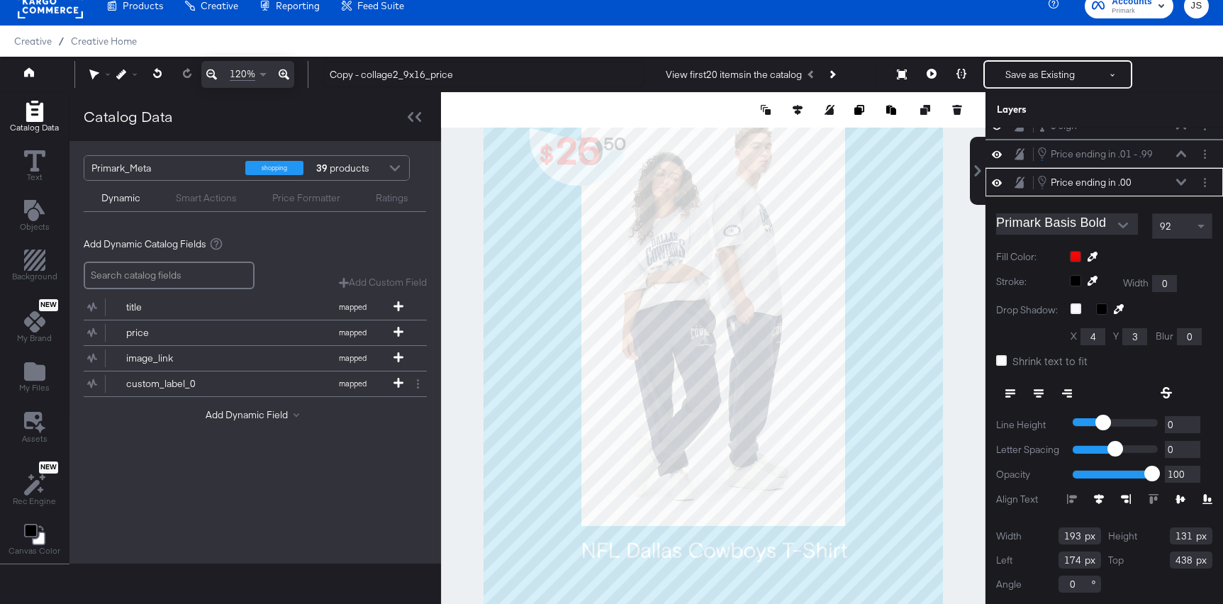
click at [1182, 188] on div "Price ending in .00 Price ending in .00" at bounding box center [1112, 182] width 150 height 16
click at [1182, 179] on icon at bounding box center [1181, 182] width 10 height 7
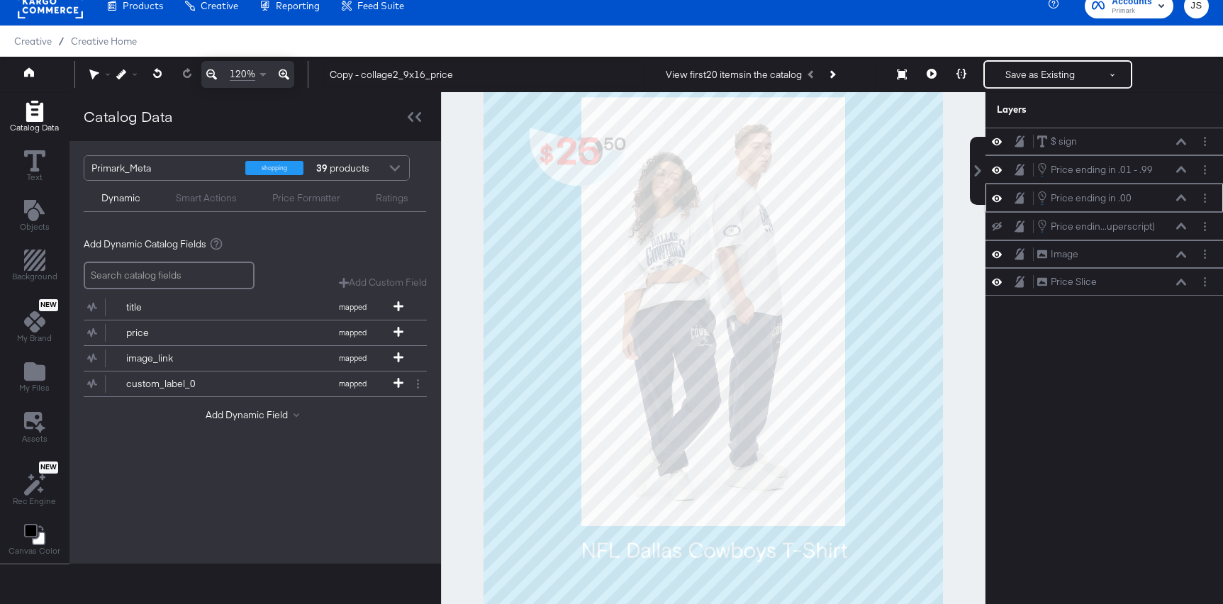
scroll to position [0, 0]
click at [1183, 168] on icon at bounding box center [1181, 169] width 10 height 6
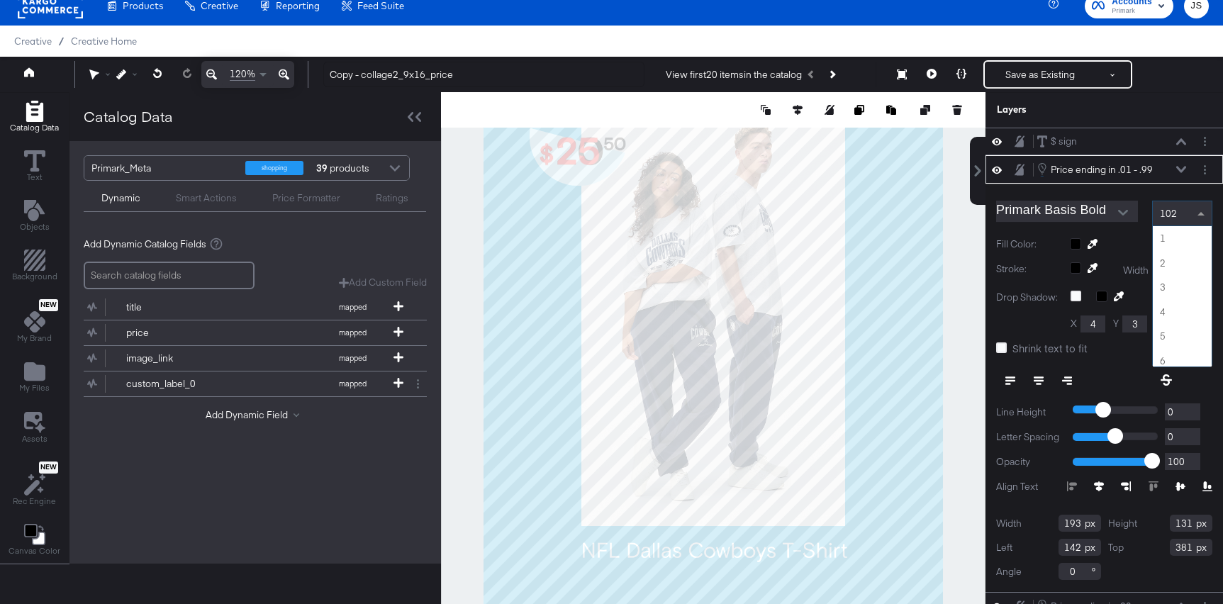
click at [1183, 211] on div "102" at bounding box center [1182, 213] width 59 height 24
type input "92"
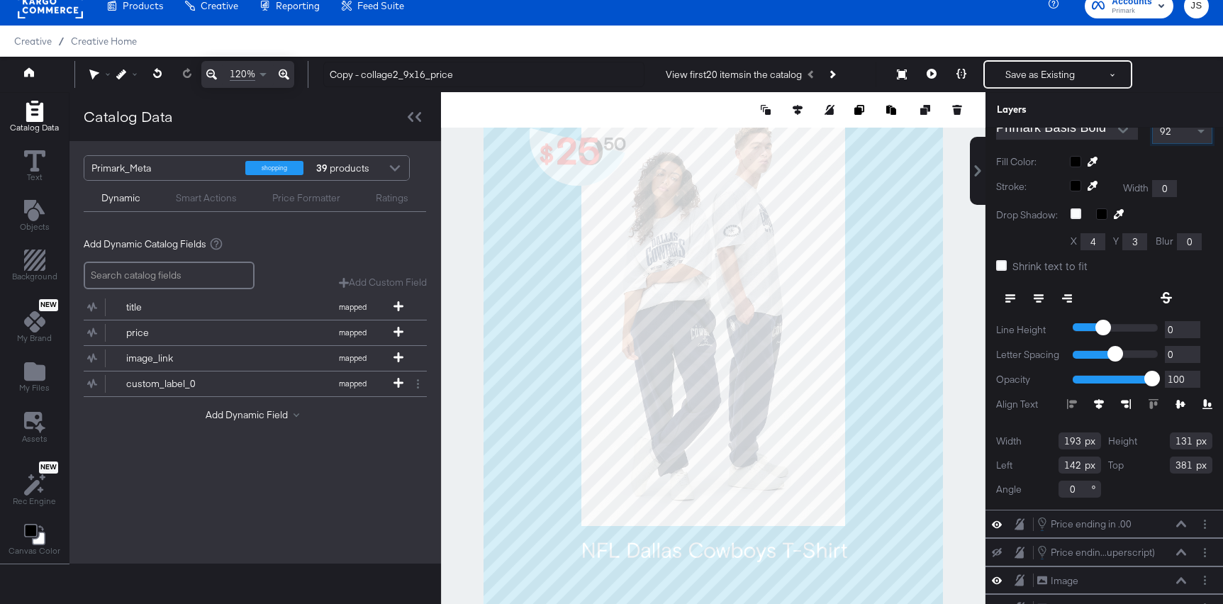
scroll to position [87, 0]
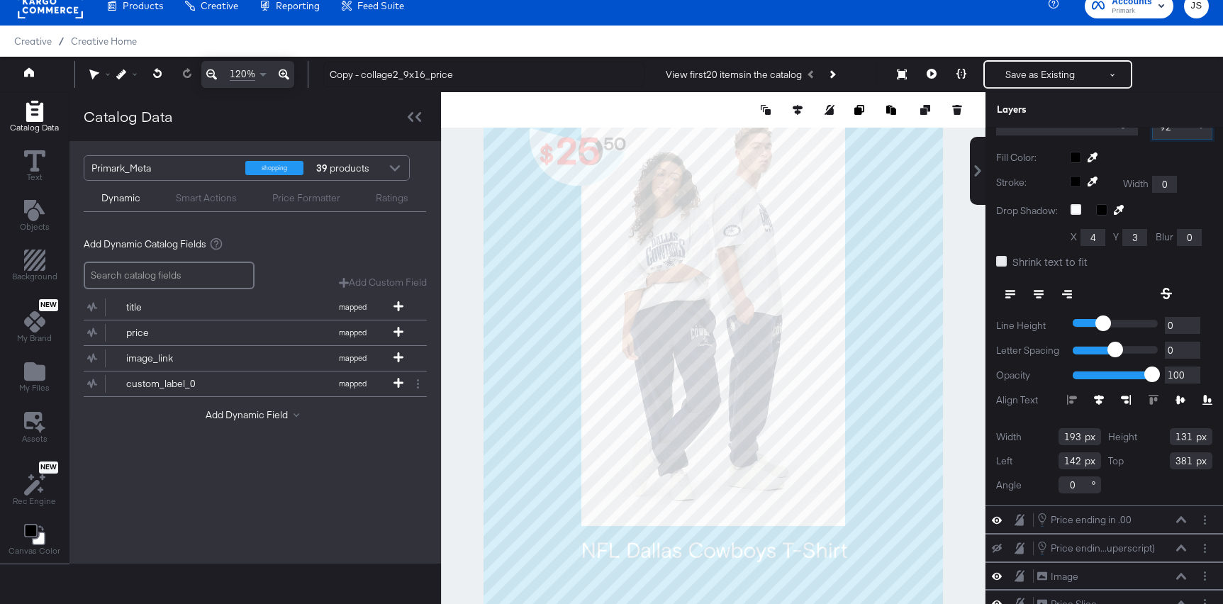
click at [1003, 259] on icon at bounding box center [1001, 261] width 11 height 11
click at [0, 0] on input "Shrink text to fit" at bounding box center [0, 0] width 0 height 0
drag, startPoint x: 1083, startPoint y: 435, endPoint x: 1026, endPoint y: 435, distance: 57.4
click at [1026, 435] on div "Width 193" at bounding box center [1048, 436] width 105 height 17
type input "193"
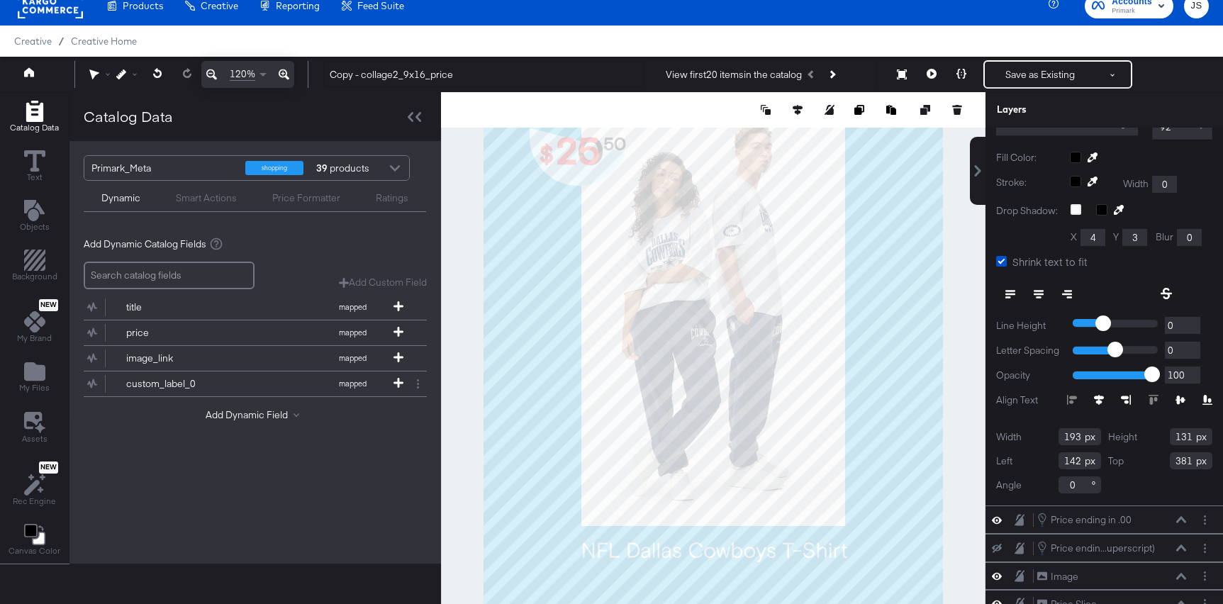
drag, startPoint x: 1086, startPoint y: 462, endPoint x: 1051, endPoint y: 462, distance: 35.5
click at [1051, 462] on div "Left 142" at bounding box center [1048, 460] width 105 height 17
type input "174"
drag, startPoint x: 1194, startPoint y: 462, endPoint x: 1159, endPoint y: 462, distance: 34.7
click at [1159, 462] on div "Top 381" at bounding box center [1160, 460] width 105 height 17
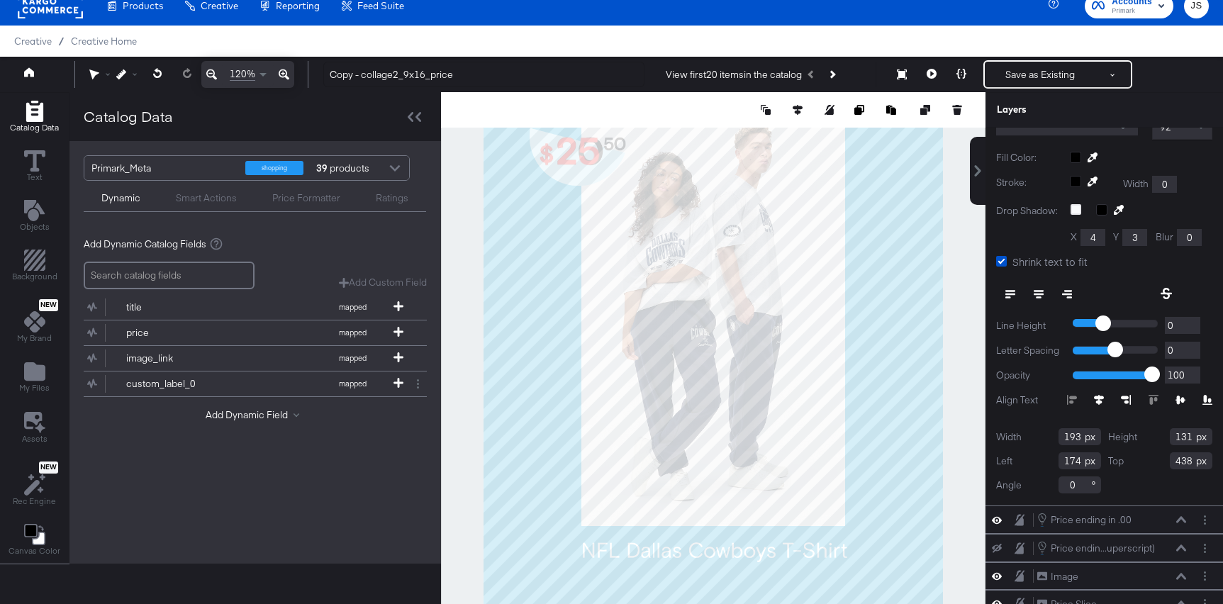
type input "438"
click at [1155, 464] on div "Top 438" at bounding box center [1160, 460] width 105 height 17
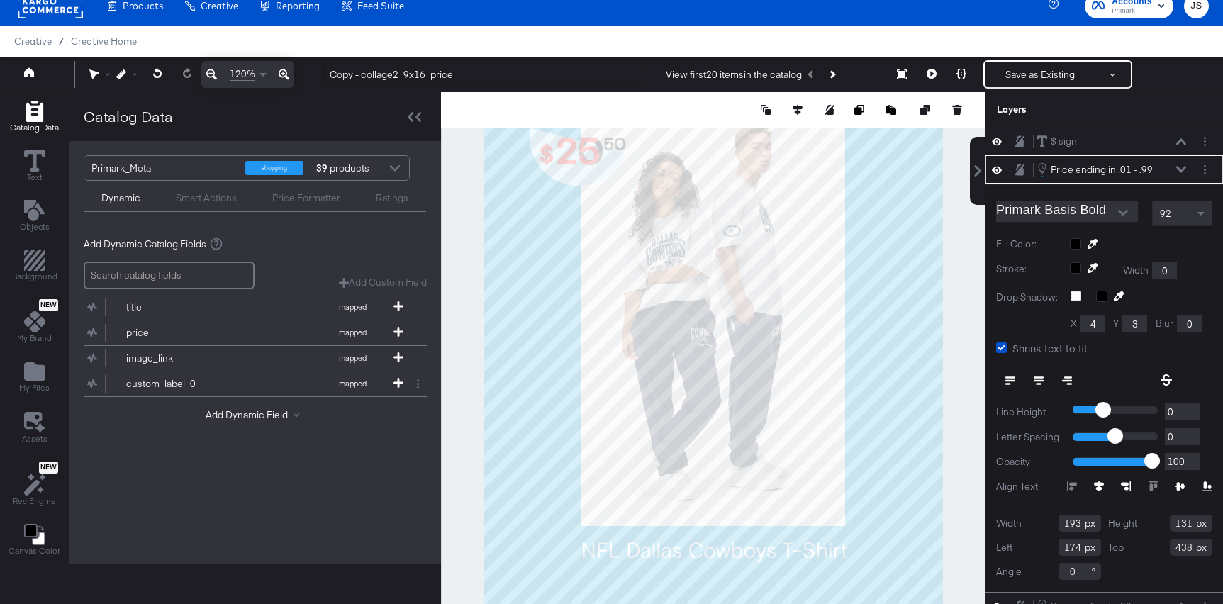
click at [1181, 169] on icon at bounding box center [1181, 169] width 10 height 6
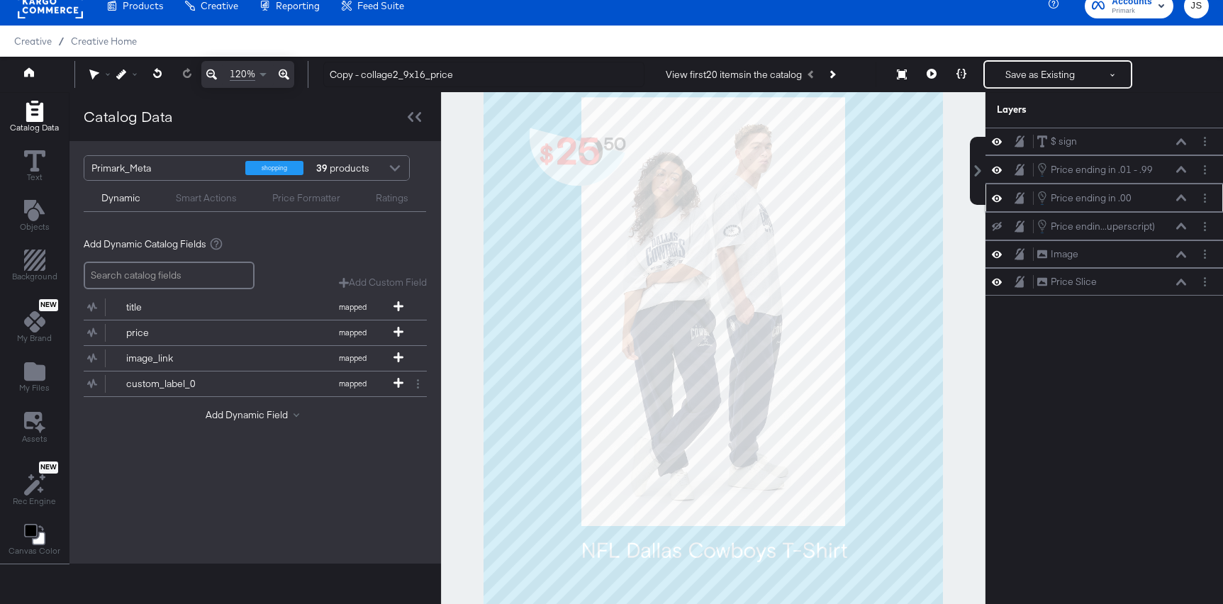
click at [1183, 196] on icon at bounding box center [1181, 197] width 10 height 7
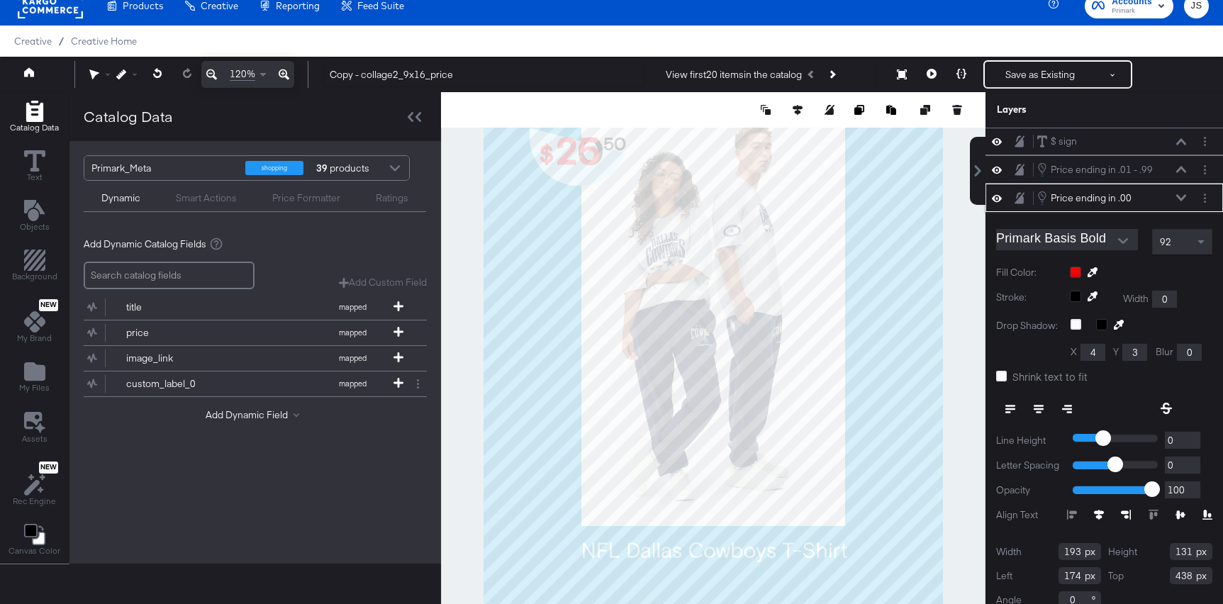
scroll to position [16, 0]
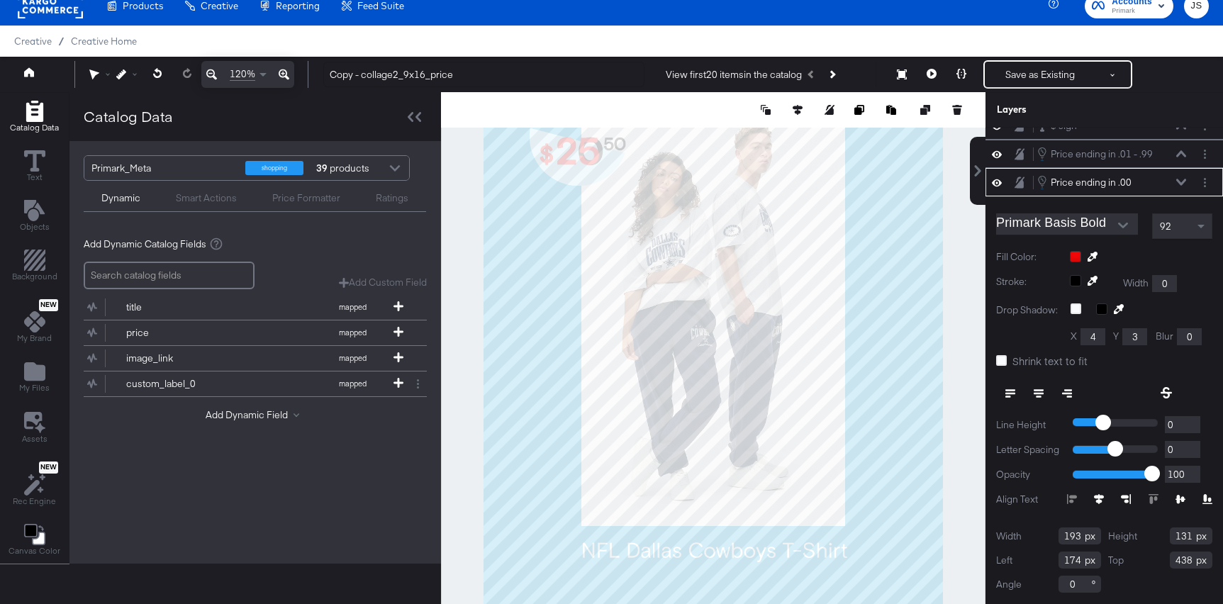
click at [997, 366] on label "Shrink text to fit" at bounding box center [1044, 361] width 97 height 15
click at [0, 0] on input "Shrink text to fit" at bounding box center [0, 0] width 0 height 0
type input "437"
type input "173"
click at [452, 223] on div at bounding box center [713, 359] width 545 height 534
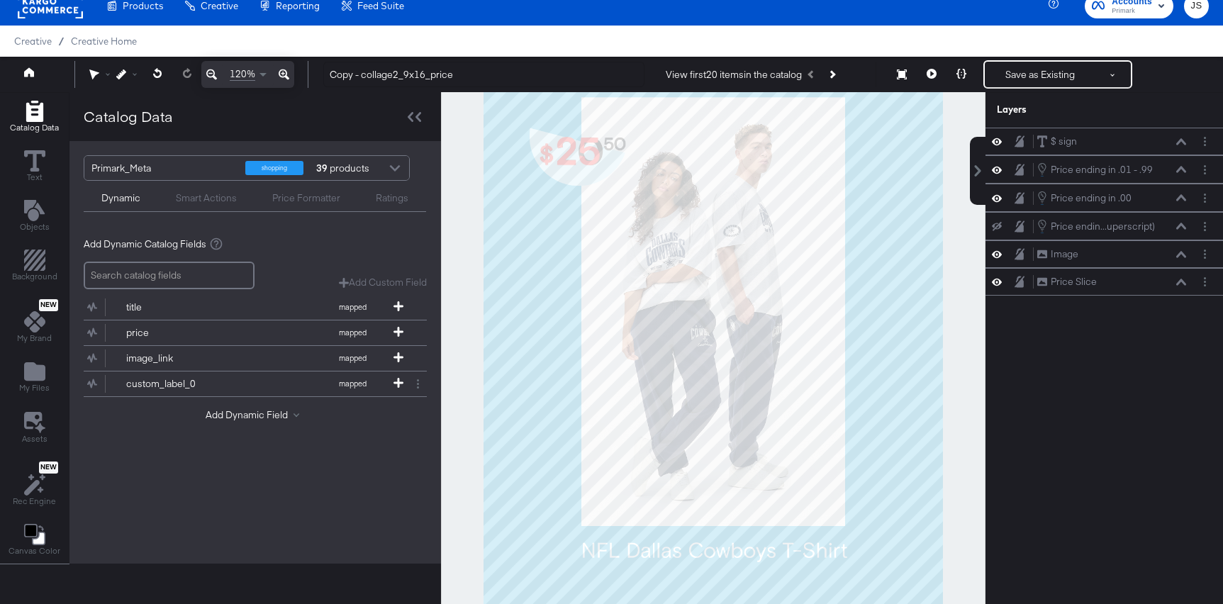
scroll to position [0, 0]
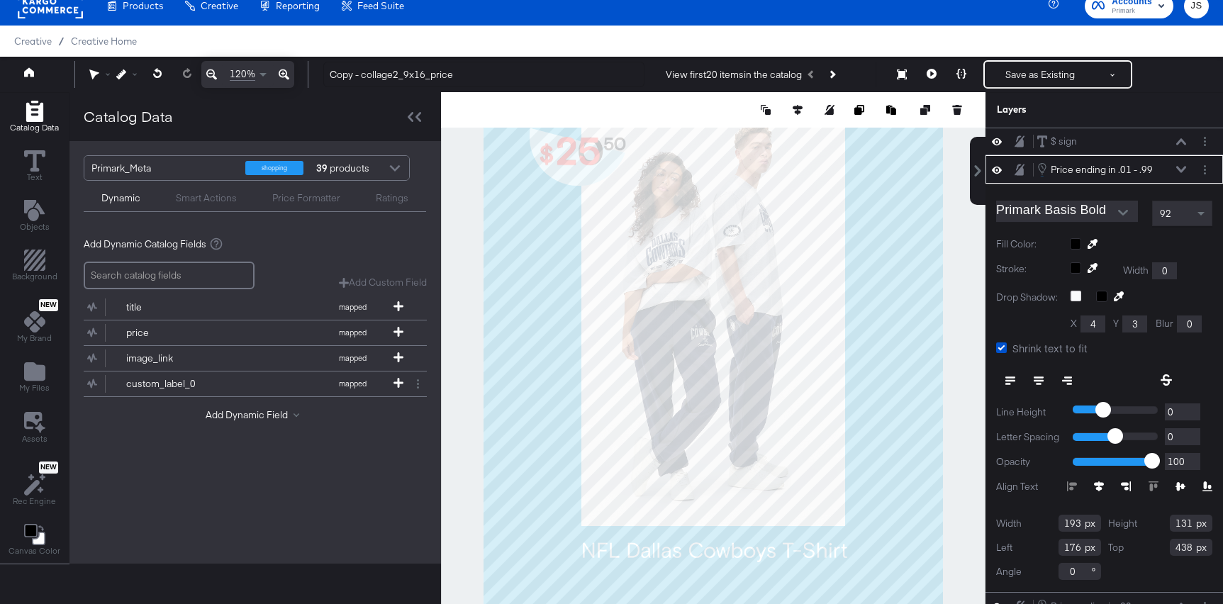
click at [1179, 165] on div "Price ending in .01 - .99 Price ending in .01 - .99" at bounding box center [1112, 170] width 150 height 16
click at [1181, 170] on icon at bounding box center [1181, 169] width 10 height 6
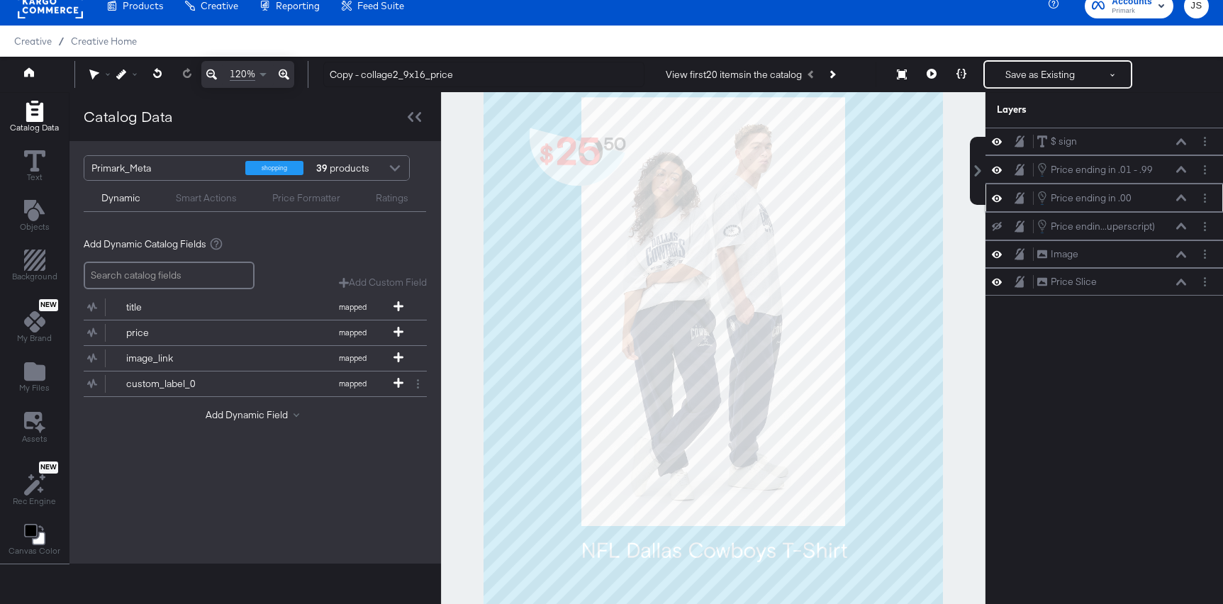
click at [1181, 196] on icon at bounding box center [1181, 197] width 10 height 6
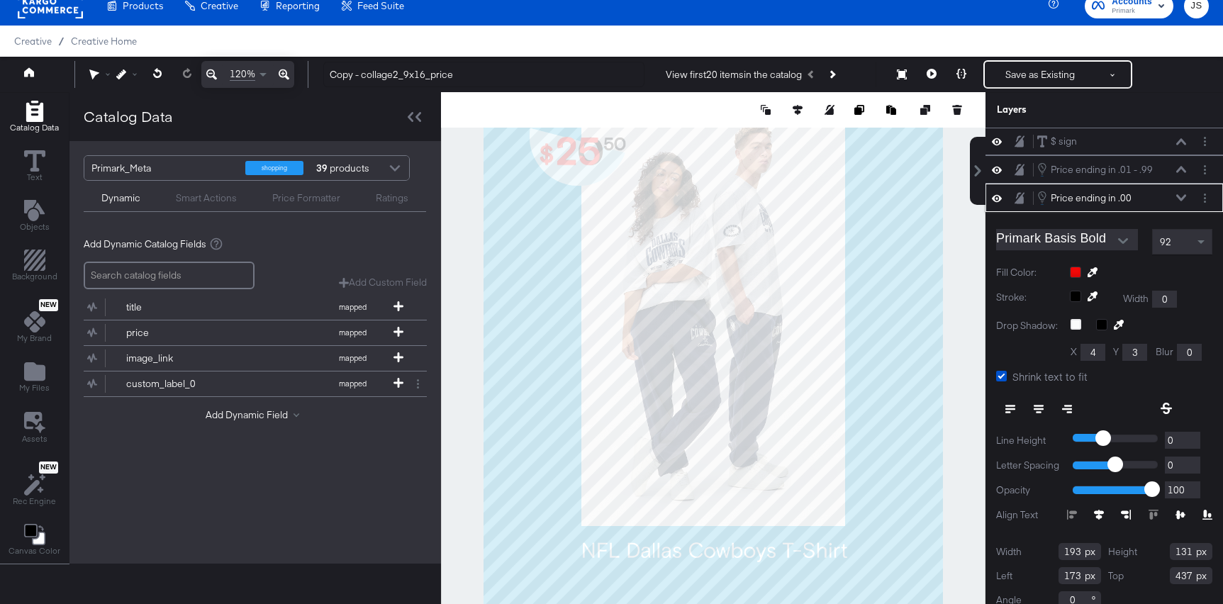
scroll to position [16, 0]
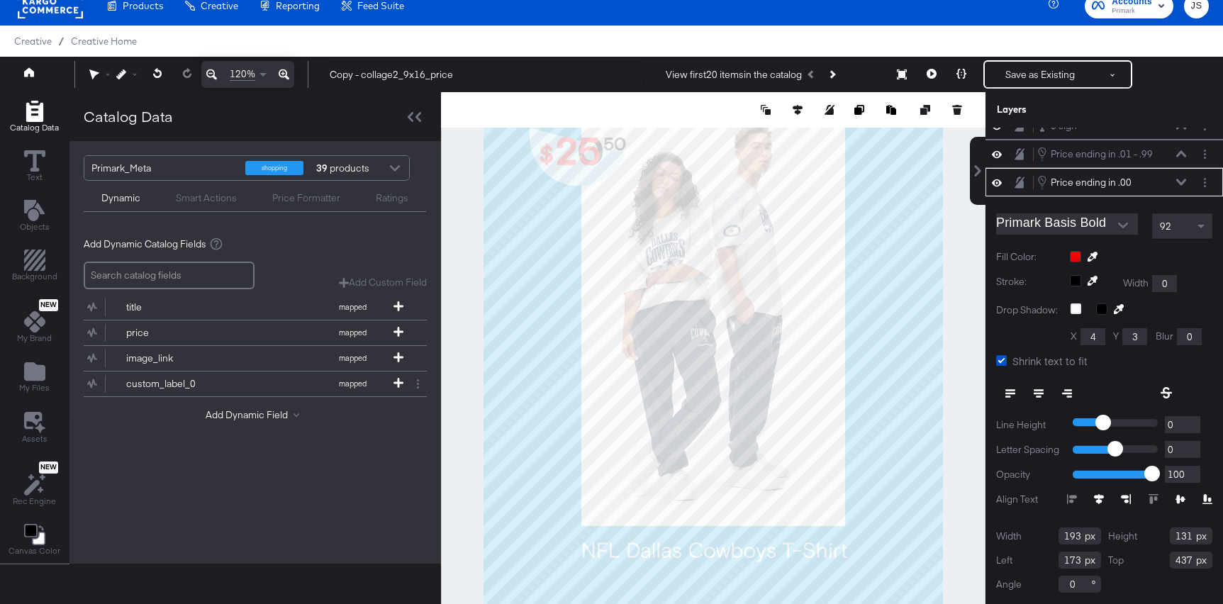
click at [1078, 559] on input "173" at bounding box center [1080, 560] width 43 height 17
type input "176"
click at [1190, 562] on input "437" at bounding box center [1191, 560] width 43 height 17
type input "438"
click at [1181, 183] on icon at bounding box center [1181, 182] width 10 height 6
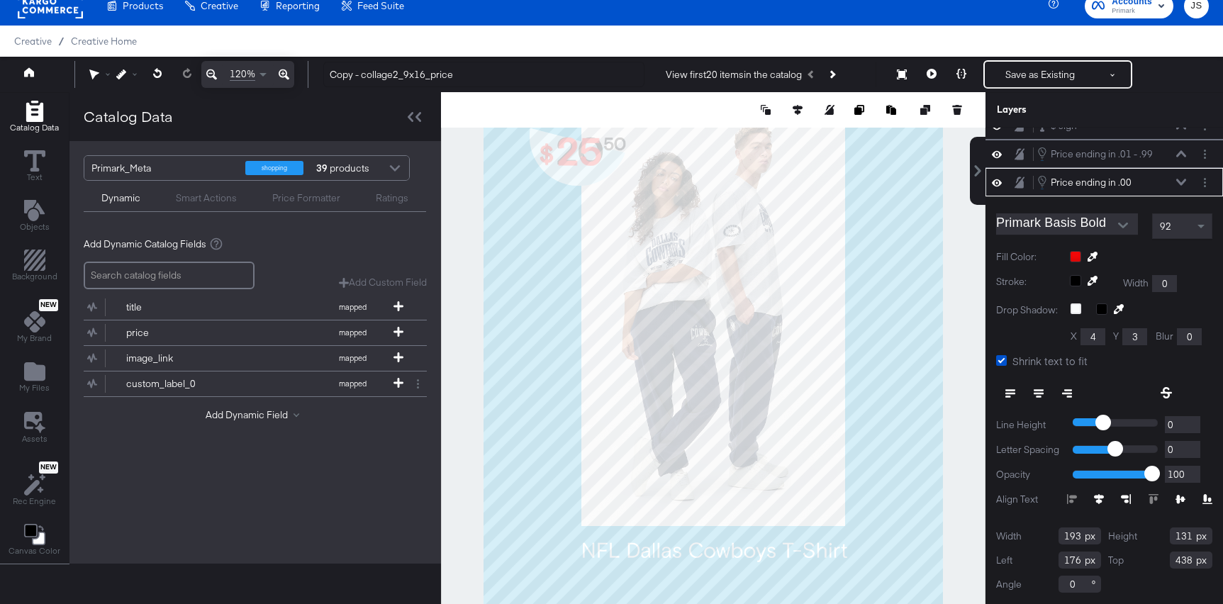
scroll to position [0, 0]
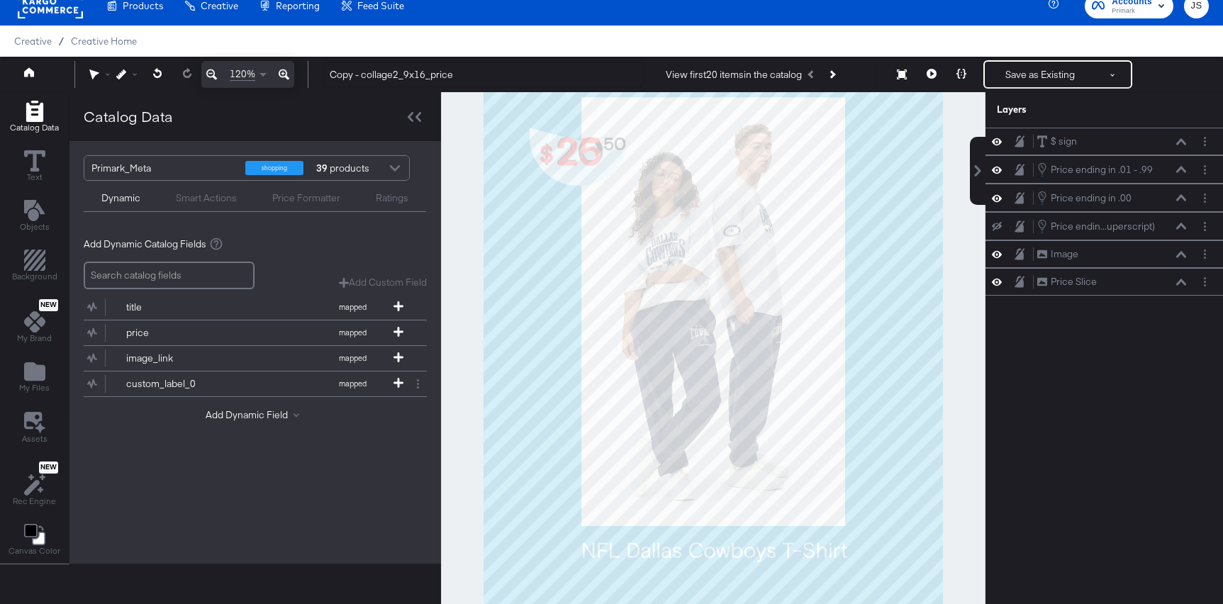
click at [998, 196] on icon at bounding box center [997, 198] width 10 height 12
click at [998, 196] on icon at bounding box center [997, 198] width 10 height 9
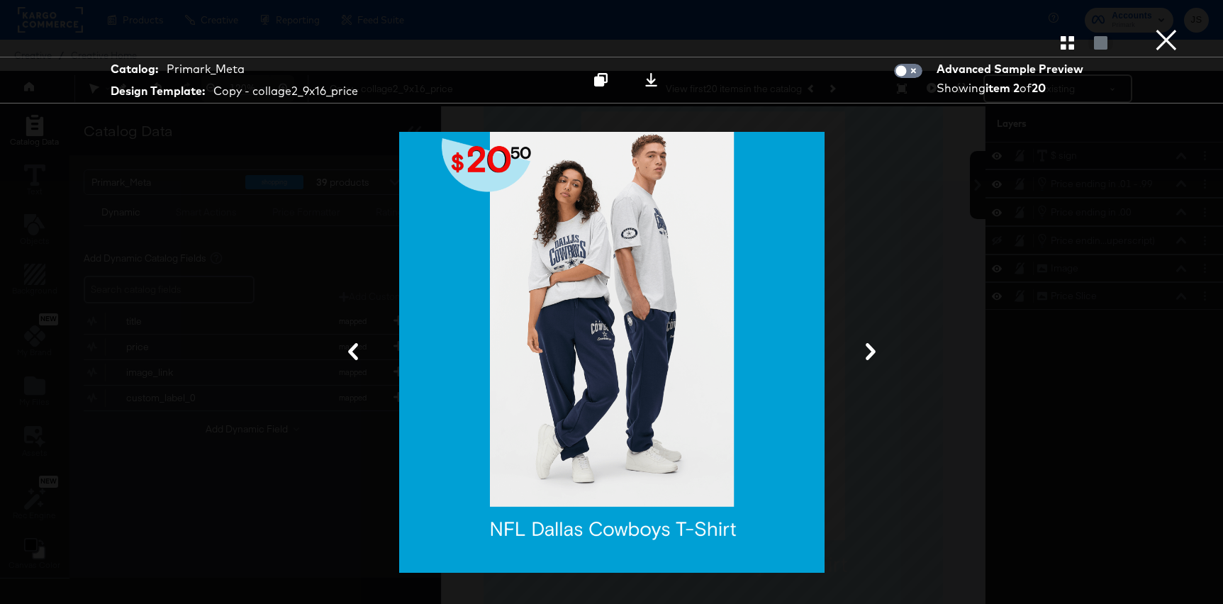
scroll to position [14, 0]
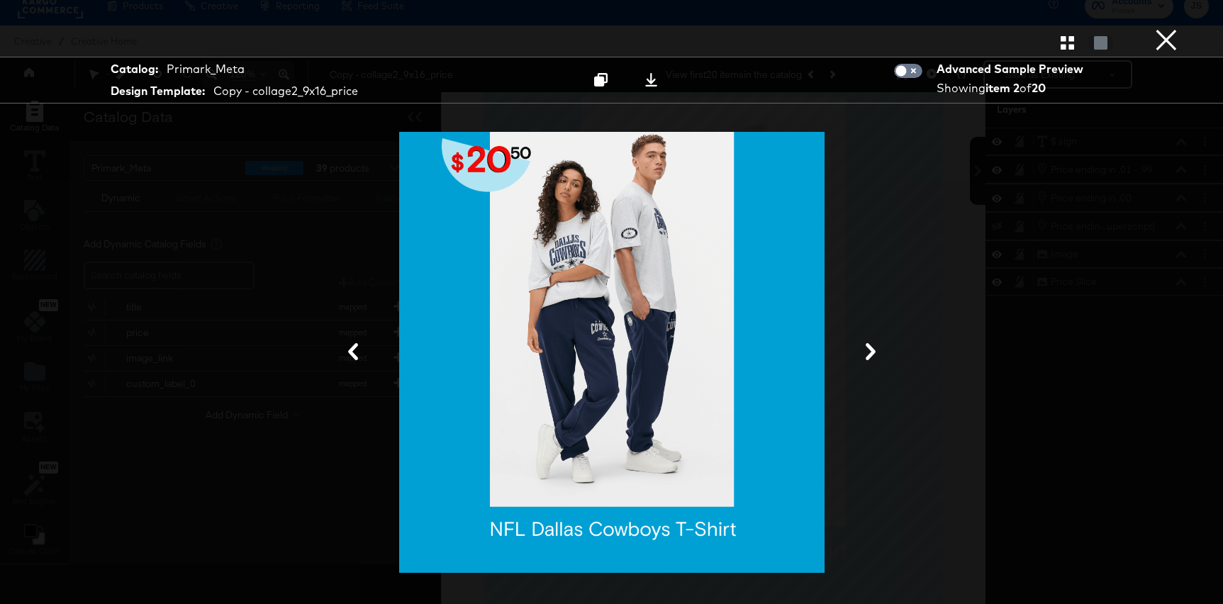
click at [1181, 43] on div at bounding box center [611, 42] width 1223 height 28
click at [1171, 28] on button "×" at bounding box center [1166, 14] width 28 height 28
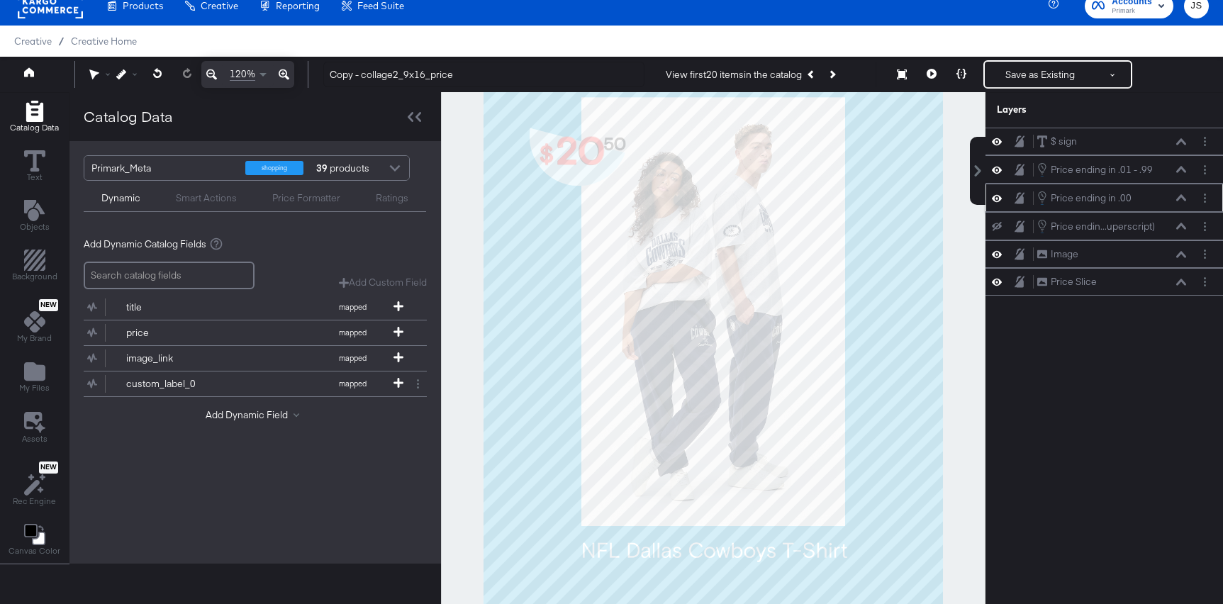
click at [1186, 197] on button at bounding box center [1181, 198] width 11 height 9
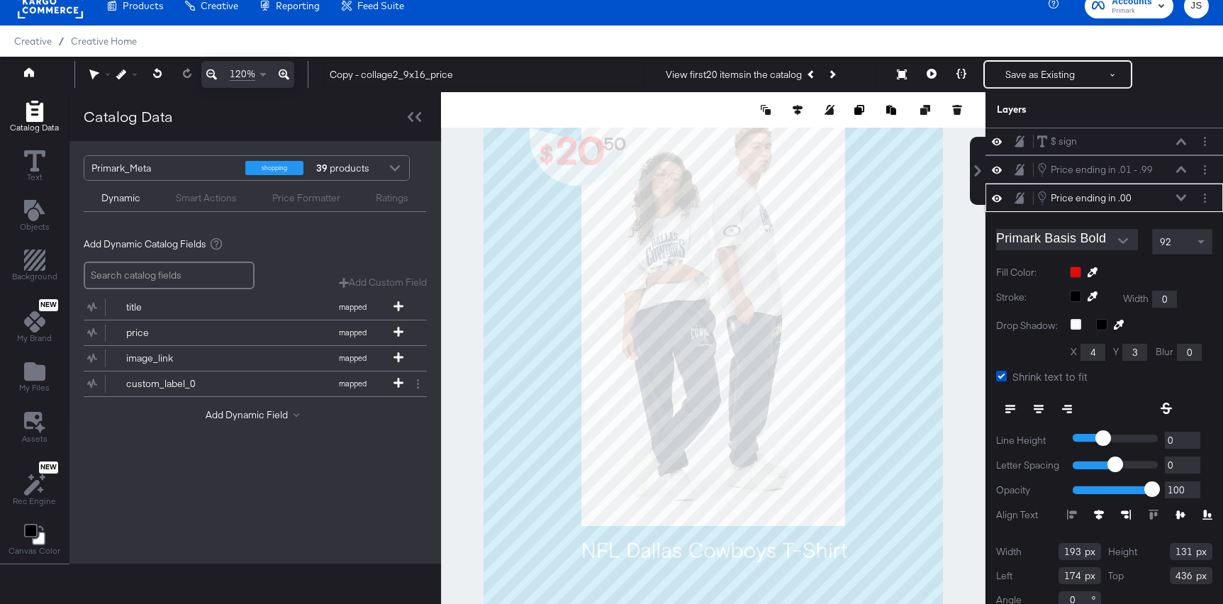
scroll to position [16, 0]
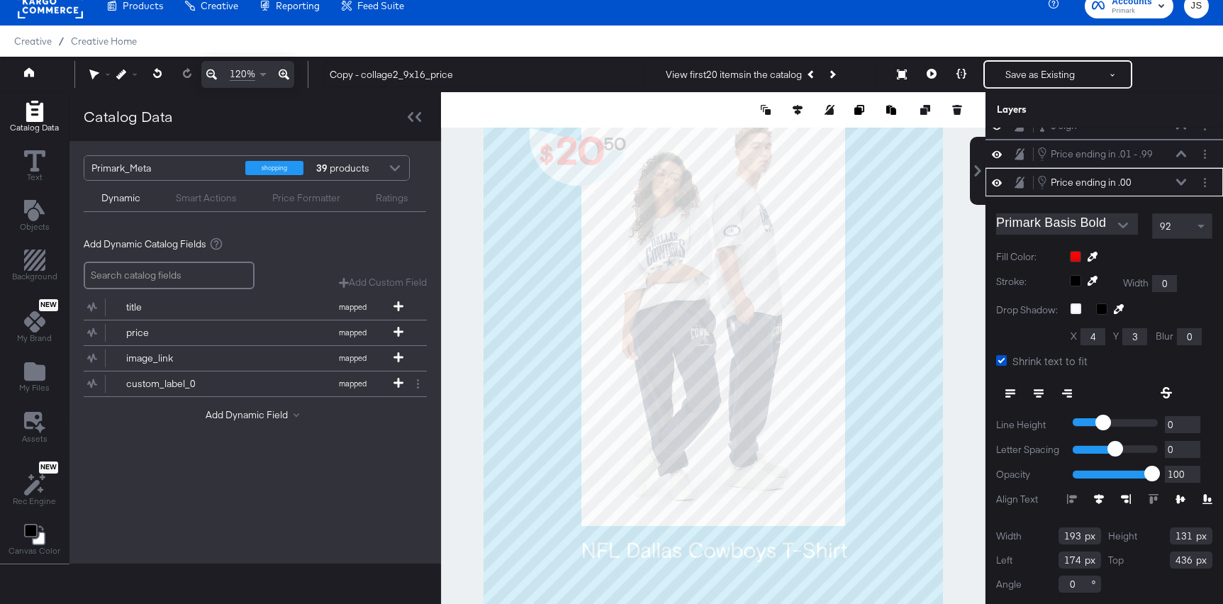
type input "437"
click at [464, 249] on div at bounding box center [713, 359] width 545 height 534
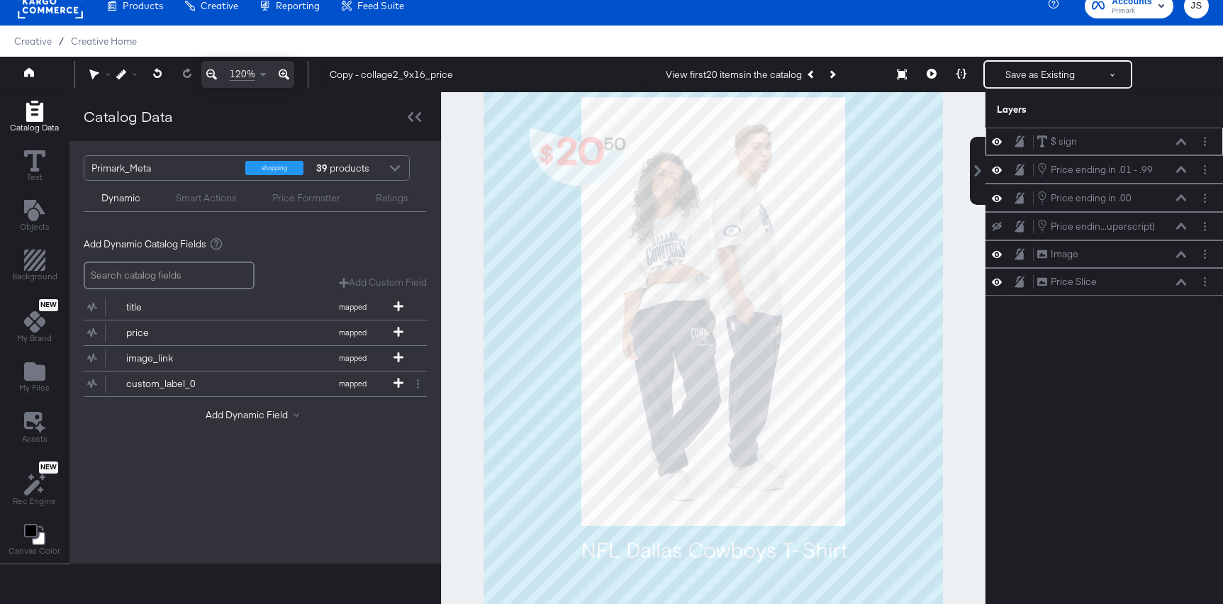
click at [1179, 143] on icon at bounding box center [1181, 141] width 10 height 7
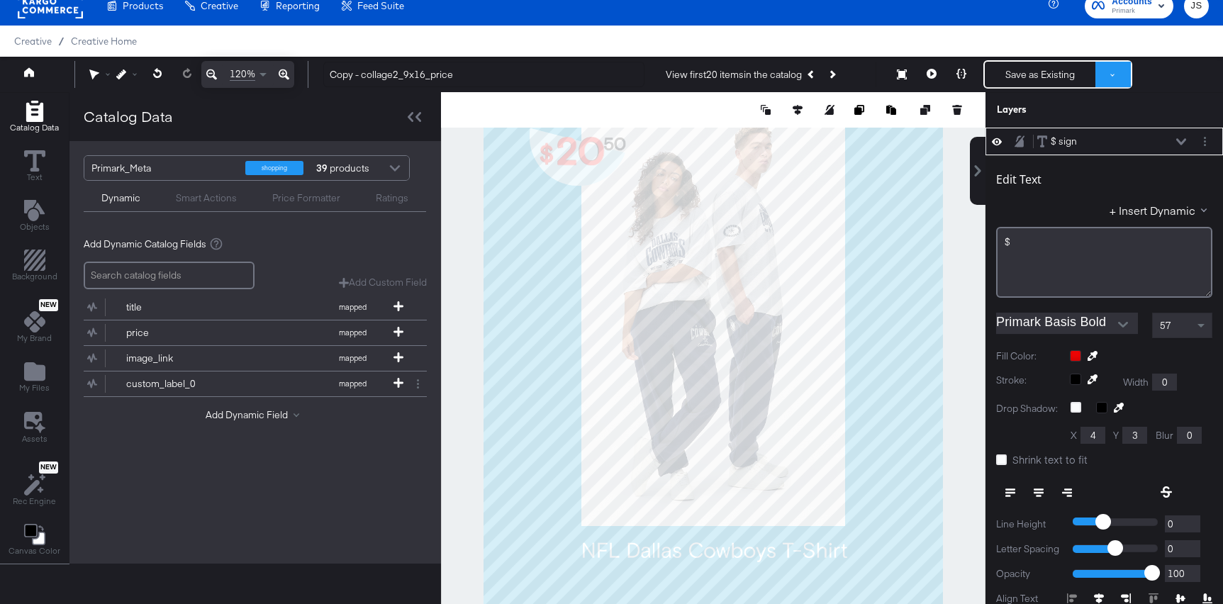
type input "452"
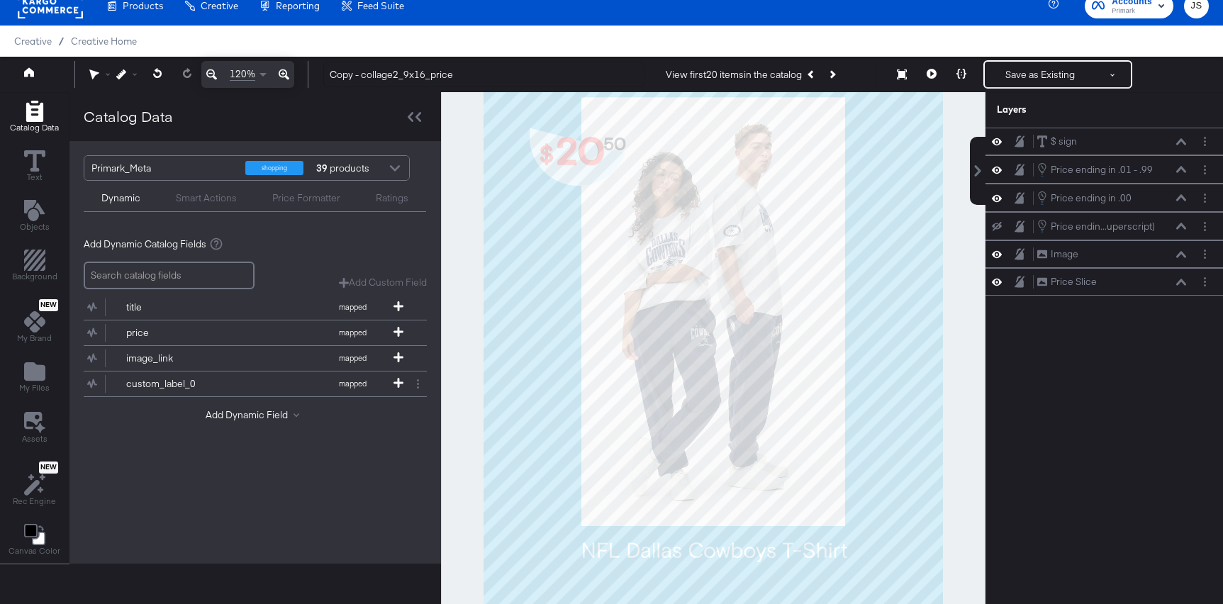
click at [468, 294] on div at bounding box center [713, 359] width 545 height 534
click at [1179, 199] on icon at bounding box center [1181, 197] width 10 height 6
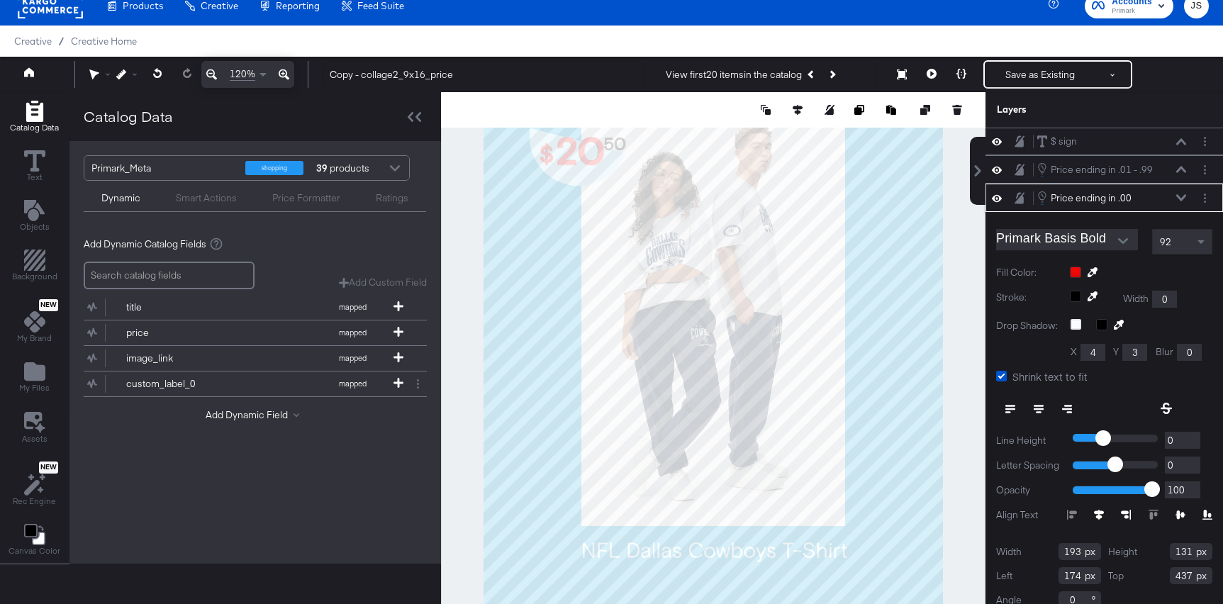
click at [1182, 201] on icon at bounding box center [1181, 197] width 10 height 7
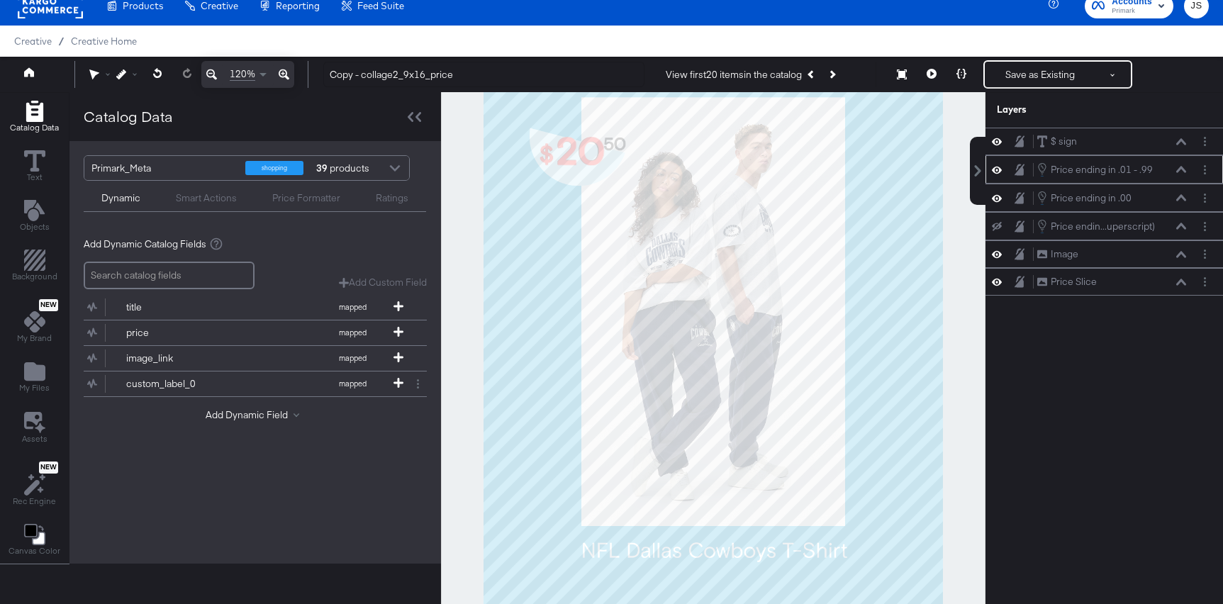
click at [1179, 170] on icon at bounding box center [1181, 169] width 10 height 6
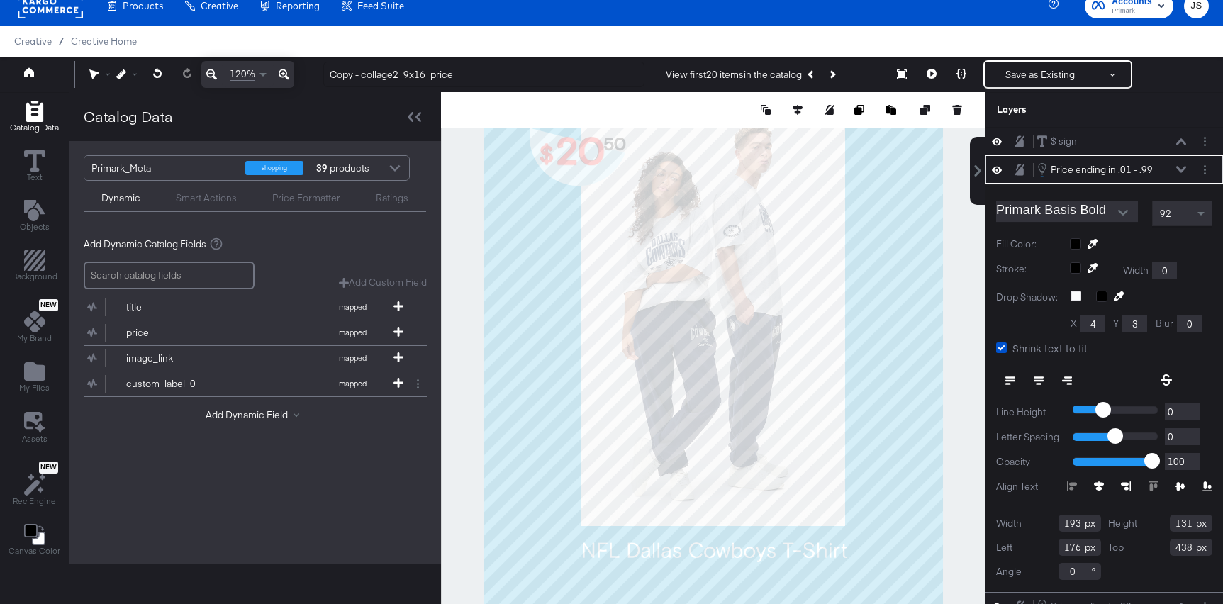
scroll to position [19, 0]
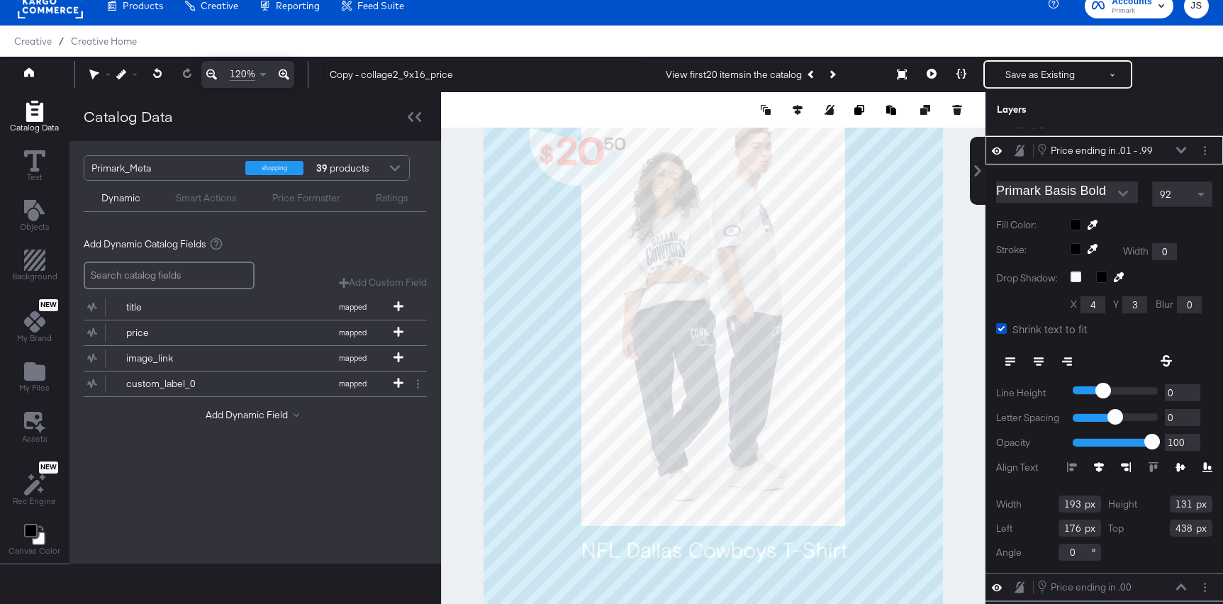
click at [1079, 531] on input "176" at bounding box center [1080, 528] width 43 height 17
type input "174"
click at [1193, 530] on input "438" at bounding box center [1191, 528] width 43 height 17
type input "437"
click at [1162, 554] on div "Width 193 Height 131 Left 174 Top 437 Angle 0" at bounding box center [1104, 528] width 216 height 65
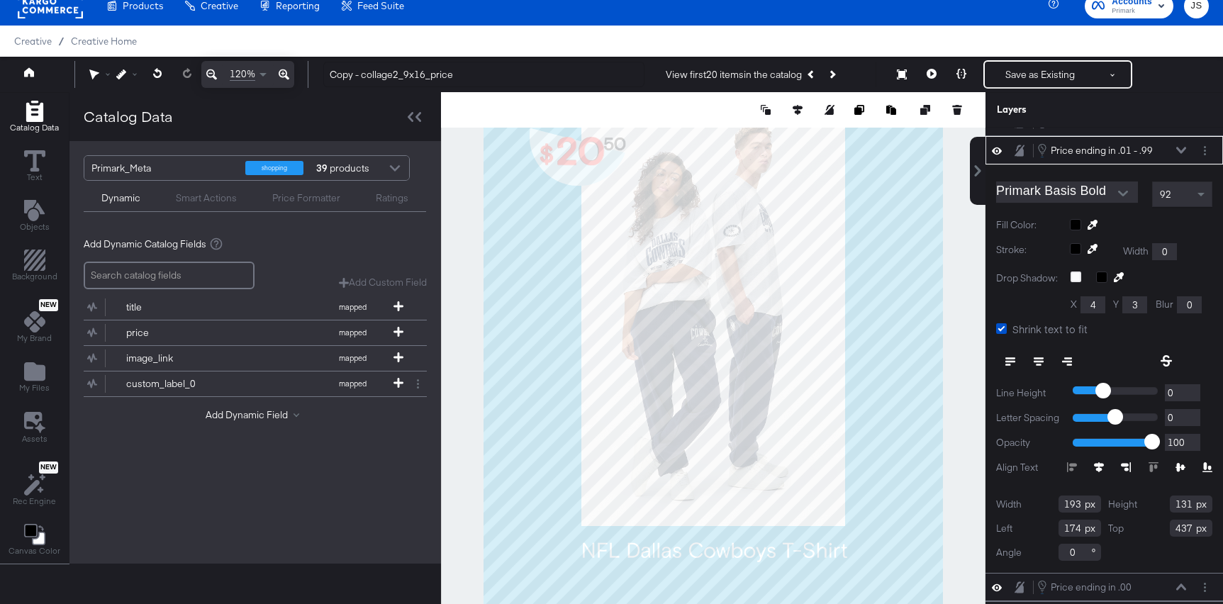
click at [1181, 157] on div "Price ending in .01 - .99 Price ending in .01 - .99" at bounding box center [1112, 151] width 150 height 16
click at [1176, 147] on button at bounding box center [1181, 150] width 11 height 9
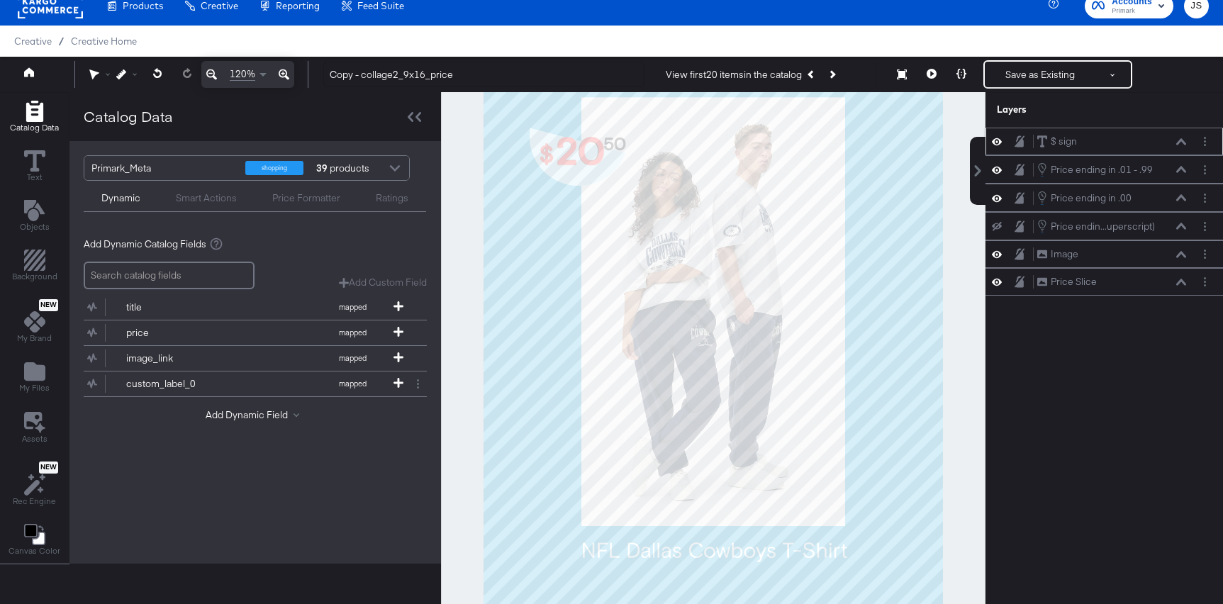
click at [1178, 144] on icon at bounding box center [1181, 141] width 10 height 7
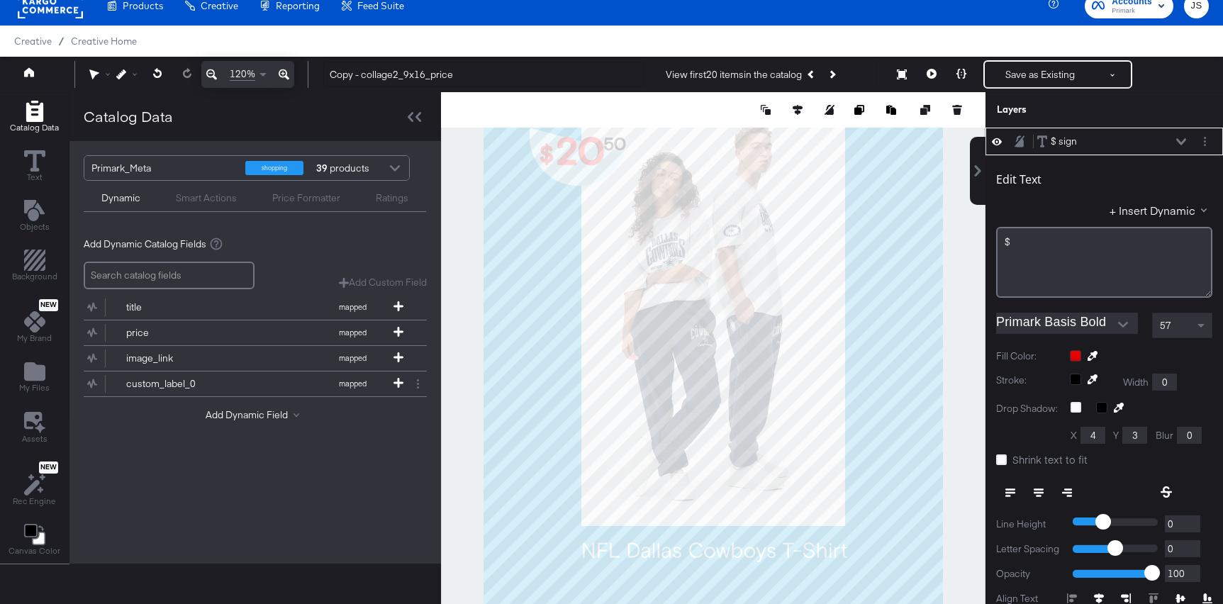
click at [1178, 144] on icon at bounding box center [1181, 141] width 10 height 7
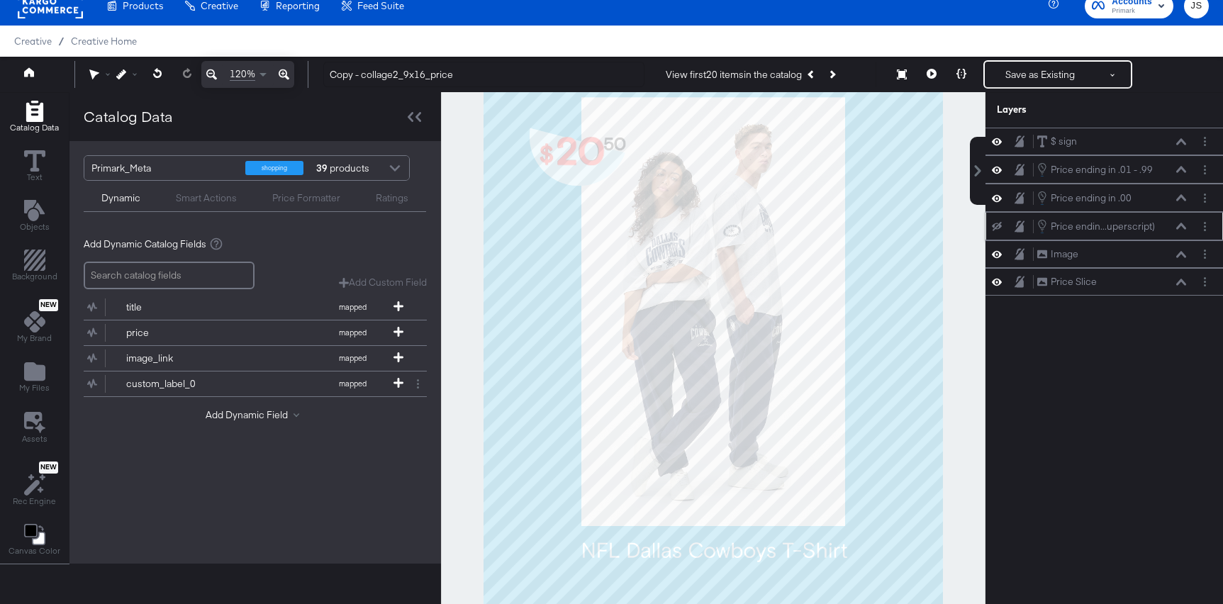
click at [1176, 223] on icon at bounding box center [1181, 226] width 10 height 7
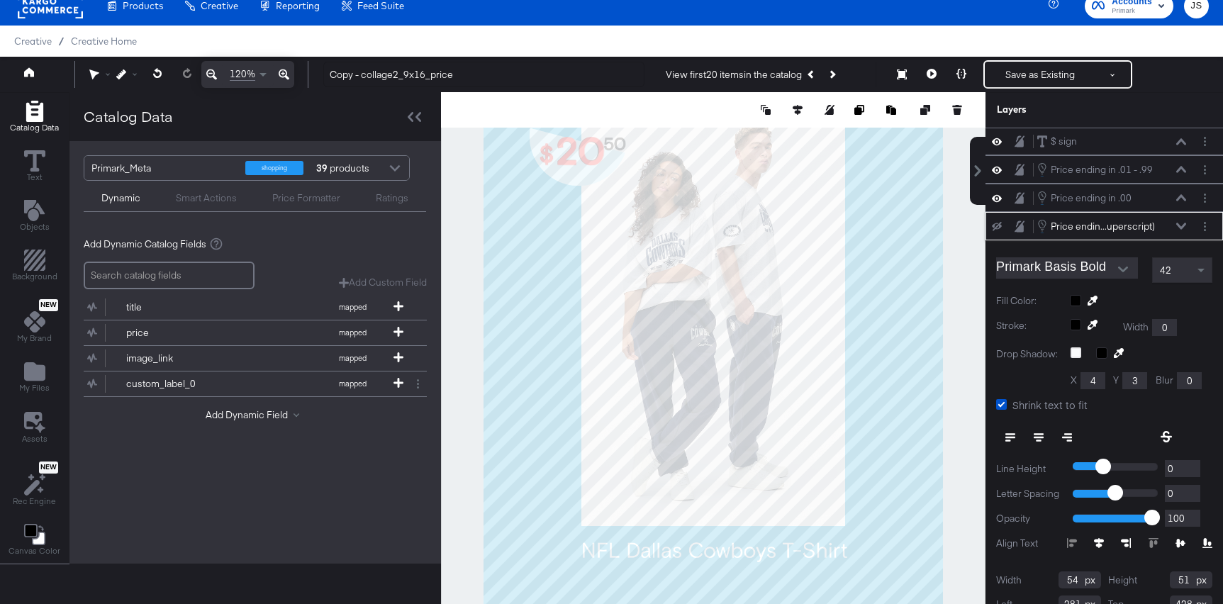
scroll to position [44, 0]
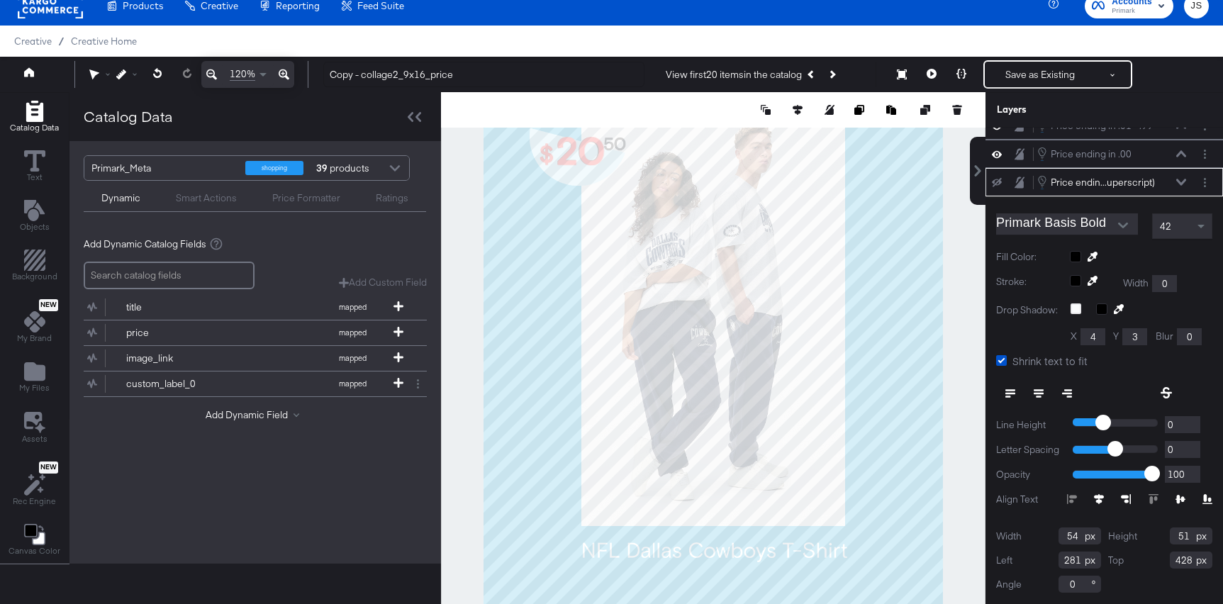
click at [996, 179] on icon at bounding box center [997, 182] width 10 height 9
click at [963, 78] on icon at bounding box center [961, 74] width 10 height 10
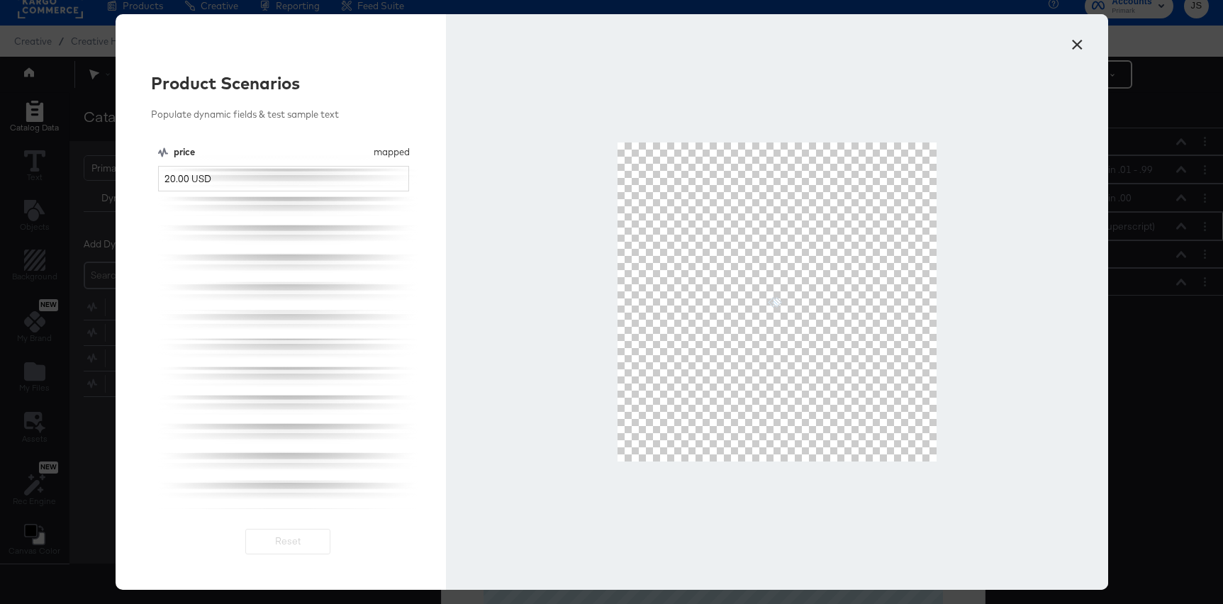
scroll to position [0, 0]
click at [364, 183] on input "20.00 USD" at bounding box center [284, 179] width 252 height 26
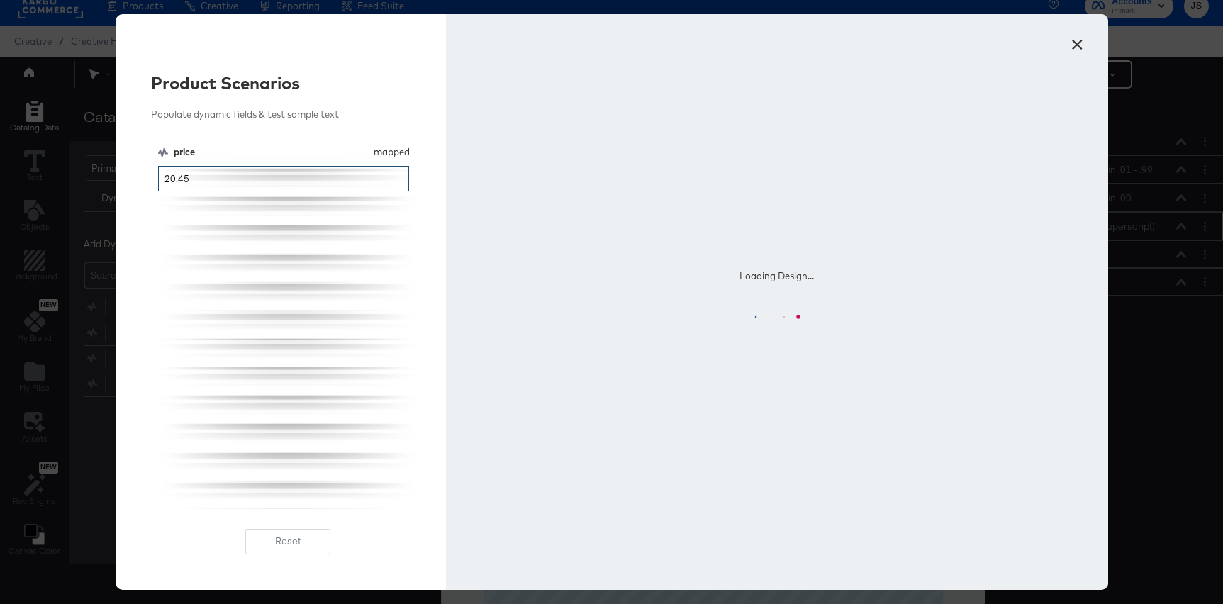
type input "20.45"
click at [1078, 45] on button "×" at bounding box center [1078, 41] width 26 height 26
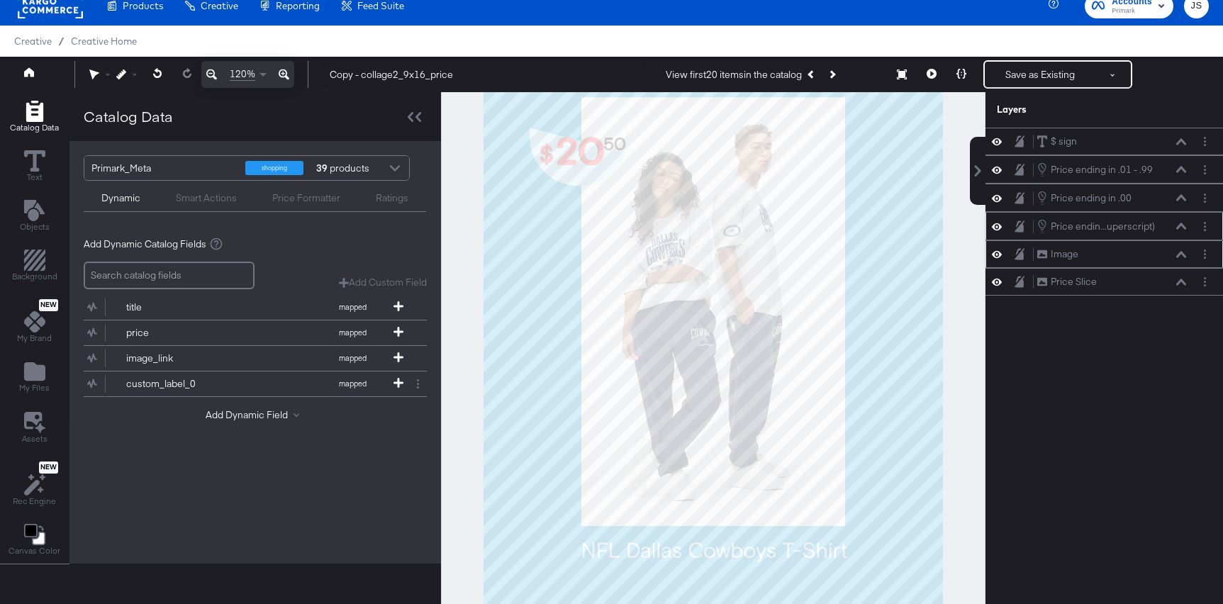
click at [999, 253] on icon at bounding box center [997, 254] width 10 height 7
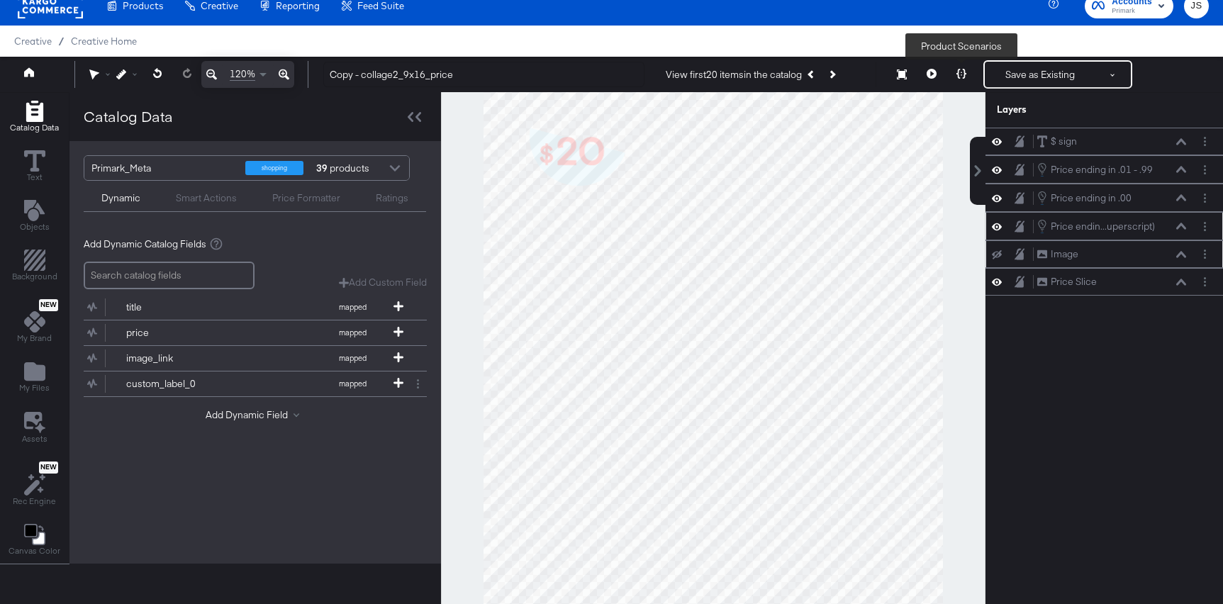
click at [961, 69] on icon at bounding box center [961, 74] width 10 height 10
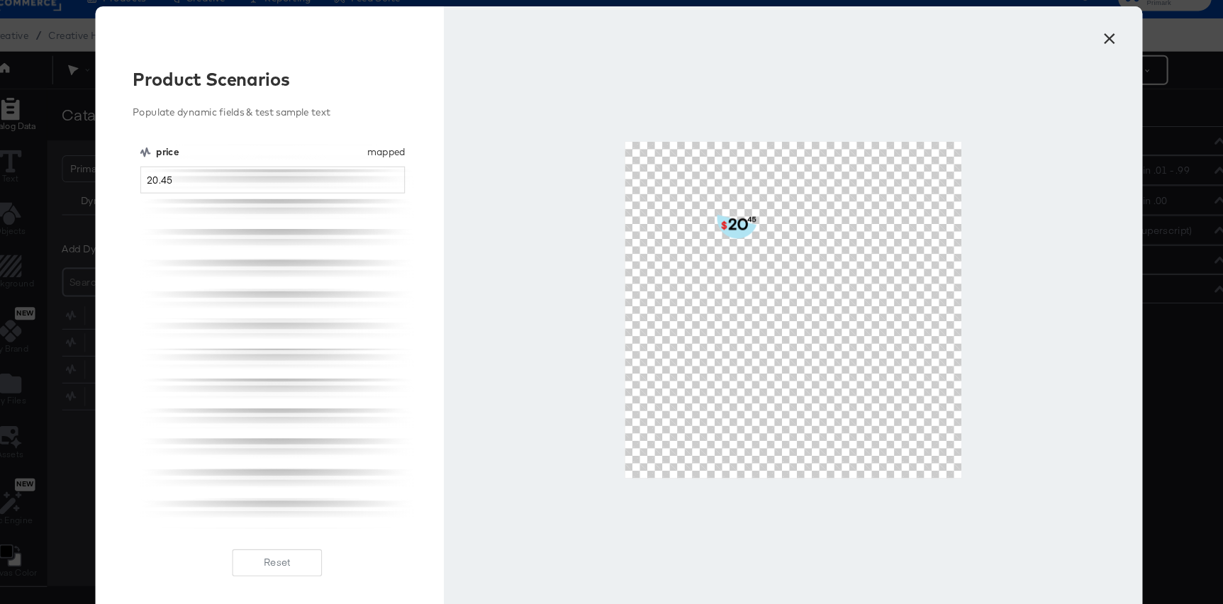
click at [1081, 50] on button "×" at bounding box center [1078, 41] width 26 height 26
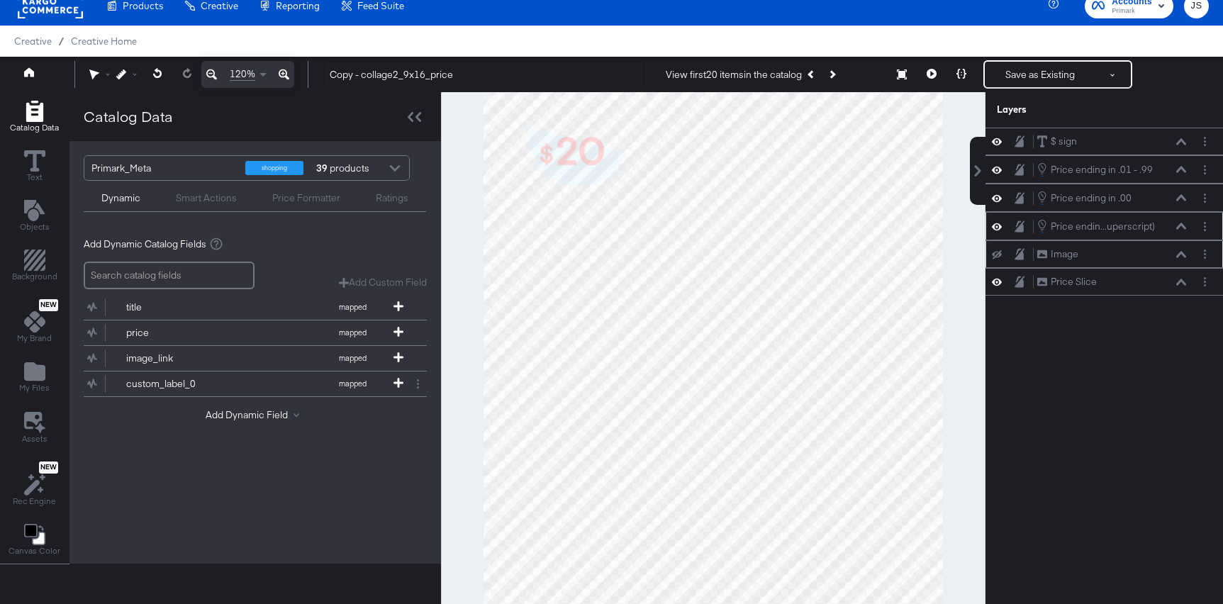
click at [1181, 225] on icon at bounding box center [1181, 226] width 10 height 6
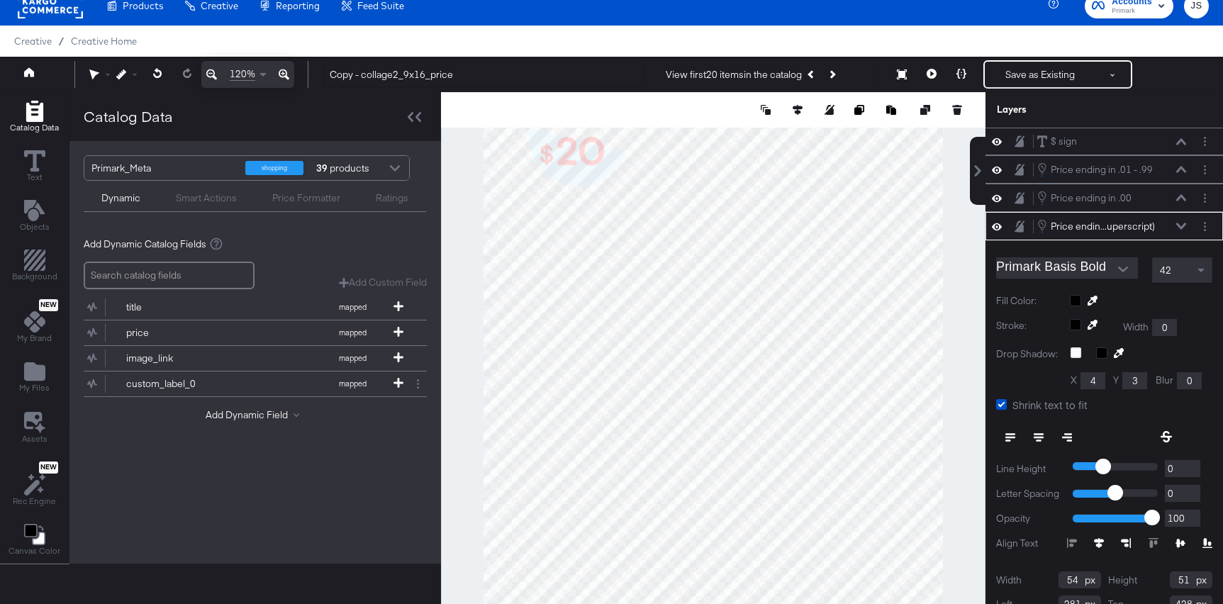
scroll to position [44, 0]
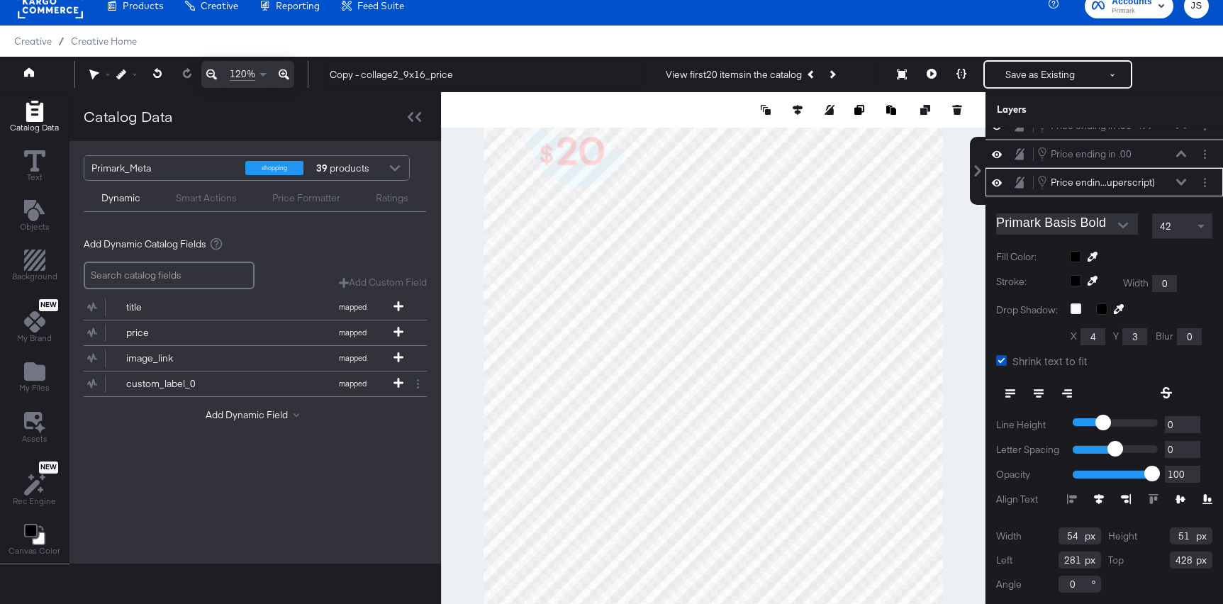
click at [1177, 179] on icon at bounding box center [1181, 182] width 10 height 7
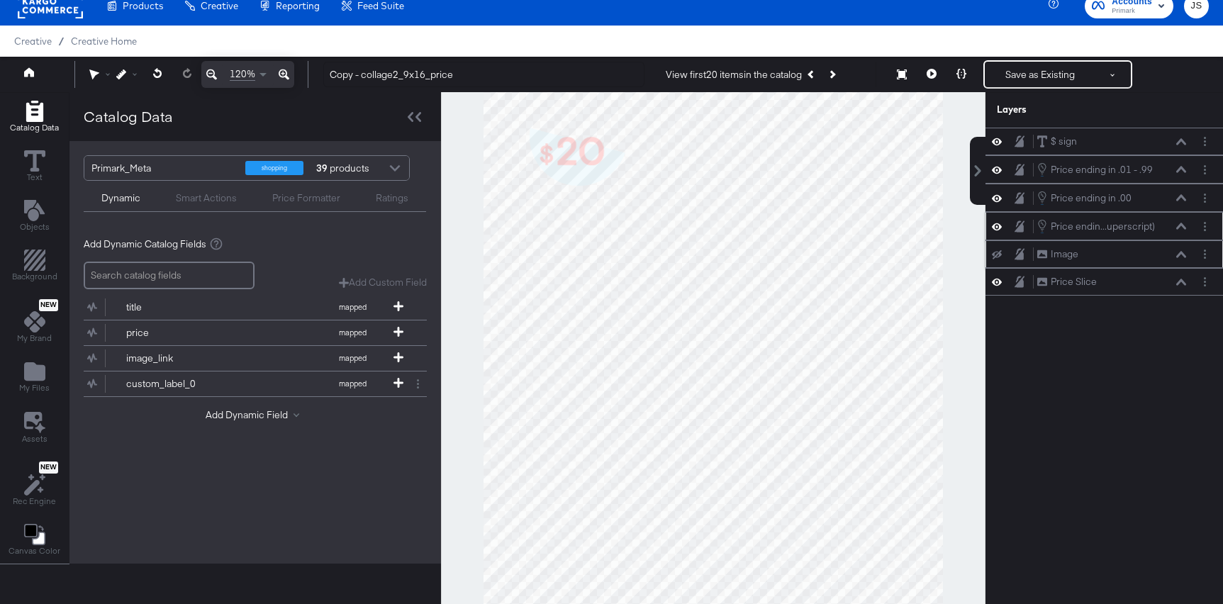
scroll to position [0, 0]
drag, startPoint x: 1113, startPoint y: 282, endPoint x: 1114, endPoint y: 252, distance: 29.8
click at [1114, 256] on div "Price Slice Price Slice" at bounding box center [1112, 263] width 150 height 15
click at [963, 79] on button at bounding box center [962, 74] width 30 height 28
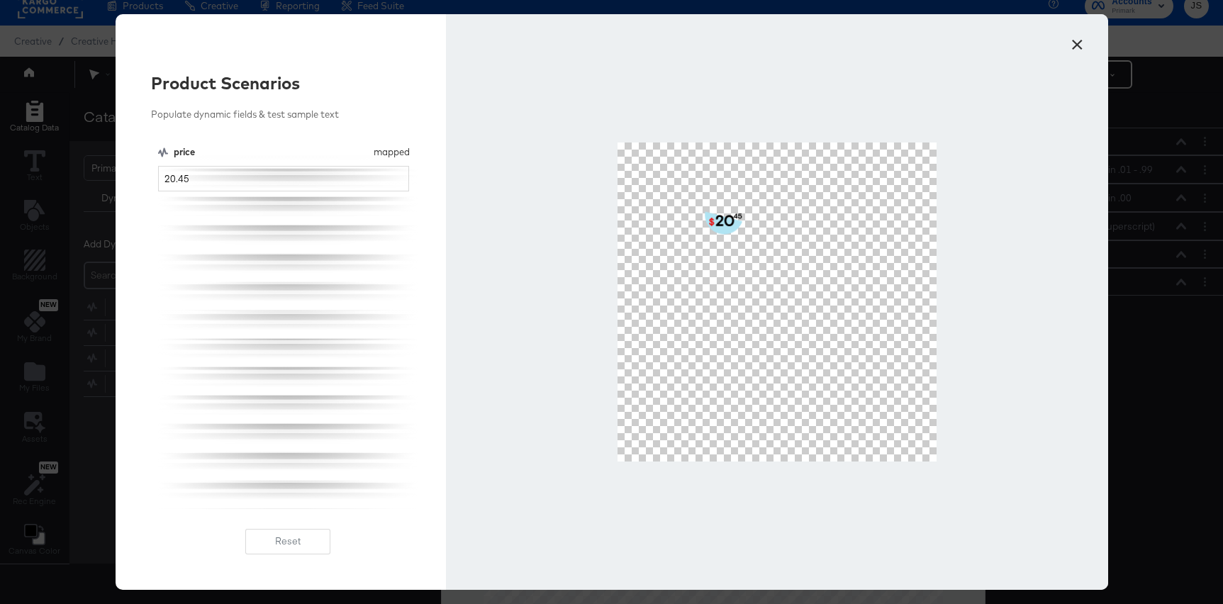
click at [1075, 39] on button "×" at bounding box center [1078, 41] width 26 height 26
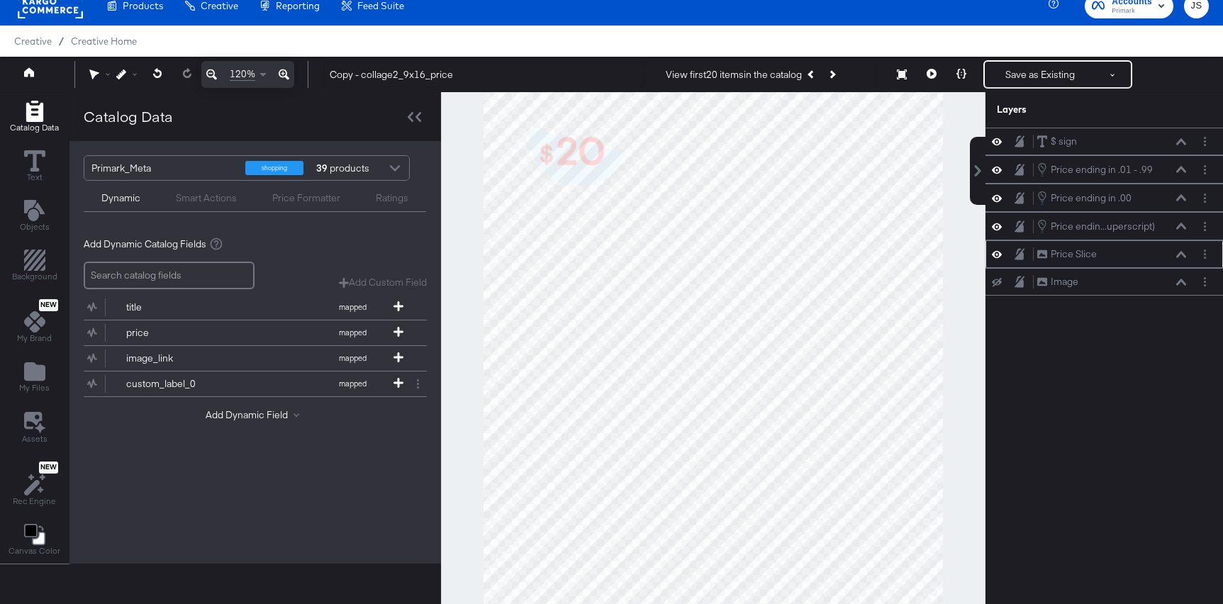
click at [1183, 259] on div "Price Slice Price Slice" at bounding box center [1112, 254] width 150 height 15
click at [1177, 171] on icon at bounding box center [1181, 169] width 10 height 7
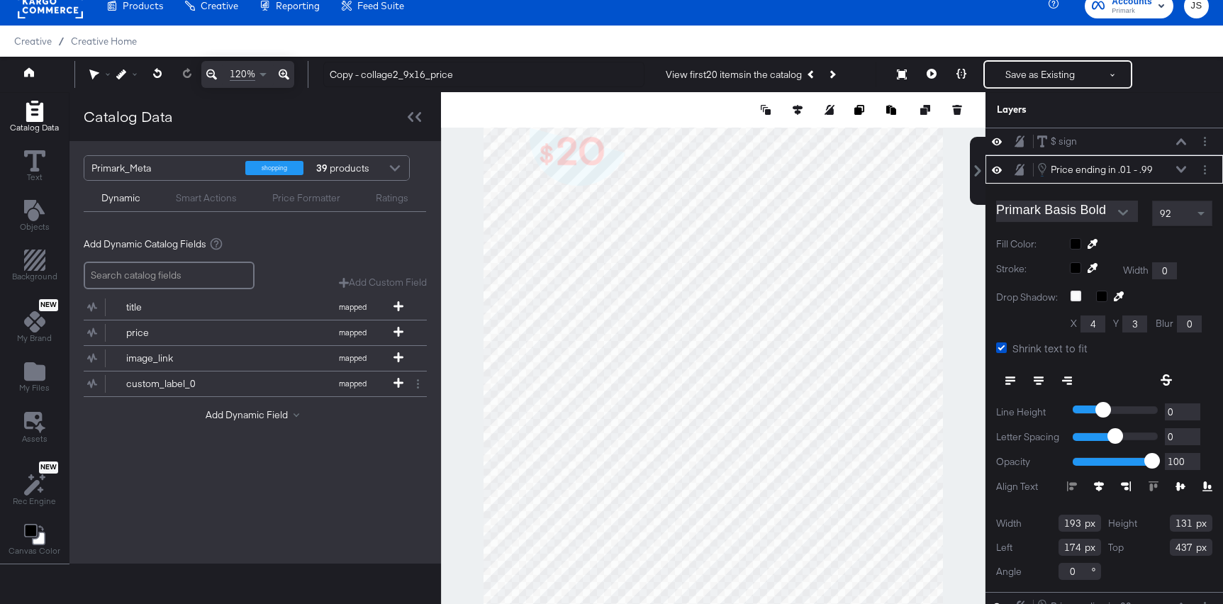
click at [1177, 171] on icon at bounding box center [1181, 169] width 10 height 7
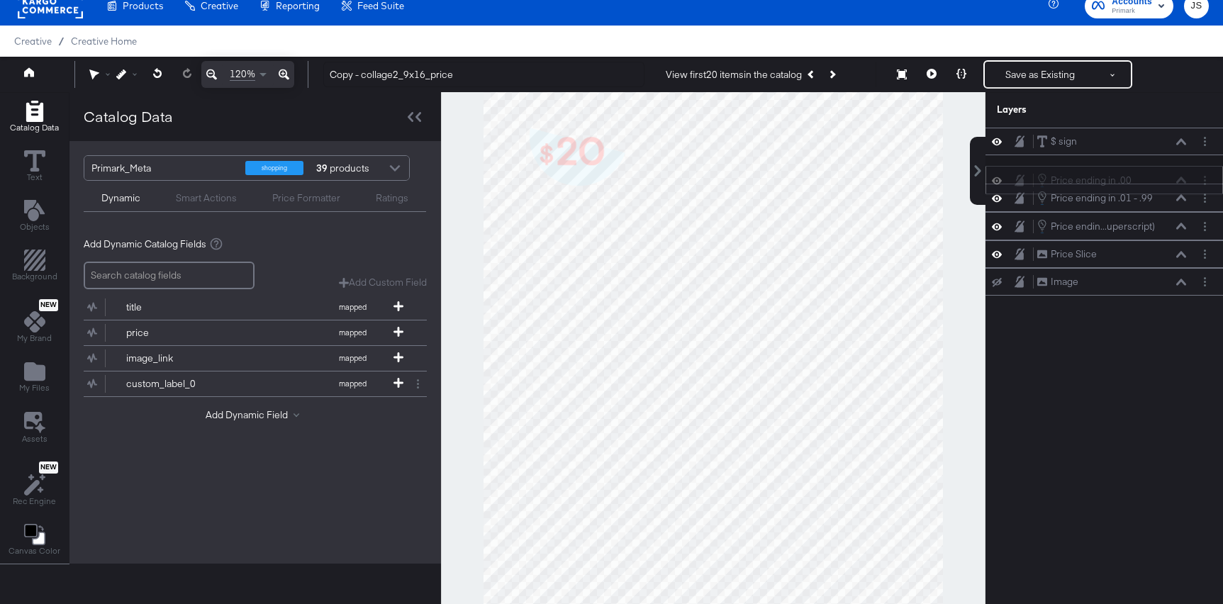
drag, startPoint x: 1164, startPoint y: 196, endPoint x: 1164, endPoint y: 174, distance: 22.7
click at [1164, 174] on div "Price ending in .00 Price ending in .00" at bounding box center [1112, 180] width 150 height 16
drag, startPoint x: 1164, startPoint y: 225, endPoint x: 1163, endPoint y: 174, distance: 51.1
click at [1163, 174] on div "Price endin...uperscript) Price ending in .01 - .99 (Superscript)" at bounding box center [1112, 181] width 150 height 16
click at [1180, 167] on icon at bounding box center [1181, 169] width 10 height 7
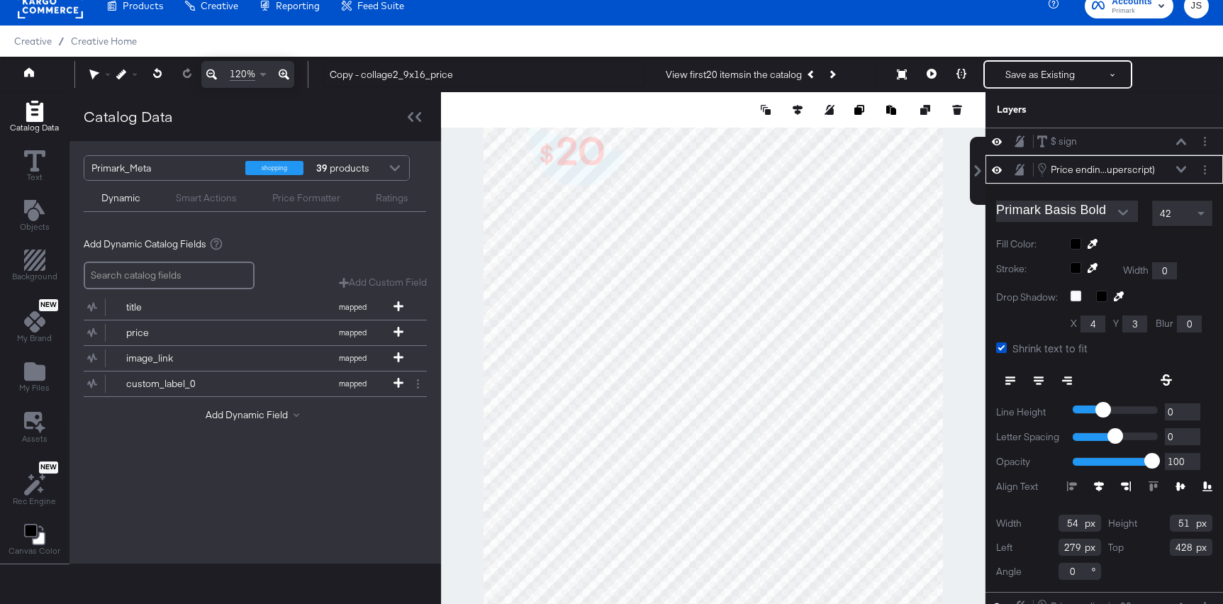
type input "278"
click at [961, 81] on button at bounding box center [962, 74] width 30 height 28
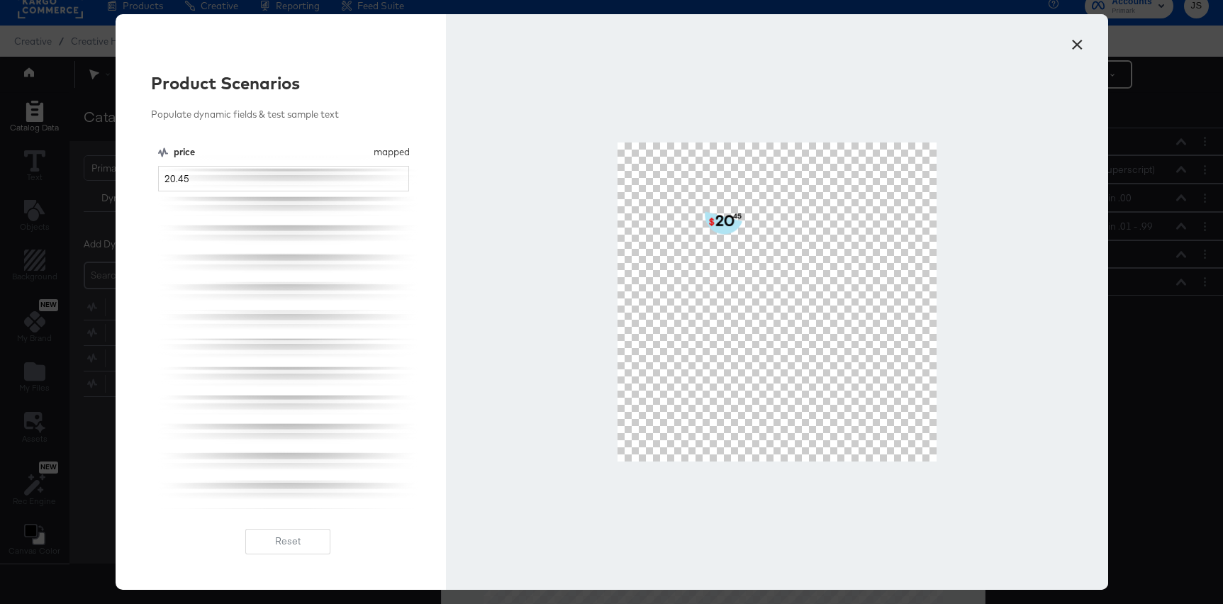
click at [1058, 55] on div at bounding box center [777, 302] width 662 height 576
click at [1063, 43] on div at bounding box center [777, 302] width 662 height 576
click at [1077, 50] on button "×" at bounding box center [1078, 41] width 26 height 26
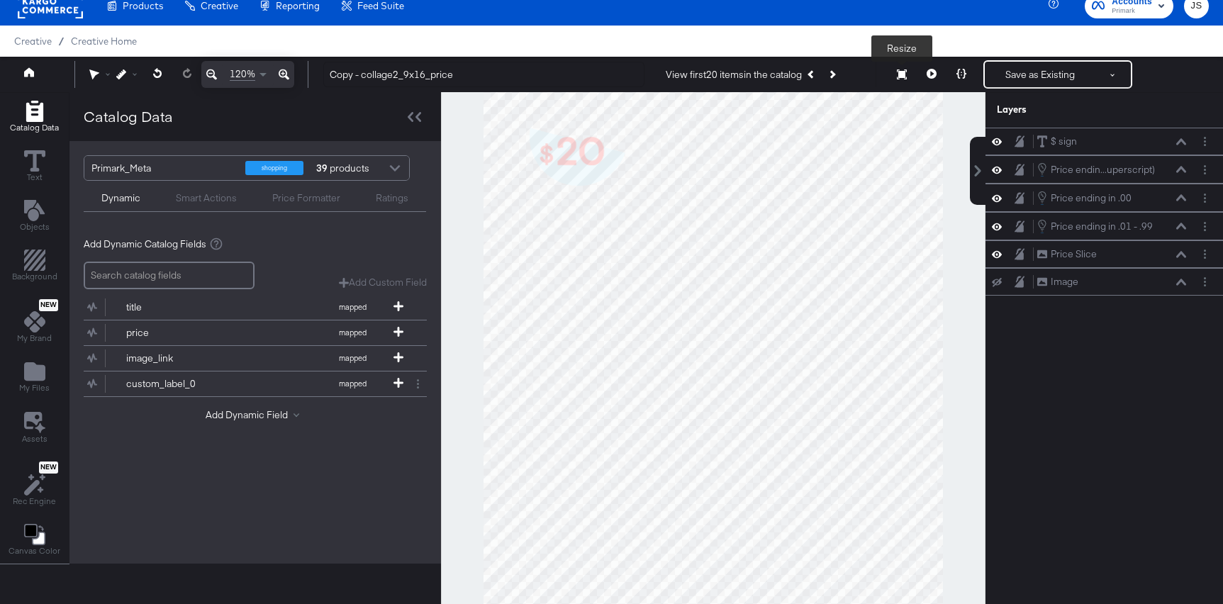
click at [900, 77] on icon at bounding box center [902, 74] width 10 height 10
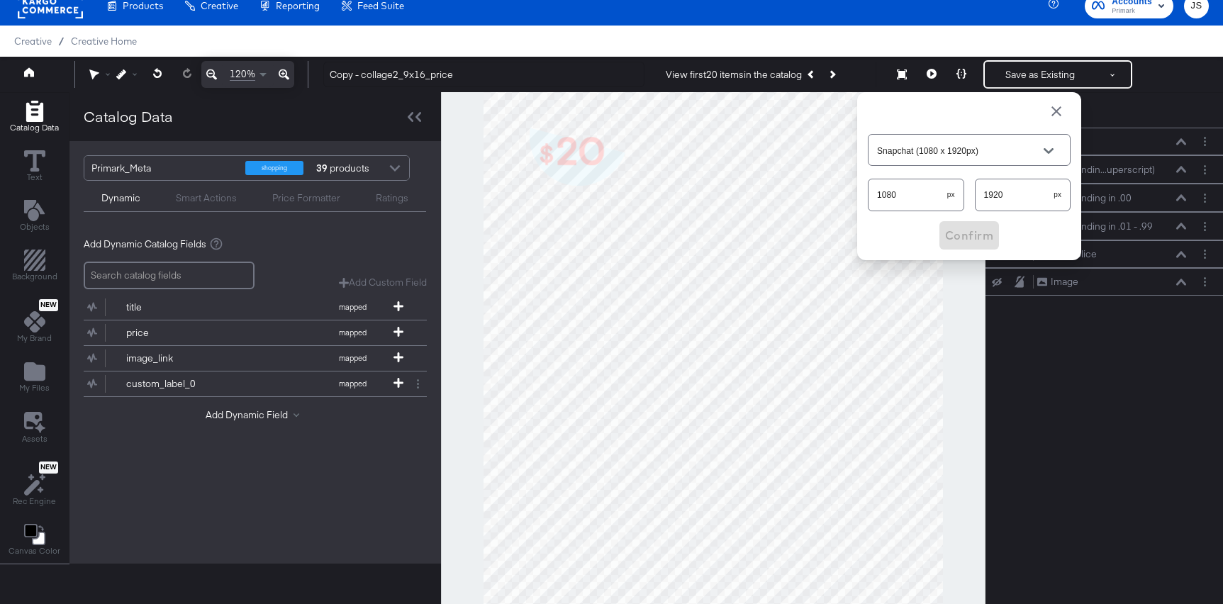
click at [966, 296] on div at bounding box center [713, 359] width 545 height 534
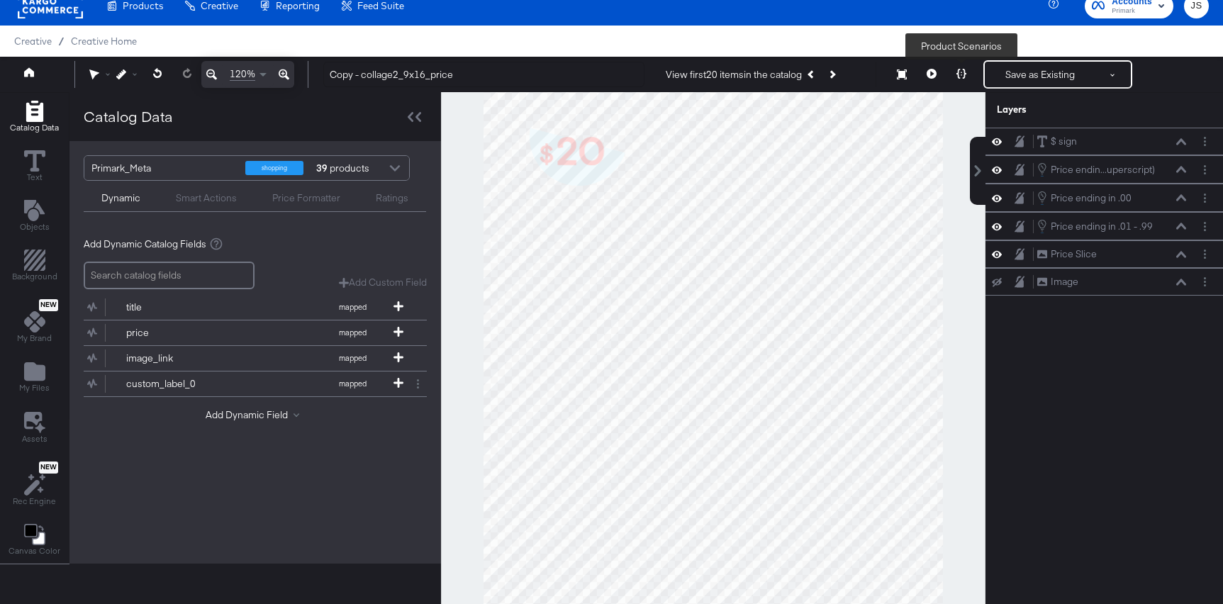
click at [970, 66] on button at bounding box center [962, 74] width 30 height 28
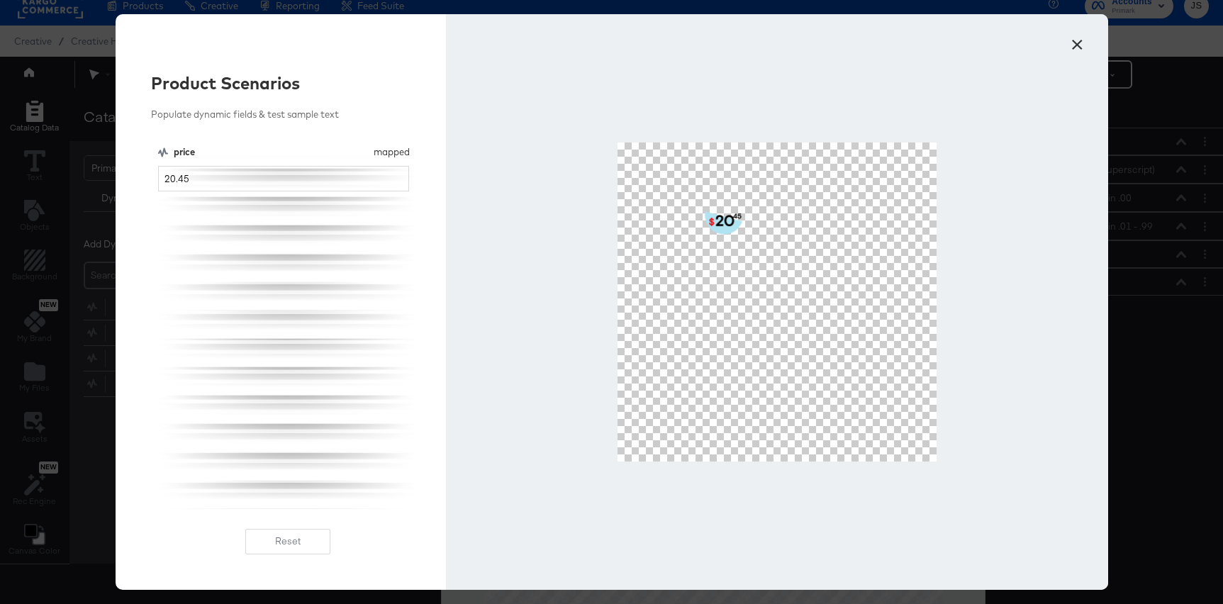
click at [1079, 37] on button "×" at bounding box center [1078, 41] width 26 height 26
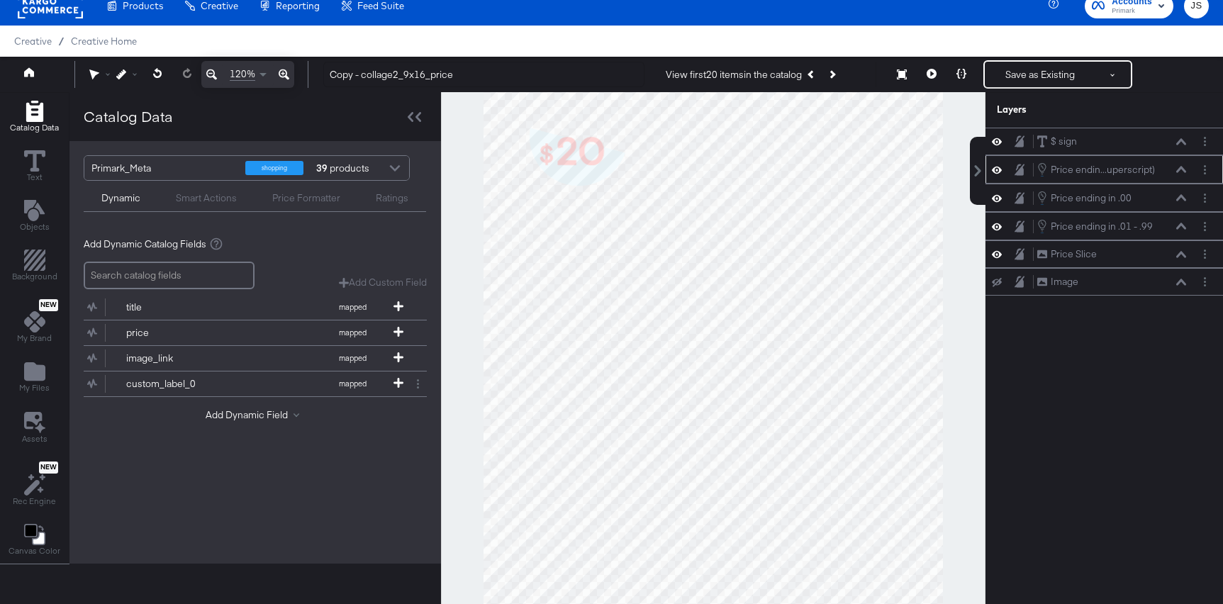
click at [1179, 166] on icon at bounding box center [1181, 169] width 10 height 7
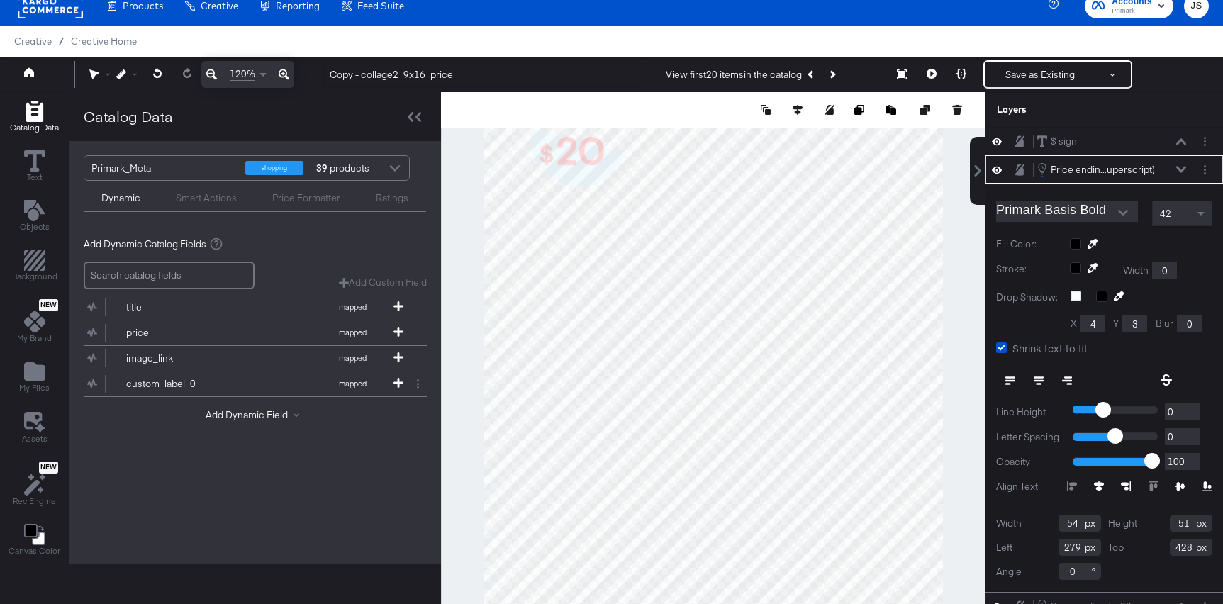
type input "280"
click at [1178, 170] on icon at bounding box center [1181, 169] width 10 height 7
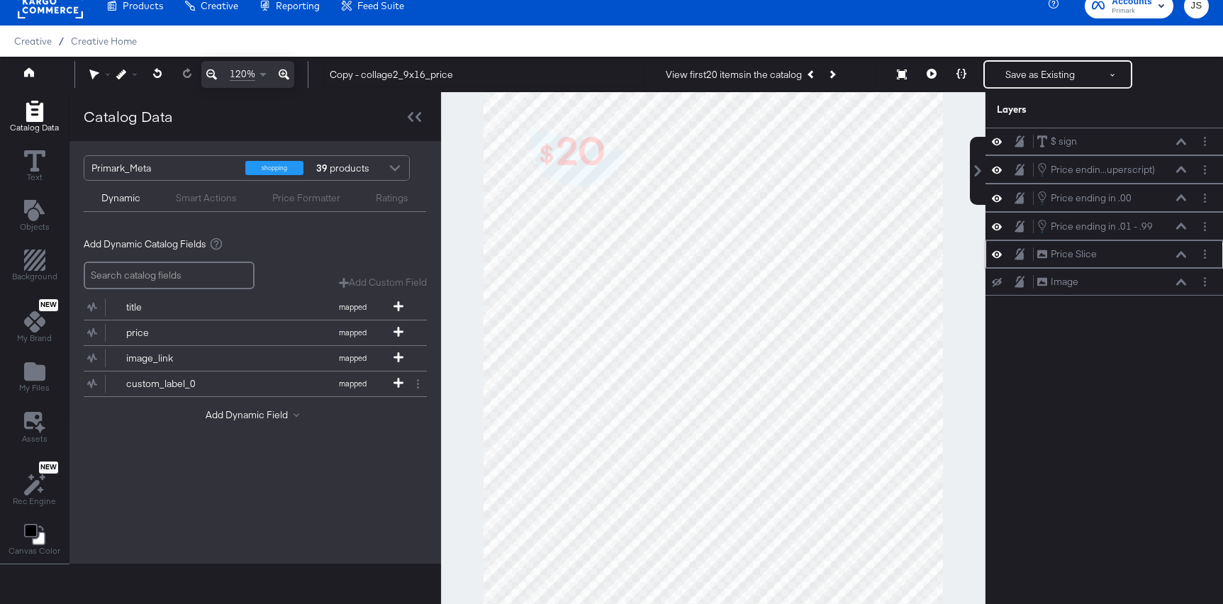
click at [1181, 260] on div "Price Slice Price Slice" at bounding box center [1112, 254] width 150 height 15
click at [1176, 251] on button at bounding box center [1181, 254] width 11 height 9
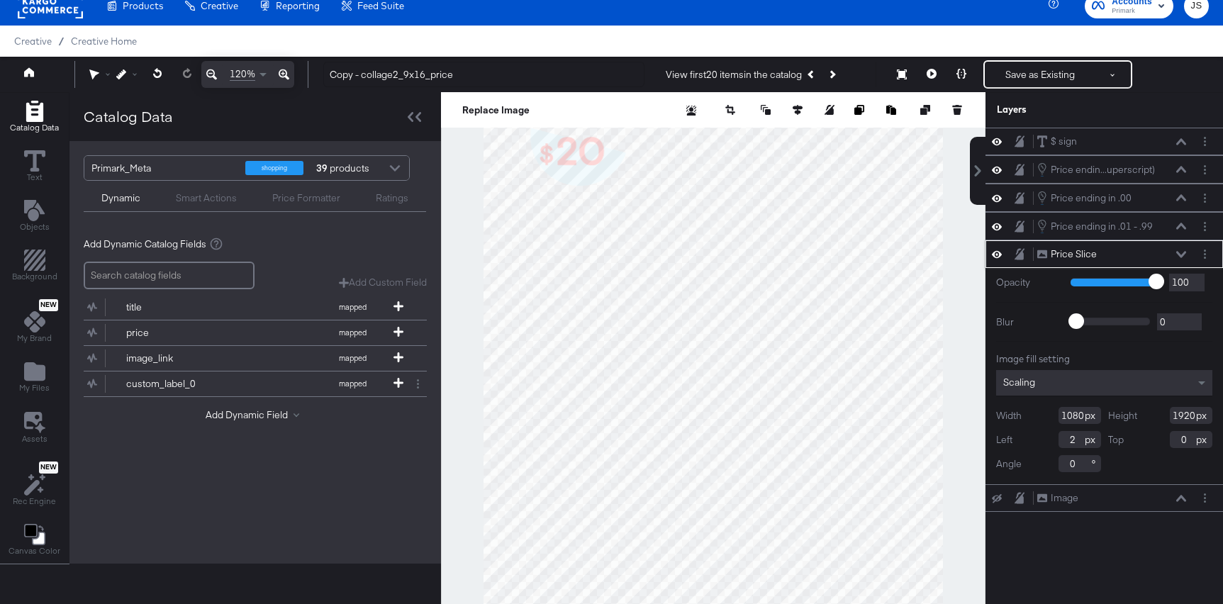
type input "3"
click at [932, 75] on icon at bounding box center [932, 74] width 10 height 10
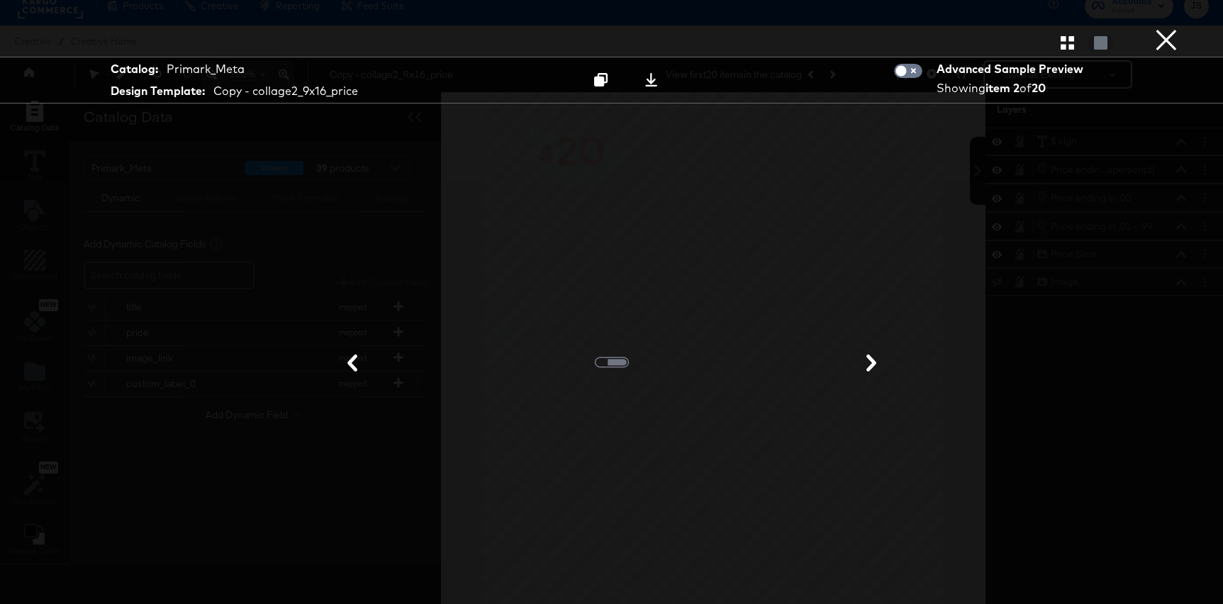
click at [1157, 28] on button "×" at bounding box center [1166, 14] width 28 height 28
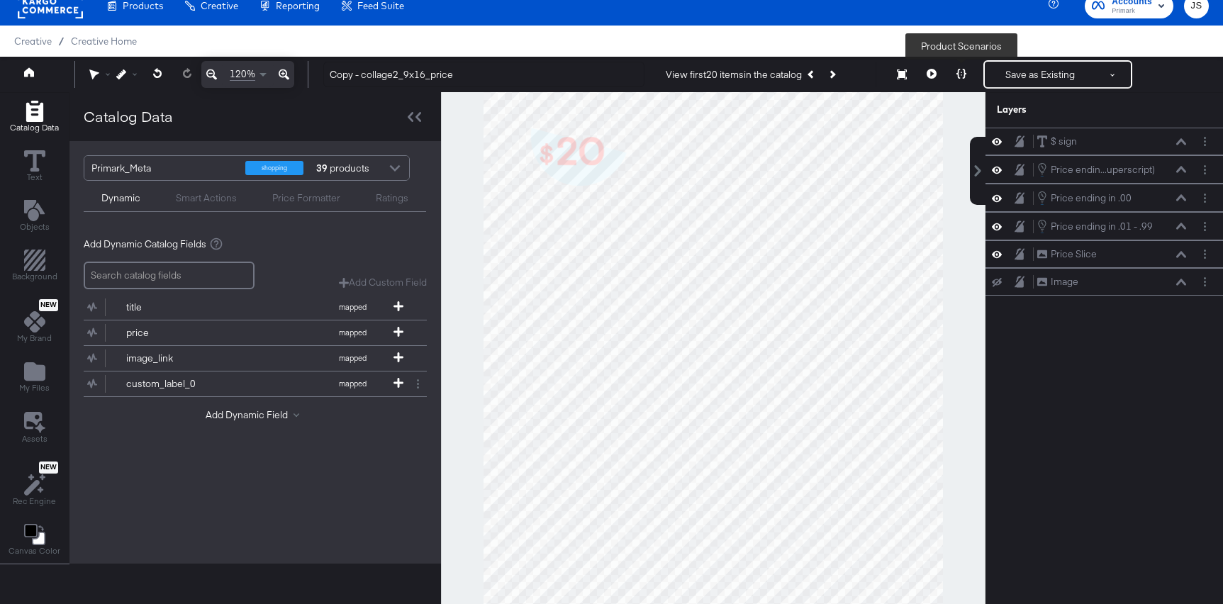
click at [956, 75] on button at bounding box center [962, 74] width 30 height 28
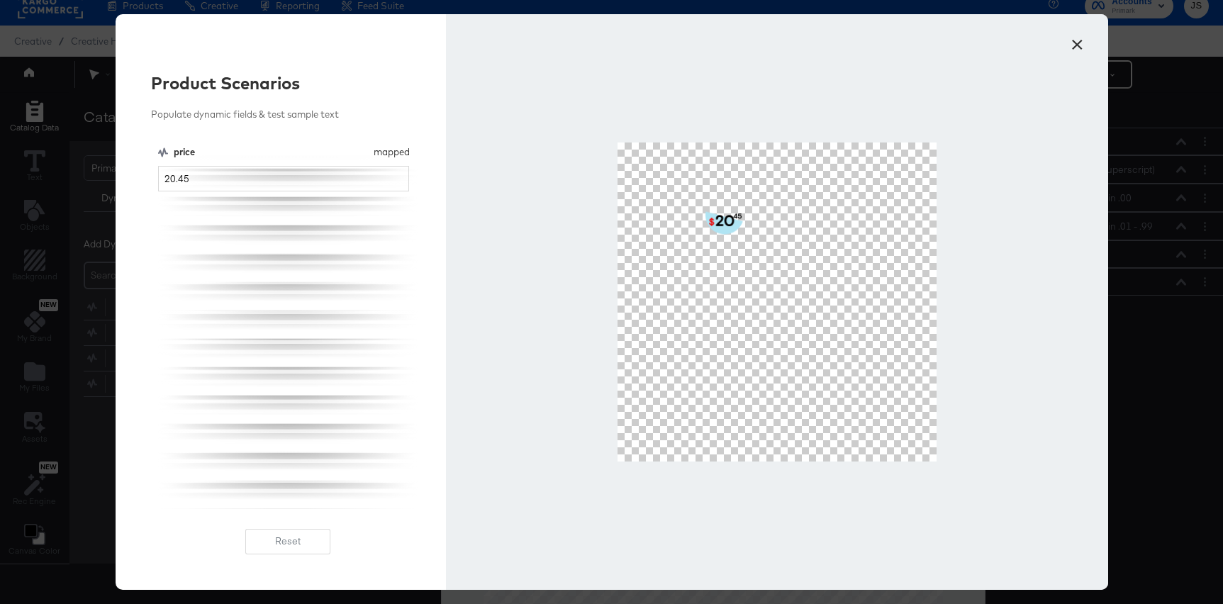
click at [1071, 52] on button "×" at bounding box center [1078, 41] width 26 height 26
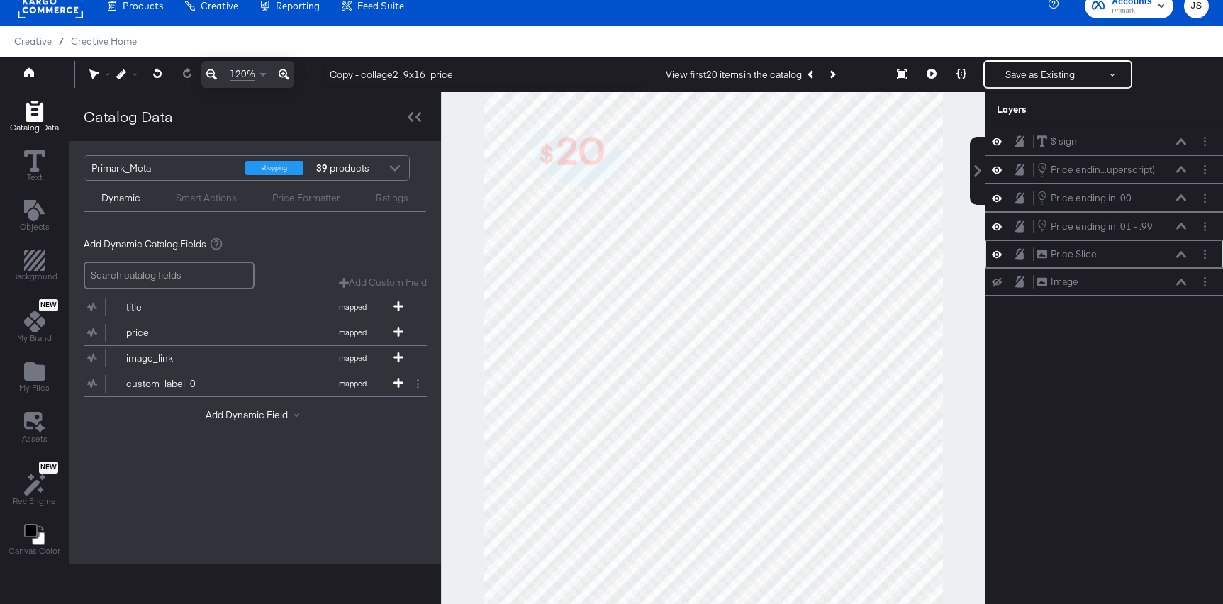
click at [1179, 256] on icon at bounding box center [1181, 254] width 10 height 7
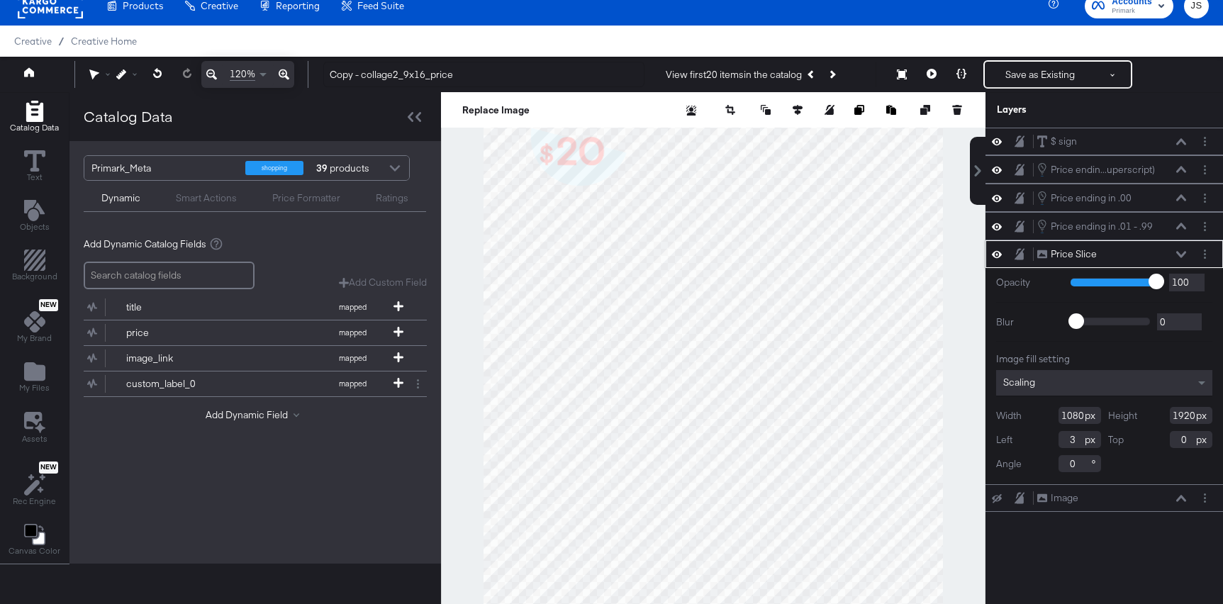
drag, startPoint x: 1076, startPoint y: 441, endPoint x: 1054, endPoint y: 449, distance: 22.7
click at [1055, 449] on div "Width 1080 Height 1920 Left 3 Top 0 Angle 0" at bounding box center [1104, 439] width 216 height 65
type input "3"
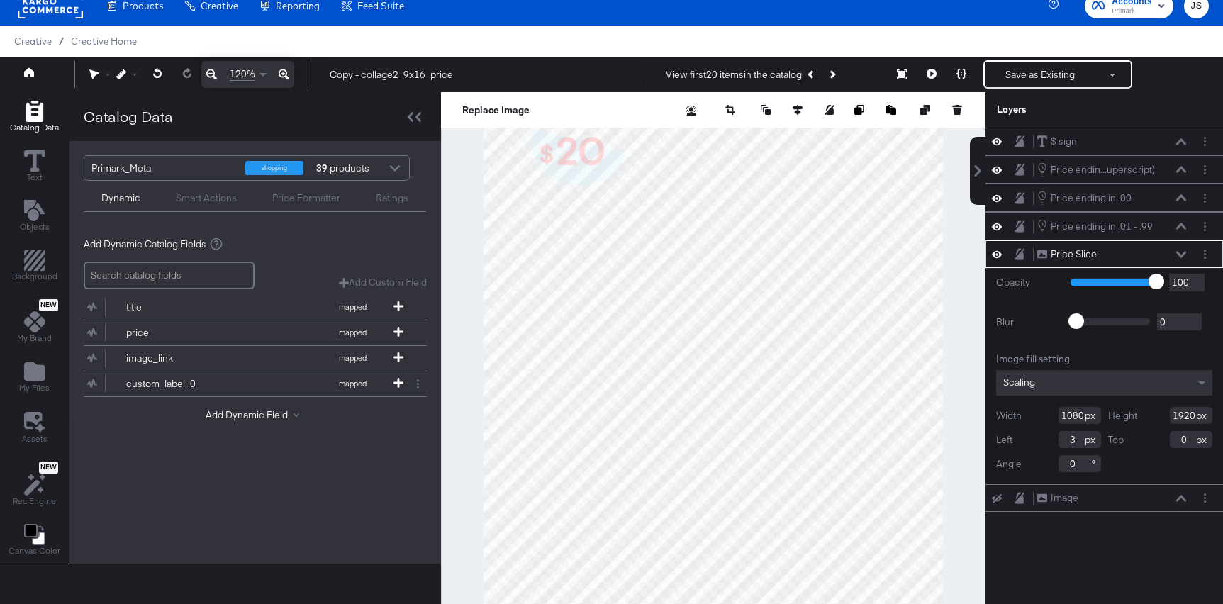
click at [1137, 556] on div "$ sign $ sign Price endin...uperscript) Price ending in .01 - .99 (Superscript)…" at bounding box center [1105, 366] width 238 height 476
click at [1083, 452] on div "Width 1080 Height 1920 Left 3 Top 0 Angle 0" at bounding box center [1104, 439] width 216 height 65
click at [1076, 445] on input "3" at bounding box center [1080, 439] width 43 height 17
type input "0"
click at [1129, 456] on div "Width 1080 Height 1920 Left 0 Top 0 Angle 0" at bounding box center [1104, 439] width 216 height 65
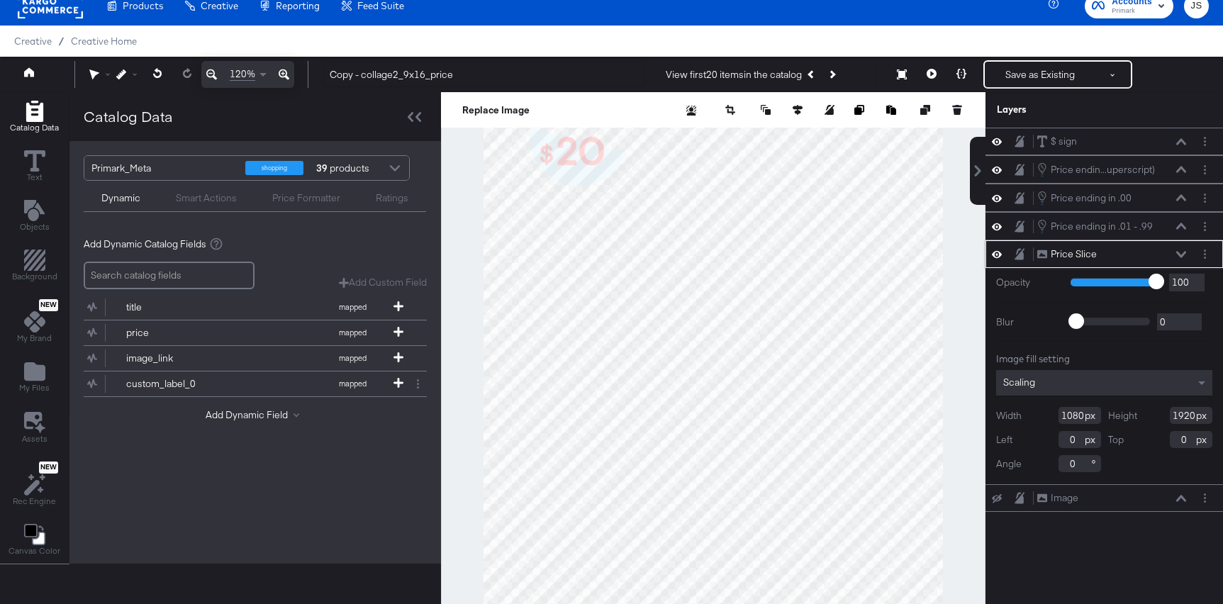
click at [1181, 253] on icon at bounding box center [1181, 254] width 10 height 7
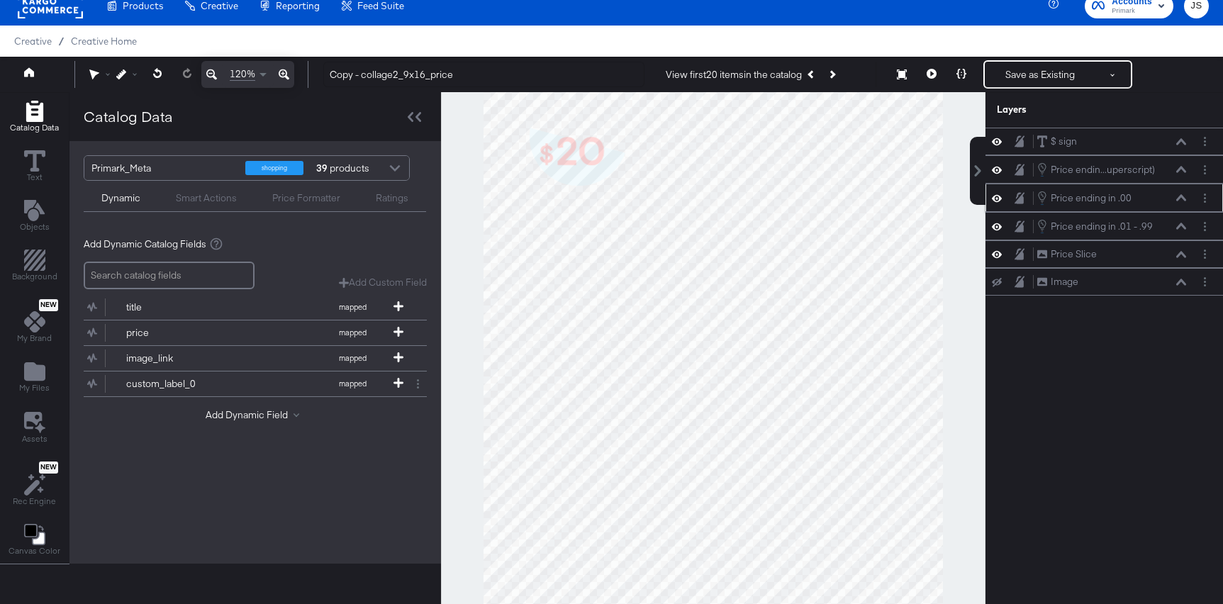
click at [1174, 199] on div "Price ending in .00 Price ending in .00" at bounding box center [1112, 198] width 150 height 16
click at [1179, 201] on icon at bounding box center [1181, 197] width 10 height 7
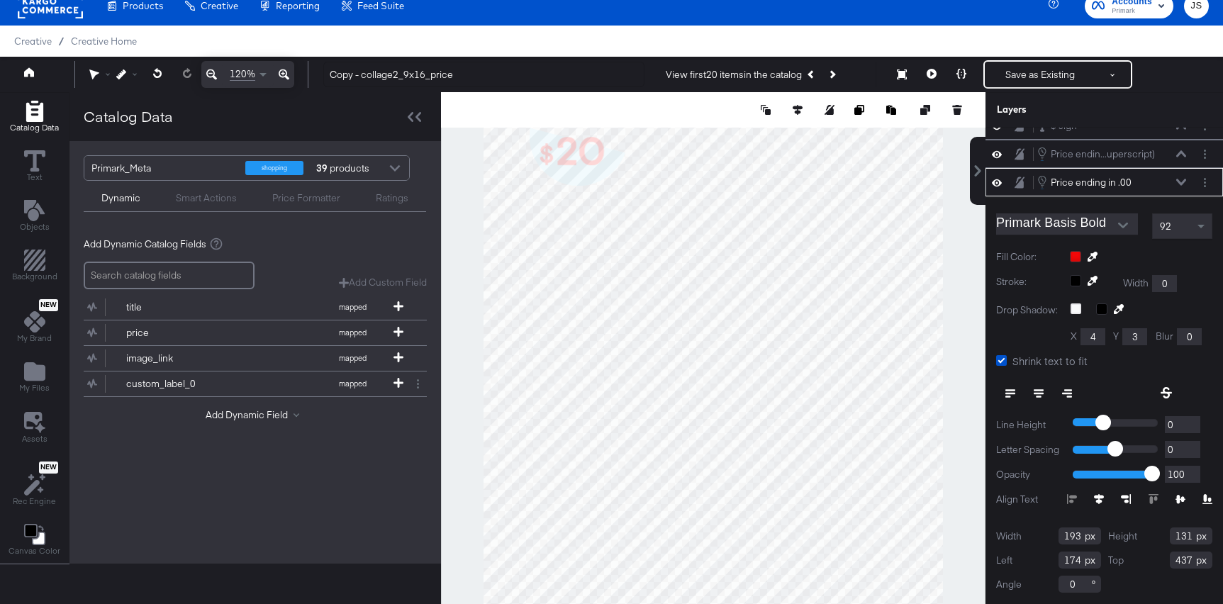
click at [1180, 183] on icon at bounding box center [1181, 182] width 10 height 6
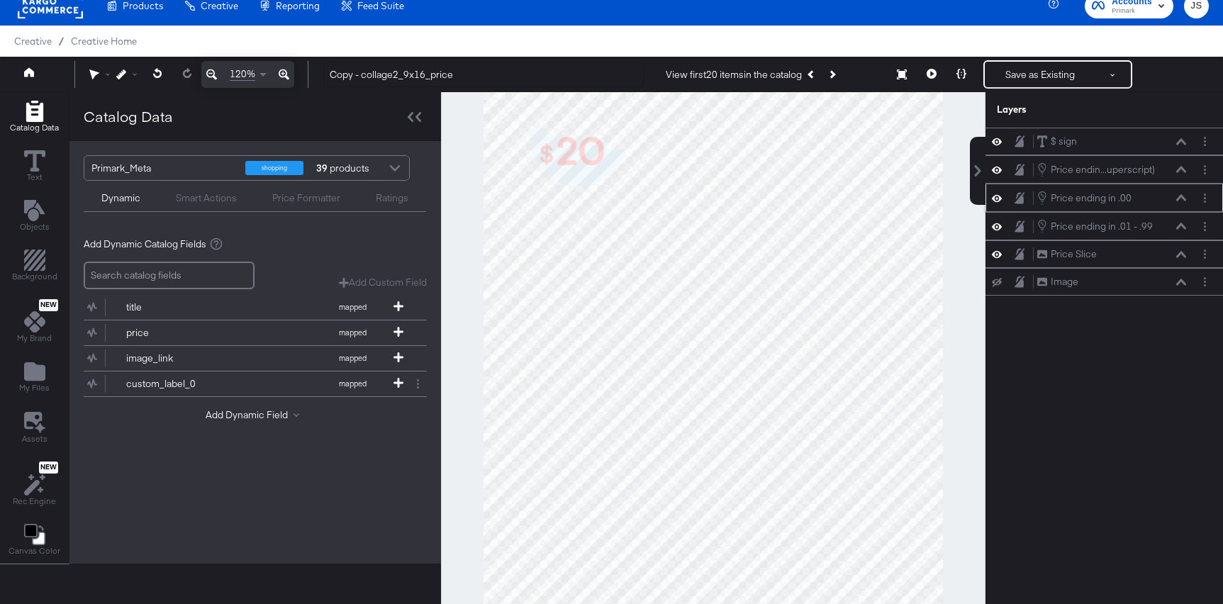
scroll to position [0, 0]
click at [1180, 225] on icon at bounding box center [1181, 226] width 10 height 6
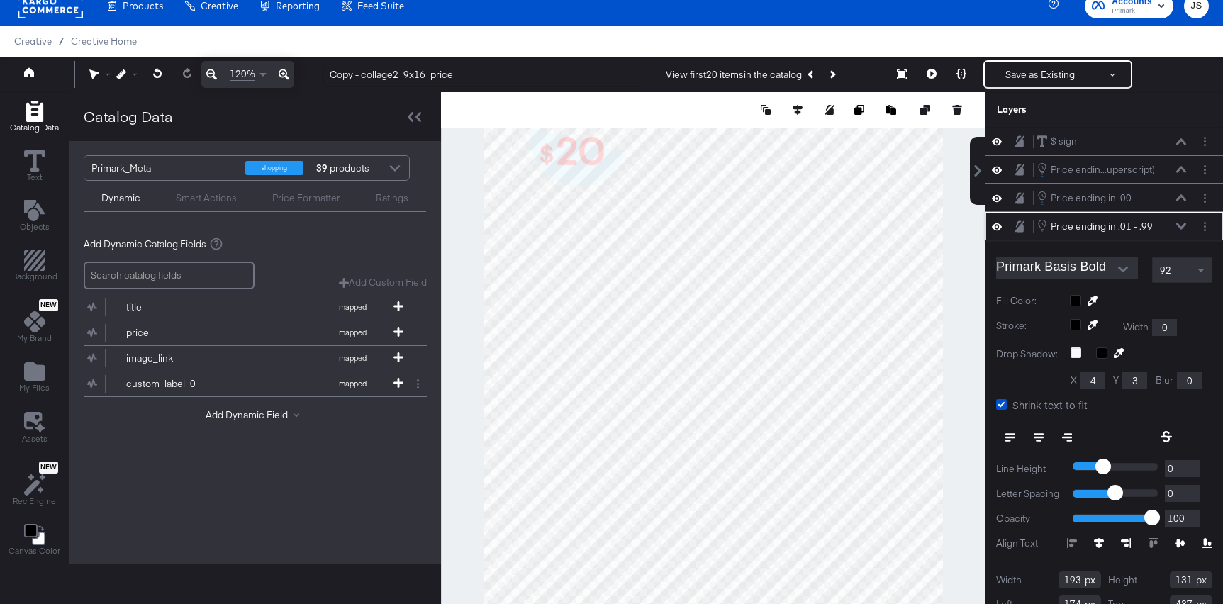
scroll to position [44, 0]
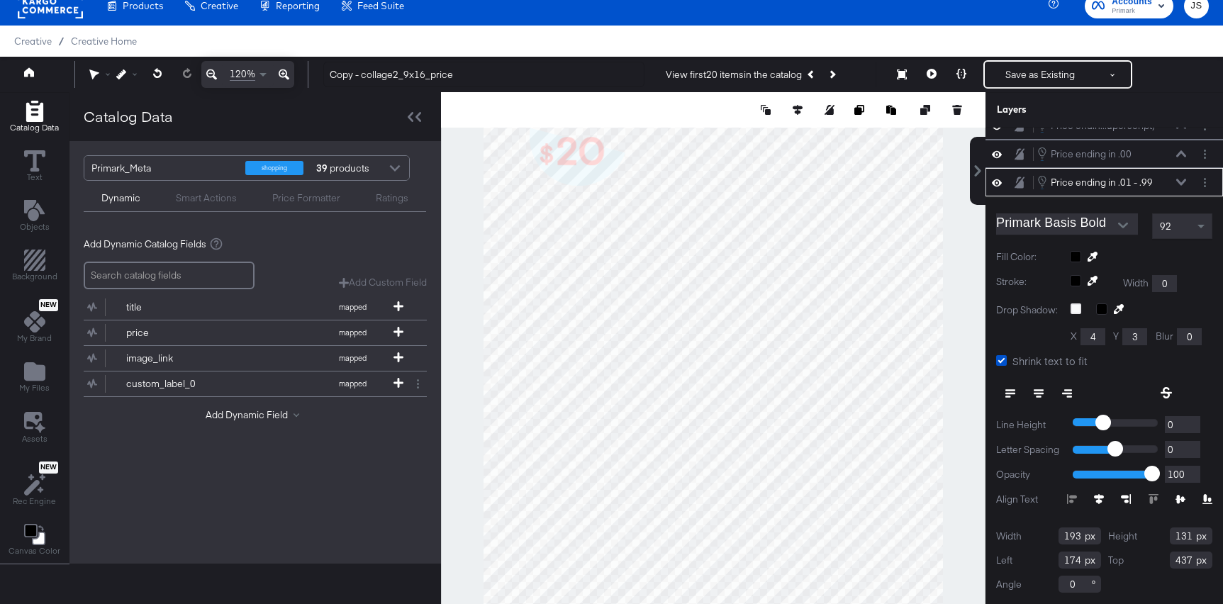
click at [1182, 187] on div "Price ending in .01 - .99 Price ending in .01 - .99" at bounding box center [1112, 182] width 150 height 16
click at [1182, 184] on icon at bounding box center [1181, 182] width 10 height 7
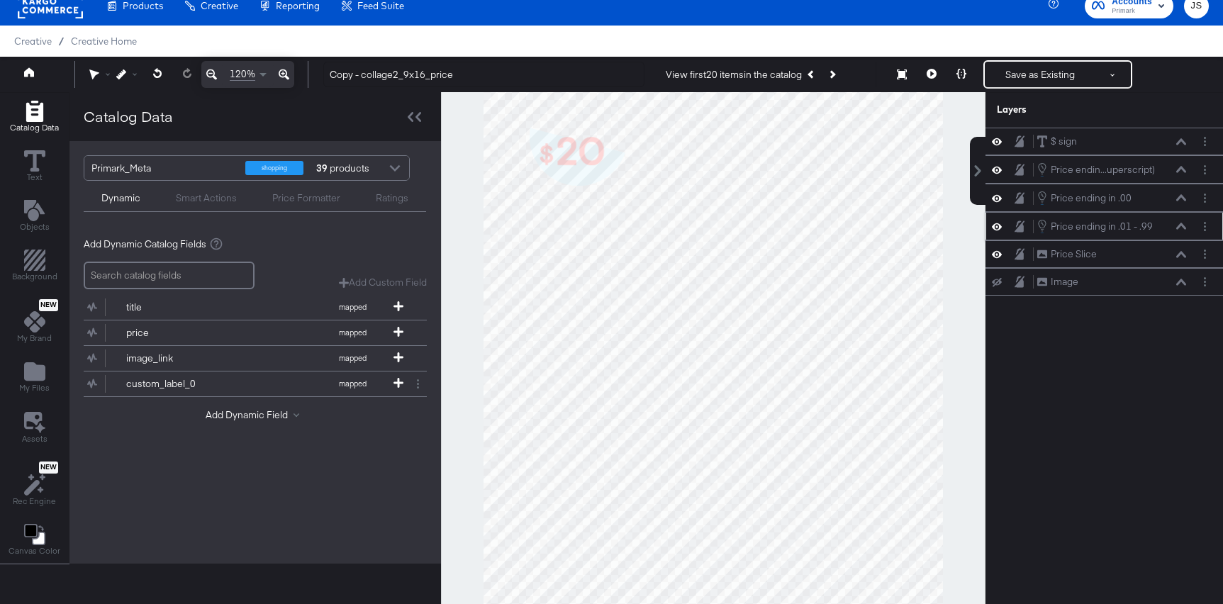
scroll to position [0, 0]
click at [1181, 170] on icon at bounding box center [1181, 169] width 10 height 7
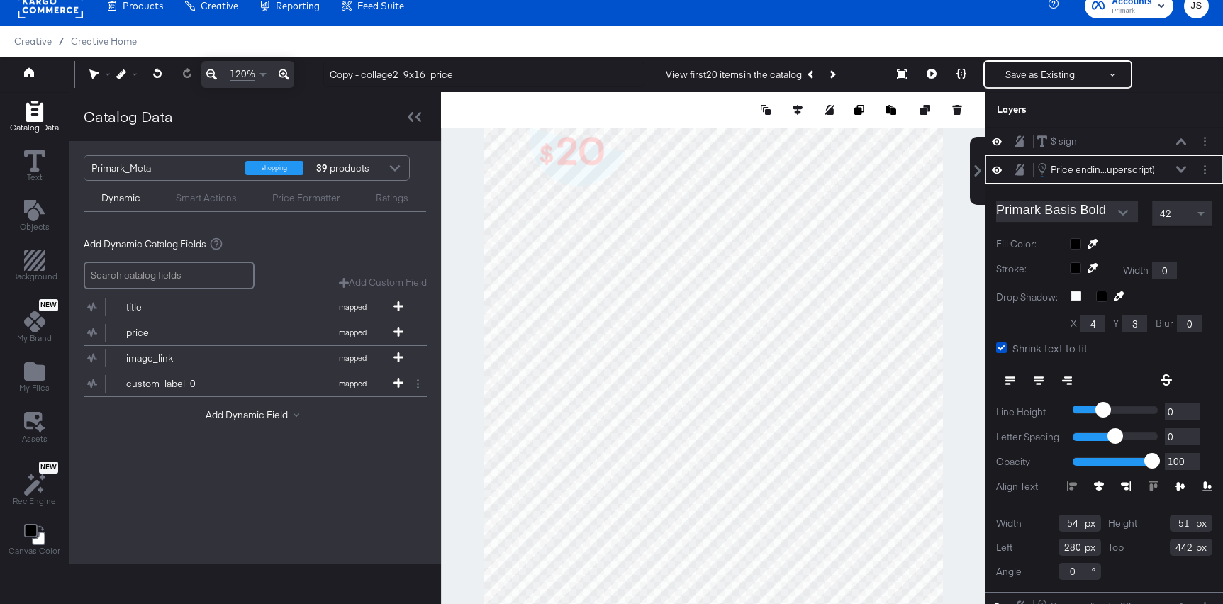
type input "443"
click at [955, 77] on button at bounding box center [962, 74] width 30 height 28
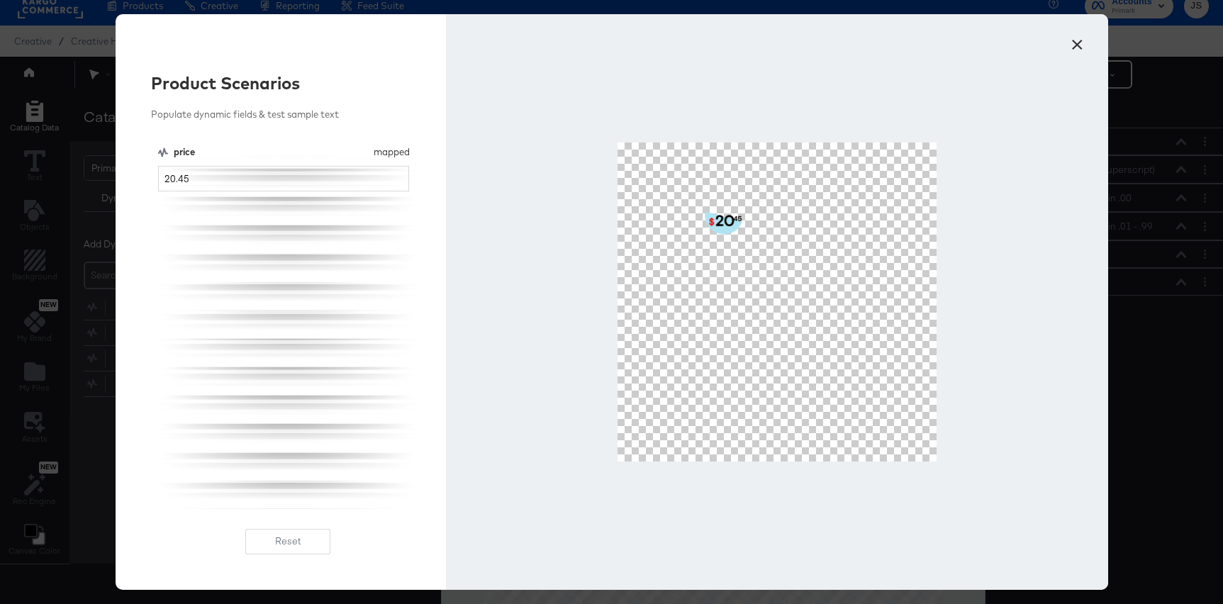
click at [1074, 43] on button "×" at bounding box center [1078, 41] width 26 height 26
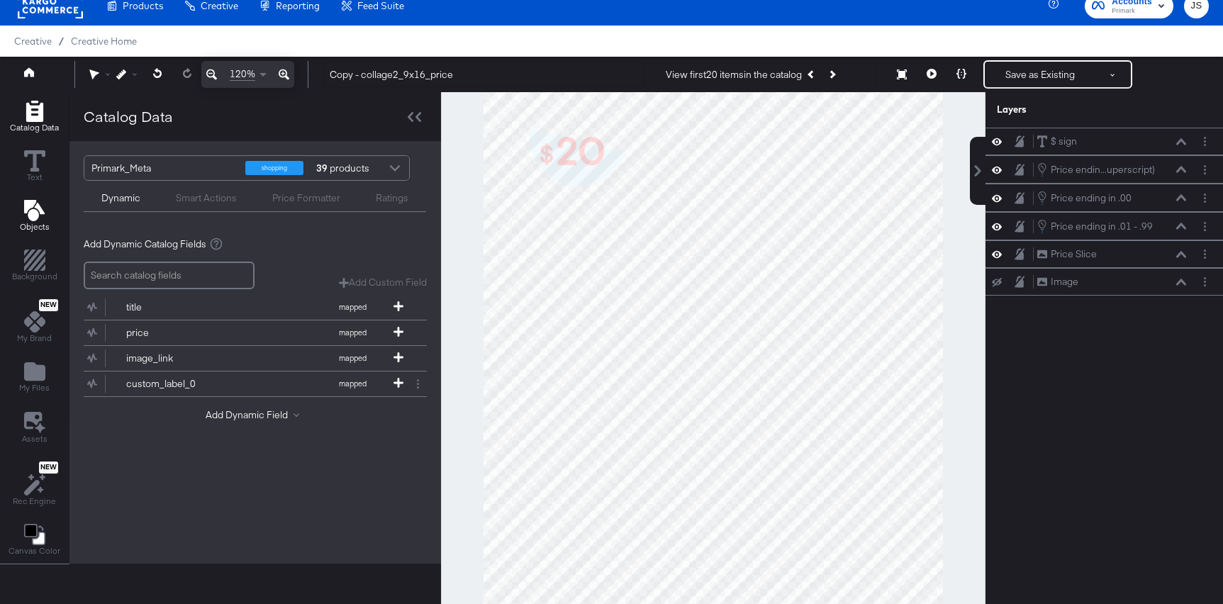
click at [30, 216] on icon "Add Text" at bounding box center [33, 210] width 21 height 21
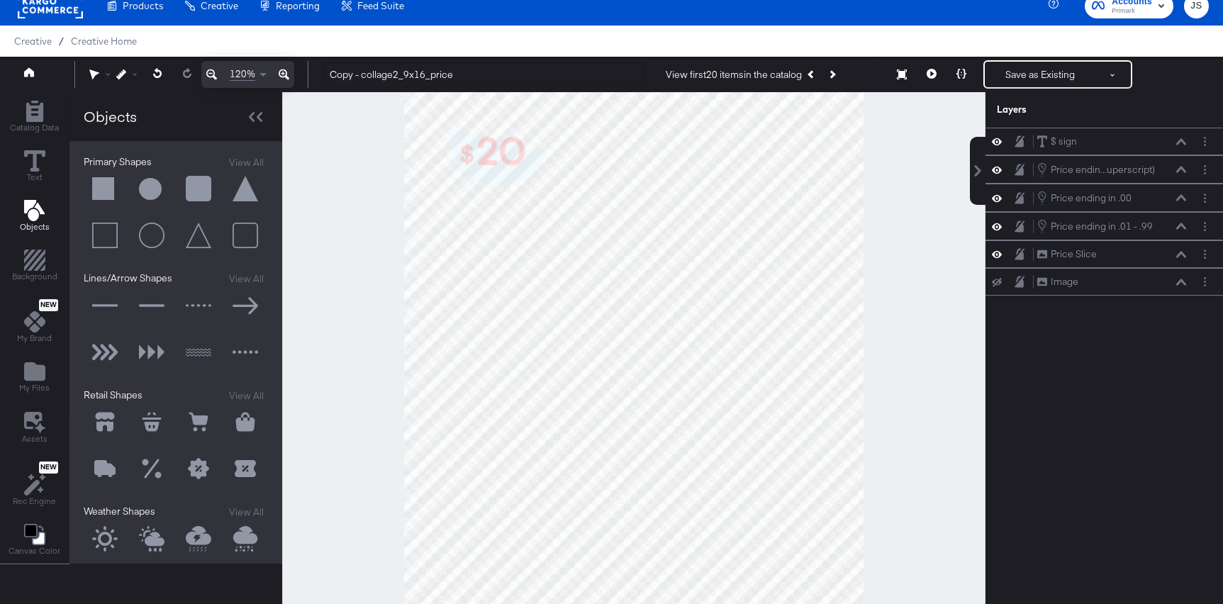
click at [104, 188] on button at bounding box center [105, 189] width 43 height 43
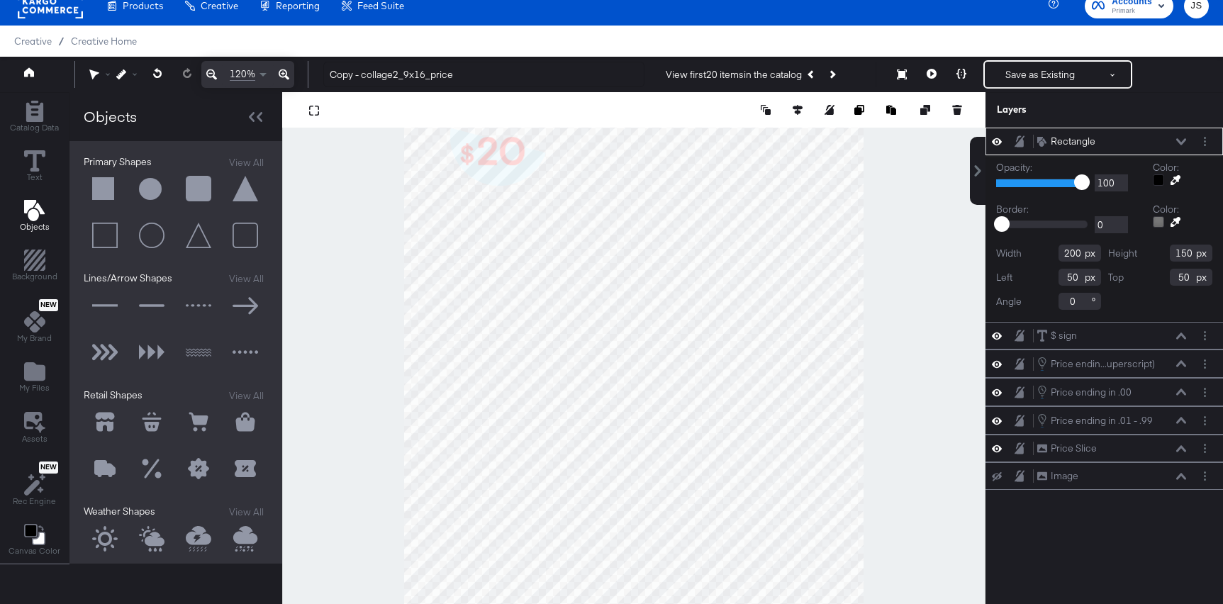
click at [212, 72] on icon at bounding box center [211, 74] width 11 height 17
type input "54"
type input "369"
type input "83"
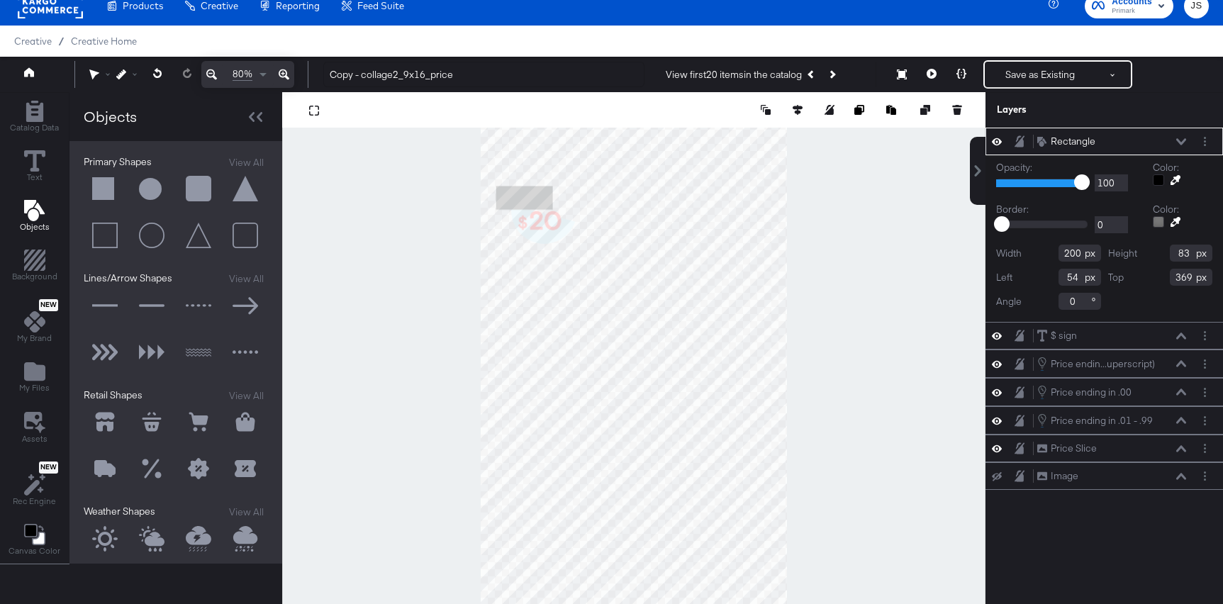
type input "349"
click at [1178, 143] on icon at bounding box center [1181, 141] width 10 height 7
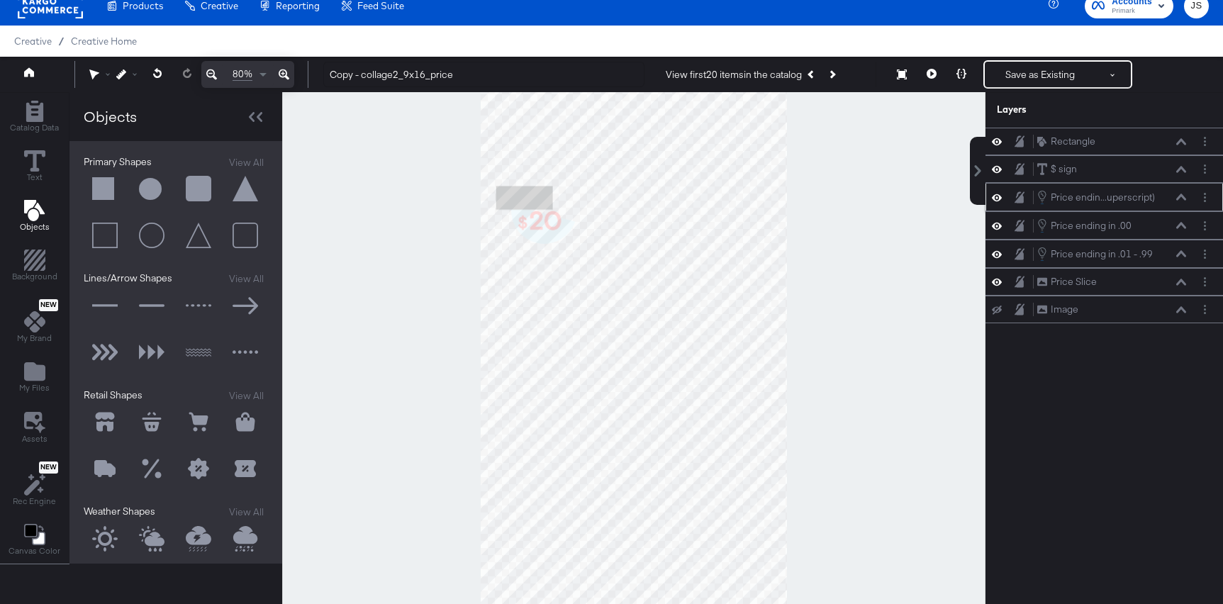
click at [1184, 194] on icon at bounding box center [1181, 197] width 10 height 7
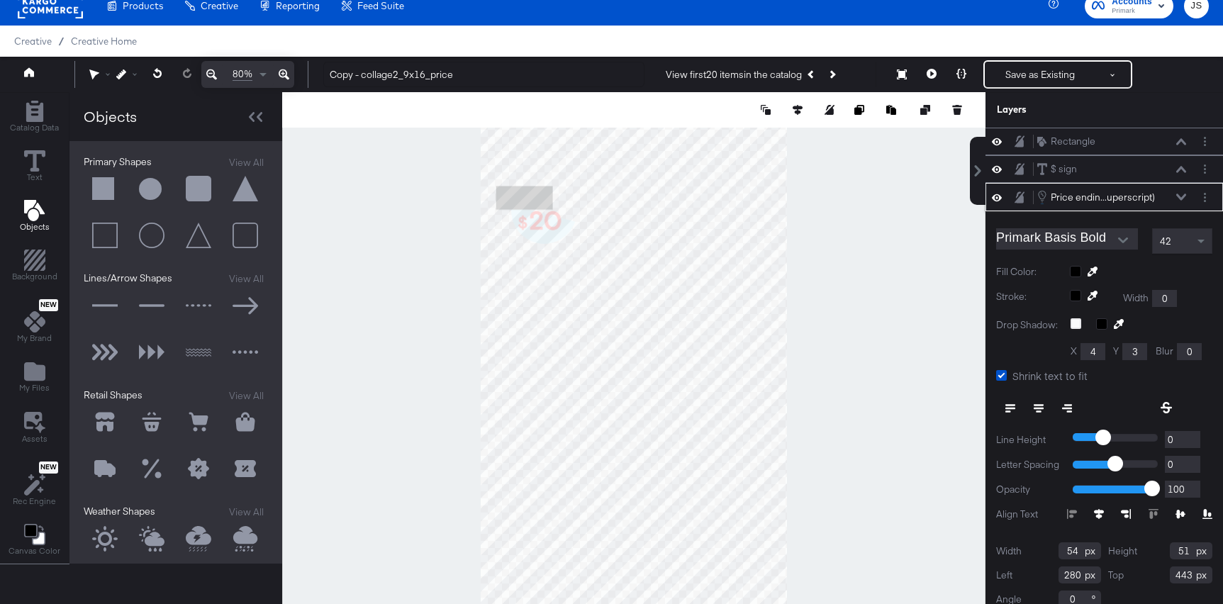
scroll to position [15, 0]
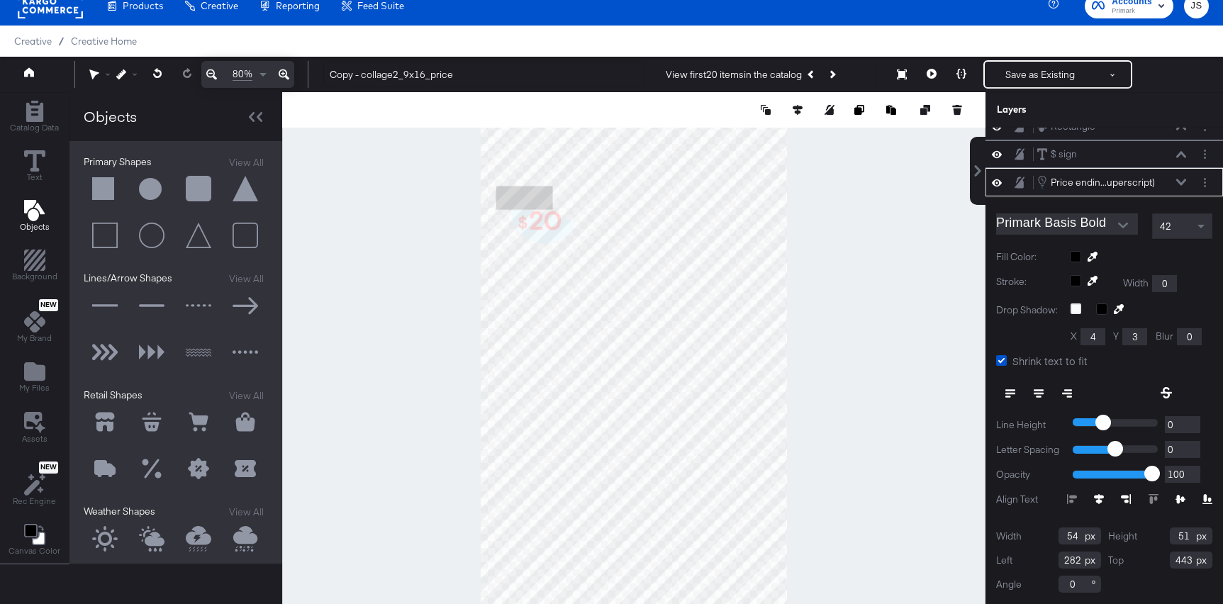
type input "283"
click at [400, 201] on div at bounding box center [633, 359] width 703 height 534
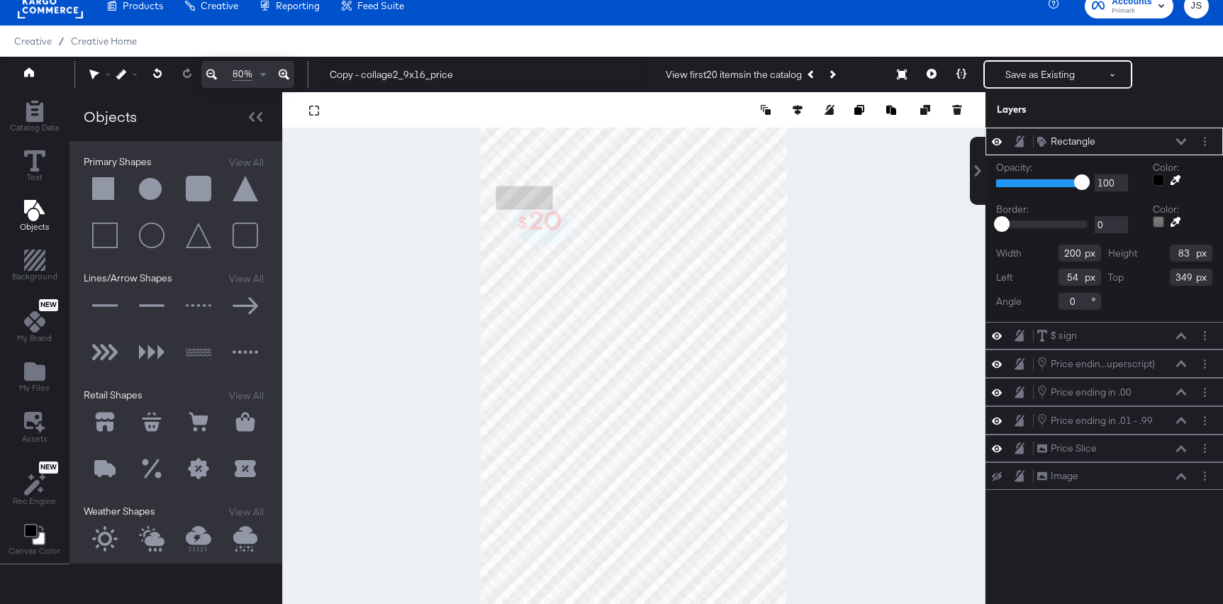
type input "342"
type input "60"
type input "375"
click at [902, 198] on div at bounding box center [633, 359] width 703 height 534
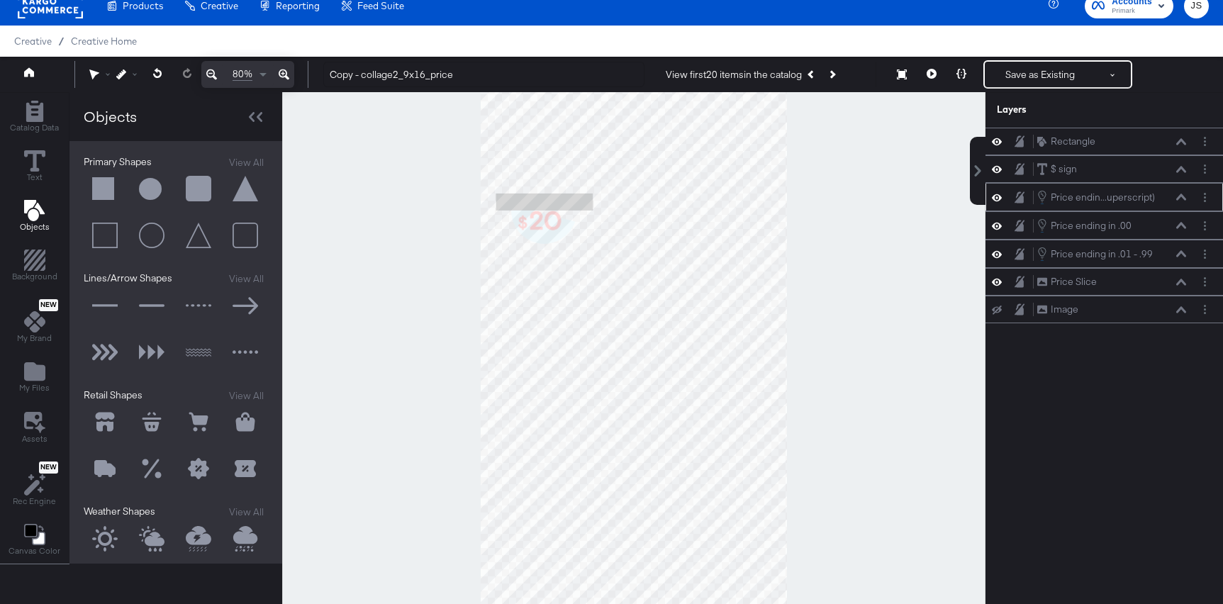
click at [1177, 199] on icon at bounding box center [1181, 197] width 10 height 7
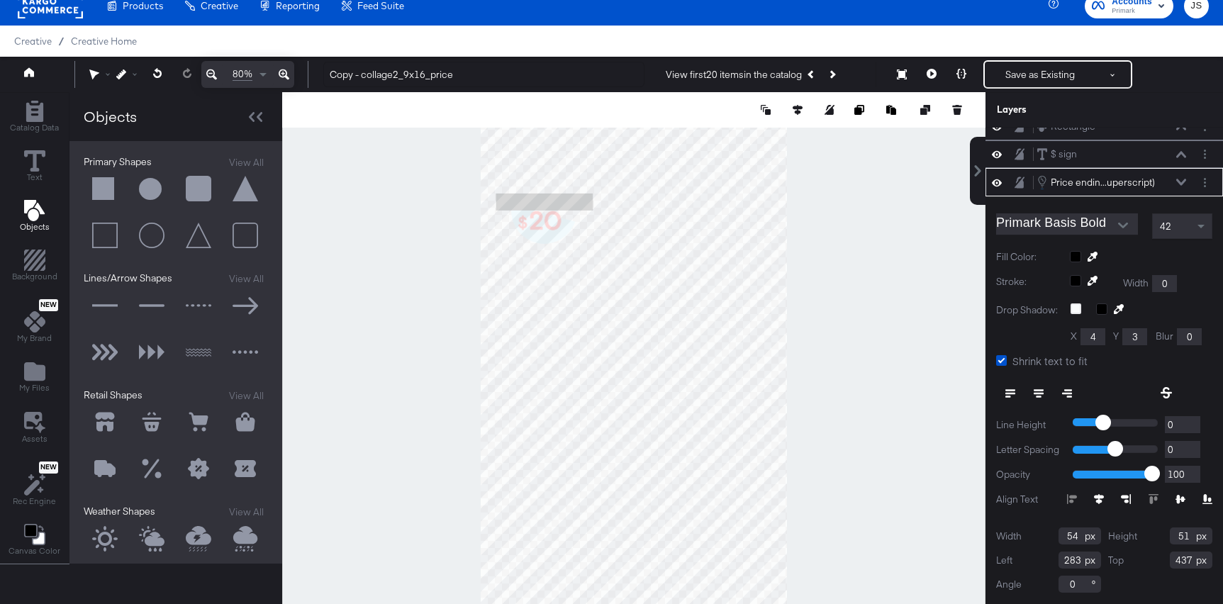
type input "436"
type input "286"
type input "437"
click at [1185, 186] on div "Price endin...uperscript) Price ending in .01 - .99 (Superscript)" at bounding box center [1112, 182] width 150 height 16
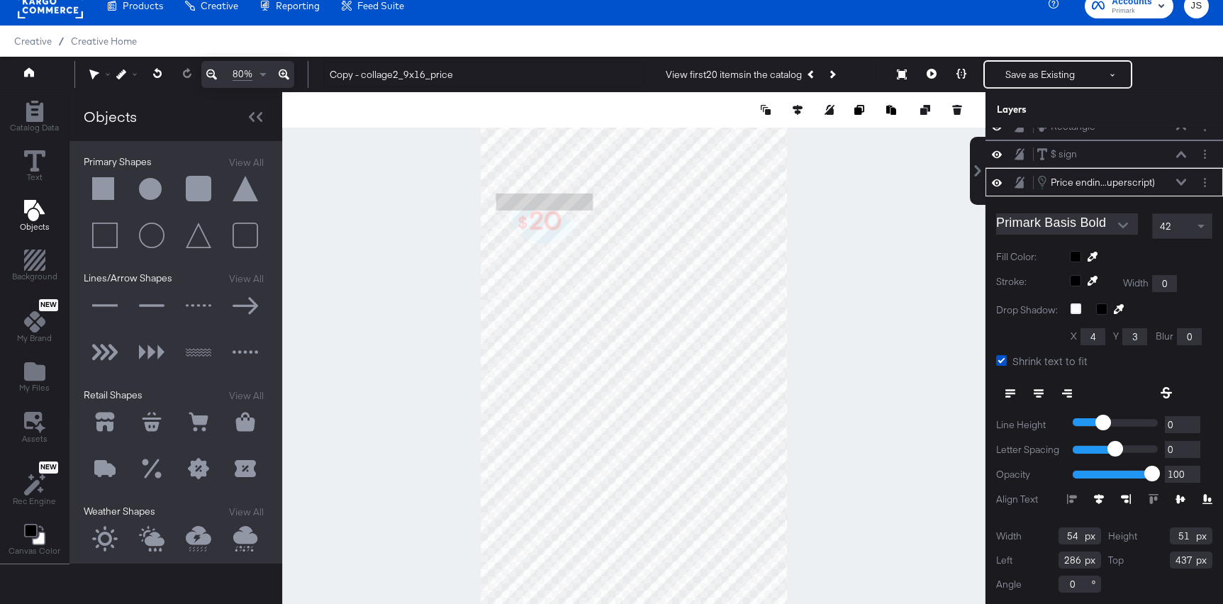
click at [1181, 186] on button at bounding box center [1181, 182] width 11 height 9
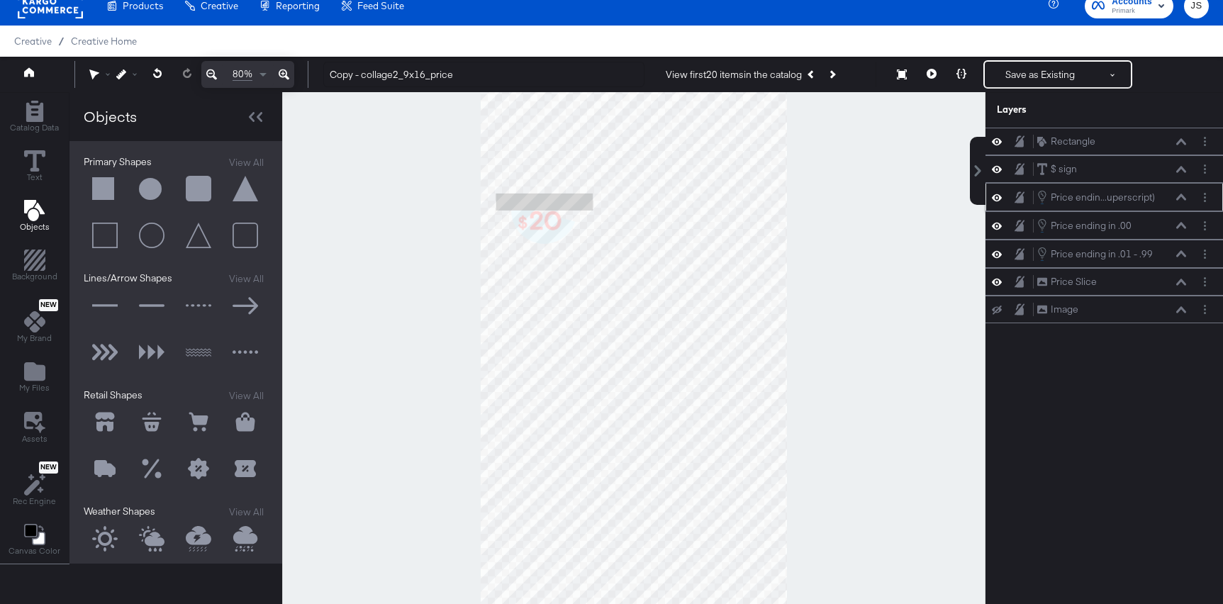
scroll to position [0, 0]
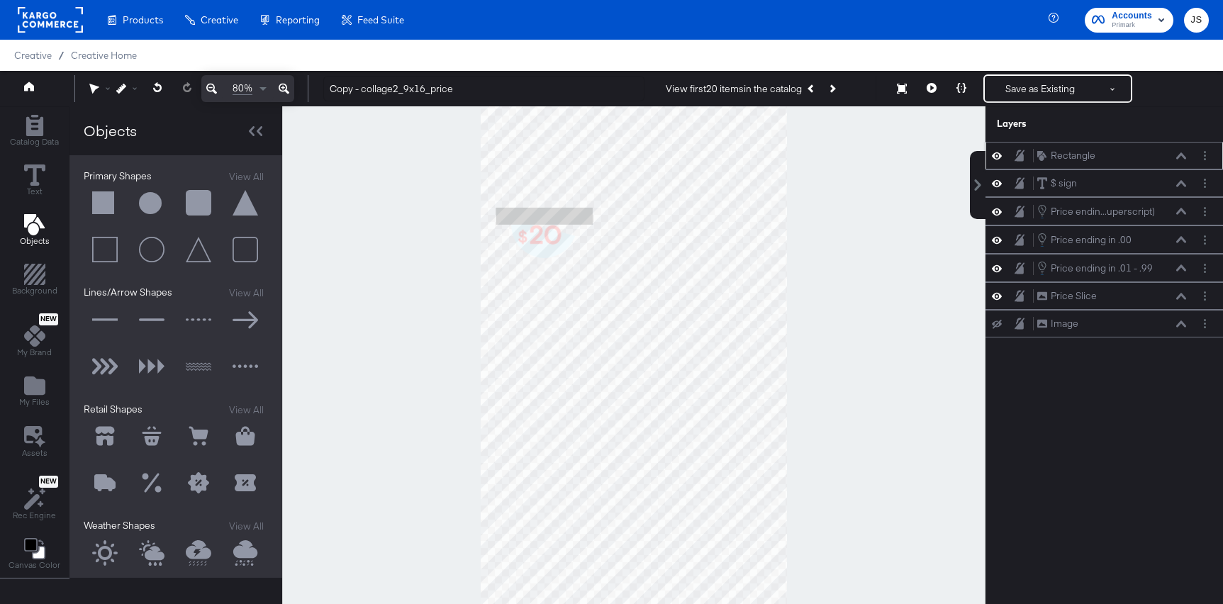
click at [989, 153] on div "Rectangle Rectangle" at bounding box center [1105, 156] width 238 height 28
click at [1002, 166] on div "Rectangle Rectangle" at bounding box center [1105, 156] width 238 height 28
click at [995, 162] on button at bounding box center [996, 155] width 11 height 13
click at [960, 93] on button at bounding box center [962, 88] width 30 height 28
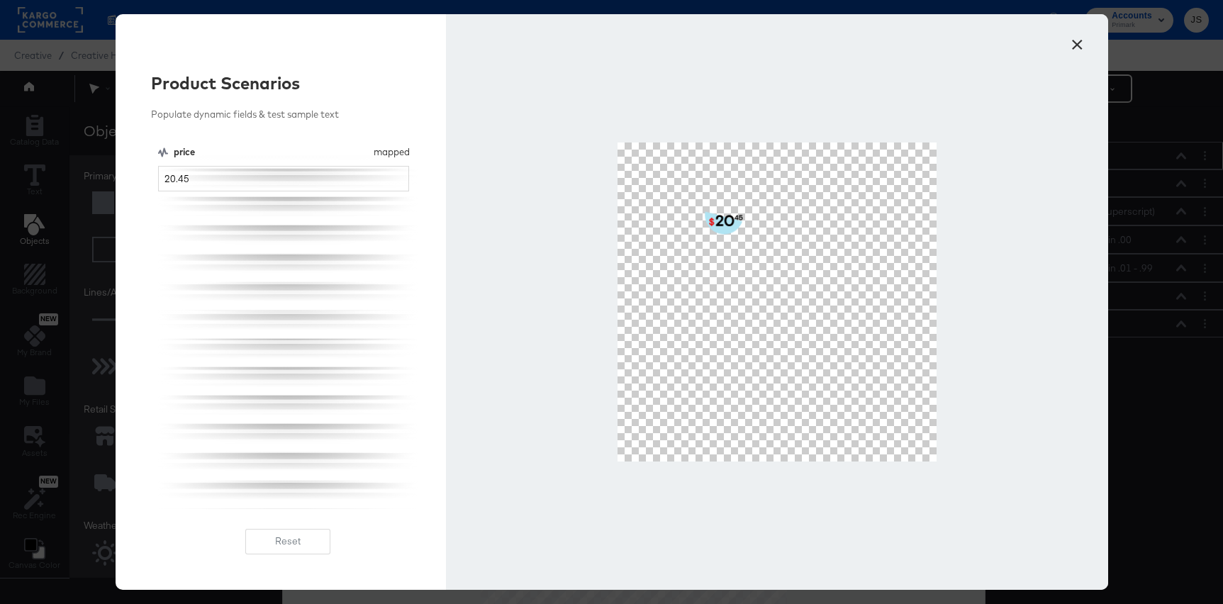
click at [1079, 37] on button "×" at bounding box center [1078, 41] width 26 height 26
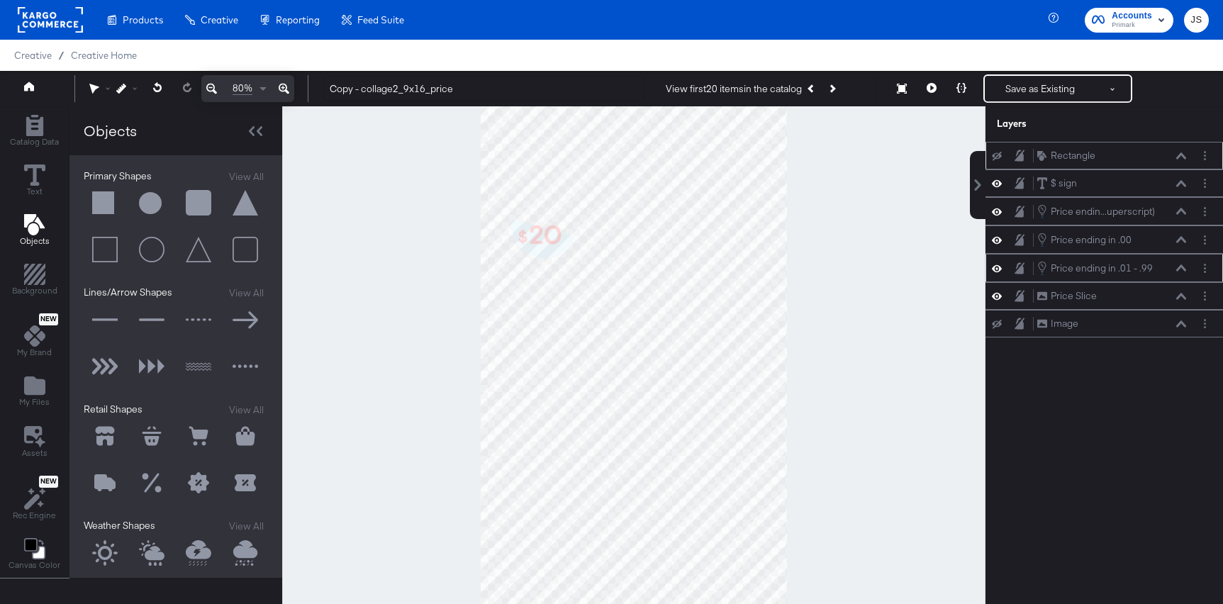
click at [1180, 266] on icon at bounding box center [1181, 267] width 10 height 7
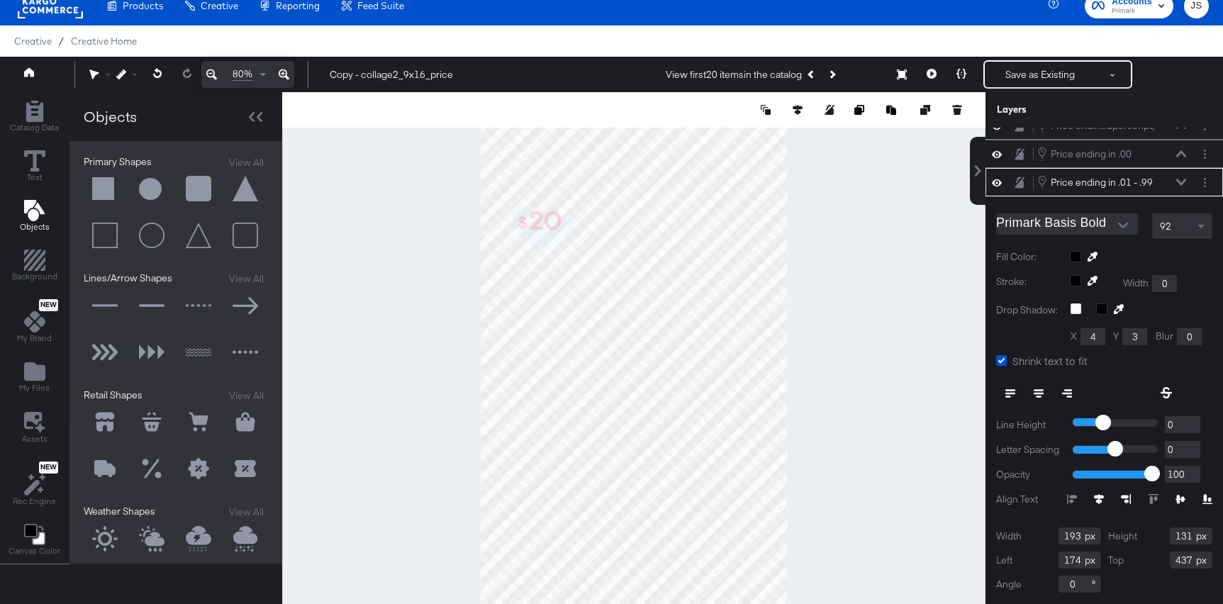
click at [993, 182] on icon at bounding box center [997, 182] width 10 height 7
click at [998, 183] on icon at bounding box center [997, 182] width 10 height 9
click at [998, 183] on icon at bounding box center [997, 183] width 10 height 12
click at [998, 183] on icon at bounding box center [997, 182] width 10 height 9
click at [992, 150] on button at bounding box center [996, 153] width 11 height 13
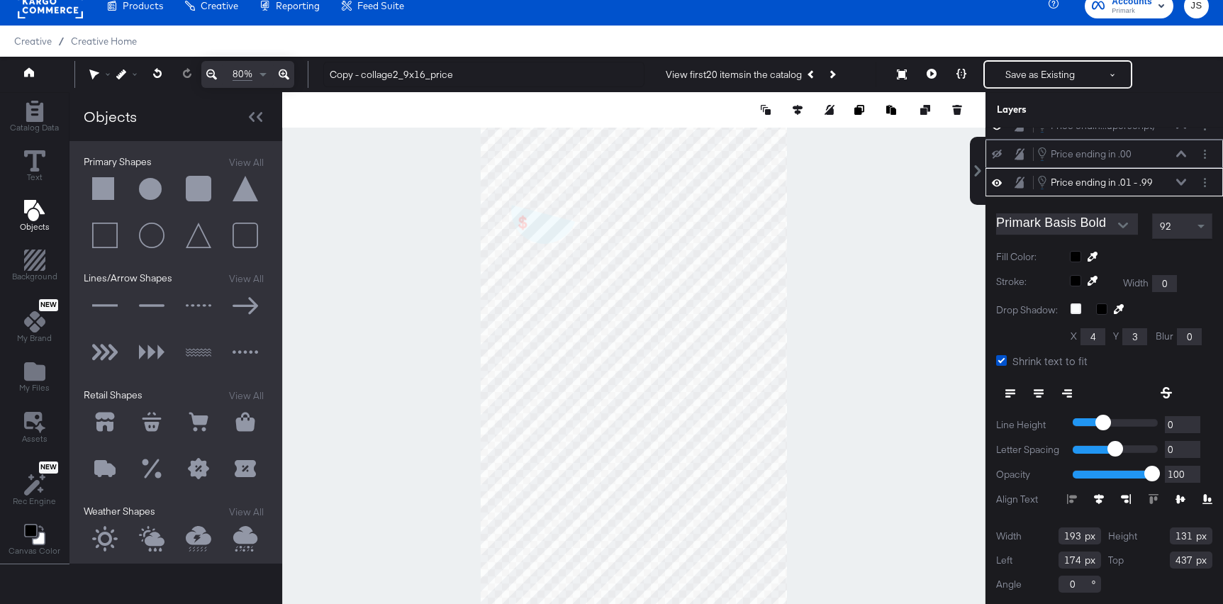
click at [992, 150] on button at bounding box center [996, 153] width 11 height 11
click at [1181, 152] on icon at bounding box center [1181, 153] width 10 height 6
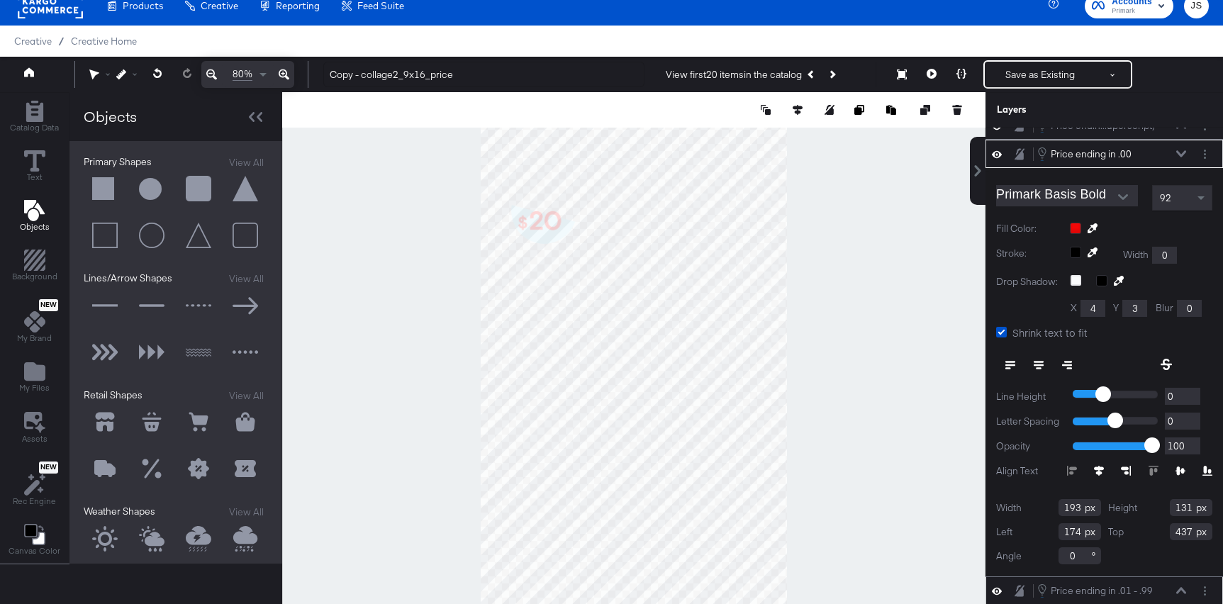
click at [1171, 153] on div "Price ending in .00 Price ending in .00" at bounding box center [1112, 154] width 150 height 16
click at [1181, 155] on icon at bounding box center [1181, 153] width 10 height 6
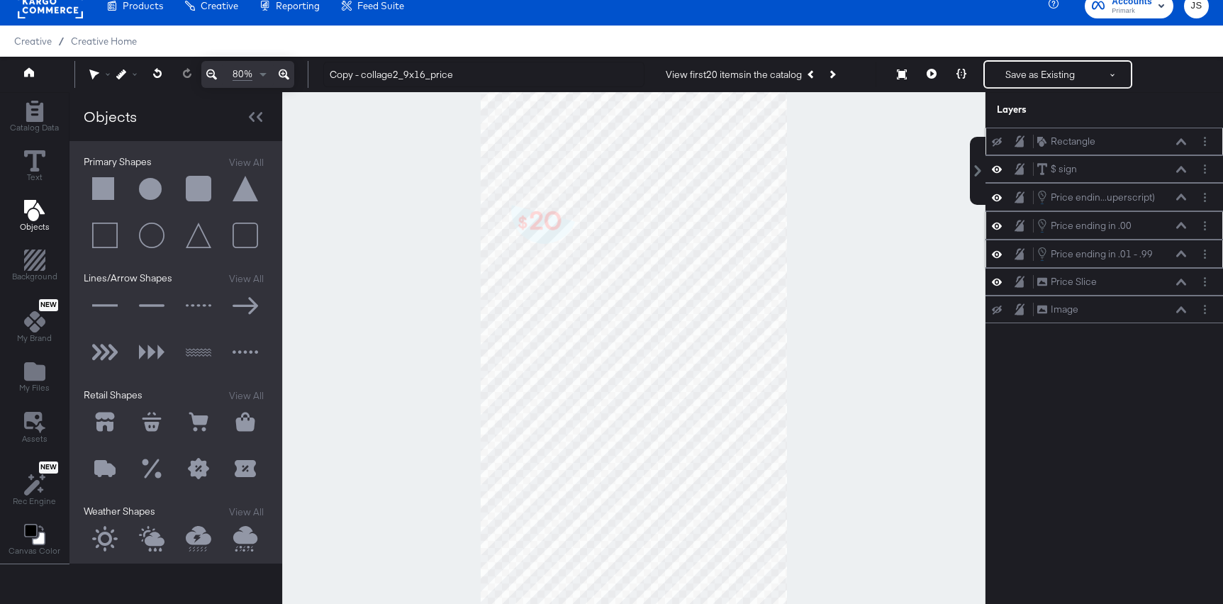
scroll to position [0, 0]
click at [1177, 170] on icon at bounding box center [1181, 169] width 10 height 7
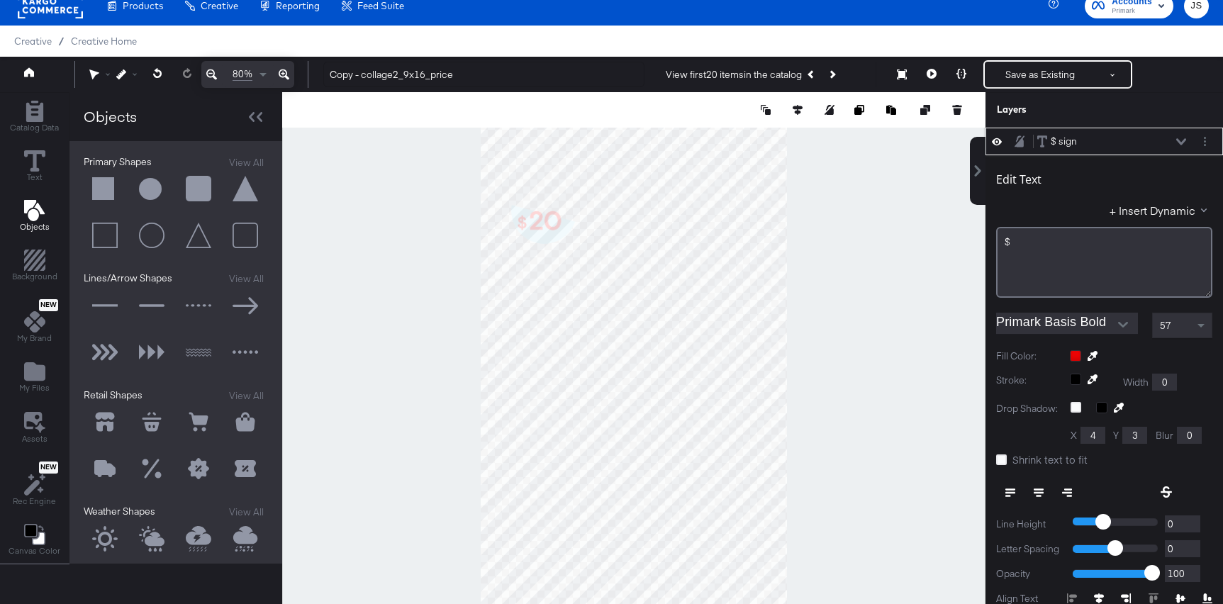
type input "129"
click at [1183, 138] on icon at bounding box center [1181, 141] width 10 height 7
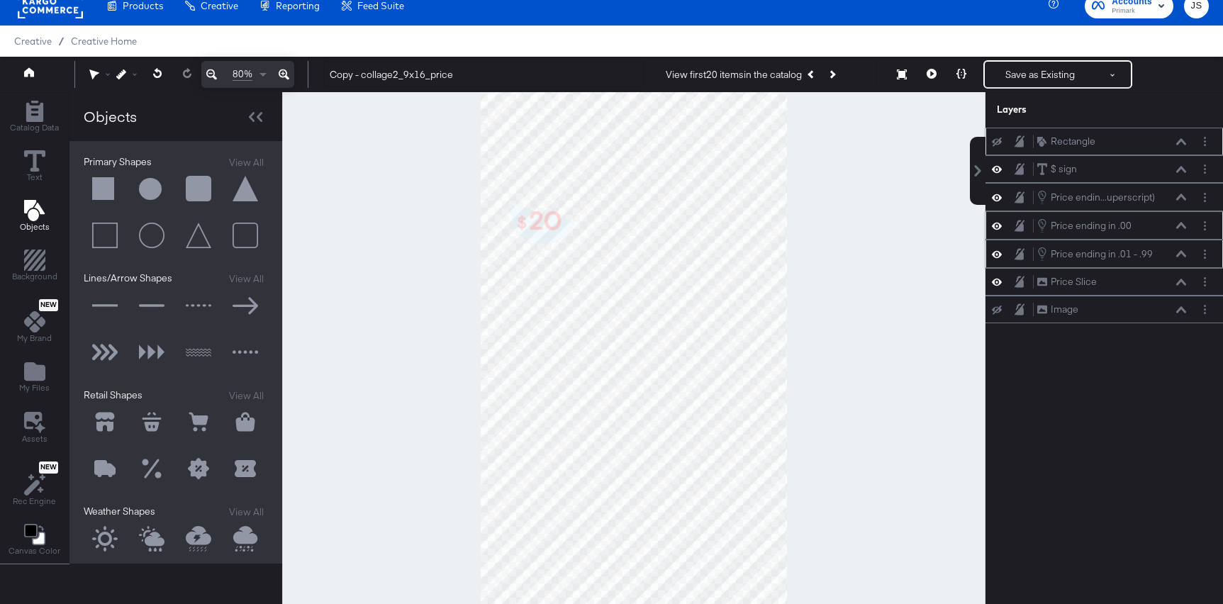
click at [1181, 228] on icon at bounding box center [1181, 225] width 10 height 7
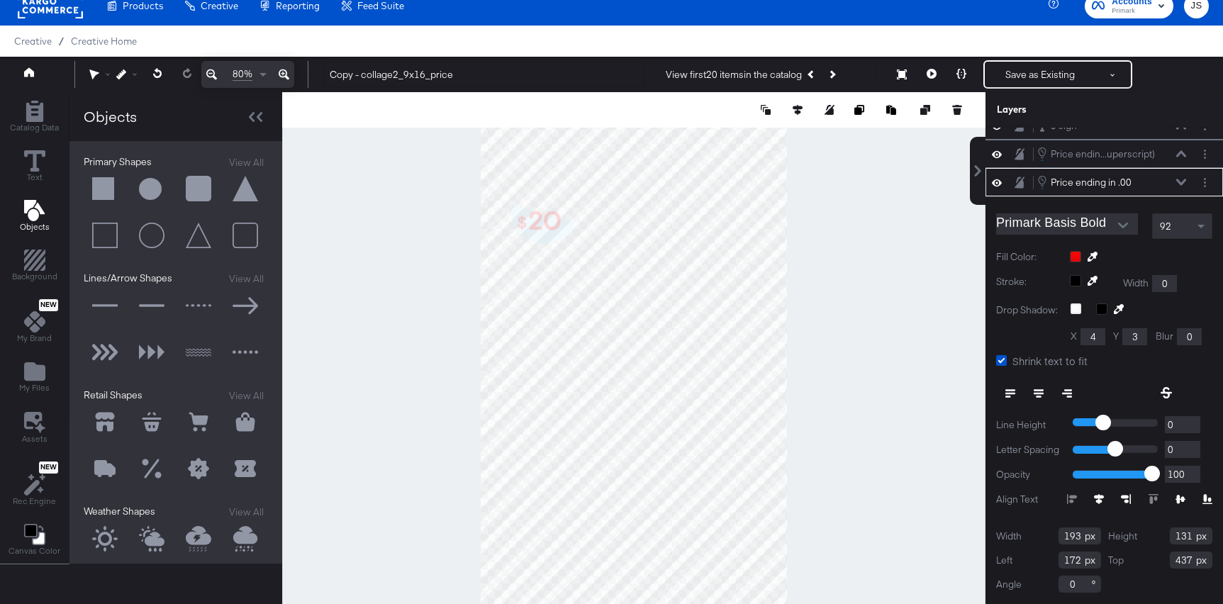
type input "171"
click at [1181, 184] on icon at bounding box center [1181, 182] width 10 height 6
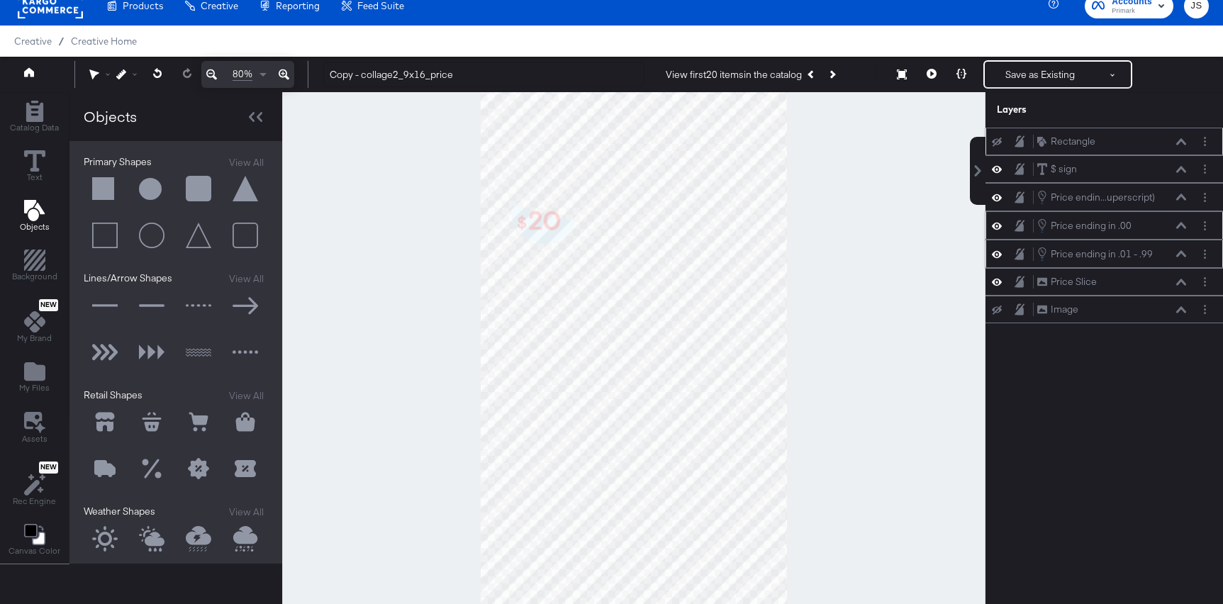
scroll to position [0, 0]
click at [1177, 252] on icon at bounding box center [1181, 253] width 10 height 7
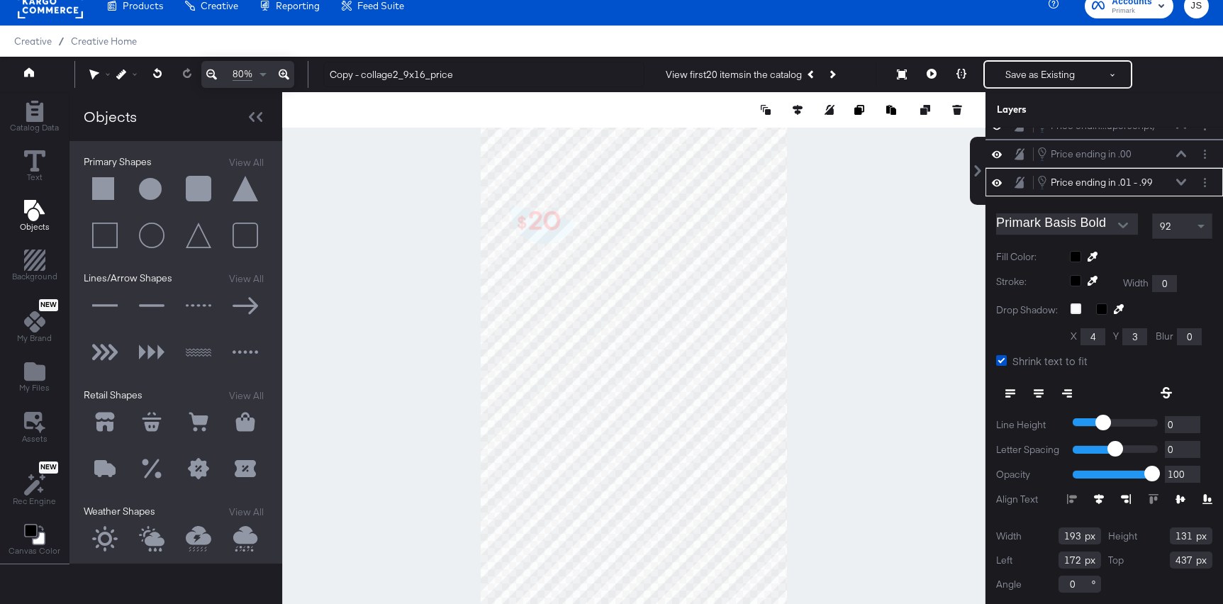
type input "171"
click at [1179, 183] on icon at bounding box center [1181, 182] width 10 height 6
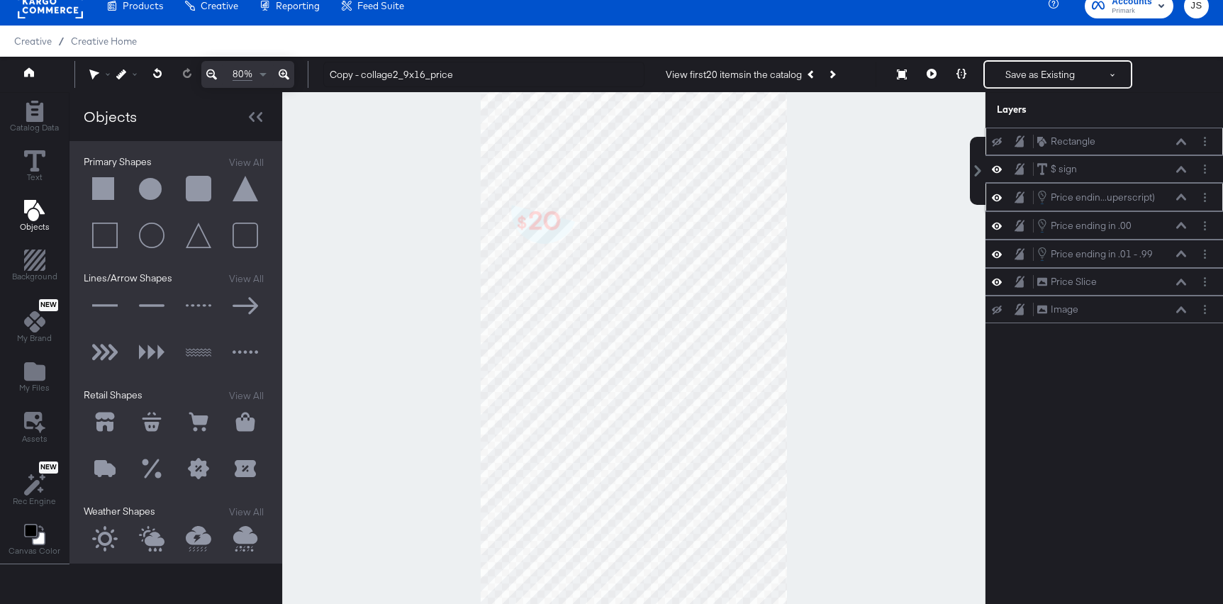
click at [1182, 194] on button at bounding box center [1181, 197] width 11 height 9
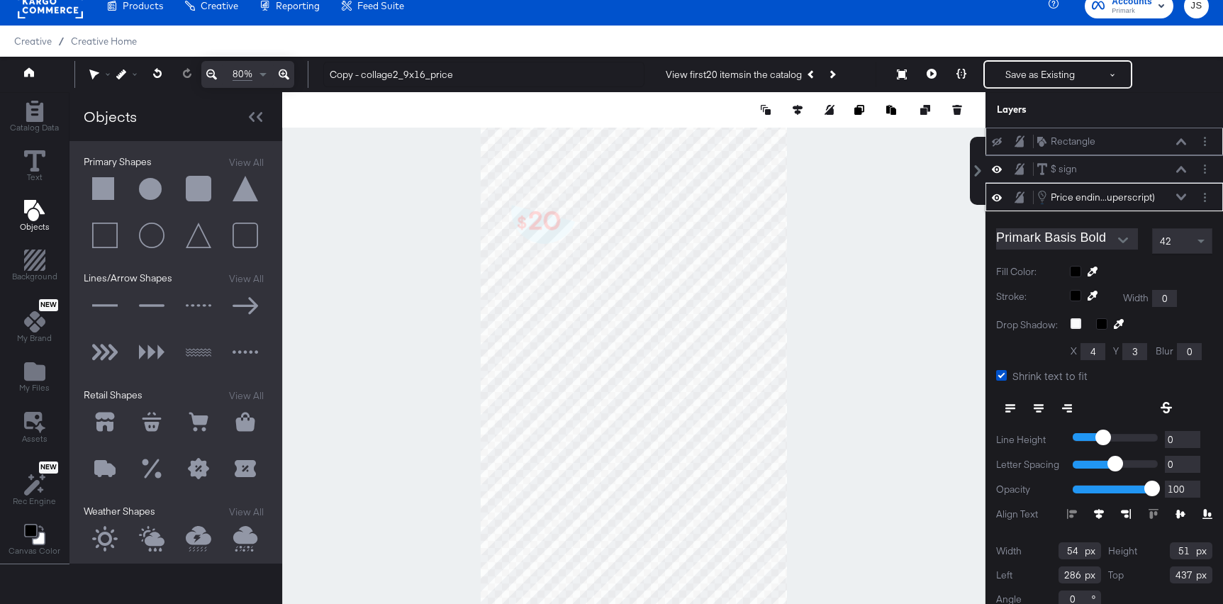
scroll to position [15, 0]
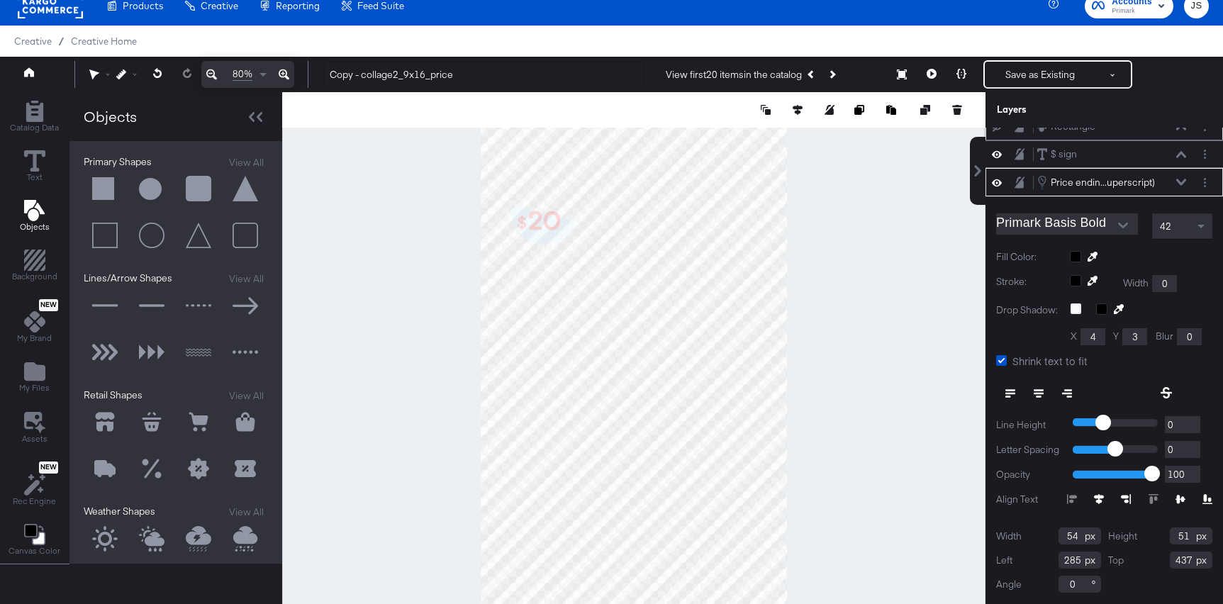
type input "284"
click at [954, 78] on button at bounding box center [962, 74] width 30 height 28
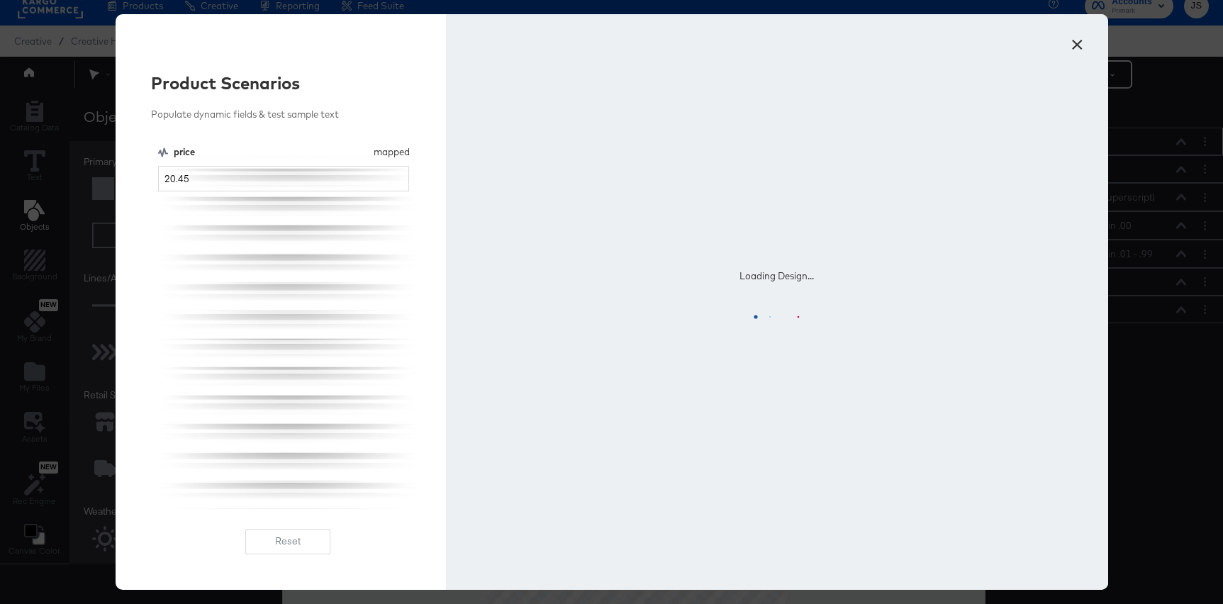
scroll to position [0, 0]
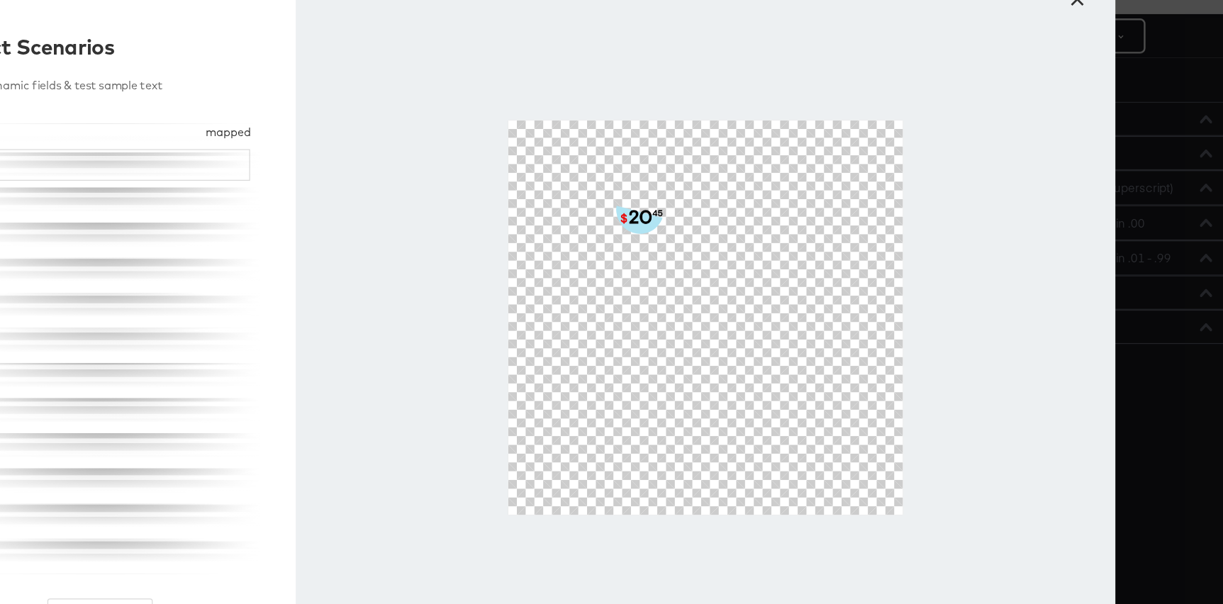
click at [1073, 54] on button "×" at bounding box center [1078, 41] width 26 height 26
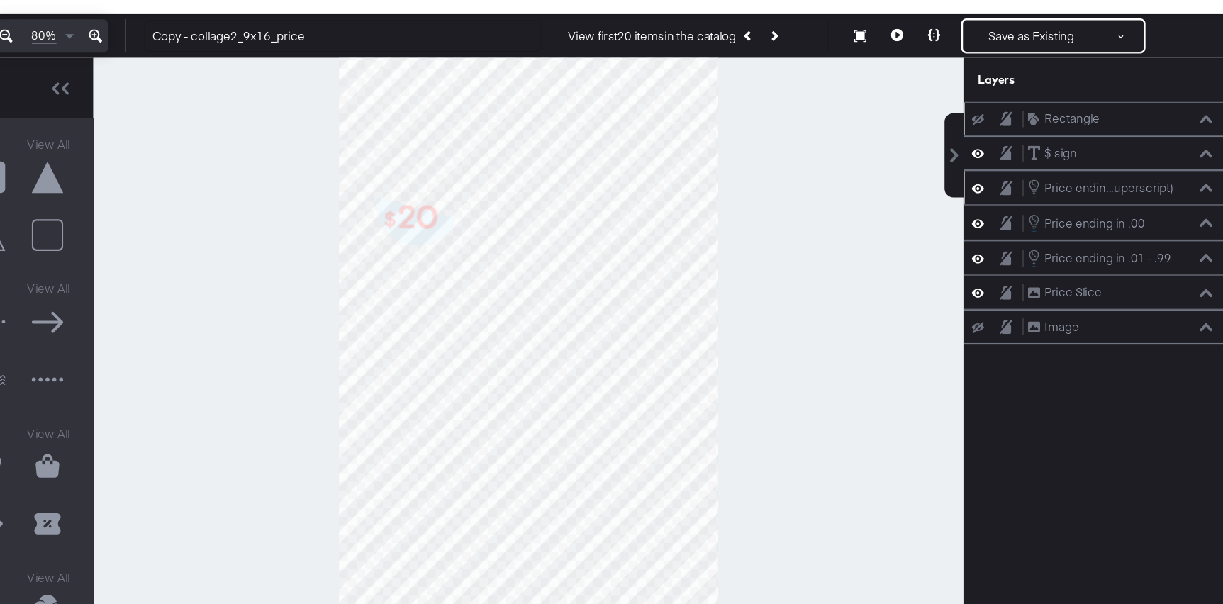
click at [1181, 199] on icon at bounding box center [1181, 197] width 10 height 7
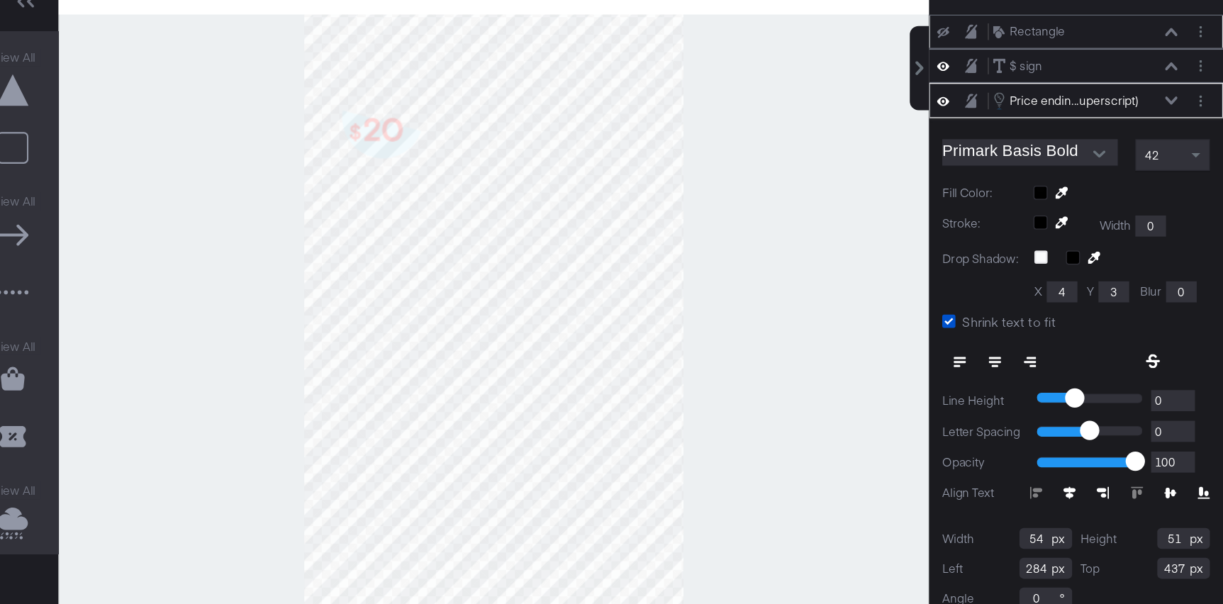
scroll to position [15, 0]
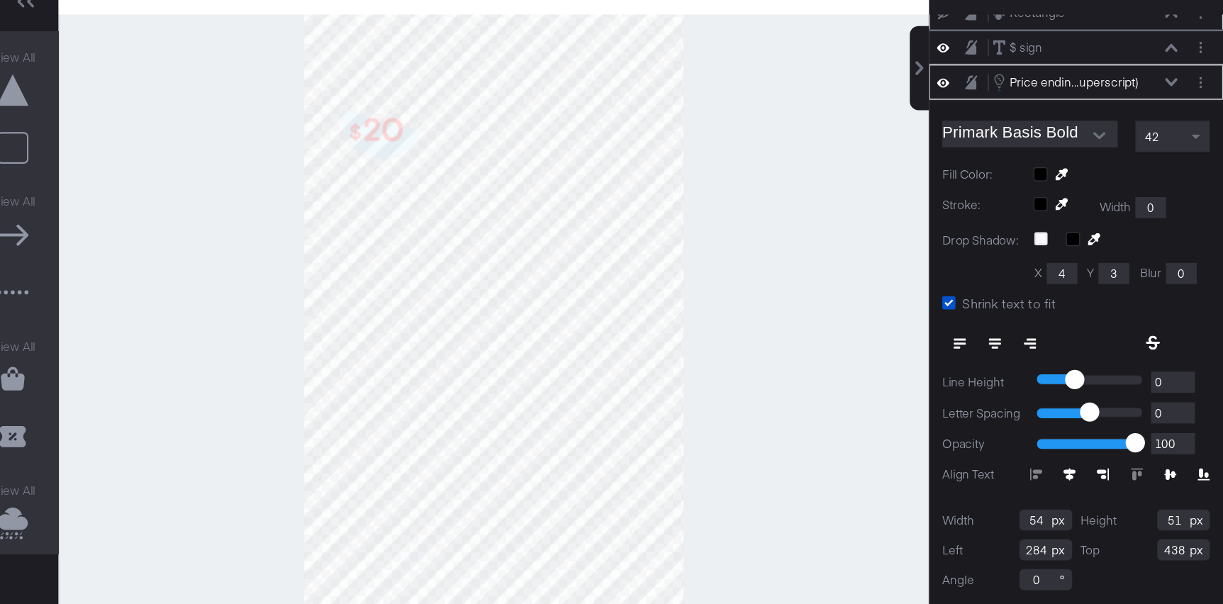
type input "439"
click at [947, 319] on div at bounding box center [633, 359] width 703 height 534
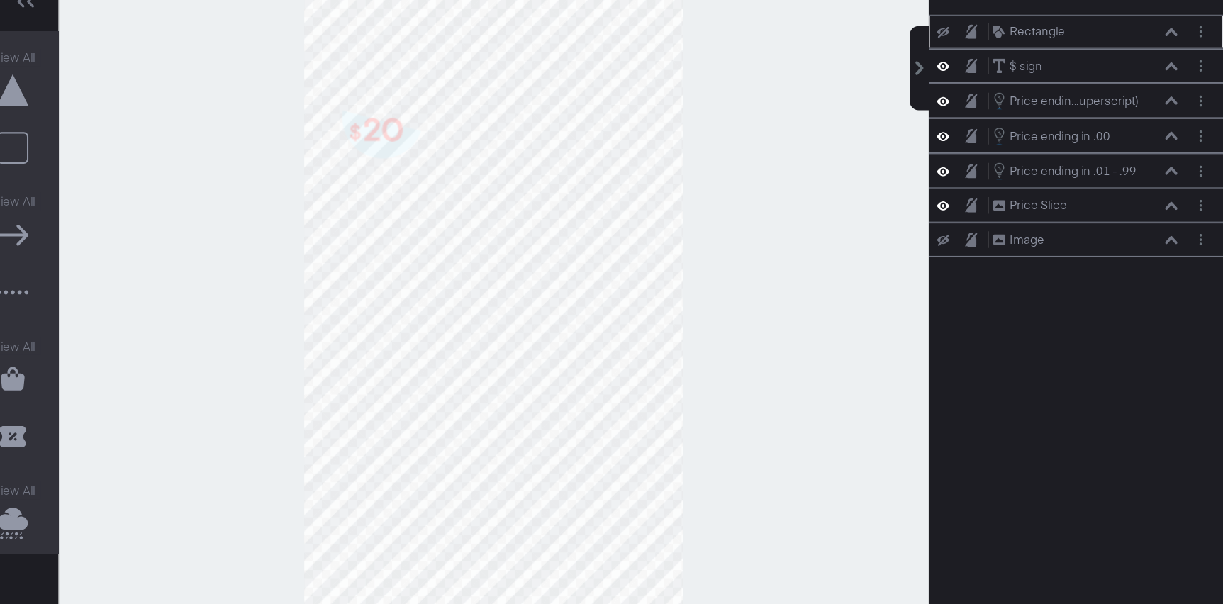
scroll to position [13, 0]
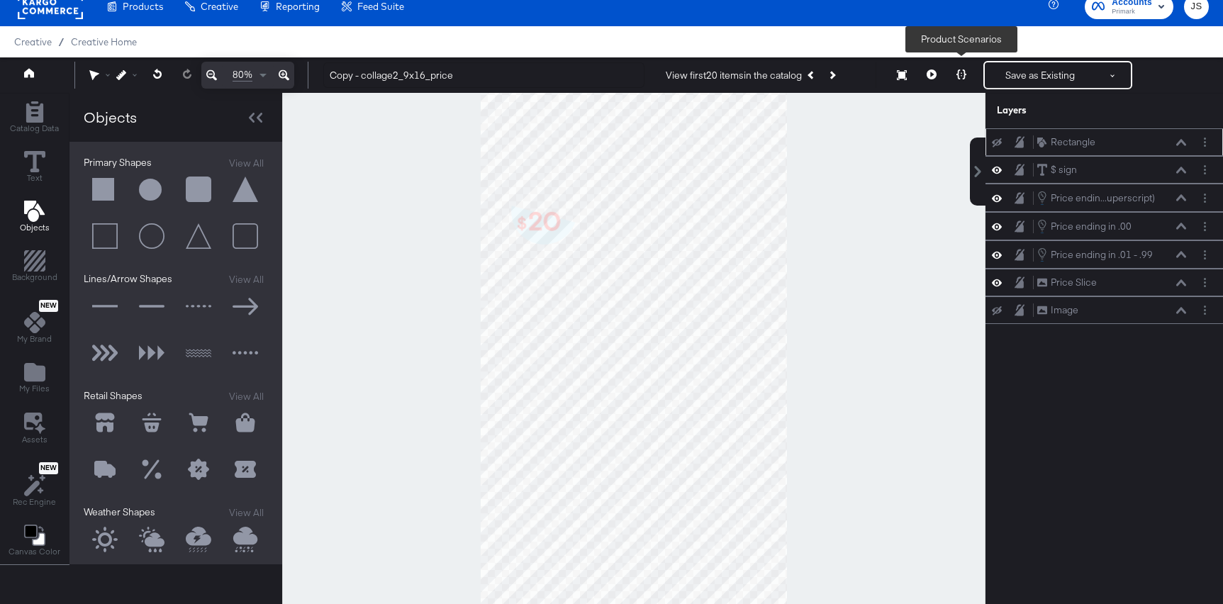
click at [959, 73] on icon at bounding box center [961, 74] width 10 height 10
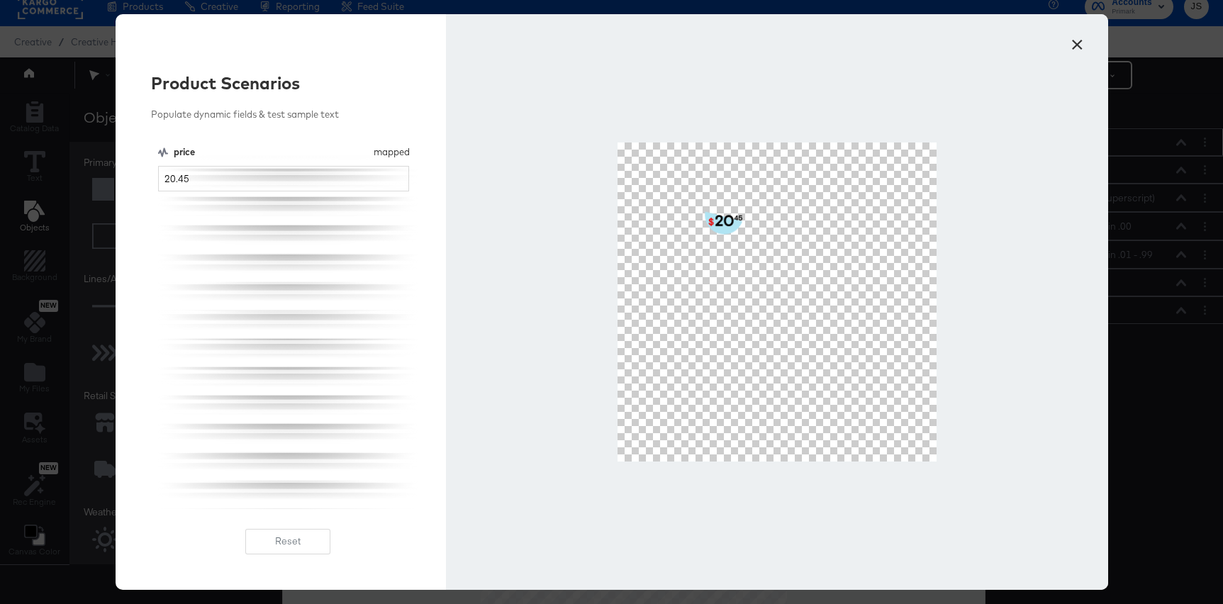
click at [1080, 46] on button "×" at bounding box center [1078, 41] width 26 height 26
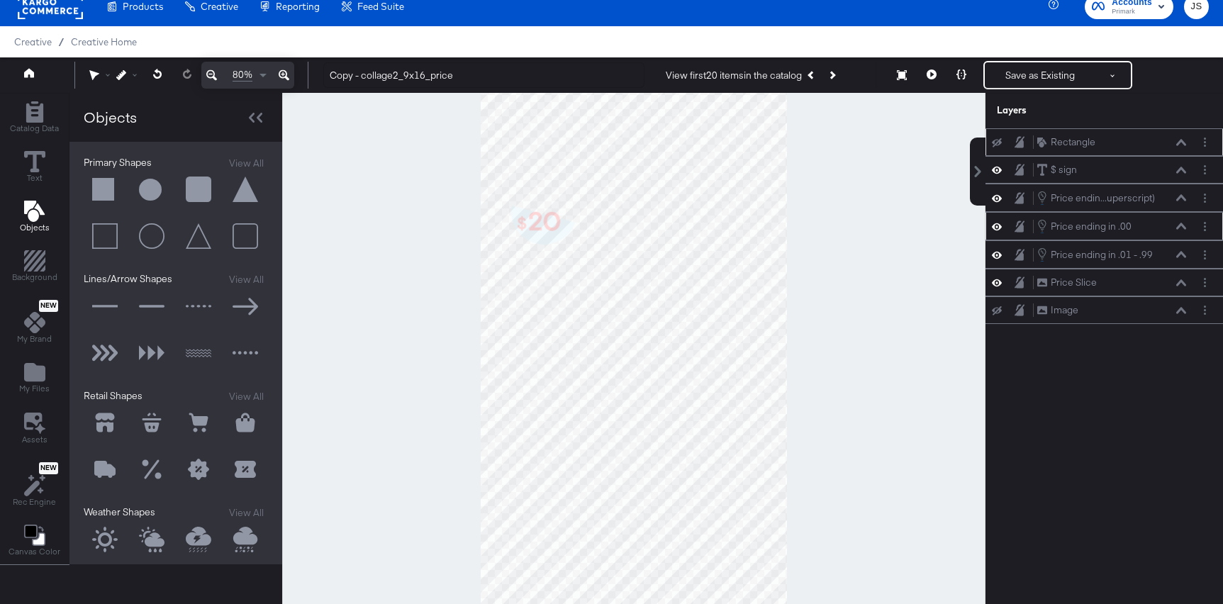
click at [1181, 234] on div "Price ending in .00 Price ending in .00" at bounding box center [1105, 226] width 238 height 28
click at [1181, 225] on icon at bounding box center [1181, 226] width 10 height 7
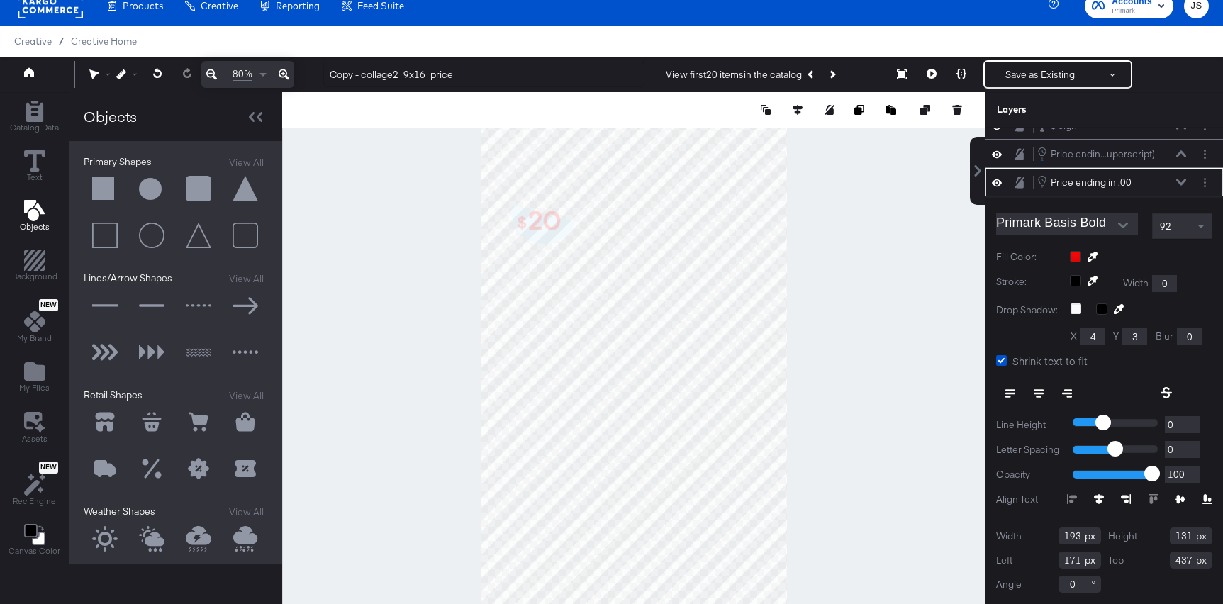
click at [1076, 258] on div at bounding box center [1141, 256] width 143 height 11
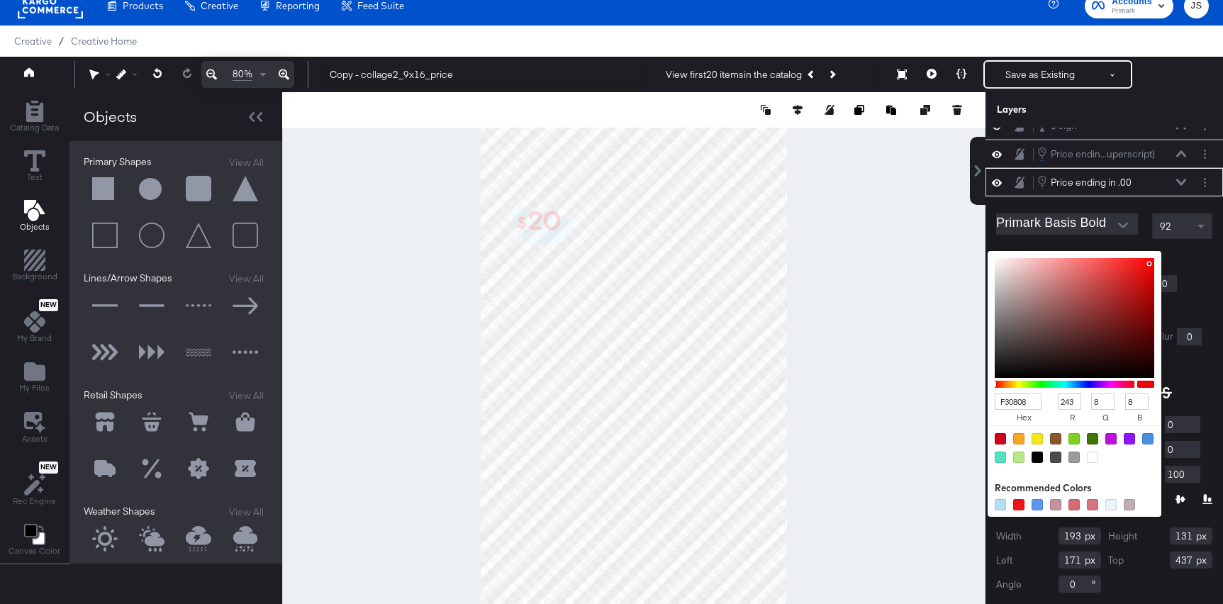
type input "D37A7A"
type input "211"
type input "122"
type input "D07878"
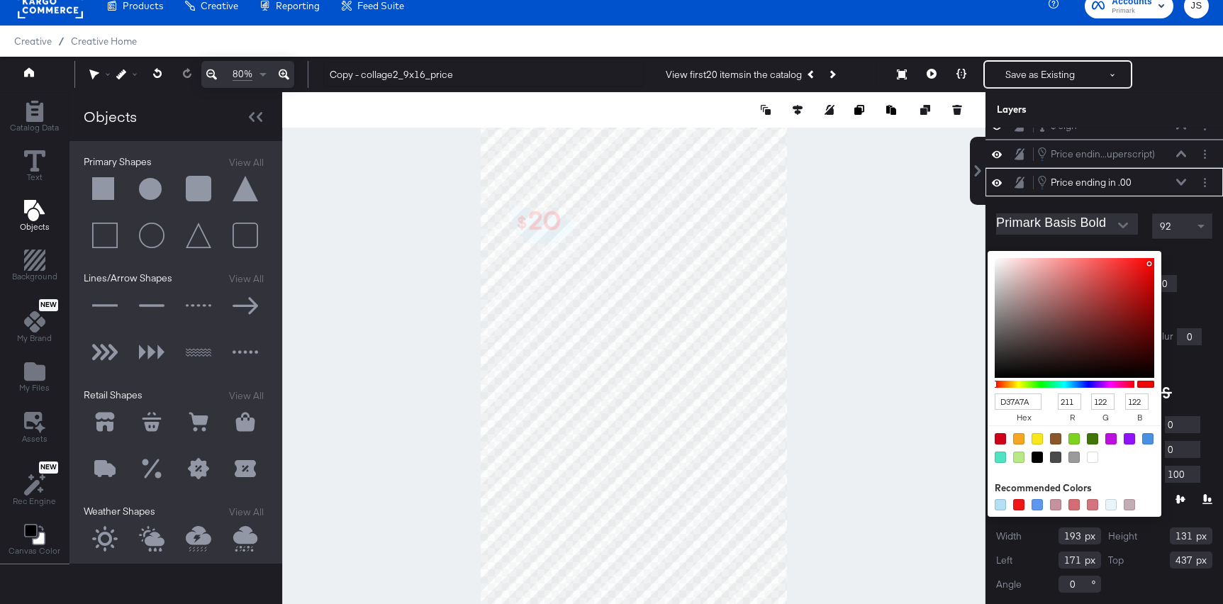
type input "208"
type input "120"
type input "AF6767"
type input "175"
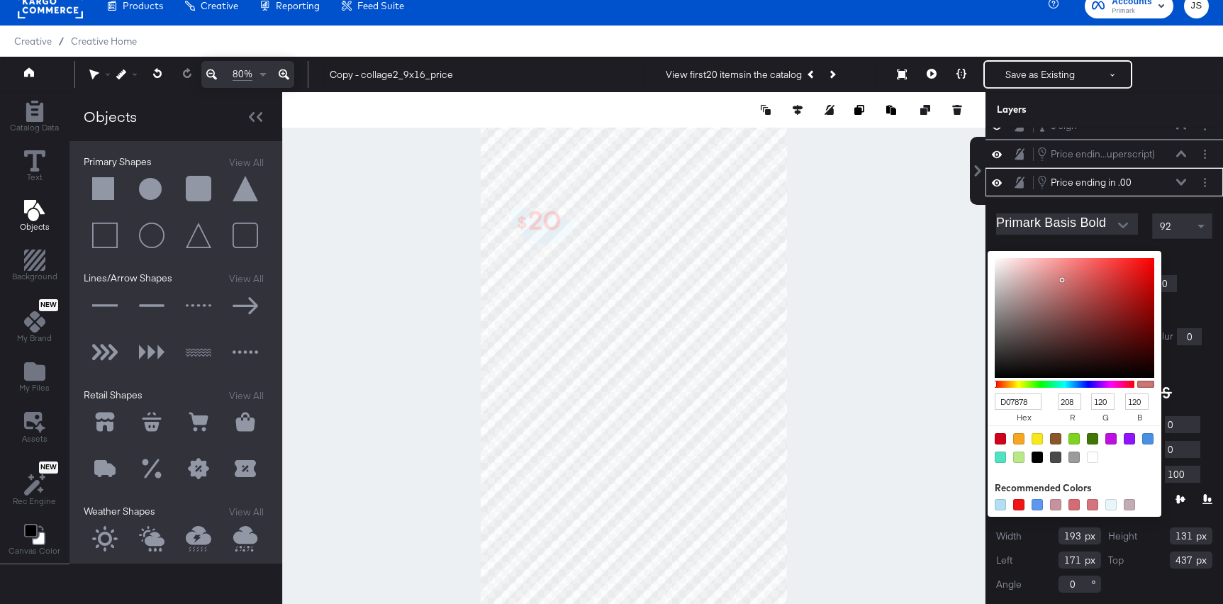
type input "103"
type input "3F3131"
type input "63"
type input "49"
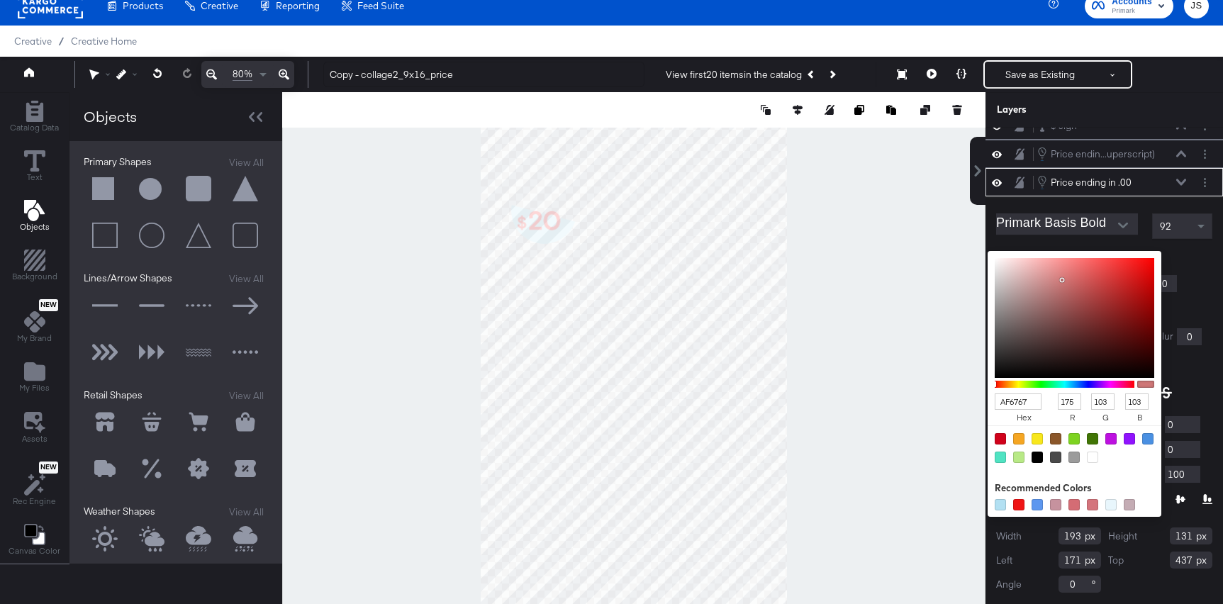
type input "49"
type input "000000"
type input "0"
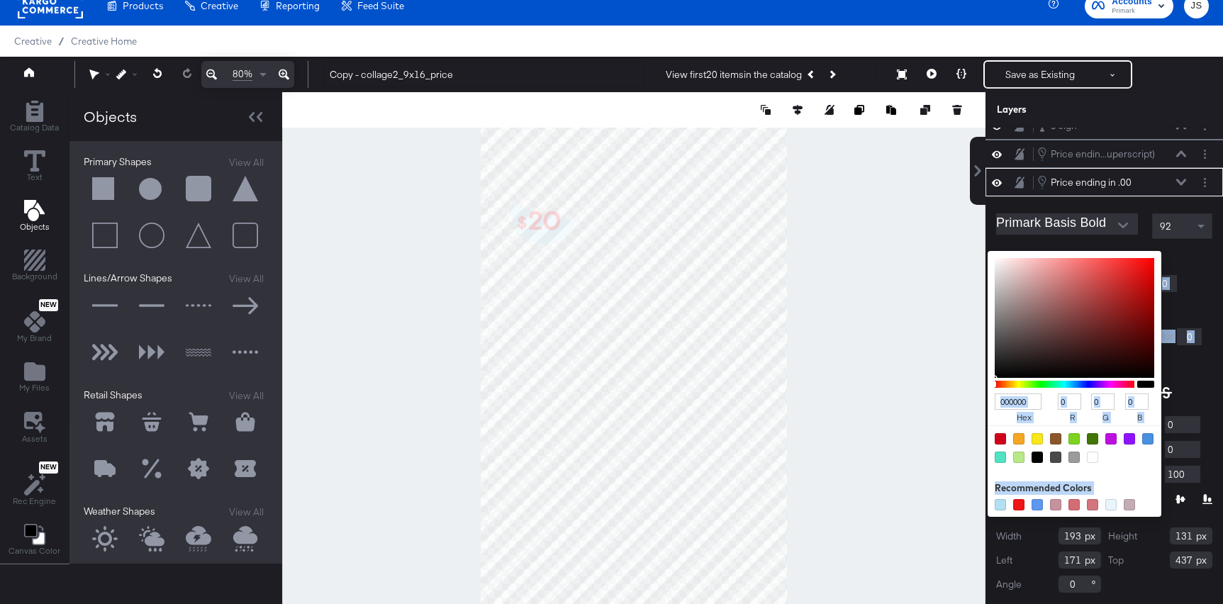
drag, startPoint x: 1062, startPoint y: 279, endPoint x: 977, endPoint y: 392, distance: 141.8
click at [986, 392] on div "Rectangle Rectangle $ sign $ sign Price endin...uperscript) Price ending in .01…" at bounding box center [1105, 366] width 238 height 476
click at [1206, 245] on div "Primark Basis Bold 92 Fill Color: 000000 hex 0 r 0 g 0 b 100 a Recommended Colo…" at bounding box center [1105, 400] width 238 height 408
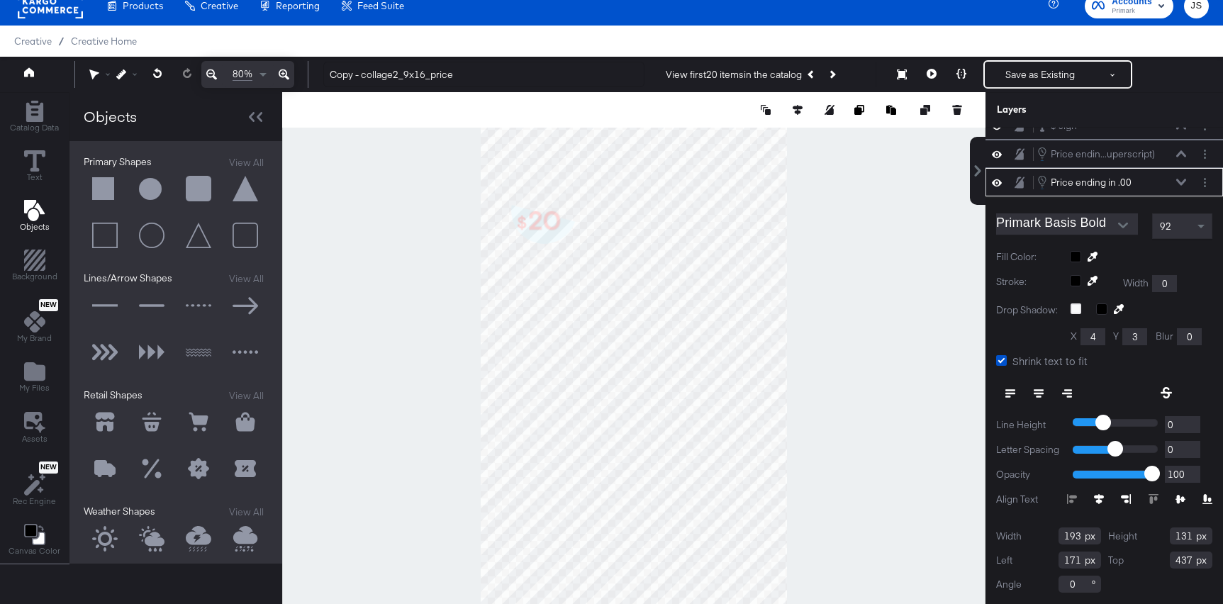
click at [1122, 218] on button "Open" at bounding box center [1122, 225] width 21 height 21
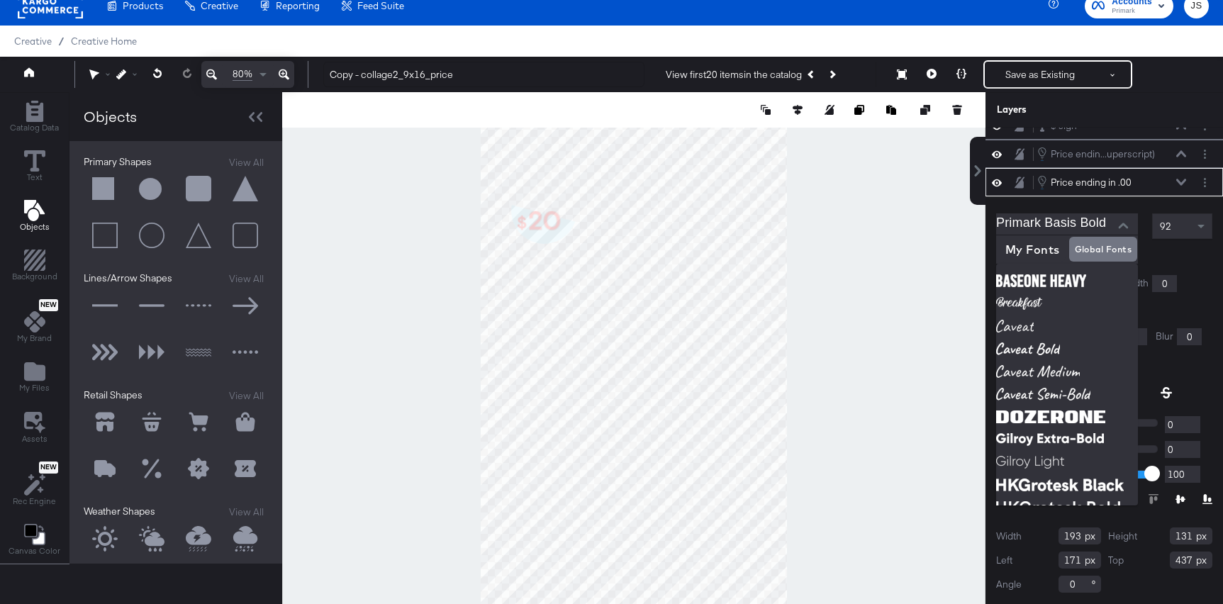
click at [1178, 186] on div "Price ending in .00 Price ending in .00" at bounding box center [1112, 182] width 150 height 16
click at [1179, 178] on button at bounding box center [1181, 182] width 11 height 9
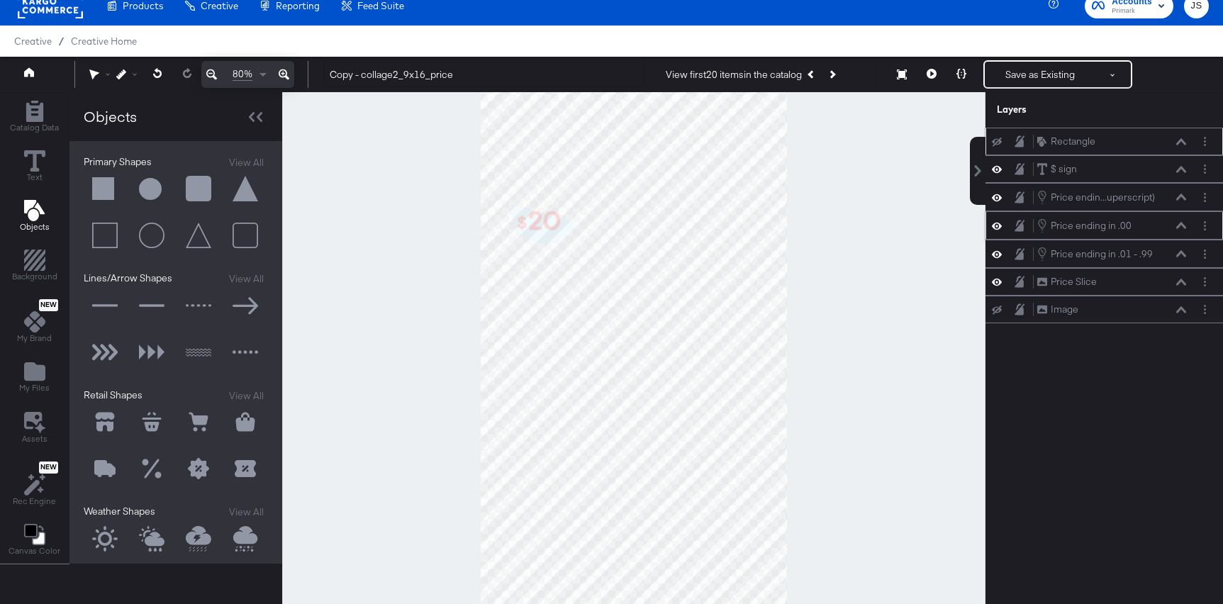
scroll to position [0, 0]
click at [1181, 229] on icon at bounding box center [1181, 225] width 10 height 7
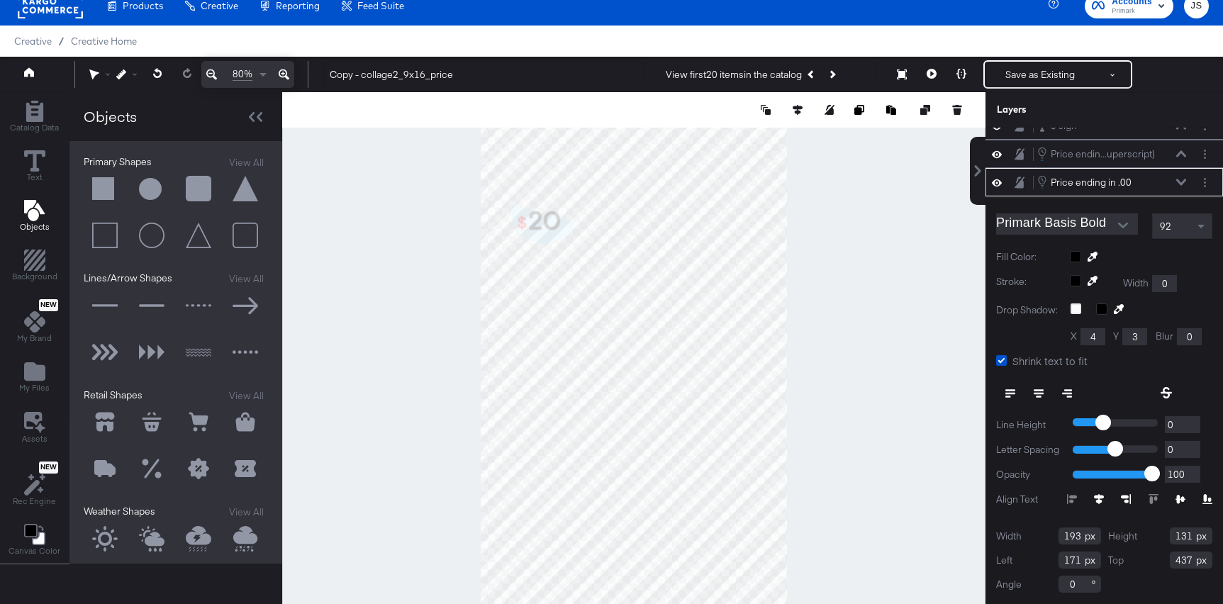
click at [1178, 182] on icon at bounding box center [1181, 182] width 10 height 6
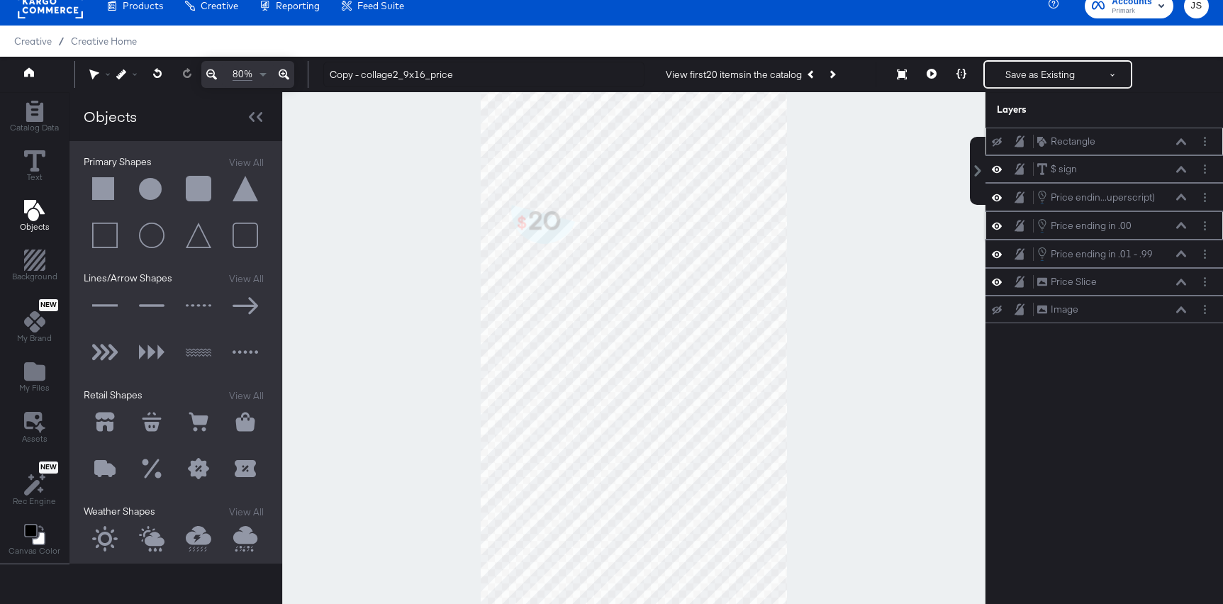
scroll to position [0, 0]
click at [1182, 258] on div "Price ending in .01 - .99 Price ending in .01 - .99" at bounding box center [1112, 254] width 150 height 16
click at [1177, 262] on div "Price ending in .01 - .99 Price ending in .01 - .99" at bounding box center [1105, 254] width 238 height 28
click at [1182, 255] on icon at bounding box center [1181, 253] width 10 height 7
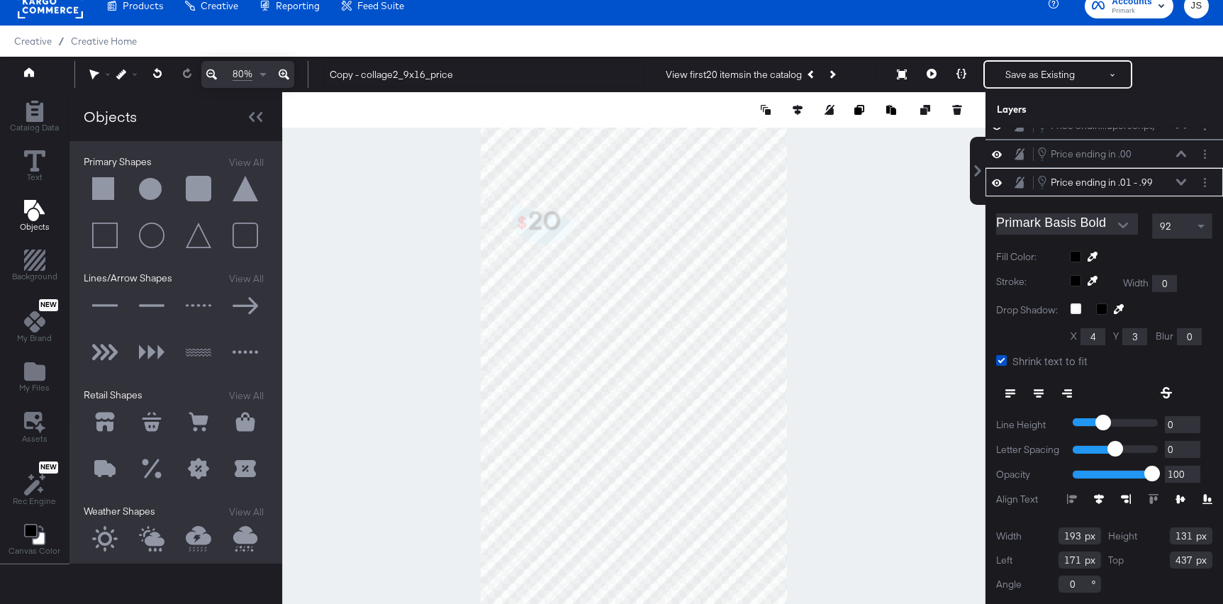
click at [1179, 184] on icon at bounding box center [1181, 182] width 10 height 7
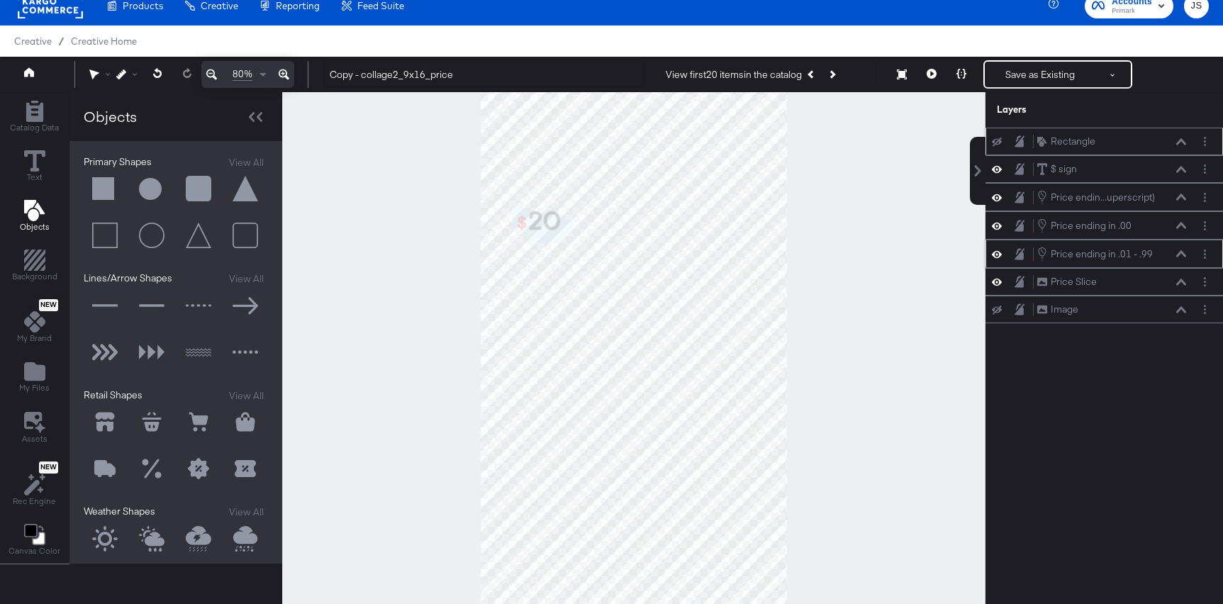
scroll to position [0, 0]
click at [1181, 198] on icon at bounding box center [1181, 197] width 10 height 7
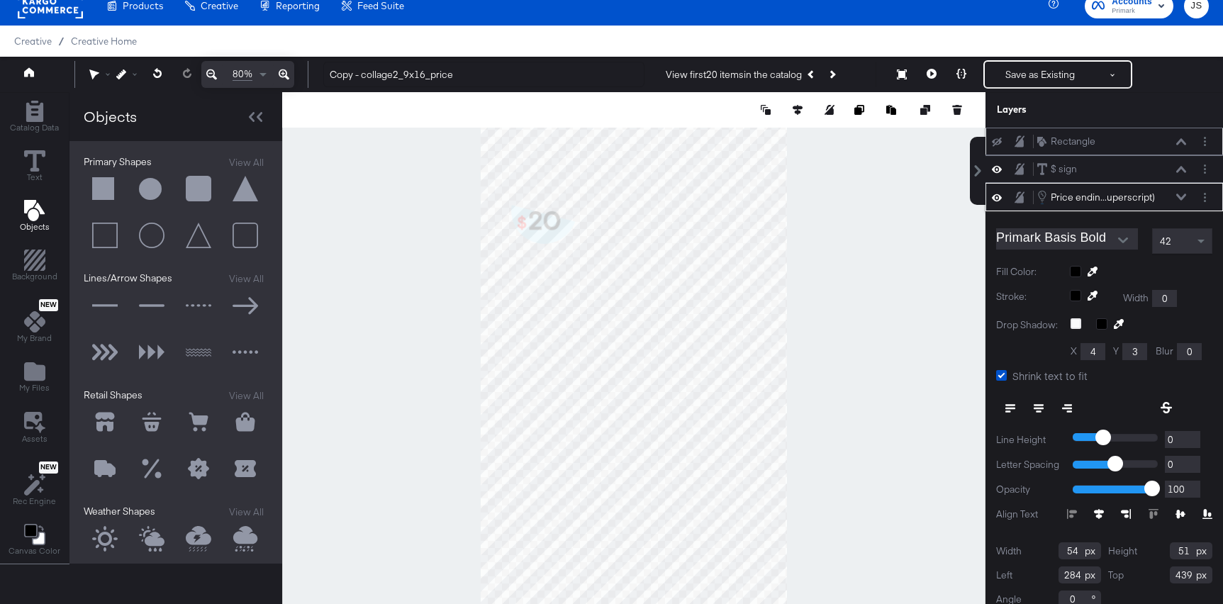
scroll to position [15, 0]
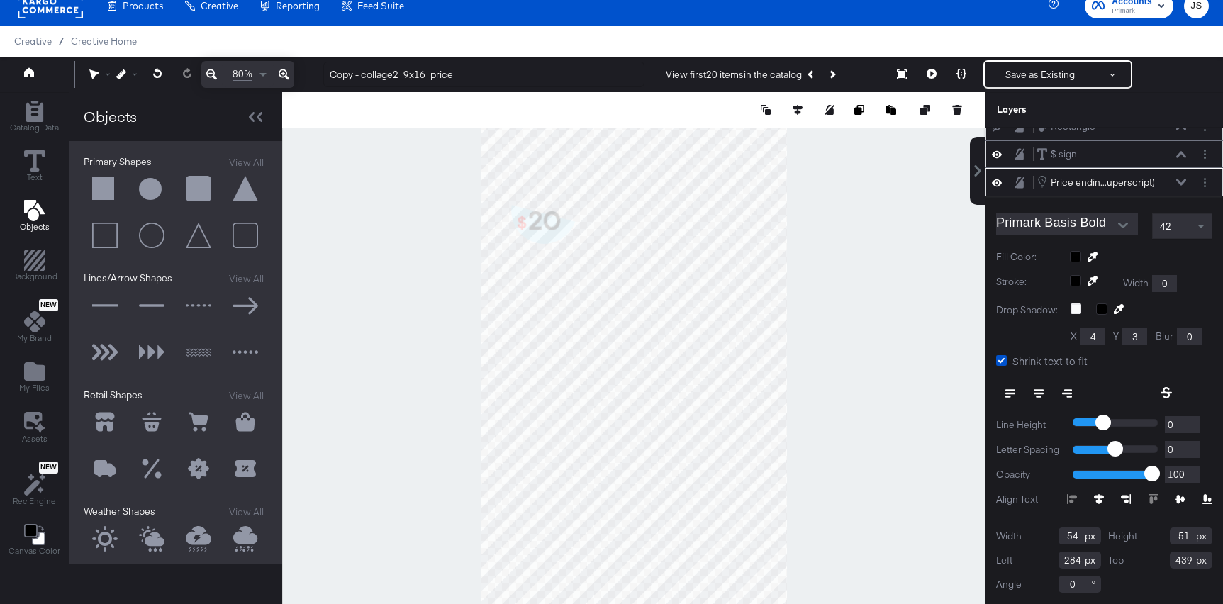
click at [1177, 152] on icon at bounding box center [1181, 154] width 10 height 7
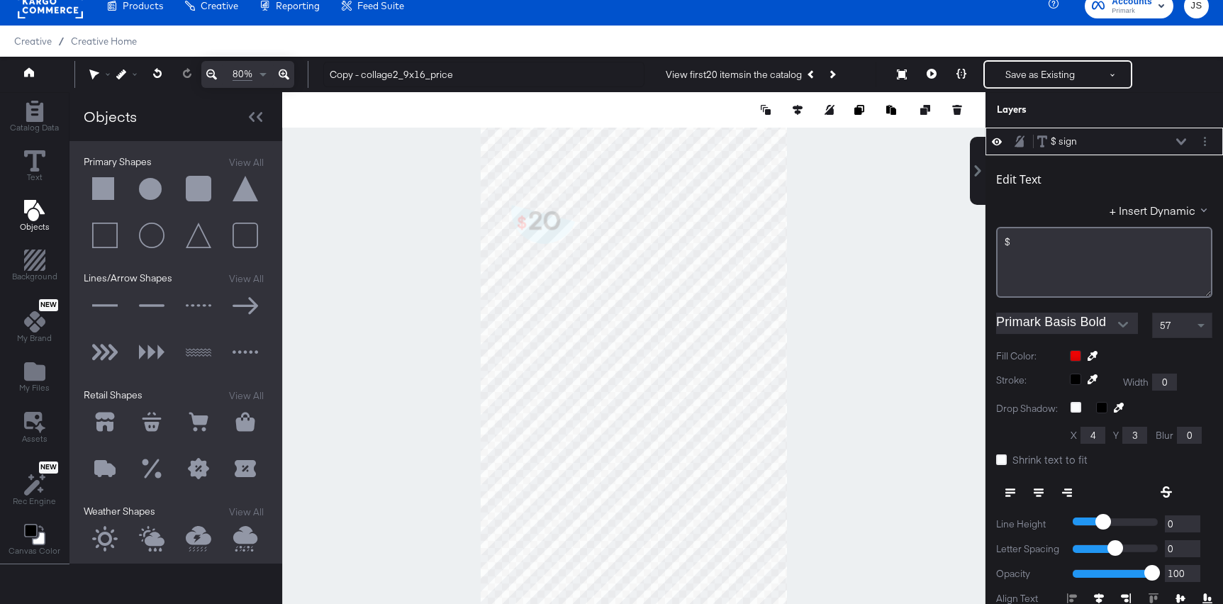
click at [1076, 355] on div at bounding box center [1141, 355] width 143 height 11
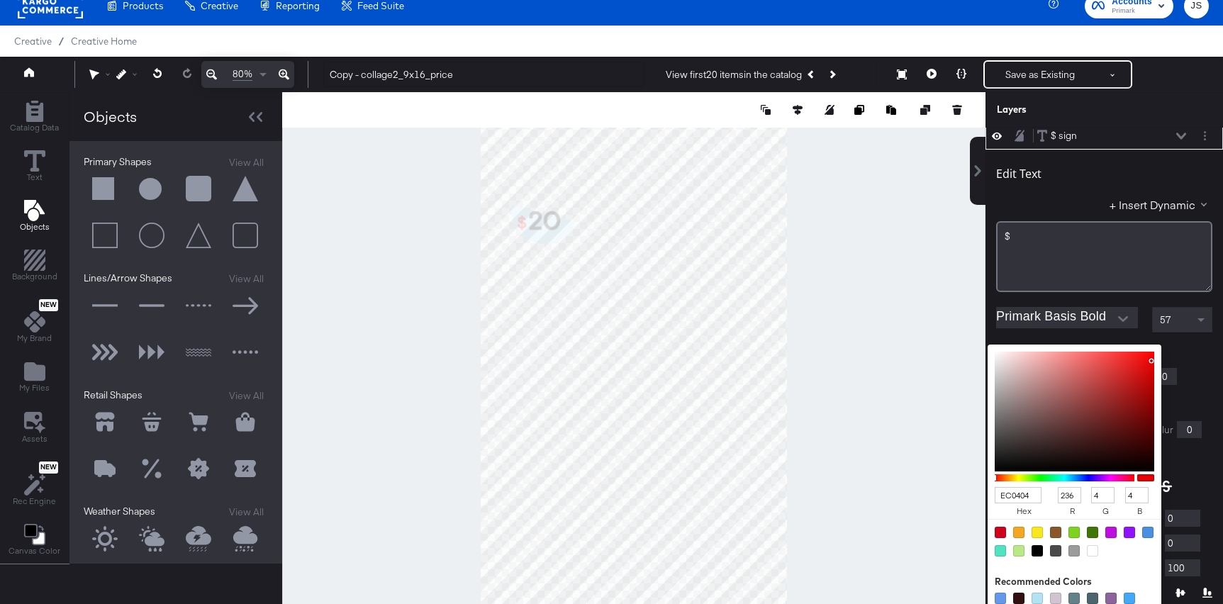
type input "AD7878"
type input "173"
type input "120"
type input "A87575"
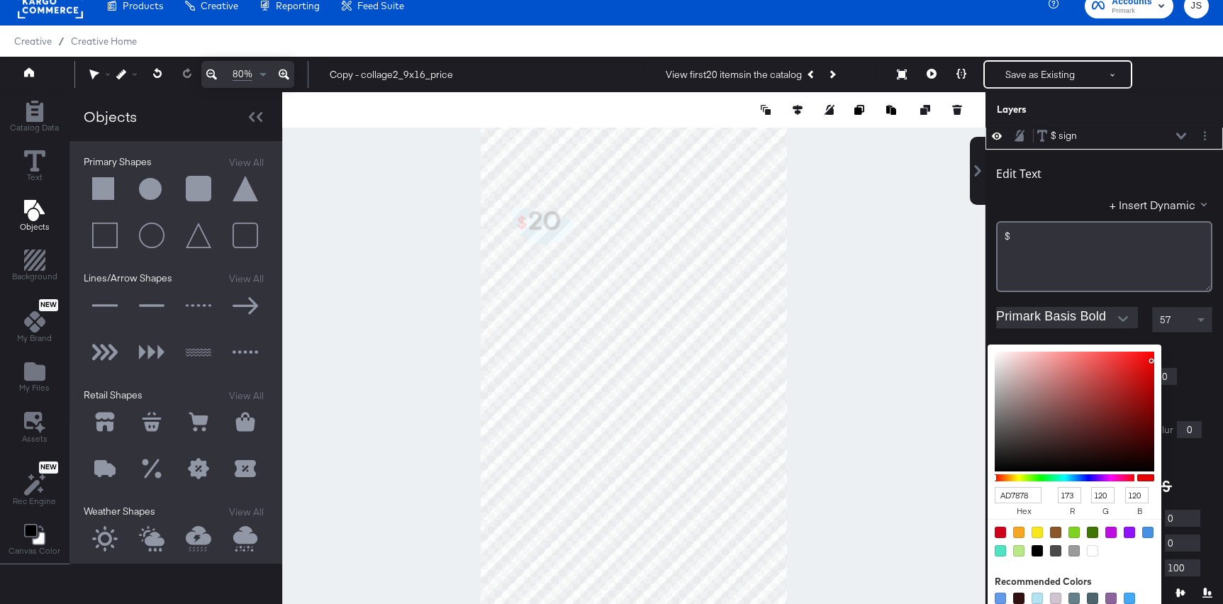
type input "168"
type input "117"
type input "8F6363"
type input "143"
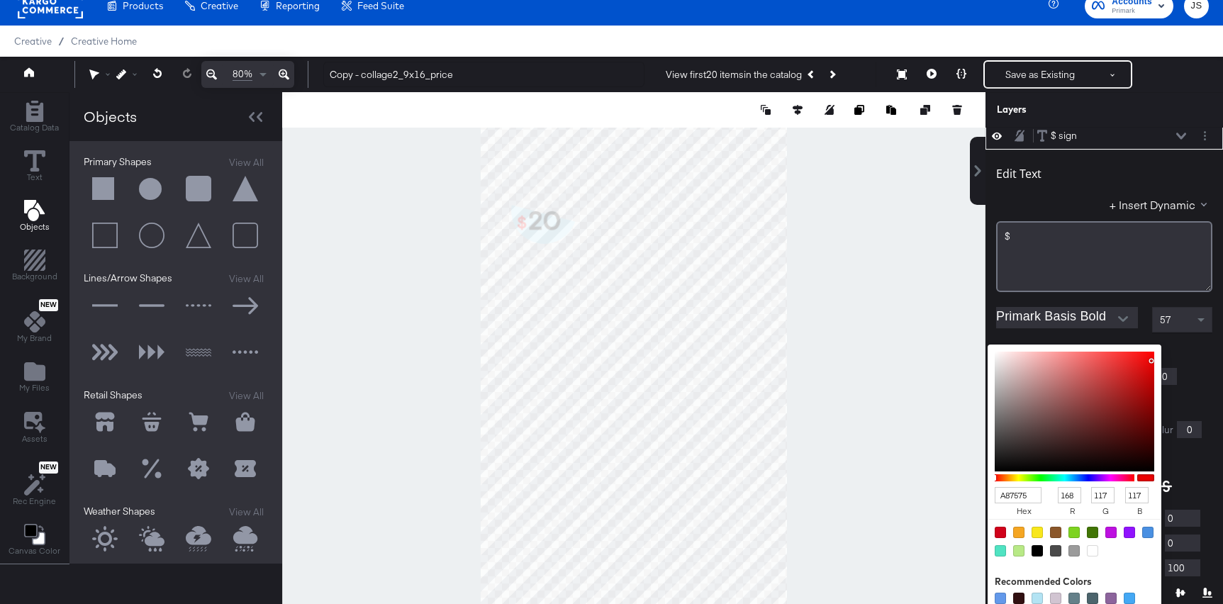
type input "99"
type input "6A5050"
type input "106"
type input "80"
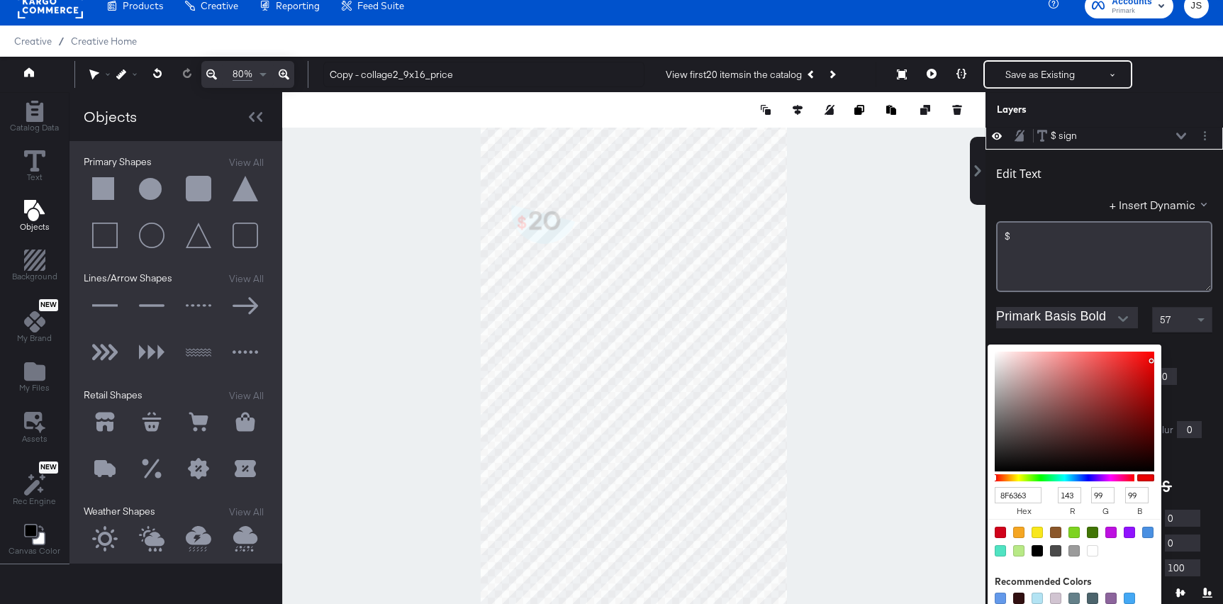
type input "80"
type input "312C2C"
type input "49"
type input "44"
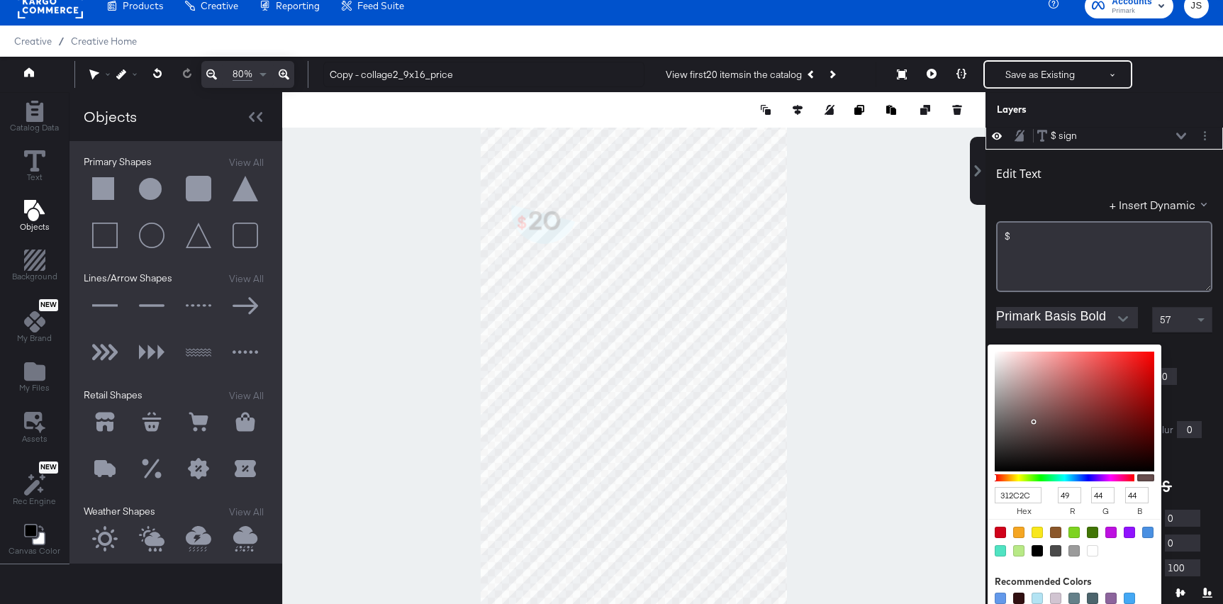
type input "131313"
type input "19"
type input "040404"
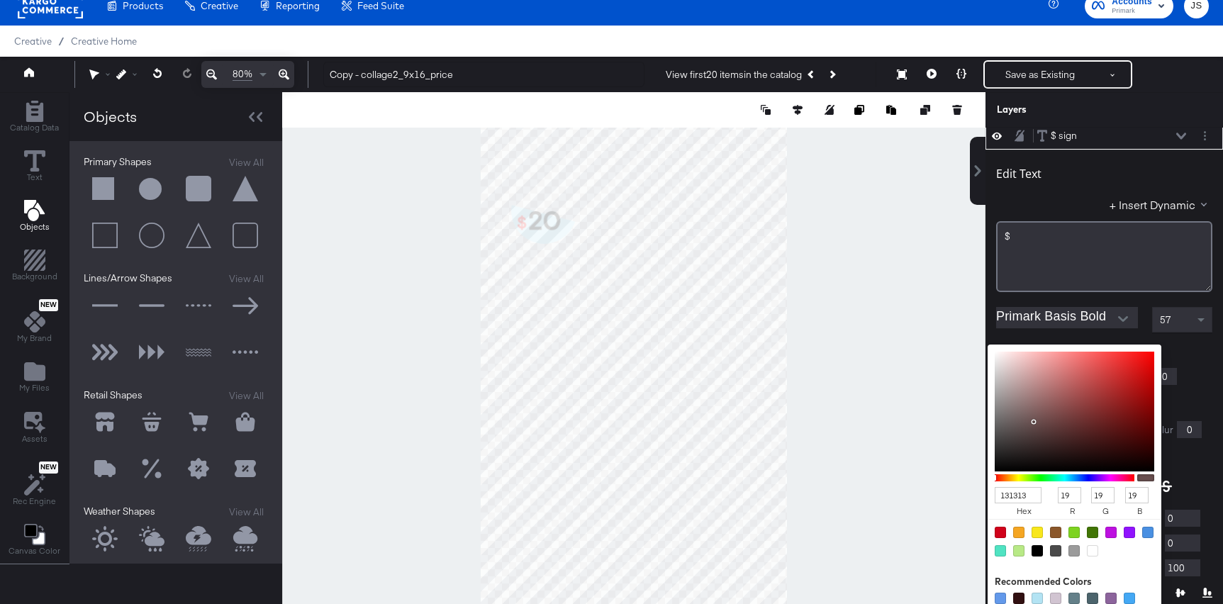
type input "4"
type input "000000"
type input "0"
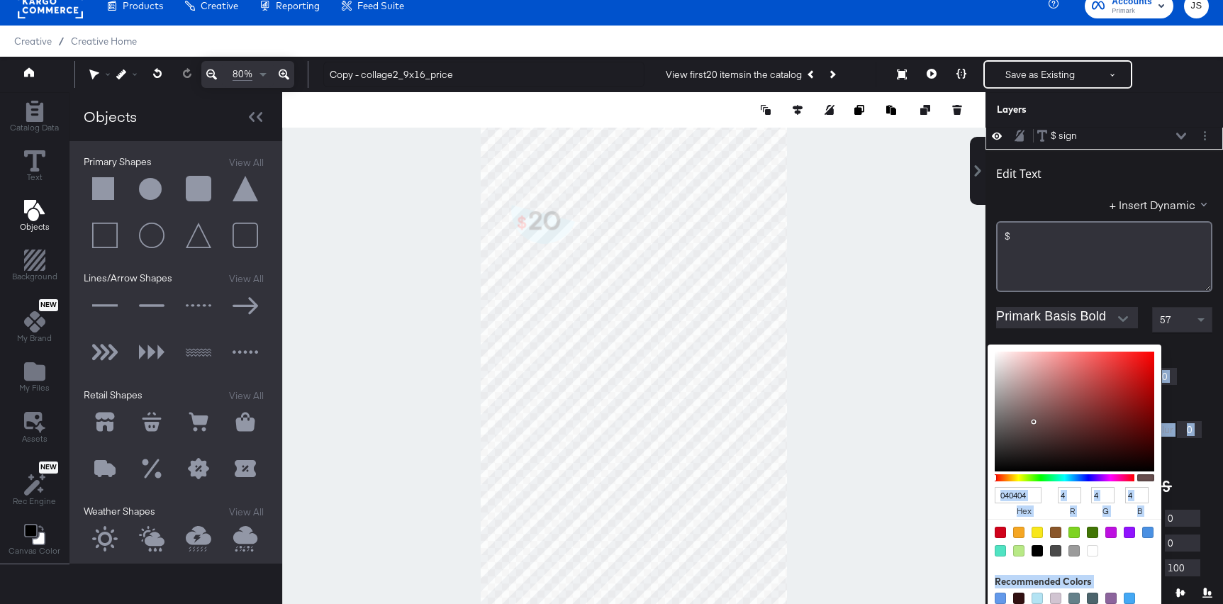
type input "0"
drag, startPoint x: 1044, startPoint y: 399, endPoint x: 980, endPoint y: 474, distance: 98.1
click at [986, 474] on div "Rectangle Rectangle $ sign $ sign Edit Text + Insert Dynamic $﻿ Primark Basis B…" at bounding box center [1105, 366] width 238 height 476
click at [1182, 133] on icon at bounding box center [1181, 136] width 10 height 7
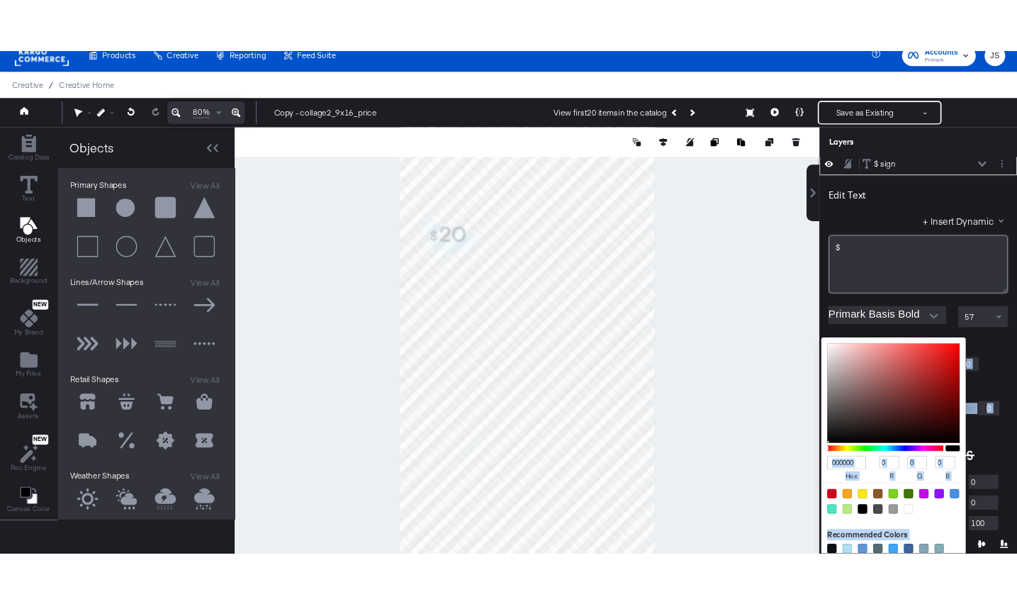
scroll to position [0, 0]
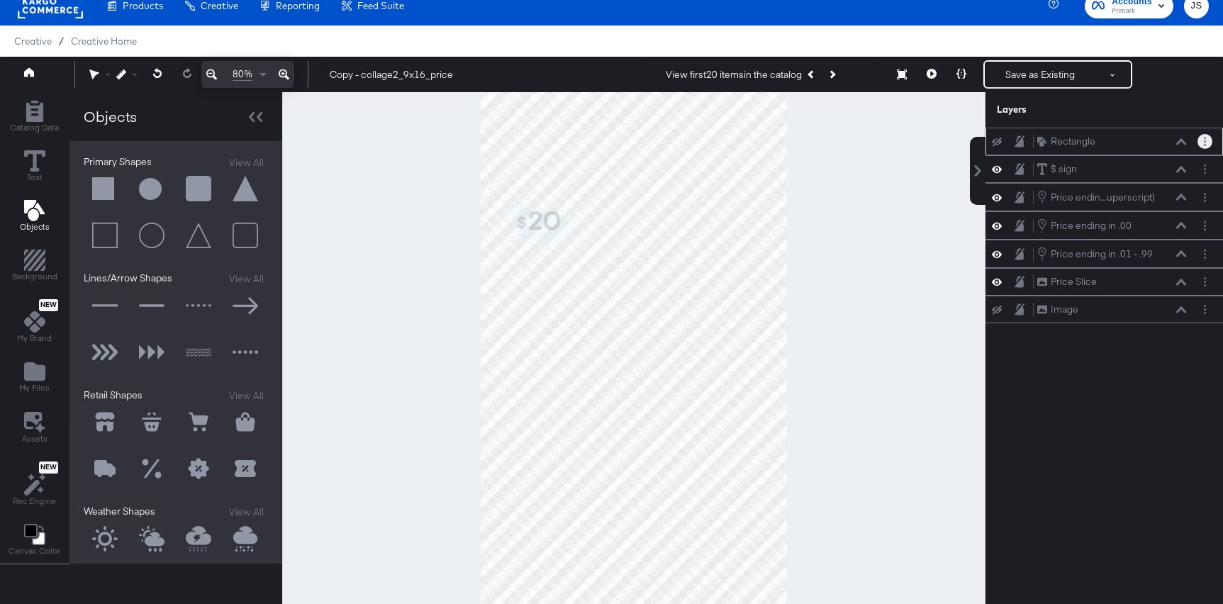
click at [1203, 144] on button "Layer Options" at bounding box center [1205, 141] width 15 height 15
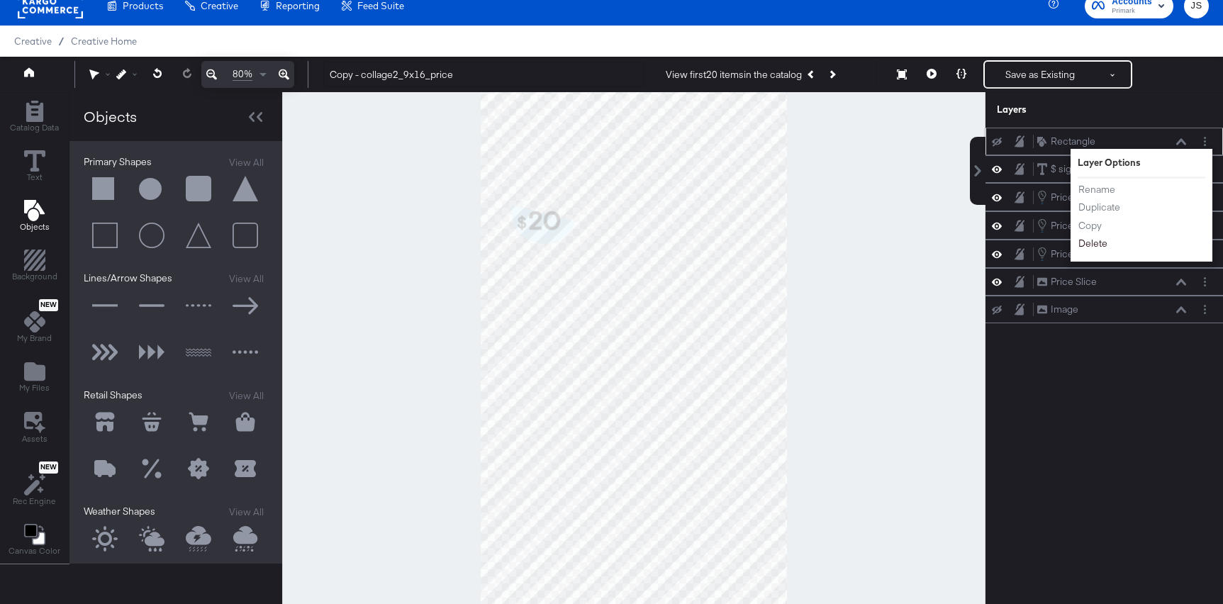
click at [1095, 250] on button "Delete" at bounding box center [1093, 243] width 30 height 15
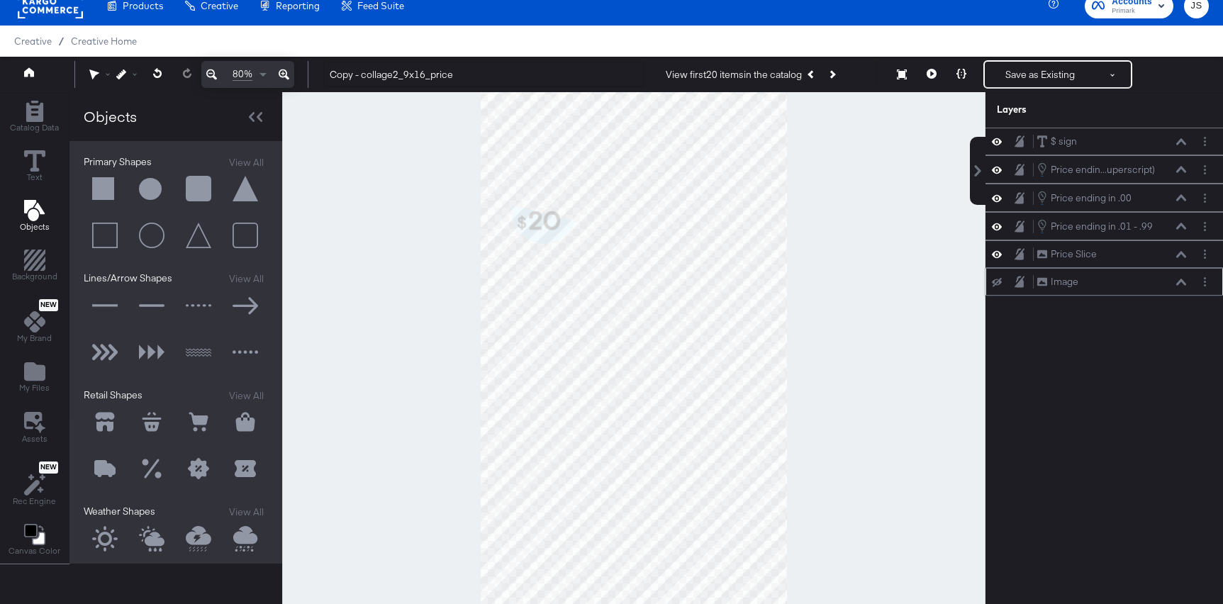
click at [1212, 284] on div at bounding box center [1208, 281] width 20 height 15
click at [1205, 284] on circle "Layer Options" at bounding box center [1205, 285] width 2 height 2
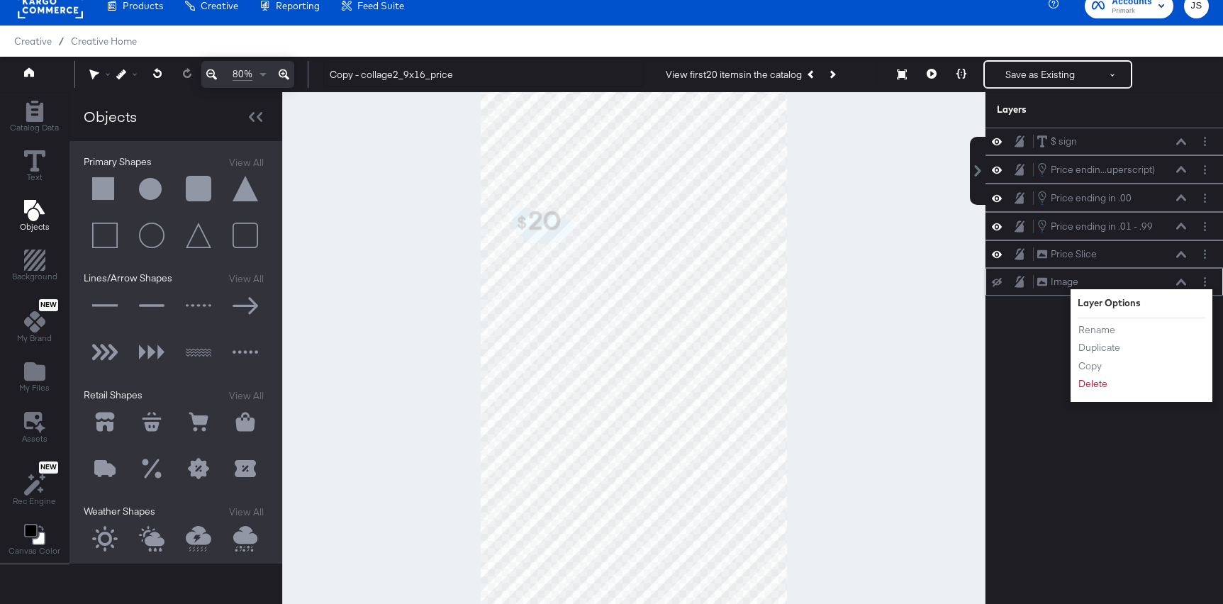
click at [1089, 392] on div "Rename Duplicate Copy Delete" at bounding box center [1117, 357] width 78 height 76
click at [1095, 394] on div "Rename Duplicate Copy Delete" at bounding box center [1117, 357] width 78 height 76
click at [1095, 389] on button "Delete" at bounding box center [1093, 383] width 30 height 15
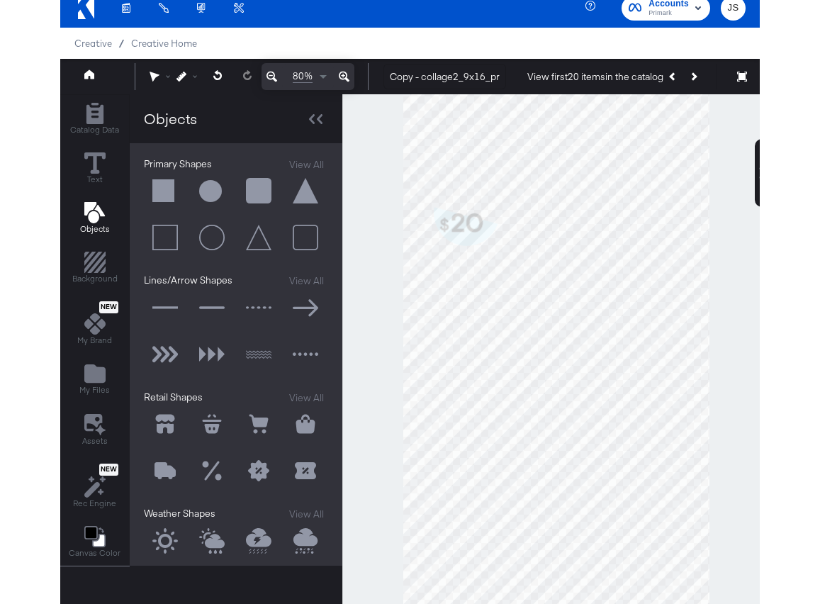
scroll to position [14, 0]
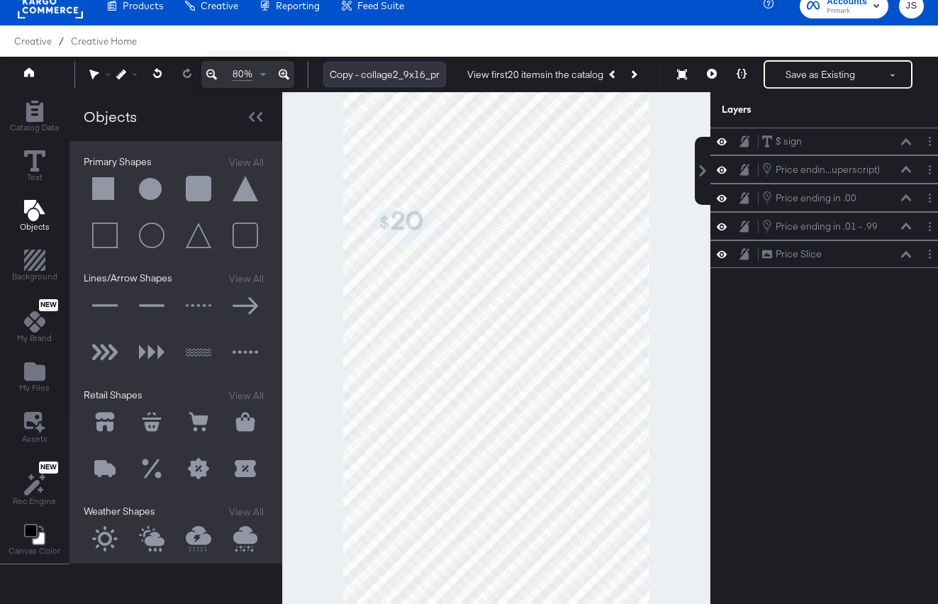
click at [399, 79] on input "Copy - collage2_9x16_price" at bounding box center [384, 75] width 123 height 26
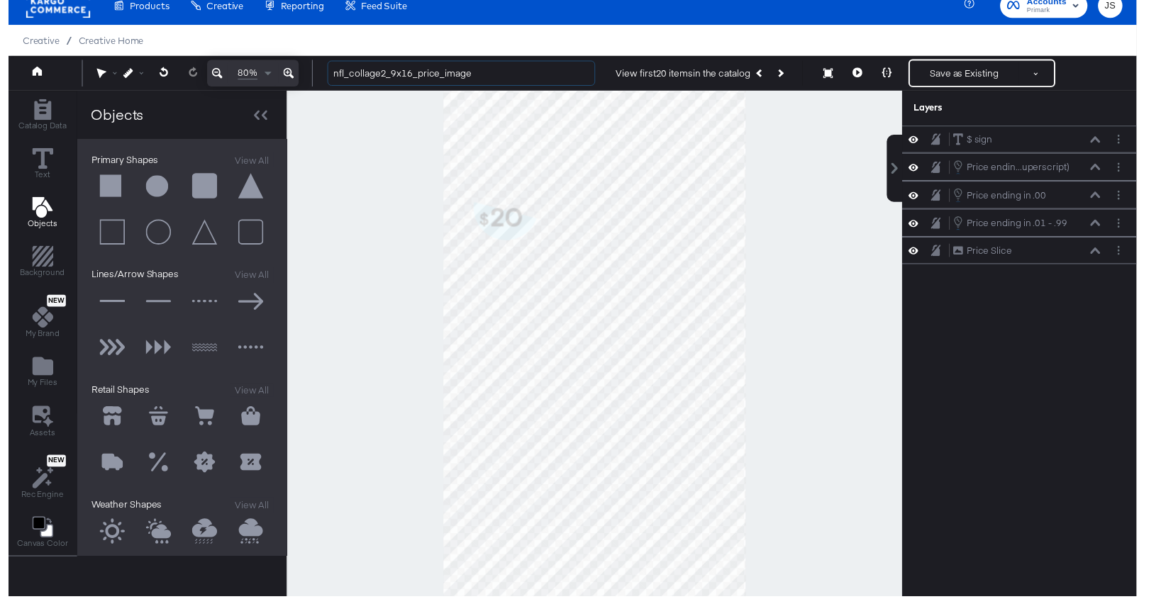
scroll to position [0, 0]
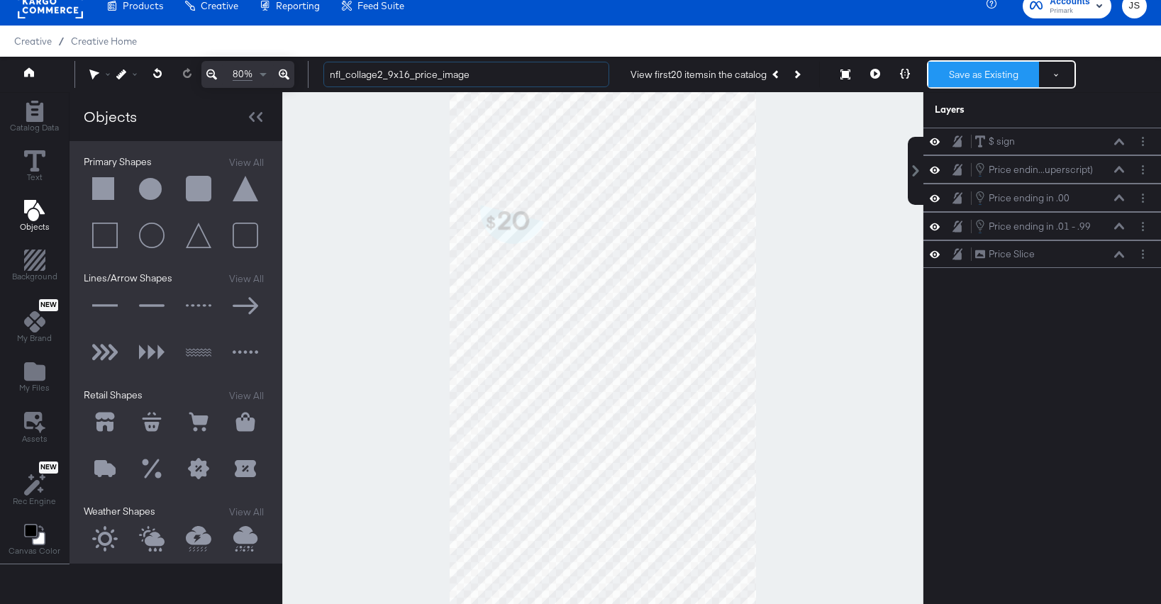
type input "nfl_collage2_9x16_price_image"
click at [969, 78] on button "Save as Existing" at bounding box center [983, 75] width 111 height 26
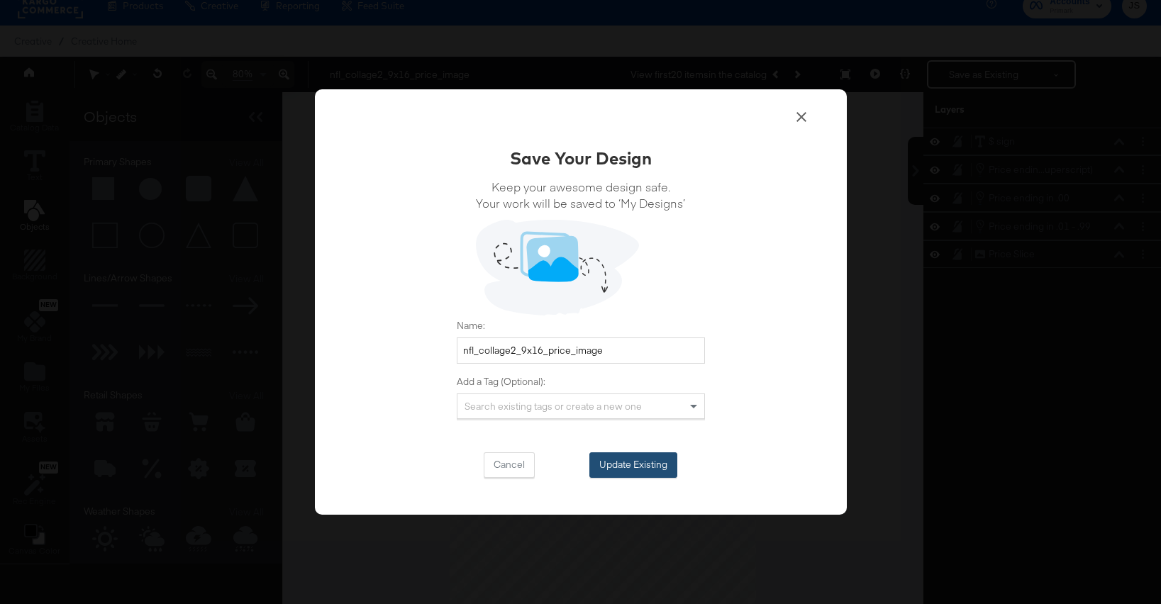
click at [659, 462] on button "Update Existing" at bounding box center [633, 465] width 88 height 26
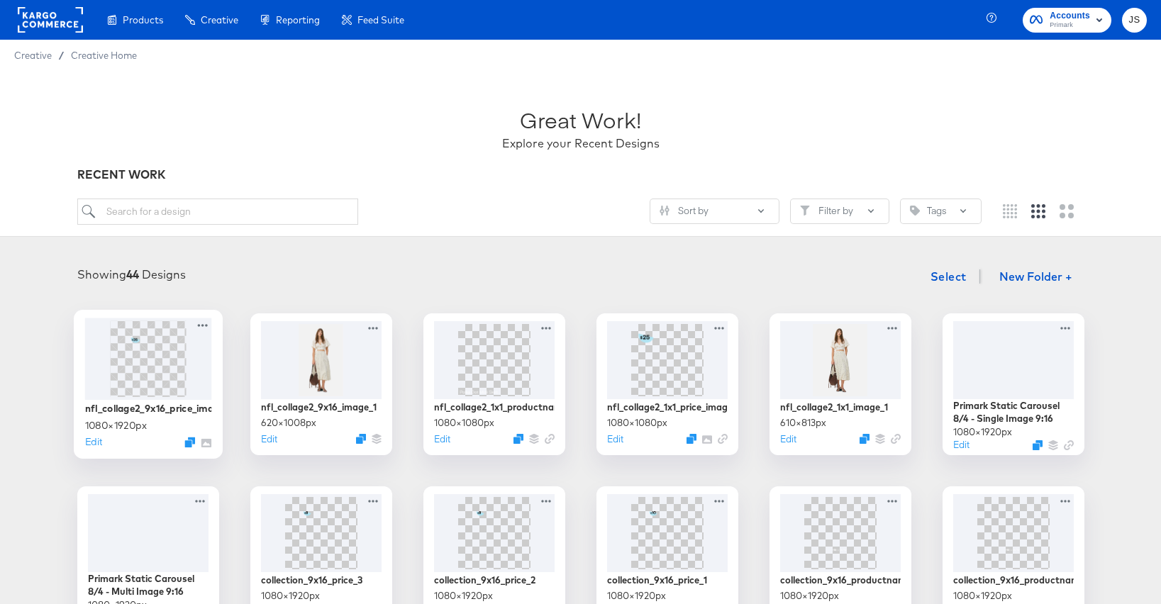
click at [193, 339] on div at bounding box center [147, 359] width 127 height 82
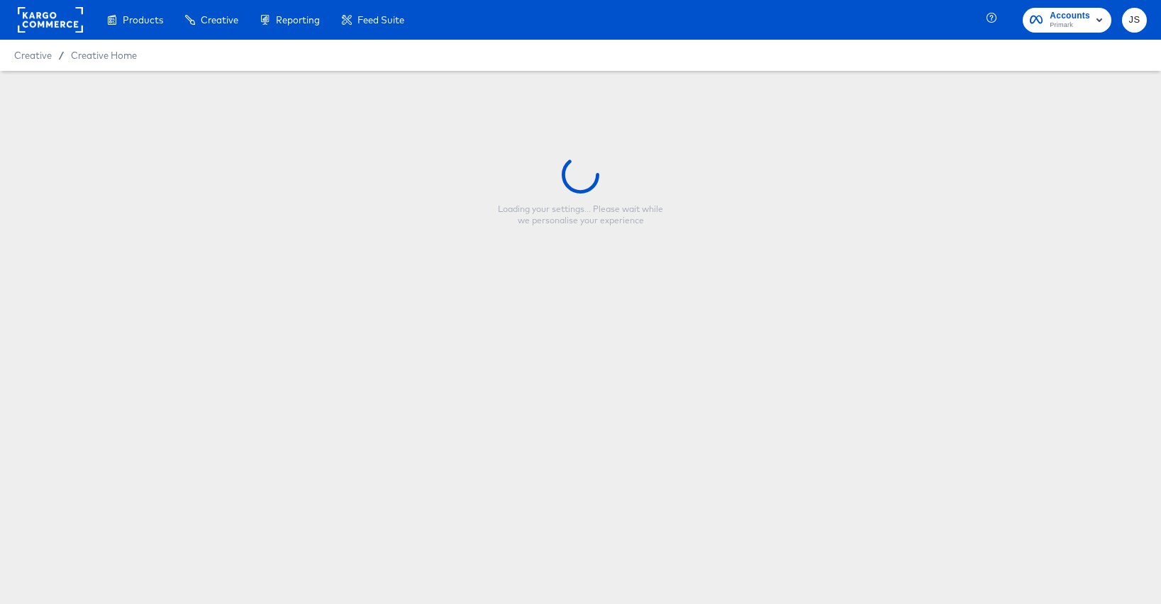
type input "nfl_collage2_9x16_price_image"
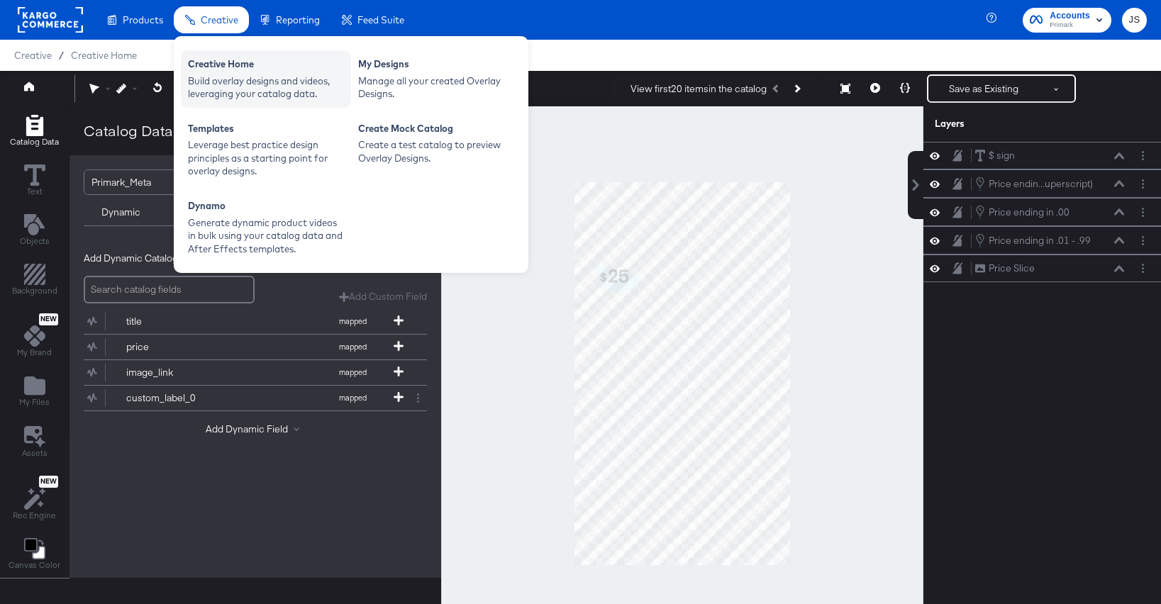
click at [222, 56] on div "Creative Home Build overlay designs and videos, leveraging your catalog data." at bounding box center [266, 78] width 170 height 57
click at [252, 82] on div "Build overlay designs and videos, leveraging your catalog data." at bounding box center [266, 87] width 156 height 26
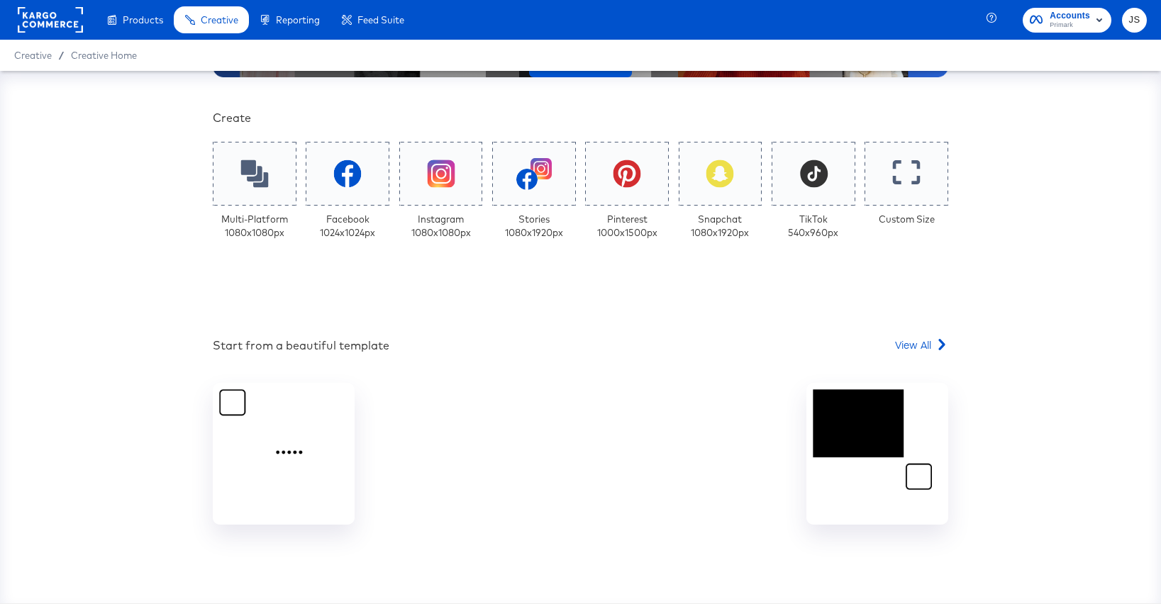
scroll to position [250, 0]
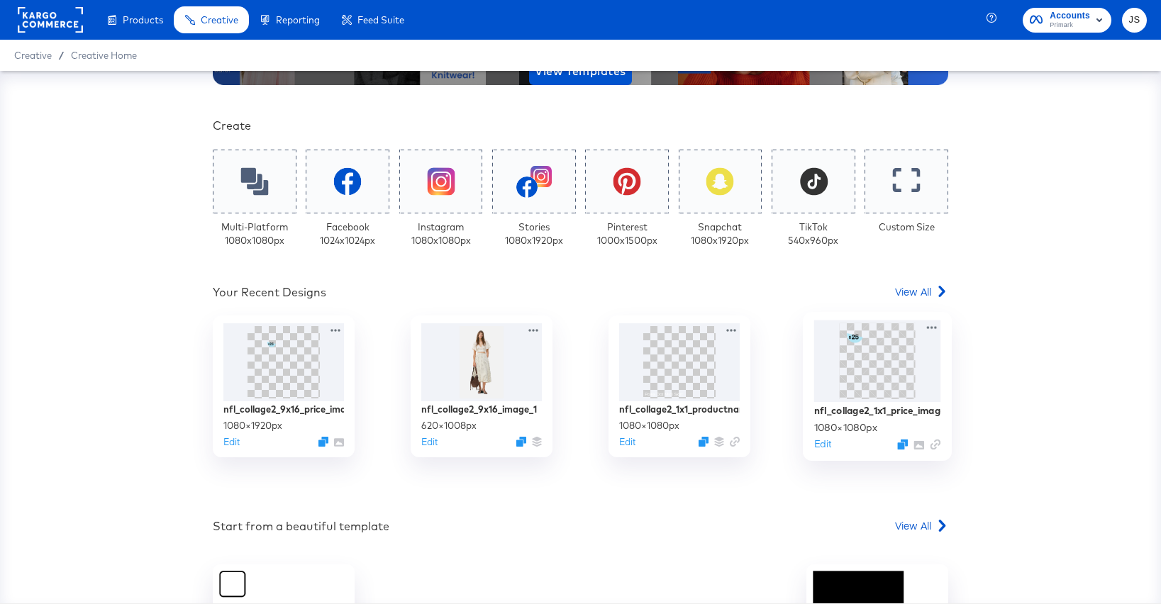
click at [869, 393] on img at bounding box center [877, 361] width 76 height 76
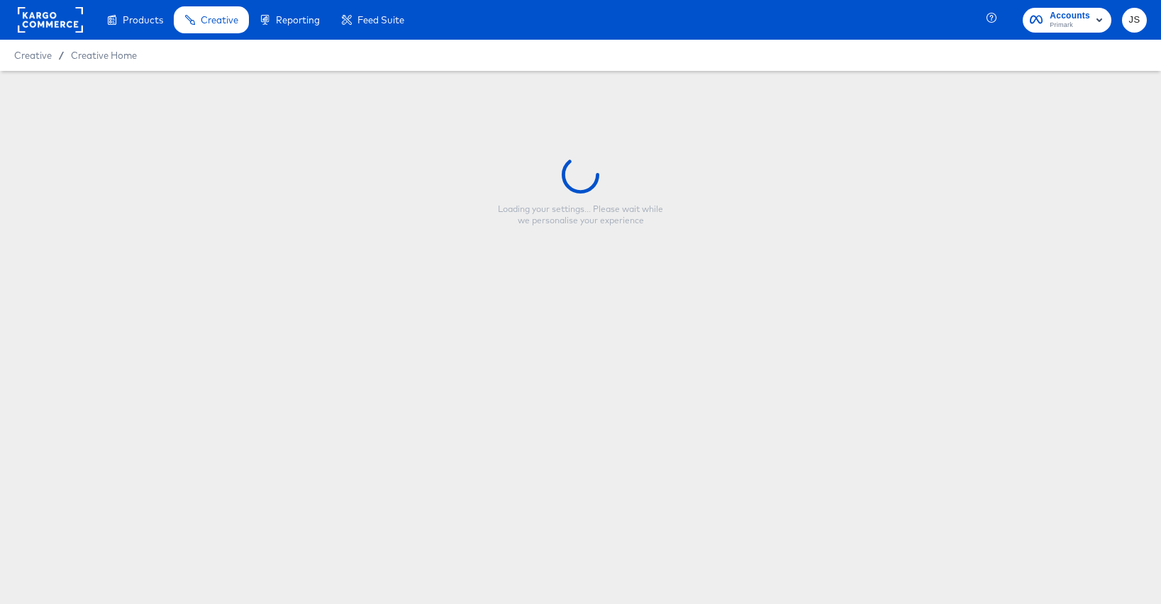
type input "nfl_collage2_1x1_price_image"
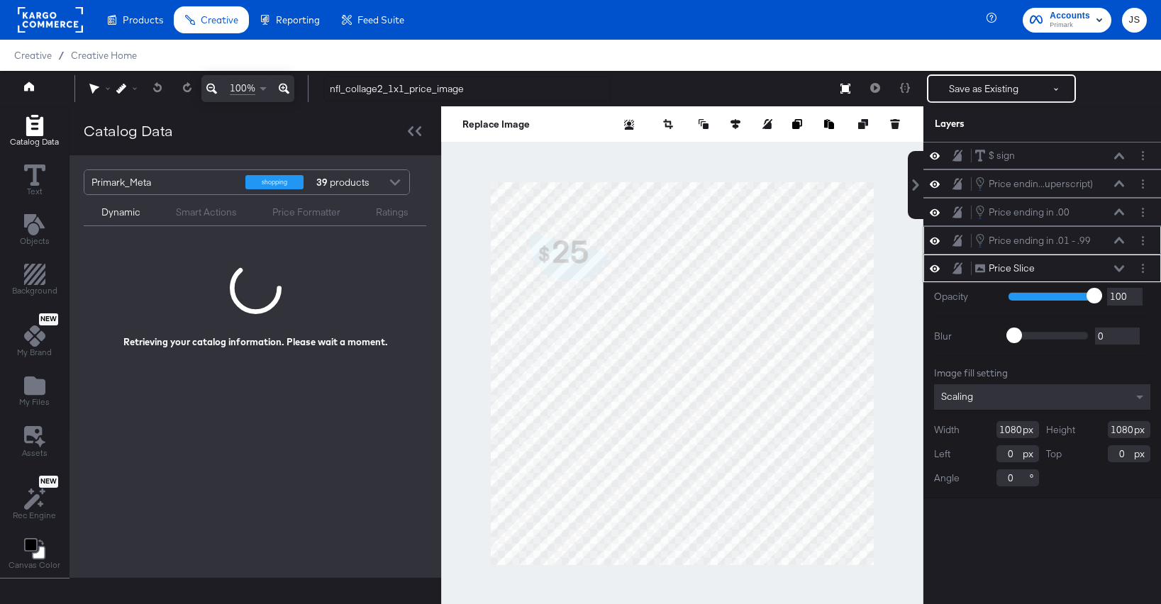
click at [1116, 242] on icon at bounding box center [1119, 240] width 10 height 6
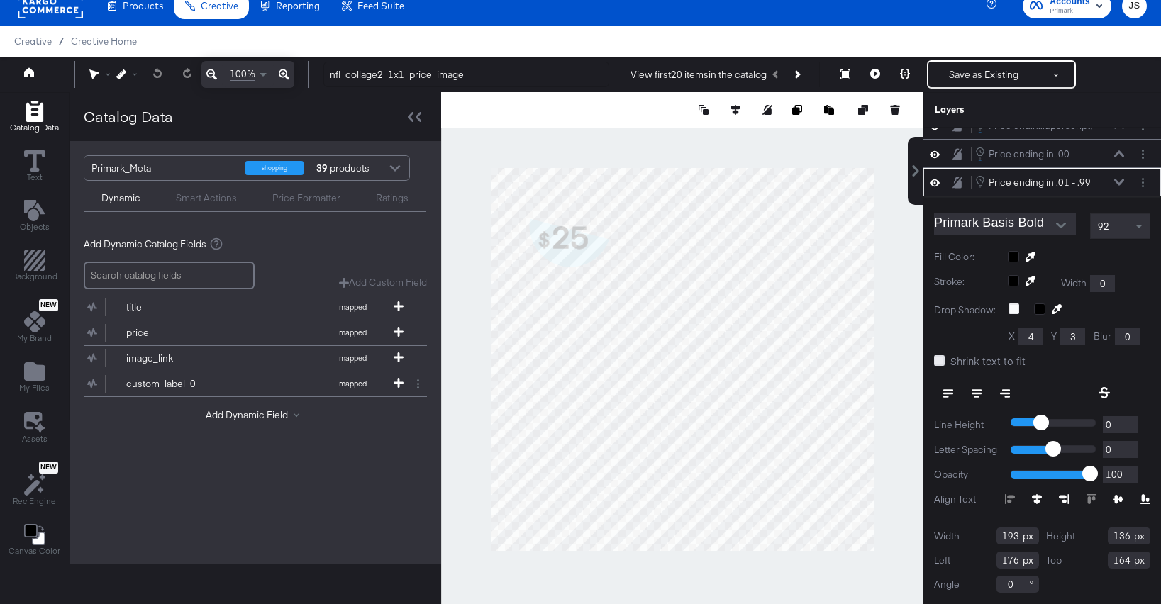
click at [939, 363] on icon at bounding box center [939, 360] width 11 height 11
click at [0, 0] on input "Shrink text to fit" at bounding box center [0, 0] width 0 height 0
click at [1112, 177] on div "Price ending in .01 - .99 Price ending in .01 - .99" at bounding box center [1049, 182] width 150 height 16
click at [1114, 157] on icon at bounding box center [1119, 153] width 10 height 7
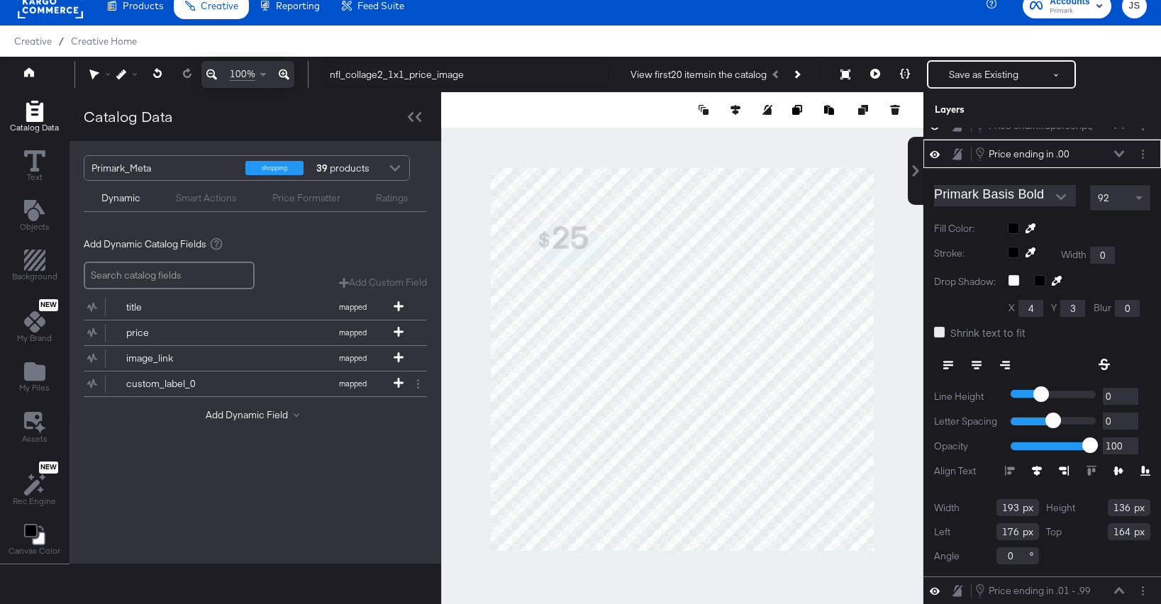
click at [944, 335] on icon at bounding box center [939, 332] width 11 height 11
click at [0, 0] on input "Shrink text to fit" at bounding box center [0, 0] width 0 height 0
click at [1112, 155] on div "Price ending in .00 Price ending in .00" at bounding box center [1049, 154] width 150 height 16
click at [1120, 151] on icon at bounding box center [1119, 153] width 10 height 7
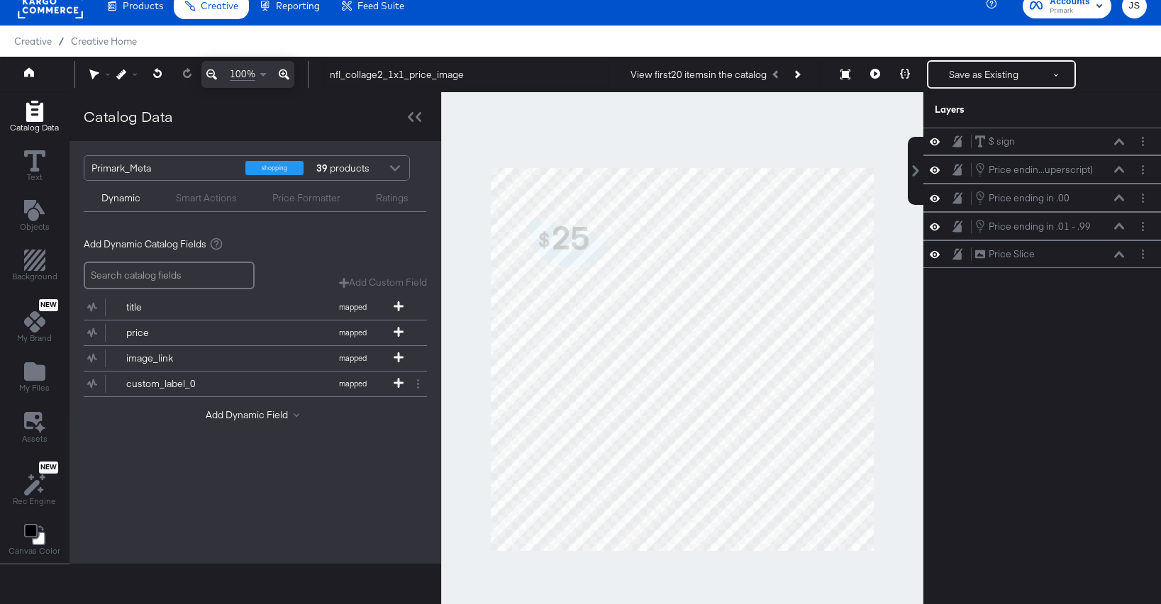
scroll to position [0, 0]
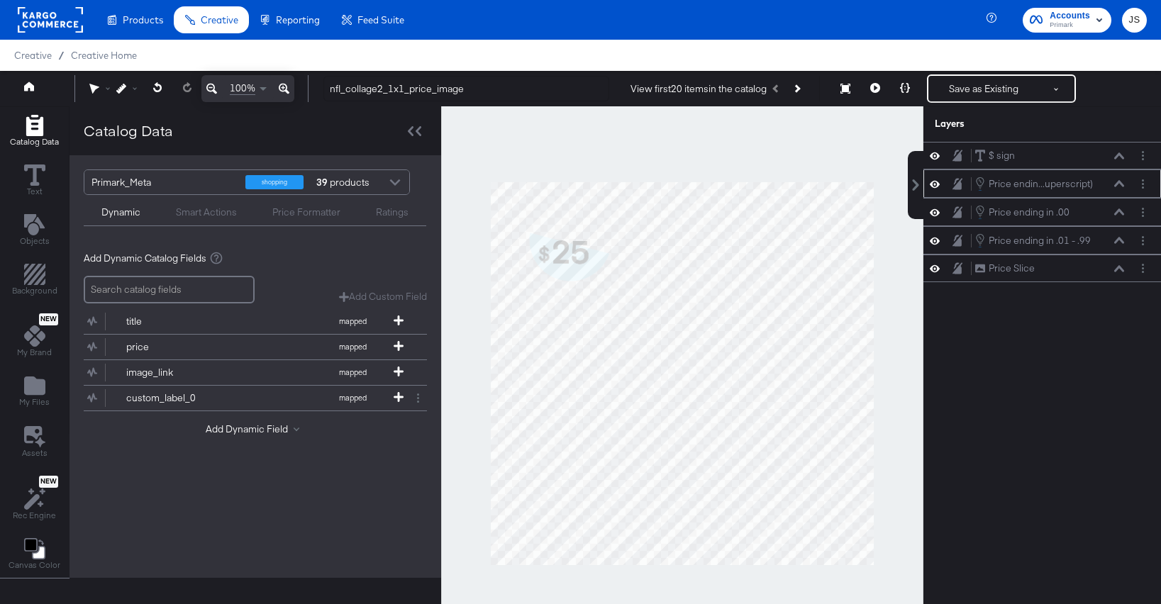
click at [1116, 182] on icon at bounding box center [1119, 183] width 10 height 7
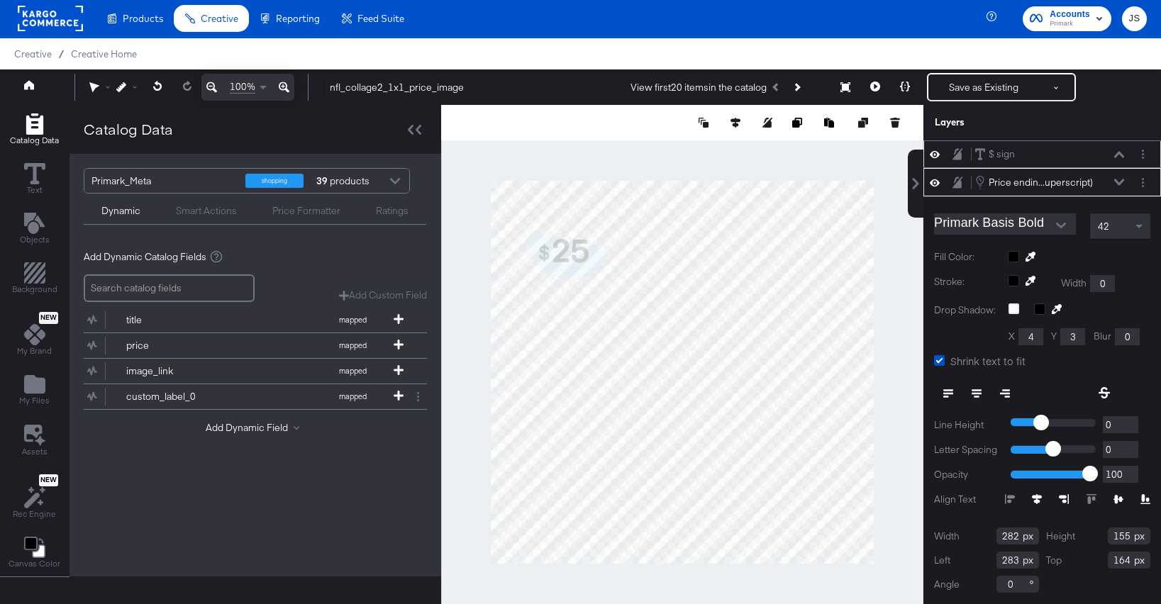
click at [1112, 153] on div "$ sign $ sign" at bounding box center [1049, 154] width 150 height 15
click at [1120, 145] on div "$ sign $ sign" at bounding box center [1042, 154] width 238 height 28
click at [1120, 147] on div "$ sign $ sign" at bounding box center [1049, 154] width 150 height 15
click at [1120, 150] on button at bounding box center [1118, 154] width 11 height 9
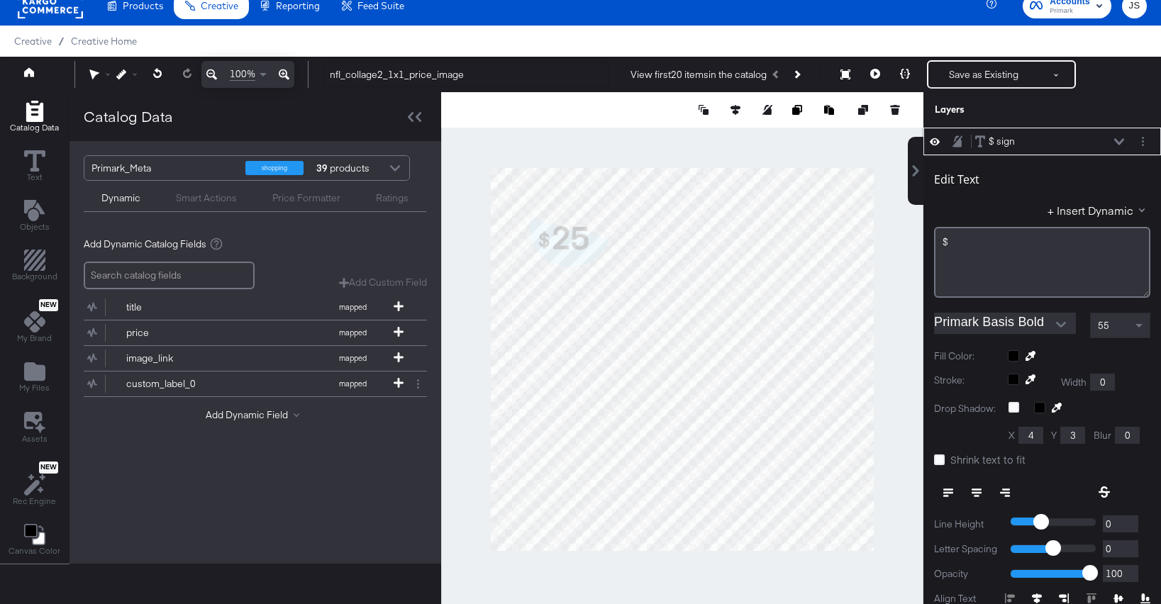
click at [1116, 142] on icon at bounding box center [1119, 141] width 10 height 6
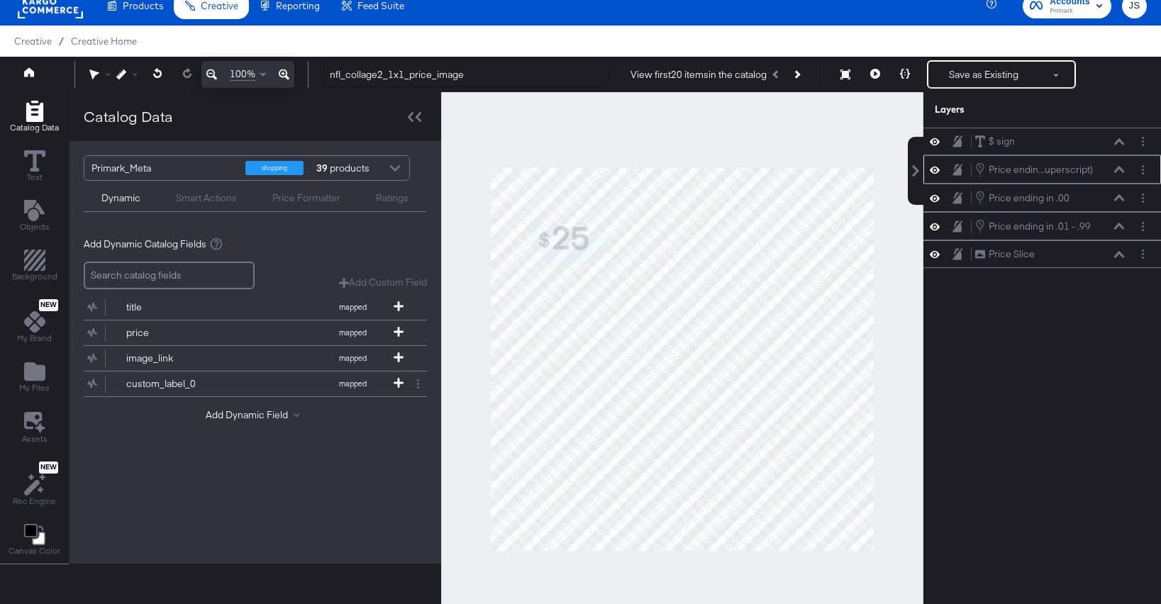
click at [1120, 173] on icon at bounding box center [1119, 169] width 10 height 7
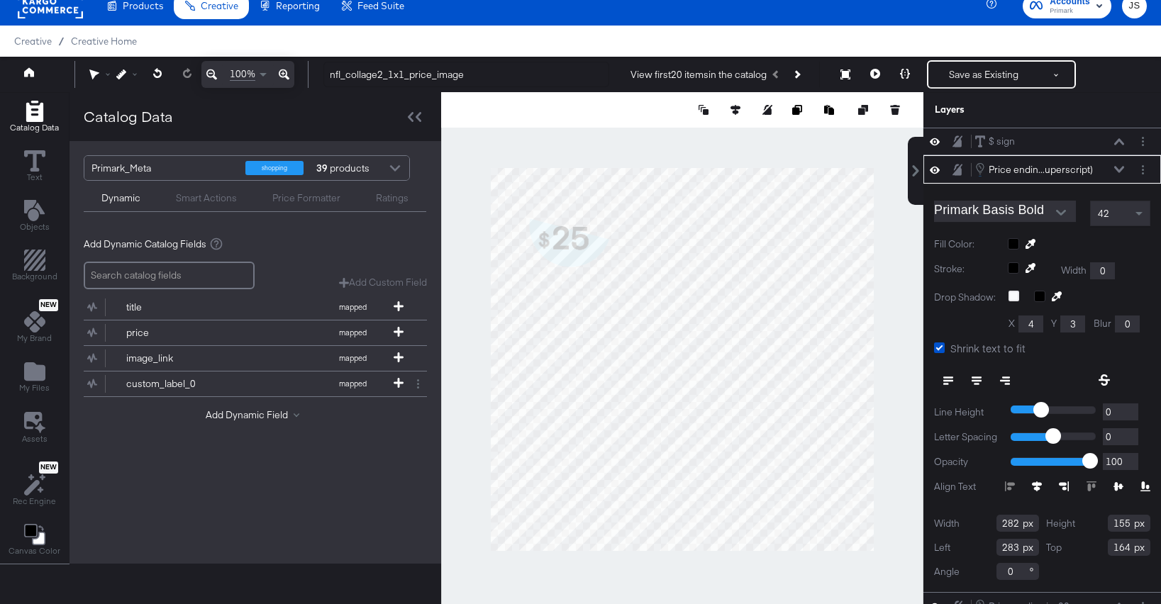
click at [1120, 169] on icon at bounding box center [1119, 169] width 10 height 6
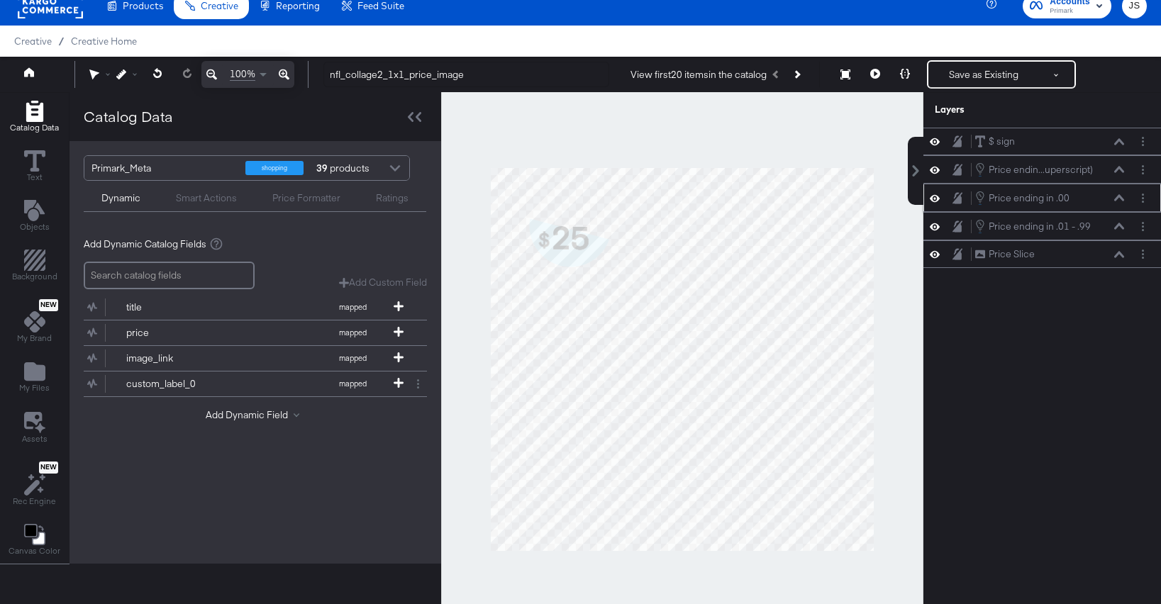
click at [1118, 197] on icon at bounding box center [1119, 197] width 10 height 7
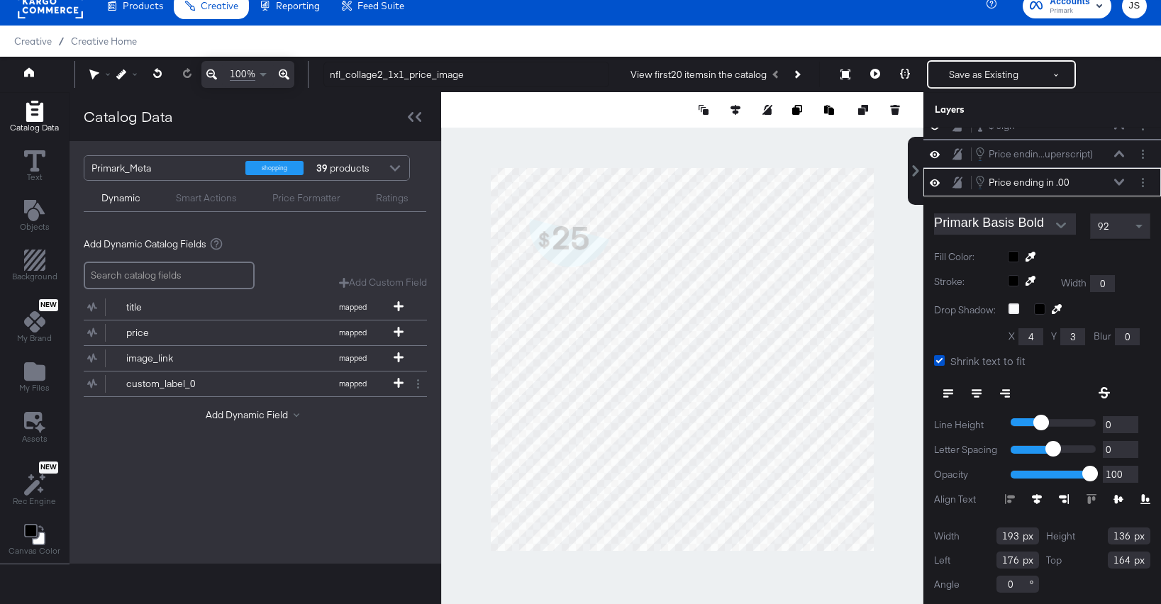
click at [1118, 184] on icon at bounding box center [1119, 182] width 10 height 6
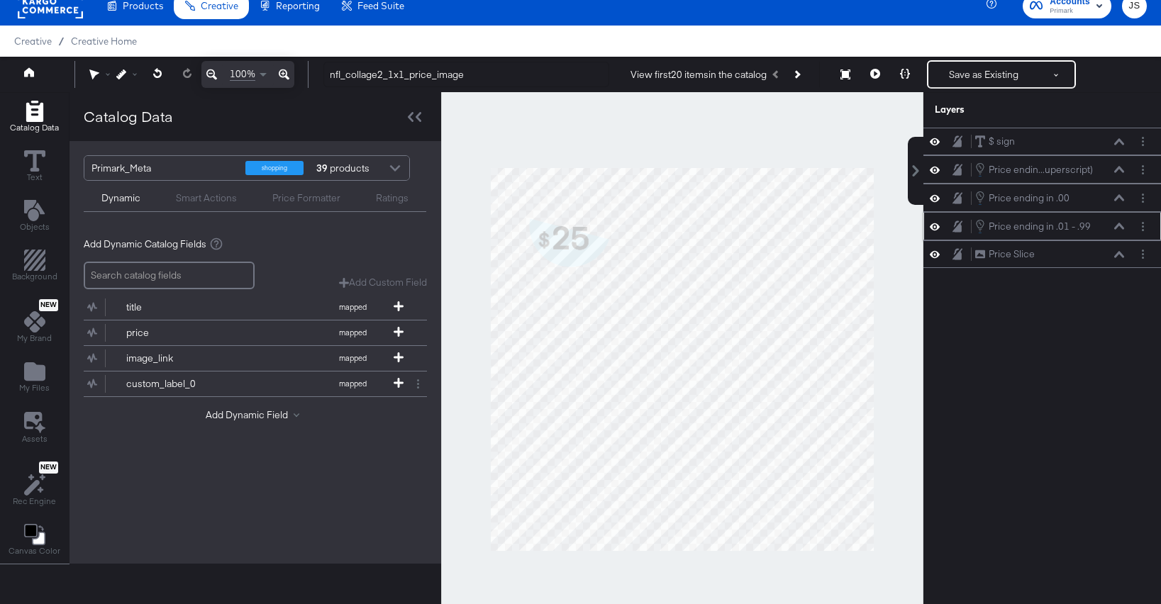
scroll to position [0, 0]
click at [1117, 223] on icon at bounding box center [1119, 226] width 10 height 7
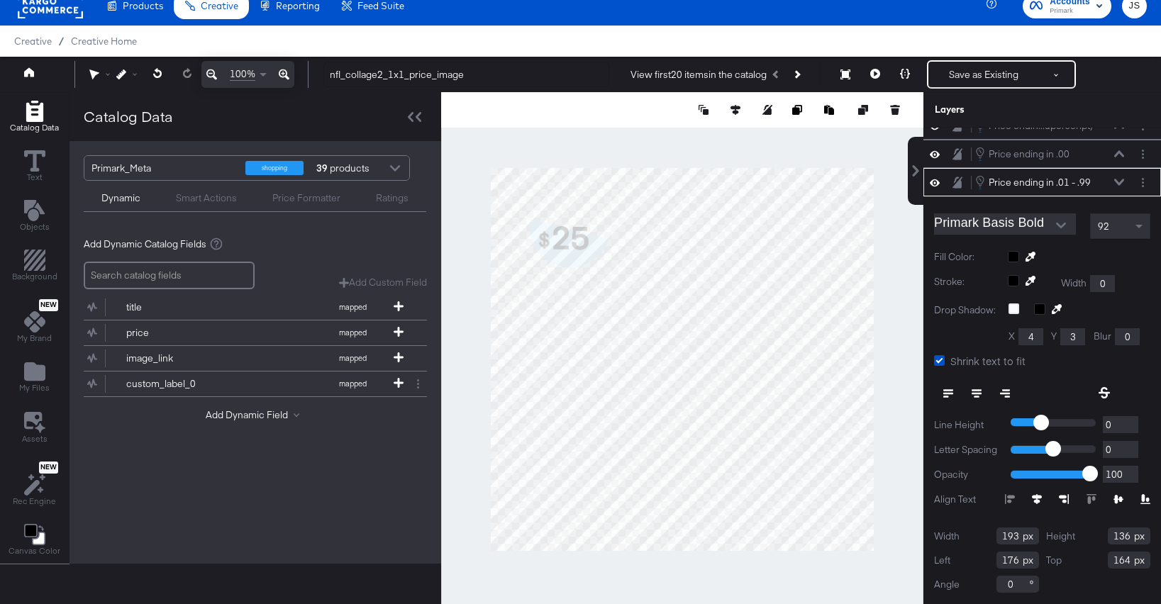
click at [1114, 176] on div "Price ending in .01 - .99 Price ending in .01 - .99" at bounding box center [1049, 182] width 150 height 16
click at [1115, 181] on icon at bounding box center [1119, 182] width 10 height 6
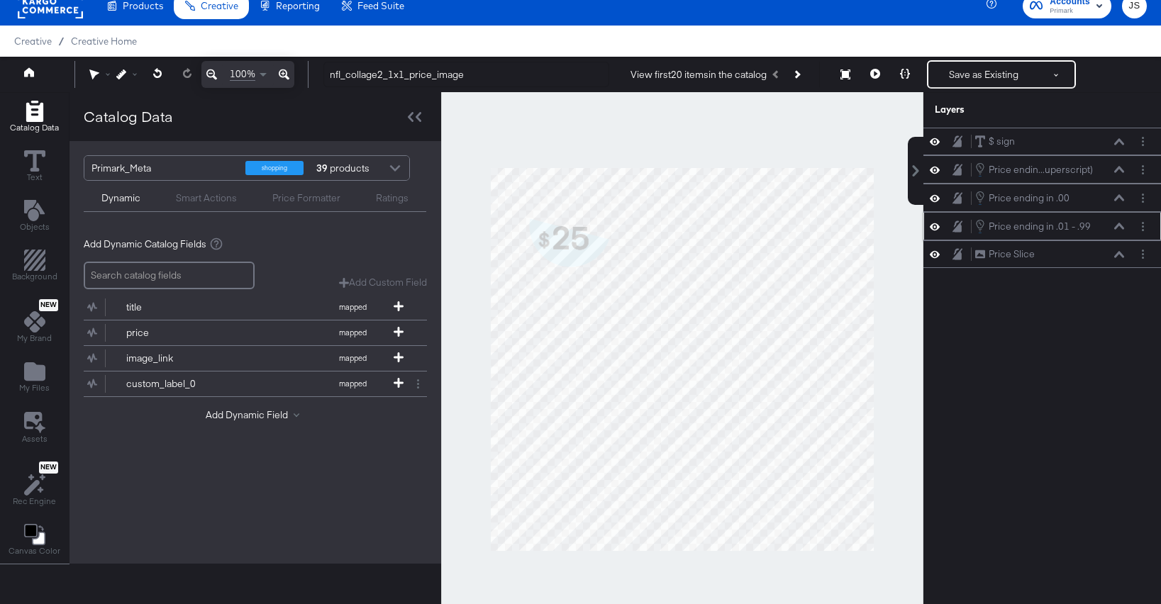
scroll to position [0, 0]
click at [966, 72] on button "Save as Existing" at bounding box center [983, 75] width 111 height 26
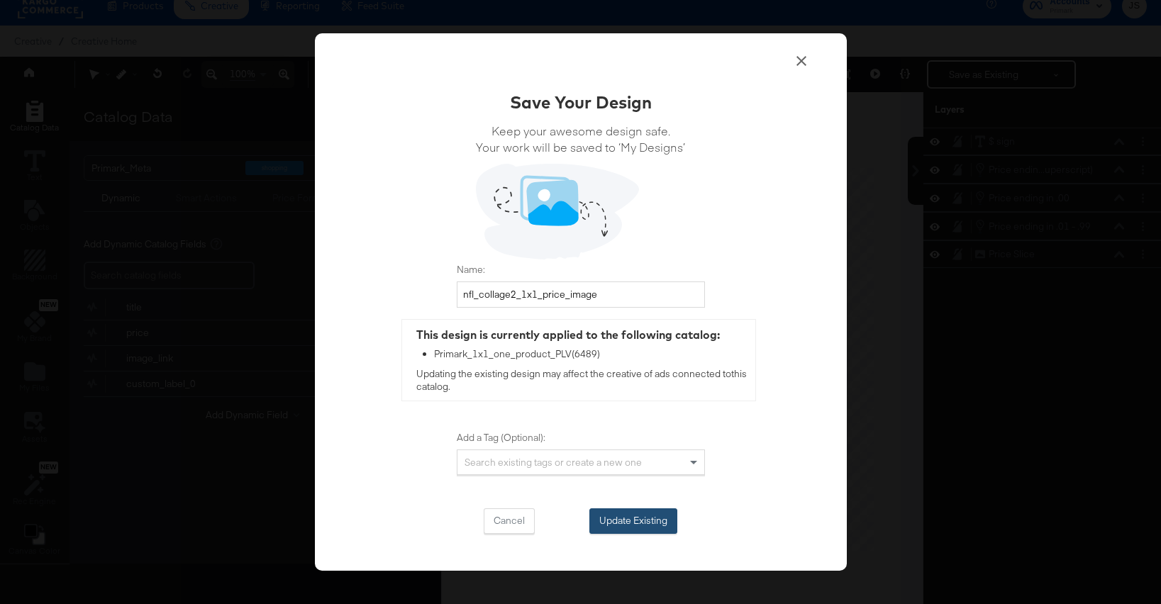
click at [640, 522] on button "Update Existing" at bounding box center [633, 521] width 88 height 26
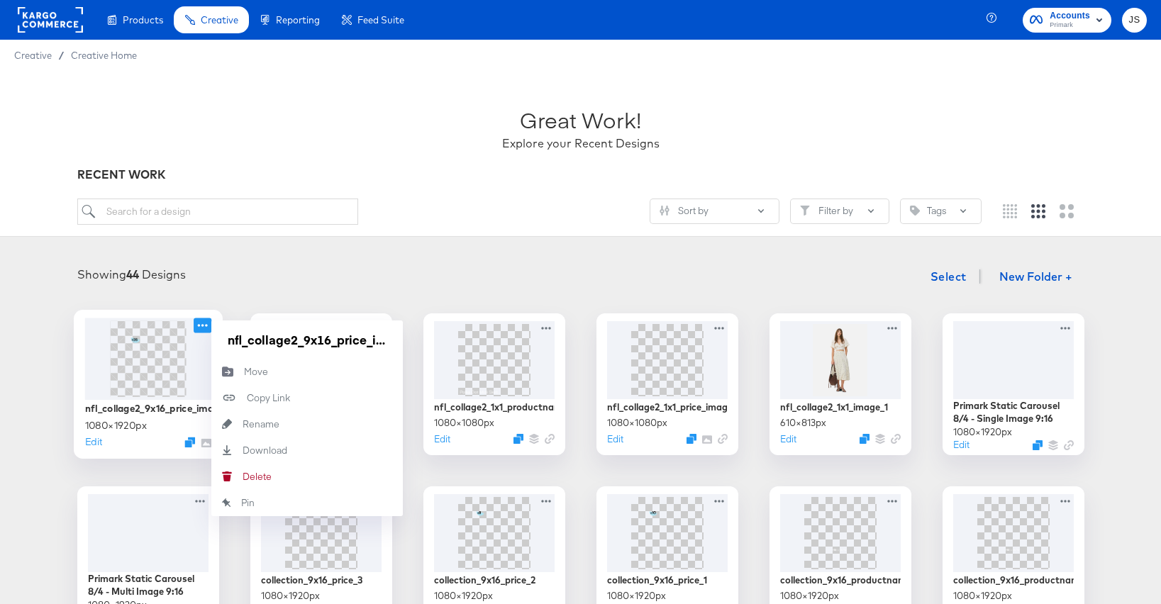
click at [202, 325] on icon at bounding box center [202, 325] width 10 height 3
click at [242, 450] on div "Download Download" at bounding box center [242, 450] width 0 height 0
click at [434, 272] on div "Showing 44 Designs Select New Folder +" at bounding box center [580, 276] width 1132 height 29
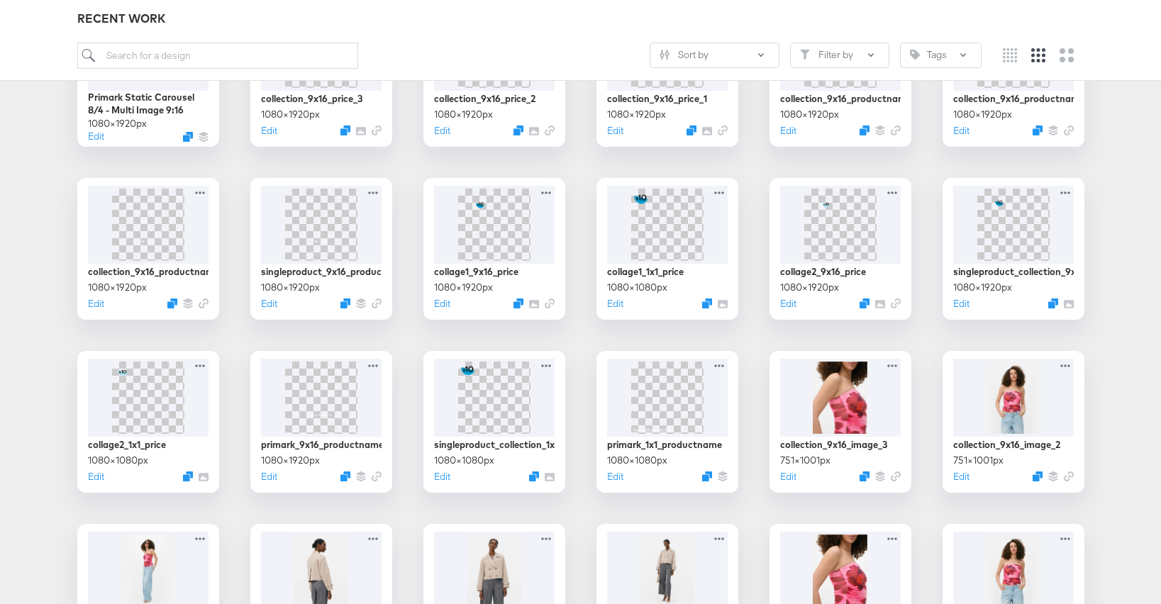
scroll to position [489, 0]
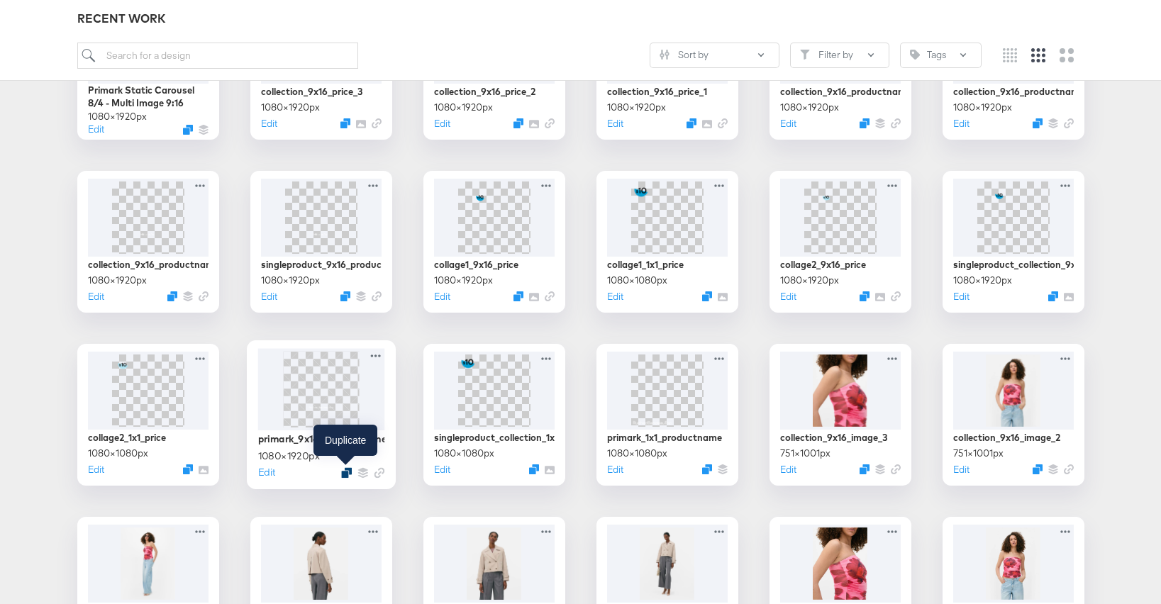
click at [349, 477] on icon "Duplicate" at bounding box center [346, 472] width 11 height 11
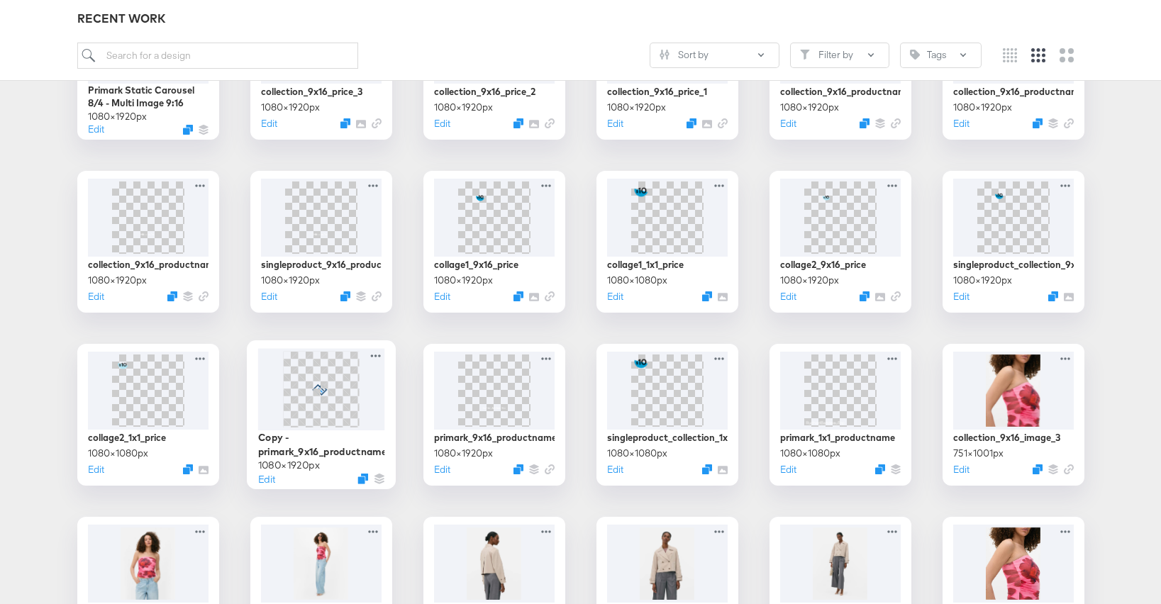
click at [342, 407] on span at bounding box center [321, 389] width 76 height 76
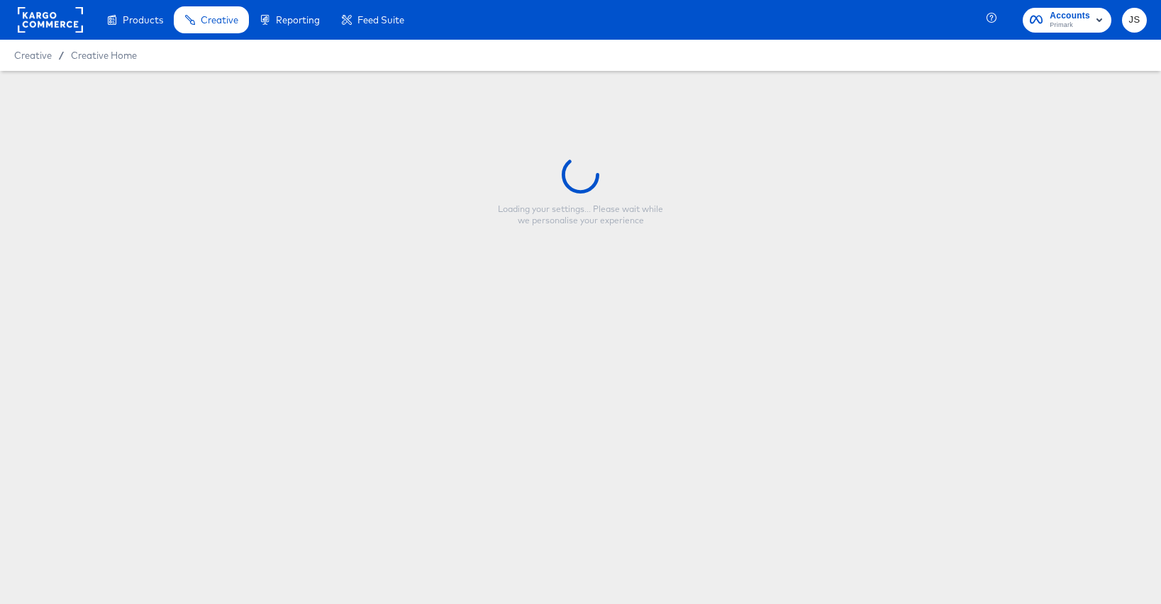
type input "Copy - primark_9x16_productname"
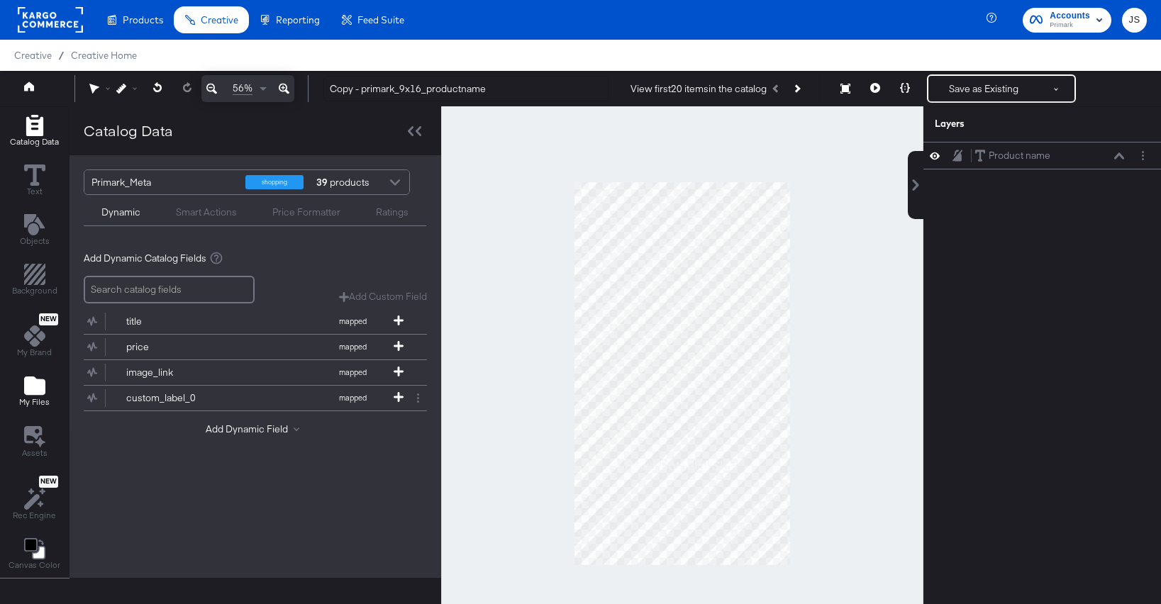
click at [29, 391] on icon "Add Files" at bounding box center [34, 385] width 21 height 18
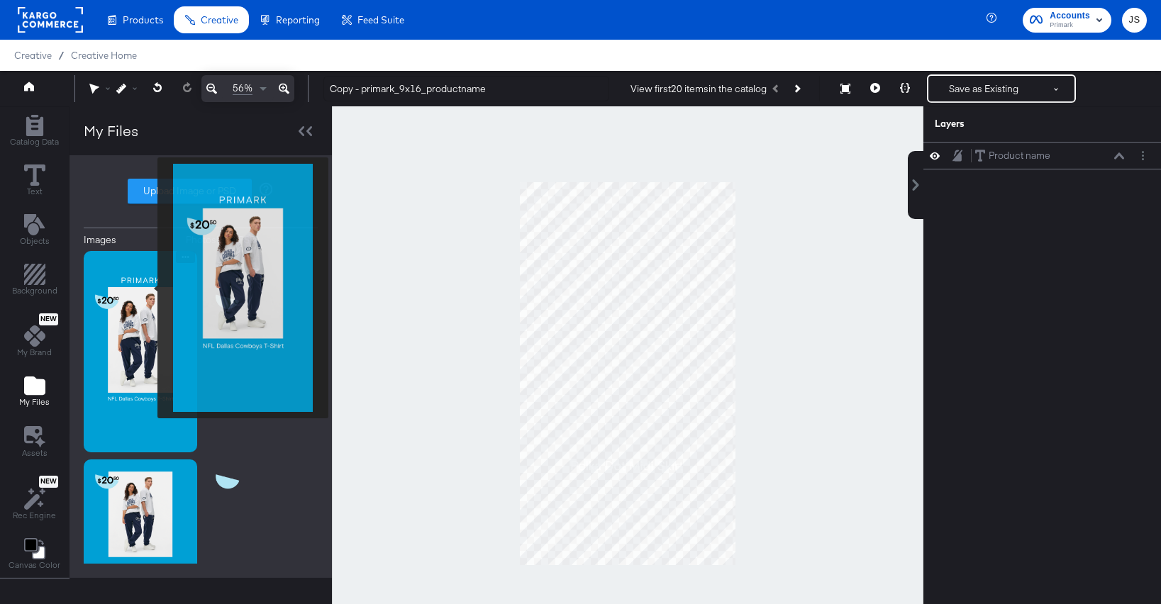
click at [147, 291] on img at bounding box center [140, 351] width 113 height 201
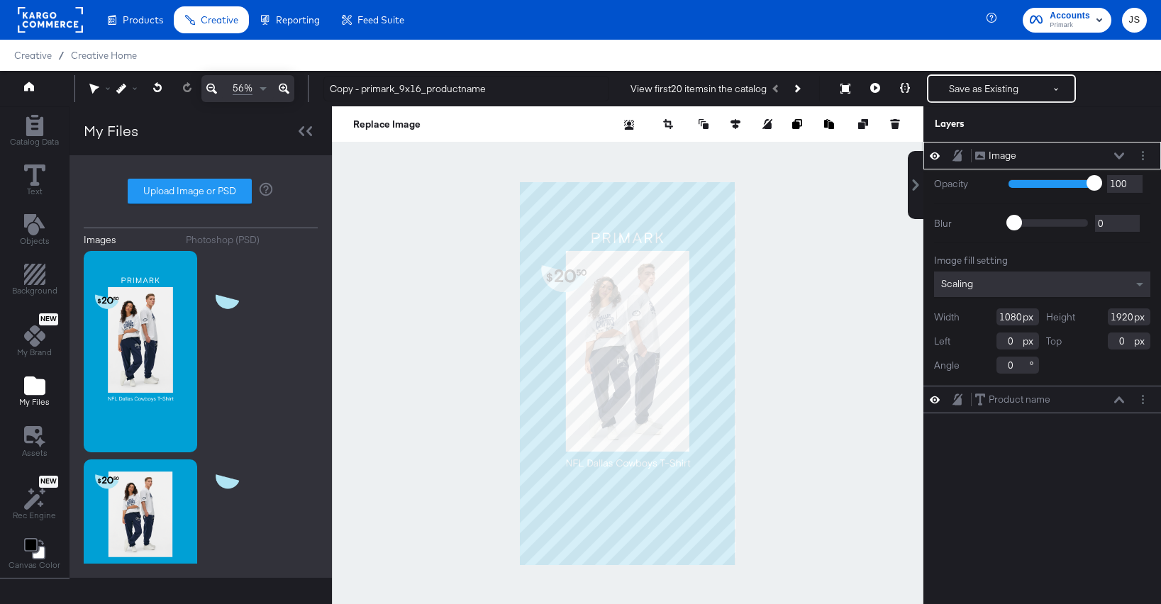
click at [1120, 157] on icon at bounding box center [1119, 155] width 10 height 7
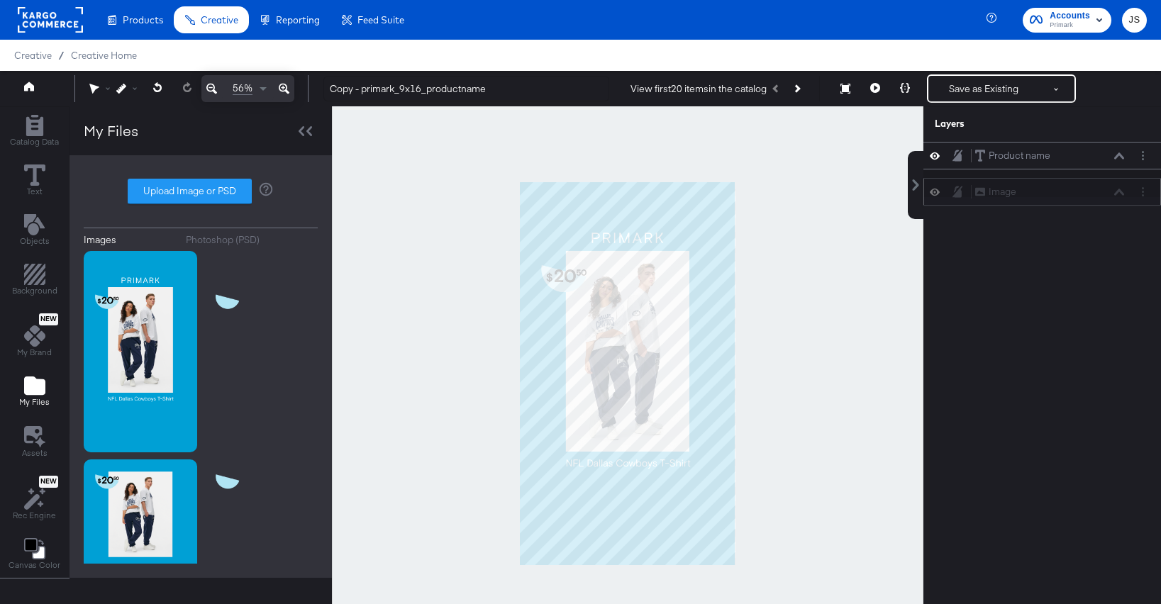
drag, startPoint x: 1105, startPoint y: 155, endPoint x: 1105, endPoint y: 199, distance: 44.0
click at [1105, 199] on div "Image Image" at bounding box center [1049, 191] width 150 height 15
click at [1120, 157] on icon at bounding box center [1119, 155] width 10 height 7
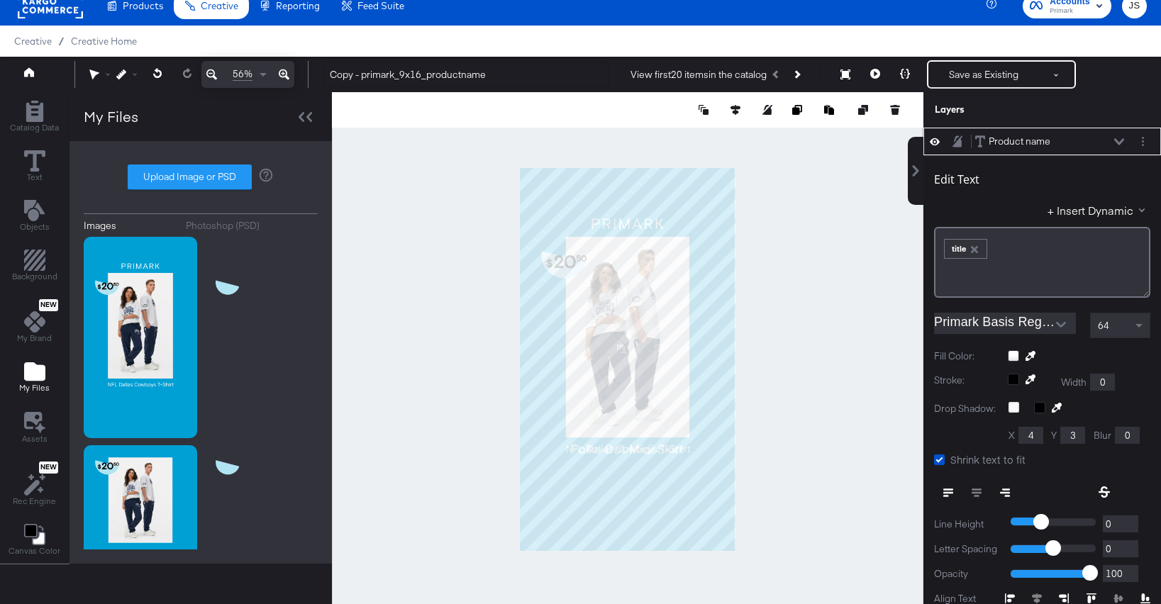
type input "1369"
click at [1113, 139] on div "Product name Product name" at bounding box center [1049, 141] width 150 height 15
click at [1119, 147] on div "Product name Product name" at bounding box center [1049, 141] width 150 height 15
click at [1119, 145] on button at bounding box center [1118, 142] width 11 height 9
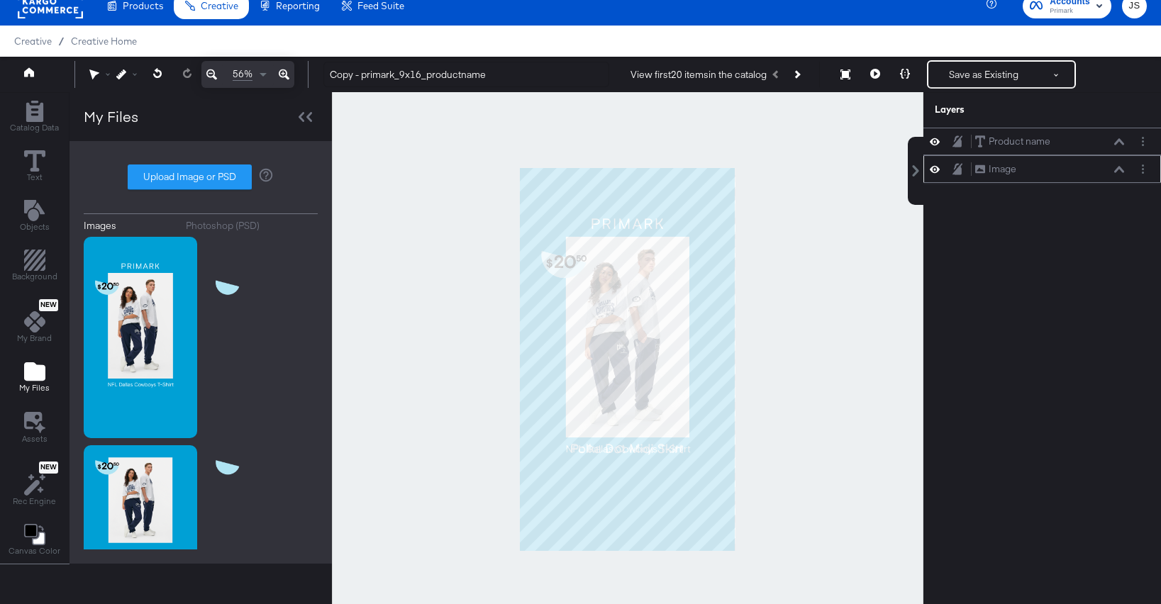
click at [1116, 166] on icon at bounding box center [1119, 169] width 10 height 7
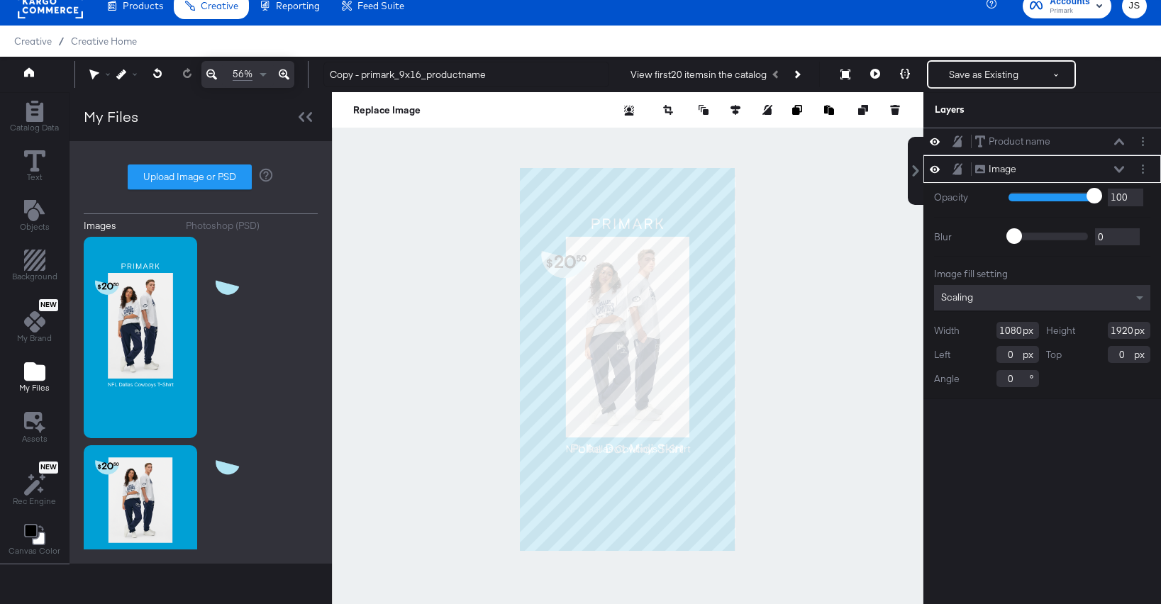
type input "99"
type input "97"
type input "96"
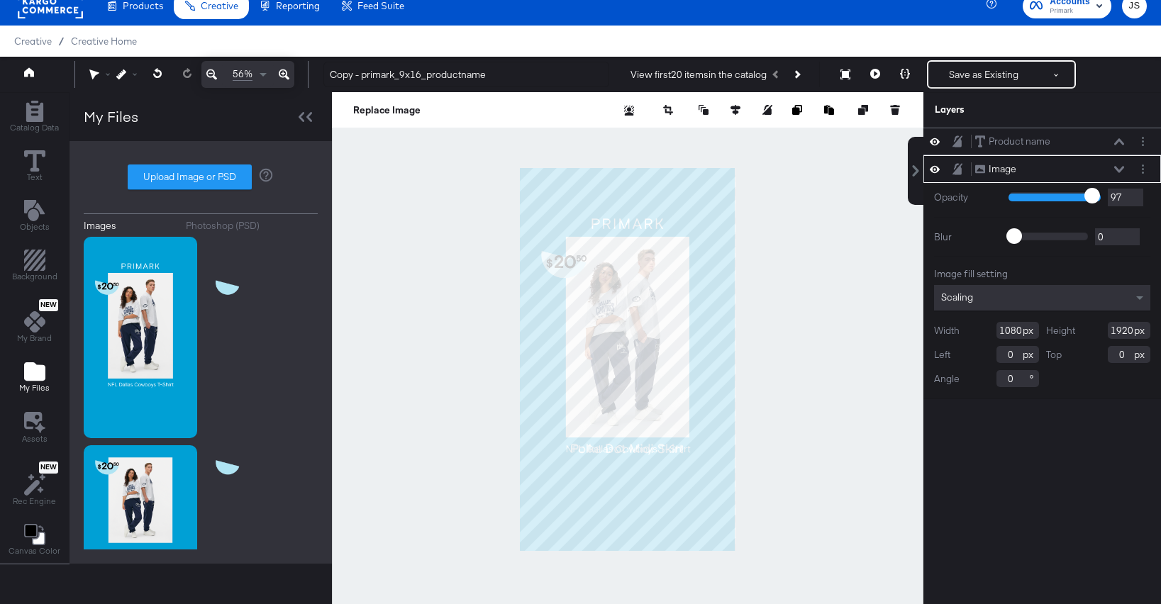
type input "96"
type input "95"
type input "93"
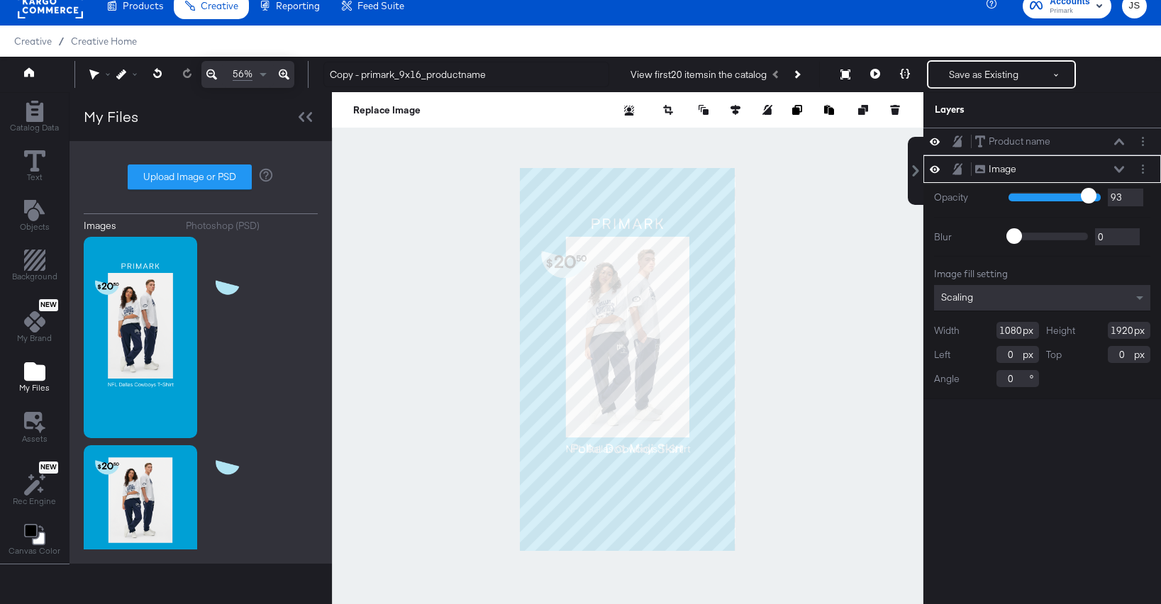
type input "92"
type input "90"
type input "89"
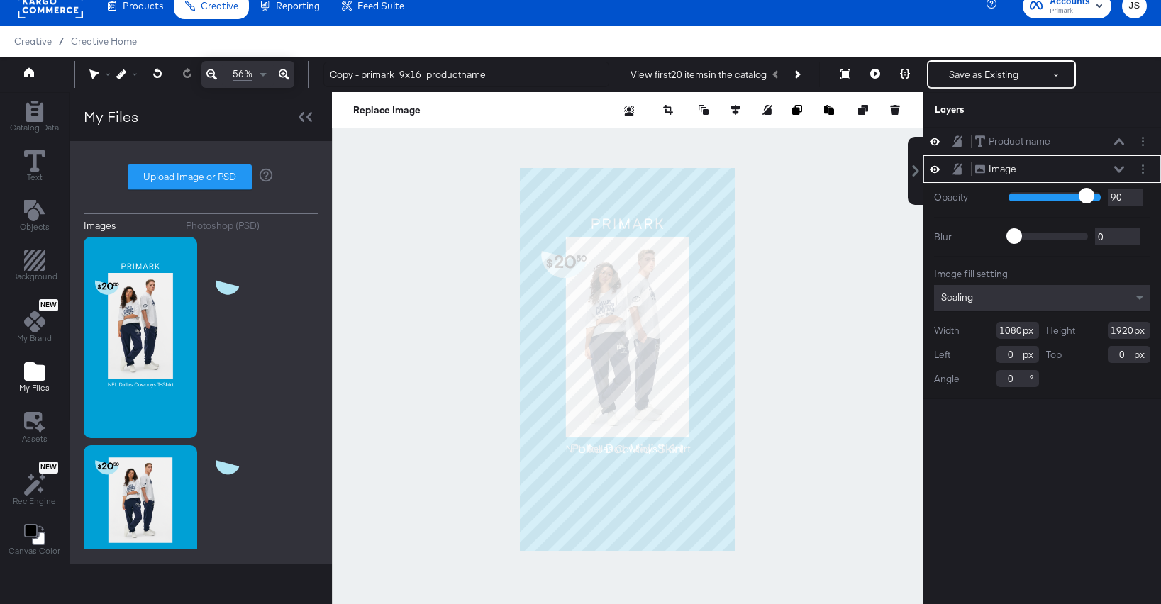
type input "89"
type input "87"
type input "82"
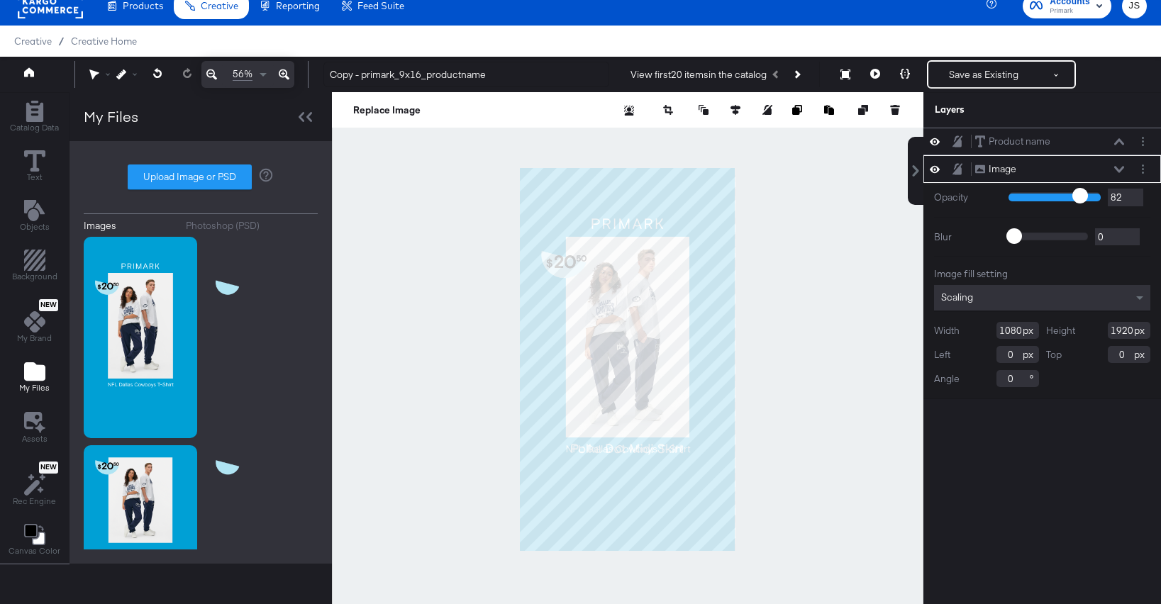
type input "81"
type input "80"
type input "79"
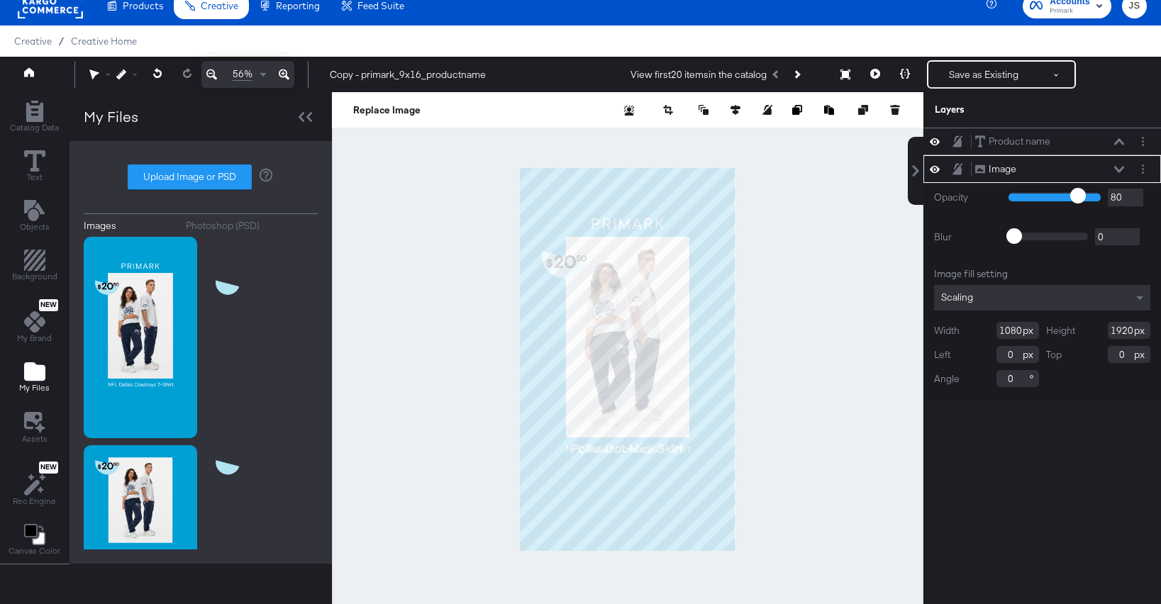
type input "79"
drag, startPoint x: 1098, startPoint y: 199, endPoint x: 1076, endPoint y: 199, distance: 22.7
click at [1076, 199] on input "range" at bounding box center [1054, 195] width 92 height 9
type input "77"
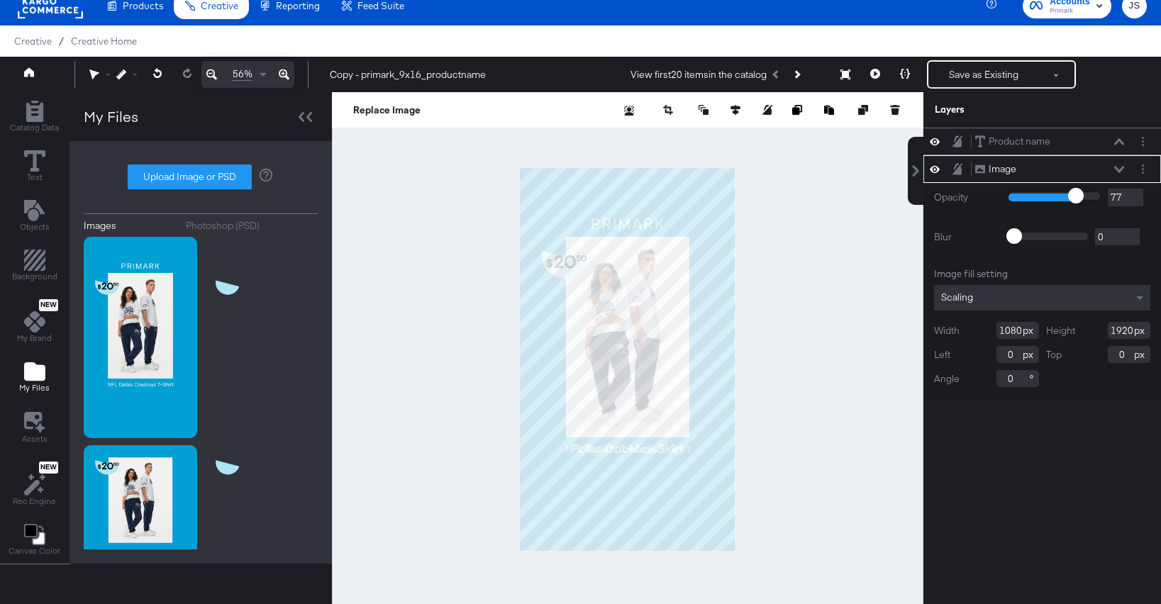
type input "76"
type input "75"
type input "74"
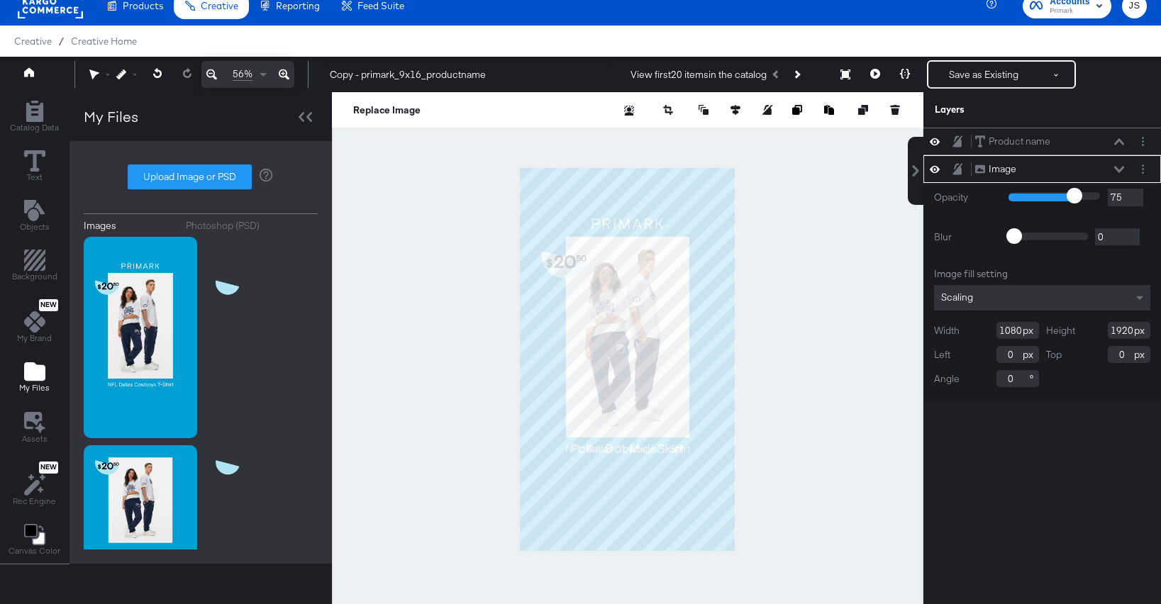
type input "74"
type input "73"
type input "72"
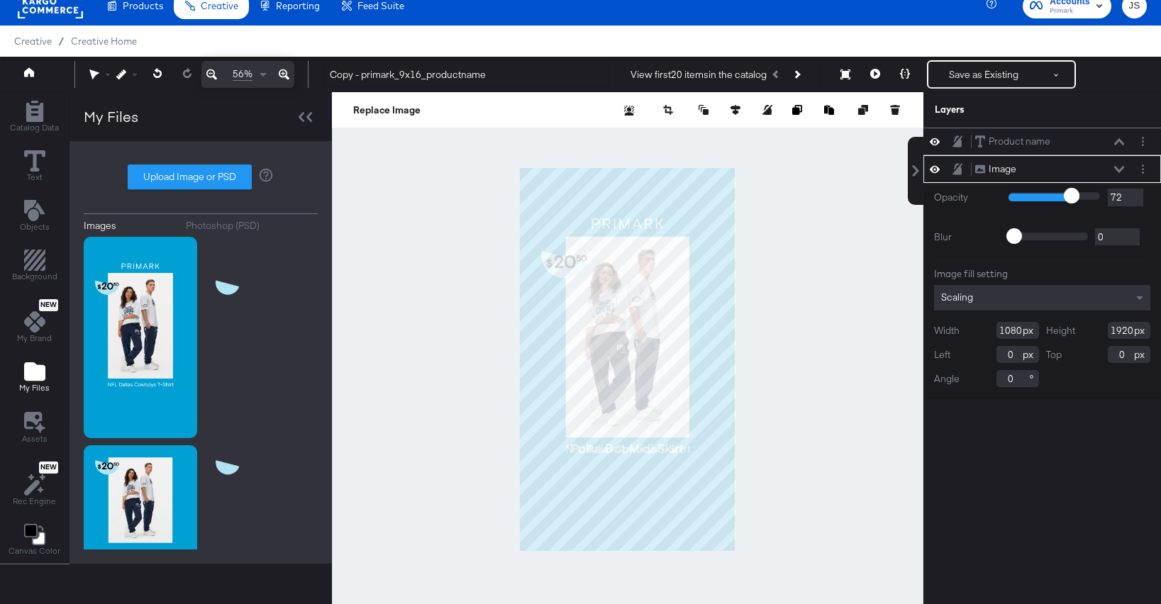
type input "71"
type input "69"
type input "68"
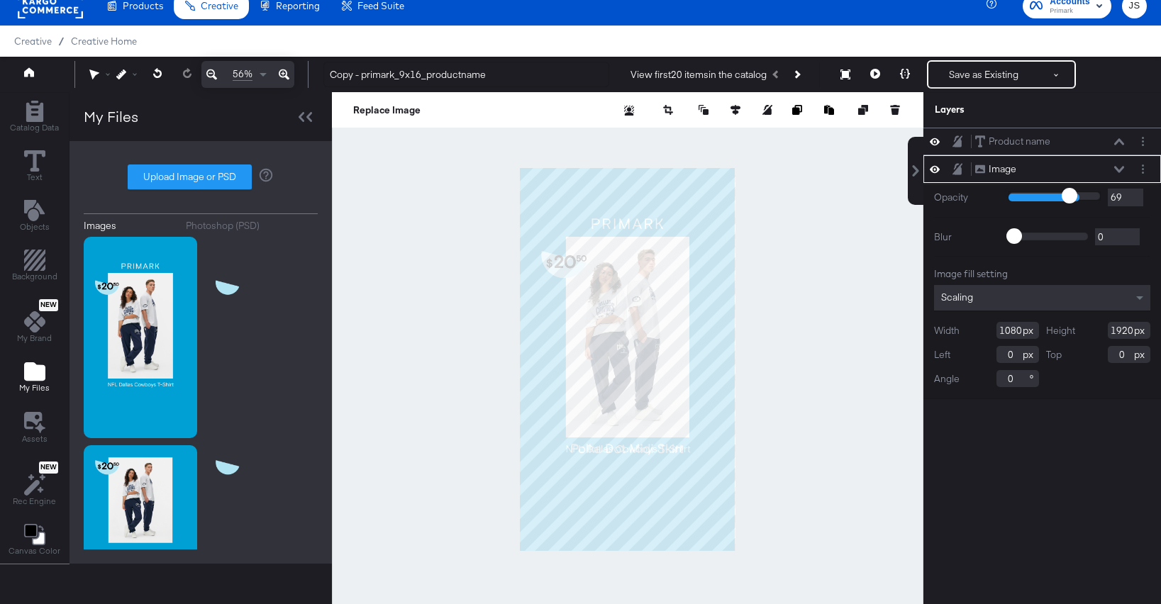
type input "68"
type input "66"
type input "65"
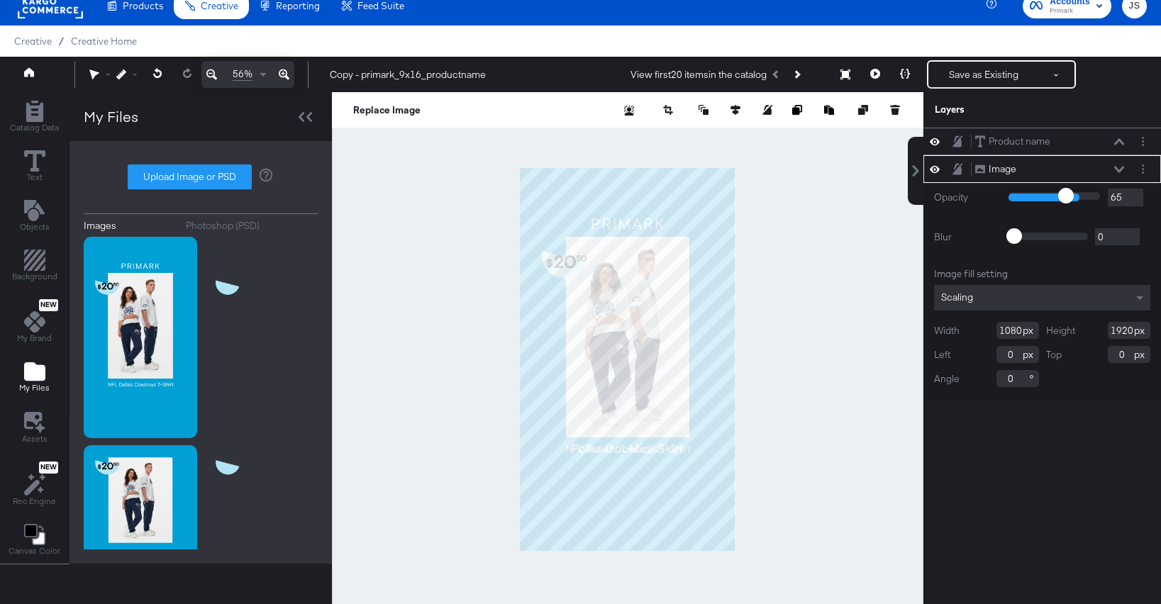
type input "60"
type input "58"
type input "56"
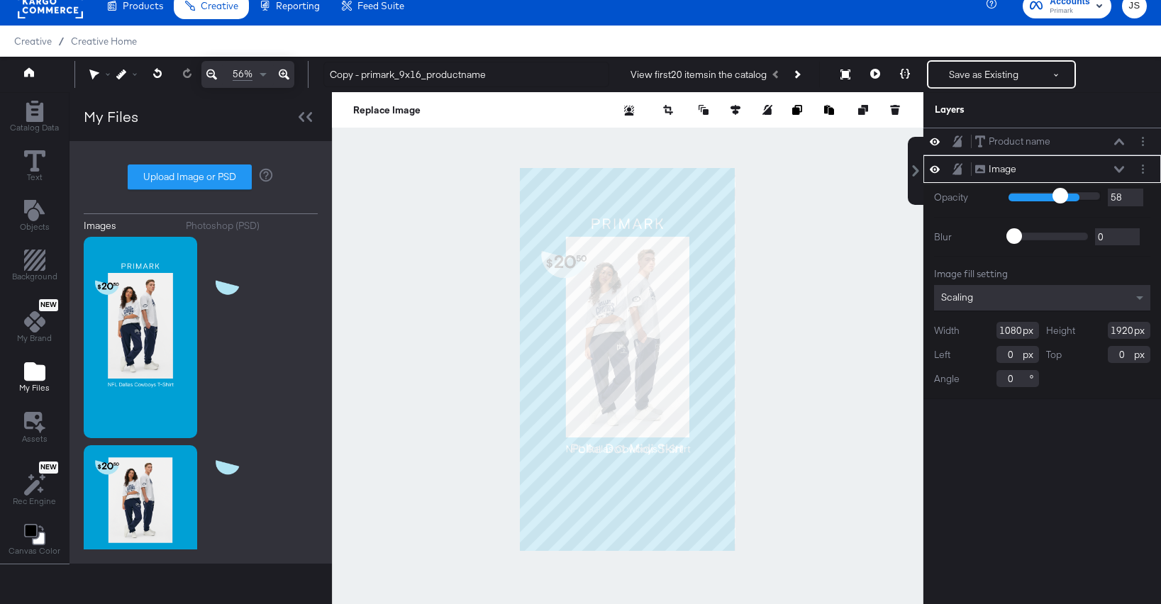
type input "56"
type input "54"
type input "50"
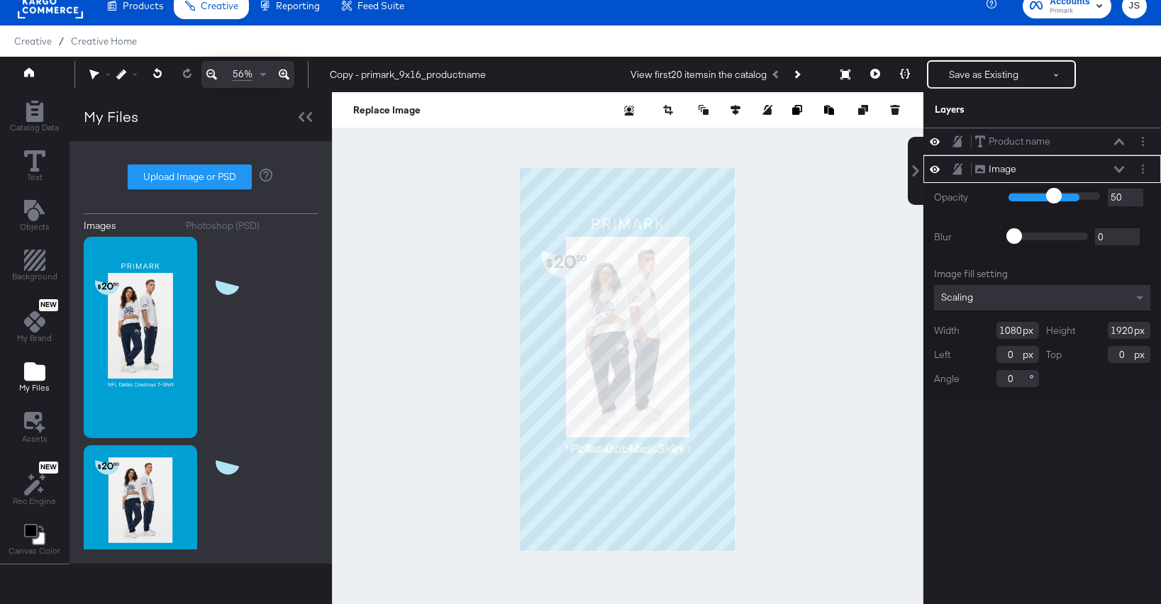
type input "49"
type input "48"
type input "46"
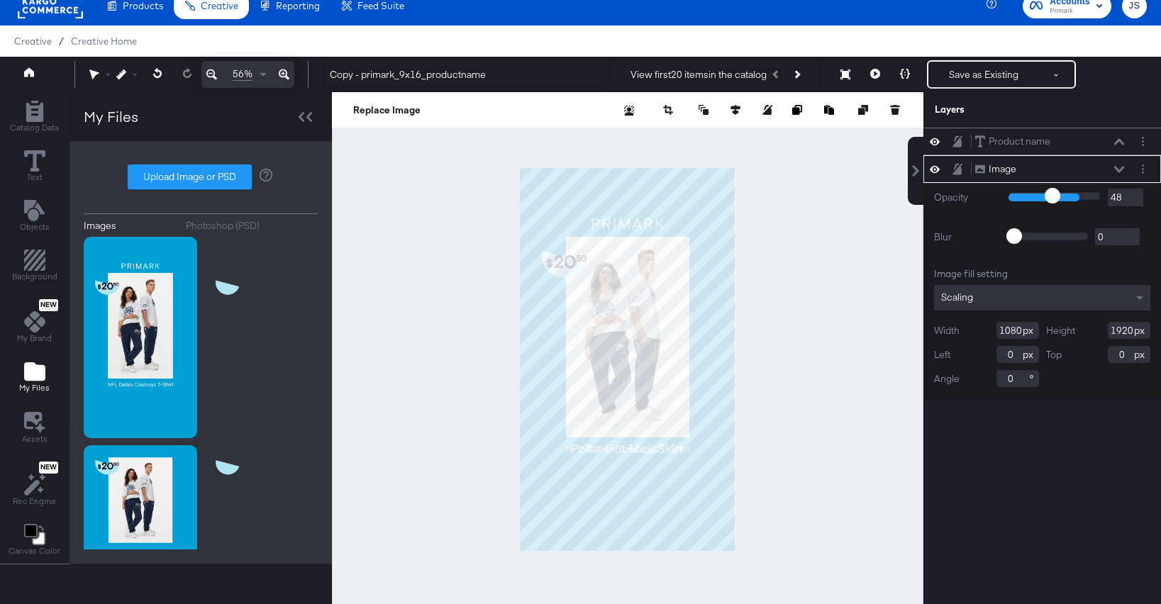
type input "46"
type input "44"
type input "43"
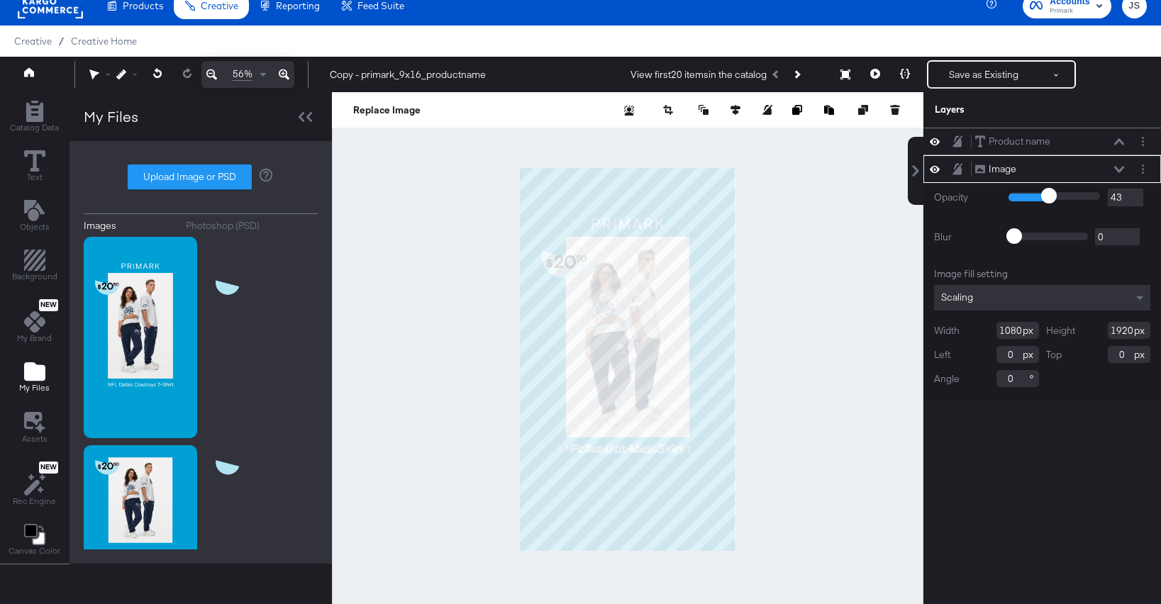
type input "41"
type input "40"
type input "39"
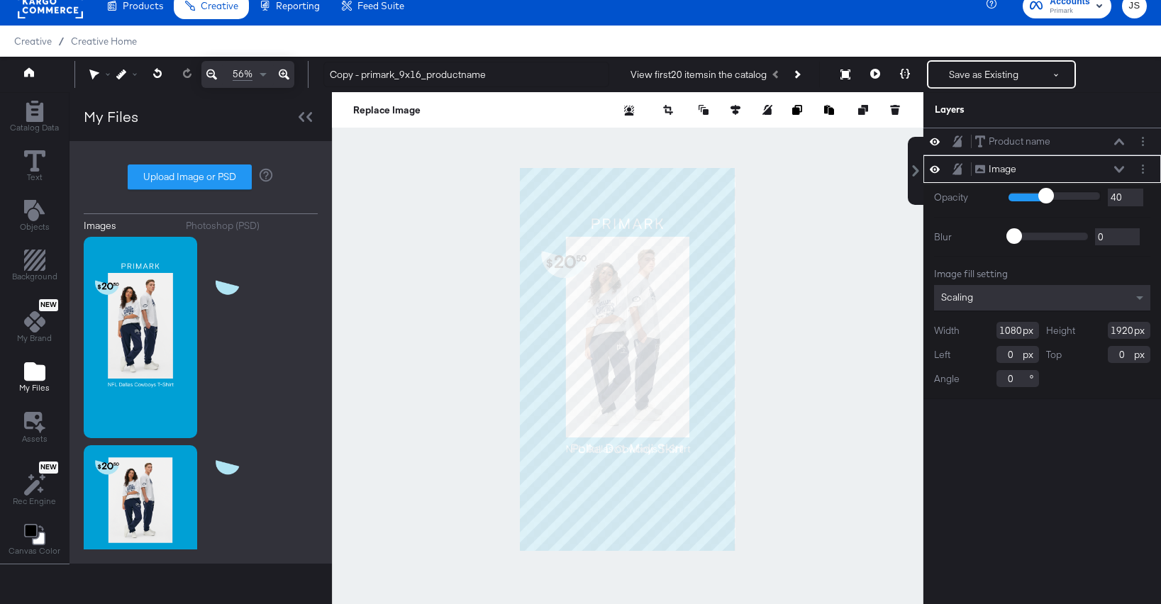
type input "39"
type input "37"
type input "36"
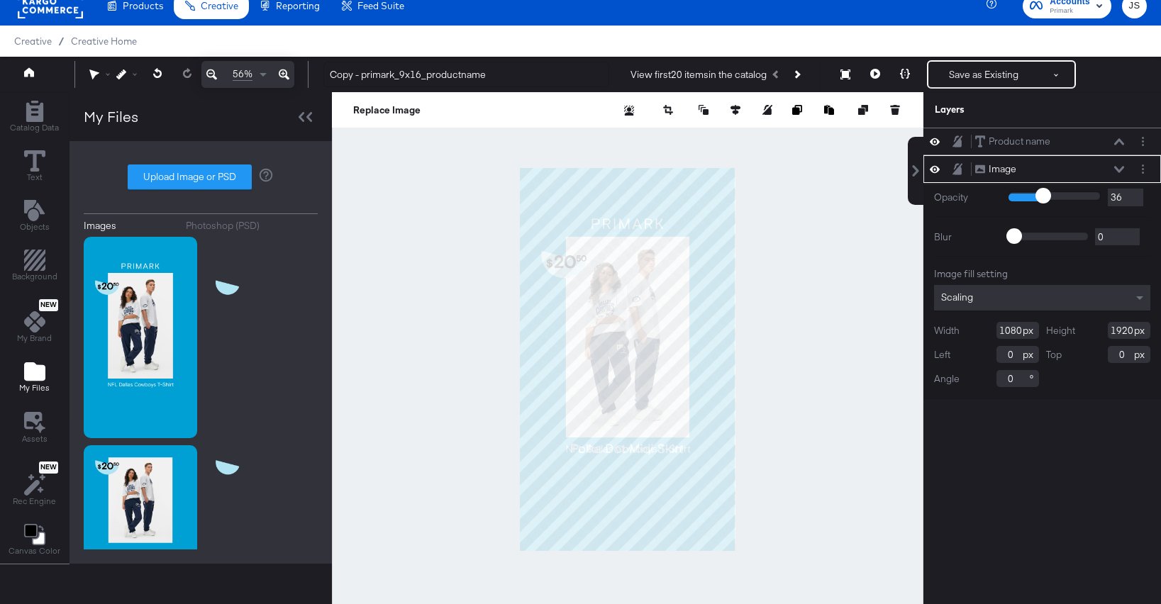
type input "35"
type input "34"
type input "33"
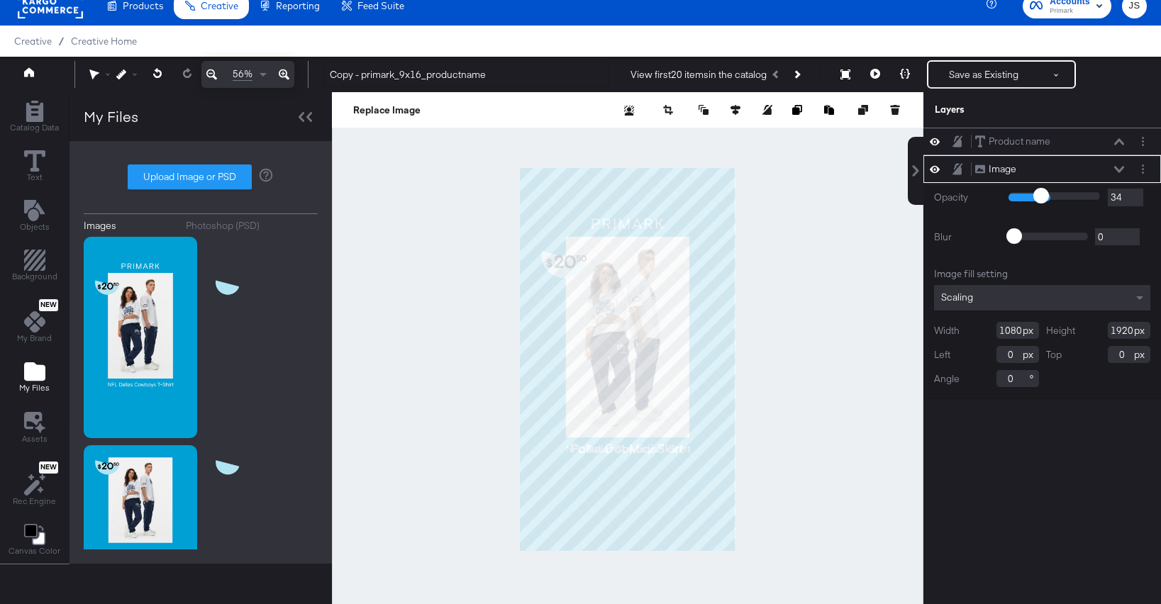
type input "33"
type input "32"
type input "31"
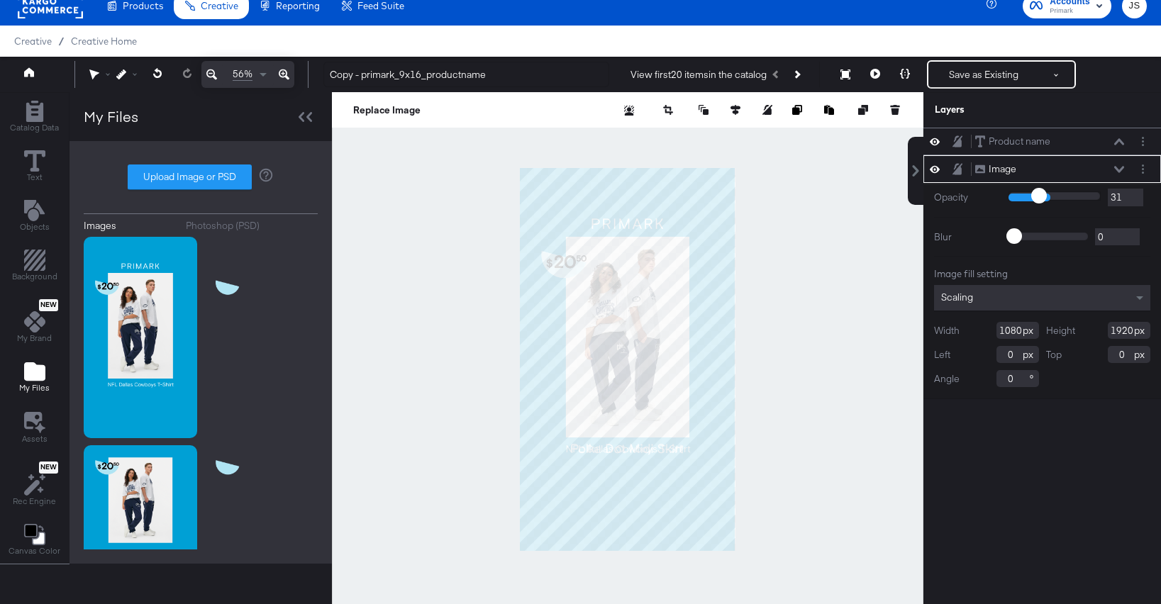
type input "30"
drag, startPoint x: 1074, startPoint y: 197, endPoint x: 1037, endPoint y: 199, distance: 36.9
type input "30"
click at [1037, 199] on input "range" at bounding box center [1054, 195] width 92 height 9
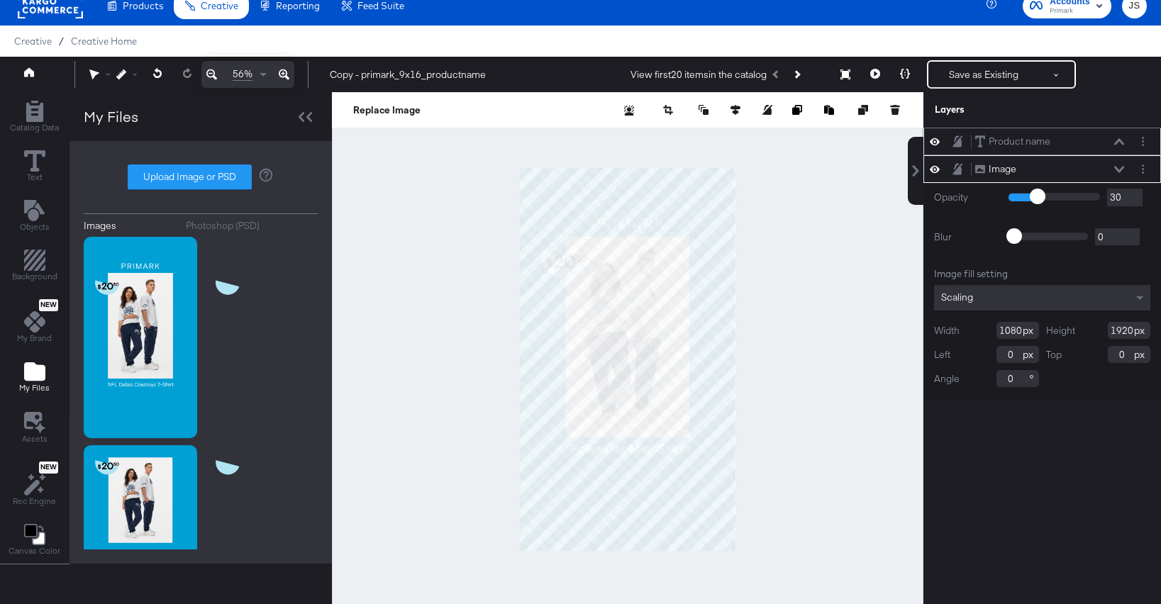
click at [1122, 139] on icon at bounding box center [1119, 141] width 10 height 7
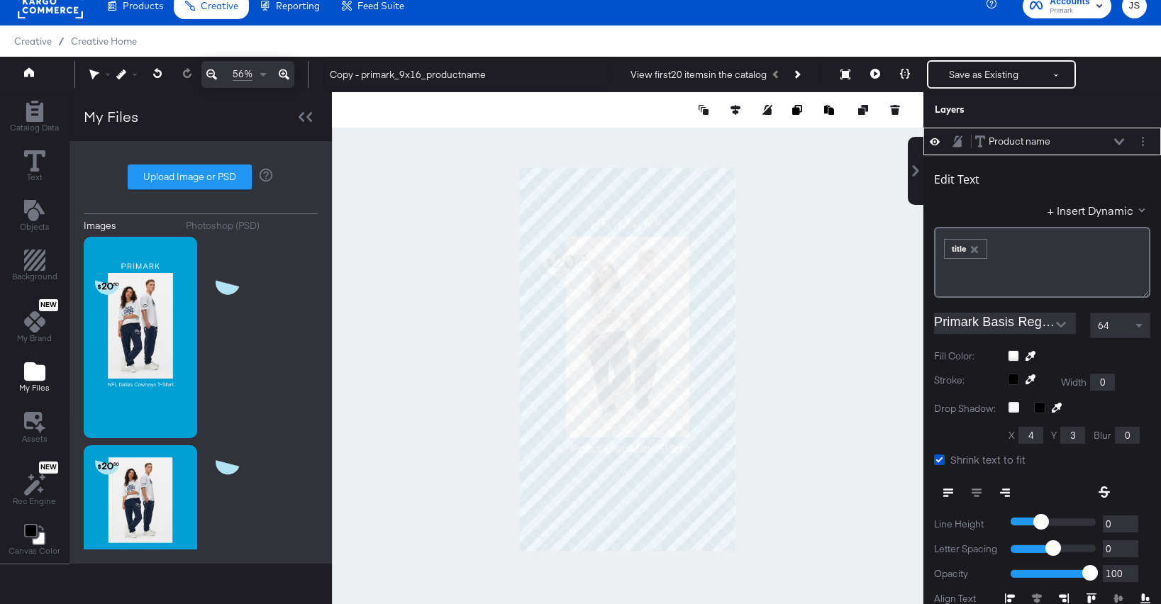
click at [282, 78] on icon at bounding box center [284, 74] width 11 height 17
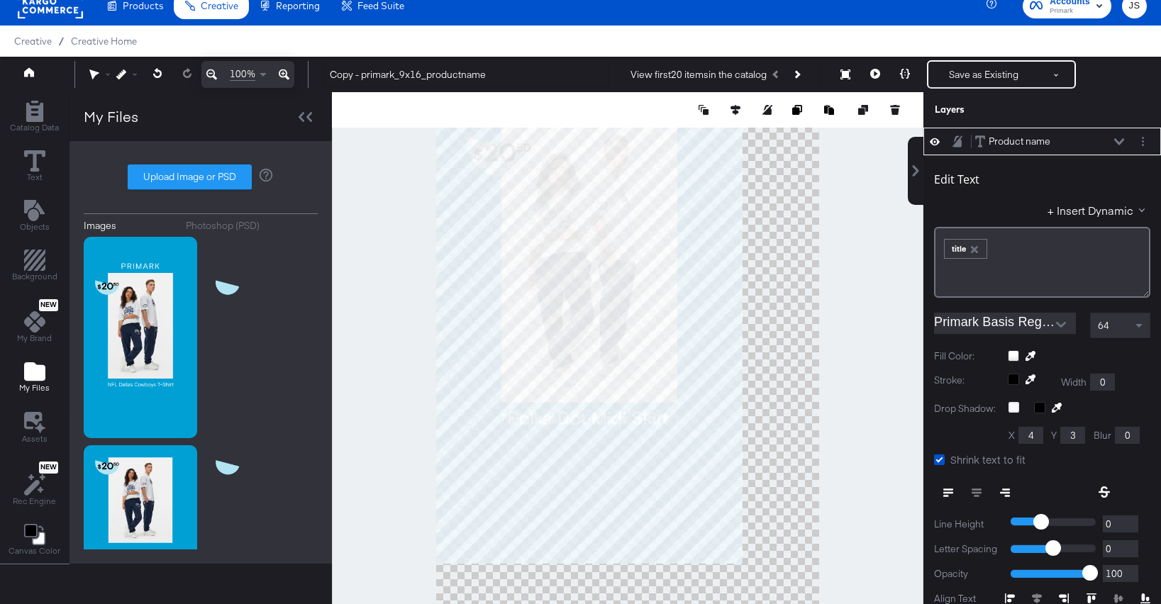
click at [282, 78] on icon at bounding box center [284, 74] width 11 height 17
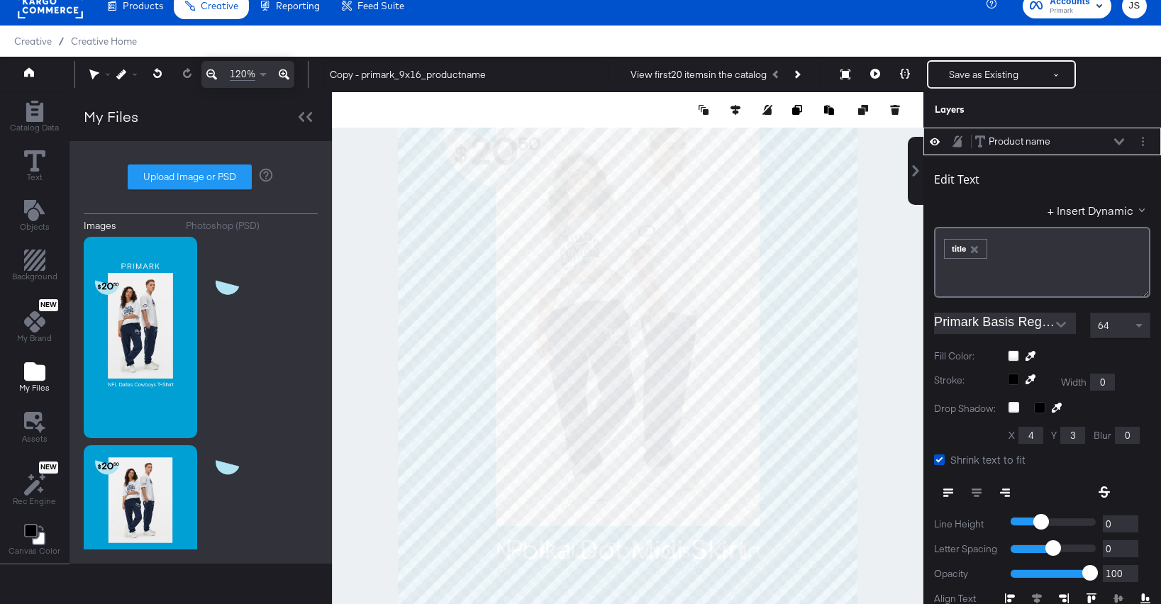
click at [1012, 359] on div at bounding box center [1079, 355] width 143 height 11
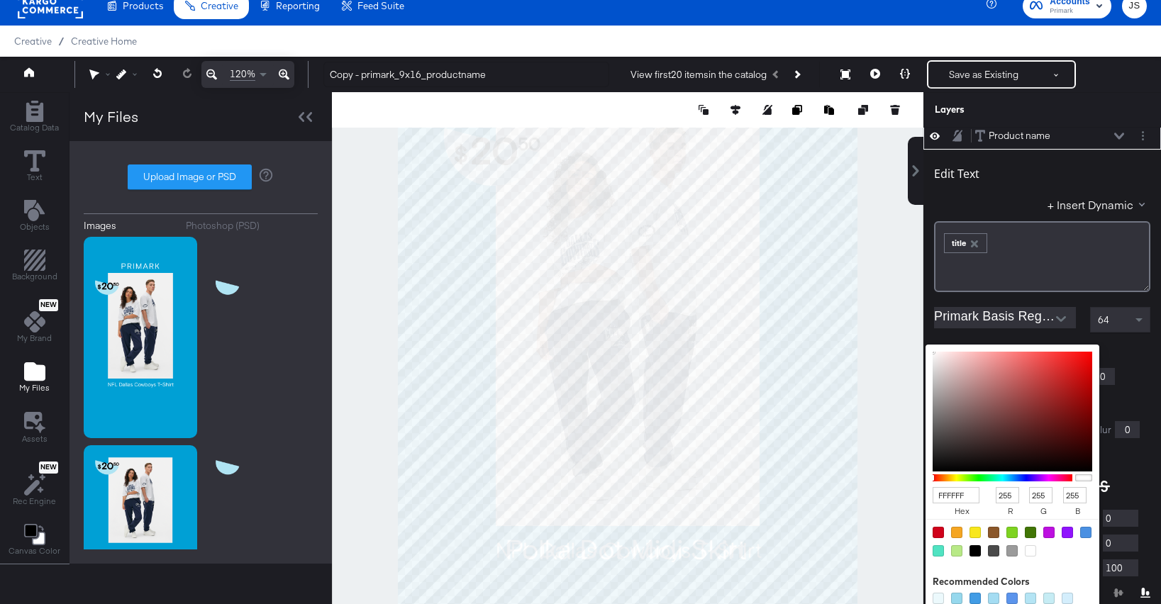
type input "C75454"
type input "199"
type input "84"
type input "C54444"
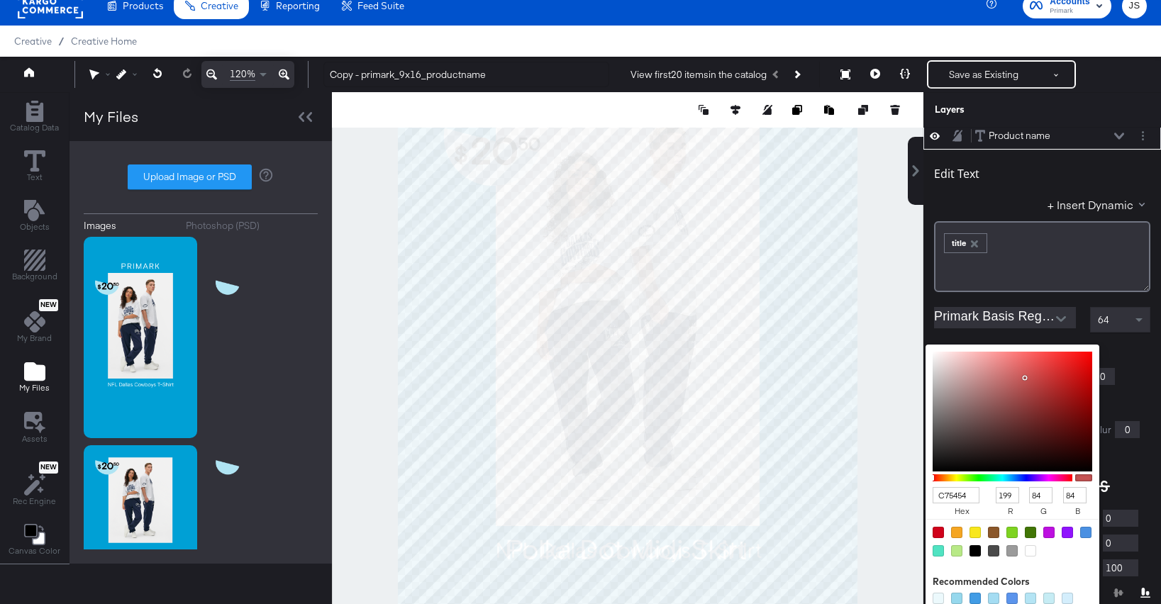
type input "197"
type input "68"
type input "D71D1D"
type input "215"
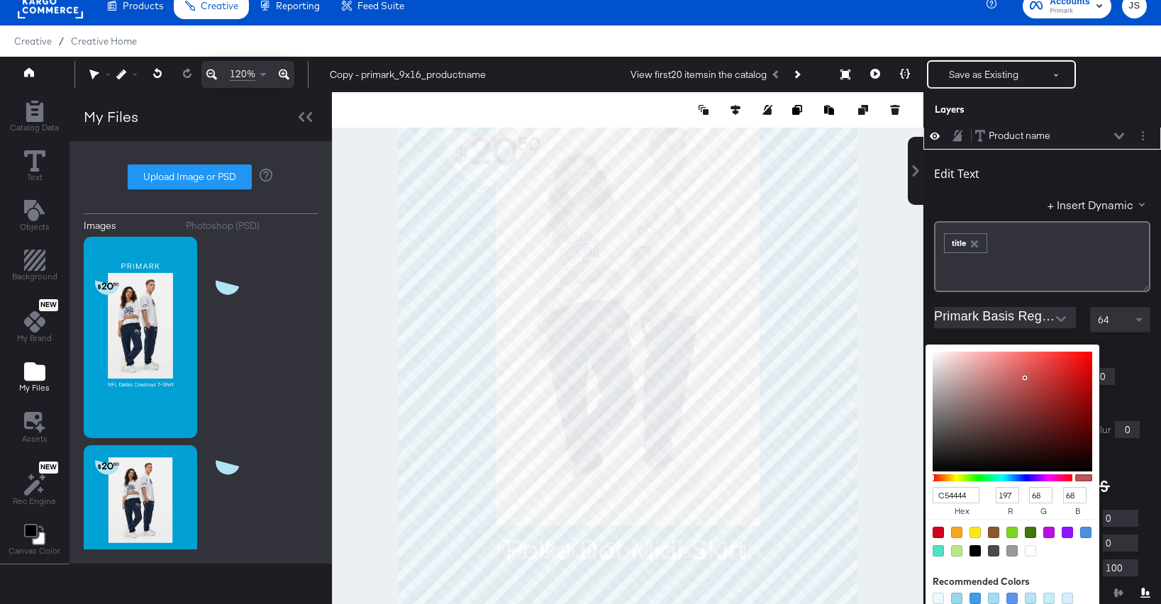
type input "29"
type input "E00909"
type input "224"
type input "9"
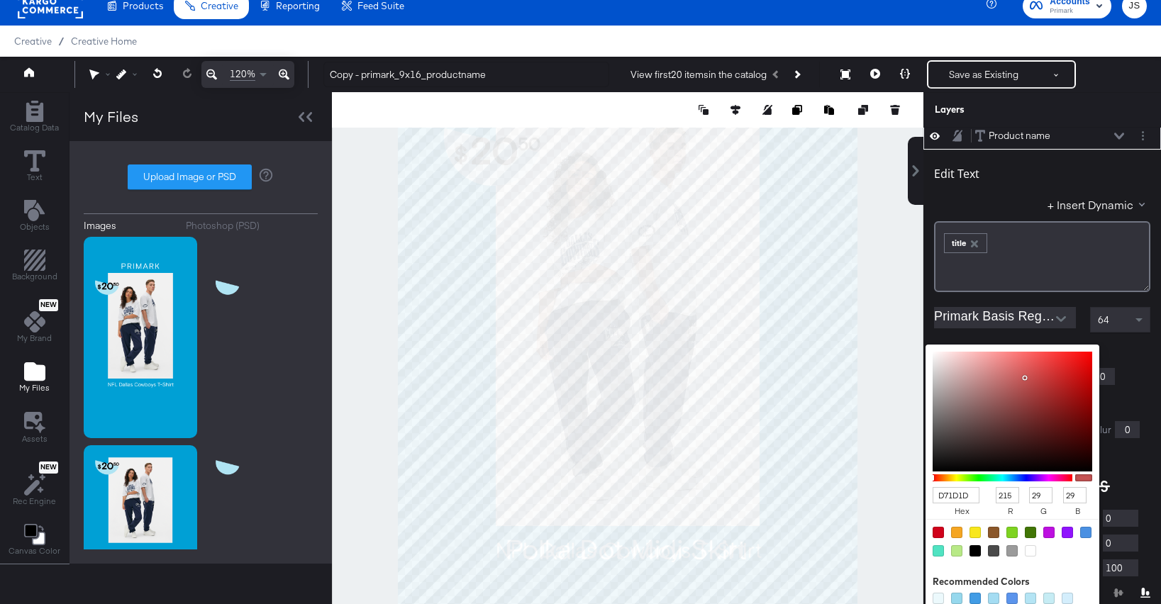
type input "9"
type input "E20606"
drag, startPoint x: 1032, startPoint y: 379, endPoint x: 1093, endPoint y: 359, distance: 64.6
click at [1093, 359] on div "EE0000 hex 238 r 0 g 0 b 100 a" at bounding box center [1012, 478] width 174 height 266
click at [1113, 354] on div "EE0000 hex 238 r 0 g 0 b 100 a Recommended Colors" at bounding box center [1079, 350] width 143 height 11
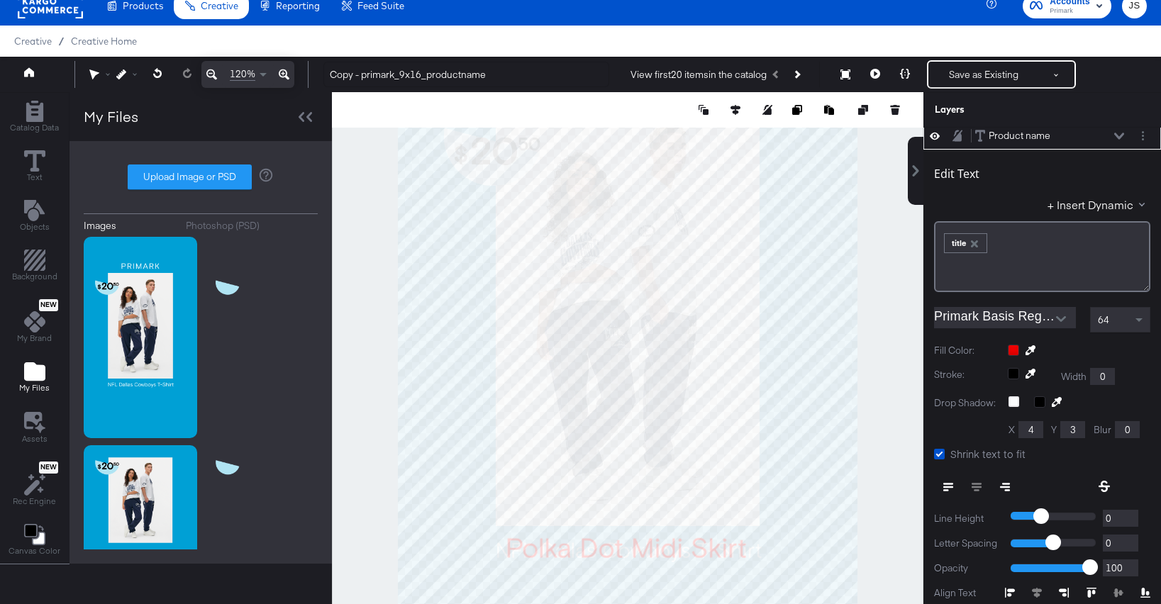
click at [1117, 140] on div "Product name Product name" at bounding box center [1049, 135] width 150 height 15
click at [1120, 136] on icon at bounding box center [1119, 136] width 10 height 6
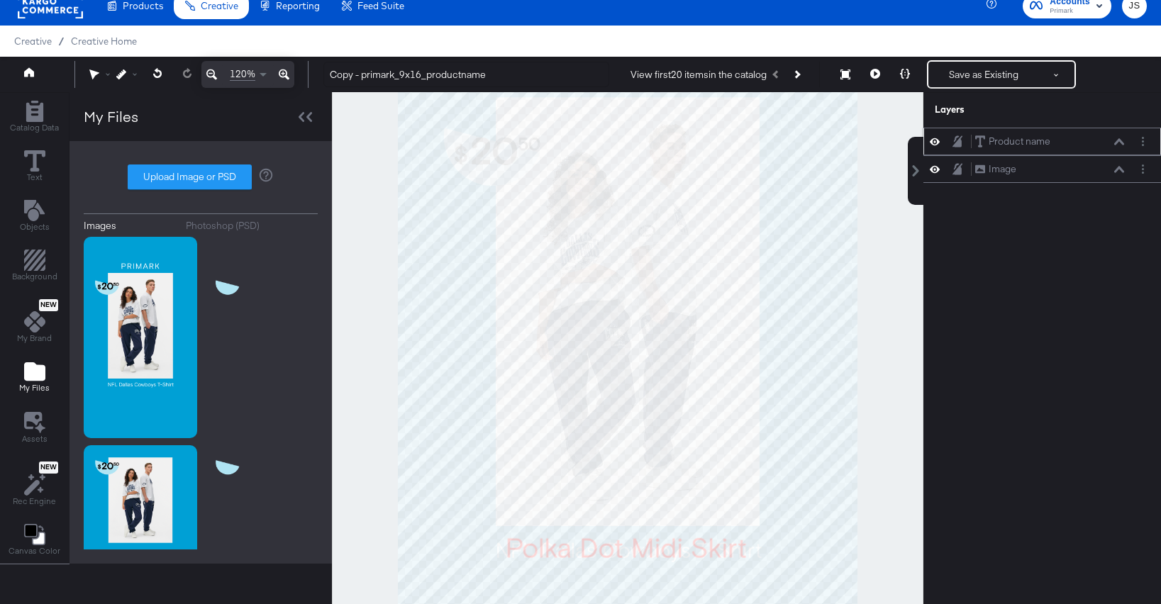
scroll to position [0, 0]
click at [1114, 143] on icon at bounding box center [1119, 141] width 10 height 7
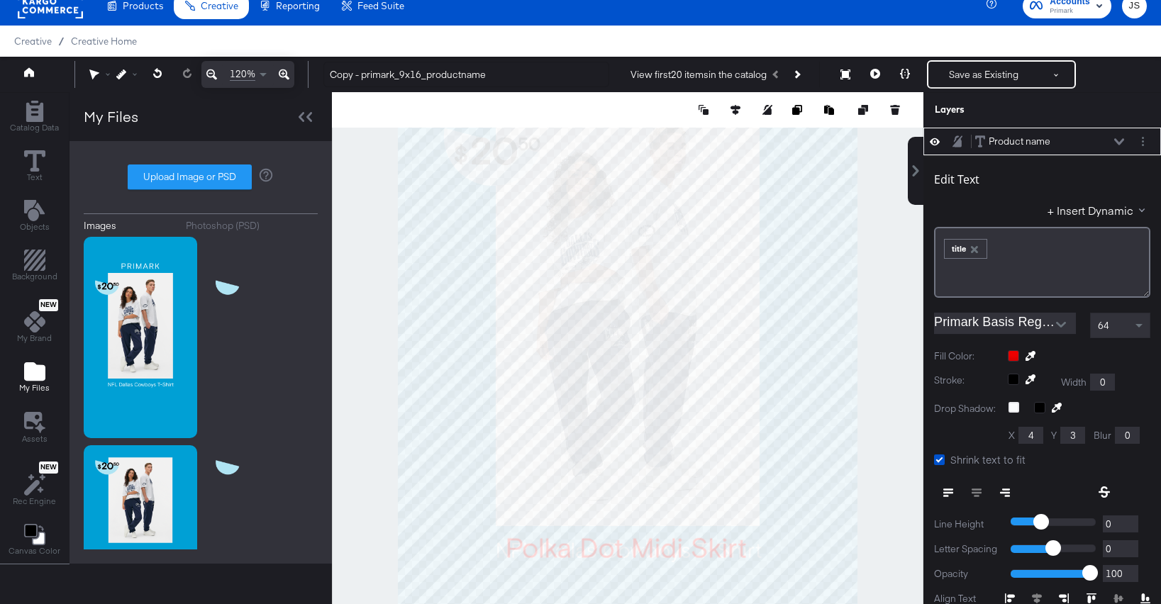
click at [1012, 356] on div at bounding box center [1079, 355] width 143 height 11
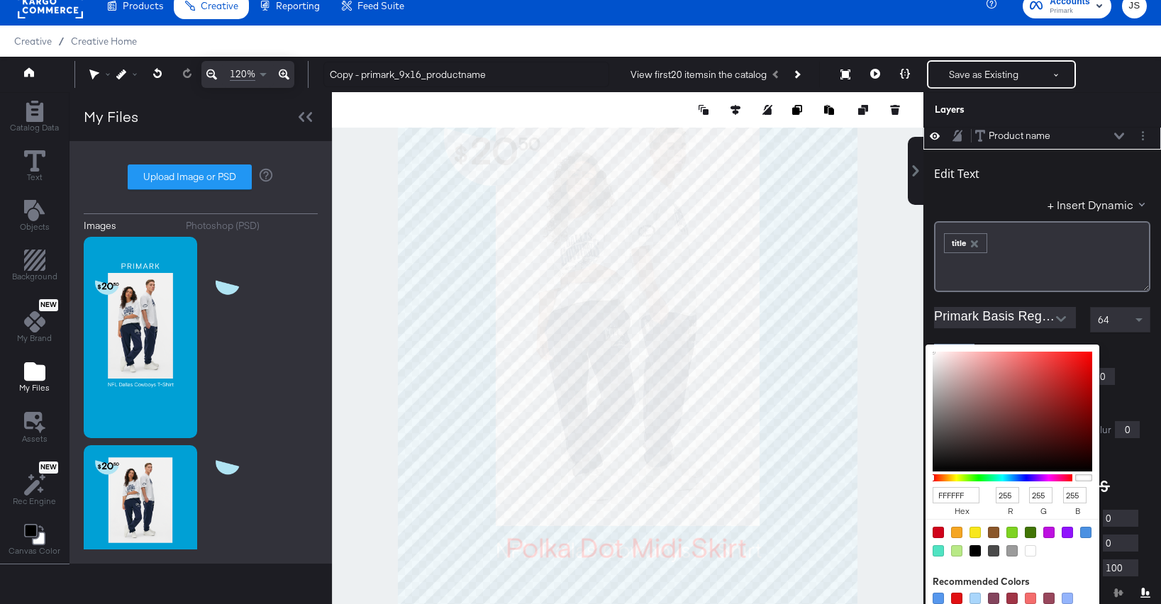
drag, startPoint x: 969, startPoint y: 385, endPoint x: 922, endPoint y: 341, distance: 64.2
click at [923, 341] on div "Edit Text + Insert Dynamic ﻿ ﻿ title ﻿ Primark Basis Regular 64 Fill Color: FFF…" at bounding box center [1042, 424] width 238 height 549
click at [1122, 181] on div "Edit Text" at bounding box center [1042, 176] width 216 height 19
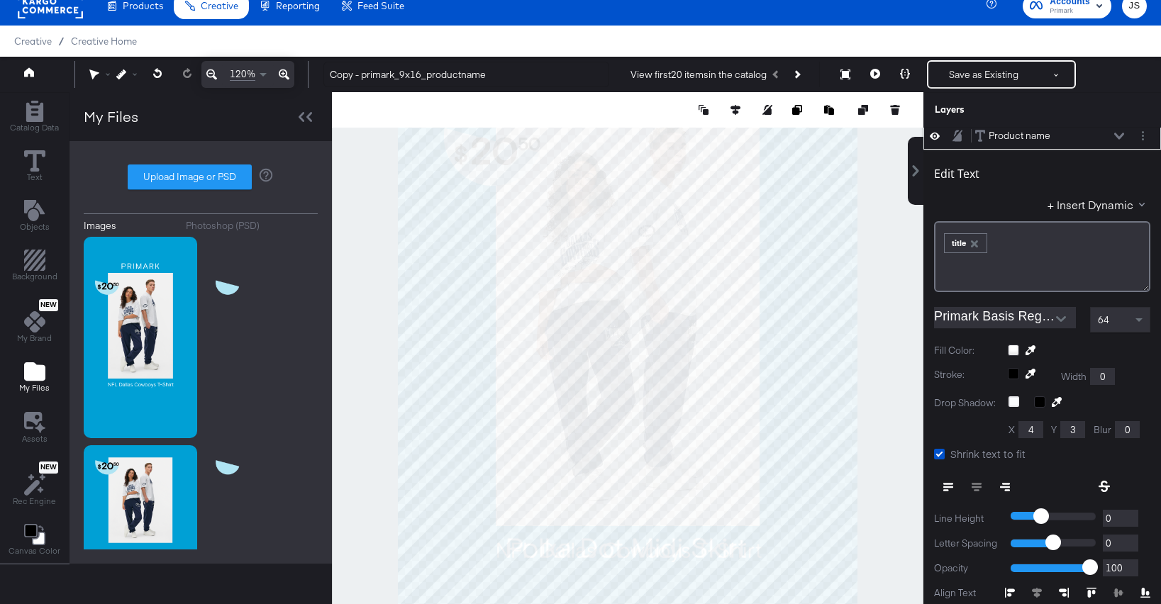
click at [1118, 135] on icon at bounding box center [1119, 136] width 10 height 6
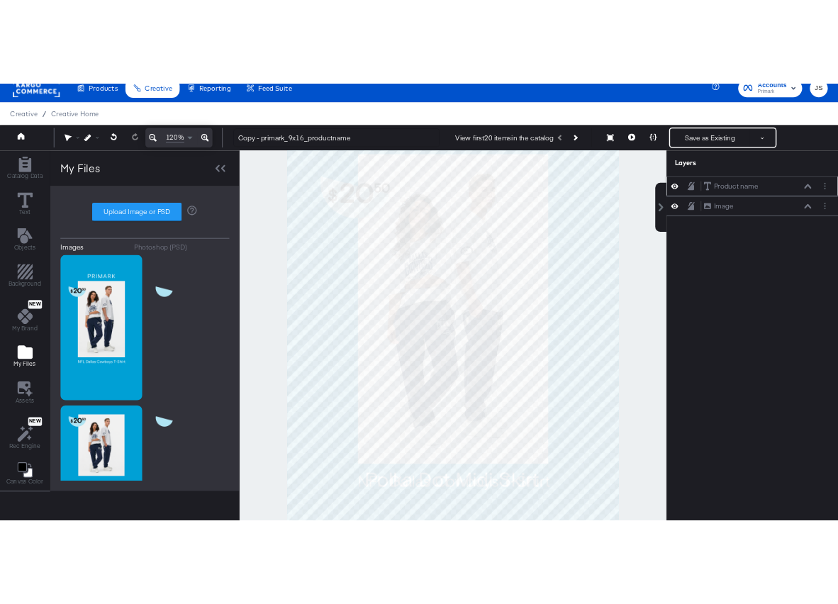
scroll to position [0, 0]
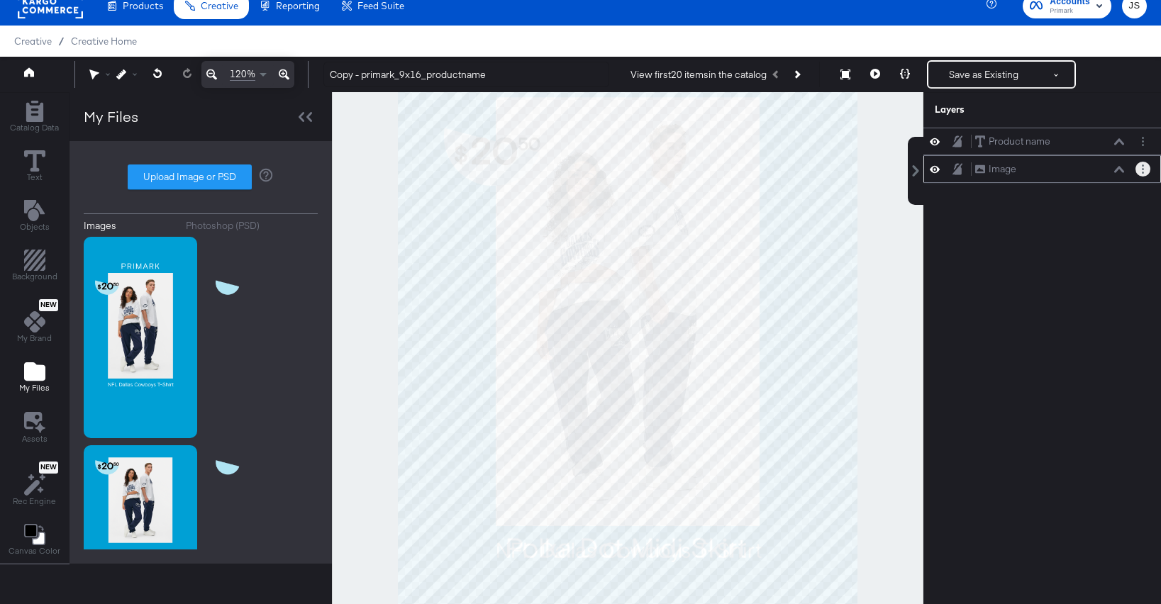
click at [1144, 171] on button "Layer Options" at bounding box center [1142, 169] width 15 height 15
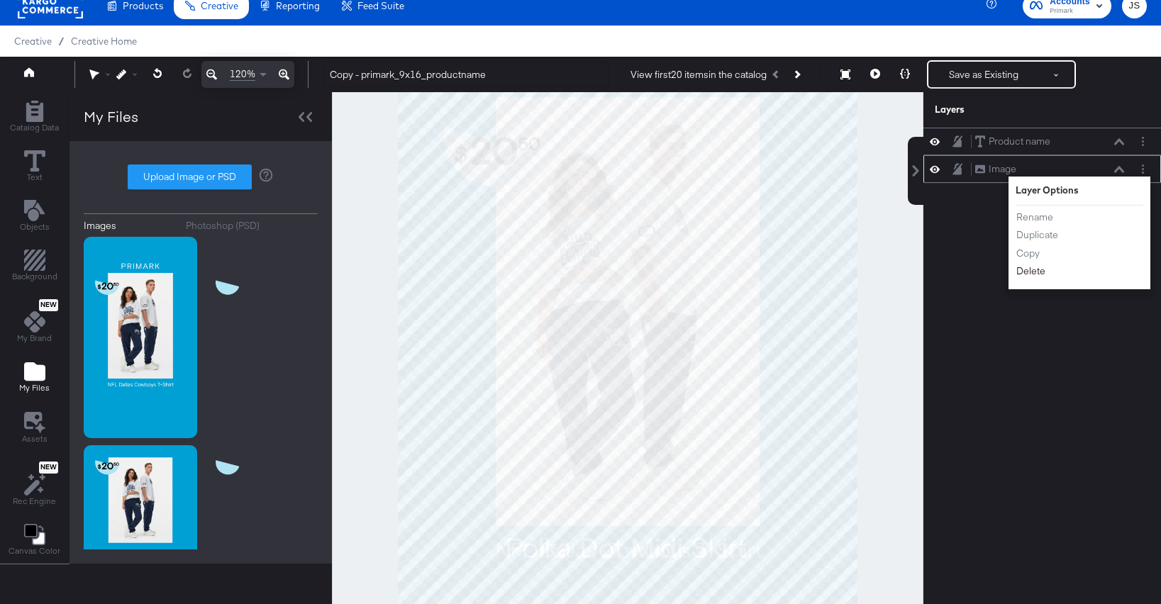
click at [1027, 272] on button "Delete" at bounding box center [1030, 271] width 30 height 15
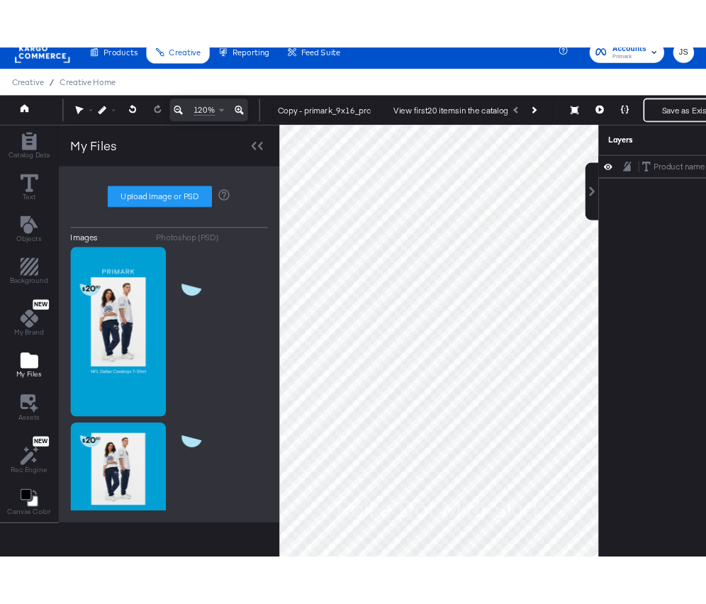
scroll to position [12, 0]
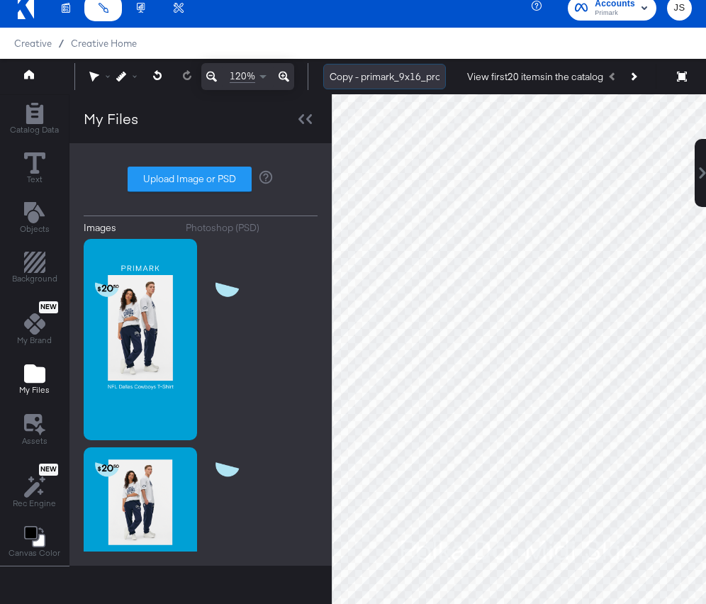
click at [397, 82] on input "Copy - primark_9x16_productname" at bounding box center [384, 77] width 123 height 26
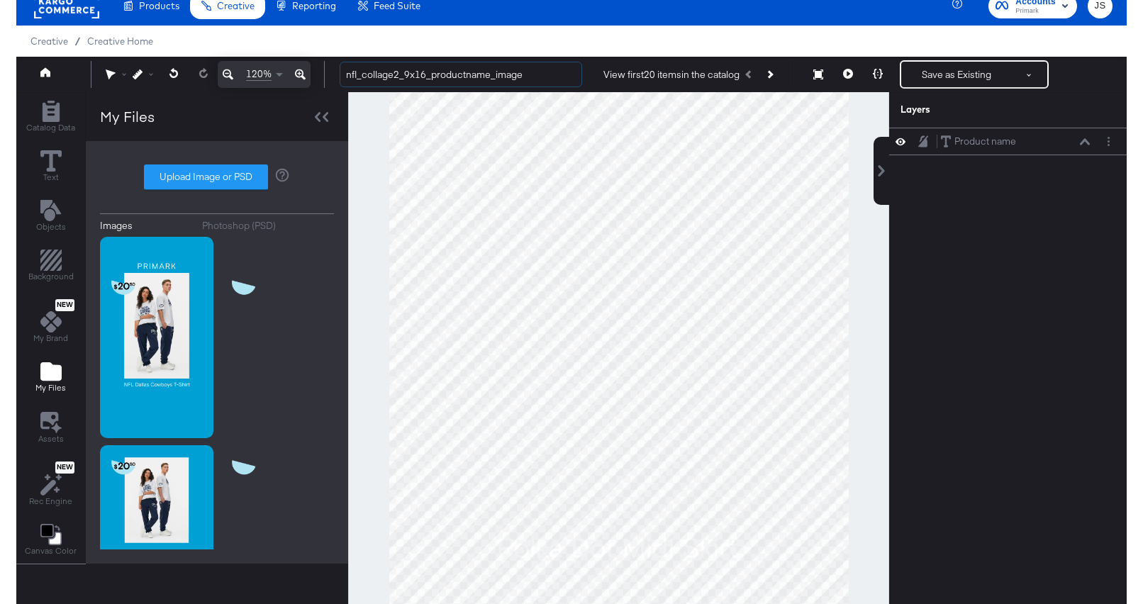
scroll to position [0, 0]
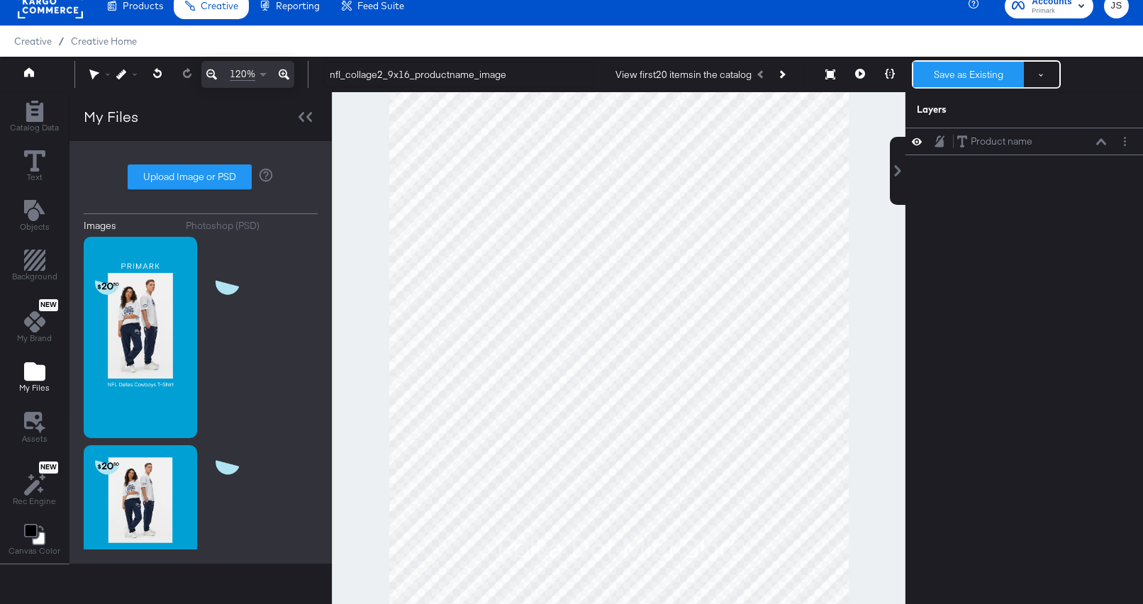
click at [981, 69] on button "Save as Existing" at bounding box center [968, 75] width 111 height 26
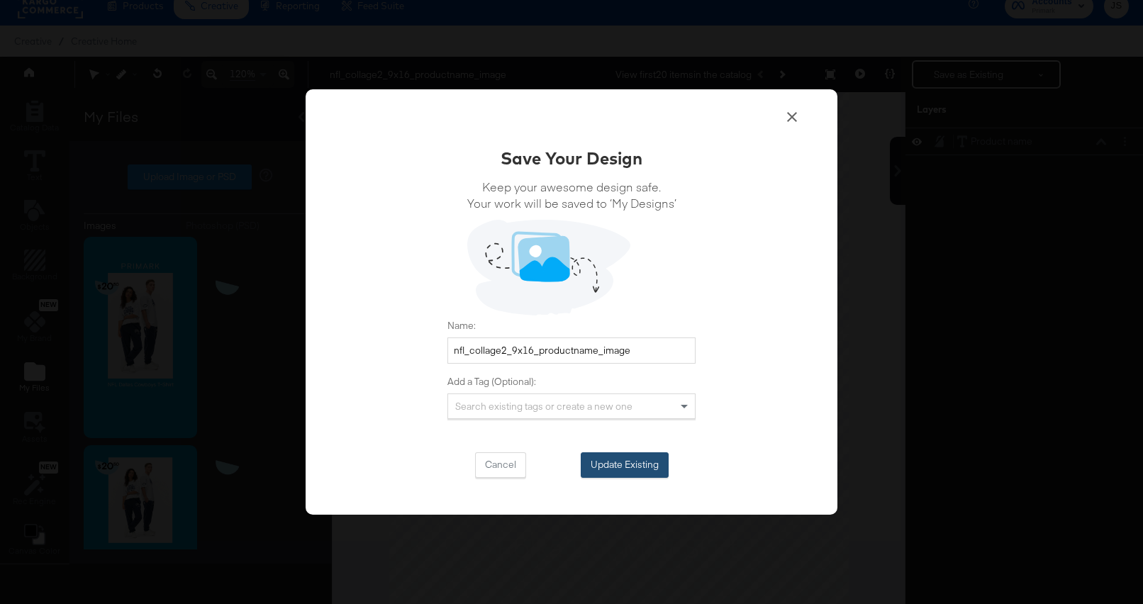
click at [625, 467] on button "Update Existing" at bounding box center [625, 465] width 88 height 26
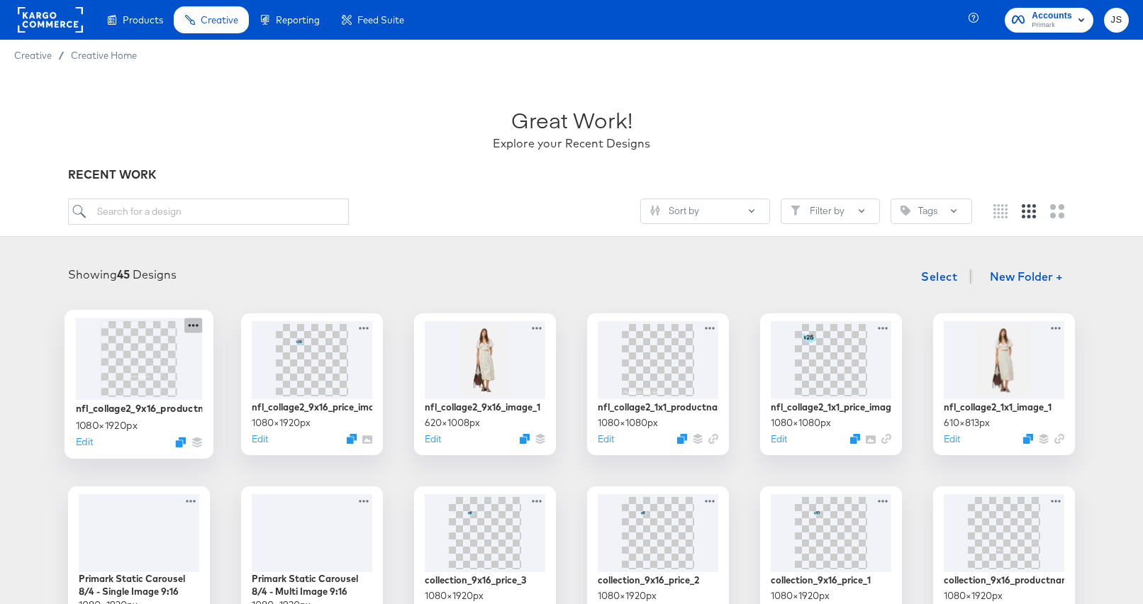
click at [193, 328] on icon at bounding box center [193, 325] width 18 height 15
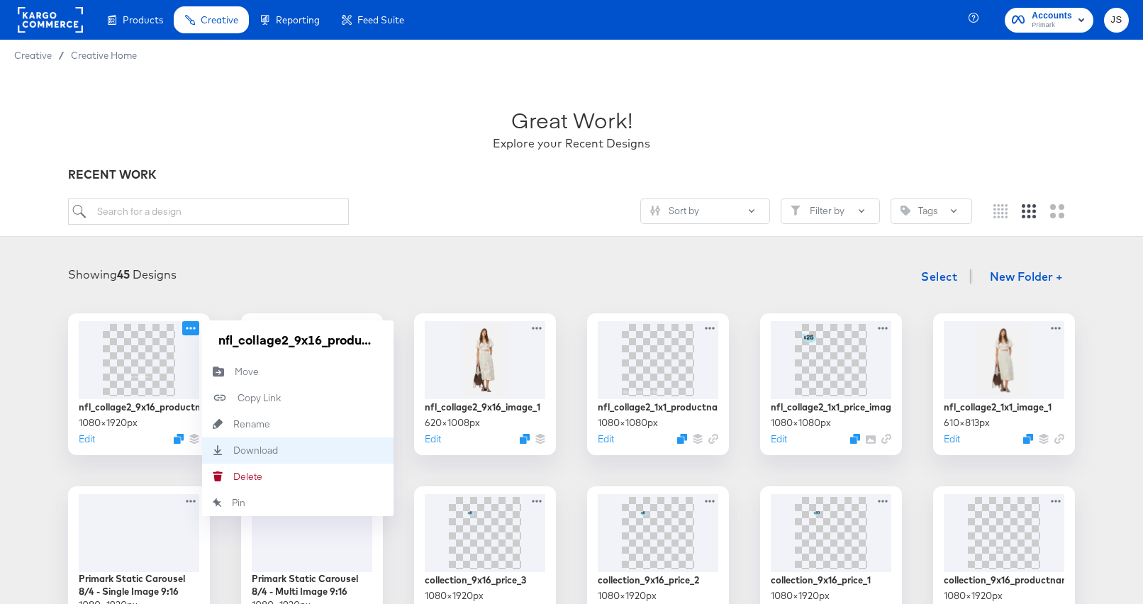
click at [233, 450] on div "Download Download" at bounding box center [233, 450] width 0 height 0
click at [467, 264] on div "Showing 45 Designs Select New Folder +" at bounding box center [571, 276] width 1115 height 29
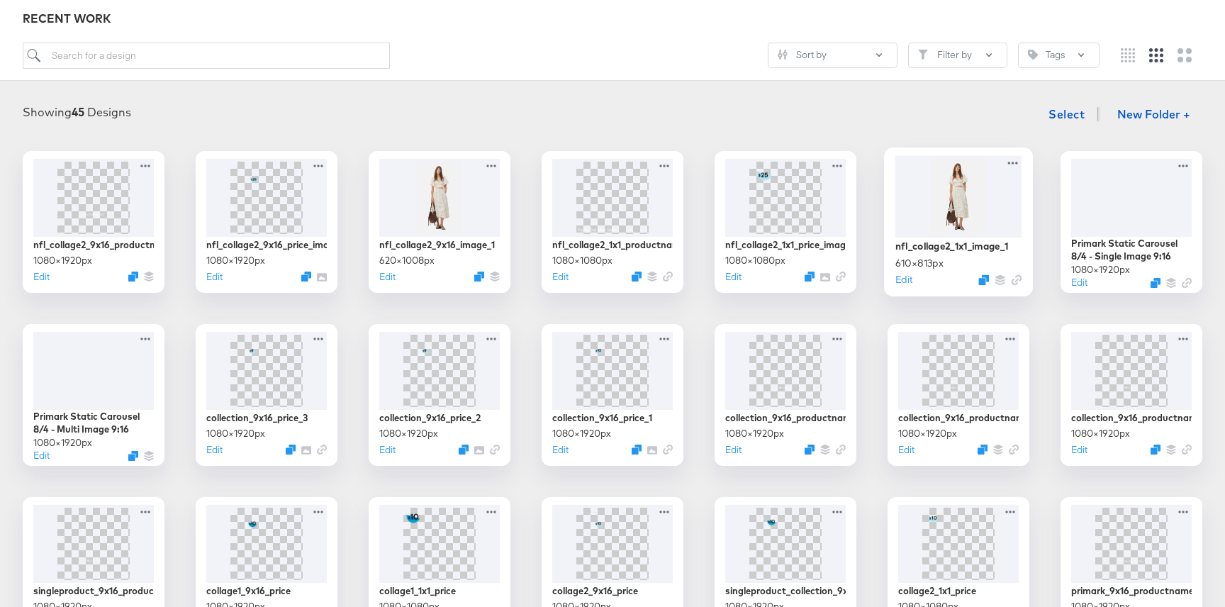
scroll to position [165, 0]
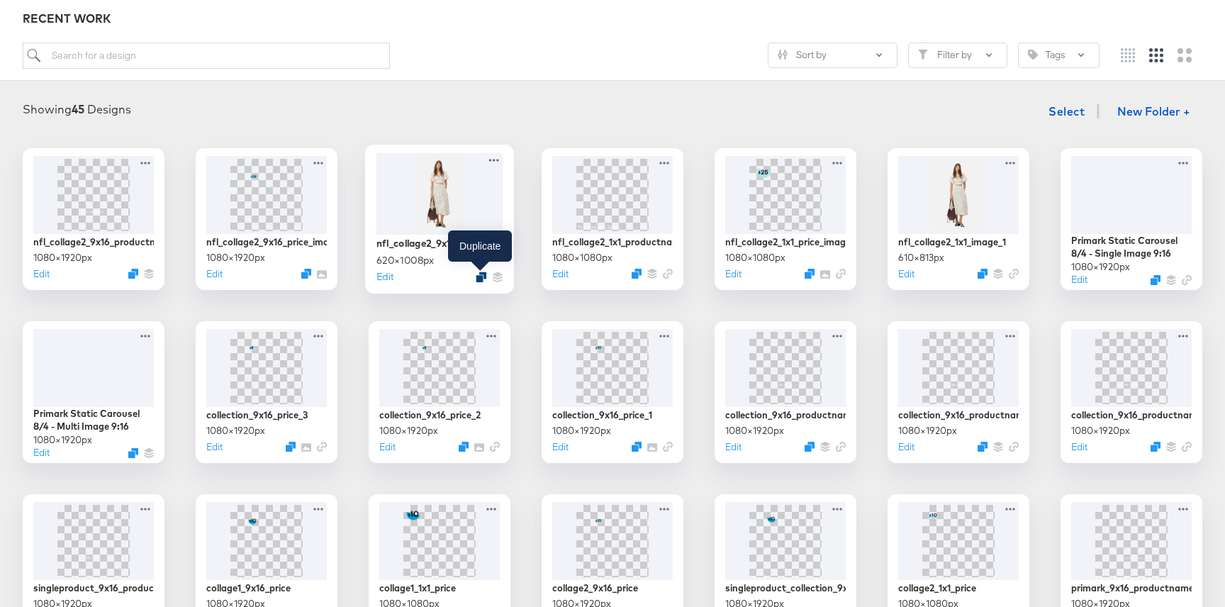
click at [484, 277] on icon "Duplicate" at bounding box center [481, 277] width 11 height 11
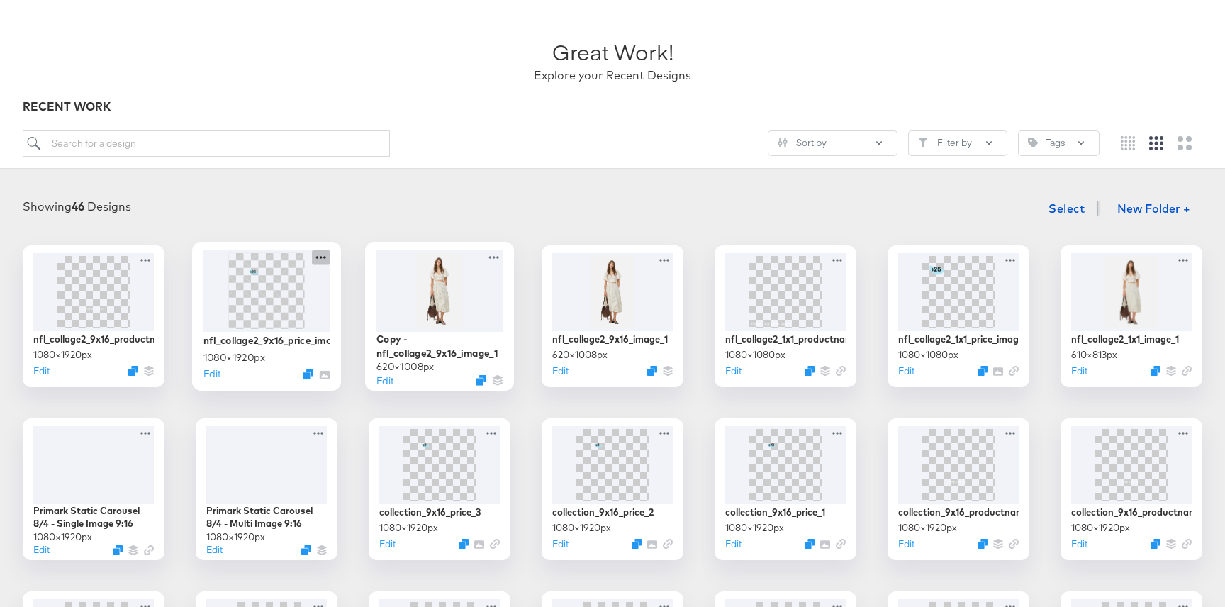
scroll to position [70, 0]
click at [401, 301] on div at bounding box center [439, 288] width 127 height 82
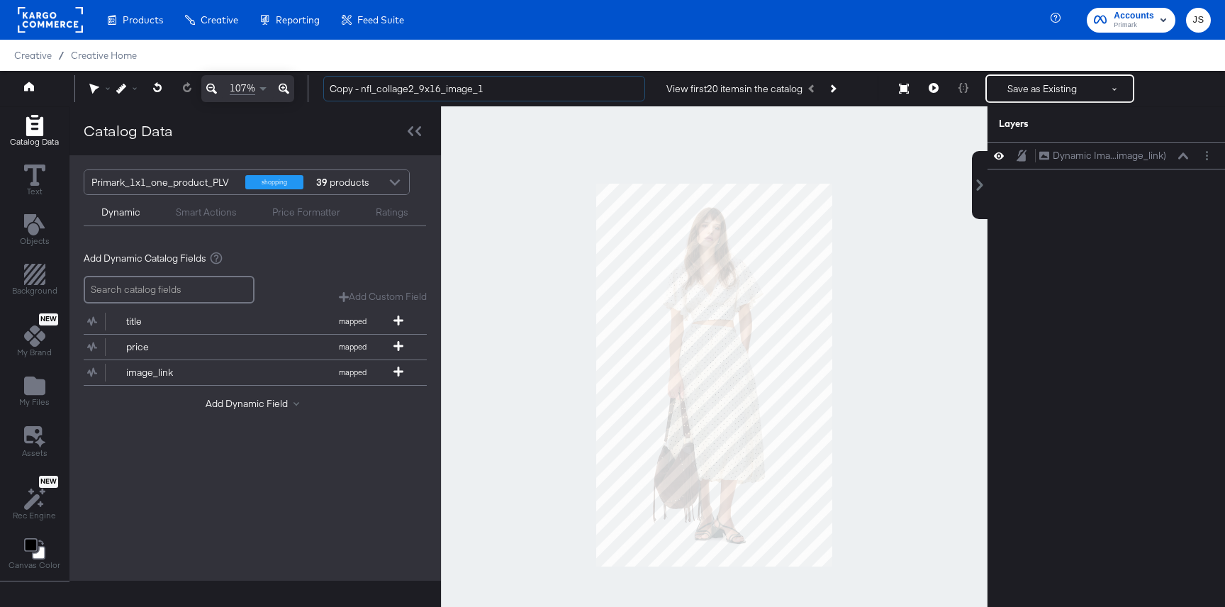
drag, startPoint x: 362, startPoint y: 89, endPoint x: 306, endPoint y: 86, distance: 55.4
click at [306, 86] on div "107% Copy - nfl_collage2_9x16_image_1 View first 20 items in the catalog Save a…" at bounding box center [612, 88] width 1225 height 35
type input "nfl_collage2_9x16_image_1"
click at [544, 87] on input "nfl_collage2_9x16_image_1" at bounding box center [484, 89] width 322 height 26
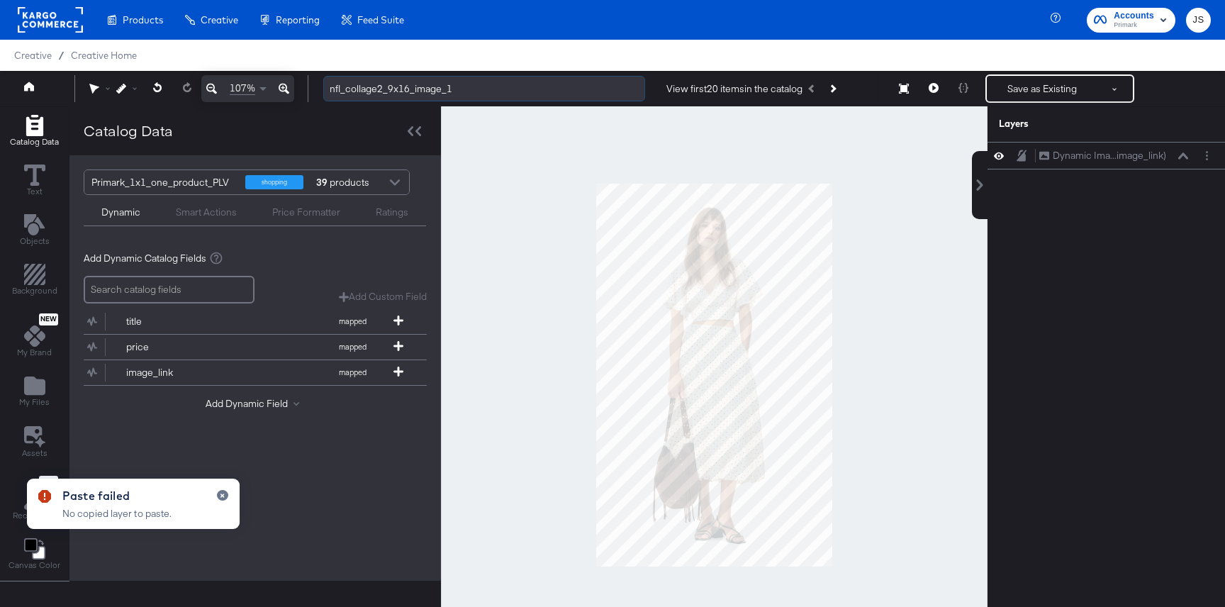
click at [479, 96] on input "nfl_collage2_9x16_image_1" at bounding box center [484, 89] width 322 height 26
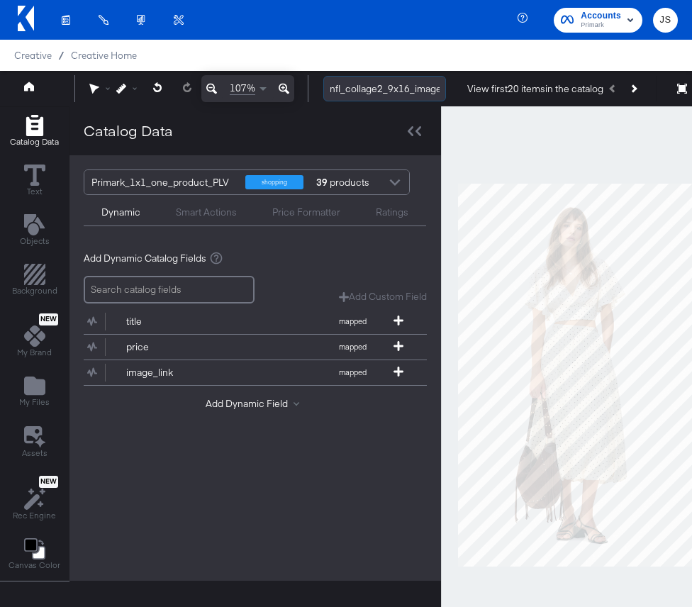
click at [373, 90] on input "nfl_collage2_9x16_image_1" at bounding box center [384, 89] width 123 height 26
click at [384, 84] on input "nfl_collage2_9x16_image_1" at bounding box center [384, 89] width 123 height 26
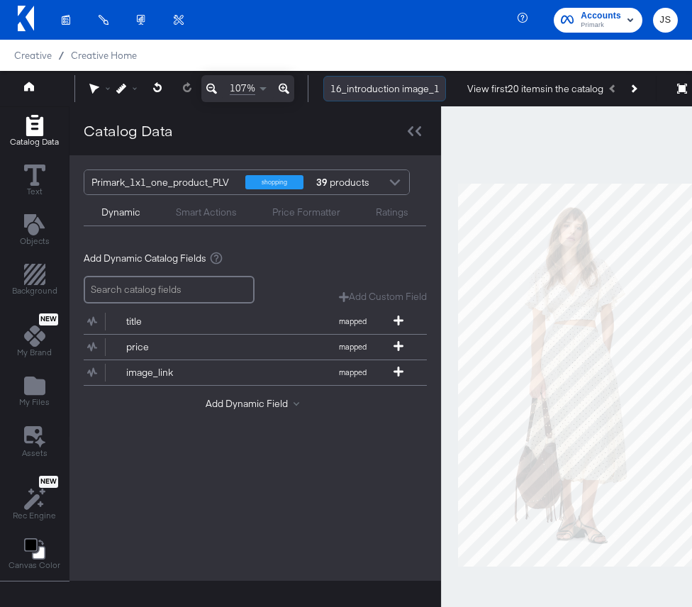
click at [397, 89] on input "nfl_collage2_9:16_introduction image_1" at bounding box center [384, 89] width 123 height 26
click at [393, 89] on input "nfl_collage2_9:16_introduction_image_1" at bounding box center [384, 89] width 123 height 26
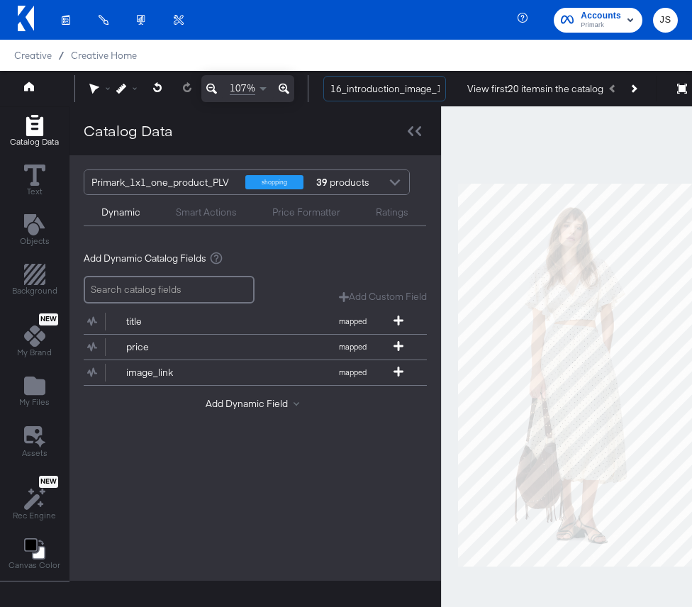
type input "nfl_collage2_9:16_introduction_image_1"
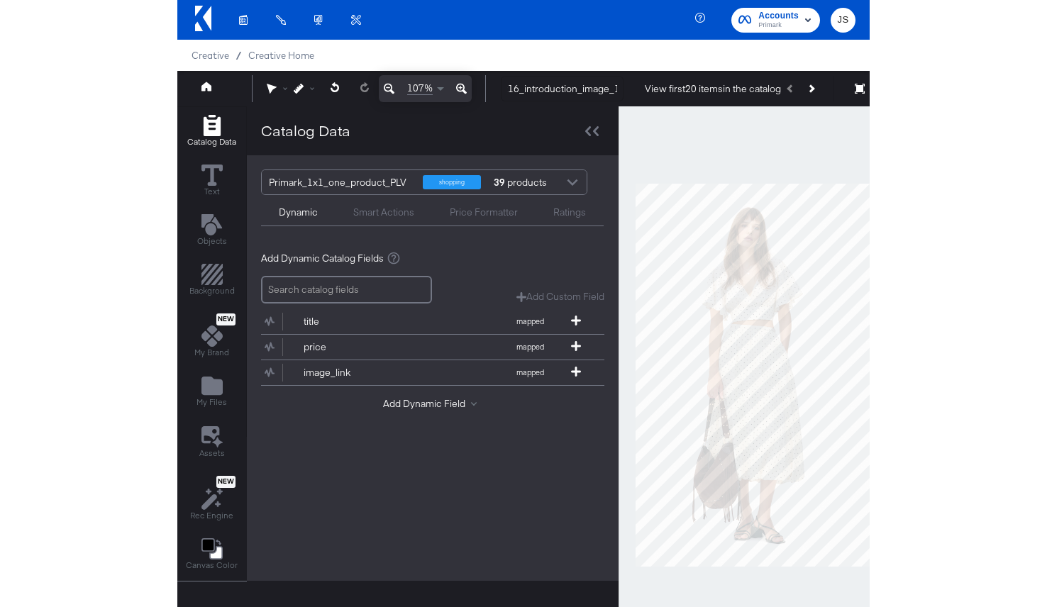
scroll to position [0, 0]
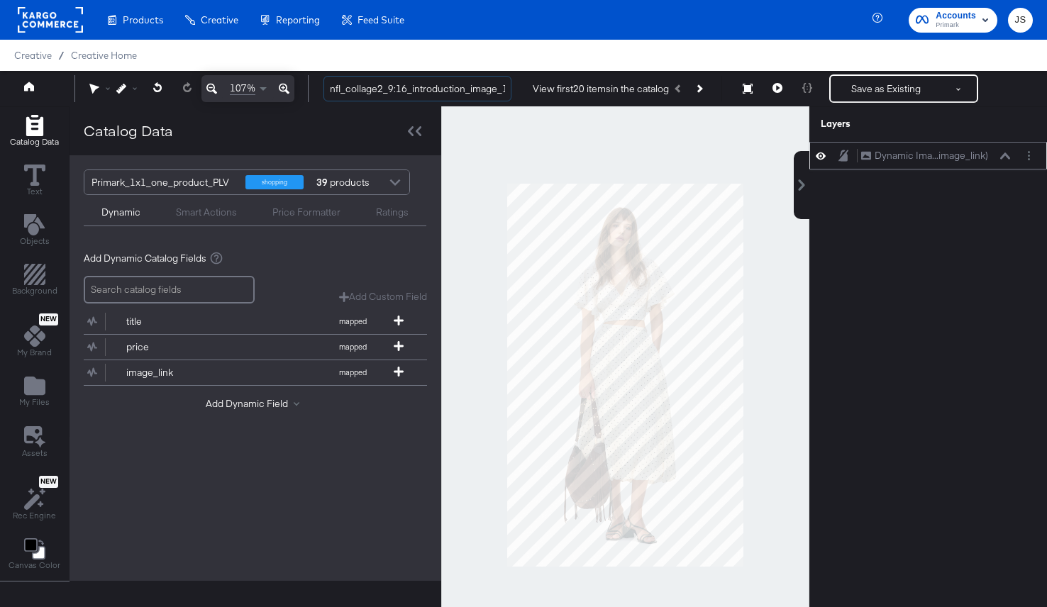
click at [1000, 152] on icon at bounding box center [1005, 155] width 10 height 7
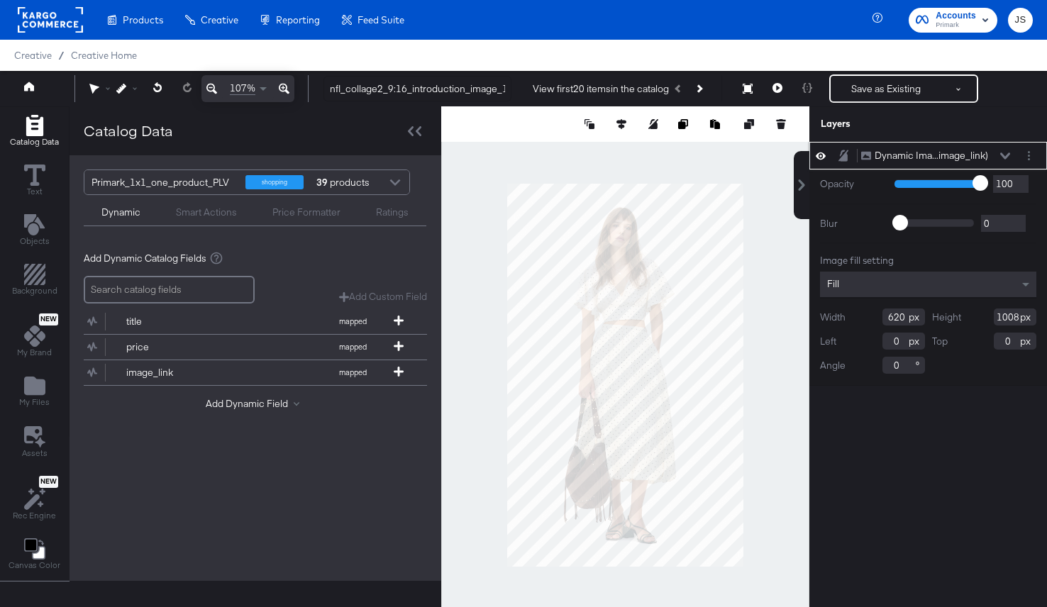
drag, startPoint x: 902, startPoint y: 319, endPoint x: 885, endPoint y: 319, distance: 17.0
click at [885, 319] on input "620" at bounding box center [903, 316] width 43 height 17
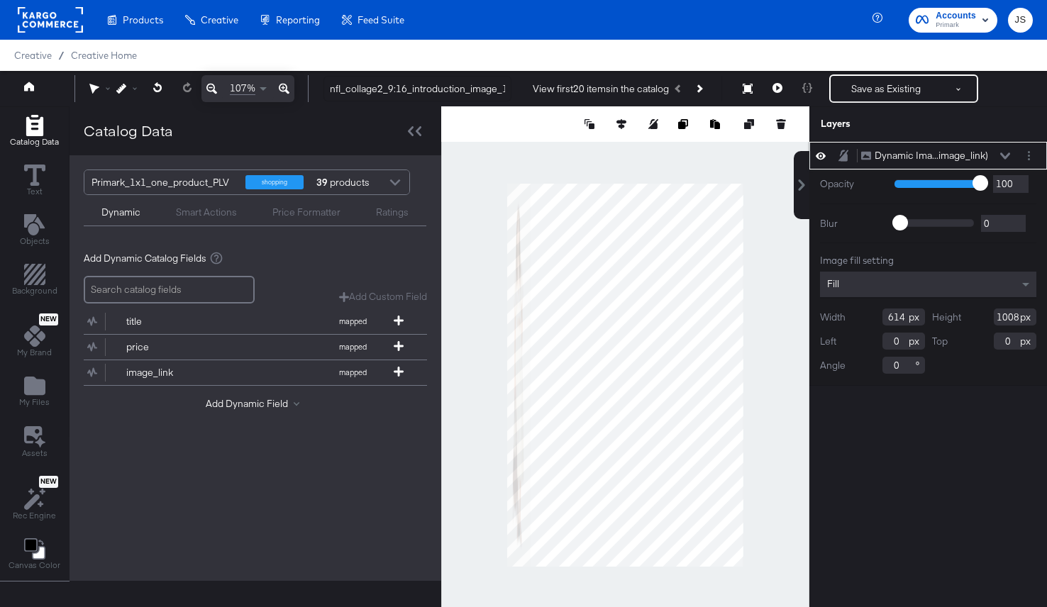
type input "614"
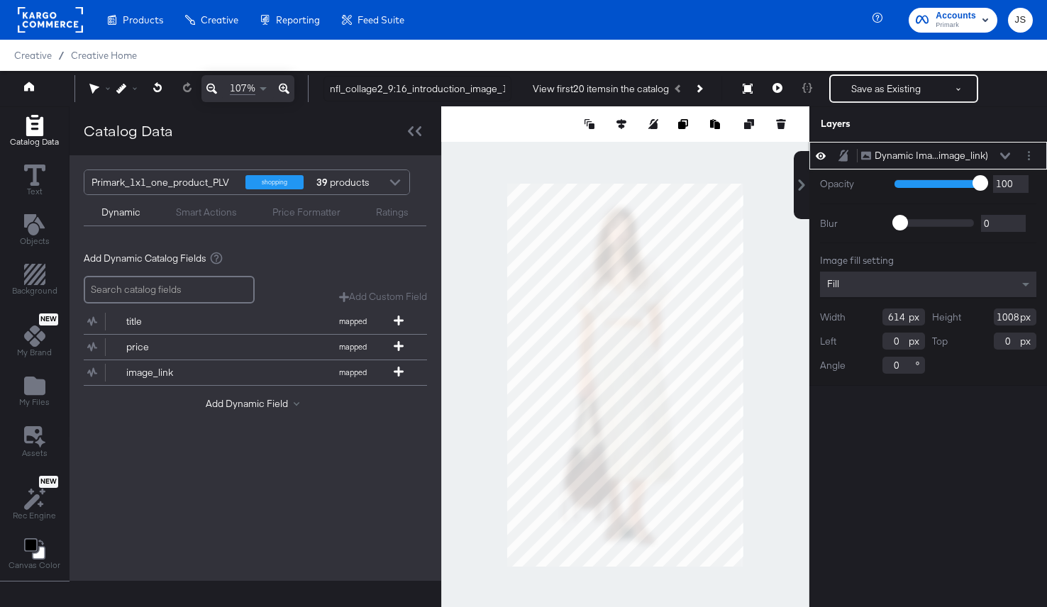
drag, startPoint x: 1017, startPoint y: 319, endPoint x: 988, endPoint y: 319, distance: 29.1
click at [988, 319] on div "Height 1008" at bounding box center [984, 316] width 105 height 17
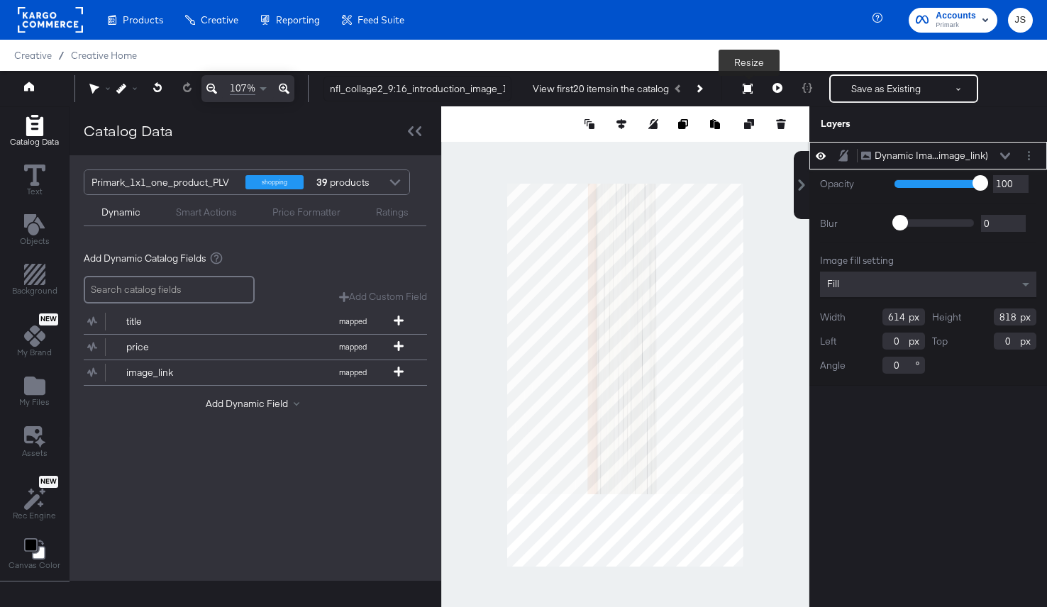
type input "818"
click at [752, 84] on button "Resize" at bounding box center [747, 90] width 30 height 26
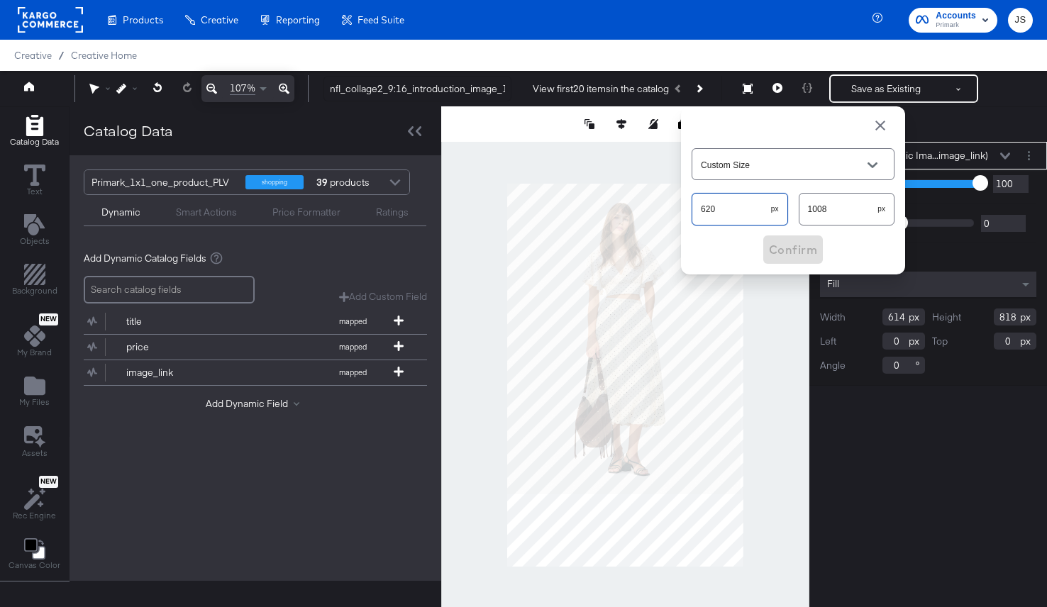
drag, startPoint x: 728, startPoint y: 210, endPoint x: 688, endPoint y: 210, distance: 39.7
click at [688, 210] on div "Custom Size 620 px 1008 px Confirm" at bounding box center [793, 190] width 224 height 168
type input "614"
drag, startPoint x: 839, startPoint y: 217, endPoint x: 782, endPoint y: 217, distance: 57.4
click at [782, 217] on div "614 px 1008 px" at bounding box center [792, 209] width 203 height 38
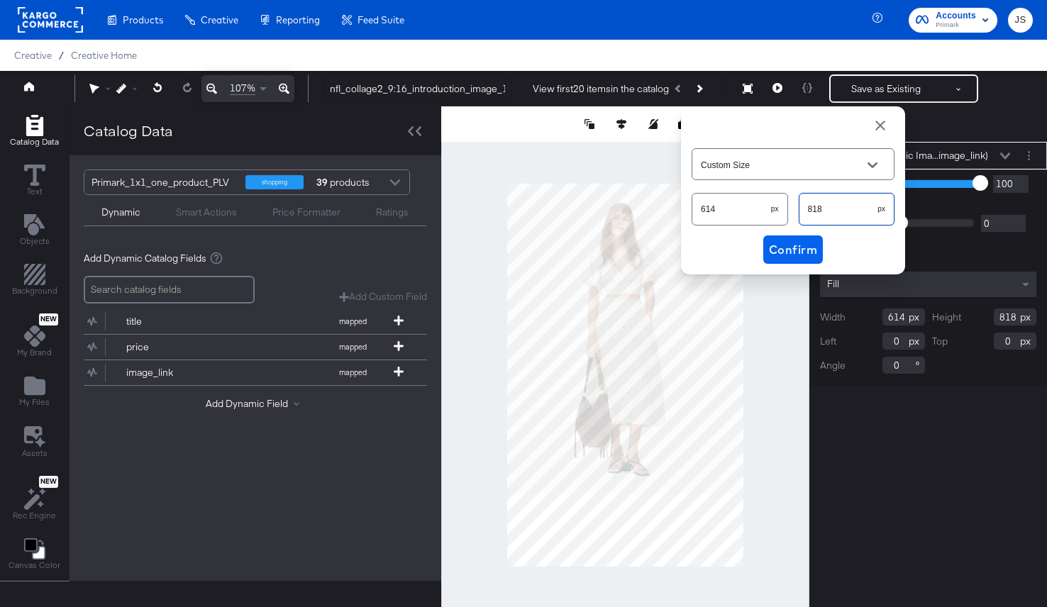
type input "818"
click at [784, 235] on button "Confirm" at bounding box center [793, 249] width 60 height 28
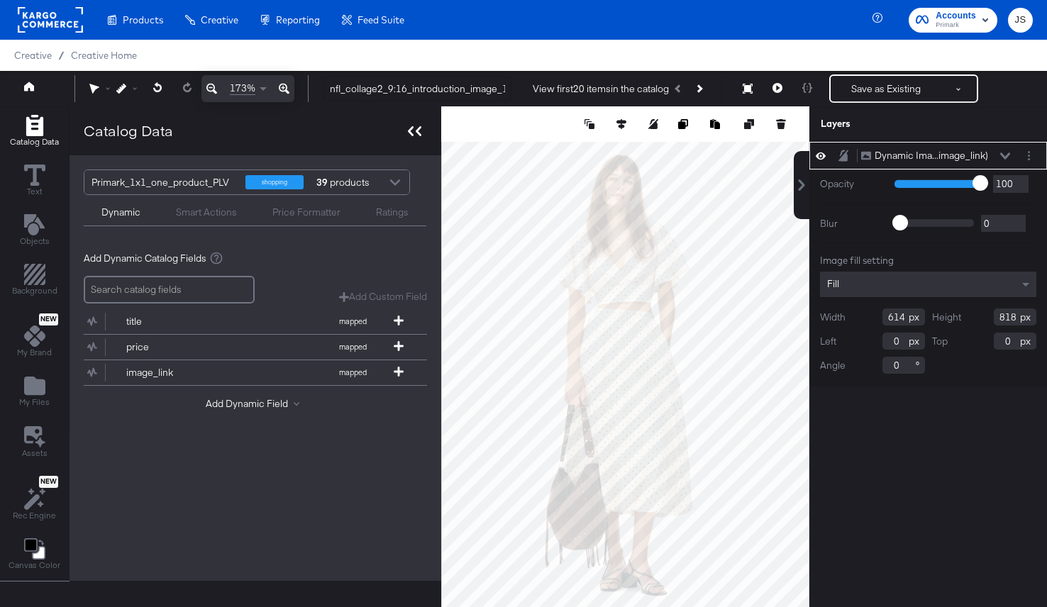
click at [413, 126] on icon at bounding box center [414, 131] width 13 height 10
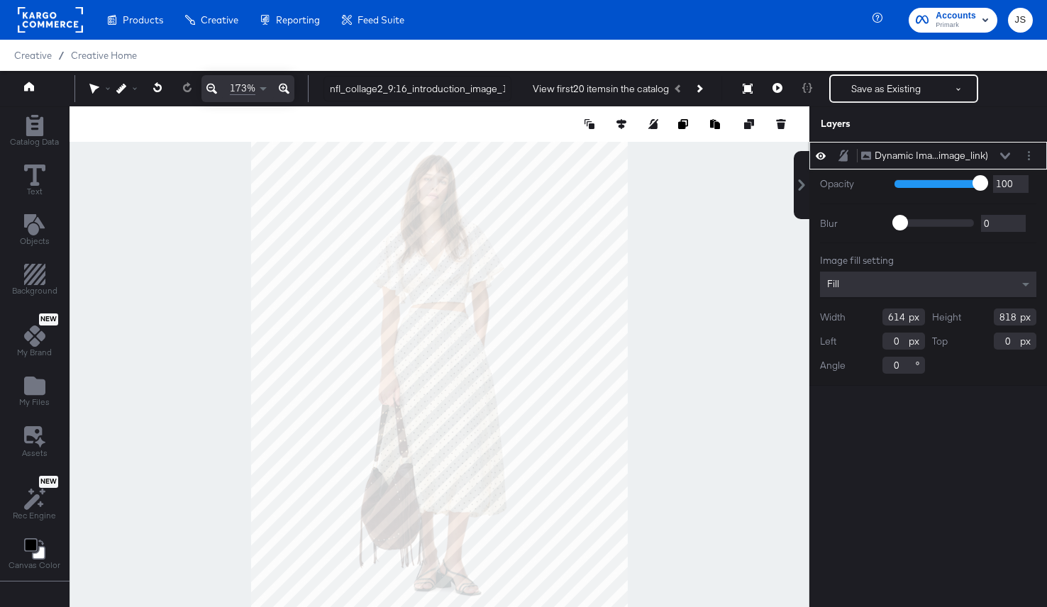
click at [1000, 154] on icon at bounding box center [1005, 155] width 10 height 6
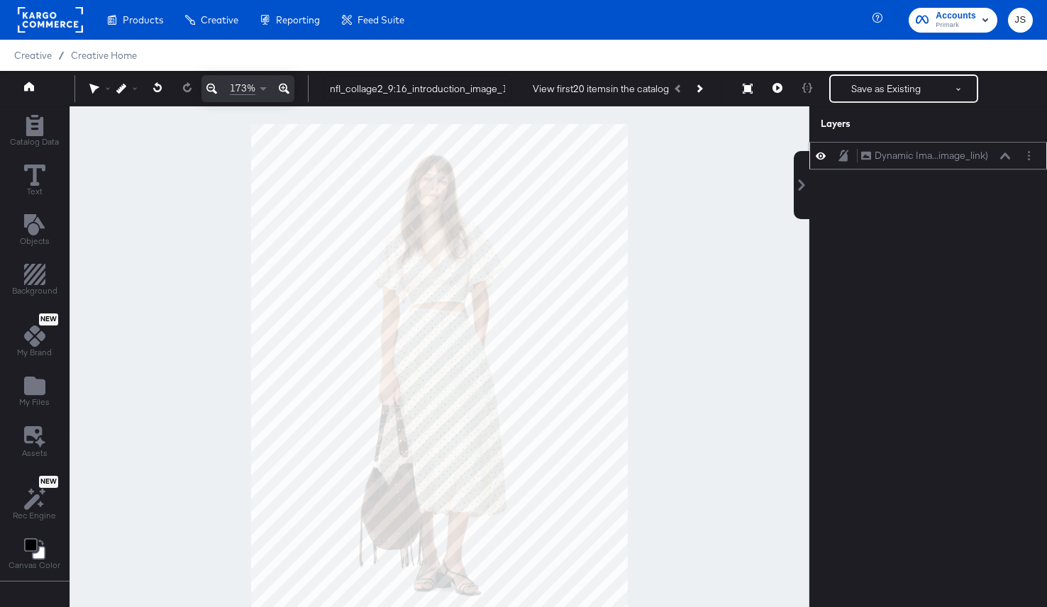
click at [1000, 154] on icon at bounding box center [1005, 155] width 10 height 7
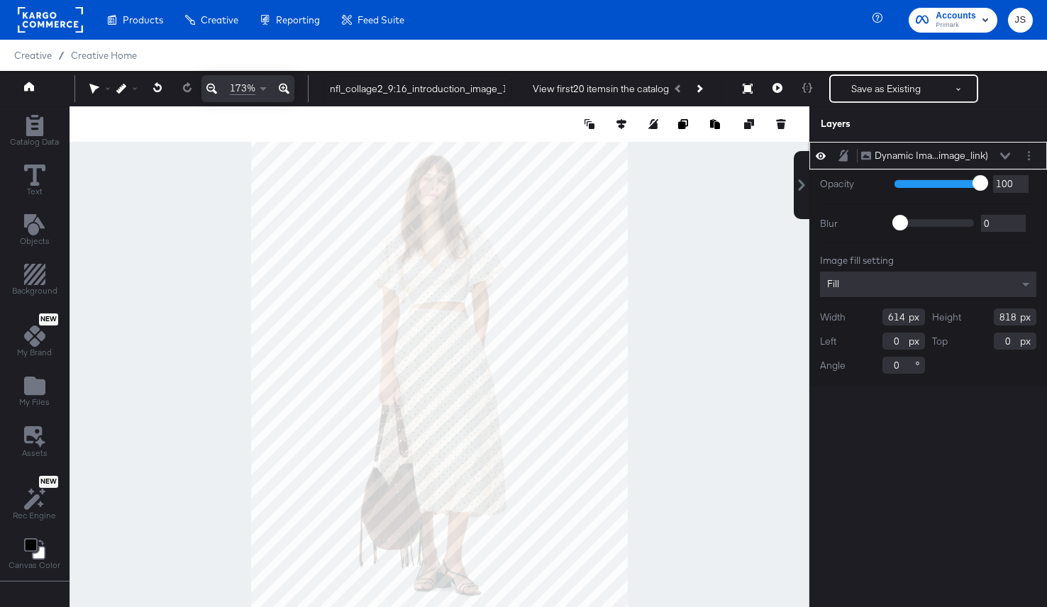
click at [998, 156] on div "Dynamic Ima...image_link) Dynamic Image (image_link)" at bounding box center [935, 155] width 150 height 15
click at [1003, 152] on icon at bounding box center [1005, 155] width 10 height 7
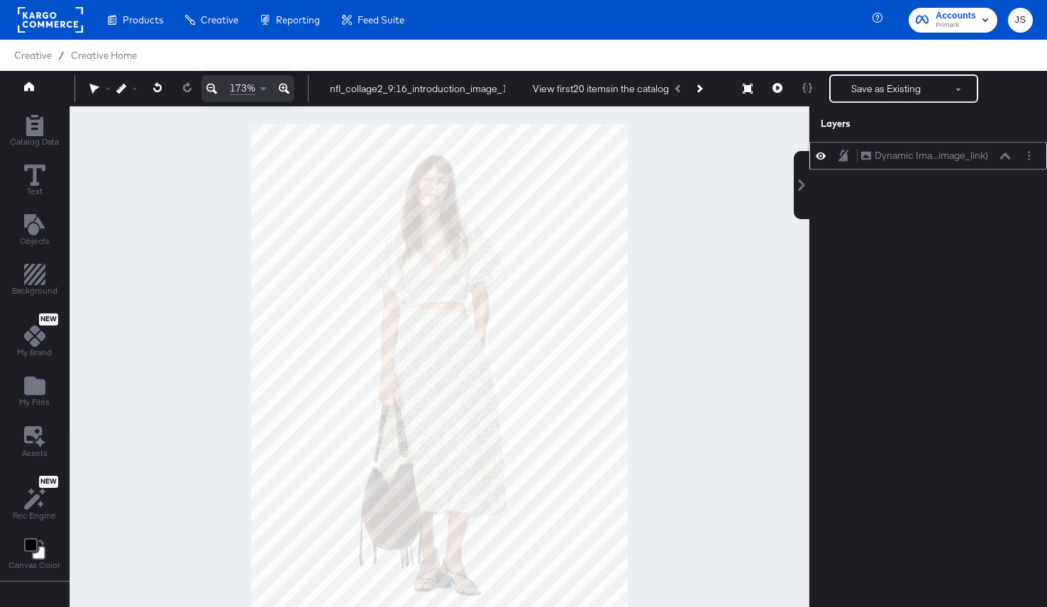
click at [1005, 153] on icon at bounding box center [1005, 155] width 10 height 6
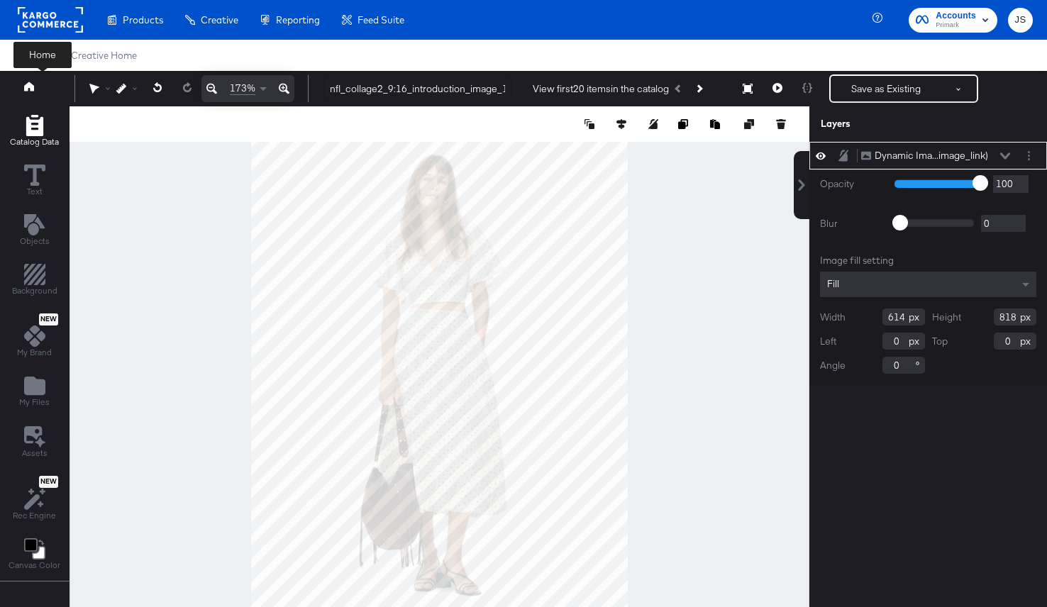
click at [33, 120] on icon "Add Rectangle" at bounding box center [34, 125] width 17 height 21
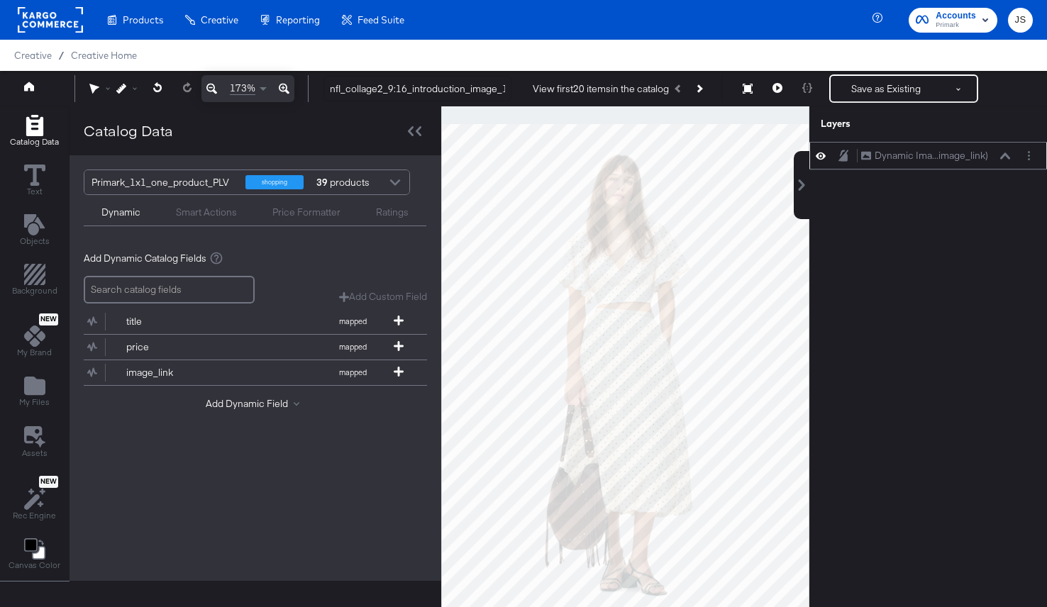
click at [1004, 156] on icon at bounding box center [1005, 155] width 10 height 7
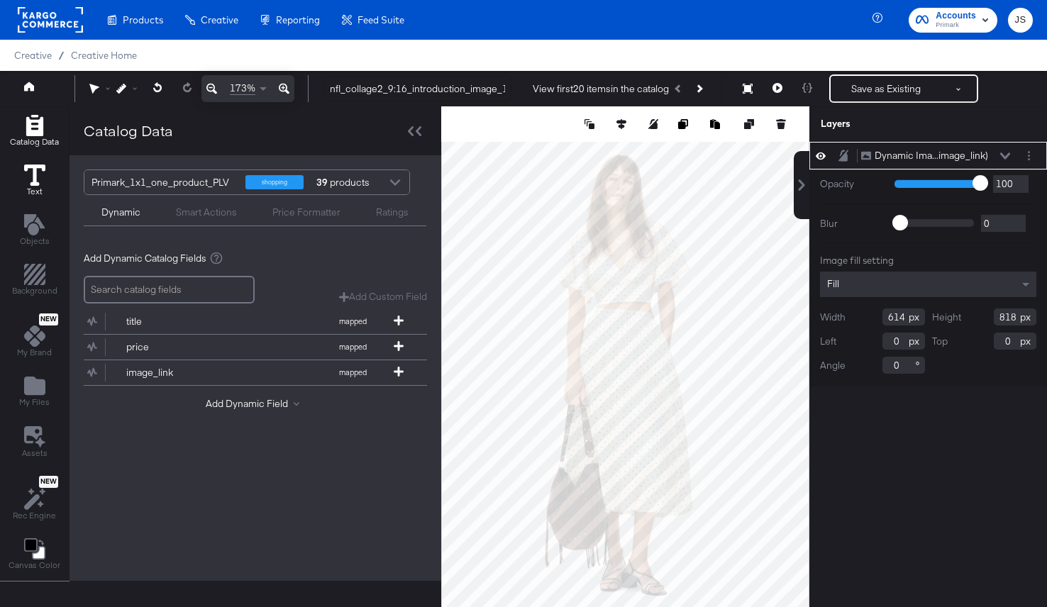
click at [49, 169] on button "Text" at bounding box center [35, 181] width 38 height 40
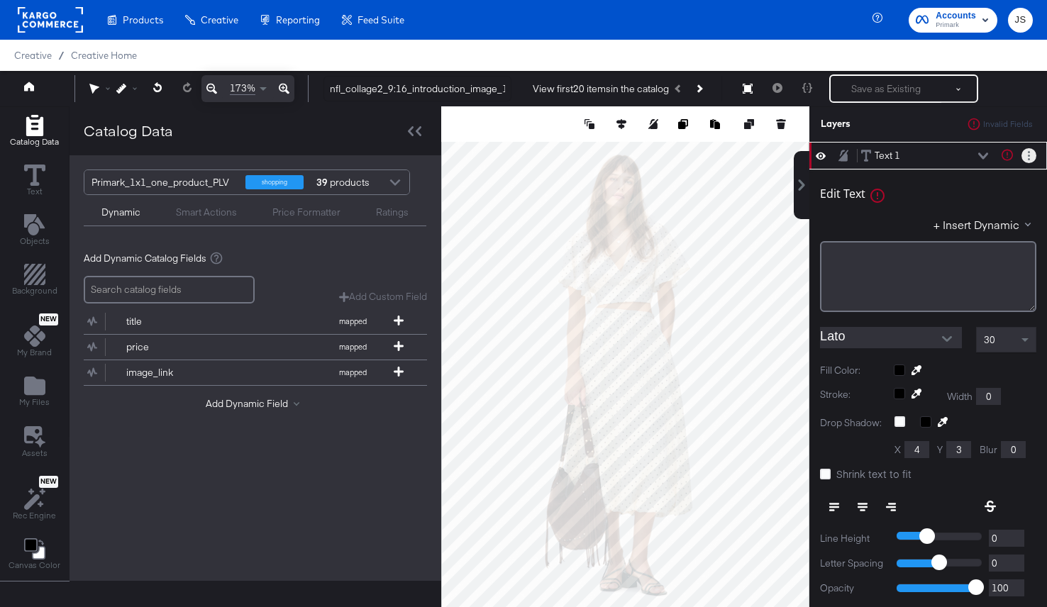
click at [1028, 152] on circle "Layer Options" at bounding box center [1028, 152] width 2 height 2
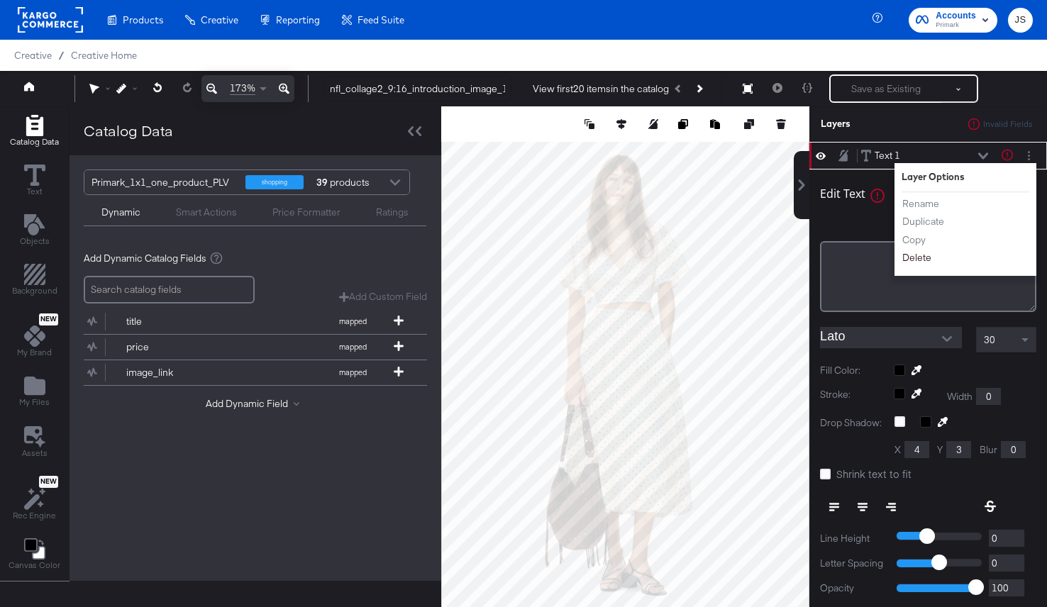
click at [906, 262] on button "Delete" at bounding box center [916, 257] width 30 height 15
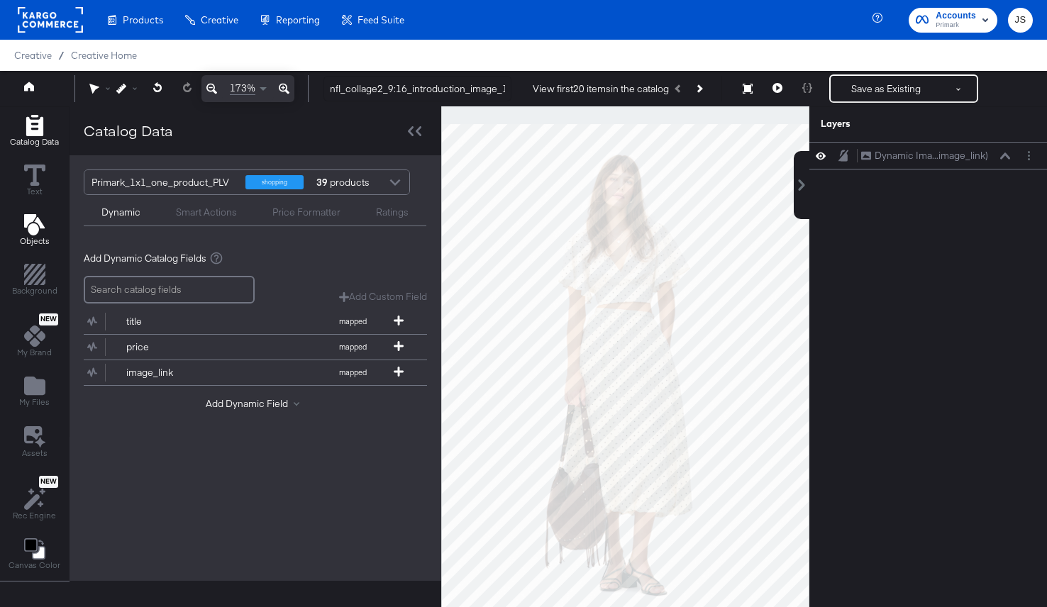
click at [34, 229] on icon "Add Text" at bounding box center [33, 224] width 21 height 21
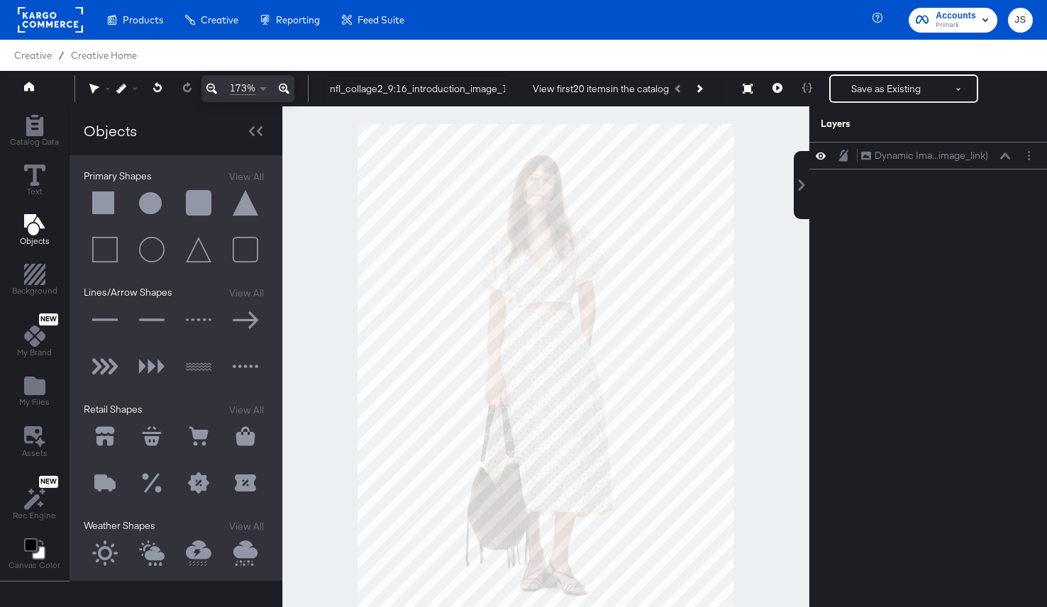
click at [108, 205] on button at bounding box center [105, 203] width 43 height 43
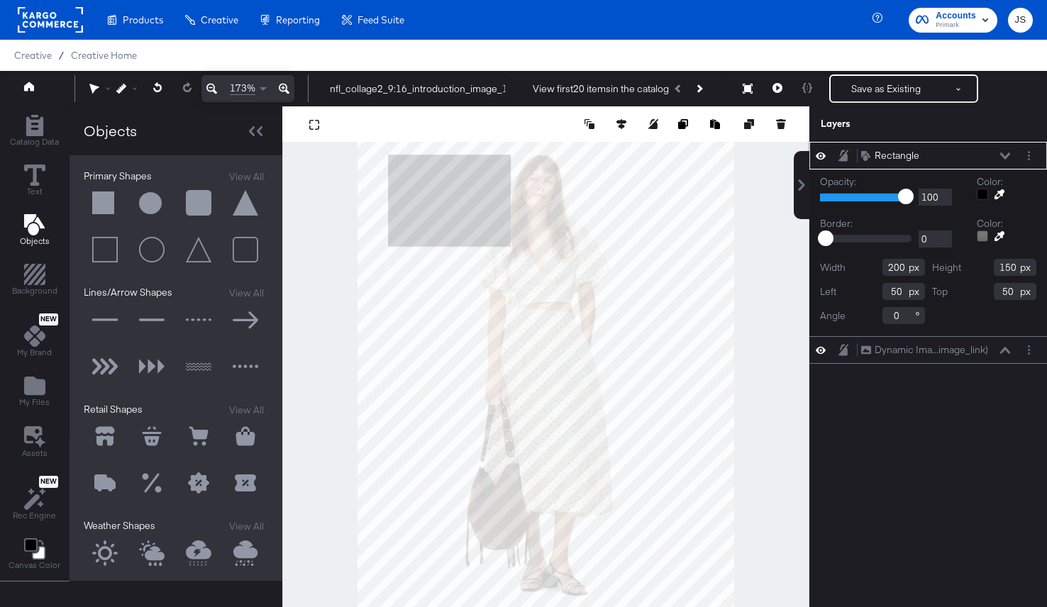
type input "93"
type input "145"
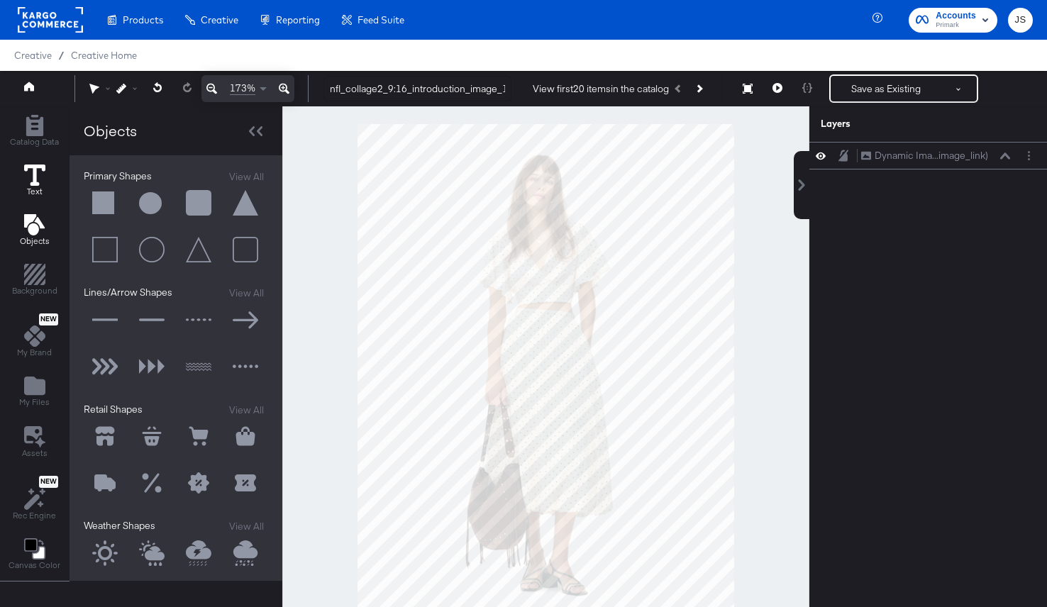
click at [30, 184] on icon at bounding box center [34, 174] width 21 height 21
click at [108, 204] on button at bounding box center [105, 203] width 43 height 43
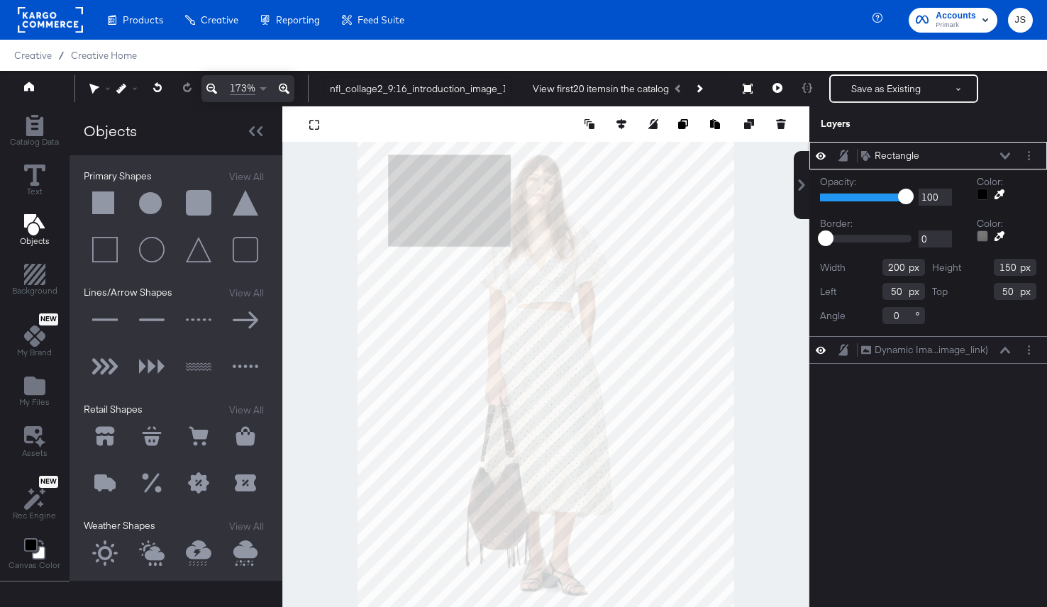
type input "112"
type input "158"
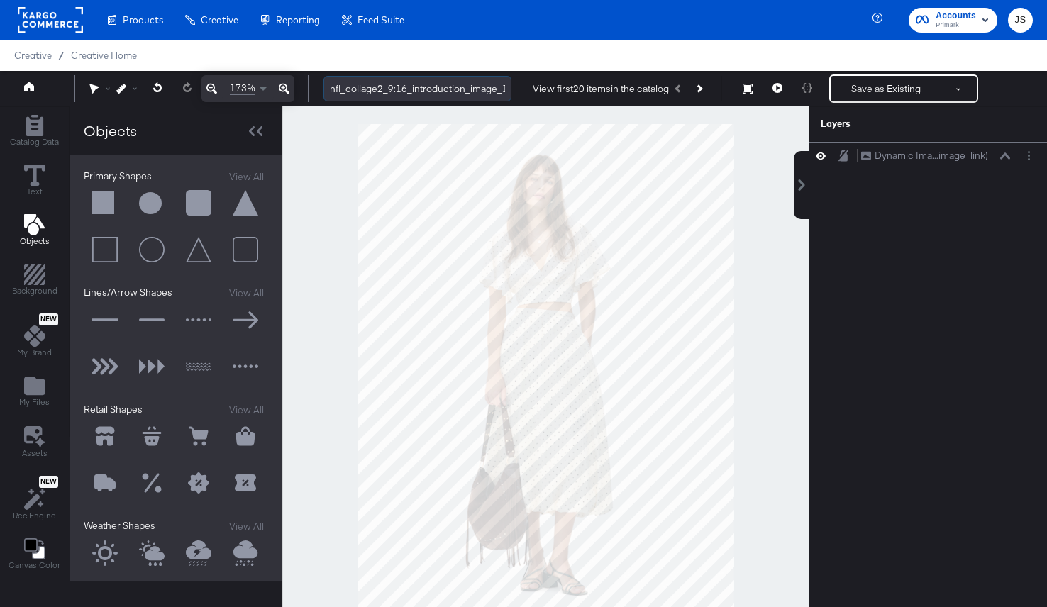
click at [431, 87] on input "nfl_collage2_9:16_introduction_image_1" at bounding box center [417, 89] width 188 height 26
click at [1001, 157] on icon at bounding box center [1005, 155] width 10 height 6
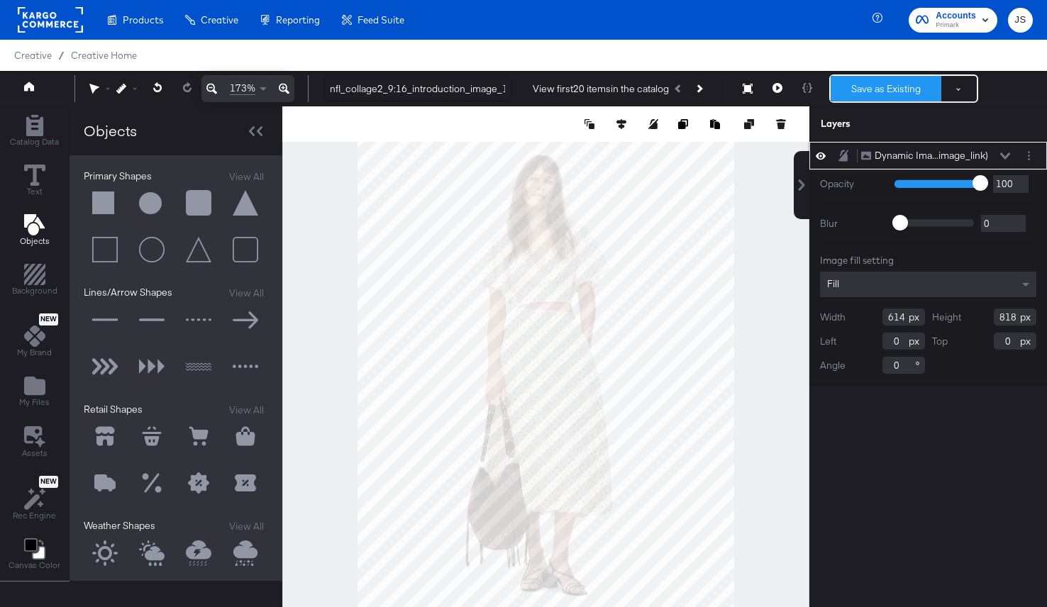
click at [931, 98] on button "Save as Existing" at bounding box center [885, 89] width 111 height 26
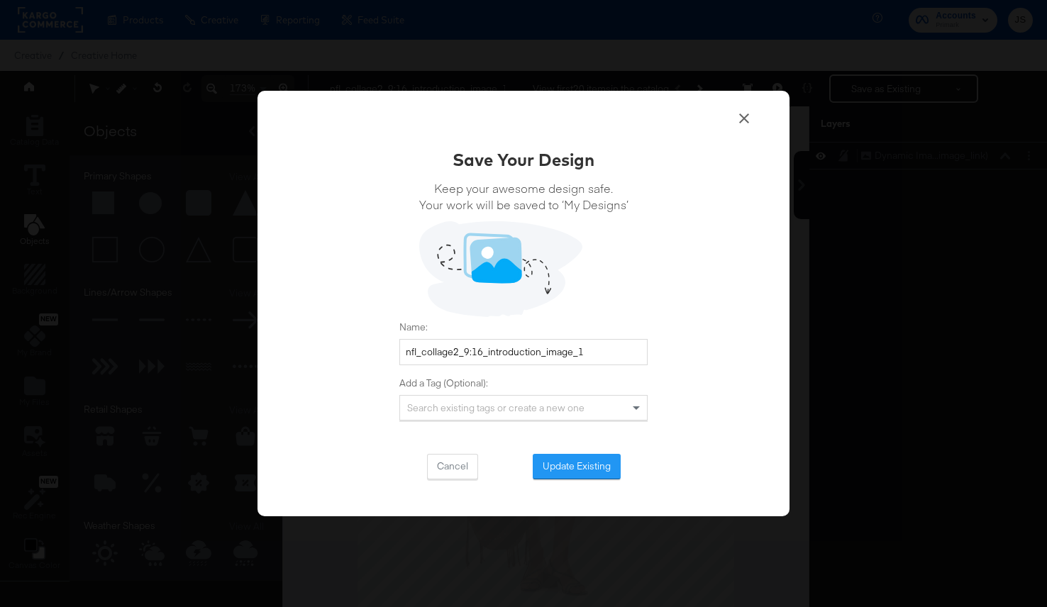
click at [742, 115] on icon at bounding box center [743, 118] width 17 height 17
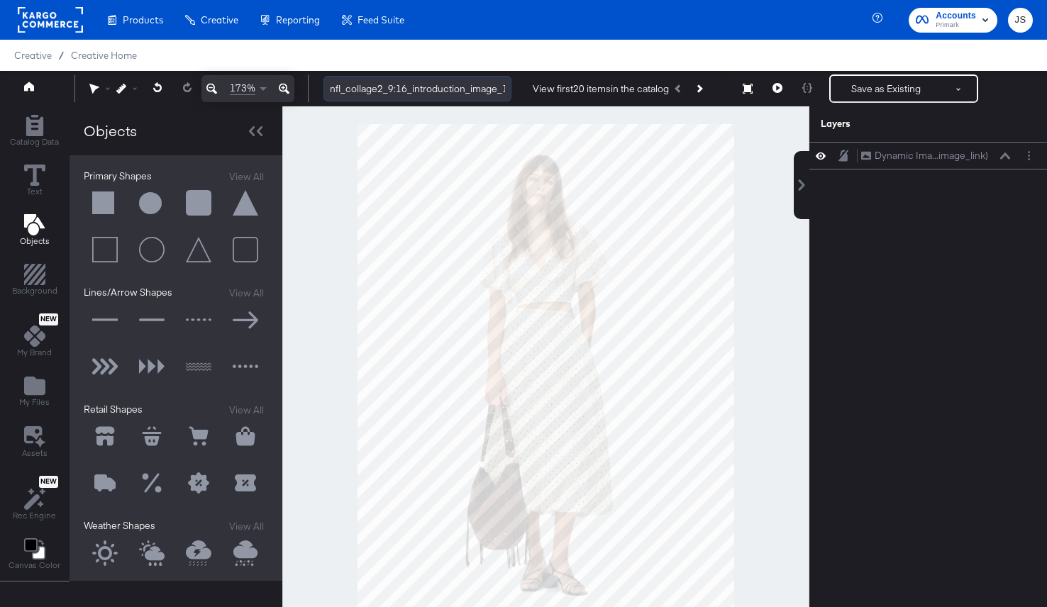
click at [398, 87] on input "nfl_collage2_9:16_introduction_image_1" at bounding box center [417, 89] width 188 height 26
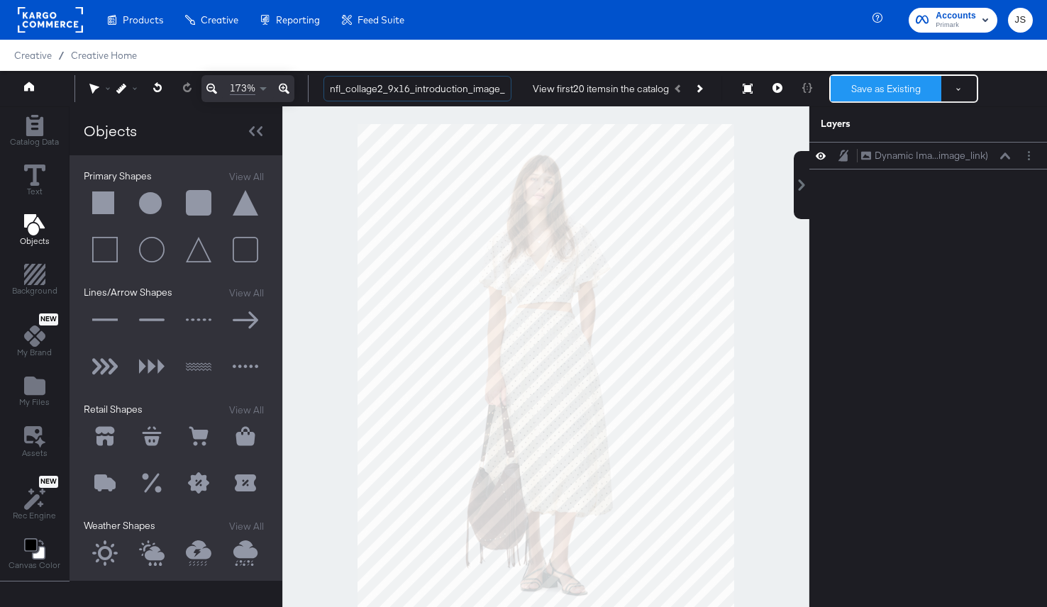
type input "nfl_collage2_9x16_introduction_image_1"
click at [846, 82] on button "Save as Existing" at bounding box center [885, 89] width 111 height 26
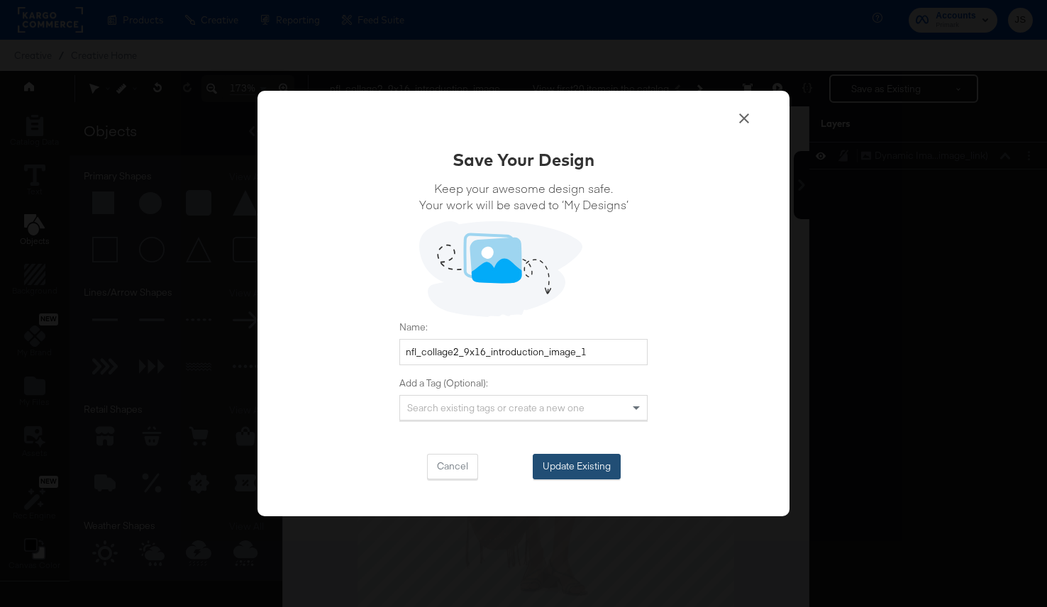
click at [594, 478] on button "Update Existing" at bounding box center [576, 467] width 88 height 26
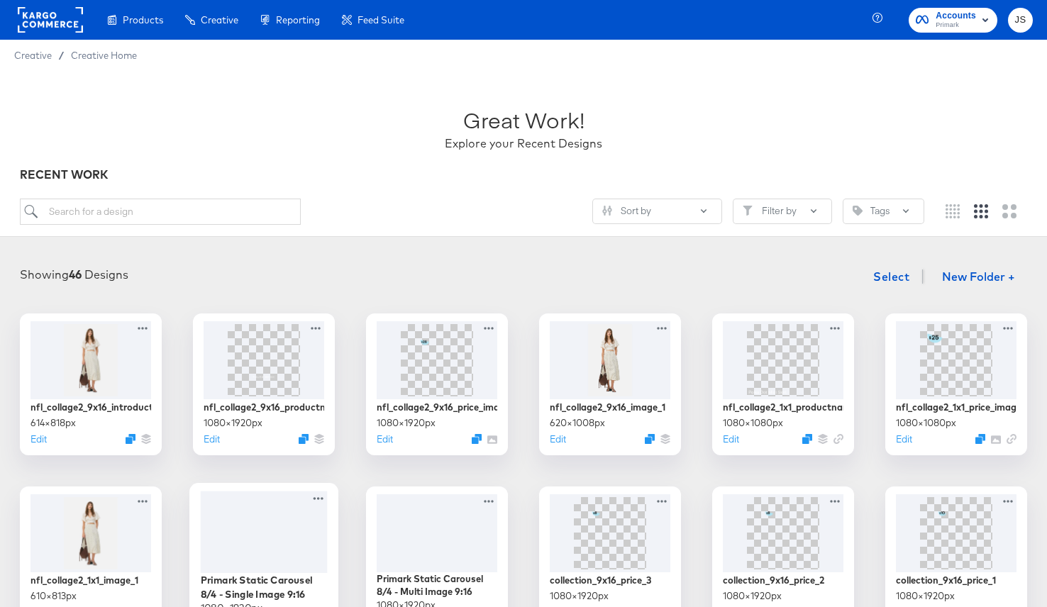
scroll to position [55, 0]
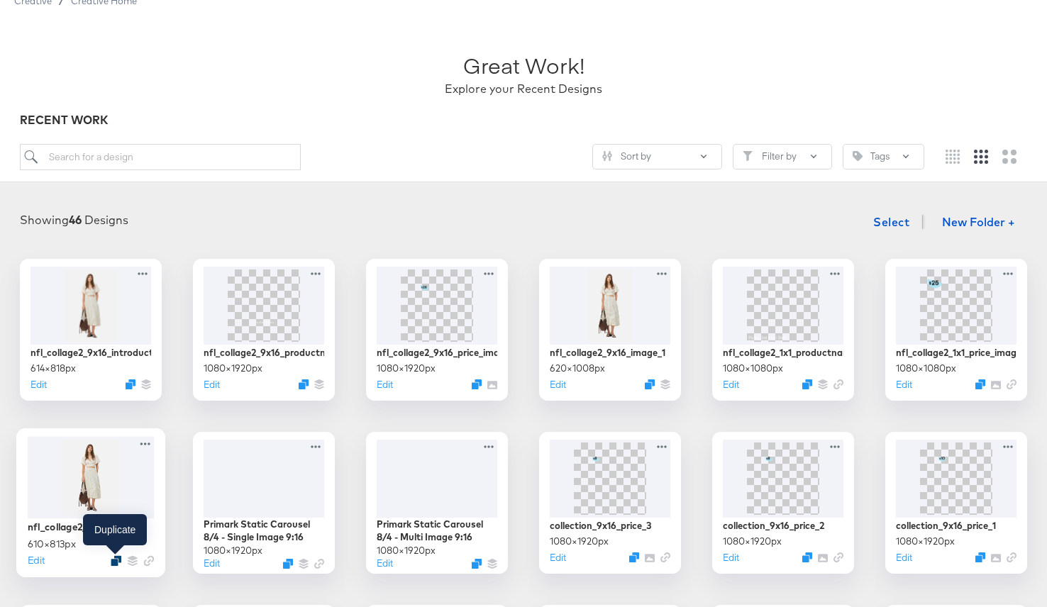
click at [118, 559] on icon "Duplicate" at bounding box center [116, 560] width 11 height 11
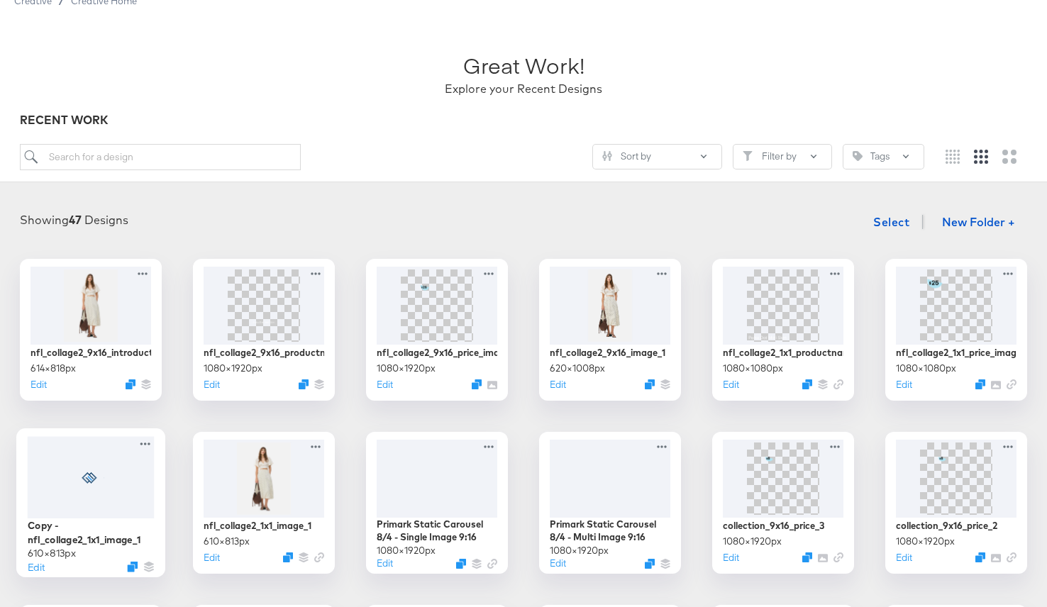
click at [60, 491] on div at bounding box center [91, 477] width 127 height 82
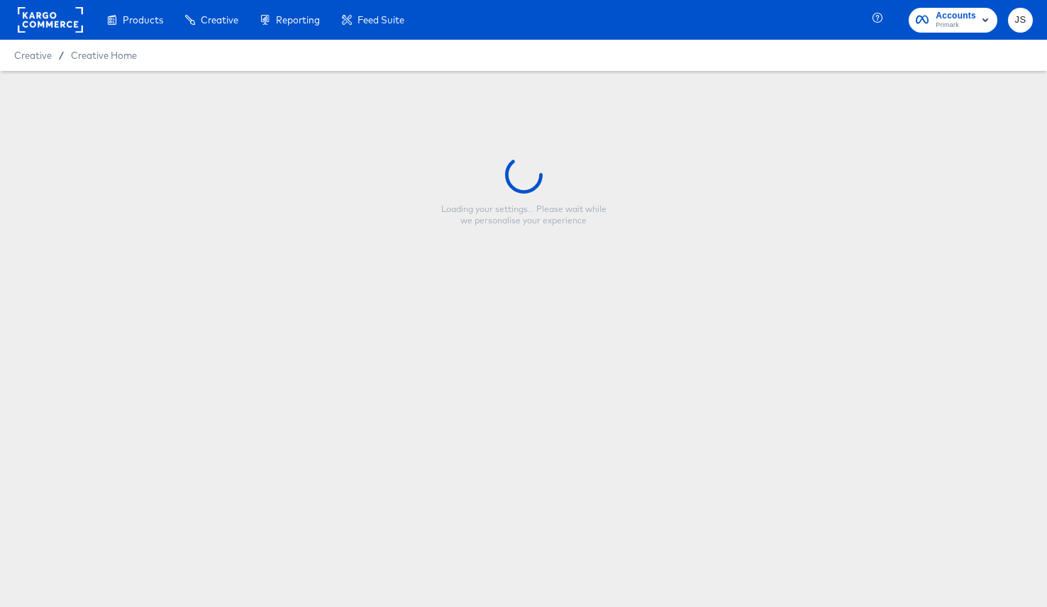
type input "Copy - nfl_collage2_1x1_image_1"
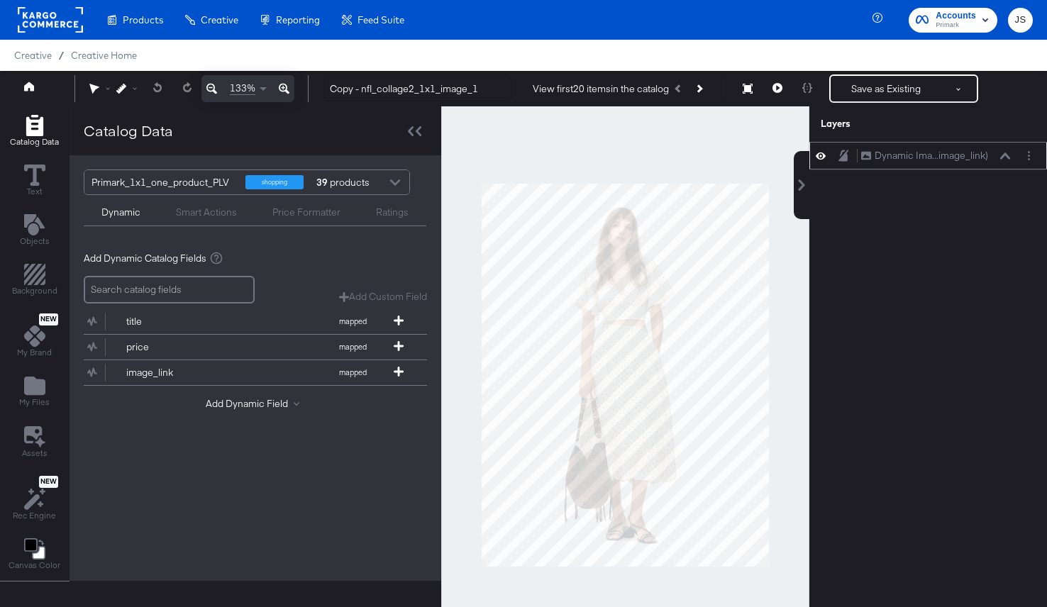
click at [1001, 154] on icon at bounding box center [1005, 155] width 10 height 7
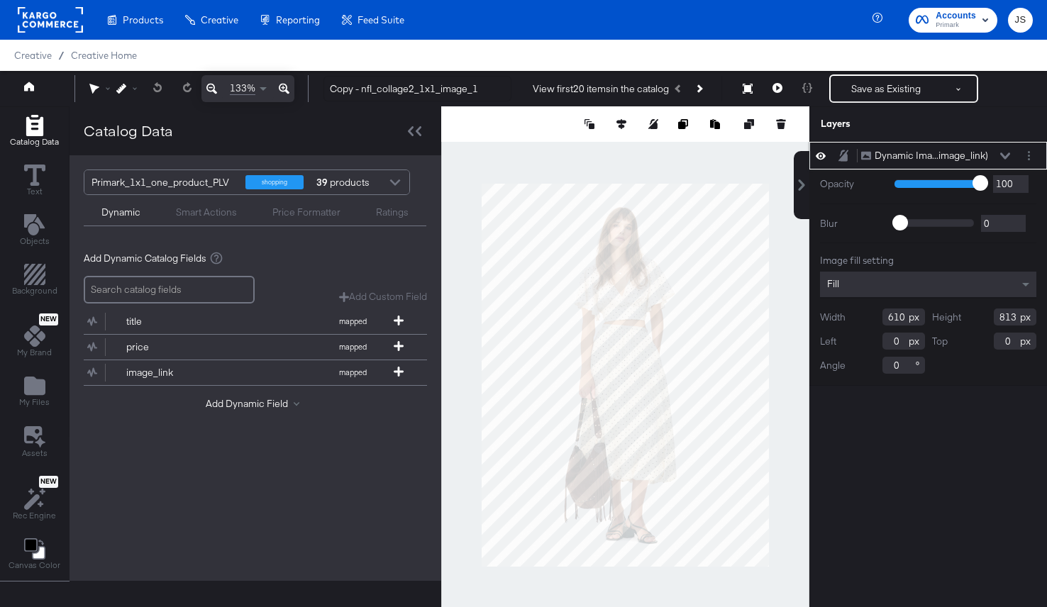
drag, startPoint x: 906, startPoint y: 321, endPoint x: 863, endPoint y: 321, distance: 43.3
click at [863, 321] on div "Width 610" at bounding box center [872, 316] width 105 height 17
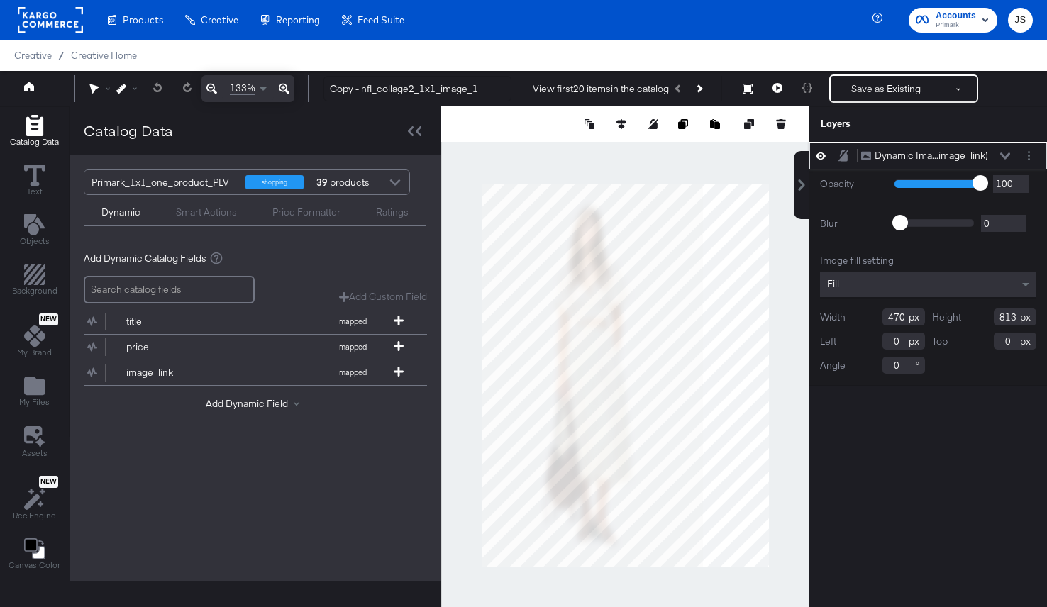
type input "470"
drag, startPoint x: 1014, startPoint y: 316, endPoint x: 978, endPoint y: 316, distance: 35.5
click at [978, 316] on div "Height 813" at bounding box center [984, 316] width 105 height 17
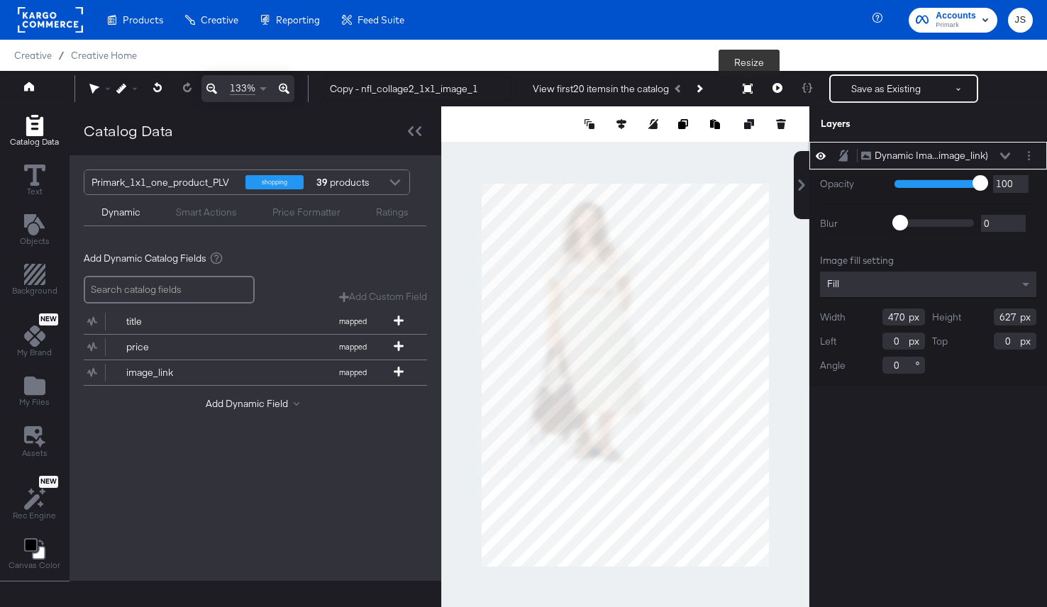
type input "627"
click at [746, 91] on icon at bounding box center [747, 89] width 10 height 10
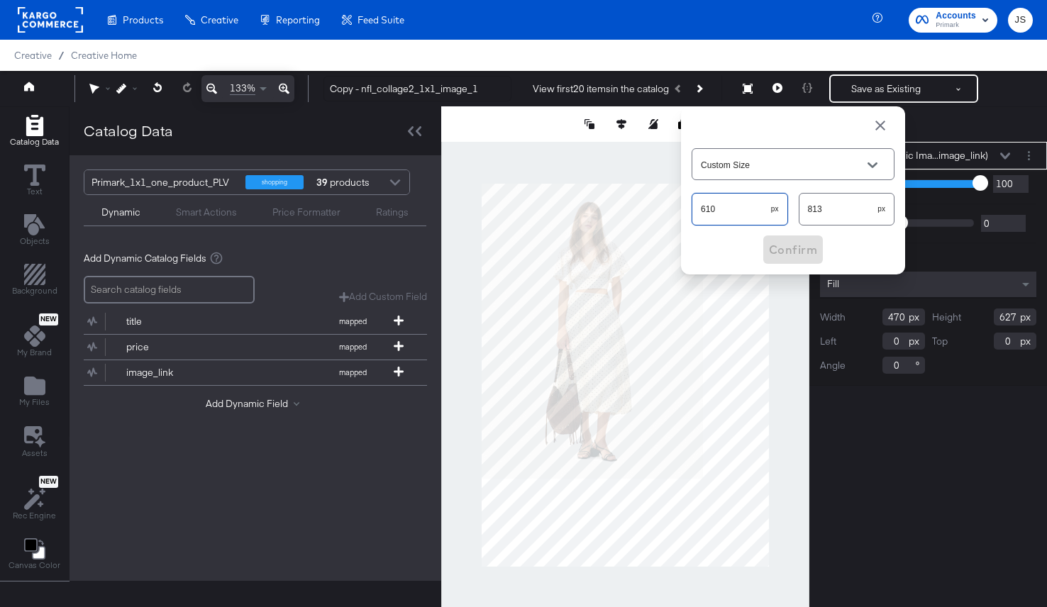
click at [637, 106] on div "133% Copy - nfl_collage2_1x1_image_1 View first 20 items in the catalog Resize …" at bounding box center [523, 88] width 1047 height 35
type input "470"
drag, startPoint x: 824, startPoint y: 211, endPoint x: 755, endPoint y: 211, distance: 68.8
click at [755, 211] on div "470 px 813 px" at bounding box center [792, 209] width 203 height 38
type input "627"
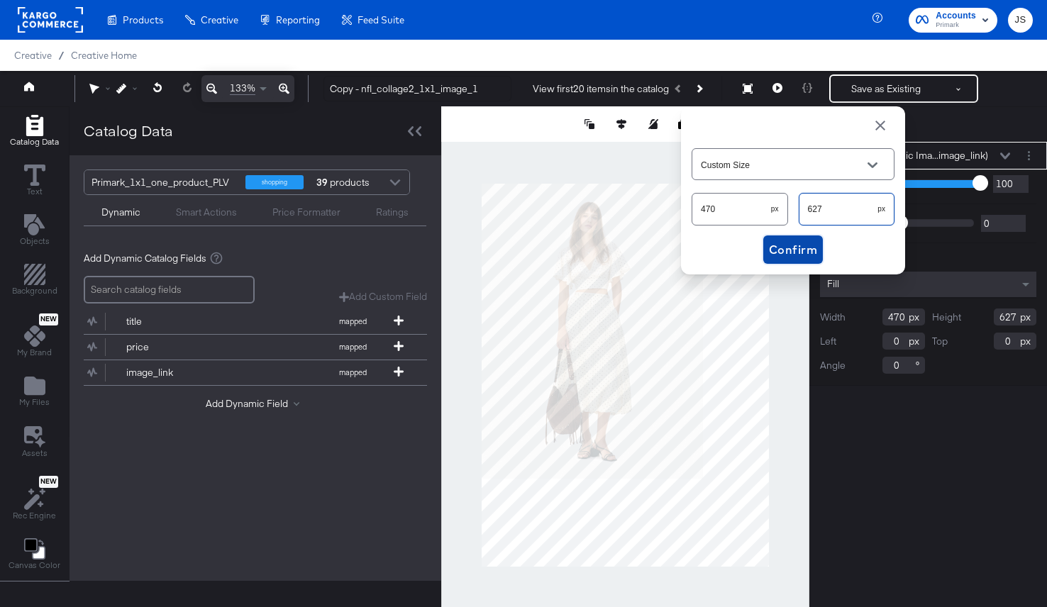
click at [786, 259] on span "Confirm" at bounding box center [793, 250] width 48 height 20
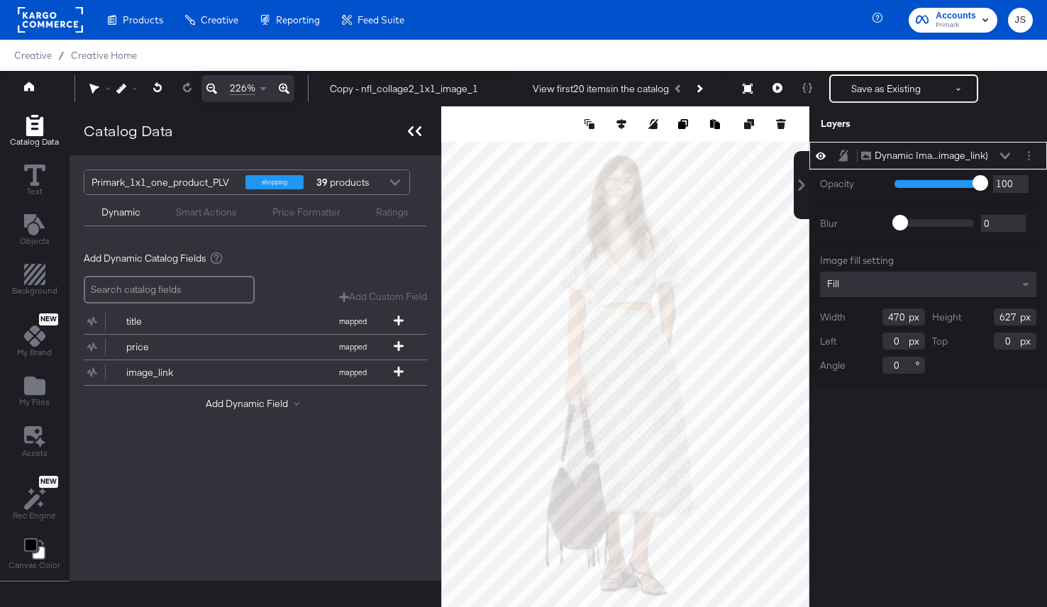
click at [416, 130] on icon at bounding box center [418, 131] width 6 height 10
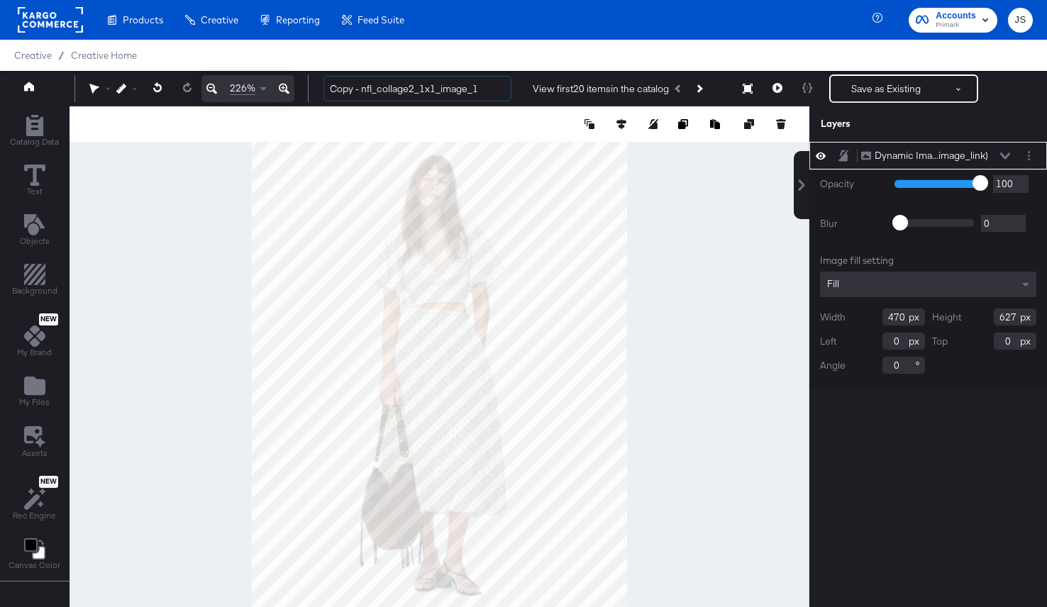
drag, startPoint x: 364, startPoint y: 89, endPoint x: 291, endPoint y: 89, distance: 72.3
click at [291, 89] on div "226% Copy - nfl_collage2_1x1_image_1 View first 20 items in the catalog Next Pr…" at bounding box center [523, 88] width 1047 height 35
click at [352, 92] on input "nfl_collage2_1x1_image_1" at bounding box center [417, 89] width 188 height 26
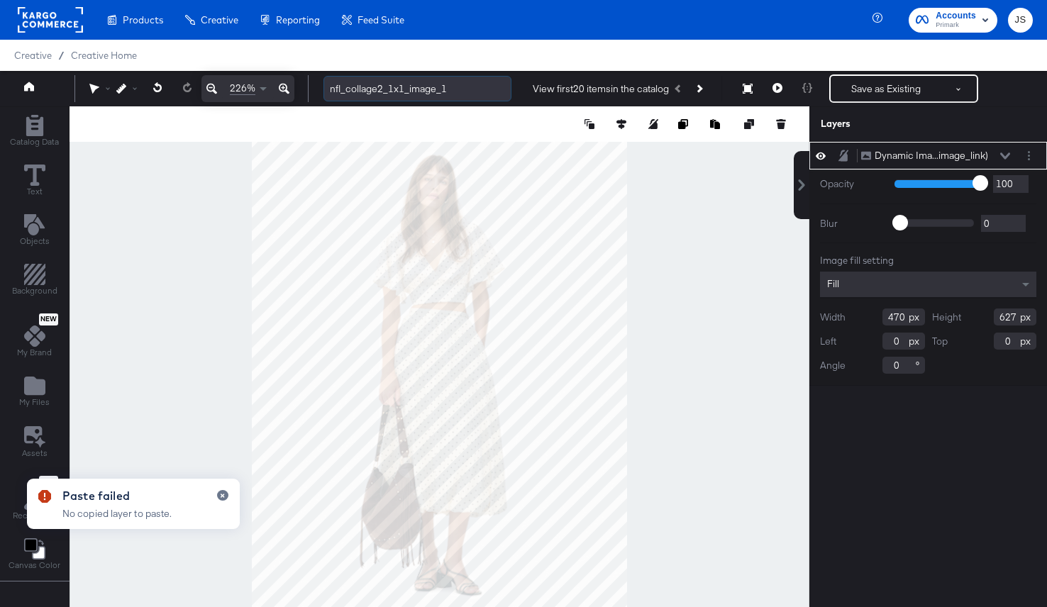
click at [459, 93] on input "nfl_collage2_1x1_image_1" at bounding box center [417, 89] width 188 height 26
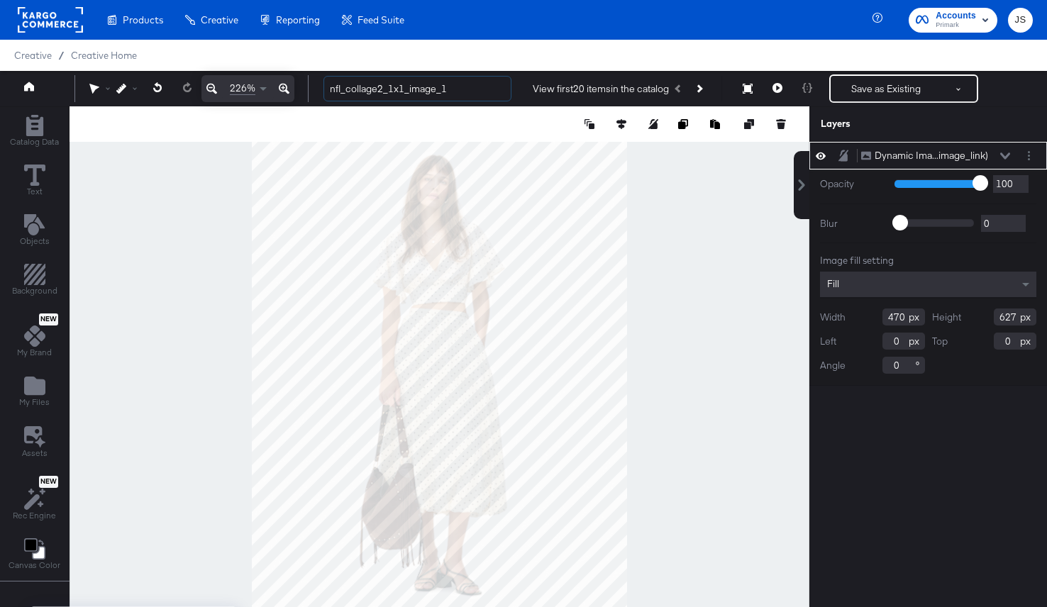
drag, startPoint x: 475, startPoint y: 86, endPoint x: 306, endPoint y: 86, distance: 168.7
click at [306, 86] on div "226% nfl_collage2_1x1_image_1 View first 20 items in the catalog Next Product R…" at bounding box center [523, 88] width 1047 height 35
type input "nfl_collage2_1x1_introduction_image_1"
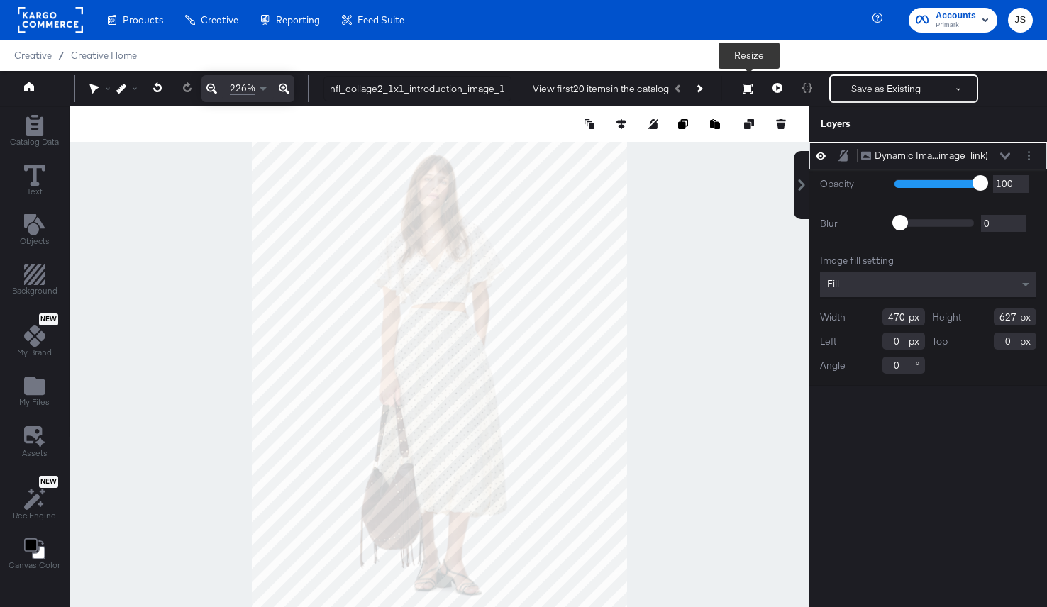
click at [741, 85] on button "Resize" at bounding box center [747, 90] width 30 height 26
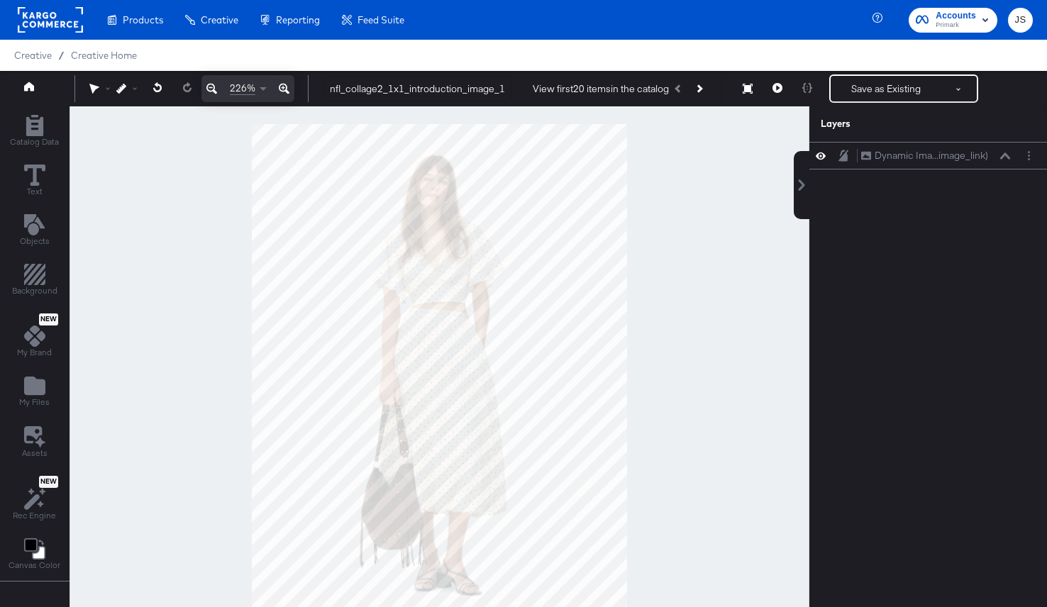
click at [763, 334] on div at bounding box center [439, 374] width 740 height 537
click at [1005, 157] on icon at bounding box center [1005, 155] width 10 height 7
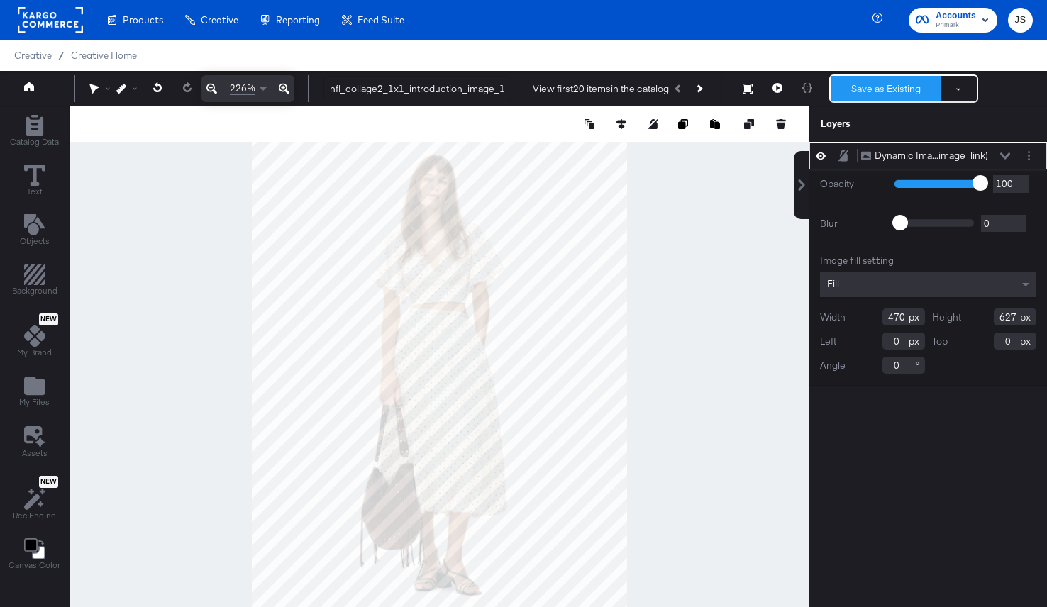
click at [925, 96] on button "Save as Existing" at bounding box center [885, 89] width 111 height 26
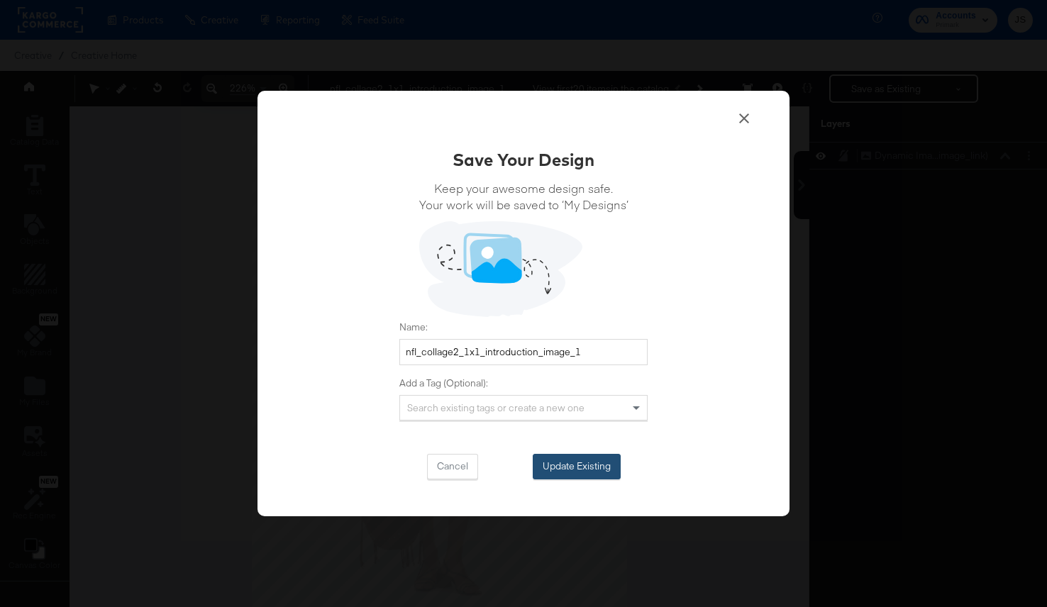
click at [575, 460] on button "Update Existing" at bounding box center [576, 467] width 88 height 26
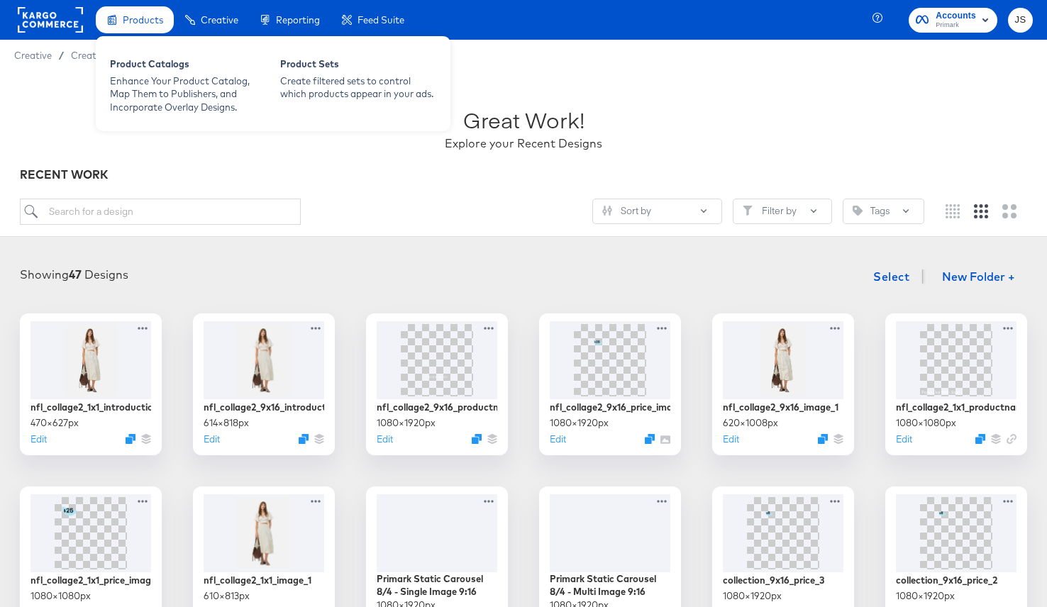
click at [127, 27] on div "Products" at bounding box center [135, 20] width 78 height 28
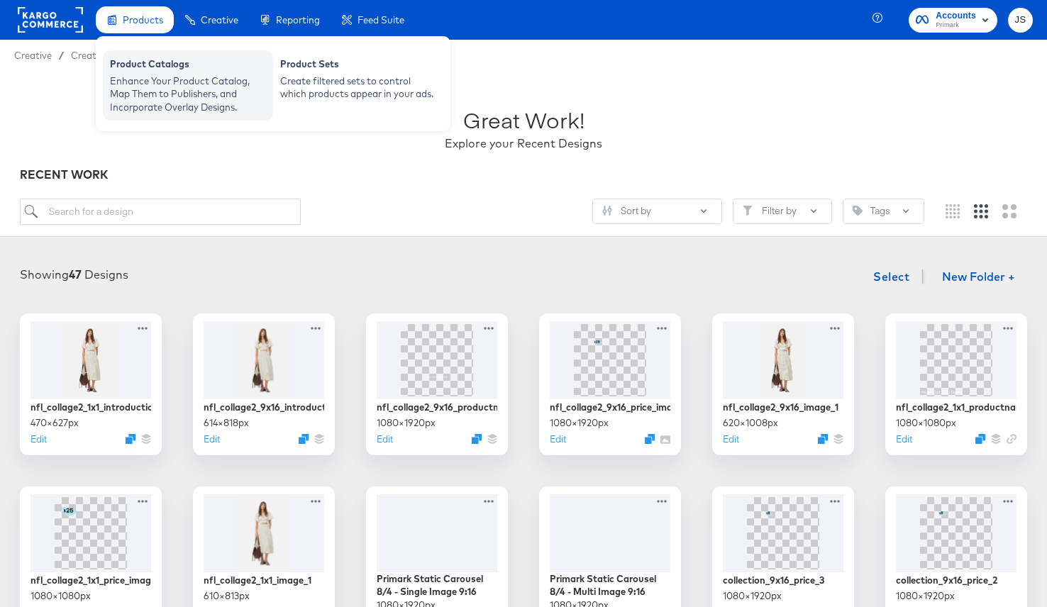
click at [131, 80] on div "Enhance Your Product Catalog, Map Them to Publishers, and Incorporate Overlay D…" at bounding box center [188, 94] width 156 height 40
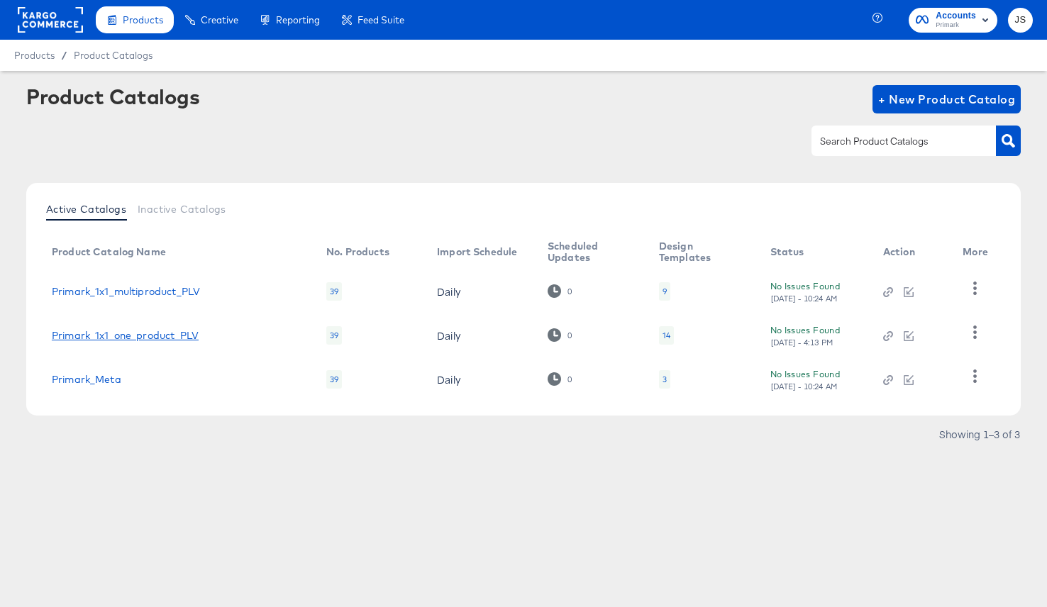
click at [147, 339] on link "Primark_1x1_one_product_PLV" at bounding box center [125, 335] width 147 height 11
click at [144, 337] on link "Primark_1x1_one_product_PLV" at bounding box center [125, 335] width 147 height 11
click at [662, 334] on div "14" at bounding box center [666, 335] width 8 height 11
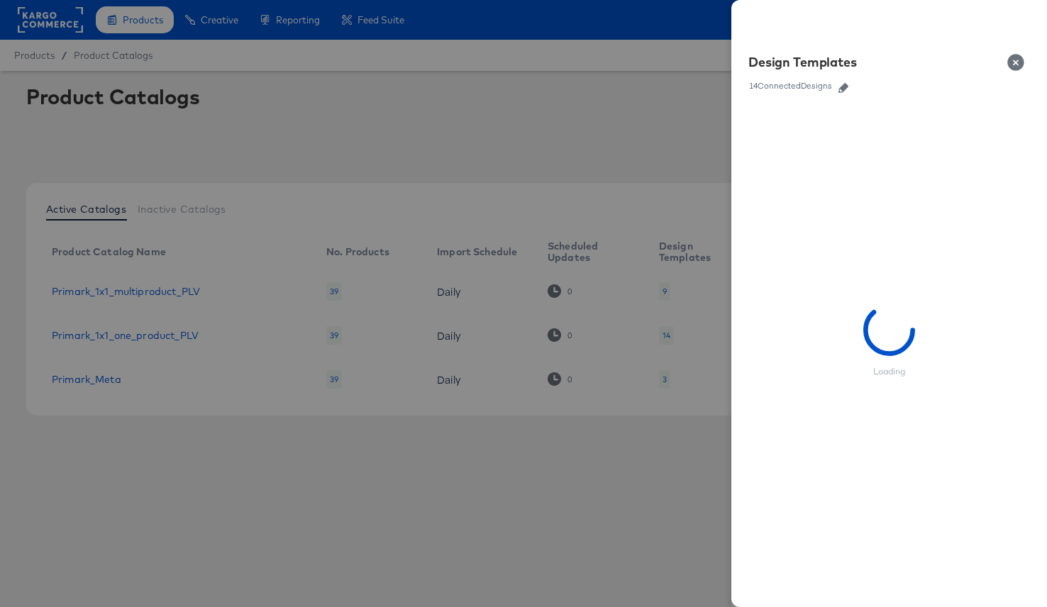
click at [839, 88] on icon "button" at bounding box center [843, 88] width 10 height 10
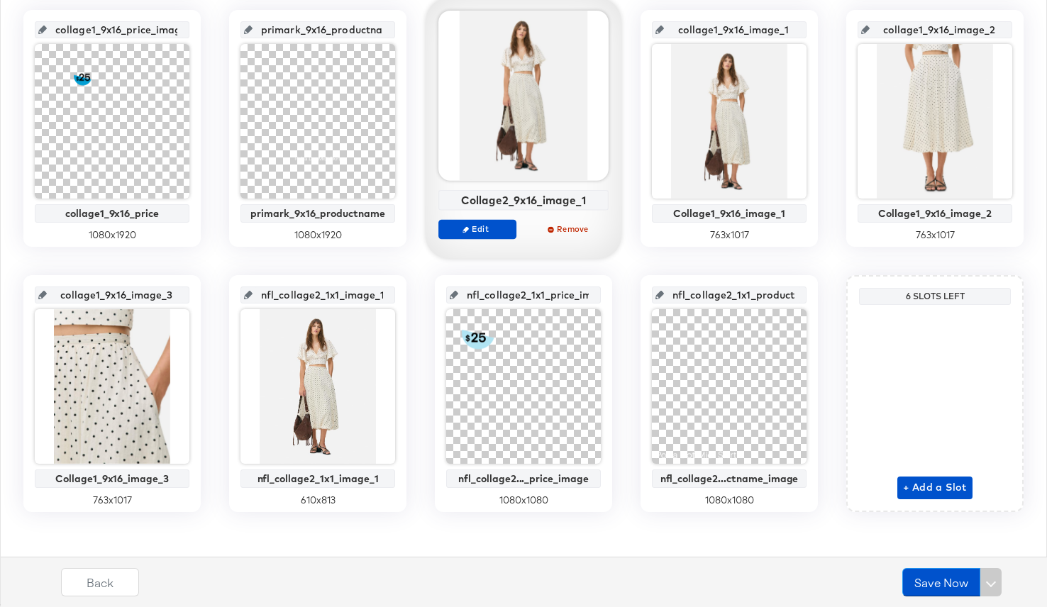
scroll to position [599, 0]
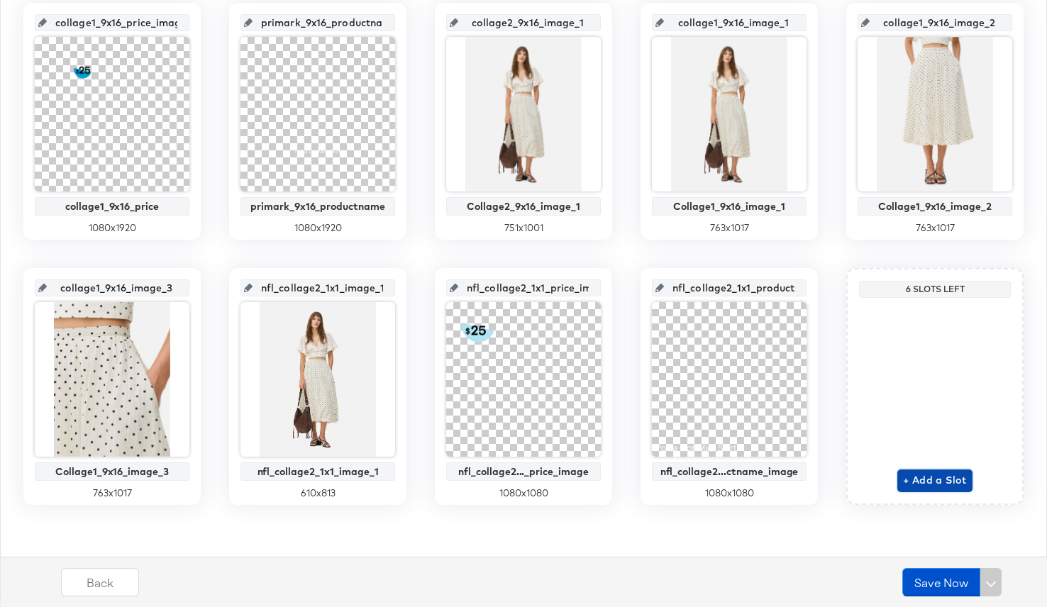
click at [937, 476] on span "+ Add a Slot" at bounding box center [935, 481] width 64 height 18
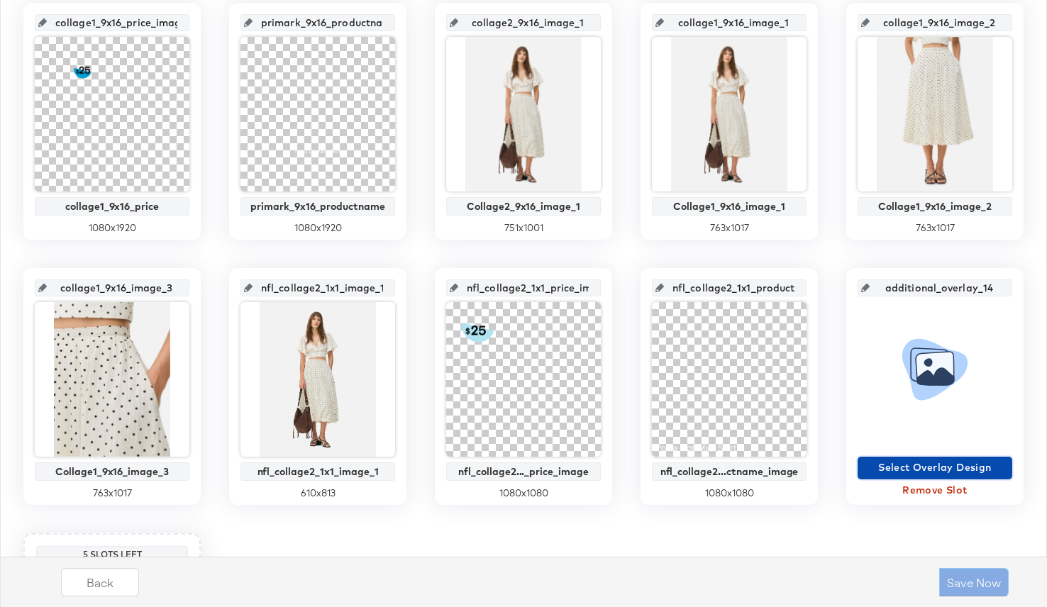
click at [935, 467] on span "Select Overlay Design" at bounding box center [934, 468] width 143 height 18
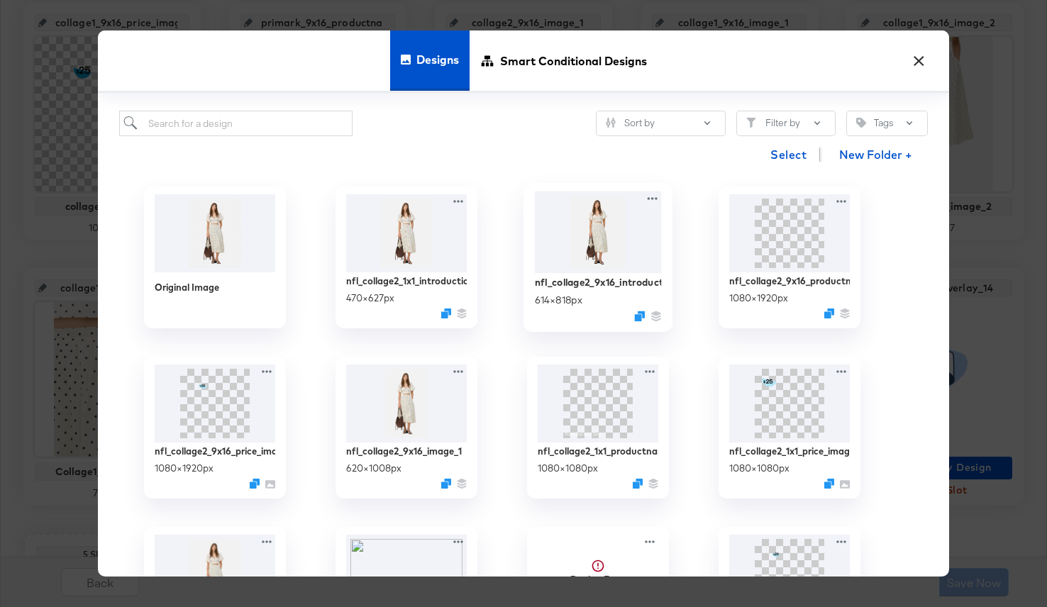
click at [576, 245] on img at bounding box center [598, 232] width 127 height 82
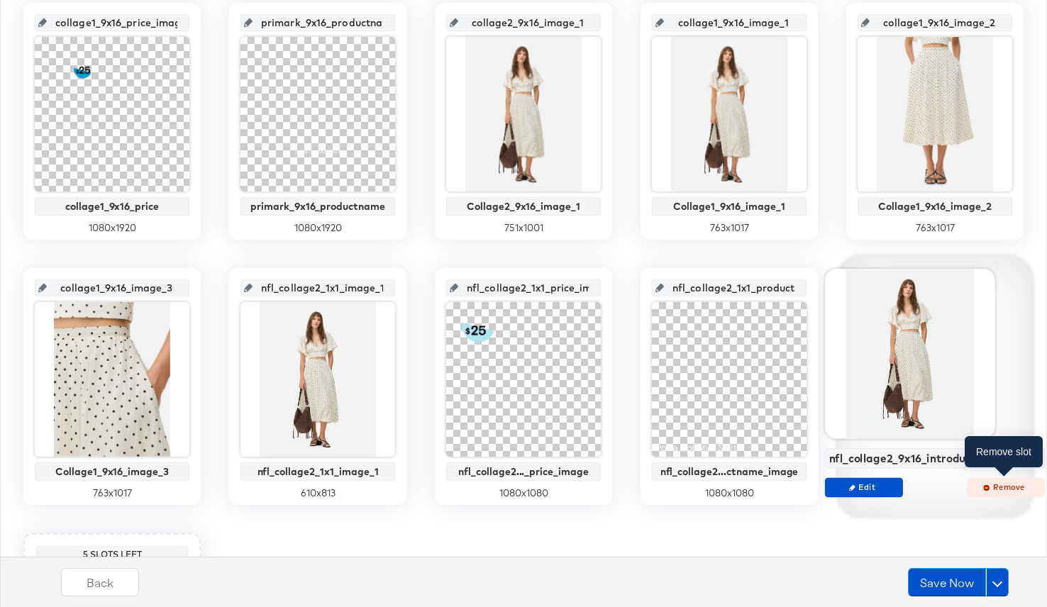
click at [1000, 481] on span "Remove" at bounding box center [1005, 486] width 65 height 11
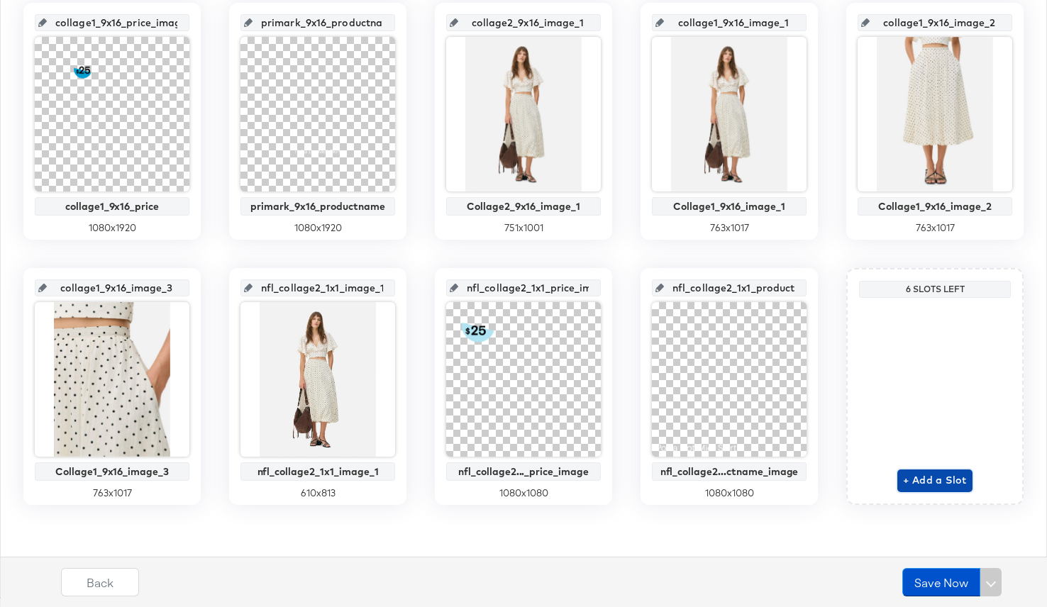
click at [925, 480] on span "+ Add a Slot" at bounding box center [935, 481] width 64 height 18
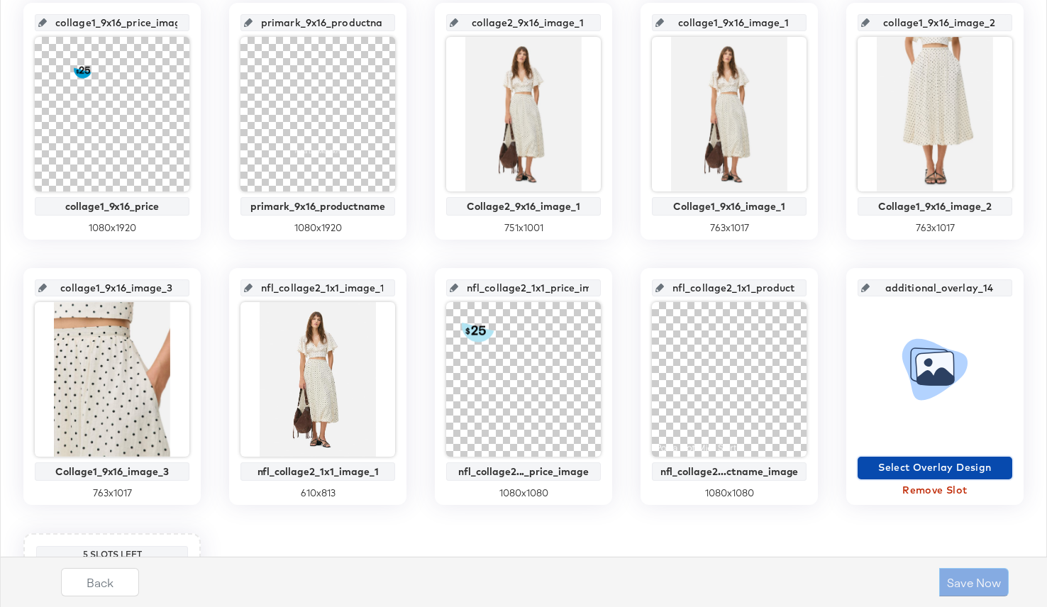
click at [930, 462] on span "Select Overlay Design" at bounding box center [934, 468] width 143 height 18
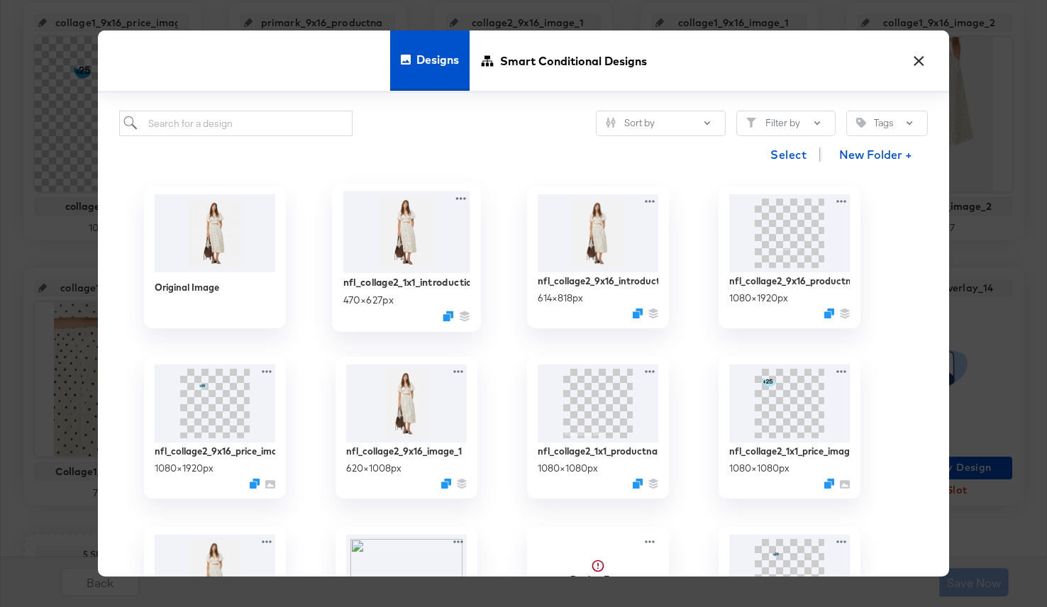
click at [443, 257] on img at bounding box center [406, 232] width 127 height 82
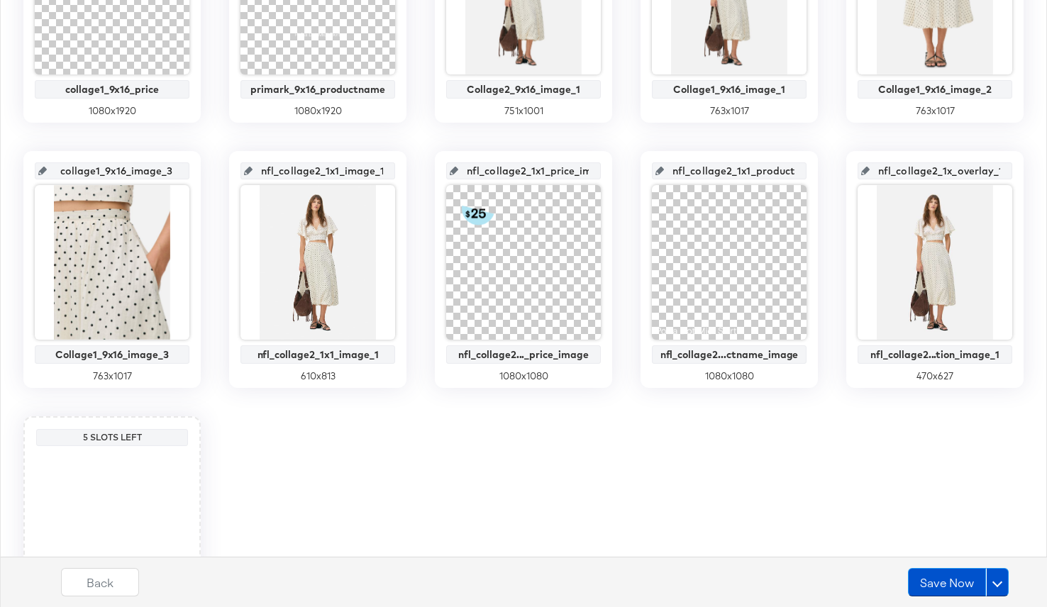
scroll to position [864, 0]
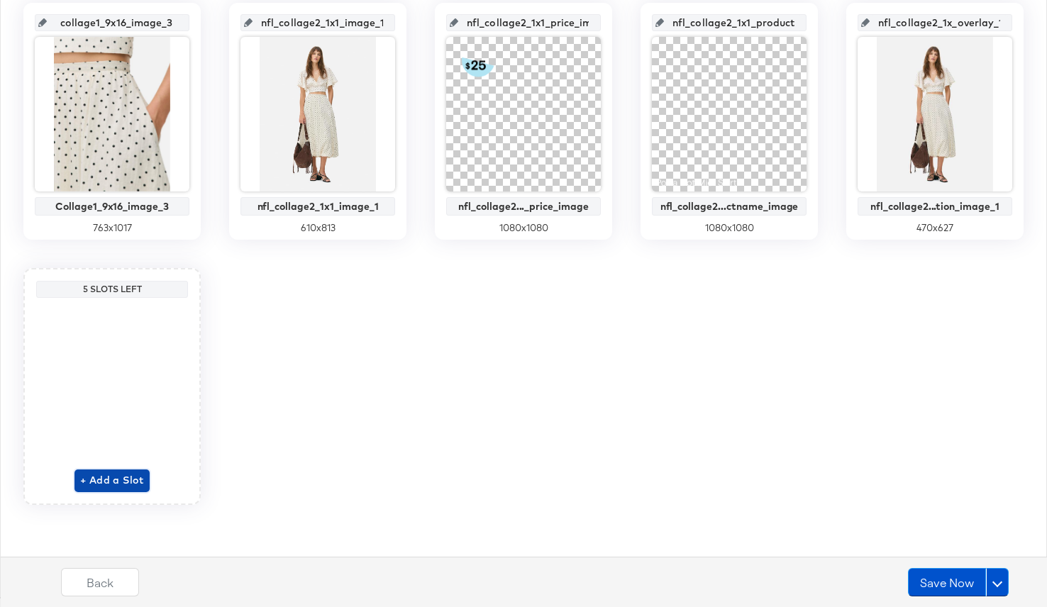
click at [120, 480] on span "+ Add a Slot" at bounding box center [112, 481] width 64 height 18
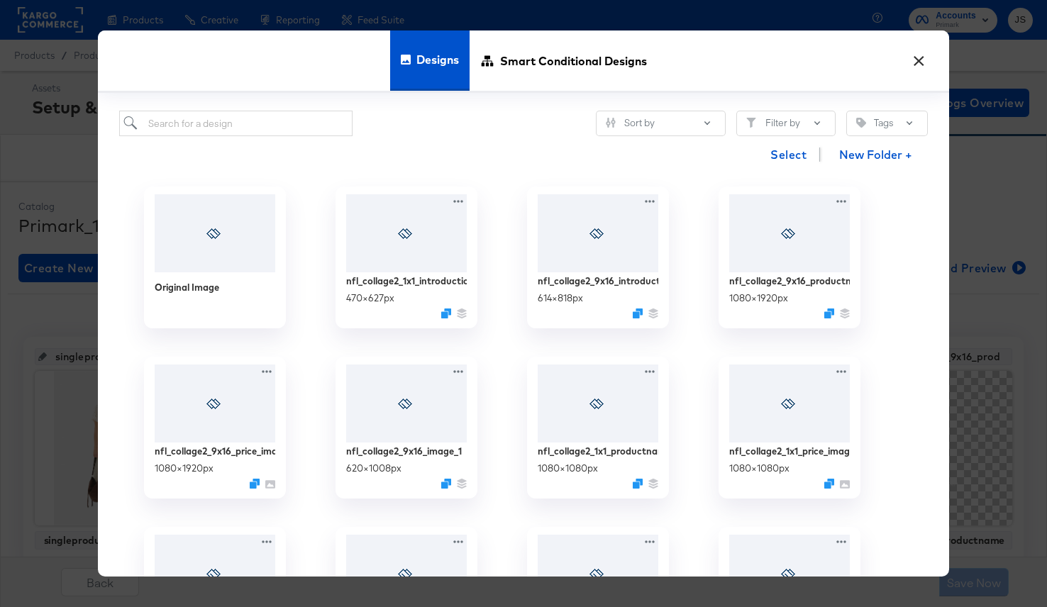
scroll to position [864, 0]
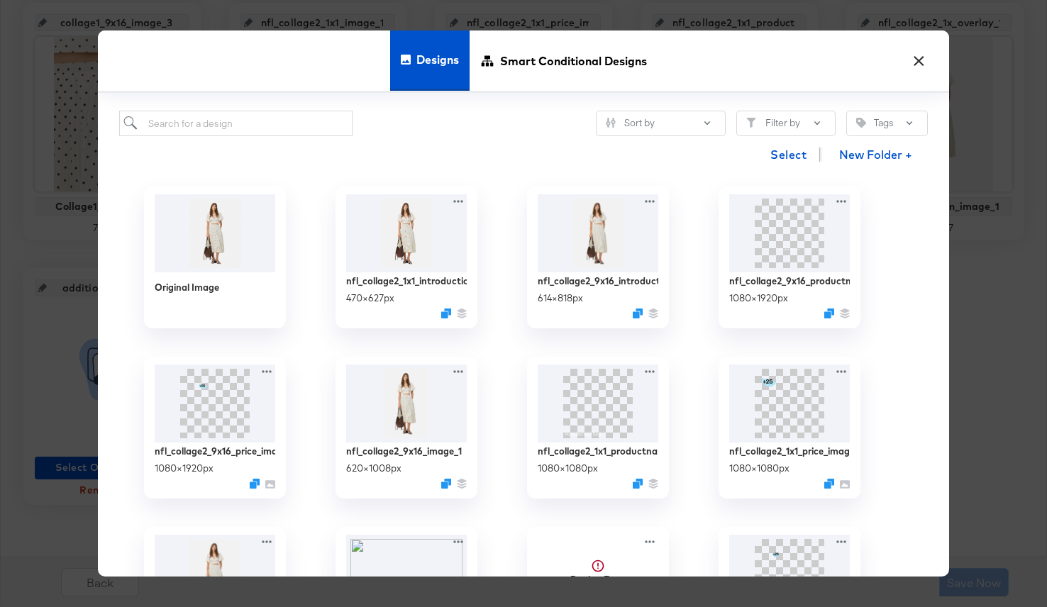
click at [908, 71] on div "Designs Smart Conditional Designs" at bounding box center [523, 61] width 851 height 62
click at [911, 66] on button "×" at bounding box center [918, 58] width 26 height 26
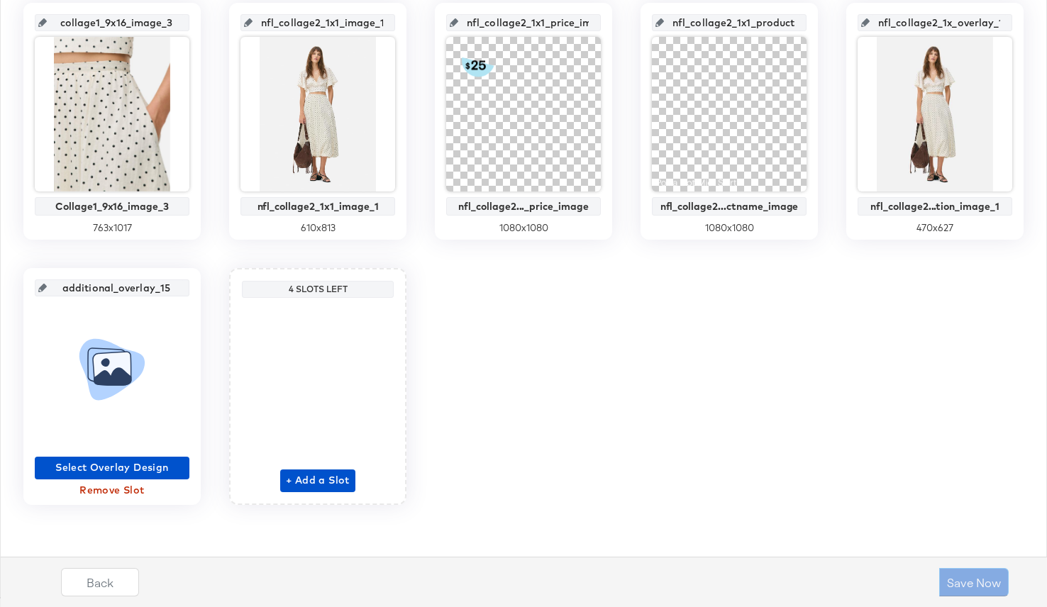
scroll to position [806, 0]
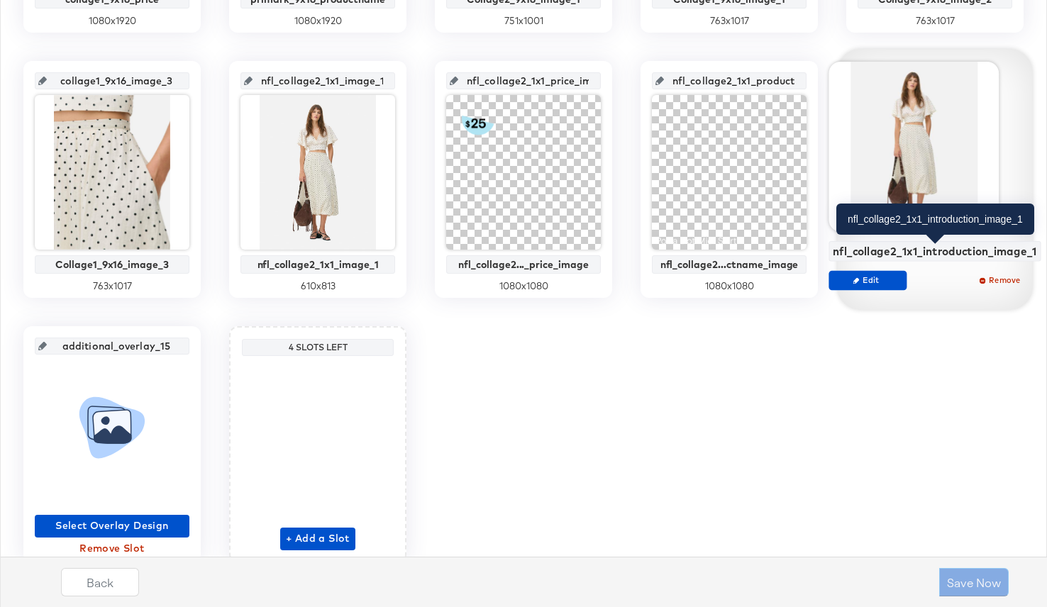
click at [934, 255] on div "nfl_collage2_1x1_introduction_image_1" at bounding box center [934, 251] width 204 height 13
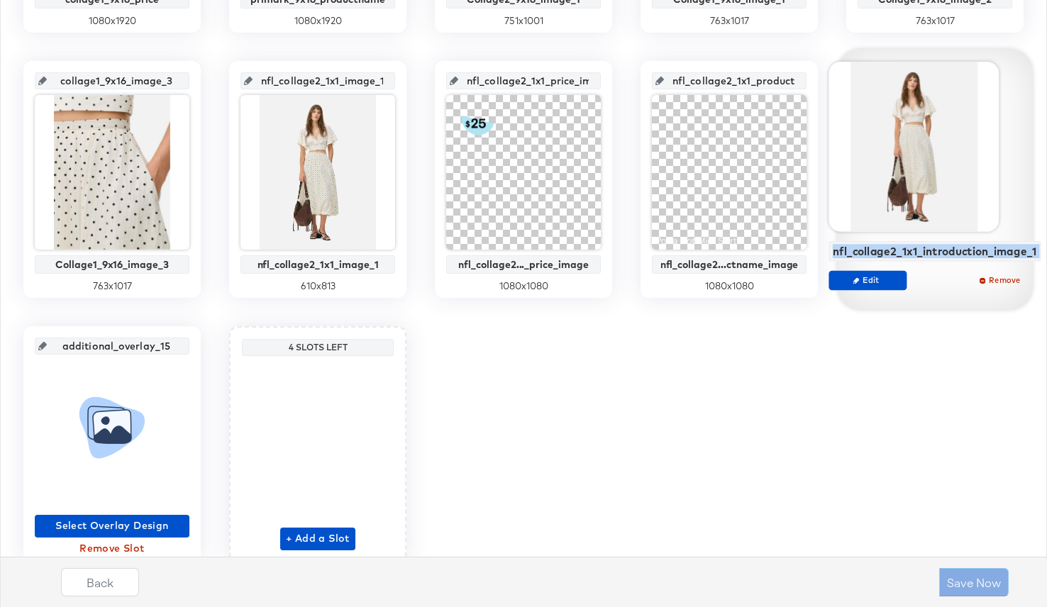
copy div "nfl_collage2_1x1_introduction_image_1 Edit Remove"
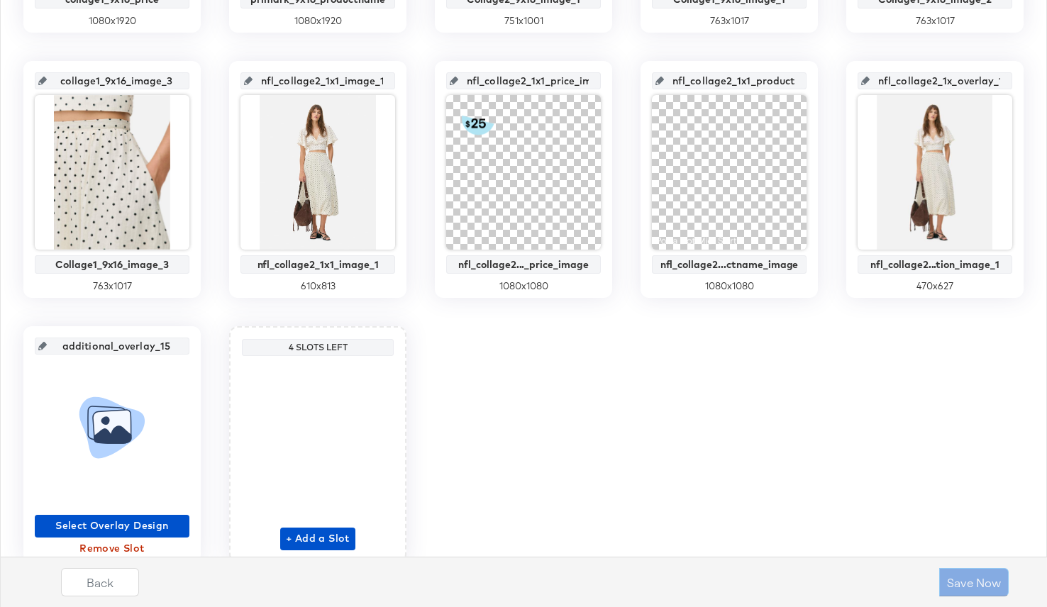
click at [933, 84] on input "nfl_collage2_1x_overlay_14" at bounding box center [938, 75] width 139 height 38
drag, startPoint x: 946, startPoint y: 79, endPoint x: 1017, endPoint y: 82, distance: 71.0
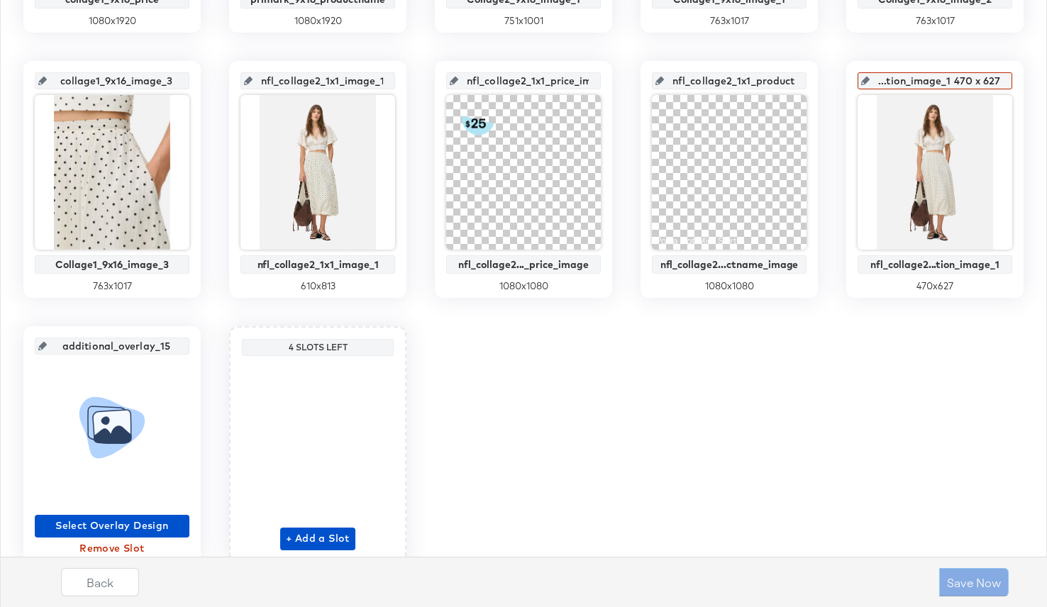
click at [1017, 82] on div "nfl_collage2...tion_image_1 470 x 627 nfl_collage2...tion_image_1 470 x 627" at bounding box center [934, 179] width 177 height 237
type input "nfl_collage2...tion_image_1"
click at [934, 384] on div "singleproduct_9x16_image_1 singleproduct_9x16_image_1 847 x 1129 singleproduct_…" at bounding box center [523, 47] width 1031 height 1032
click at [949, 77] on input "nfl_collage2_1x_overlay_14" at bounding box center [938, 75] width 139 height 38
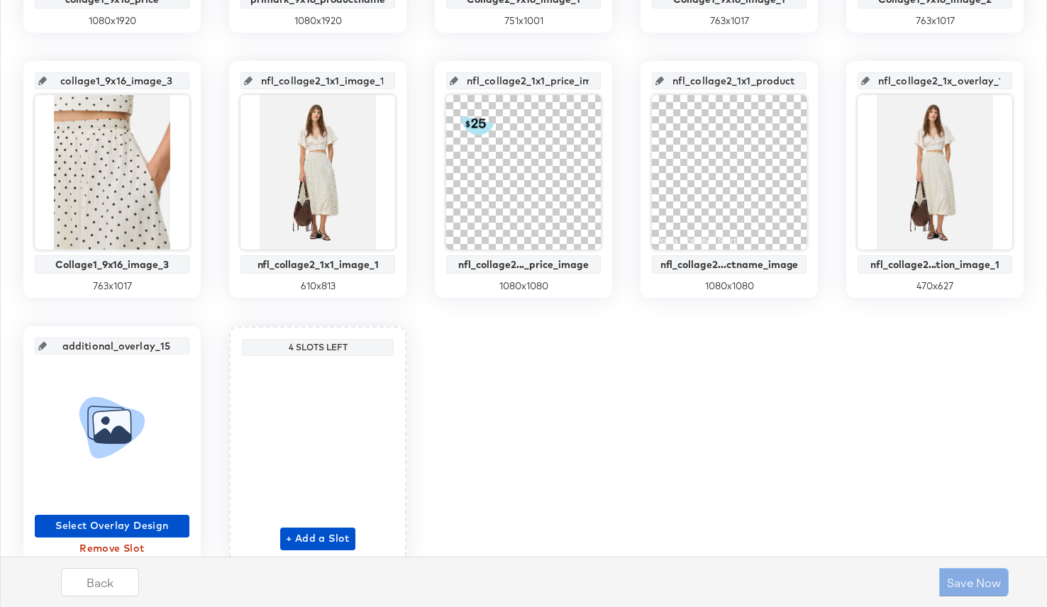
click at [949, 77] on input "nfl_collage2_1x_overlay_14" at bounding box center [938, 75] width 139 height 38
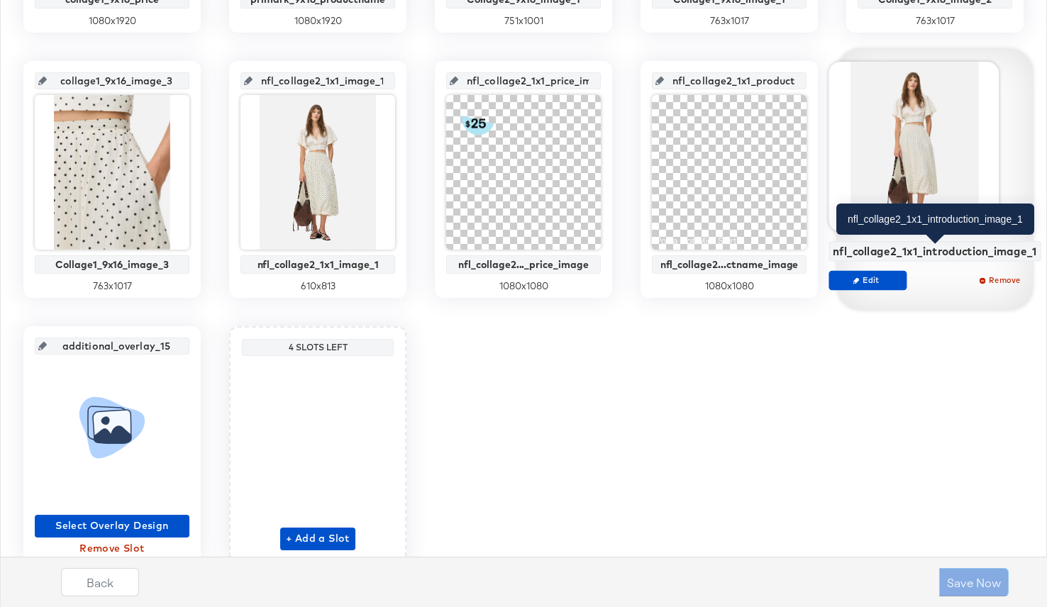
click at [945, 254] on div "nfl_collage2_1x1_introduction_image_1" at bounding box center [934, 251] width 204 height 13
copy div "nfl_collage2_1x1_introduction_image_1 Edit Remove"
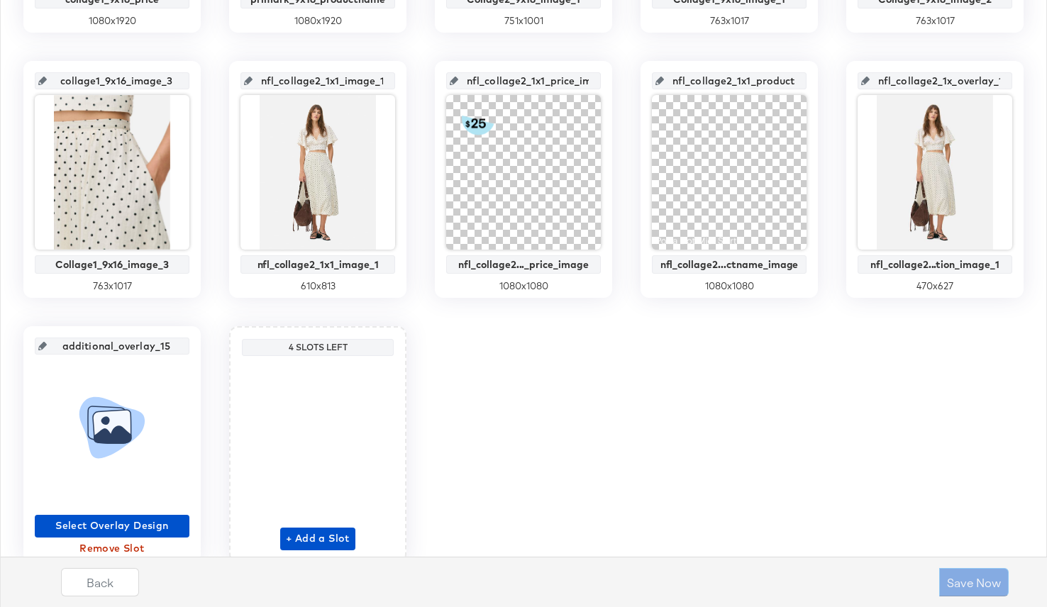
click at [922, 76] on input "nfl_collage2_1x_overlay_14" at bounding box center [938, 75] width 139 height 38
paste input "1_introduction_image_1"
type input "nfl_collage2_1x1_introduction_image_1"
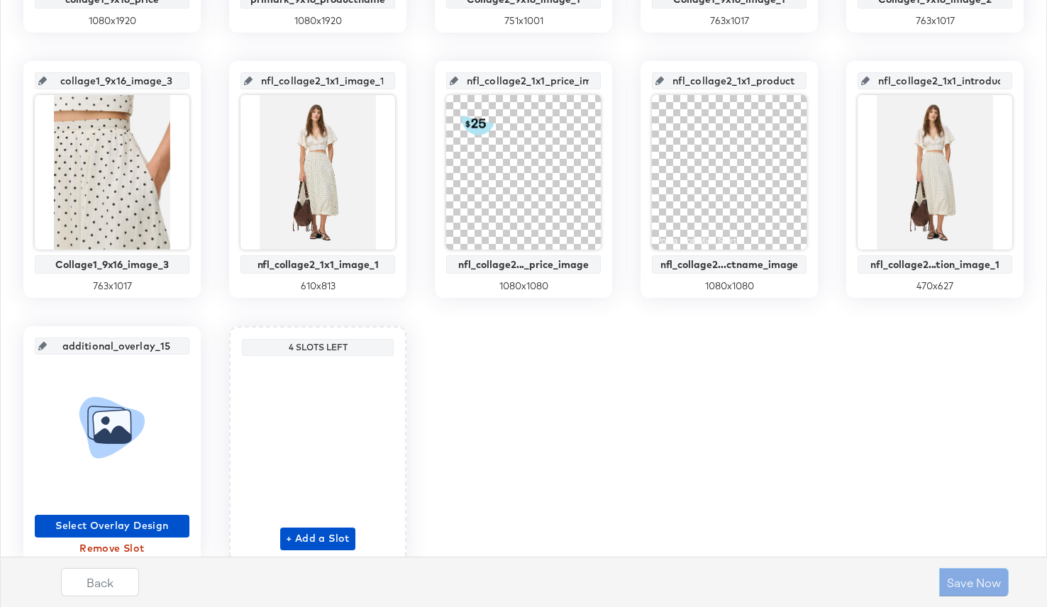
scroll to position [0, 74]
click at [923, 384] on div "singleproduct_9x16_image_1 singleproduct_9x16_image_1 847 x 1129 singleproduct_…" at bounding box center [523, 47] width 1031 height 1032
click at [959, 82] on input "nfl_collage2_1x1_introduction_image_1" at bounding box center [938, 75] width 139 height 38
click at [835, 464] on div "singleproduct_9x16_image_1 singleproduct_9x16_image_1 847 x 1129 singleproduct_…" at bounding box center [523, 47] width 1031 height 1032
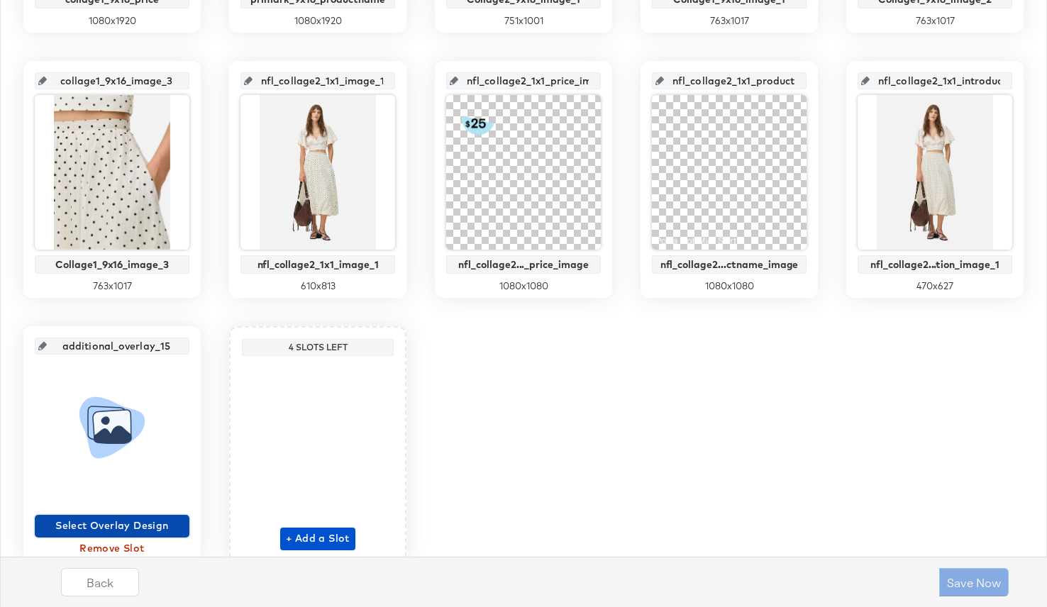
click at [114, 523] on span "Select Overlay Design" at bounding box center [111, 526] width 143 height 18
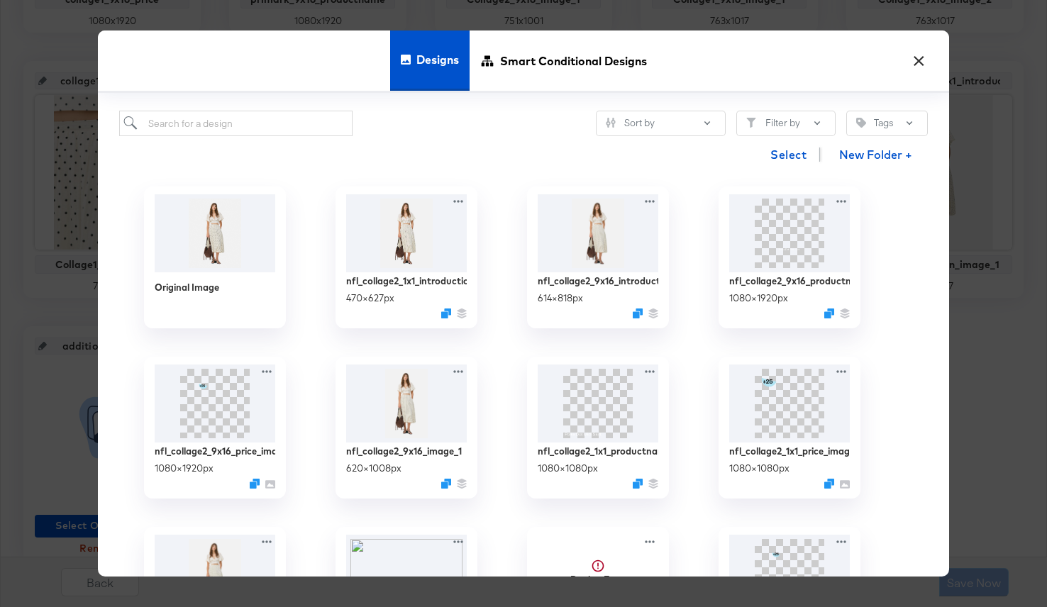
click at [906, 70] on div "Designs Smart Conditional Designs" at bounding box center [523, 61] width 851 height 62
click at [913, 60] on button "×" at bounding box center [918, 58] width 26 height 26
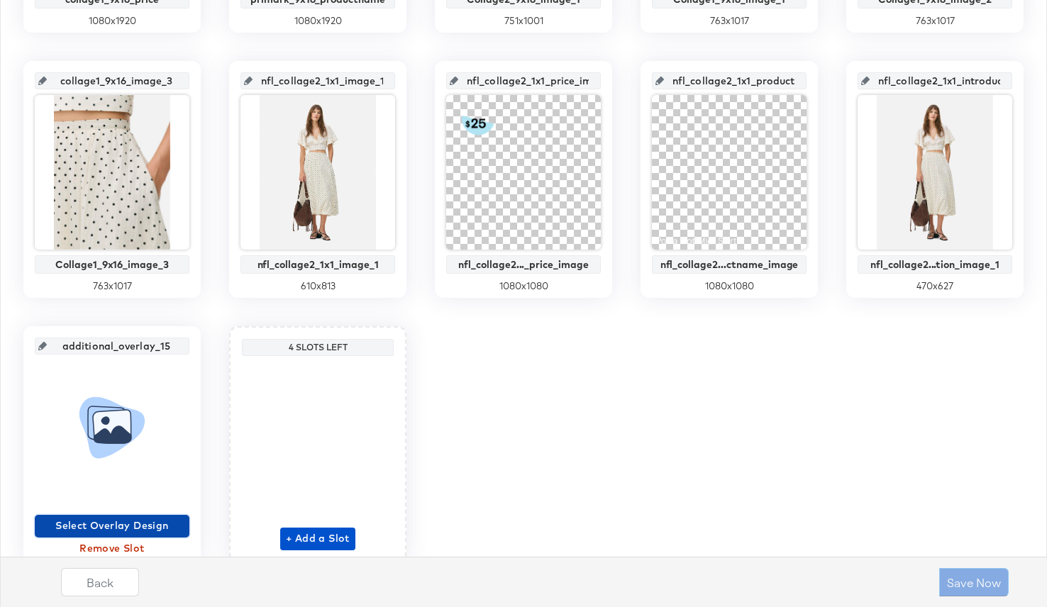
click at [155, 517] on span "Select Overlay Design" at bounding box center [111, 526] width 143 height 18
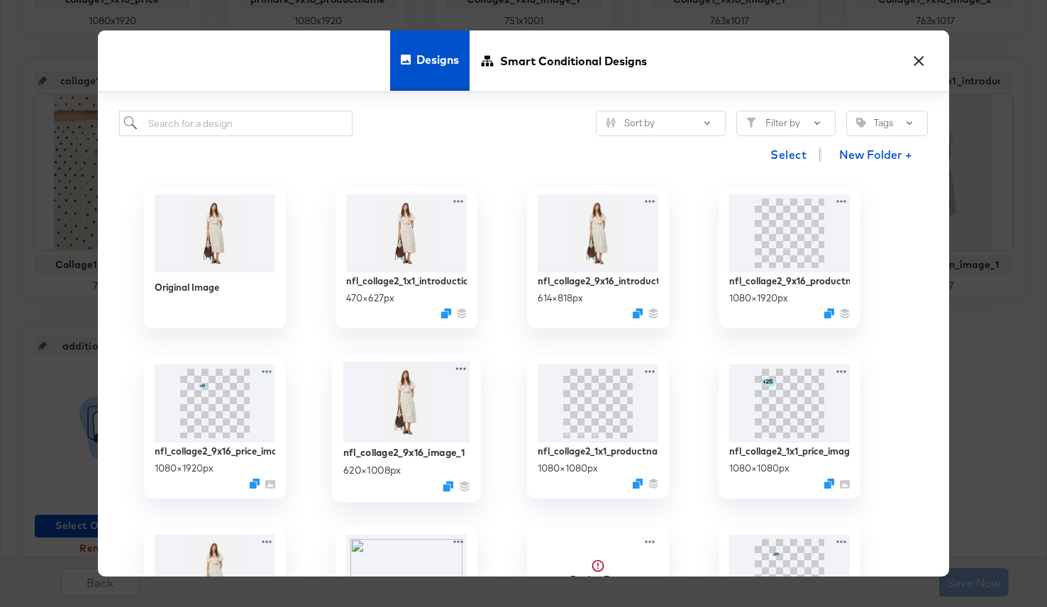
click at [375, 394] on img at bounding box center [406, 403] width 127 height 82
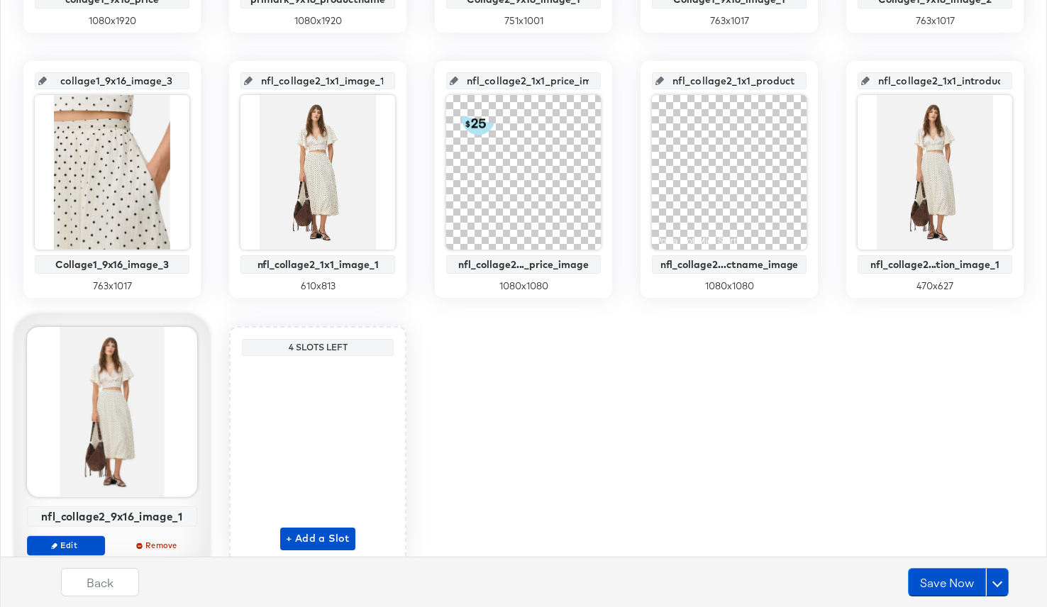
click at [150, 519] on div "nfl_collage2_9x16_image_1" at bounding box center [112, 516] width 162 height 13
copy div "nfl_collage2_9x16_image_1 Edit Remove"
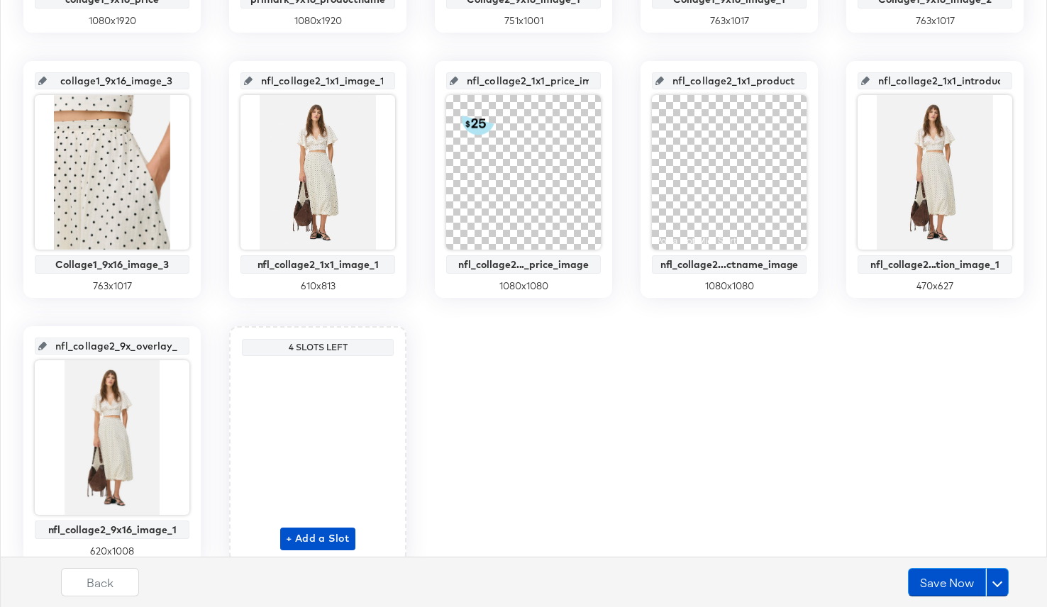
click at [130, 347] on input "nfl_collage2_9x_overlay_15" at bounding box center [116, 340] width 139 height 38
paste input "16_image_1"
type input "nfl_collage2_9x16_image_1"
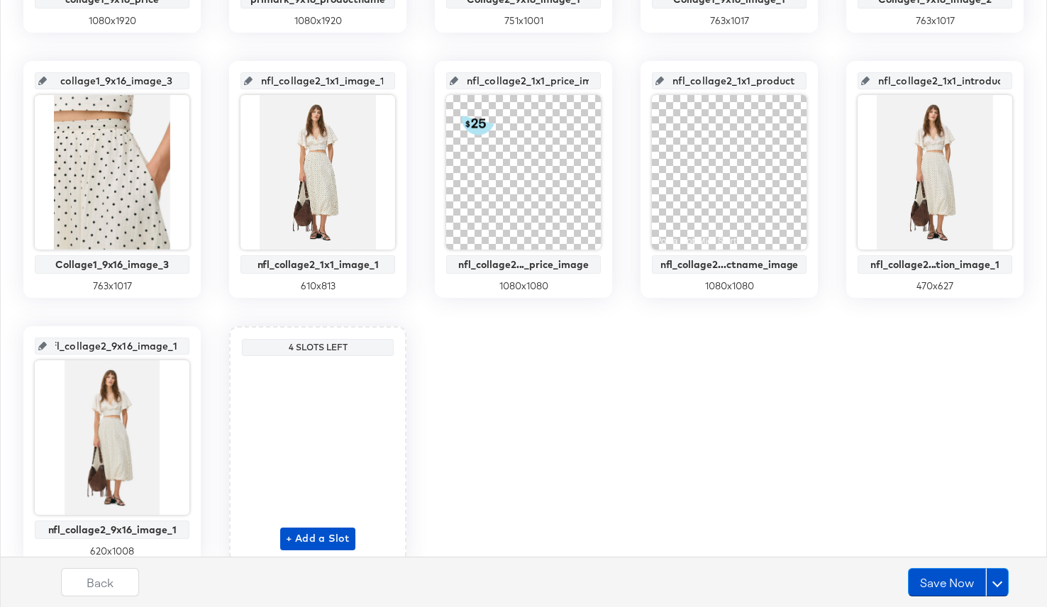
scroll to position [864, 0]
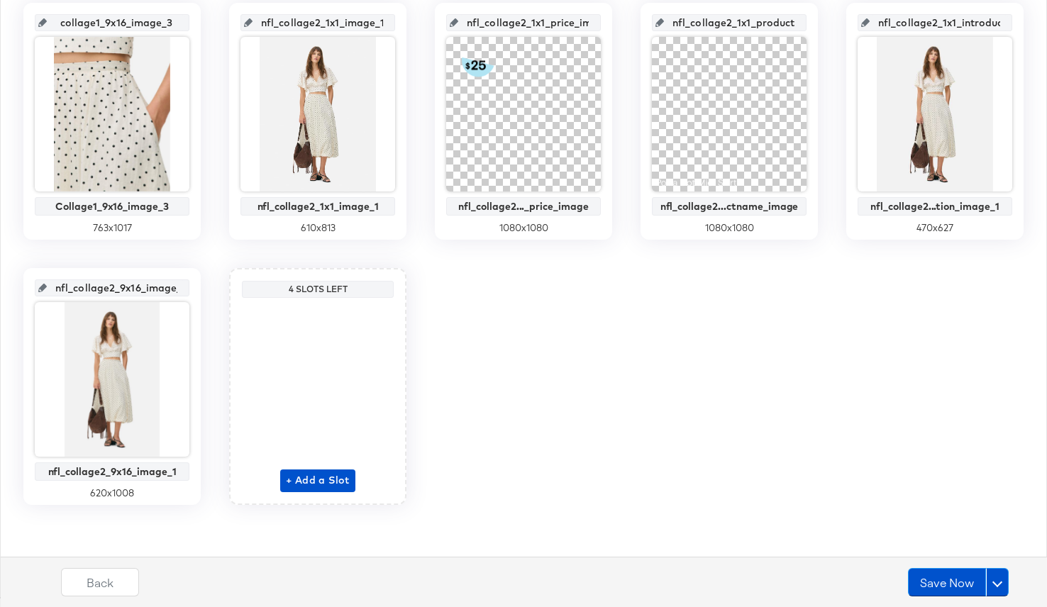
click at [136, 294] on input "nfl_collage2_9x16_image_1" at bounding box center [116, 282] width 139 height 38
click at [135, 285] on input "nfl_collage2_9x16_image_1" at bounding box center [116, 282] width 139 height 38
click at [305, 484] on span "+ Add a Slot" at bounding box center [318, 481] width 64 height 18
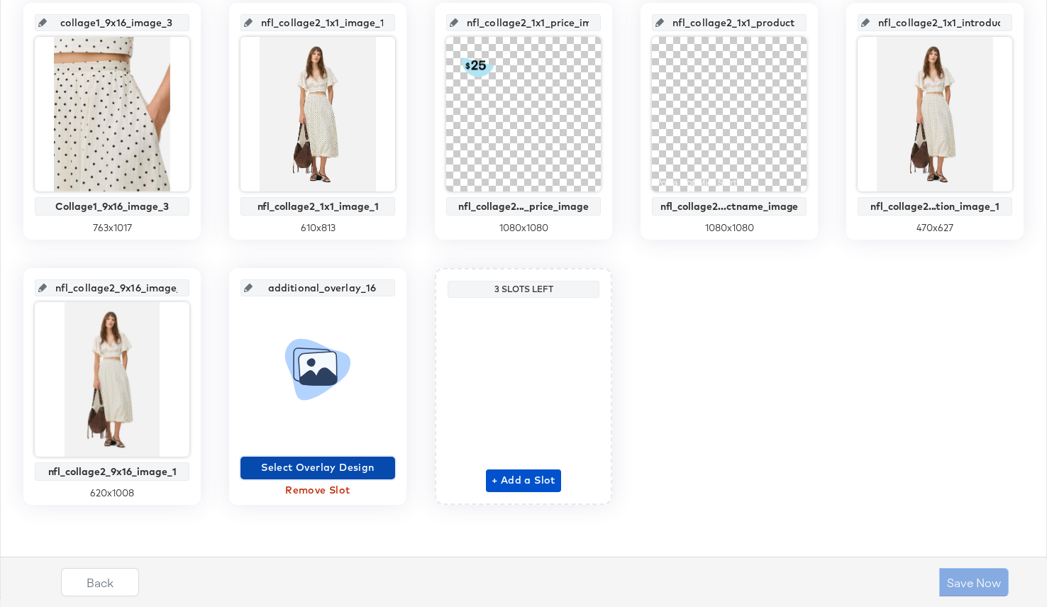
click at [311, 459] on span "Select Overlay Design" at bounding box center [317, 468] width 143 height 18
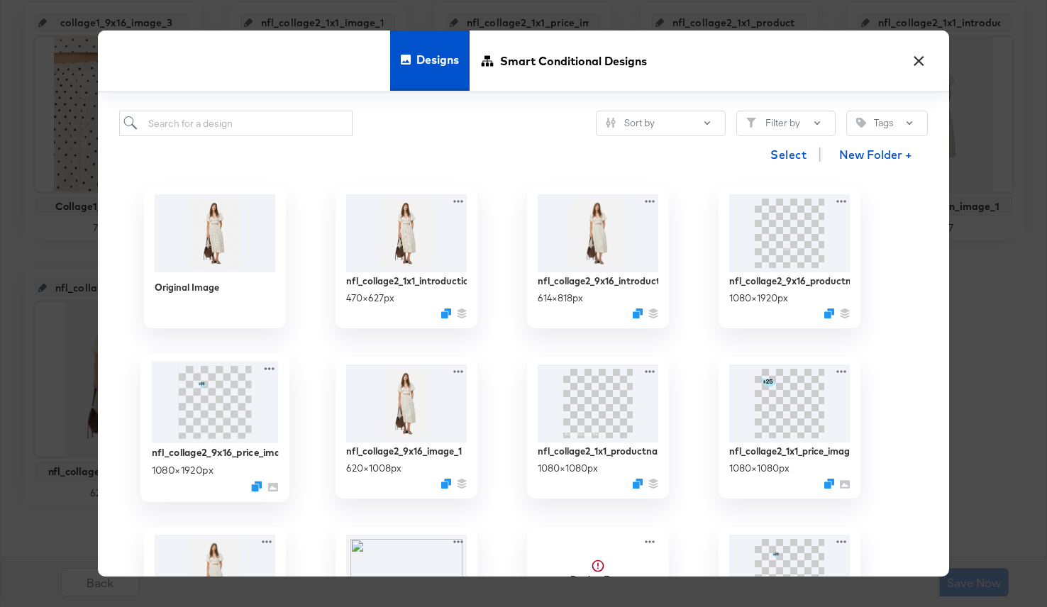
click at [234, 423] on img at bounding box center [215, 403] width 127 height 82
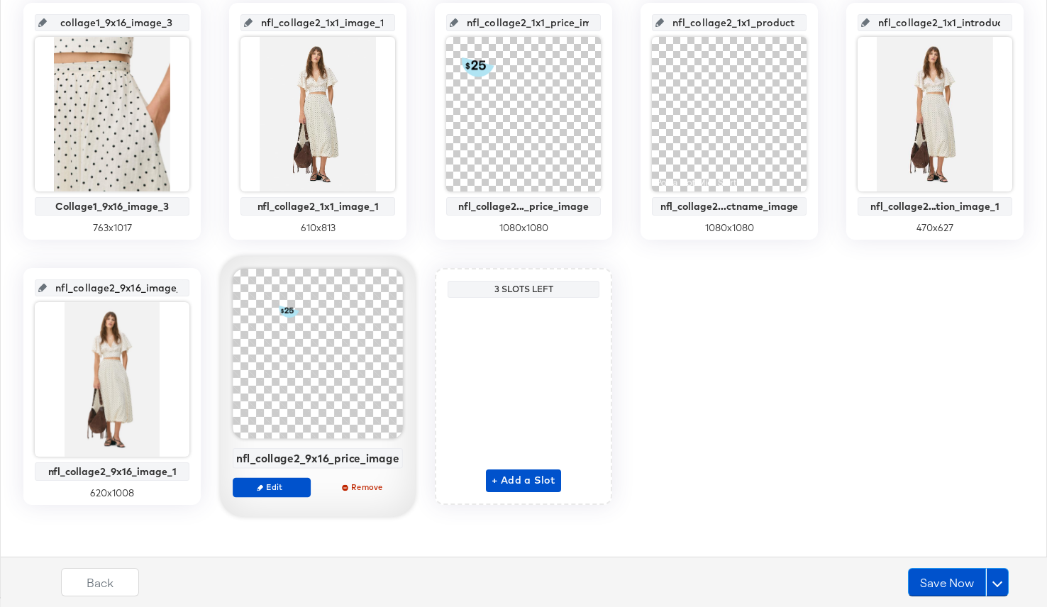
click at [318, 461] on div "nfl_collage2_9x16_price_image" at bounding box center [317, 458] width 163 height 13
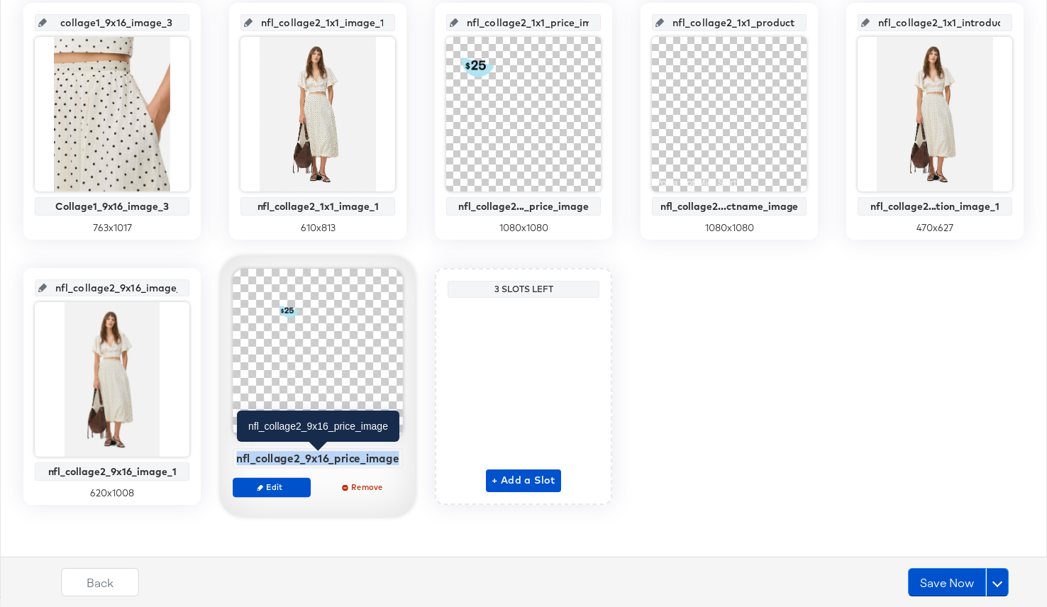
click at [318, 461] on div "nfl_collage2_9x16_price_image" at bounding box center [317, 458] width 163 height 13
copy div "nfl_collage2_9x16_price_image Edit Remove"
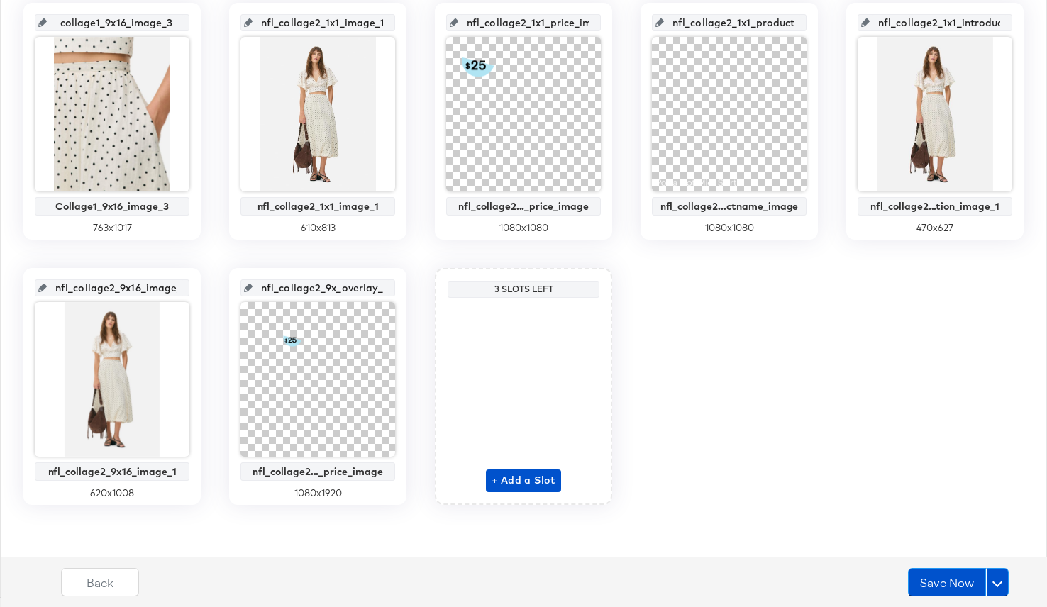
click at [327, 284] on input "nfl_collage2_9x_overlay_16" at bounding box center [321, 282] width 139 height 38
paste input "16_price_image"
type input "nfl_collage2_9x16_price_image"
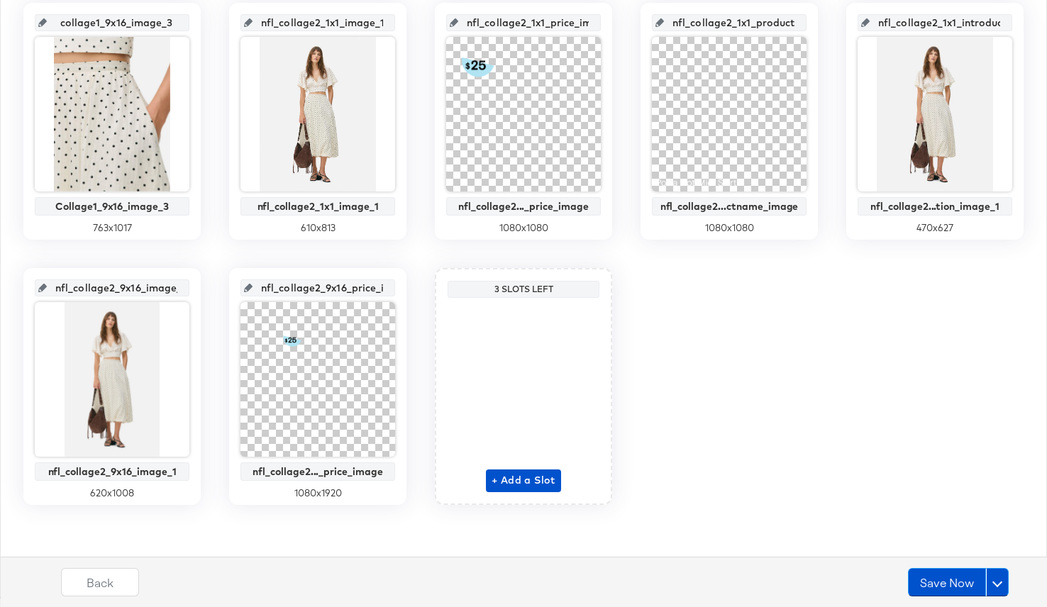
scroll to position [0, 37]
click at [504, 474] on span "+ Add a Slot" at bounding box center [523, 481] width 64 height 18
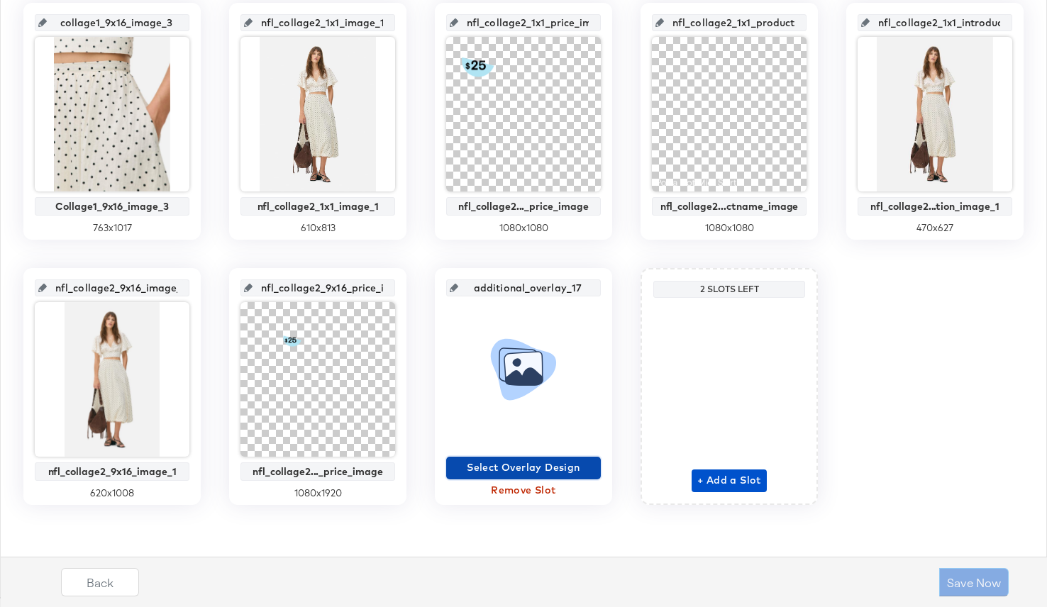
click at [508, 457] on button "Select Overlay Design" at bounding box center [523, 468] width 155 height 23
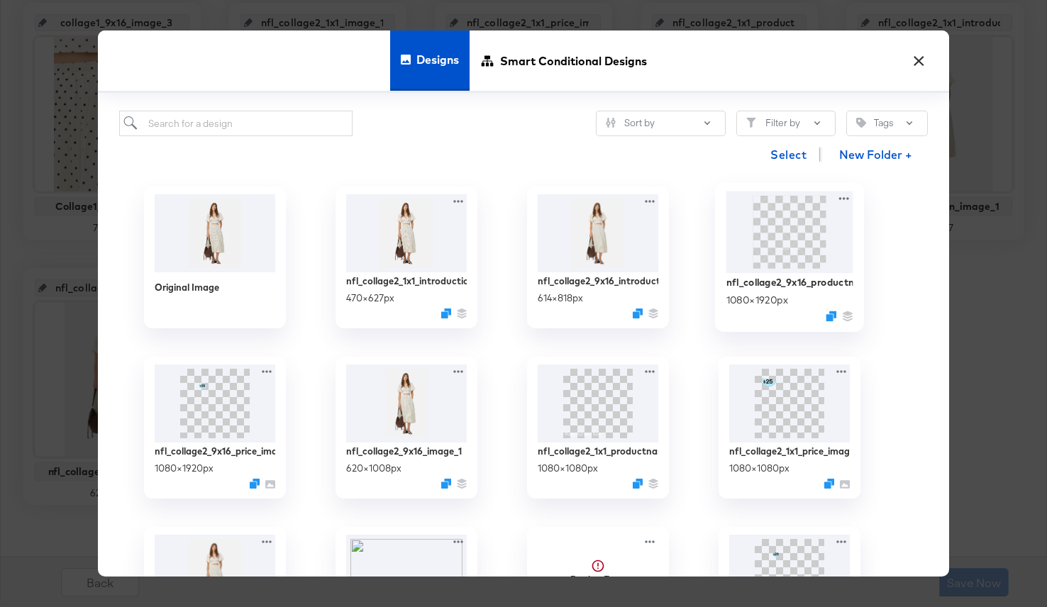
click at [767, 265] on img at bounding box center [789, 232] width 127 height 82
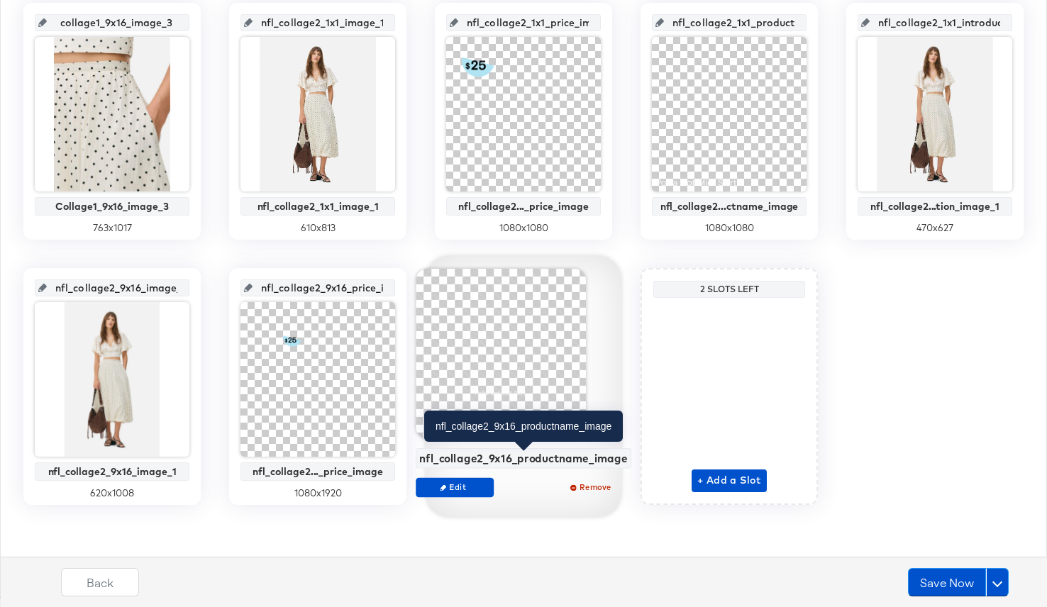
click at [571, 460] on div "nfl_collage2_9x16_productname_image" at bounding box center [523, 458] width 208 height 13
copy div "nfl_collage2_9x16_productname_image Edit Remove"
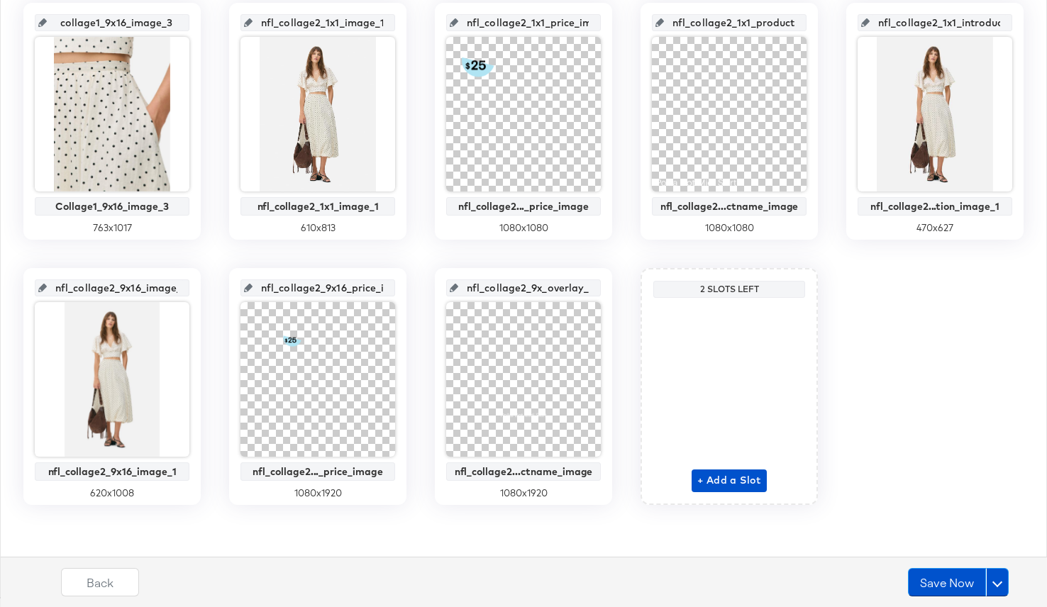
click at [540, 283] on input "nfl_collage2_9x_overlay_17" at bounding box center [527, 282] width 139 height 38
paste input "16_productname_image"
type input "nfl_collage2_9x16_productname_image"
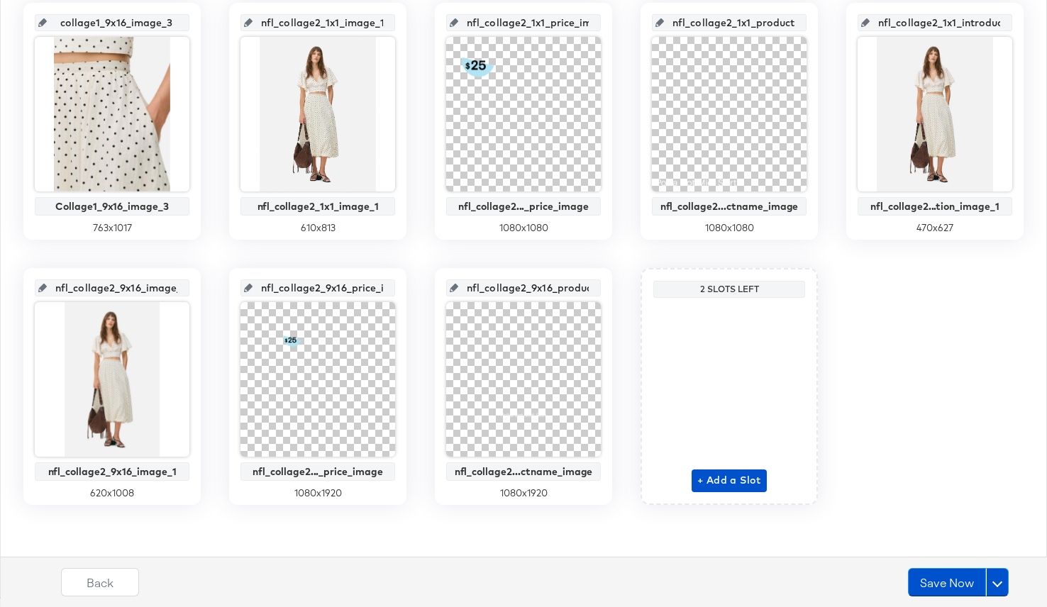
scroll to position [0, 79]
click at [579, 263] on input "nfl_collage2_9x16_productname_image" at bounding box center [527, 282] width 139 height 38
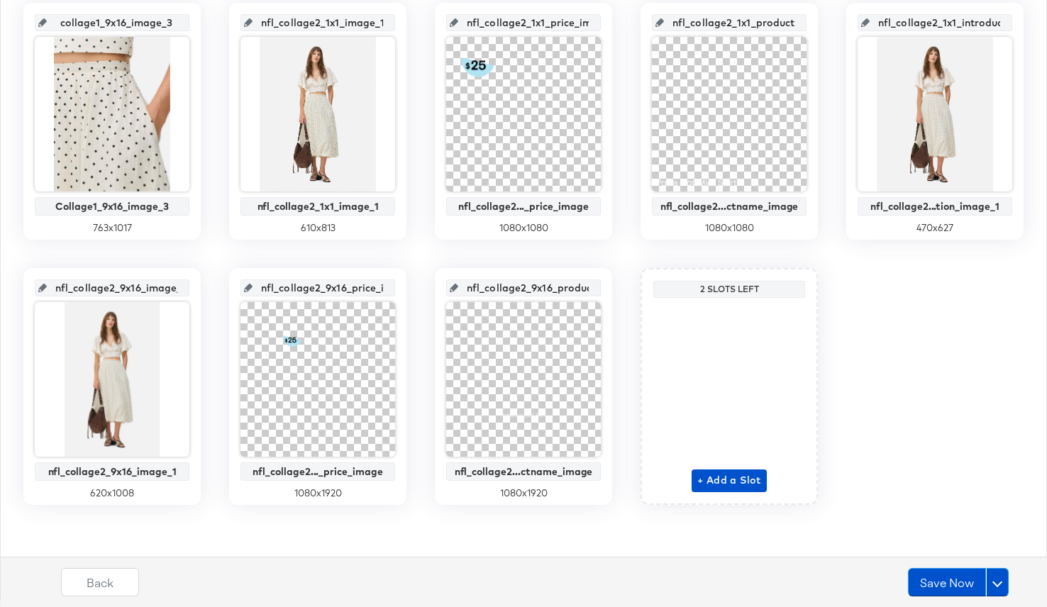
click at [730, 443] on div "+ Add a Slot" at bounding box center [728, 397] width 75 height 189
click at [724, 480] on span "+ Add a Slot" at bounding box center [729, 481] width 64 height 18
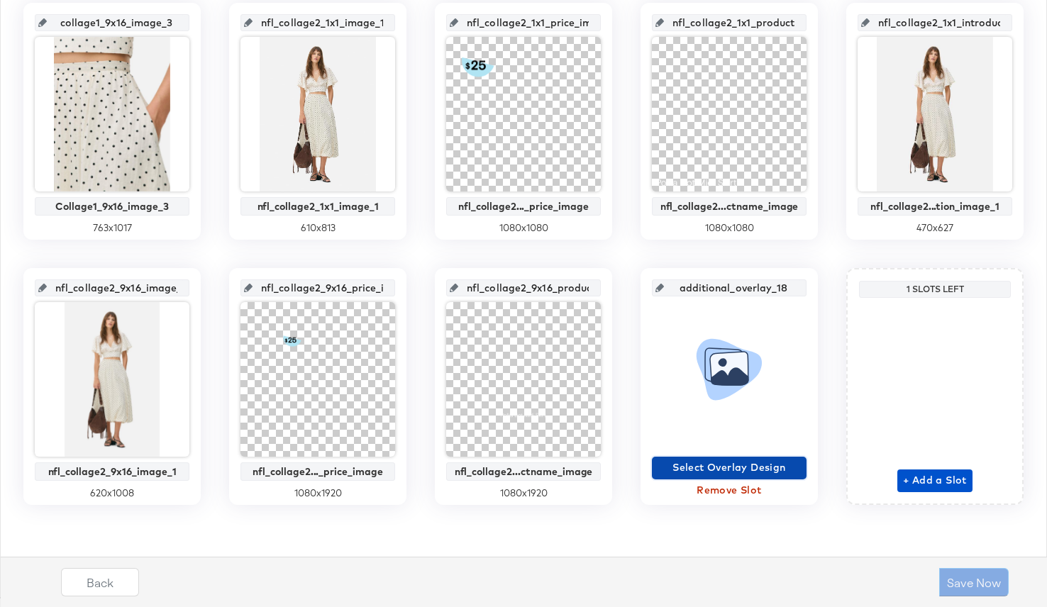
click at [724, 466] on span "Select Overlay Design" at bounding box center [728, 468] width 143 height 18
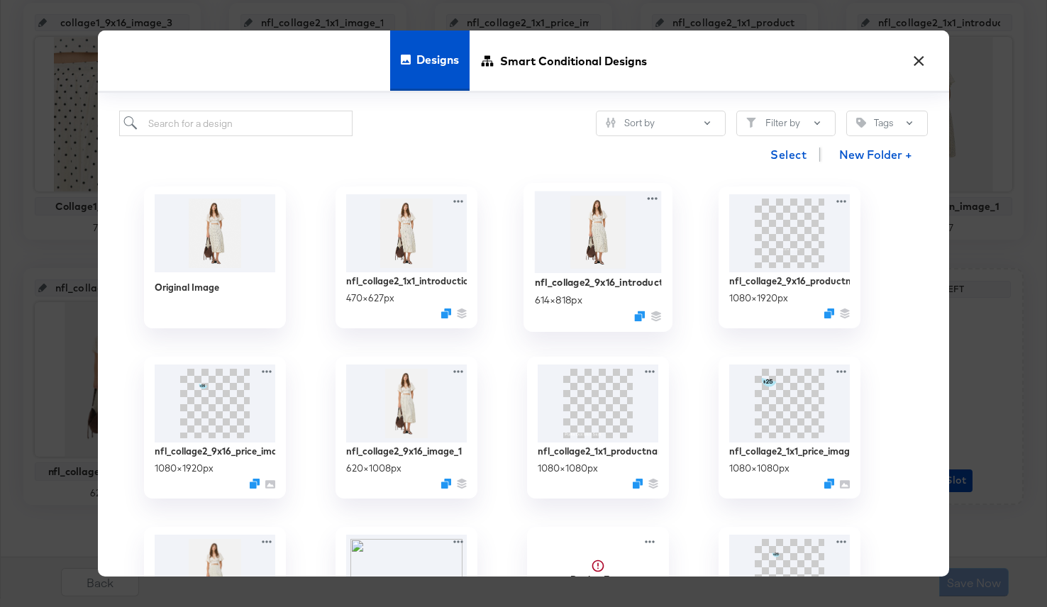
click at [605, 250] on img at bounding box center [598, 232] width 127 height 82
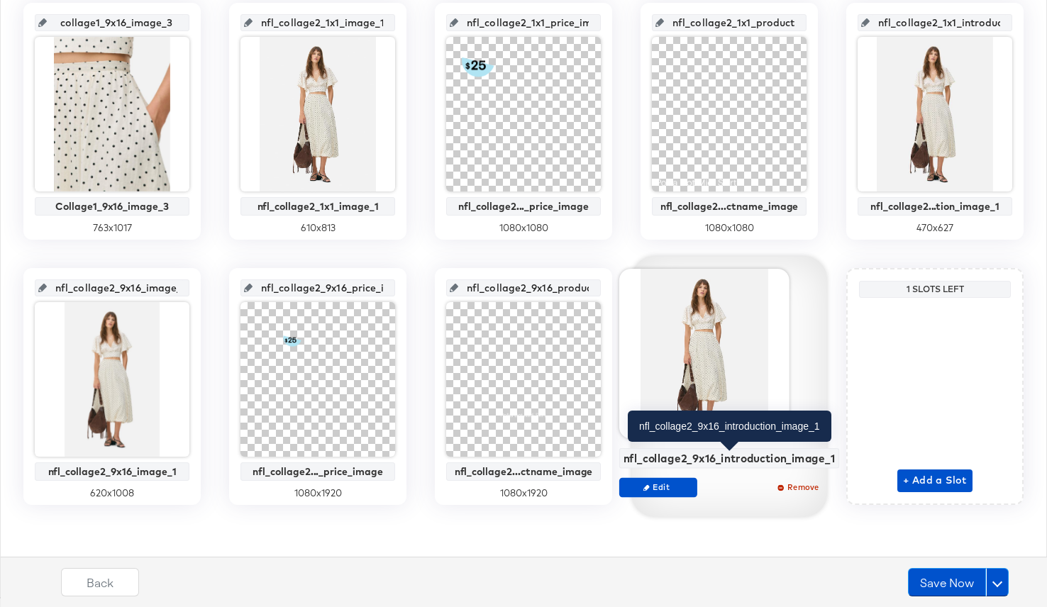
click at [709, 455] on div "nfl_collage2_9x16_introduction_image_1" at bounding box center [729, 458] width 212 height 13
copy div "nfl_collage2_9x16_introduction_image_1 Edit Remove"
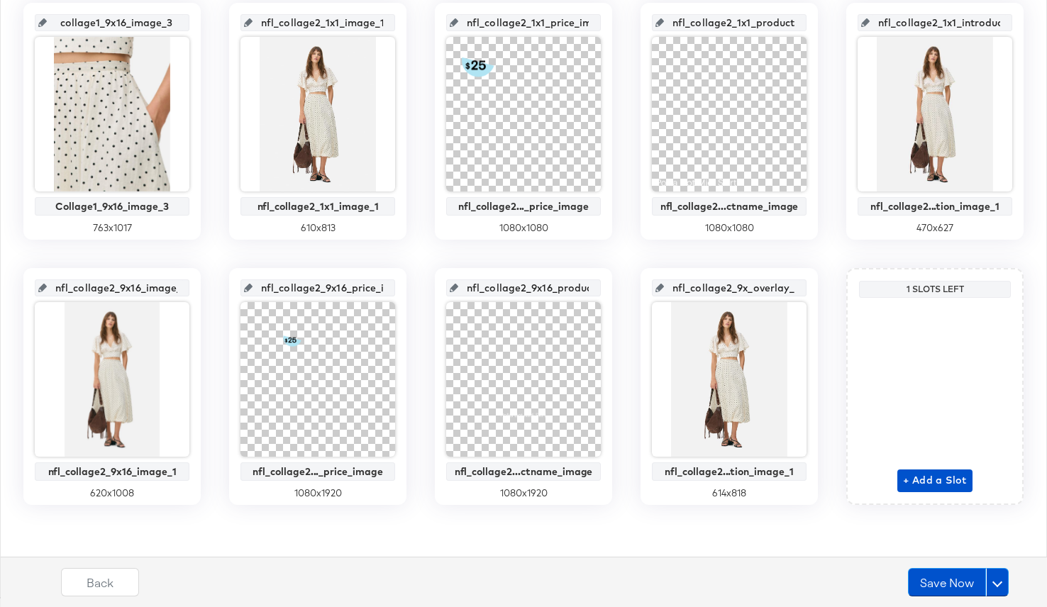
click at [741, 287] on input "nfl_collage2_9x_overlay_18" at bounding box center [733, 282] width 139 height 38
paste input "16_introduction_image_1"
type input "nfl_collage2_9x16_introduction_image_1"
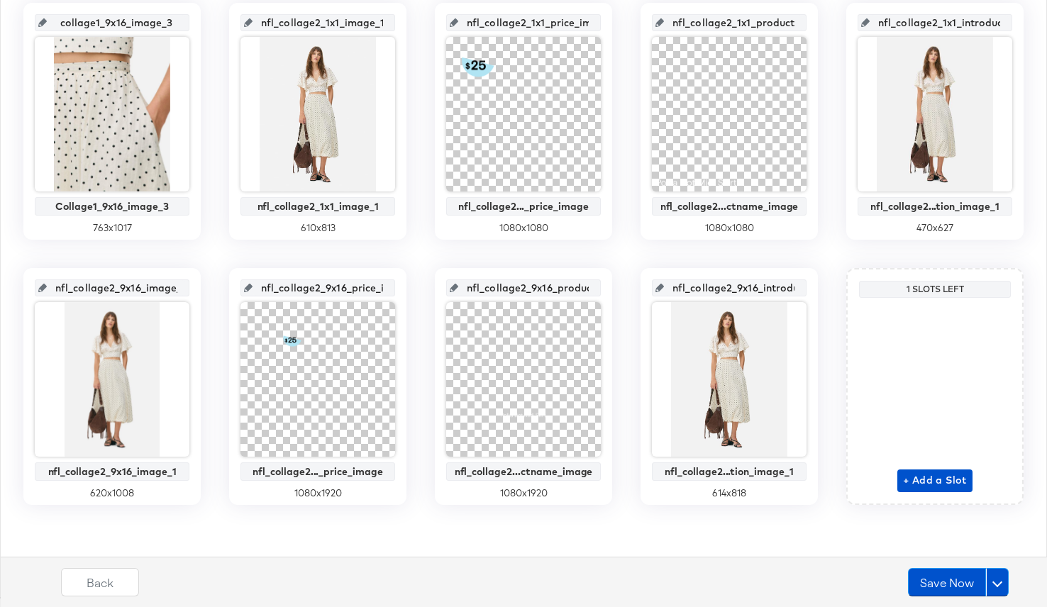
scroll to position [0, 82]
click at [803, 269] on div "nfl_collage2_9x16_introduction_image_1 nfl_collage2...tion_image_1 614 x 818" at bounding box center [728, 386] width 177 height 237
click at [930, 578] on button "Save Now" at bounding box center [947, 582] width 78 height 28
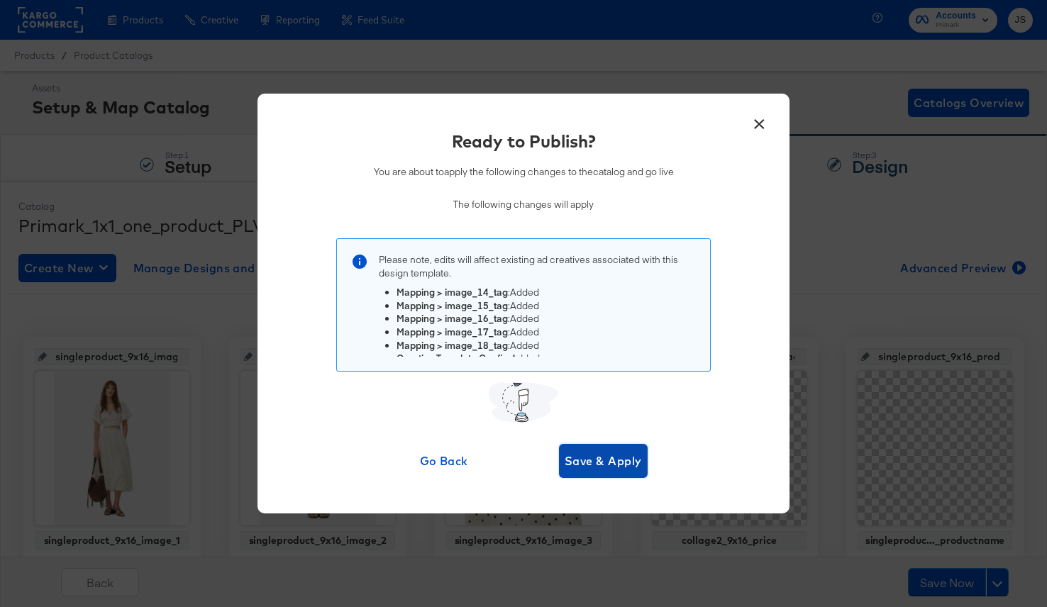
click at [607, 449] on button "Save & Apply" at bounding box center [603, 461] width 89 height 34
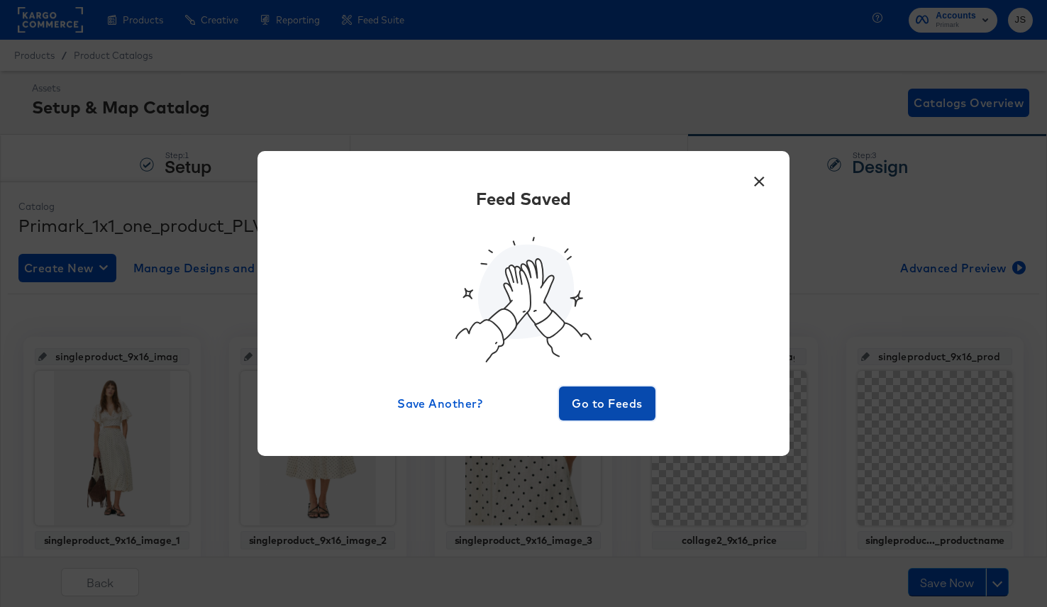
click at [630, 398] on span "Go to Feeds" at bounding box center [606, 404] width 85 height 20
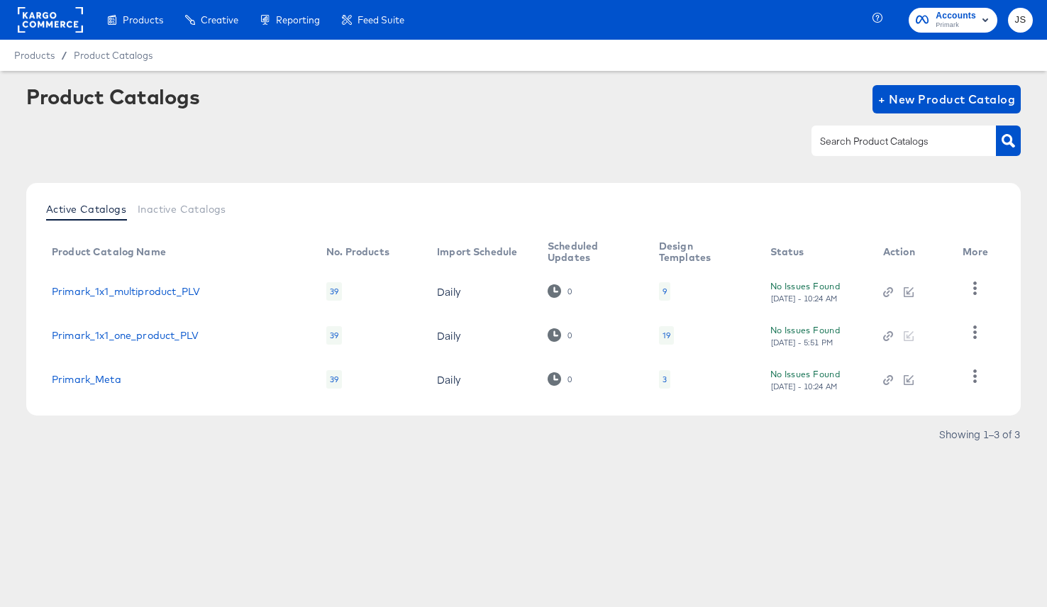
click at [659, 343] on div "19" at bounding box center [666, 335] width 15 height 18
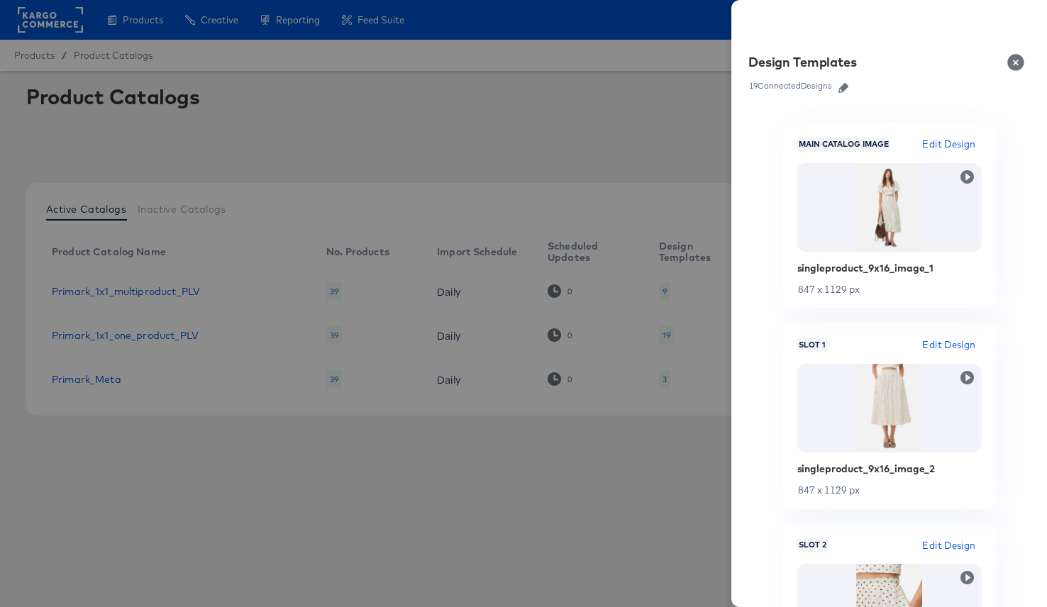
click at [518, 125] on div at bounding box center [523, 303] width 1047 height 607
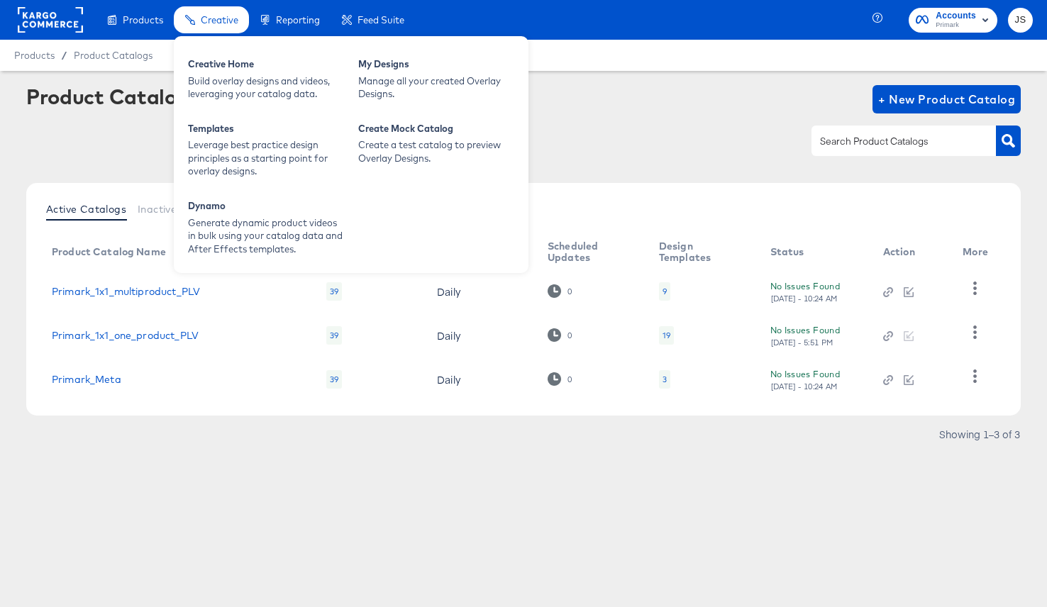
click at [225, 111] on div "Creative Home Build overlay designs and videos, leveraging your catalog data. M…" at bounding box center [351, 154] width 355 height 237
click at [226, 90] on div "Build overlay designs and videos, leveraging your catalog data." at bounding box center [266, 87] width 156 height 26
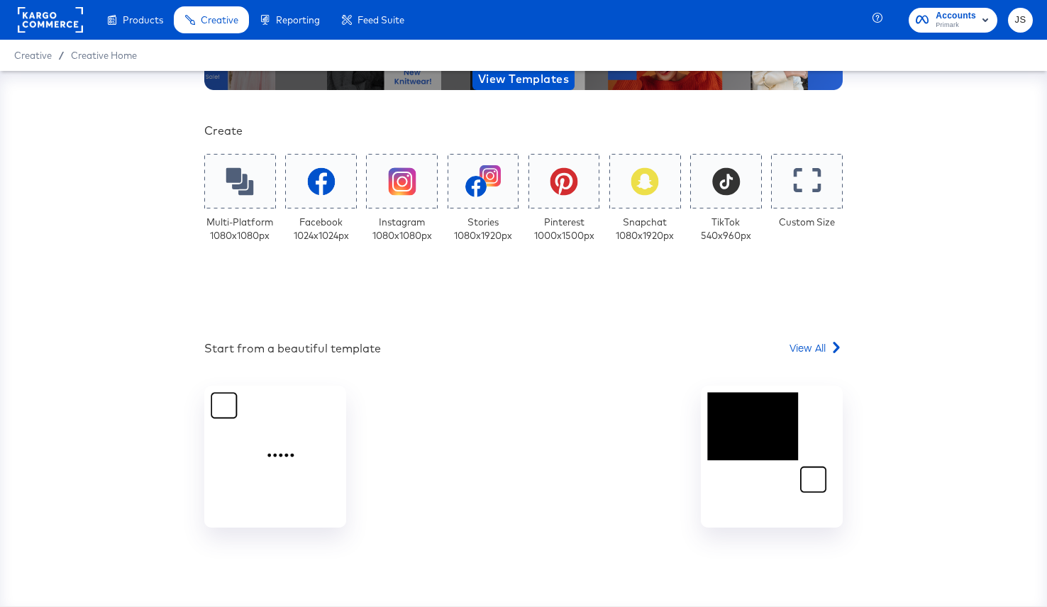
scroll to position [220, 0]
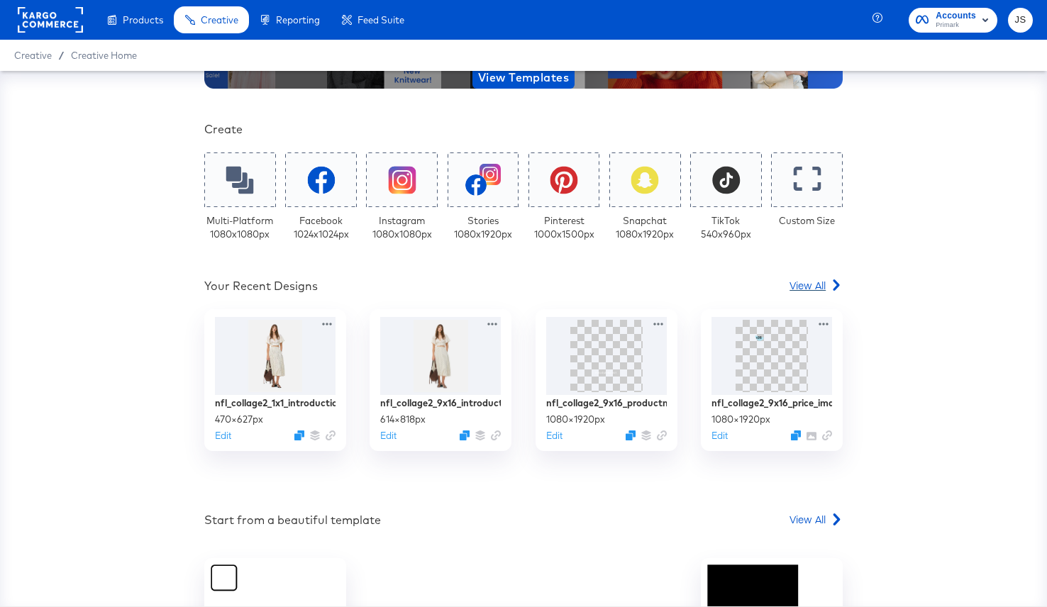
click at [809, 286] on span "View All" at bounding box center [807, 285] width 36 height 14
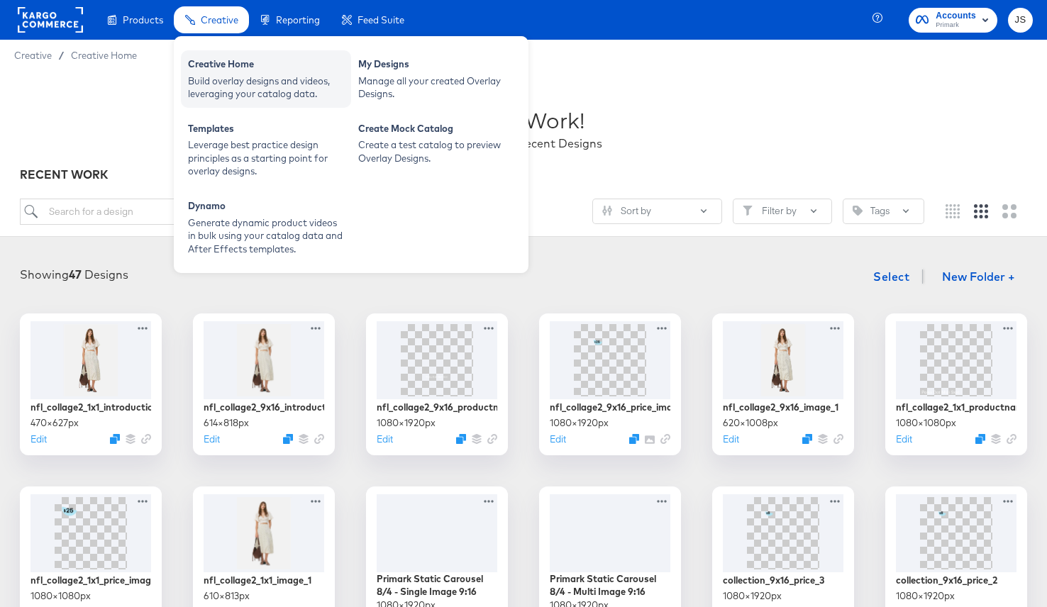
click at [222, 79] on div "Build overlay designs and videos, leveraging your catalog data." at bounding box center [266, 87] width 156 height 26
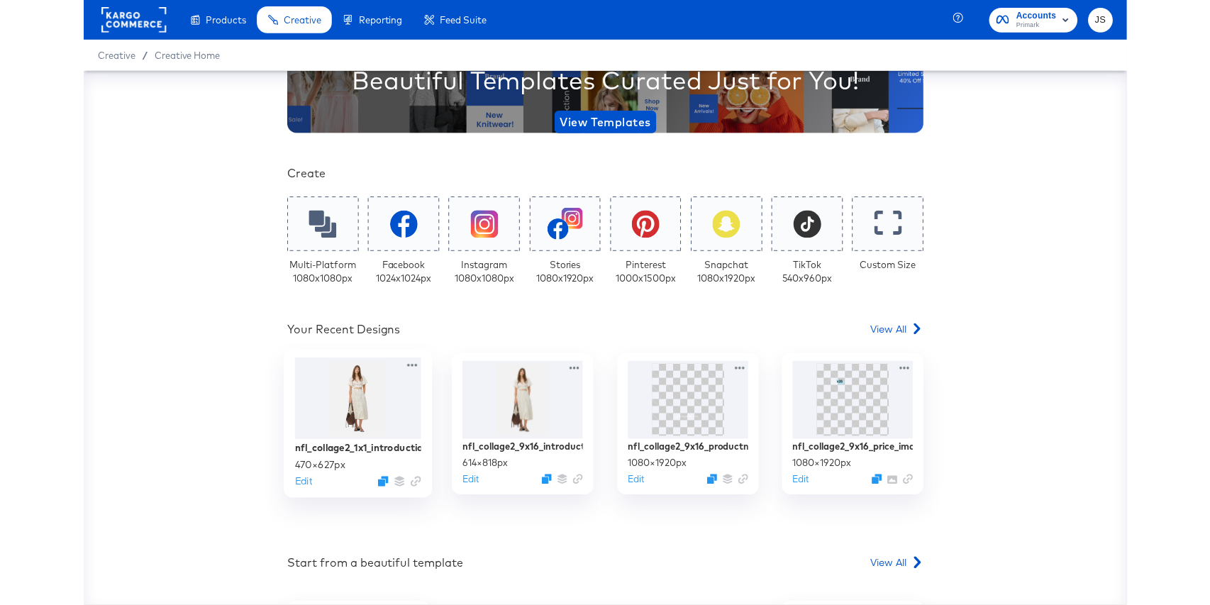
scroll to position [185, 0]
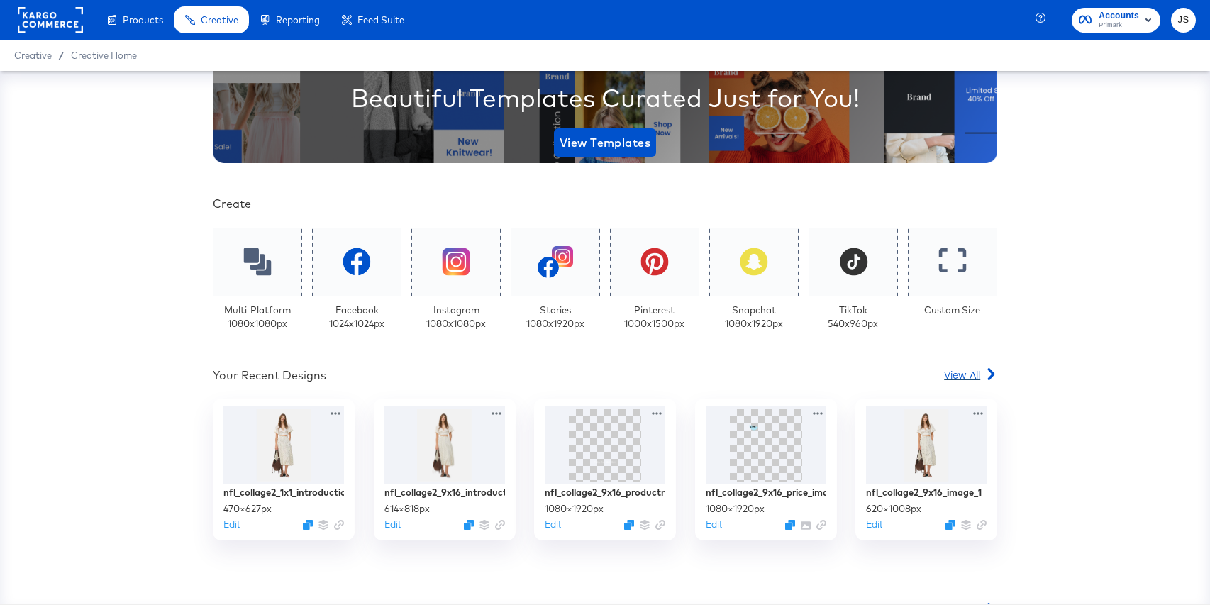
click at [980, 369] on div "View All" at bounding box center [970, 374] width 53 height 14
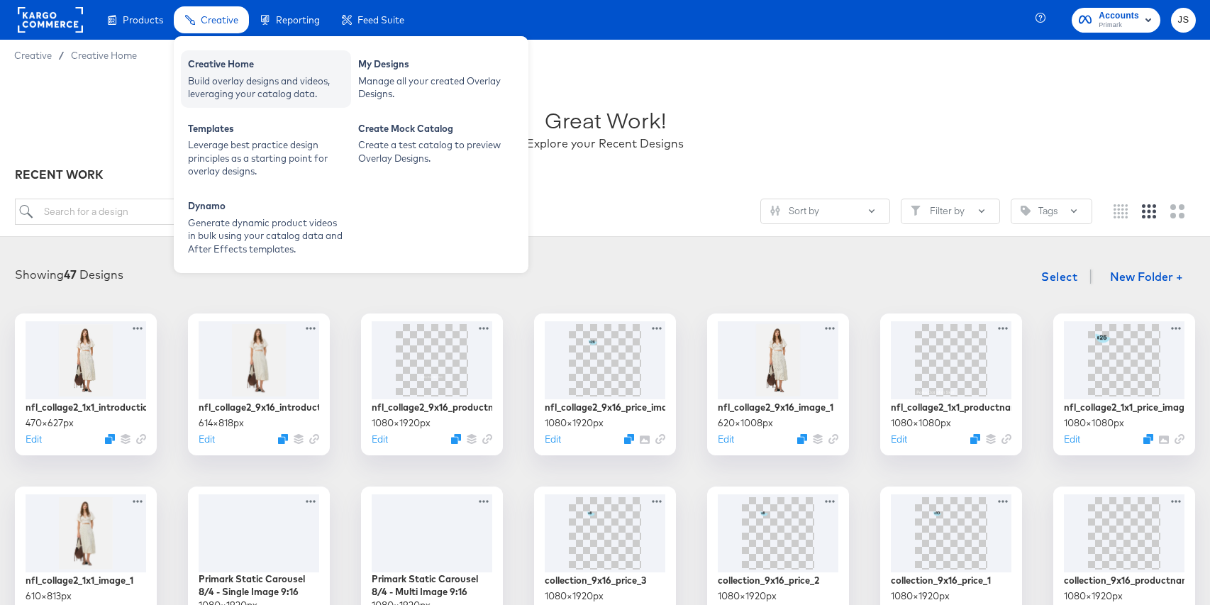
click at [237, 92] on div "Build overlay designs and videos, leveraging your catalog data." at bounding box center [266, 87] width 156 height 26
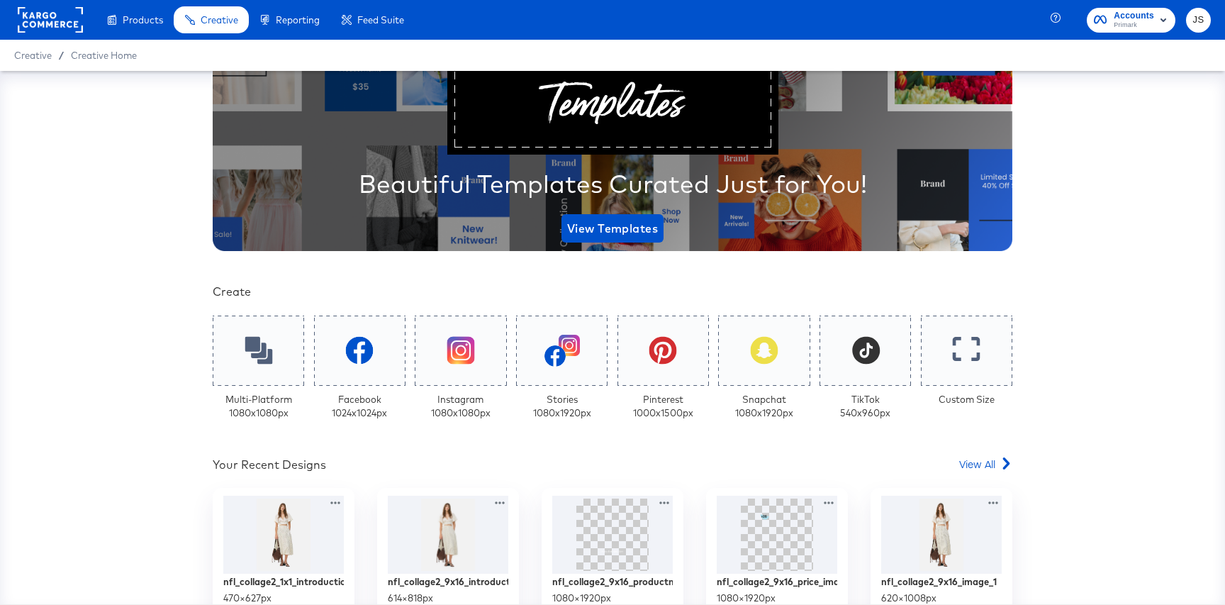
scroll to position [87, 0]
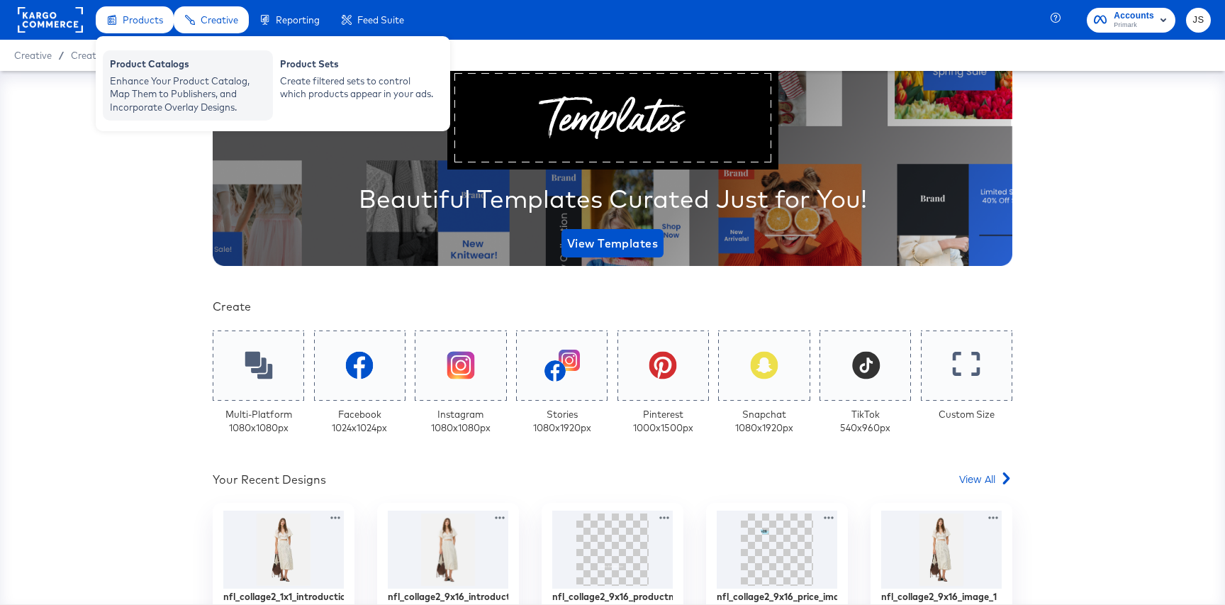
click at [162, 95] on div "Enhance Your Product Catalog, Map Them to Publishers, and Incorporate Overlay D…" at bounding box center [188, 94] width 156 height 40
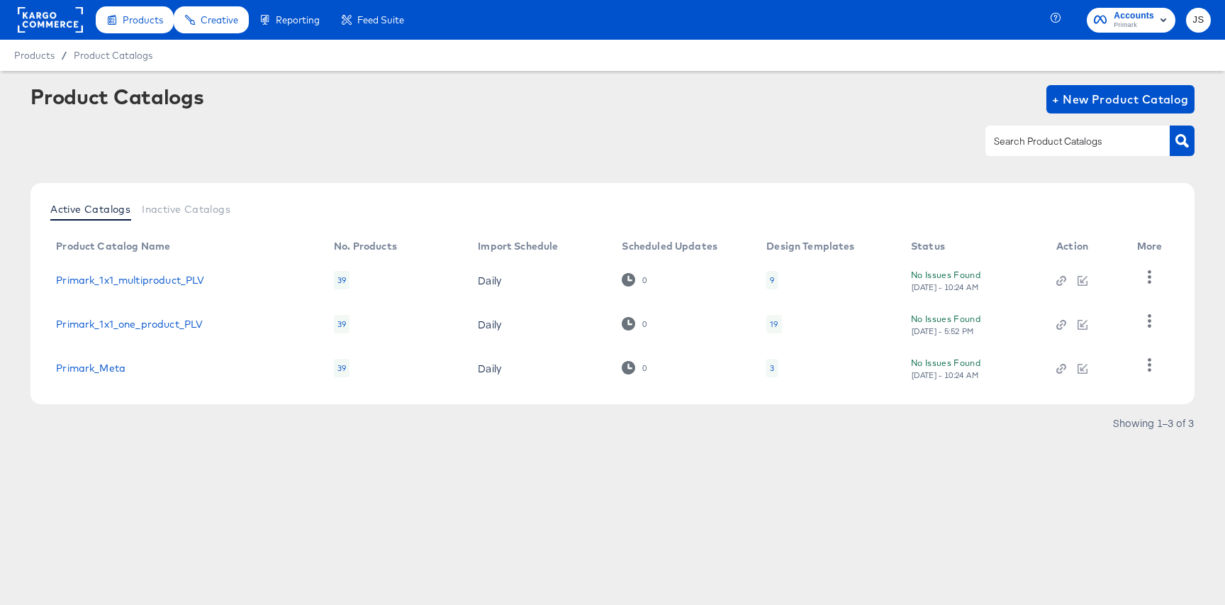
click at [769, 322] on div "19" at bounding box center [773, 324] width 15 height 18
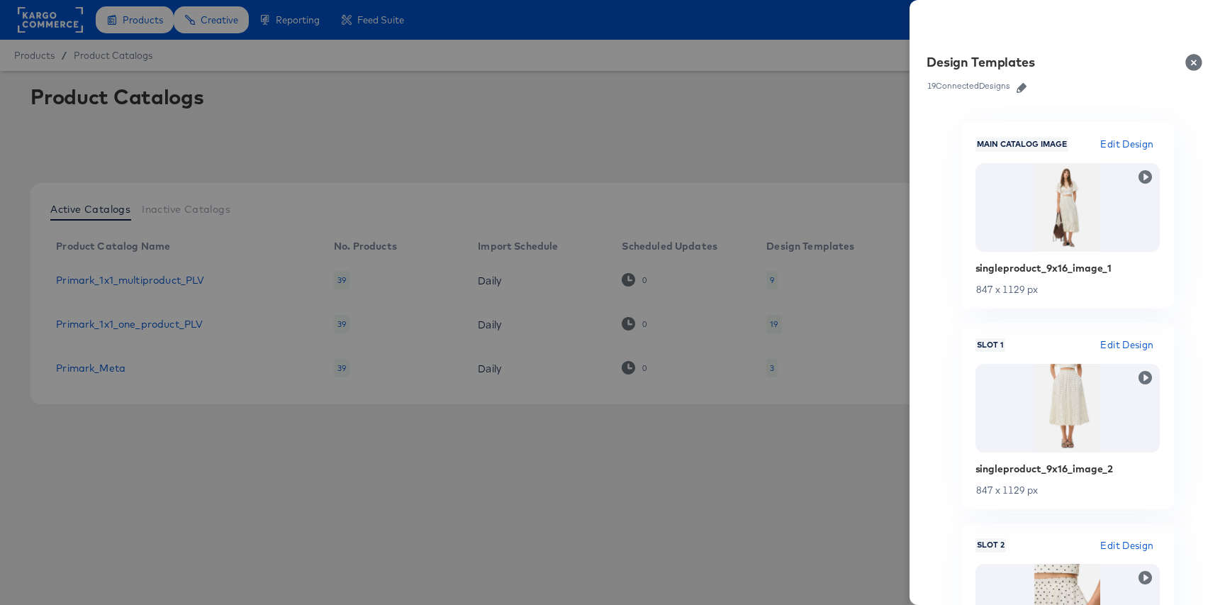
click at [1031, 79] on link at bounding box center [1021, 86] width 21 height 16
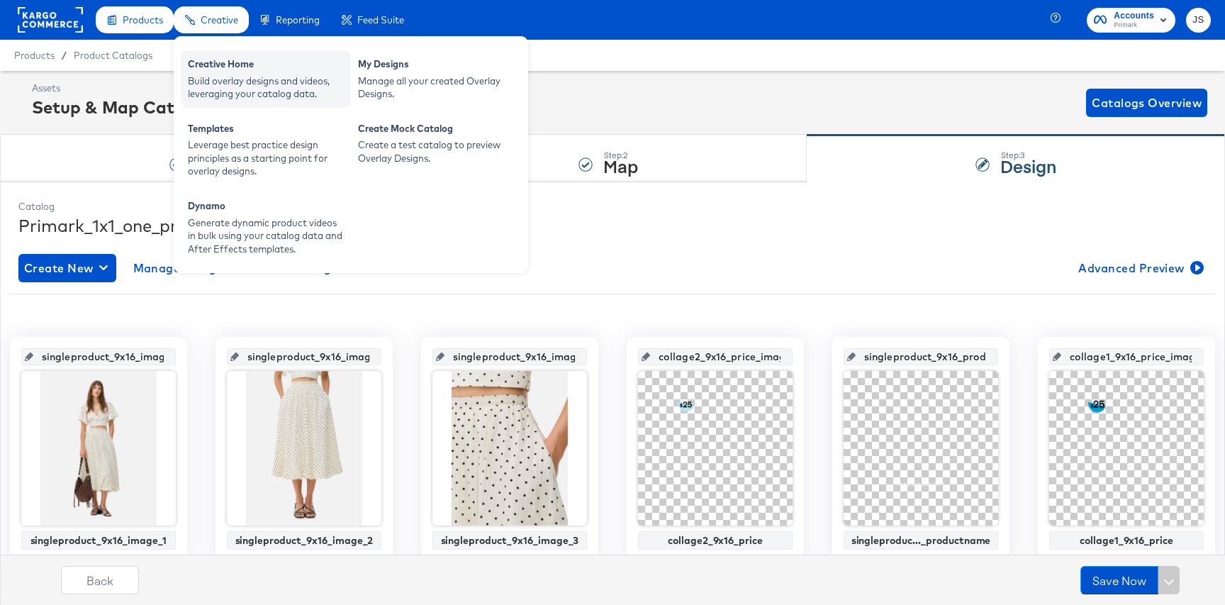
click at [244, 85] on div "Build overlay designs and videos, leveraging your catalog data." at bounding box center [266, 87] width 156 height 26
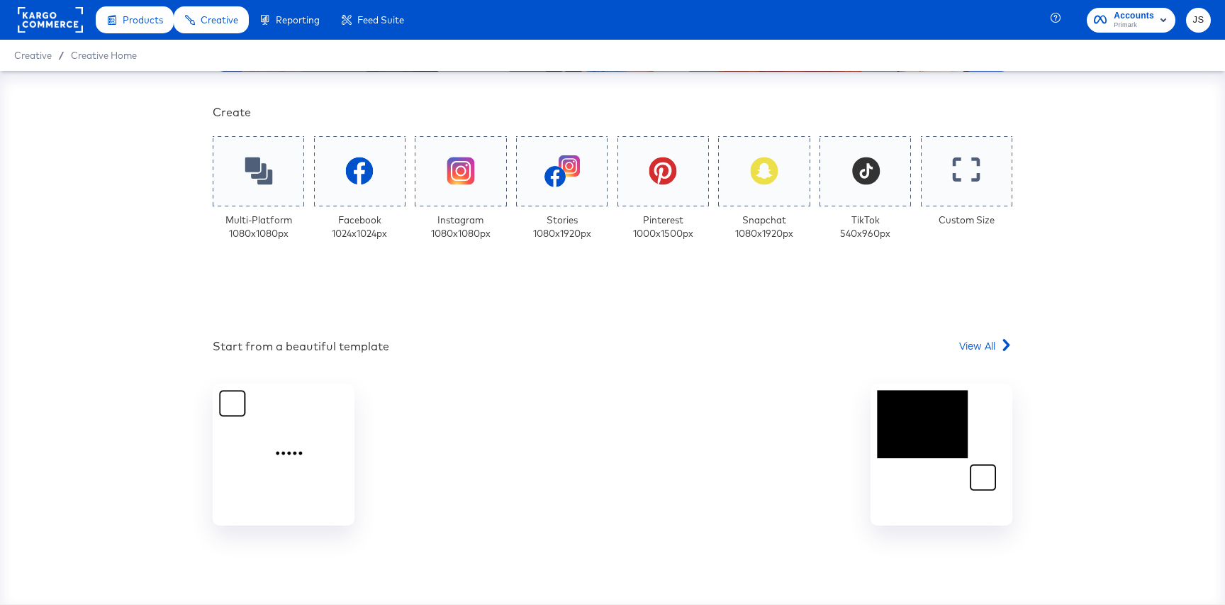
scroll to position [330, 0]
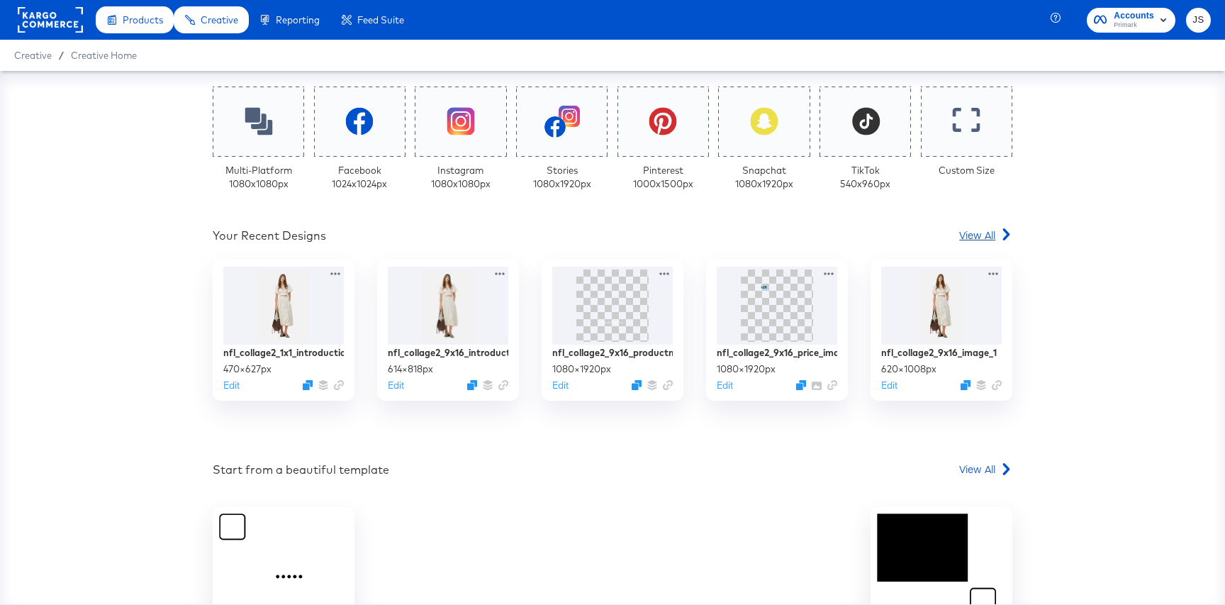
click at [978, 228] on span "View All" at bounding box center [977, 235] width 36 height 14
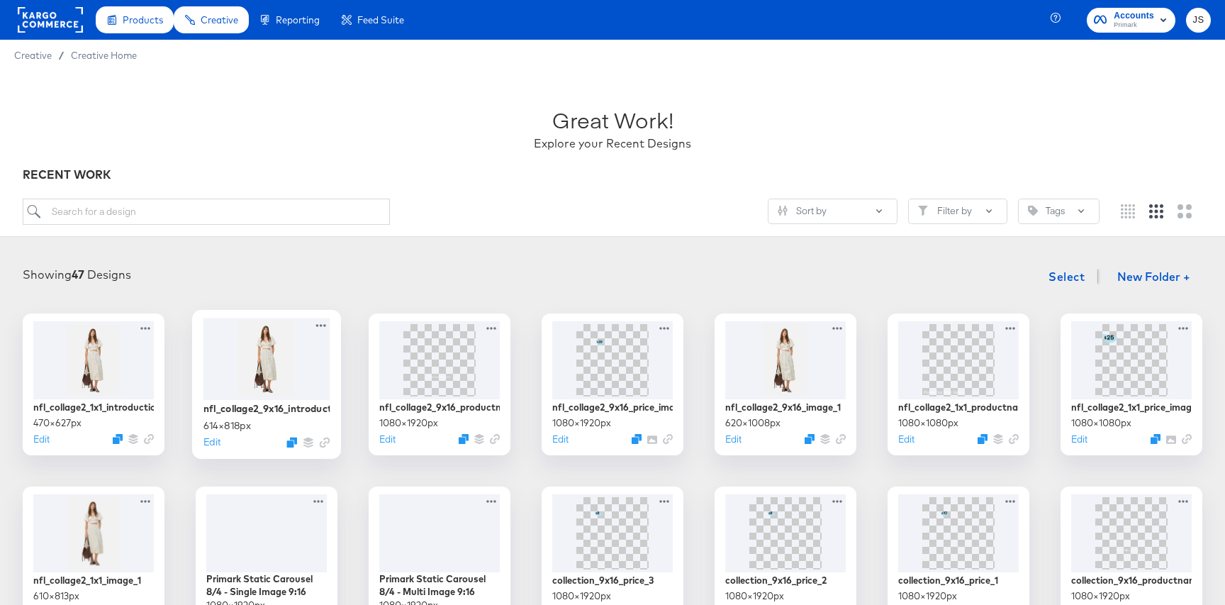
click at [250, 376] on div at bounding box center [266, 359] width 127 height 82
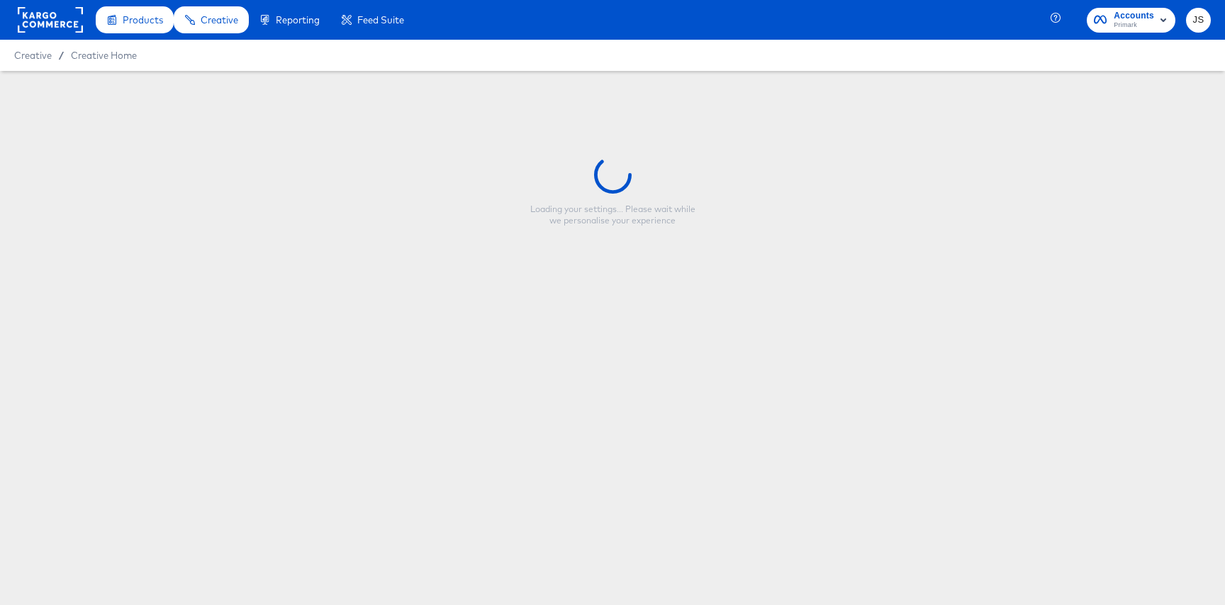
type input "nfl_collage2_9x16_introduction_image_1"
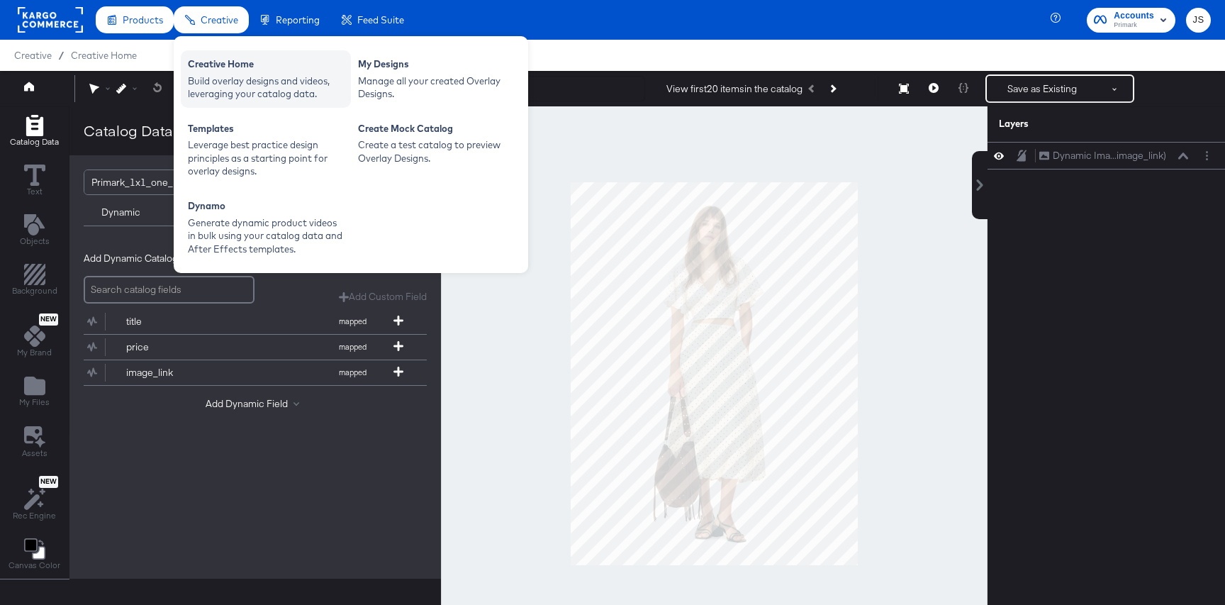
click at [228, 84] on div "Build overlay designs and videos, leveraging your catalog data." at bounding box center [266, 87] width 156 height 26
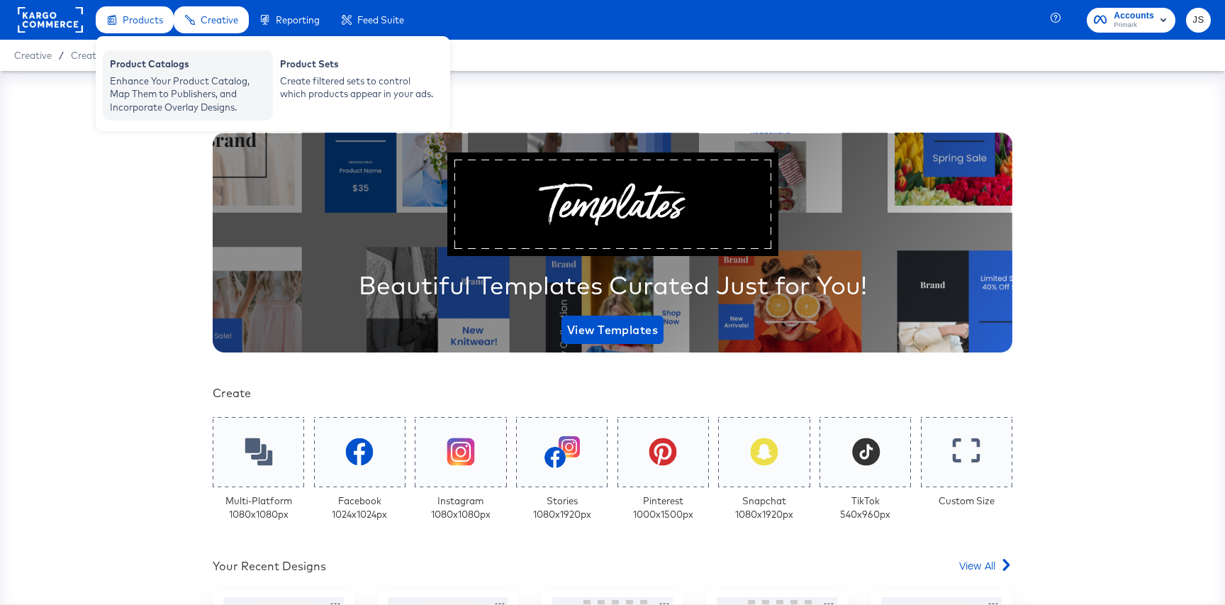
click at [181, 96] on div "Enhance Your Product Catalog, Map Them to Publishers, and Incorporate Overlay D…" at bounding box center [188, 94] width 156 height 40
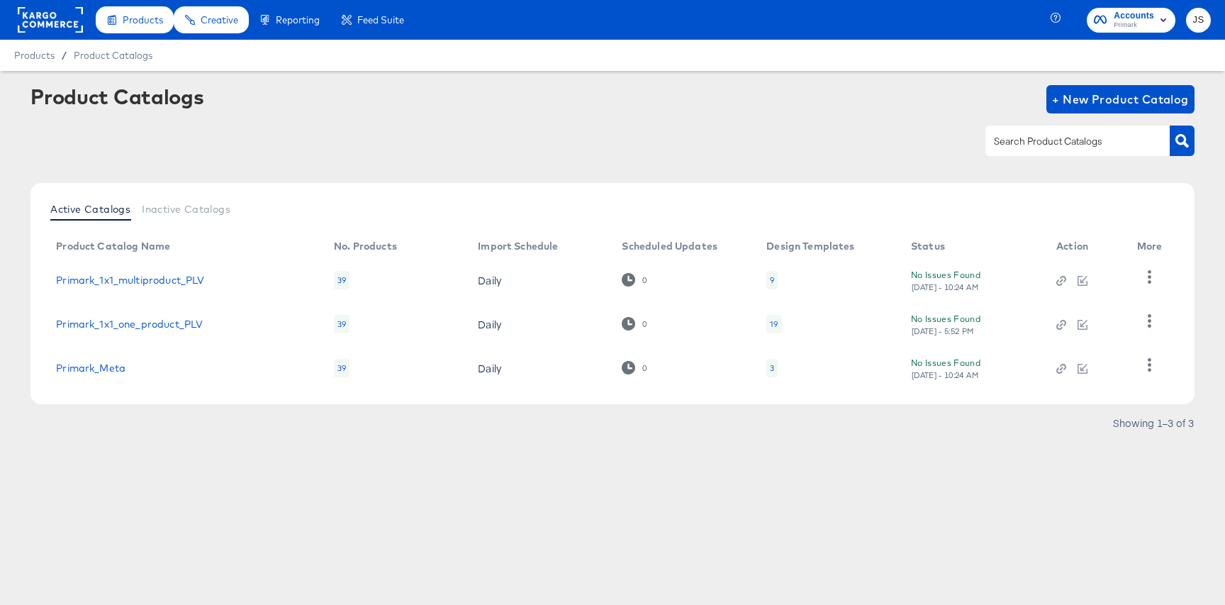
click at [780, 320] on div "19" at bounding box center [773, 324] width 15 height 18
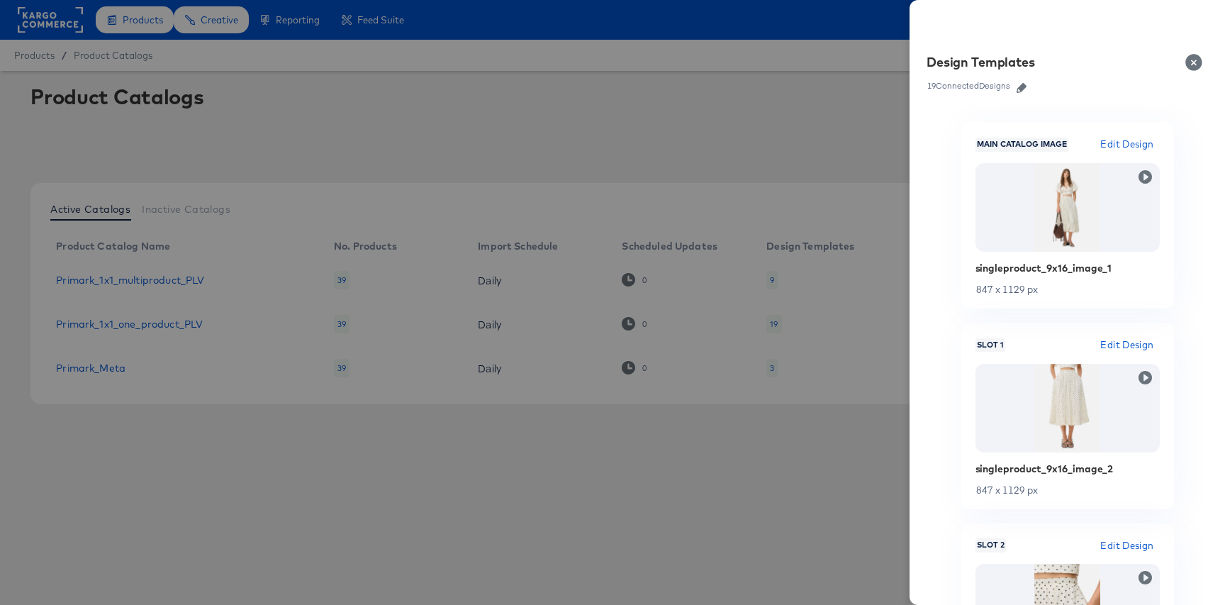
click at [1022, 90] on icon "button" at bounding box center [1022, 88] width 10 height 10
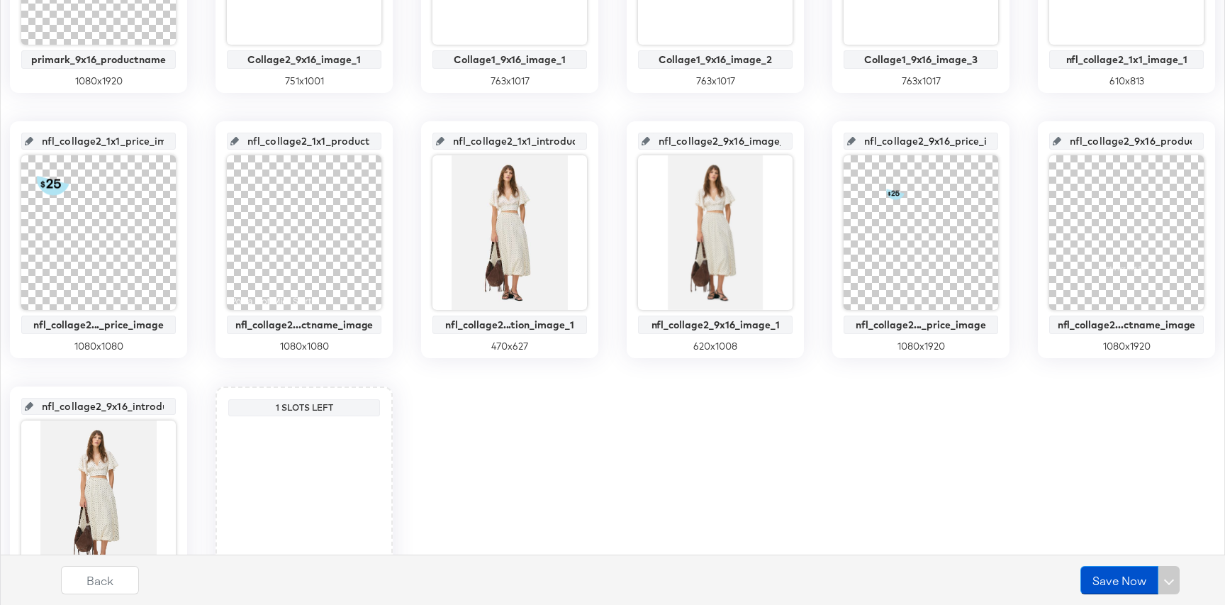
scroll to position [742, 0]
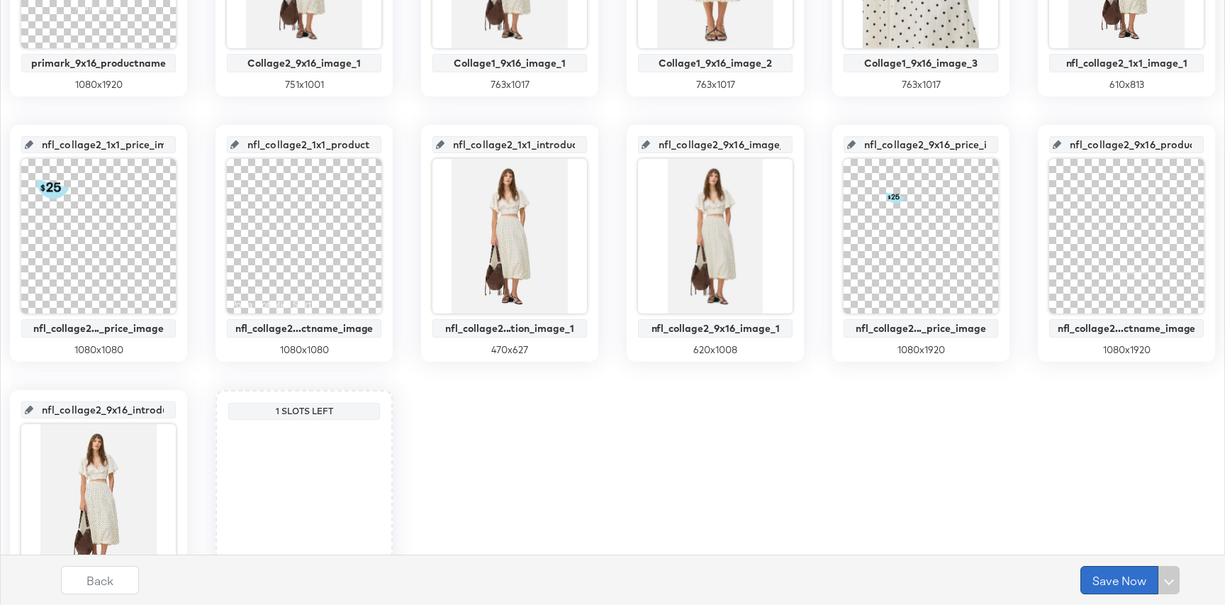
click at [1046, 576] on button "Save Now" at bounding box center [1120, 580] width 78 height 28
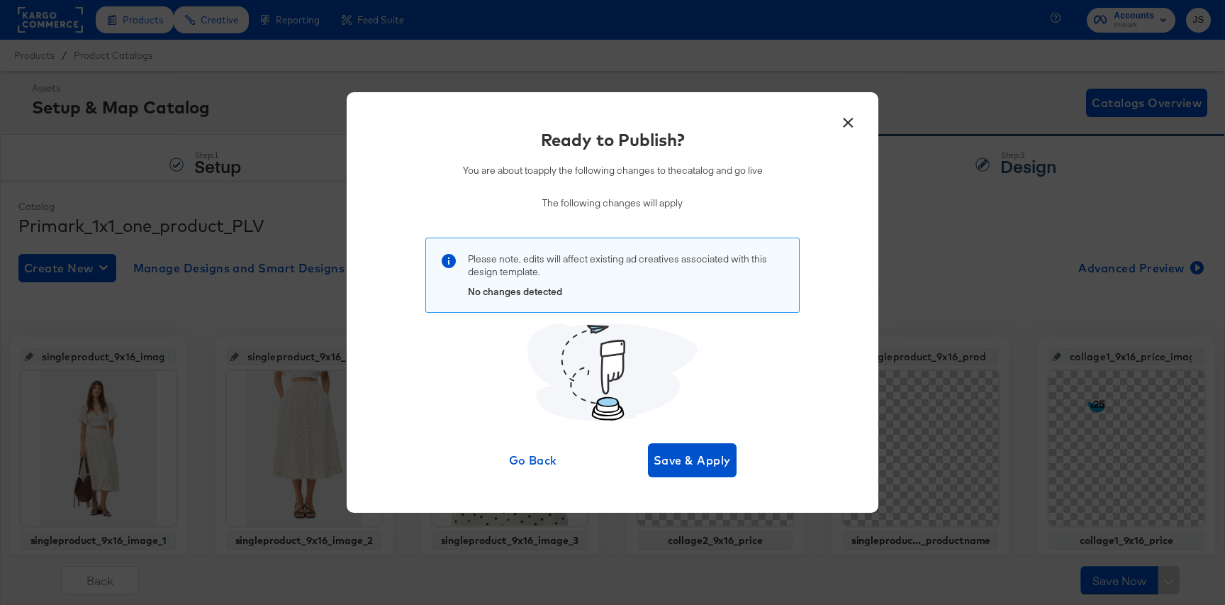
click at [849, 121] on button "×" at bounding box center [848, 119] width 26 height 26
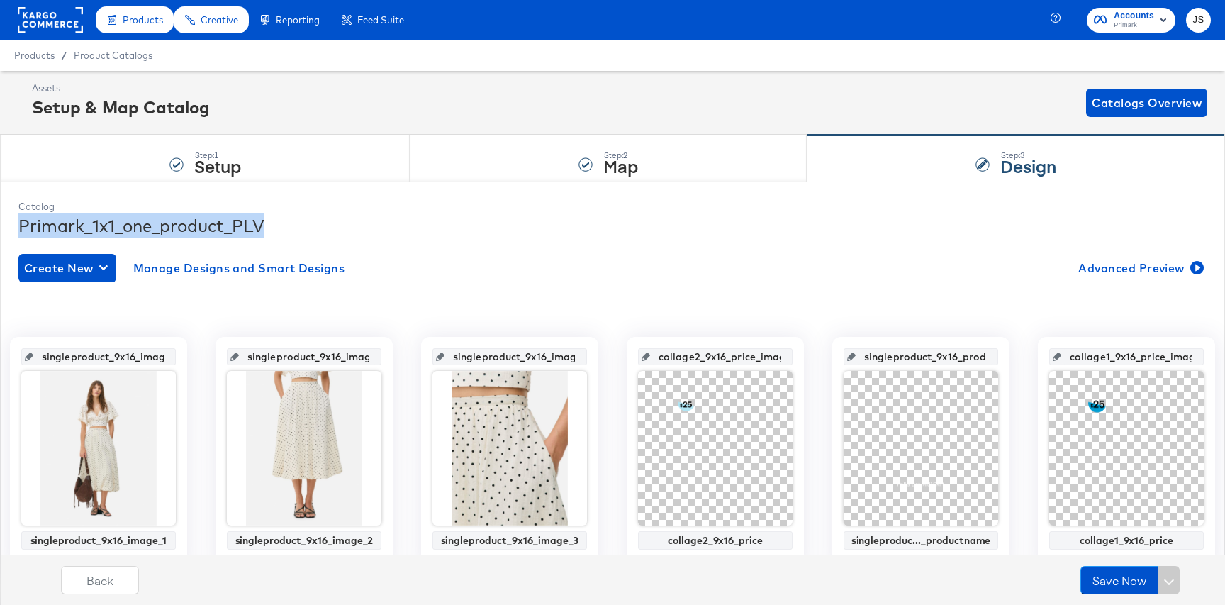
drag, startPoint x: 273, startPoint y: 223, endPoint x: 21, endPoint y: 218, distance: 252.4
click at [21, 218] on div "Primark_1x1_one_product_PLV" at bounding box center [612, 225] width 1188 height 24
copy div "Primark_1x1_one_product_PLV"
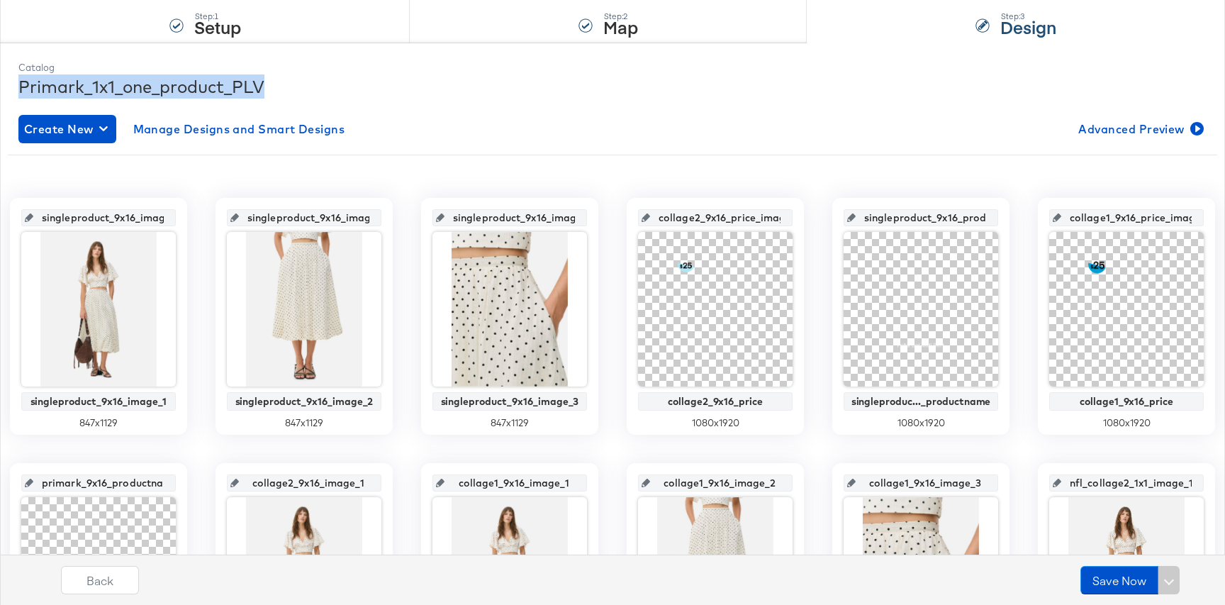
scroll to position [150, 0]
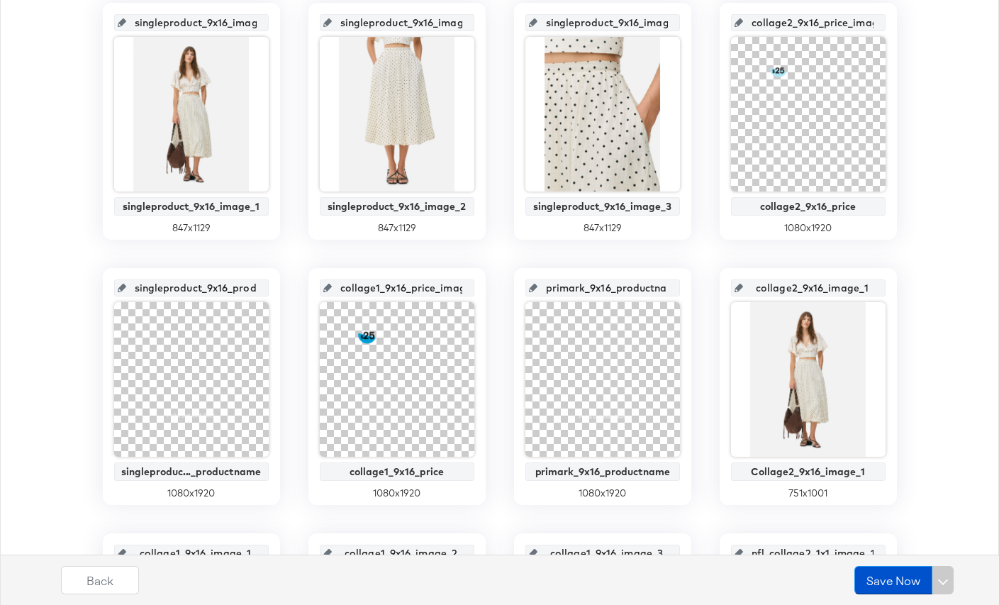
scroll to position [0, 0]
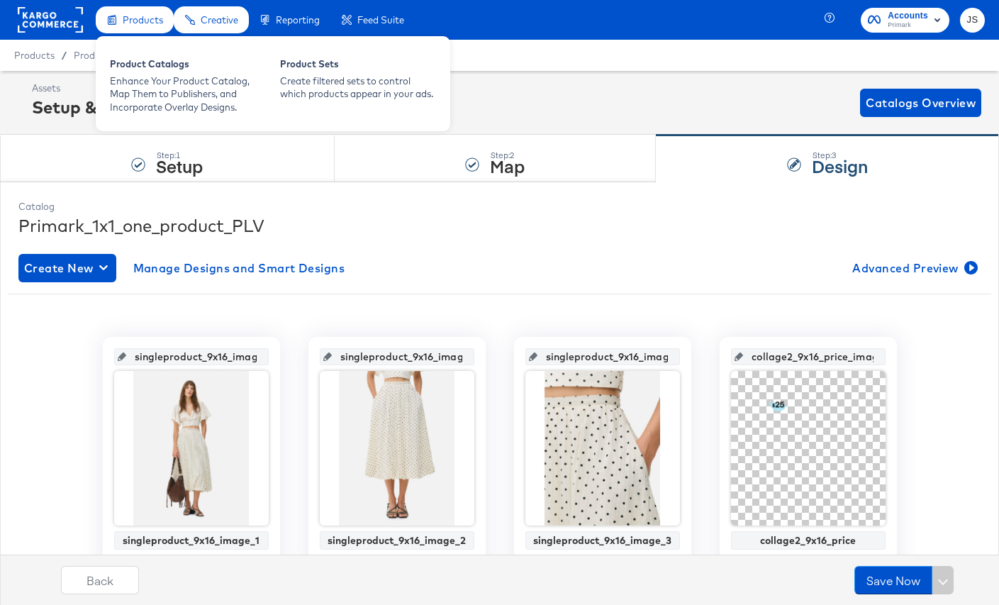
click at [126, 23] on span "Products" at bounding box center [143, 19] width 40 height 11
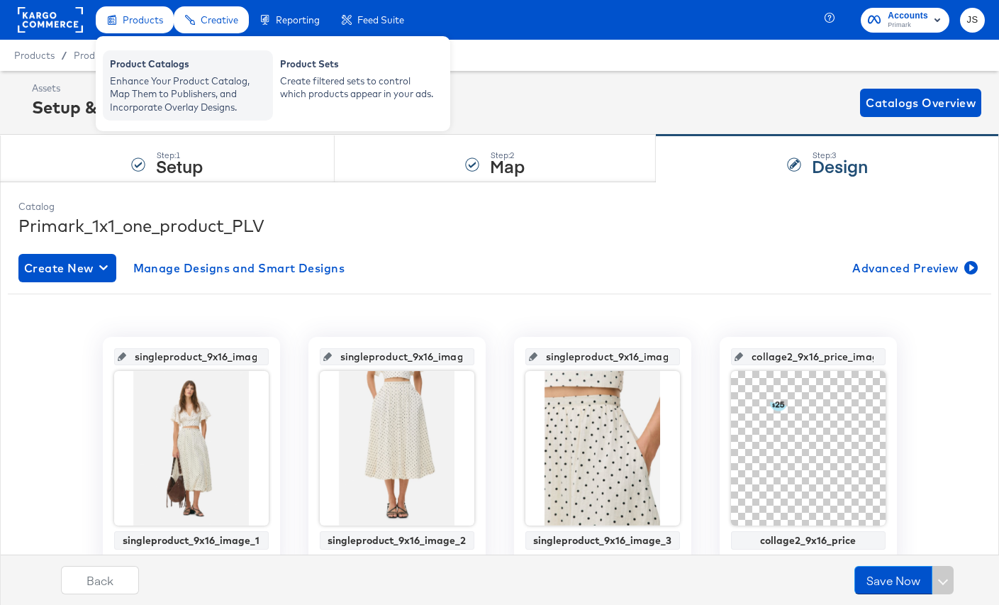
click at [140, 62] on div "Product Catalogs" at bounding box center [188, 65] width 156 height 17
